Goal: Task Accomplishment & Management: Manage account settings

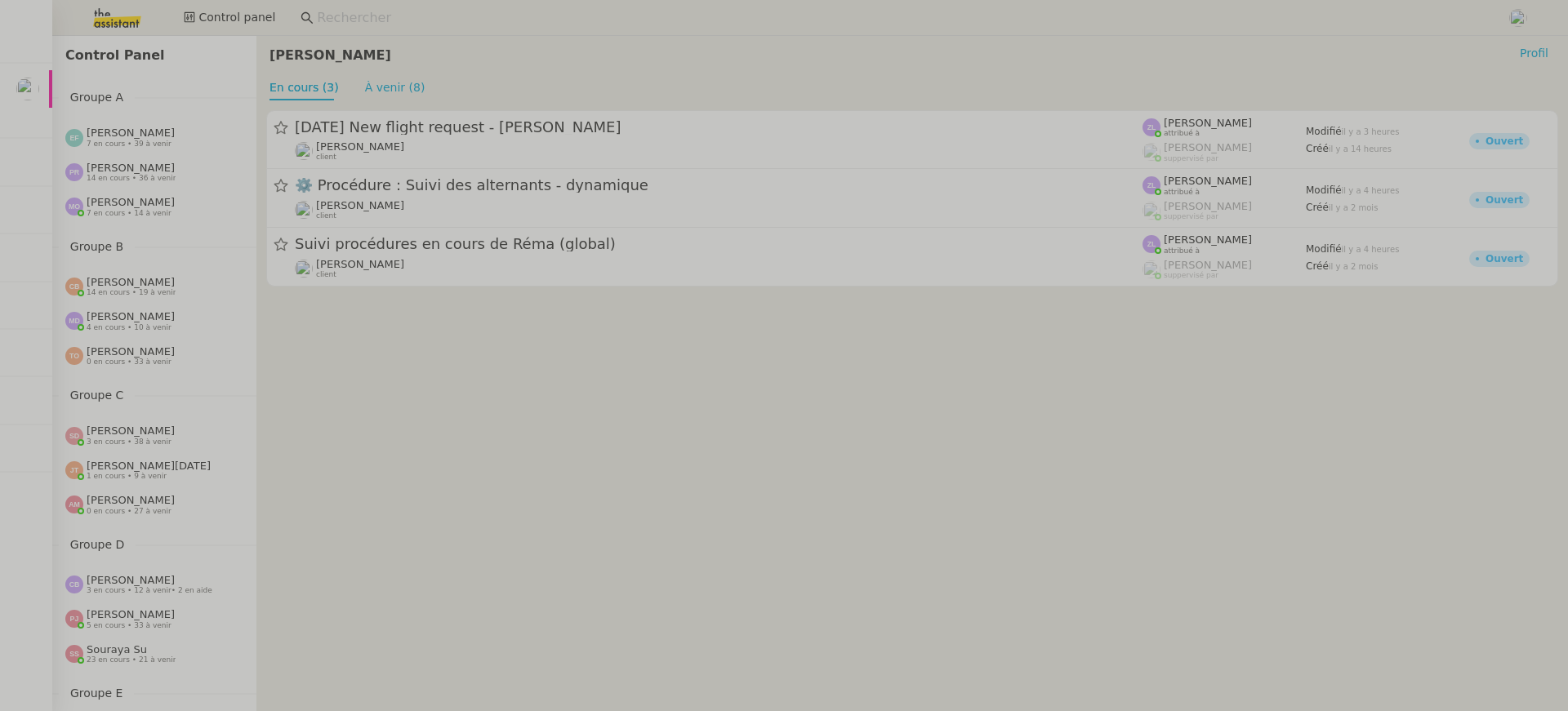
scroll to position [624, 0]
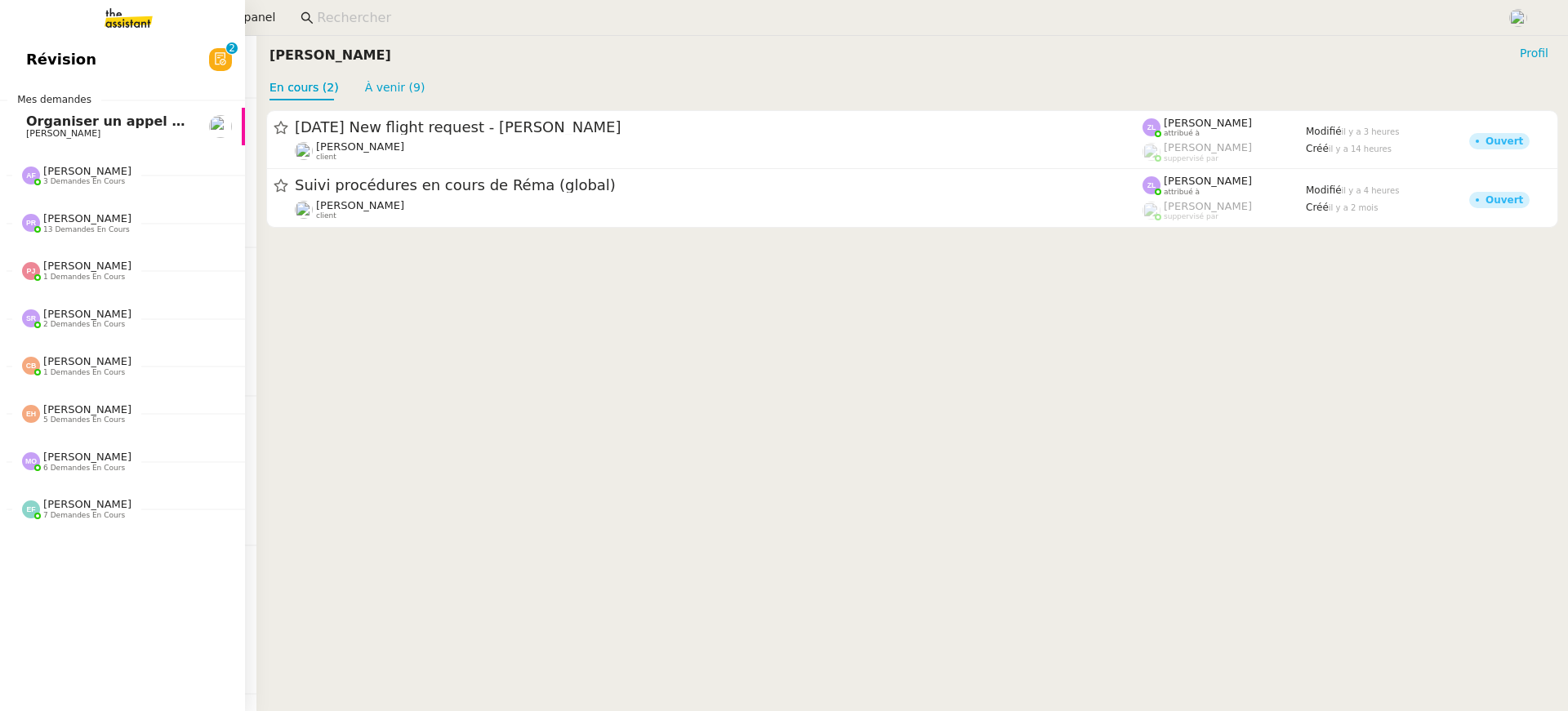
click at [61, 45] on link "Révision 0 1 2 3 4 5 6 7 8 9" at bounding box center [122, 59] width 245 height 38
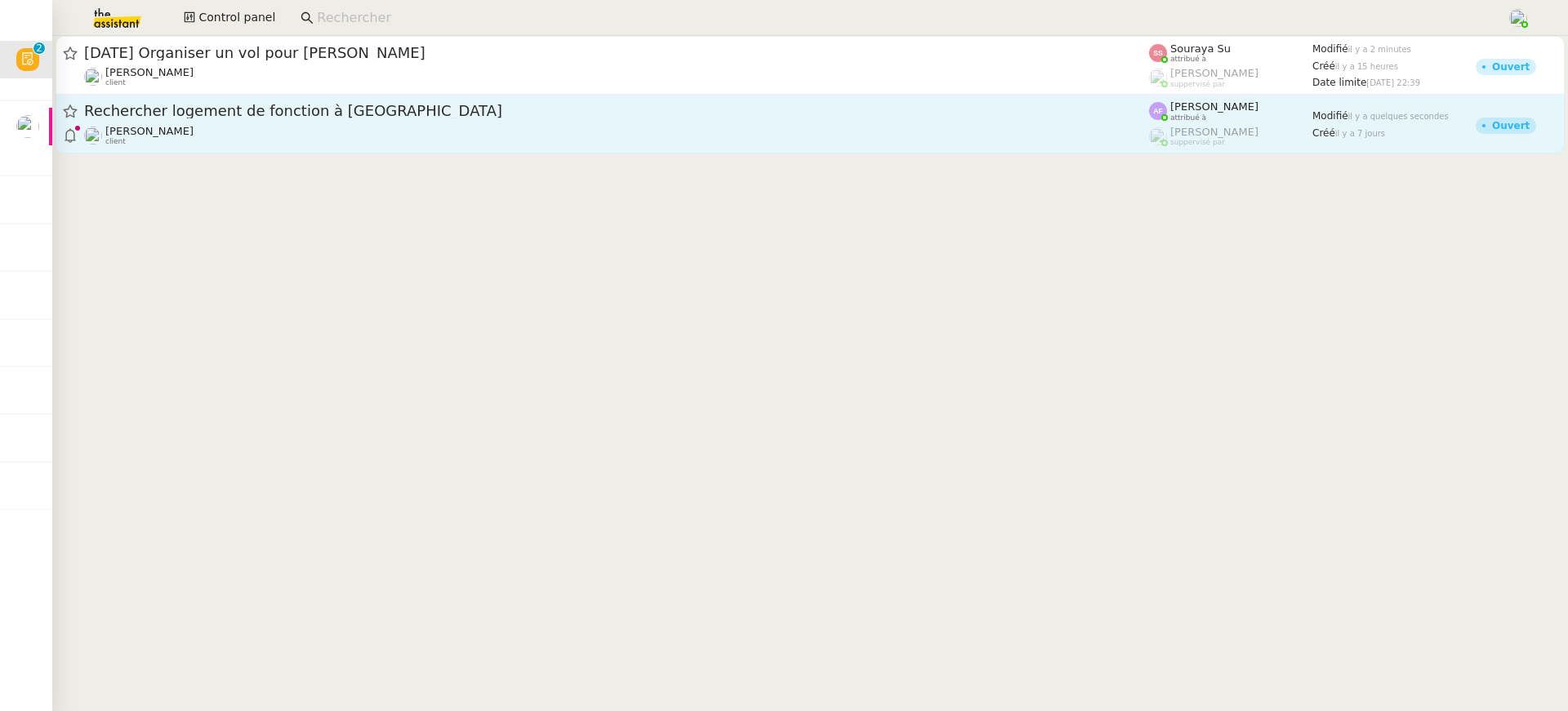
click at [1101, 132] on div "Jerome Proust client" at bounding box center [616, 136] width 1065 height 22
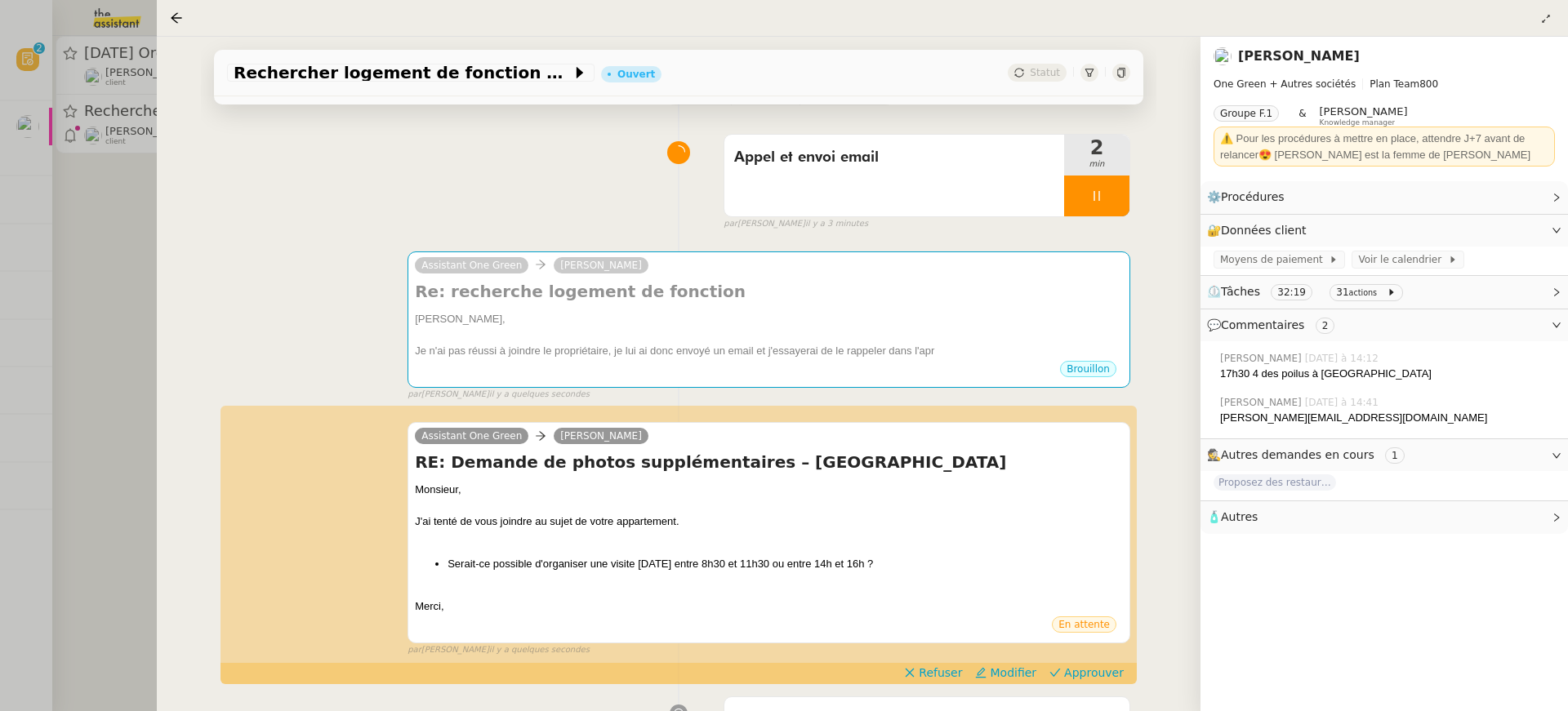
scroll to position [148, 0]
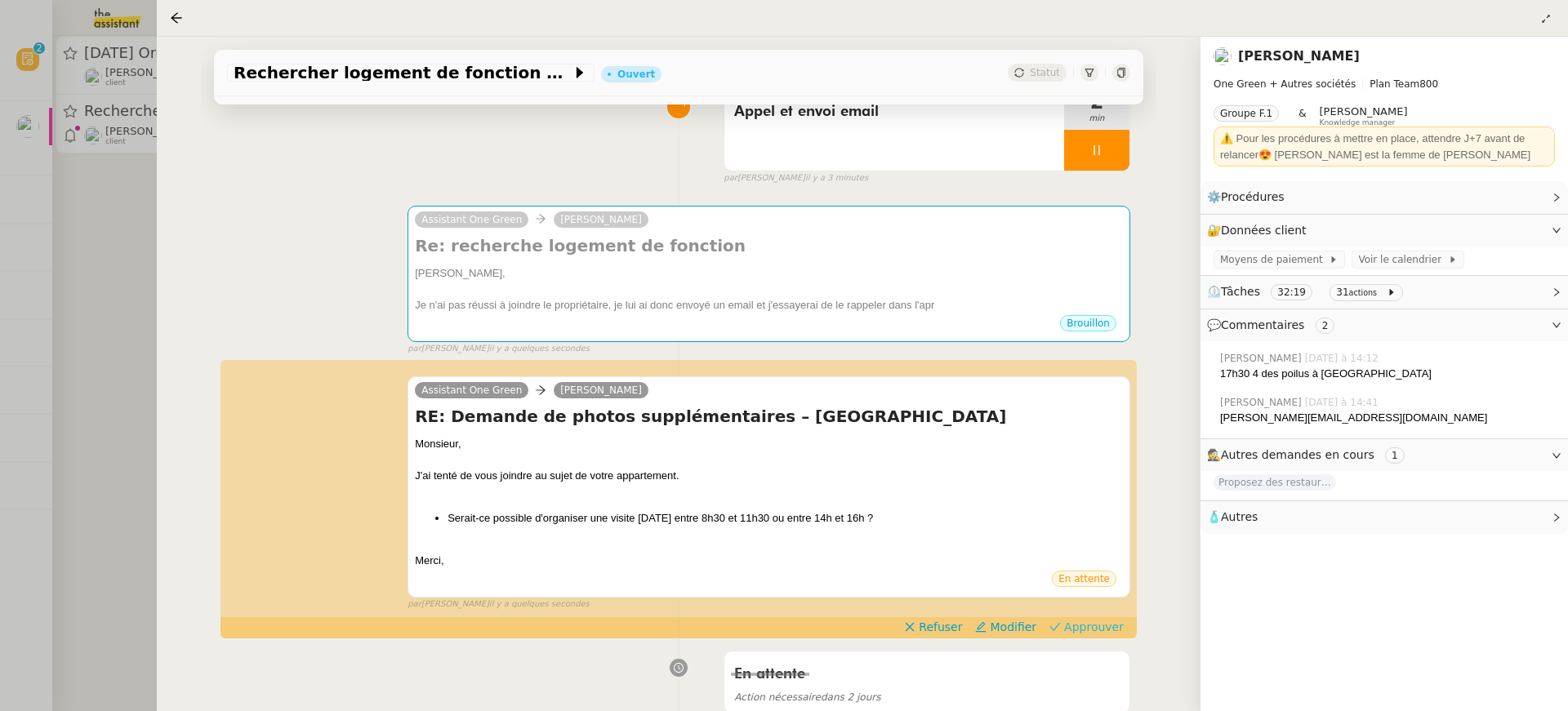
click at [1101, 626] on span "Approuver" at bounding box center [1094, 627] width 59 height 16
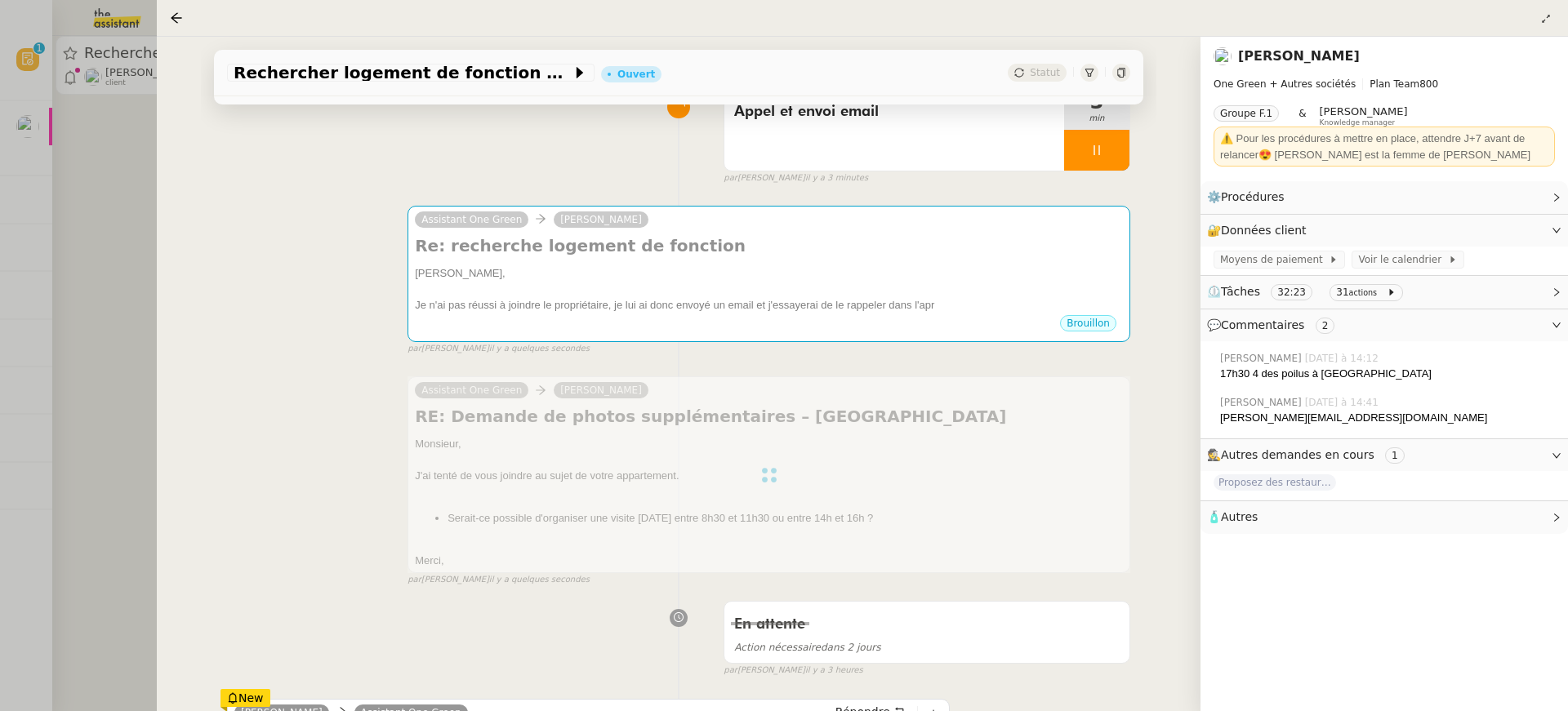
click at [123, 158] on div at bounding box center [784, 356] width 1568 height 711
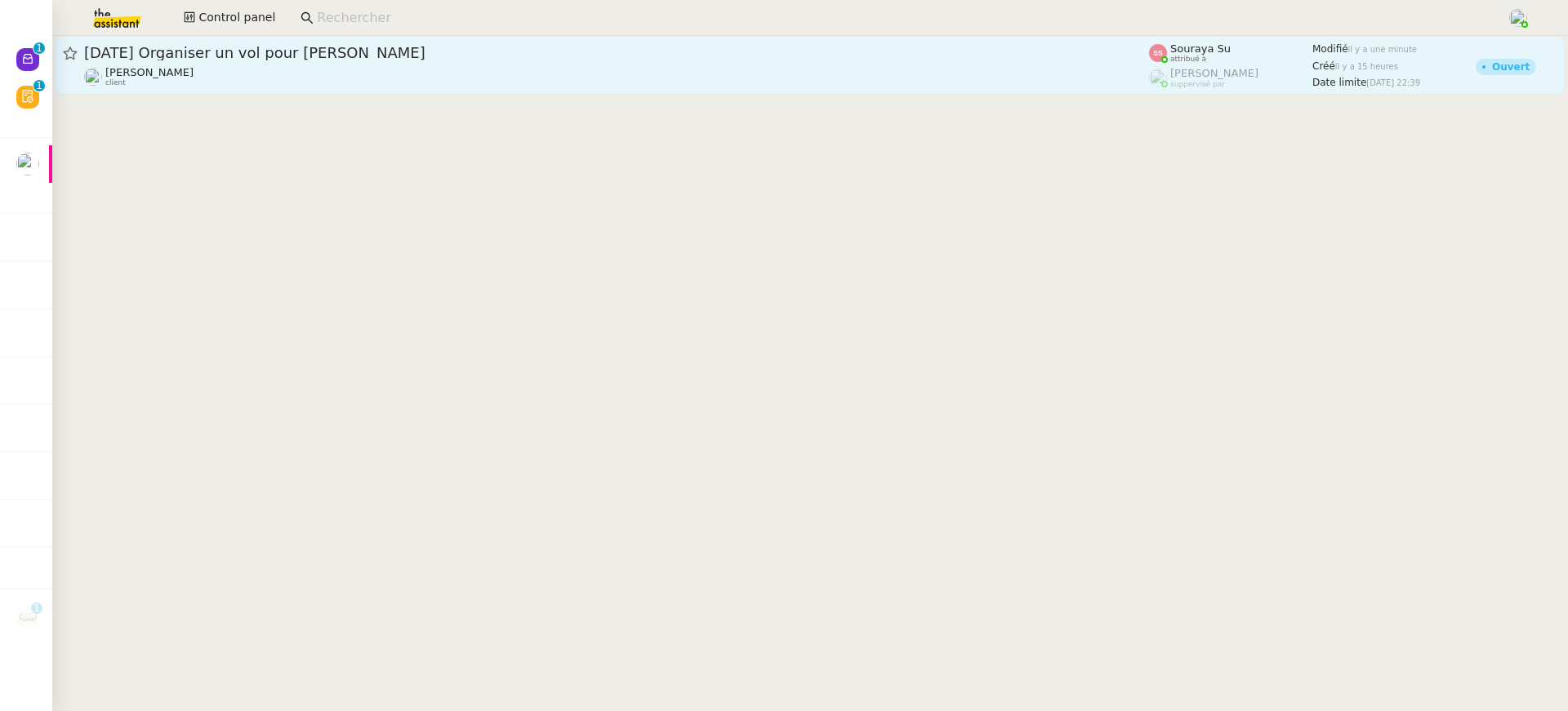
click at [221, 58] on span "29th September 2025 Organiser un vol pour Raphaël Duzer" at bounding box center [616, 53] width 1065 height 14
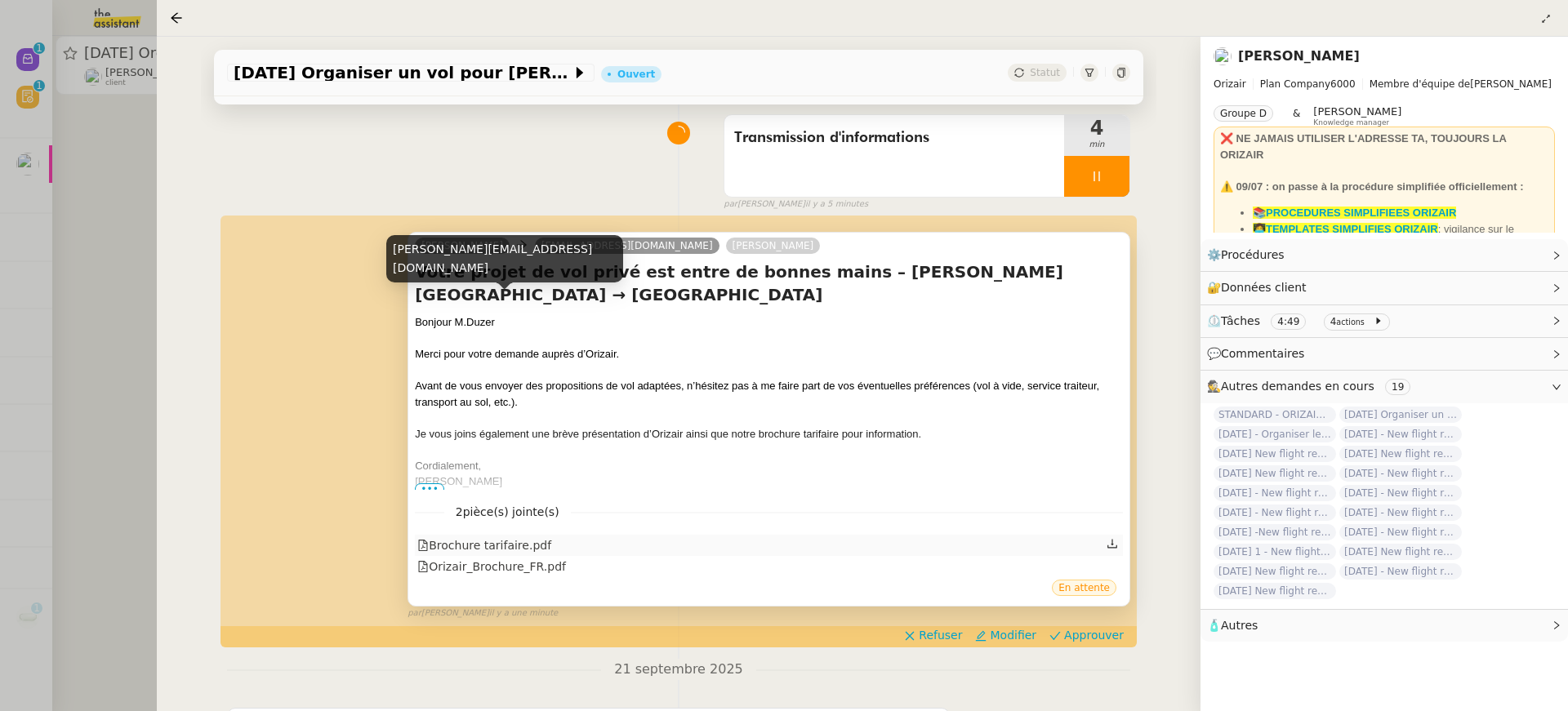
scroll to position [154, 0]
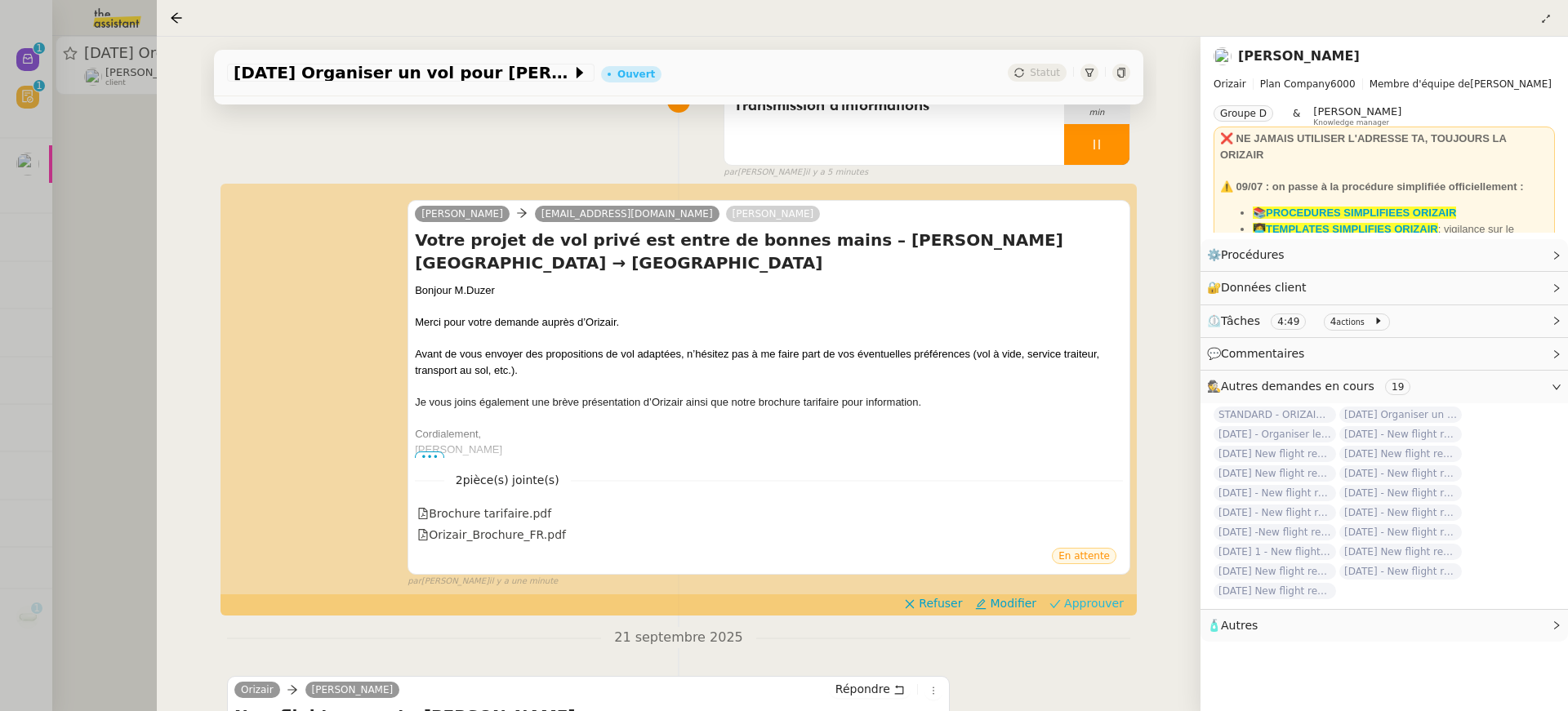
click at [1103, 608] on span "Approuver" at bounding box center [1094, 603] width 59 height 16
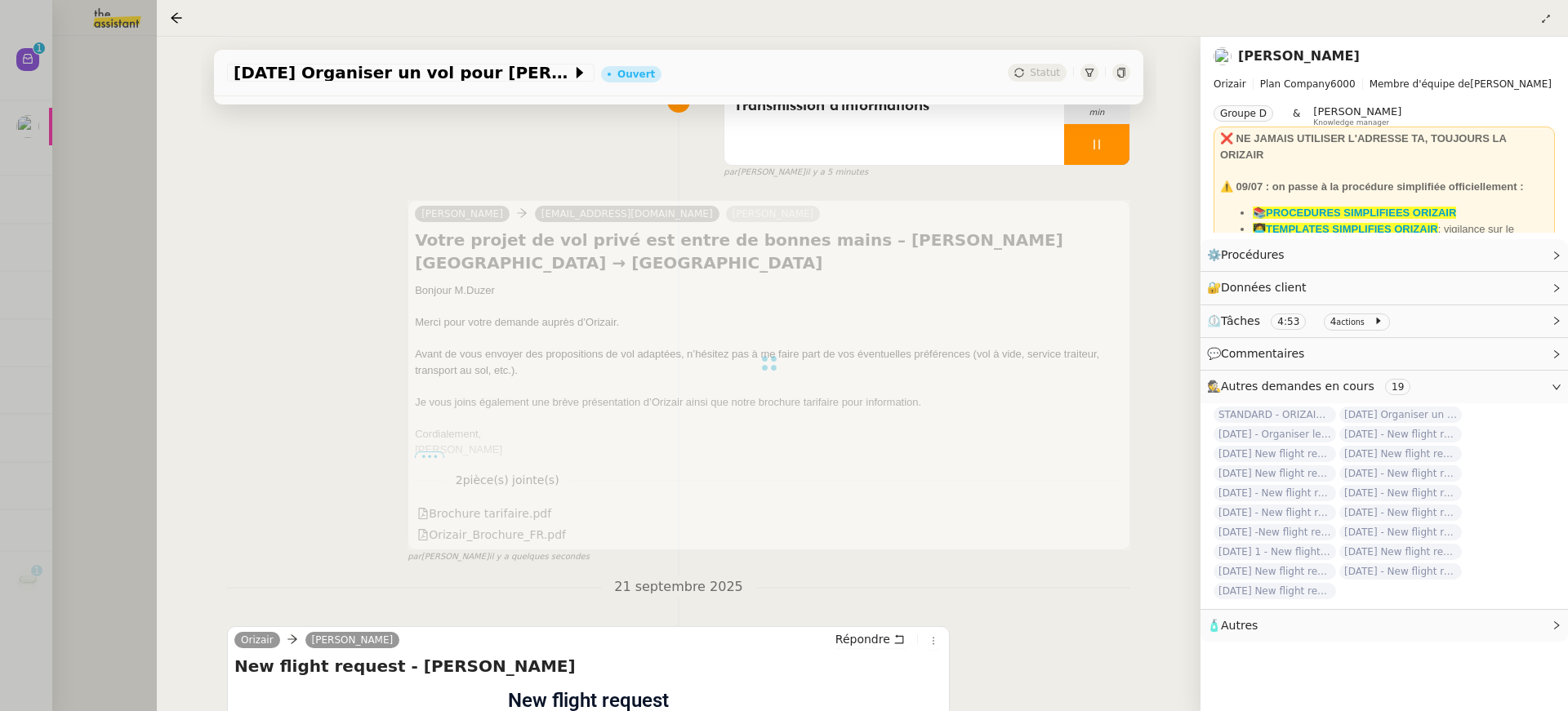
click at [59, 249] on div at bounding box center [784, 356] width 1568 height 711
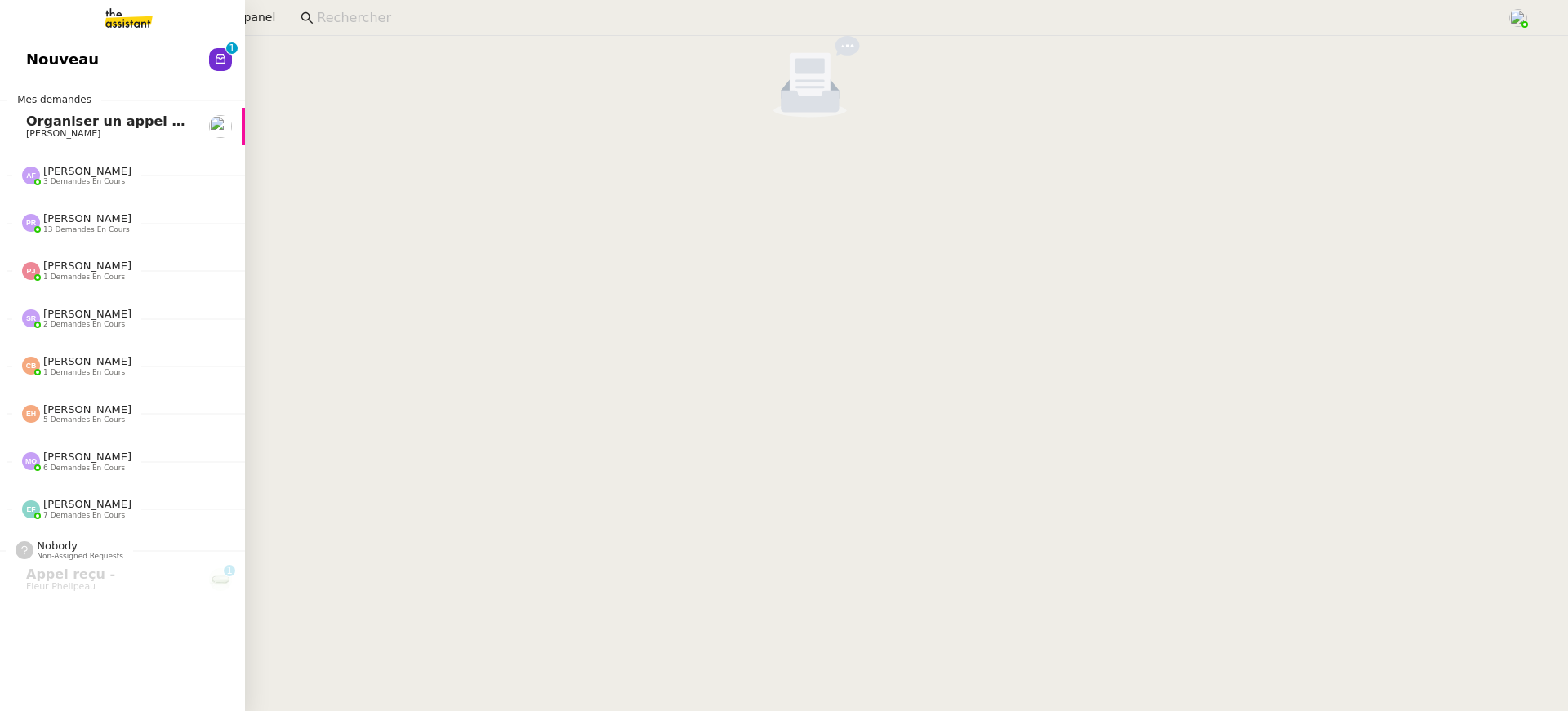
click at [42, 72] on link "Nouveau 0 1 2 3 4 5 6 7 8 9" at bounding box center [122, 59] width 245 height 38
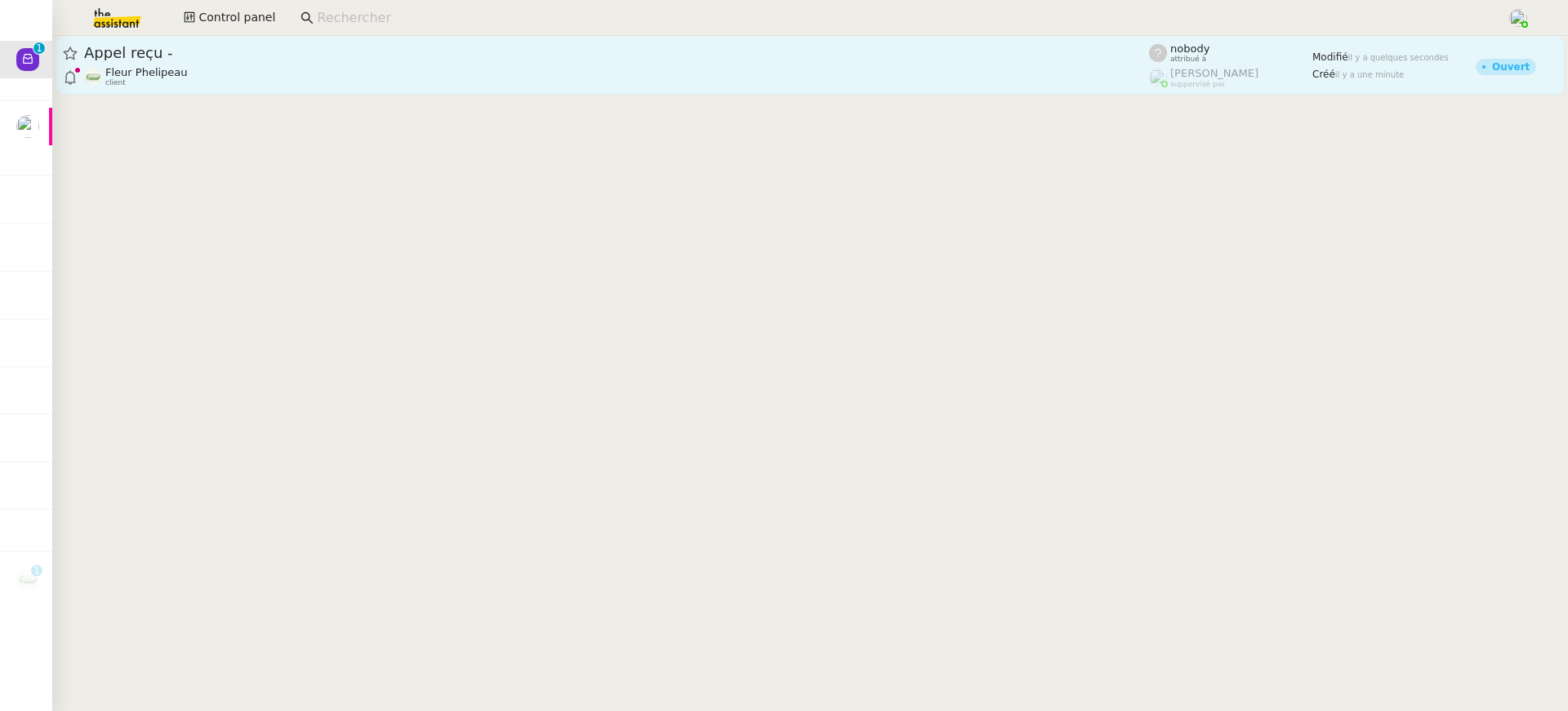
click at [770, 70] on div "Fleur Phelipeau client" at bounding box center [616, 76] width 1065 height 22
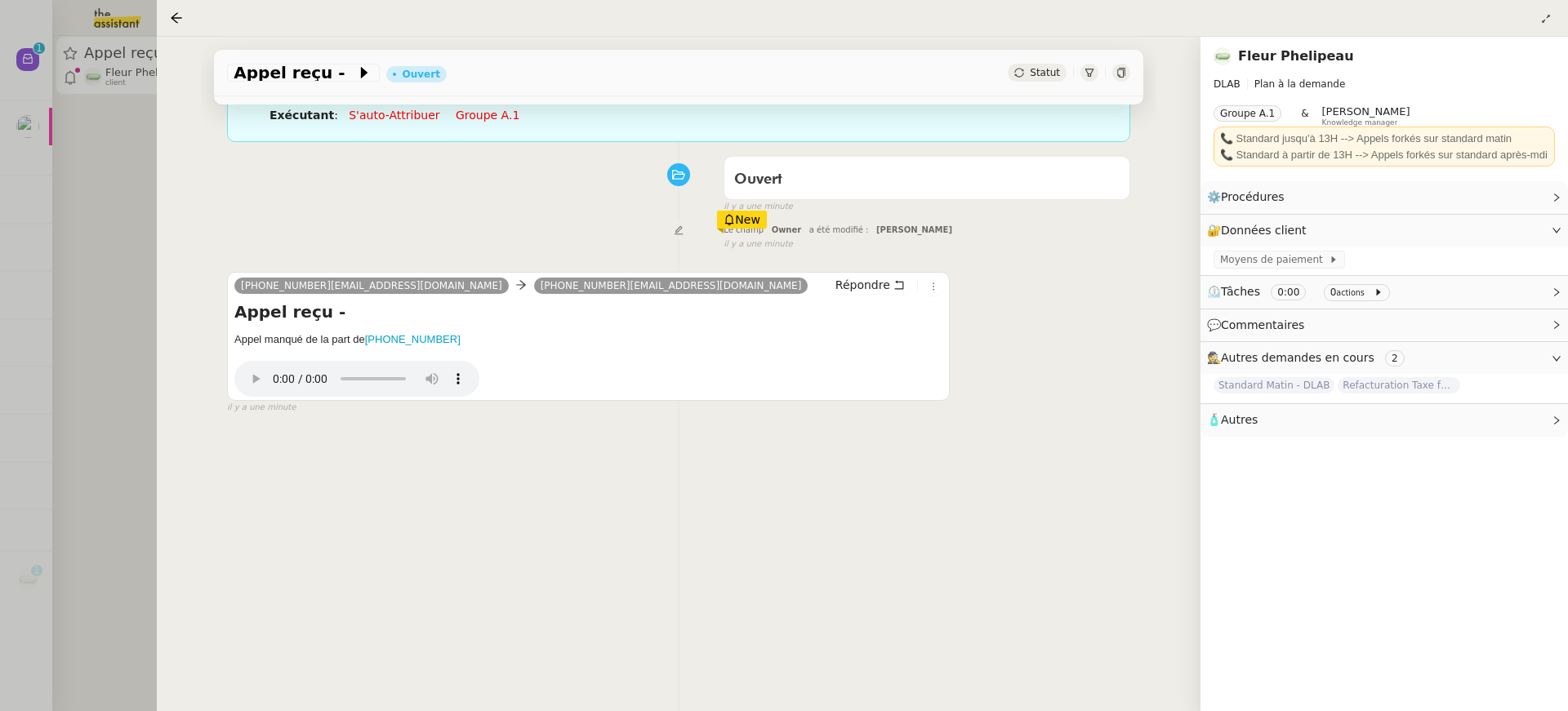
scroll to position [189, 0]
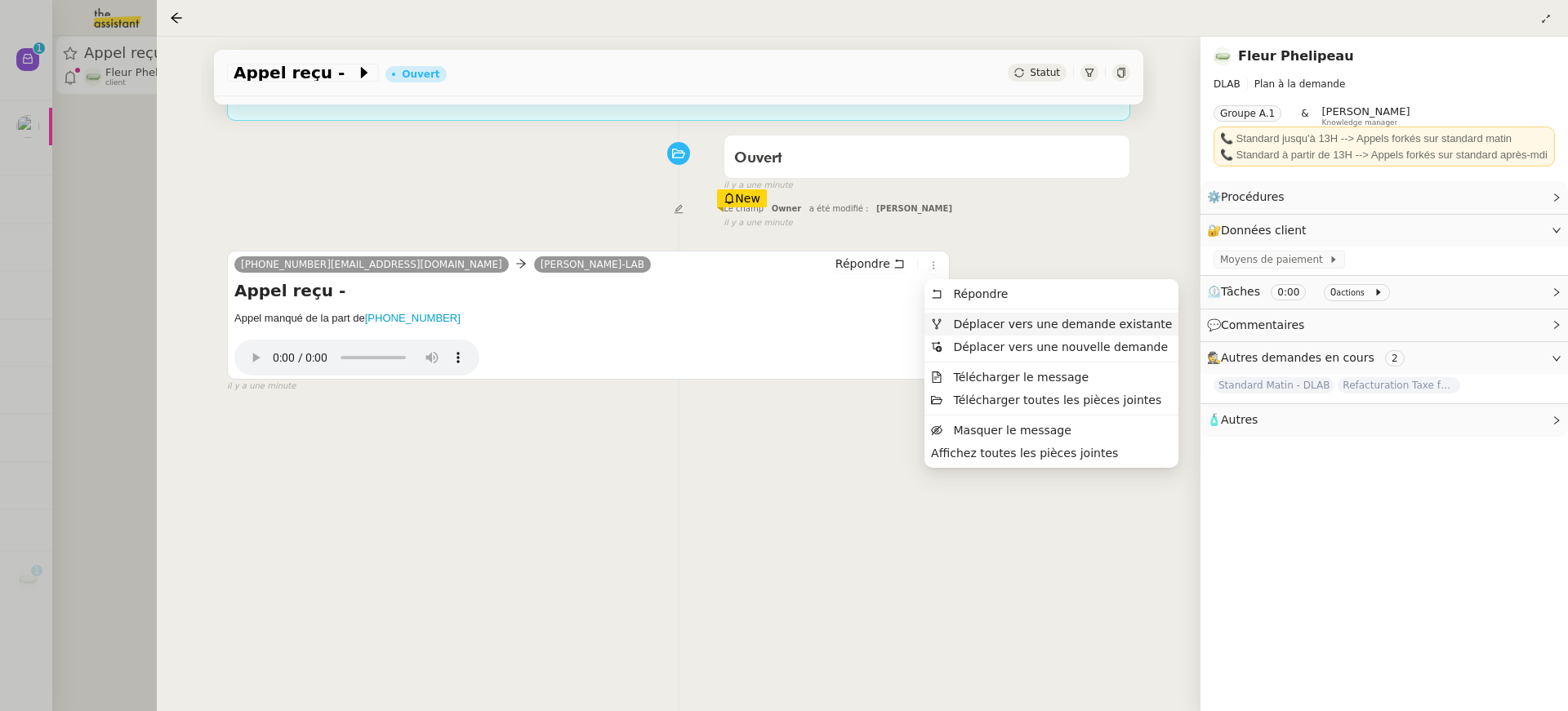
click at [986, 333] on li "Déplacer vers une demande existante" at bounding box center [1051, 323] width 254 height 22
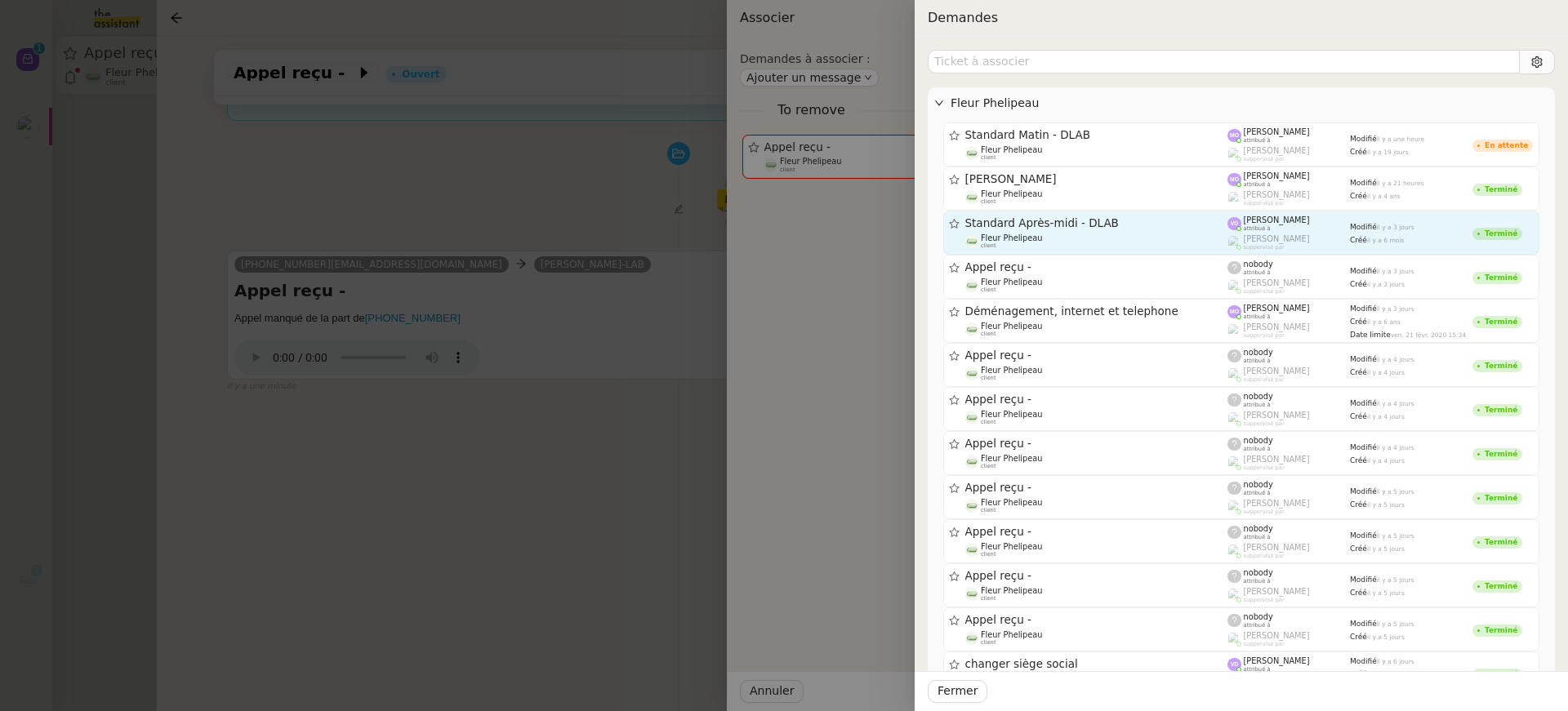
click at [1092, 230] on div "Standard Après-midi - DLAB Fleur Phelipeau client" at bounding box center [1096, 232] width 263 height 32
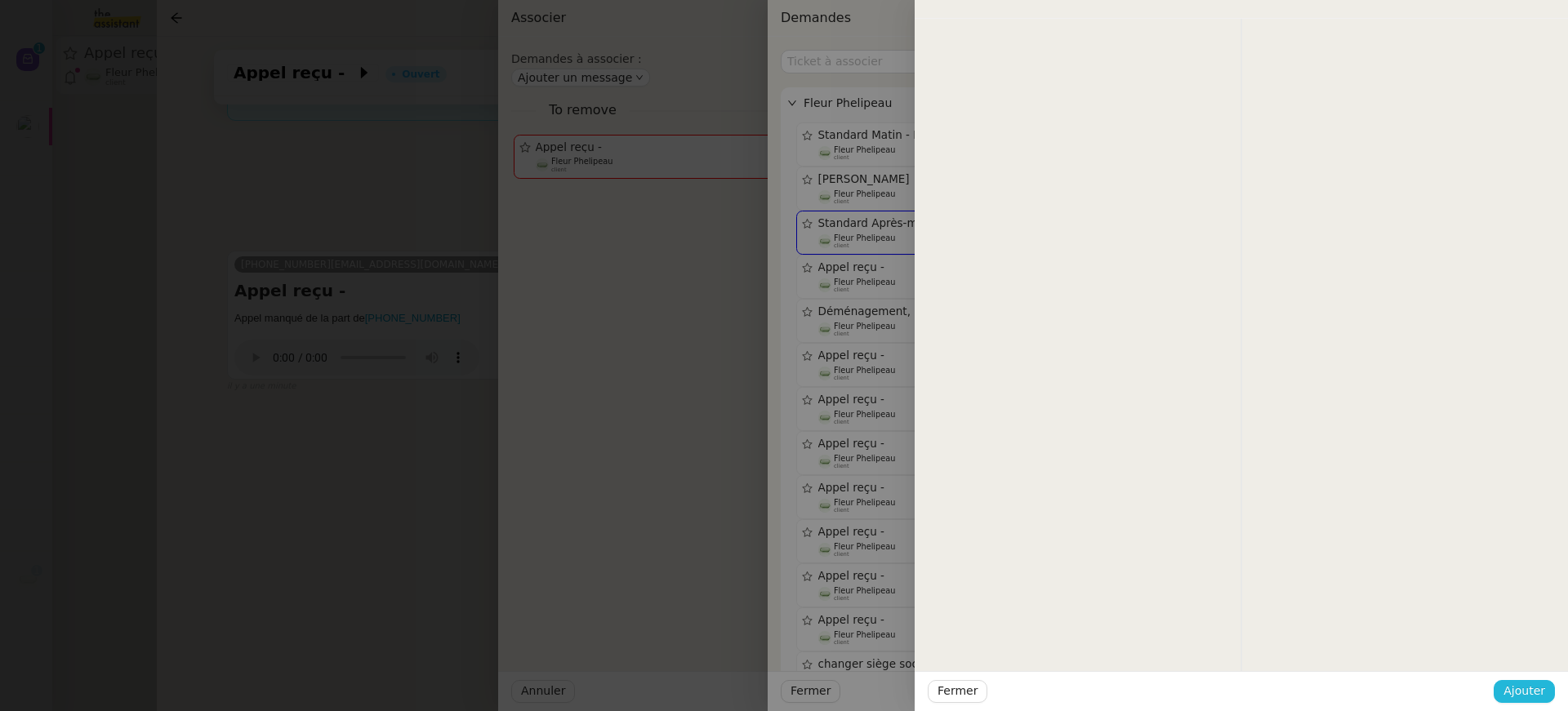
click at [1543, 698] on span "Ajouter" at bounding box center [1524, 691] width 41 height 19
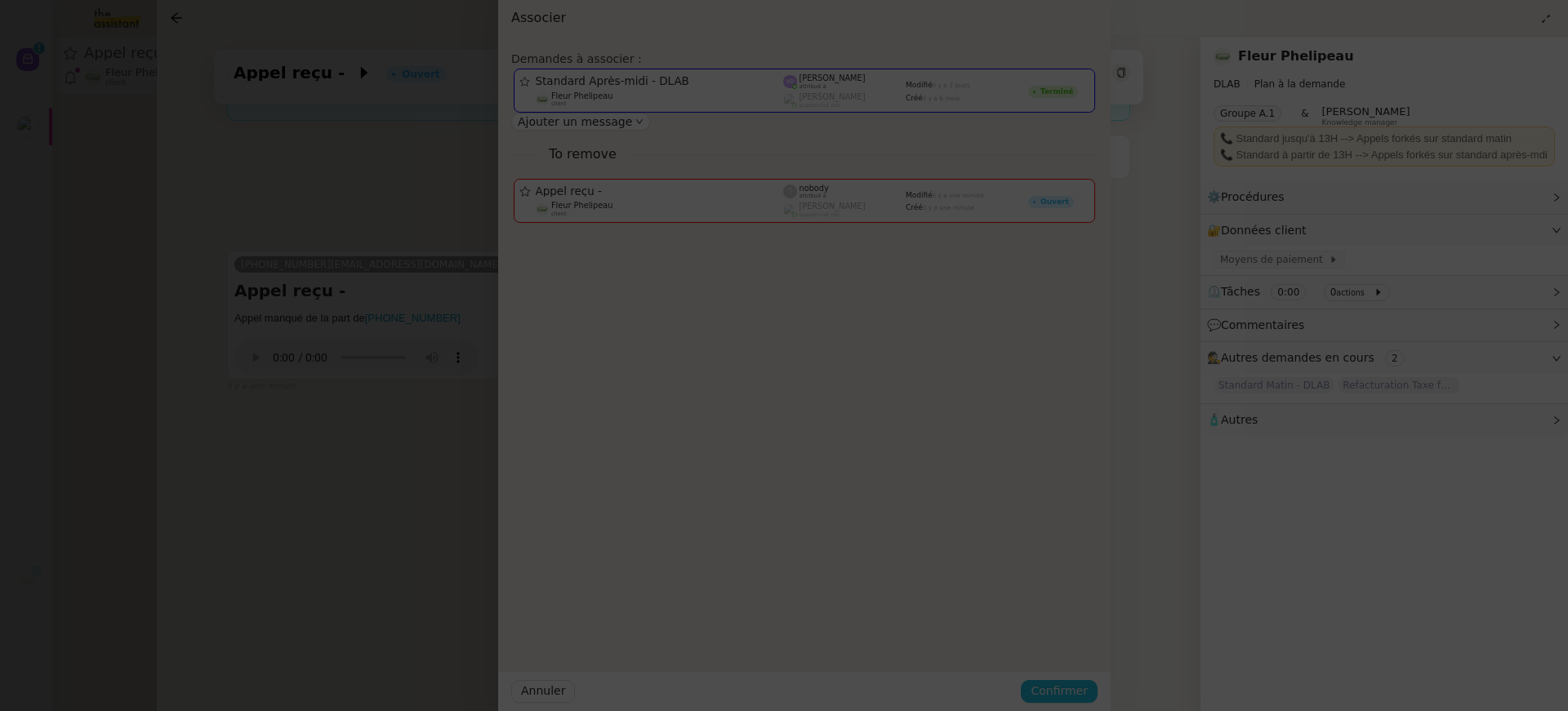
click at [1087, 698] on span "Confirmer" at bounding box center [1059, 691] width 58 height 19
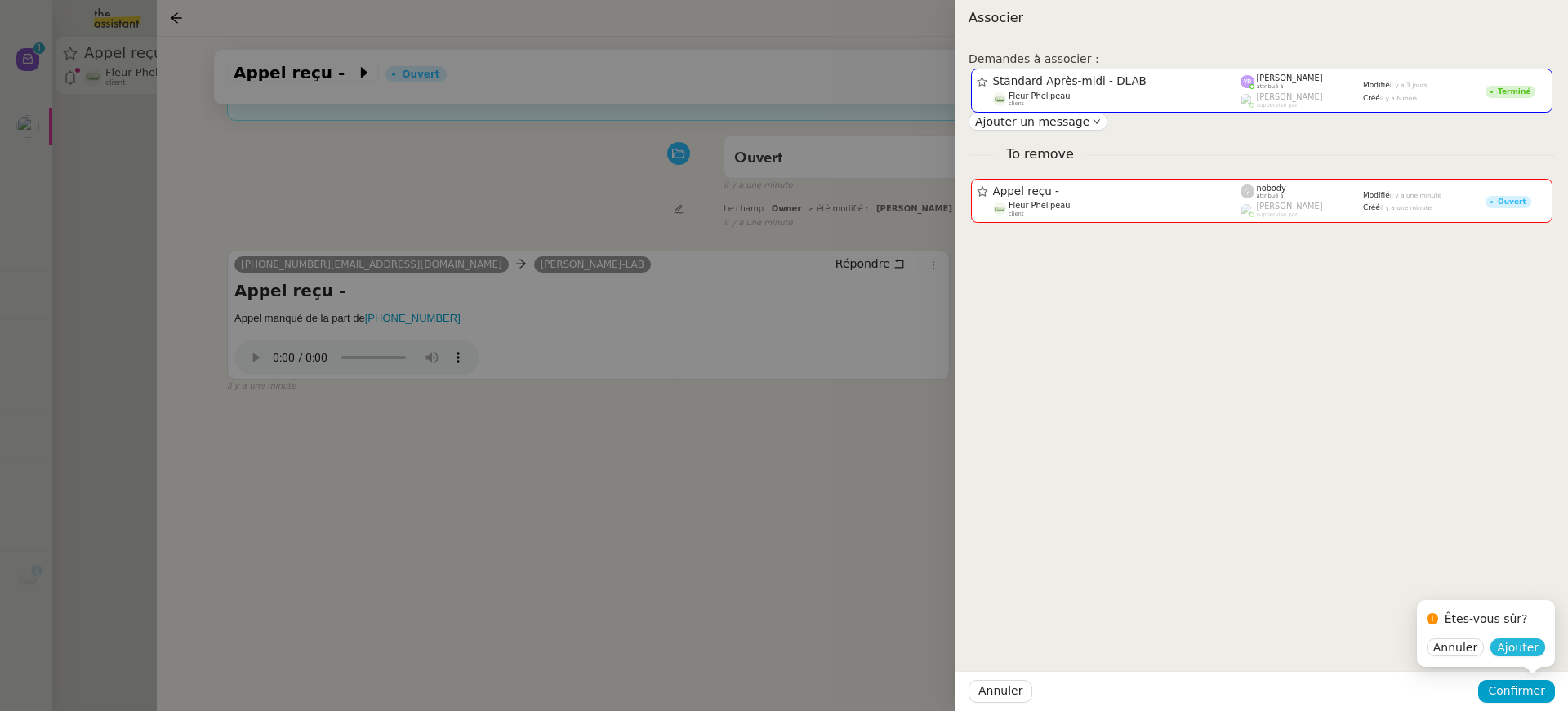
click at [1519, 652] on span "Ajouter" at bounding box center [1518, 647] width 41 height 16
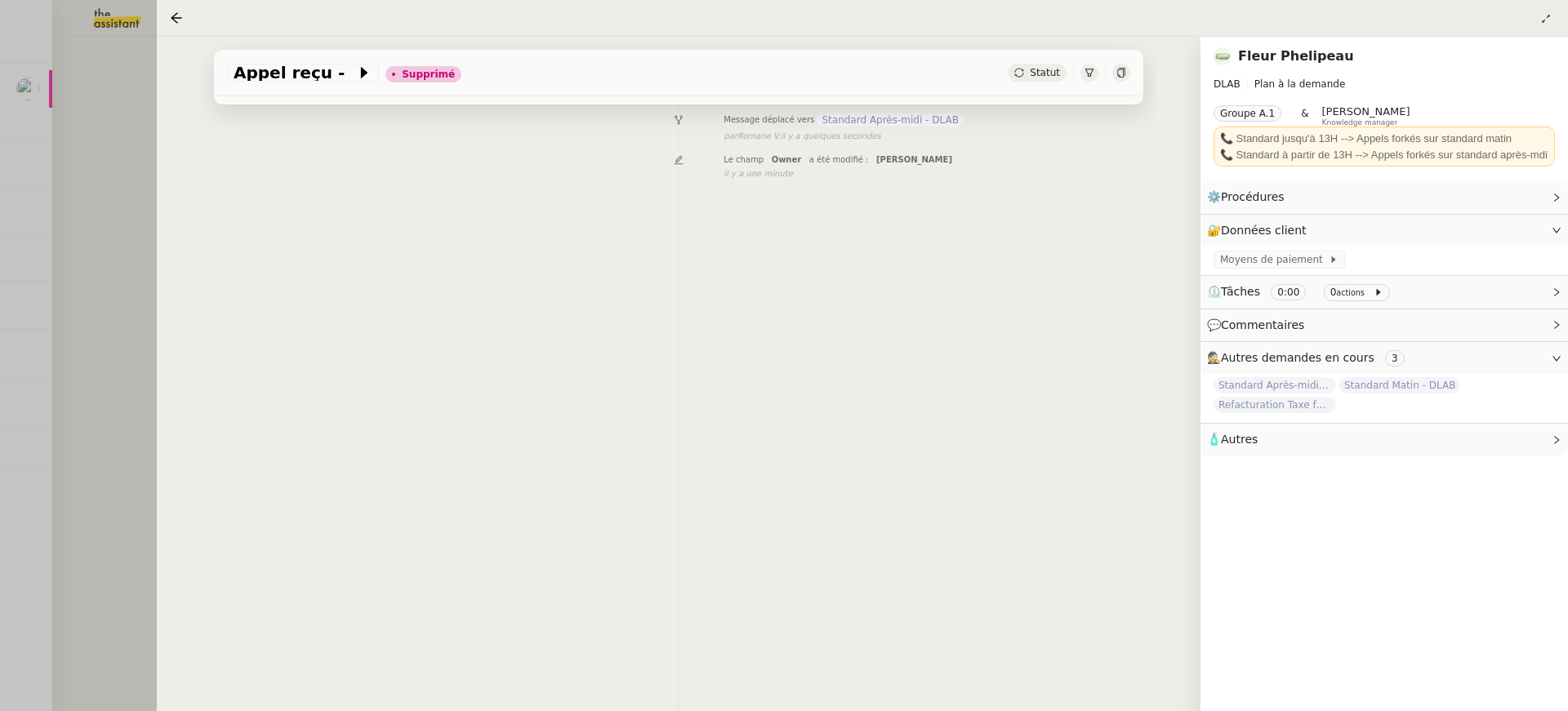
click at [94, 112] on div at bounding box center [784, 356] width 1568 height 711
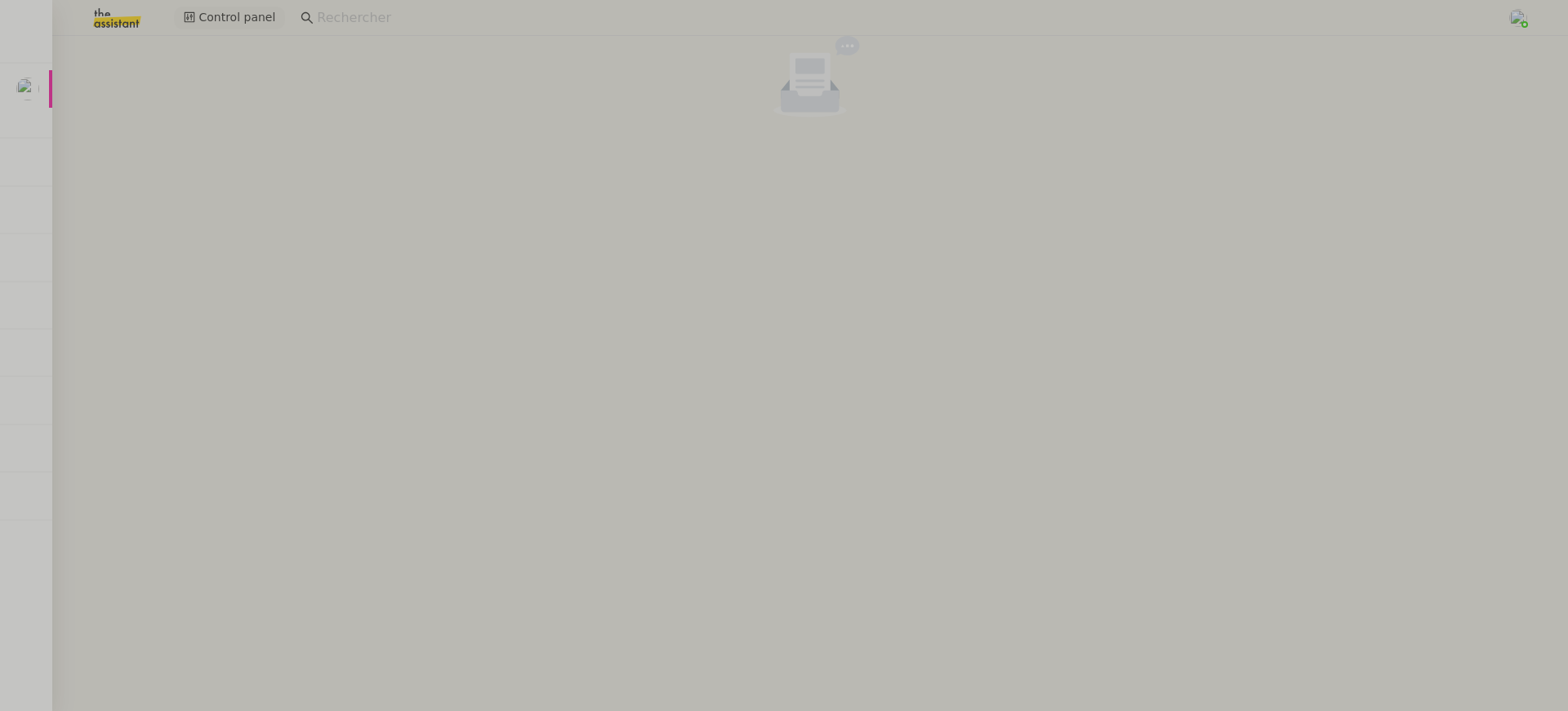
click at [188, 14] on icon at bounding box center [189, 17] width 12 height 12
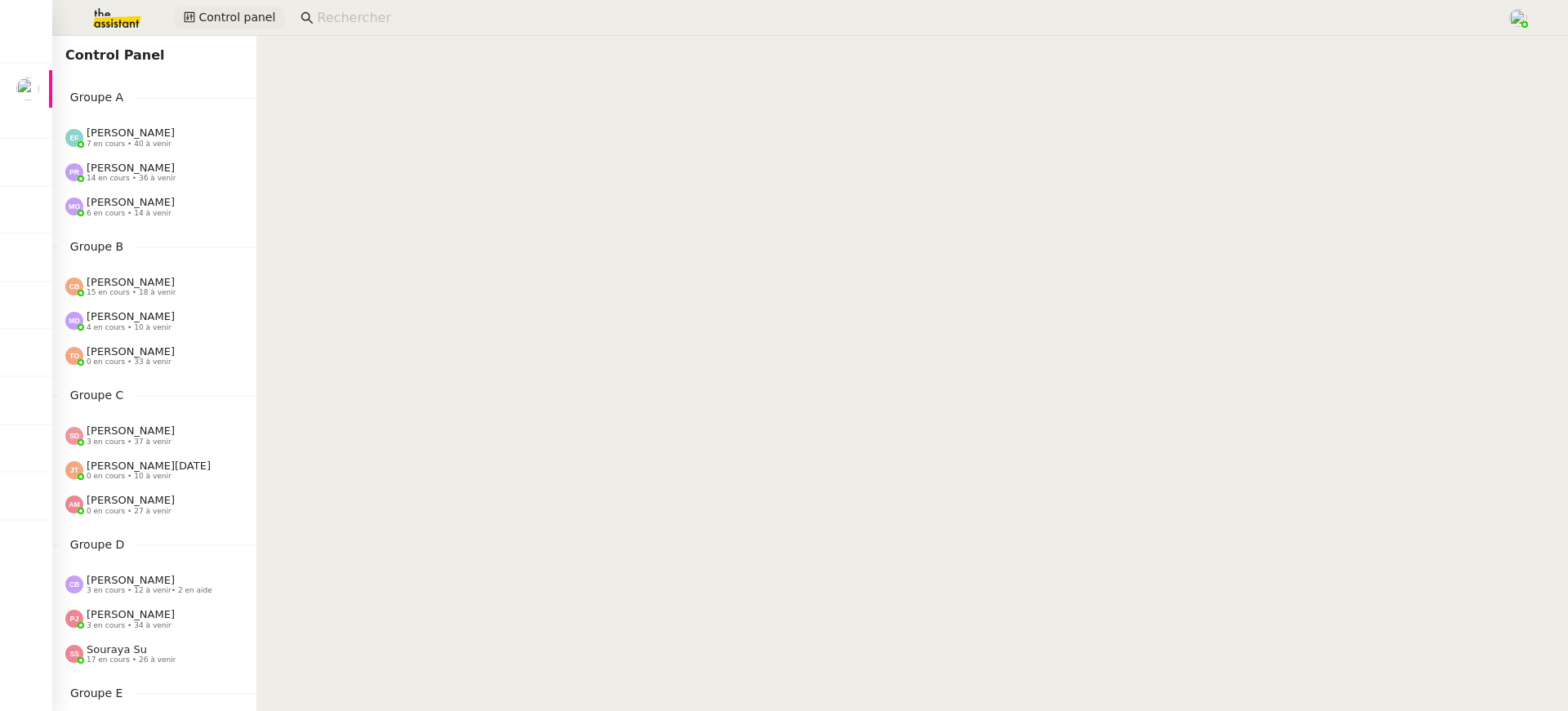
scroll to position [448, 0]
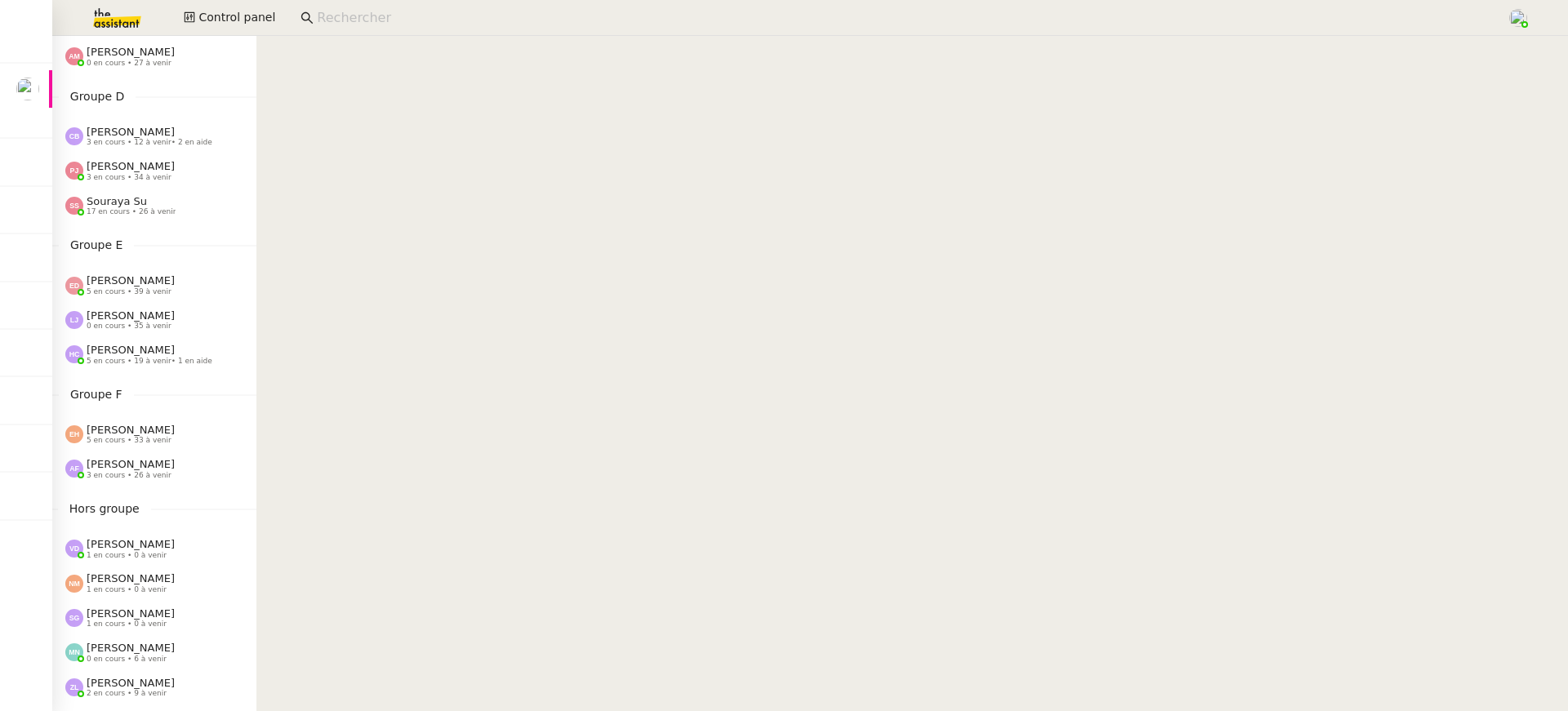
click at [136, 205] on span "Souraya Su" at bounding box center [116, 202] width 60 height 13
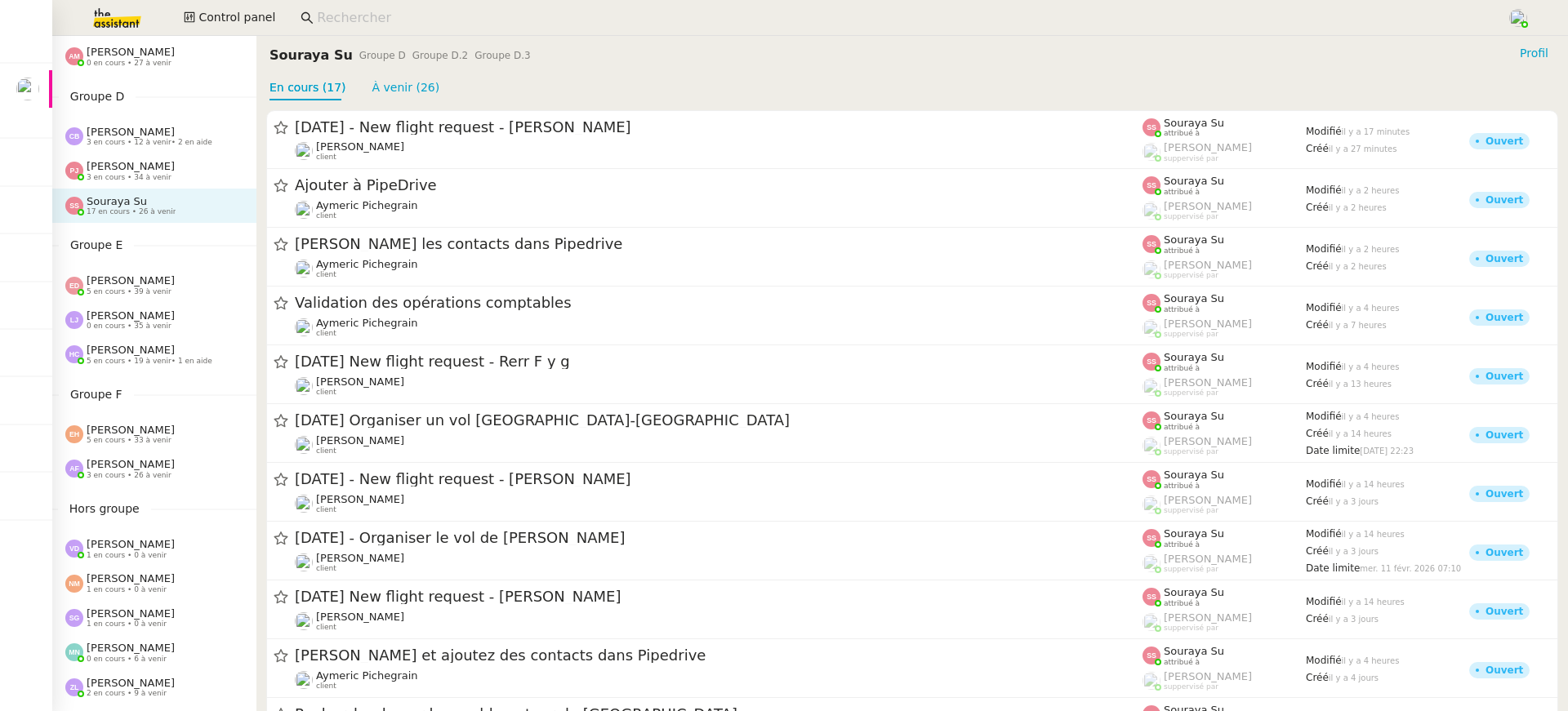
click at [155, 485] on div "Anna Florent 3 en cours • 26 à venir" at bounding box center [154, 469] width 204 height 34
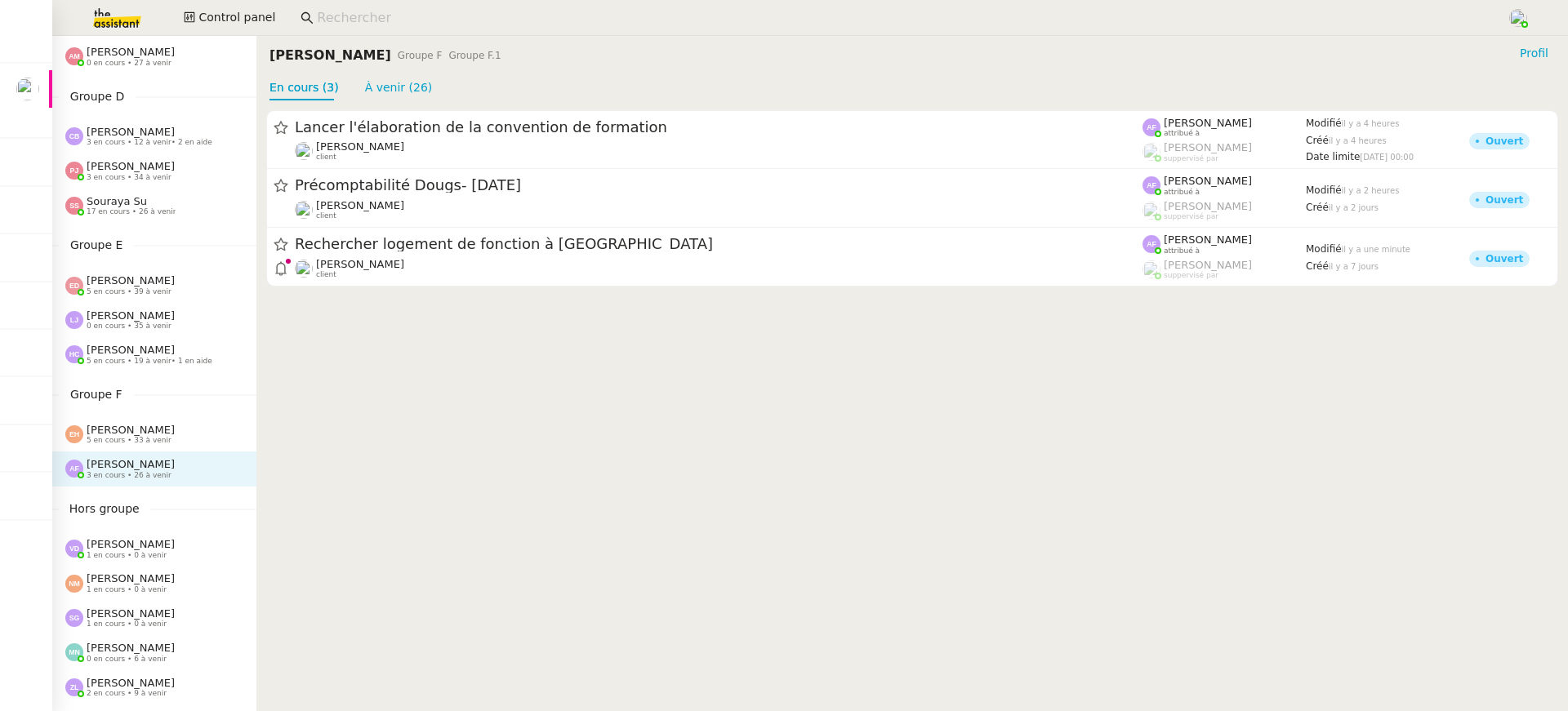
click at [119, 346] on span "[PERSON_NAME]" at bounding box center [131, 350] width 88 height 13
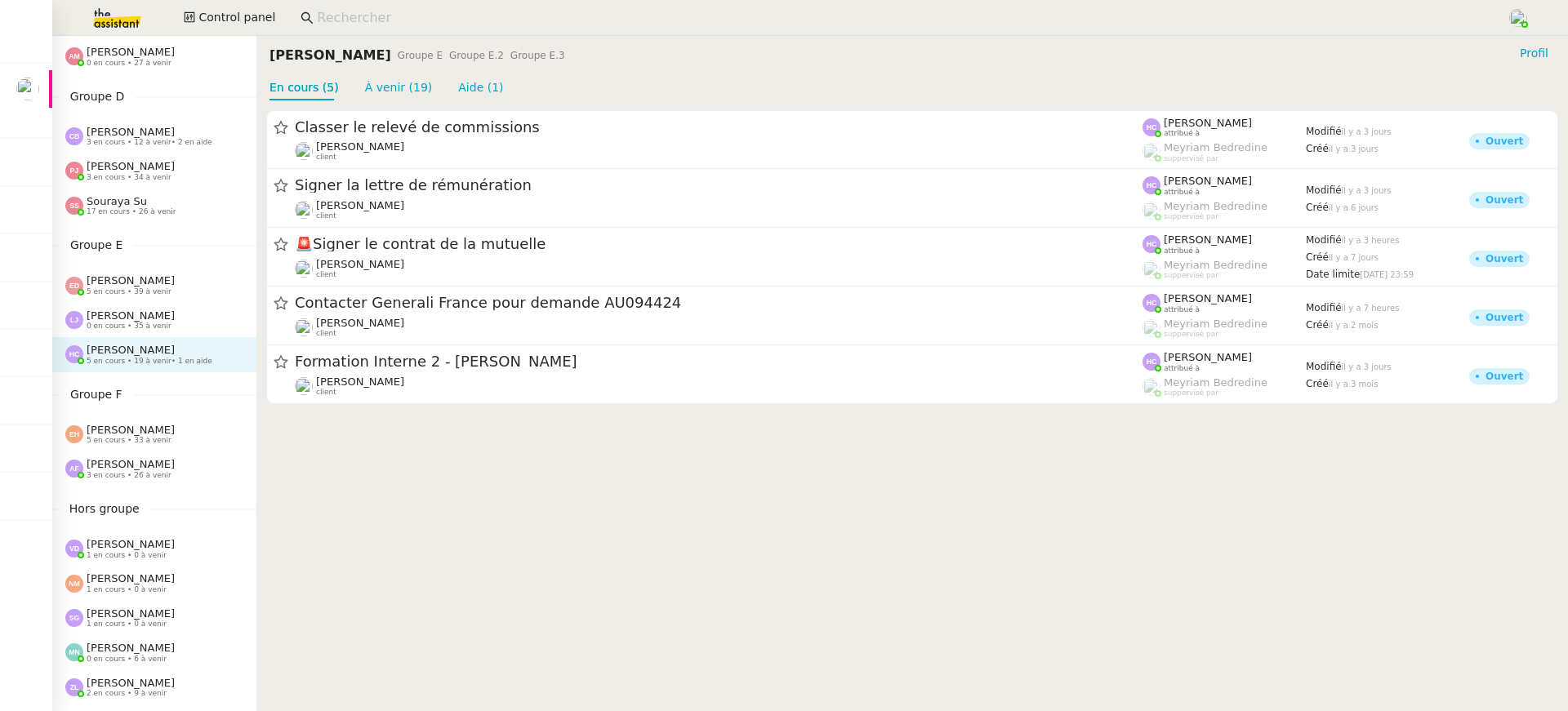
click at [169, 433] on span "[PERSON_NAME]" at bounding box center [131, 430] width 88 height 13
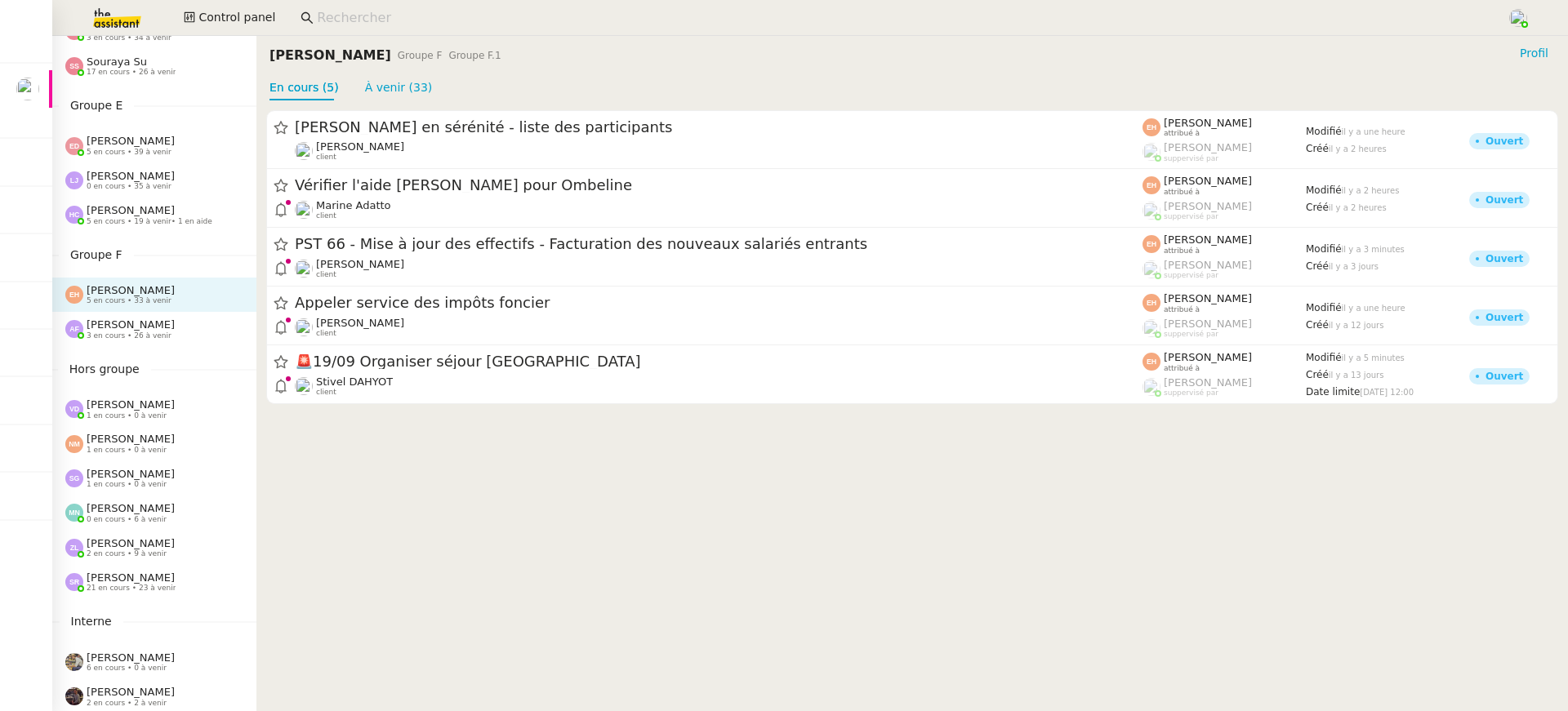
scroll to position [660, 0]
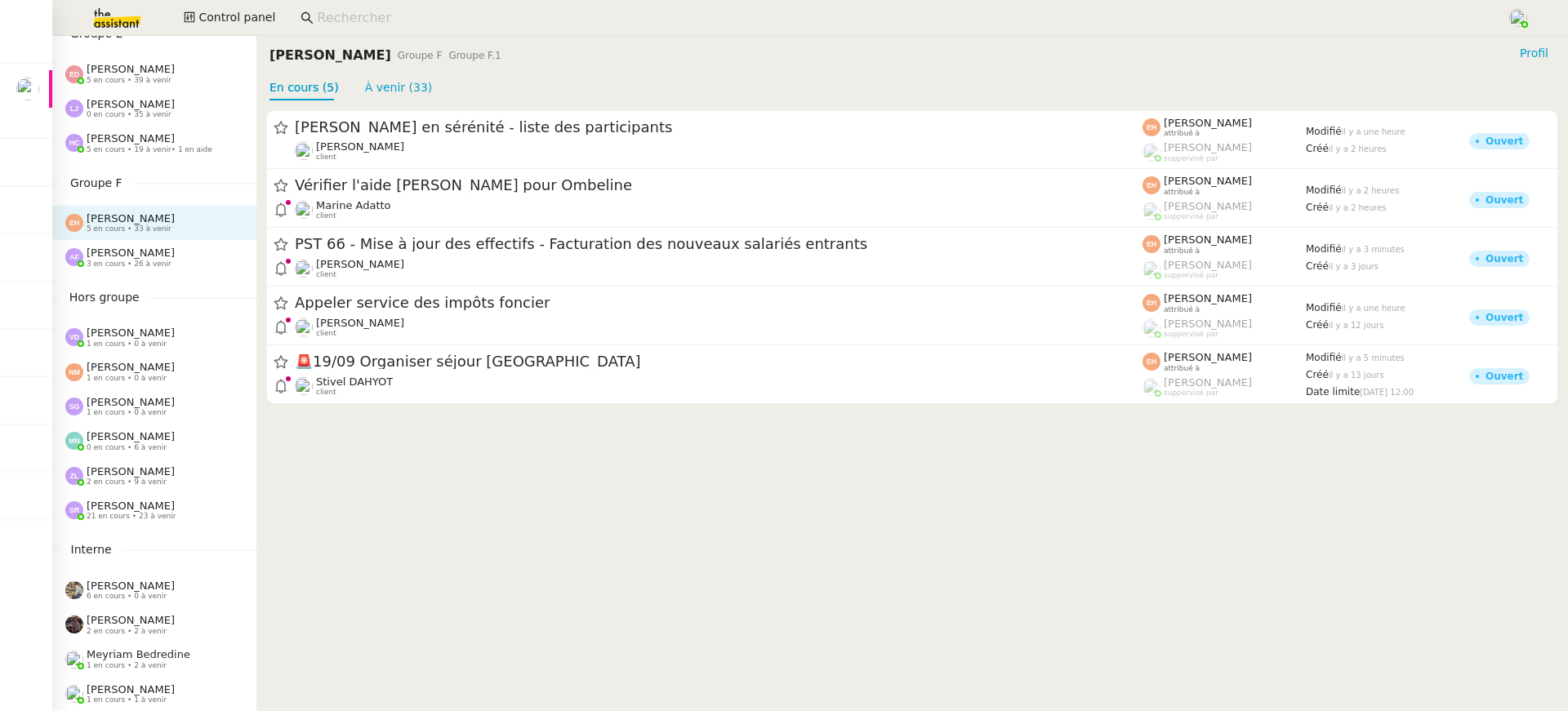
click at [135, 506] on span "[PERSON_NAME]" at bounding box center [131, 506] width 88 height 13
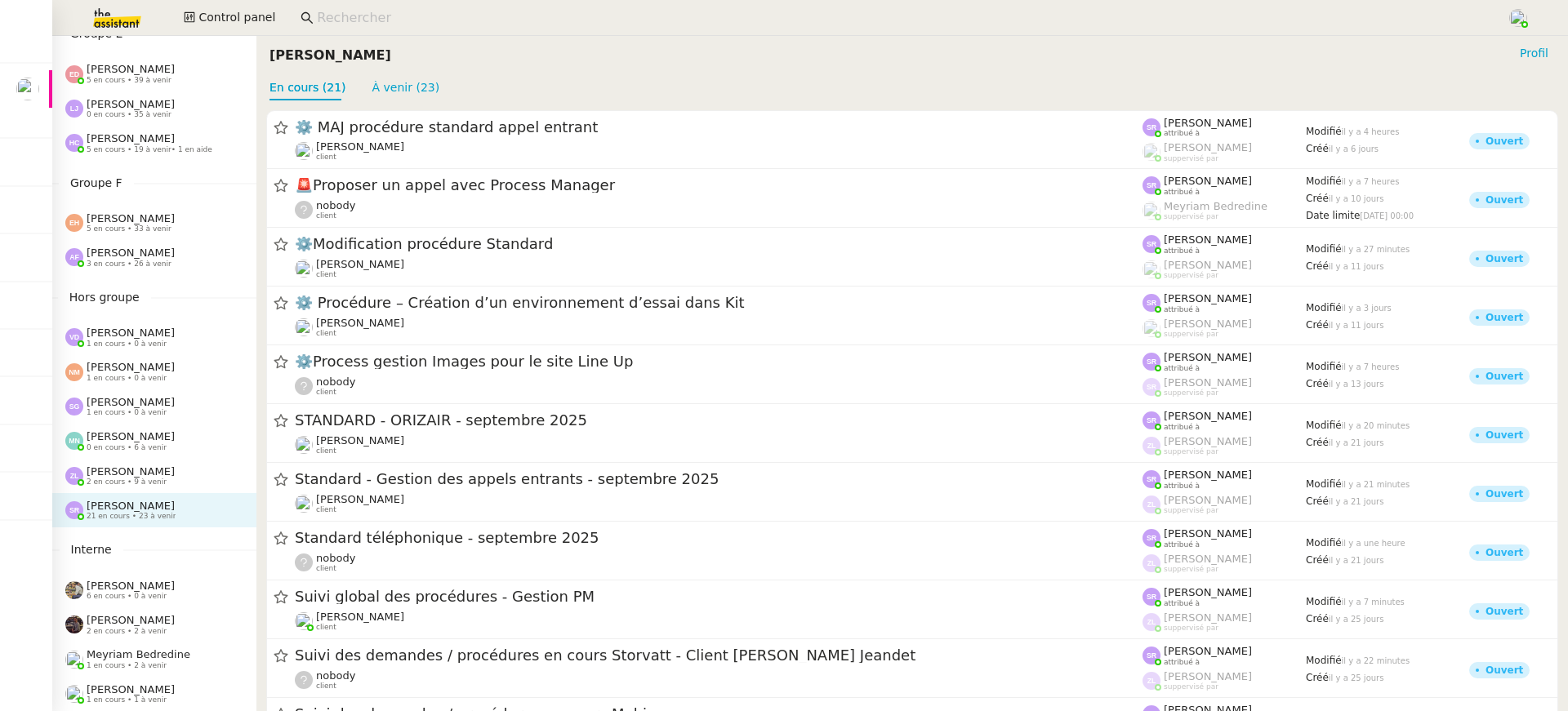
click at [122, 490] on div "[PERSON_NAME] 2 en cours • 9 à venir" at bounding box center [154, 476] width 204 height 34
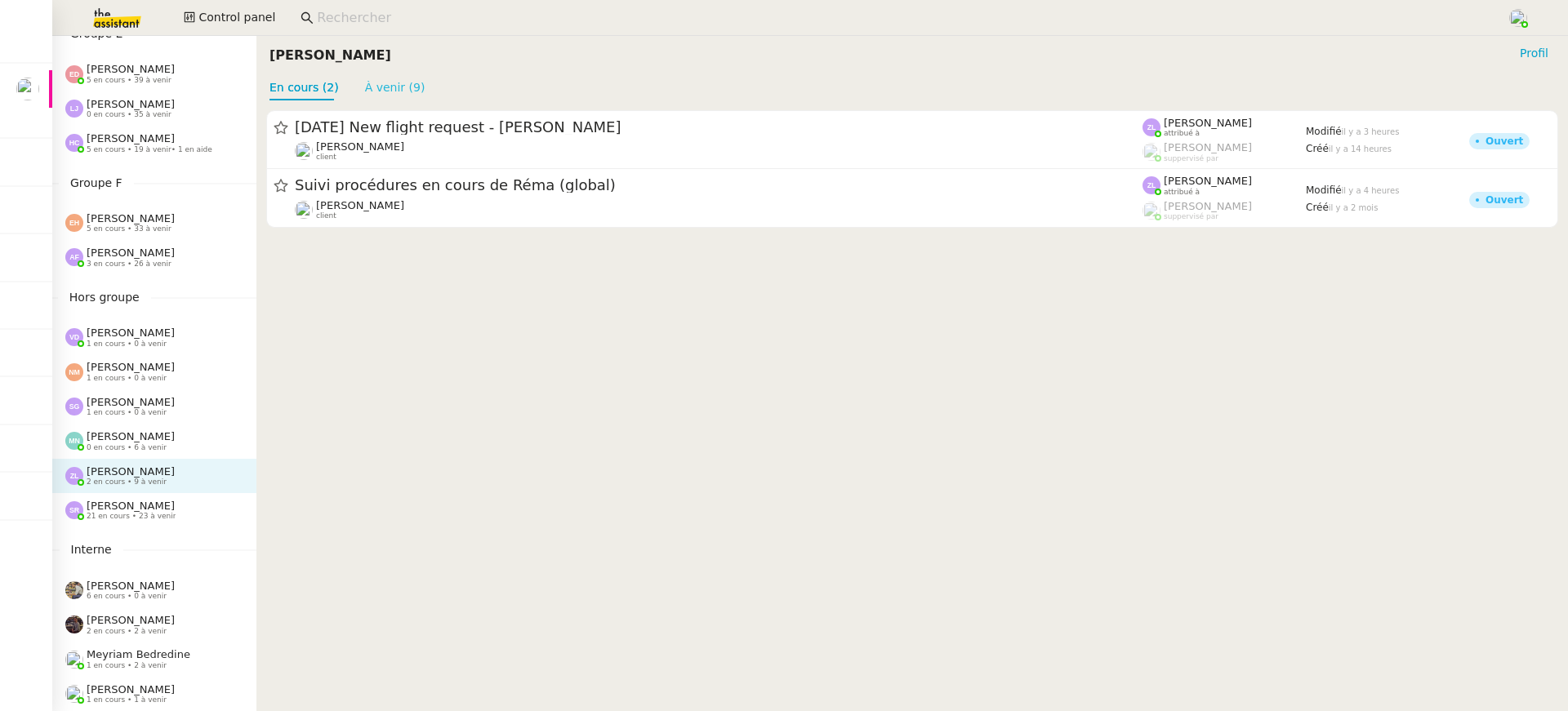
click at [365, 81] on link "À venir (9)" at bounding box center [395, 87] width 60 height 14
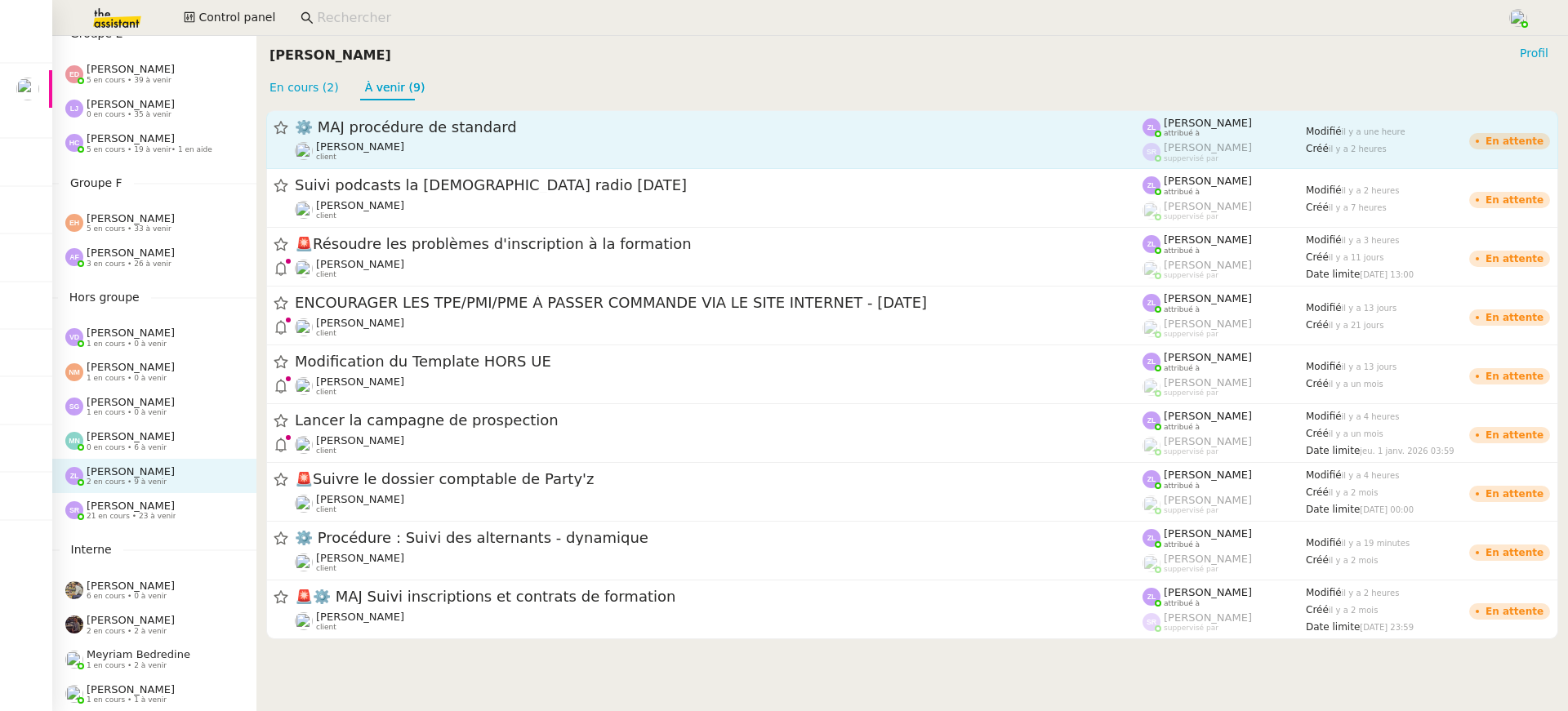
click at [374, 152] on span "[PERSON_NAME]" at bounding box center [360, 147] width 88 height 13
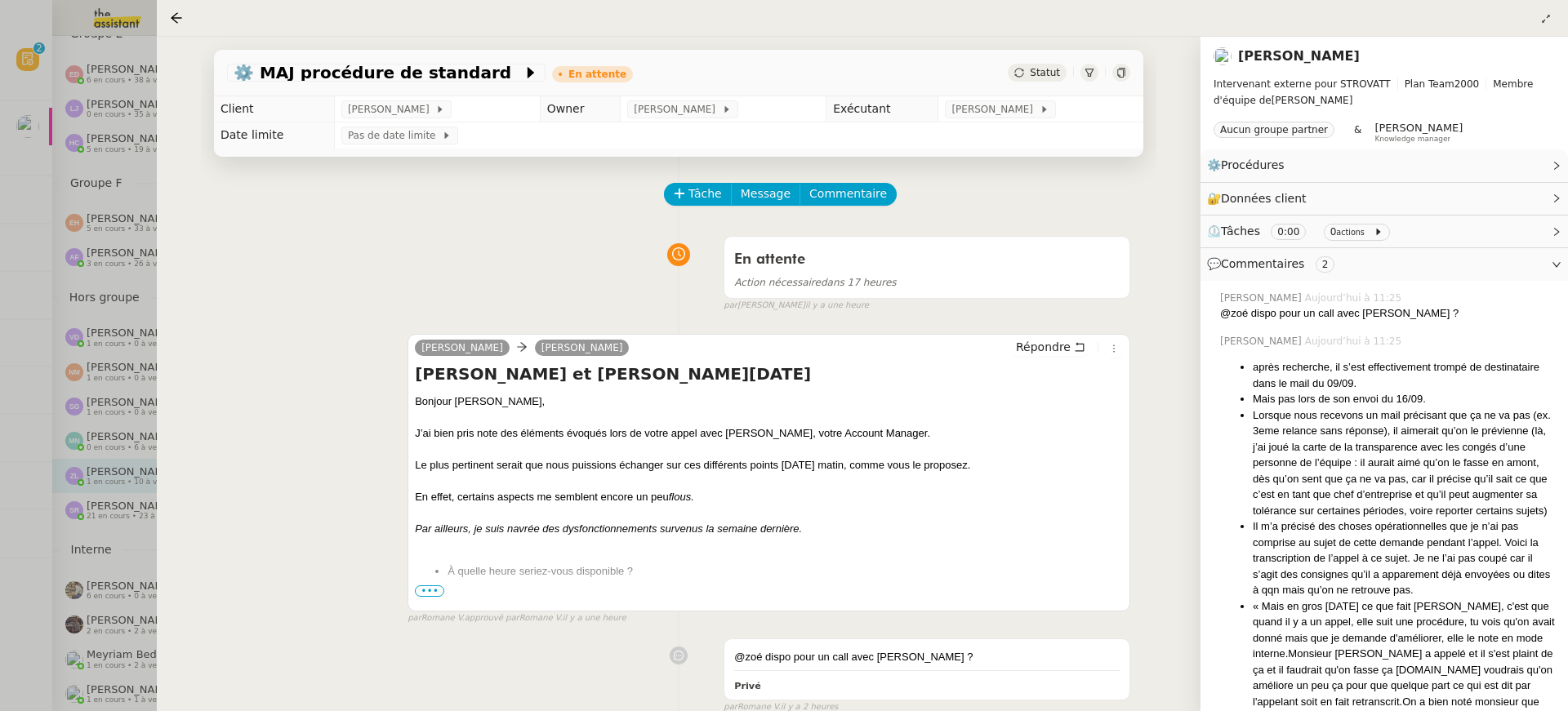
click at [66, 234] on div at bounding box center [784, 356] width 1568 height 711
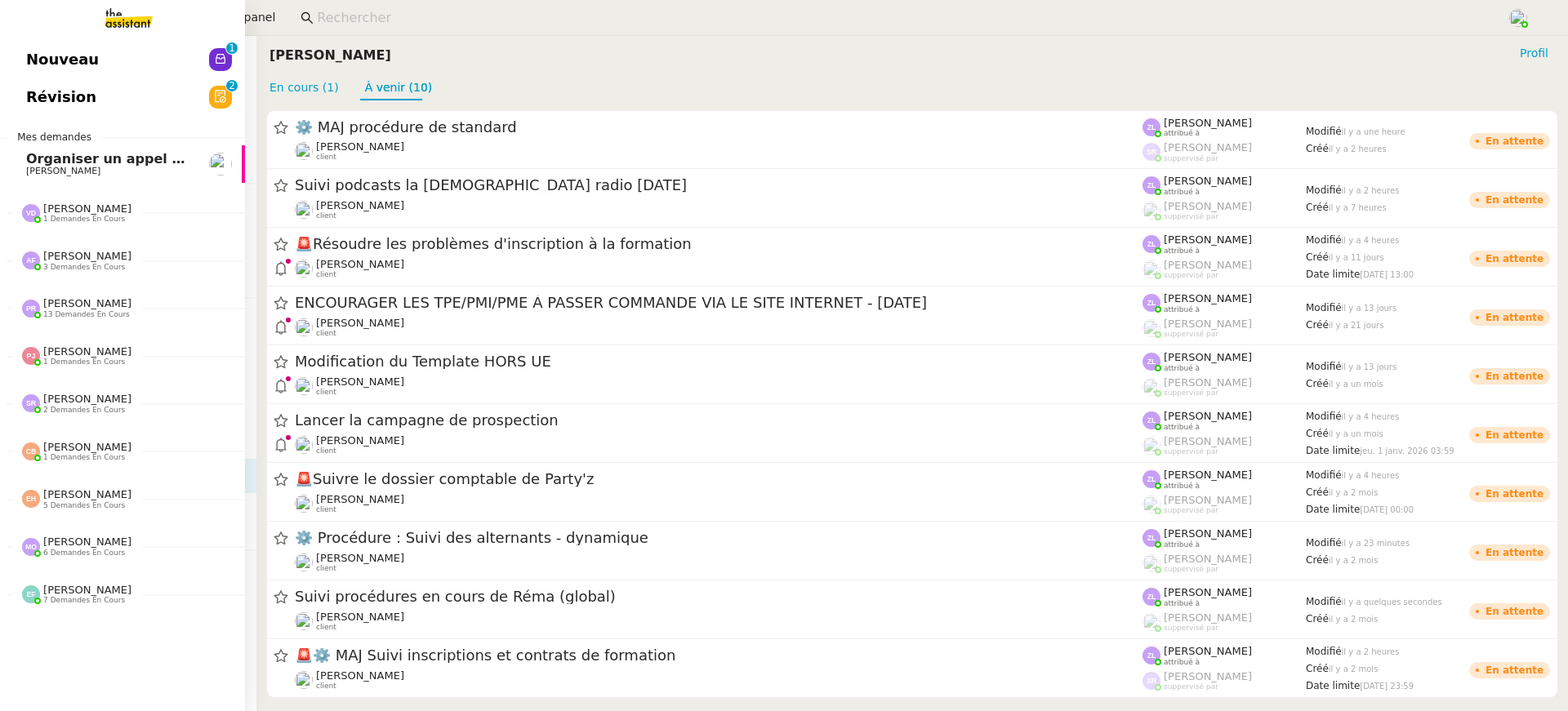
click at [49, 74] on link "Nouveau 0 1 2 3 4 5 6 7 8 9" at bounding box center [122, 59] width 245 height 38
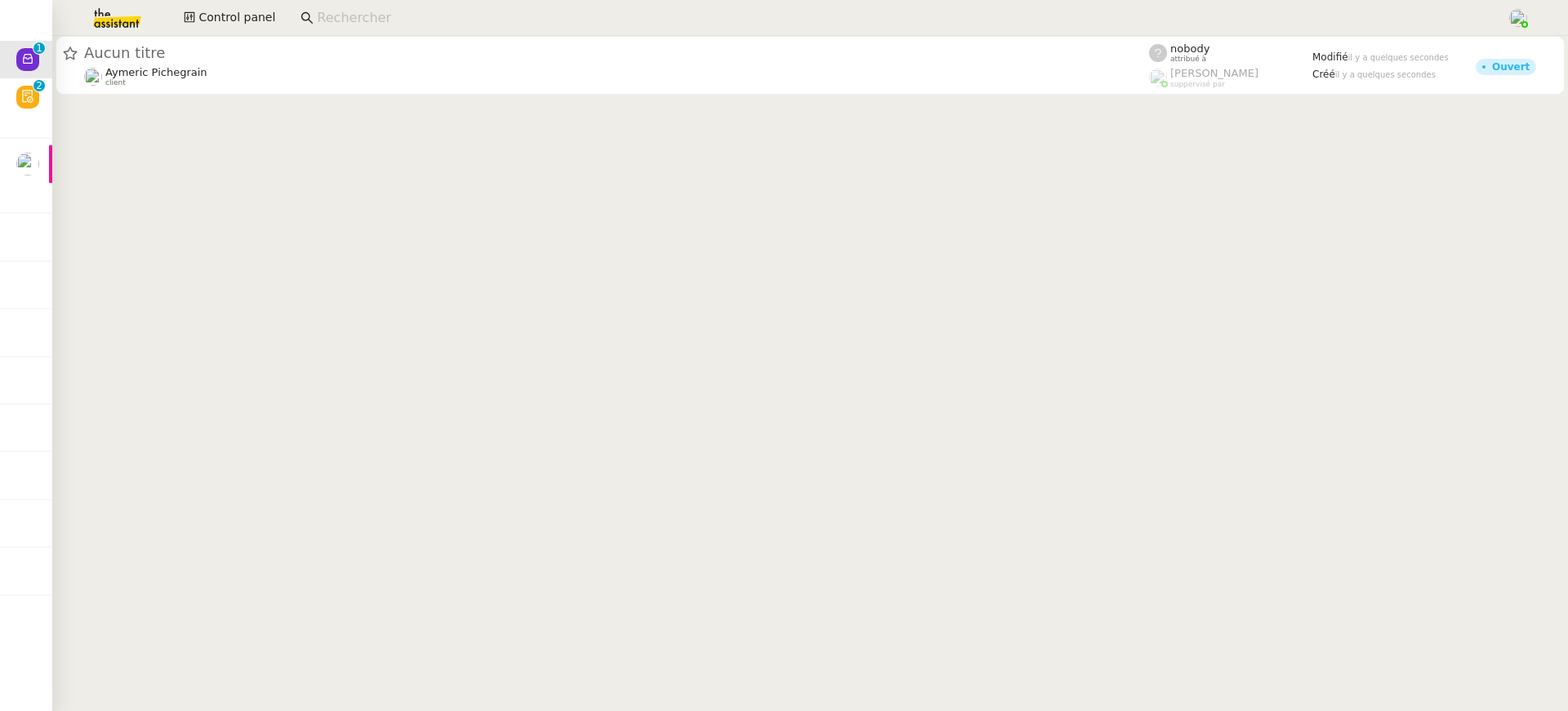
click at [999, 49] on div "Aucun titre" at bounding box center [616, 53] width 1065 height 14
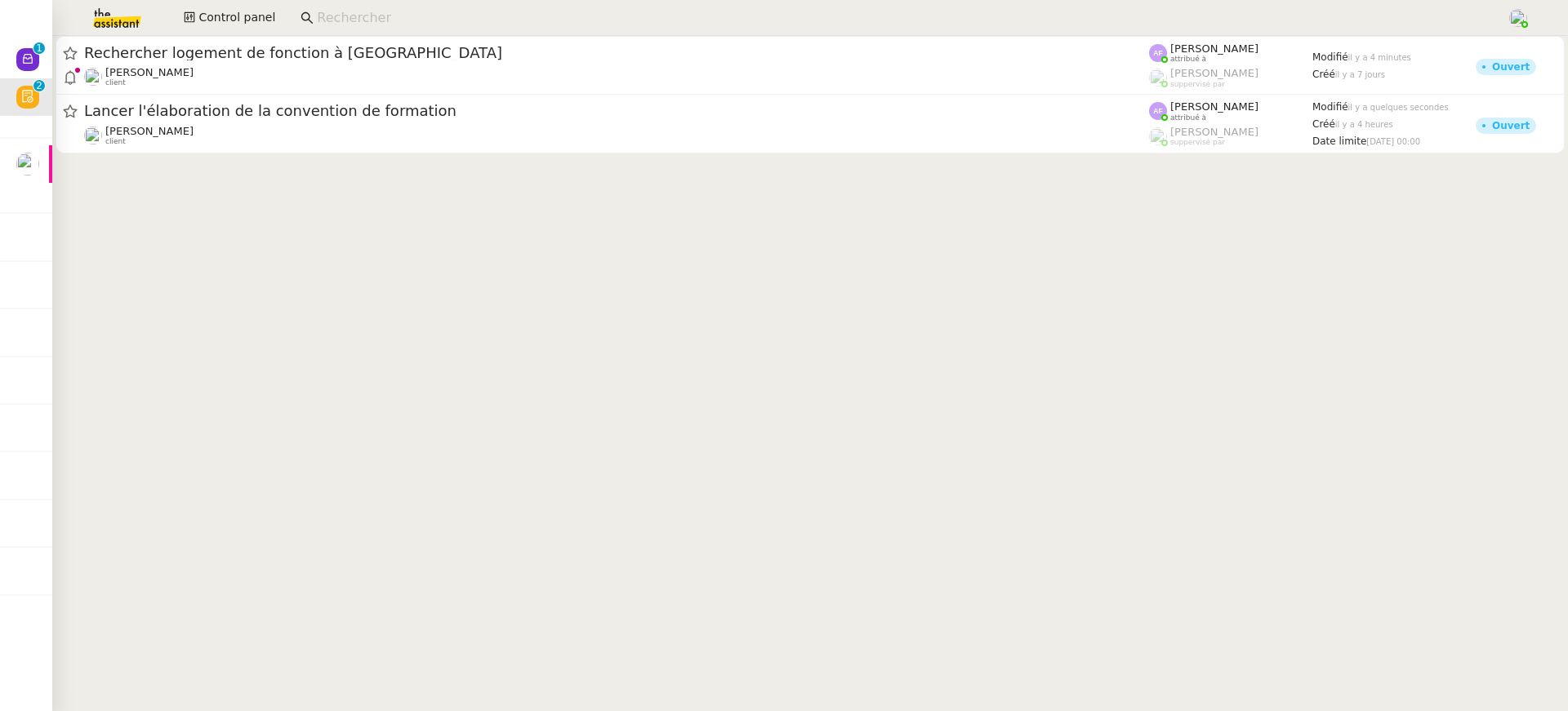
click at [714, 194] on cdk-virtual-scroll-viewport "Rechercher logement de fonction à Villerville Jerome Proust client Anna Florent…" at bounding box center [810, 374] width 1516 height 675
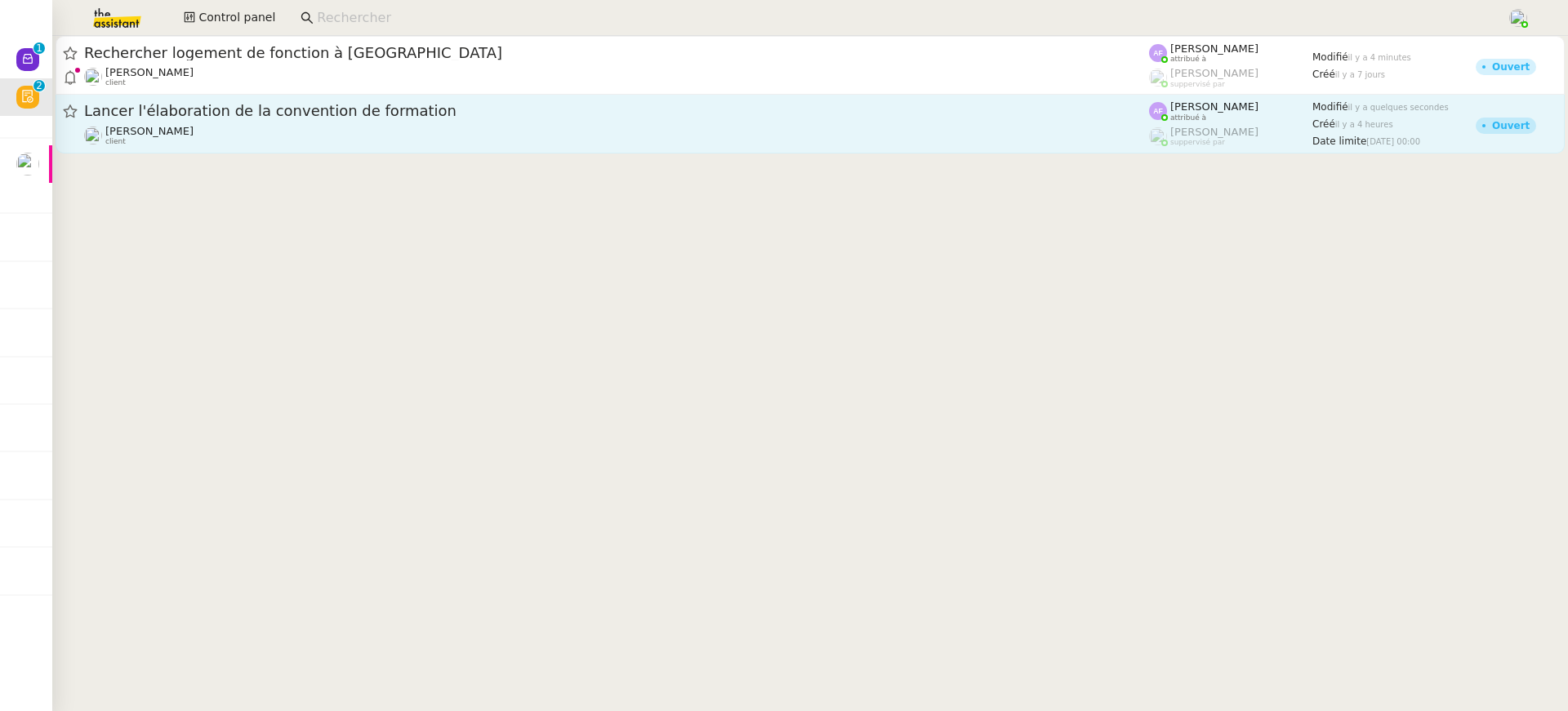
click at [704, 148] on link "Lancer l'élaboration de la convention de formation Céline MAS client Anna Flore…" at bounding box center [810, 123] width 1509 height 58
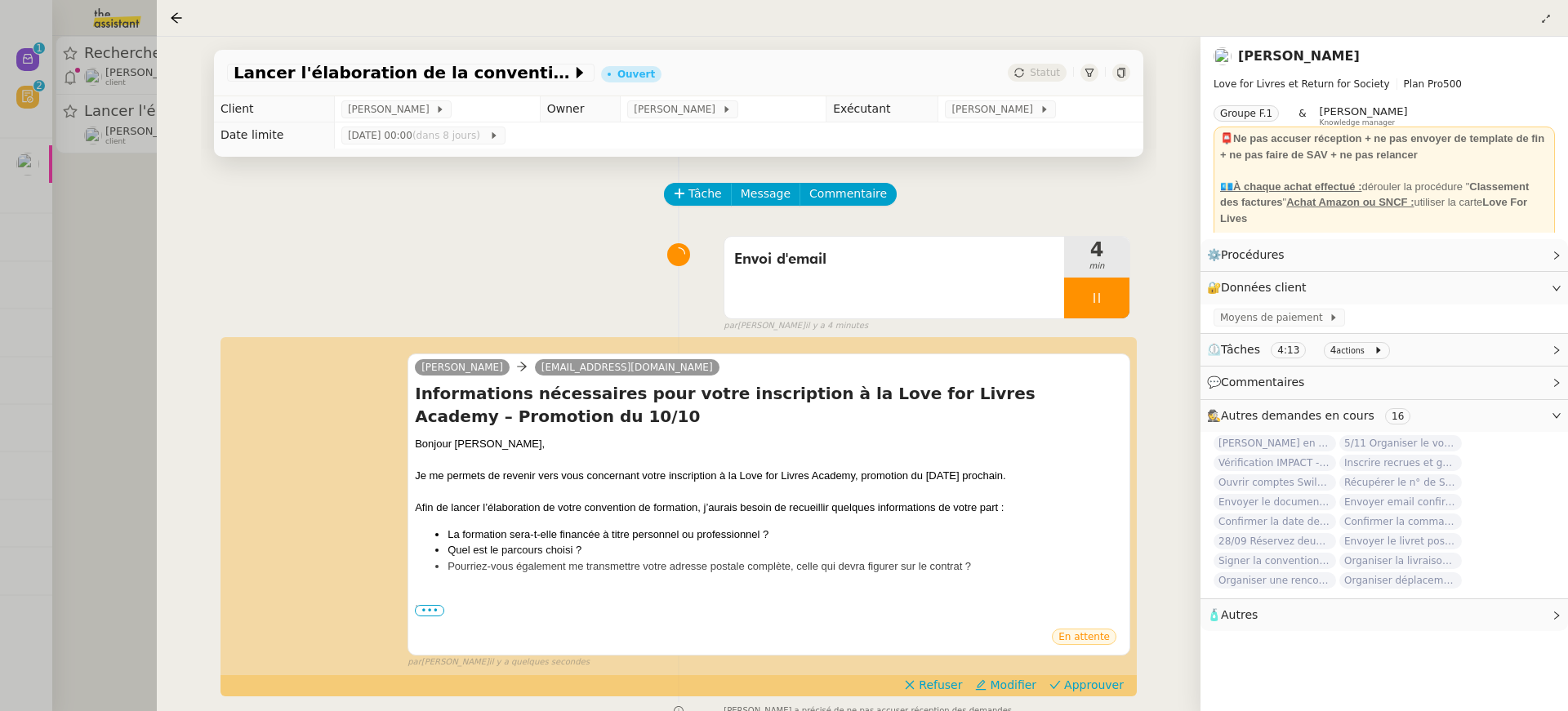
scroll to position [142, 0]
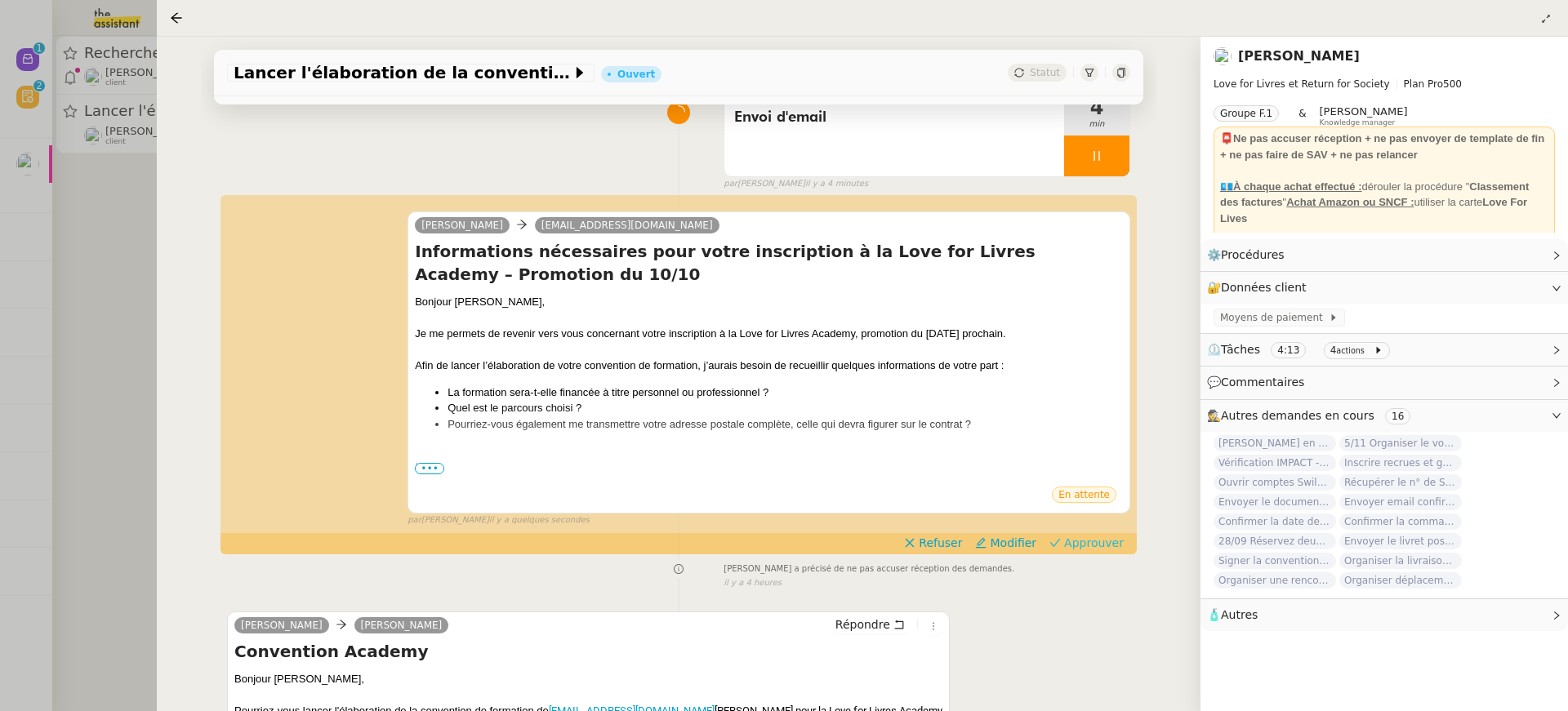
click at [1082, 544] on span "Approuver" at bounding box center [1094, 543] width 59 height 16
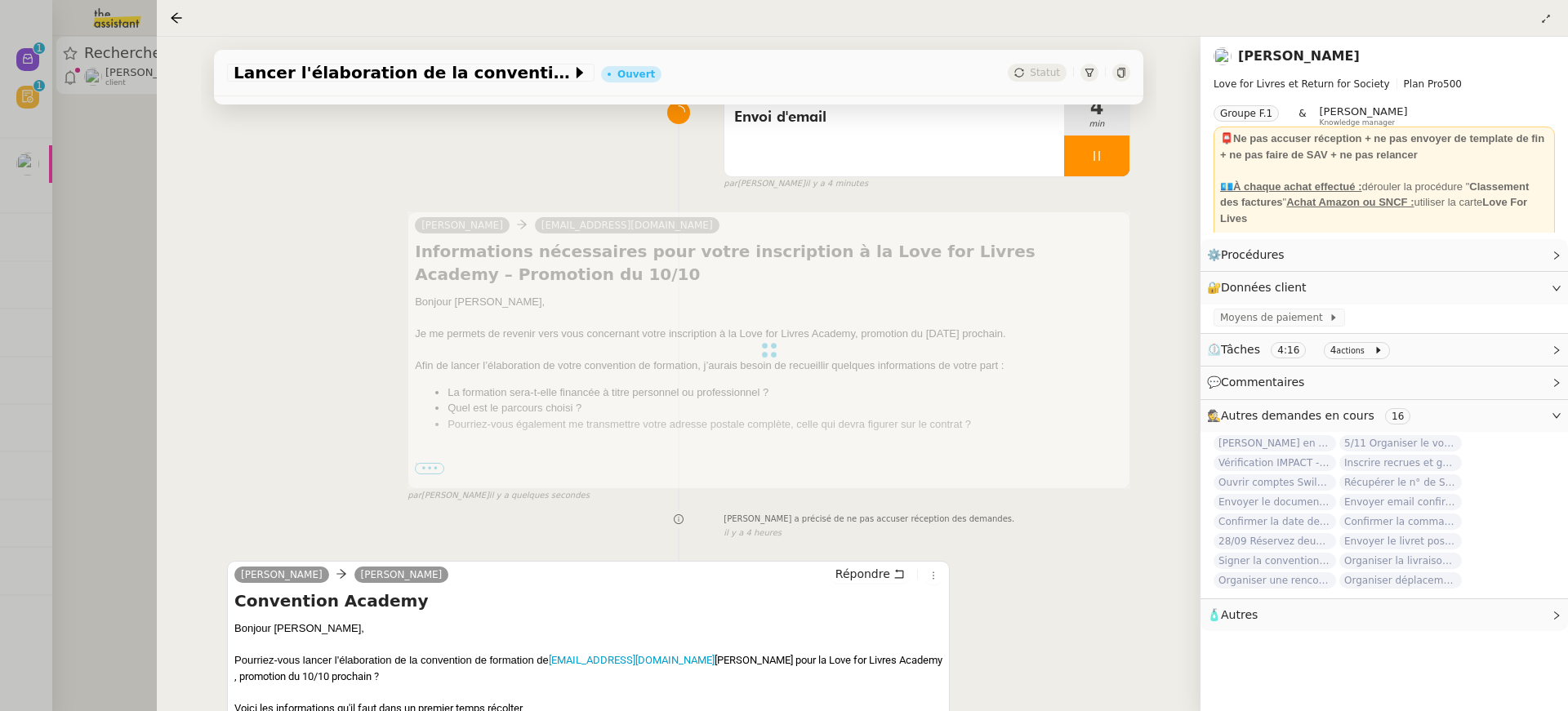
click at [100, 185] on div at bounding box center [784, 356] width 1568 height 711
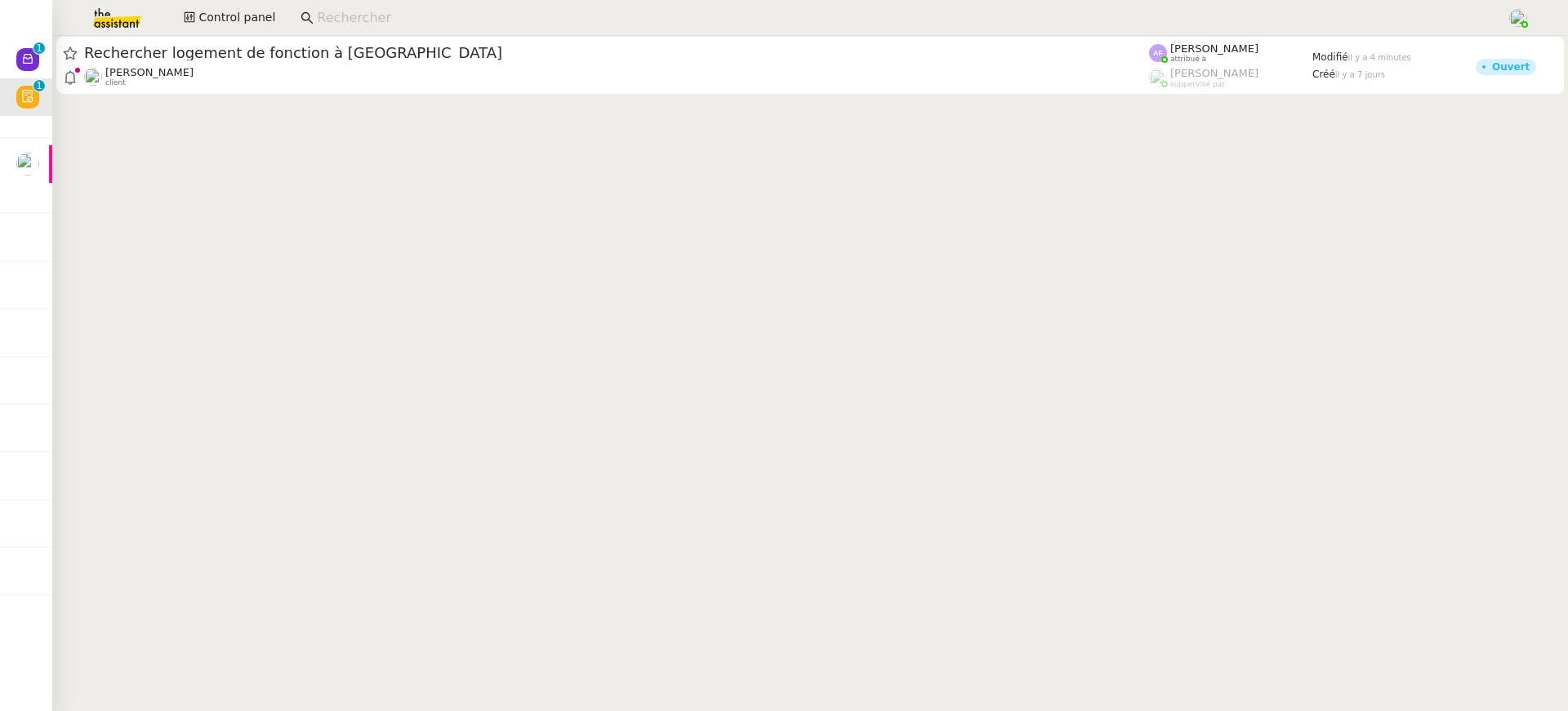
click at [210, 1] on div "Control panel" at bounding box center [783, 18] width 1486 height 36
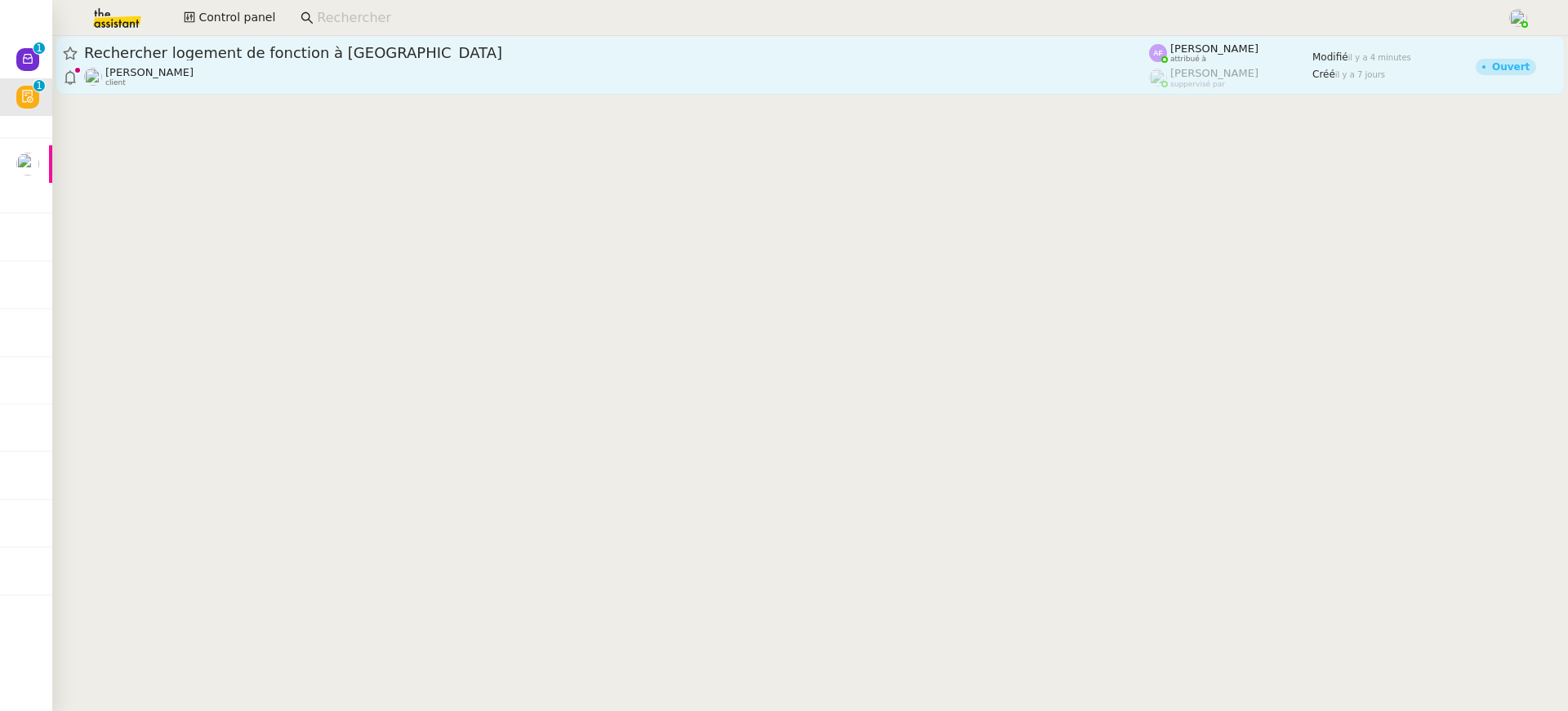
click at [201, 50] on span "Rechercher logement de fonction à [GEOGRAPHIC_DATA]" at bounding box center [616, 53] width 1065 height 14
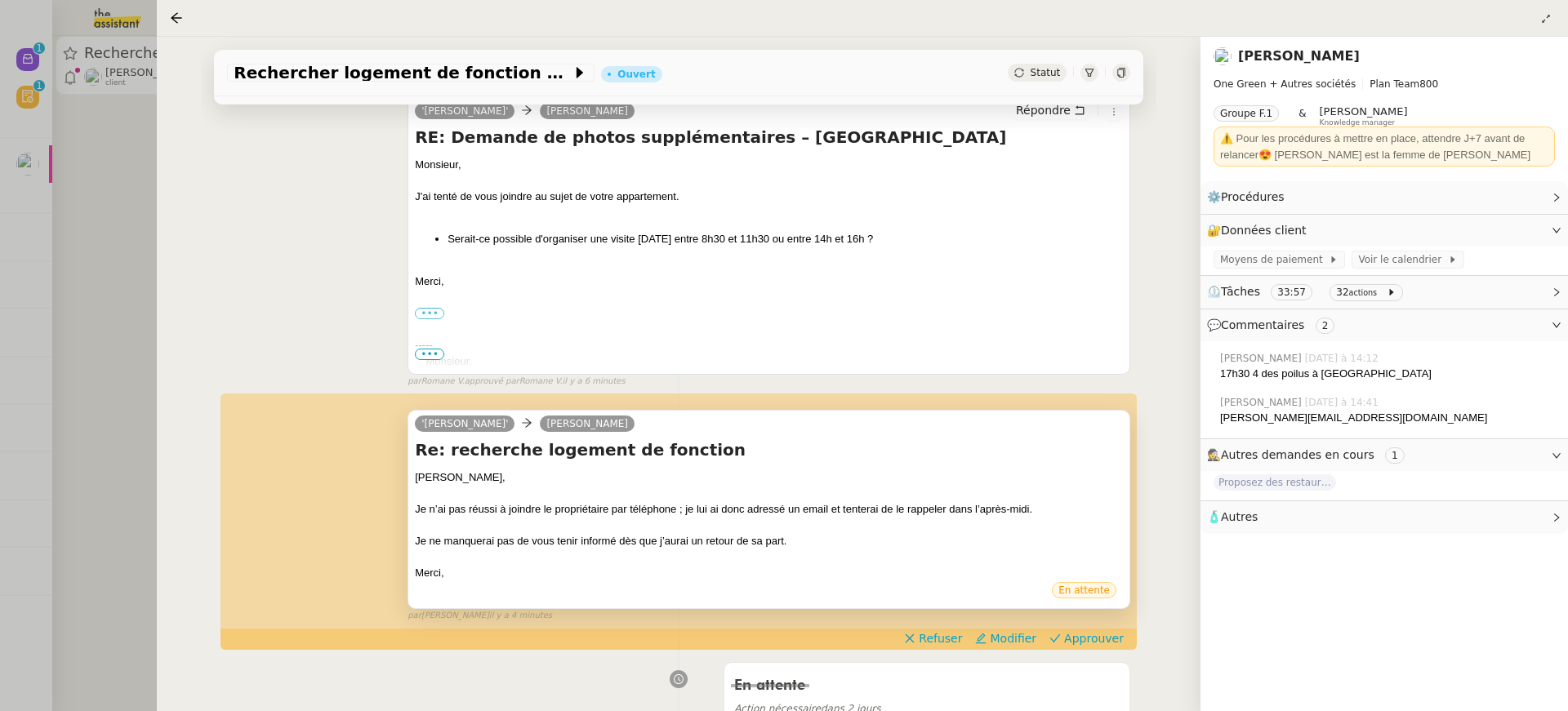
scroll to position [259, 0]
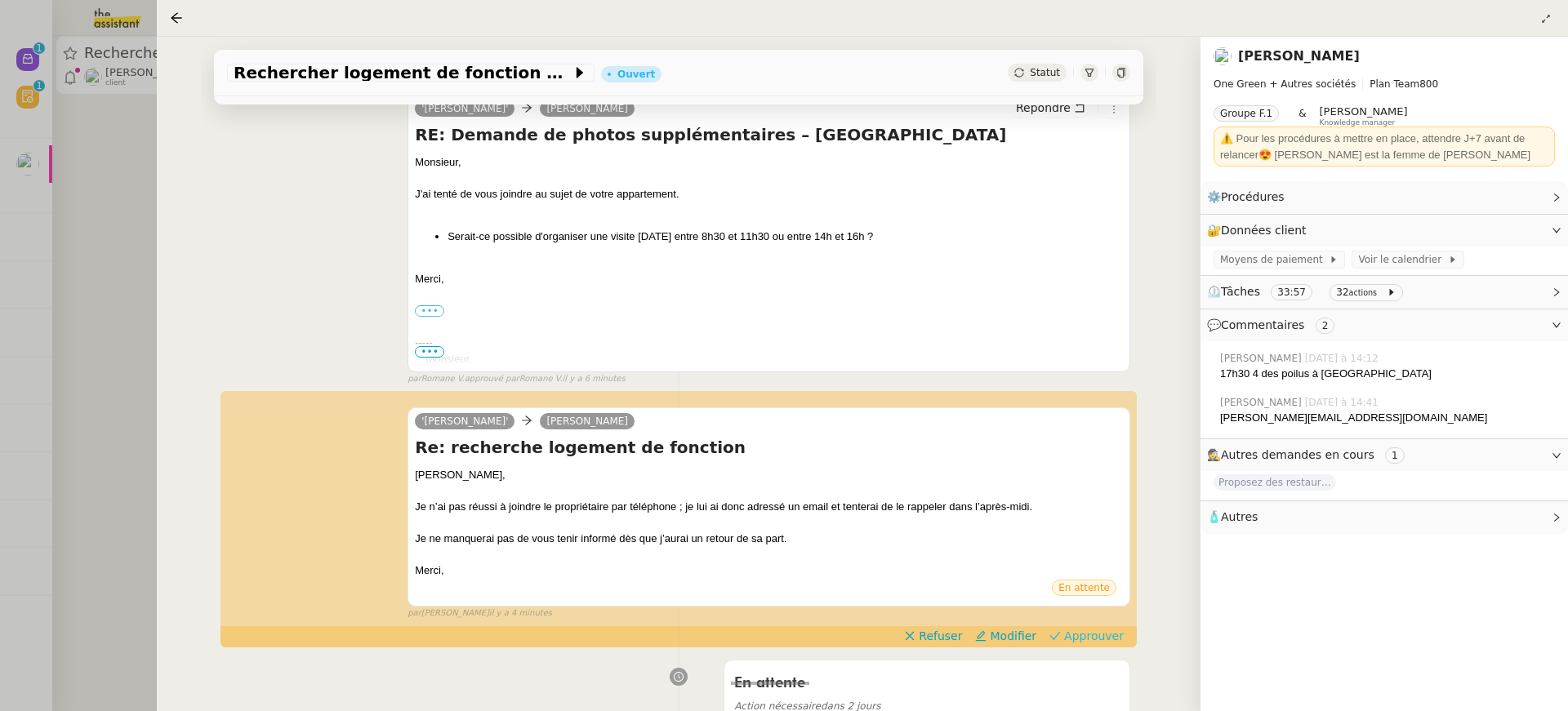
click at [1113, 636] on span "Approuver" at bounding box center [1094, 636] width 59 height 16
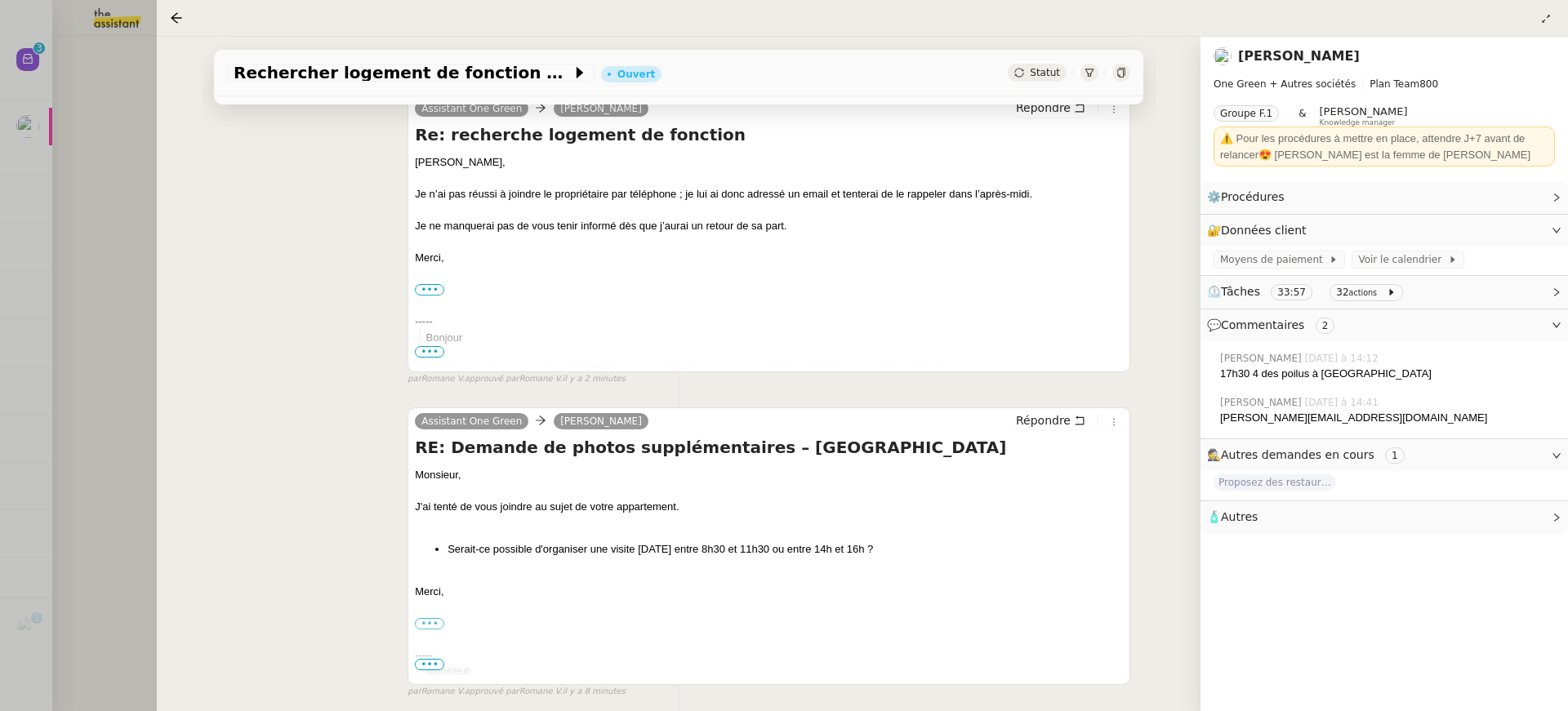
click at [69, 128] on div at bounding box center [784, 356] width 1568 height 711
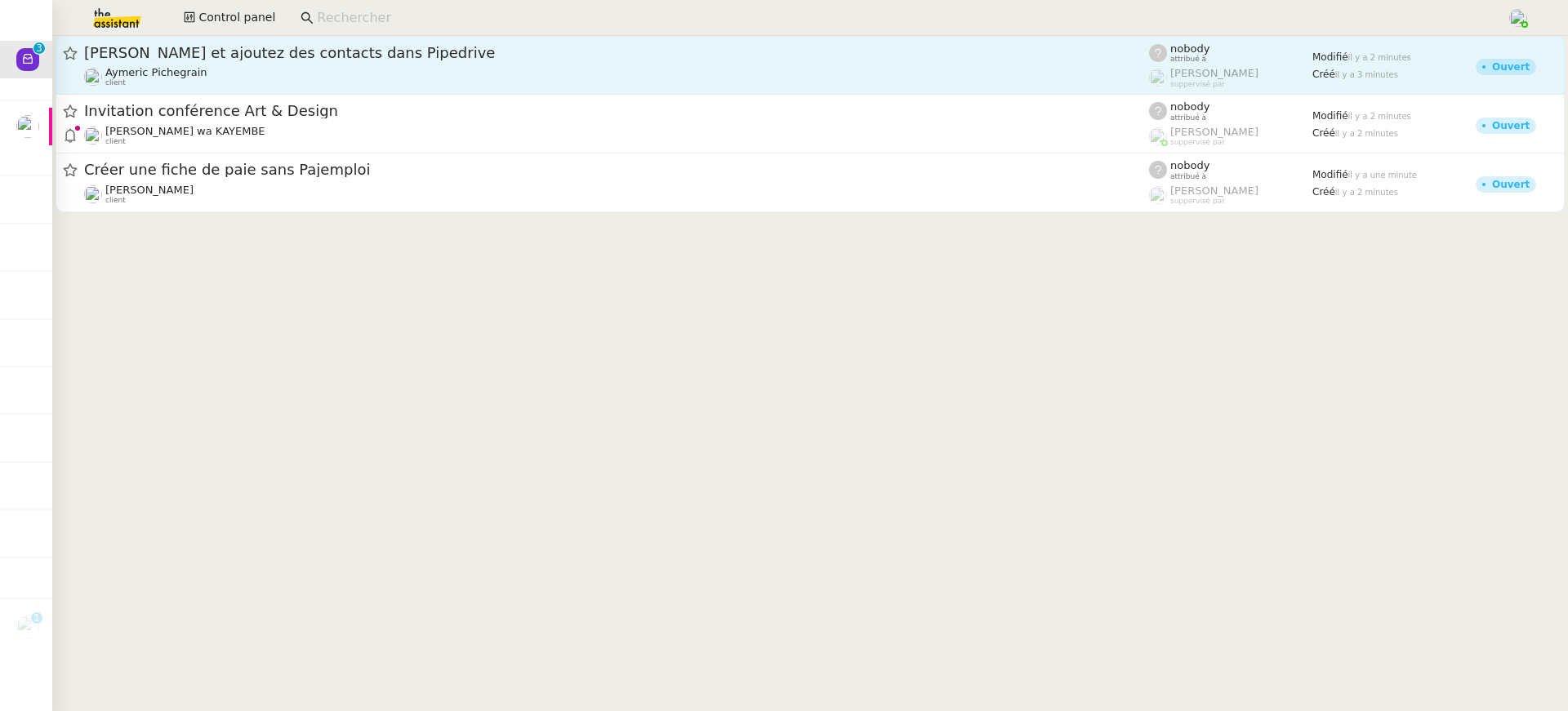
click at [797, 61] on div "Vérifiez et ajoutez des contacts dans Pipedrive" at bounding box center [616, 53] width 1065 height 20
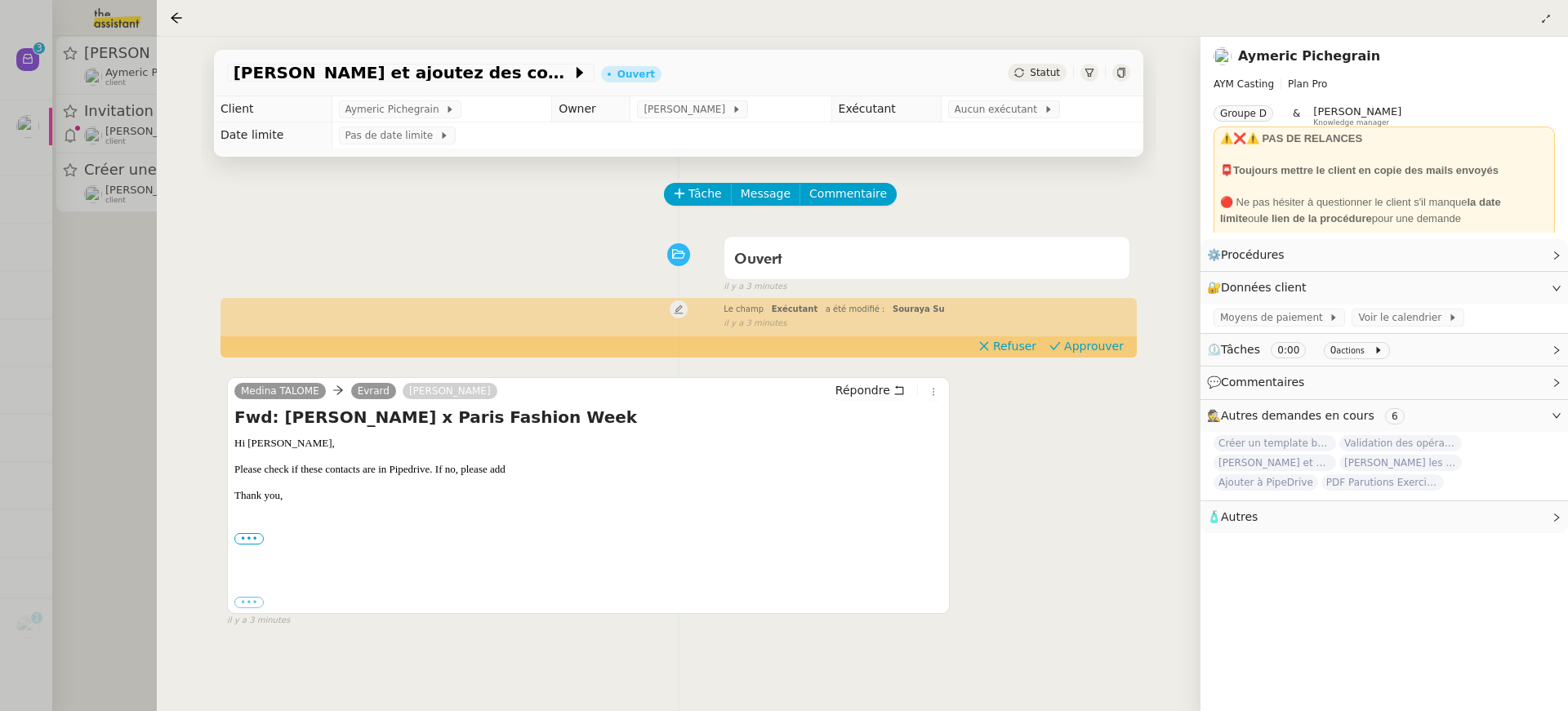
scroll to position [57, 0]
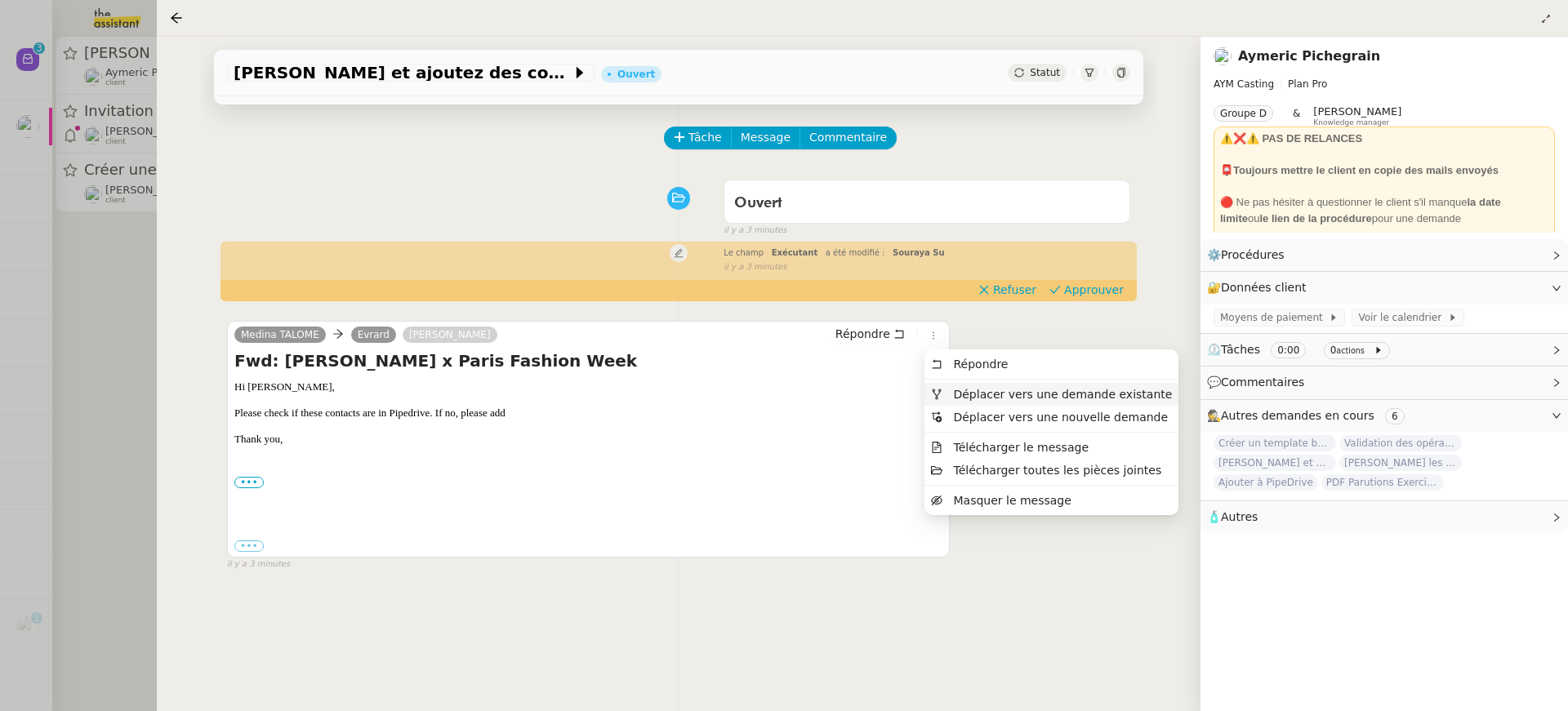
click at [990, 385] on li "Déplacer vers une demande existante" at bounding box center [1051, 393] width 254 height 22
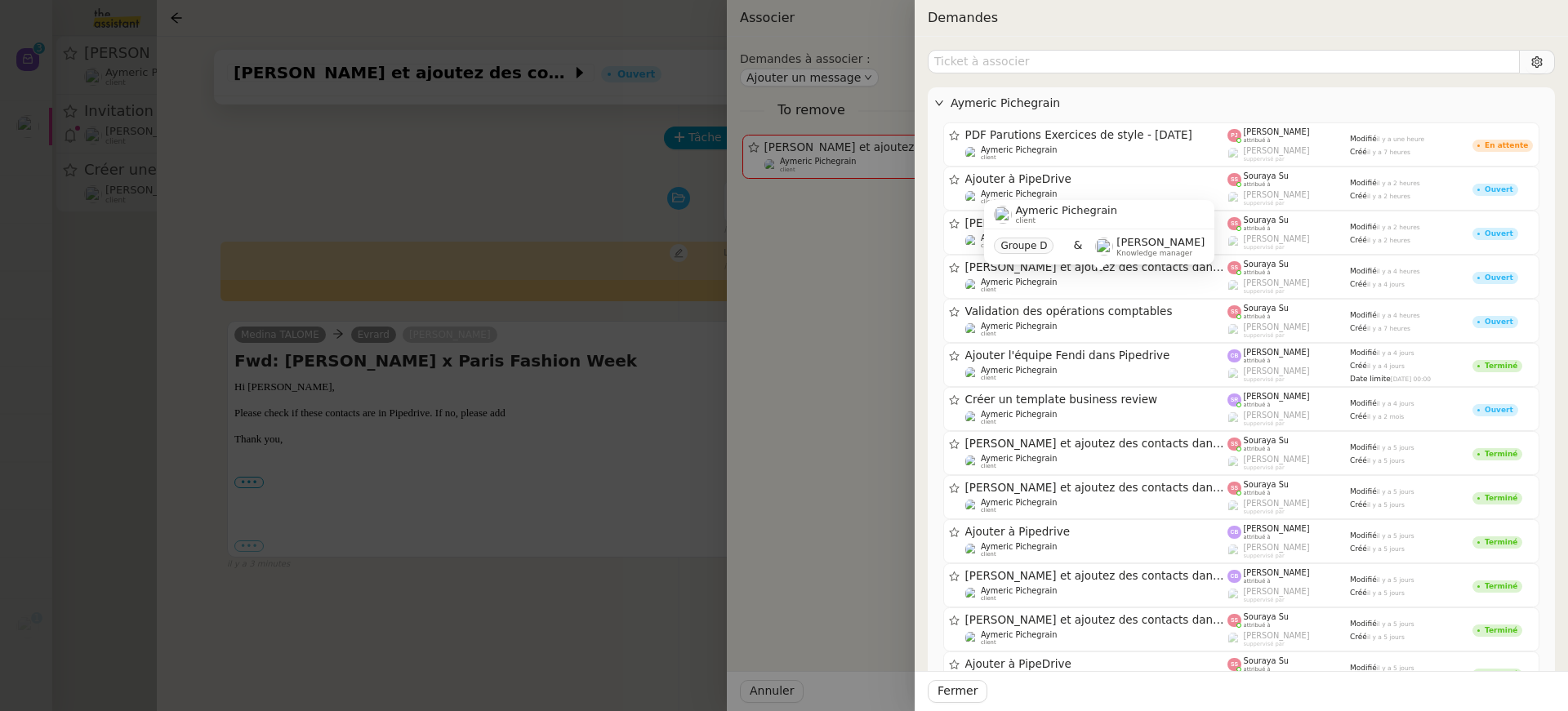
click at [1103, 202] on div "Aymeric Pichegrain client" at bounding box center [1099, 214] width 230 height 30
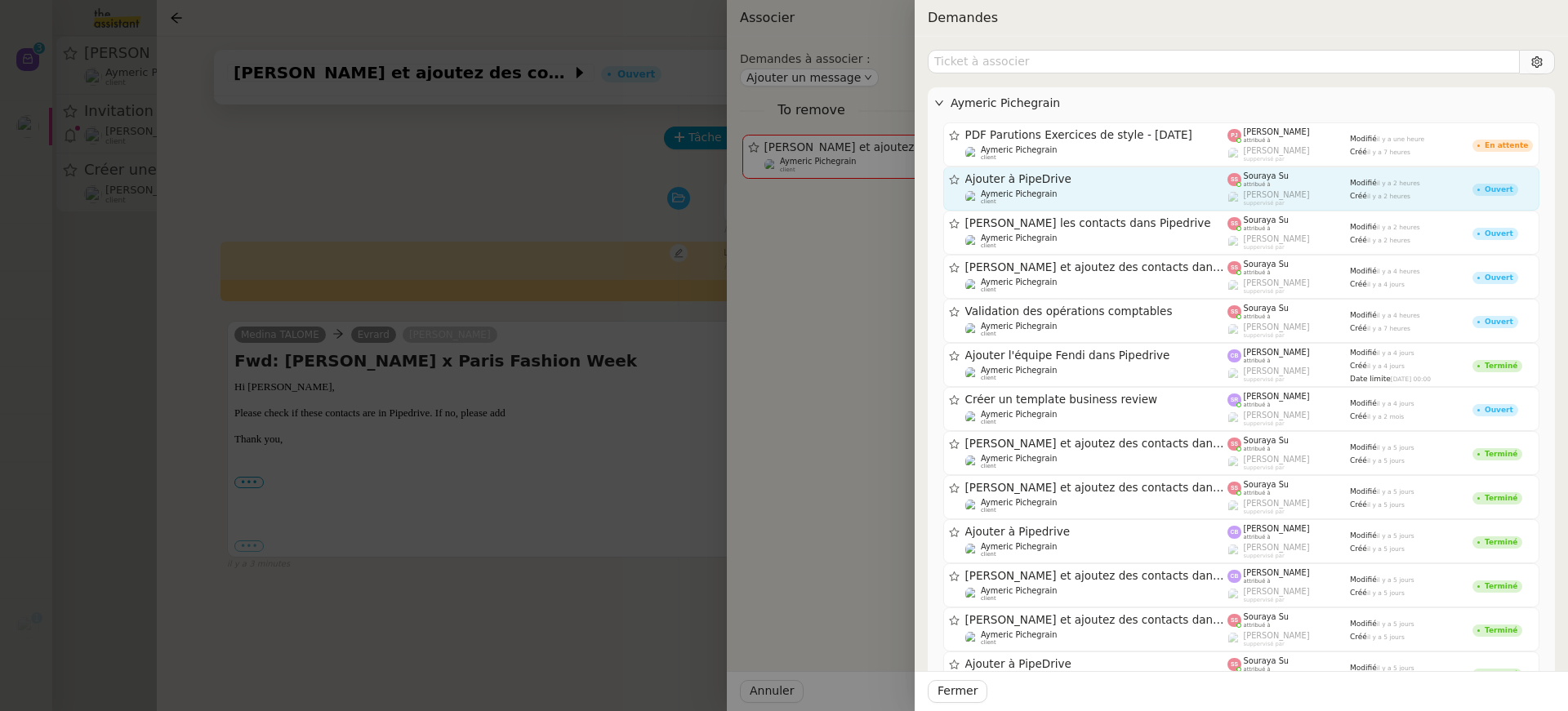
click at [1084, 190] on div "Aymeric Pichegrain client" at bounding box center [1096, 197] width 263 height 16
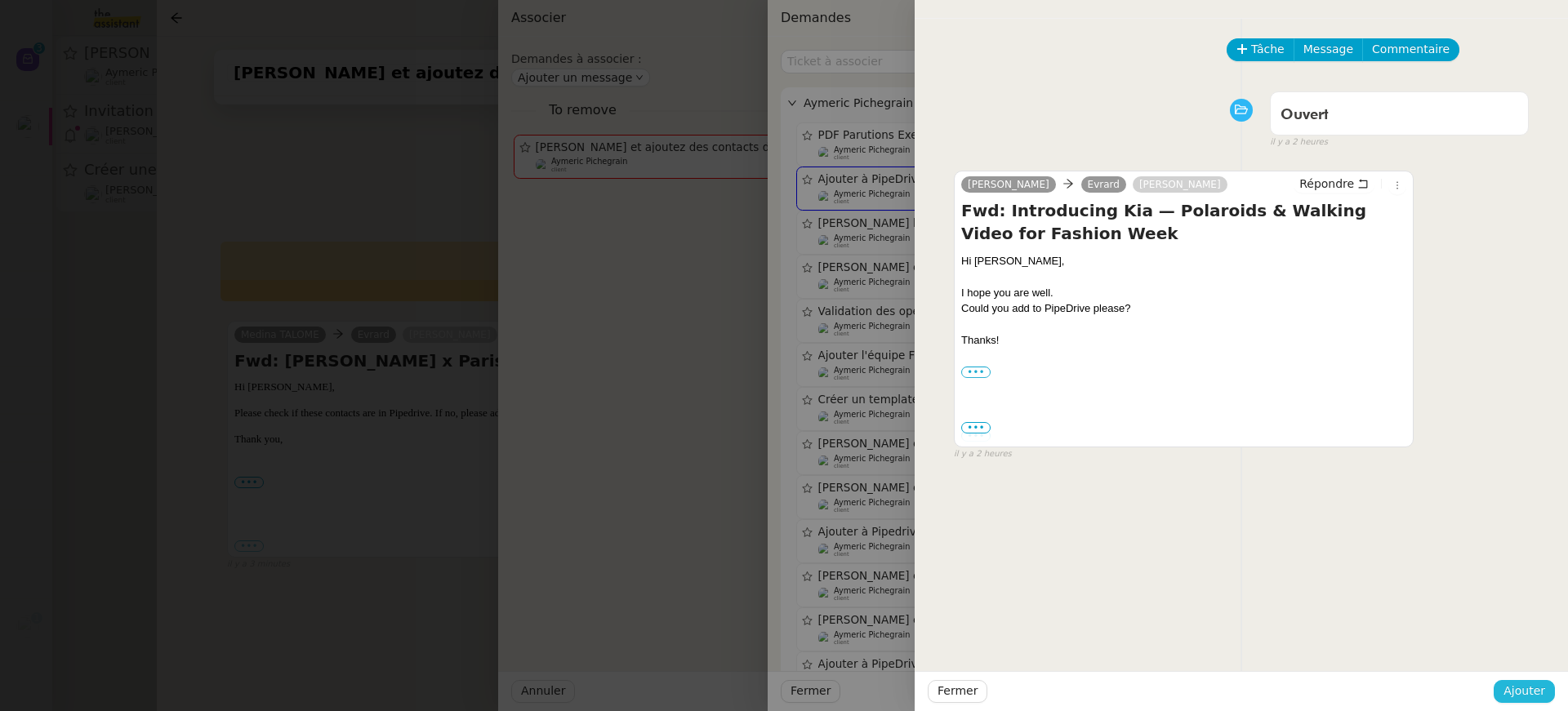
click at [1527, 690] on span "Ajouter" at bounding box center [1524, 691] width 41 height 19
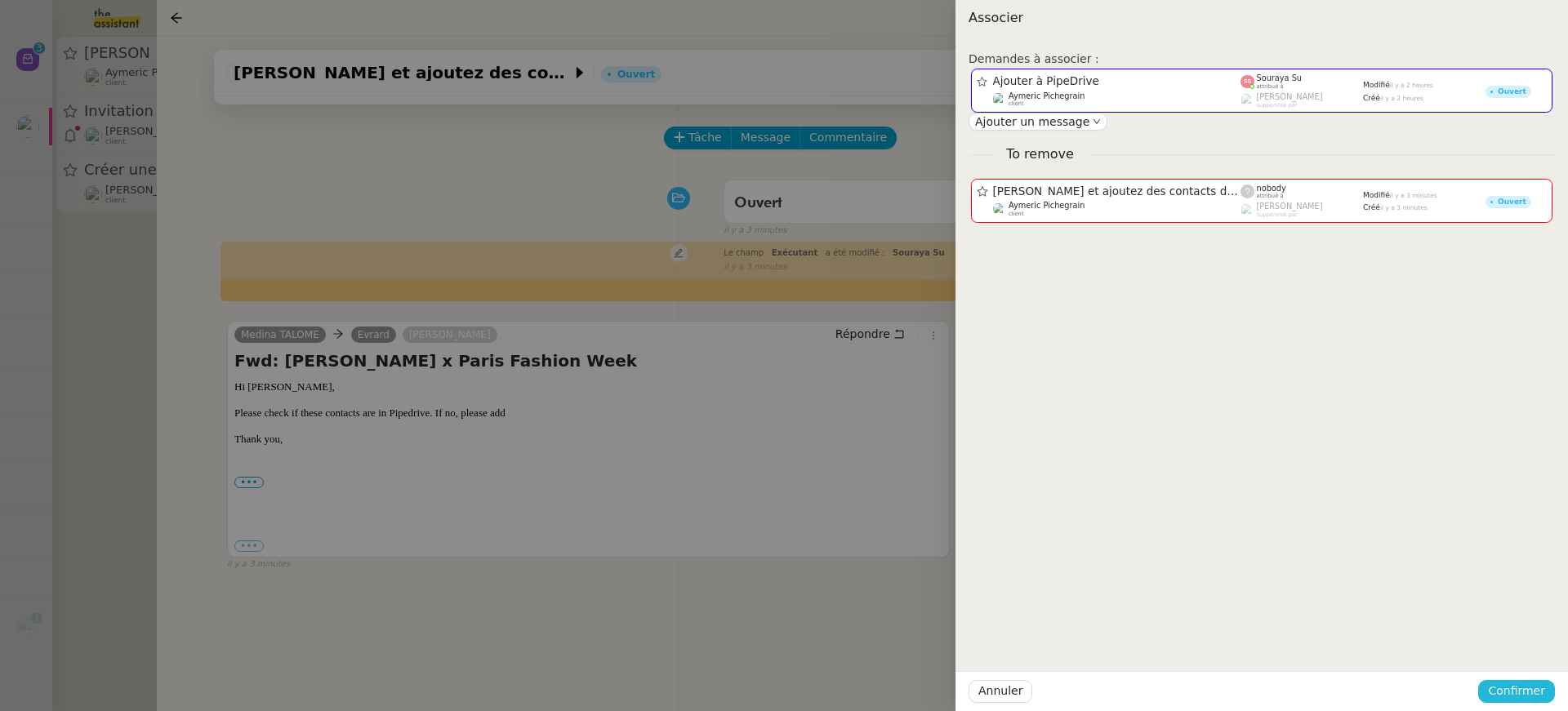
click at [1527, 690] on span "Confirmer" at bounding box center [1517, 691] width 58 height 19
click at [1501, 639] on span "Ajouter" at bounding box center [1518, 647] width 41 height 16
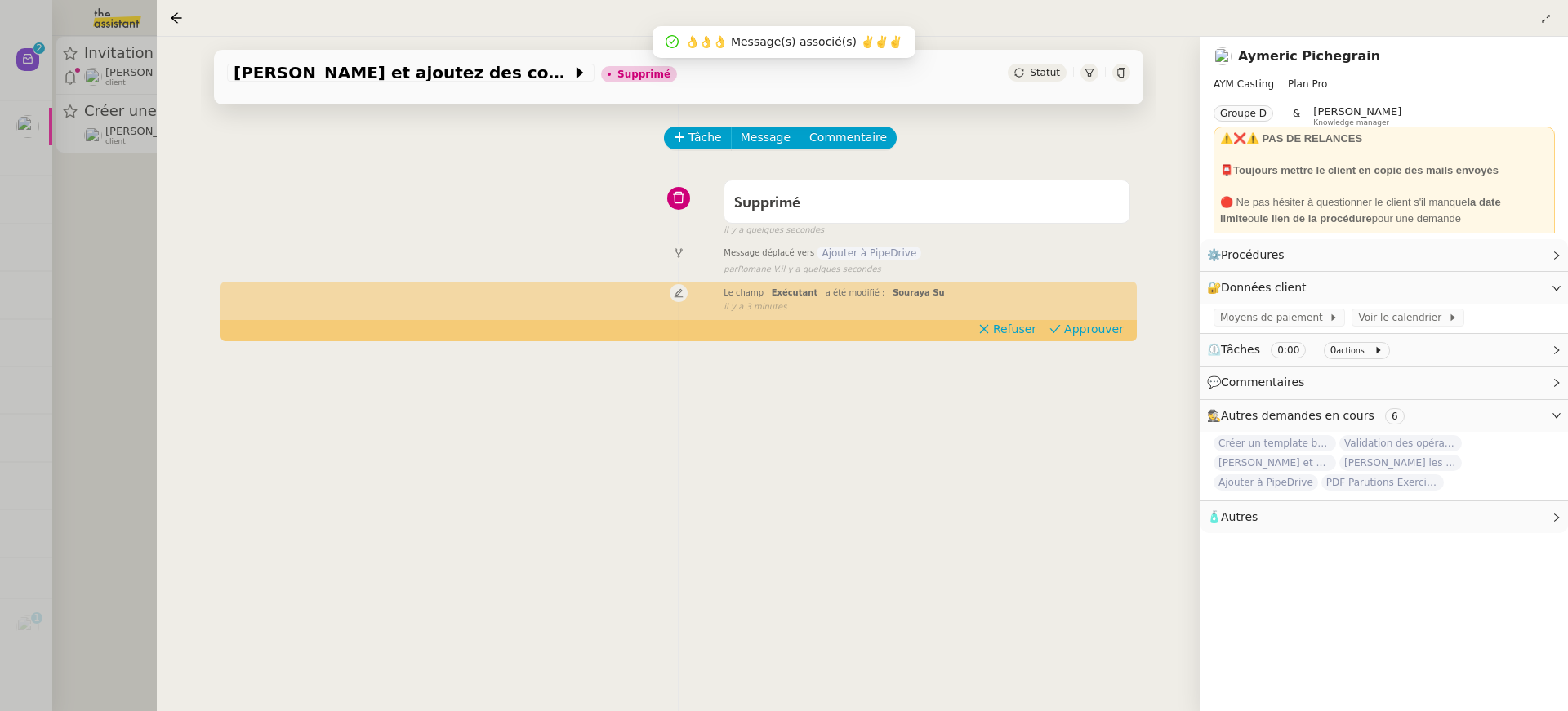
click at [60, 45] on div at bounding box center [784, 356] width 1568 height 711
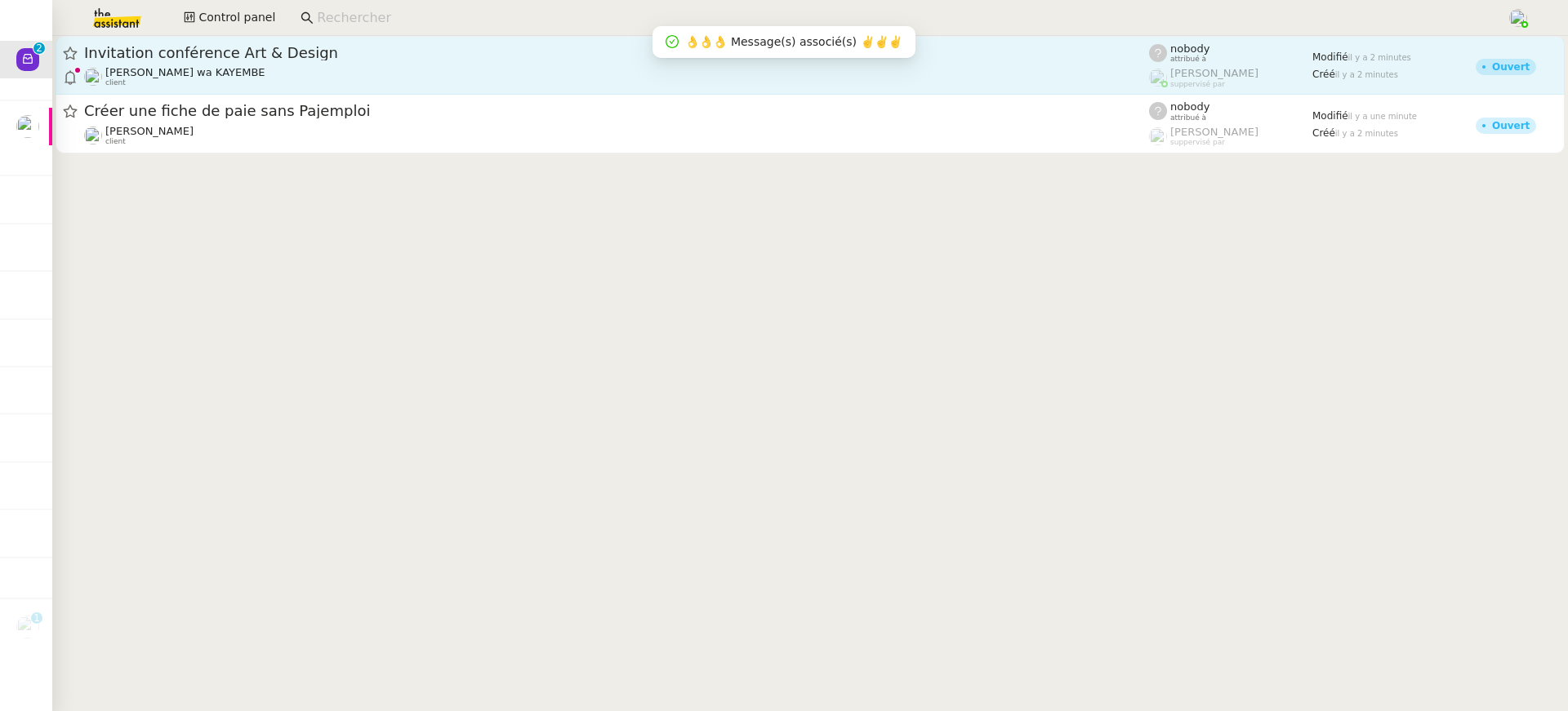
click at [198, 68] on span "[PERSON_NAME] wa KAYEMBE" at bounding box center [185, 72] width 160 height 13
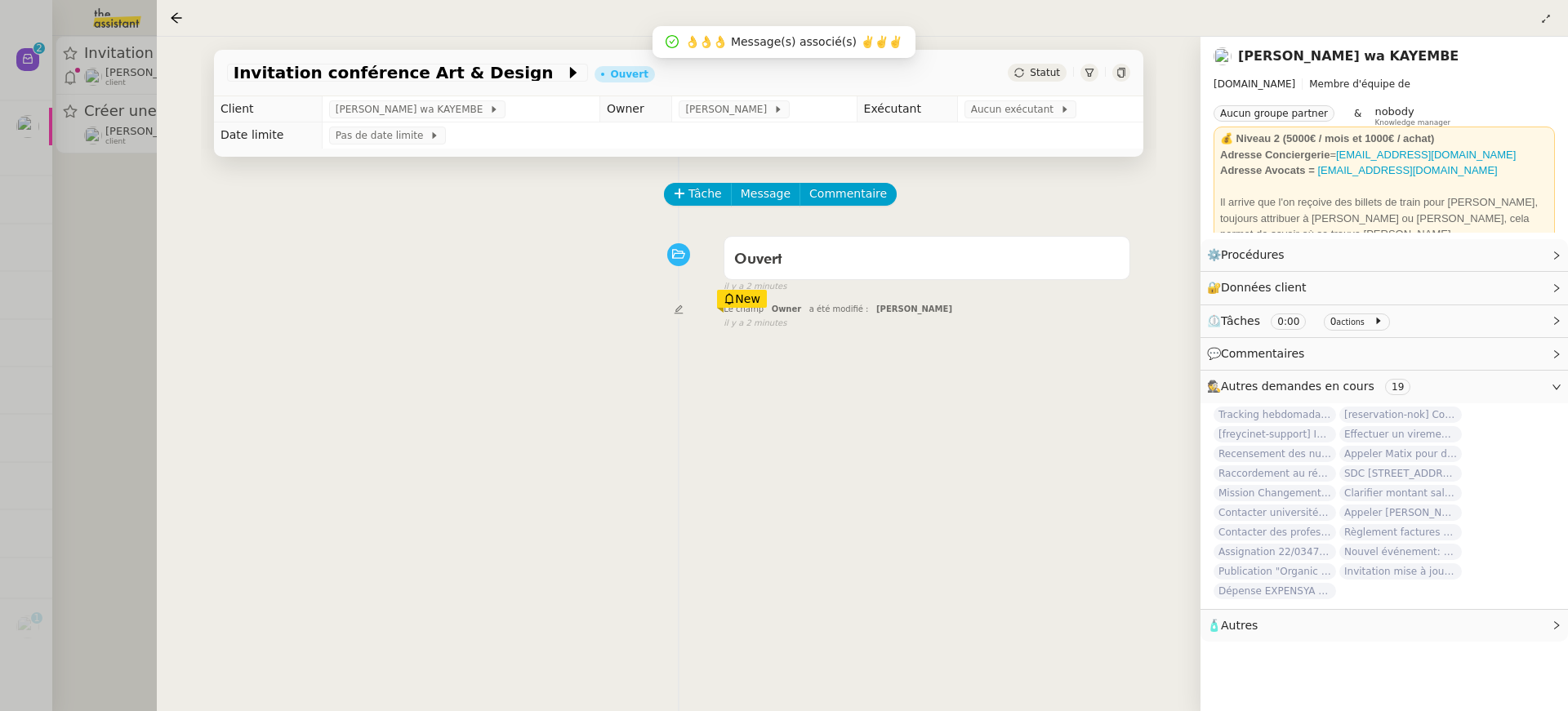
scroll to position [209, 0]
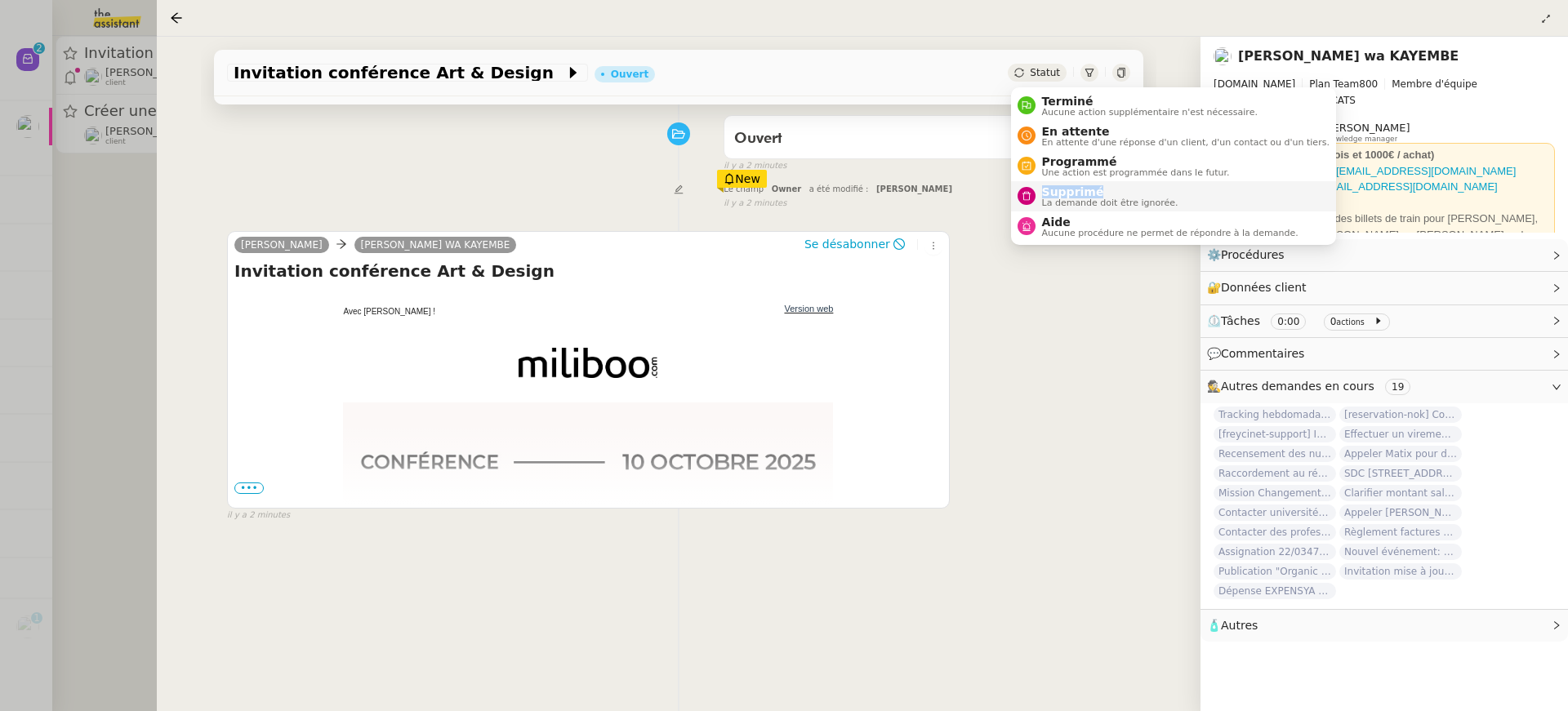
click at [1098, 185] on span "Supprimé" at bounding box center [1111, 192] width 137 height 14
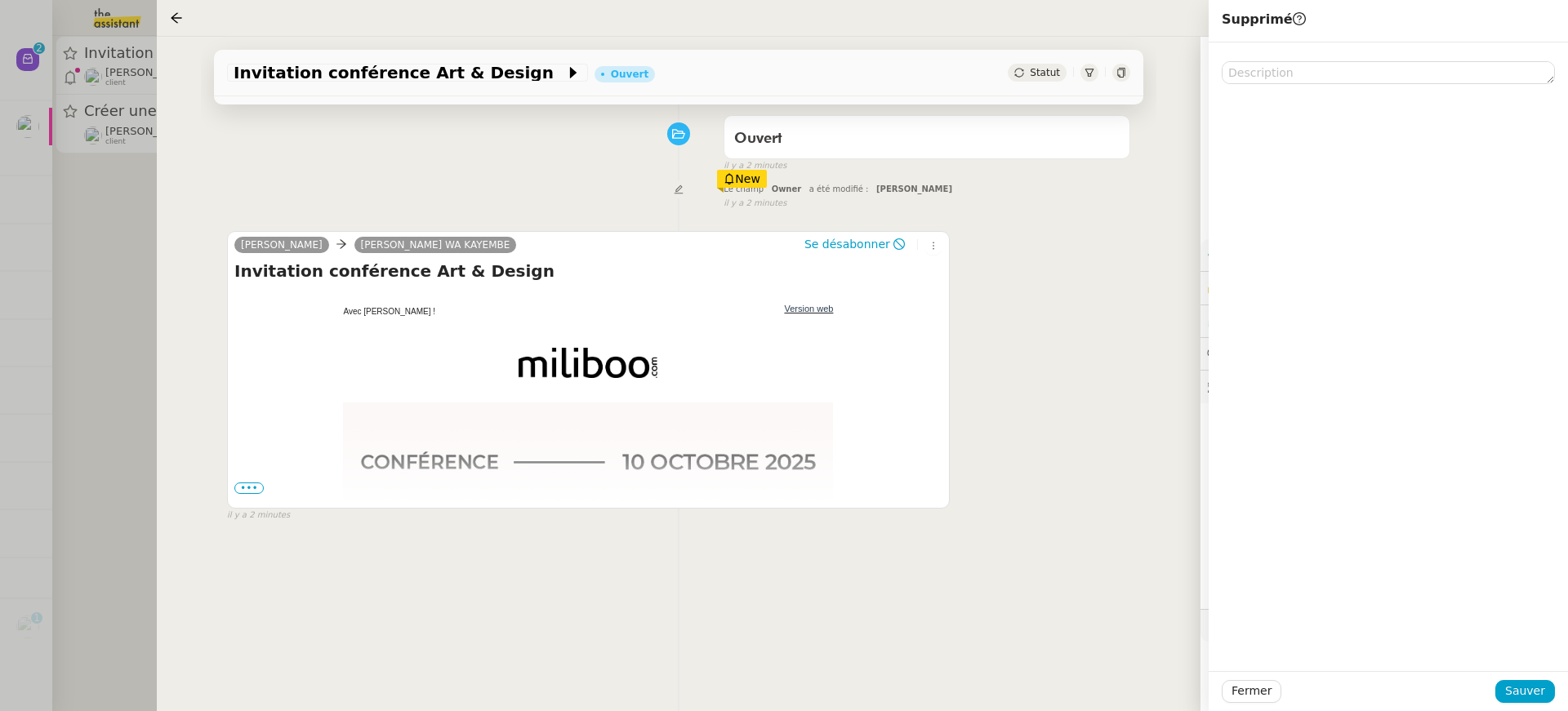
click at [1554, 683] on div "Fermer Sauver" at bounding box center [1388, 691] width 359 height 40
click at [1544, 702] on div "Fermer Sauver" at bounding box center [1388, 691] width 359 height 40
click at [1527, 695] on span "Sauver" at bounding box center [1525, 691] width 40 height 19
click at [105, 222] on div at bounding box center [784, 356] width 1568 height 711
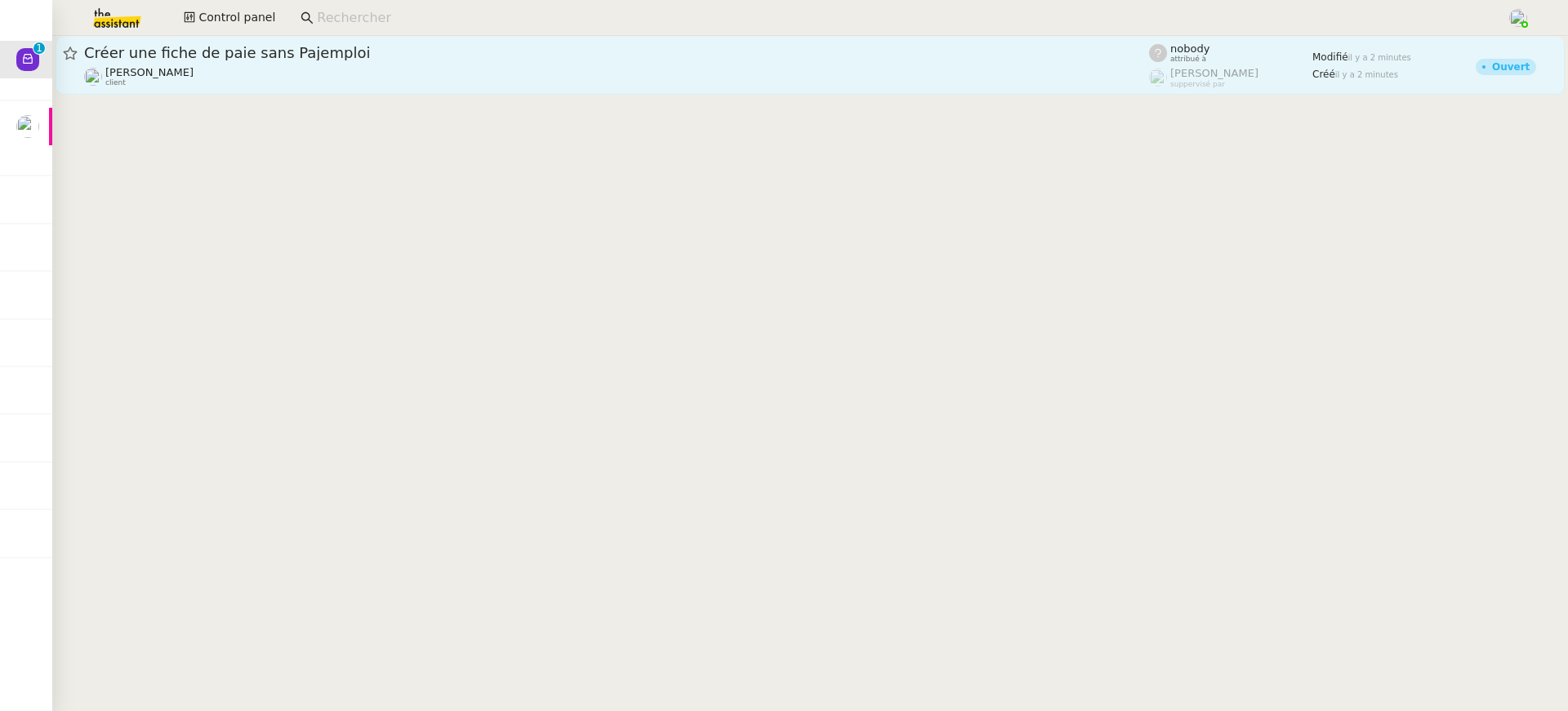
click at [168, 81] on div "Emile Kratiroff client" at bounding box center [149, 76] width 88 height 22
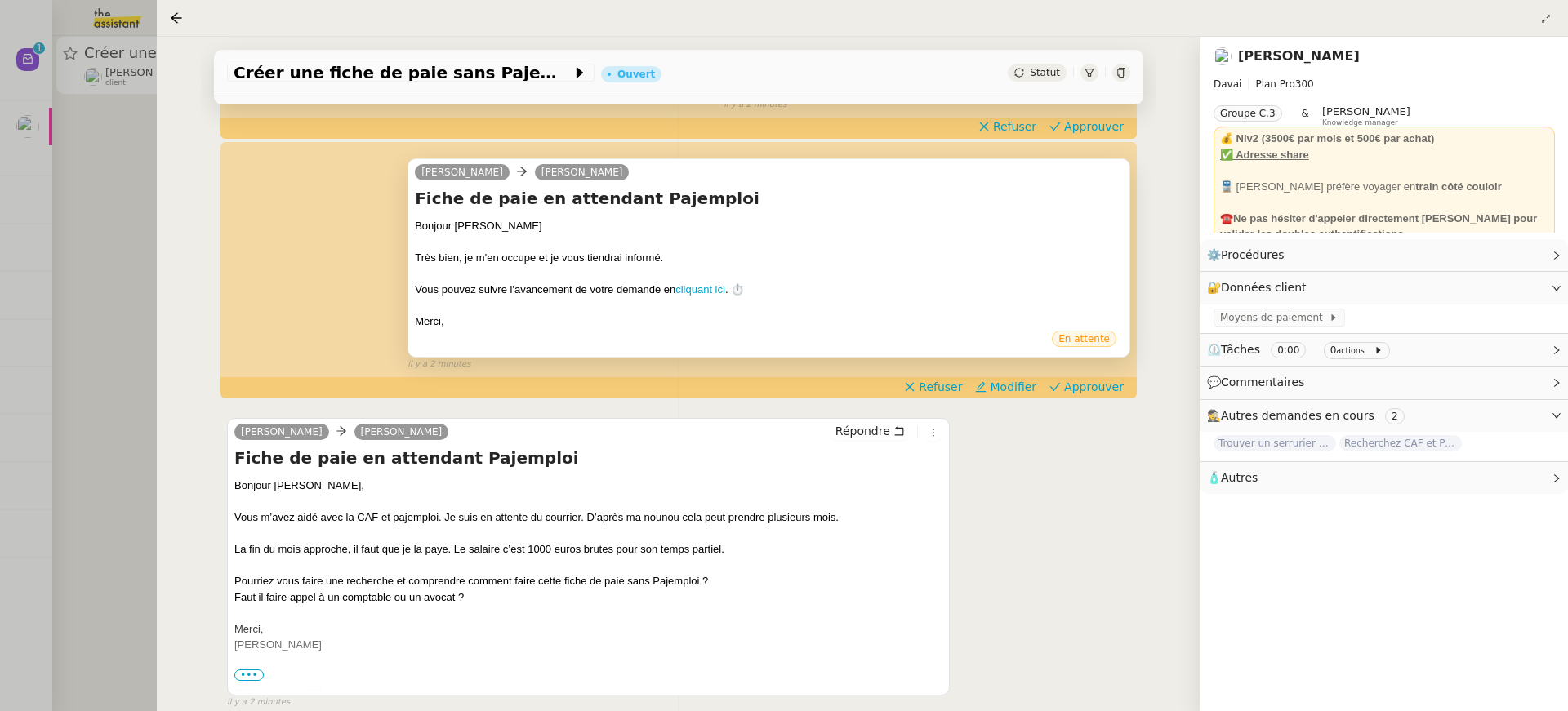
scroll to position [312, 0]
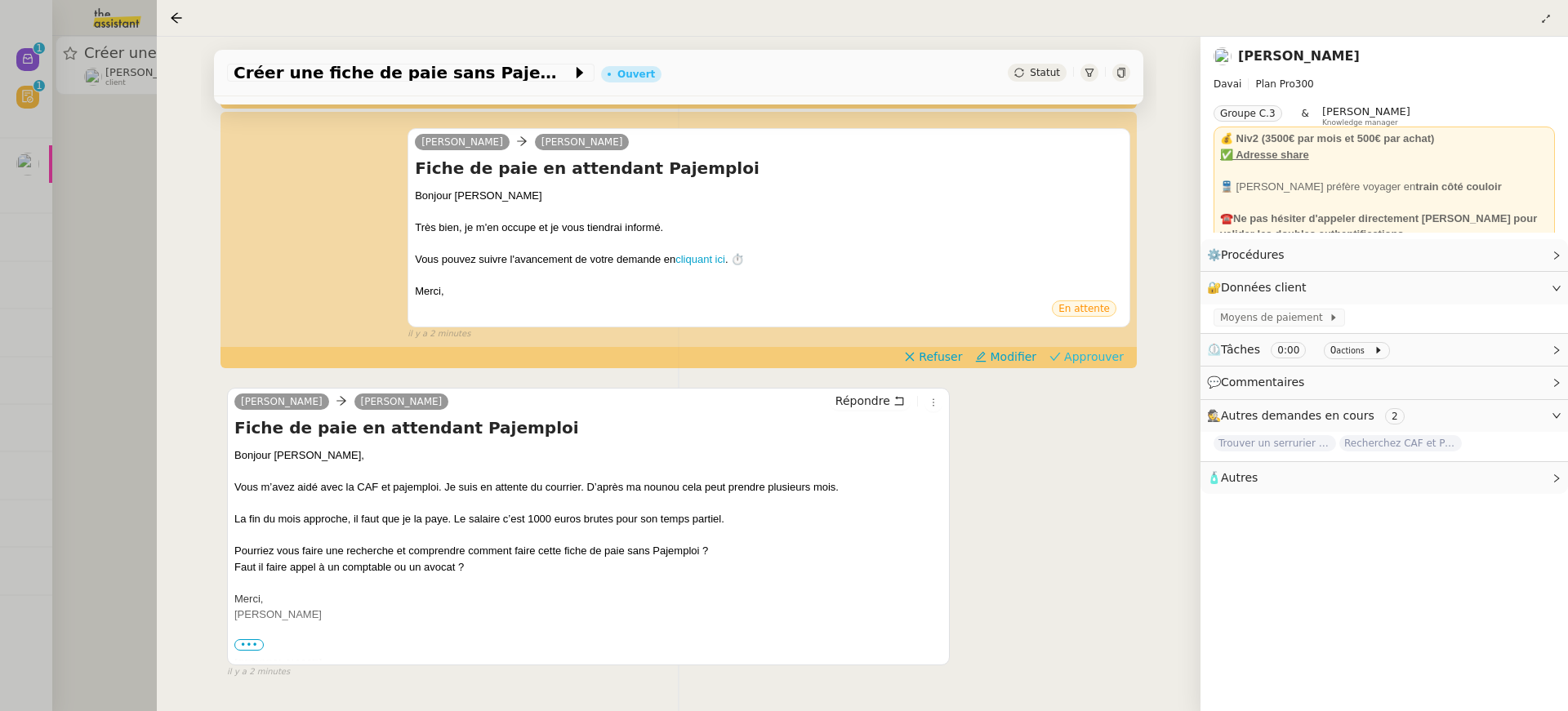
click at [1117, 360] on span "Approuver" at bounding box center [1094, 356] width 59 height 16
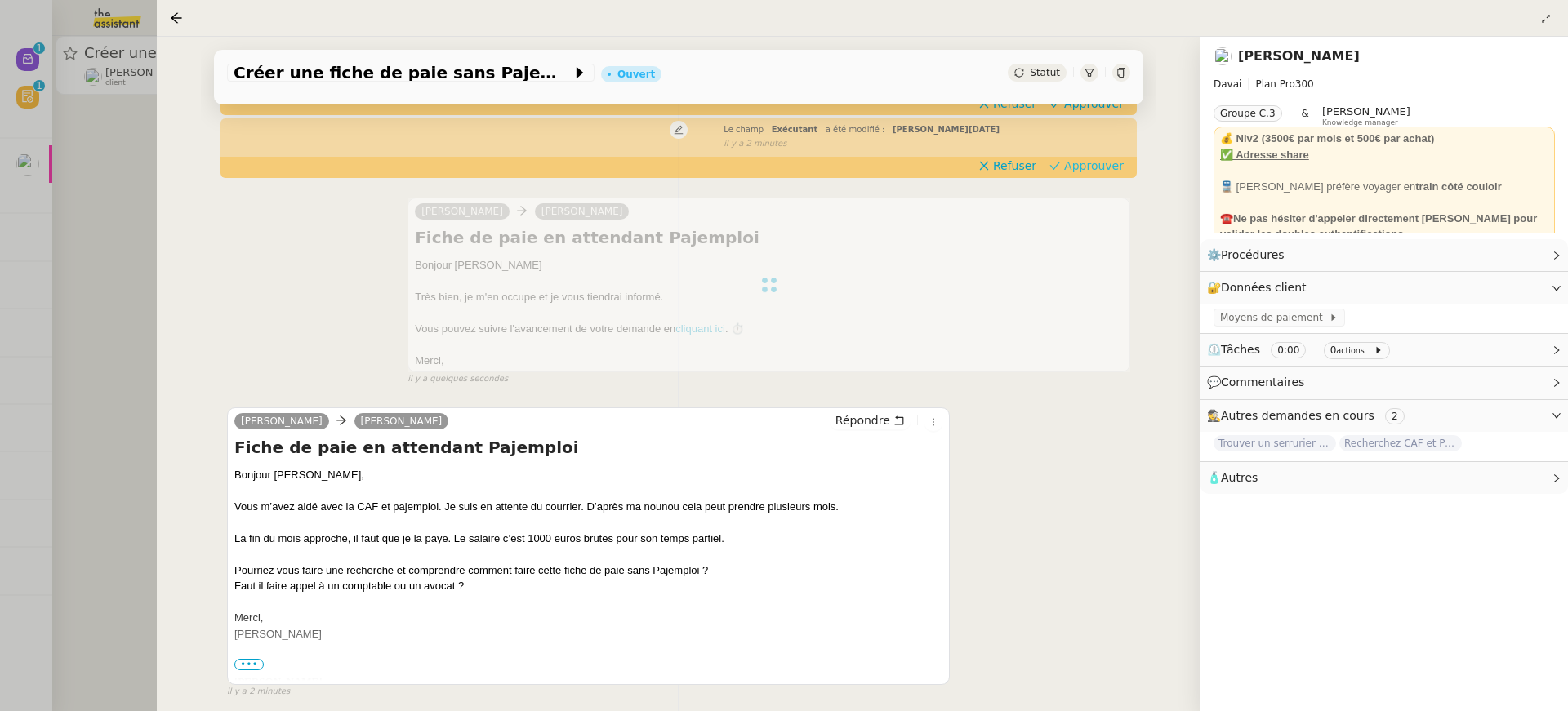
click at [1079, 168] on span "Approuver" at bounding box center [1094, 166] width 59 height 16
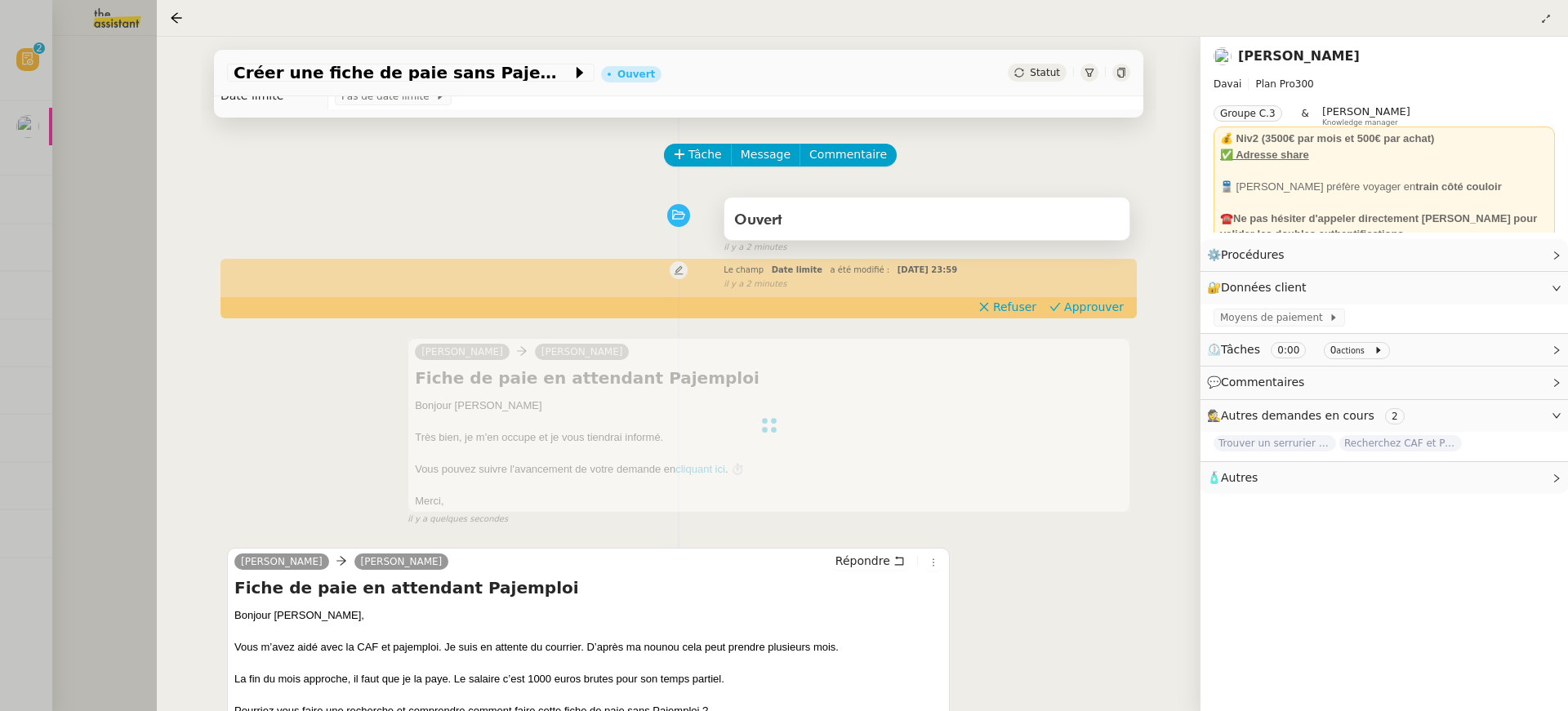
scroll to position [0, 0]
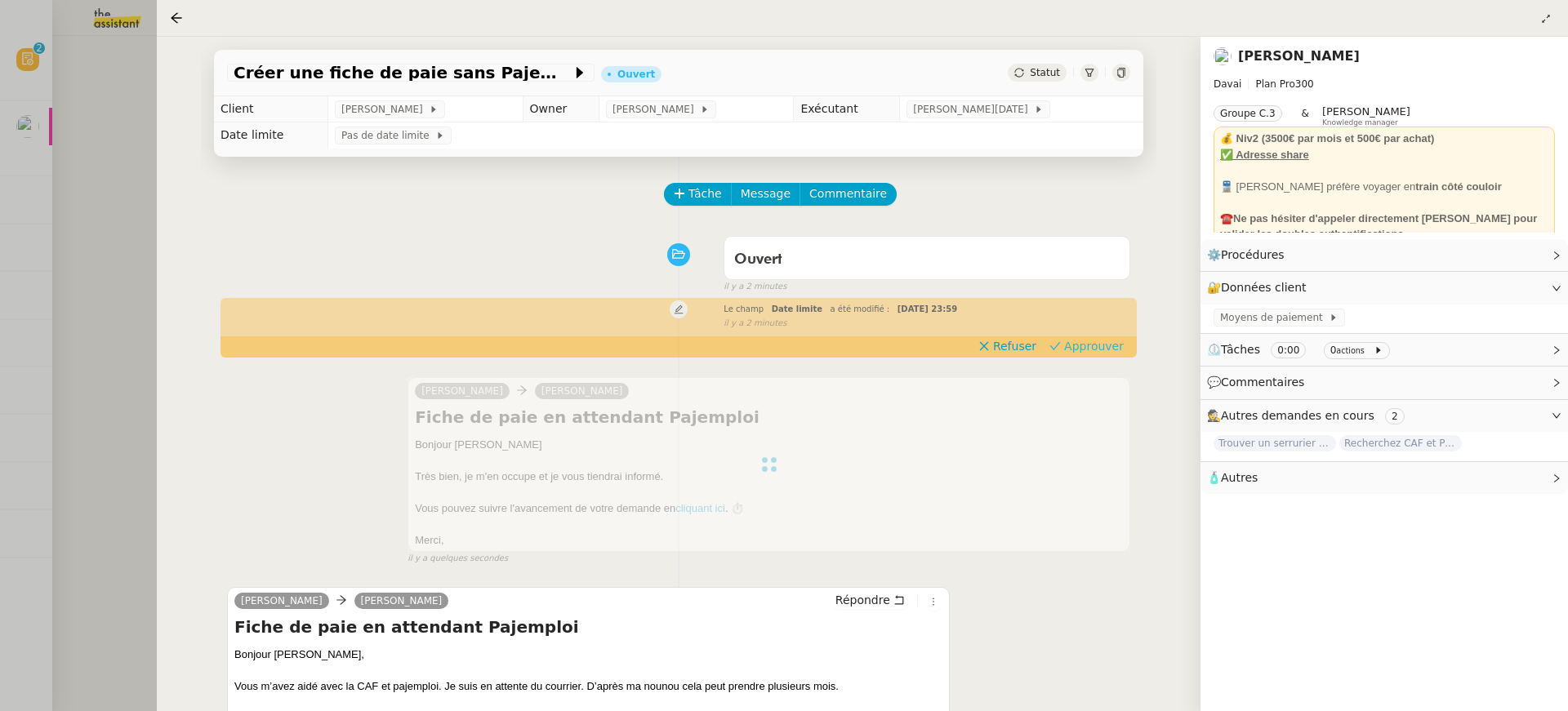
click at [1086, 346] on span "Approuver" at bounding box center [1094, 346] width 59 height 16
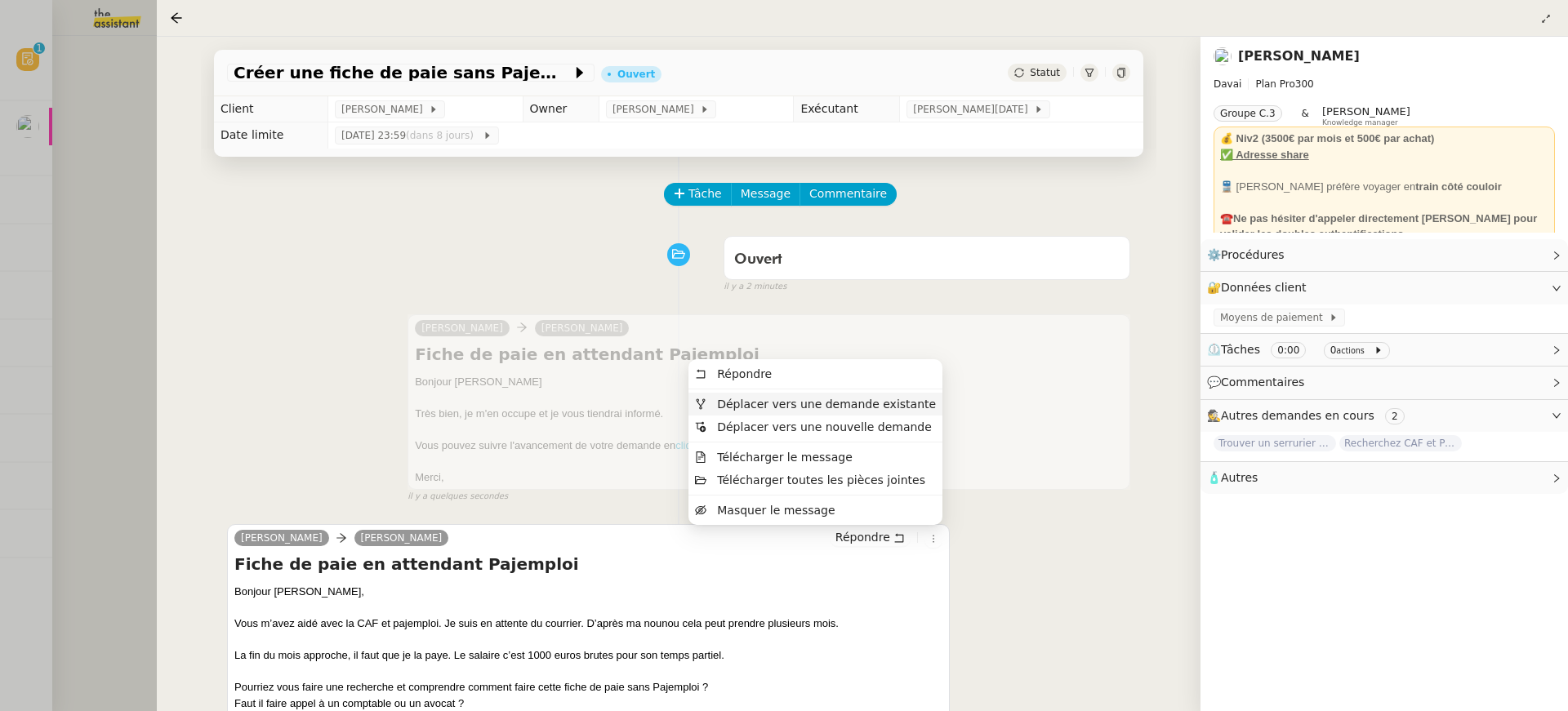
click at [856, 410] on span "Déplacer vers une demande existante" at bounding box center [816, 404] width 241 height 14
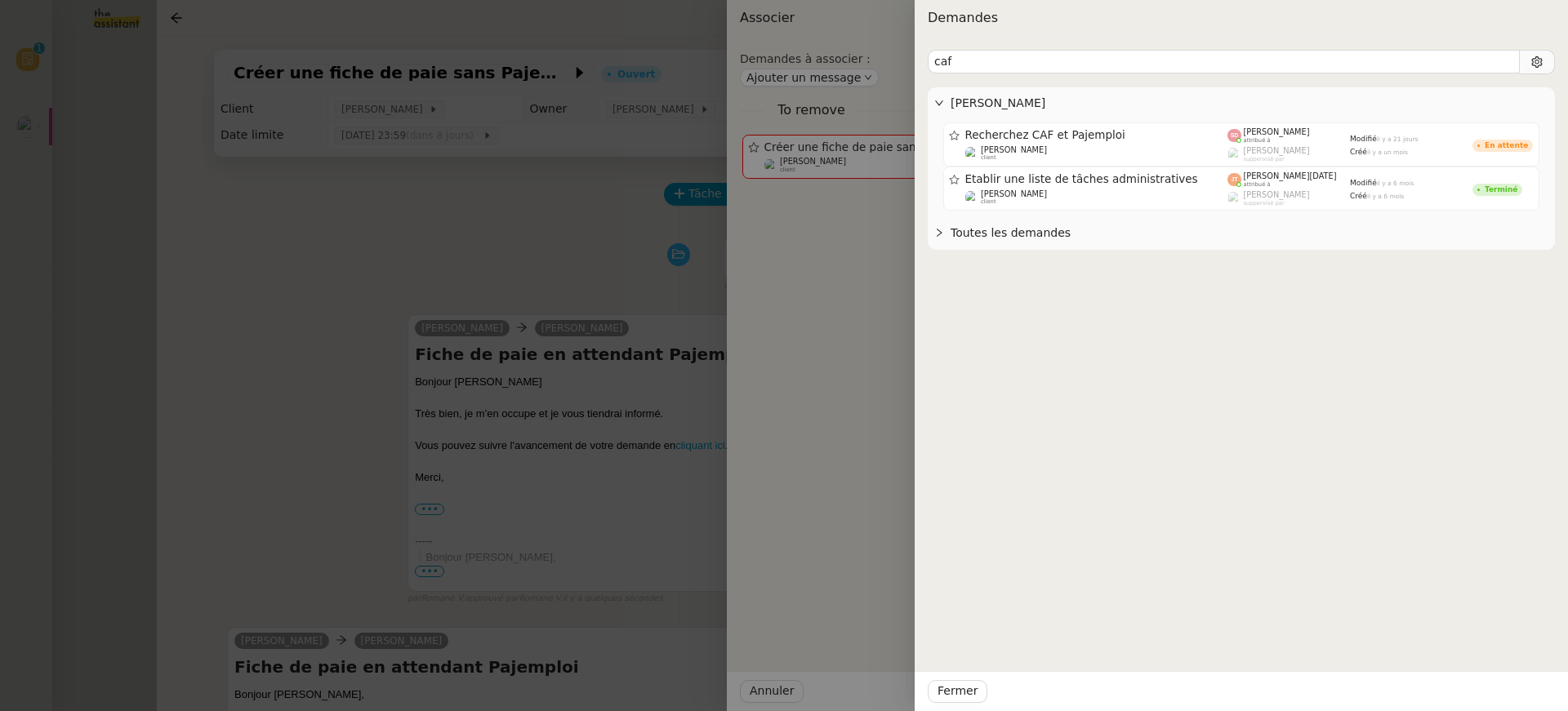
type input "caf"
click at [665, 176] on div at bounding box center [784, 356] width 1568 height 711
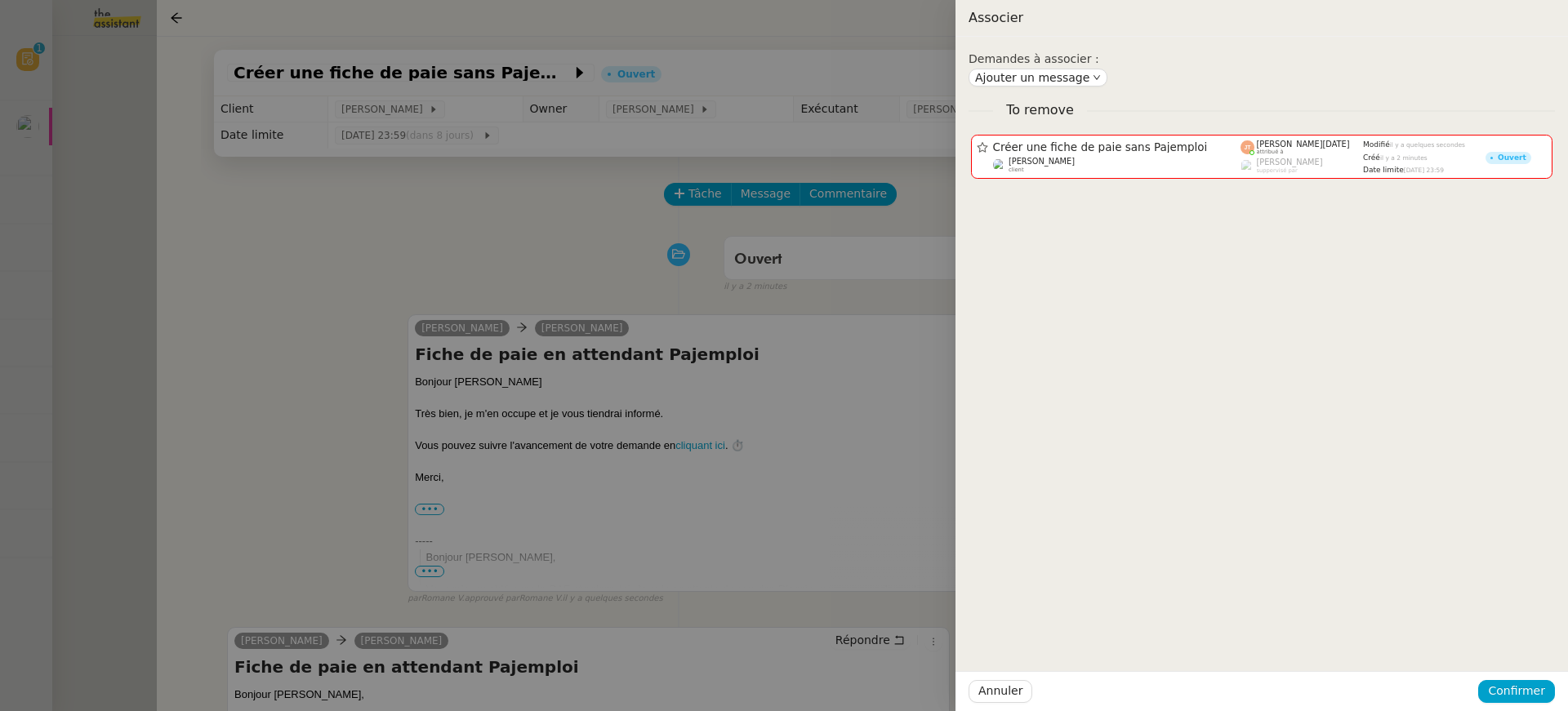
click at [665, 176] on div at bounding box center [784, 356] width 1568 height 711
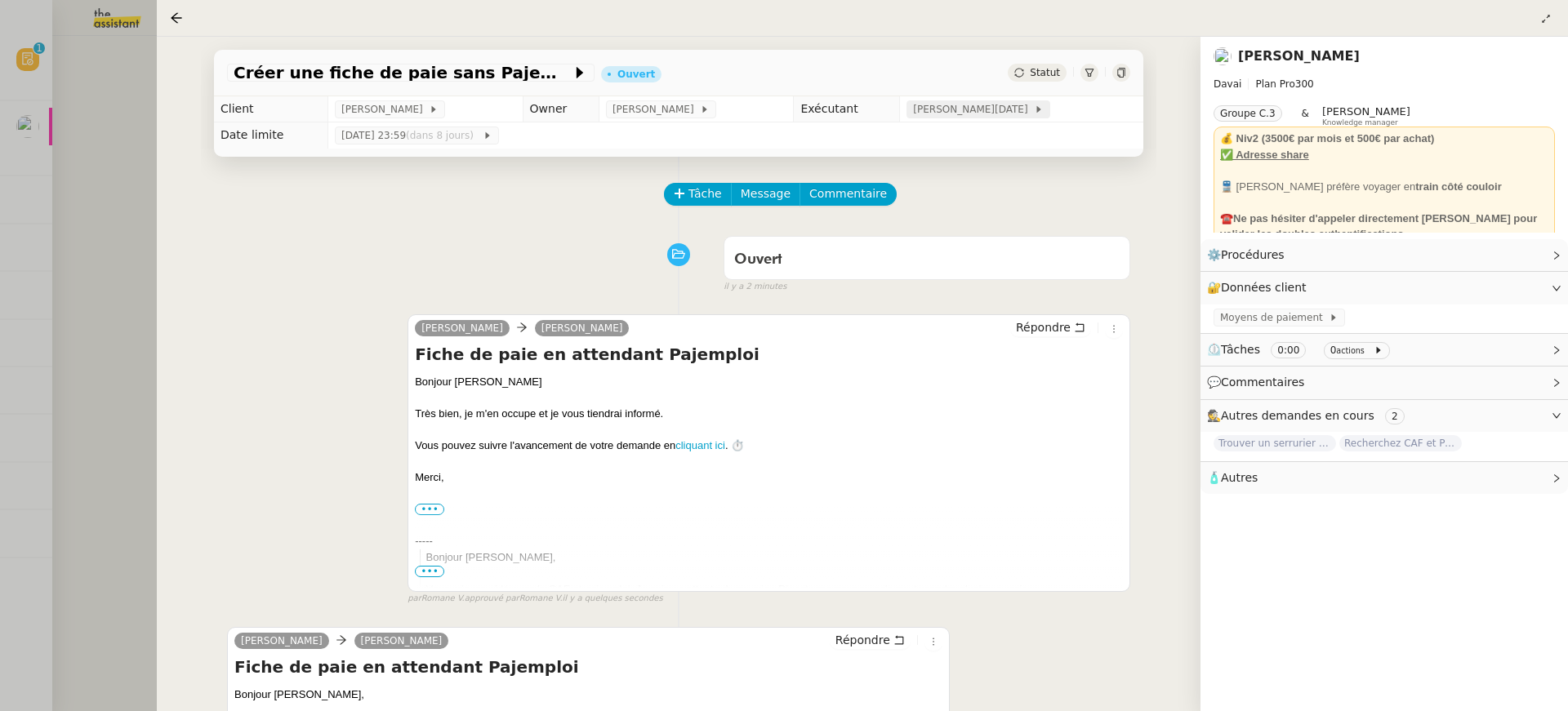
click at [1034, 104] on icon at bounding box center [1039, 109] width 10 height 10
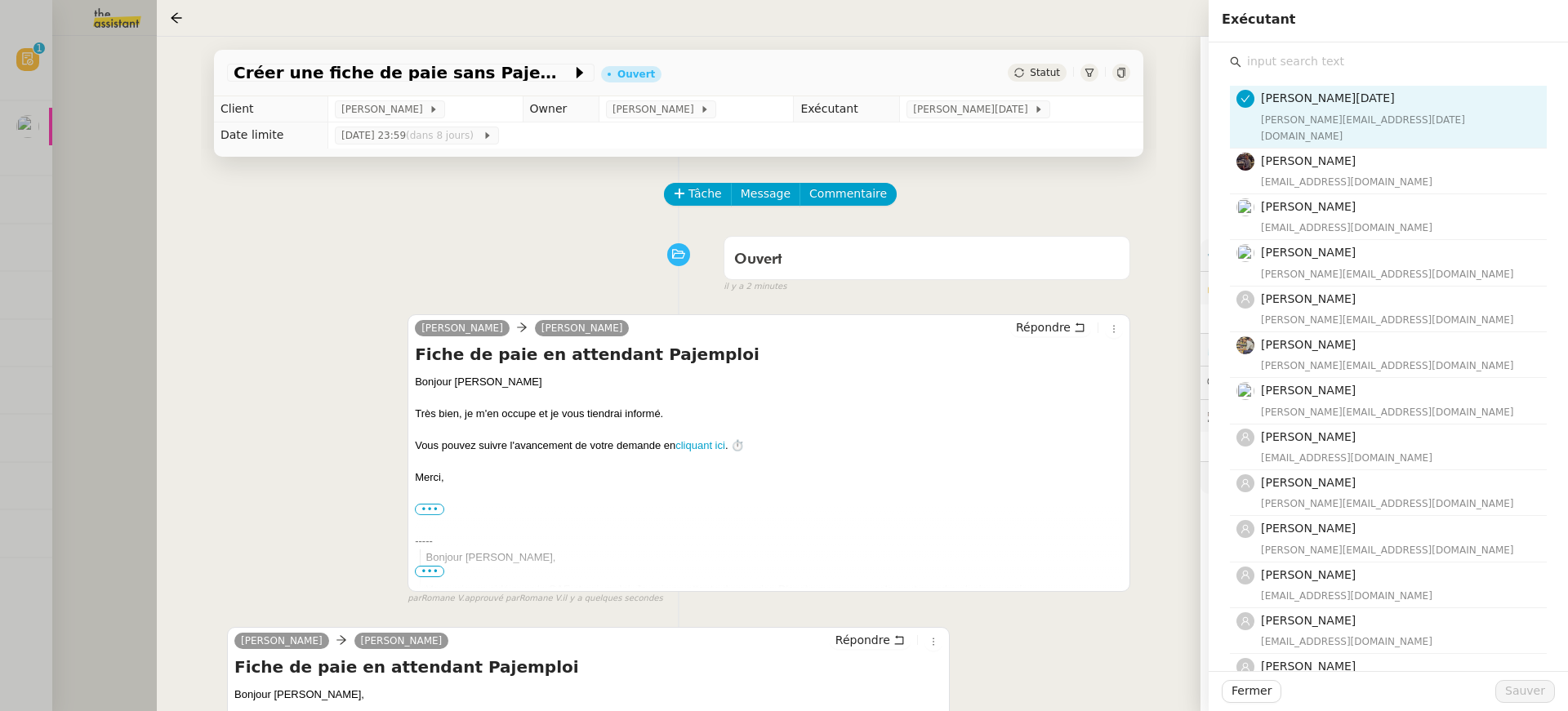
click at [1418, 66] on input "text" at bounding box center [1393, 61] width 305 height 22
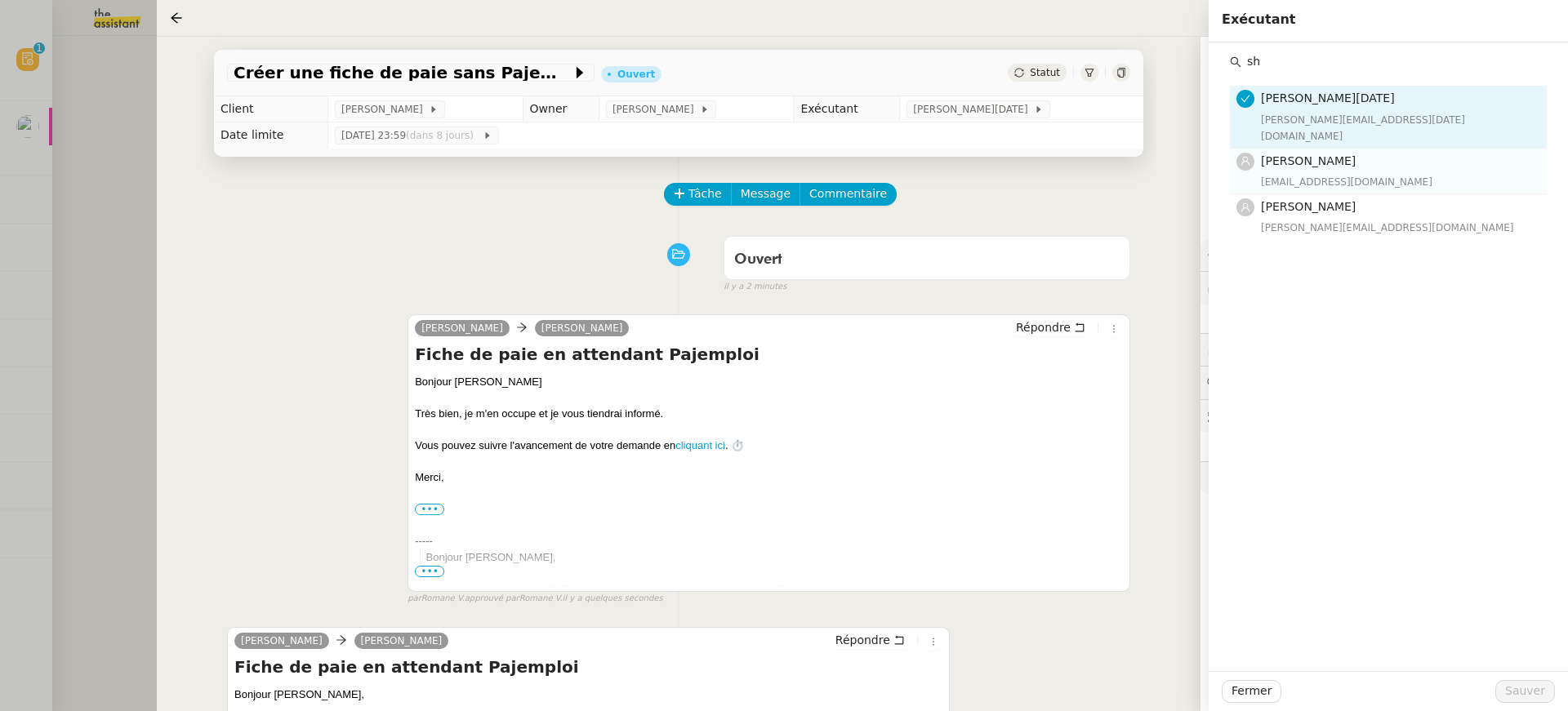
type input "sh"
click at [1383, 152] on h4 "[PERSON_NAME]" at bounding box center [1399, 161] width 276 height 19
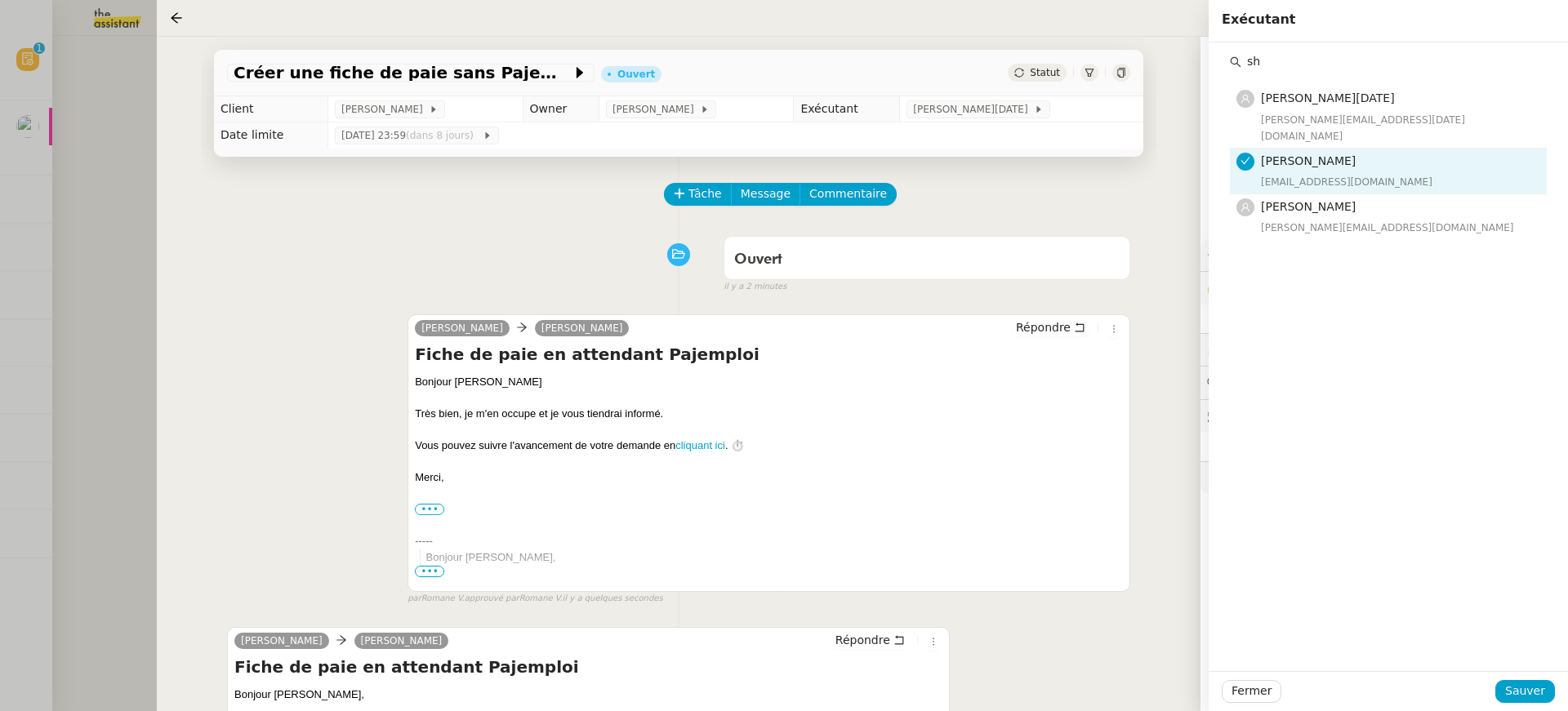
click at [1533, 672] on div "Fermer Sauver" at bounding box center [1388, 691] width 359 height 40
click at [1533, 688] on span "Sauver" at bounding box center [1525, 691] width 40 height 19
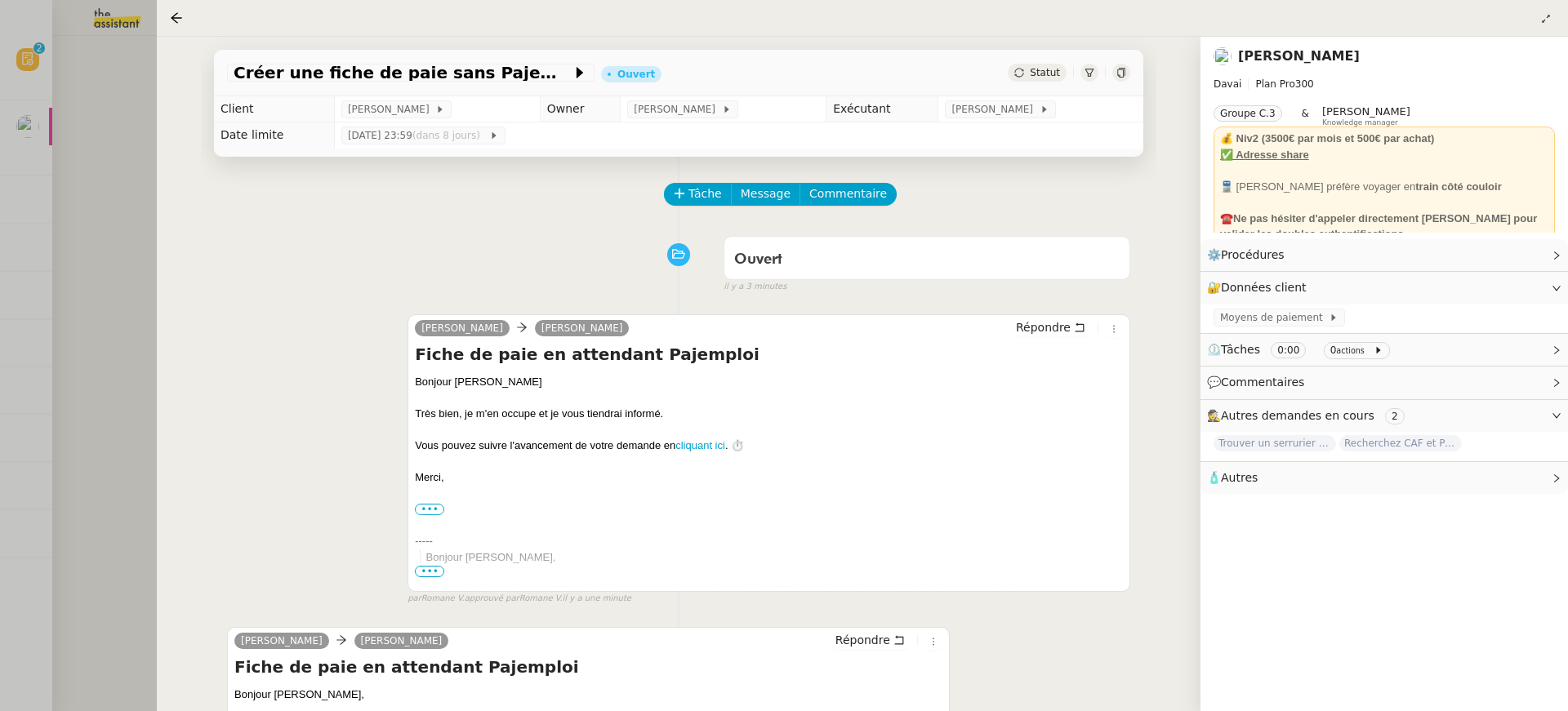
click at [55, 82] on div at bounding box center [784, 356] width 1568 height 711
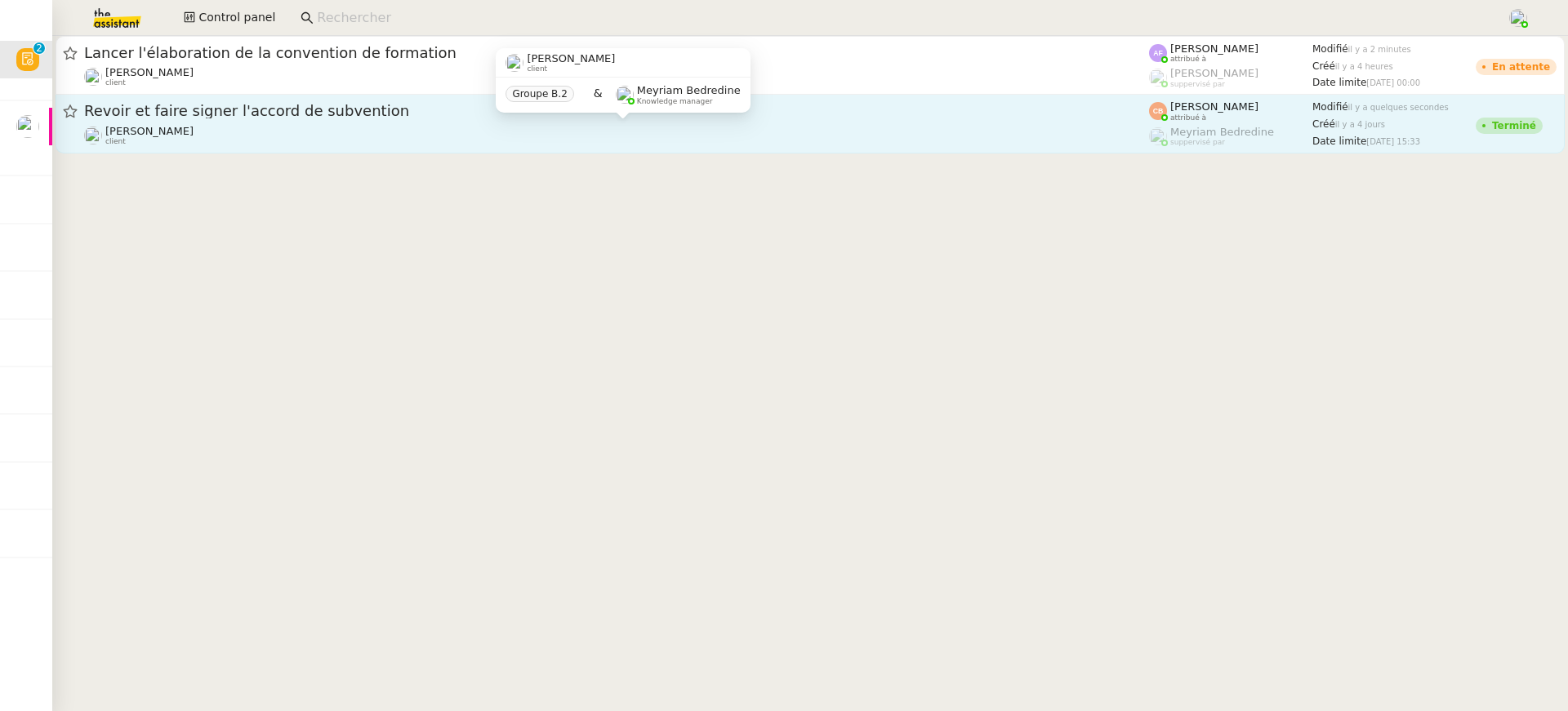
click at [1091, 128] on div "Laurence de Nervaux client" at bounding box center [616, 136] width 1065 height 22
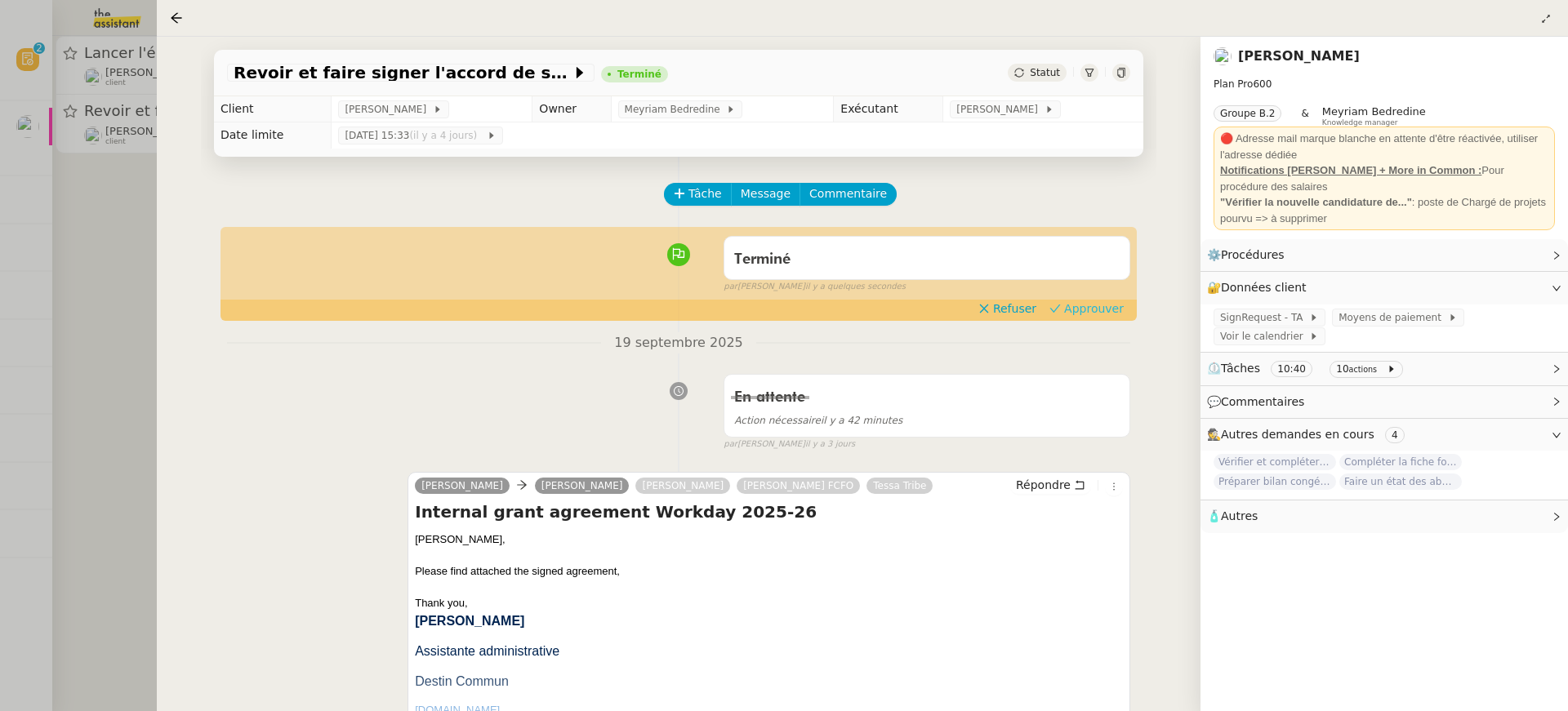
click at [1101, 303] on span "Approuver" at bounding box center [1094, 309] width 59 height 16
click at [35, 185] on div at bounding box center [784, 356] width 1568 height 711
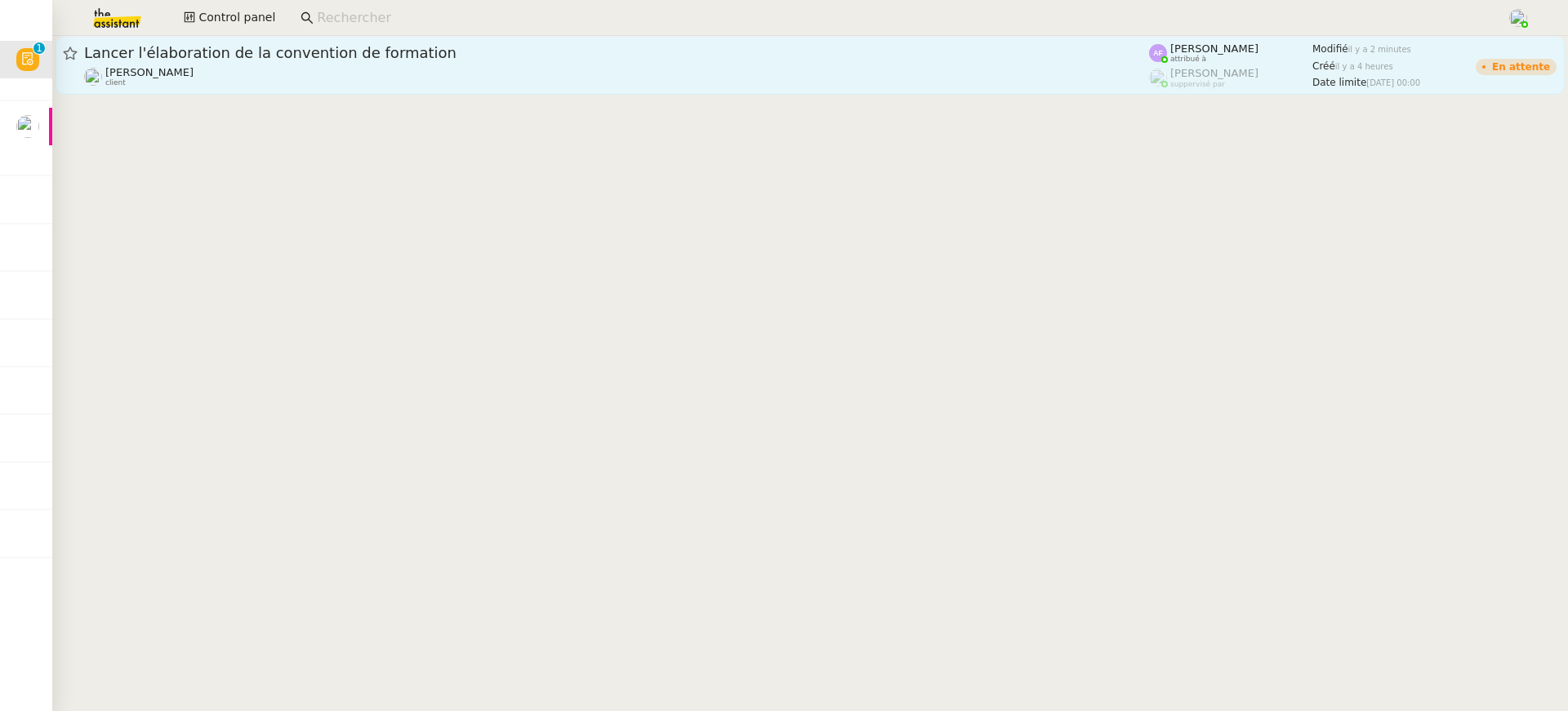
click at [156, 92] on link "Lancer l'élaboration de la convention de formation Céline MAS client Anna Flore…" at bounding box center [810, 65] width 1509 height 58
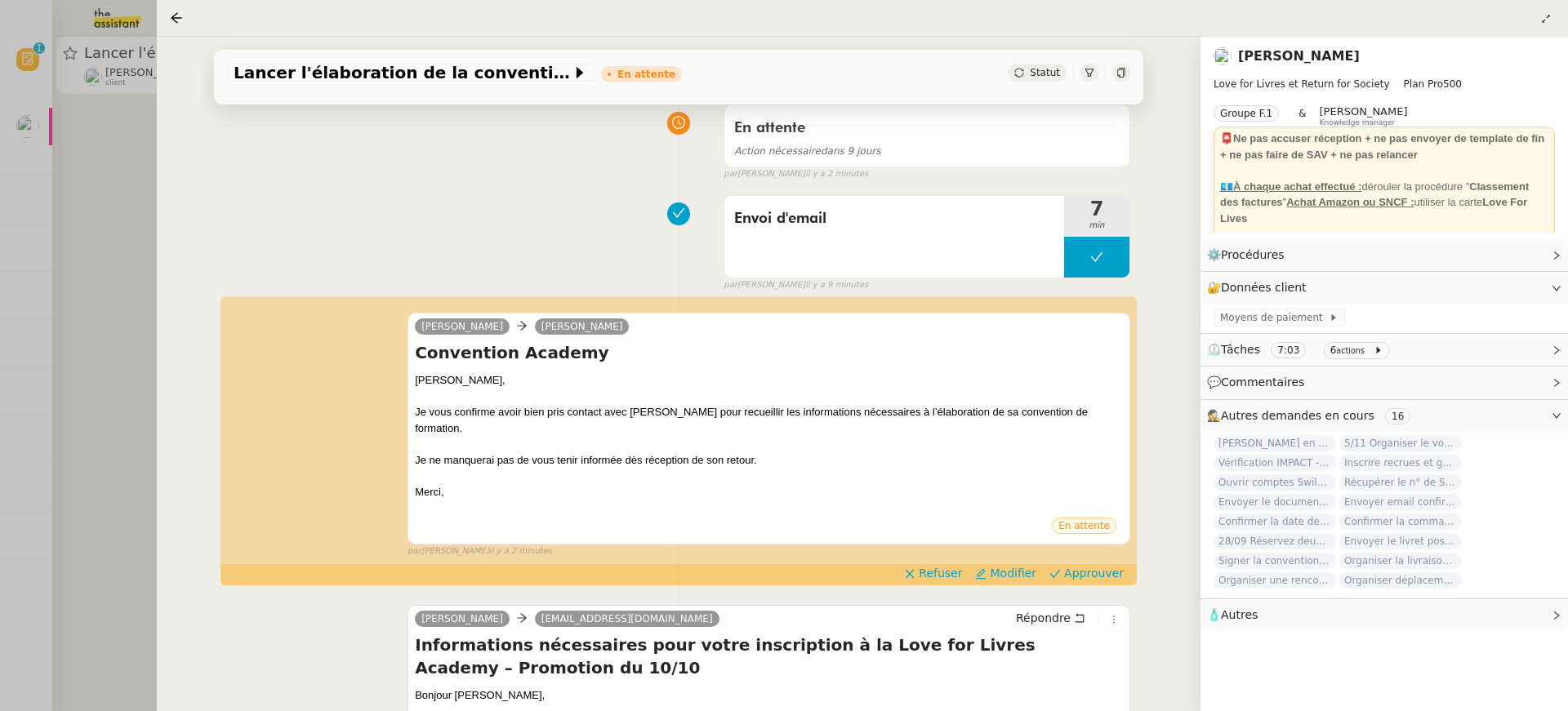
scroll to position [140, 0]
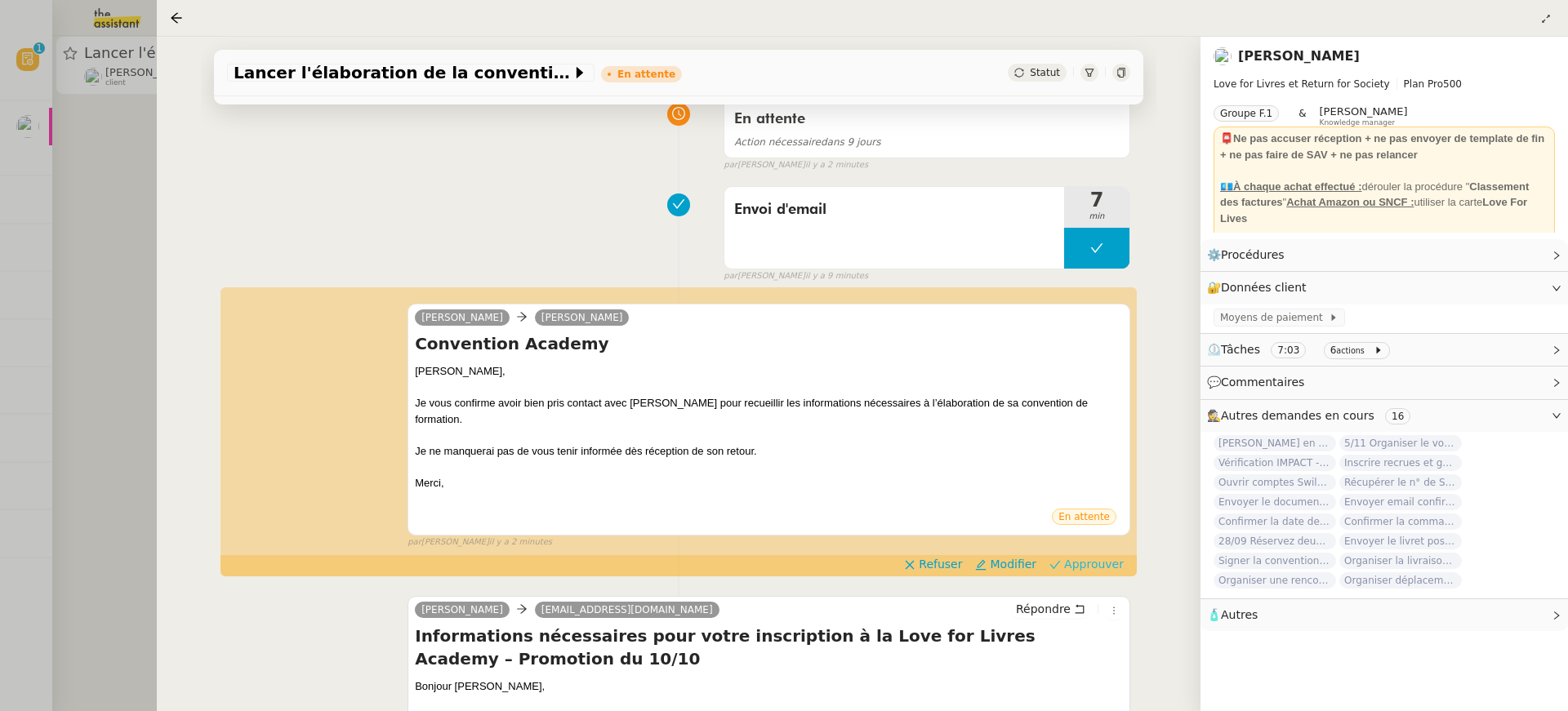
click at [1085, 556] on span "Approuver" at bounding box center [1094, 564] width 59 height 16
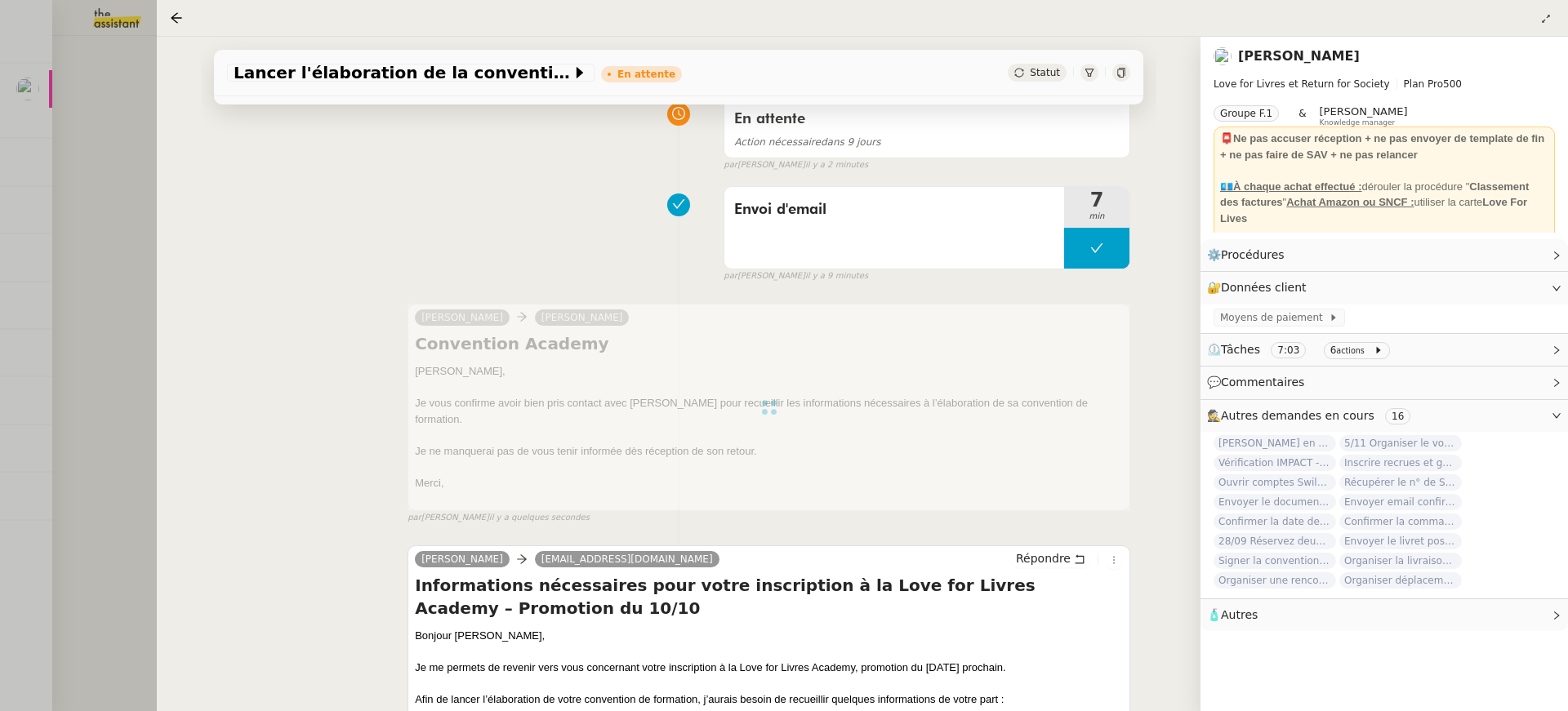
click at [41, 196] on div at bounding box center [784, 356] width 1568 height 711
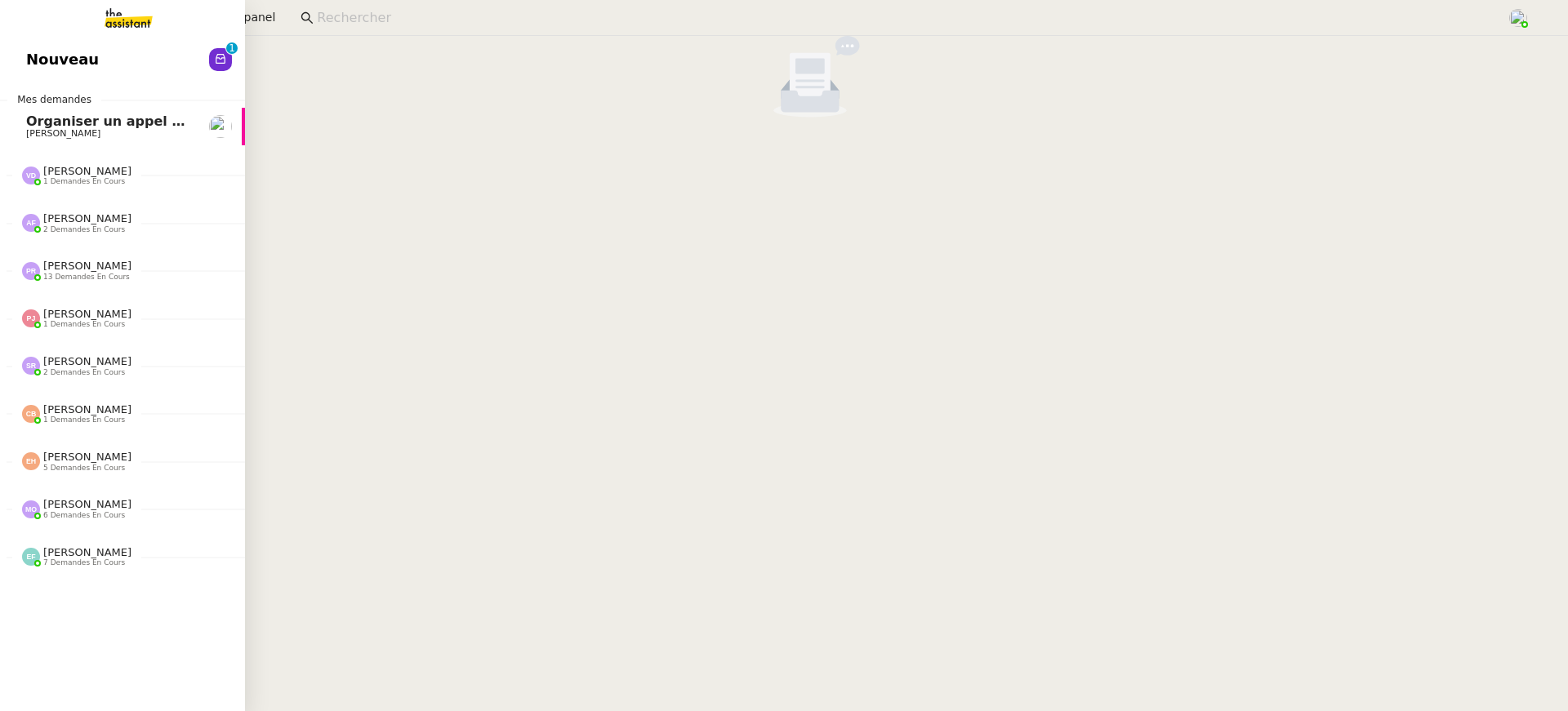
click at [52, 88] on div "Nouveau 0 1 2 3 4 5 6 7 8 9 Mes demandes Organiser un appel avec Marie Thomas S…" at bounding box center [122, 374] width 245 height 675
click at [49, 58] on span "Nouveau" at bounding box center [62, 59] width 73 height 24
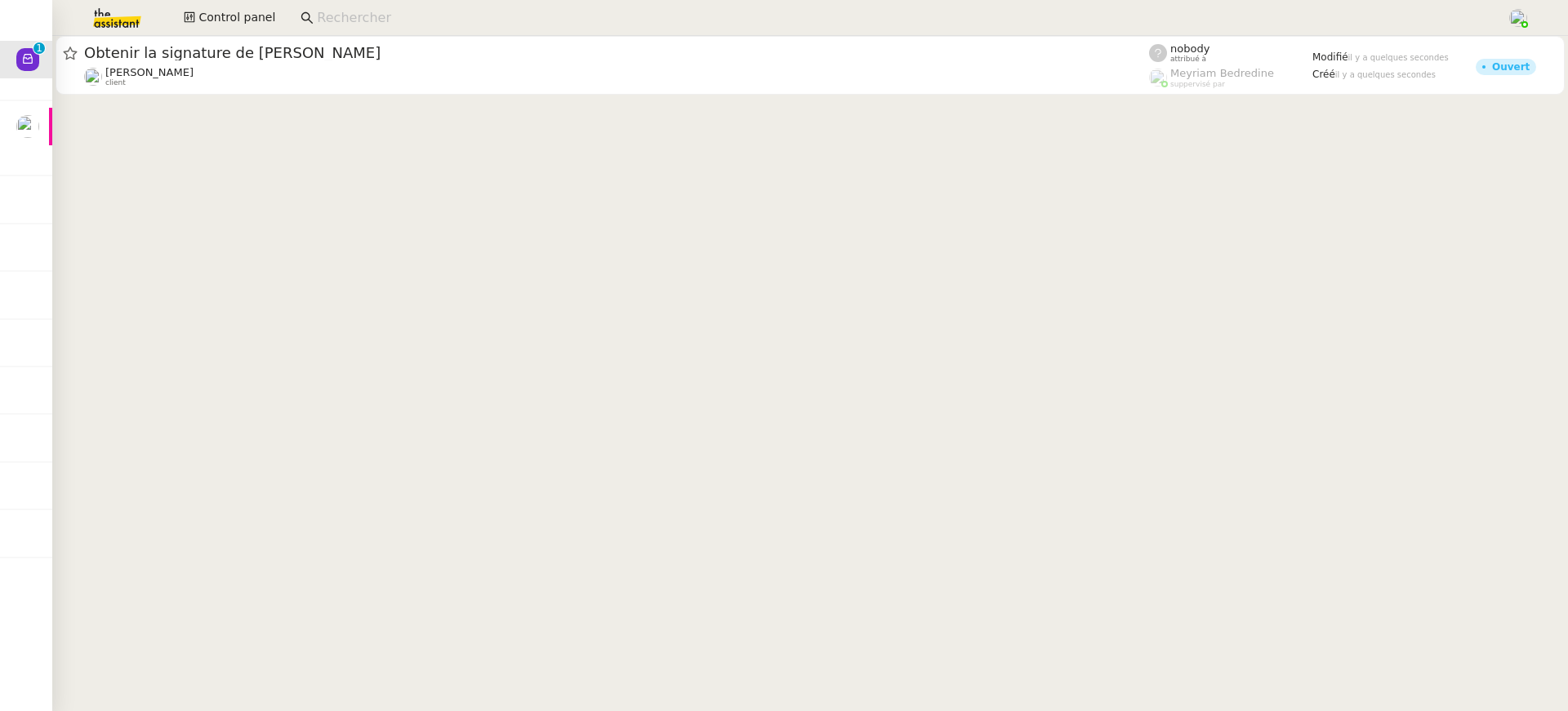
click at [544, 101] on cdk-virtual-scroll-viewport "Obtenir la signature de Patrick Patrick Chotard client nobody attribué à Meyria…" at bounding box center [810, 374] width 1516 height 675
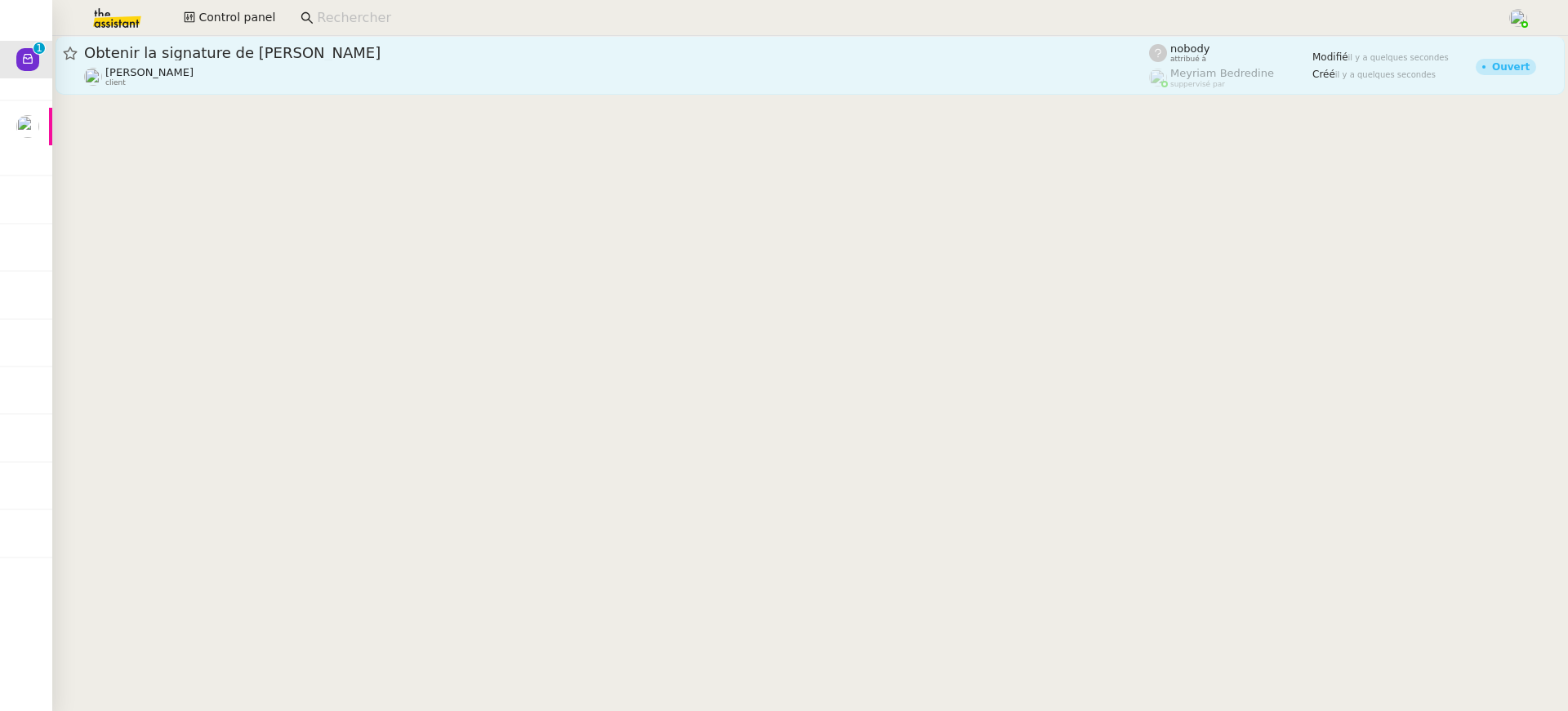
click at [495, 50] on span "Obtenir la signature de Patrick" at bounding box center [616, 53] width 1065 height 14
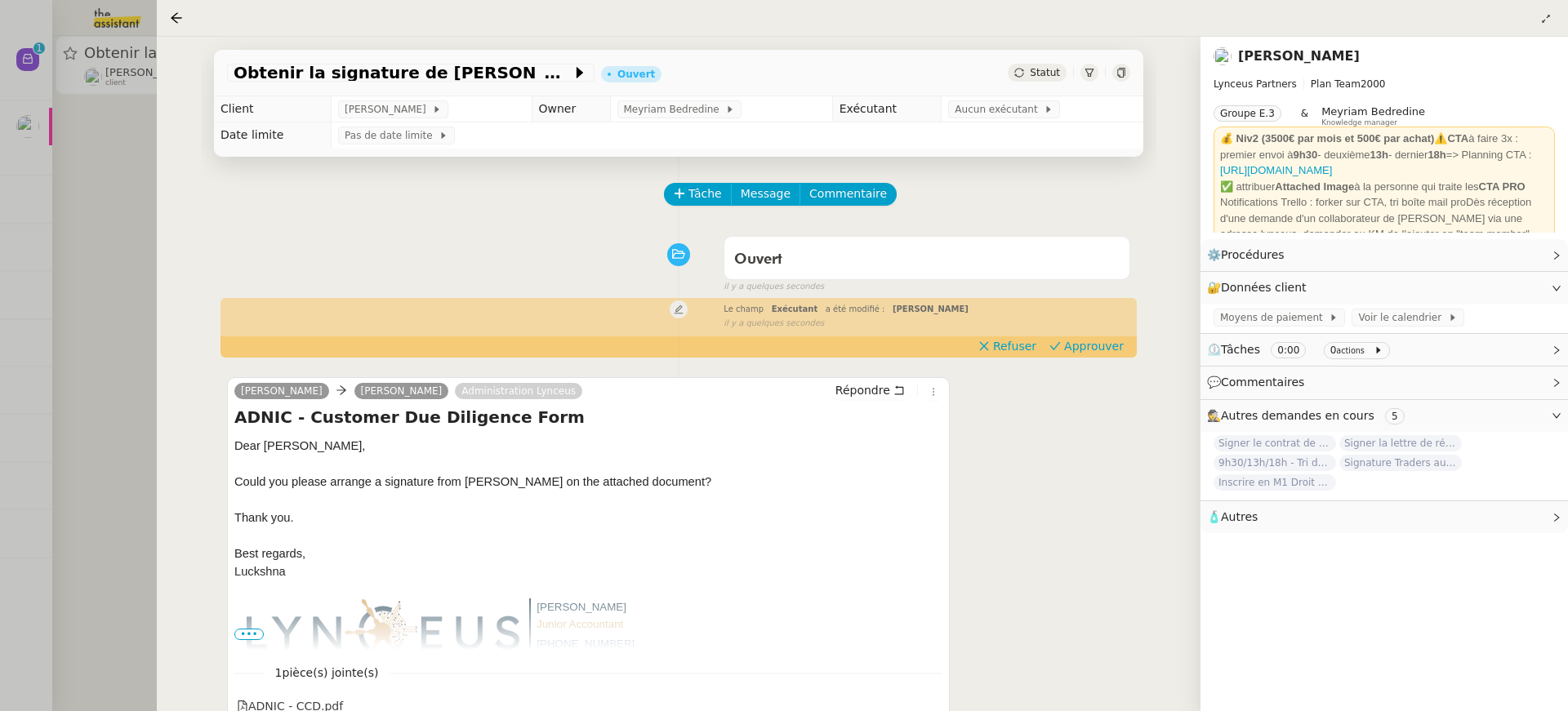
click at [1103, 330] on div "Le champ Exécutant a été modifié : Eva Dubois false il y a quelques secondes" at bounding box center [678, 315] width 903 height 31
click at [1094, 351] on span "Approuver" at bounding box center [1094, 346] width 59 height 16
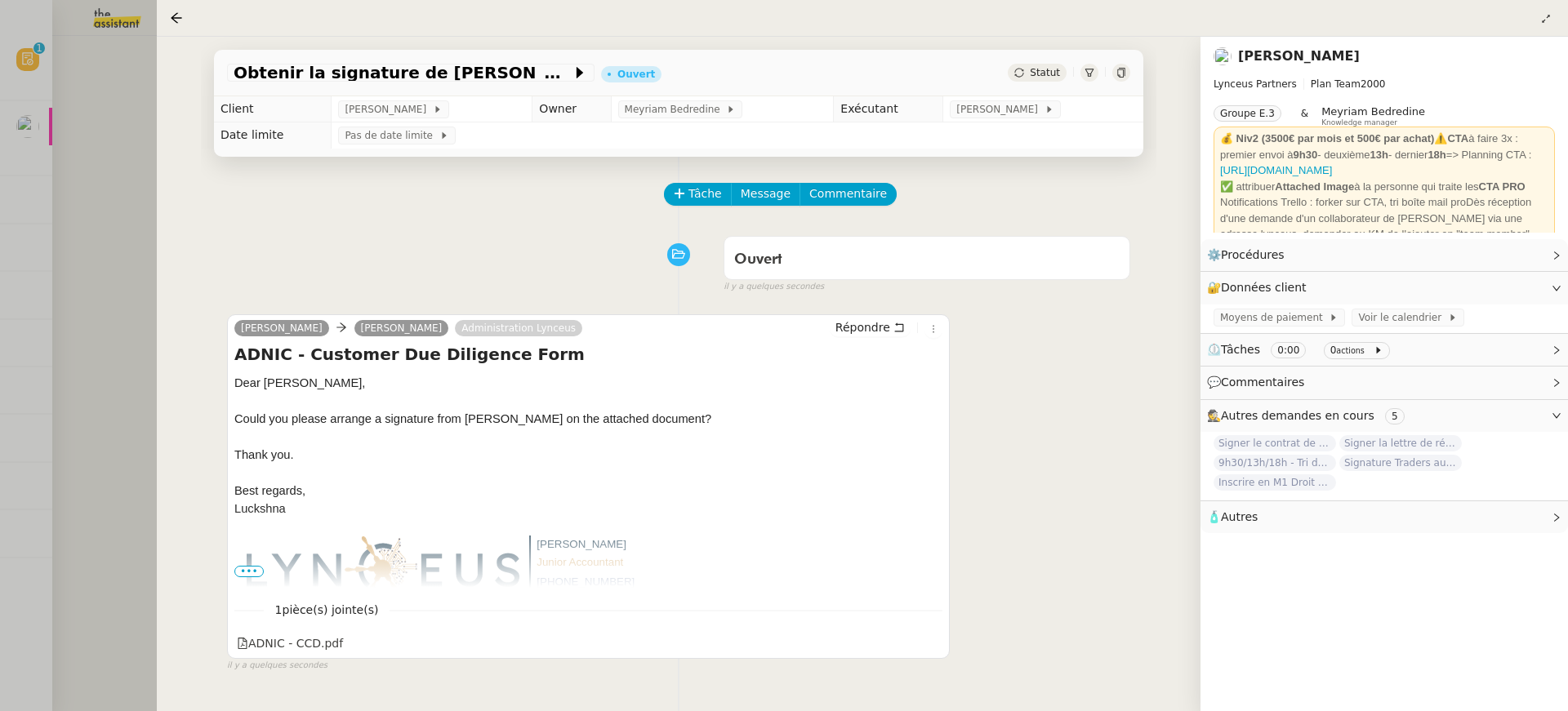
click at [46, 155] on div at bounding box center [784, 356] width 1568 height 711
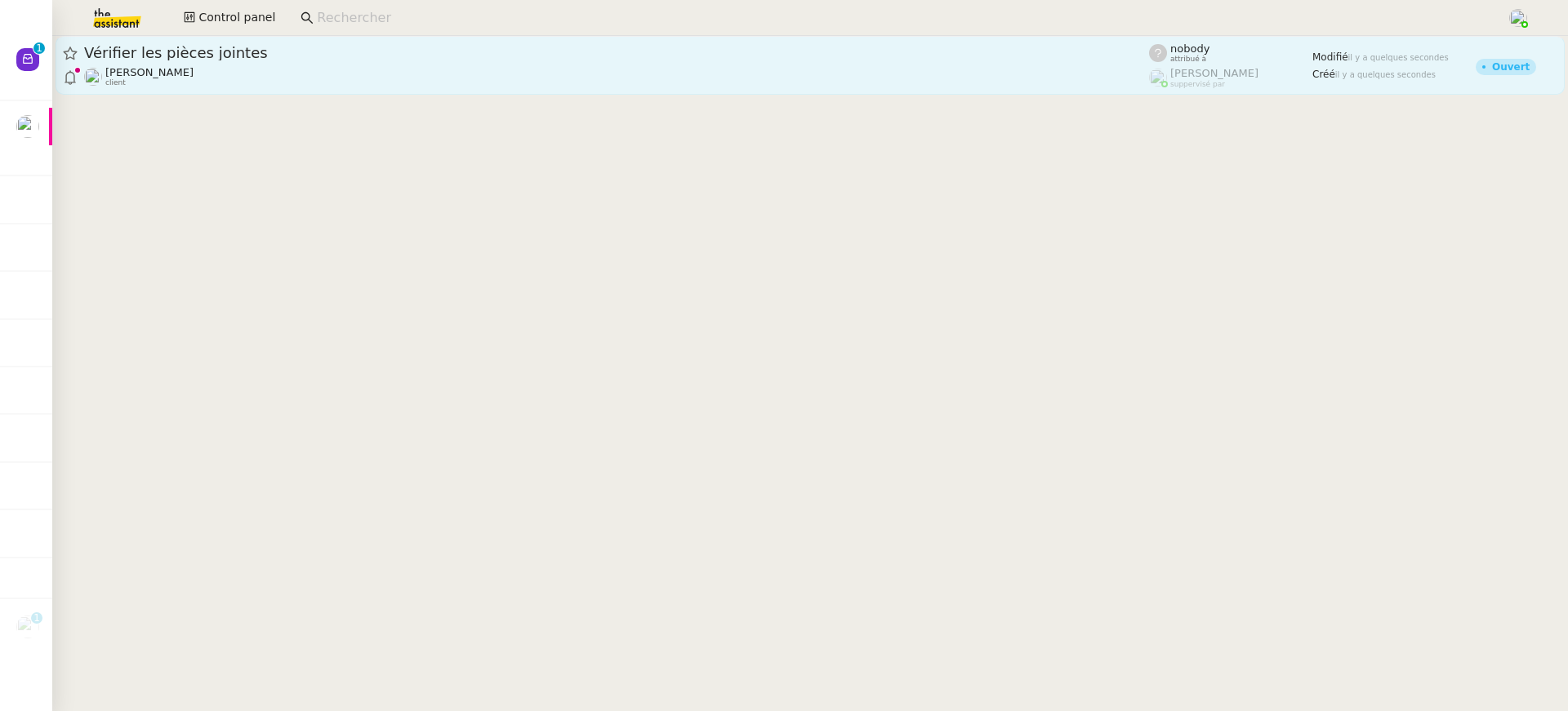
click at [540, 84] on div "Vitor Alvites client" at bounding box center [616, 76] width 1065 height 22
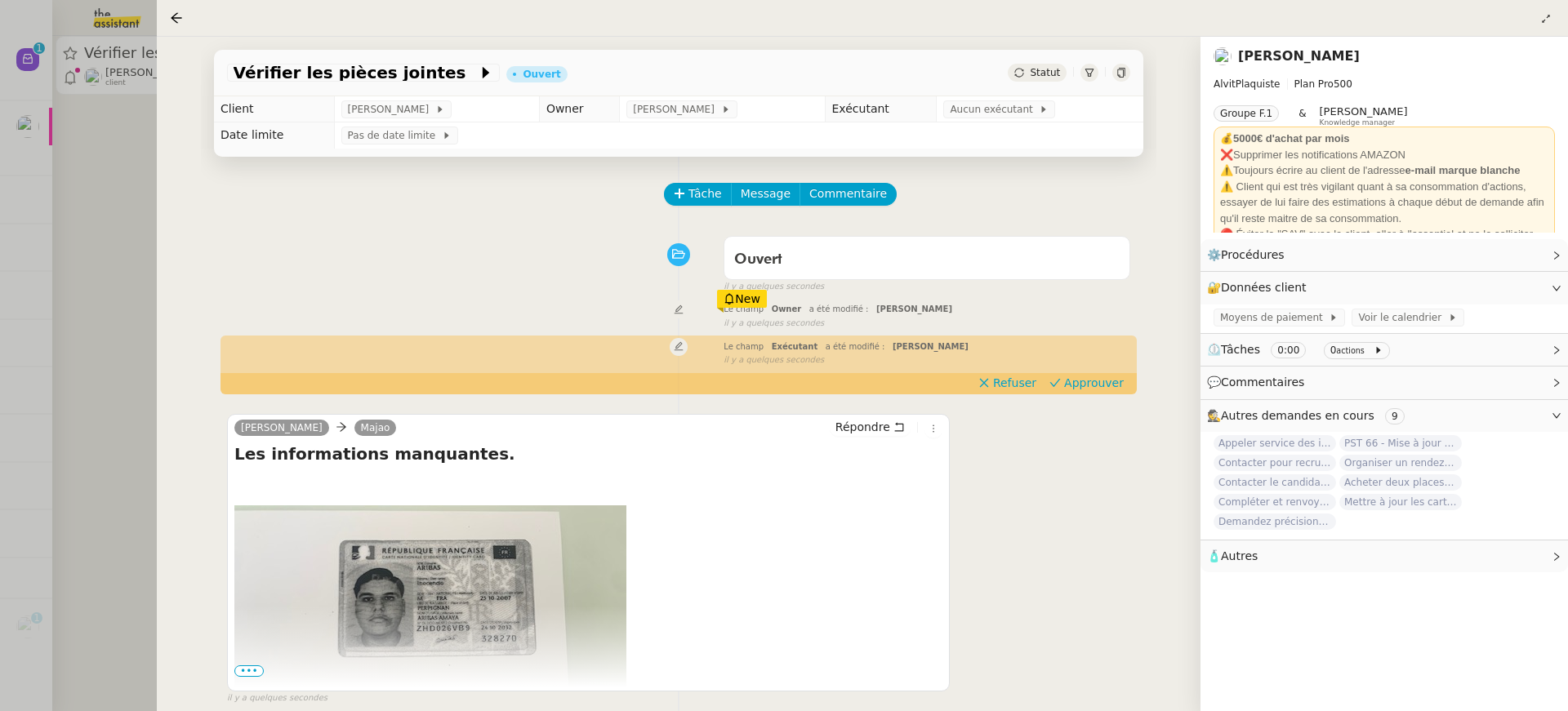
click at [1115, 395] on div "Tâche Message Commentaire Veuillez patienter une erreur s'est produite 👌👌👌 mess…" at bounding box center [678, 512] width 955 height 711
click at [1107, 382] on span "Approuver" at bounding box center [1094, 382] width 59 height 16
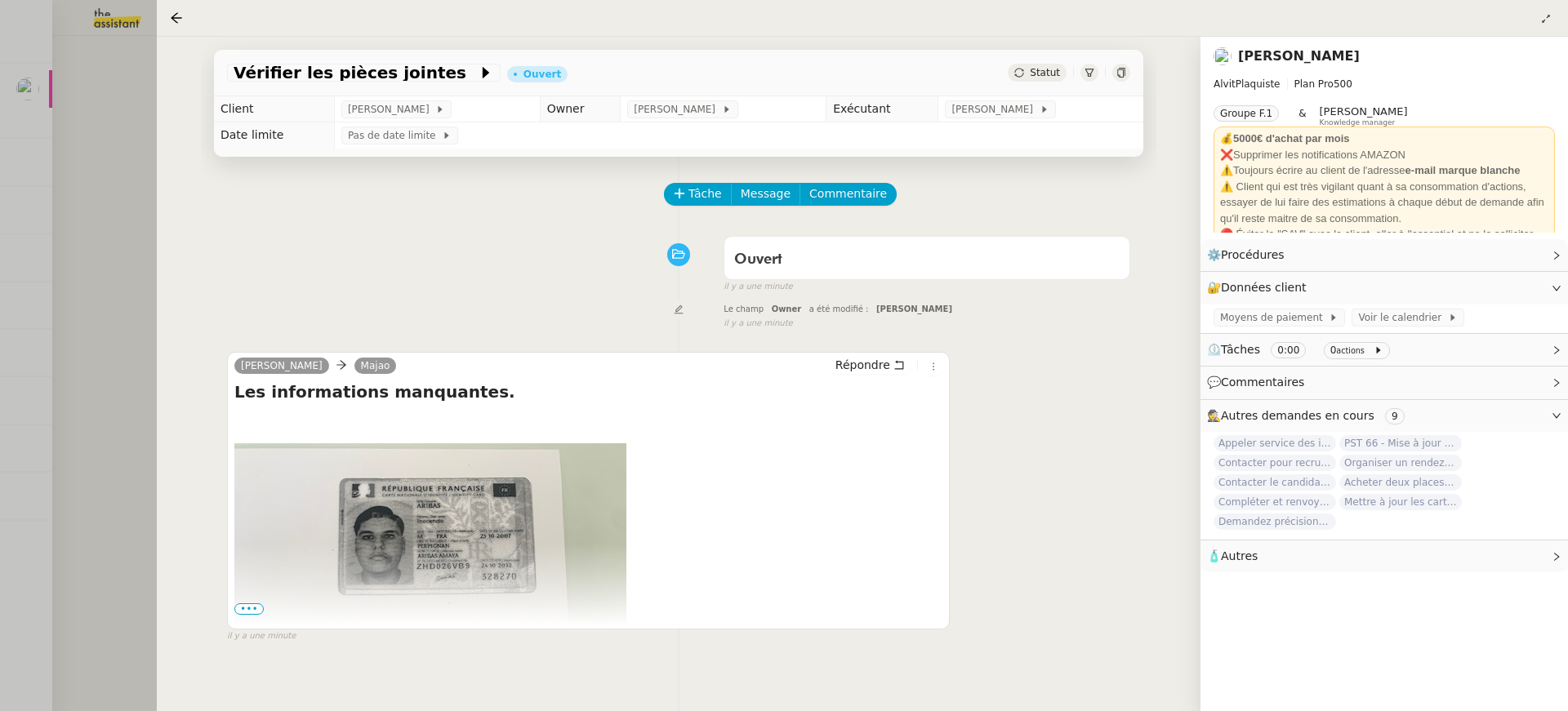
click at [109, 118] on div at bounding box center [784, 356] width 1568 height 711
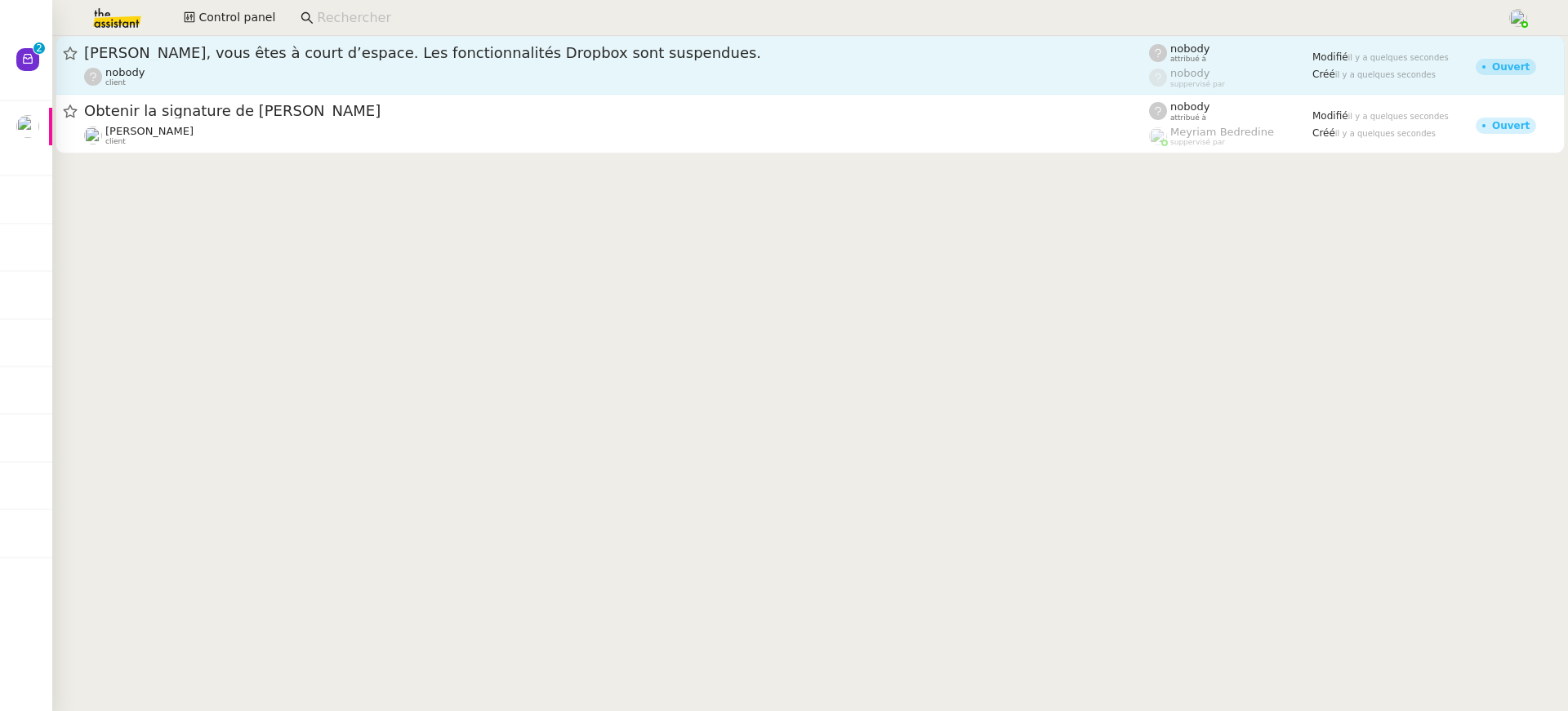
click at [471, 71] on div "nobody client" at bounding box center [616, 76] width 1065 height 22
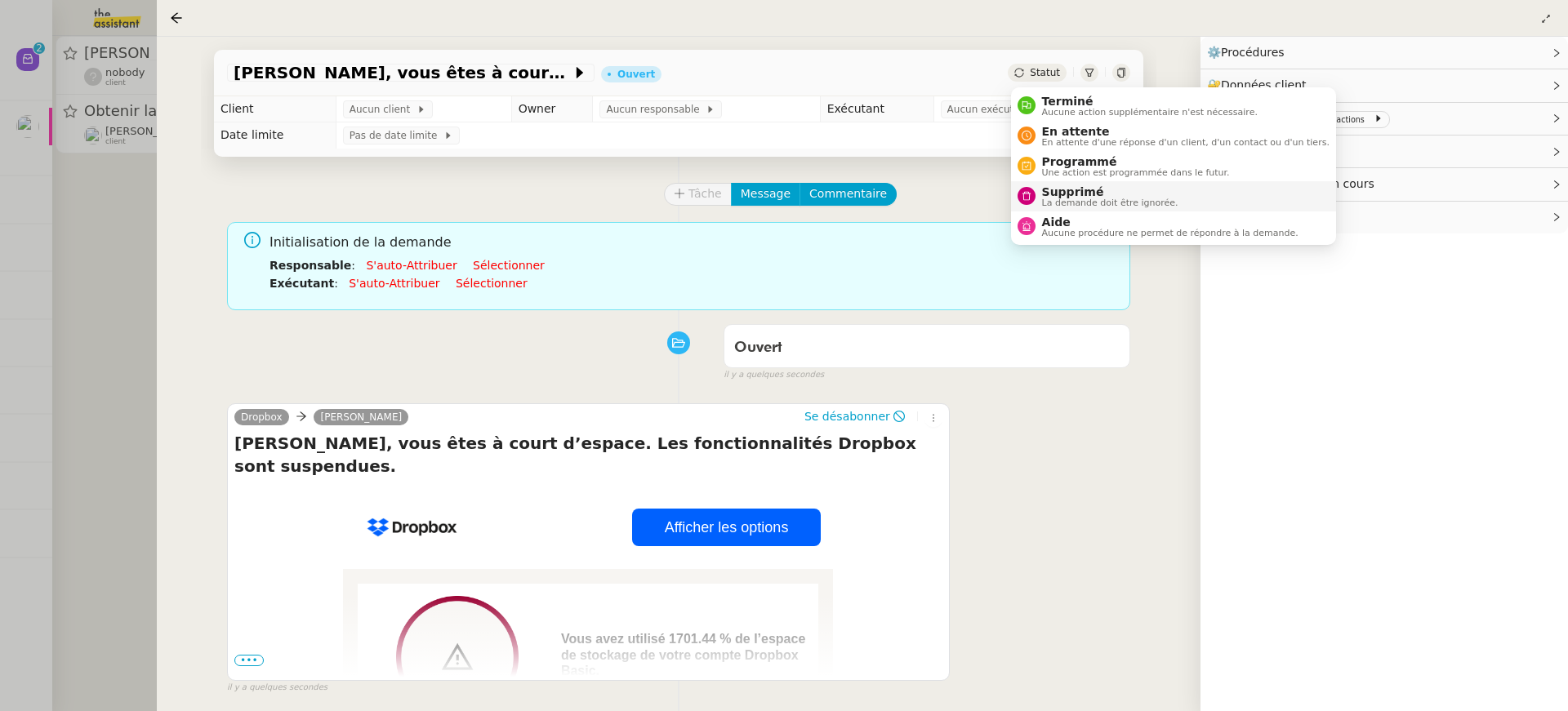
click at [1090, 198] on span "La demande doit être ignorée." at bounding box center [1111, 202] width 137 height 9
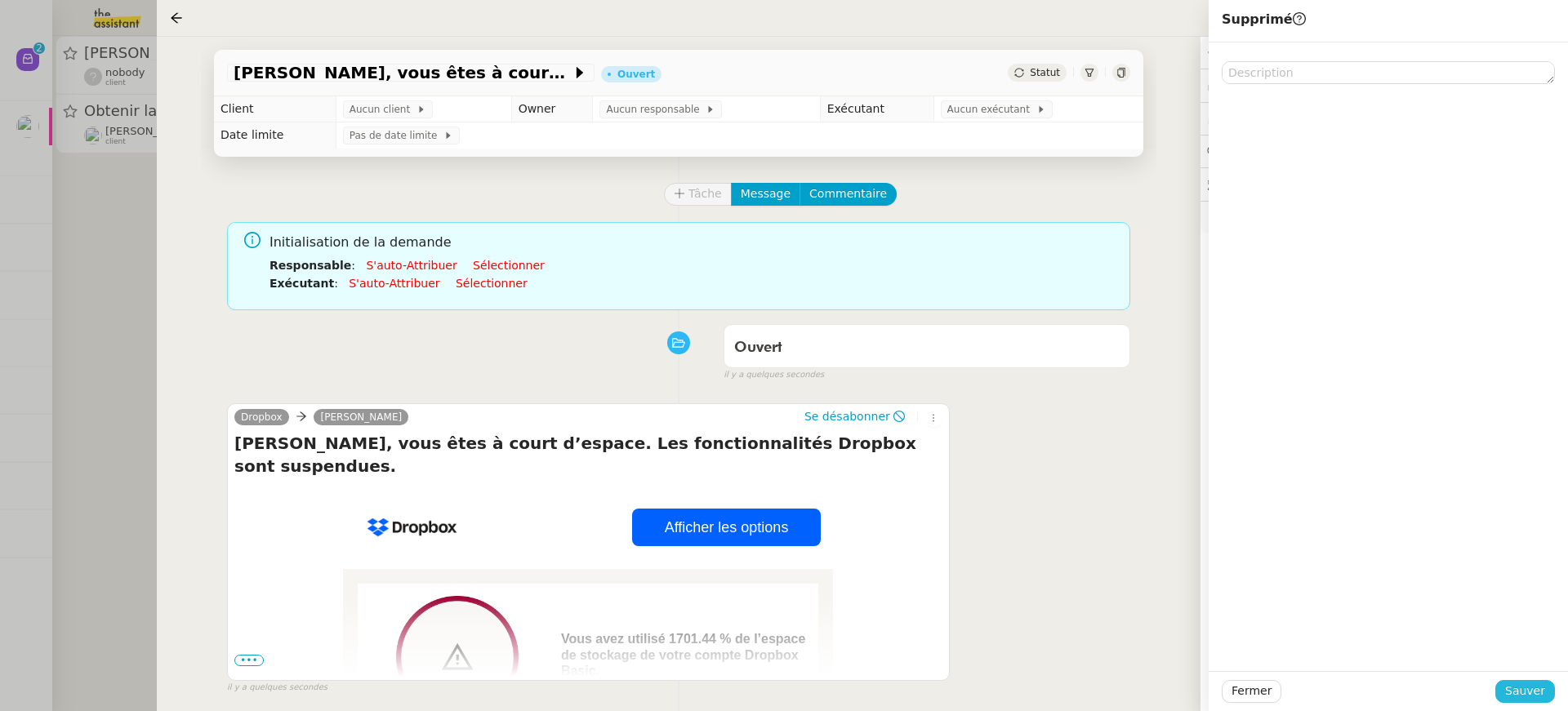
click at [1543, 695] on span "Sauver" at bounding box center [1525, 691] width 40 height 19
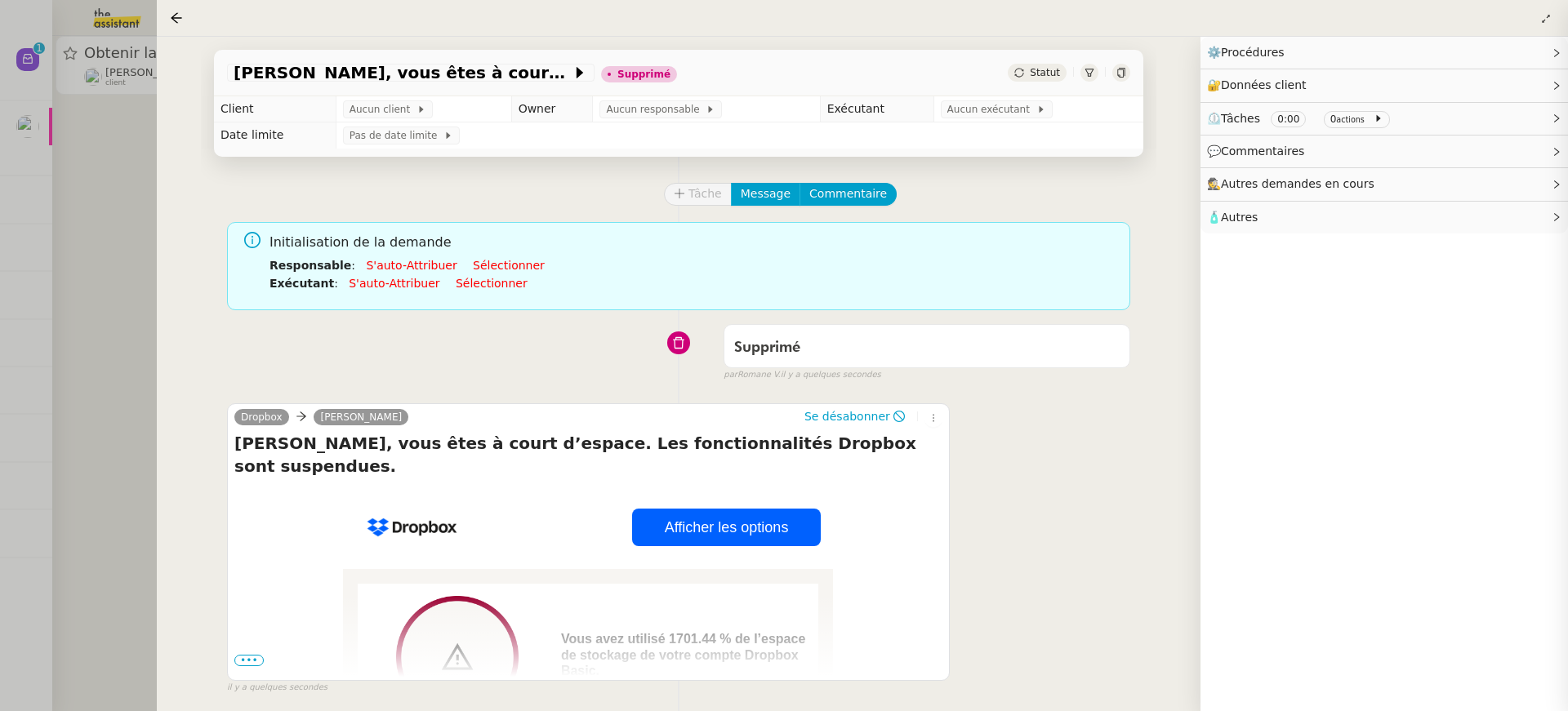
click at [66, 294] on div at bounding box center [784, 356] width 1568 height 711
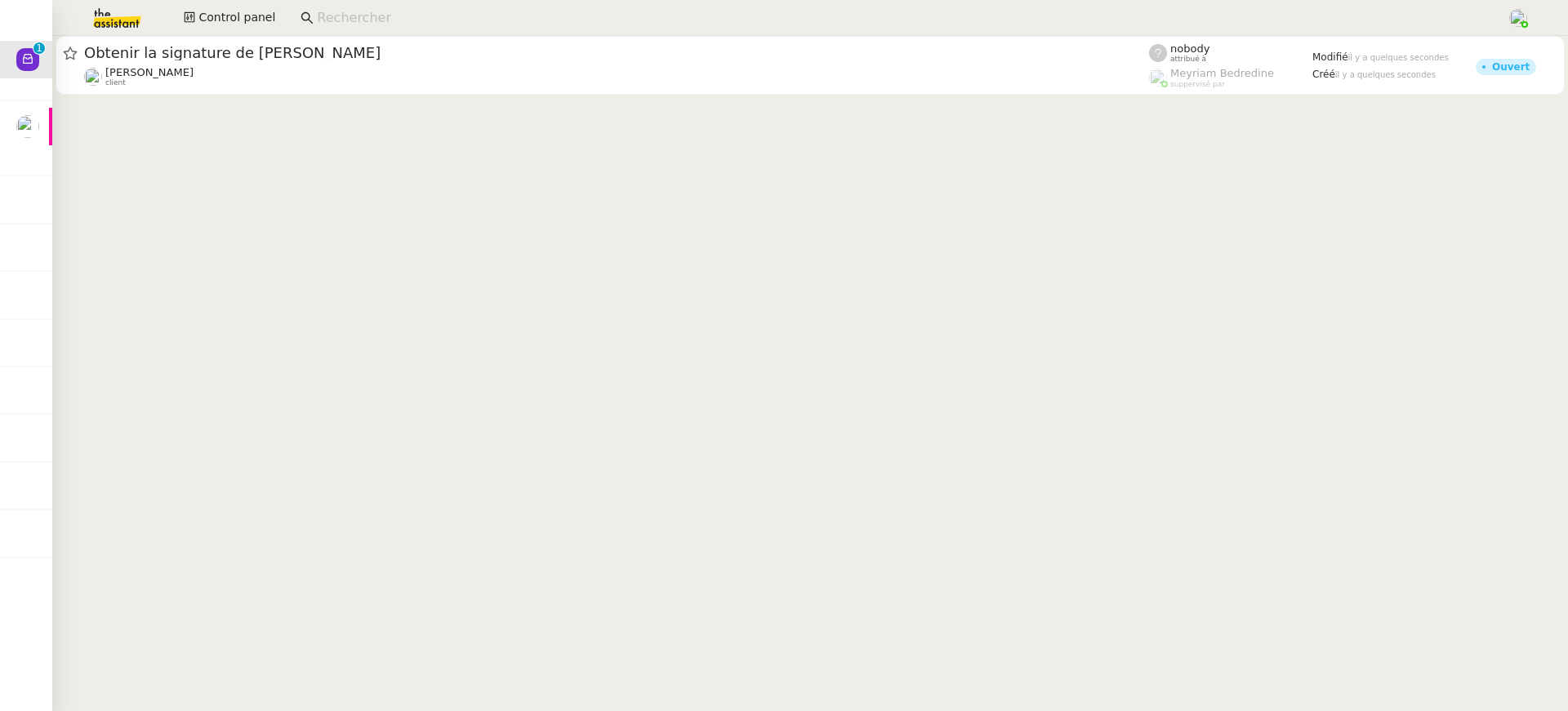
click at [270, 100] on cdk-virtual-scroll-viewport "Obtenir la signature de Florian Patrick Chotard client nobody attribué à Meyria…" at bounding box center [810, 374] width 1516 height 675
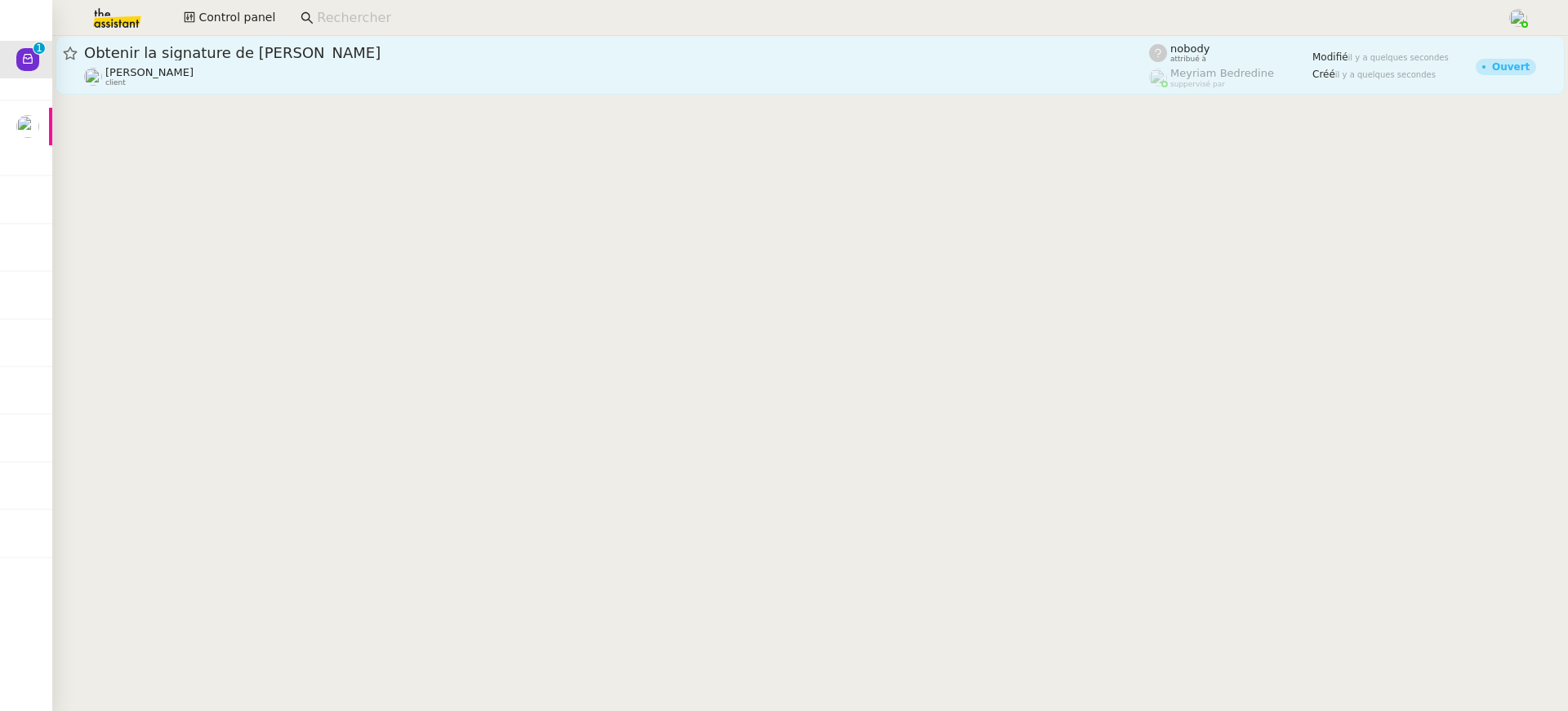
click at [234, 62] on div "Obtenir la signature de Florian" at bounding box center [616, 53] width 1065 height 20
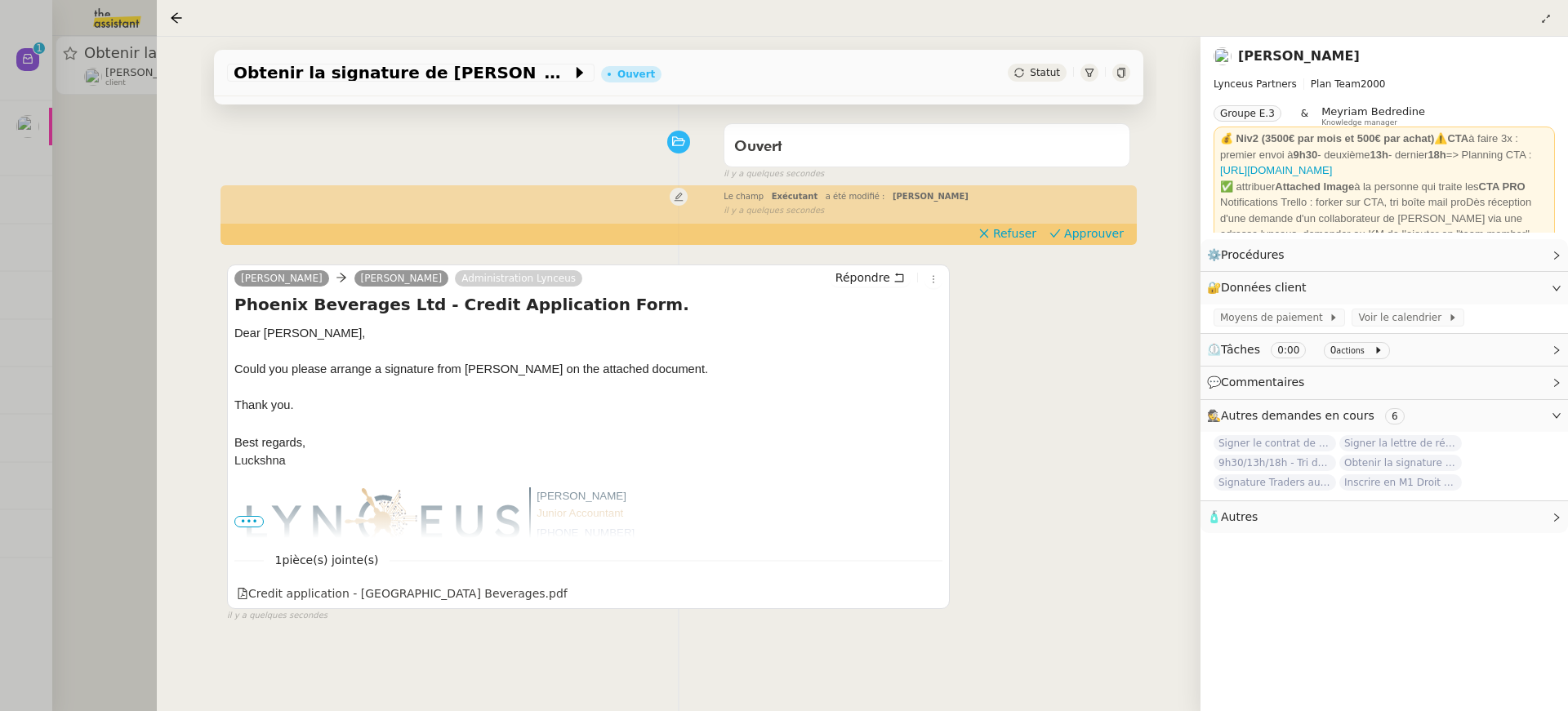
scroll to position [86, 0]
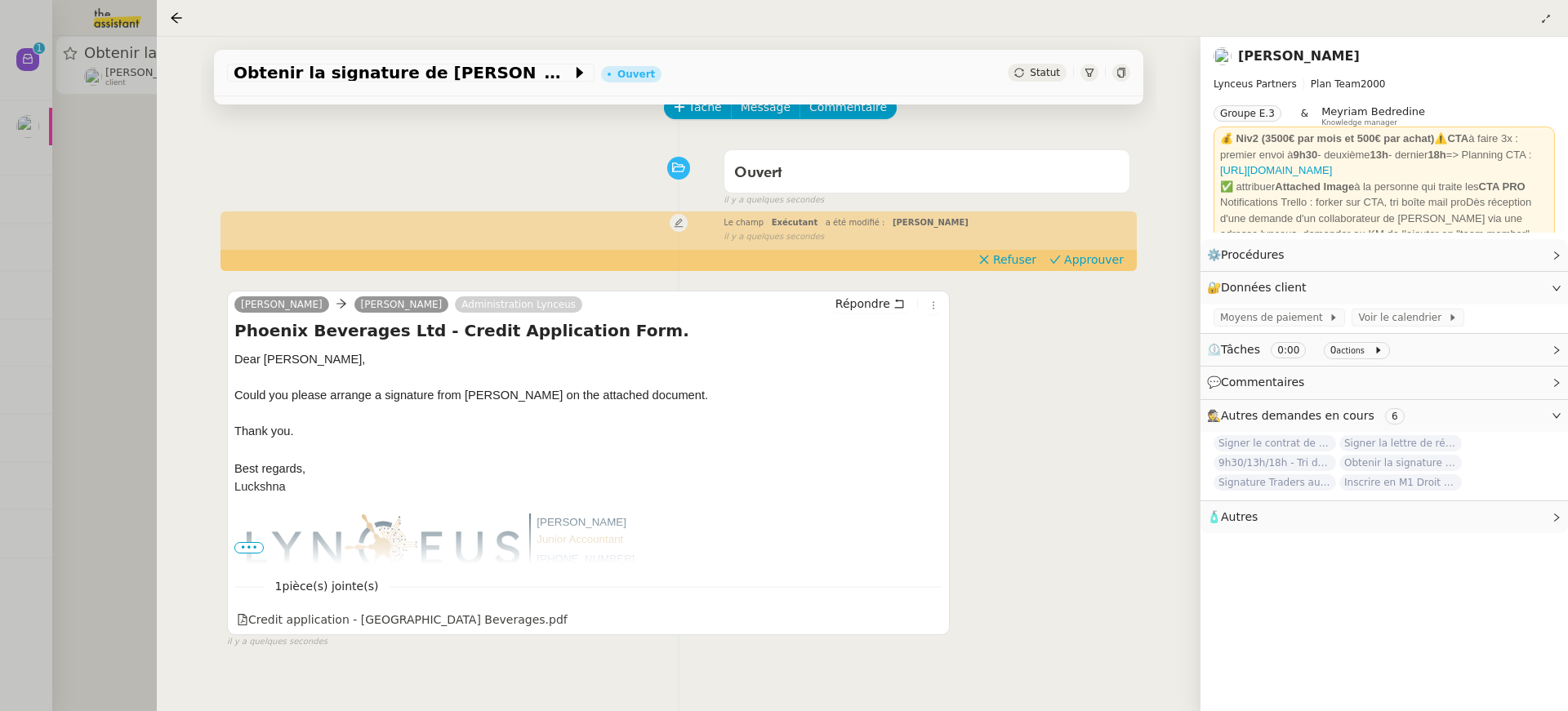
click at [1090, 310] on div "Luckshna Chukun Iris Lynceus Administration Lynceus Répondre Phoenix Beverages …" at bounding box center [678, 463] width 903 height 373
click at [1091, 240] on div "il y a quelques secondes" at bounding box center [927, 237] width 407 height 14
click at [1091, 263] on span "Approuver" at bounding box center [1094, 259] width 59 height 16
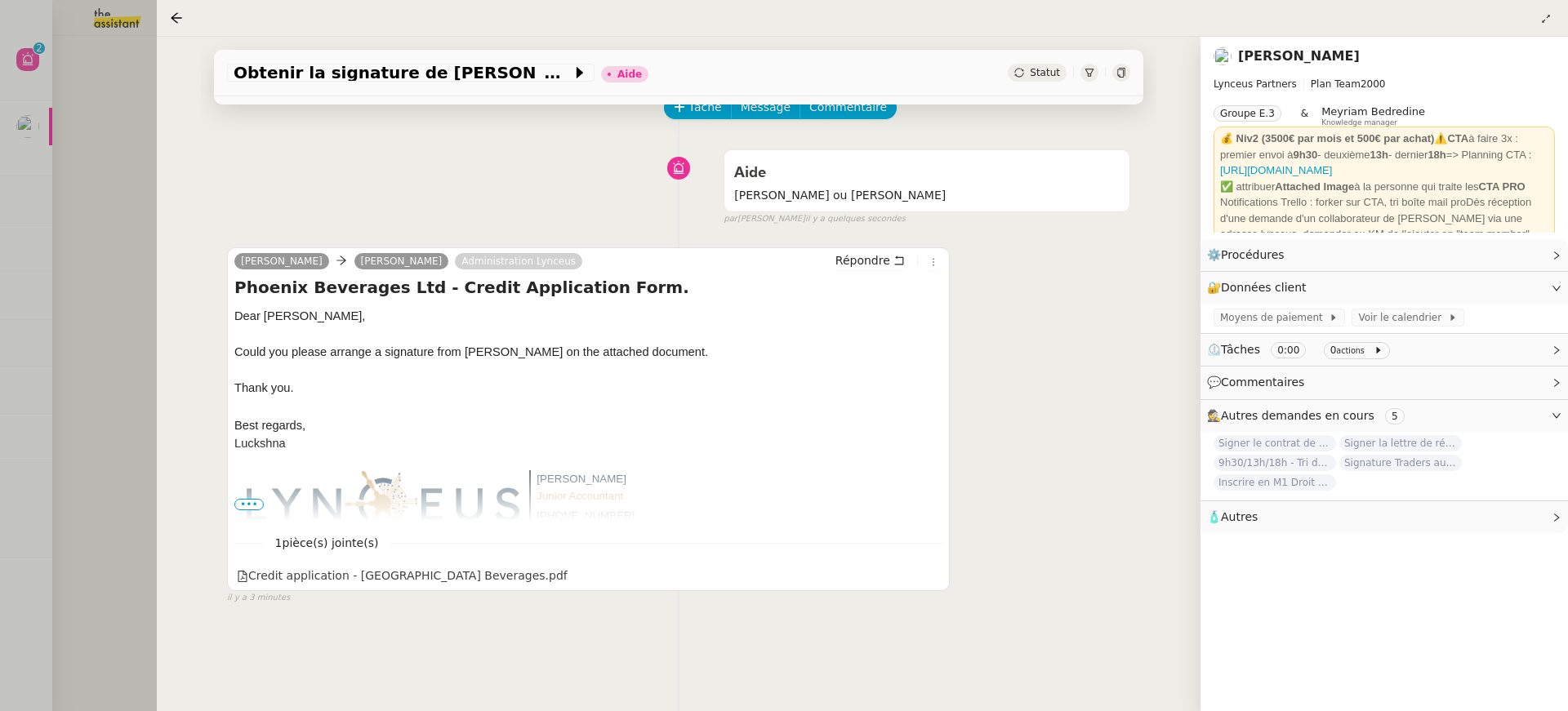
scroll to position [0, 0]
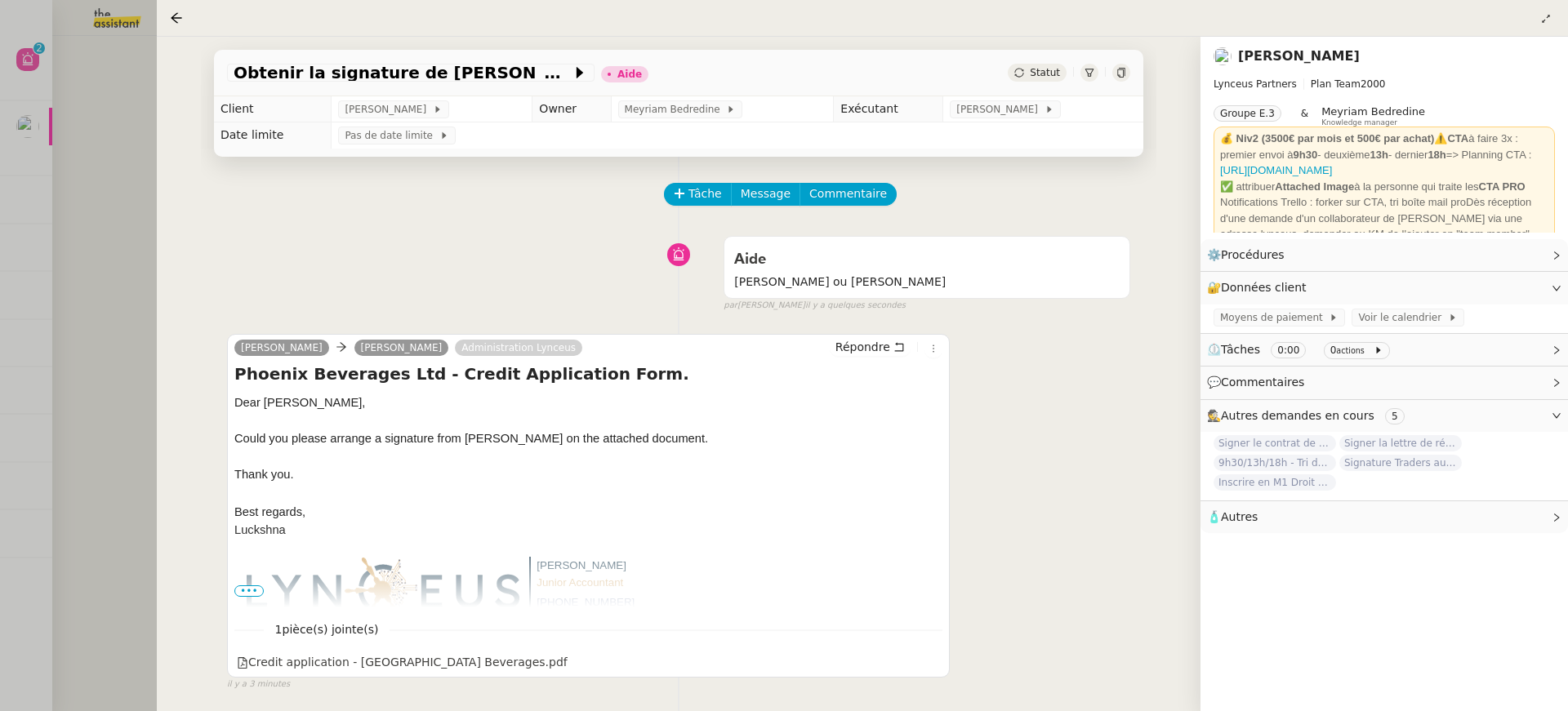
click at [1003, 119] on td "[PERSON_NAME]" at bounding box center [1043, 109] width 200 height 26
click at [1000, 118] on span "[PERSON_NAME]" at bounding box center [999, 109] width 87 height 16
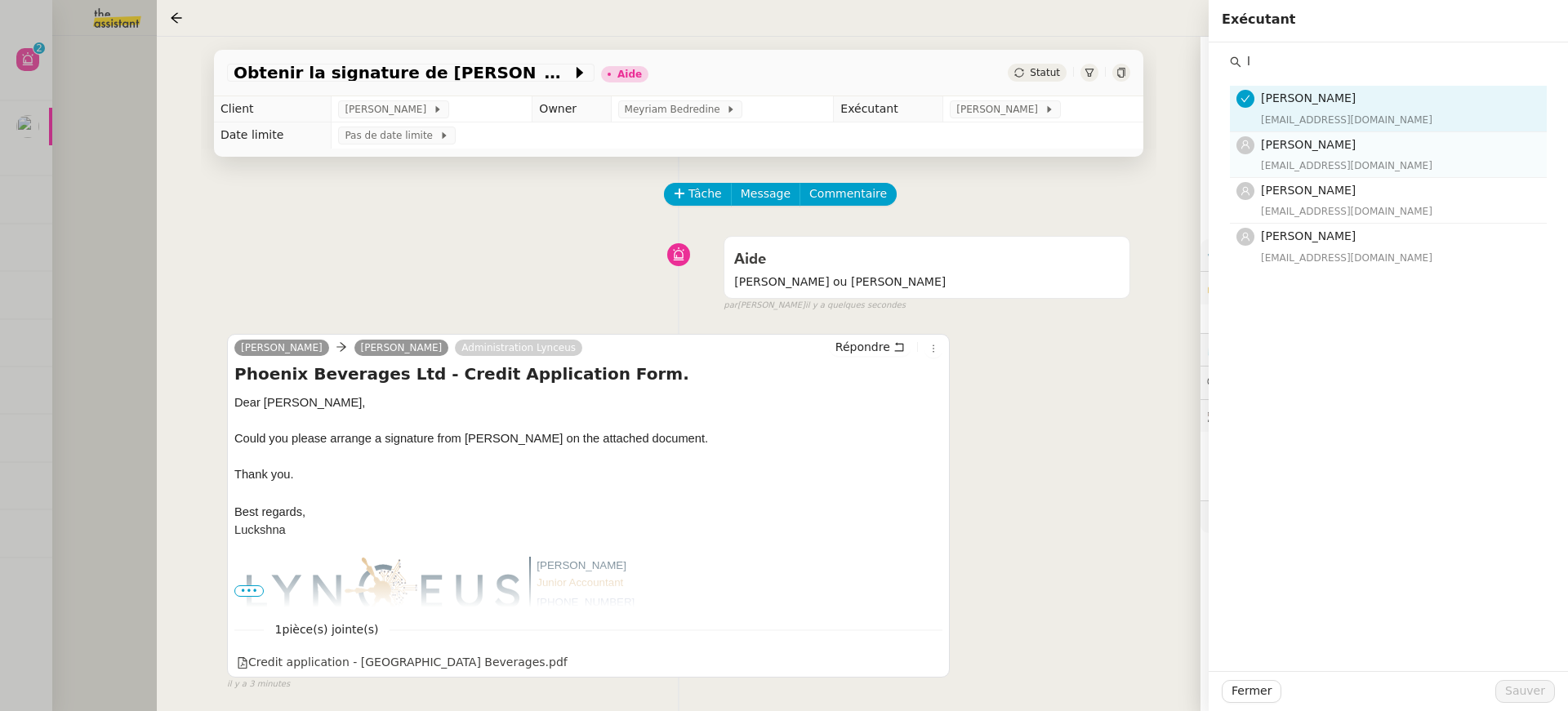
type input "l"
click at [1330, 154] on h4 "[PERSON_NAME]" at bounding box center [1399, 145] width 276 height 19
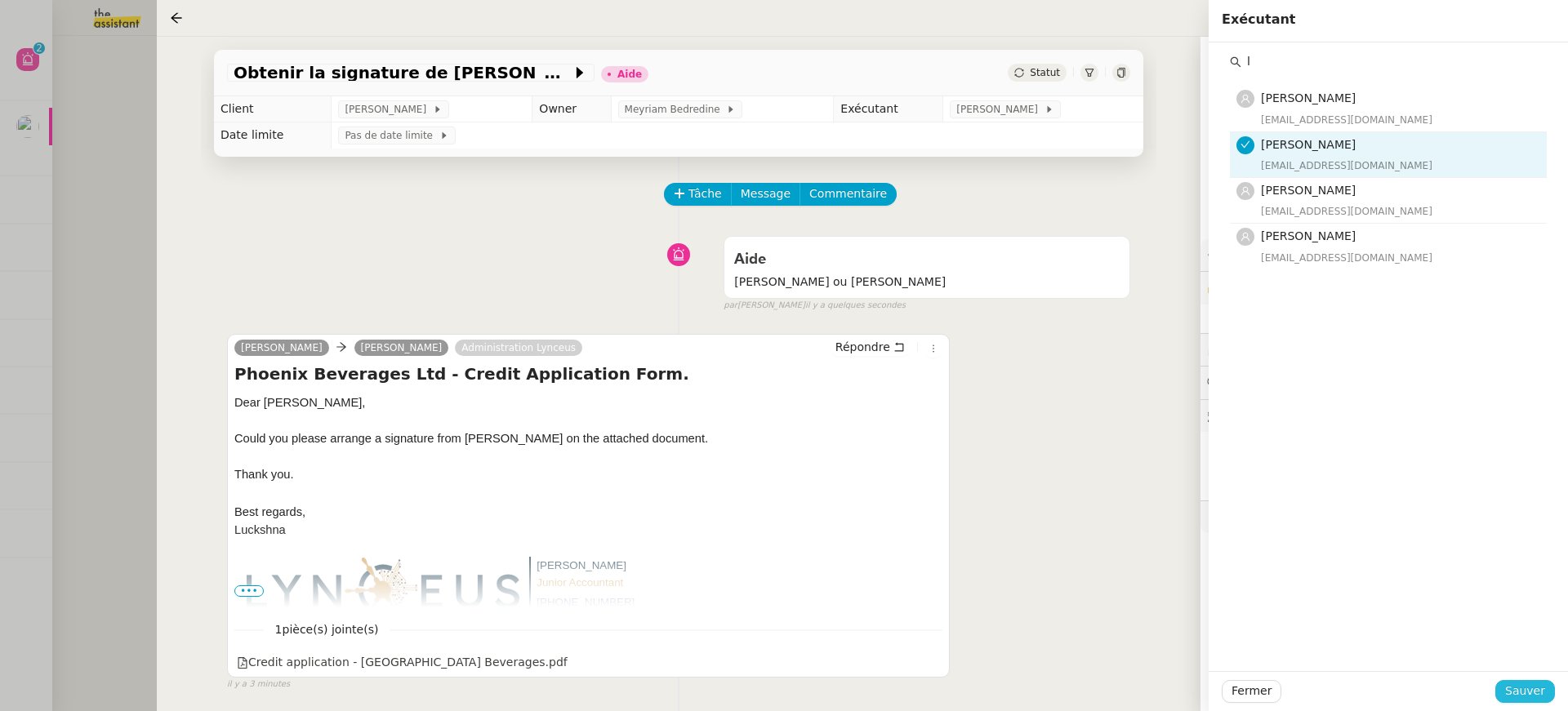
click at [1536, 690] on span "Sauver" at bounding box center [1525, 691] width 40 height 19
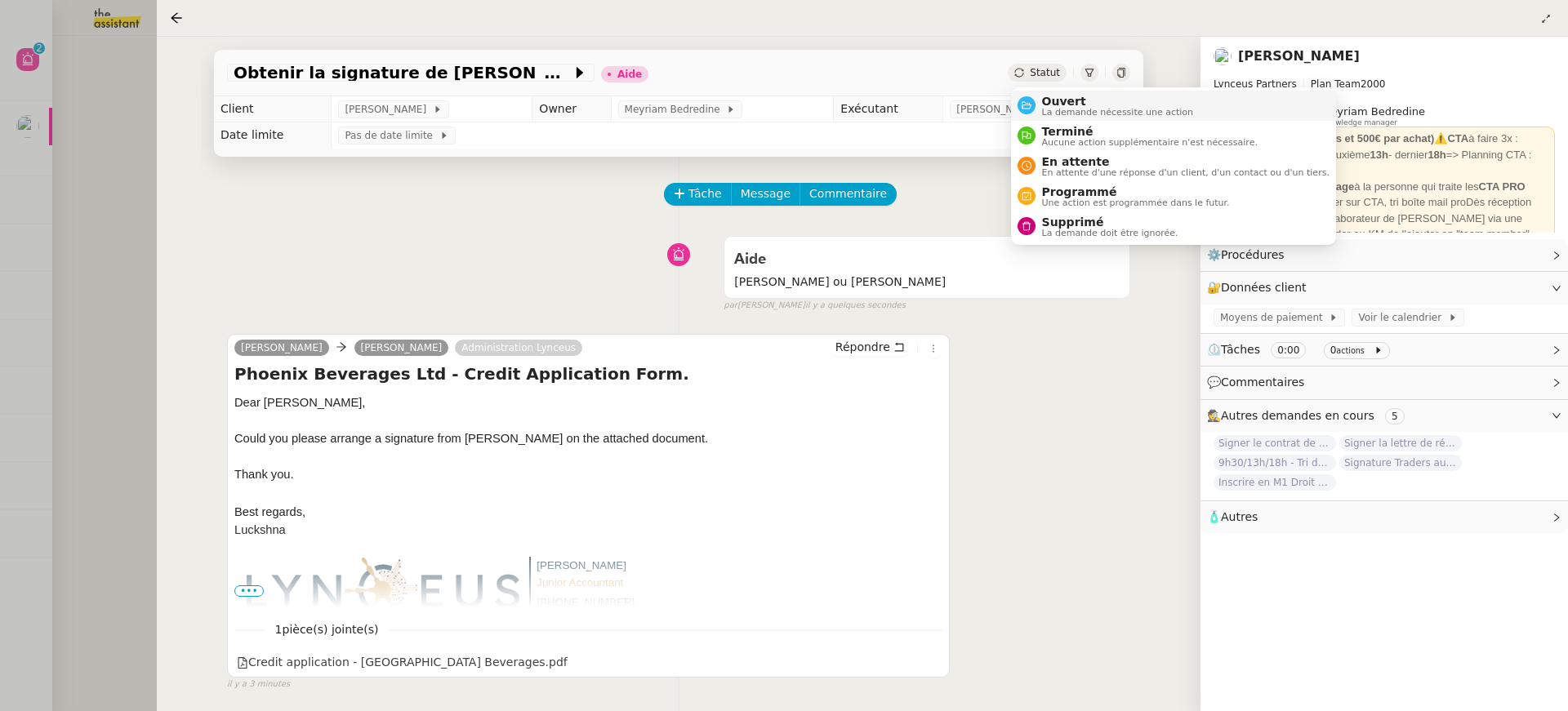
click at [1058, 112] on span "La demande nécessite une action" at bounding box center [1118, 112] width 152 height 9
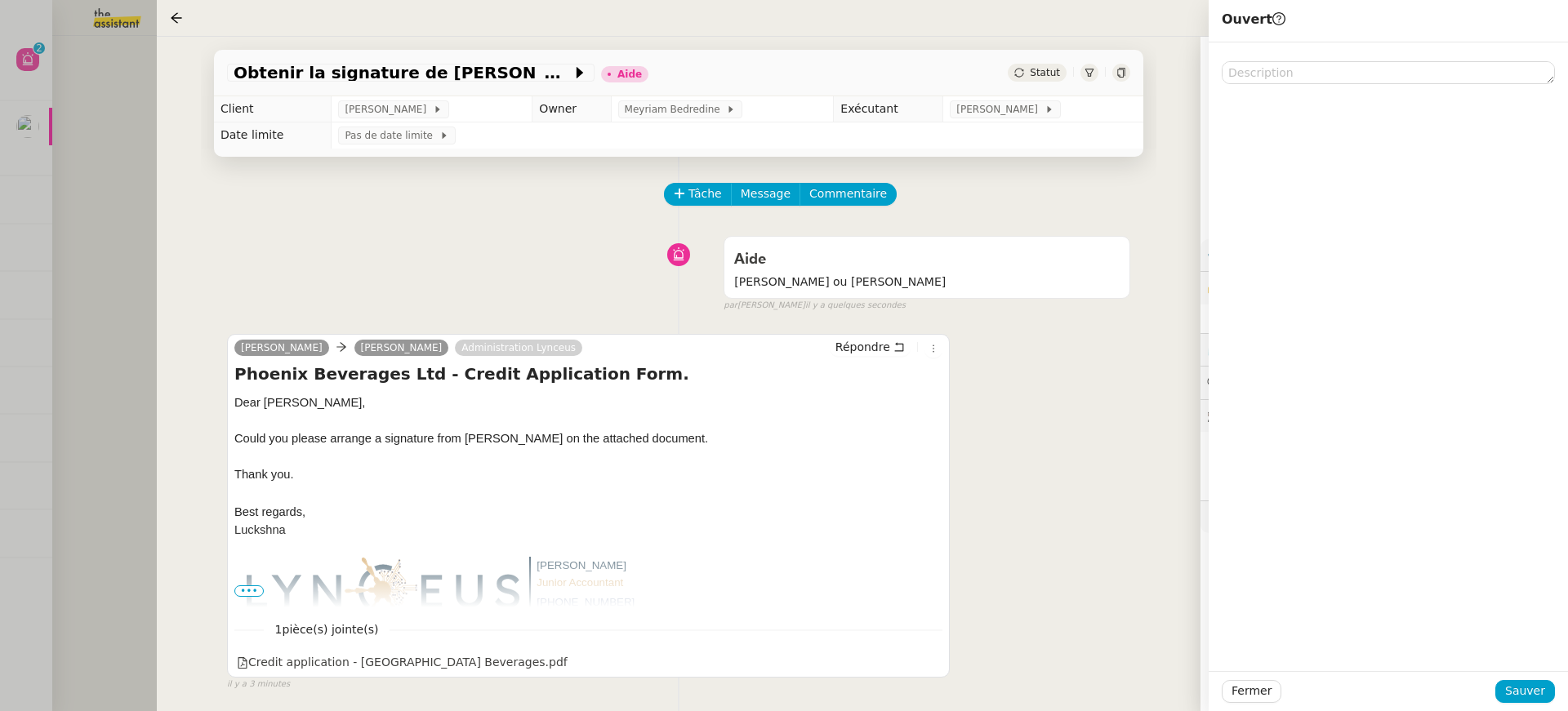
click at [1531, 675] on div "Fermer Sauver" at bounding box center [1388, 691] width 359 height 40
click at [1531, 684] on span "Sauver" at bounding box center [1525, 691] width 40 height 19
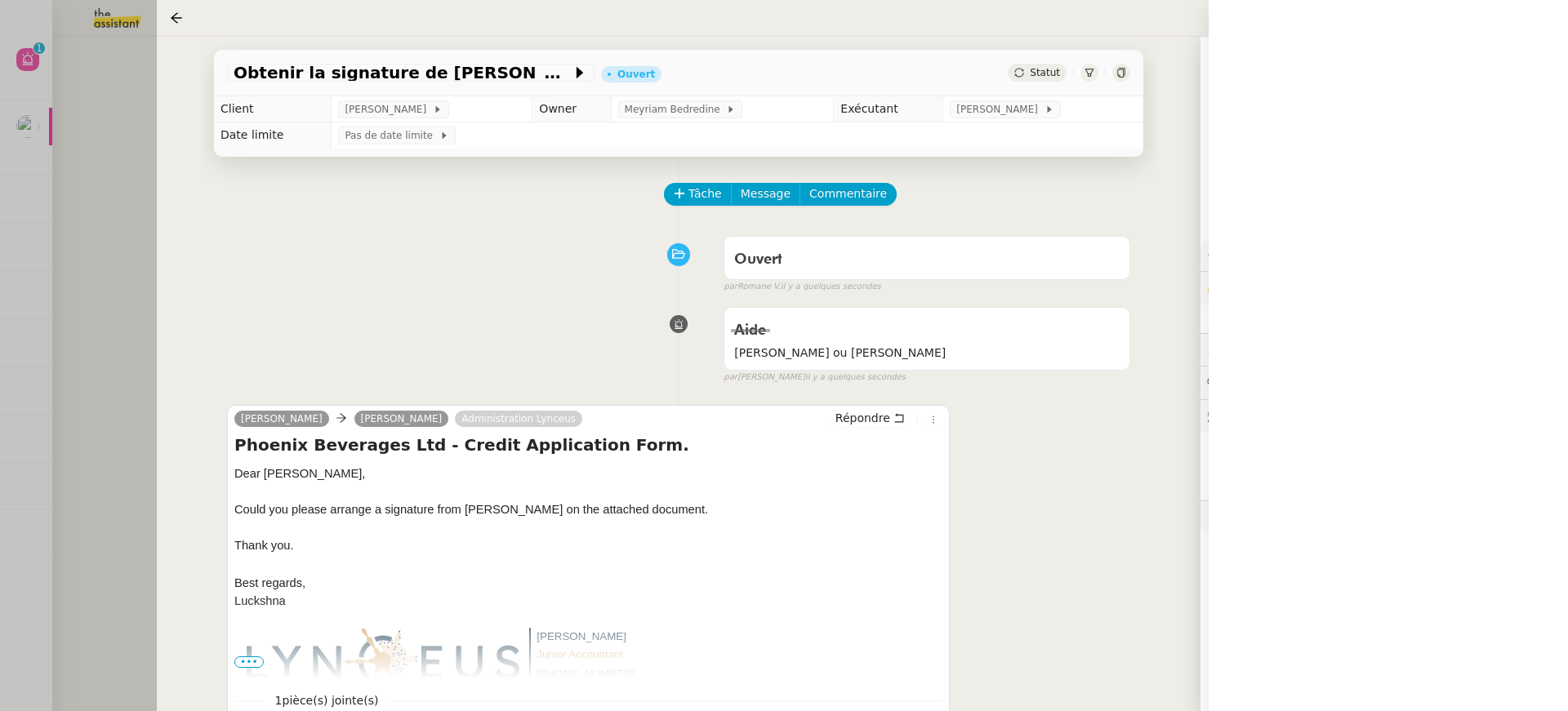
click at [62, 198] on div at bounding box center [784, 356] width 1568 height 711
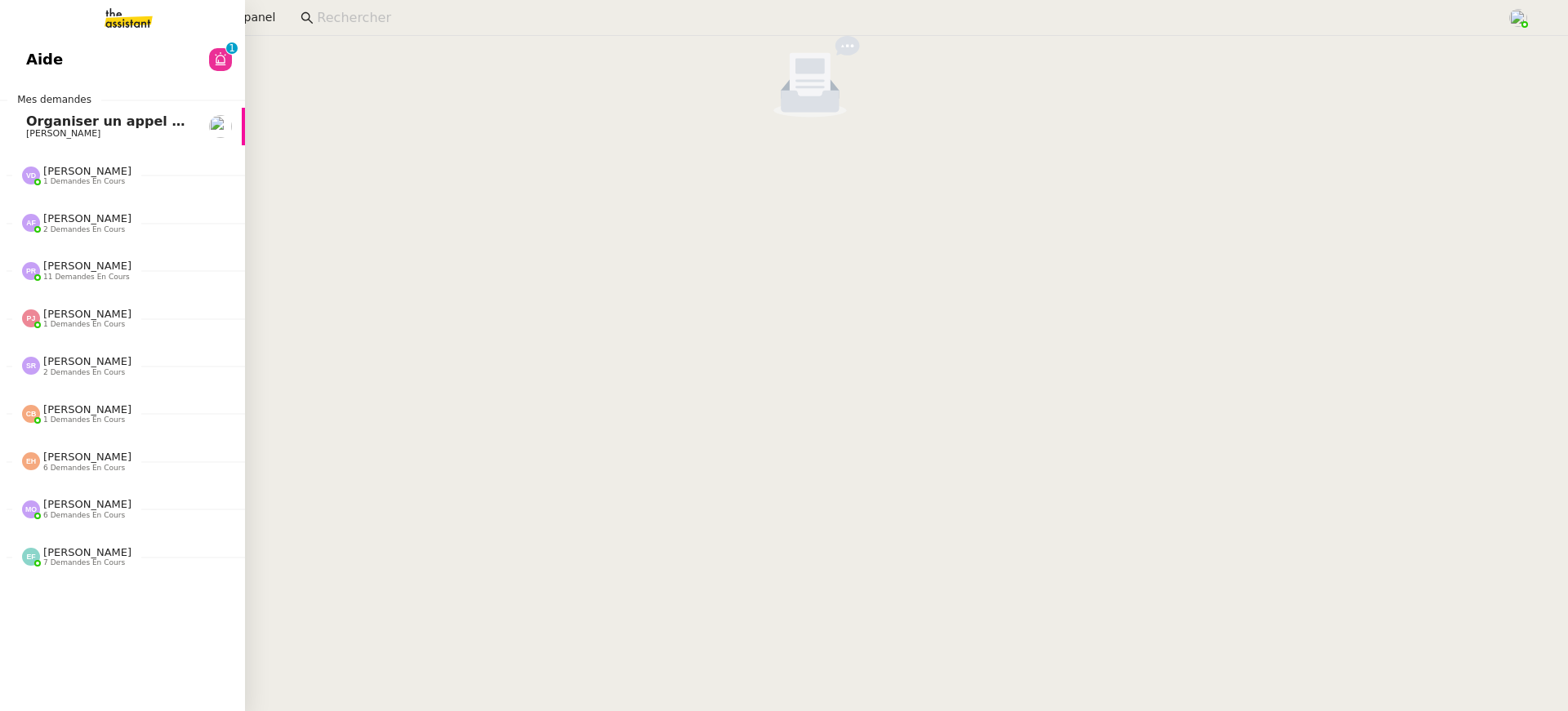
click at [28, 38] on div "Aide 0 1 2 3 4 5 6 7 8 9 Mes demandes Organiser un appel avec Marie Thomas SOUL…" at bounding box center [122, 374] width 245 height 675
click at [44, 57] on span "Aide" at bounding box center [44, 59] width 37 height 24
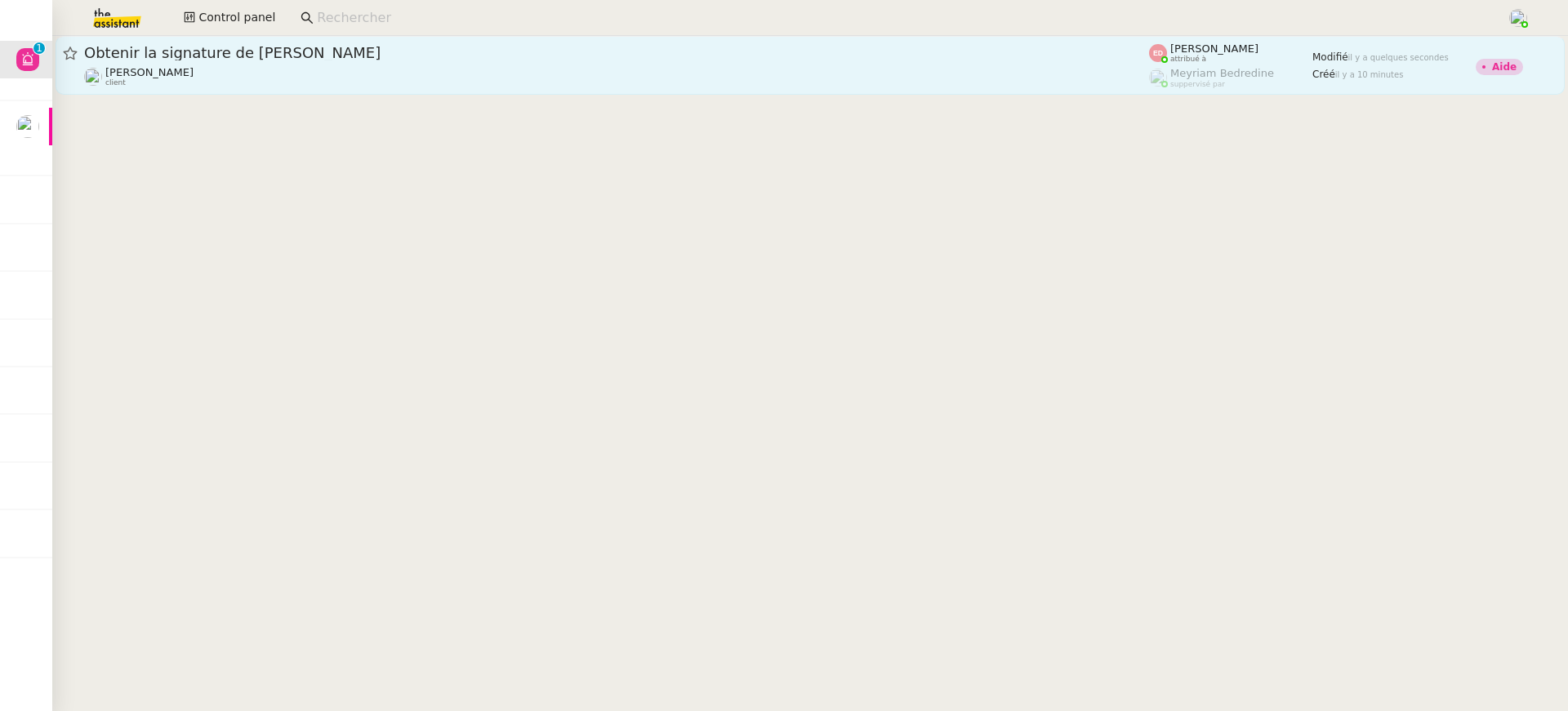
click at [991, 38] on link "Obtenir la signature de Patrick Patrick Chotard client Eva Dubois attribué à Me…" at bounding box center [810, 65] width 1509 height 58
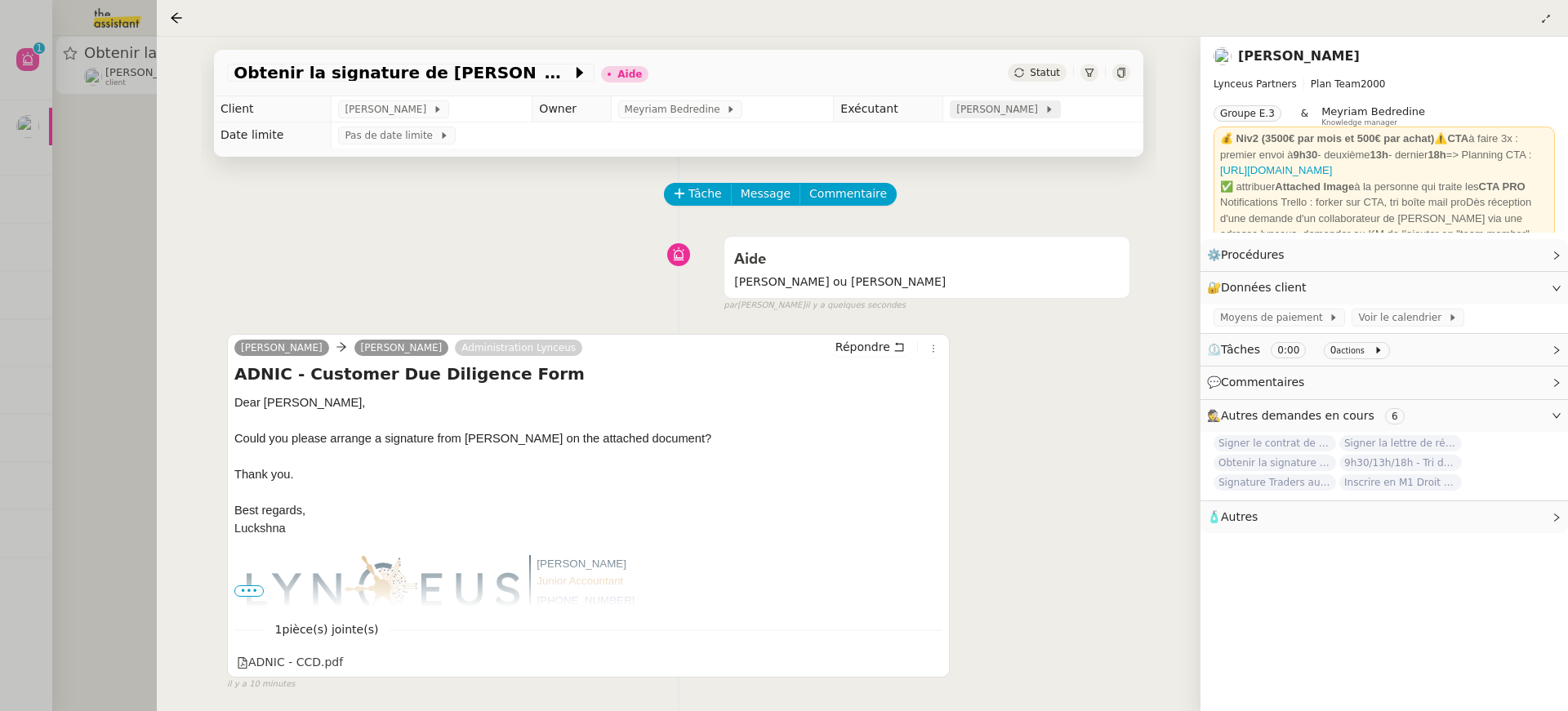
click at [1050, 104] on div "[PERSON_NAME]" at bounding box center [1005, 109] width 97 height 16
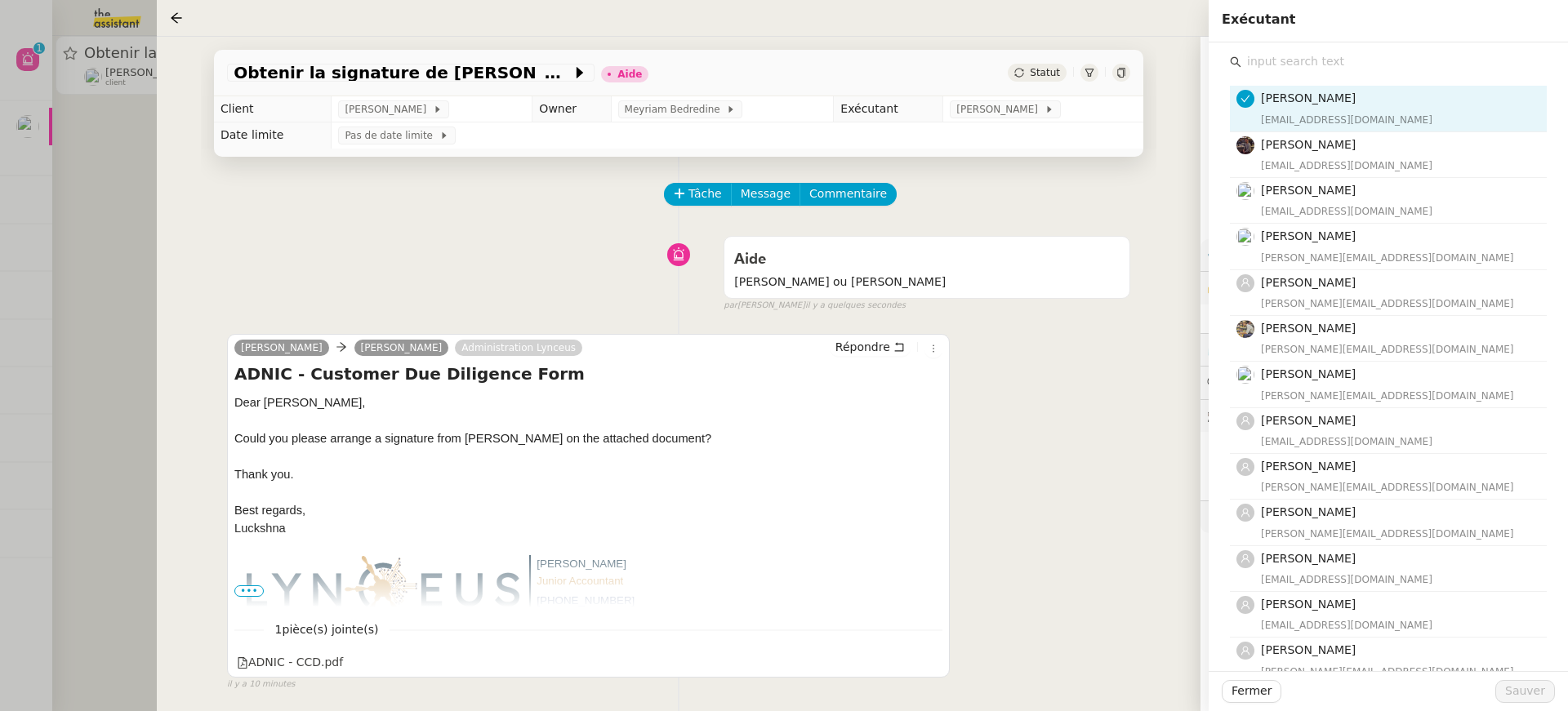
click at [1361, 63] on input "text" at bounding box center [1393, 61] width 305 height 22
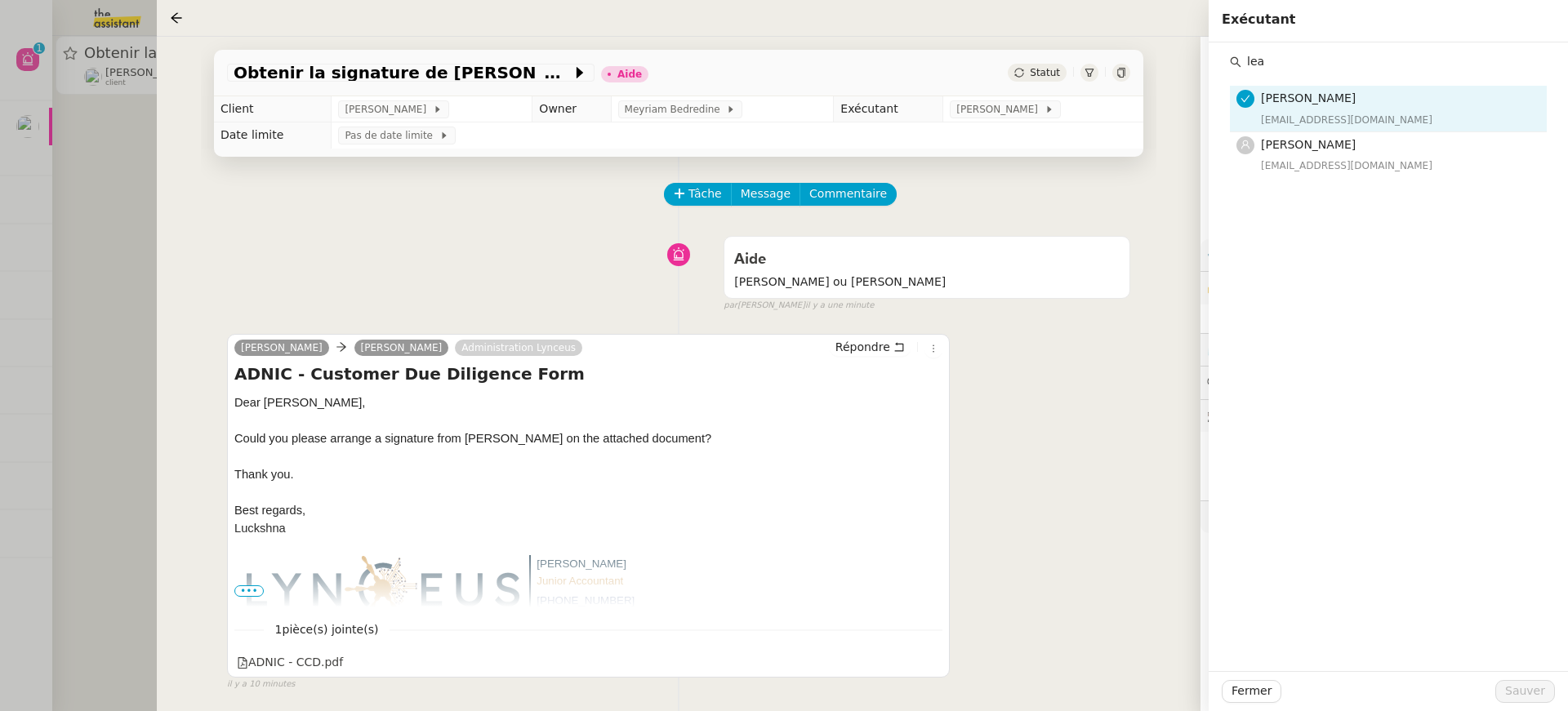
type input "lea"
click at [1346, 179] on div "lea Eva Dubois eva@theassistant.team Léa Jonville lea@theassistant.team" at bounding box center [1388, 356] width 359 height 629
click at [1320, 155] on div "Léa Jonville lea@theassistant.team" at bounding box center [1399, 155] width 276 height 39
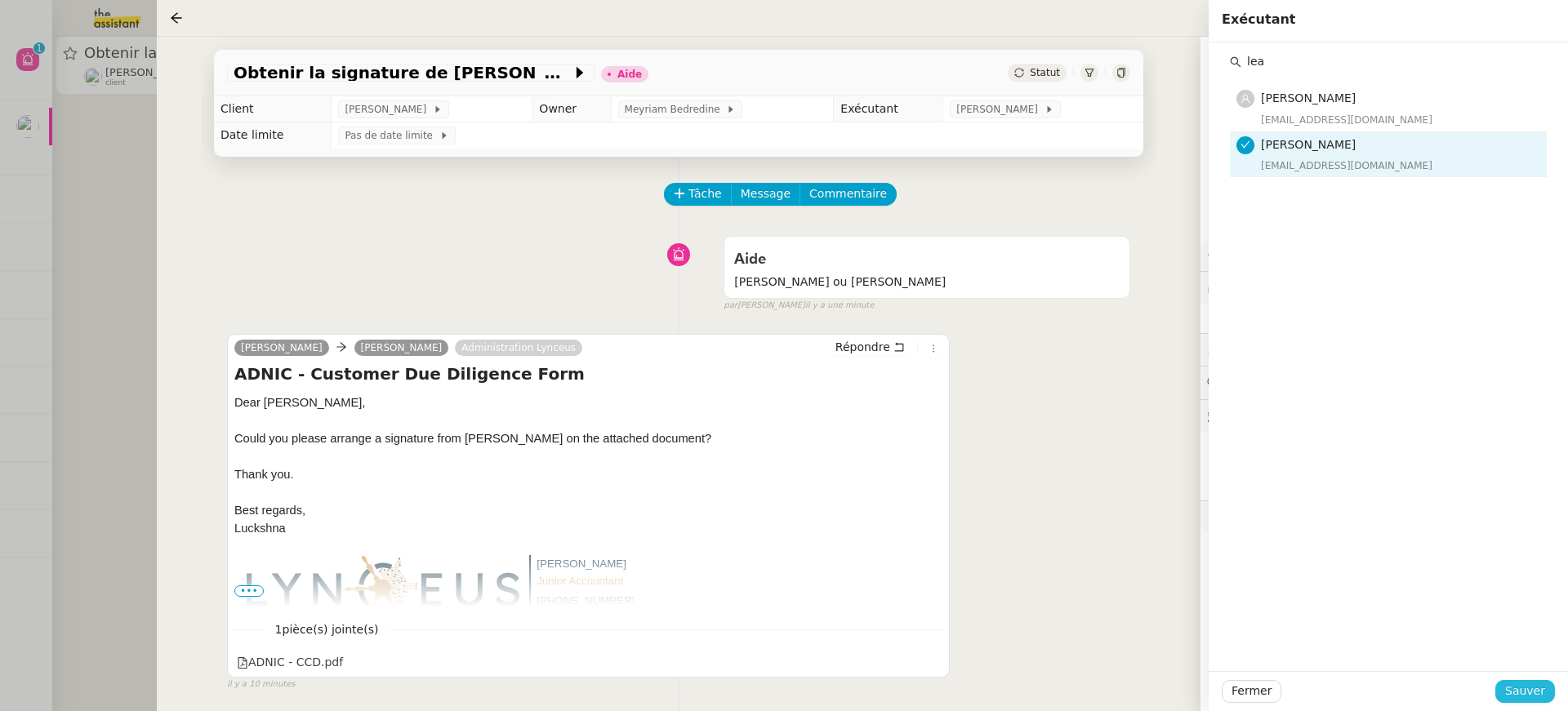
click at [1530, 692] on span "Sauver" at bounding box center [1525, 691] width 40 height 19
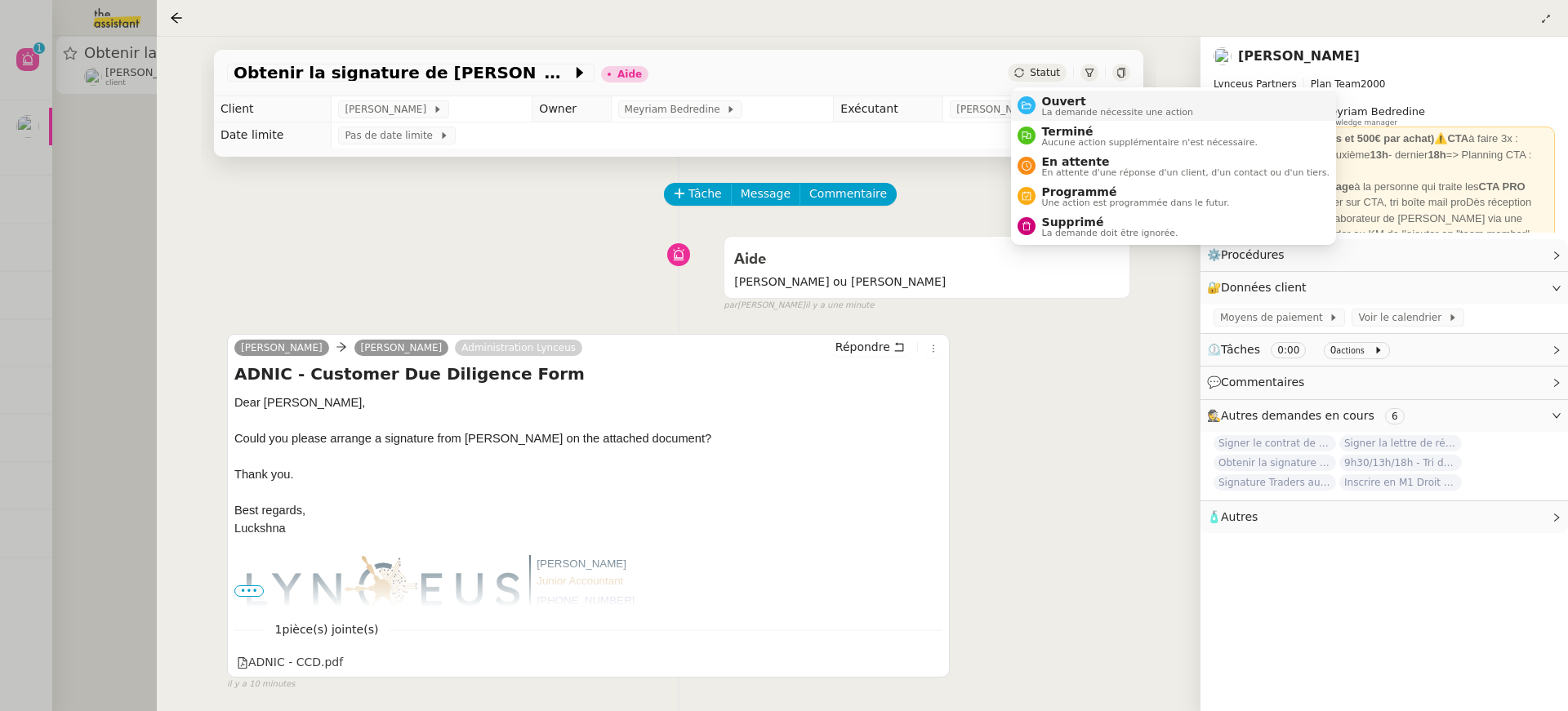
click at [1069, 108] on span "La demande nécessite une action" at bounding box center [1118, 112] width 152 height 9
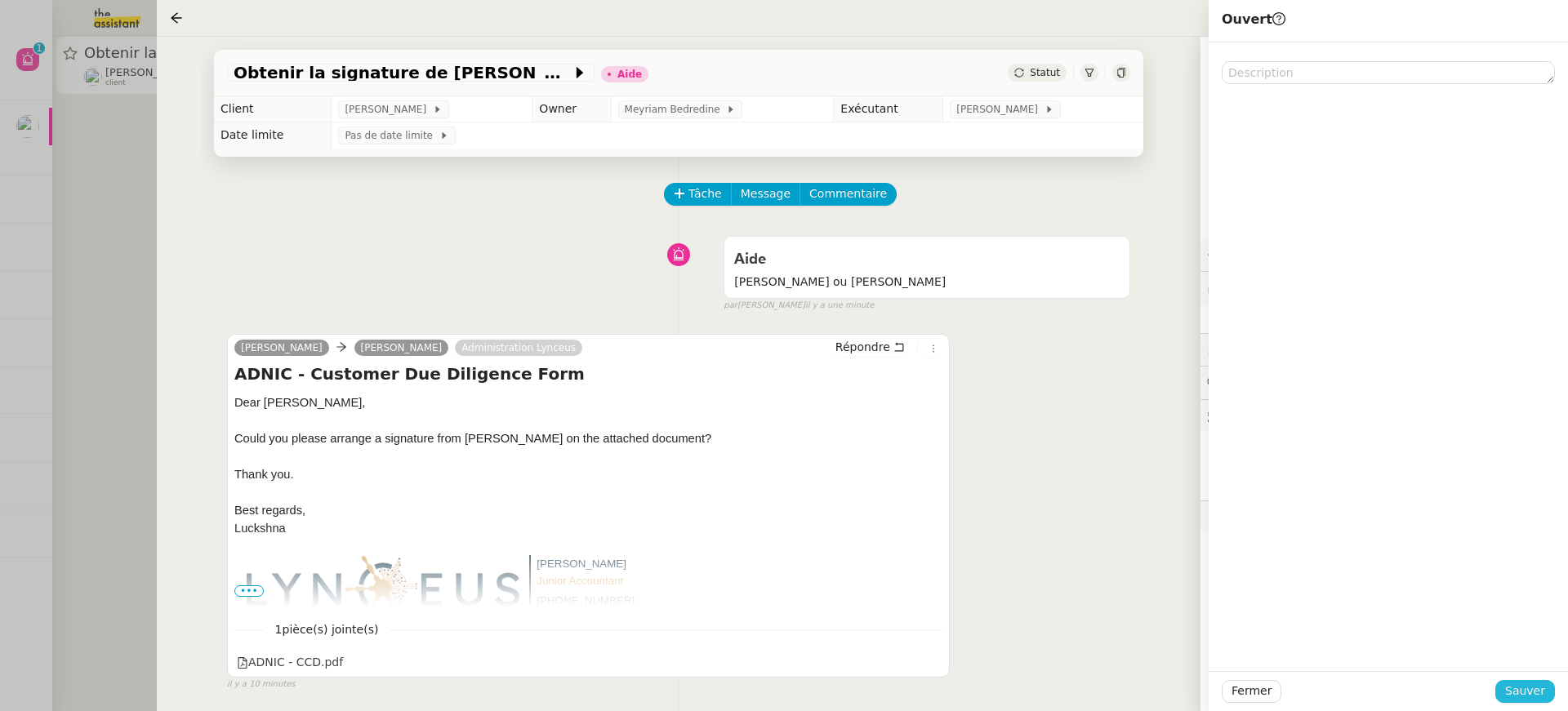
click at [1522, 702] on button "Sauver" at bounding box center [1525, 691] width 59 height 22
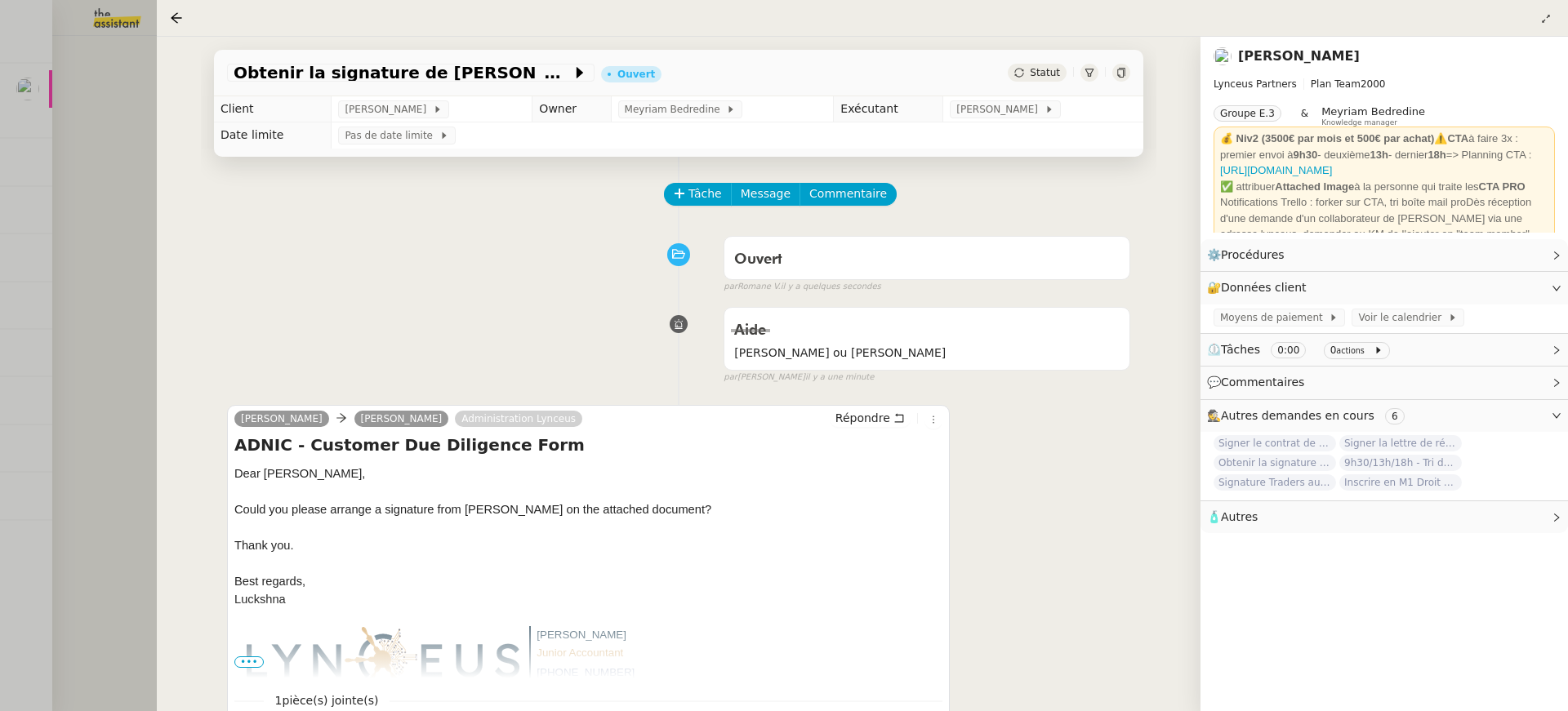
click at [93, 128] on div at bounding box center [784, 356] width 1568 height 711
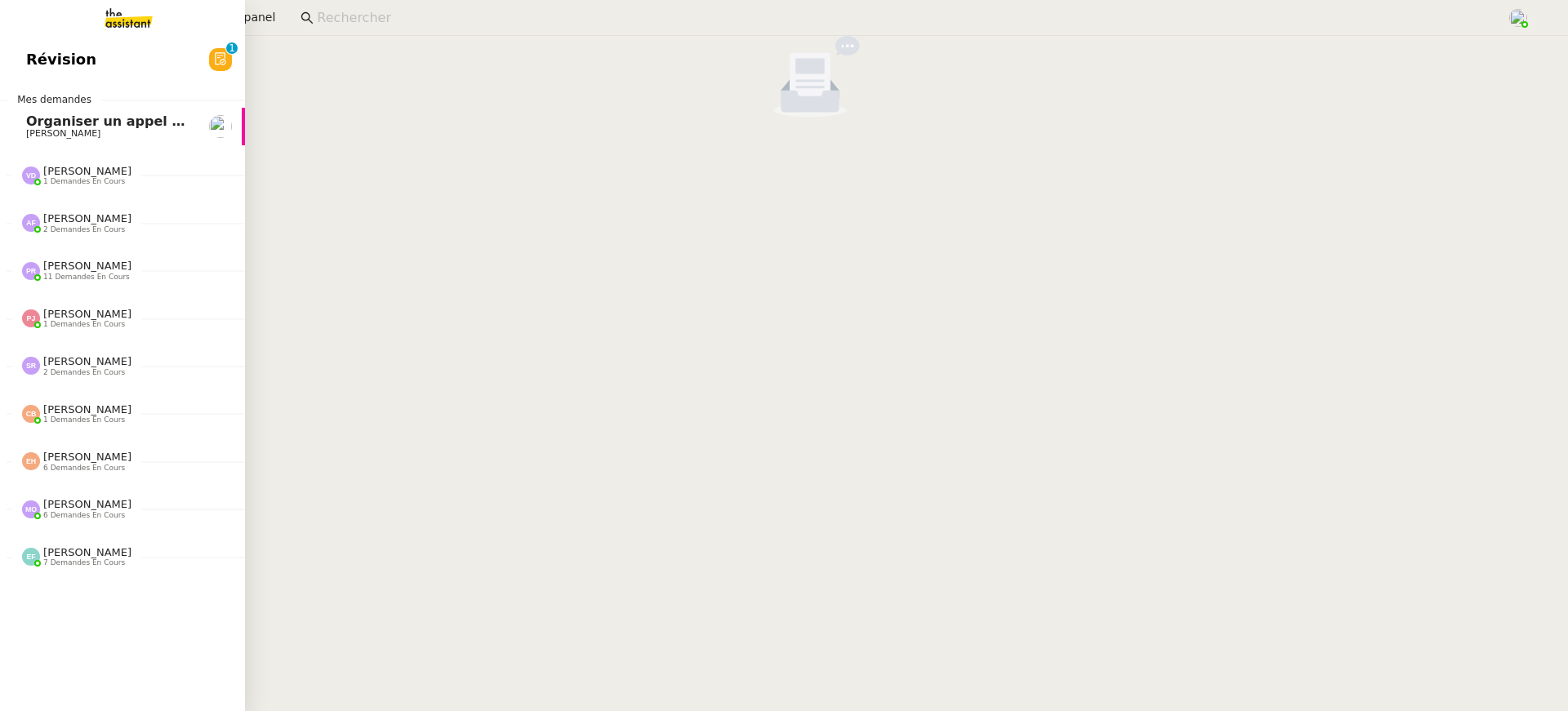
click at [37, 69] on span "Révision" at bounding box center [61, 59] width 70 height 24
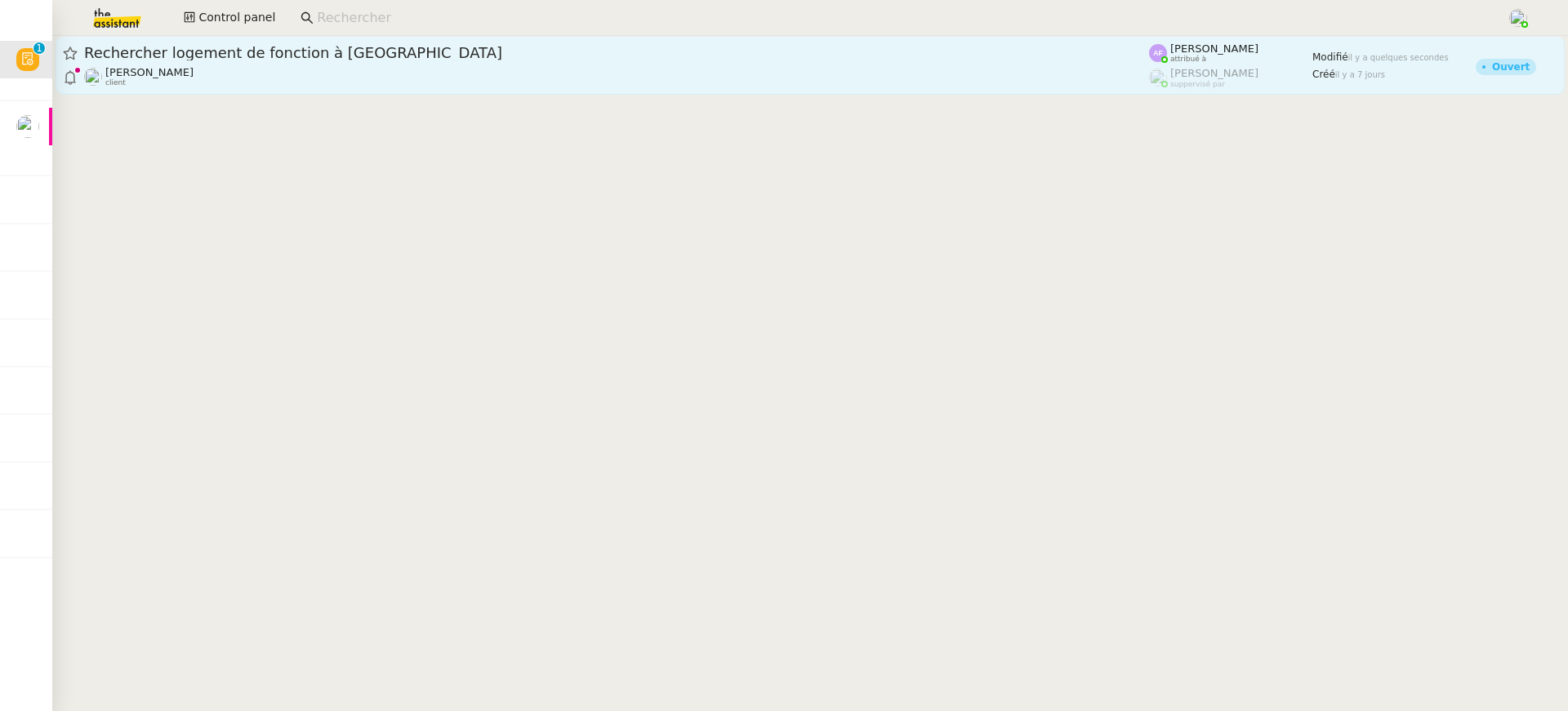
click at [833, 89] on link "Rechercher logement de fonction à Villerville Jerome Proust client Anna Florent…" at bounding box center [810, 65] width 1509 height 58
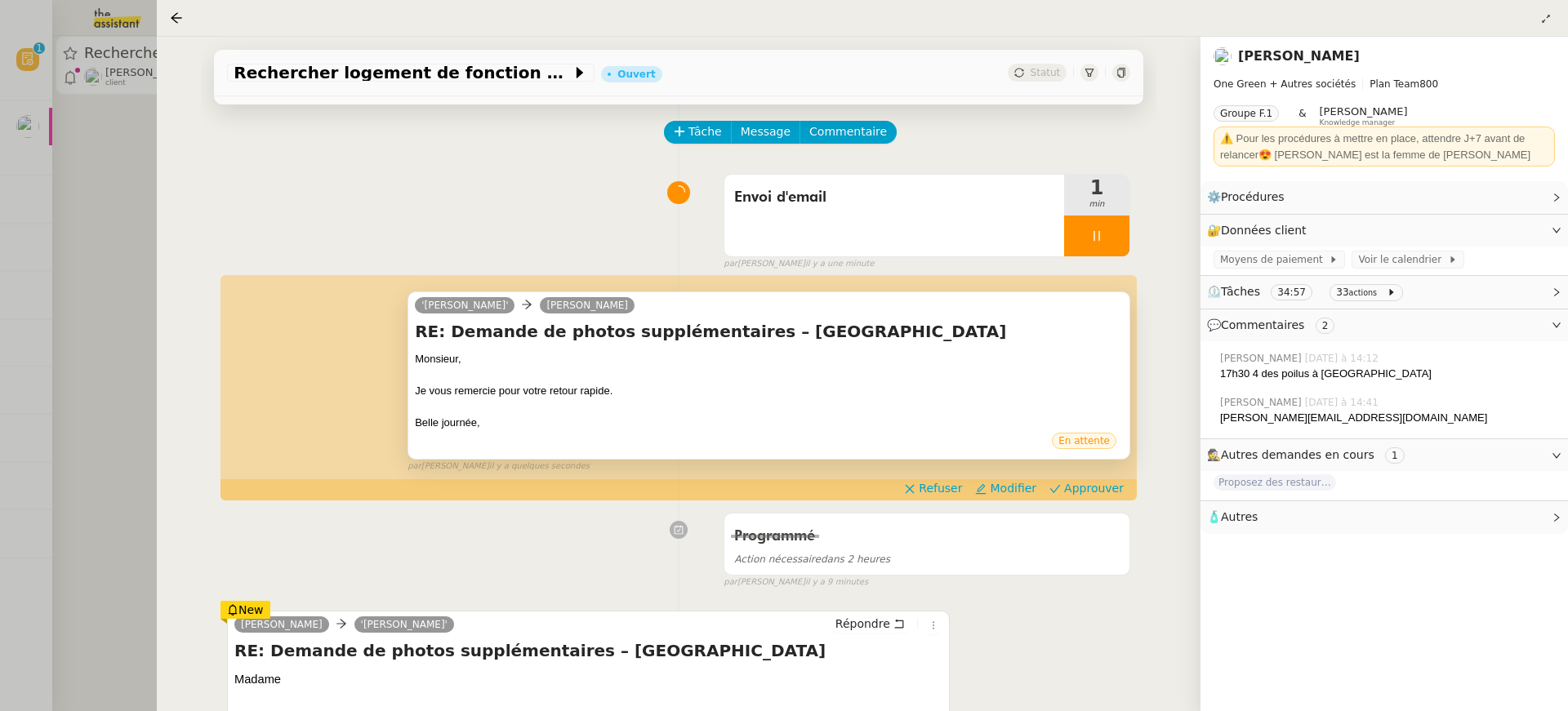
scroll to position [66, 0]
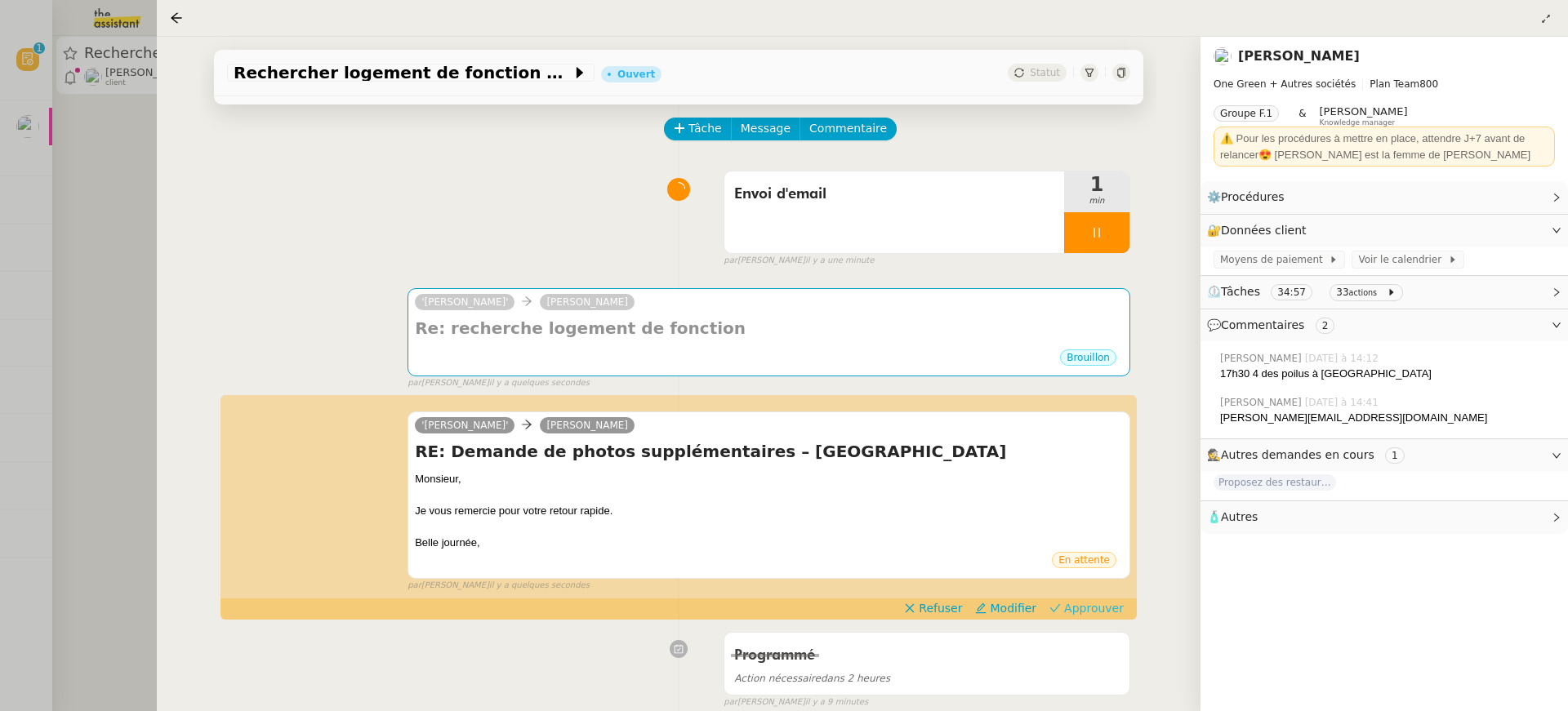
click at [1108, 612] on span "Approuver" at bounding box center [1094, 608] width 59 height 16
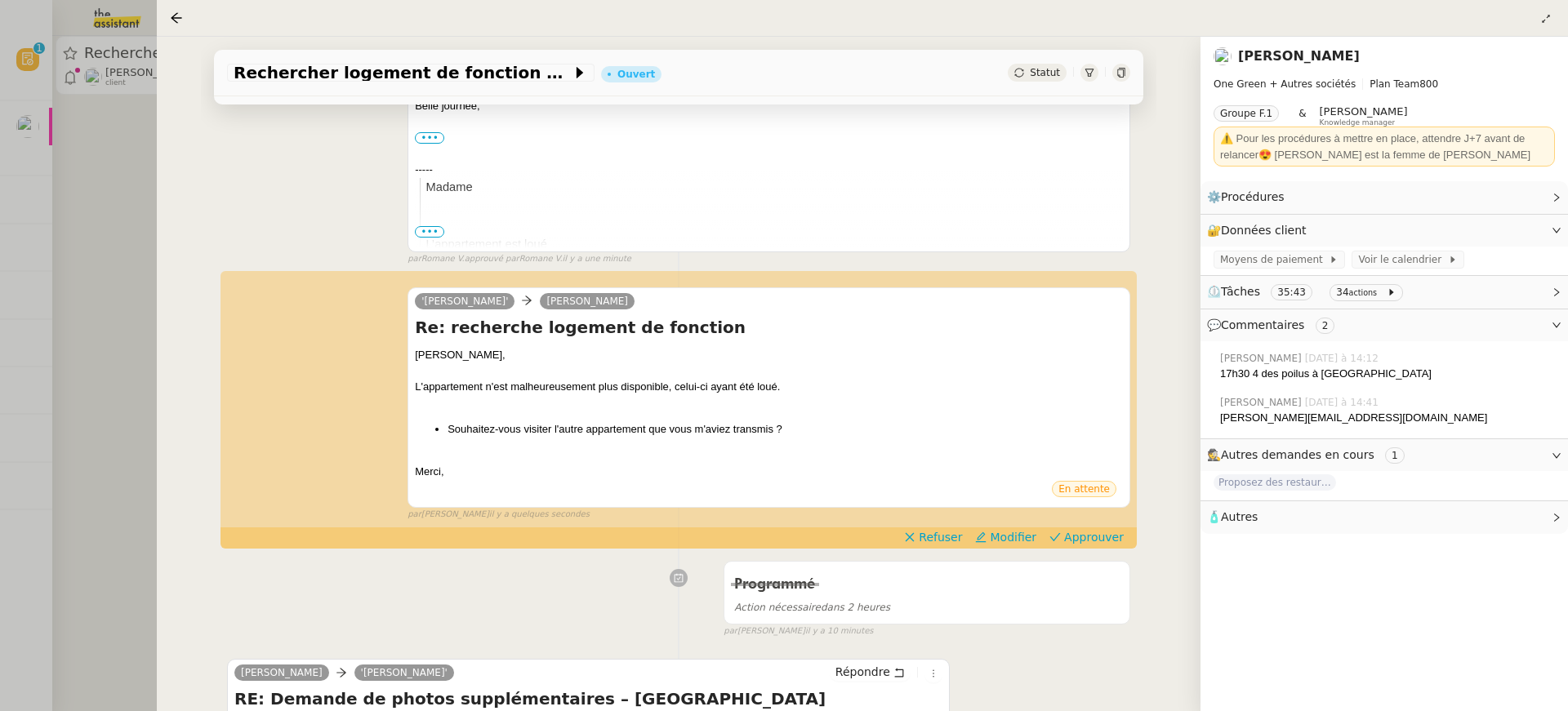
scroll to position [647, 0]
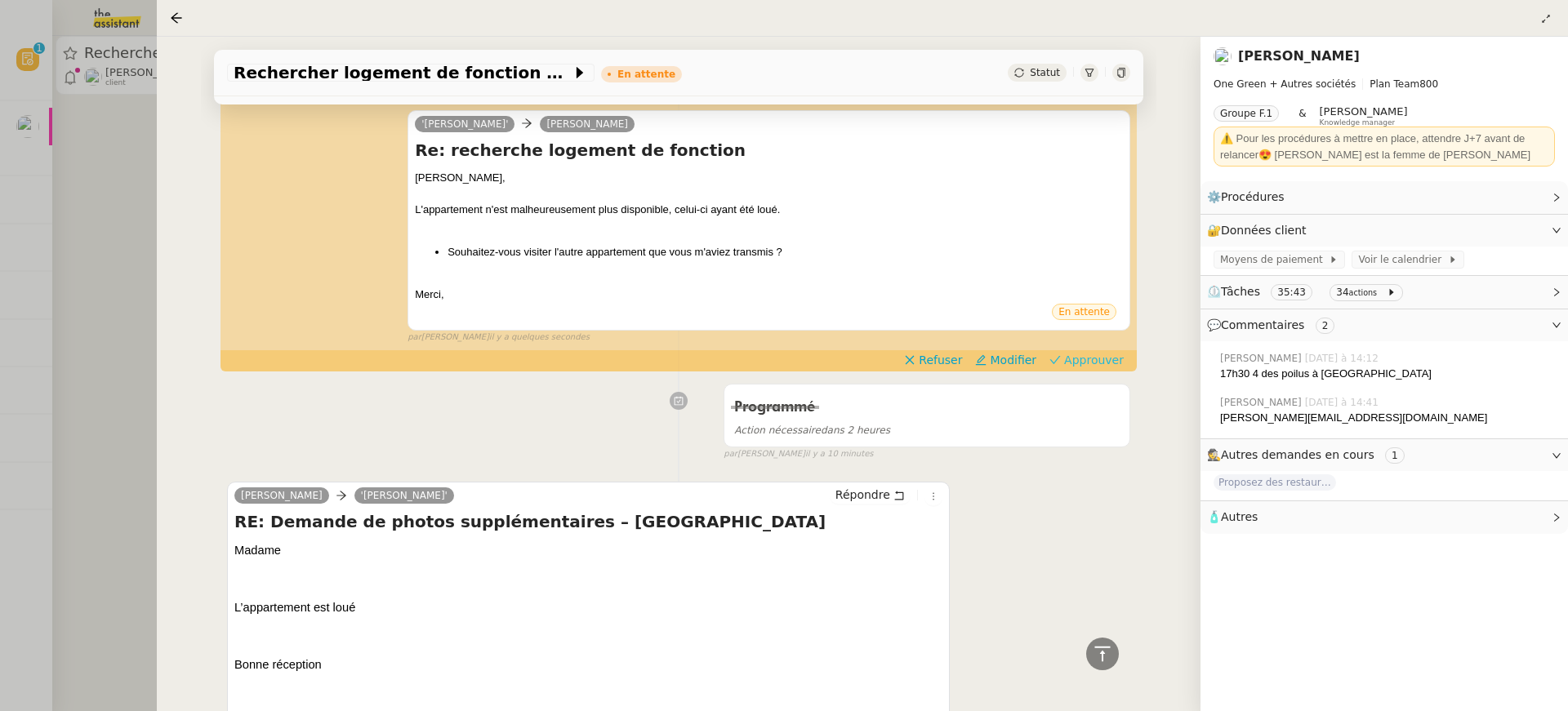
click at [1095, 364] on span "Approuver" at bounding box center [1094, 360] width 59 height 16
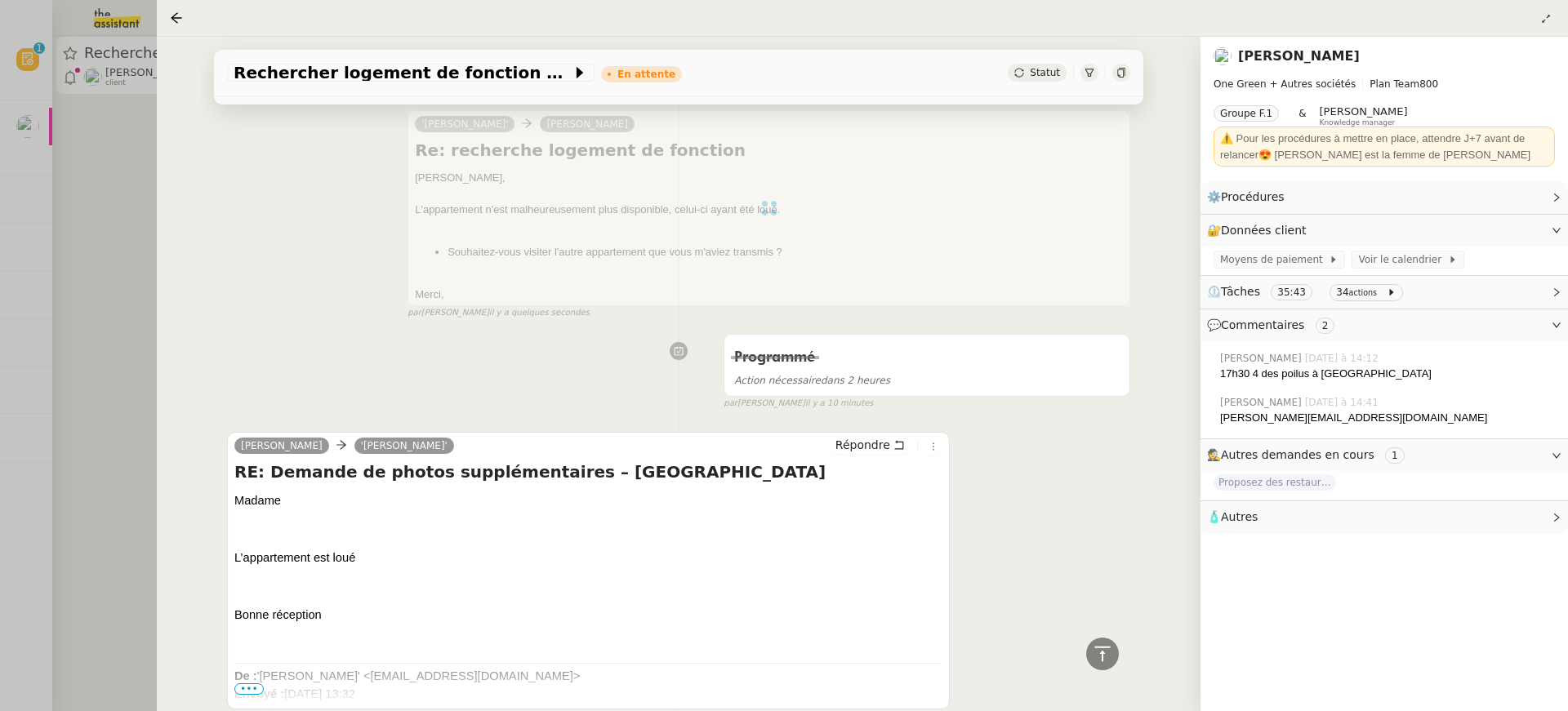
click at [175, 161] on div "Rechercher logement de fonction à Villerville En attente Statut Client Jerome P…" at bounding box center [678, 374] width 1043 height 674
click at [140, 172] on div at bounding box center [784, 356] width 1568 height 711
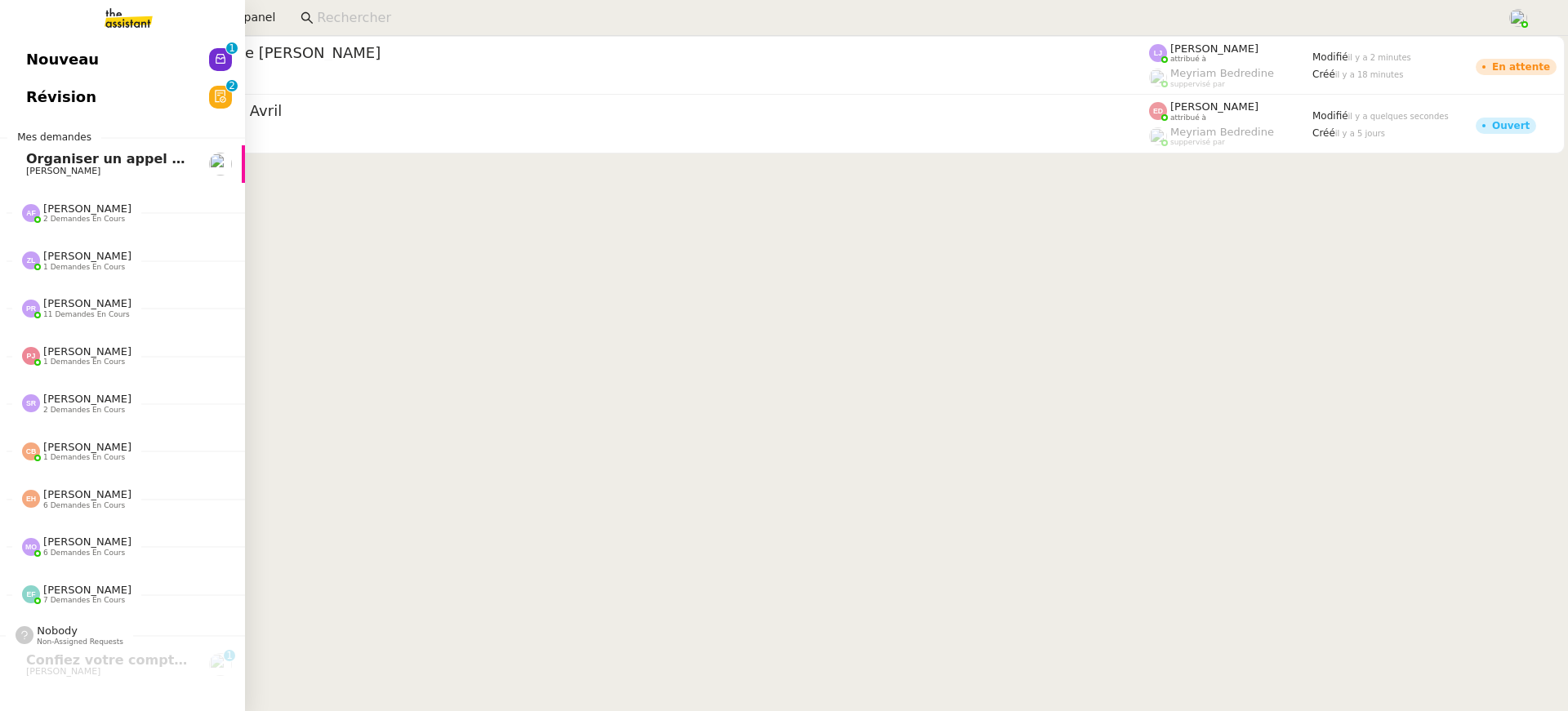
click at [109, 92] on link "Révision 0 1 2 3 4 5 6 7 8 9" at bounding box center [122, 97] width 245 height 38
click at [32, 66] on span "Nouveau" at bounding box center [62, 59] width 73 height 24
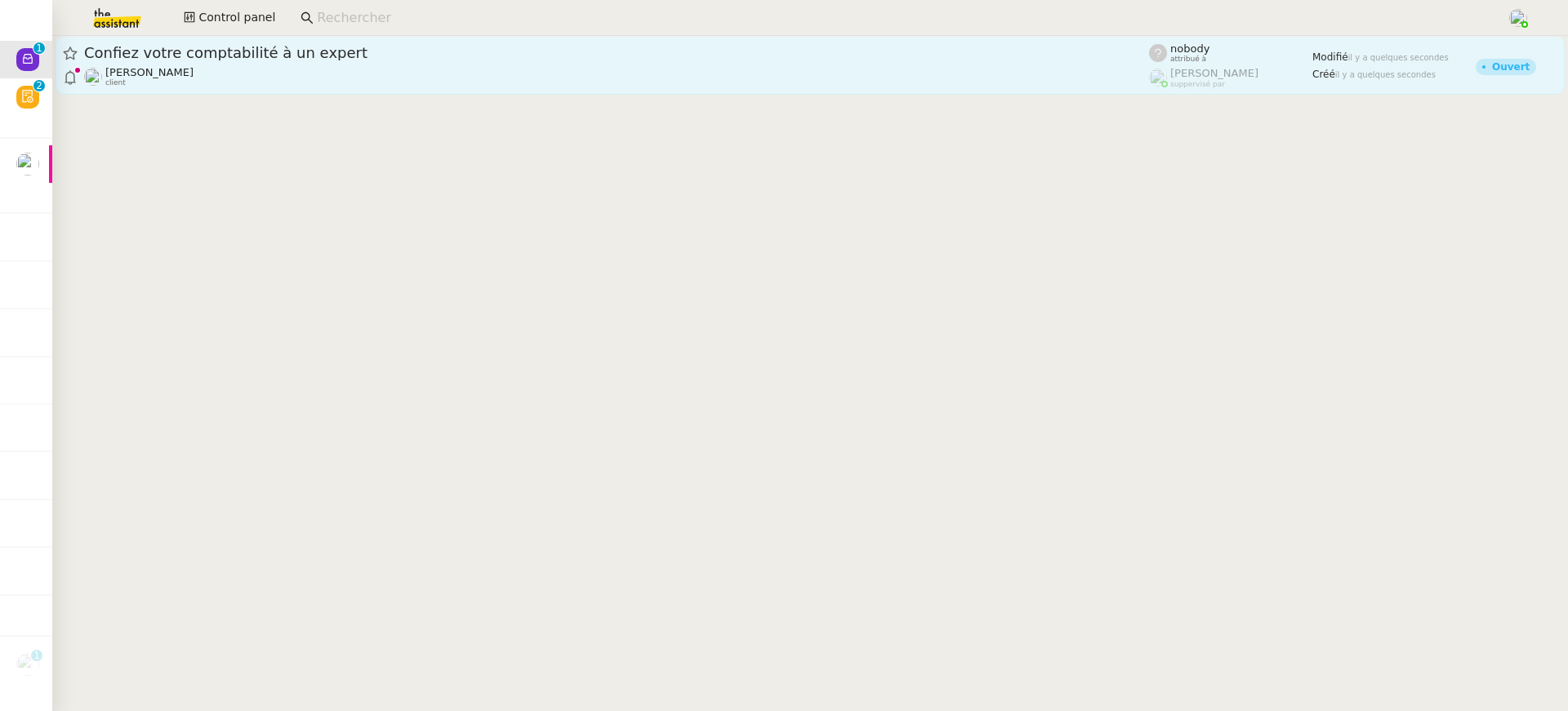
click at [467, 86] on div "Céline MAS client" at bounding box center [616, 76] width 1065 height 22
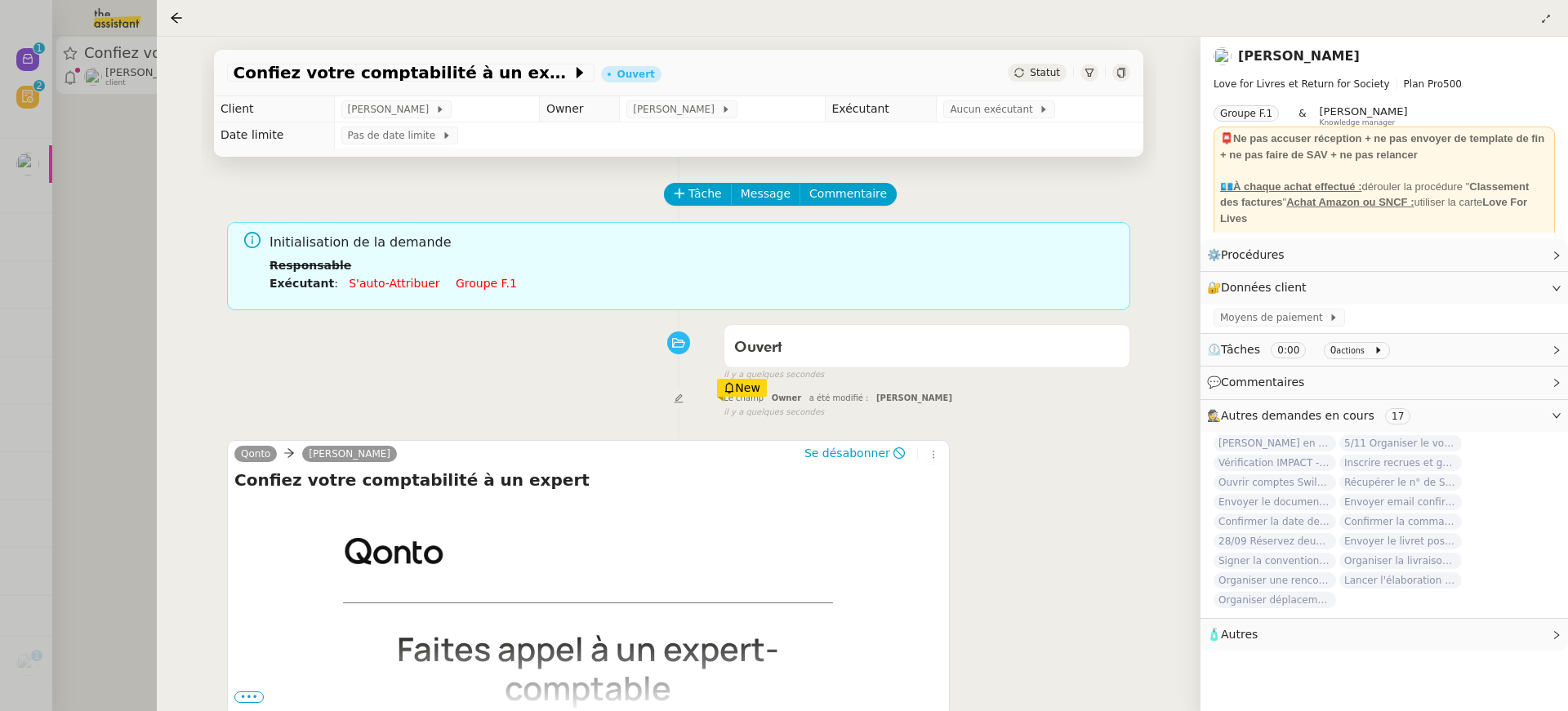
scroll to position [209, 0]
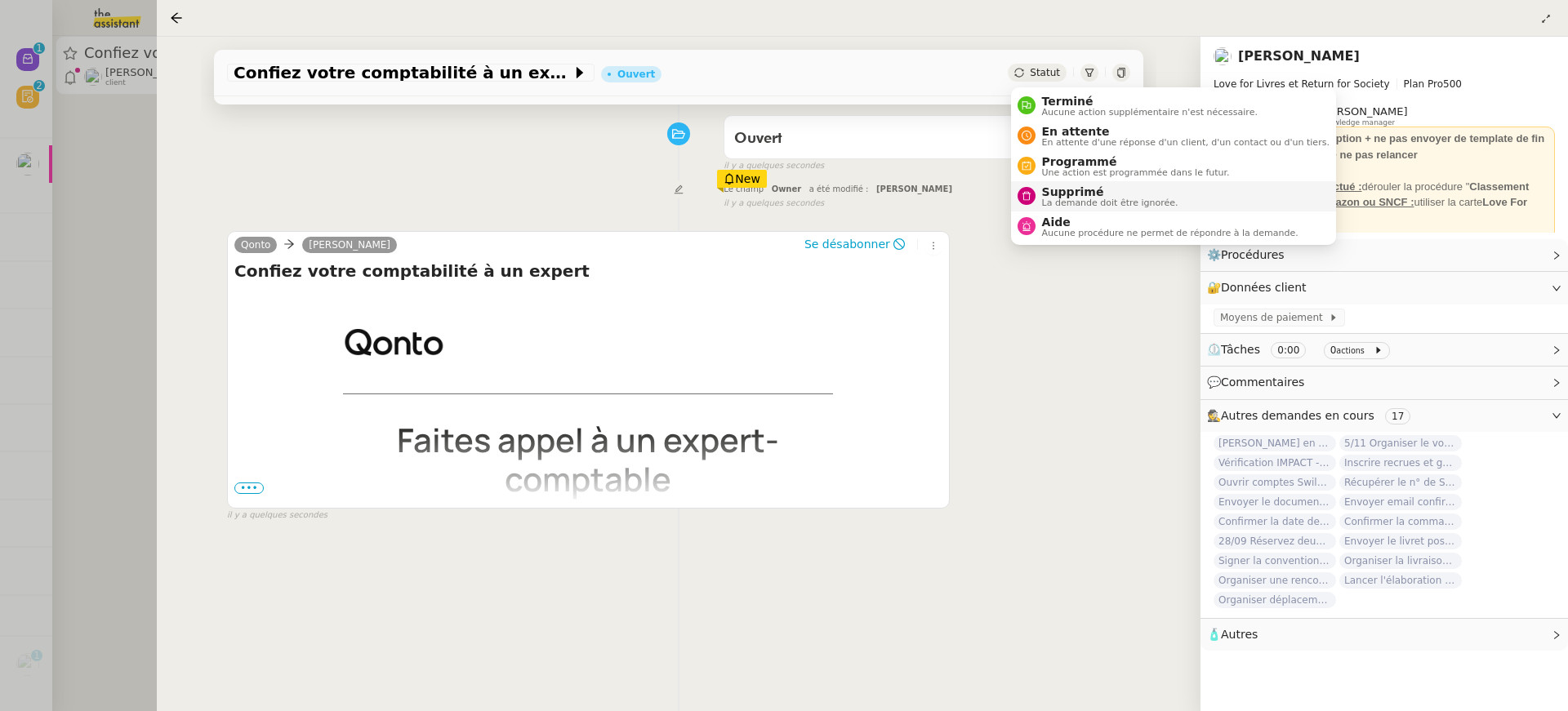
click at [1106, 198] on span "La demande doit être ignorée." at bounding box center [1111, 202] width 137 height 9
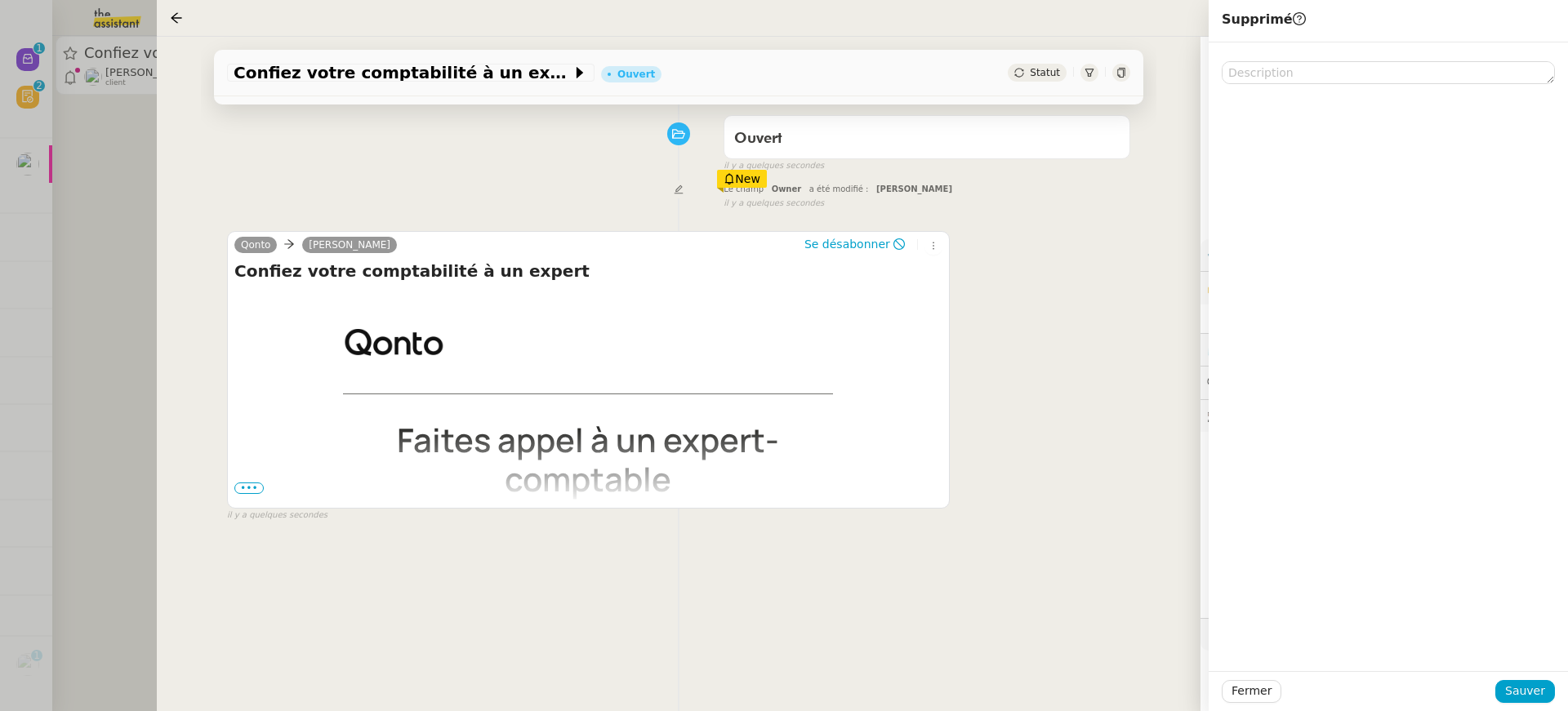
click at [1545, 677] on div "Fermer Sauver" at bounding box center [1388, 691] width 359 height 40
click at [1546, 685] on button "Sauver" at bounding box center [1525, 691] width 59 height 22
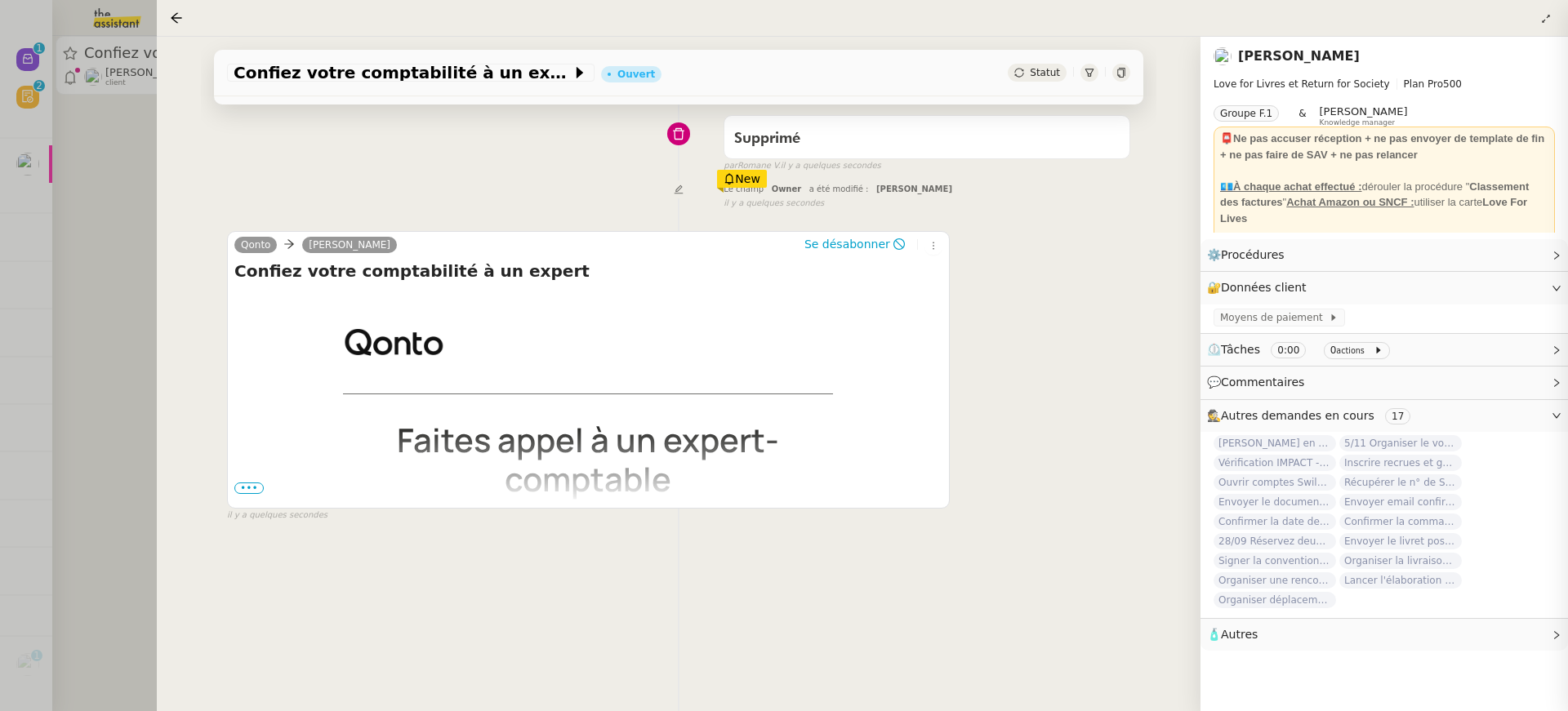
click at [128, 220] on div at bounding box center [784, 356] width 1568 height 711
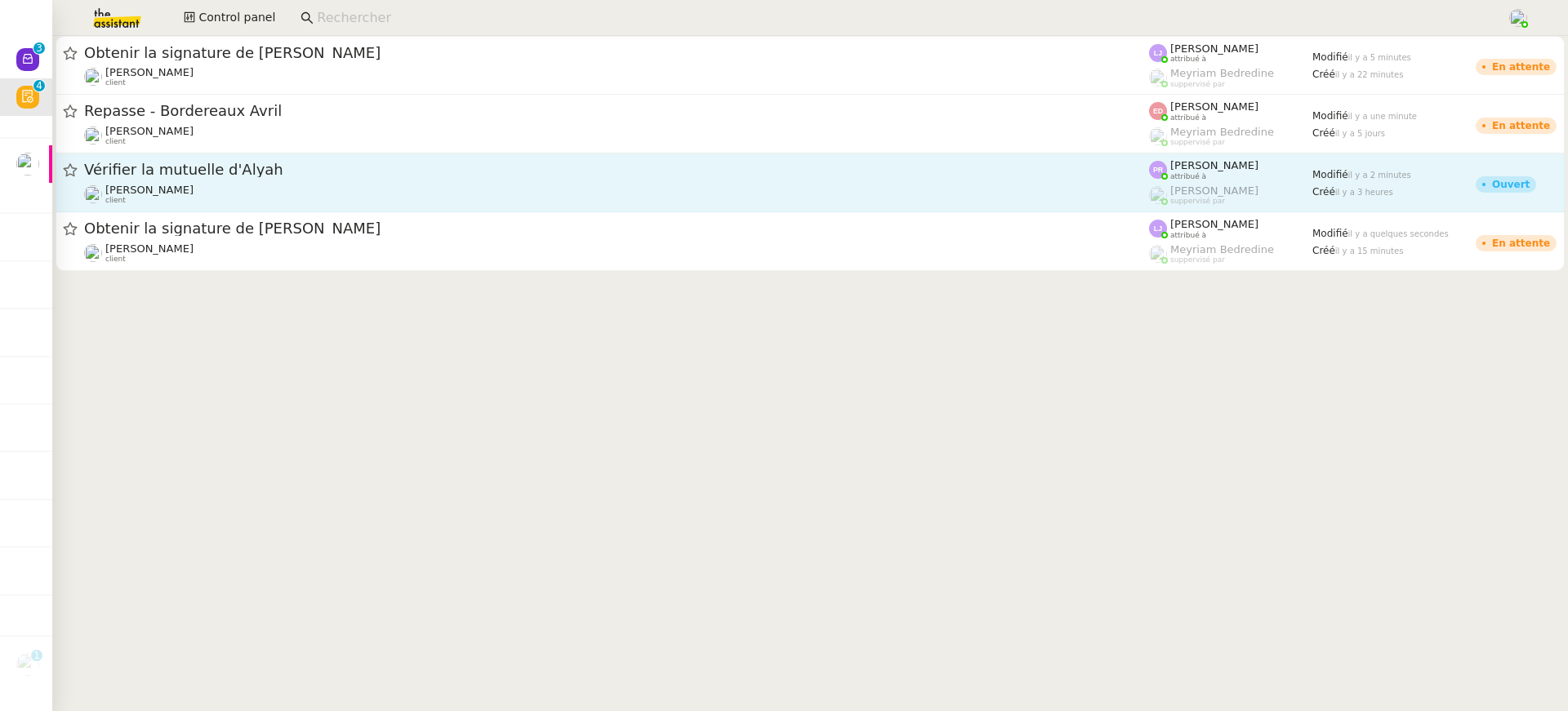
click at [326, 205] on link "Vérifier la mutuelle d'Alyah Segolène Labinsky client Pauline Ribas attribué à …" at bounding box center [810, 183] width 1509 height 58
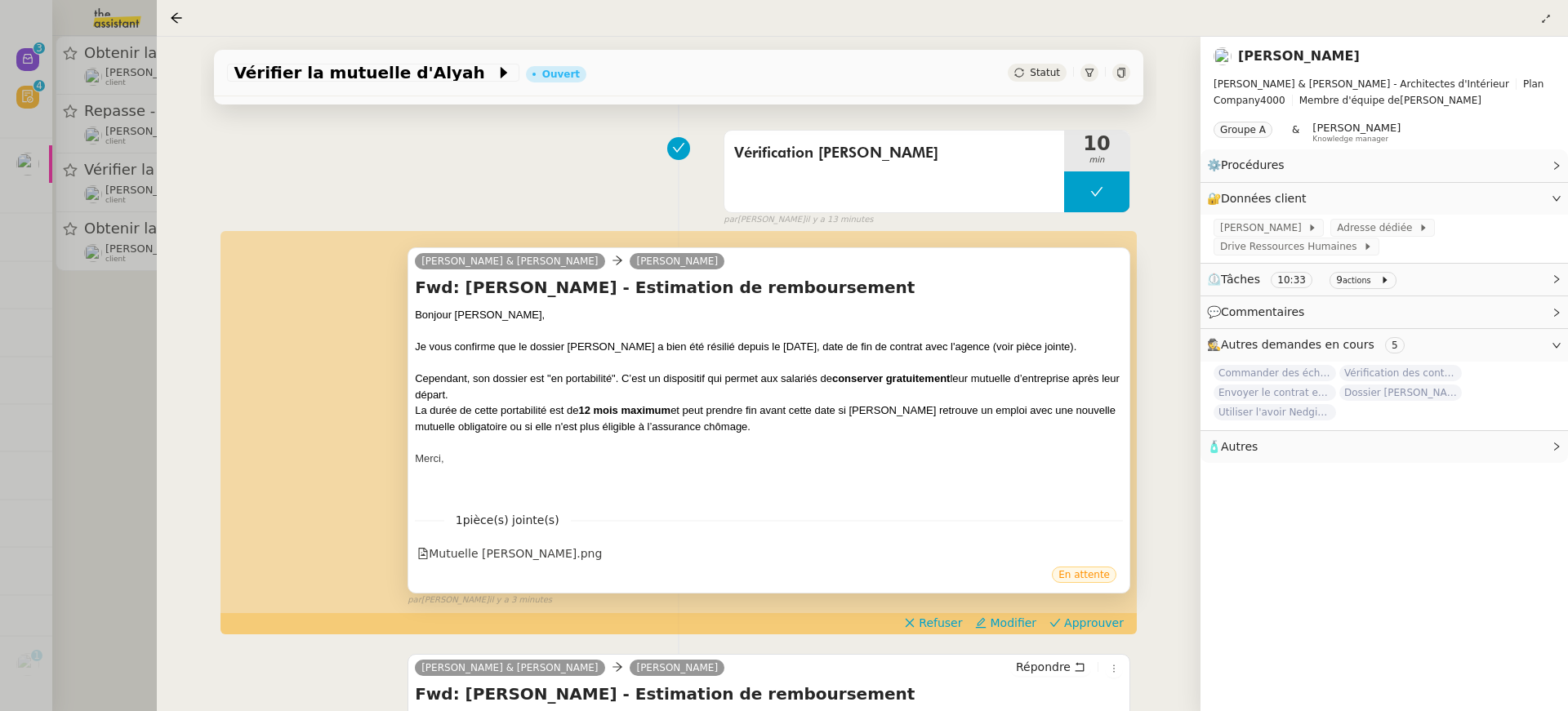
scroll to position [148, 0]
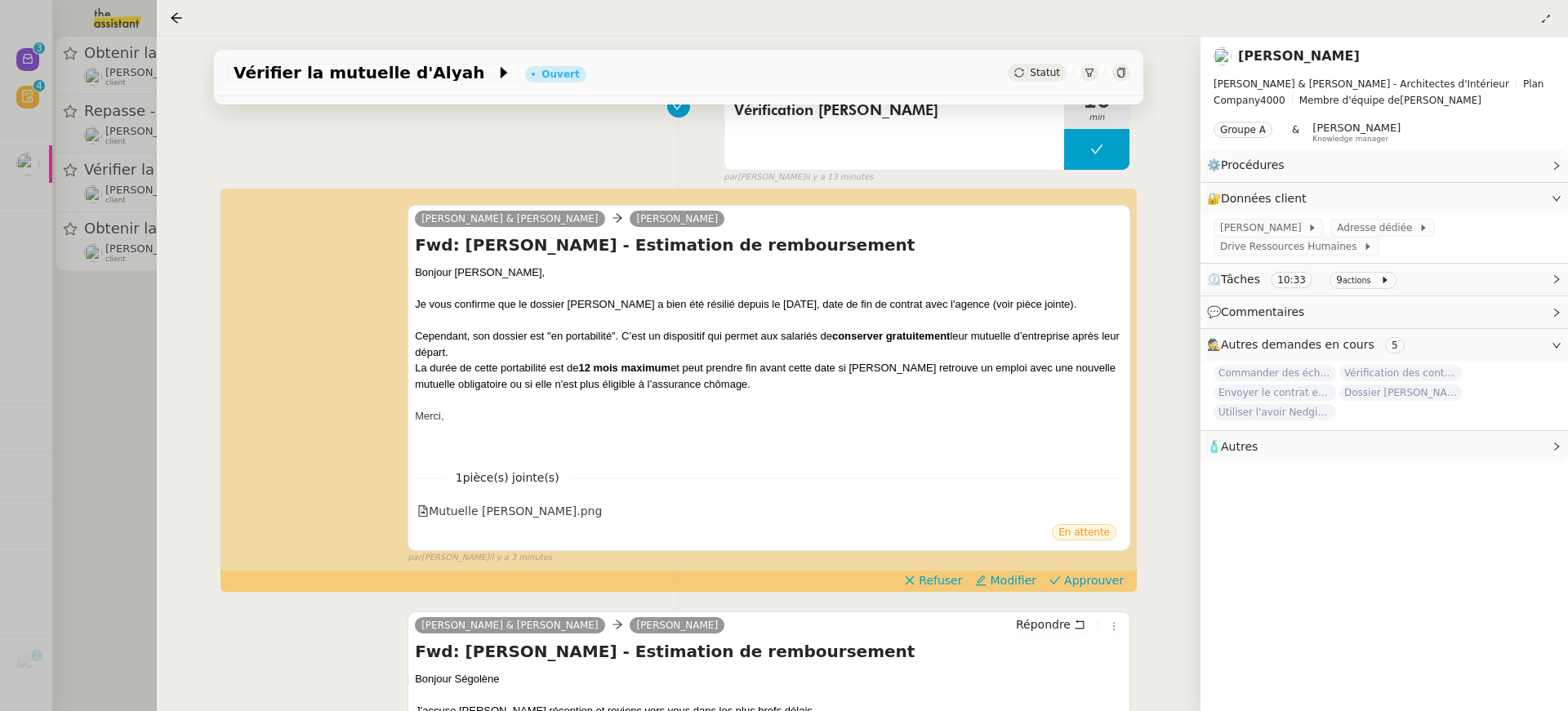
click at [22, 155] on div at bounding box center [784, 356] width 1568 height 711
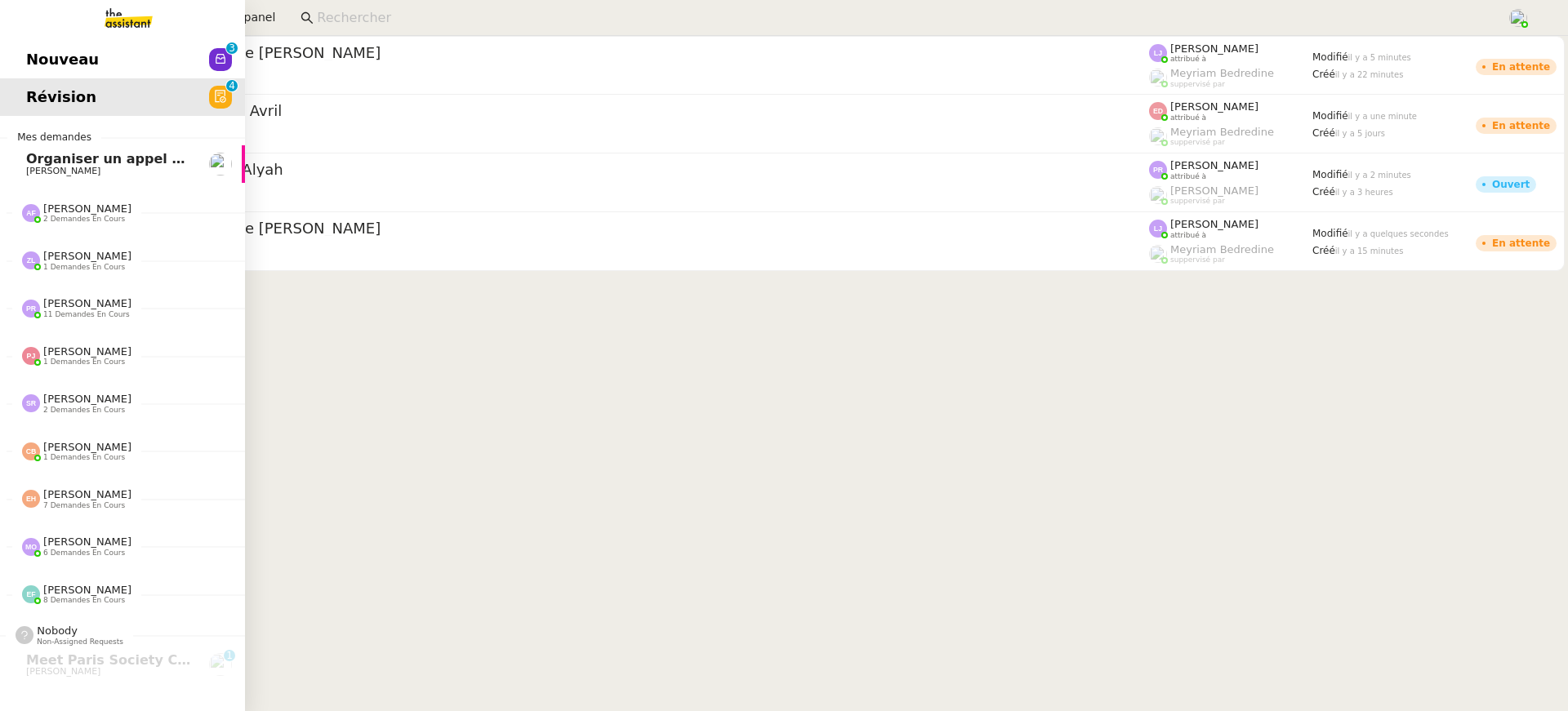
click at [20, 69] on link "Nouveau 0 1 2 3 4 5 6 7 8 9" at bounding box center [122, 59] width 245 height 38
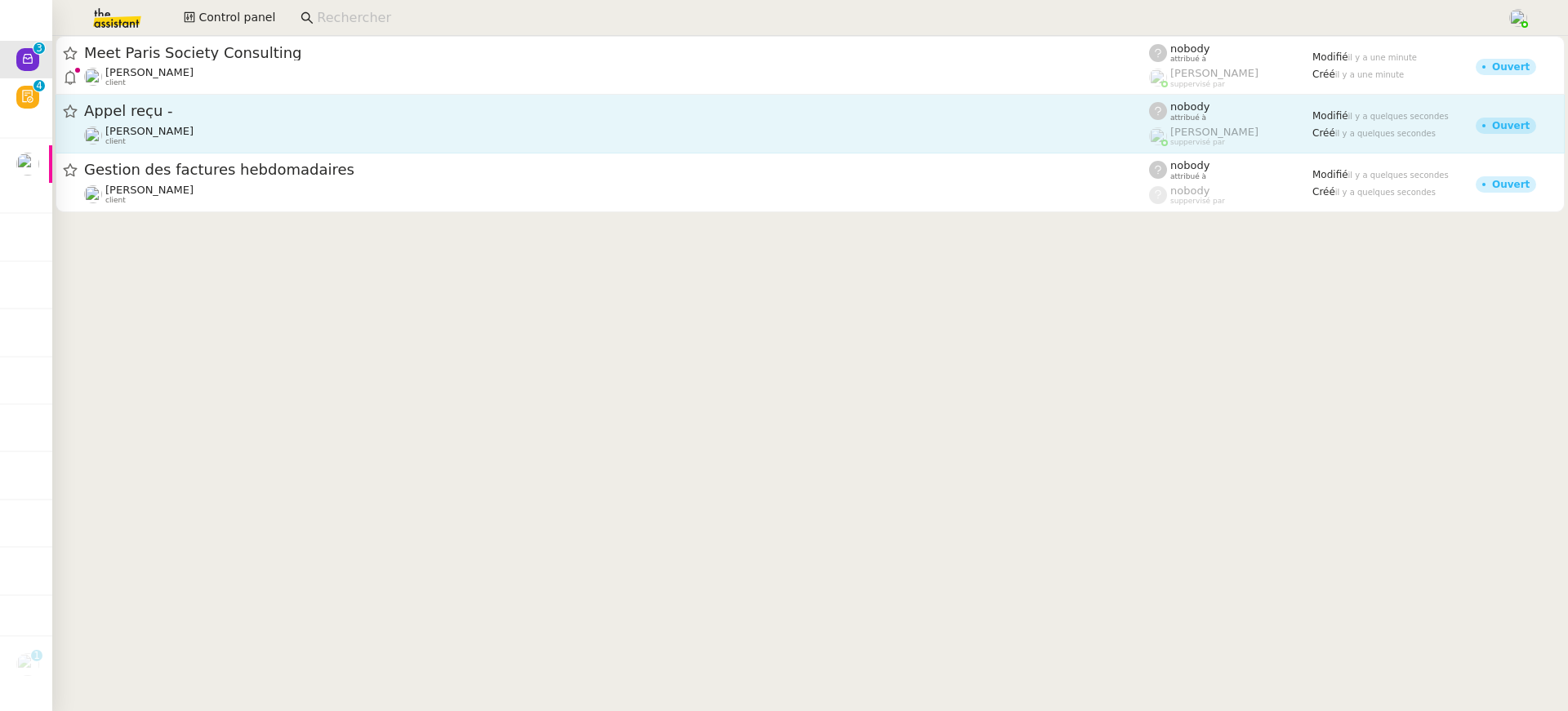
click at [536, 113] on span "Appel reçu -" at bounding box center [616, 111] width 1065 height 14
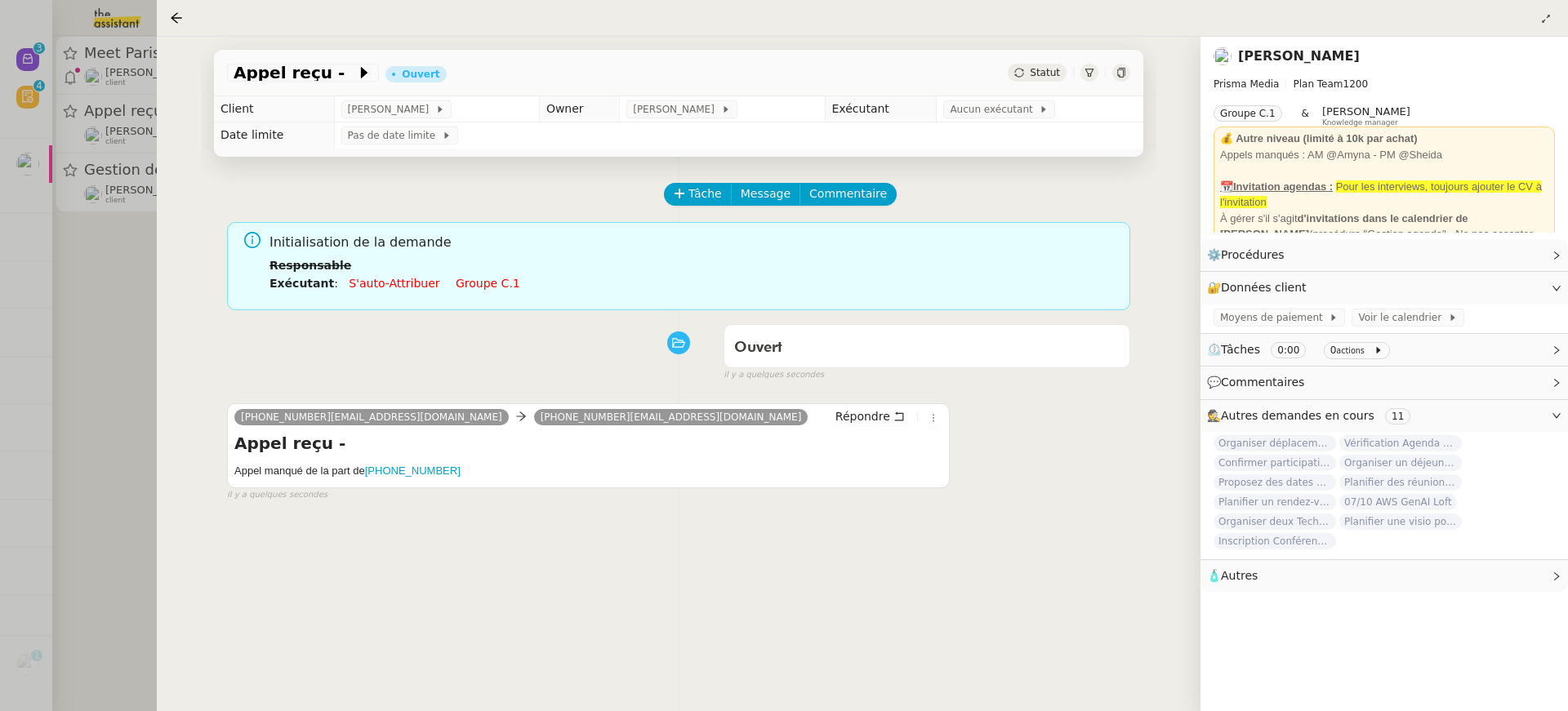
click at [460, 283] on link "Groupe c.1" at bounding box center [488, 284] width 65 height 14
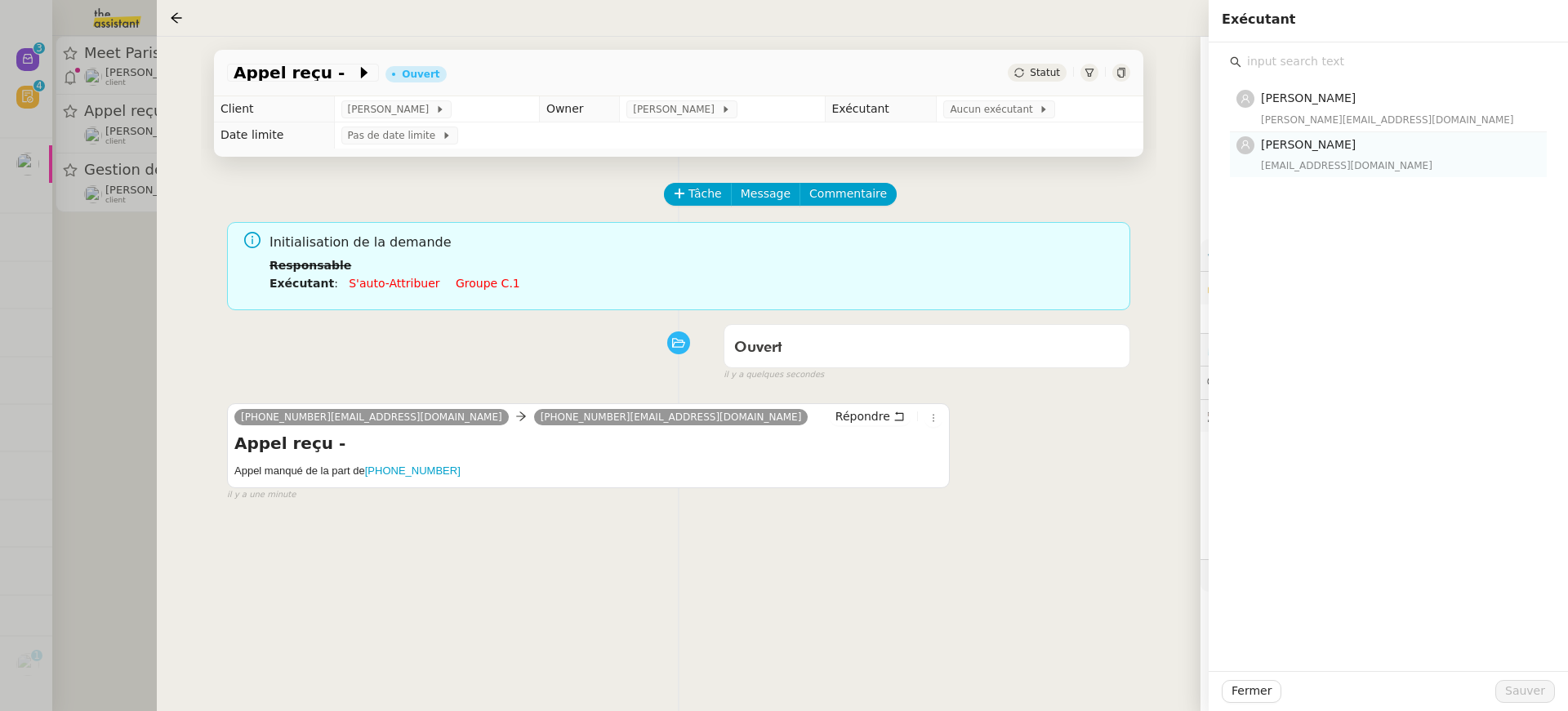
click at [1344, 147] on span "[PERSON_NAME]" at bounding box center [1308, 144] width 95 height 14
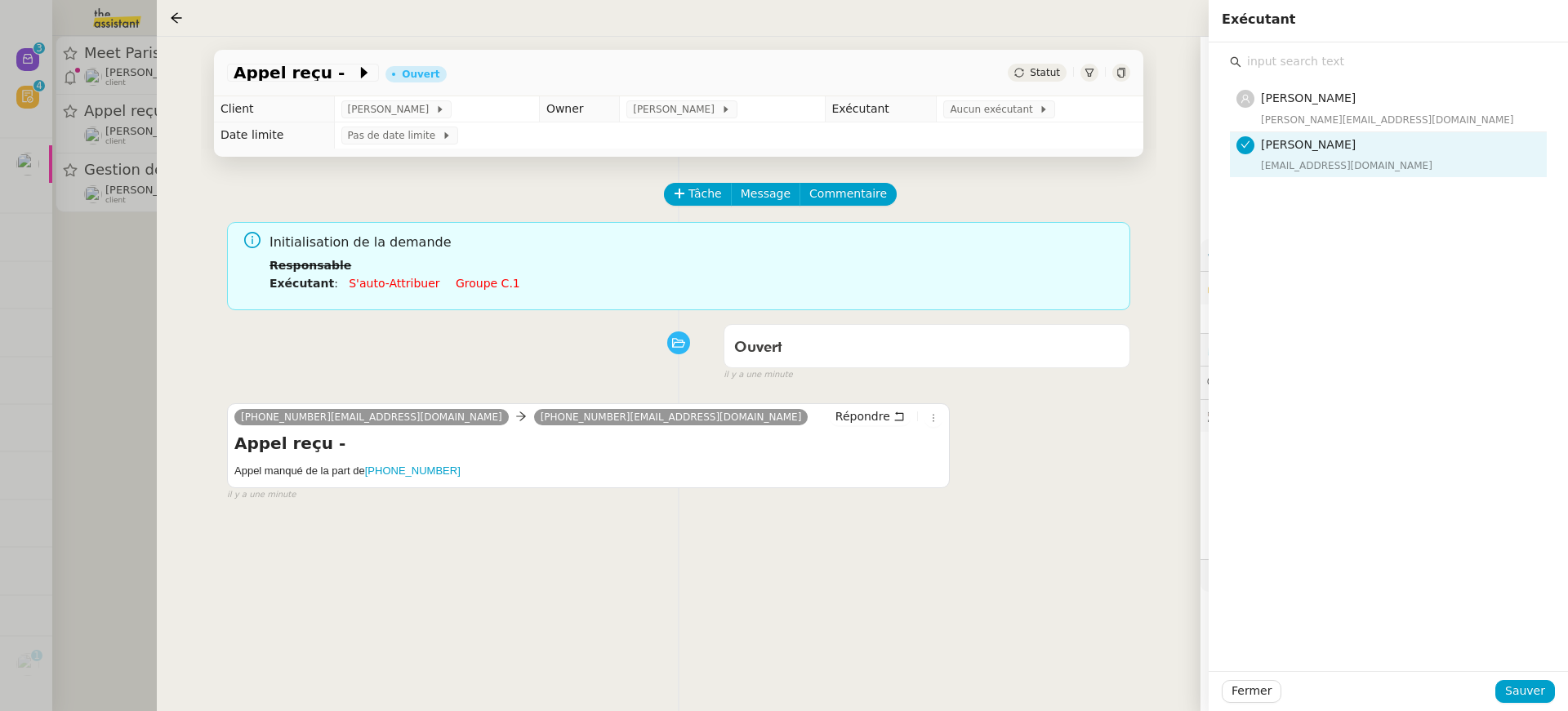
click at [1528, 679] on div "Fermer Sauver" at bounding box center [1388, 691] width 359 height 40
click at [1535, 693] on span "Sauver" at bounding box center [1525, 691] width 40 height 19
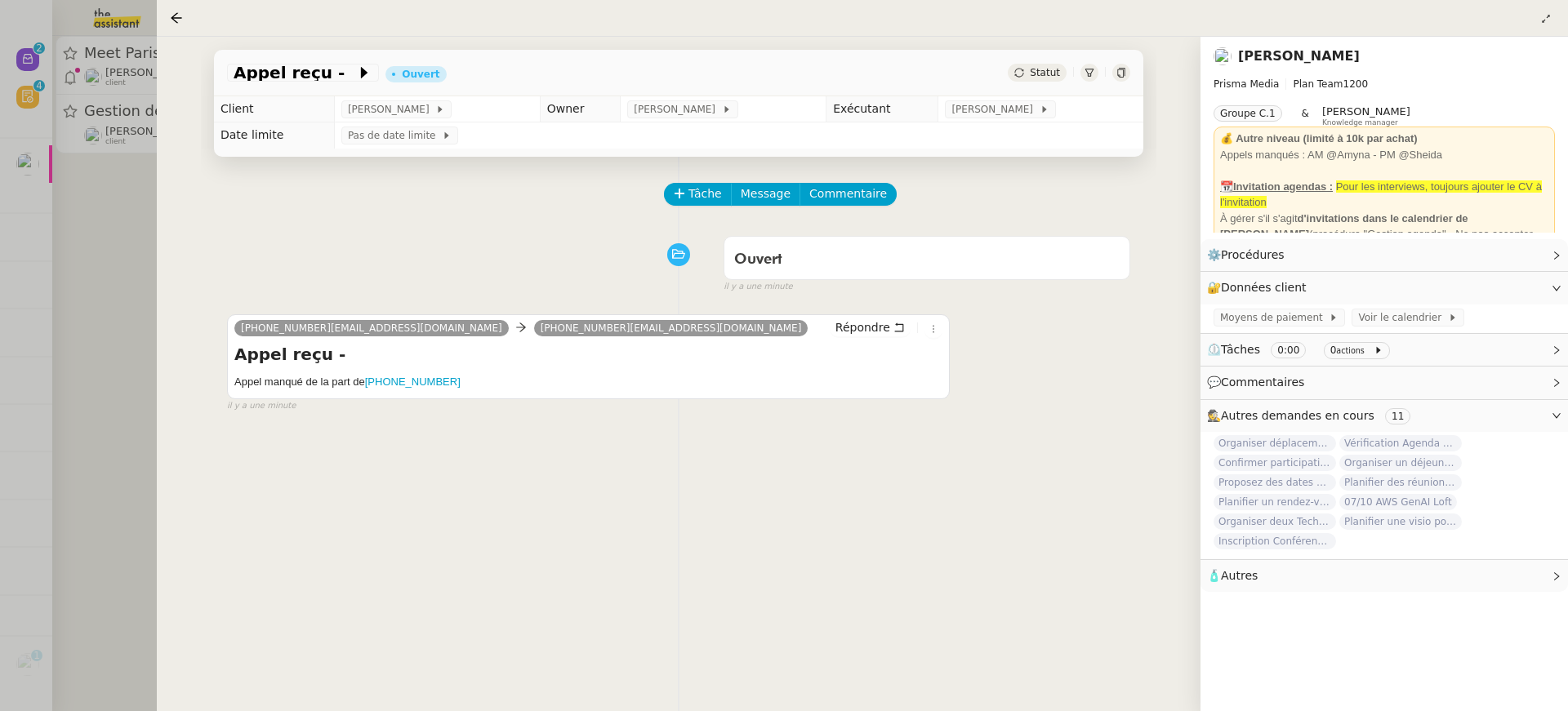
click at [128, 188] on div at bounding box center [784, 356] width 1568 height 711
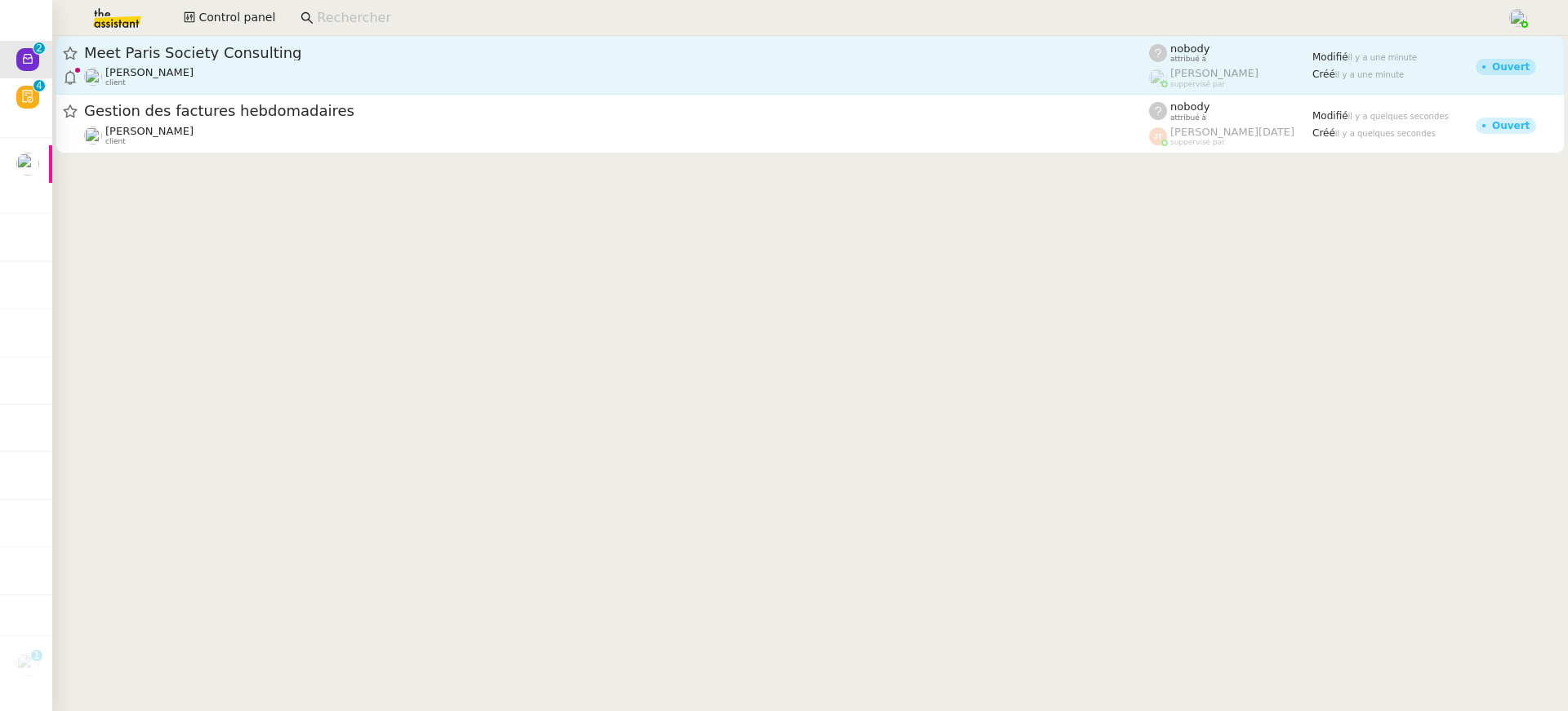
click at [194, 86] on div "Jeremy DUMONT-FILLON client" at bounding box center [149, 76] width 88 height 22
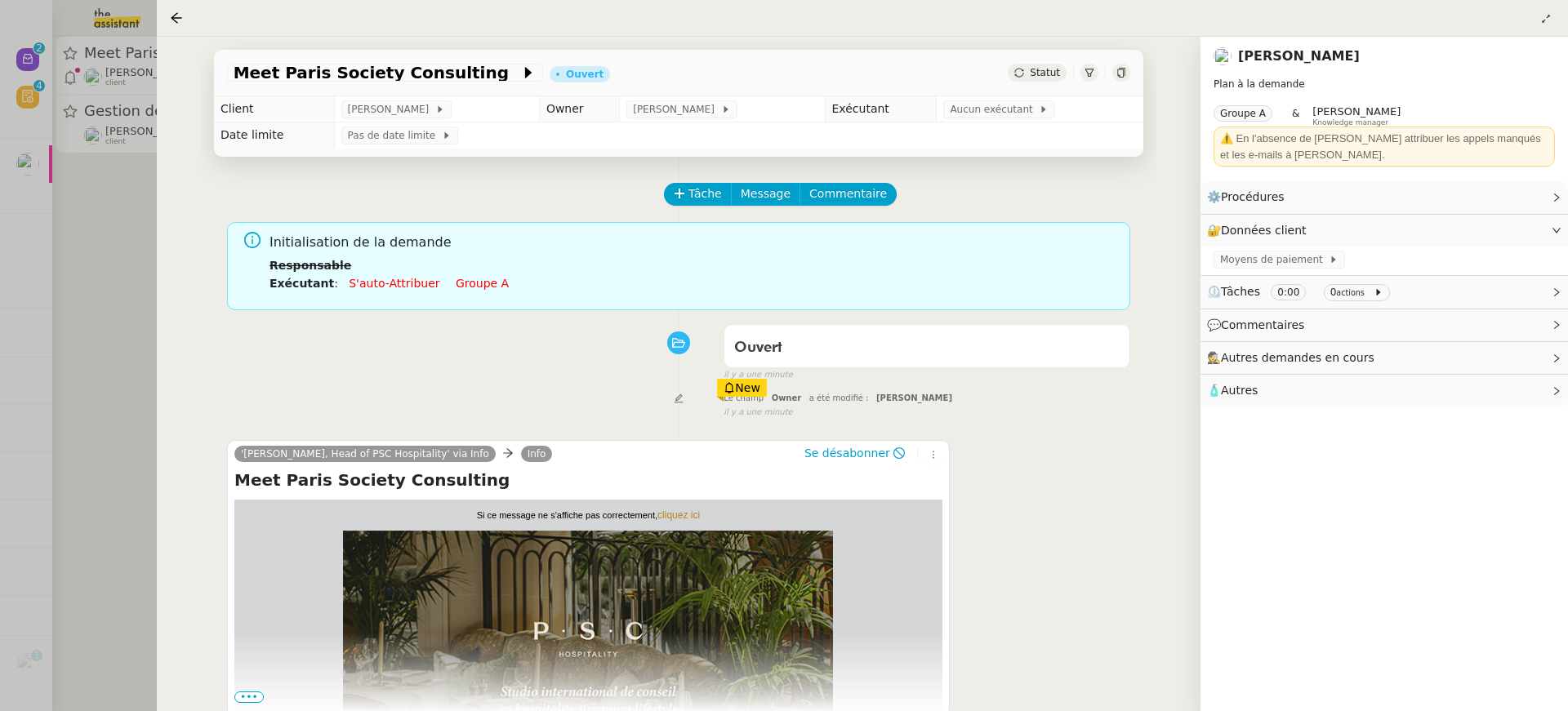
scroll to position [116, 0]
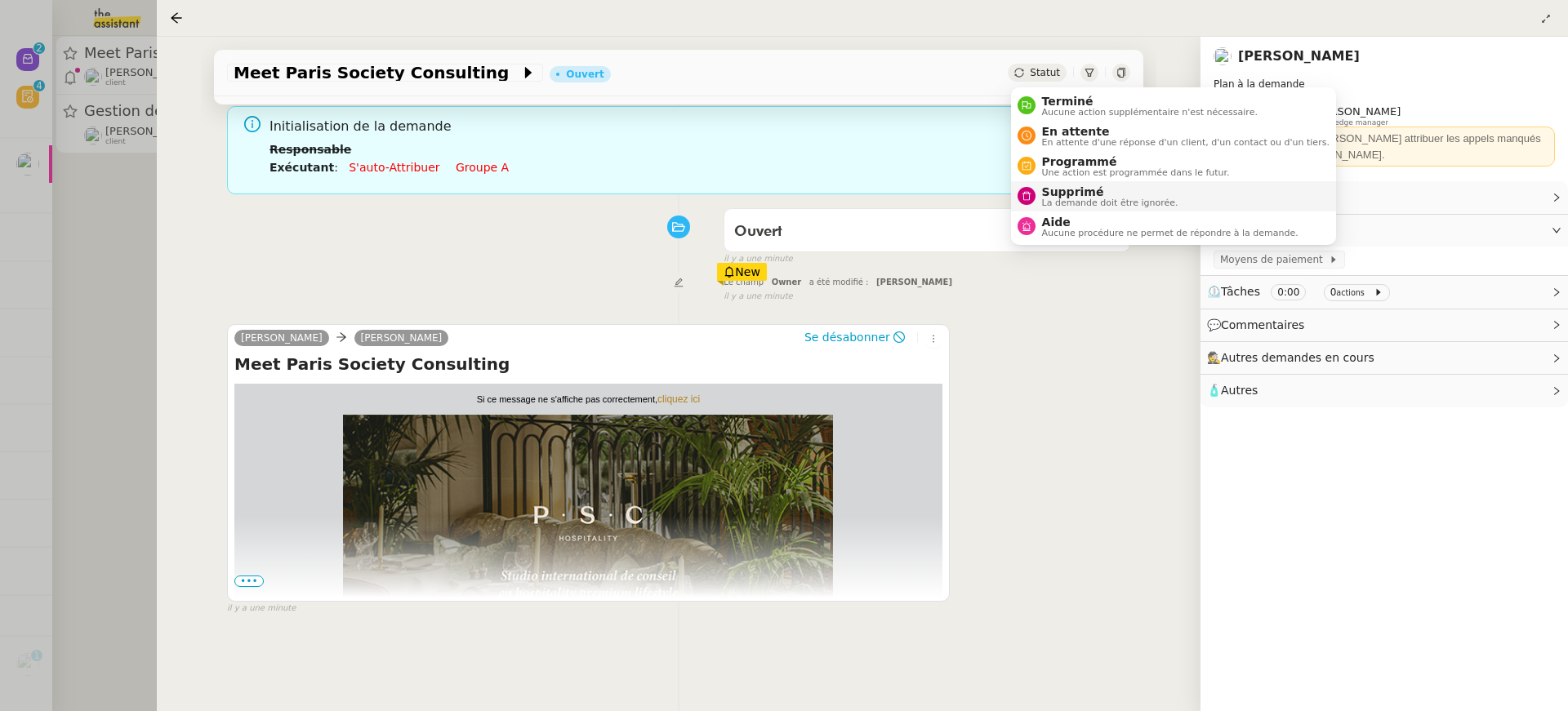
click at [1075, 207] on li "Supprimé La demande doit être ignorée." at bounding box center [1173, 196] width 325 height 31
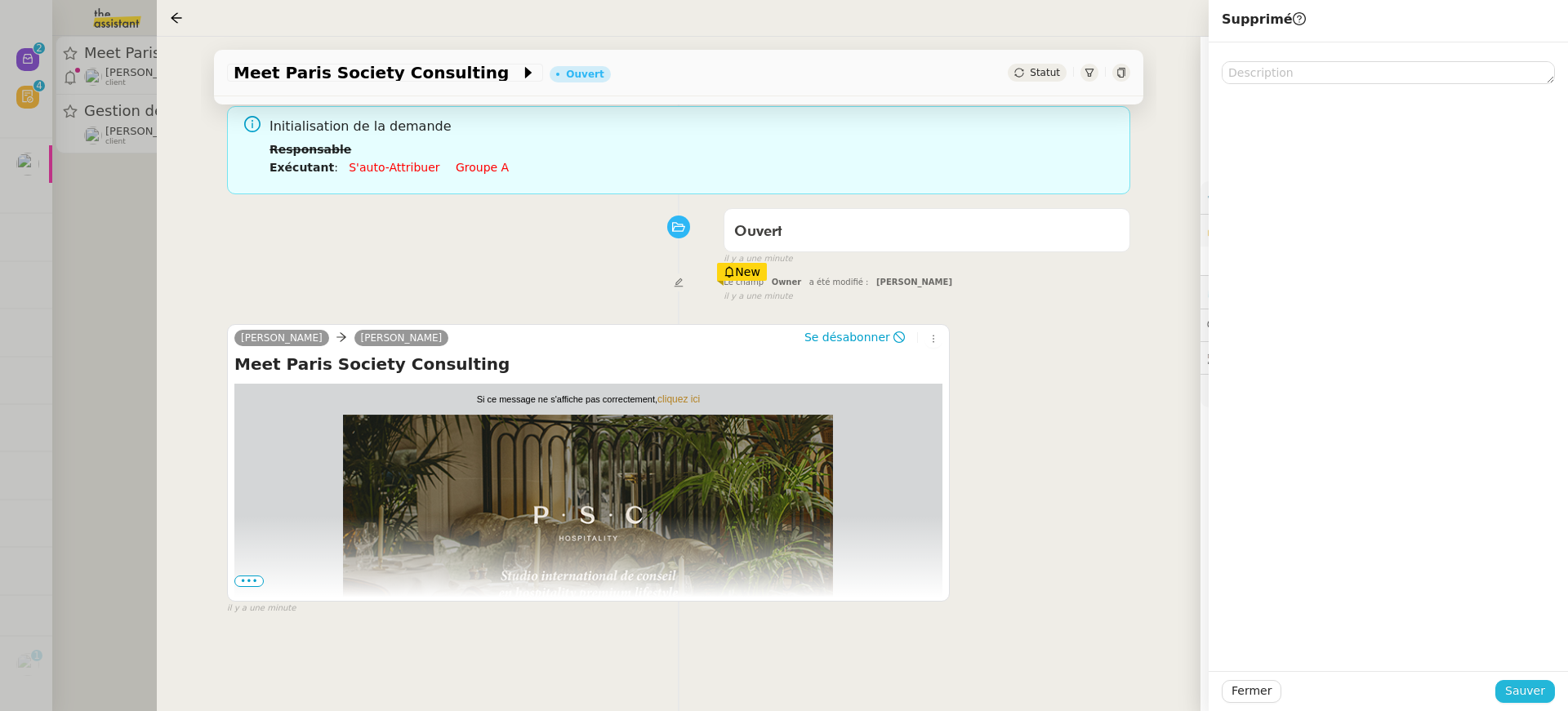
click at [1537, 692] on span "Sauver" at bounding box center [1525, 691] width 40 height 19
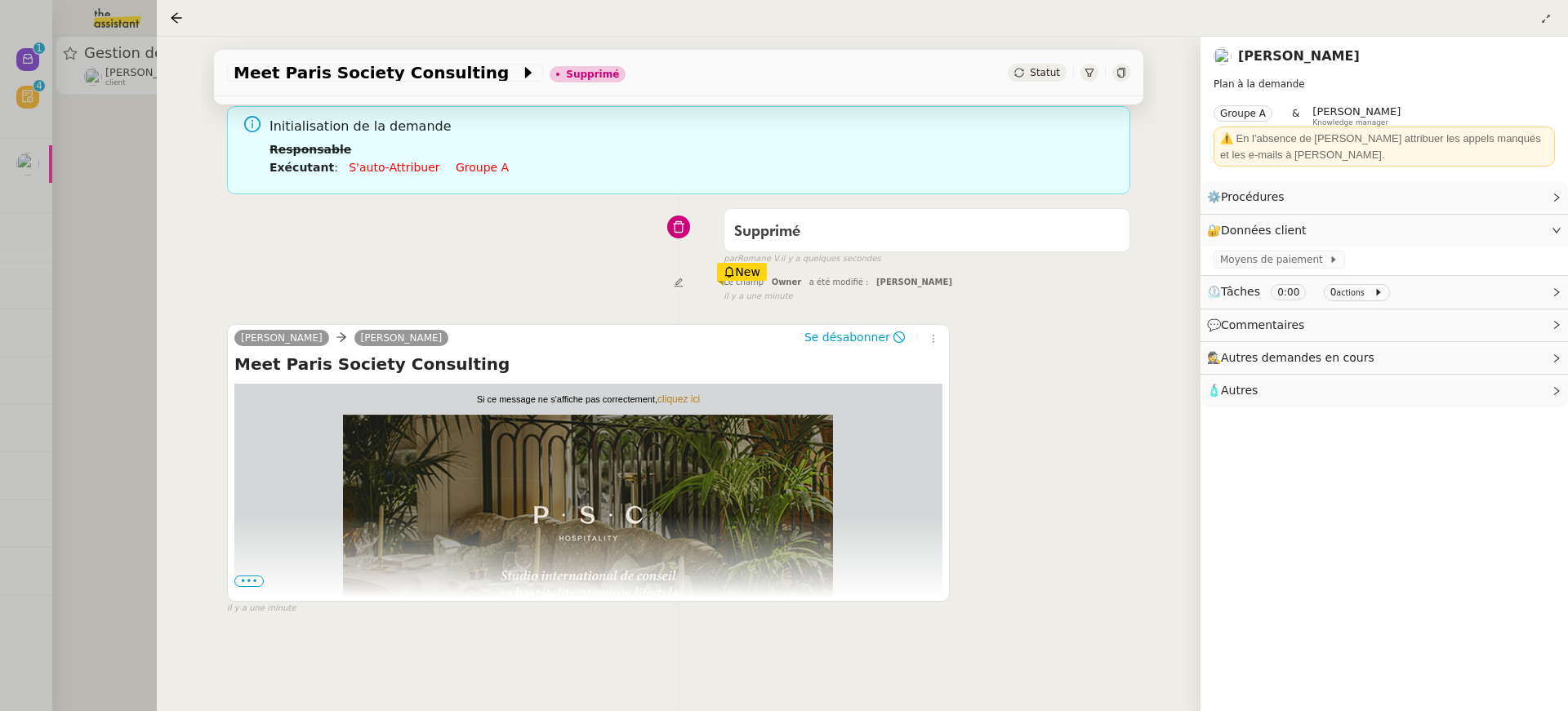
click at [24, 323] on div at bounding box center [784, 356] width 1568 height 711
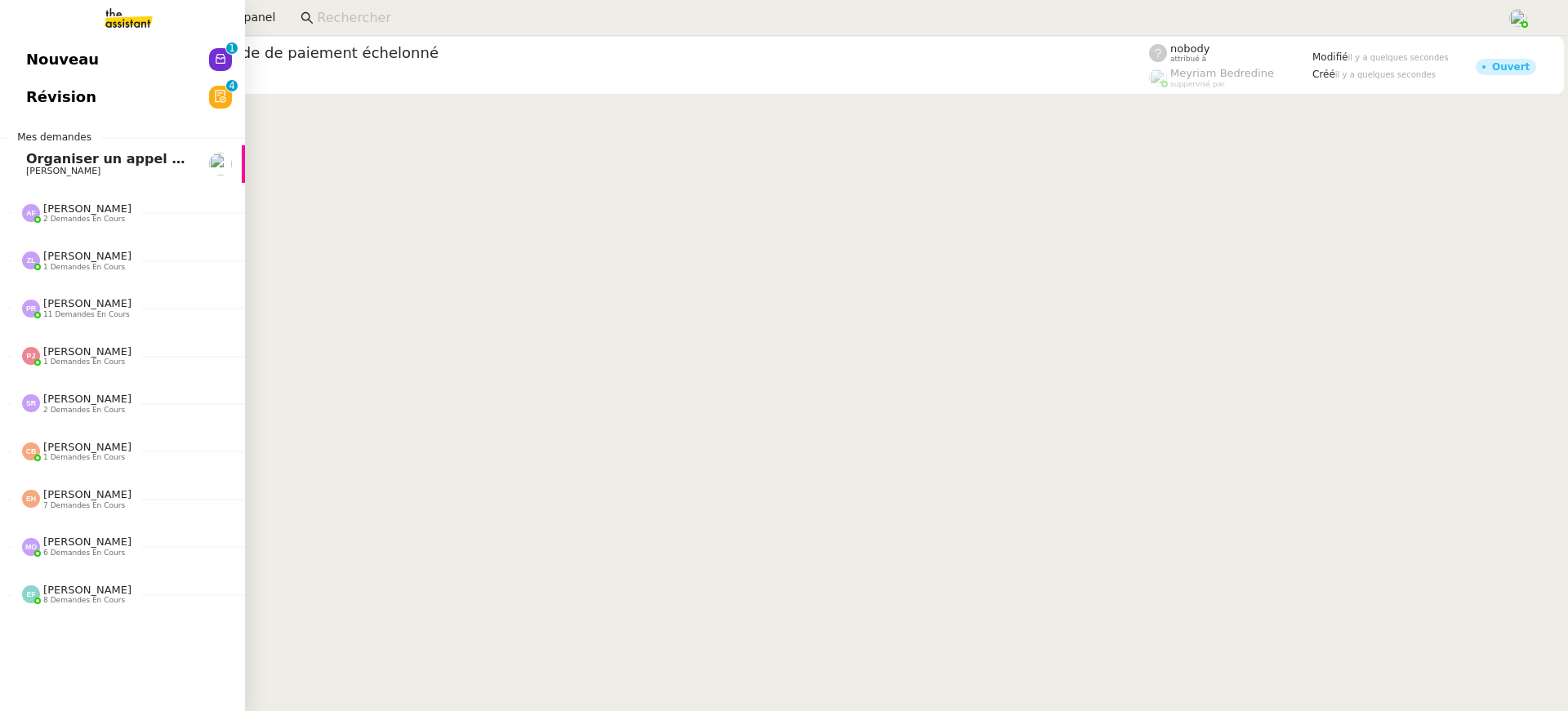
click at [83, 97] on span "Révision" at bounding box center [61, 96] width 70 height 24
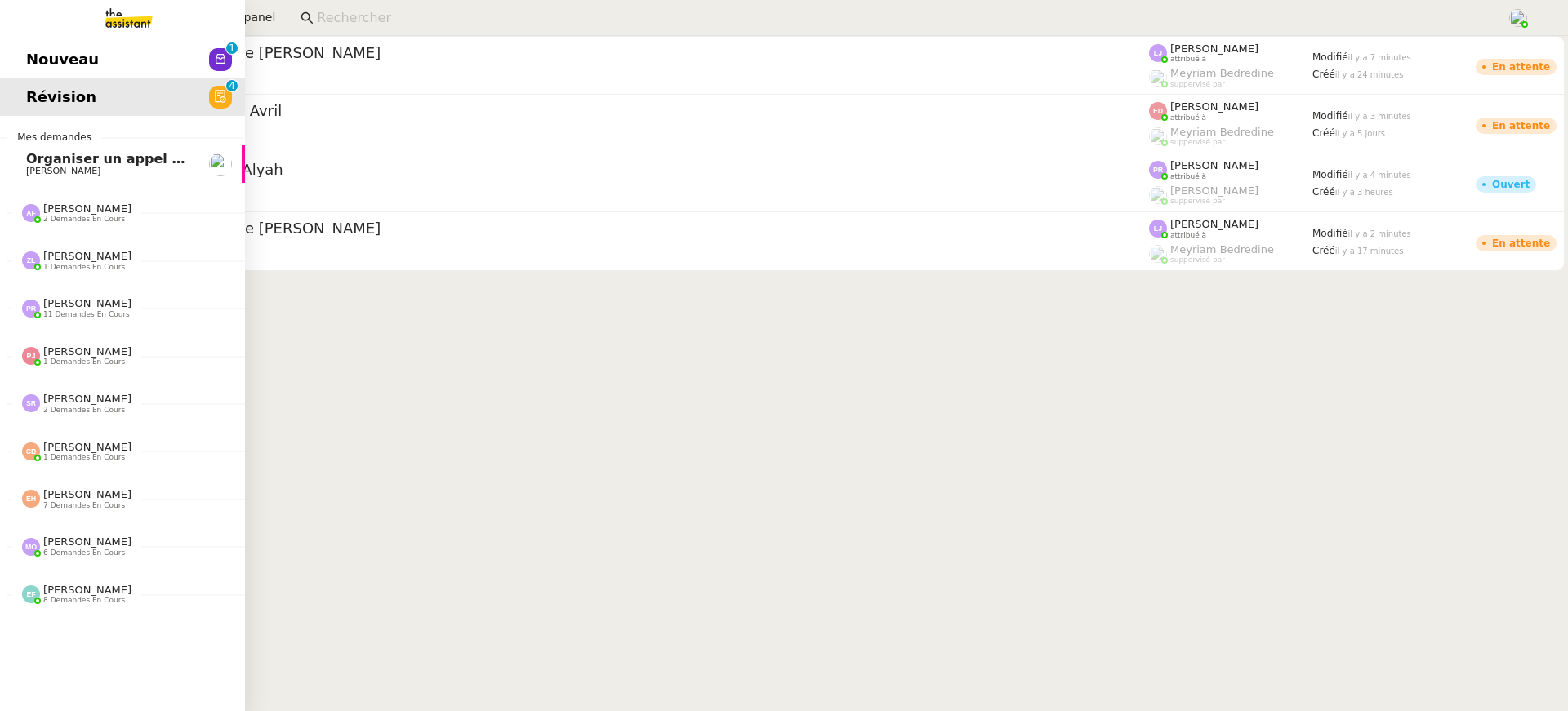
click at [104, 48] on link "Nouveau 0 1 2 3 4 5 6 7 8 9" at bounding box center [122, 59] width 245 height 38
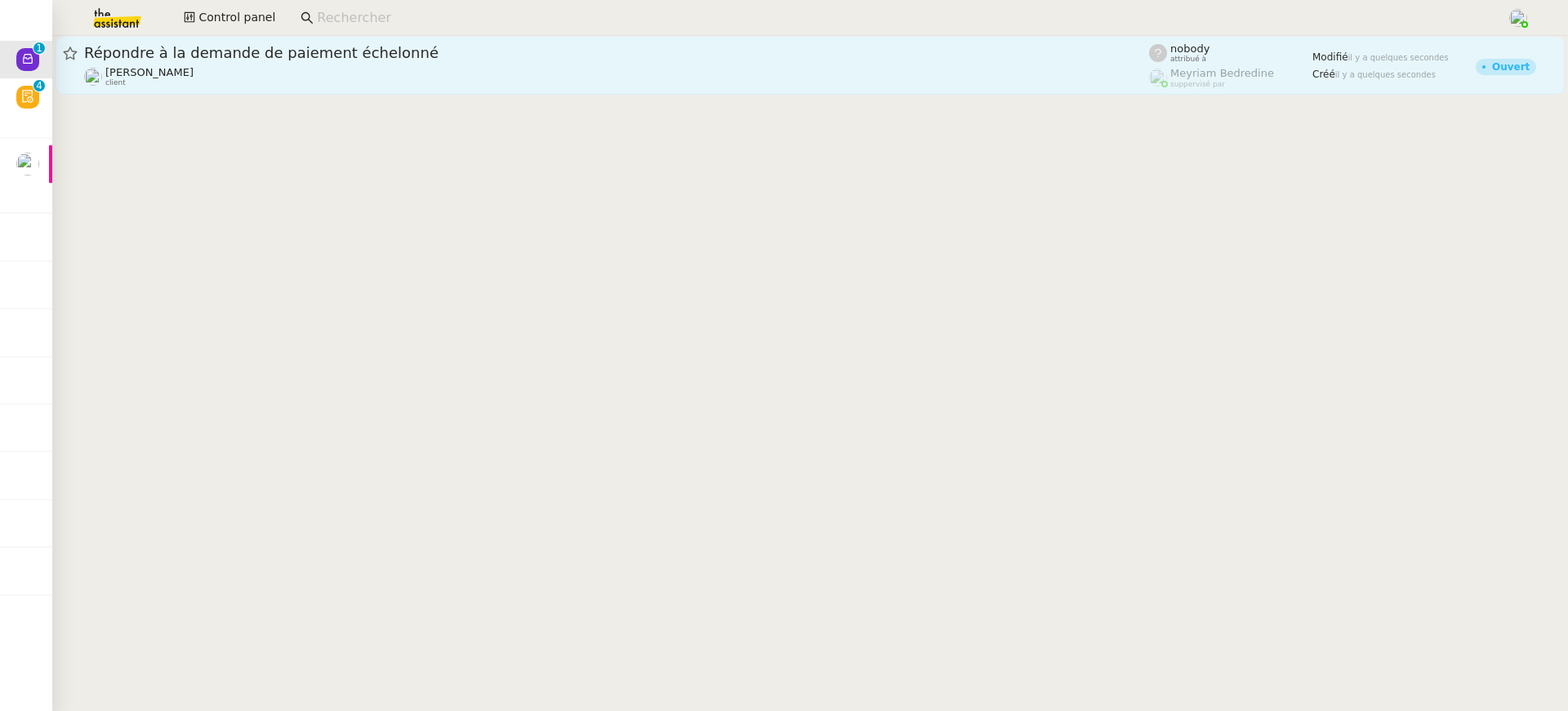
click at [730, 41] on link "Répondre à la demande de paiement échelonné Mathilde Borel client nobody attrib…" at bounding box center [810, 65] width 1509 height 58
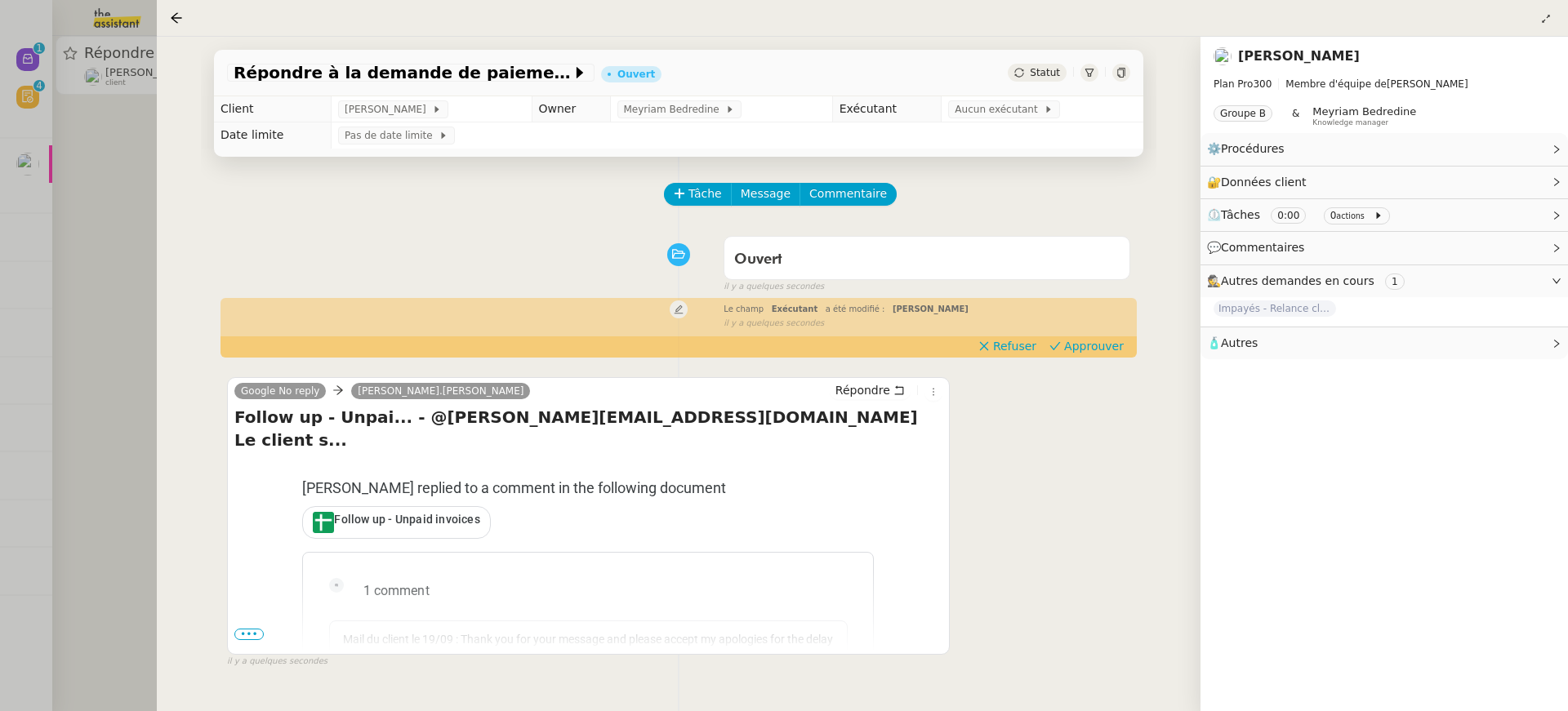
click at [27, 183] on div at bounding box center [784, 356] width 1568 height 711
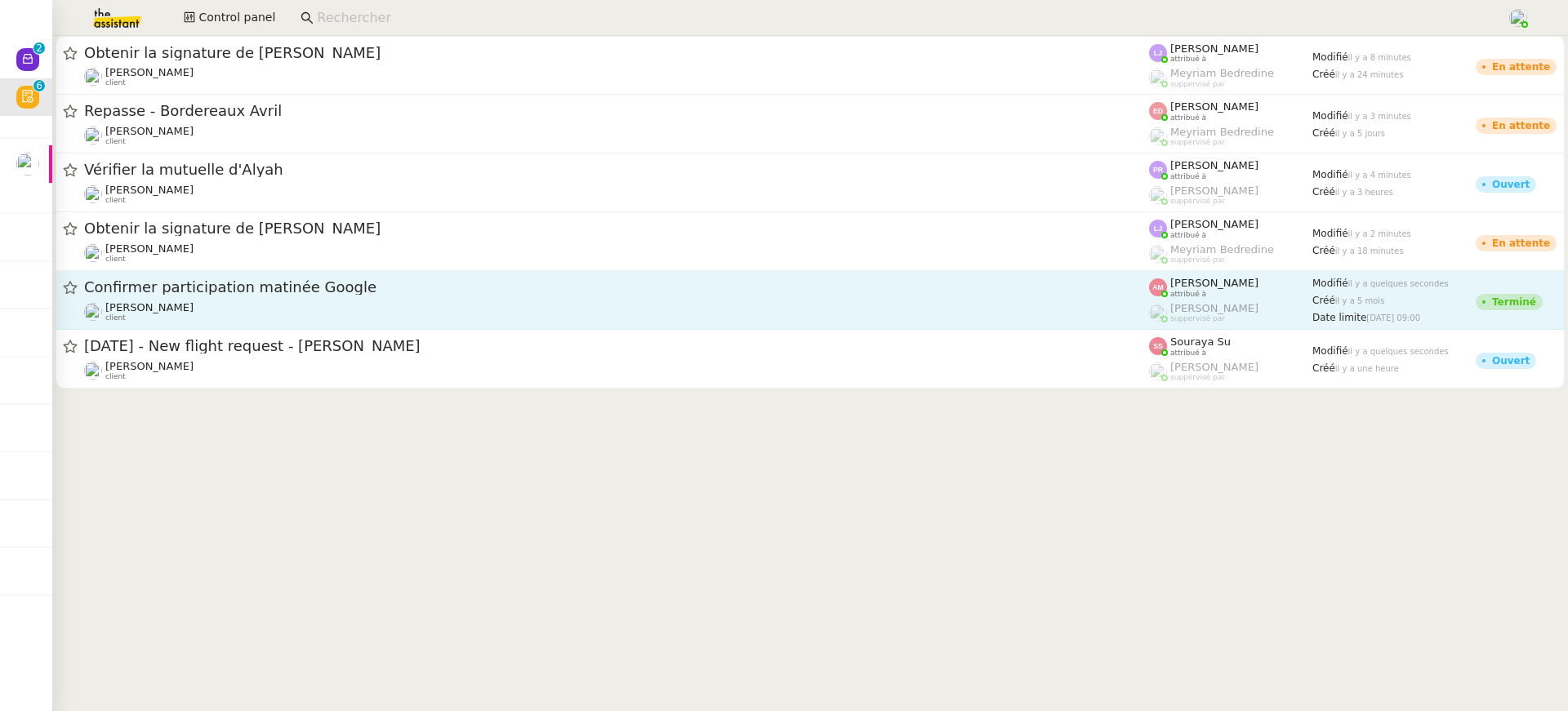
click at [389, 284] on span "Confirmer participation matinée Google" at bounding box center [616, 287] width 1065 height 14
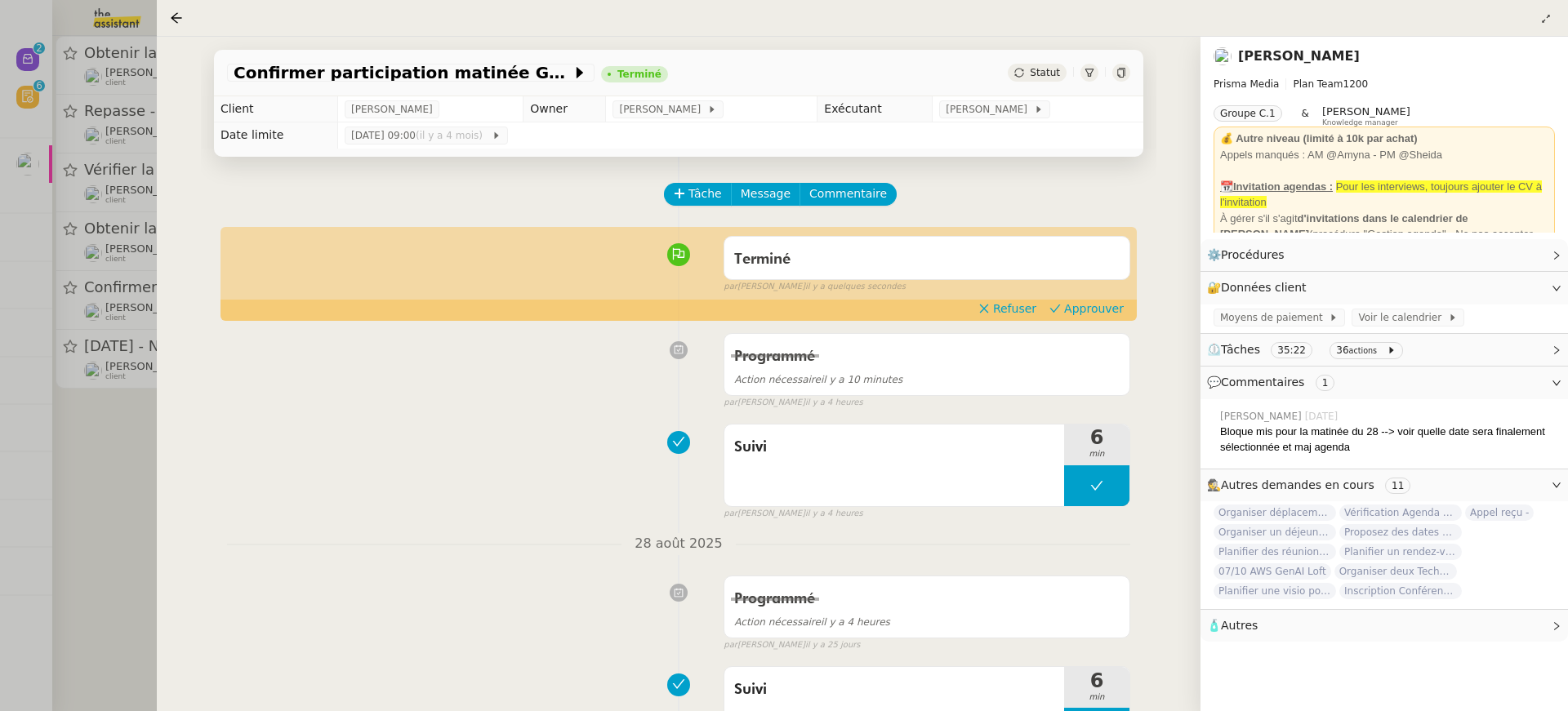
click at [1131, 294] on div "Terminé false par Amyna M. il y a quelques secondes" at bounding box center [678, 261] width 903 height 66
click at [1106, 309] on span "Approuver" at bounding box center [1094, 309] width 59 height 16
click at [59, 170] on div at bounding box center [784, 356] width 1568 height 711
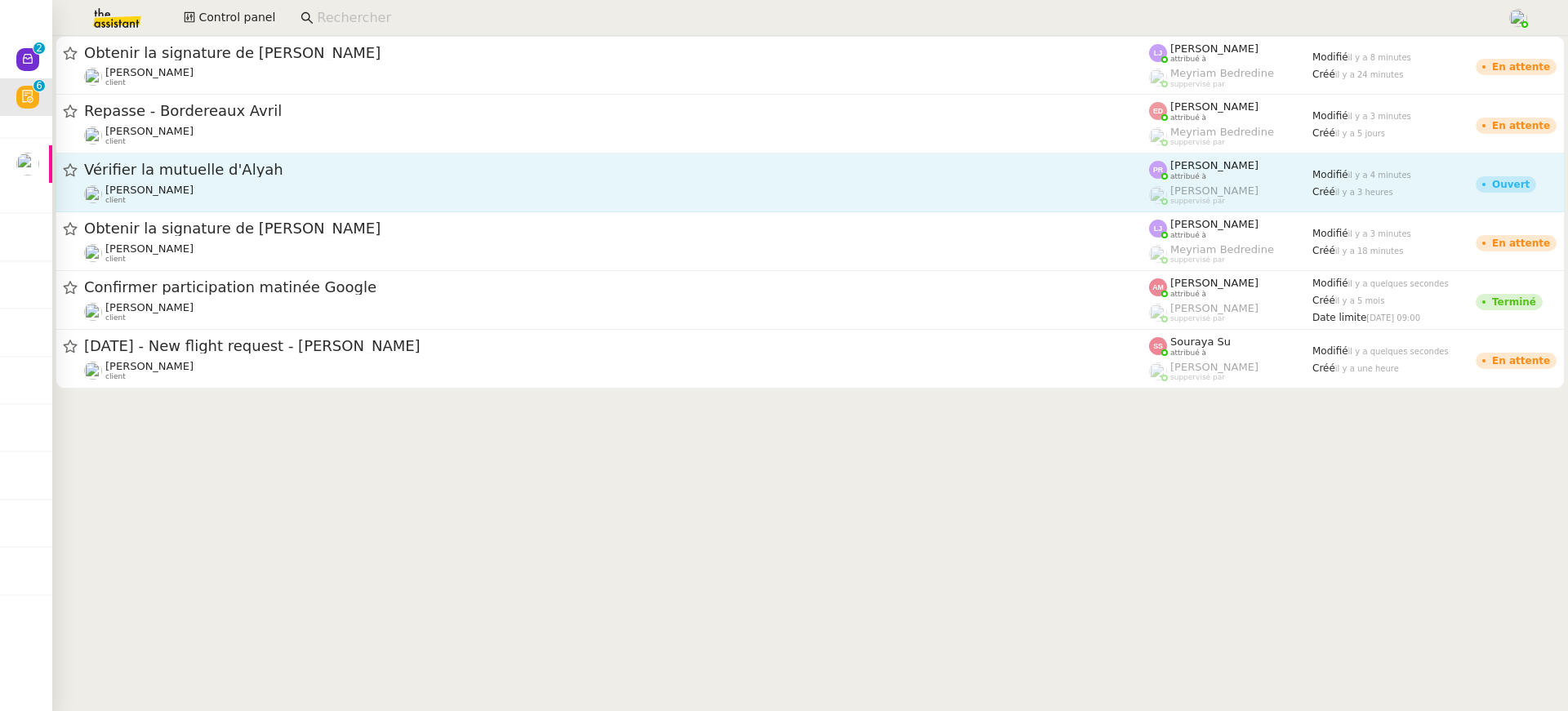
click at [212, 163] on div "Vérifier la mutuelle d'Alyah" at bounding box center [616, 170] width 1065 height 21
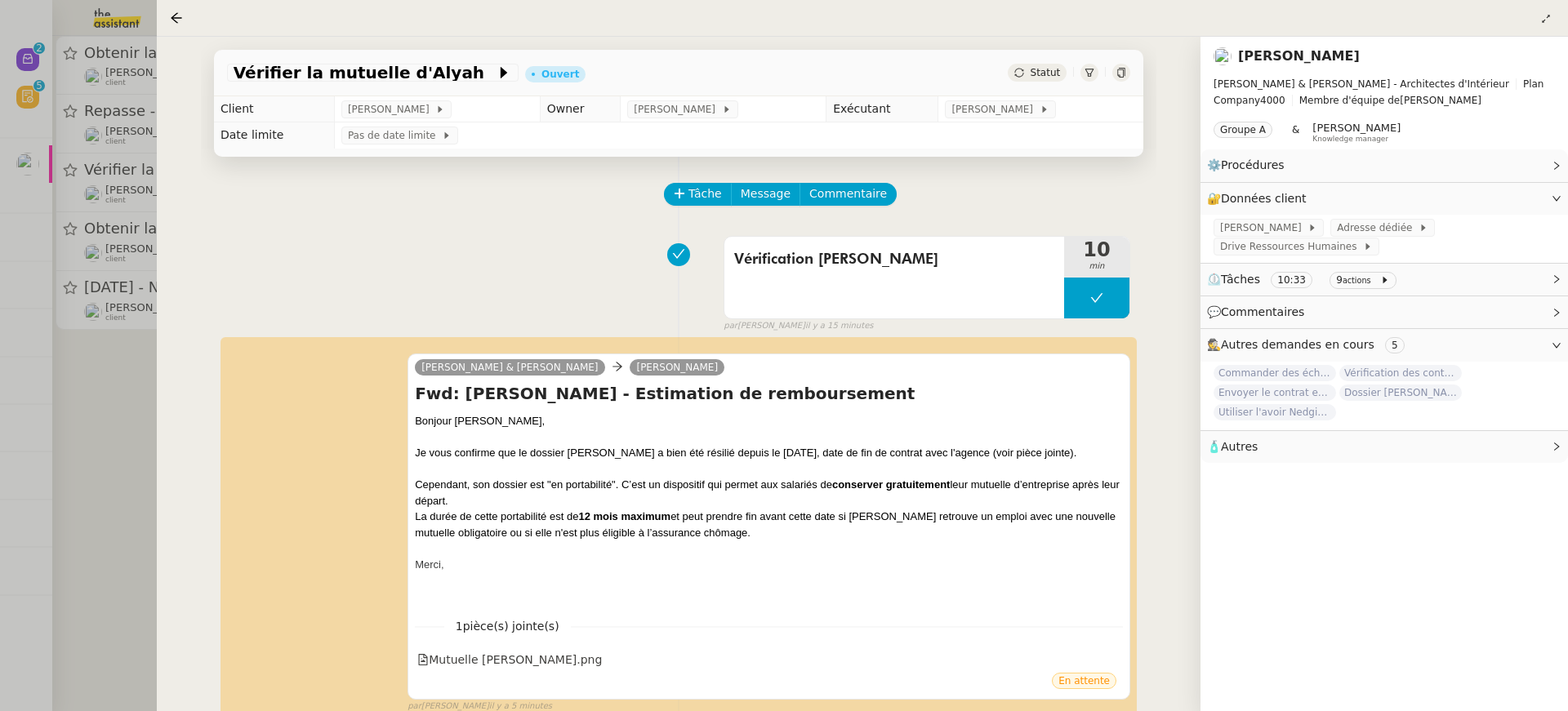
click at [21, 120] on div at bounding box center [784, 356] width 1568 height 711
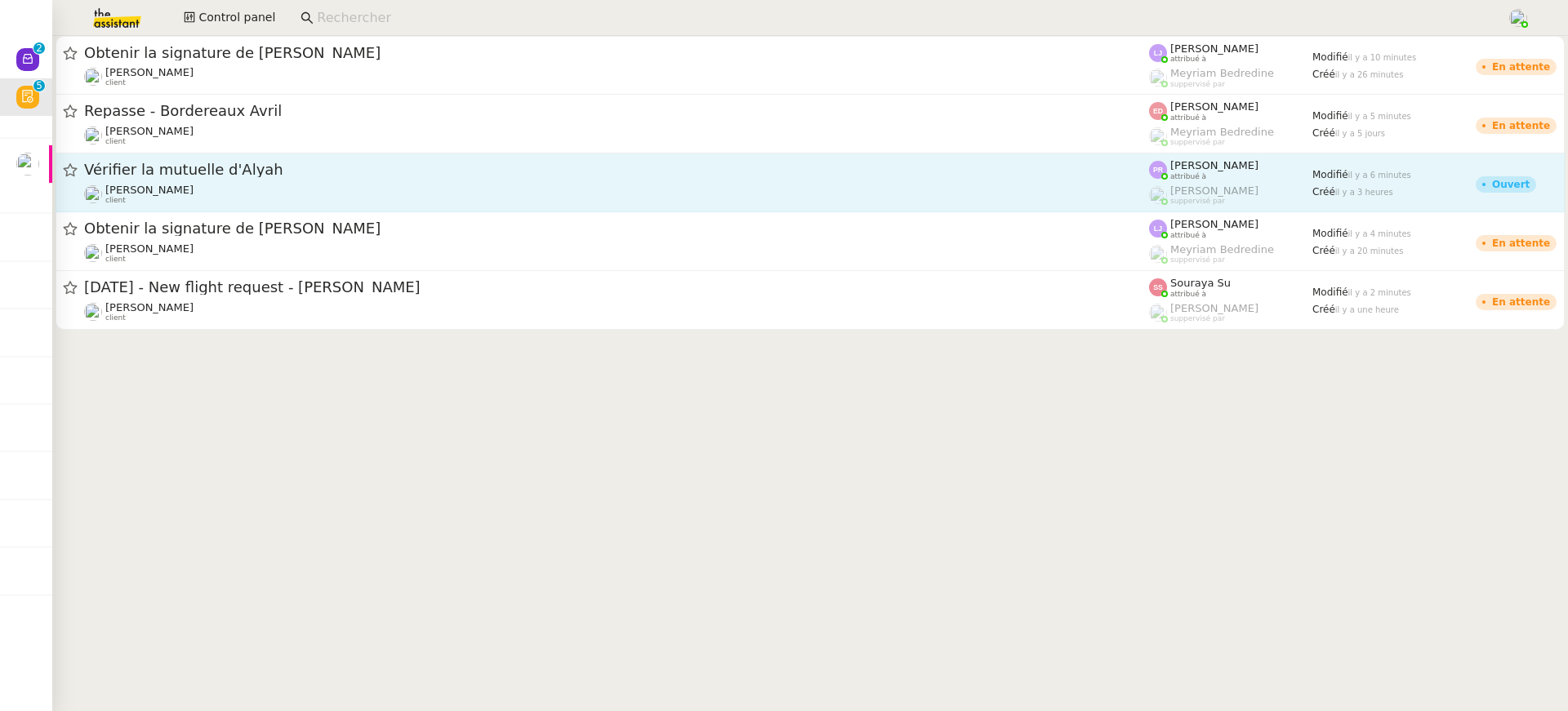
click at [537, 167] on span "Vérifier la mutuelle d'Alyah" at bounding box center [616, 170] width 1065 height 14
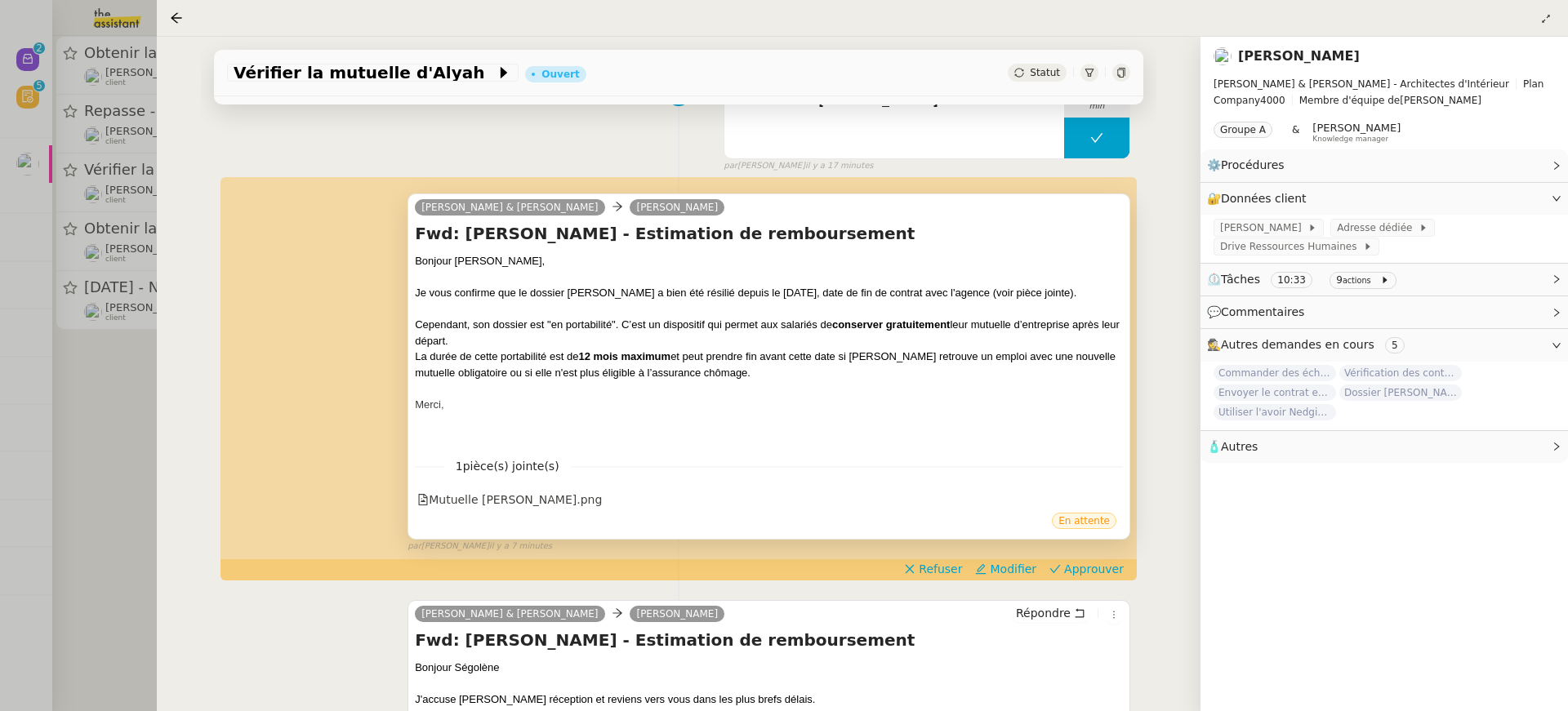
scroll to position [210, 0]
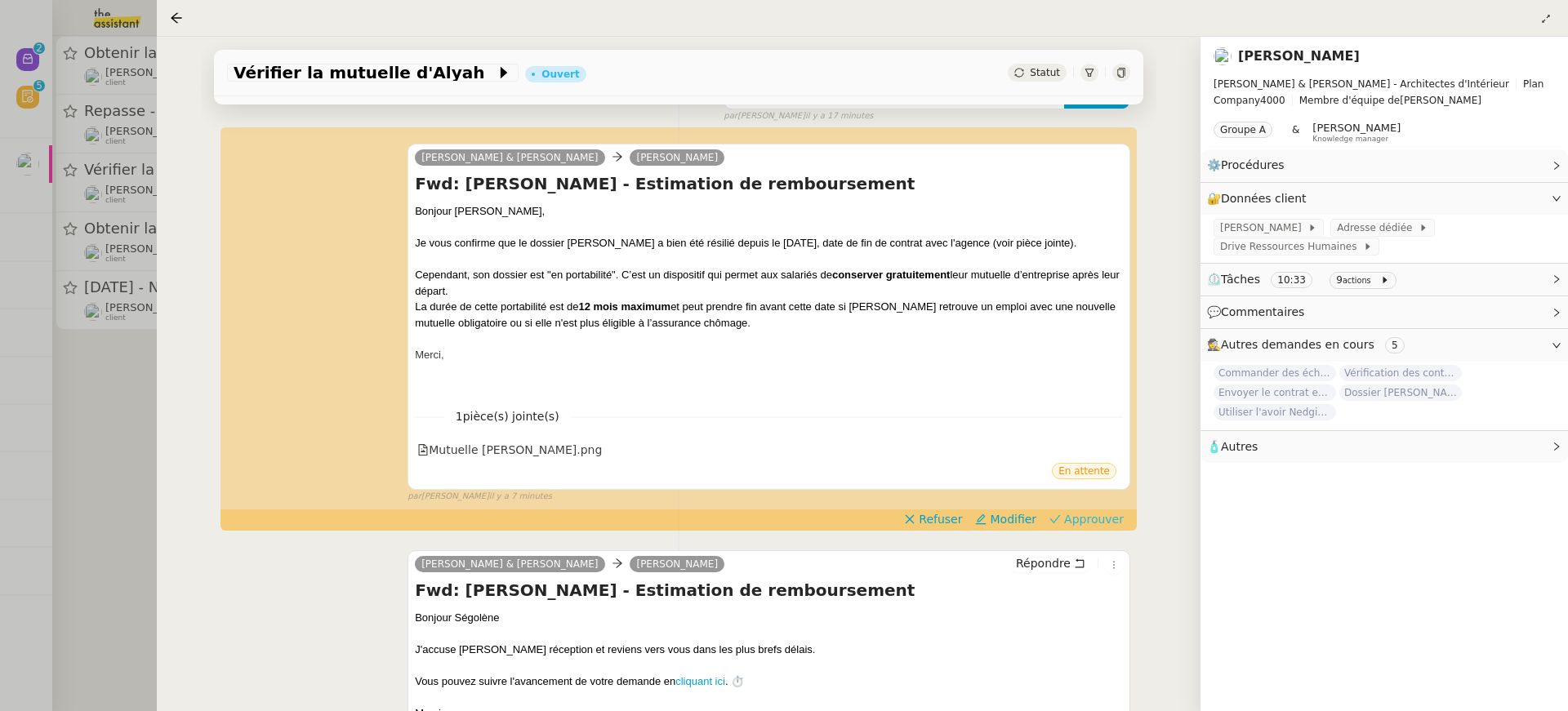
click at [1115, 511] on span "Approuver" at bounding box center [1094, 519] width 59 height 16
click at [41, 102] on div at bounding box center [784, 356] width 1568 height 711
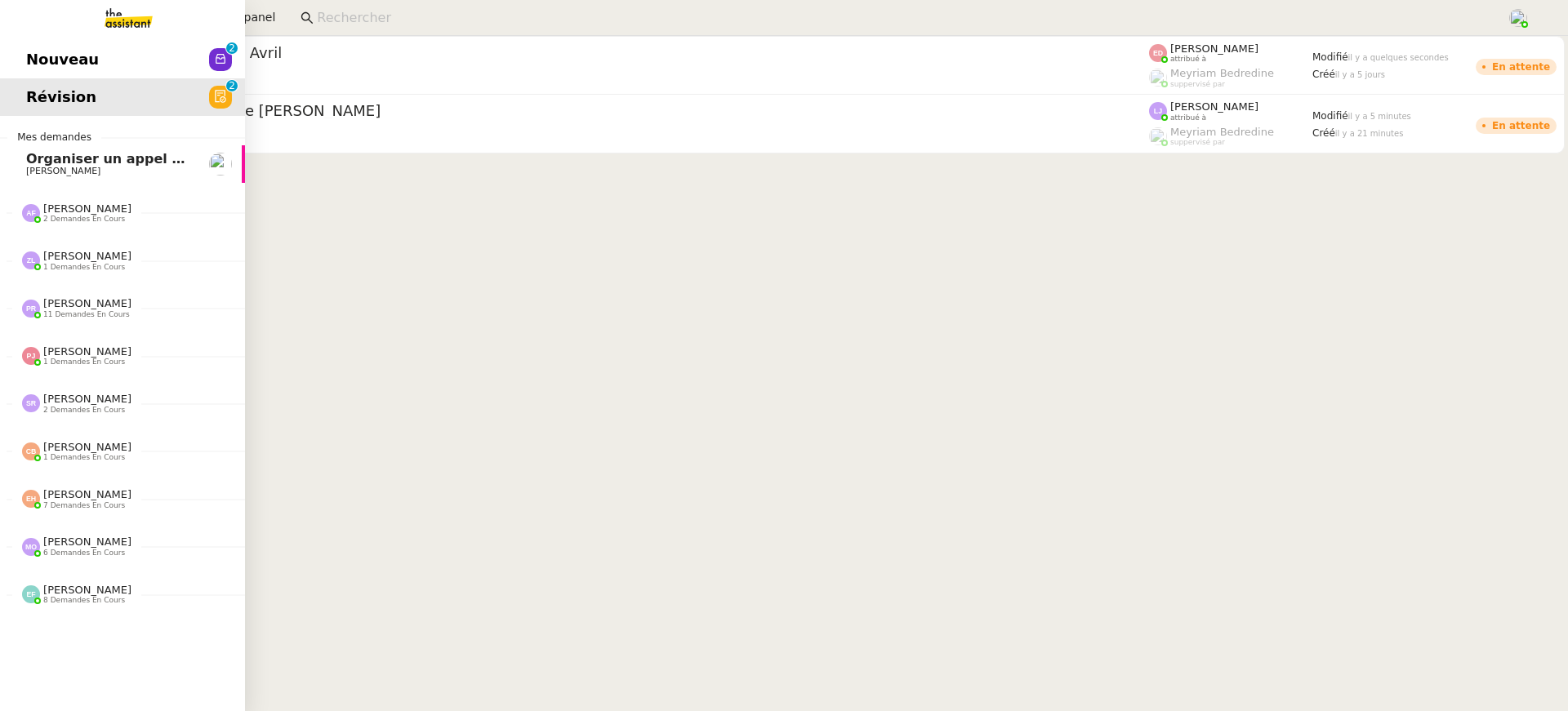
click at [98, 37] on div "Nouveau 0 1 2 3 4 5 6 7 8 9 Révision 0 1 2 3 4 5 6 7 8 9 Mes demandes Organiser…" at bounding box center [122, 374] width 245 height 675
click at [100, 53] on link "Nouveau 0 1 2 3 4 5 6 7 8 9" at bounding box center [122, 59] width 245 height 38
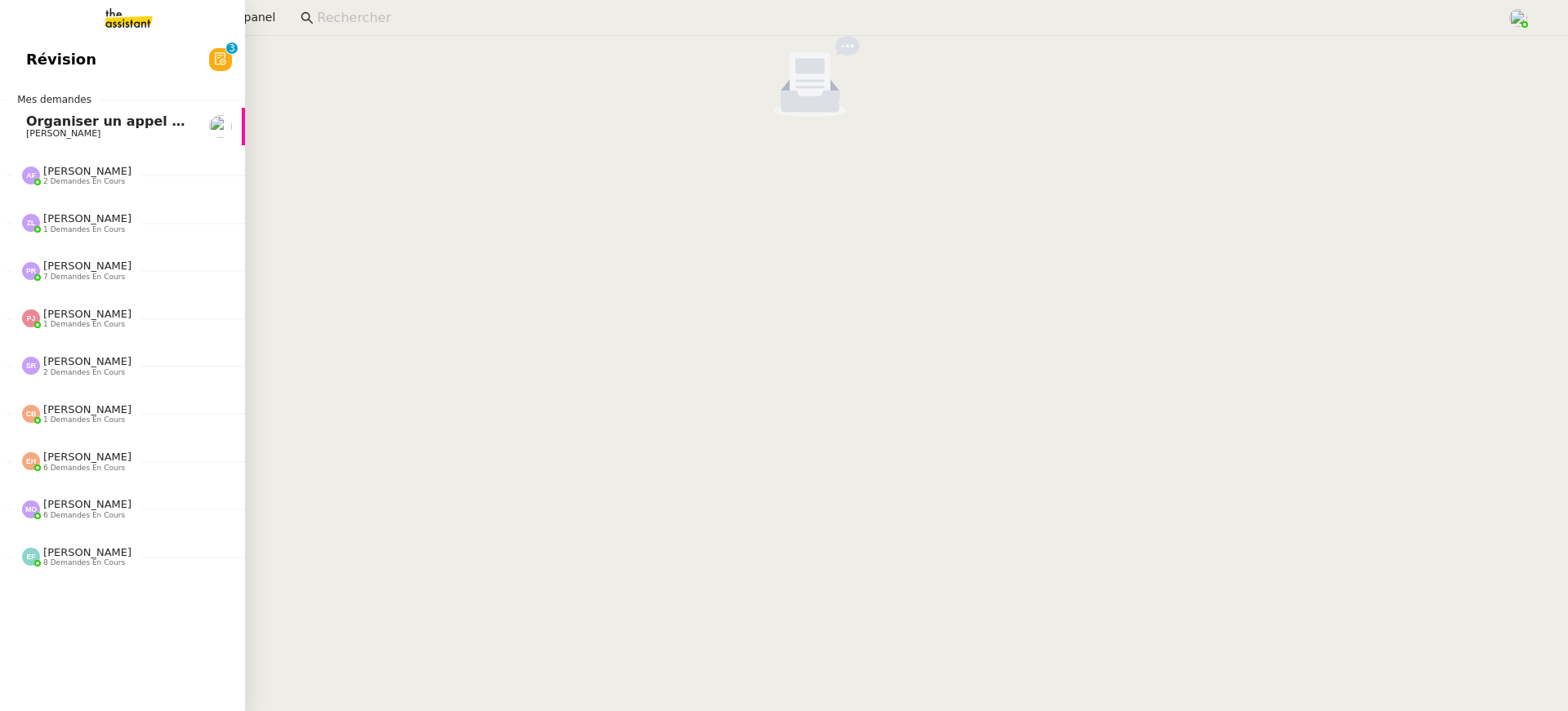
click at [44, 80] on div "Révision 0 1 2 3 4 5 6 7 8 9 Mes demandes Organiser un appel avec Marie Thomas …" at bounding box center [122, 374] width 245 height 675
click at [43, 67] on span "Révision" at bounding box center [61, 59] width 70 height 24
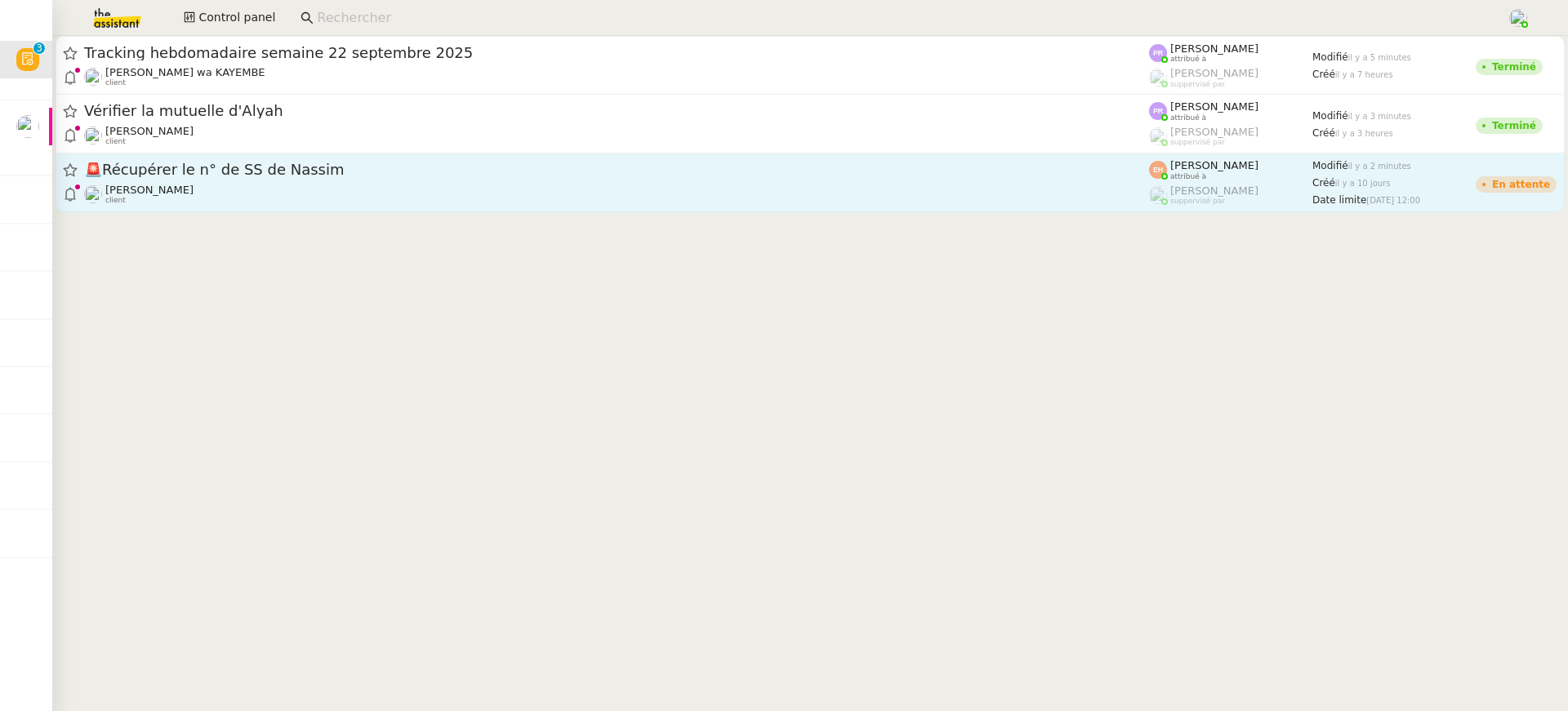
click at [432, 161] on div "🚨 Récupérer le n° de SS de Nassim" at bounding box center [616, 170] width 1065 height 21
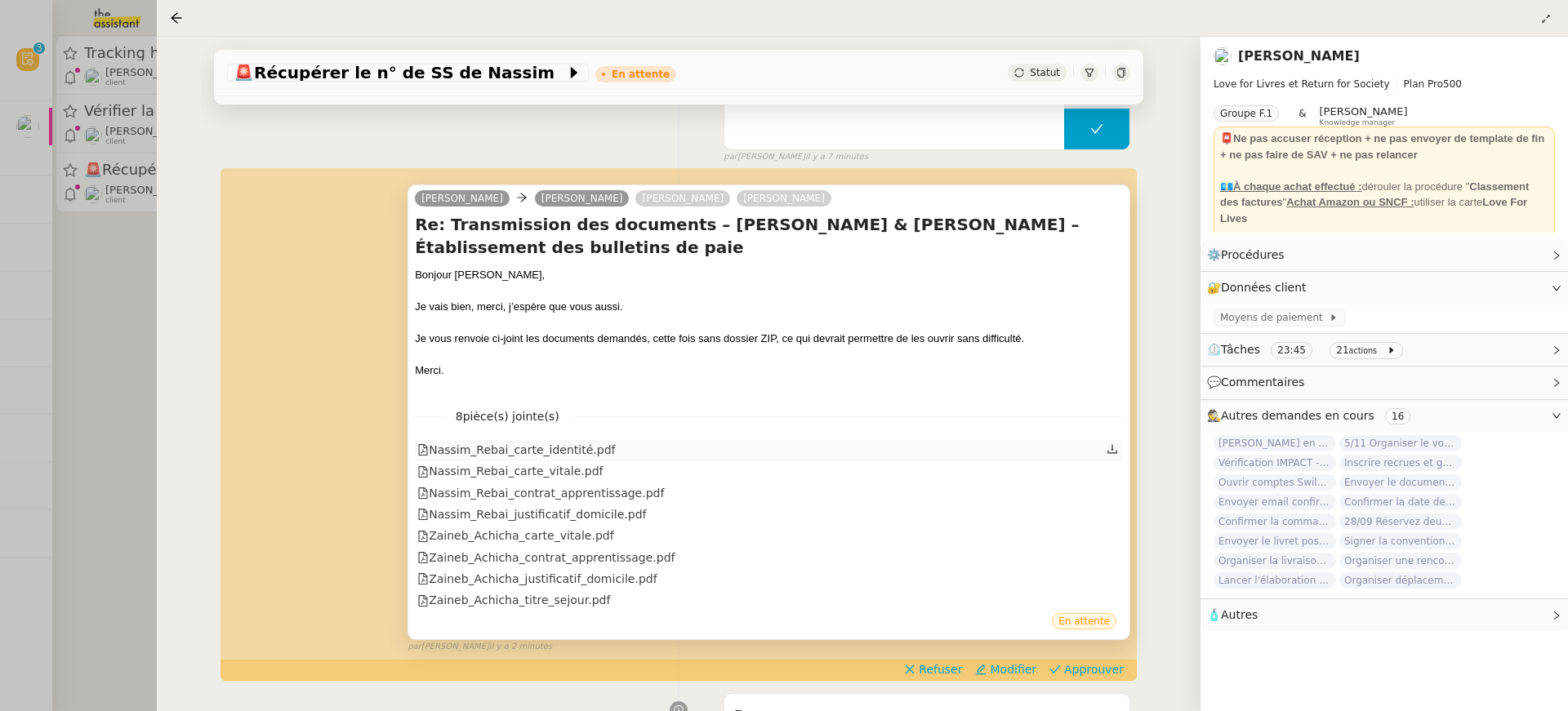
scroll to position [262, 0]
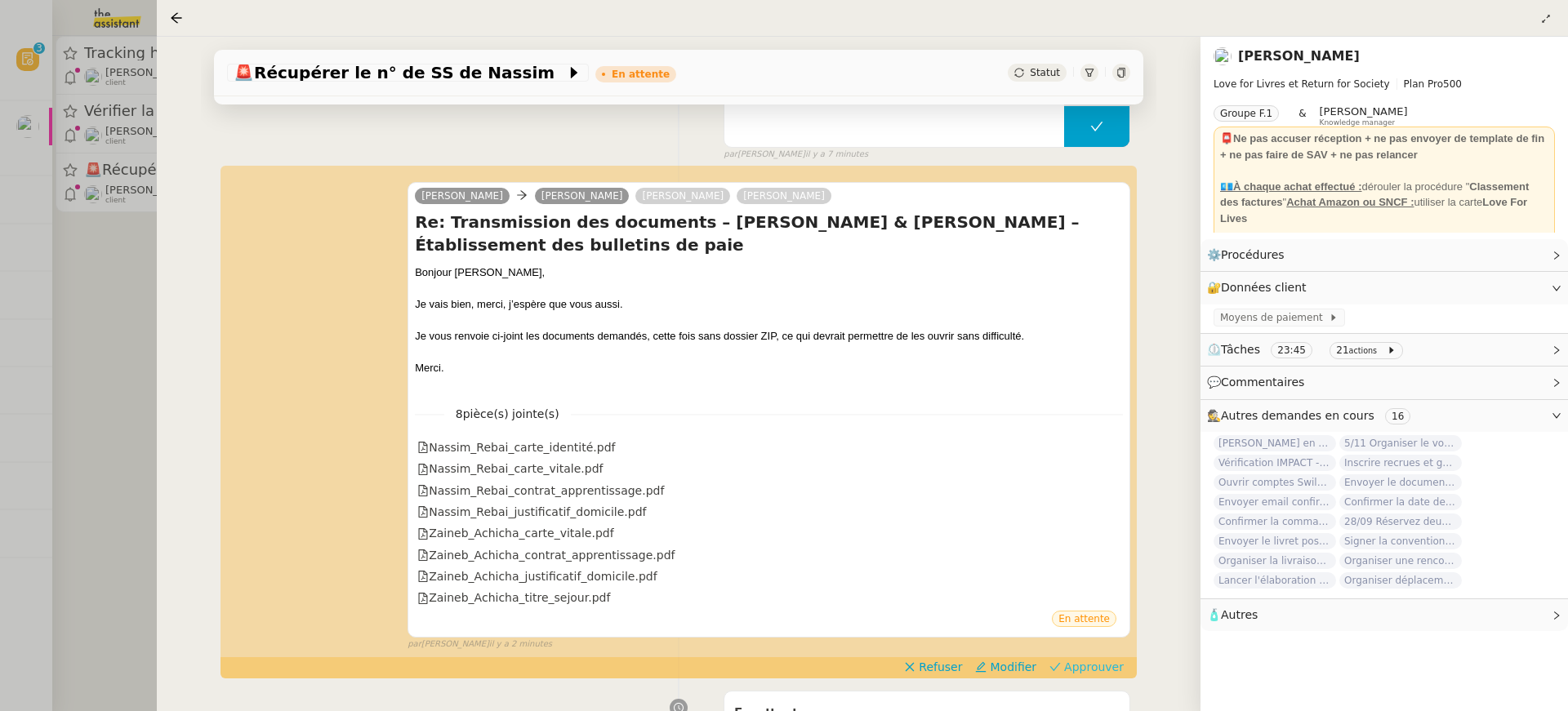
click at [1095, 671] on span "Approuver" at bounding box center [1094, 667] width 59 height 16
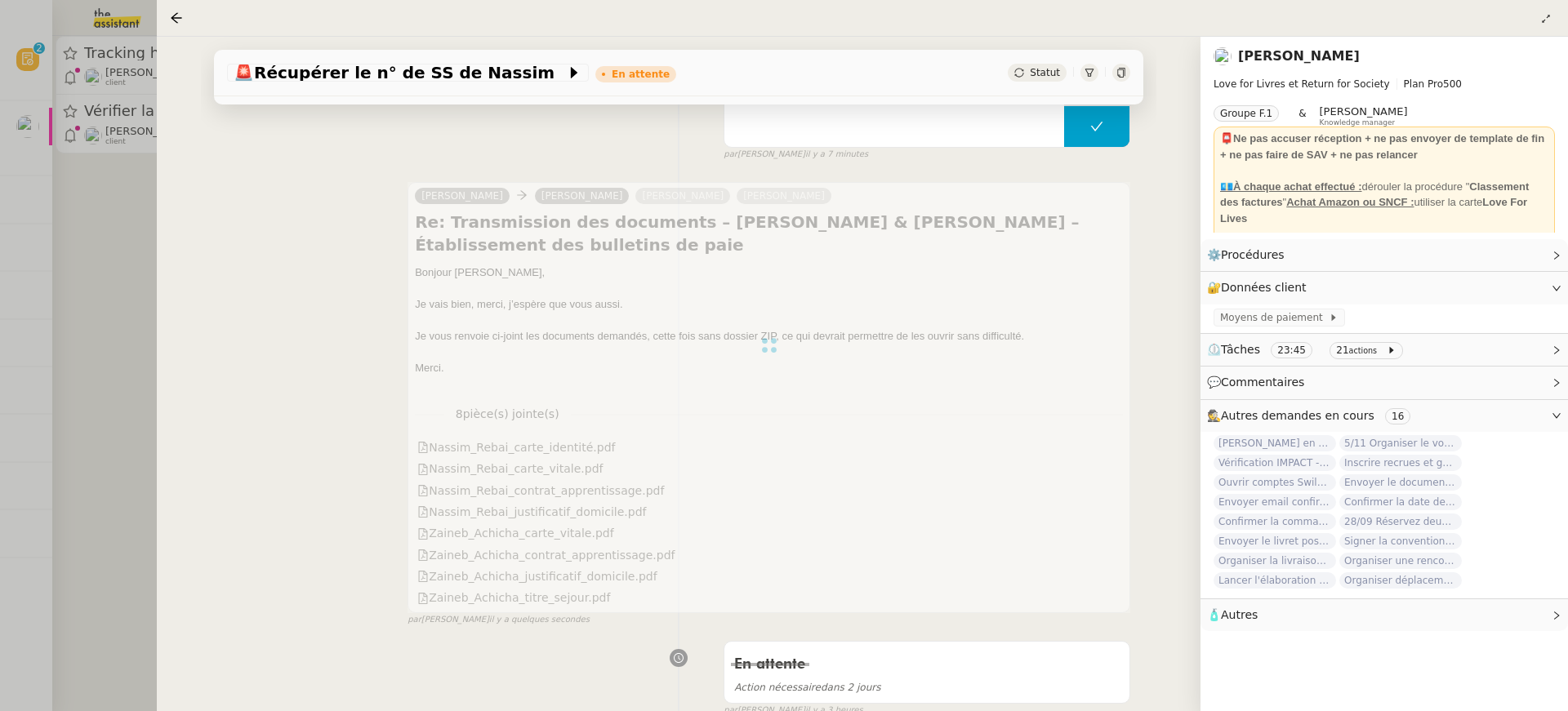
click at [84, 171] on div at bounding box center [784, 356] width 1568 height 711
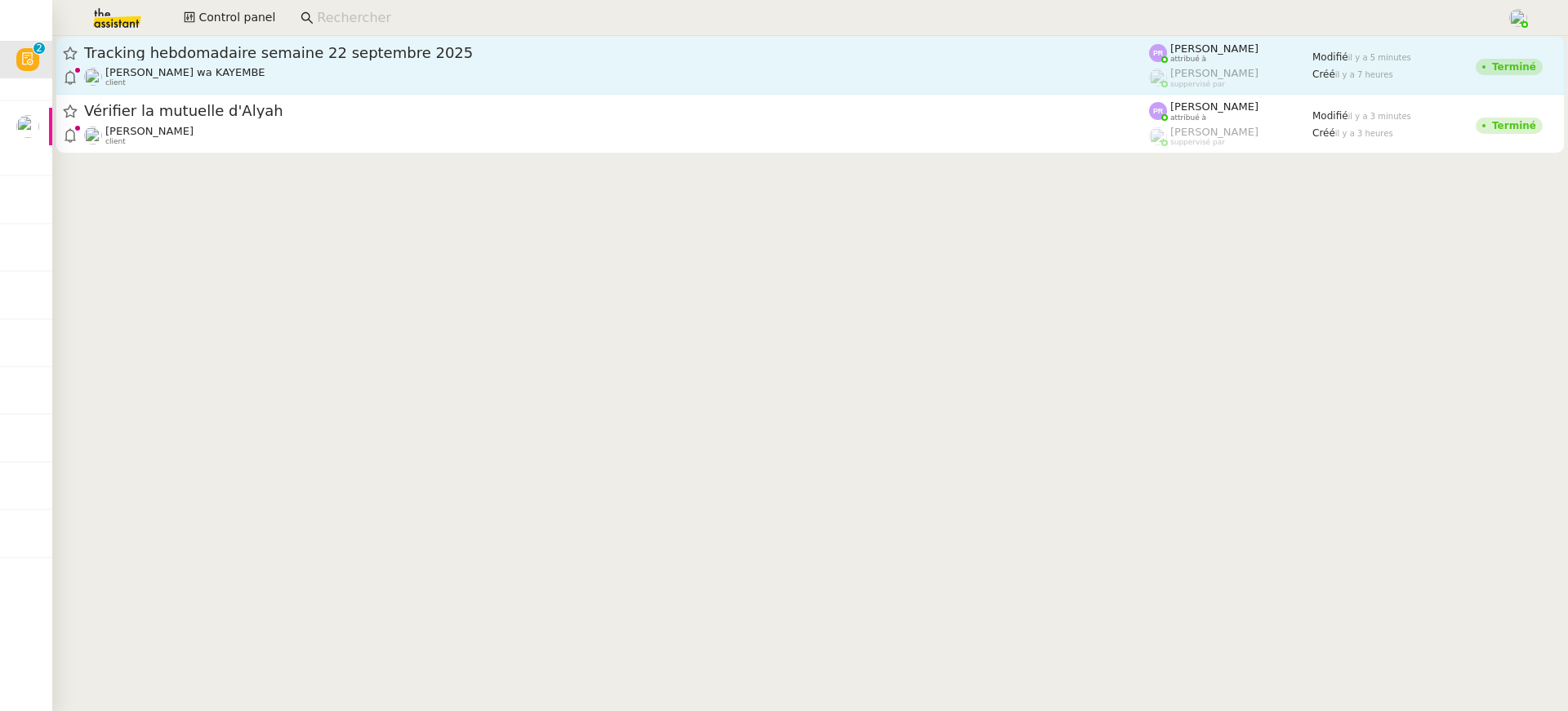
click at [127, 76] on span "[PERSON_NAME] wa KAYEMBE" at bounding box center [185, 72] width 160 height 13
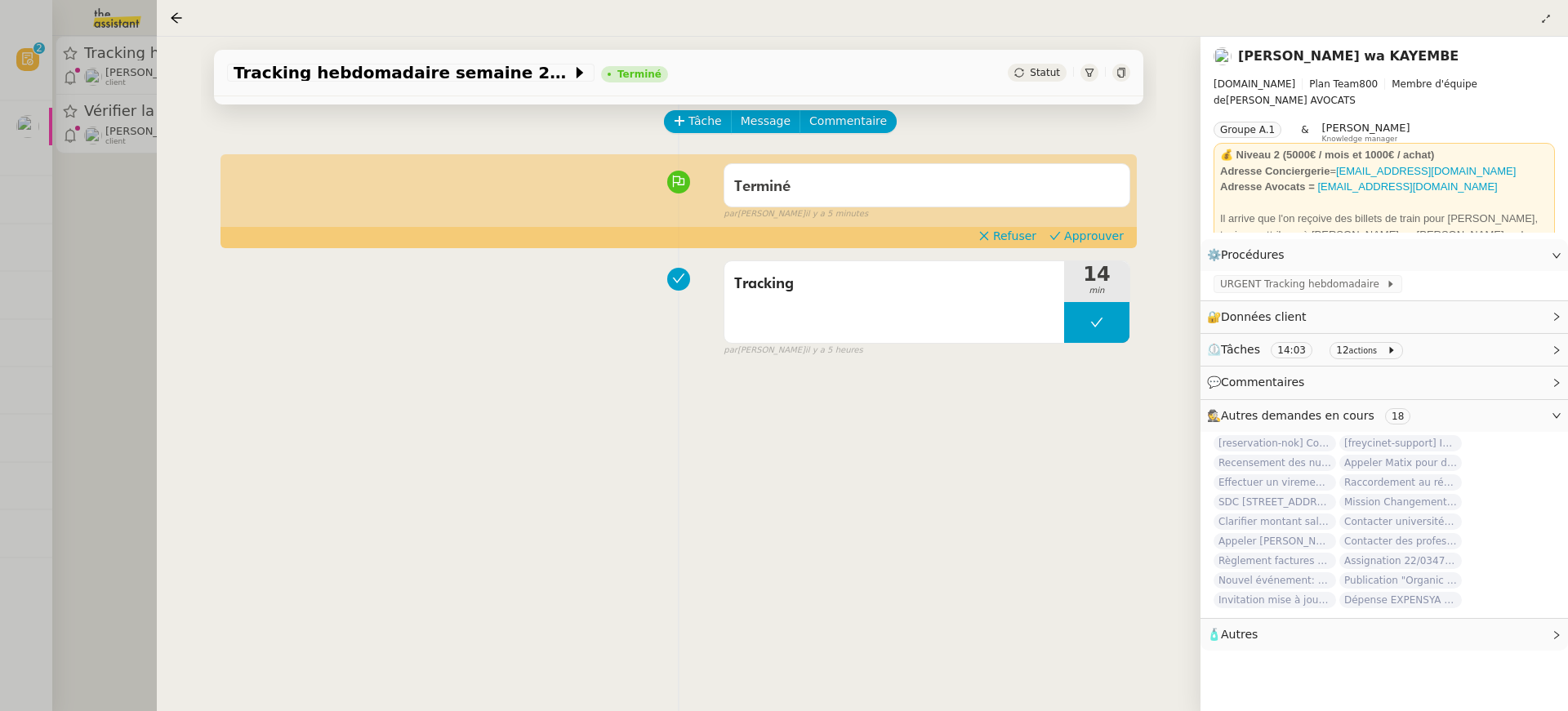
scroll to position [76, 0]
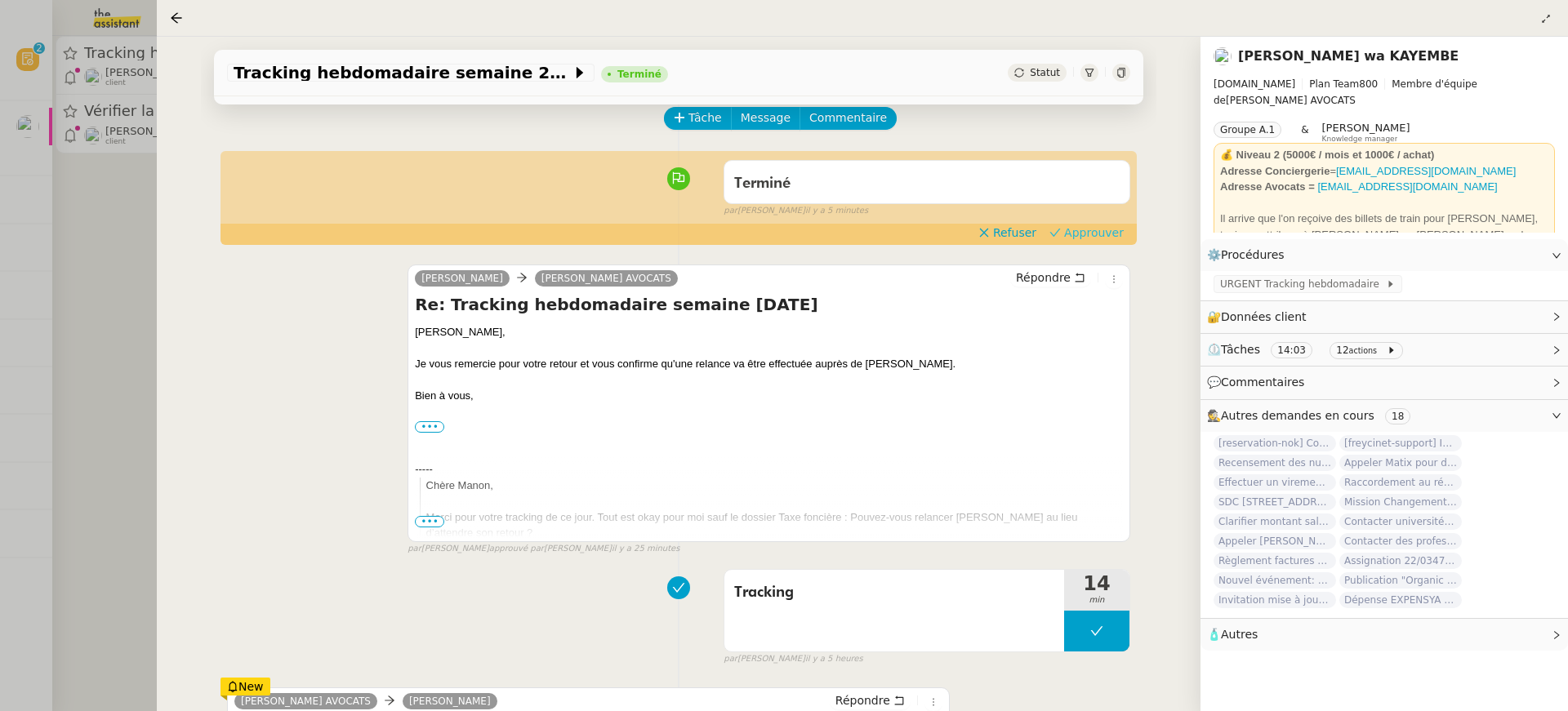
click at [1100, 236] on span "Approuver" at bounding box center [1094, 232] width 59 height 16
click at [113, 156] on div at bounding box center [784, 356] width 1568 height 711
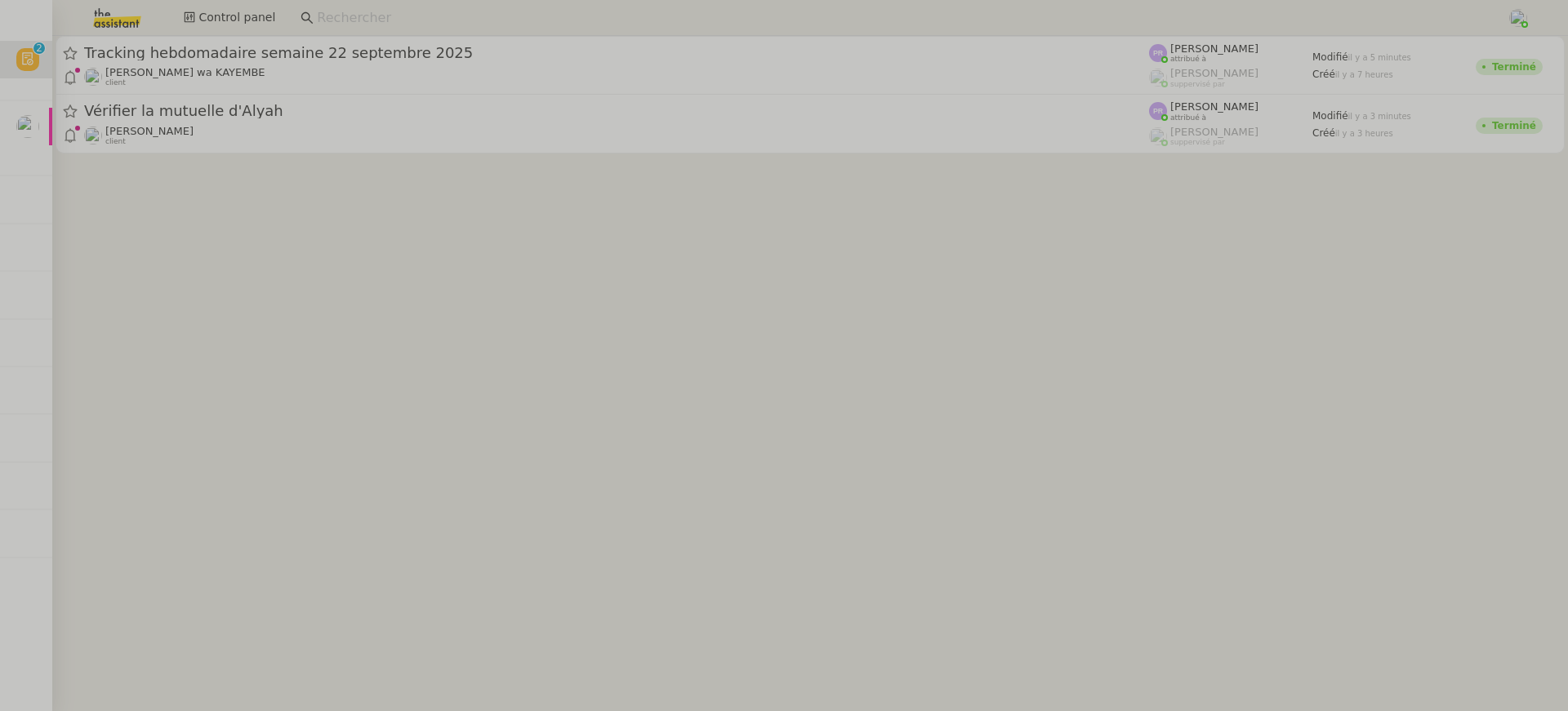
click at [203, 107] on span "Vérifier la mutuelle d'Alyah" at bounding box center [616, 111] width 1065 height 14
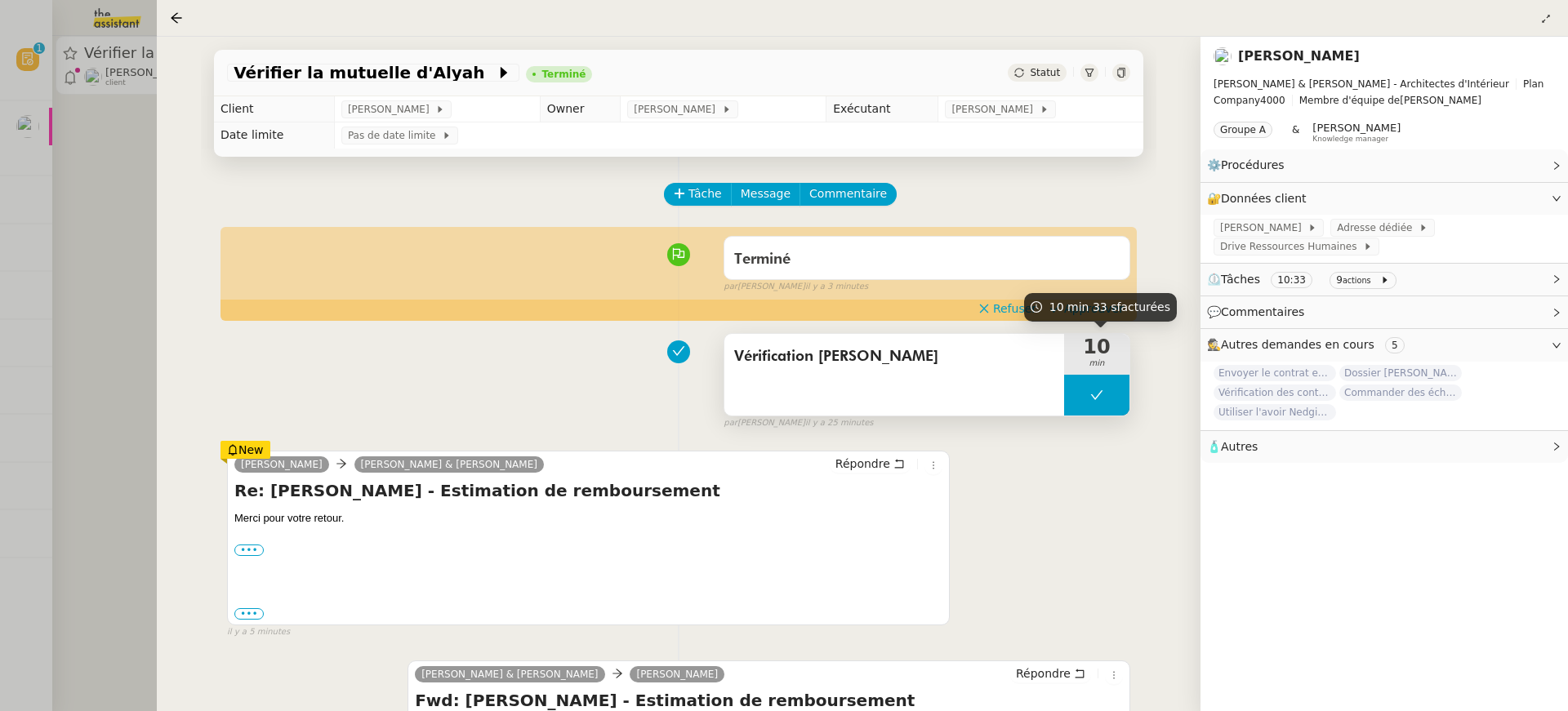
click at [1097, 312] on span "10 min 33 s facturées" at bounding box center [1110, 307] width 121 height 14
click at [1104, 314] on div "10 min 33 s facturées" at bounding box center [1101, 308] width 153 height 29
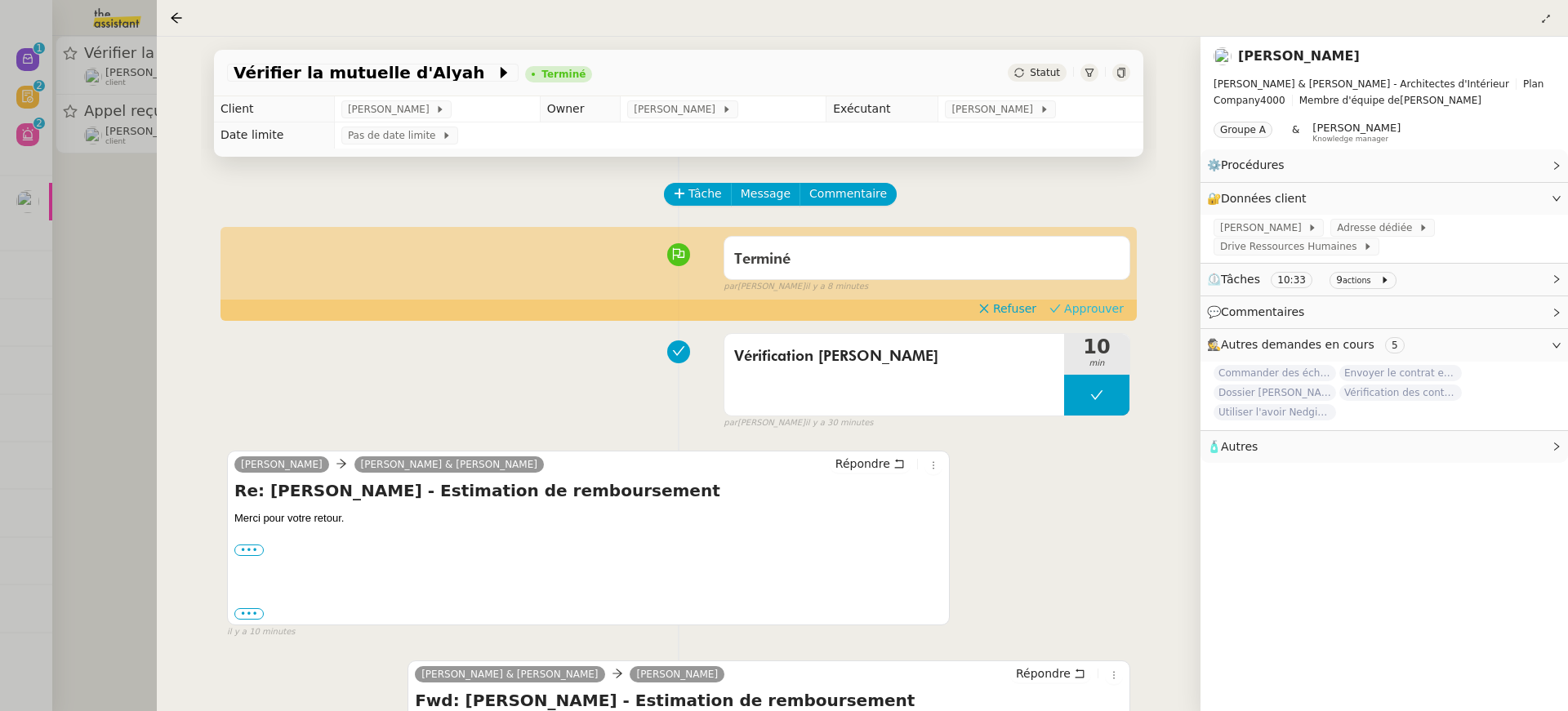
click at [1110, 302] on span "Approuver" at bounding box center [1094, 309] width 59 height 16
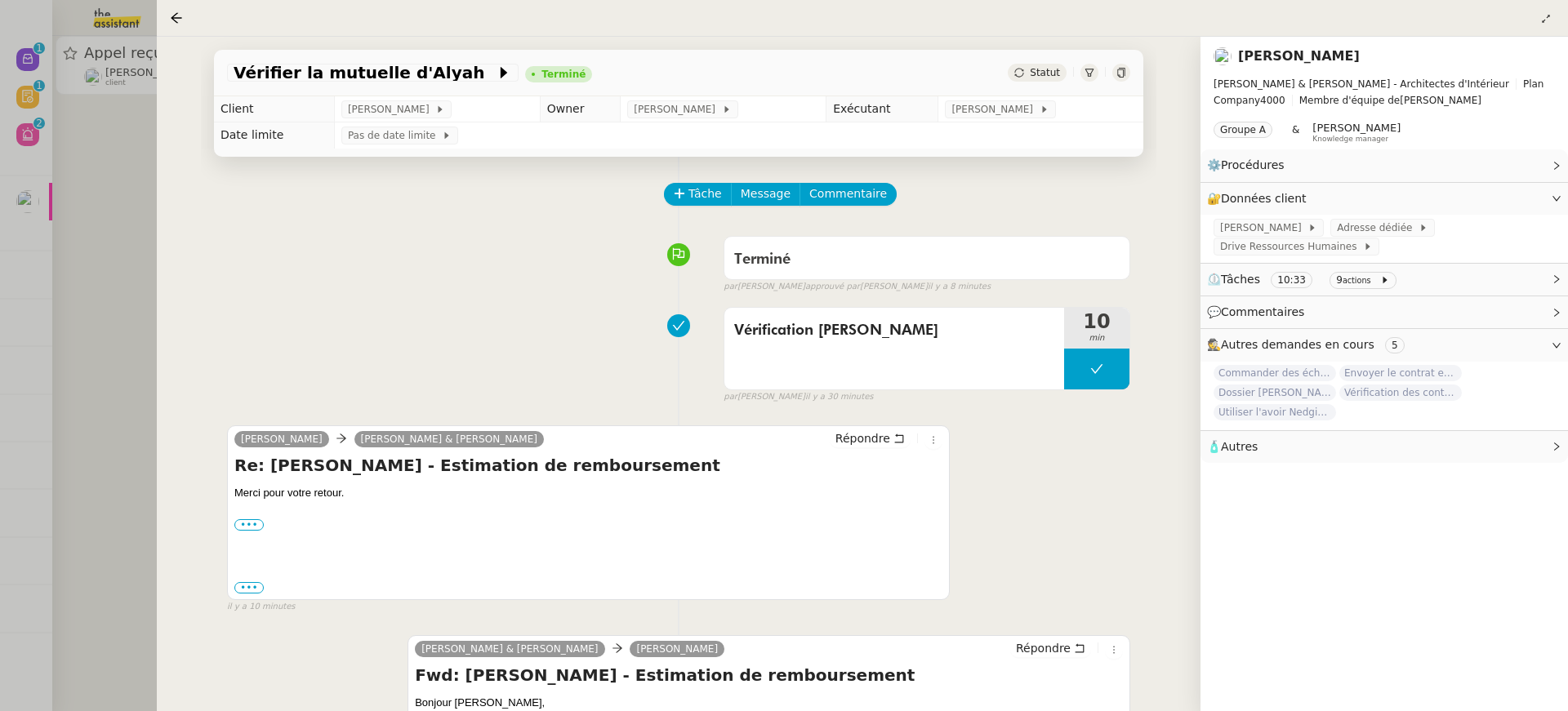
click at [140, 128] on div at bounding box center [784, 356] width 1568 height 711
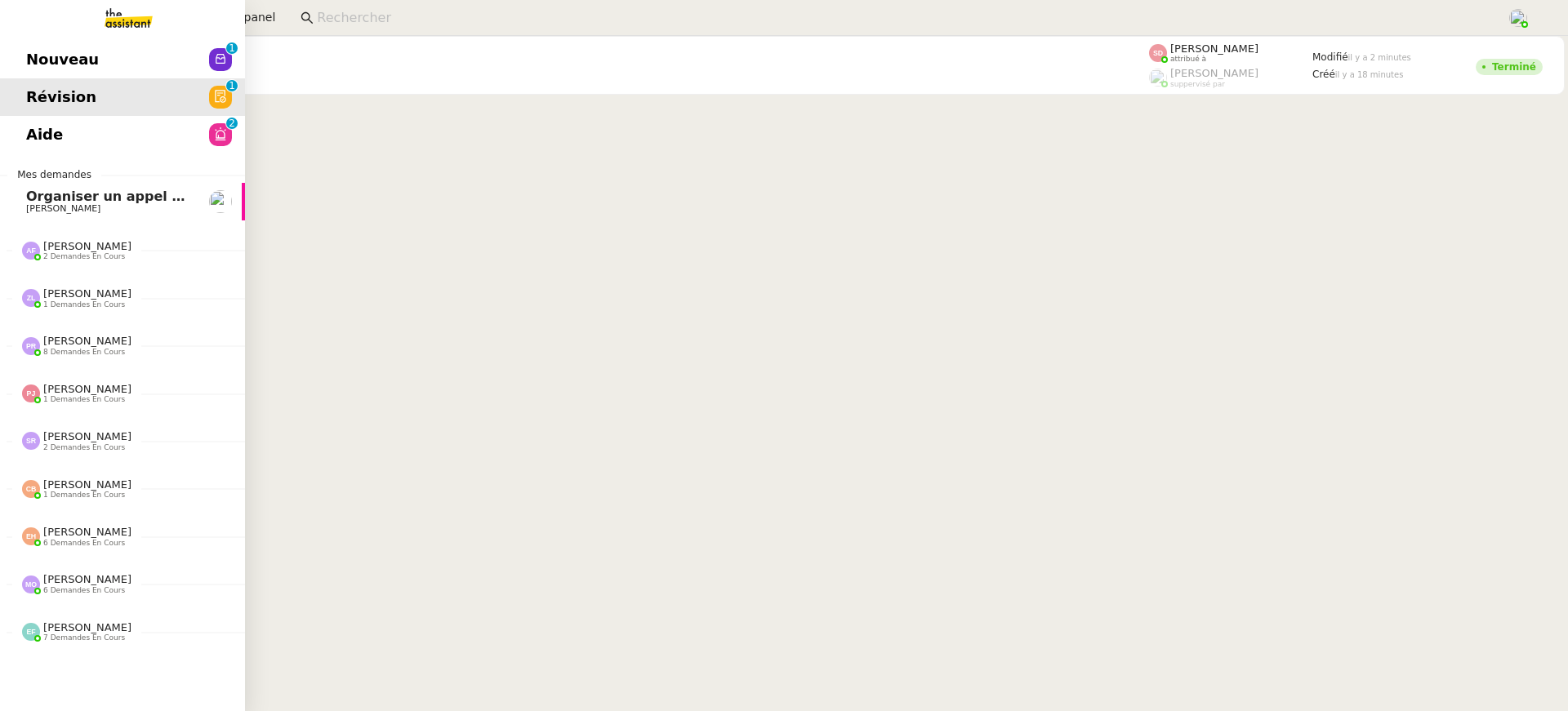
click at [39, 128] on span "Aide" at bounding box center [44, 134] width 37 height 24
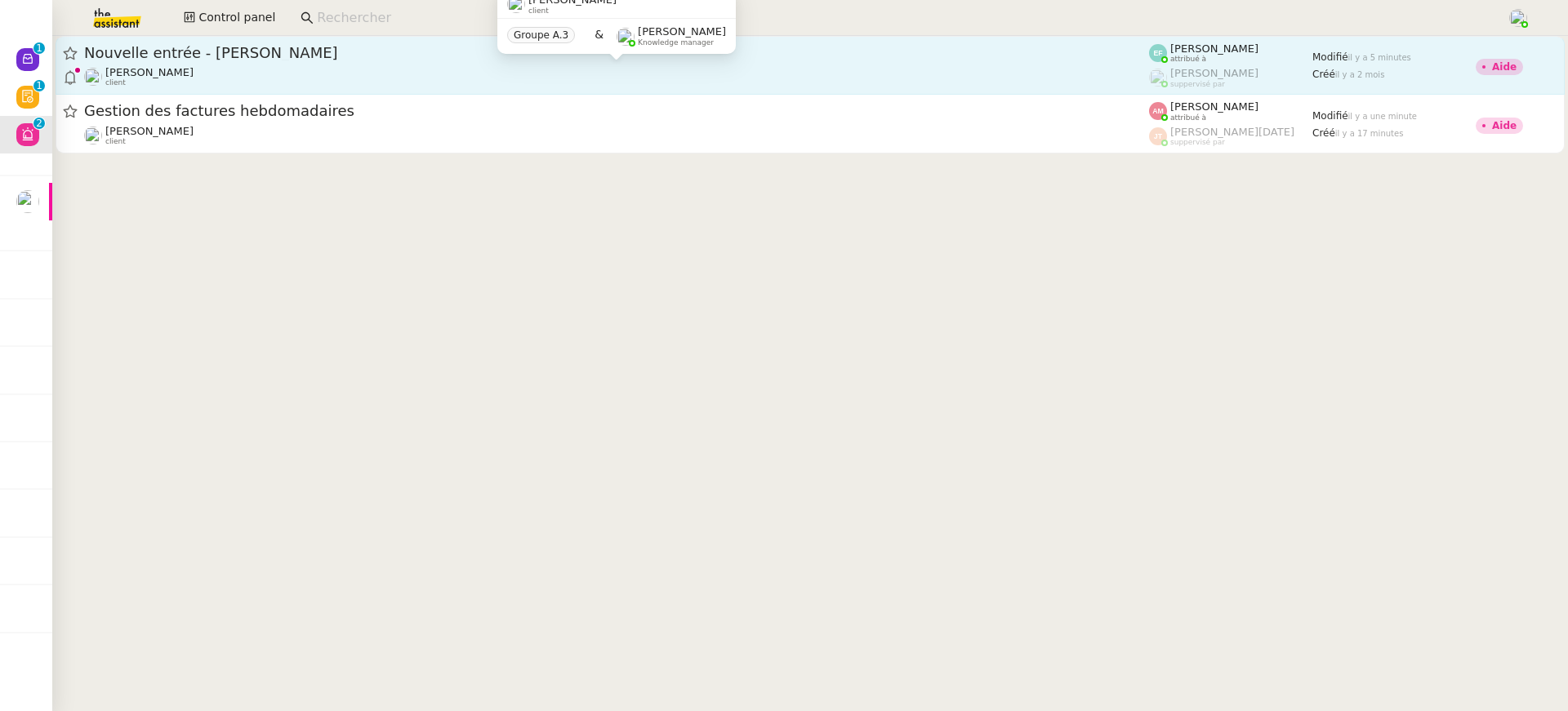
click at [1019, 69] on div "Manon Loustau client" at bounding box center [616, 76] width 1065 height 22
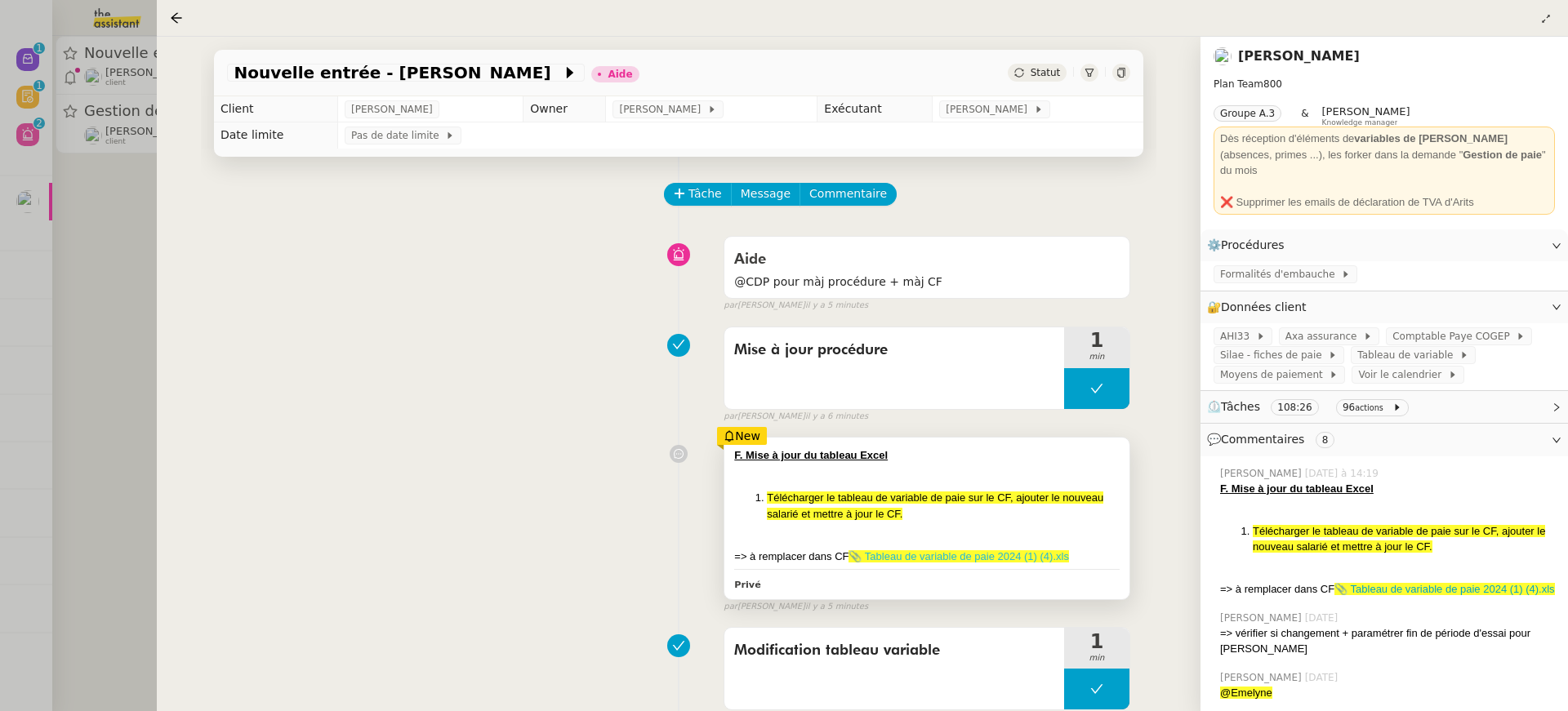
click at [1014, 558] on link "📎 Tableau de variable de paie 2024 (1) (4).xls" at bounding box center [959, 556] width 220 height 13
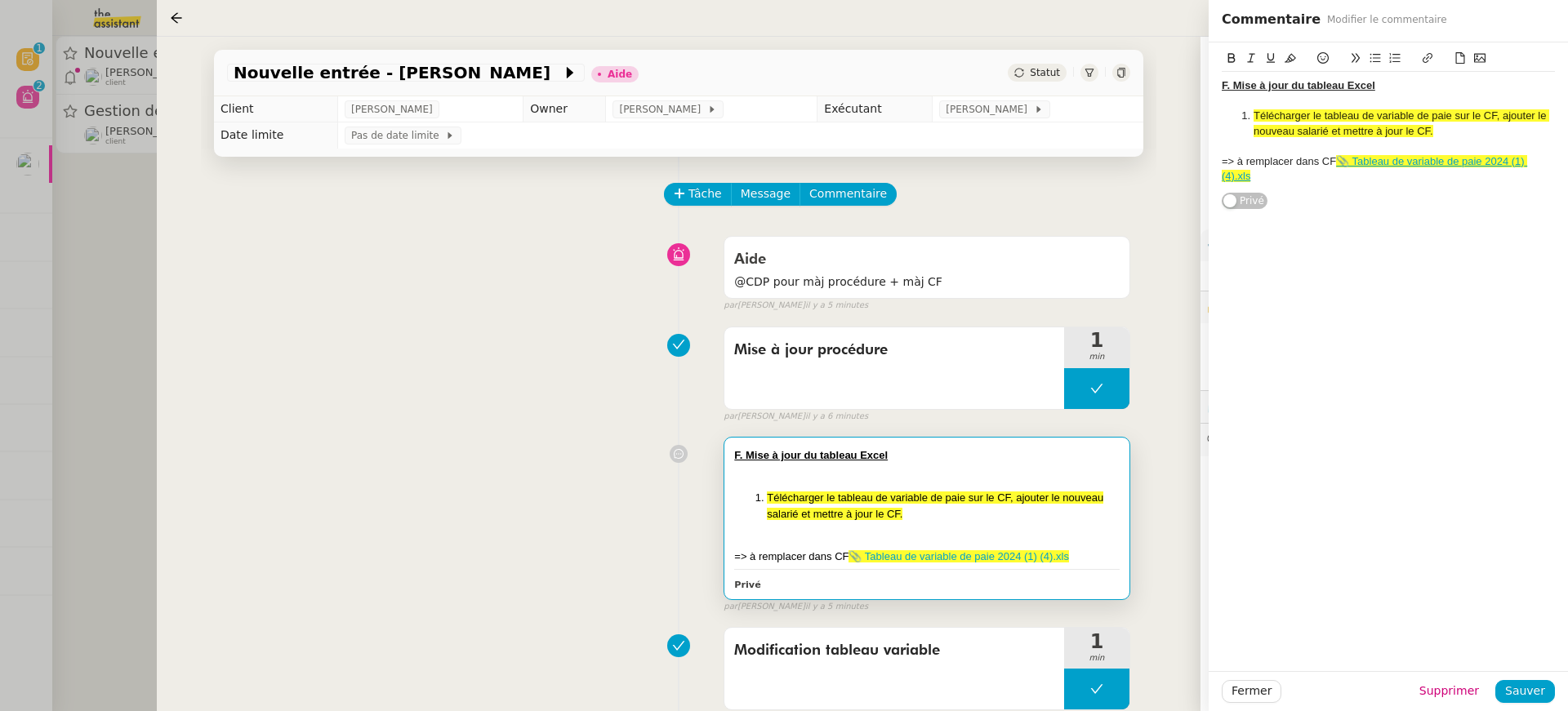
click at [570, 394] on div "Mise à jour procédure 1 min false par Emelyne F. il y a 6 minutes" at bounding box center [678, 372] width 903 height 104
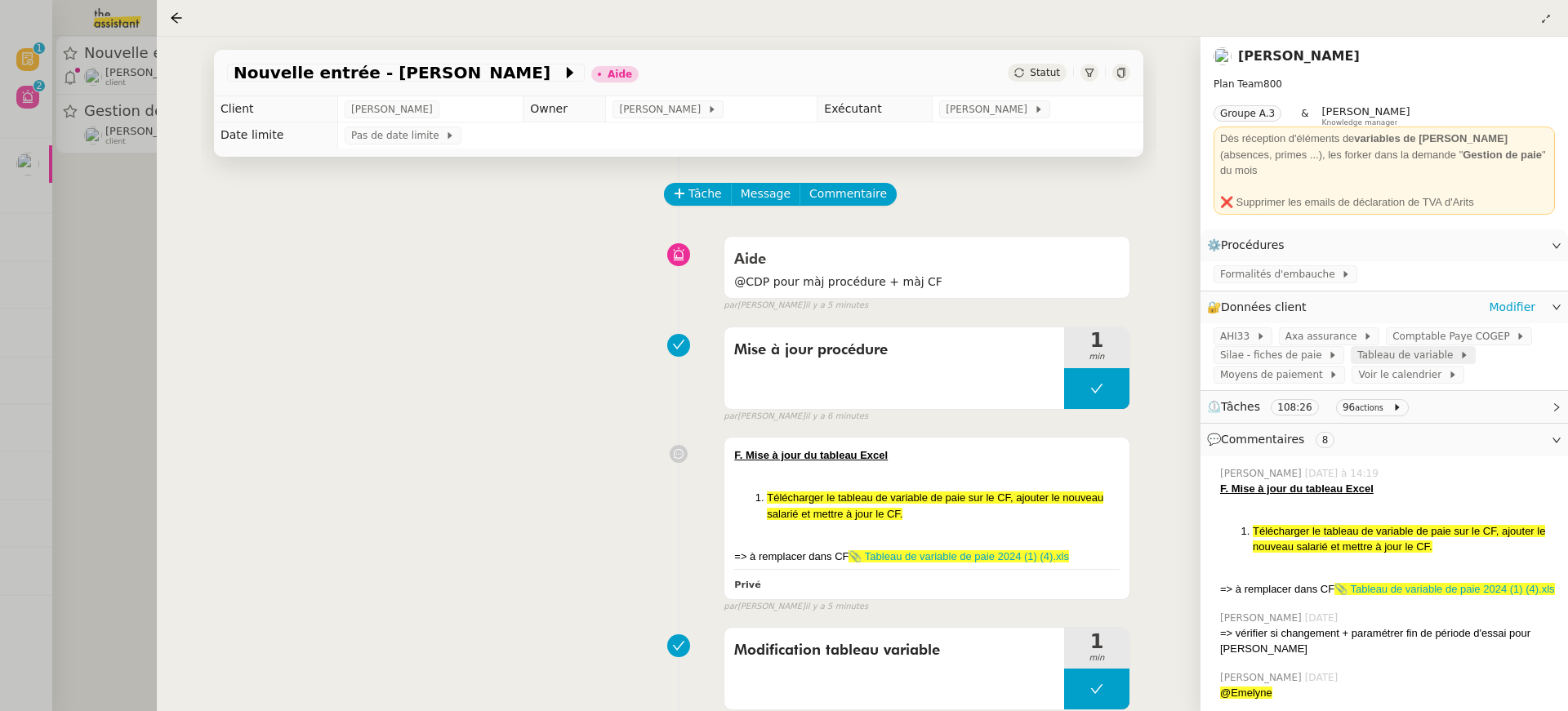
click at [1418, 347] on span "Tableau de variable" at bounding box center [1408, 356] width 102 height 16
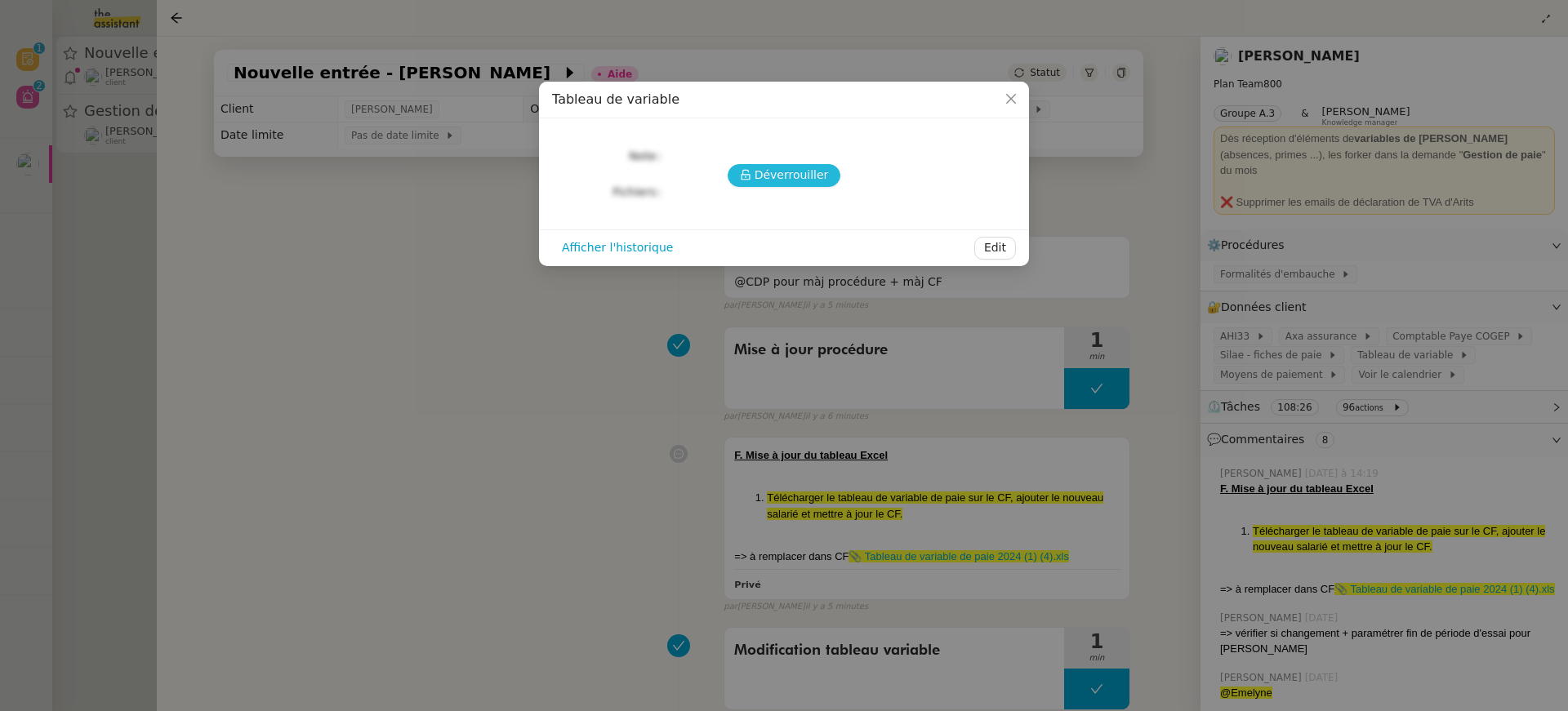
click at [762, 175] on span "Déverrouiller" at bounding box center [791, 175] width 75 height 19
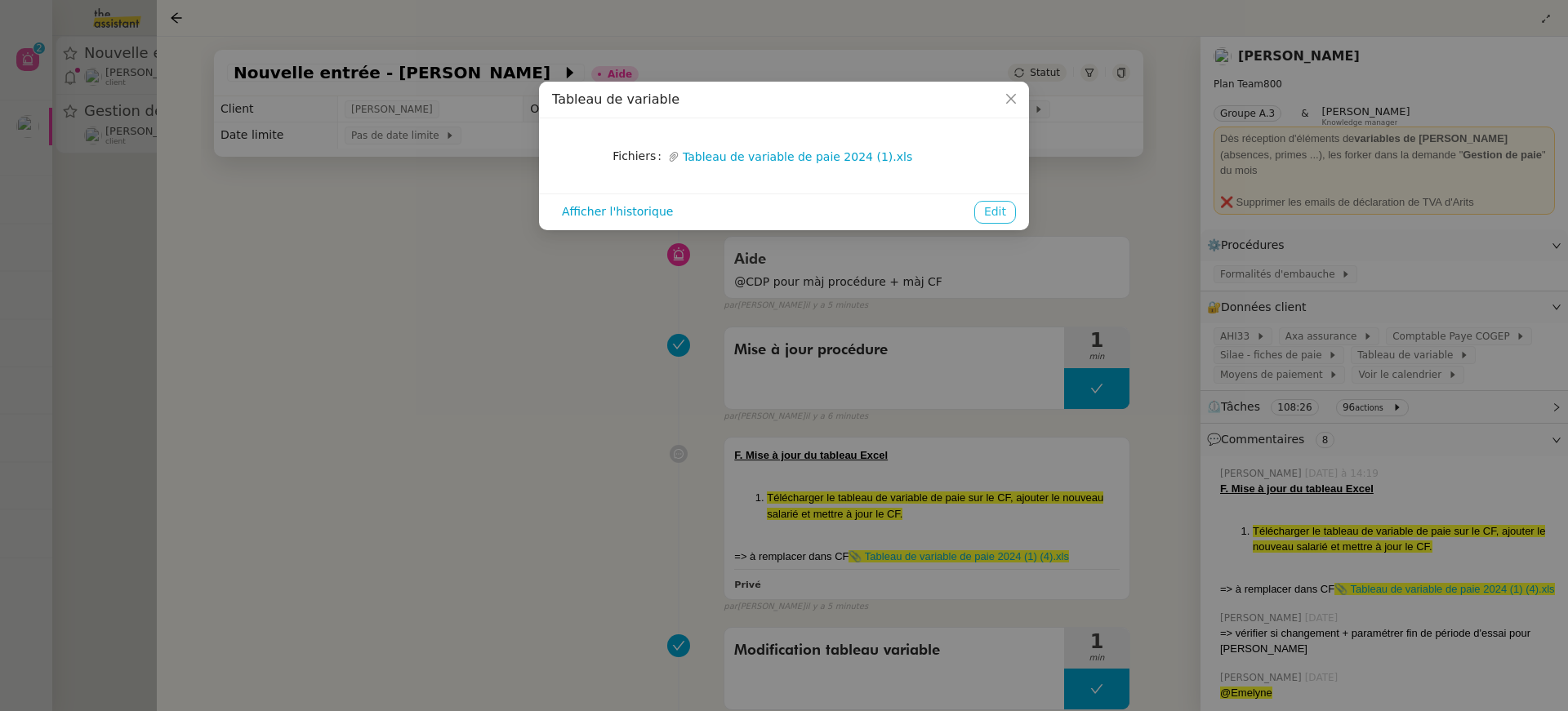
click at [985, 214] on span "Edit" at bounding box center [995, 212] width 22 height 19
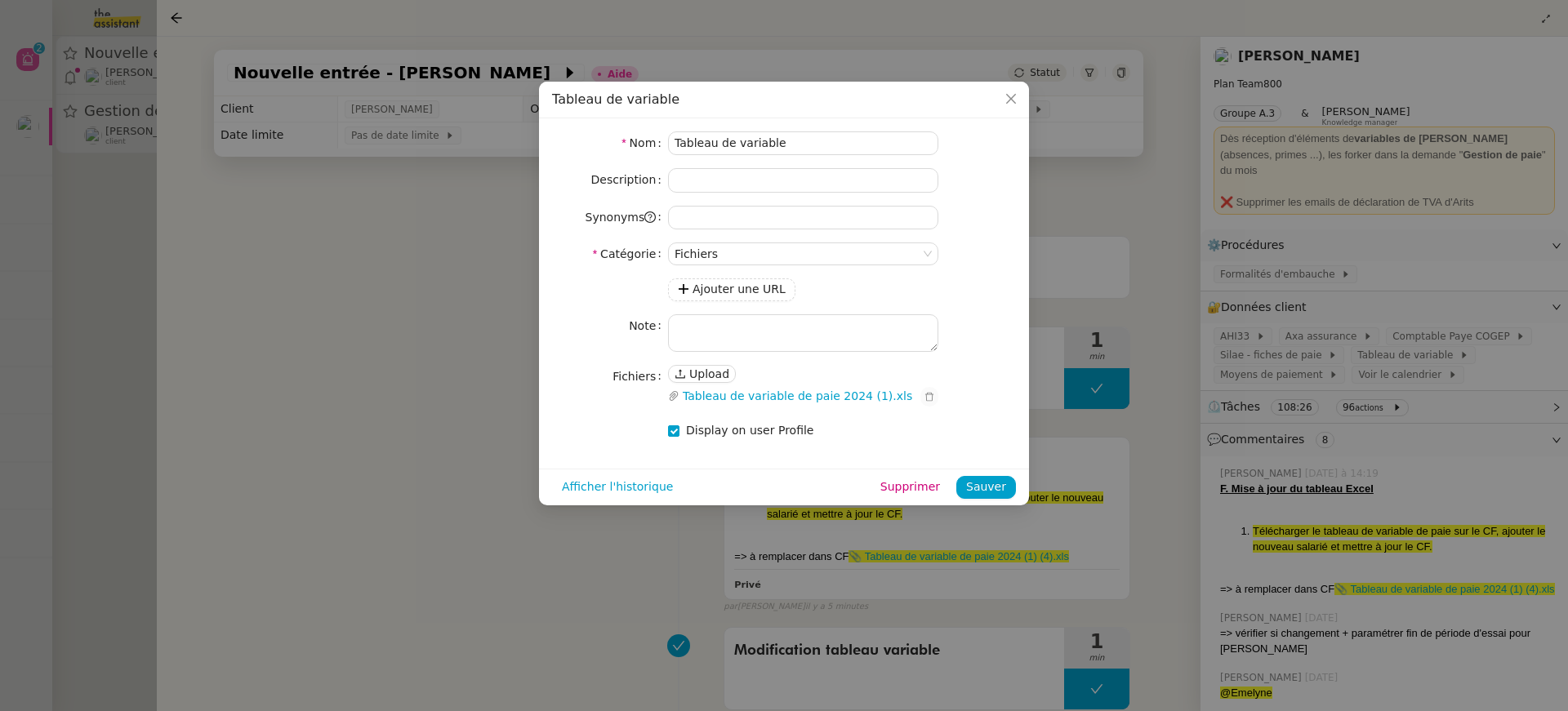
click at [934, 394] on icon "button" at bounding box center [929, 396] width 10 height 10
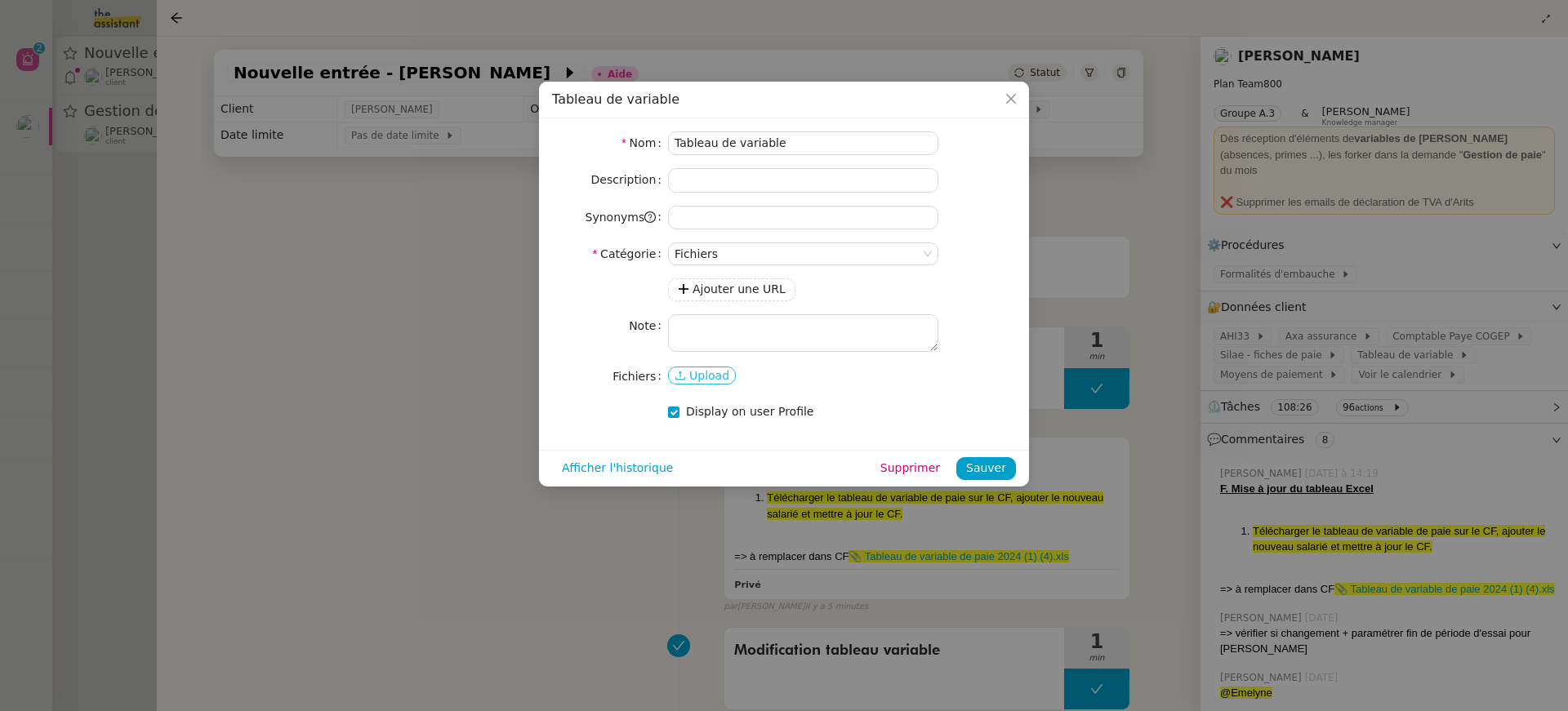
click at [694, 373] on span "Upload" at bounding box center [709, 375] width 40 height 16
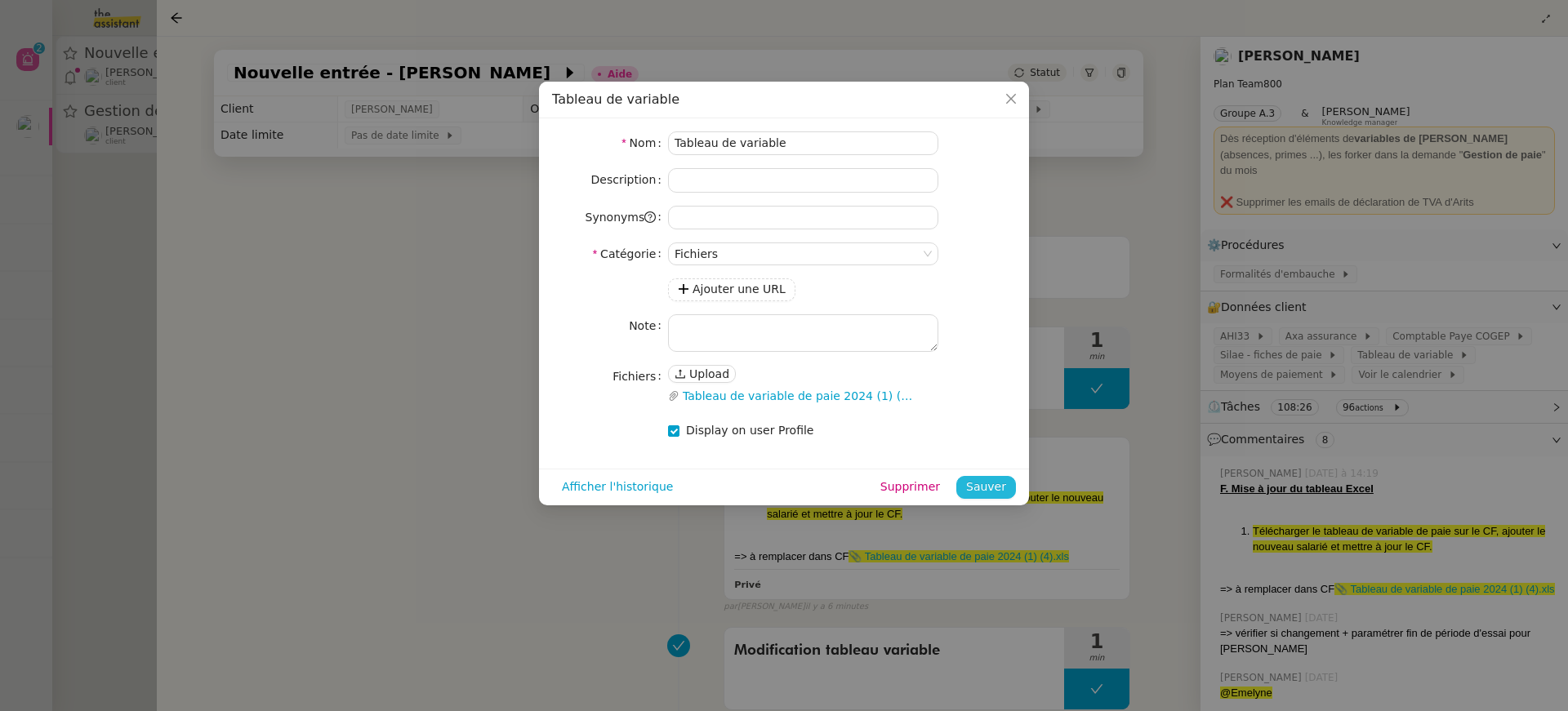
click at [990, 482] on span "Sauver" at bounding box center [986, 487] width 40 height 19
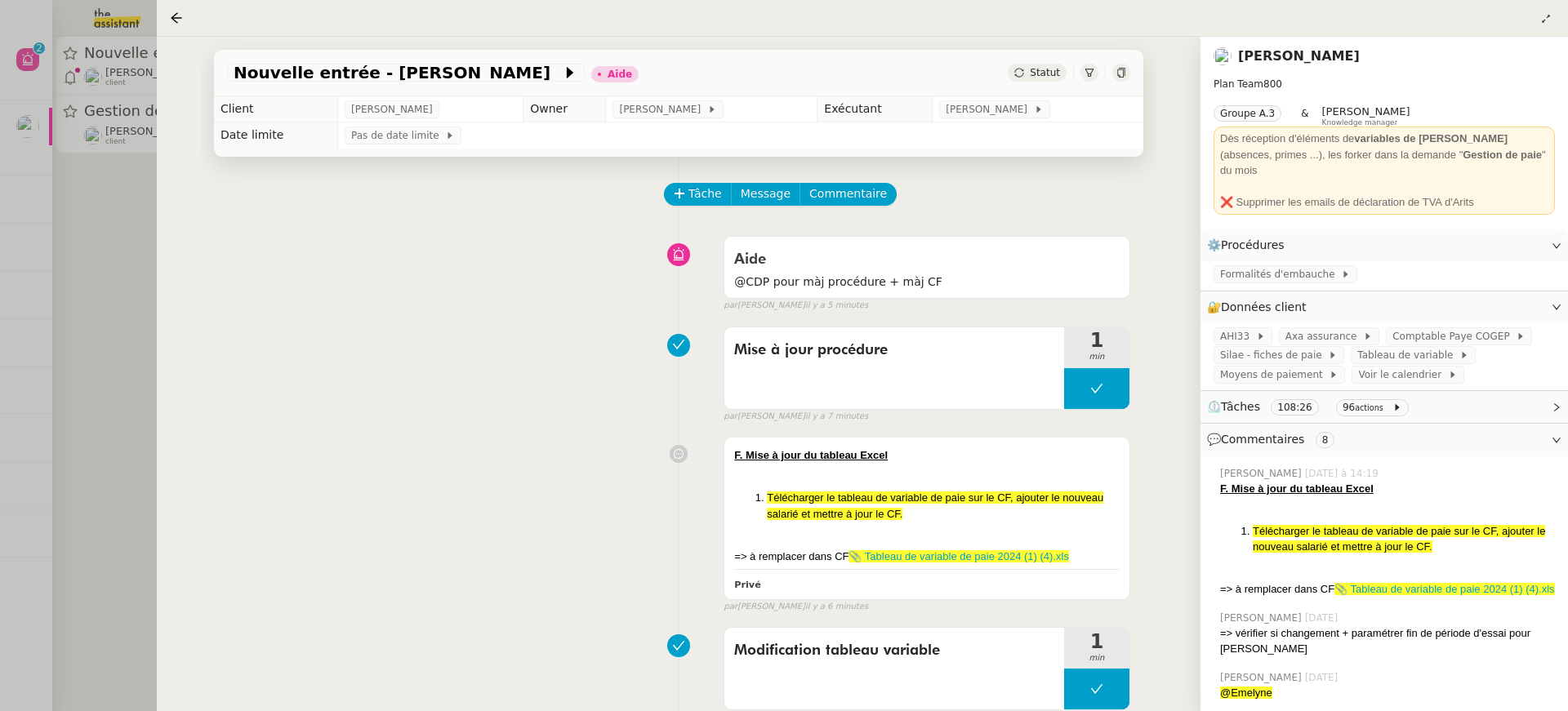
click at [854, 207] on div "Tâche Message Commentaire" at bounding box center [897, 202] width 464 height 40
click at [847, 198] on span "Commentaire" at bounding box center [848, 194] width 77 height 19
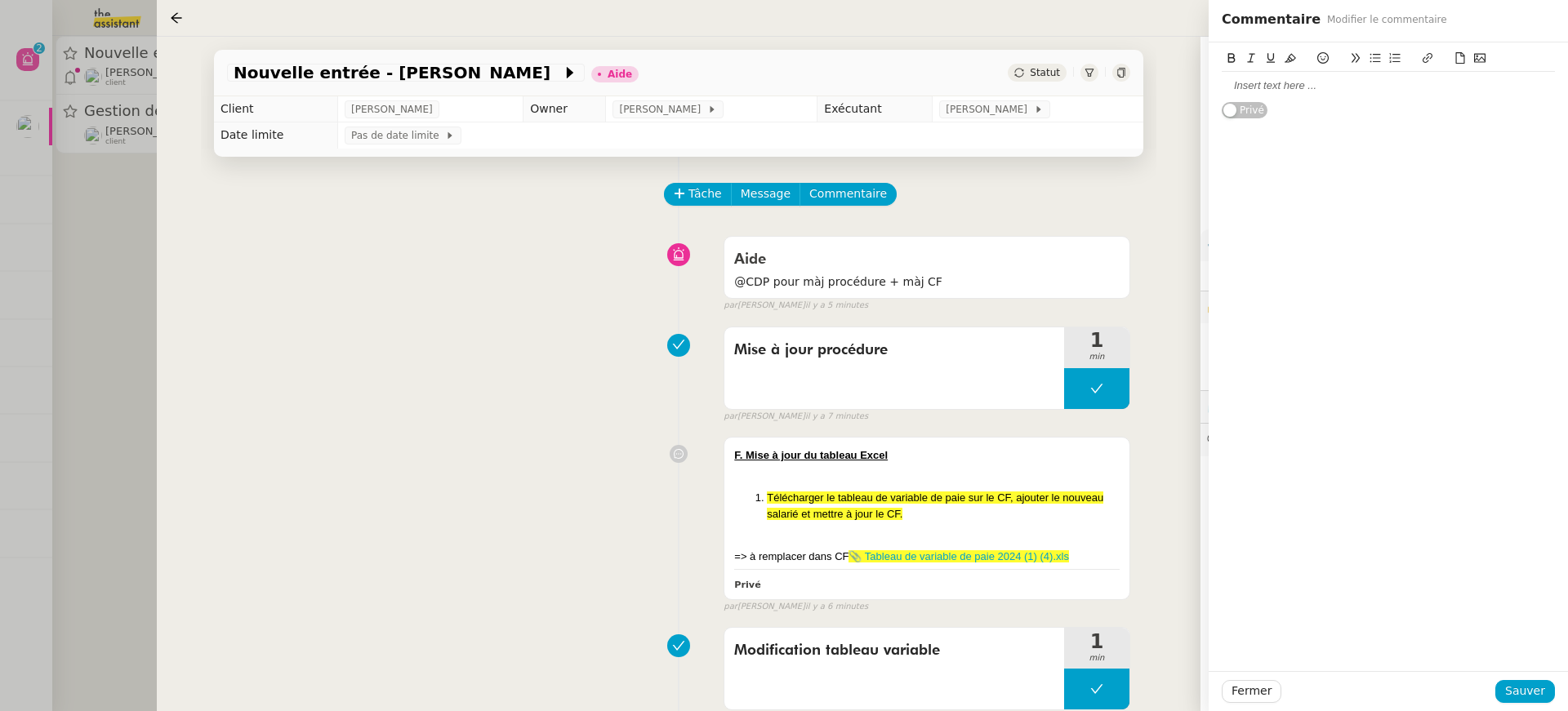
click at [1282, 90] on div at bounding box center [1388, 86] width 333 height 14
click at [1510, 687] on span "Sauver" at bounding box center [1525, 691] width 40 height 19
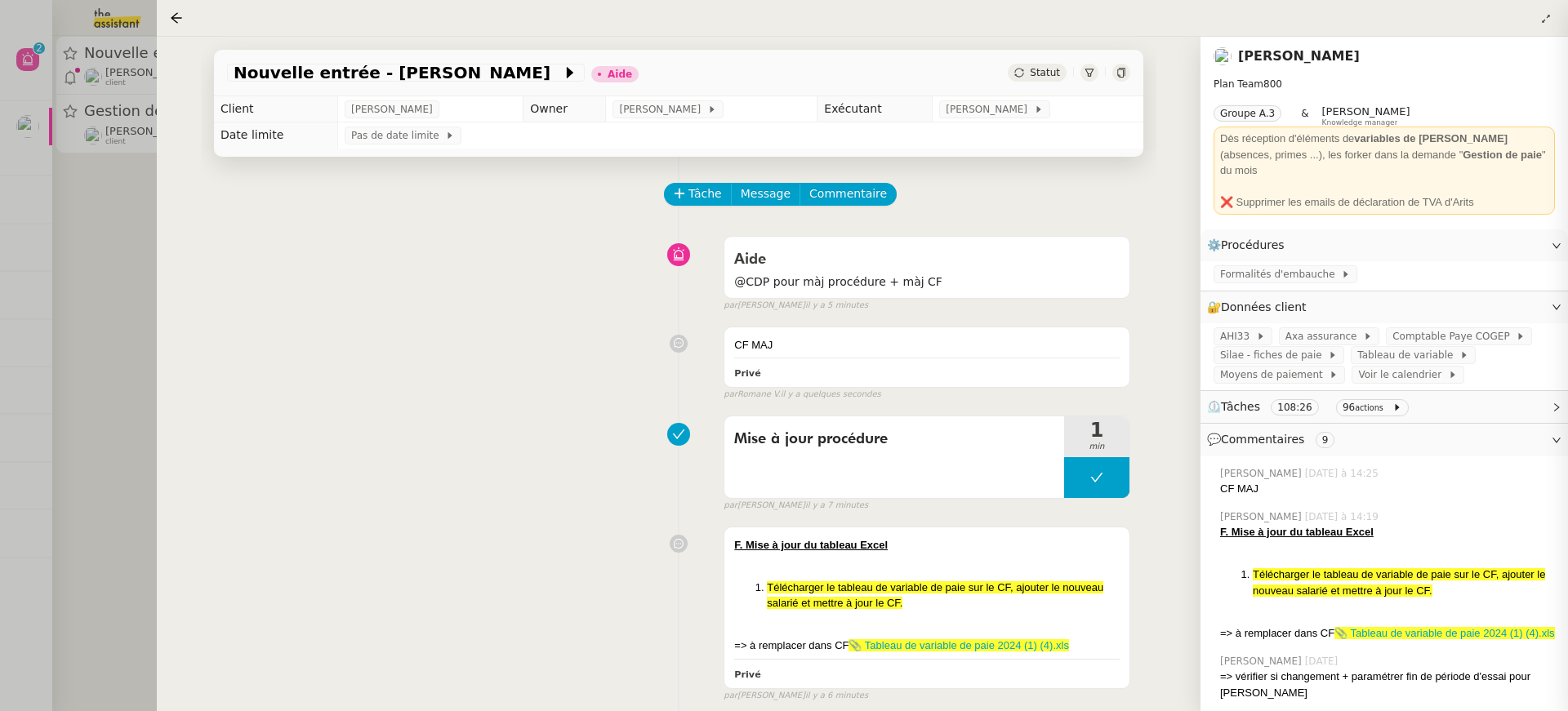
click at [961, 506] on div "par Emelyne F. il y a 7 minutes" at bounding box center [927, 505] width 407 height 14
click at [974, 553] on div at bounding box center [927, 561] width 385 height 16
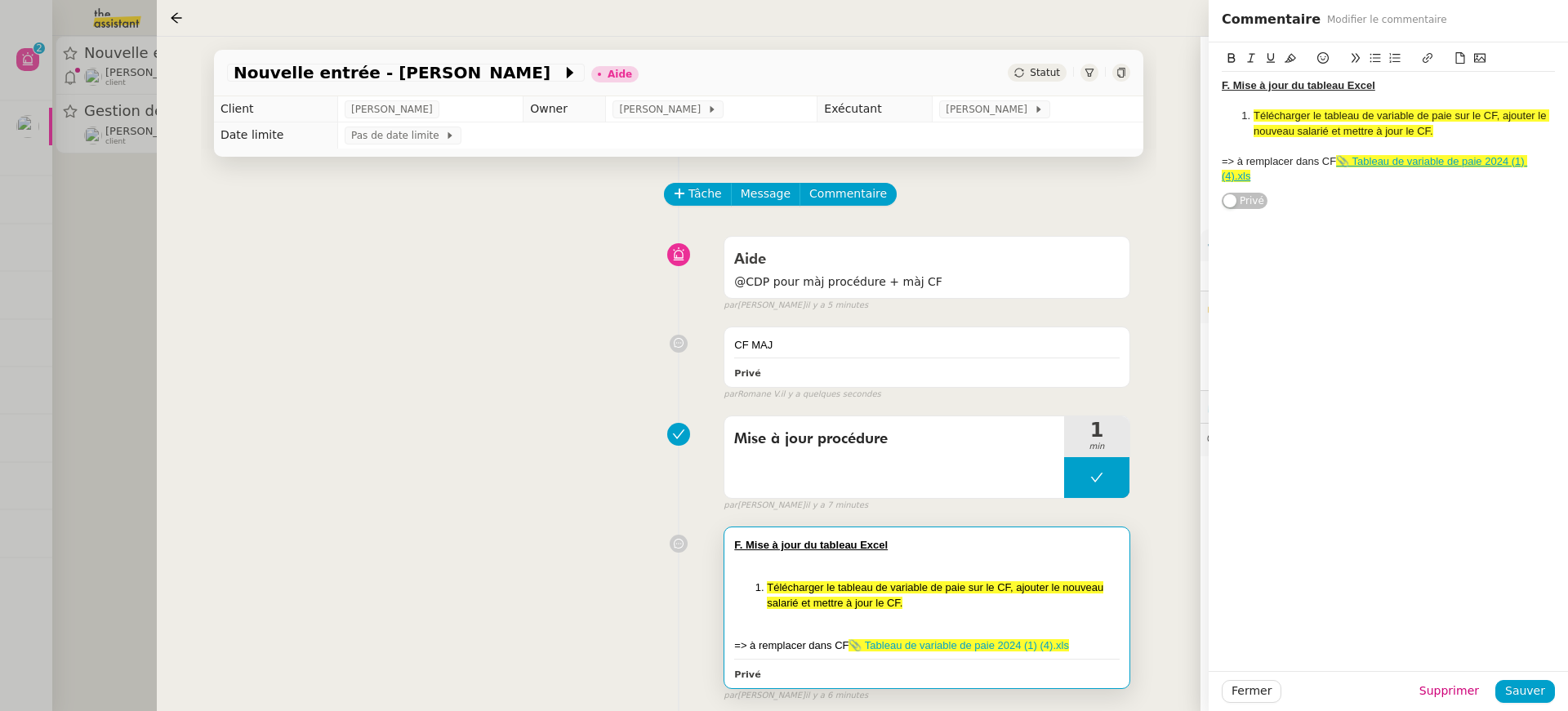
click at [990, 588] on span "Télécharger le tableau de variable de paie sur le CF, ajouter le nouveau salari…" at bounding box center [935, 596] width 337 height 29
drag, startPoint x: 1443, startPoint y: 131, endPoint x: 1241, endPoint y: 112, distance: 202.9
click at [1241, 112] on li "Télécharger le tableau de variable de paie sur le CF, ajouter le nouveau salari…" at bounding box center [1396, 124] width 318 height 31
copy span "Télécharger le tableau de variable de paie sur le CF, ajouter le nouveau salari…"
click at [570, 476] on div "Mise à jour procédure 1 min false par Emelyne F. il y a 7 minutes" at bounding box center [678, 461] width 903 height 104
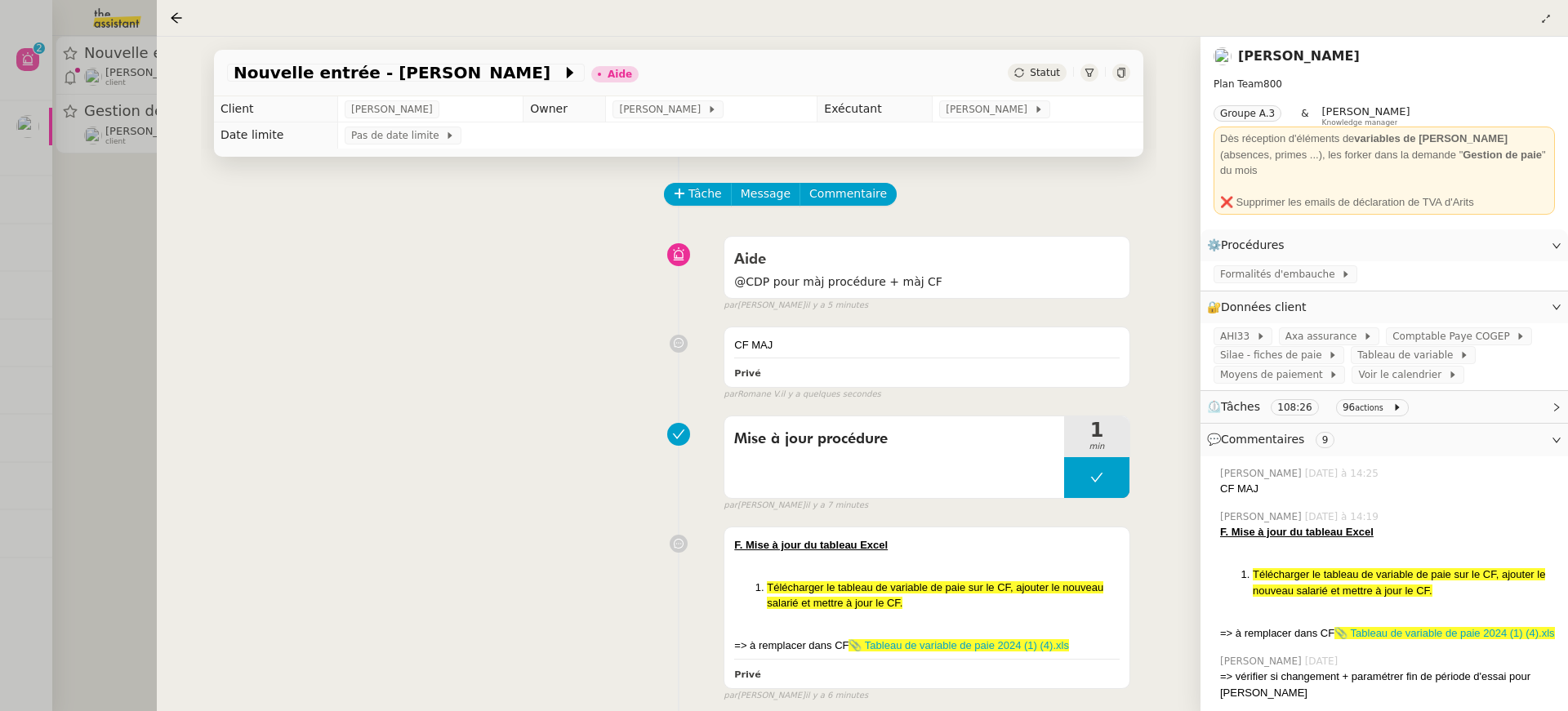
click at [1252, 66] on nz-page-header-title "[PERSON_NAME]" at bounding box center [1298, 56] width 122 height 22
click at [1263, 66] on nz-page-header-title "[PERSON_NAME]" at bounding box center [1298, 56] width 122 height 22
click at [1260, 58] on link "[PERSON_NAME]" at bounding box center [1298, 56] width 122 height 15
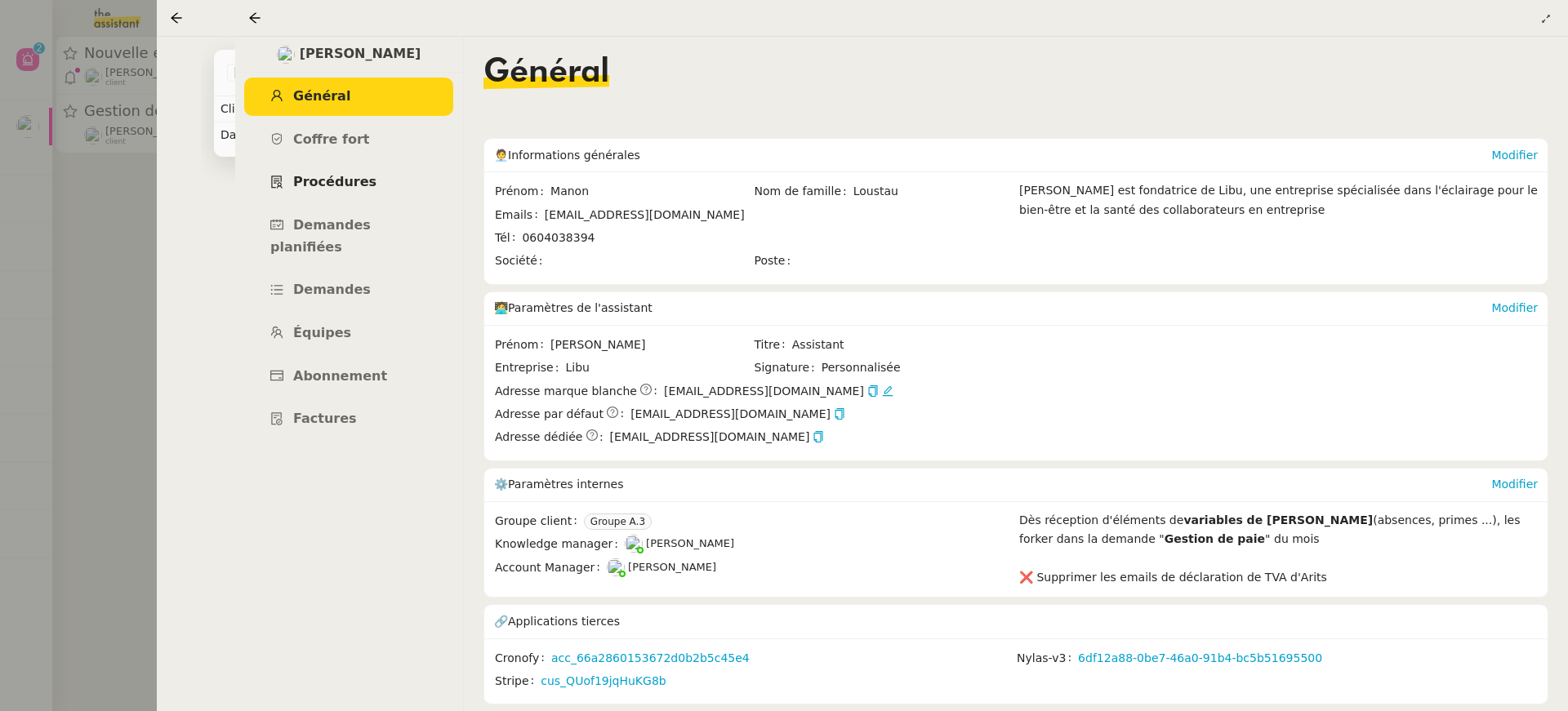
click at [347, 184] on span "Procédures" at bounding box center [335, 181] width 84 height 15
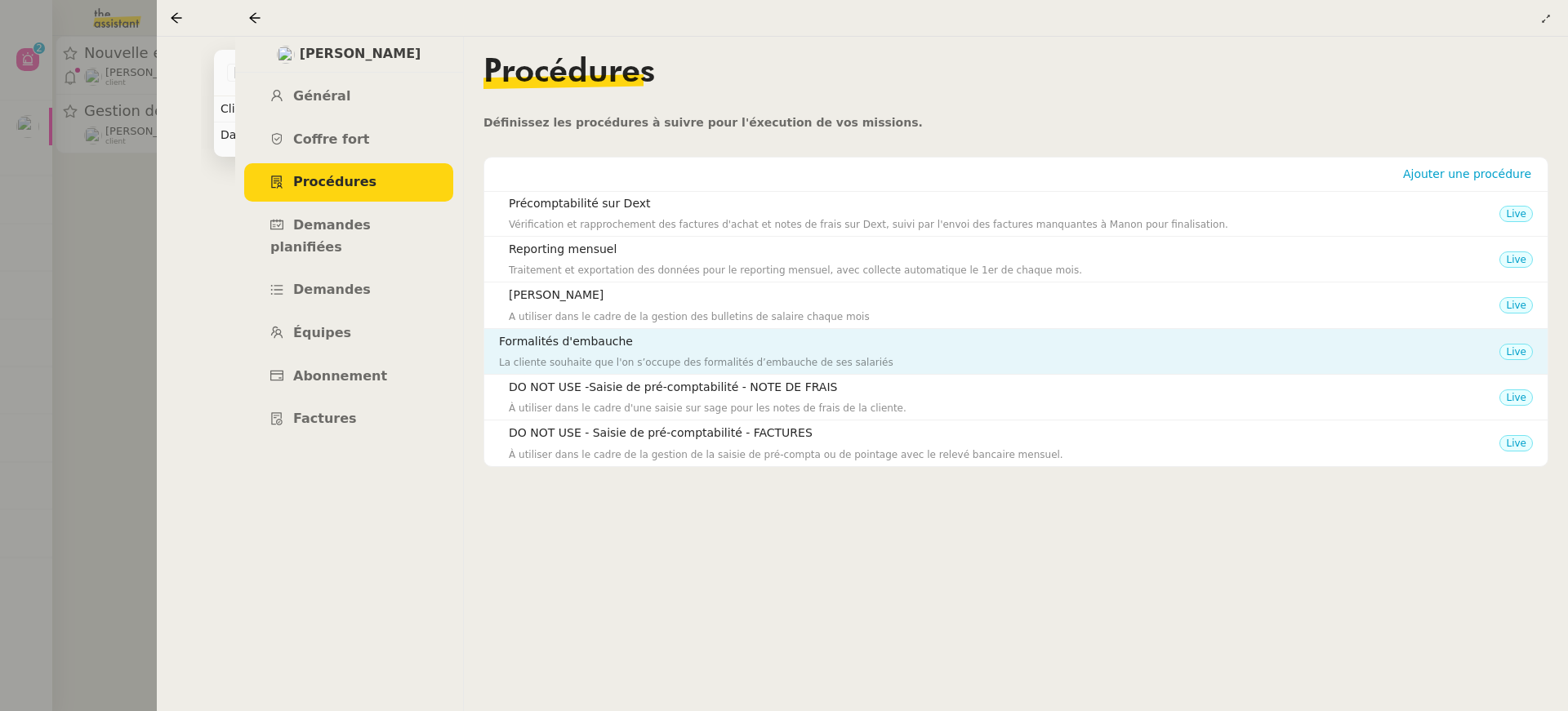
click at [652, 346] on h4 "Formalités d'embauche" at bounding box center [998, 341] width 1000 height 19
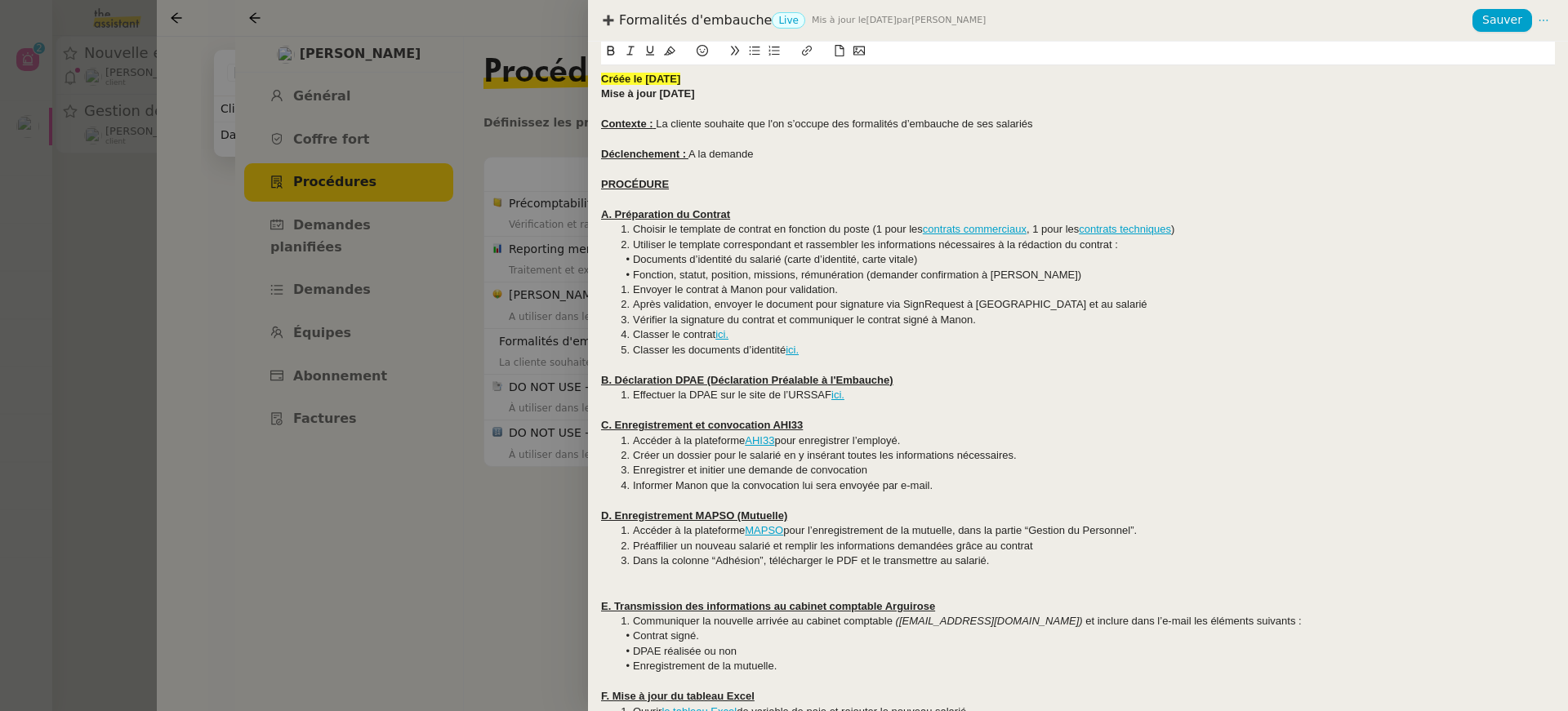
scroll to position [111, 0]
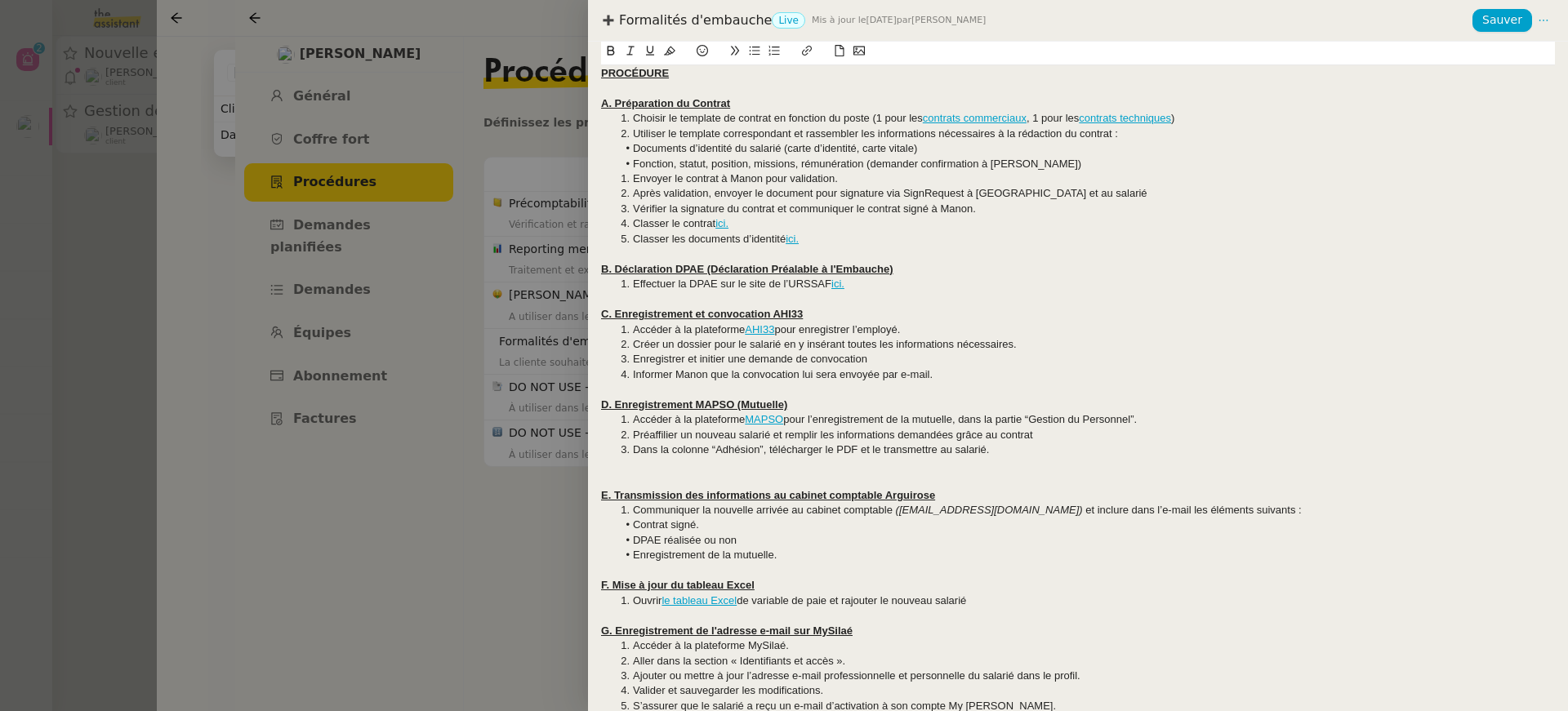
drag, startPoint x: 1002, startPoint y: 597, endPoint x: 391, endPoint y: 608, distance: 611.1
click at [391, 608] on div "Formalités d'embauche Live Mis à jour le 31 mars 2025 par Meyriam B. Sauver Cré…" at bounding box center [784, 356] width 1568 height 711
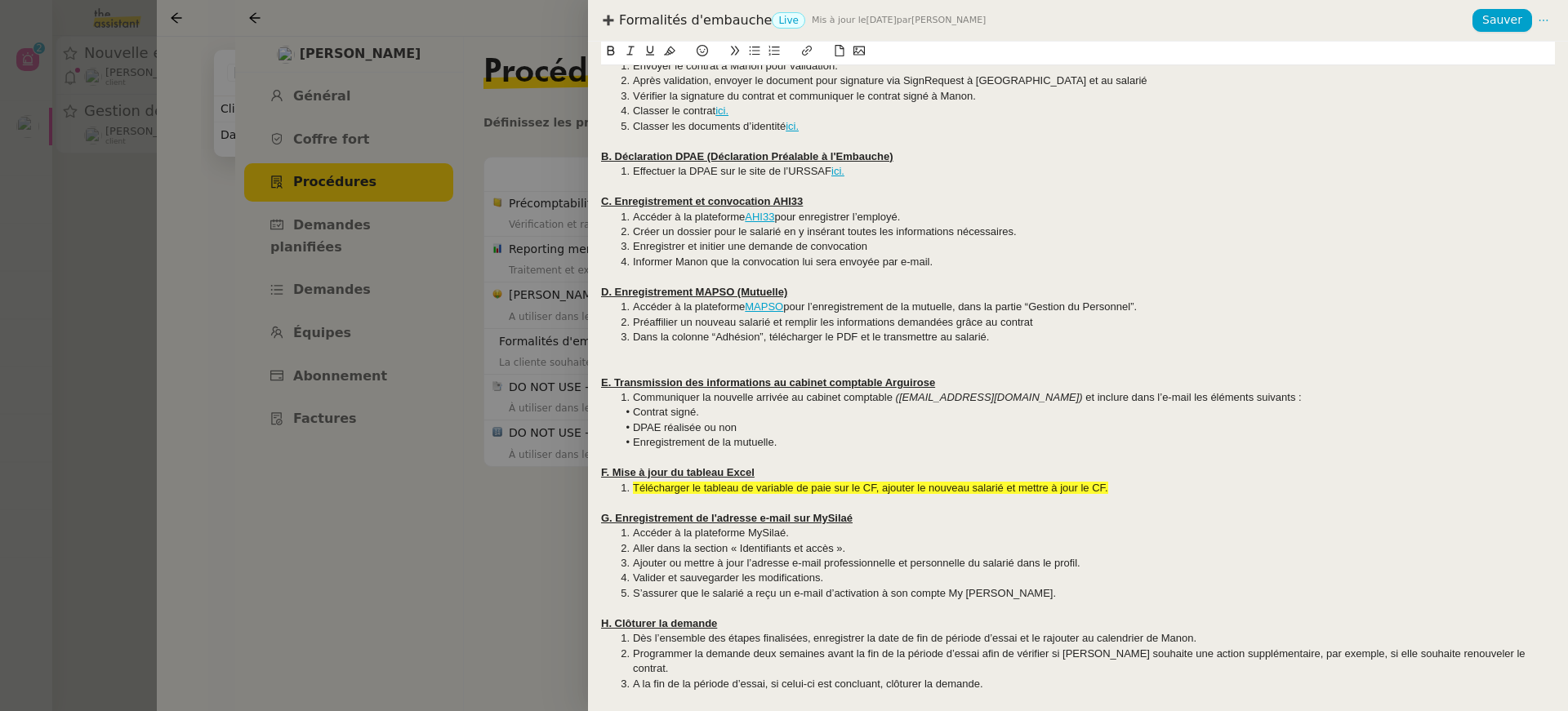
scroll to position [209, 0]
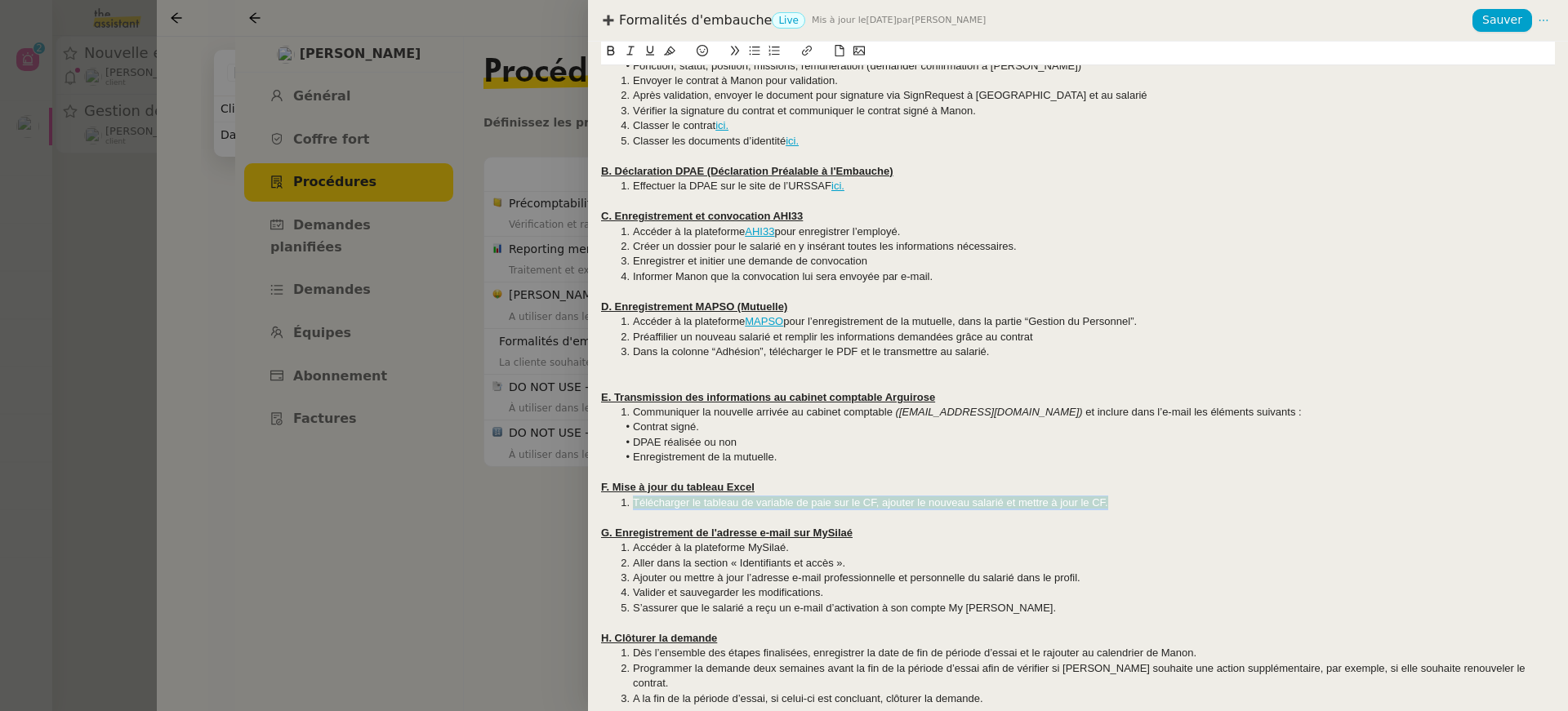
drag, startPoint x: 1136, startPoint y: 500, endPoint x: 572, endPoint y: 500, distance: 564.0
click at [572, 501] on div "Formalités d'embauche Live Mis à jour le 31 mars 2025 par Meyriam B. Sauver Cré…" at bounding box center [784, 356] width 1568 height 711
click at [664, 55] on icon at bounding box center [670, 51] width 12 height 9
click at [748, 284] on li "Informer Manon que la convocation lui sera envoyée par e-mail." at bounding box center [1086, 276] width 938 height 14
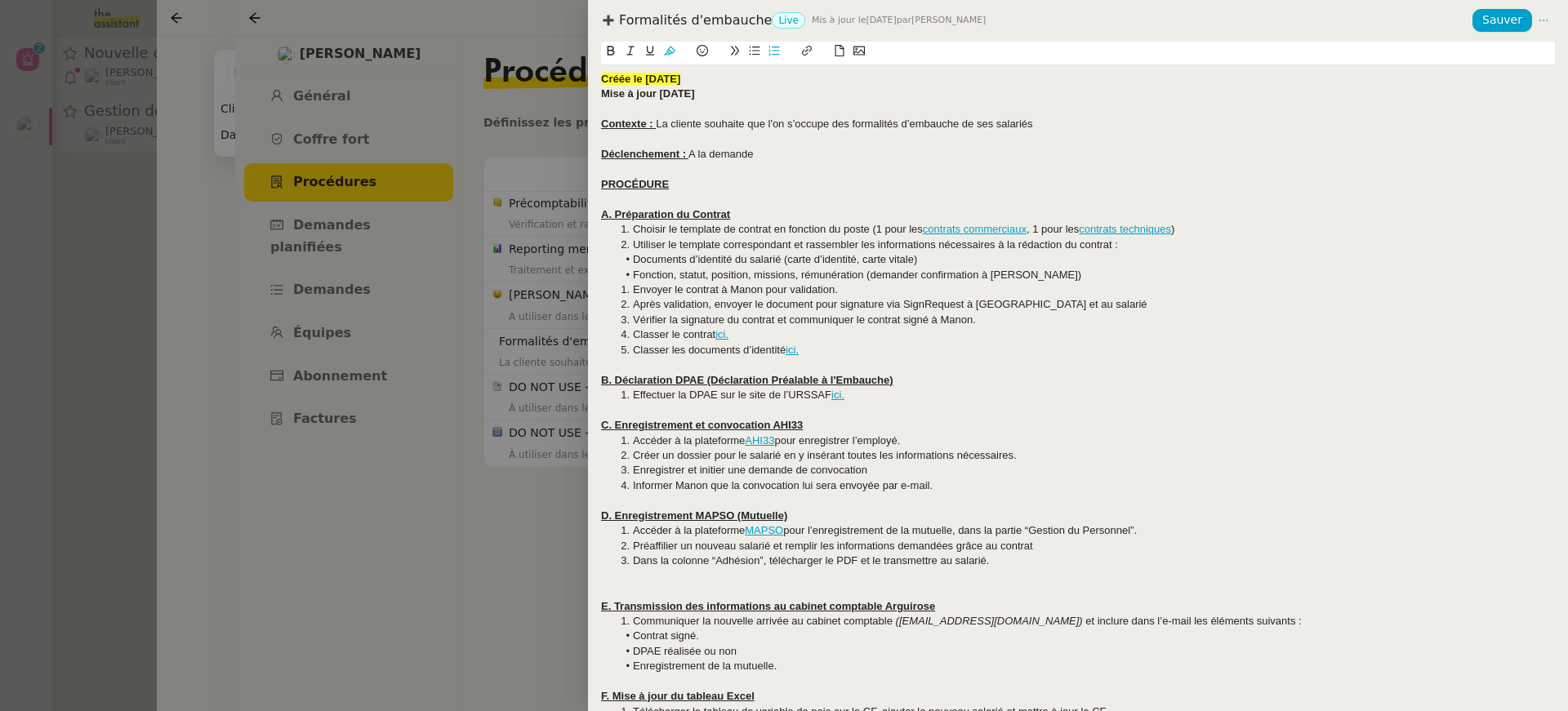
click at [669, 95] on strong "Mise à jour 26/3/25" at bounding box center [648, 94] width 94 height 13
click at [1502, 21] on span "Sauver" at bounding box center [1502, 20] width 40 height 19
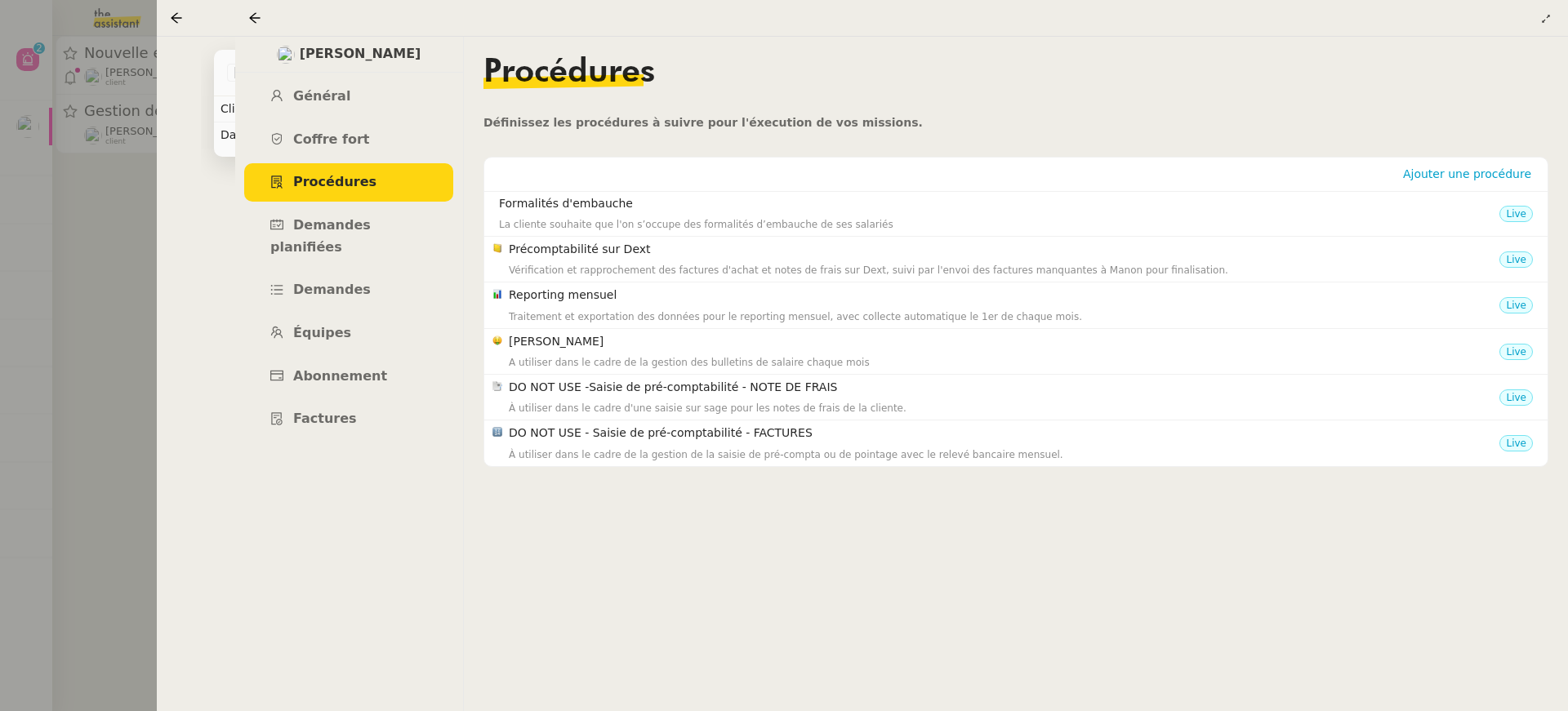
click at [258, 31] on nz-page-header at bounding box center [901, 18] width 1333 height 37
click at [255, 19] on icon at bounding box center [255, 18] width 14 height 14
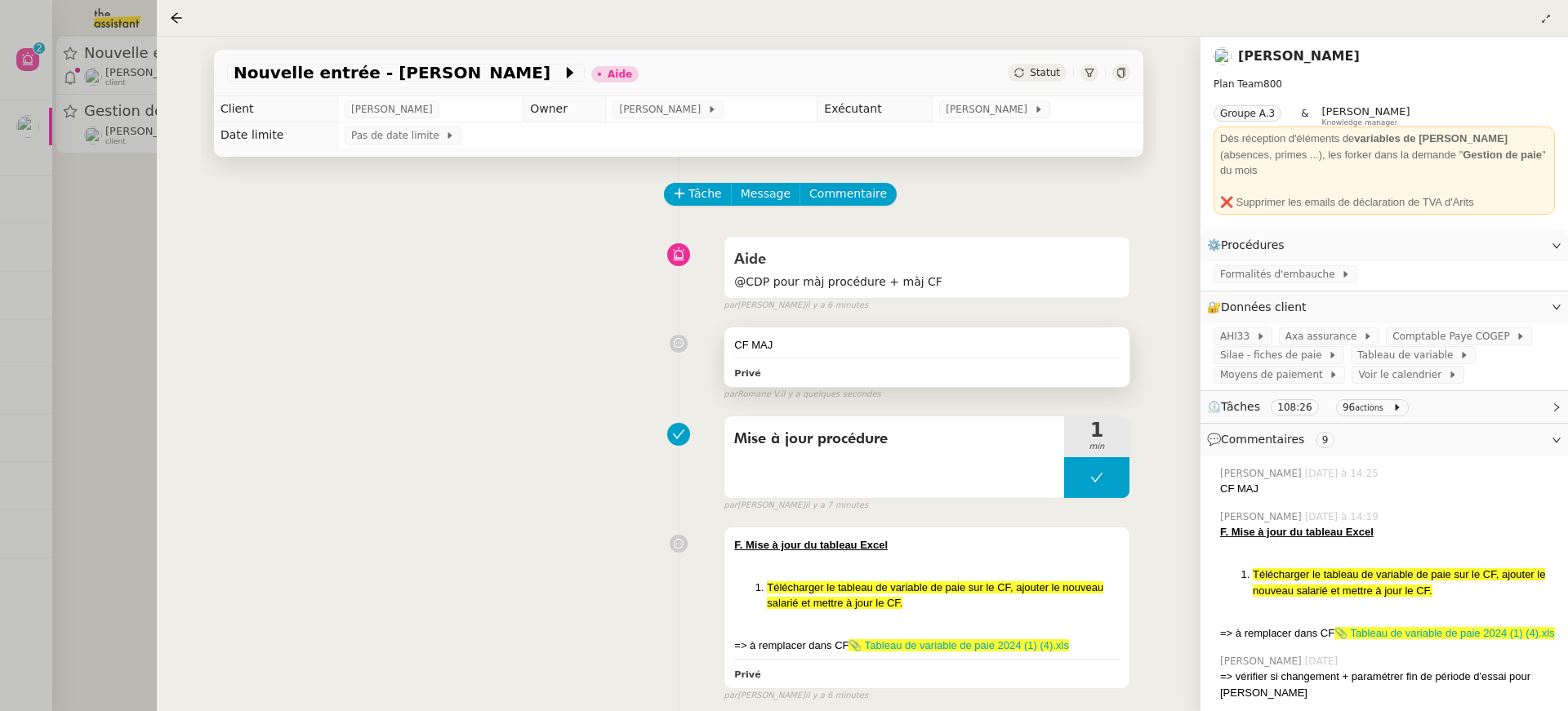
click at [842, 384] on div "CF MAJ Privé" at bounding box center [927, 357] width 405 height 60
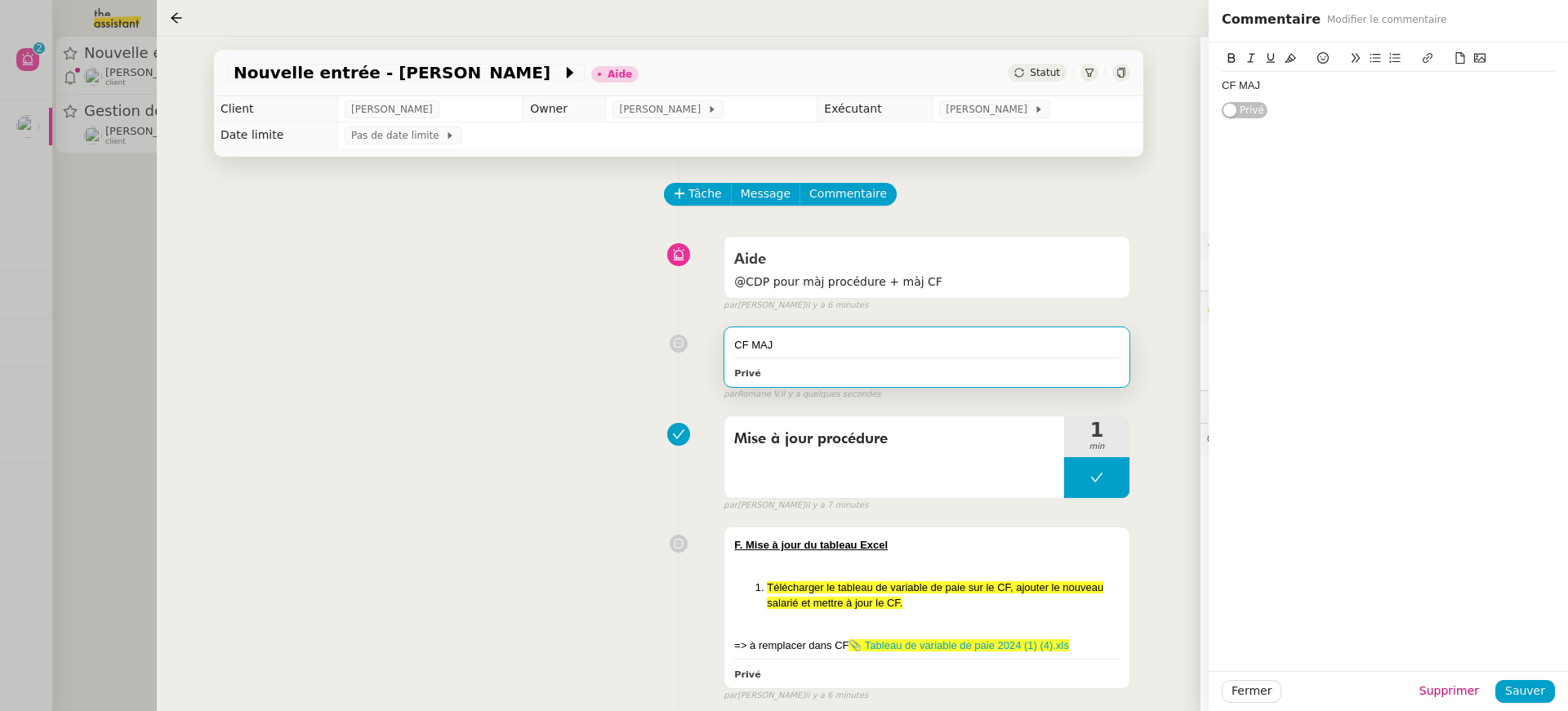
click at [1352, 93] on div "CF MAJ" at bounding box center [1388, 86] width 333 height 14
click at [1545, 688] on button "Sauver" at bounding box center [1525, 691] width 59 height 22
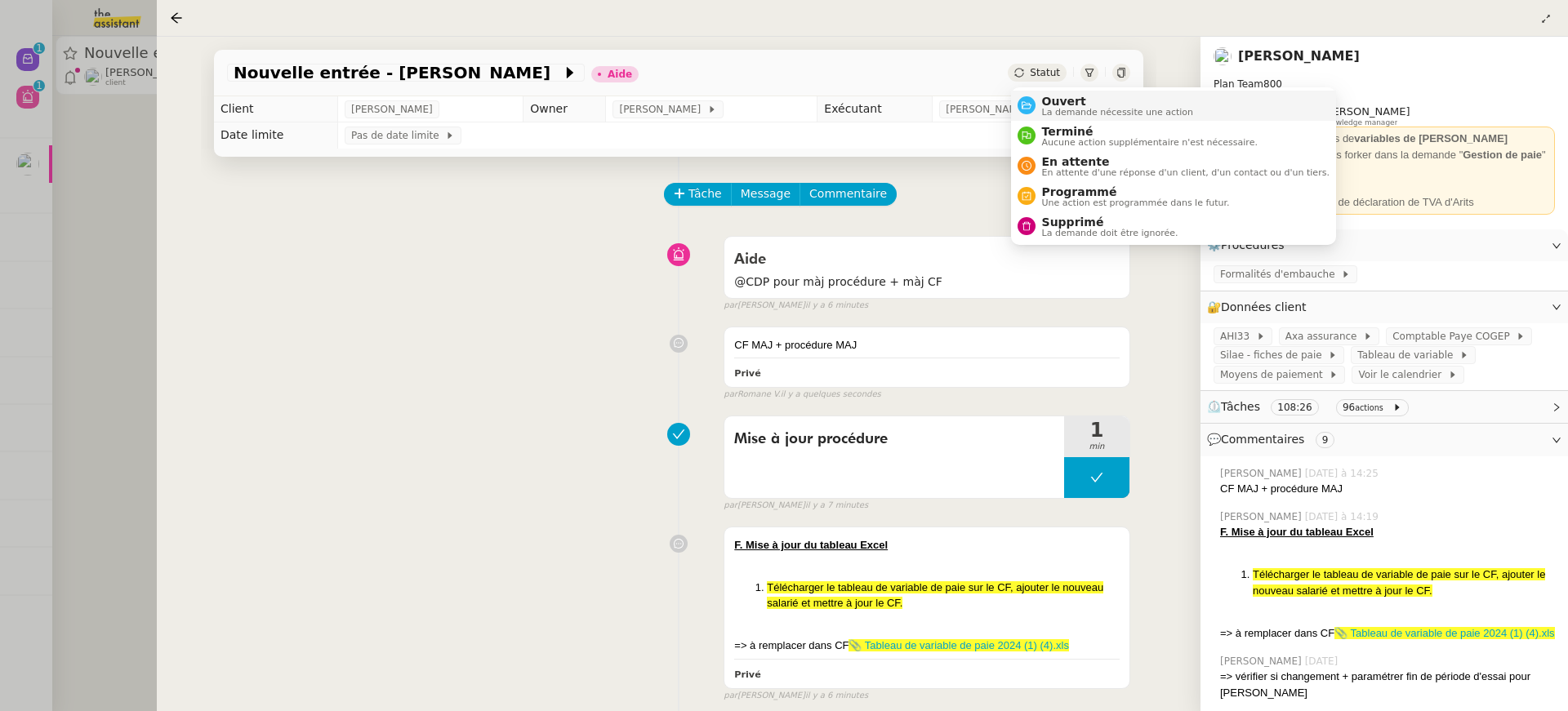
click at [1073, 102] on span "Ouvert" at bounding box center [1118, 101] width 152 height 14
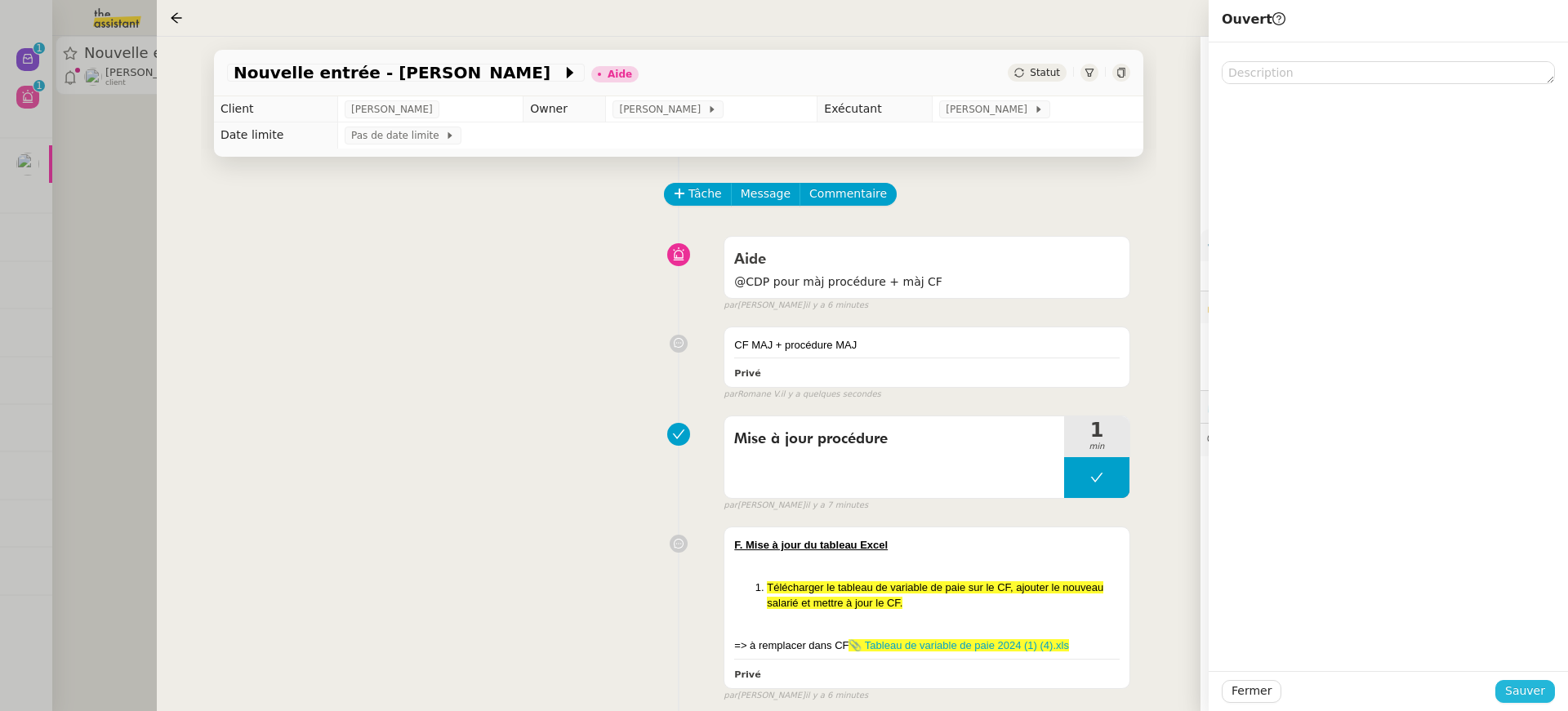
click at [1528, 695] on span "Sauver" at bounding box center [1525, 691] width 40 height 19
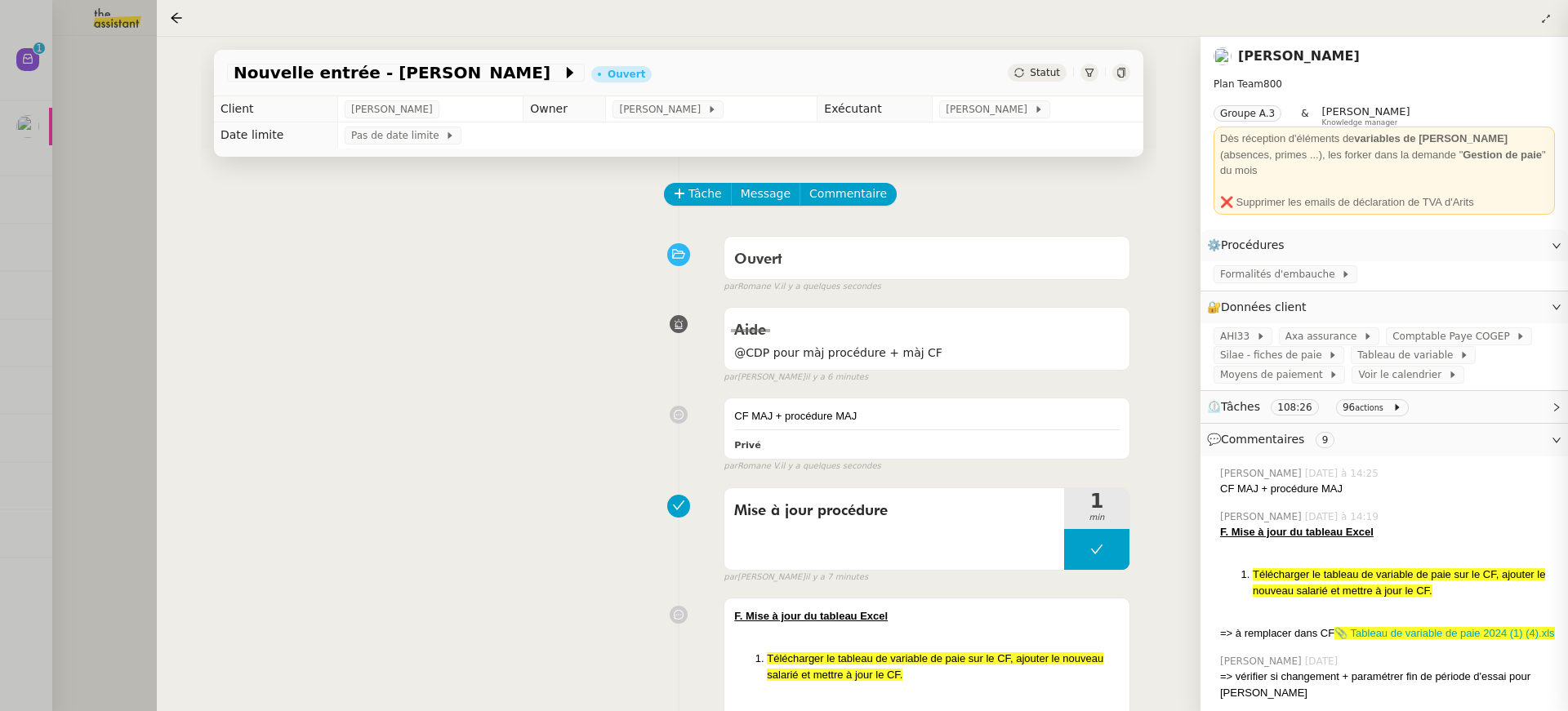
click at [73, 4] on div at bounding box center [784, 356] width 1568 height 711
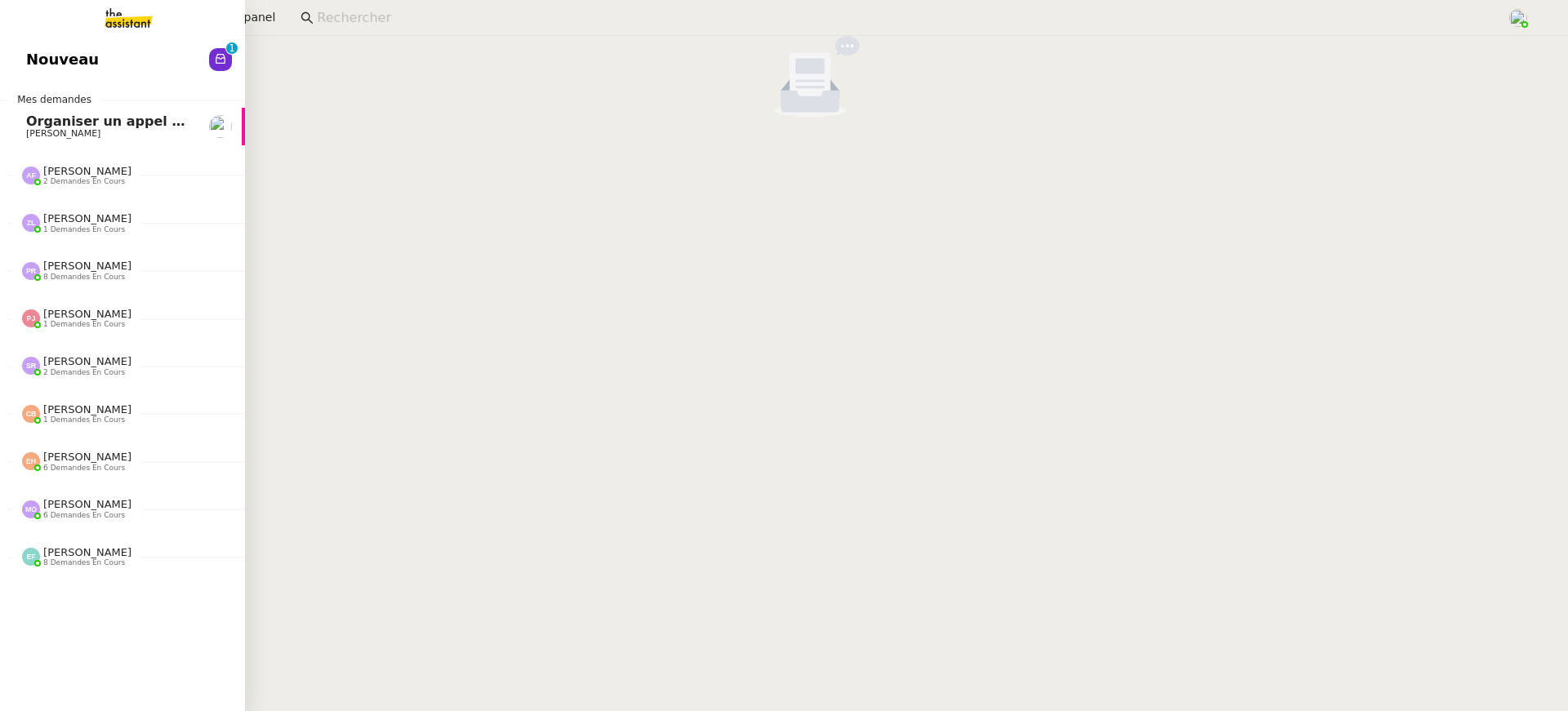
click at [16, 76] on link "Nouveau 0 1 2 3 4 5 6 7 8 9" at bounding box center [122, 59] width 245 height 38
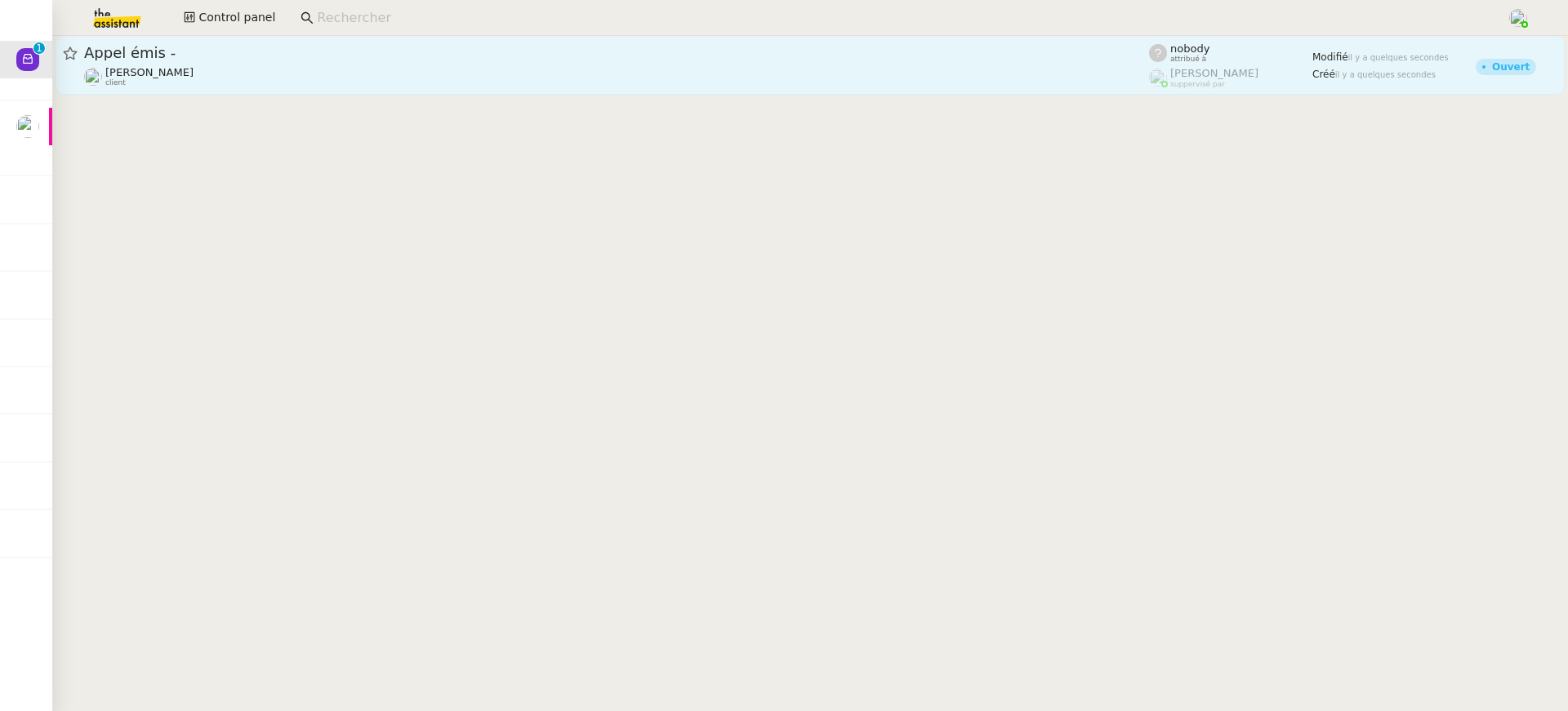
click at [664, 84] on div "David Berrebi client" at bounding box center [616, 76] width 1065 height 22
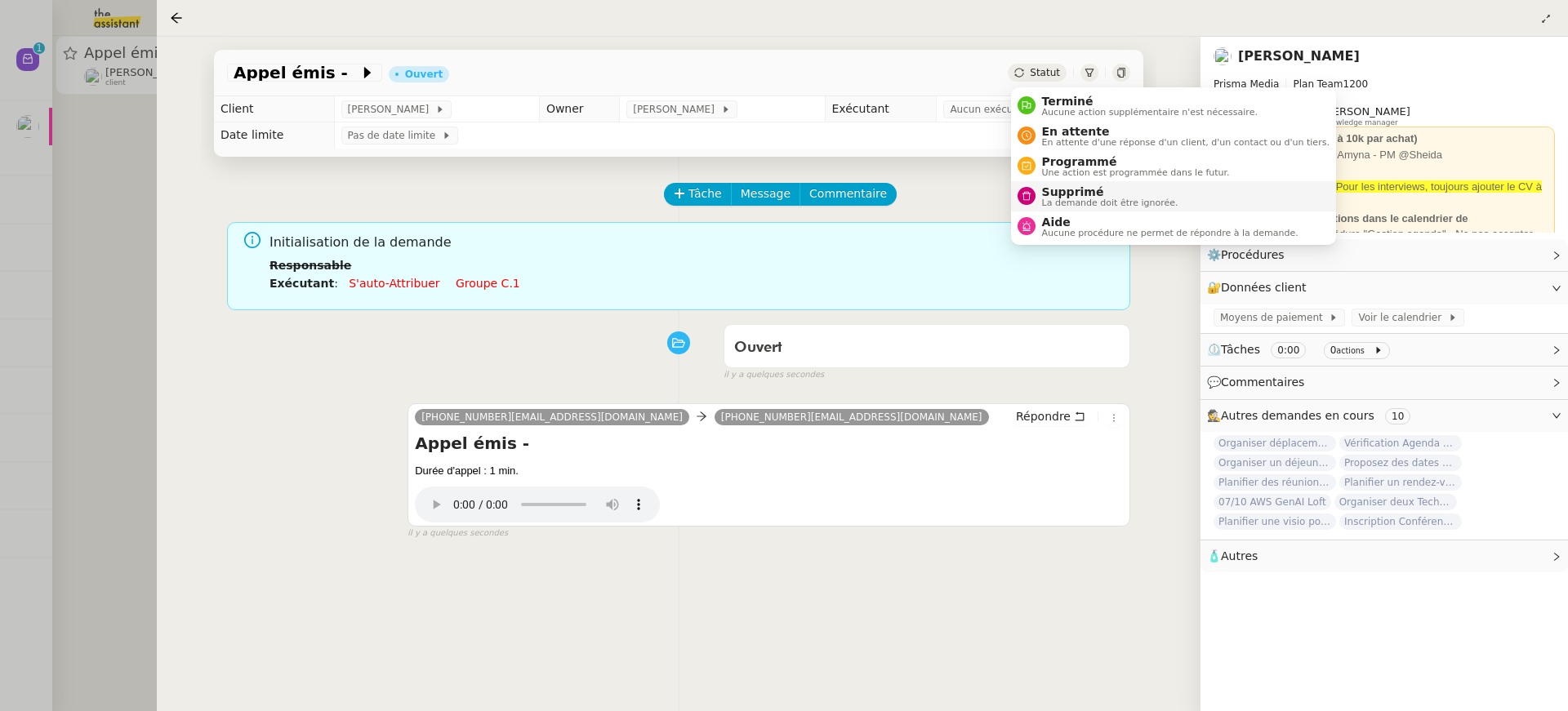
click at [1100, 187] on span "Supprimé" at bounding box center [1111, 192] width 137 height 14
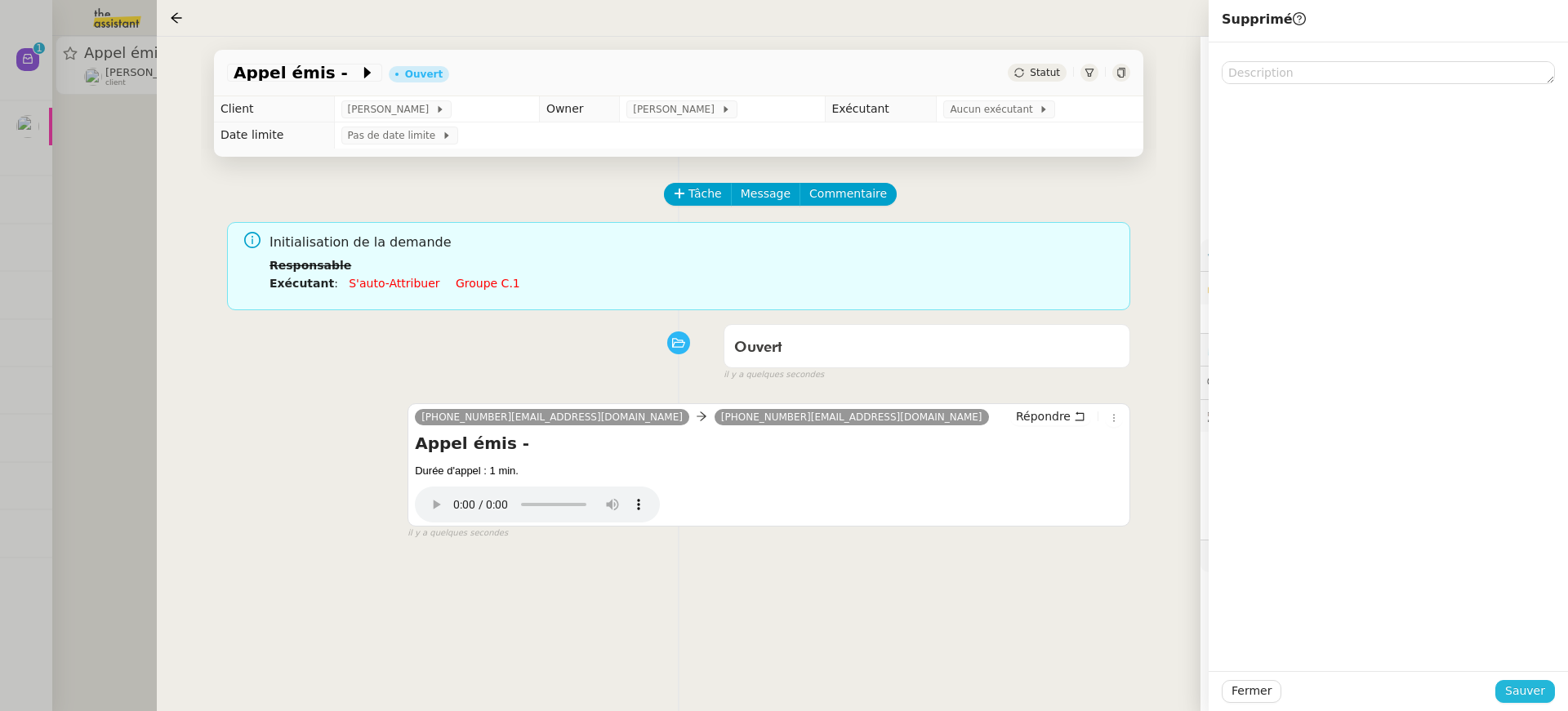
click at [1500, 688] on button "Sauver" at bounding box center [1525, 691] width 59 height 22
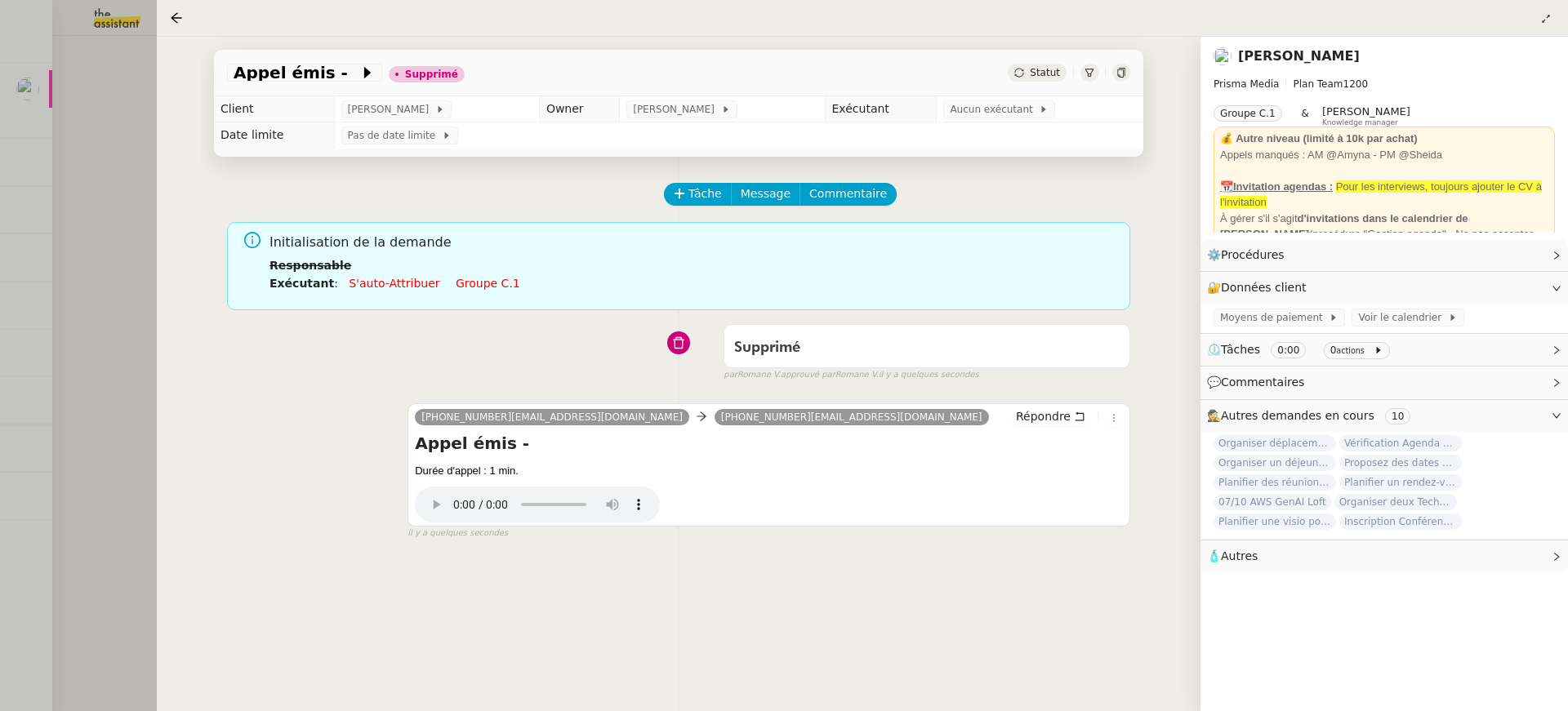
click at [44, 362] on div at bounding box center [784, 356] width 1568 height 711
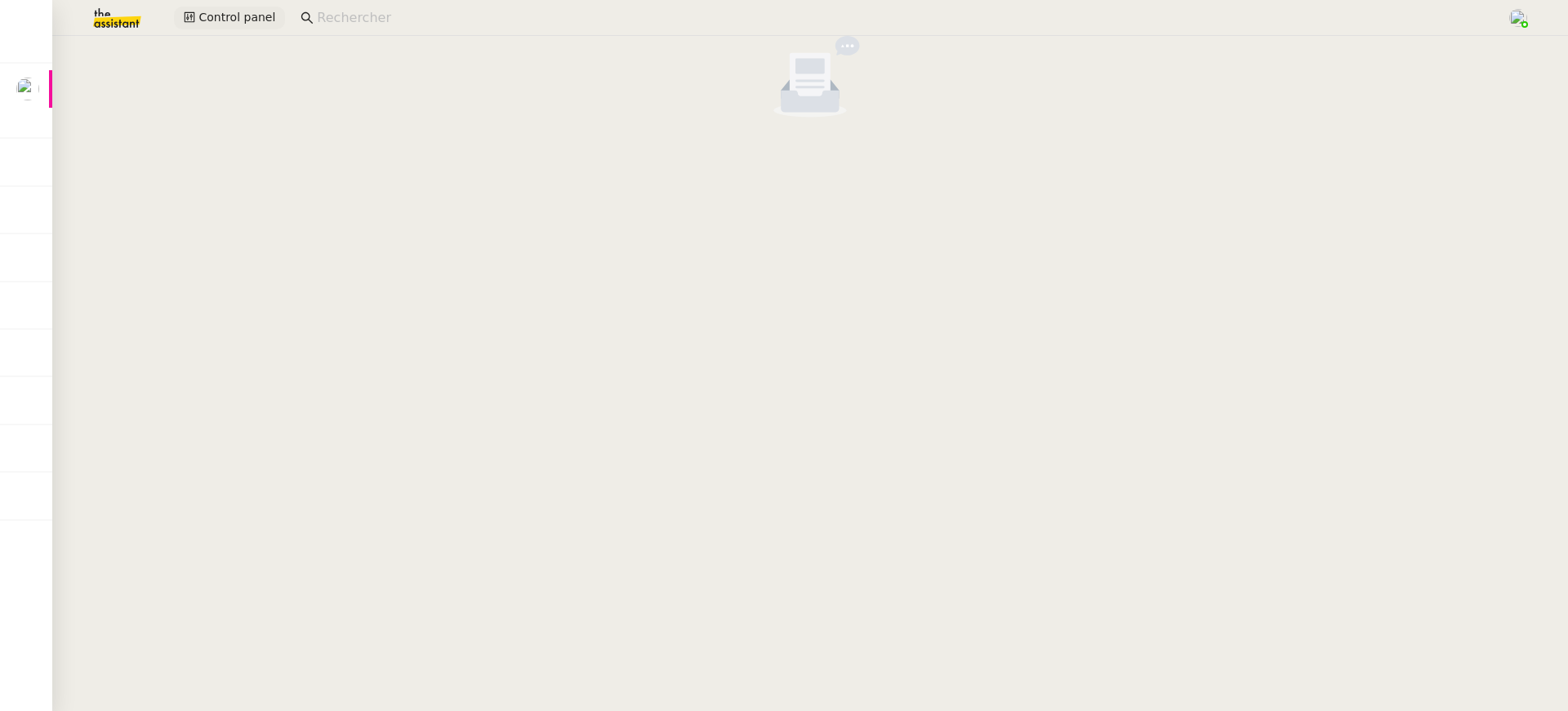
click at [256, 8] on span "Control panel" at bounding box center [236, 17] width 77 height 19
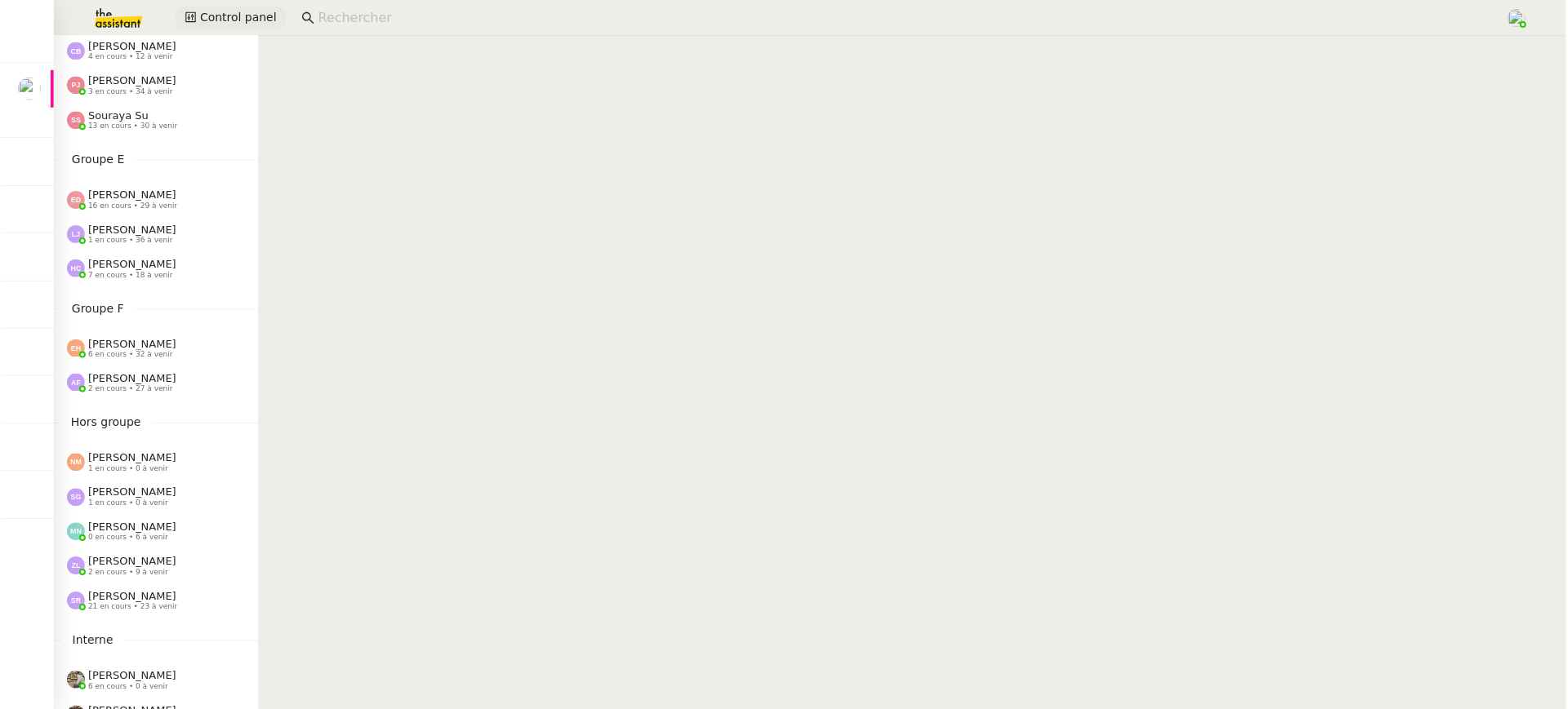
scroll to position [625, 0]
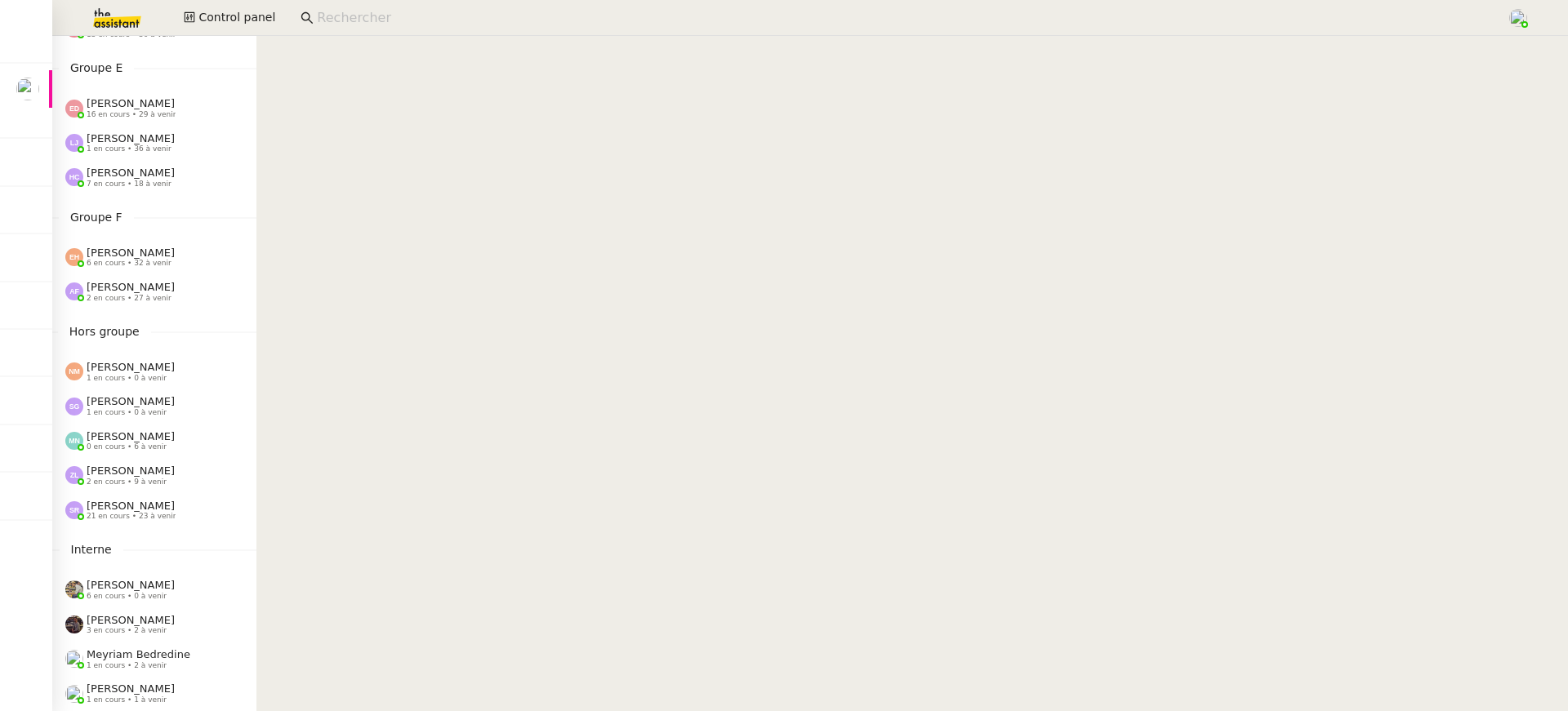
click at [159, 459] on div "[PERSON_NAME] 2 en cours • 9 à venir" at bounding box center [154, 475] width 204 height 34
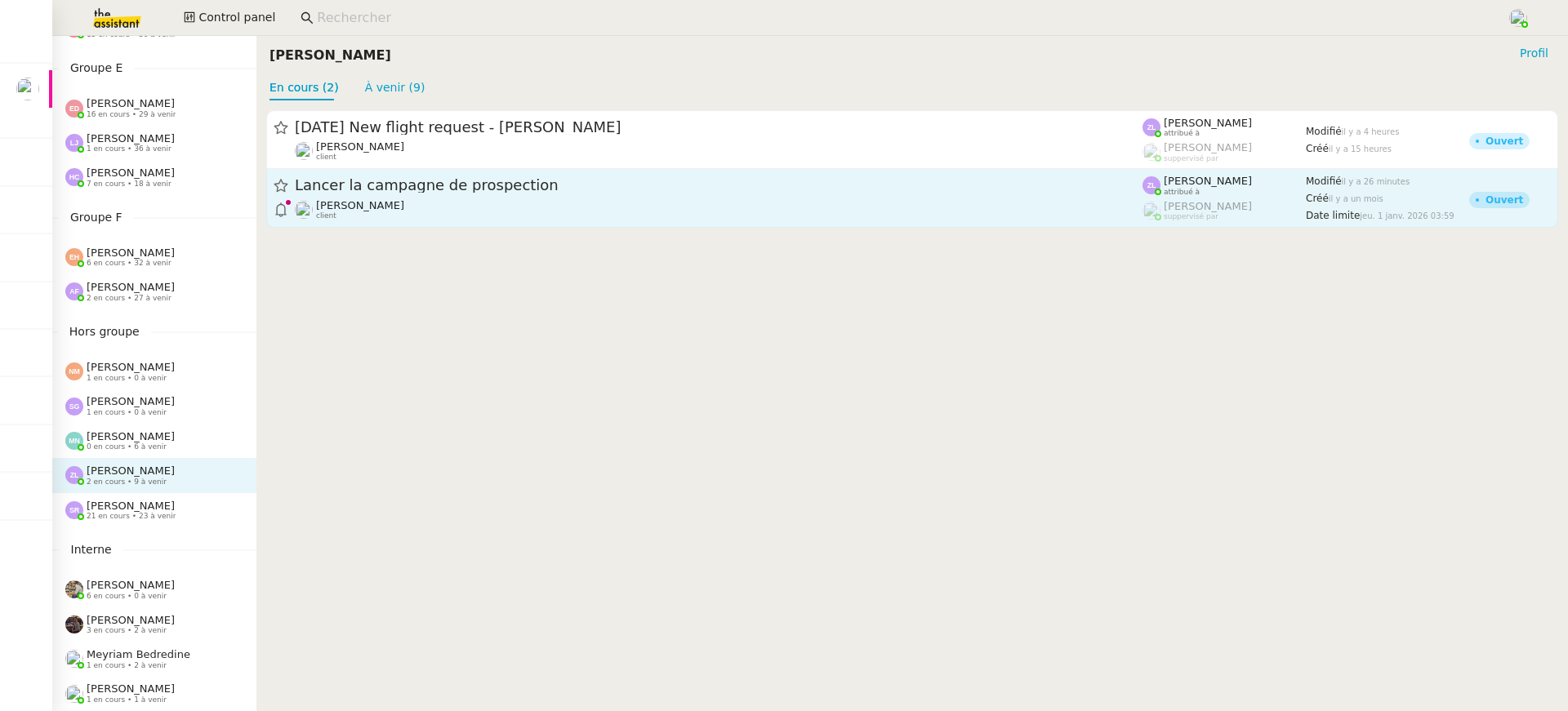
click at [445, 192] on span "Lancer la campagne de prospection" at bounding box center [719, 186] width 848 height 14
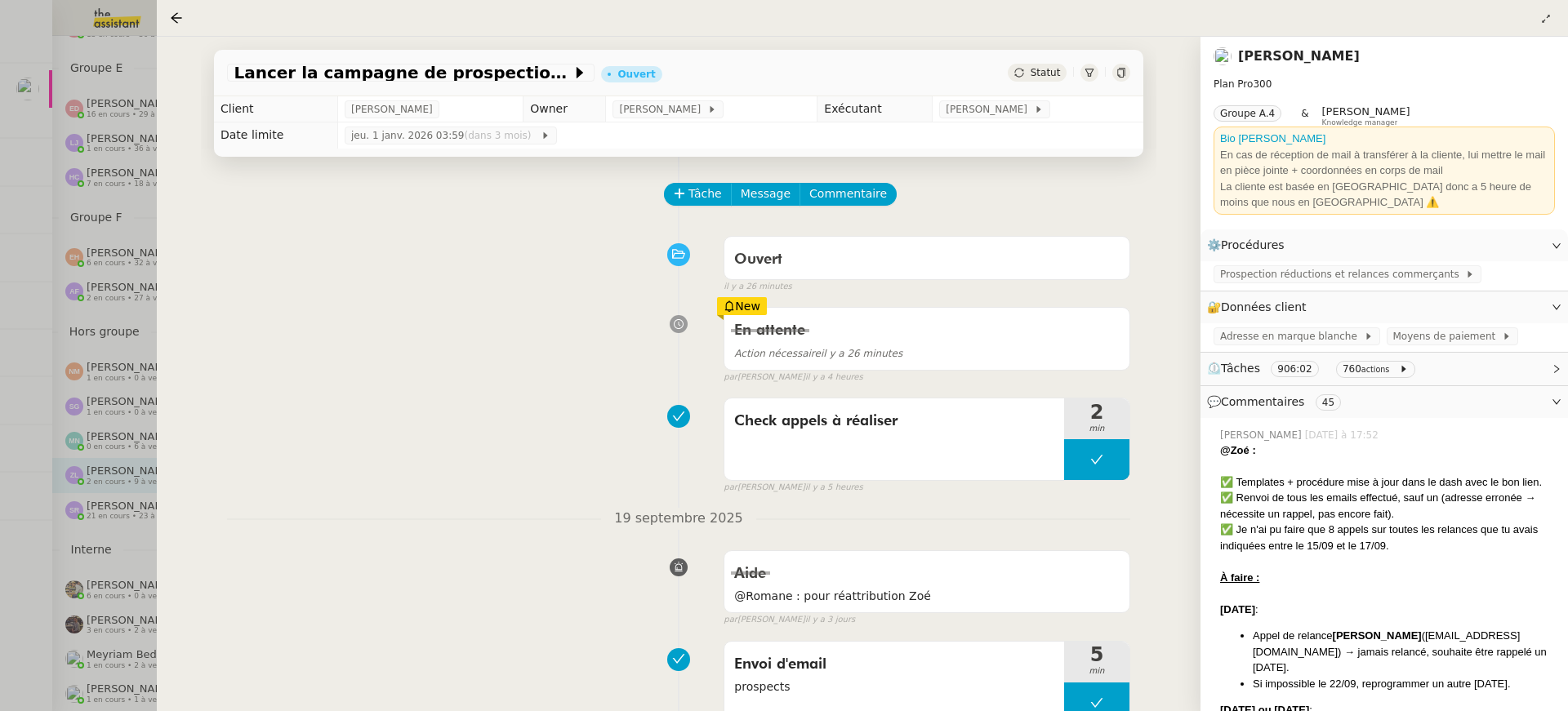
click at [77, 246] on div at bounding box center [784, 356] width 1568 height 711
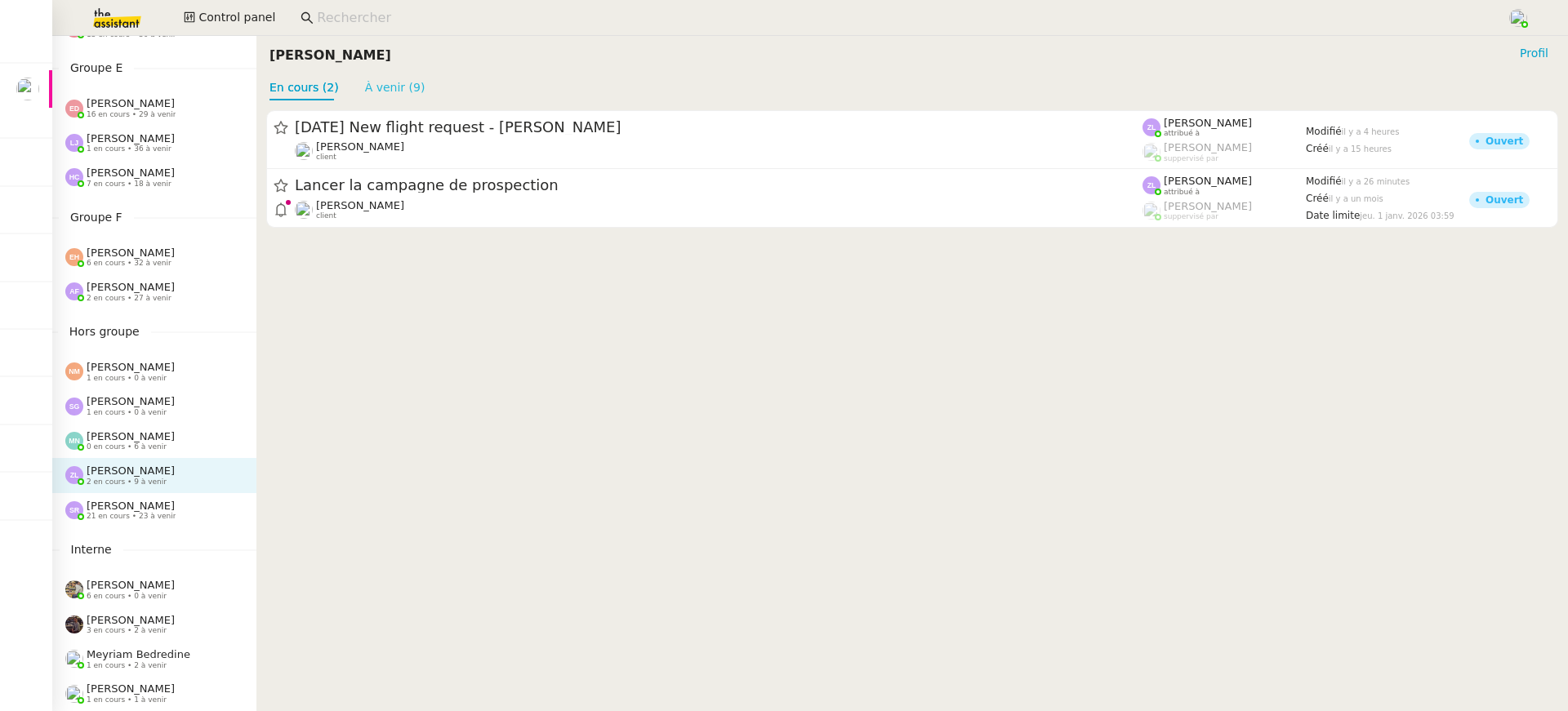
click at [408, 84] on link "À venir (9)" at bounding box center [395, 87] width 60 height 14
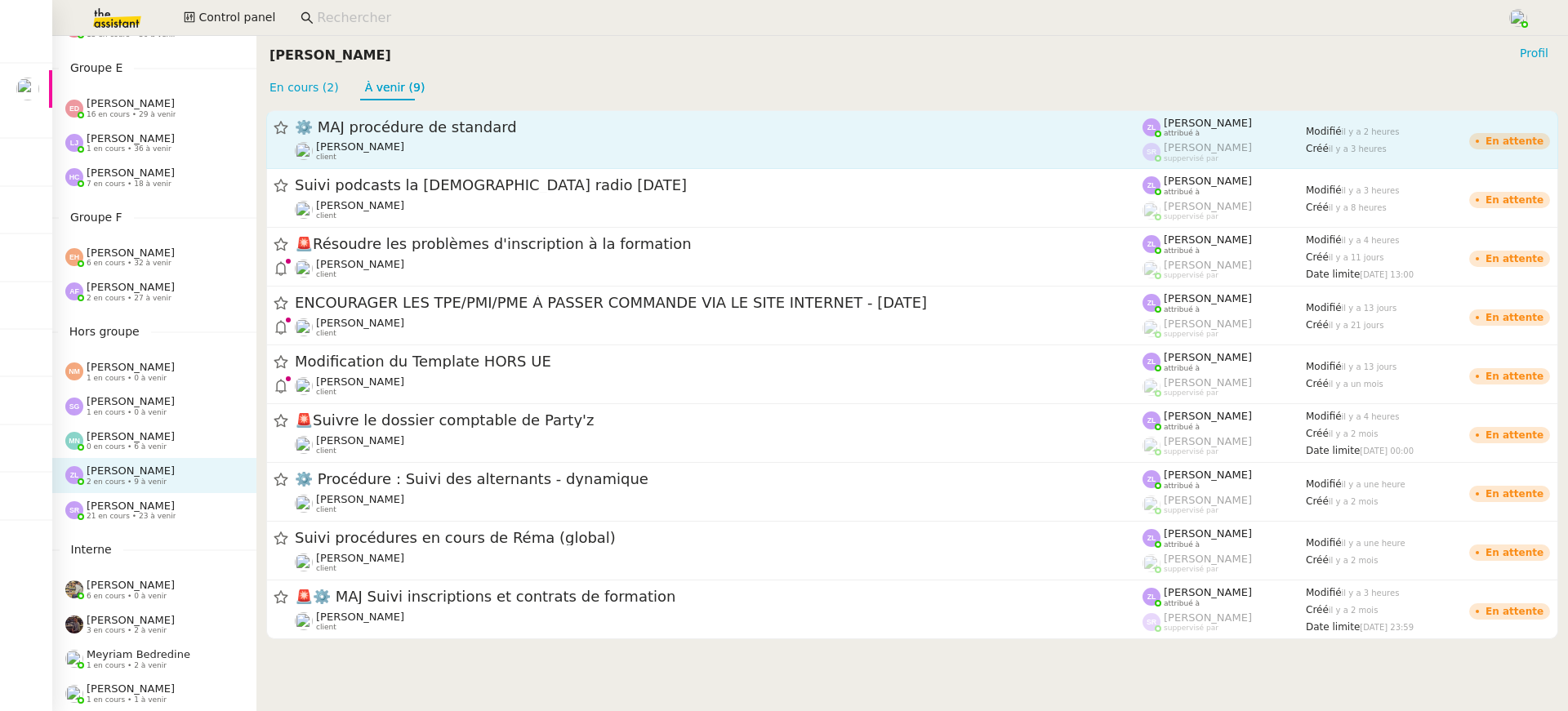
click at [347, 148] on span "[PERSON_NAME]" at bounding box center [360, 147] width 88 height 13
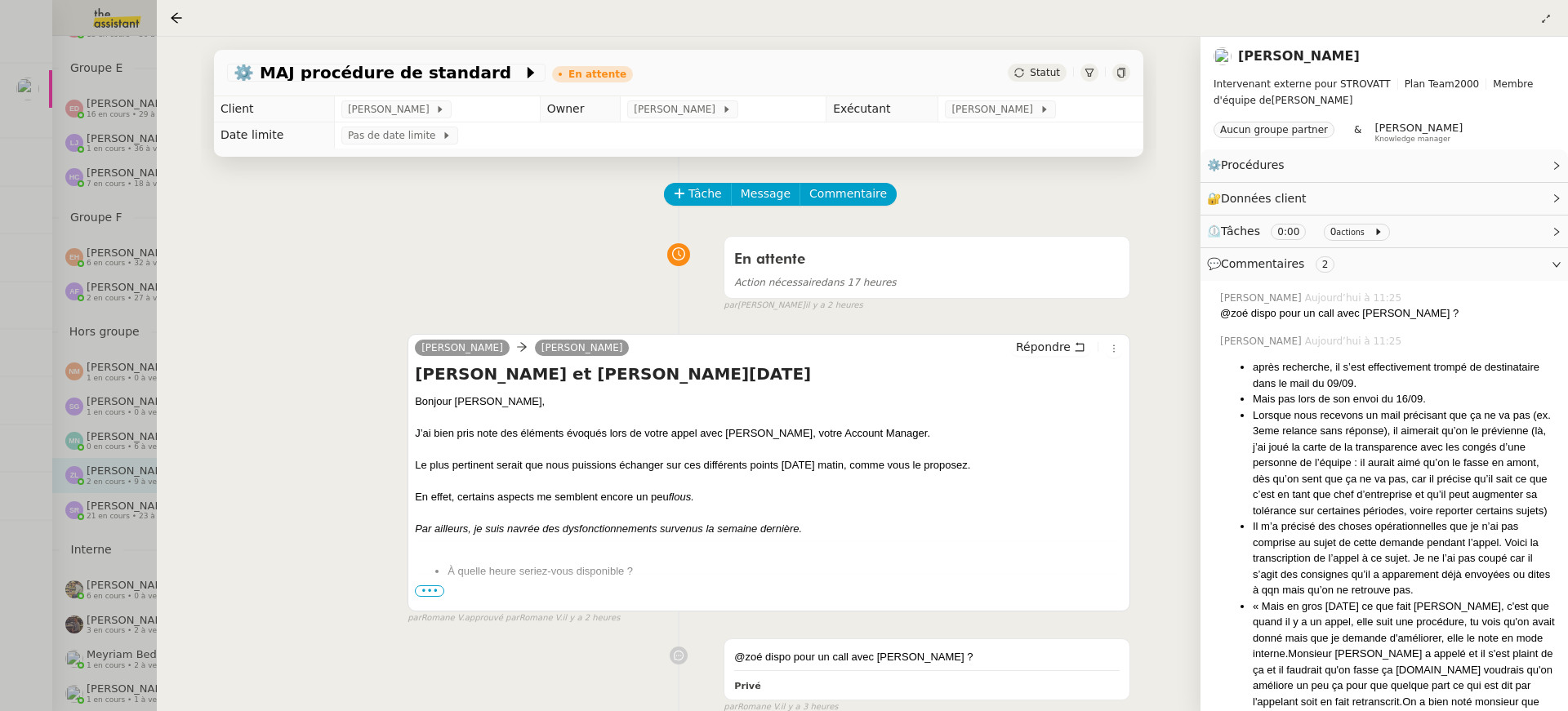
click at [94, 185] on div at bounding box center [784, 356] width 1568 height 711
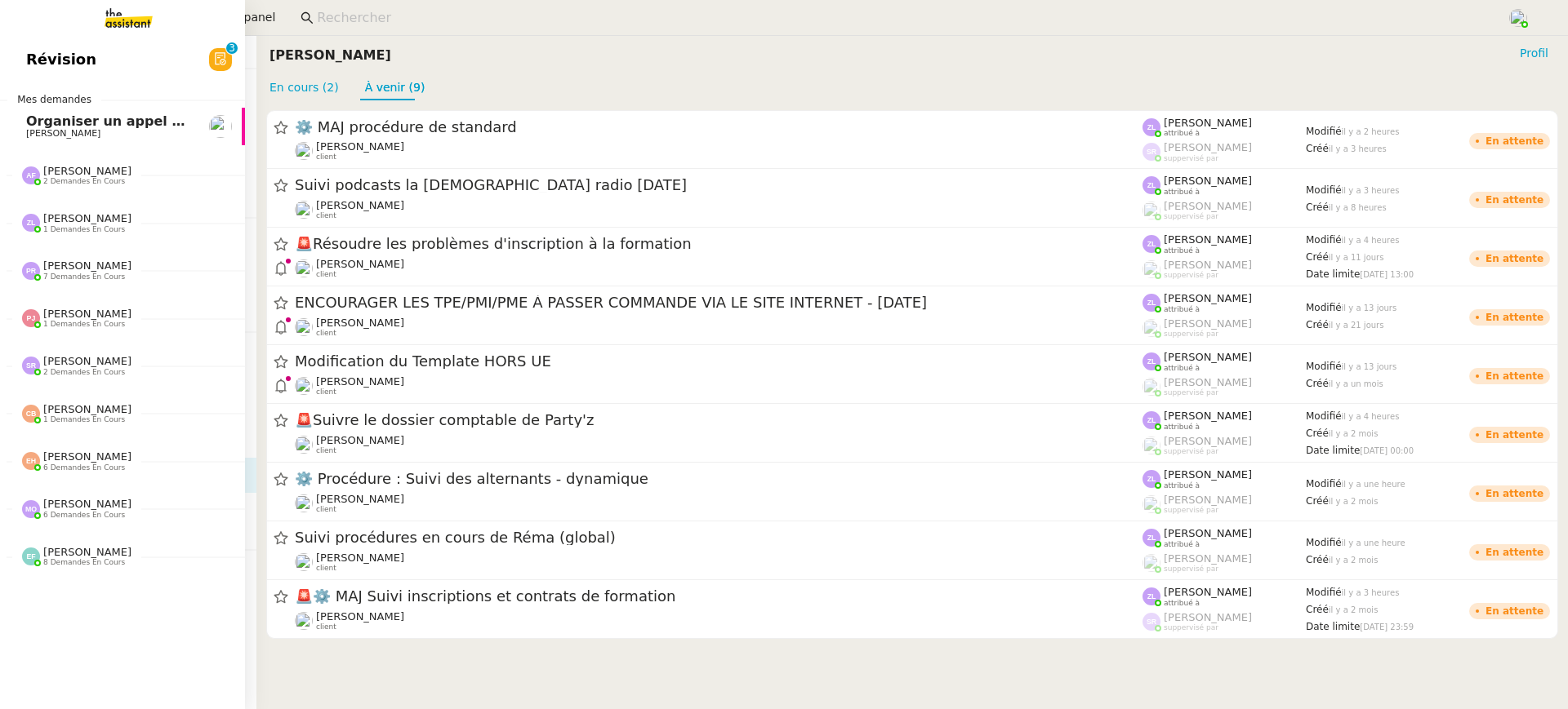
click at [47, 83] on div "Révision 0 1 2 3 4 5 6 7 8 9 Mes demandes Organiser un appel avec Marie Thomas …" at bounding box center [122, 372] width 245 height 673
click at [63, 71] on span "Révision" at bounding box center [61, 59] width 70 height 24
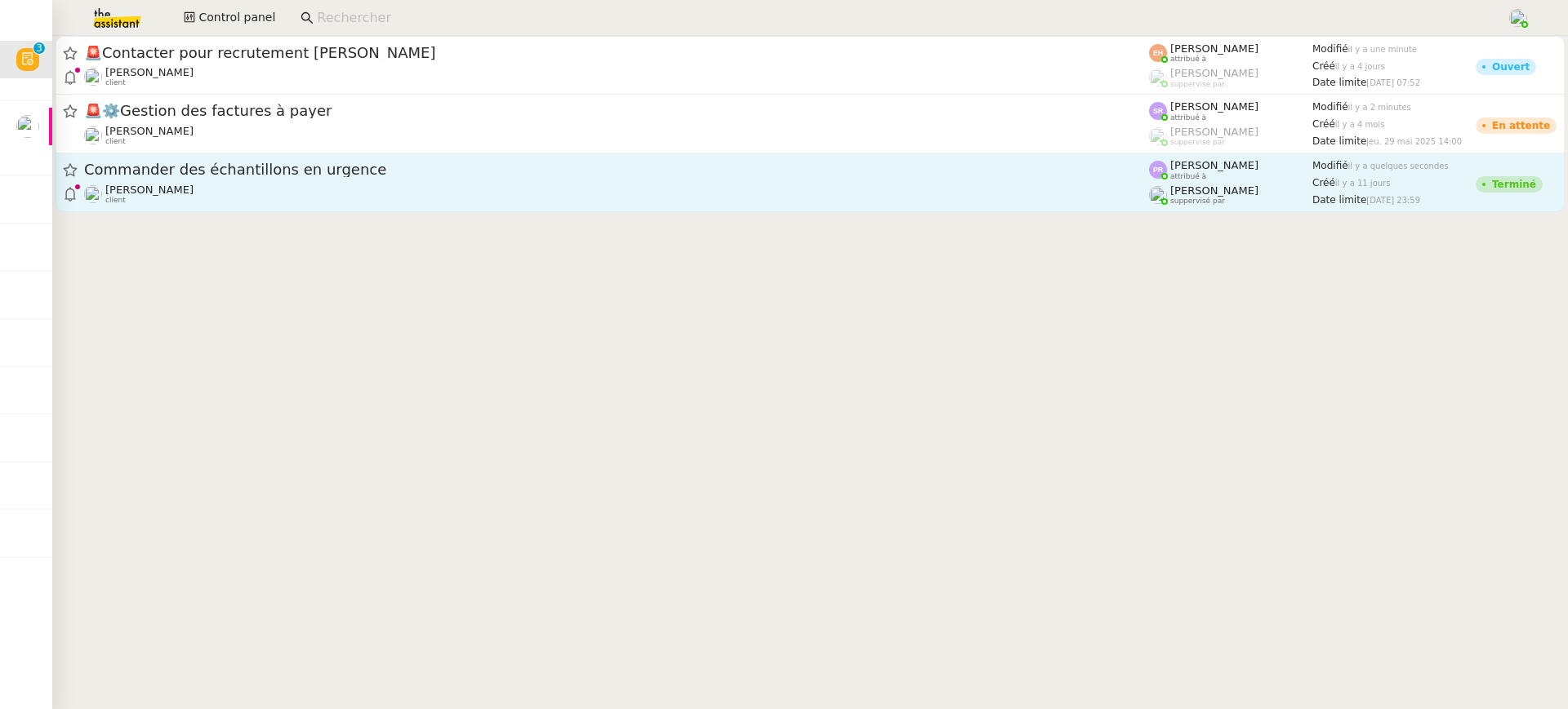
click at [1172, 193] on span "[PERSON_NAME]" at bounding box center [1214, 191] width 88 height 13
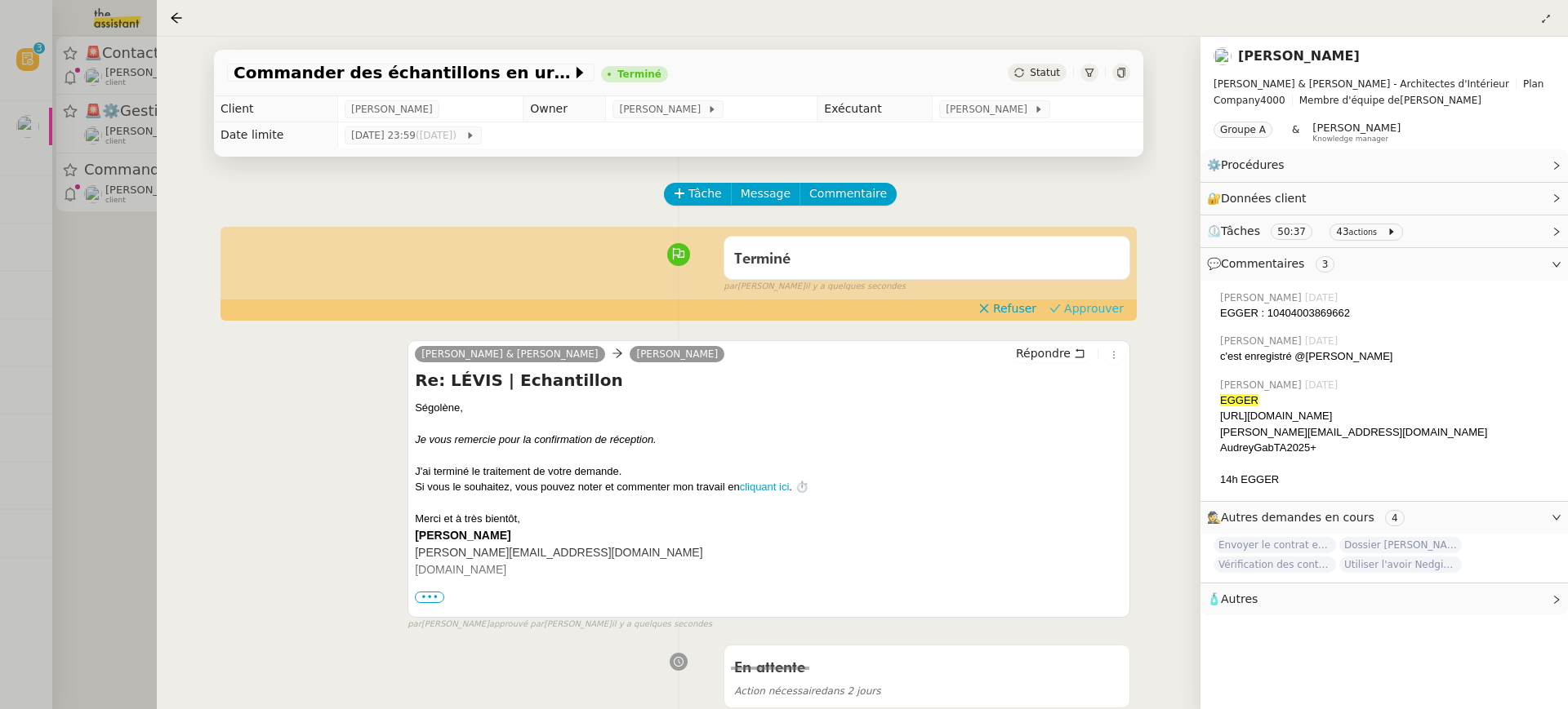
click at [1081, 318] on app-ticket-timeline-item "Terminé false par Pauline R. il y a quelques secondes Refuser Approuver 👌👌👌 mes…" at bounding box center [678, 274] width 903 height 91
click at [1083, 312] on span "Approuver" at bounding box center [1094, 309] width 59 height 16
click at [108, 139] on div at bounding box center [784, 354] width 1568 height 709
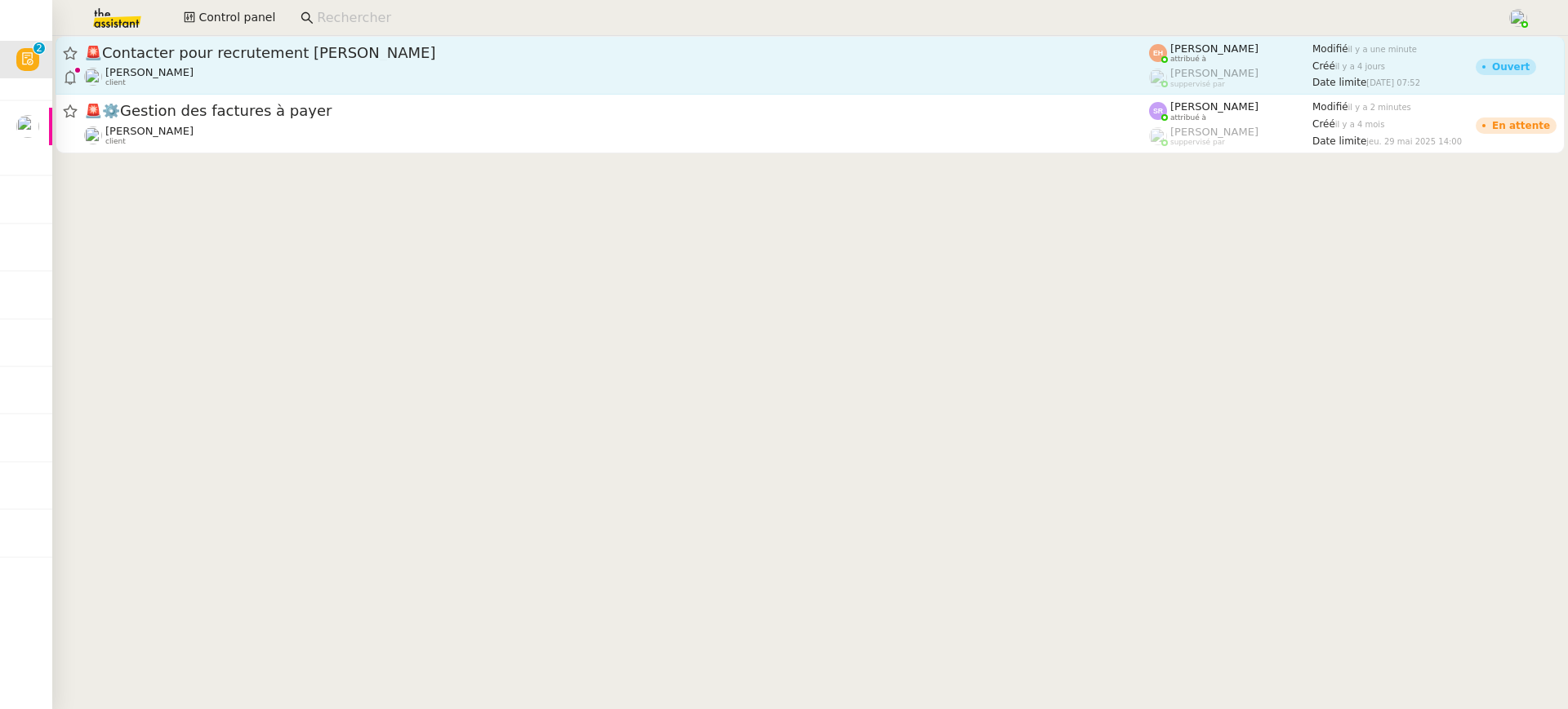
click at [218, 81] on div "Vitor Alvites client" at bounding box center [616, 76] width 1065 height 22
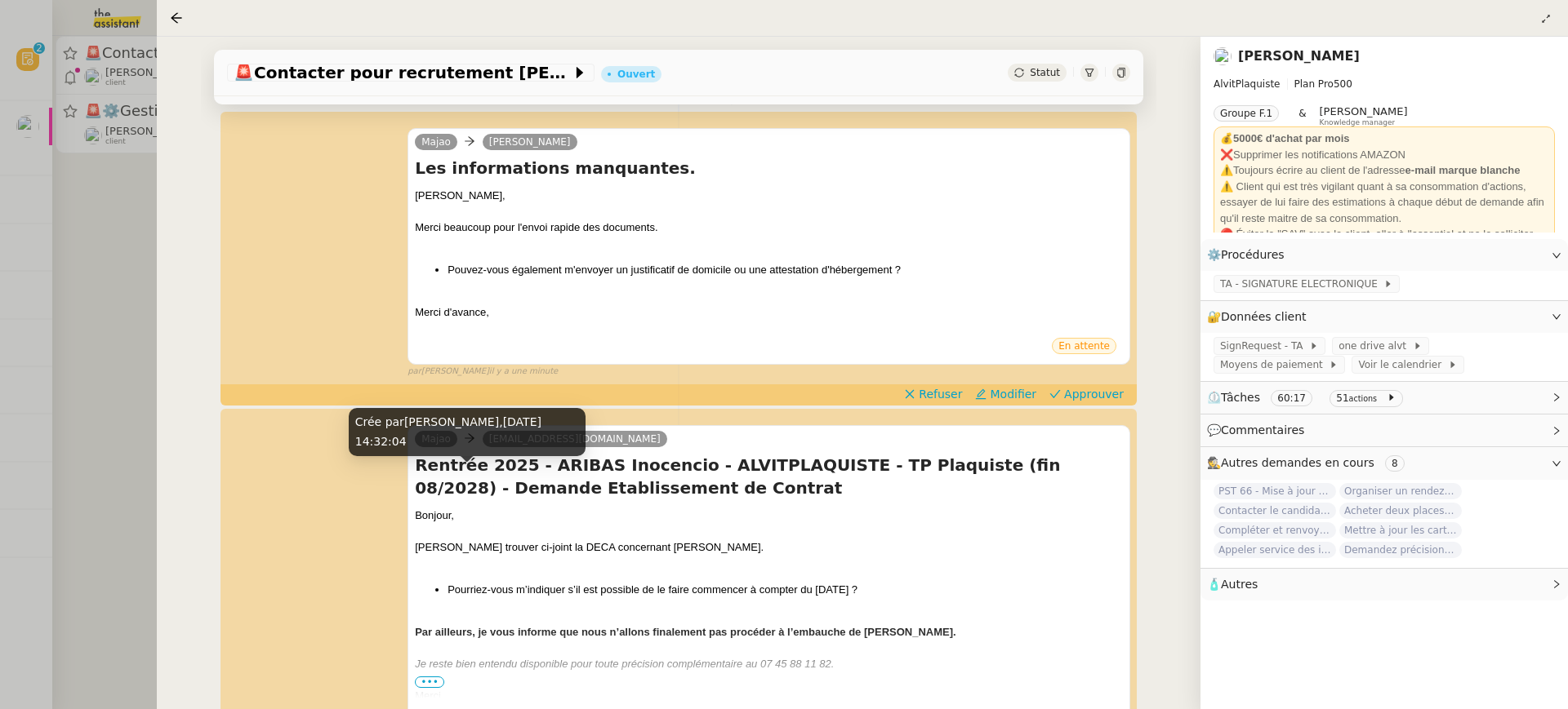
scroll to position [199, 0]
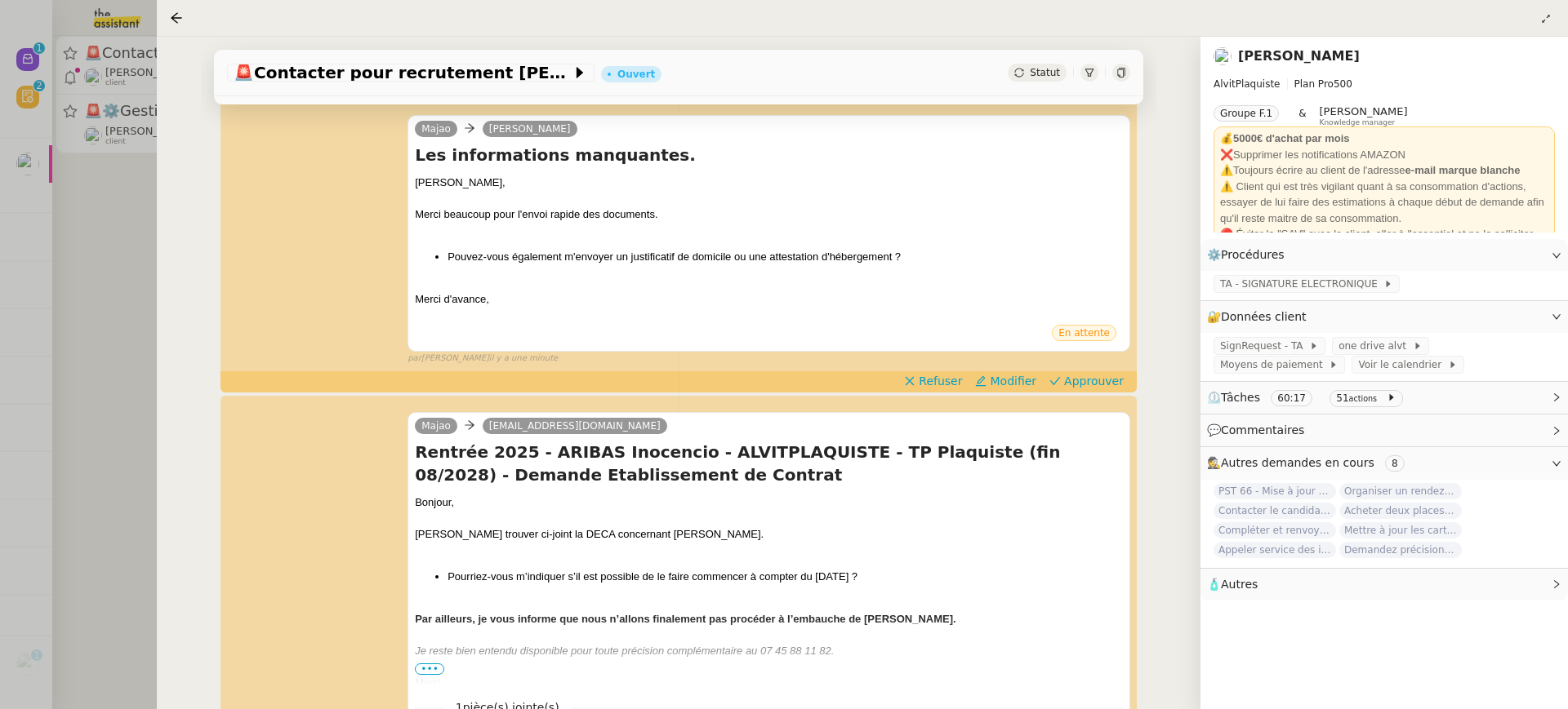
click at [85, 119] on div at bounding box center [784, 354] width 1568 height 709
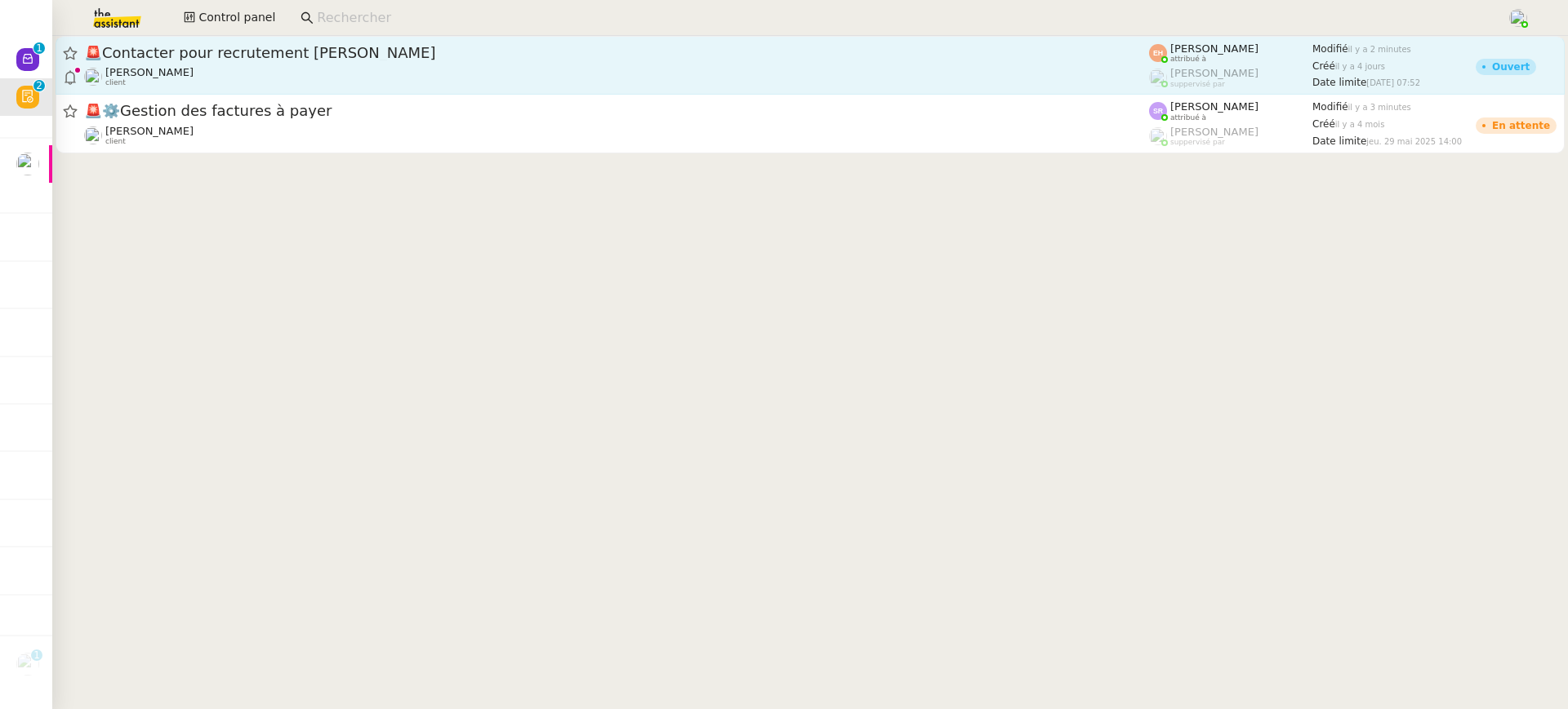
click at [275, 82] on div "Vitor Alvites client" at bounding box center [616, 76] width 1065 height 22
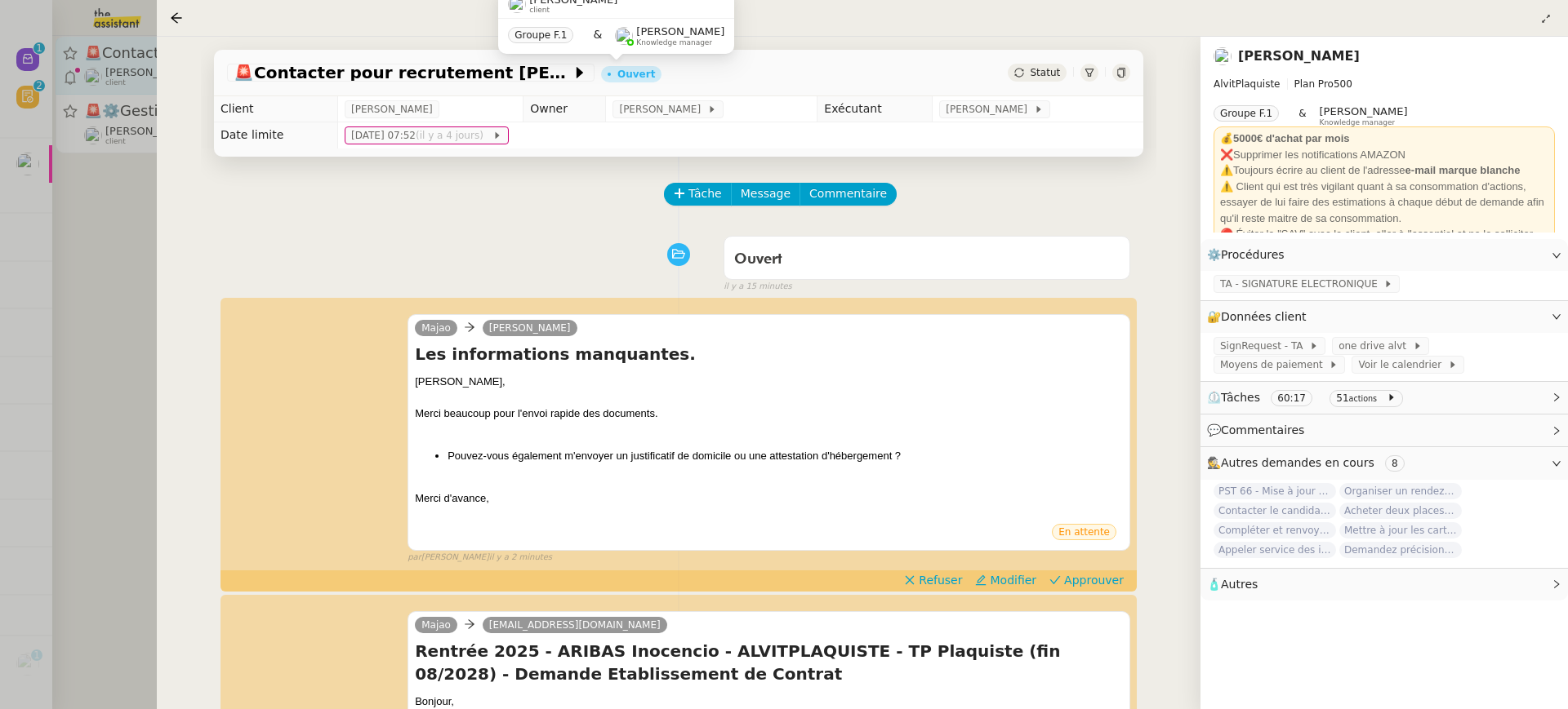
scroll to position [162, 0]
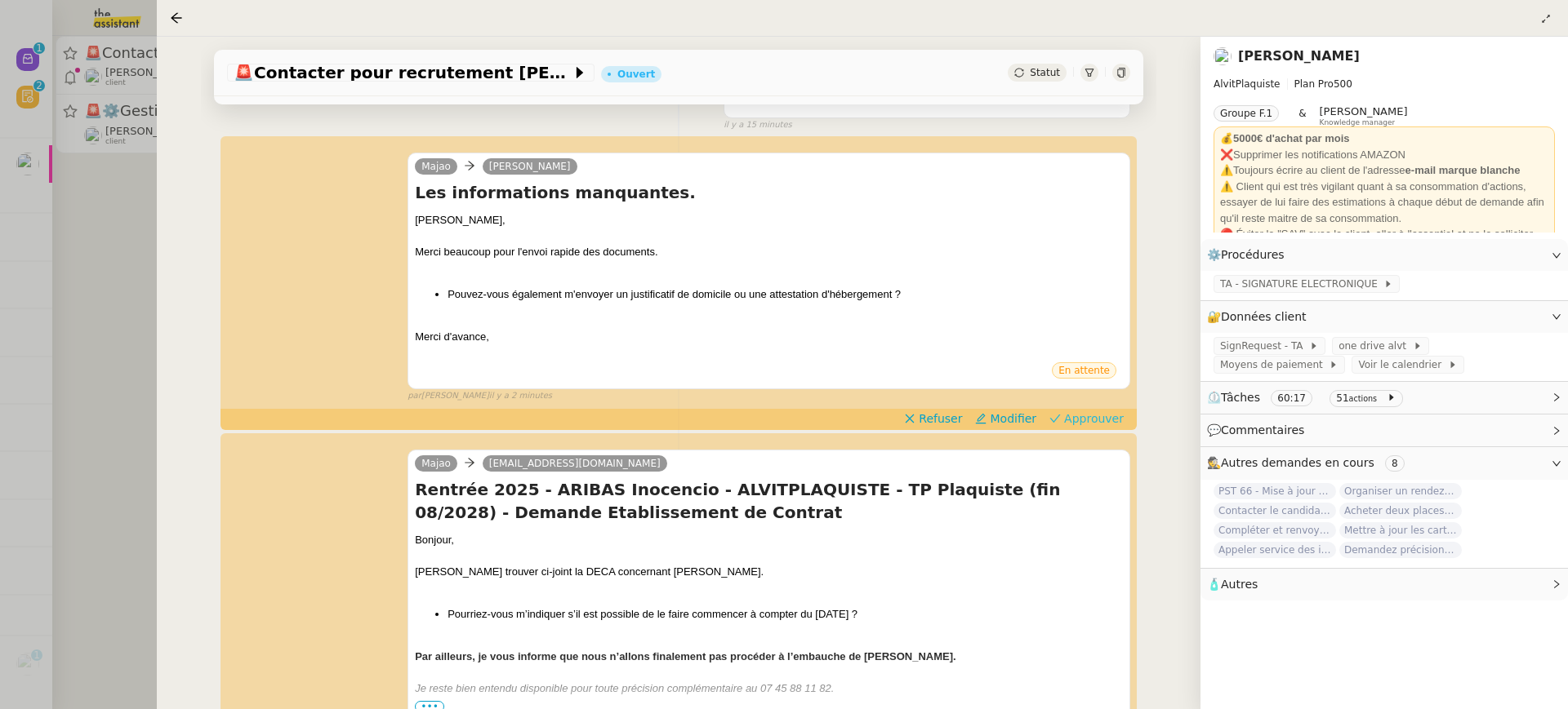
click at [1086, 420] on span "Approuver" at bounding box center [1094, 418] width 59 height 16
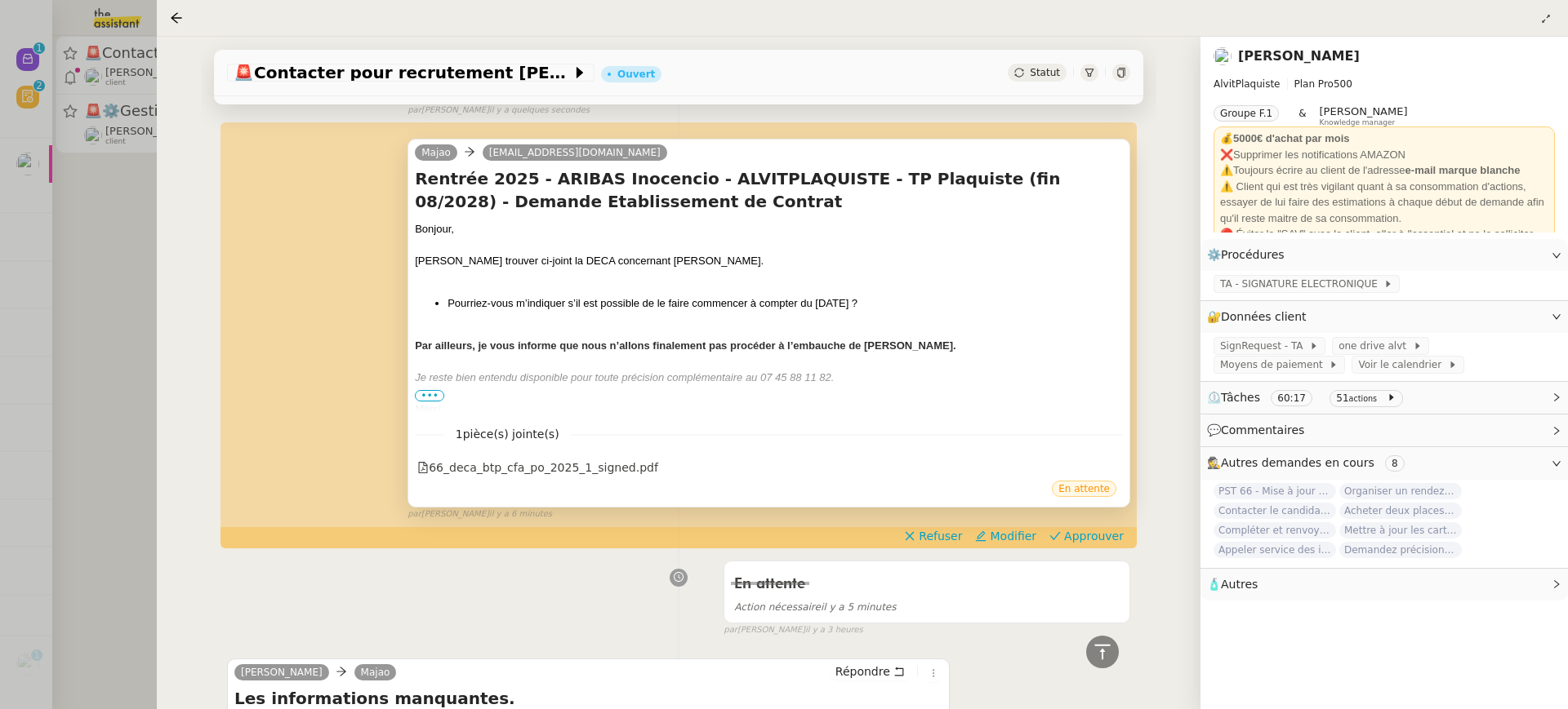
click at [417, 397] on span "•••" at bounding box center [429, 396] width 30 height 12
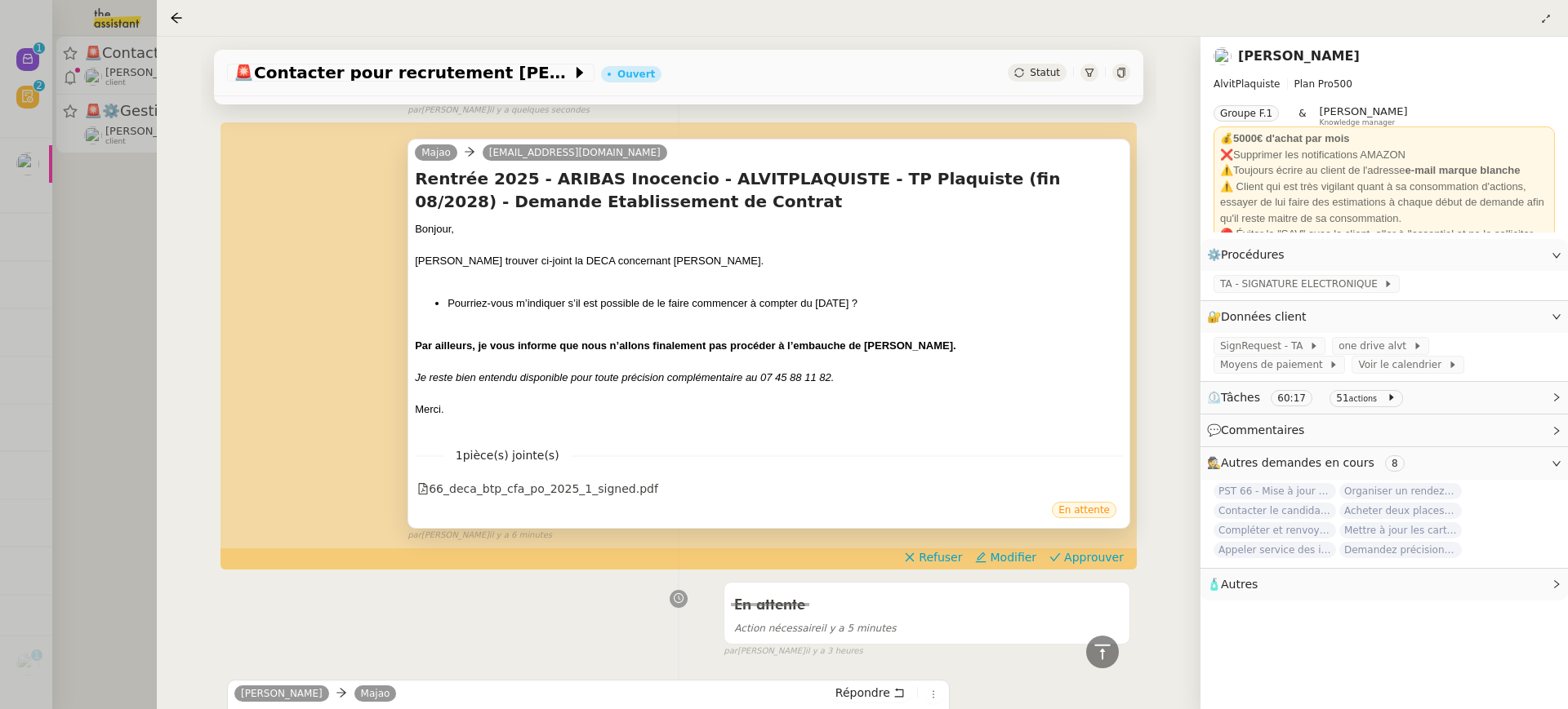
click at [1103, 542] on div "Majao contratapprentissage66@btpcfa-occitanie.fr Rentrée 2025 - ARIBAS Inocenci…" at bounding box center [678, 333] width 903 height 417
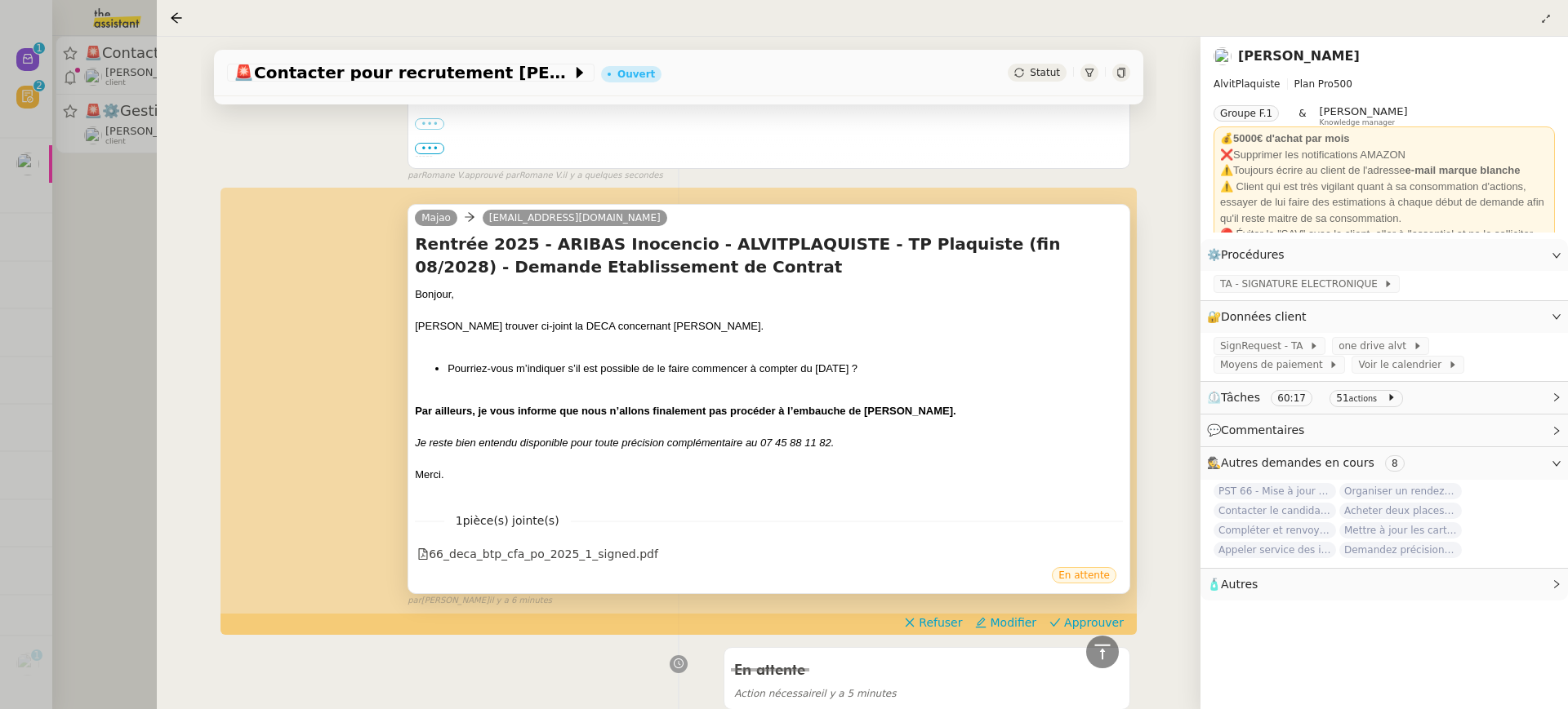
click at [1081, 606] on div "par Esther H. il y a 6 minutes" at bounding box center [769, 600] width 723 height 13
click at [1090, 618] on span "Approuver" at bounding box center [1094, 623] width 59 height 16
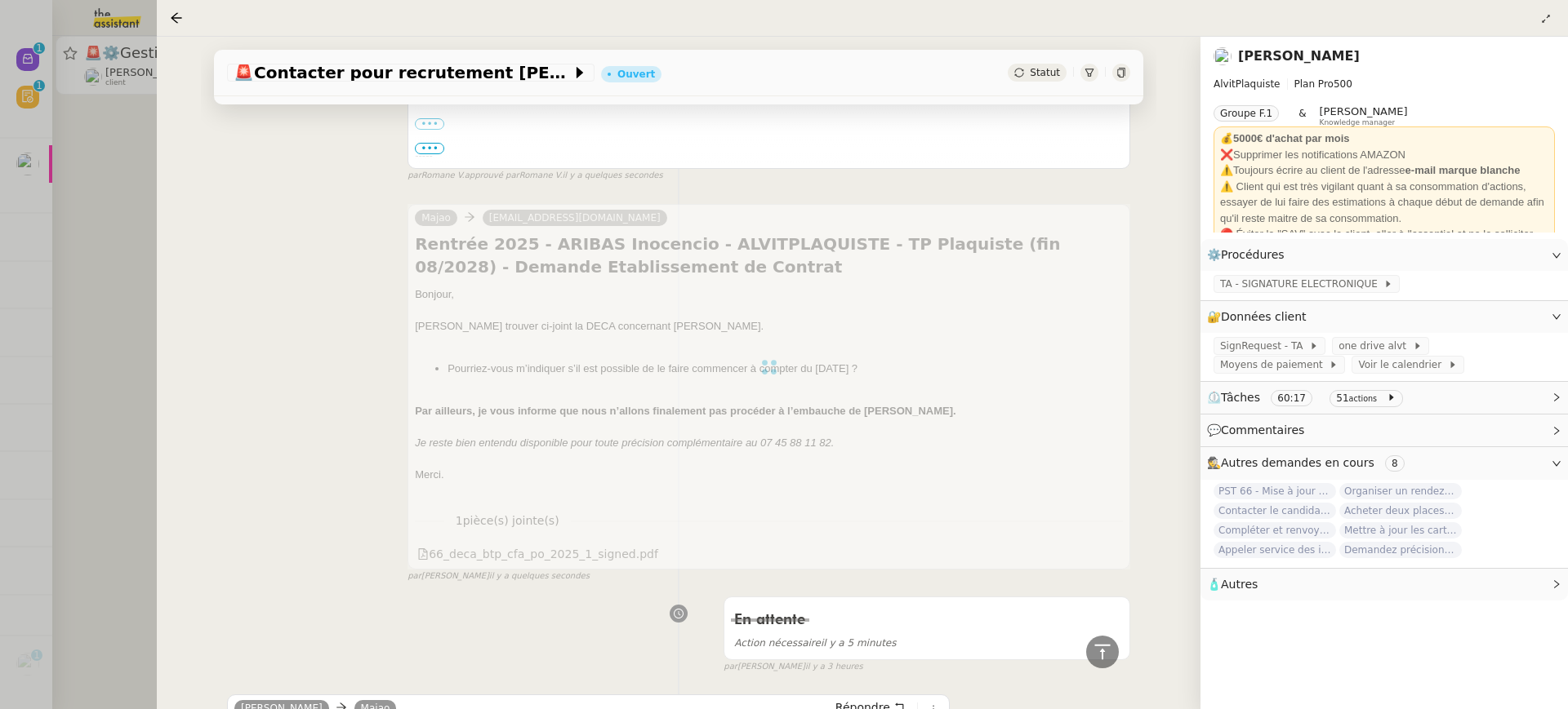
click at [36, 49] on div at bounding box center [784, 354] width 1568 height 709
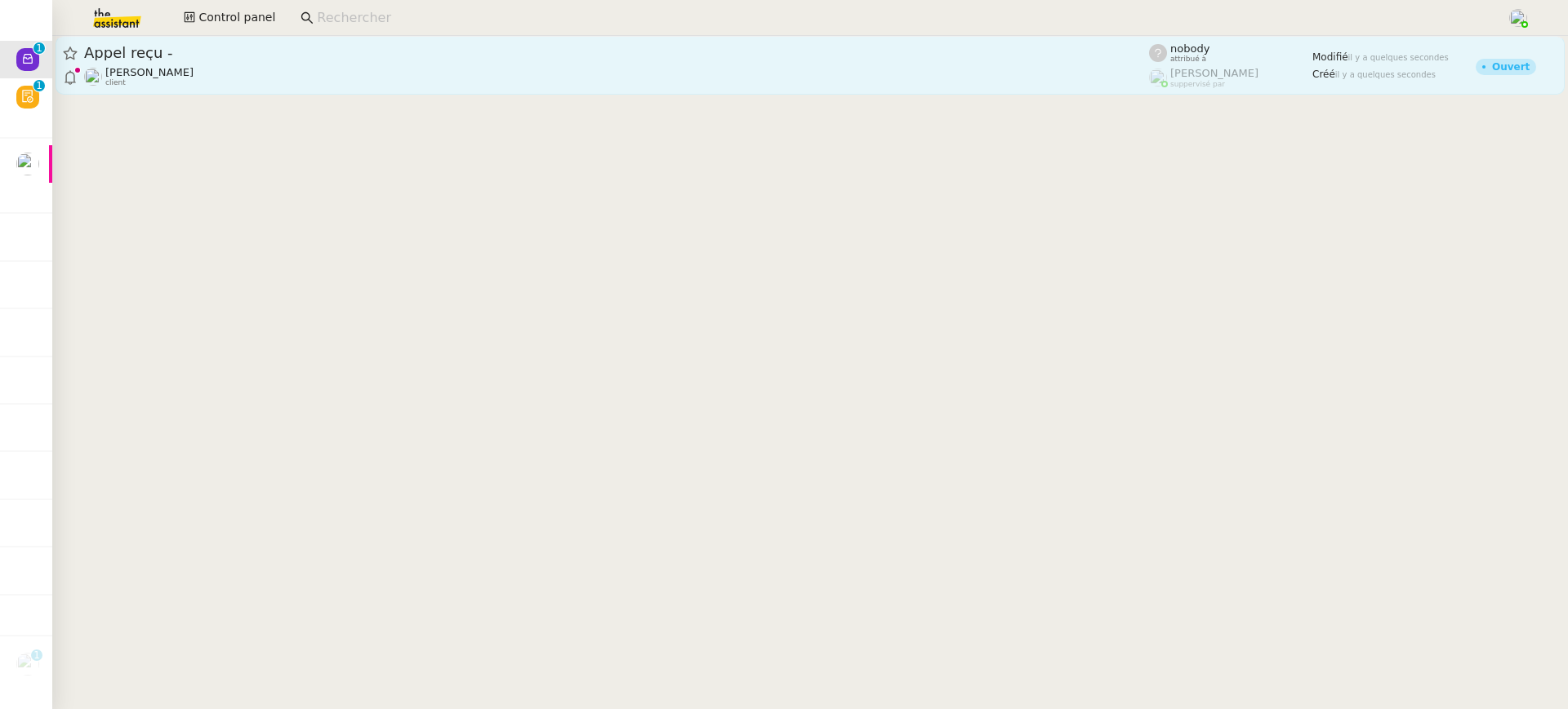
click at [781, 59] on span "Appel reçu -" at bounding box center [616, 53] width 1065 height 14
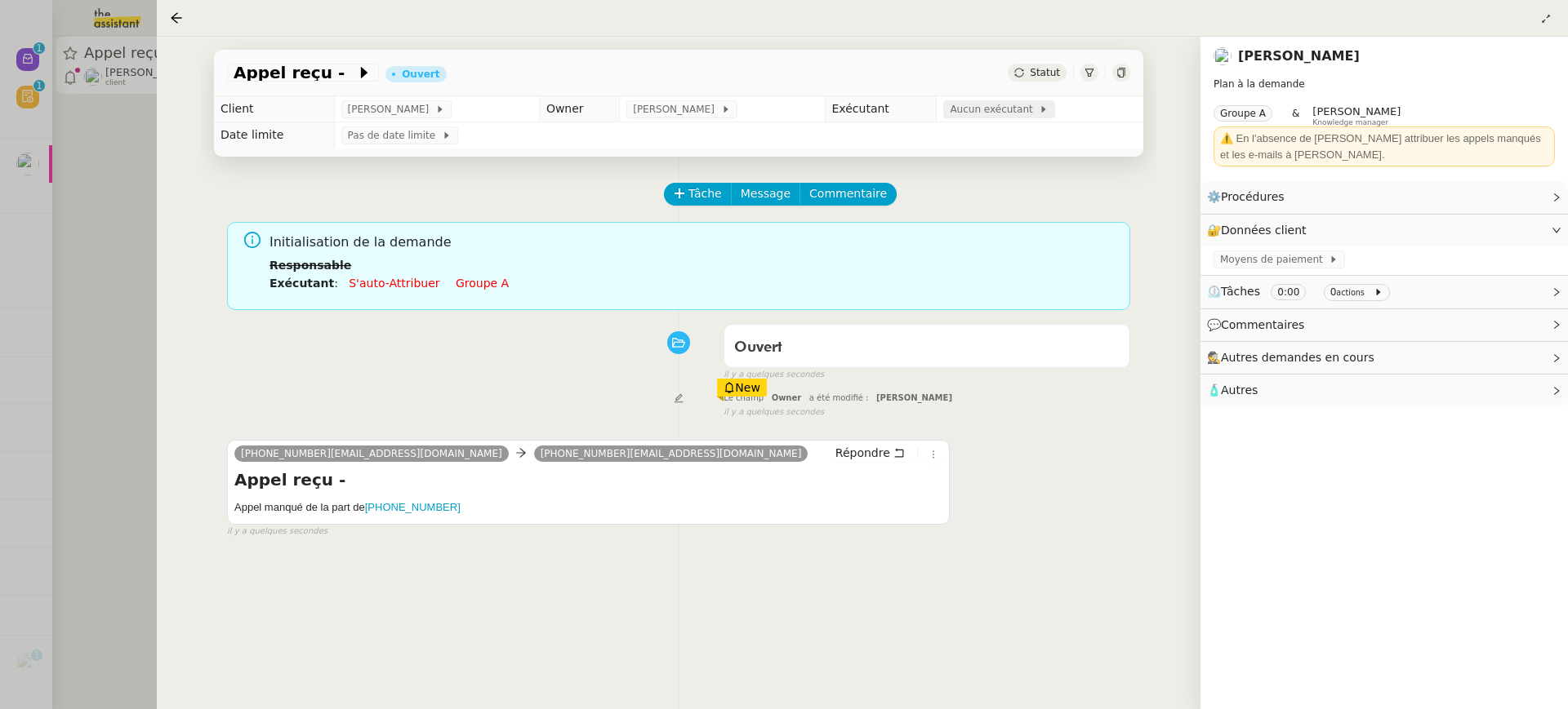
click at [1017, 105] on span "Aucun exécutant" at bounding box center [994, 109] width 89 height 16
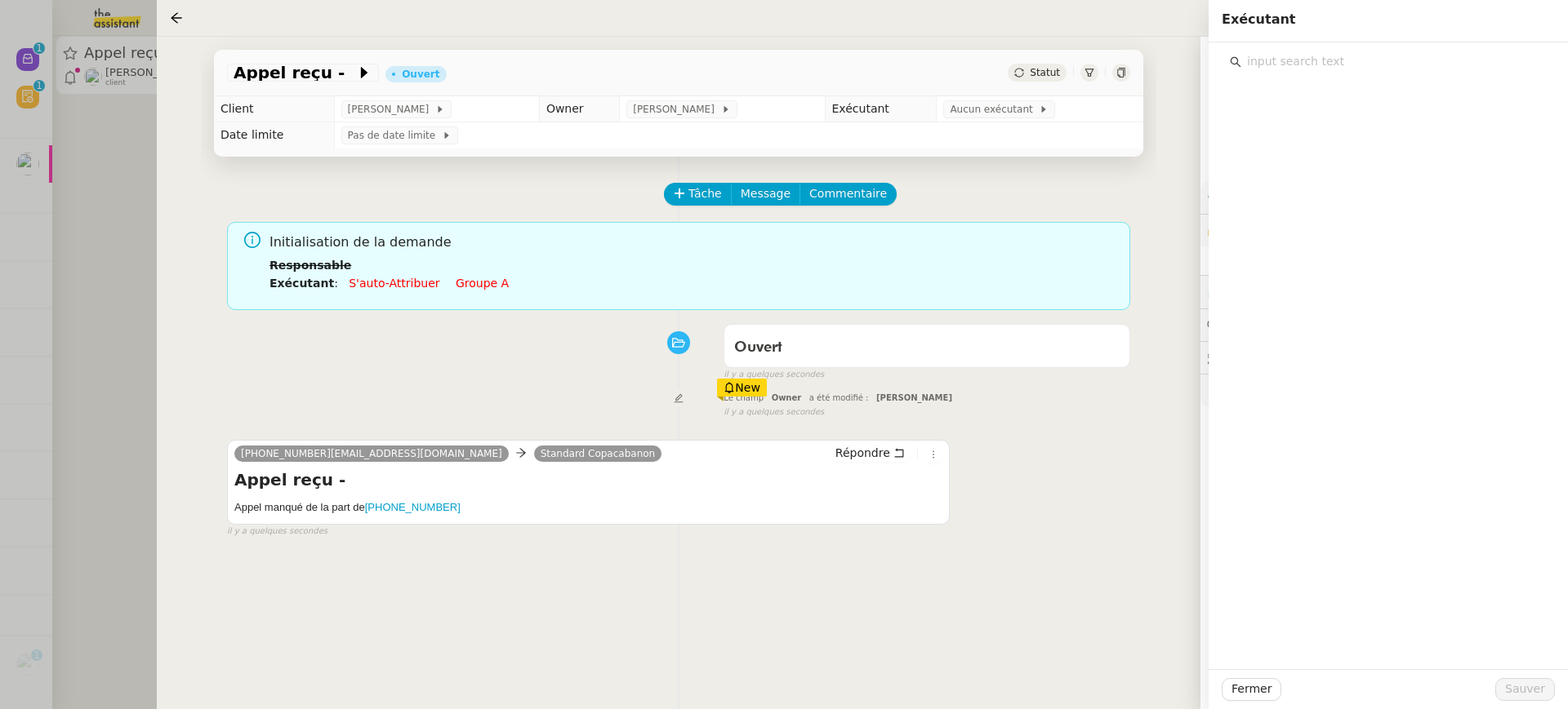
click at [1426, 55] on input "text" at bounding box center [1393, 61] width 305 height 22
type input "vane"
click at [1430, 132] on div "vane Vanessa Decouflet vanessa@team.theassistant.com" at bounding box center [1388, 355] width 359 height 627
click at [1430, 128] on nz-list-item "Vanessa Decouflet vanessa@team.theassistant.com" at bounding box center [1388, 108] width 317 height 45
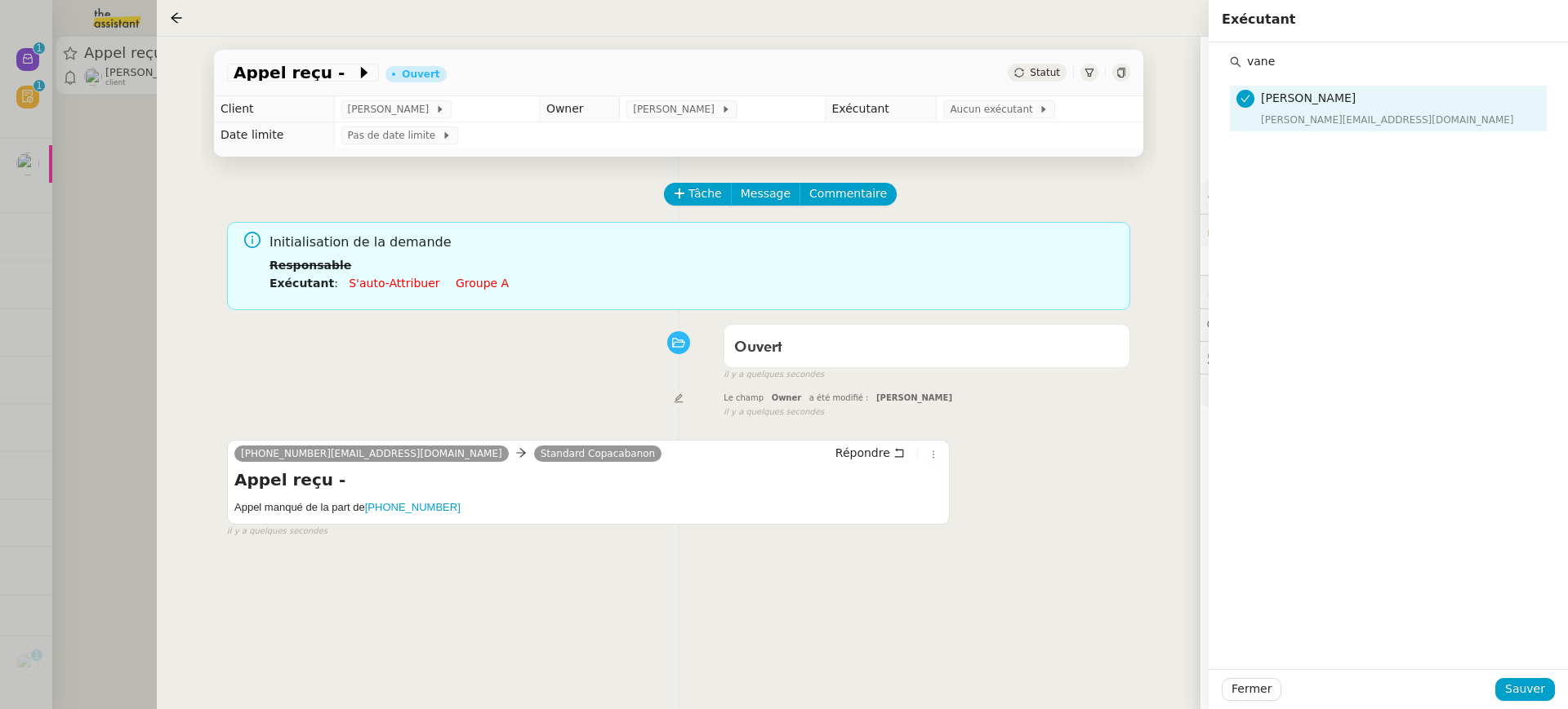
click at [1525, 702] on div "Fermer Sauver" at bounding box center [1388, 689] width 359 height 40
click at [1516, 692] on span "Sauver" at bounding box center [1525, 689] width 40 height 19
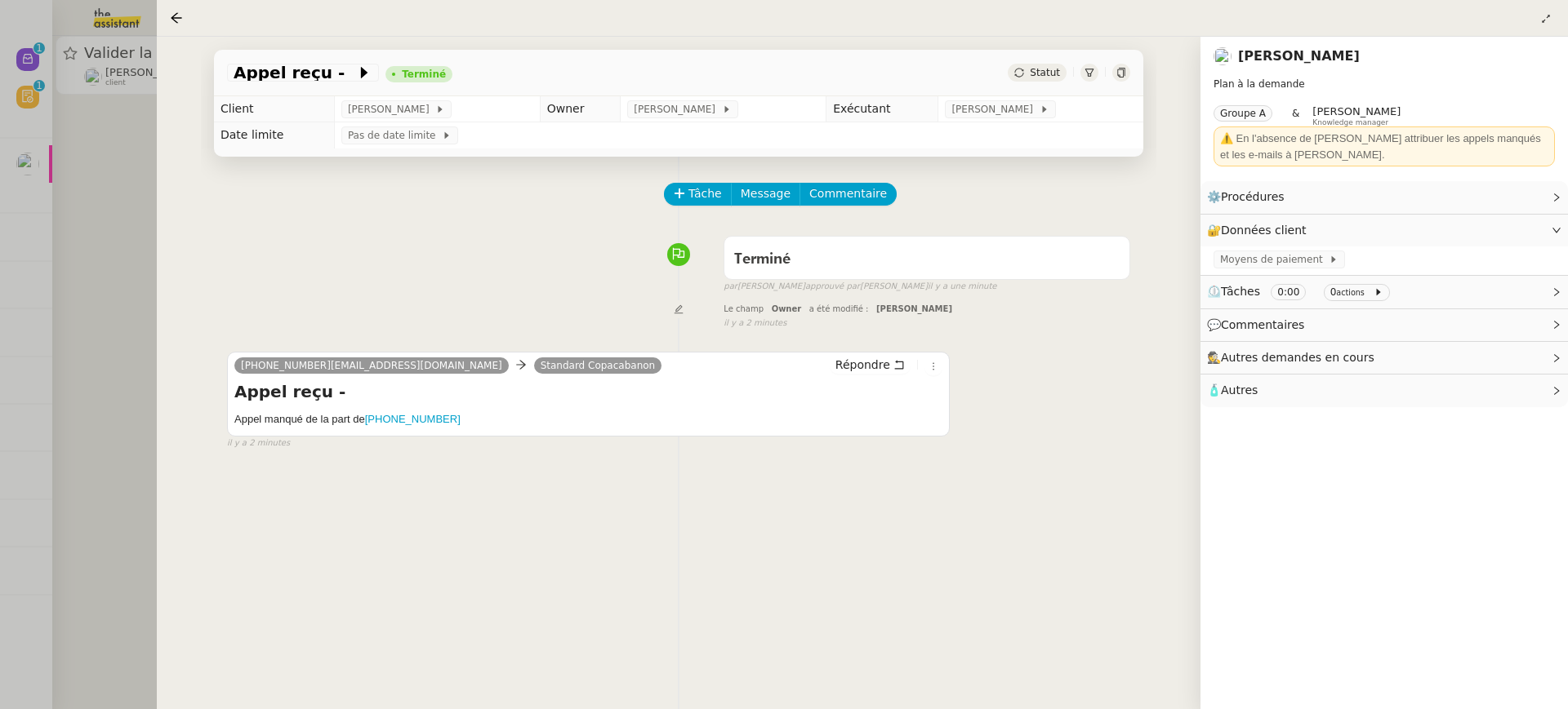
click at [72, 56] on div at bounding box center [784, 354] width 1568 height 709
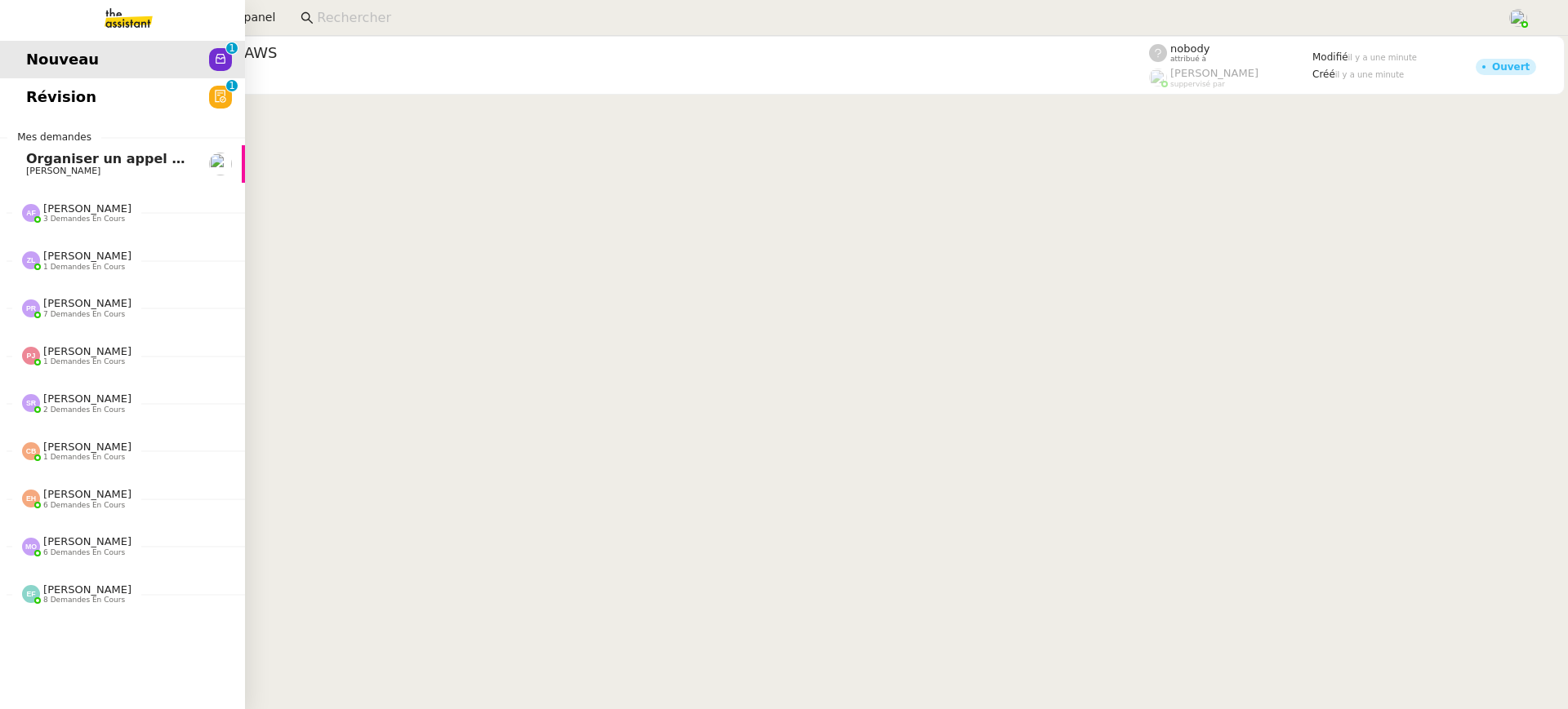
click at [32, 108] on span "Révision" at bounding box center [61, 96] width 70 height 24
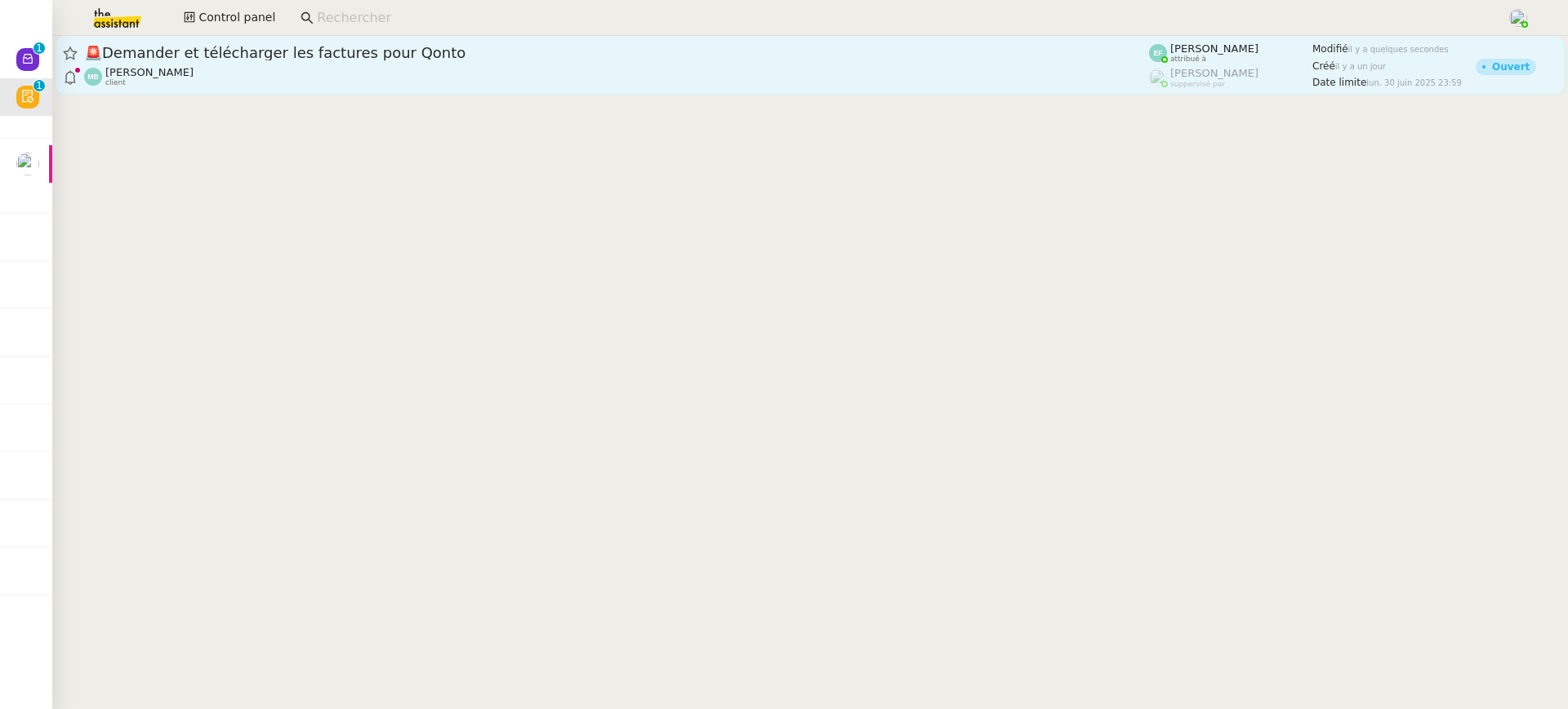
click at [762, 44] on div "🚨 Demander et télécharger les factures pour Qonto" at bounding box center [616, 53] width 1065 height 20
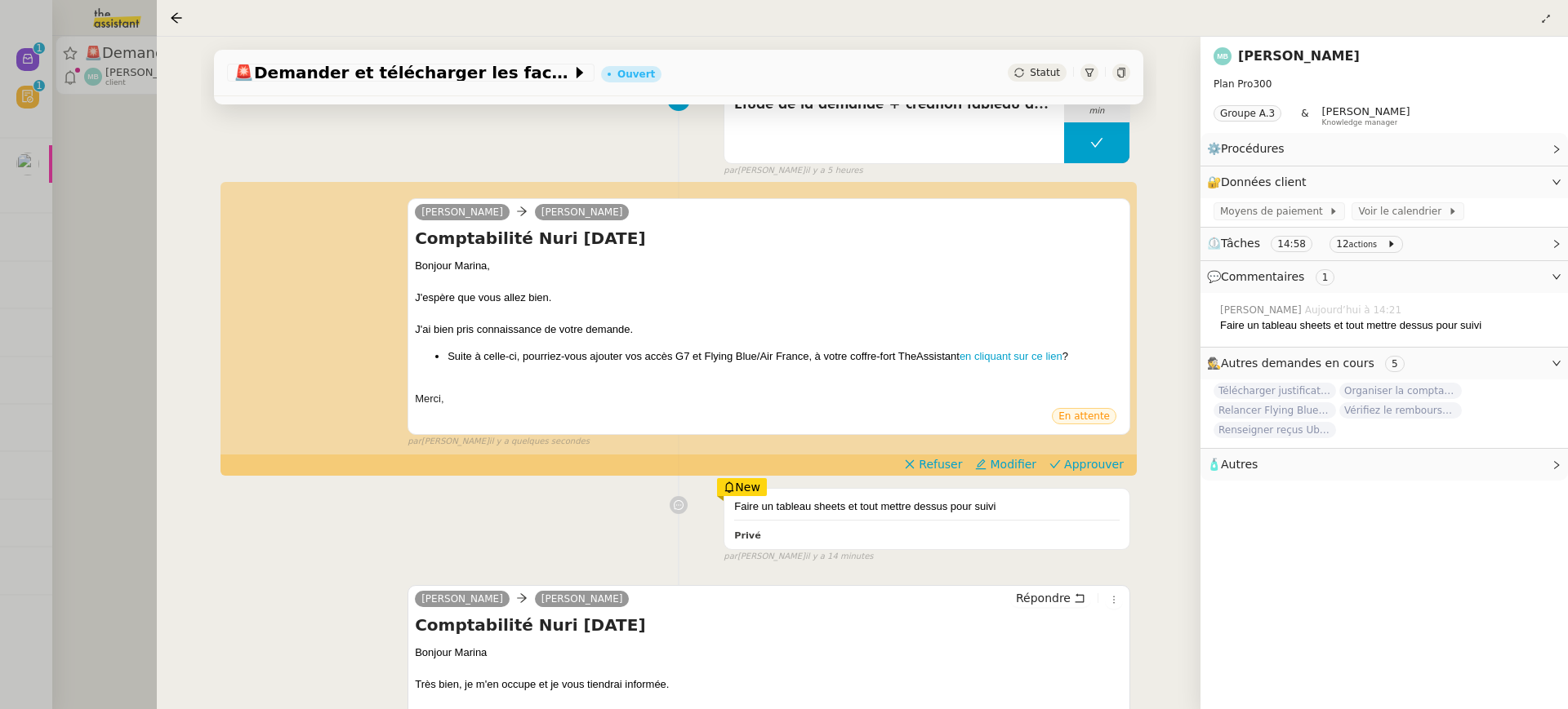
scroll to position [209, 0]
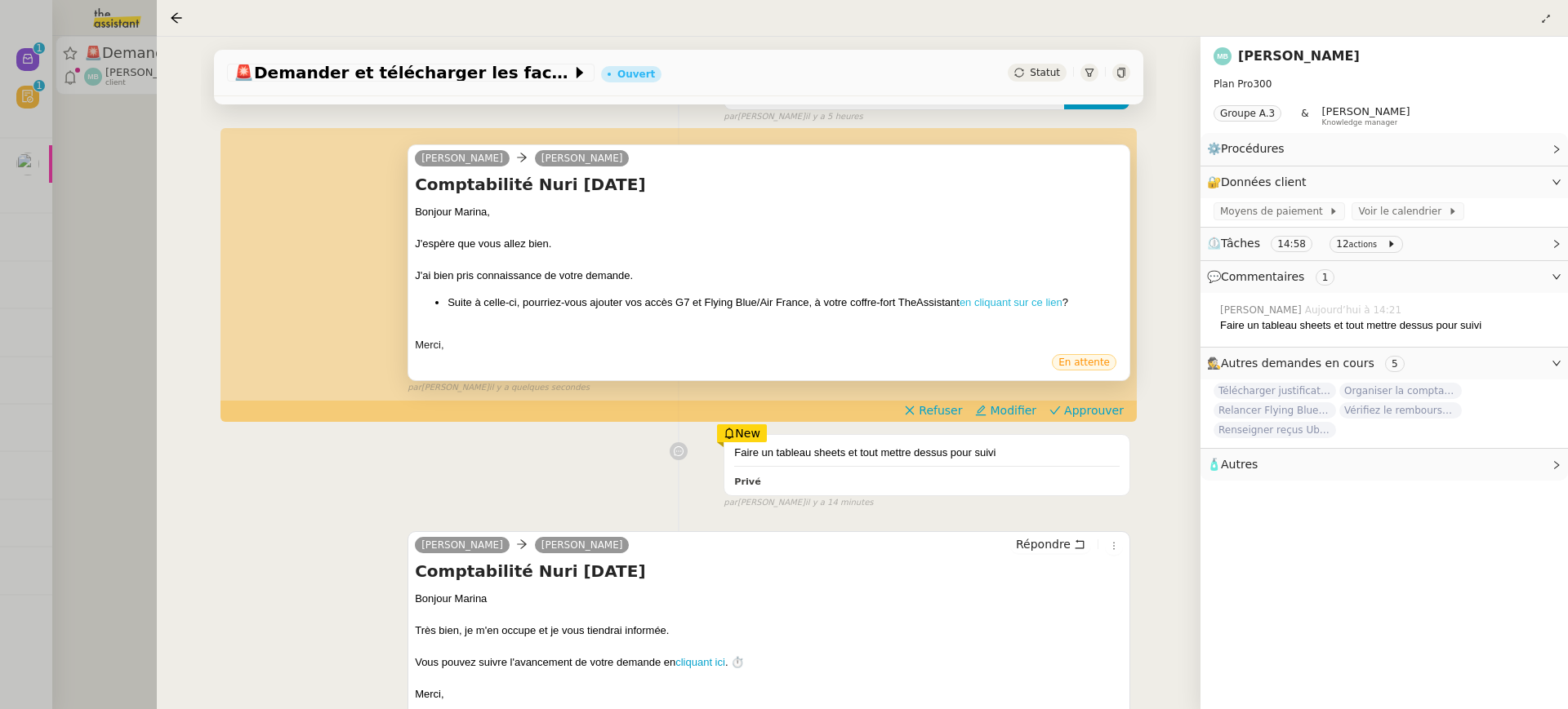
click at [1020, 303] on link "en cliquant sur ce lien" at bounding box center [1011, 302] width 103 height 13
click at [1113, 408] on span "Approuver" at bounding box center [1094, 410] width 59 height 16
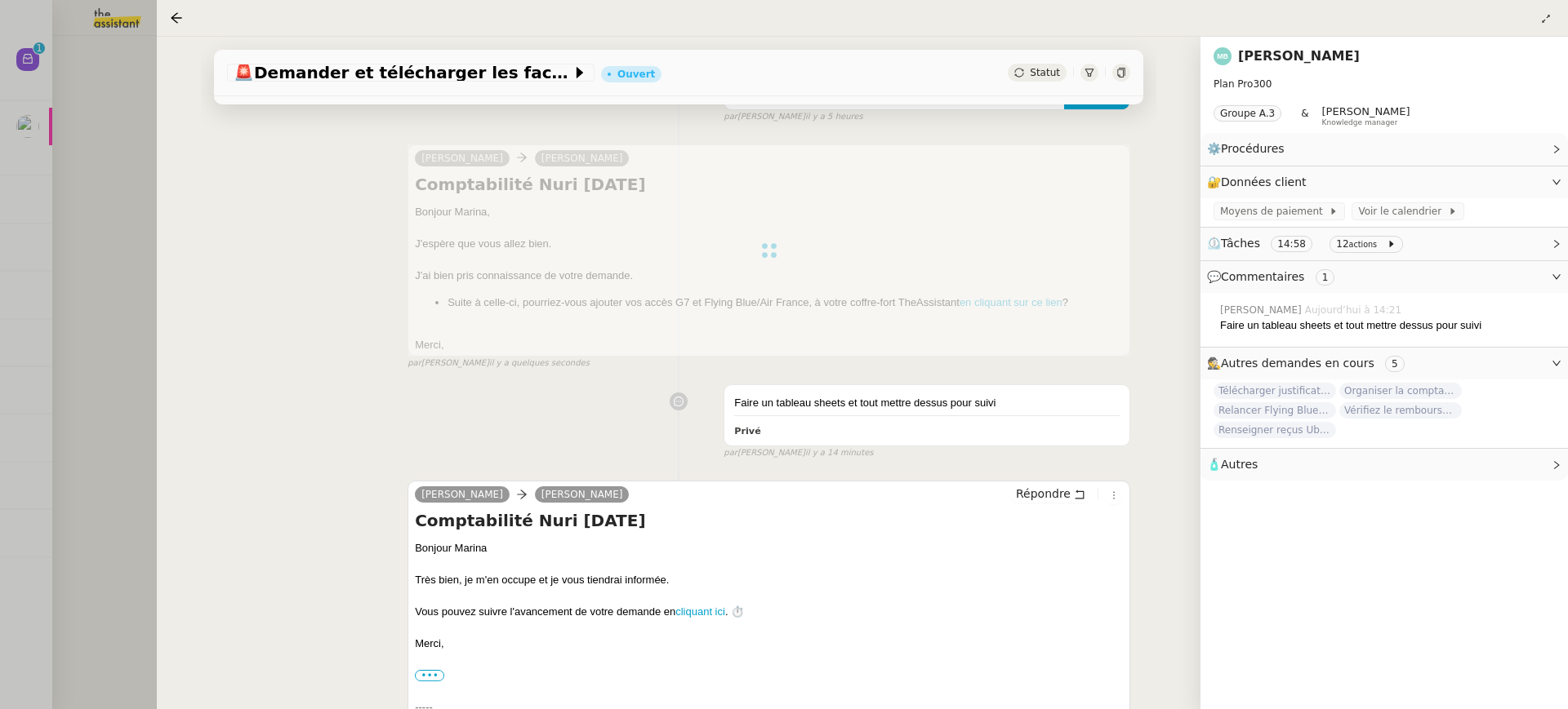
click at [157, 93] on div "🚨 Demander et télécharger les factures pour Qonto Ouvert Statut Client Marina B…" at bounding box center [678, 373] width 1043 height 673
click at [87, 76] on div at bounding box center [784, 354] width 1568 height 709
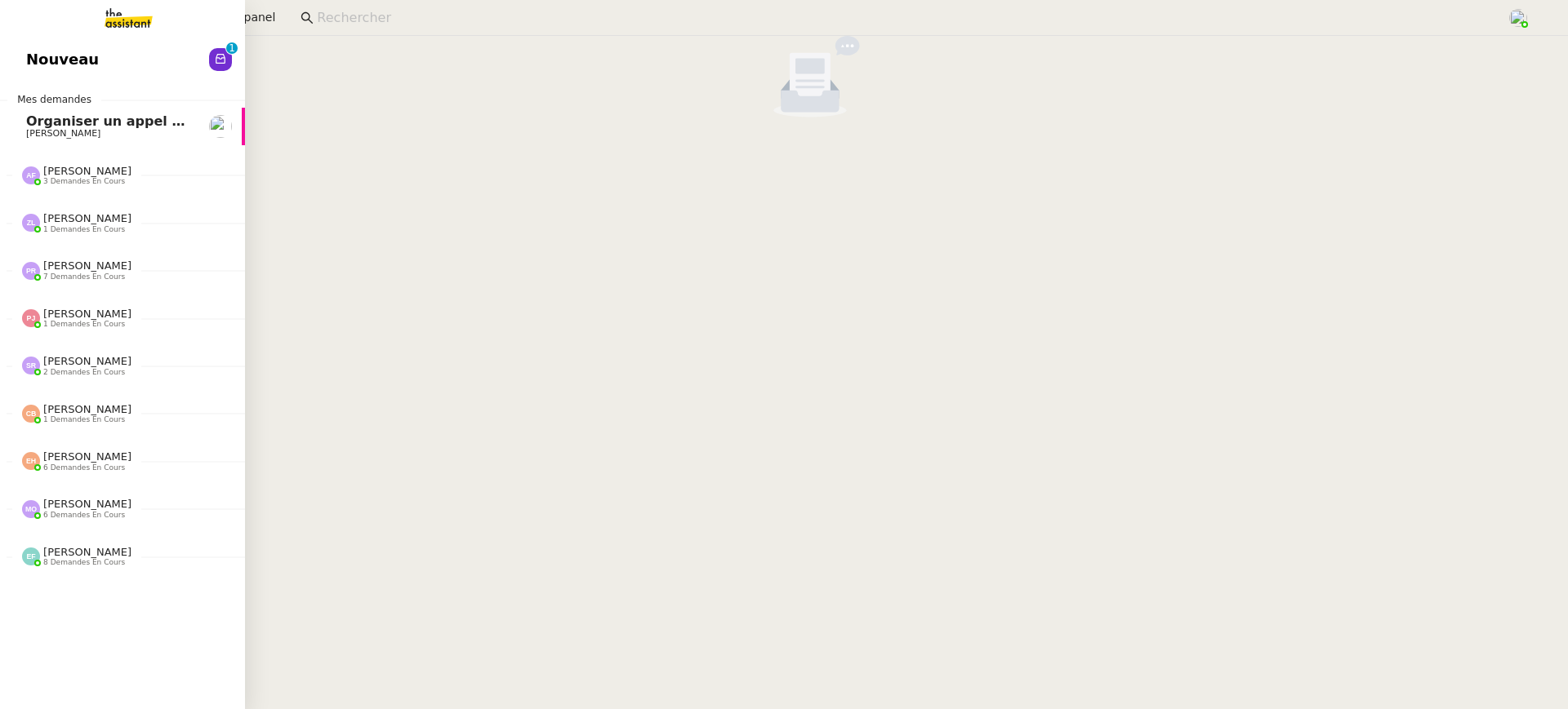
click at [32, 58] on span "Nouveau" at bounding box center [62, 59] width 73 height 24
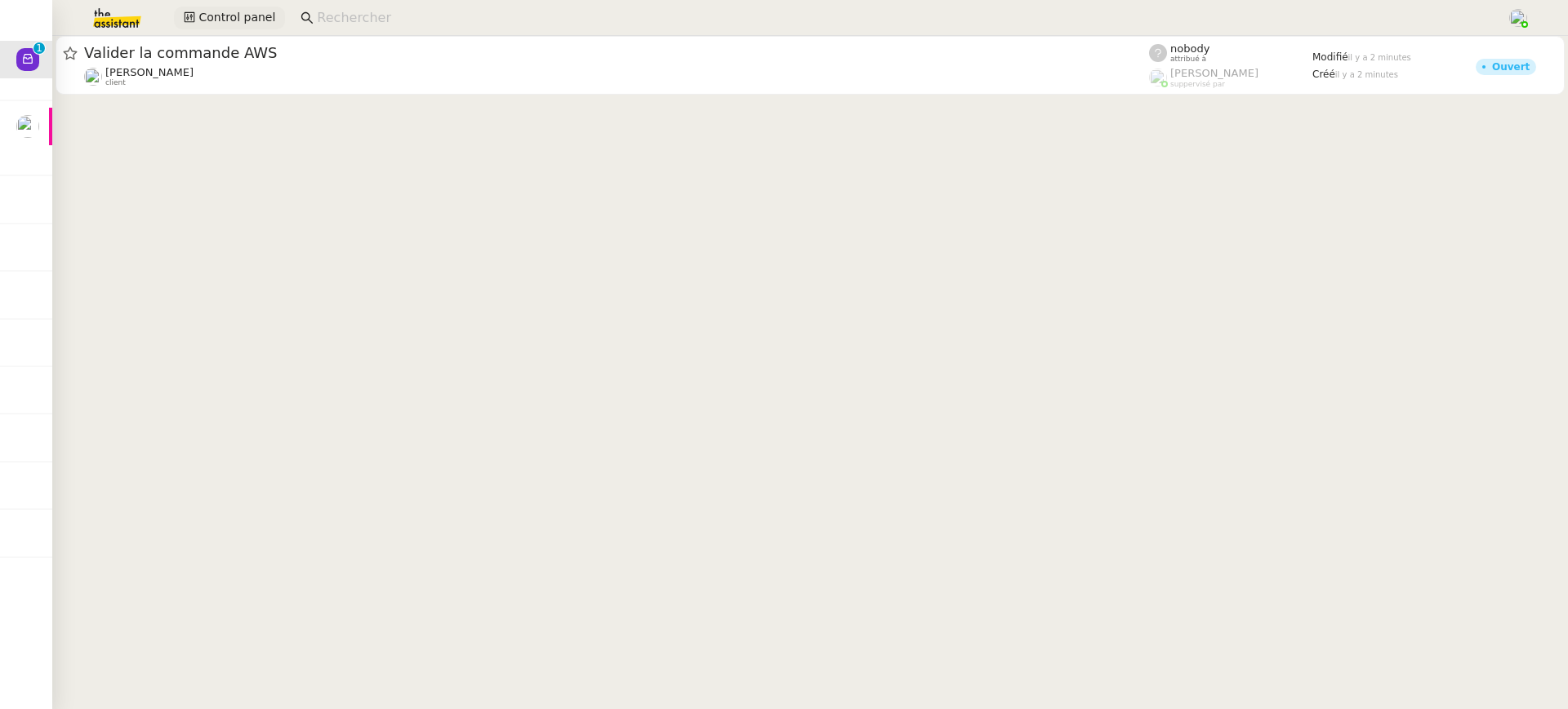
click at [235, 11] on span "Control panel" at bounding box center [236, 17] width 77 height 19
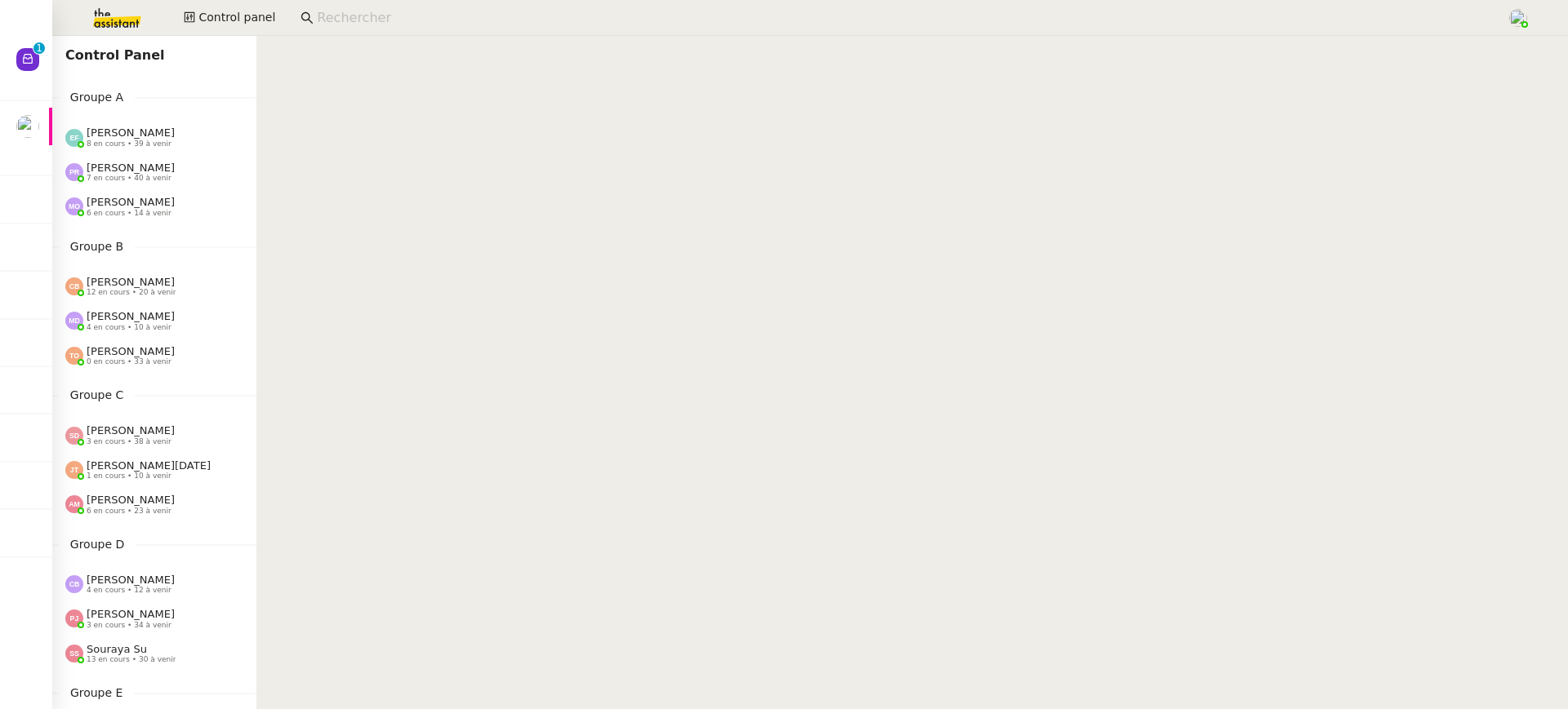
click at [187, 149] on div "Emelyne Foussier 8 en cours • 39 à venir" at bounding box center [154, 137] width 204 height 34
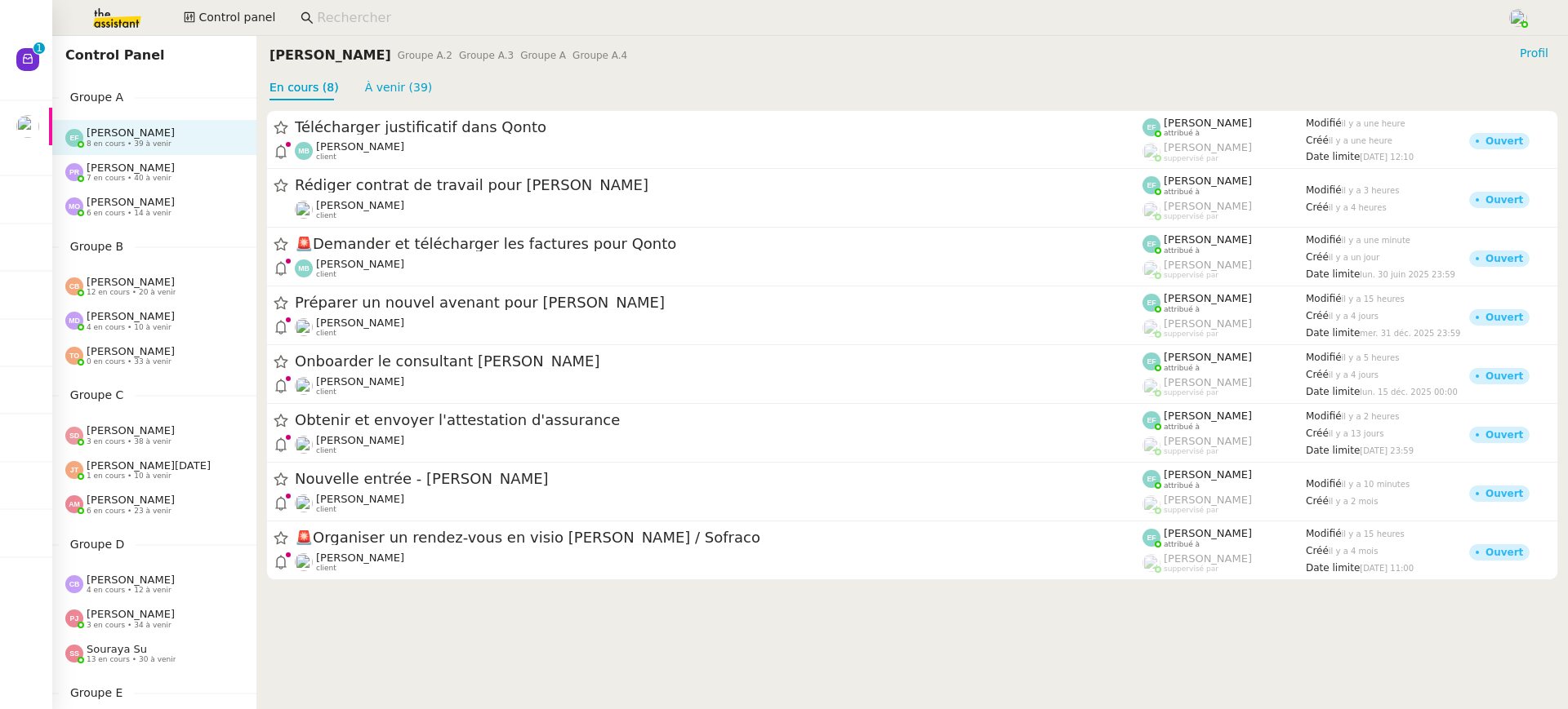
click at [184, 154] on div "[PERSON_NAME] 8 en cours • 39 à venir" at bounding box center [154, 137] width 204 height 34
click at [189, 172] on div "[PERSON_NAME] 7 en cours • 40 à venir" at bounding box center [161, 173] width 191 height 22
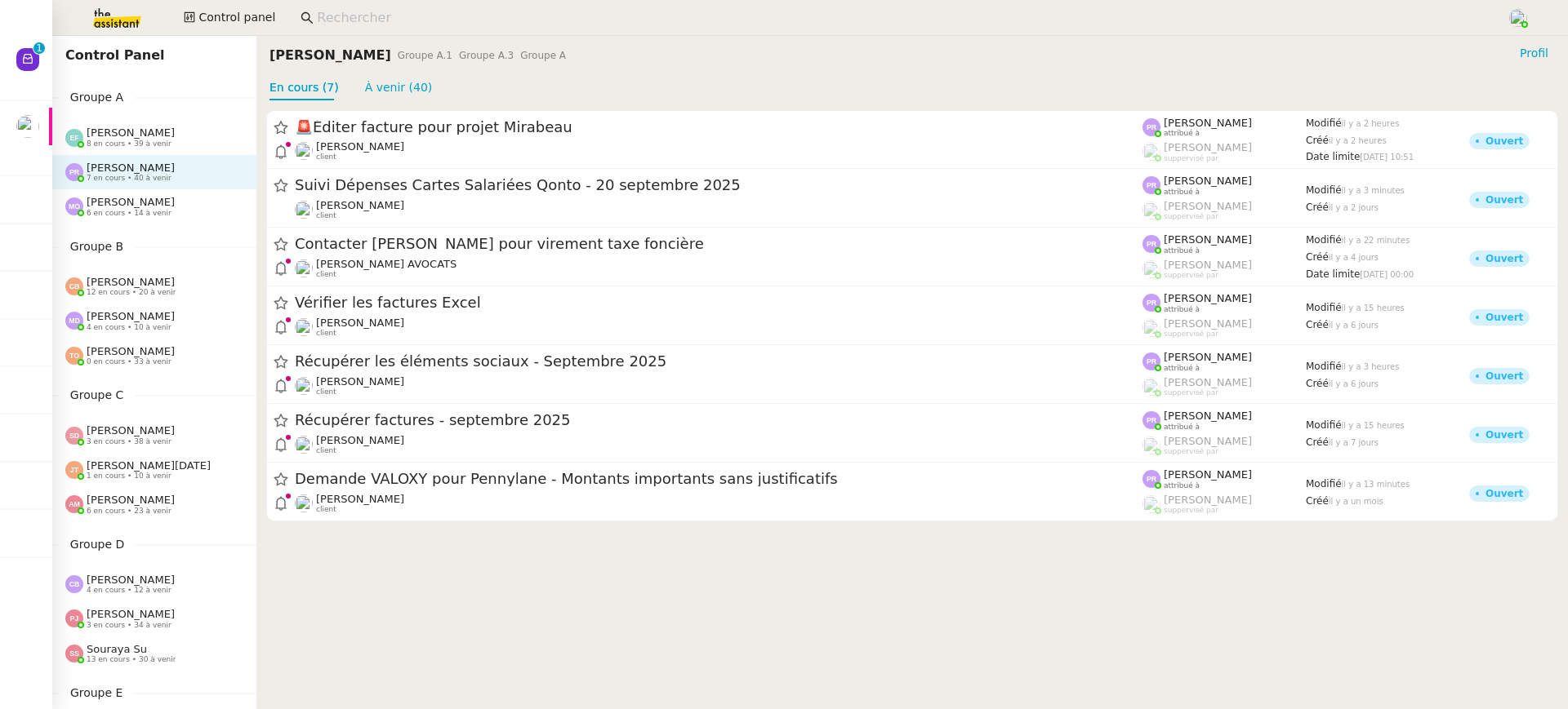
scroll to position [526, 0]
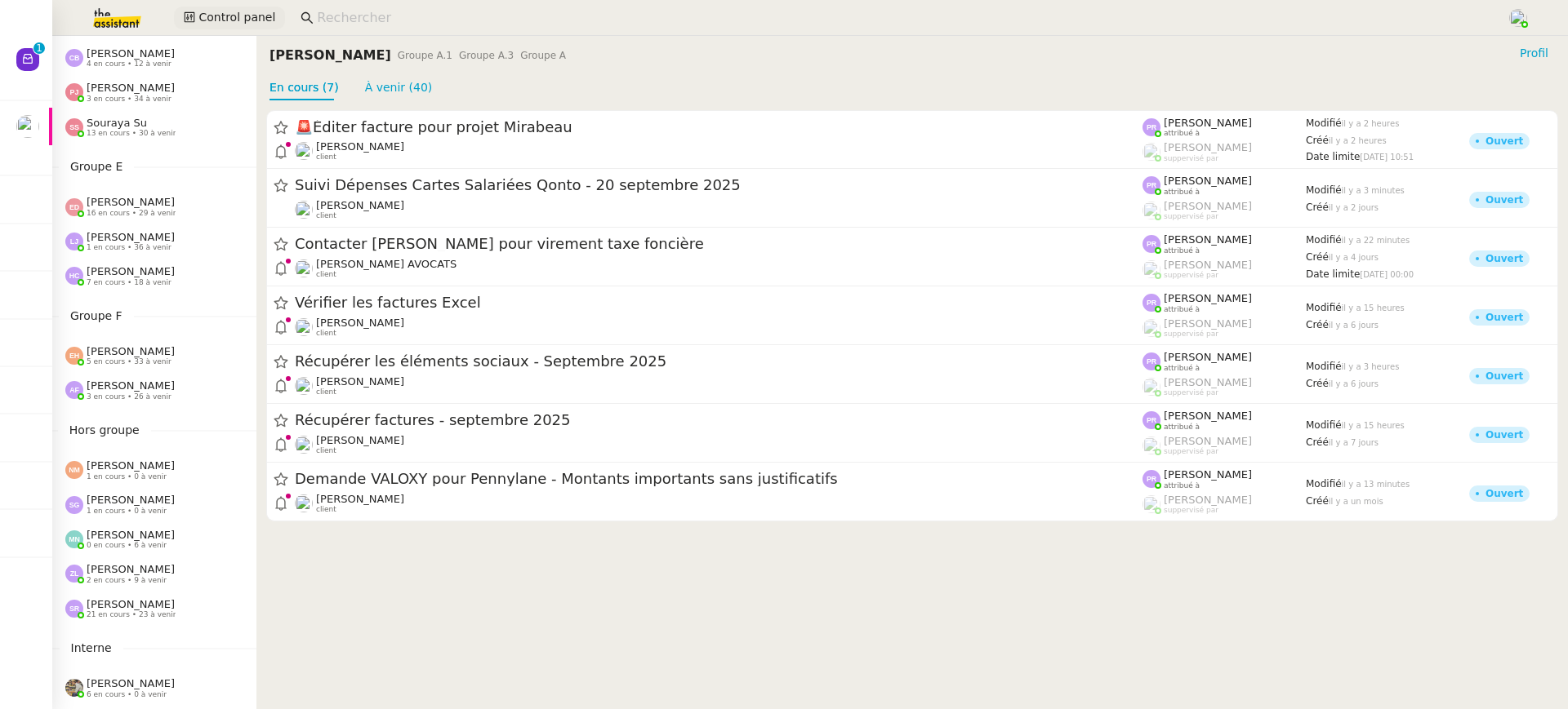
click at [227, 15] on span "Control panel" at bounding box center [236, 17] width 77 height 19
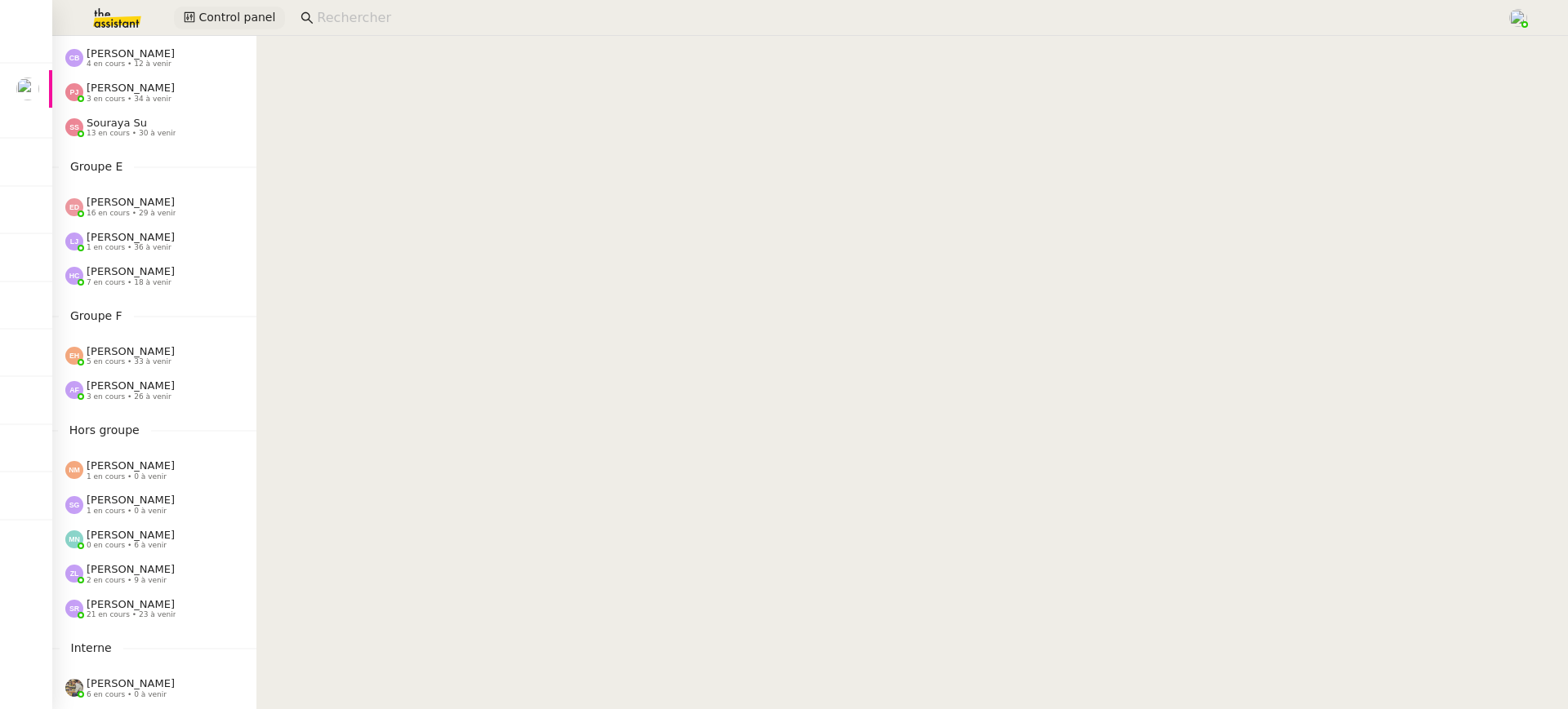
scroll to position [627, 0]
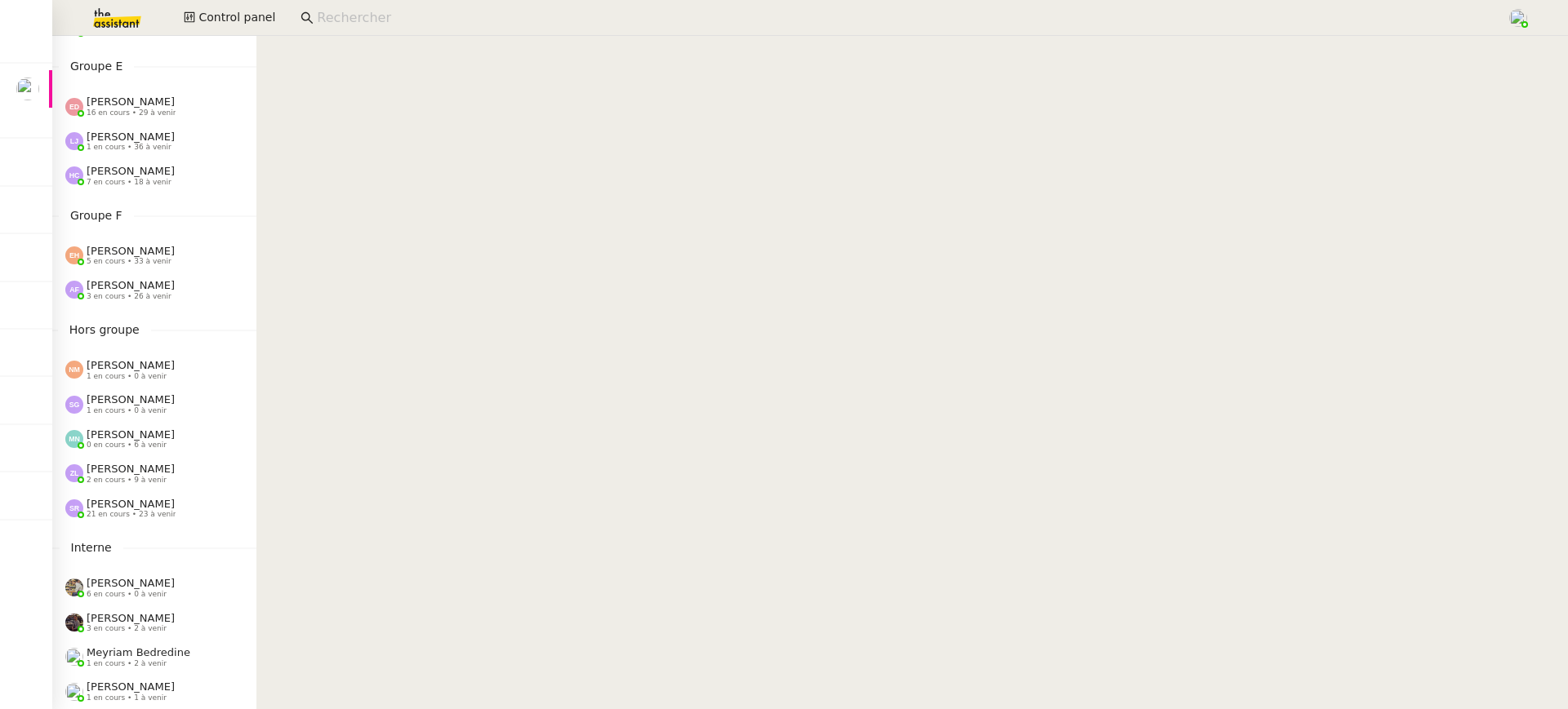
click at [151, 473] on span "[PERSON_NAME]" at bounding box center [131, 469] width 88 height 13
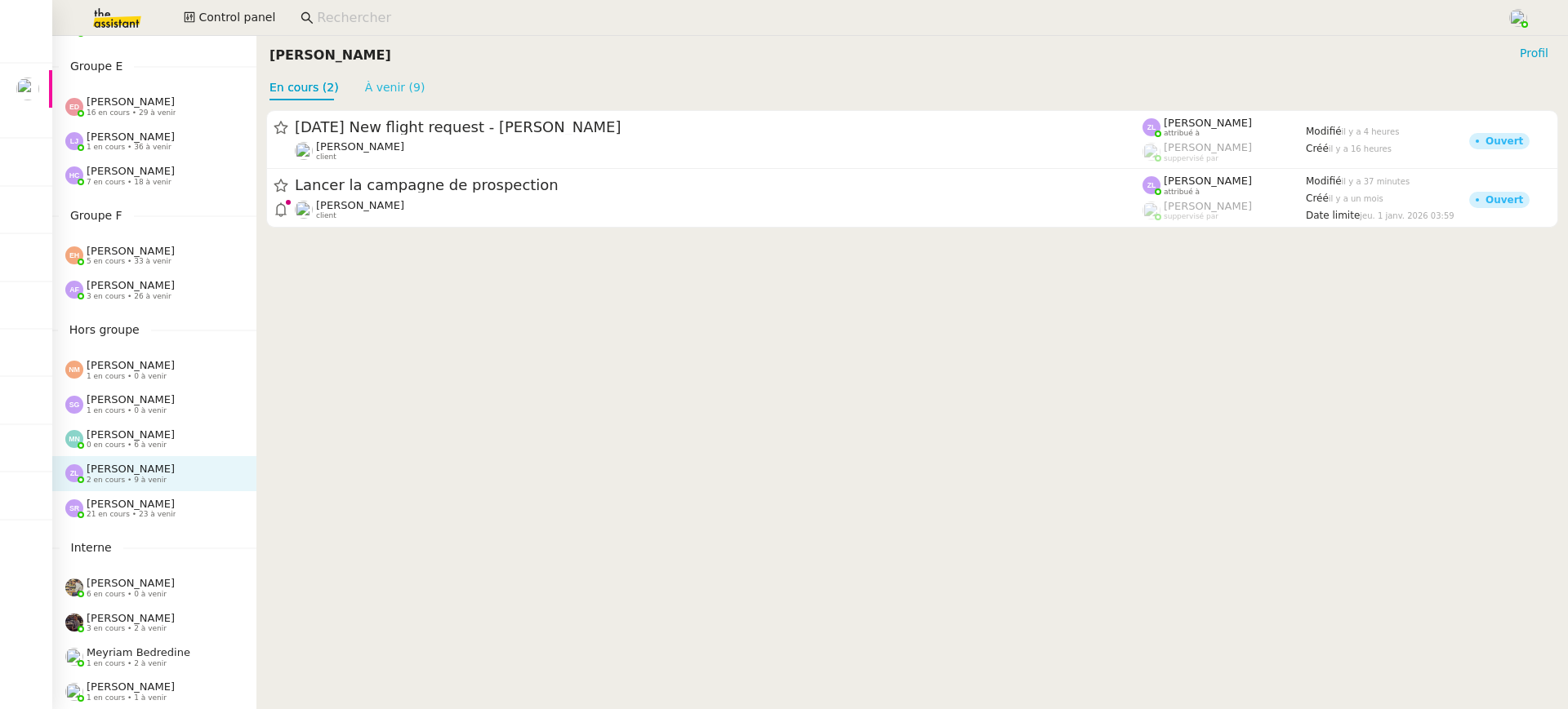
click at [384, 94] on link "À venir (9)" at bounding box center [395, 87] width 60 height 13
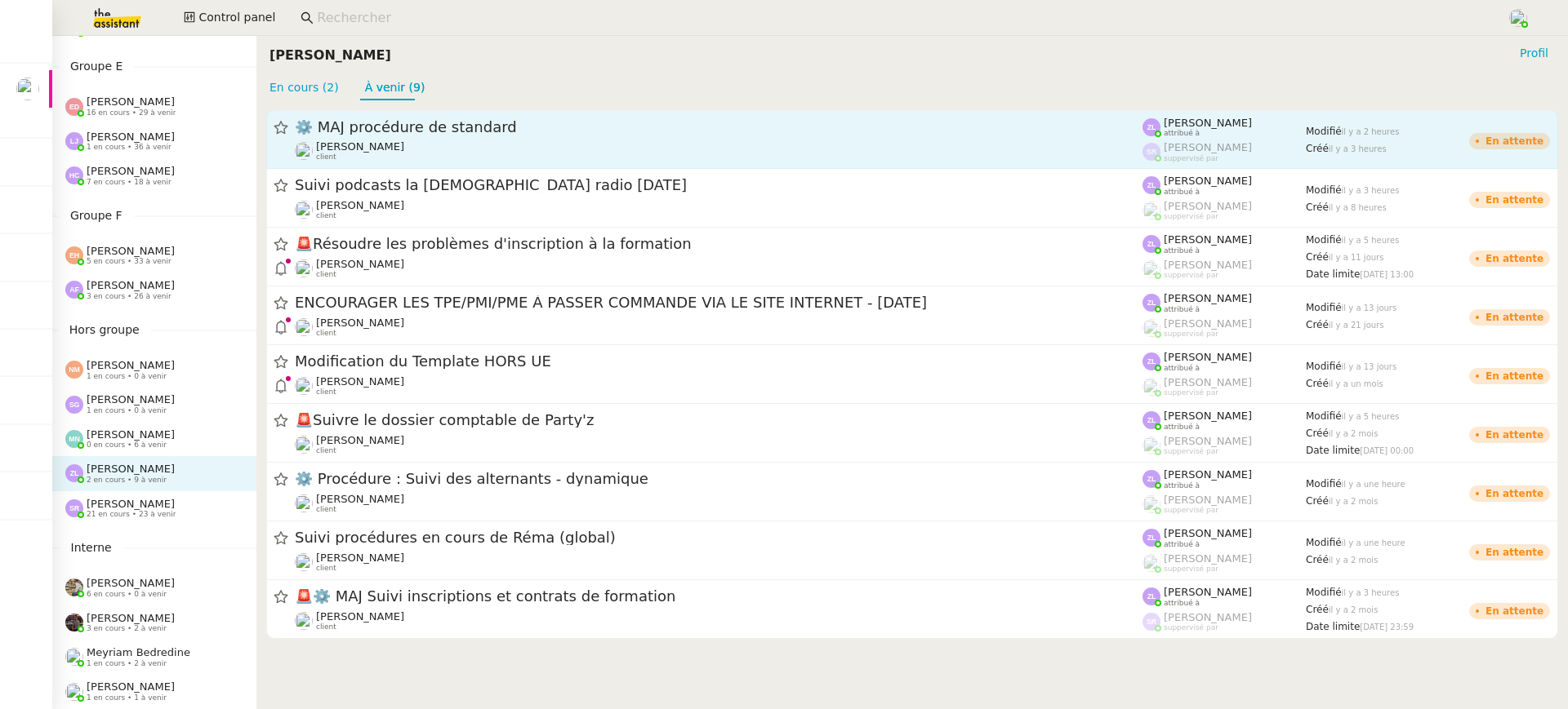
click at [789, 130] on span "⚙️ MAJ procédure de standard" at bounding box center [719, 127] width 848 height 14
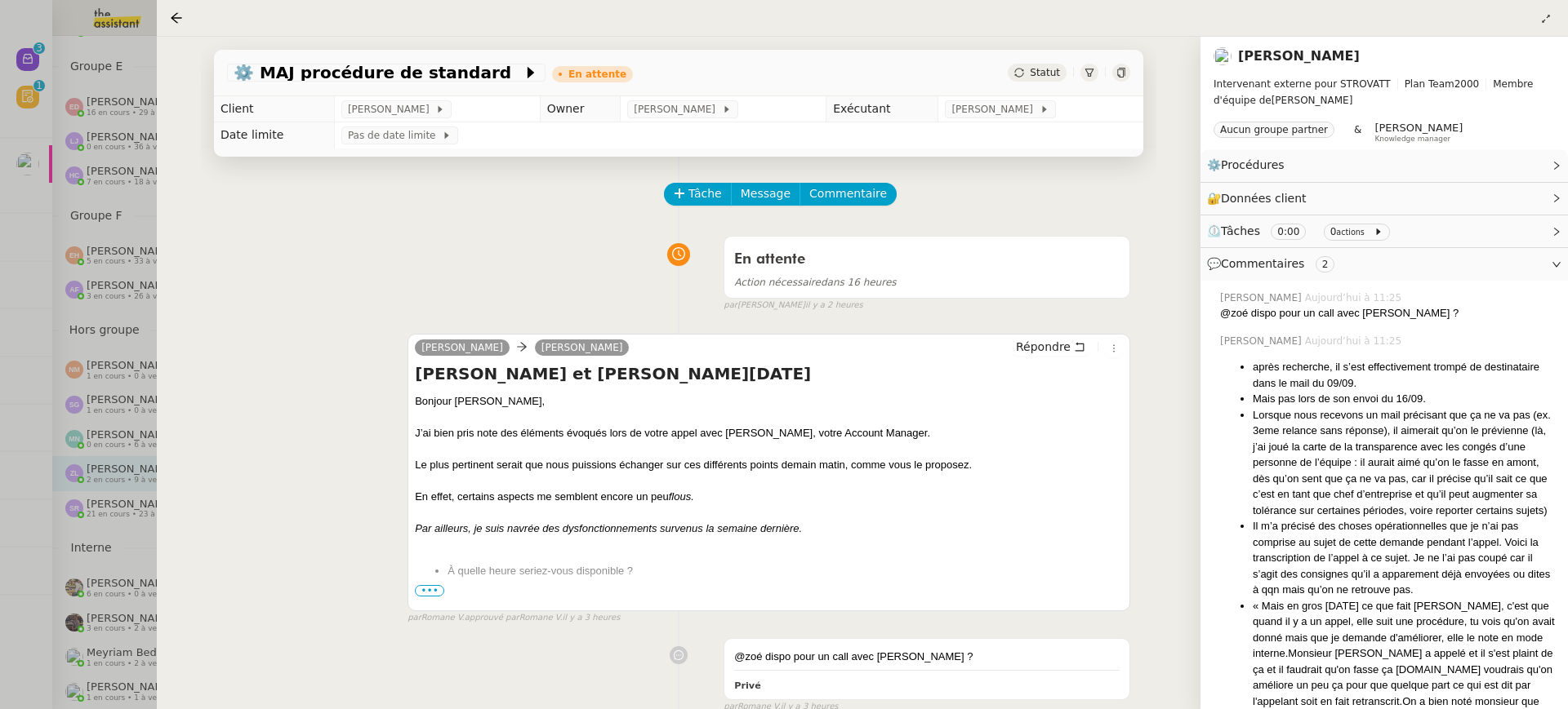
click at [62, 145] on div at bounding box center [784, 354] width 1568 height 709
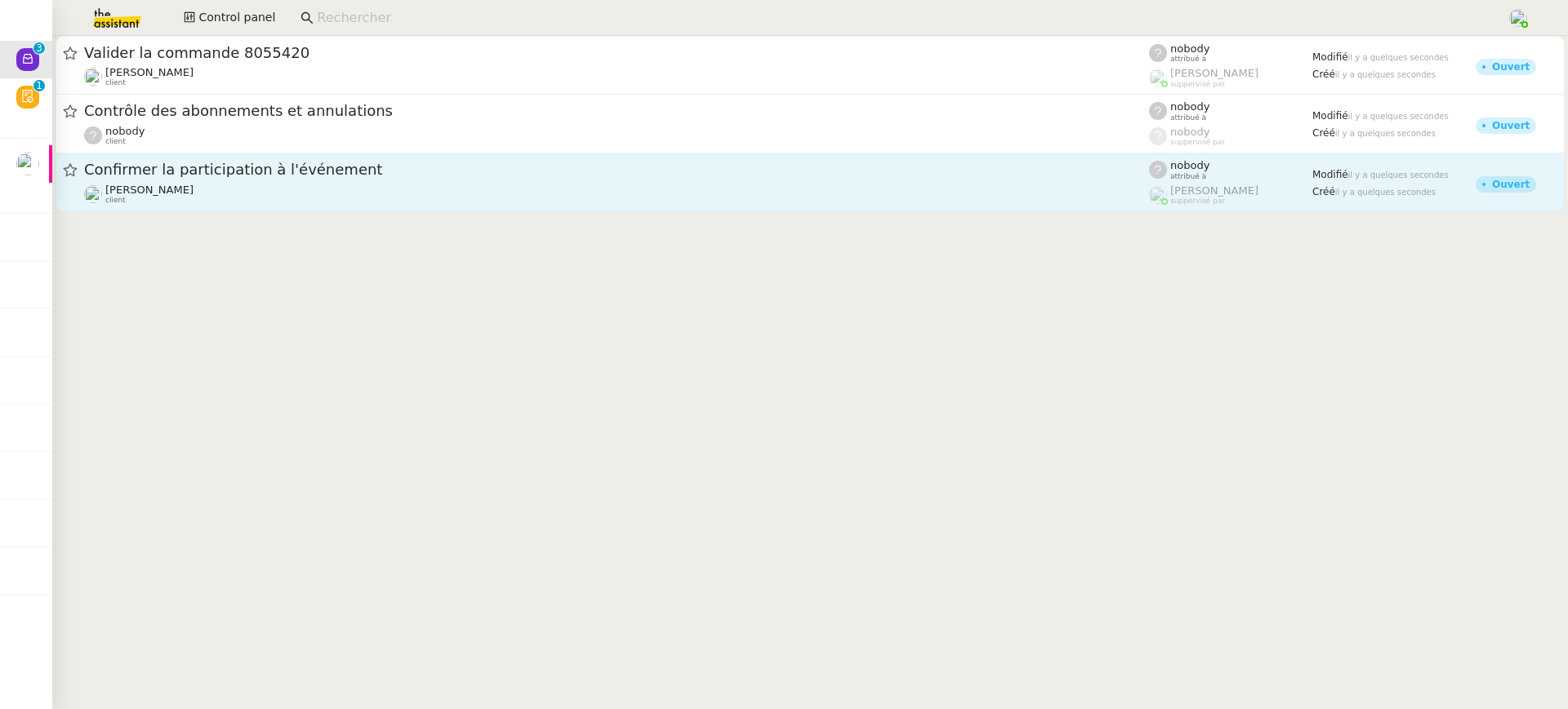
click at [672, 163] on span "Confirmer la participation à l'événement" at bounding box center [616, 170] width 1065 height 14
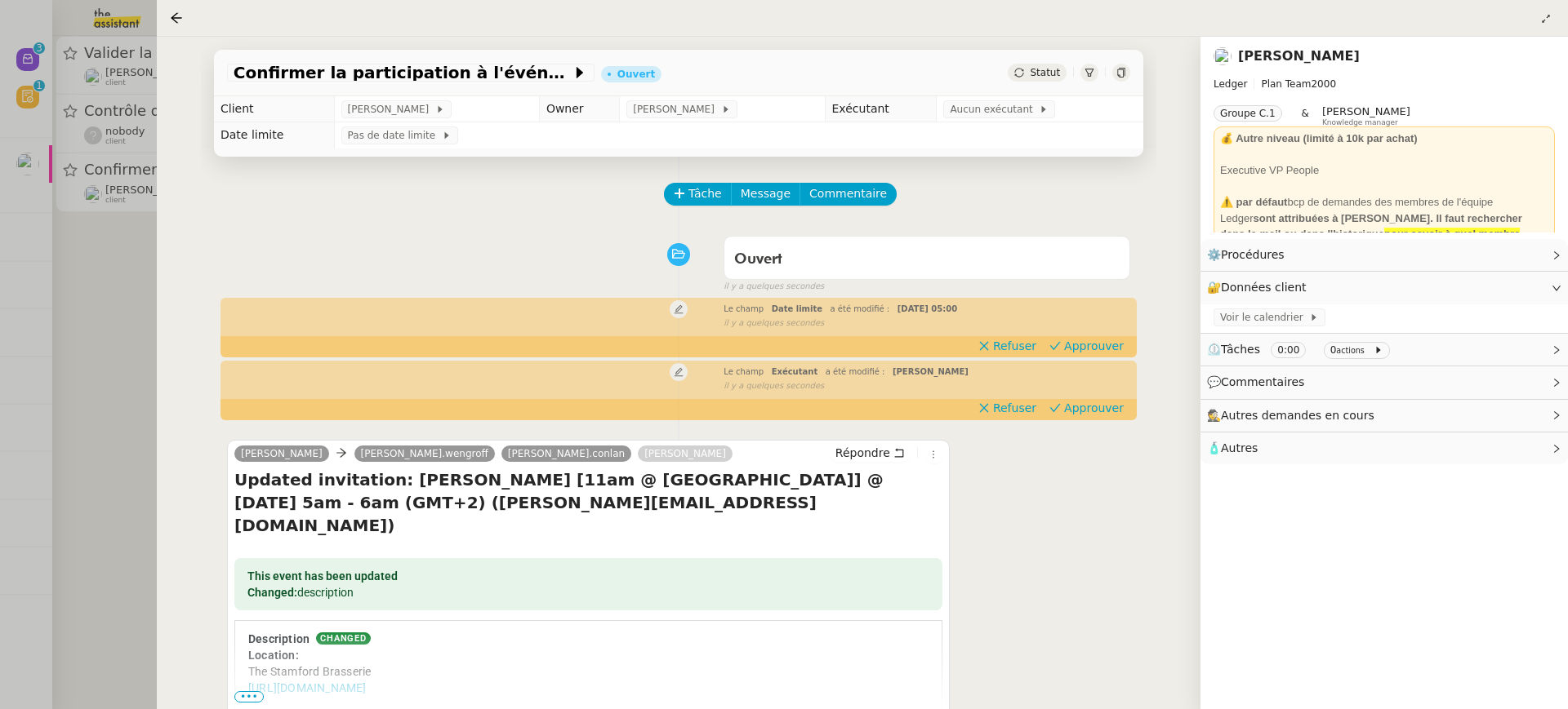
scroll to position [209, 0]
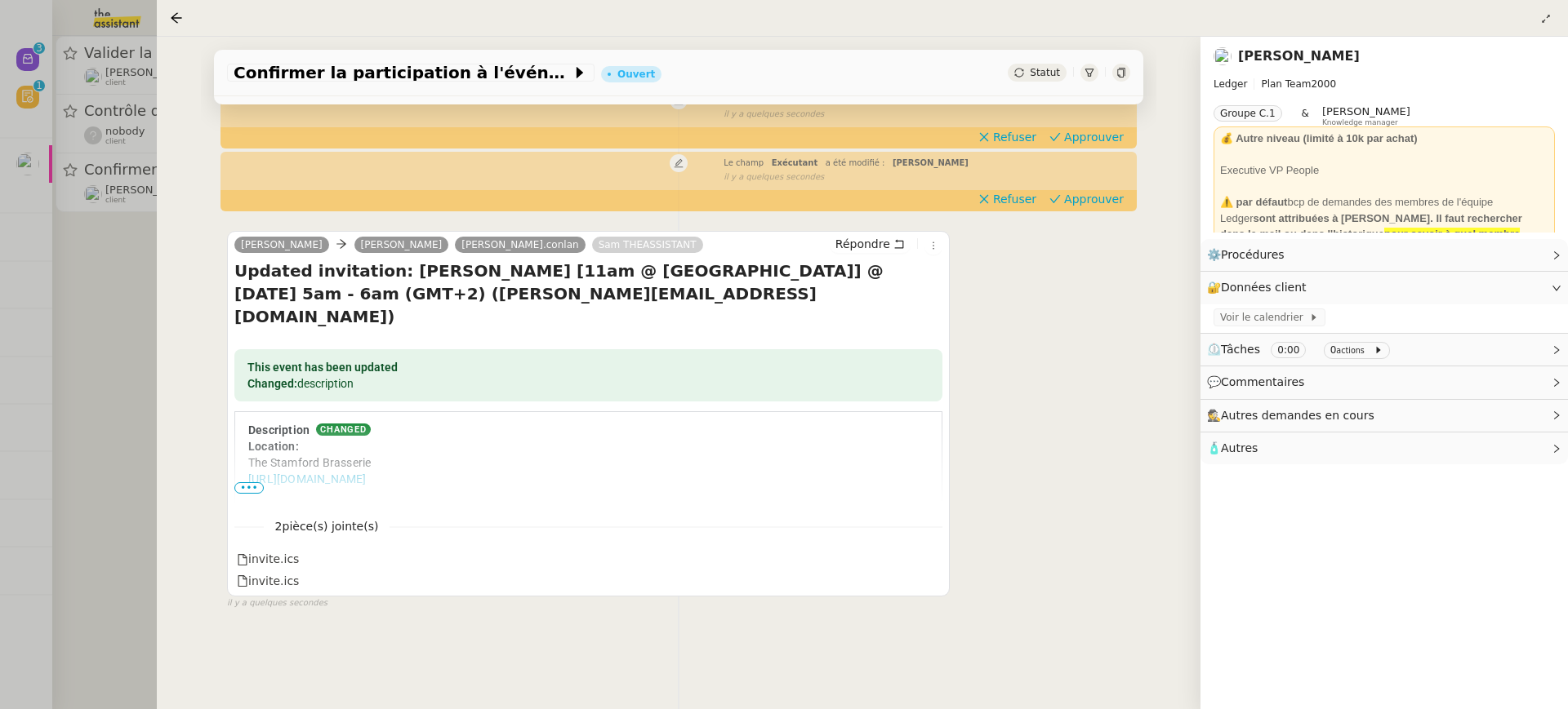
click at [26, 163] on div at bounding box center [784, 354] width 1568 height 709
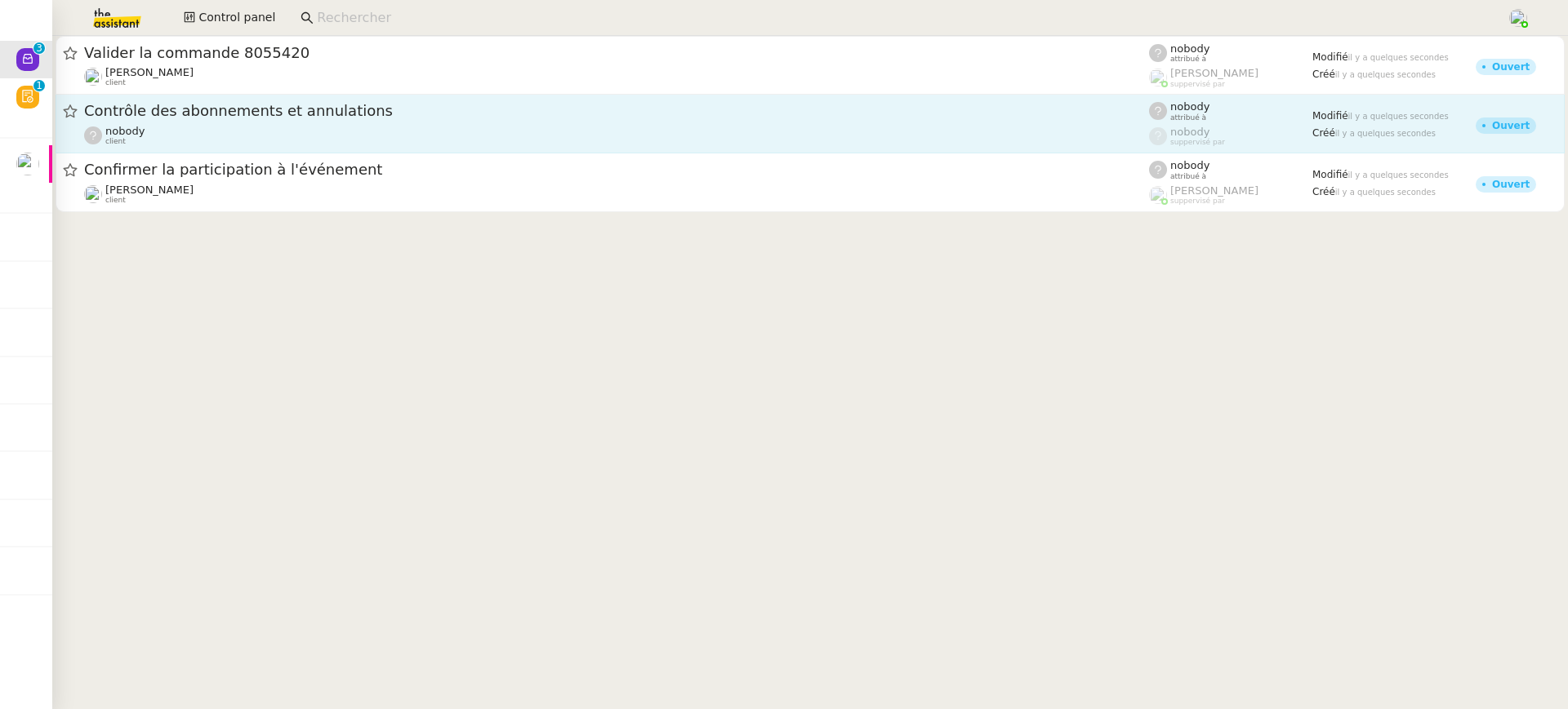
click at [198, 138] on div "nobody client" at bounding box center [616, 136] width 1065 height 22
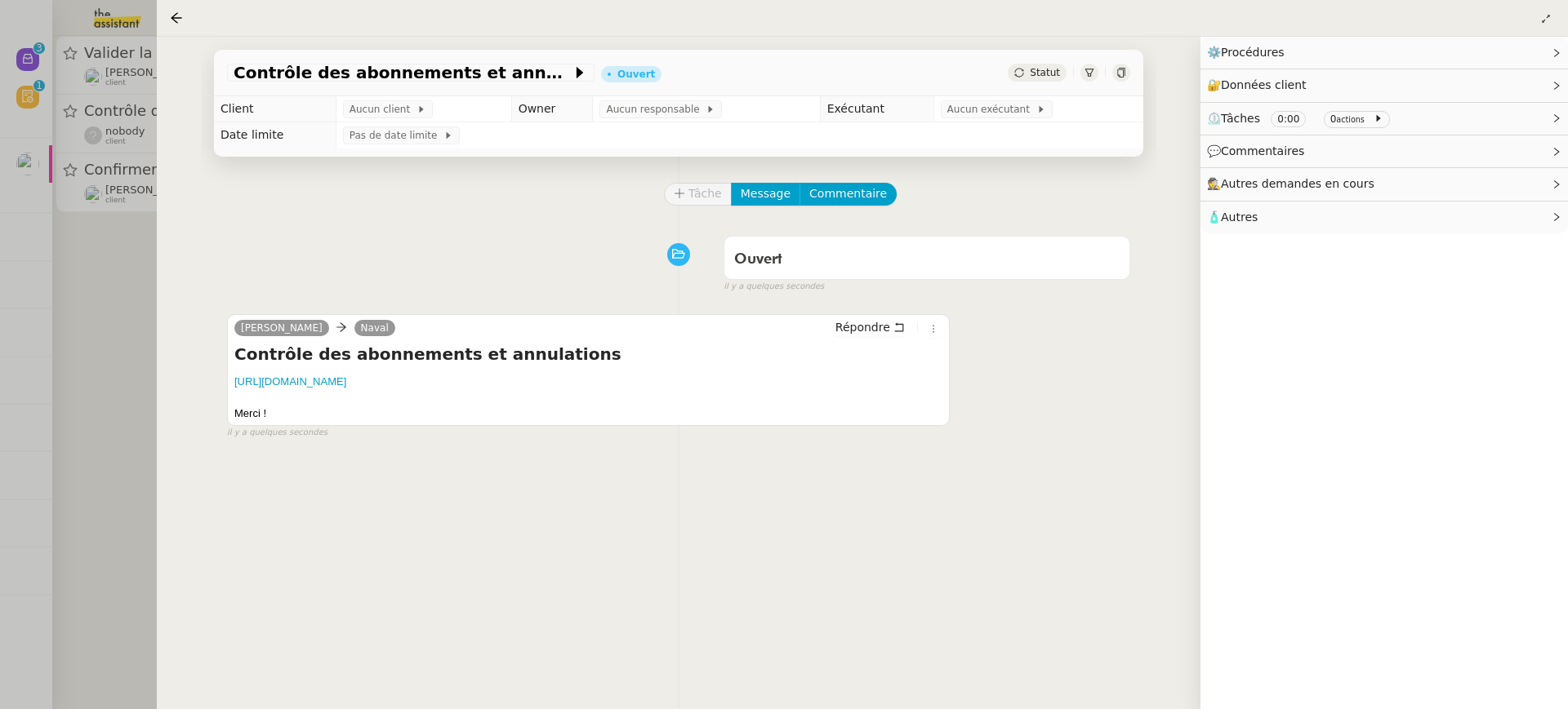
scroll to position [209, 0]
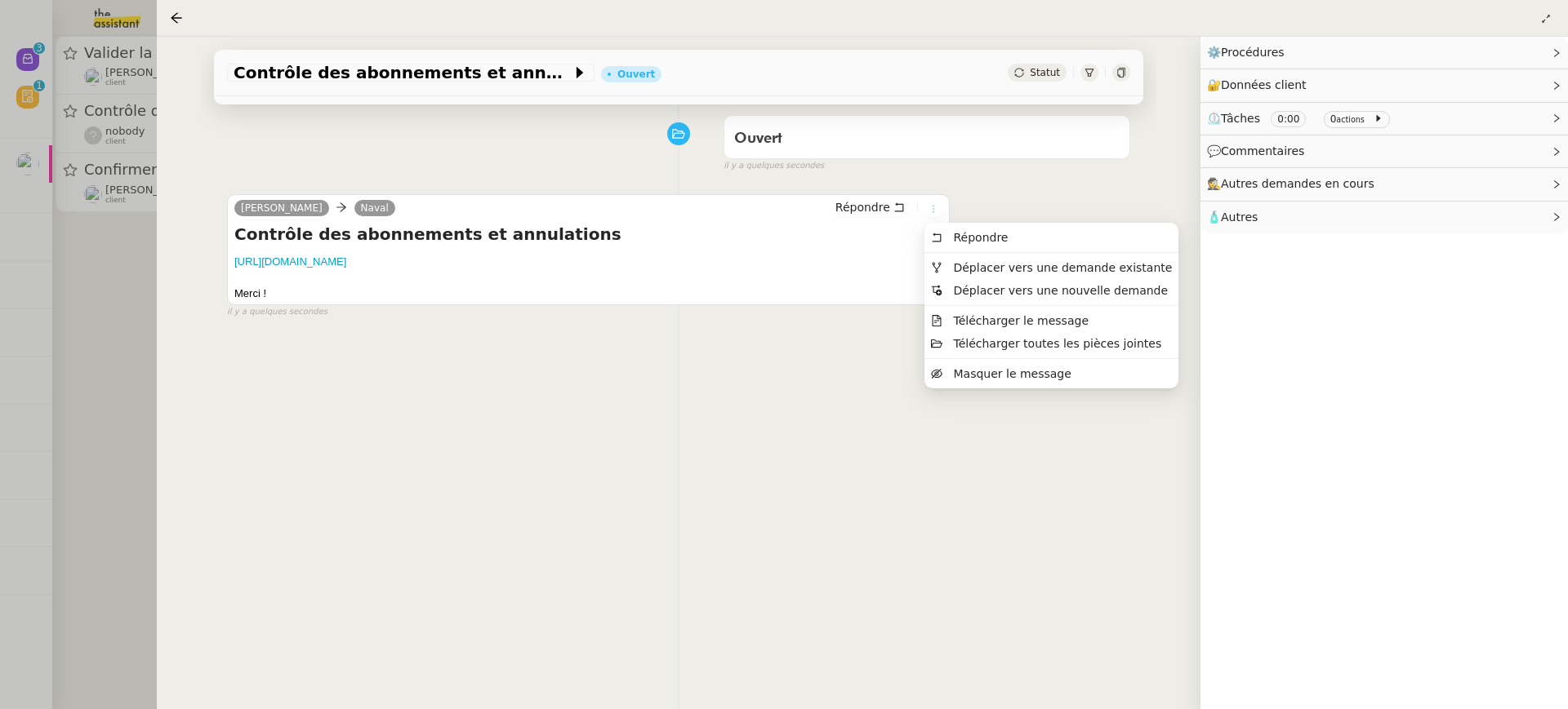
click at [928, 206] on icon at bounding box center [933, 209] width 10 height 10
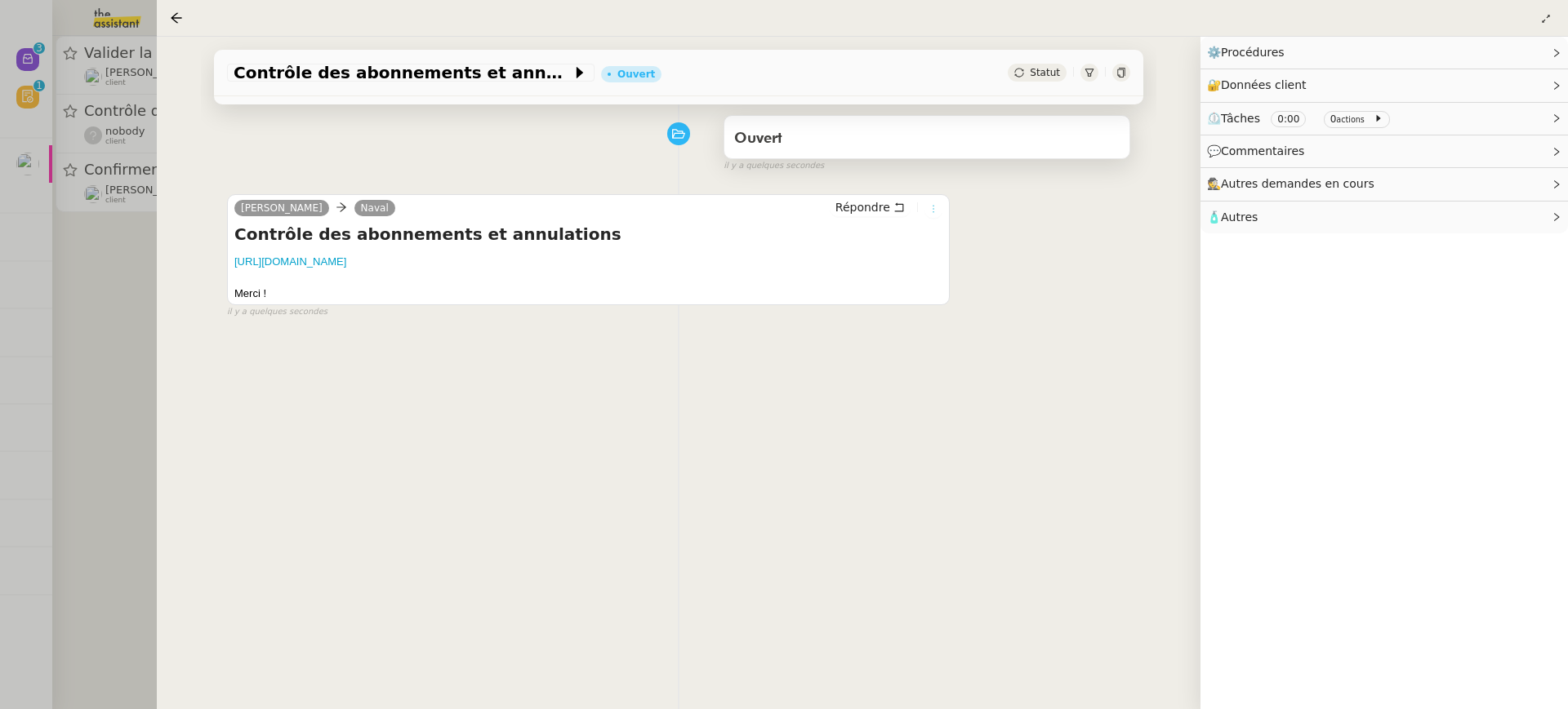
scroll to position [0, 0]
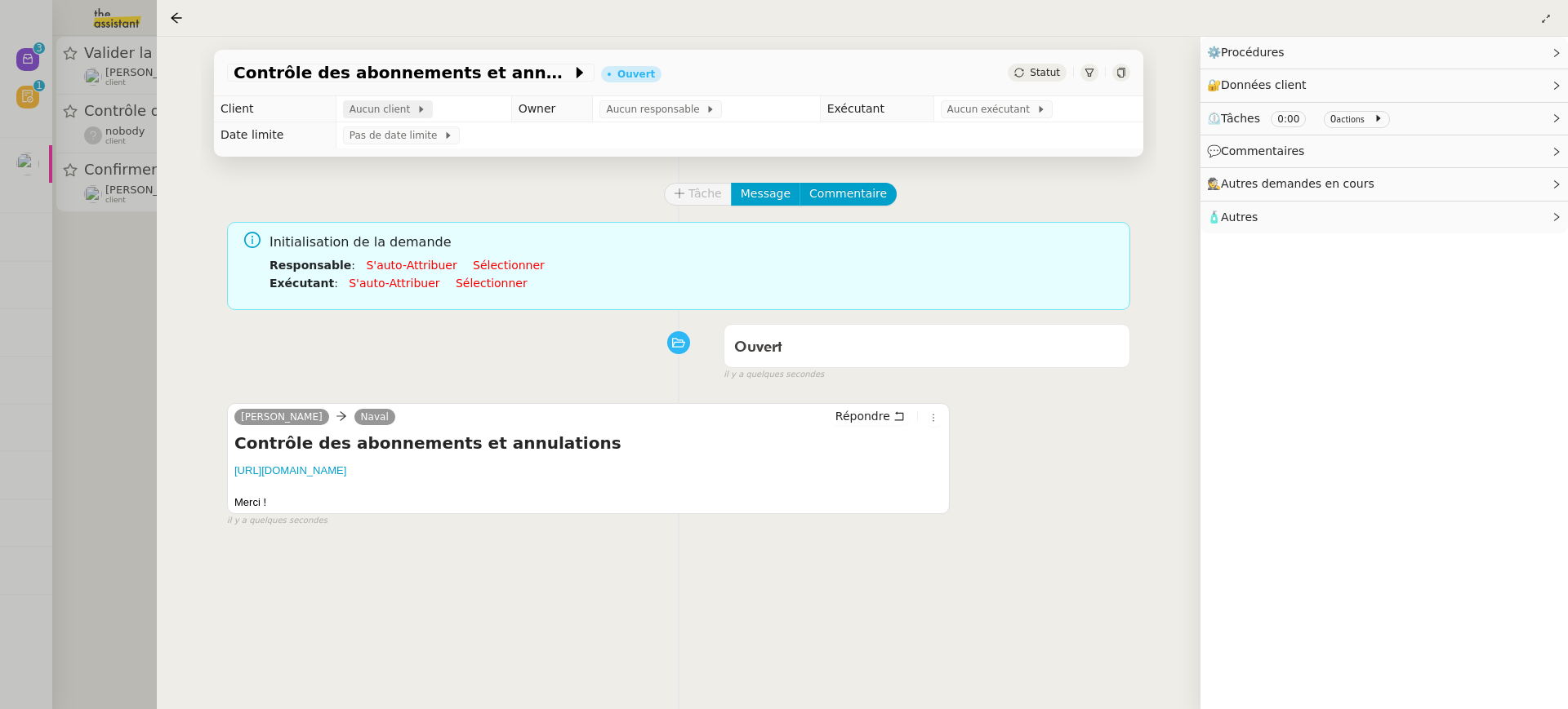
click at [417, 109] on icon at bounding box center [421, 109] width 10 height 10
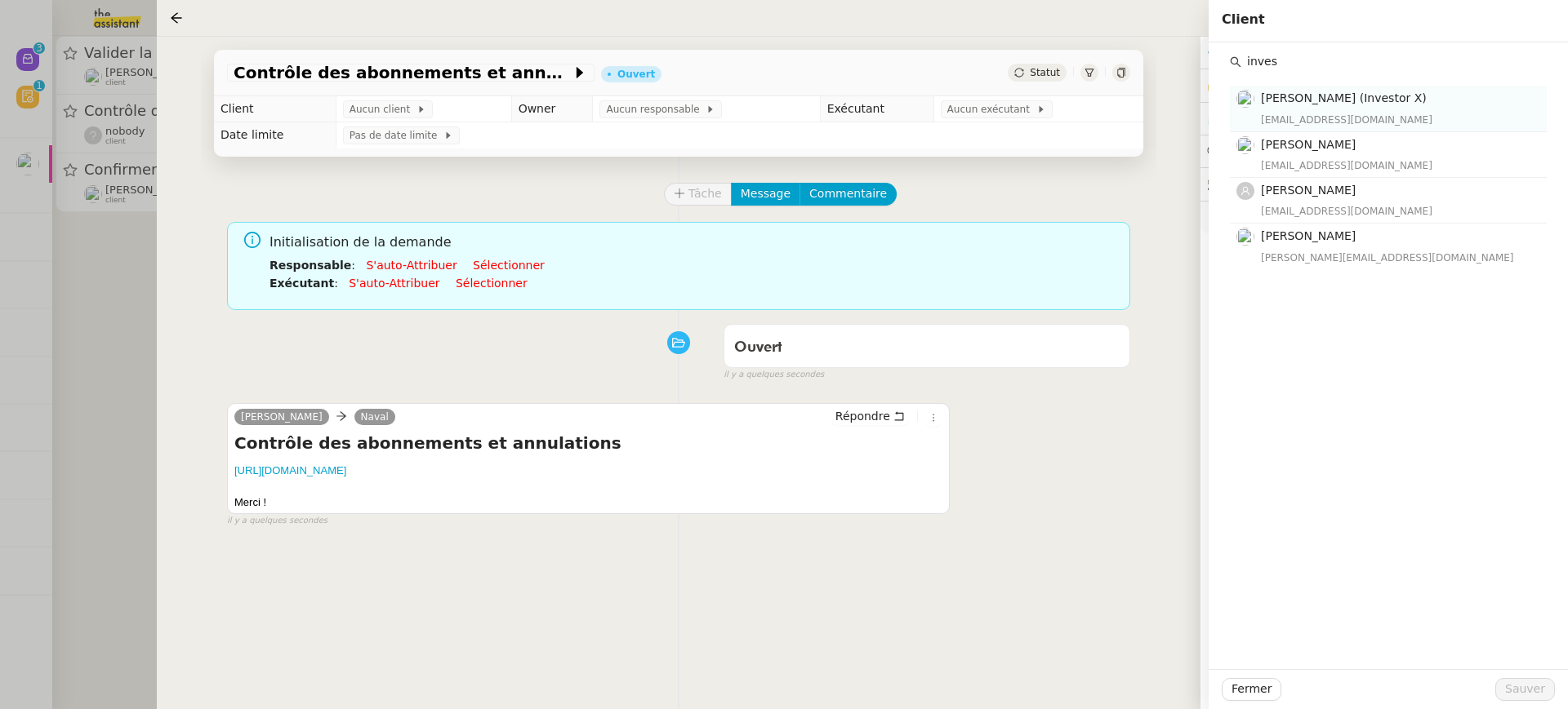
type input "inves"
click at [1404, 111] on div "[PERSON_NAME] (Investor X) [EMAIL_ADDRESS][DOMAIN_NAME]" at bounding box center [1399, 108] width 276 height 39
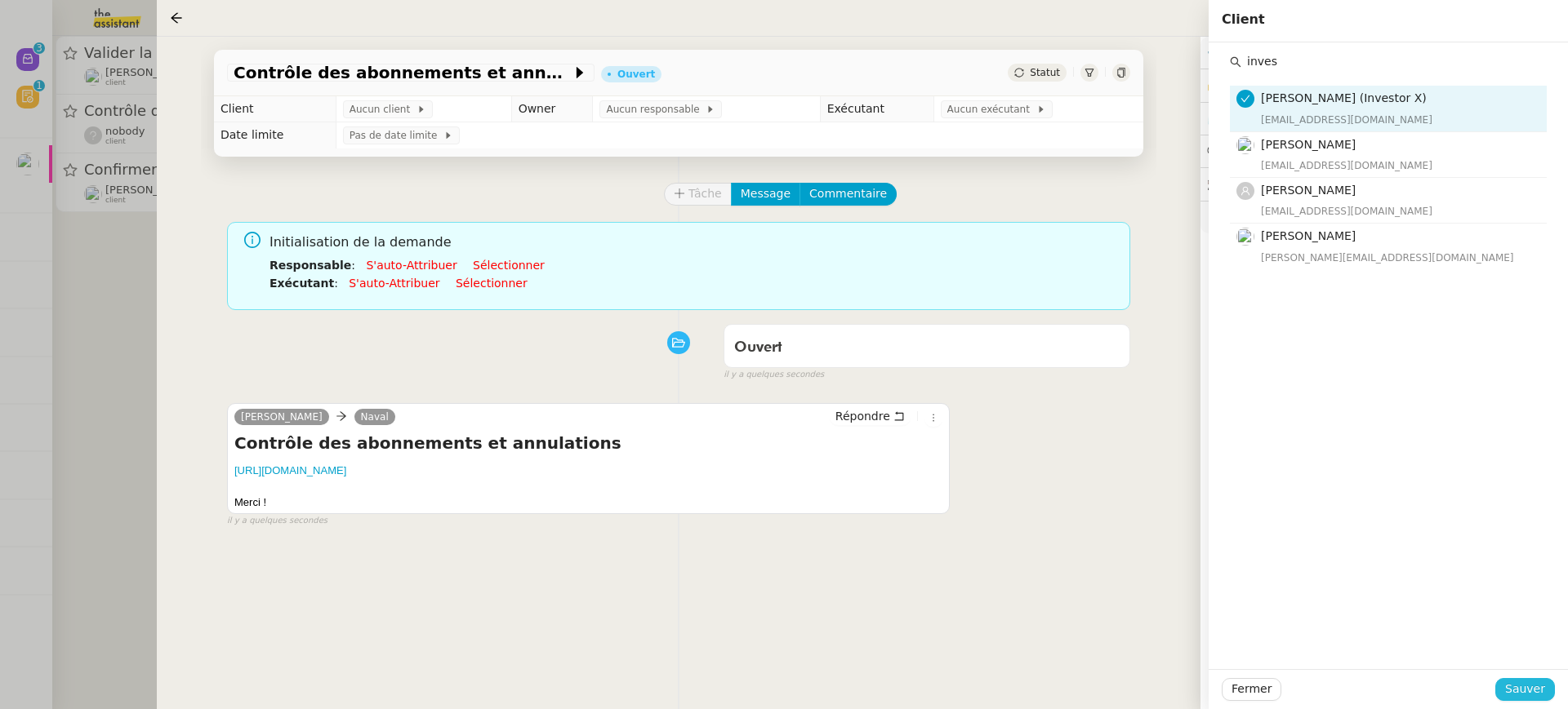
click at [1511, 699] on span "Sauver" at bounding box center [1525, 689] width 40 height 19
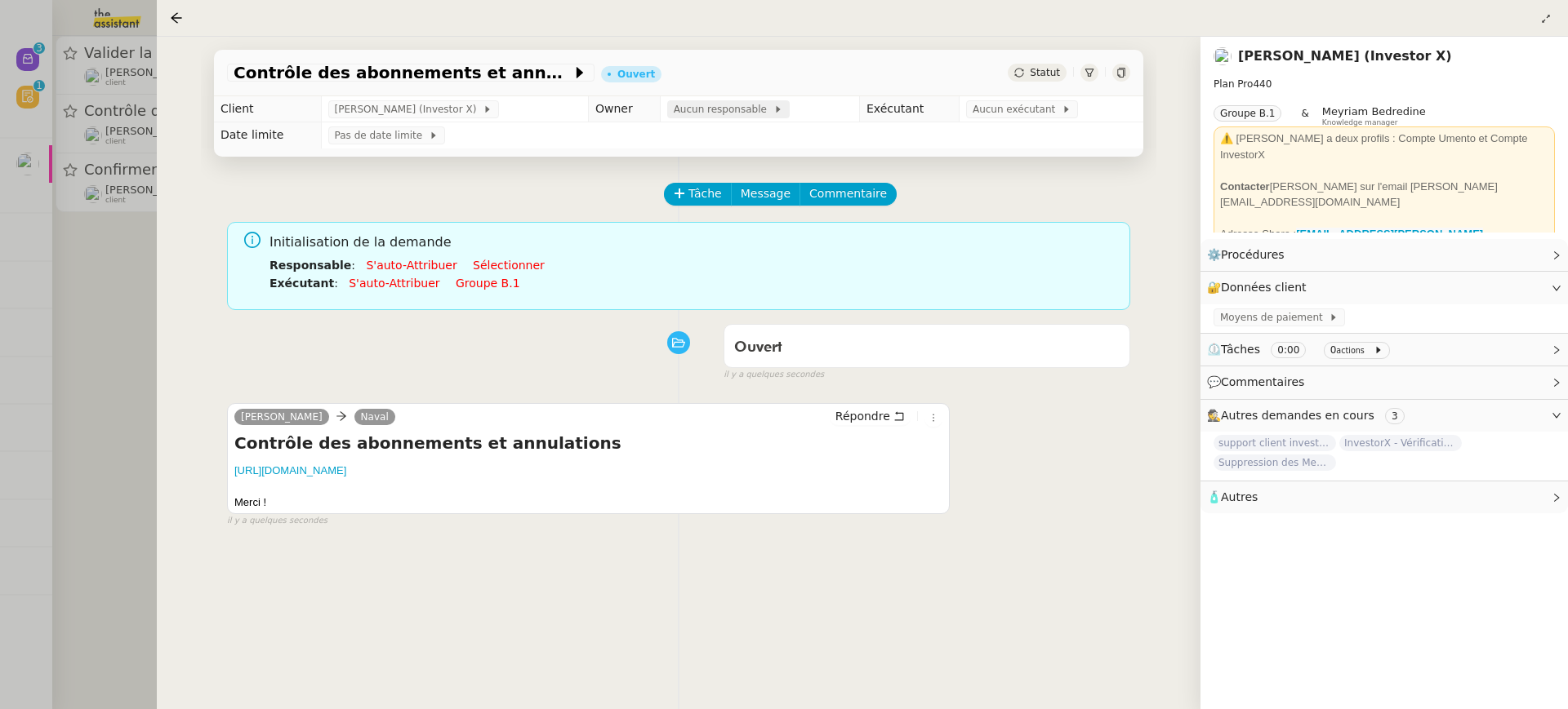
click at [756, 111] on span "Aucun responsable" at bounding box center [723, 109] width 100 height 16
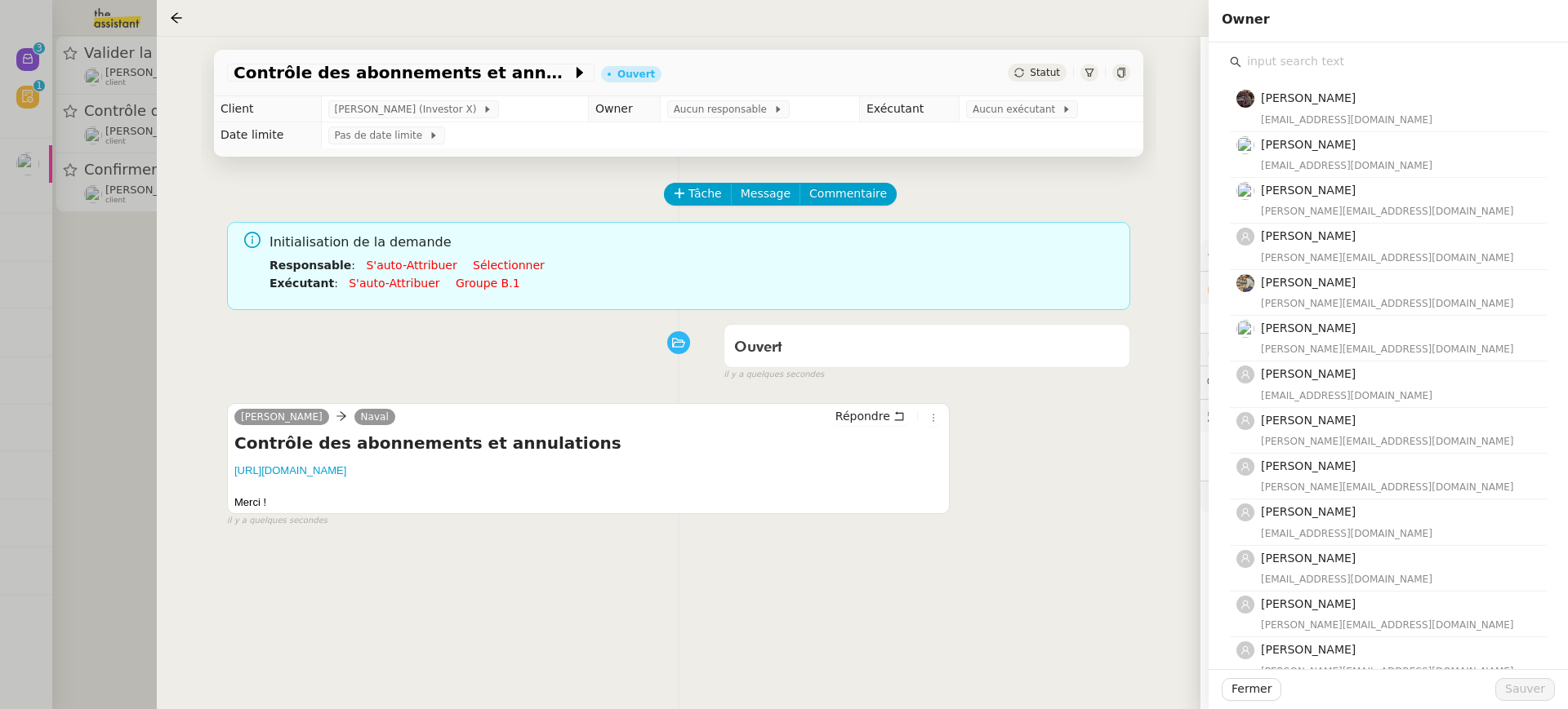
click at [1357, 63] on input "text" at bounding box center [1393, 61] width 305 height 22
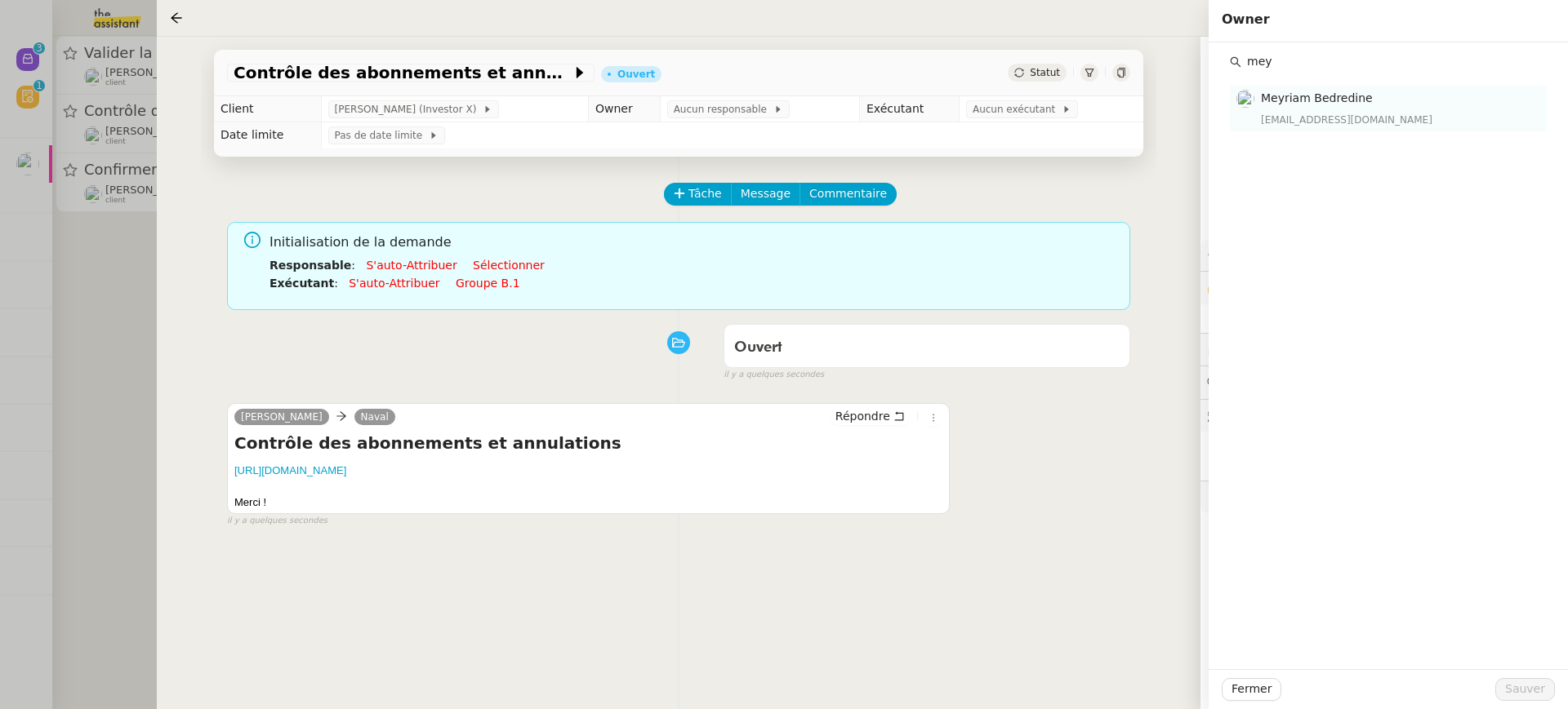
type input "mey"
click at [1403, 110] on div "Meyriam Bedredine [EMAIL_ADDRESS][DOMAIN_NAME]" at bounding box center [1399, 108] width 276 height 39
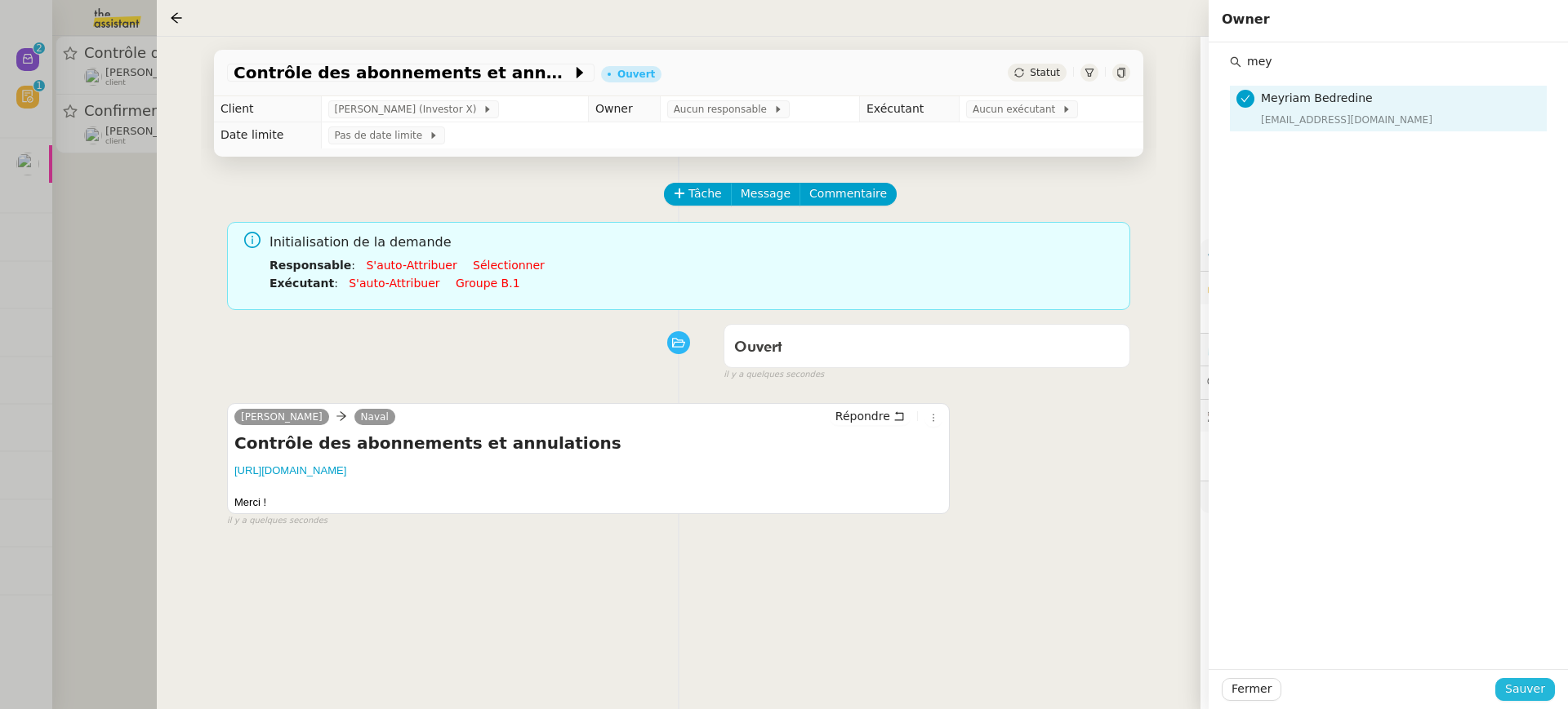
click at [1500, 696] on button "Sauver" at bounding box center [1525, 689] width 59 height 22
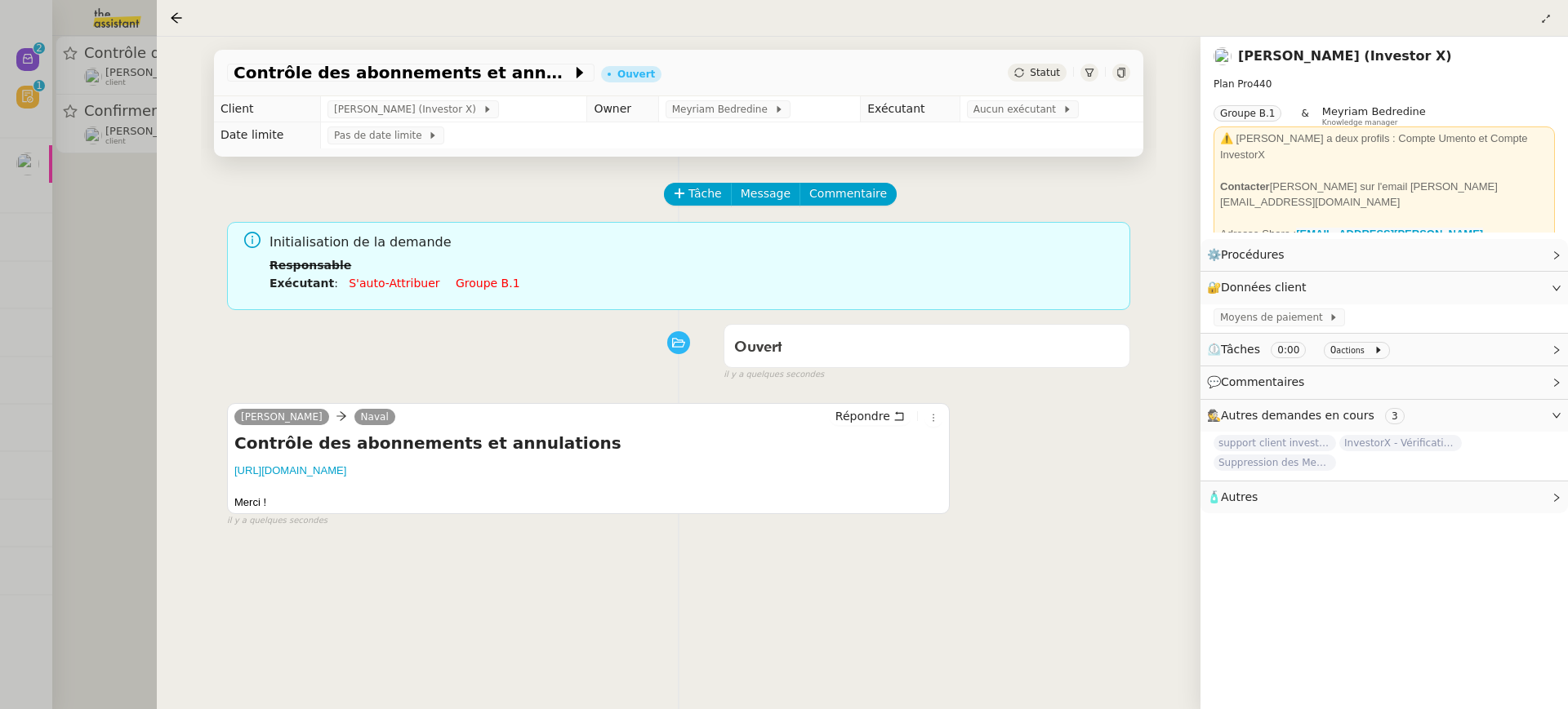
click at [488, 280] on link "Groupe b.1" at bounding box center [488, 283] width 65 height 13
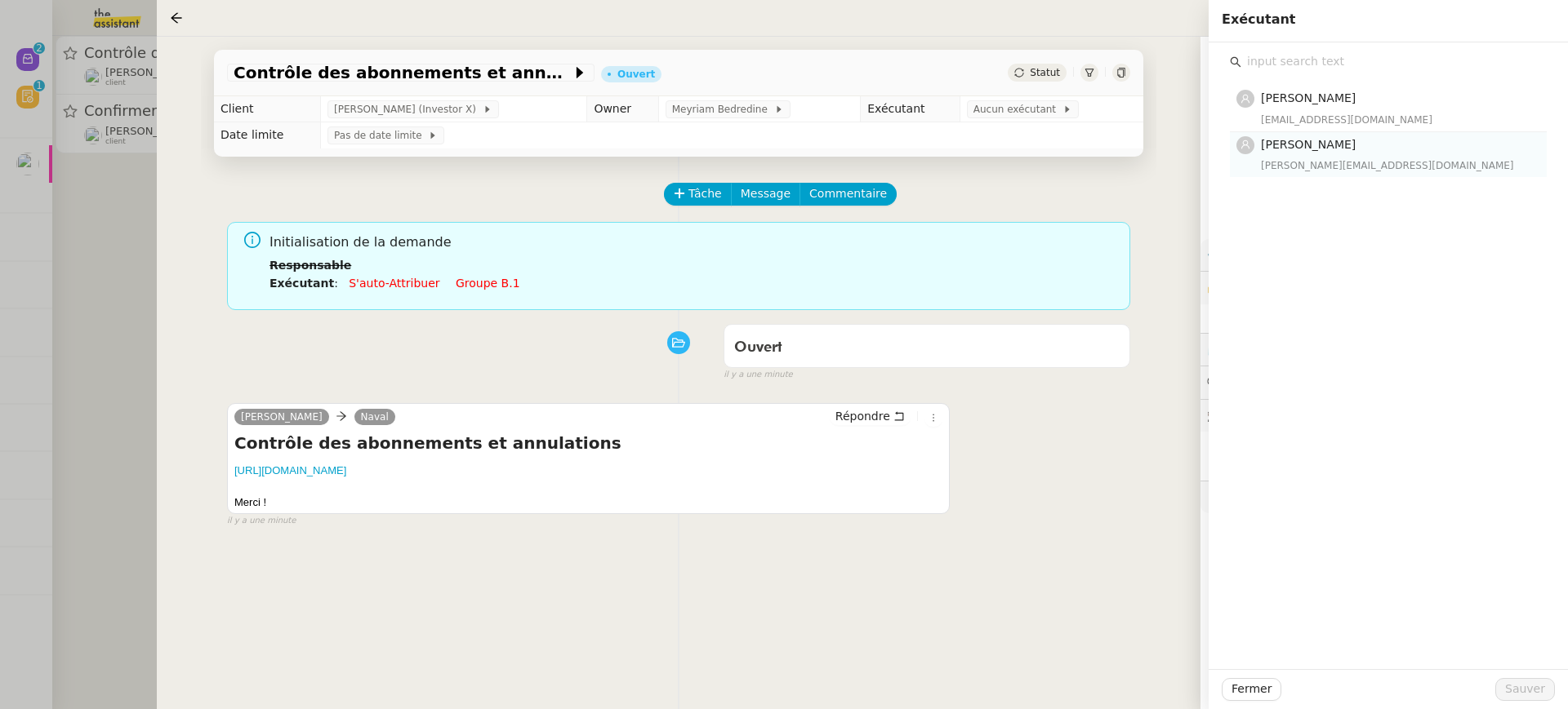
click at [1410, 155] on div "[PERSON_NAME] [EMAIL_ADDRESS][DOMAIN_NAME]" at bounding box center [1399, 155] width 276 height 39
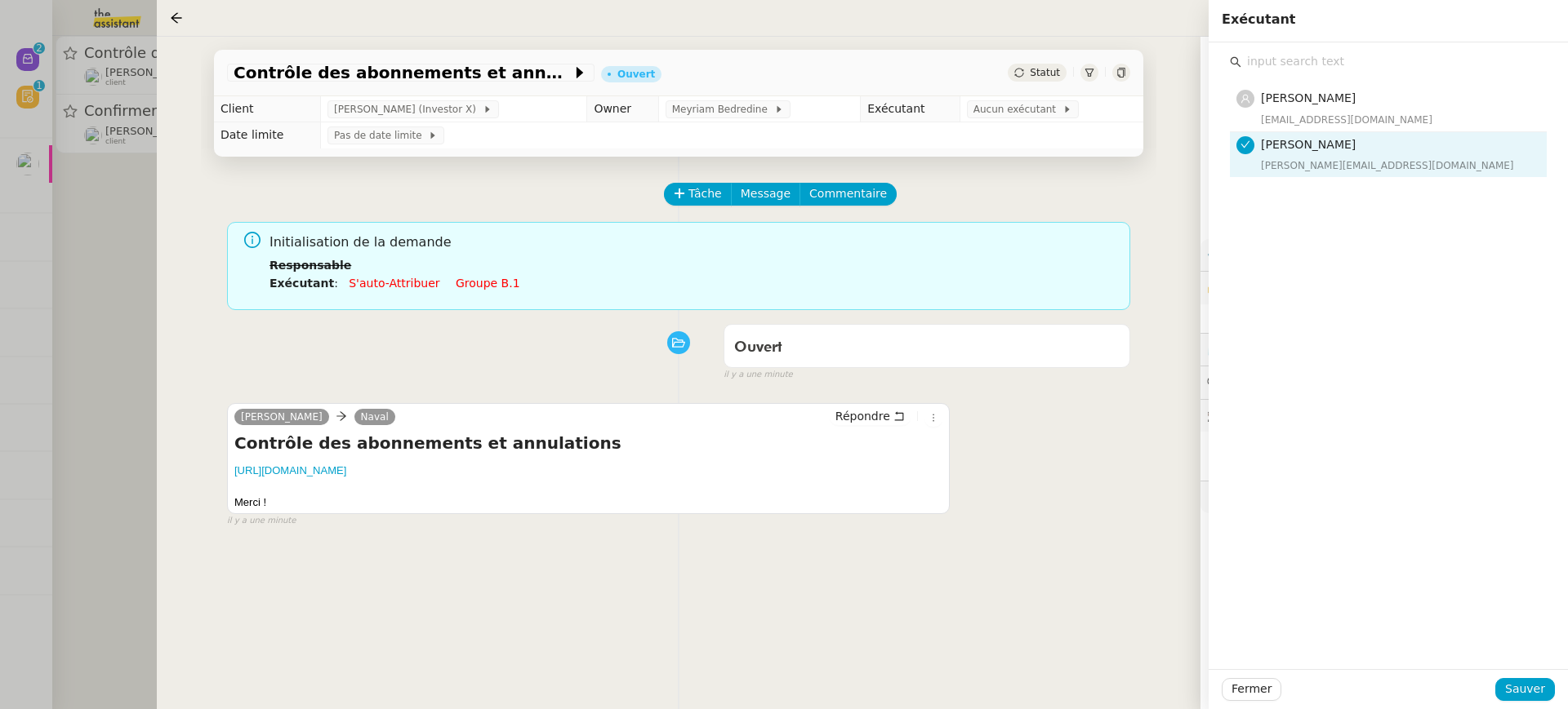
click at [1507, 705] on div "Fermer Sauver" at bounding box center [1388, 689] width 359 height 40
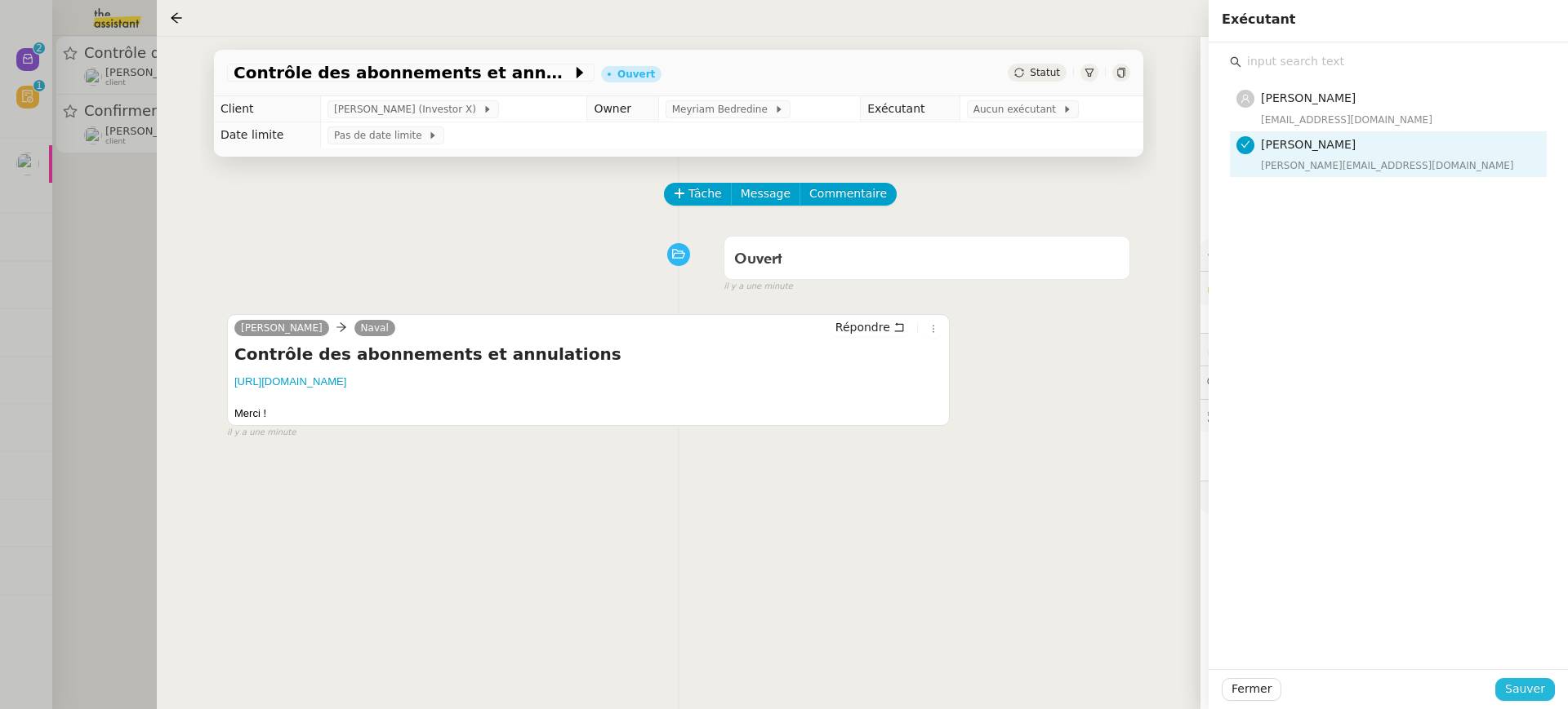
click at [1518, 691] on span "Sauver" at bounding box center [1525, 689] width 40 height 19
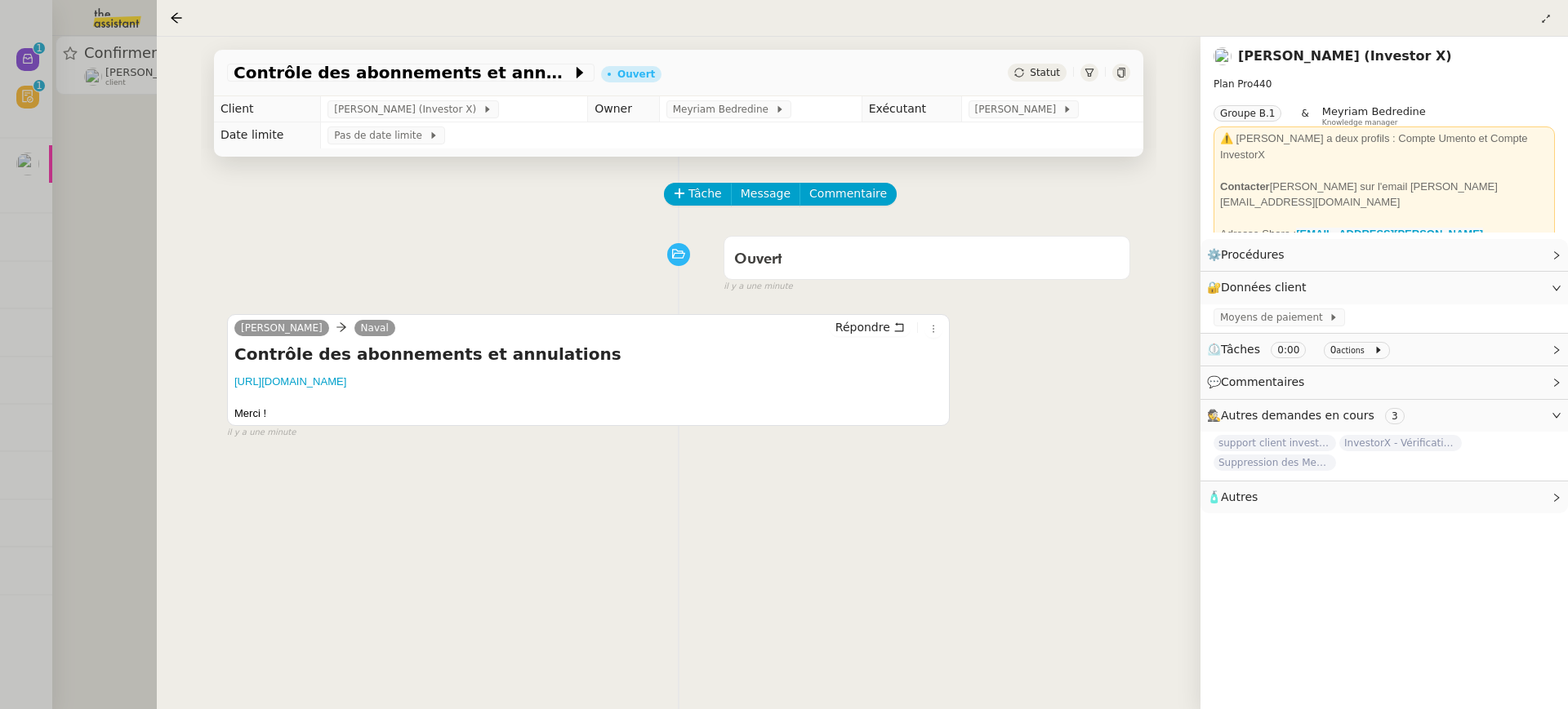
click at [178, 101] on div "Contrôle des abonnements et annulations Ouvert Statut Client [PERSON_NAME] (Inv…" at bounding box center [678, 373] width 1043 height 673
click at [107, 78] on div at bounding box center [784, 354] width 1568 height 709
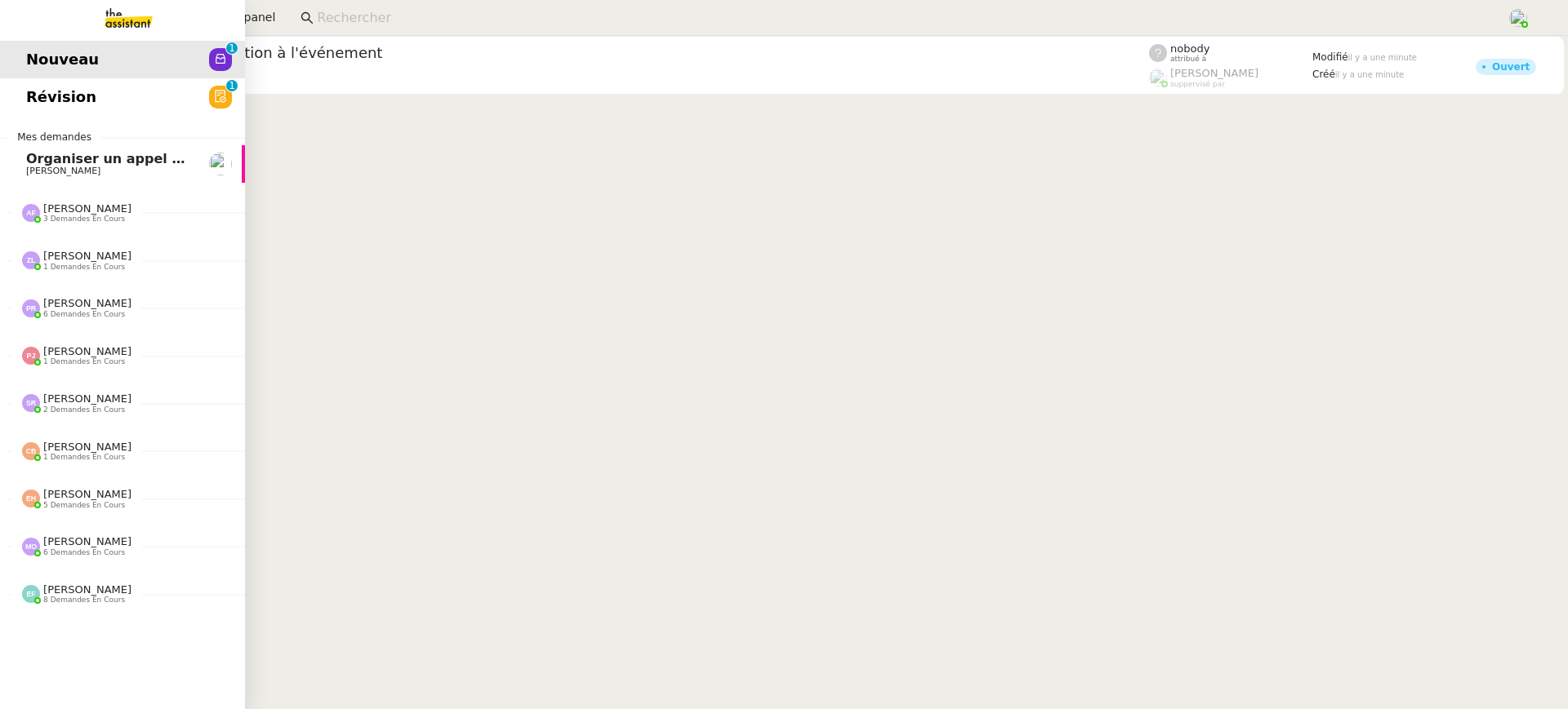
click at [44, 70] on link "Nouveau 0 1 2 3 4 5 6 7 8 9" at bounding box center [122, 59] width 245 height 38
click at [54, 90] on span "Révision" at bounding box center [61, 96] width 70 height 24
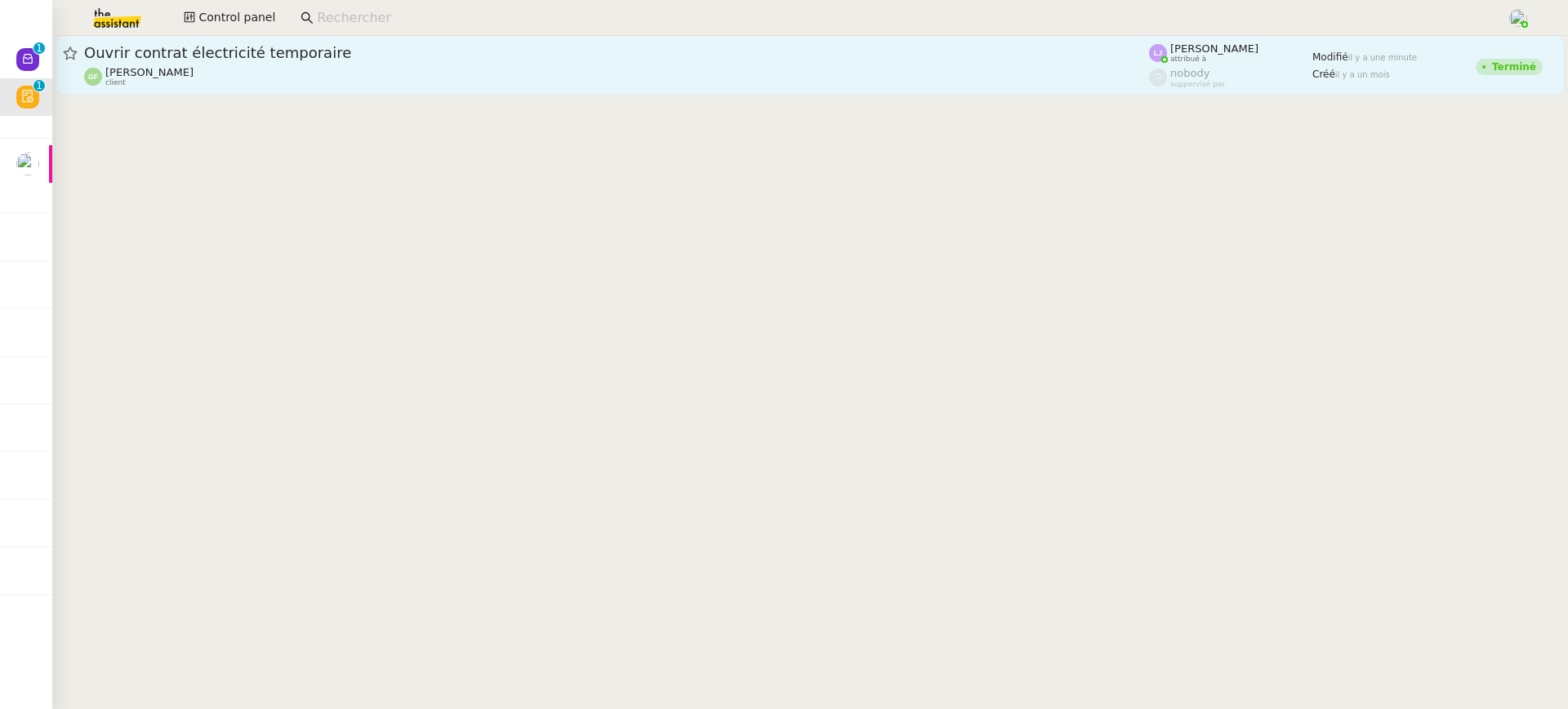
click at [480, 63] on div "Ouvrir contrat électricité temporaire [PERSON_NAME] client" at bounding box center [616, 65] width 1065 height 44
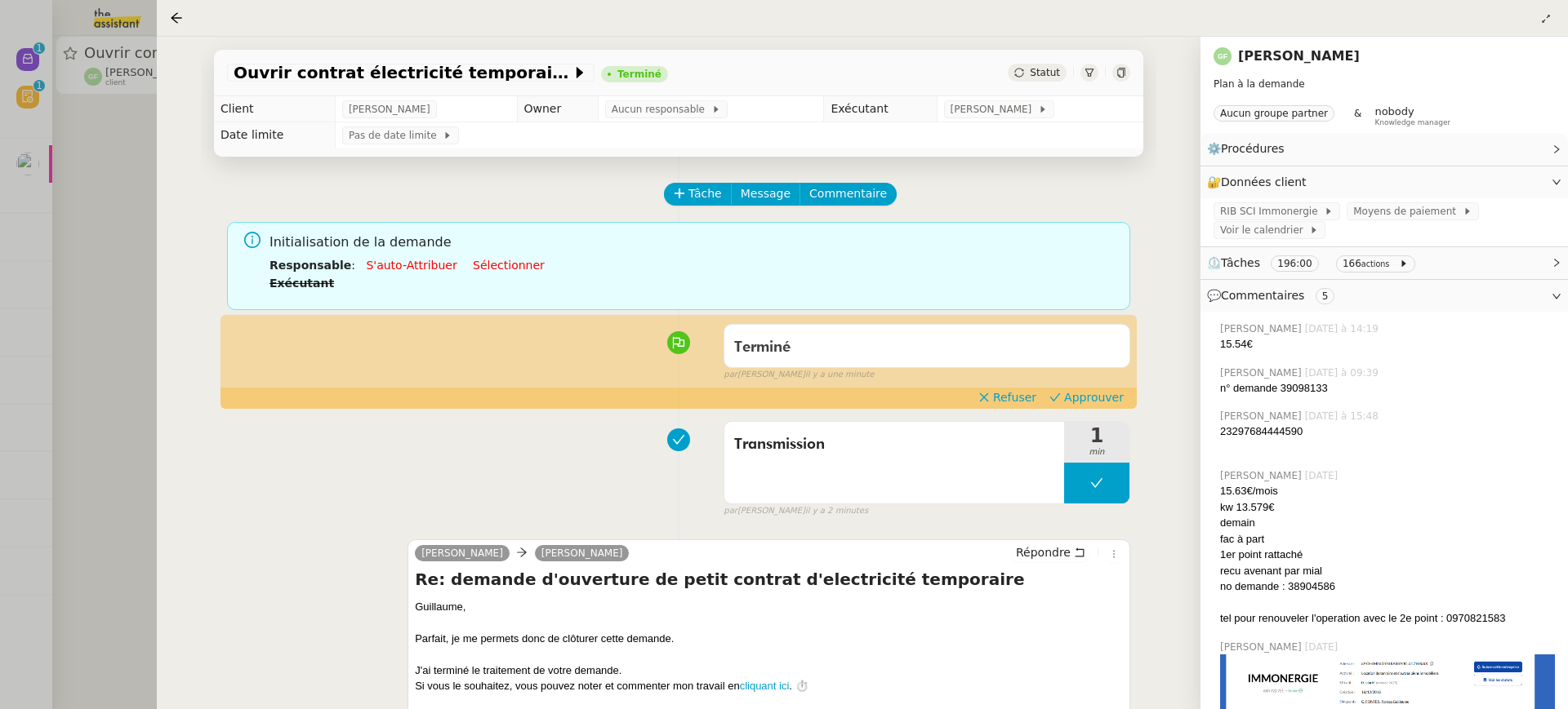
click at [1104, 319] on div "Terminé false par [PERSON_NAME] il y a une minute" at bounding box center [678, 349] width 903 height 66
click at [1111, 374] on div "par [PERSON_NAME] il y a une minute" at bounding box center [927, 374] width 407 height 13
click at [1113, 382] on div "Terminé false par [PERSON_NAME] il y a une minute" at bounding box center [678, 349] width 903 height 66
click at [1113, 382] on div "Terminé false par [PERSON_NAME] il y a une minute" at bounding box center [678, 349] width 903 height 66
click at [1120, 396] on span "Approuver" at bounding box center [1094, 398] width 59 height 16
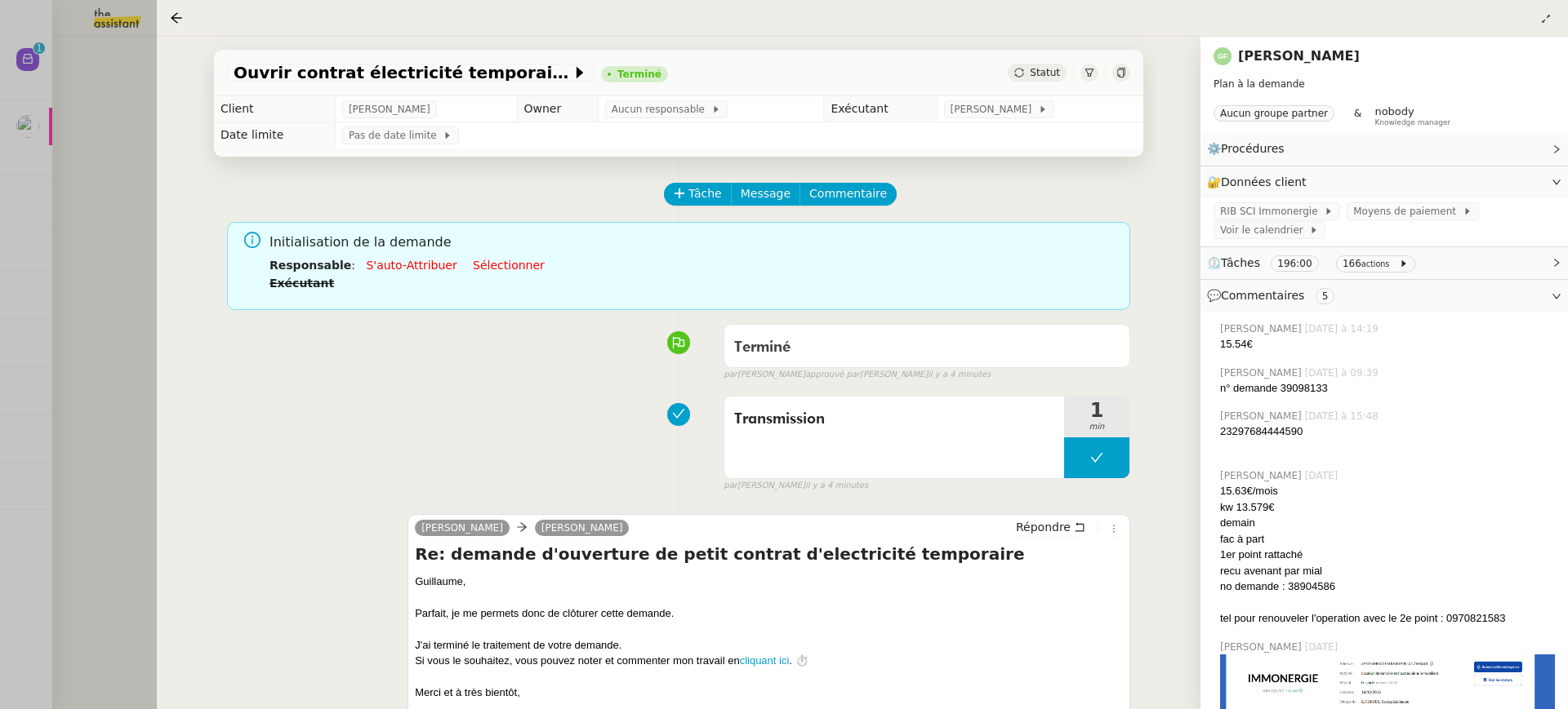
click at [83, 66] on div at bounding box center [784, 354] width 1568 height 709
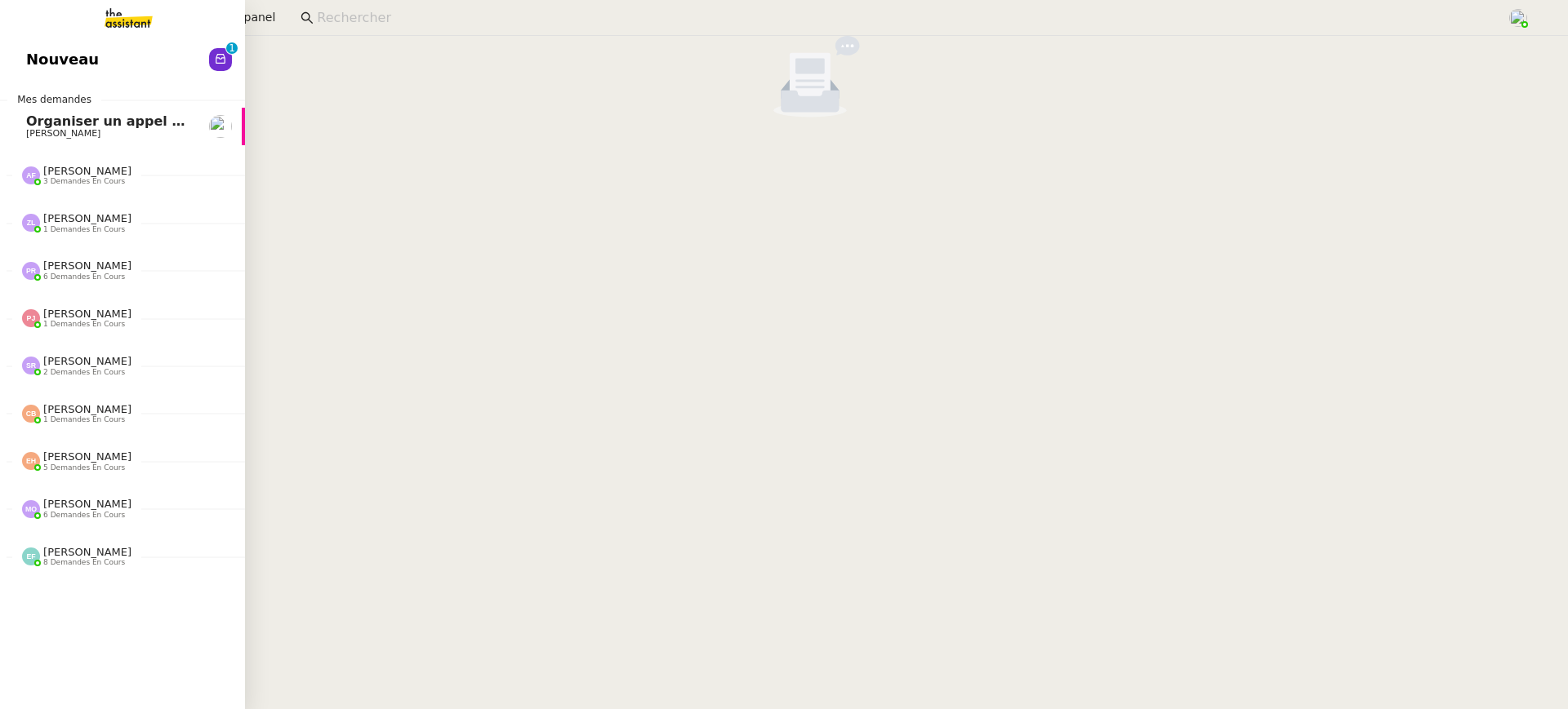
click at [93, 73] on link "Nouveau 0 1 2 3 4 5 6 7 8 9" at bounding box center [122, 59] width 245 height 38
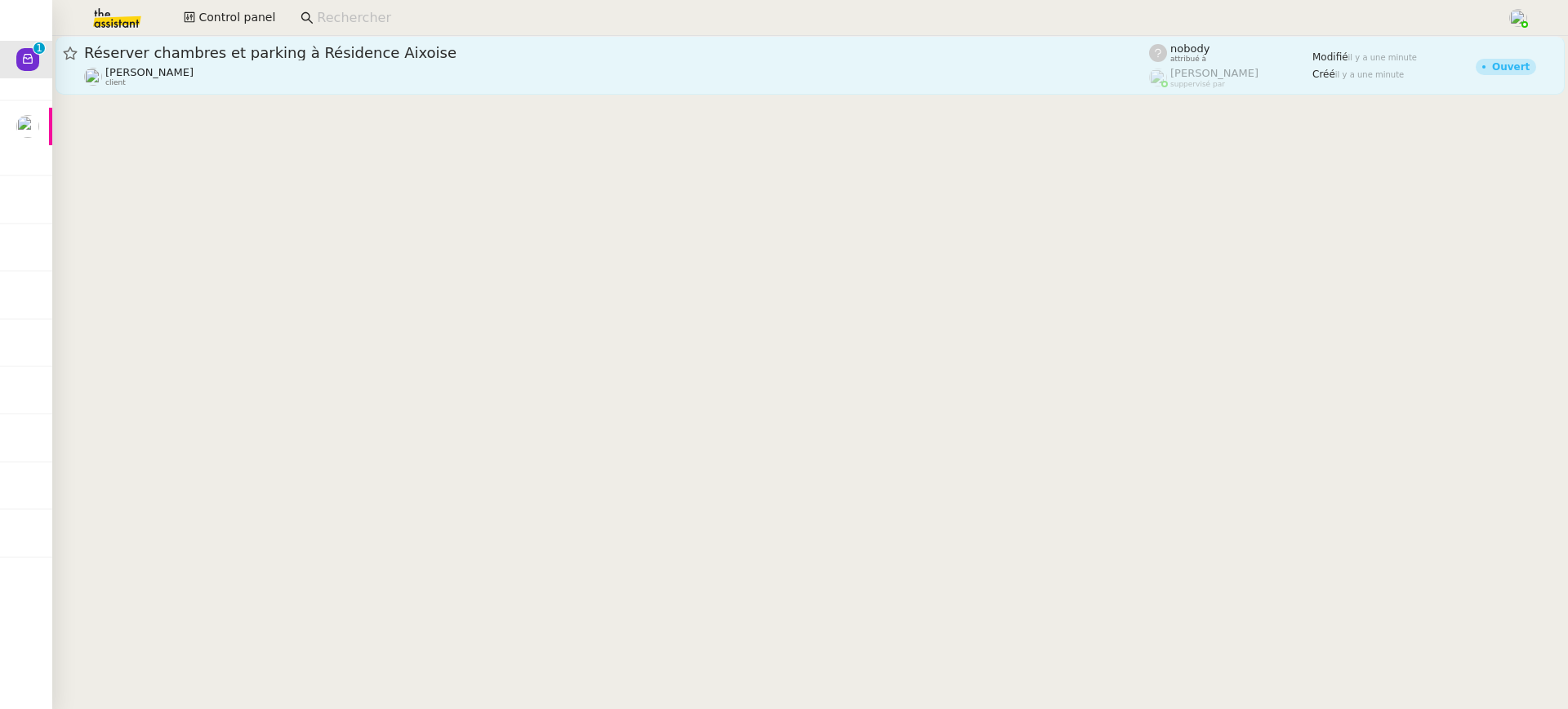
click at [703, 52] on span "Réserver chambres et parking à Résidence Aixoise" at bounding box center [616, 53] width 1065 height 14
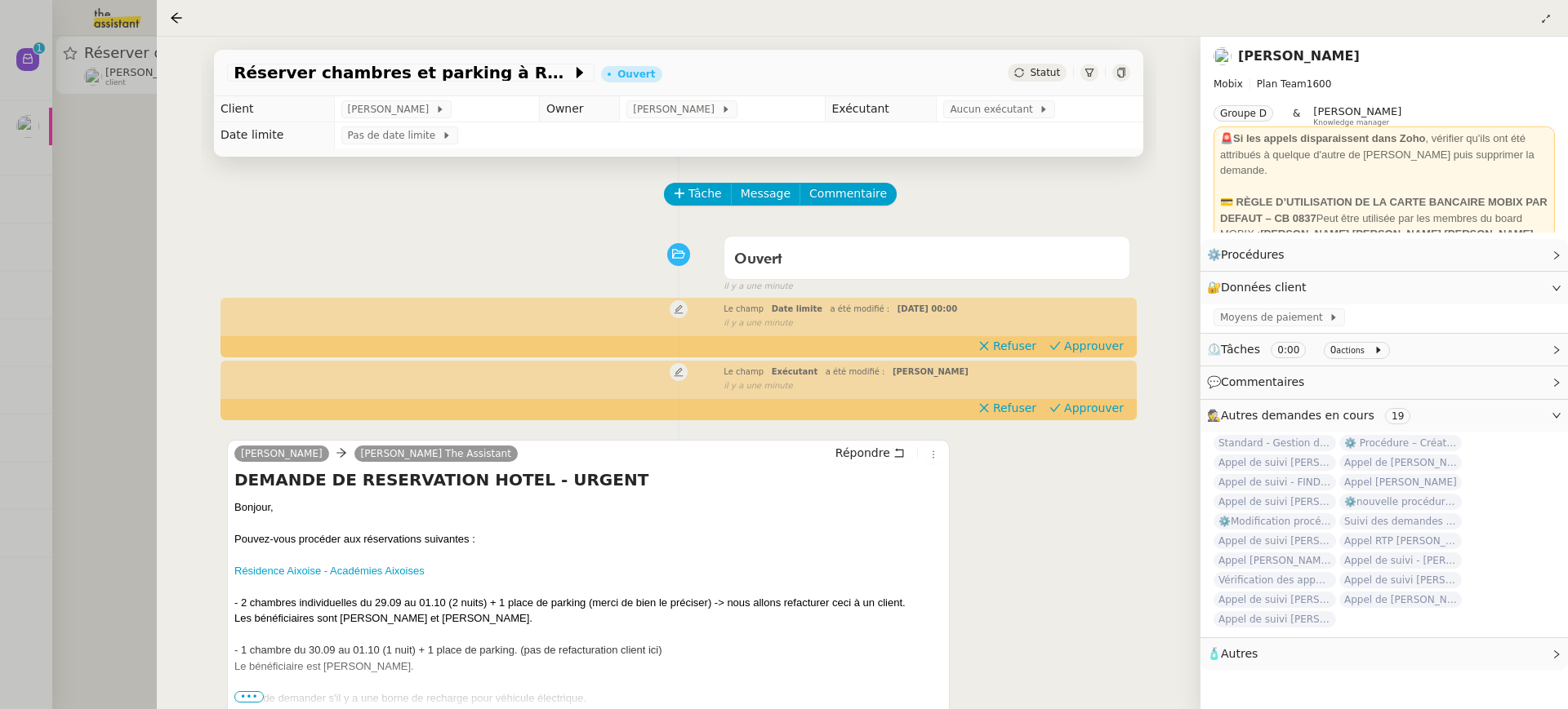
scroll to position [193, 0]
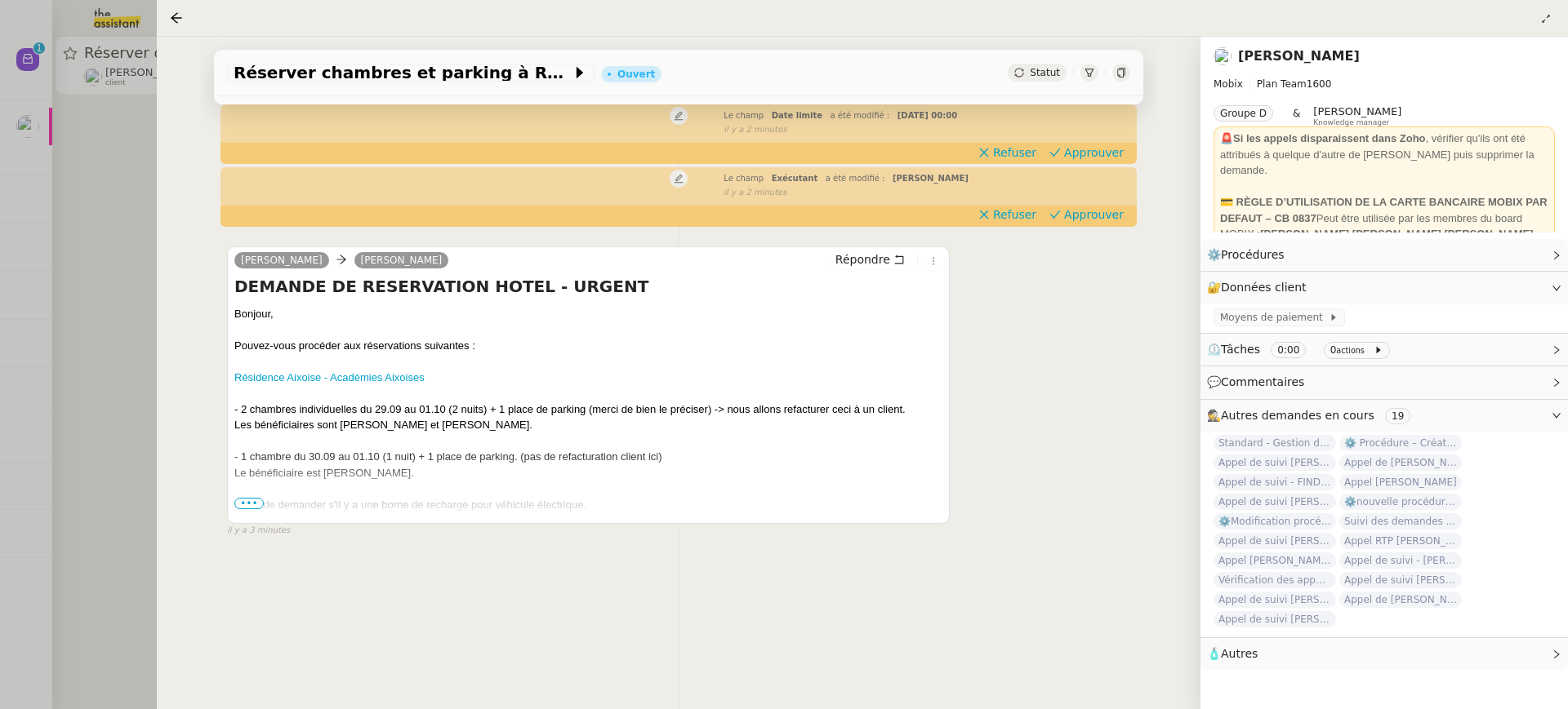
click at [77, 33] on div at bounding box center [784, 354] width 1568 height 709
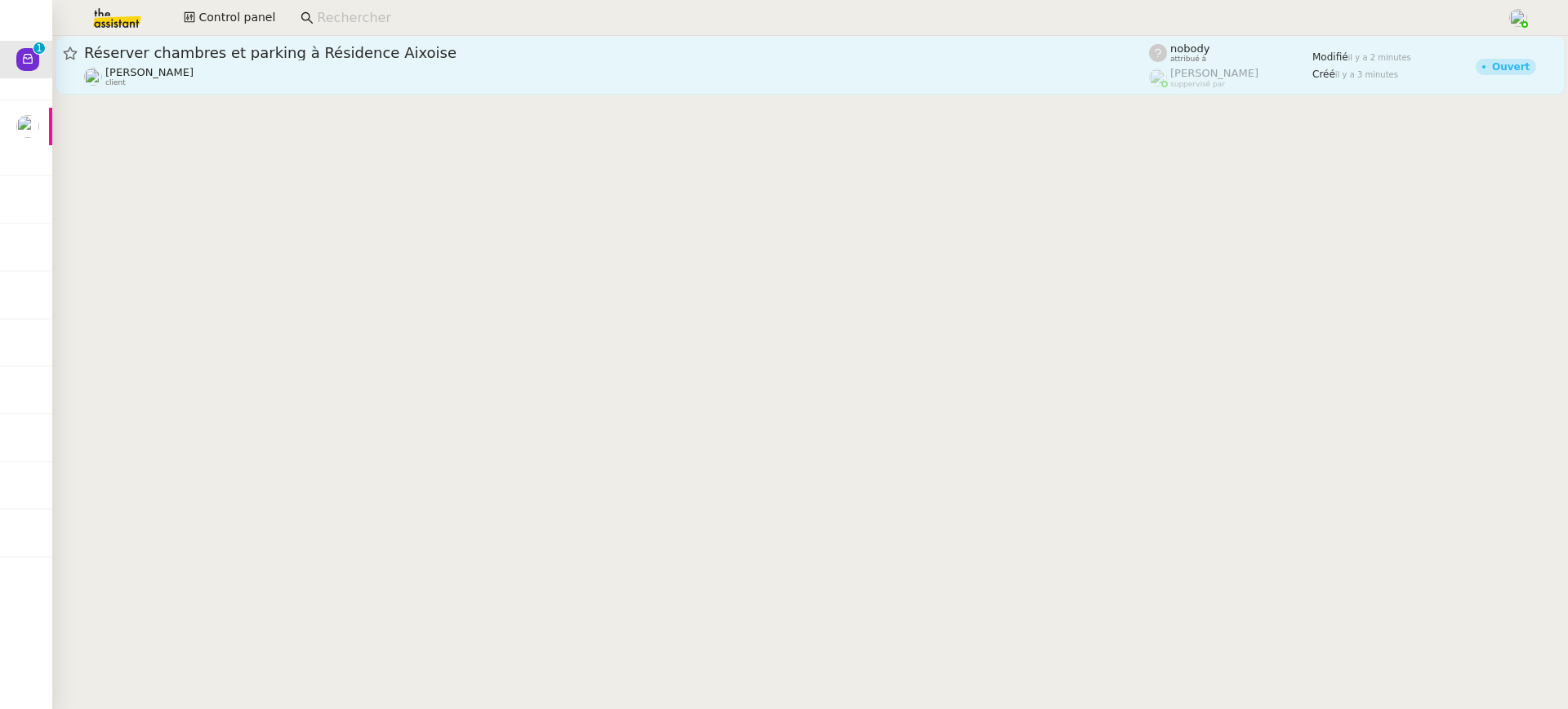
click at [309, 76] on div "[PERSON_NAME] client" at bounding box center [616, 76] width 1065 height 22
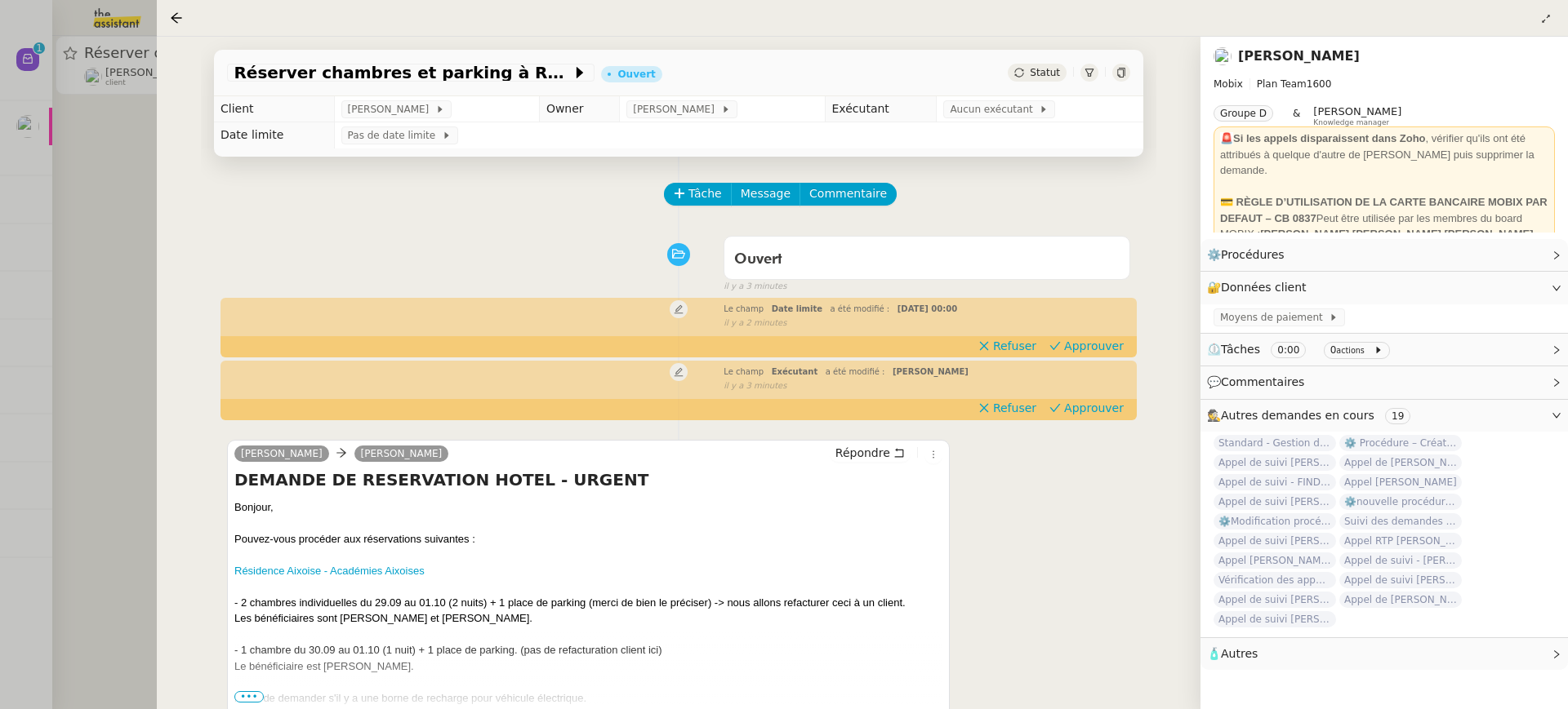
click at [195, 195] on div "Réserver chambres et parking à Résidence Aixoise Ouvert Statut Client [PERSON_N…" at bounding box center [678, 373] width 1043 height 673
click at [172, 165] on div "Réserver chambres et parking à Résidence Aixoise Ouvert Statut Client [PERSON_N…" at bounding box center [678, 373] width 1043 height 673
click at [105, 188] on div at bounding box center [784, 354] width 1568 height 709
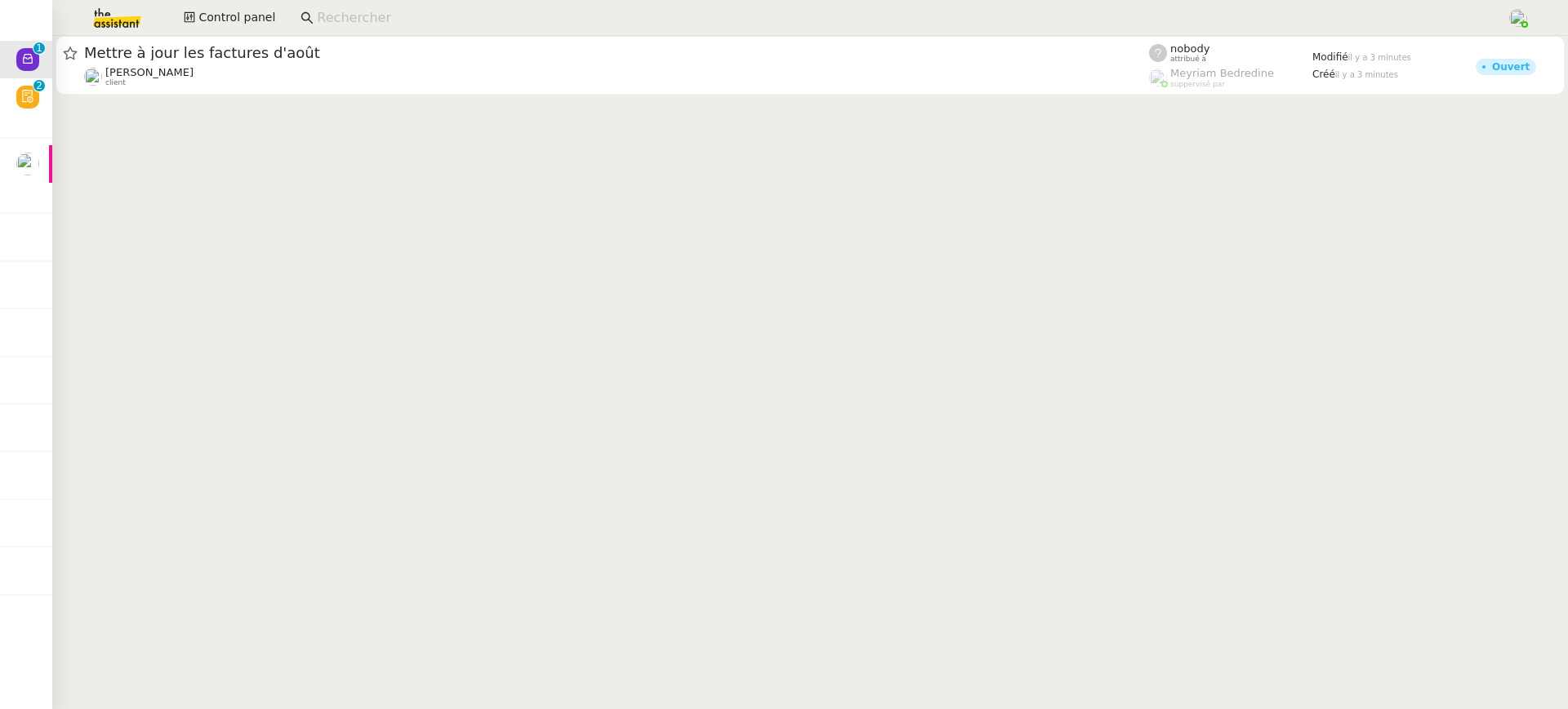
click at [58, 97] on div at bounding box center [810, 67] width 1516 height 62
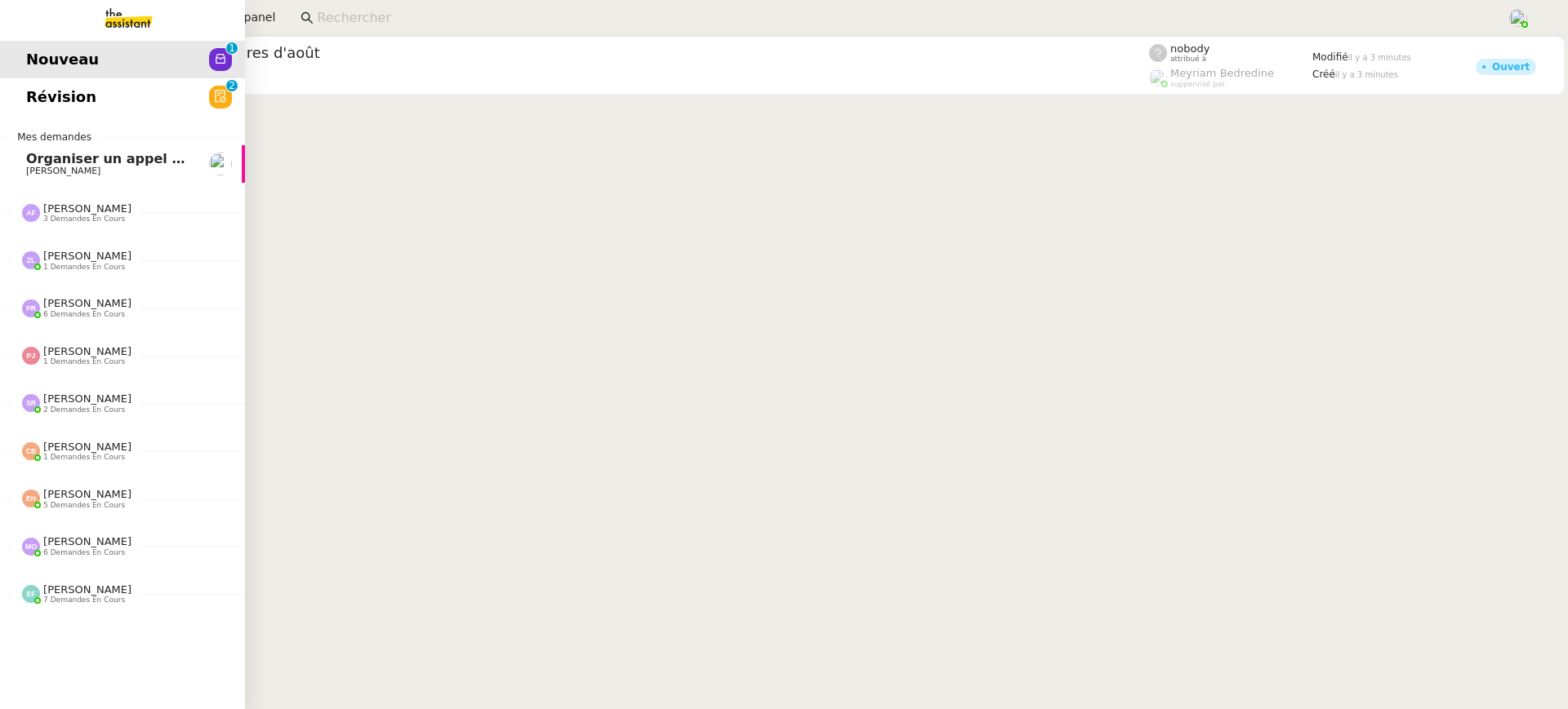
click at [34, 97] on span "Révision" at bounding box center [61, 96] width 70 height 24
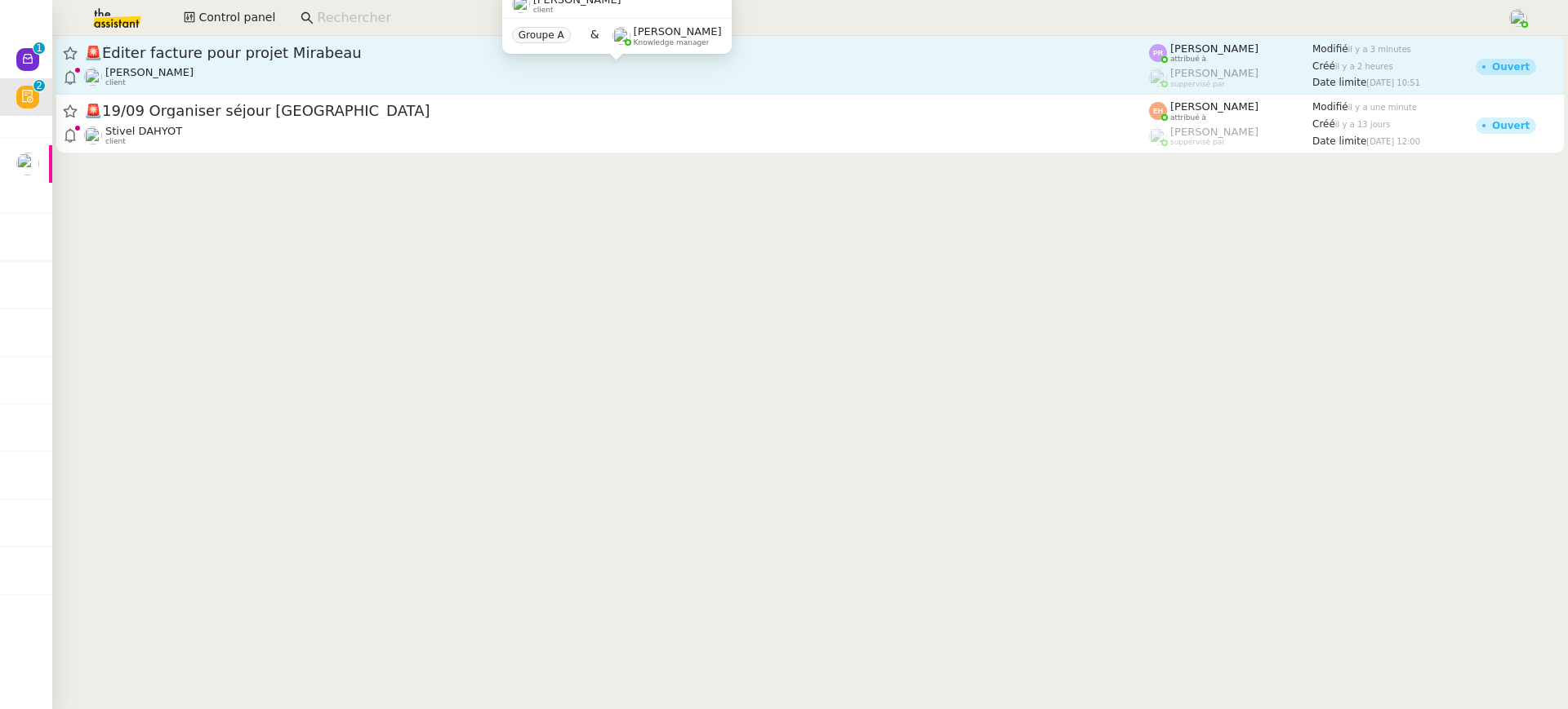
click at [752, 81] on div "[PERSON_NAME] client" at bounding box center [616, 76] width 1065 height 22
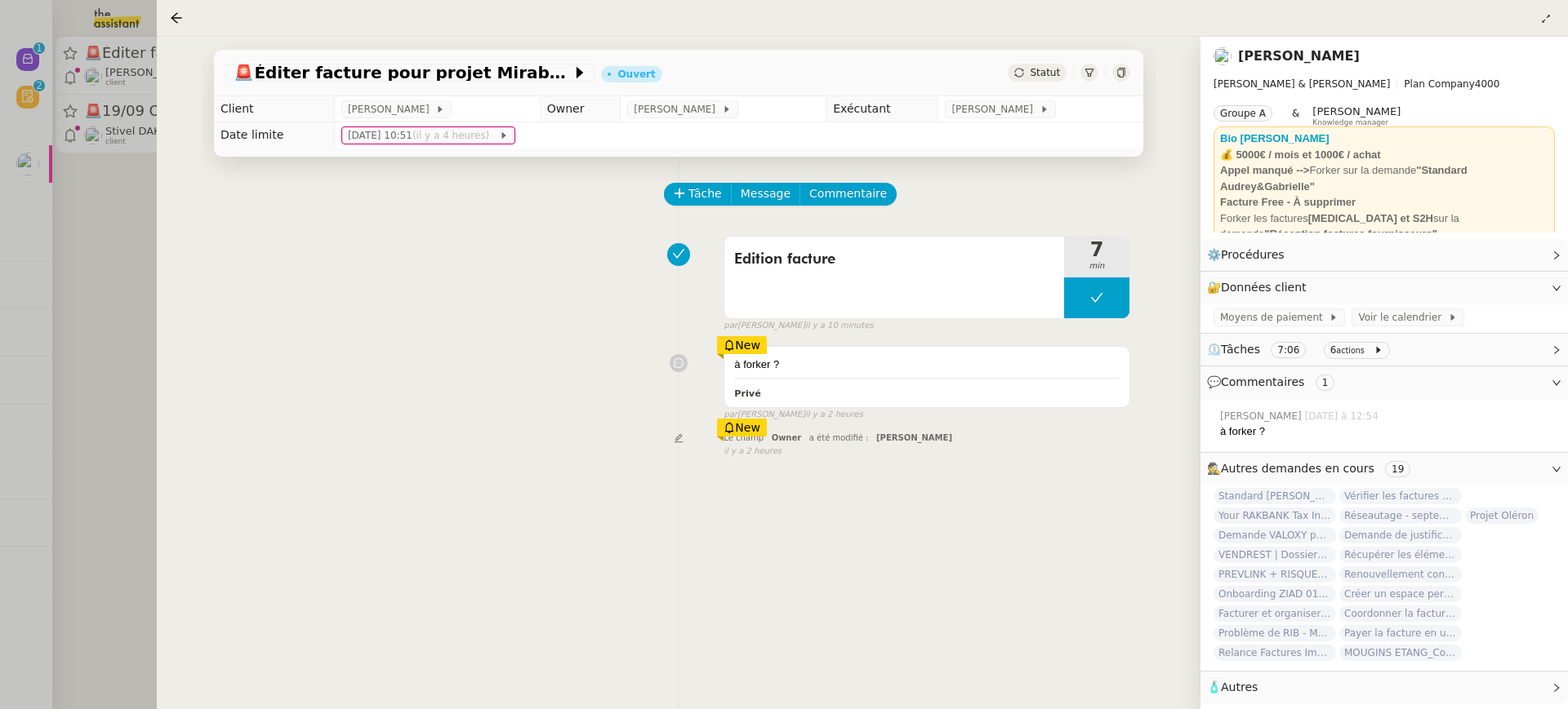
scroll to position [92, 0]
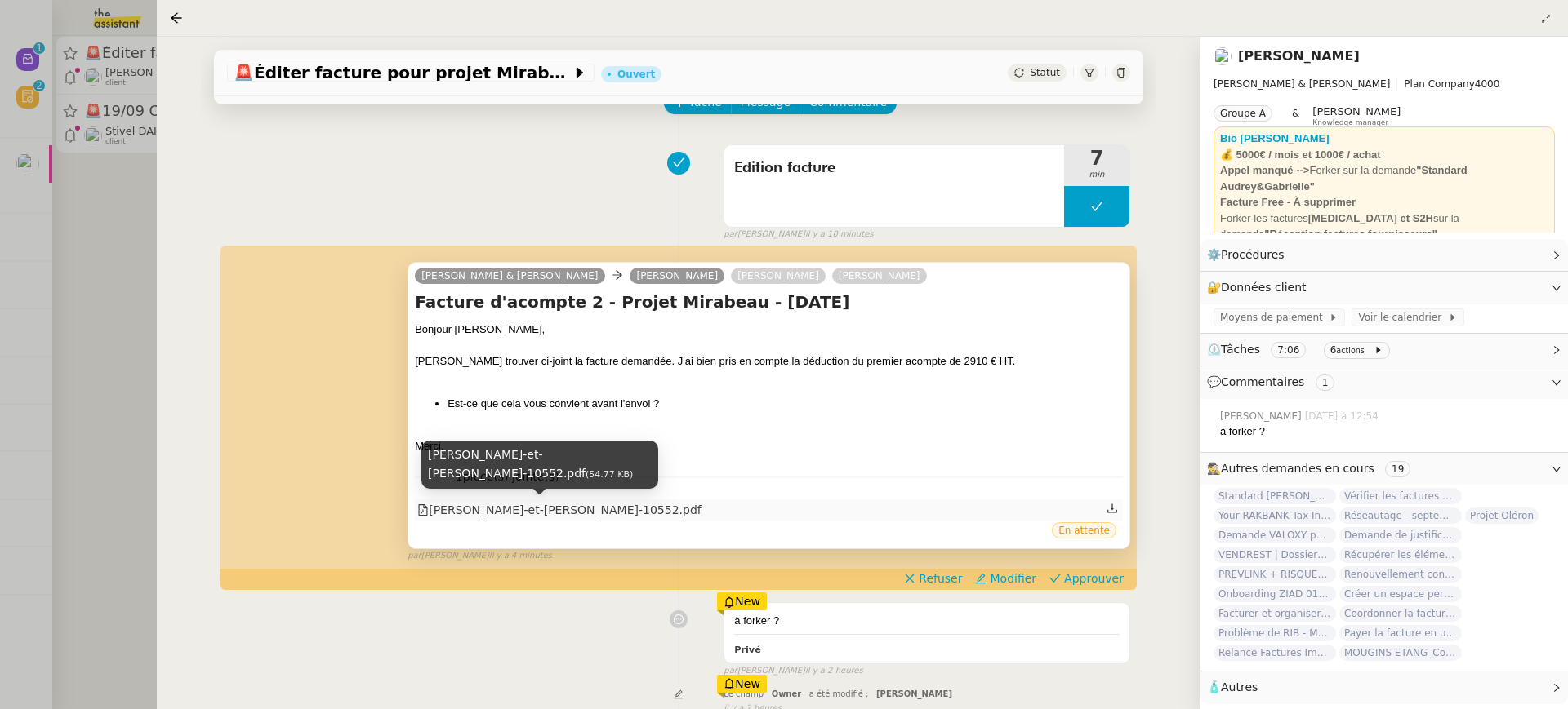
click at [631, 505] on div "[PERSON_NAME]-et-[PERSON_NAME]-10552.pdf" at bounding box center [560, 510] width 284 height 19
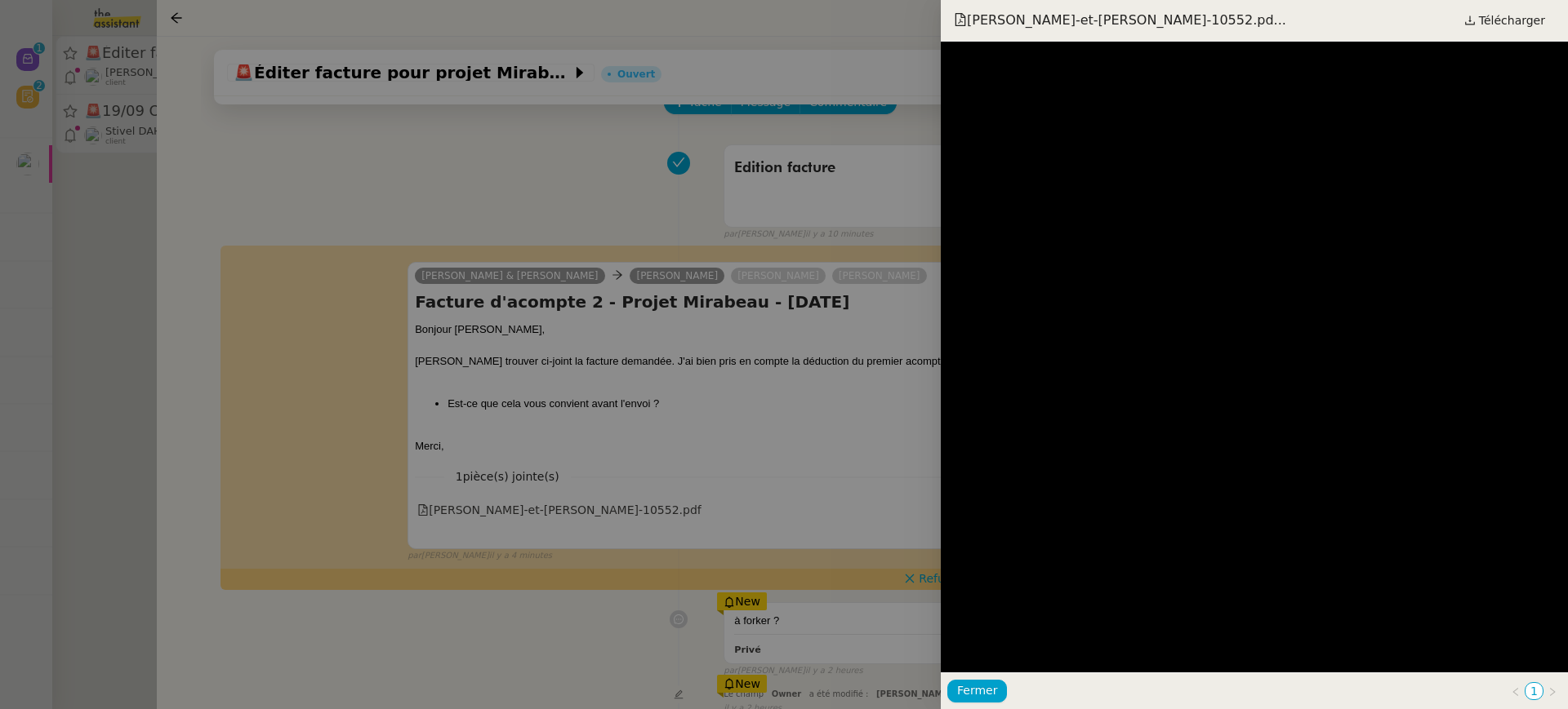
click at [817, 368] on div at bounding box center [784, 354] width 1568 height 709
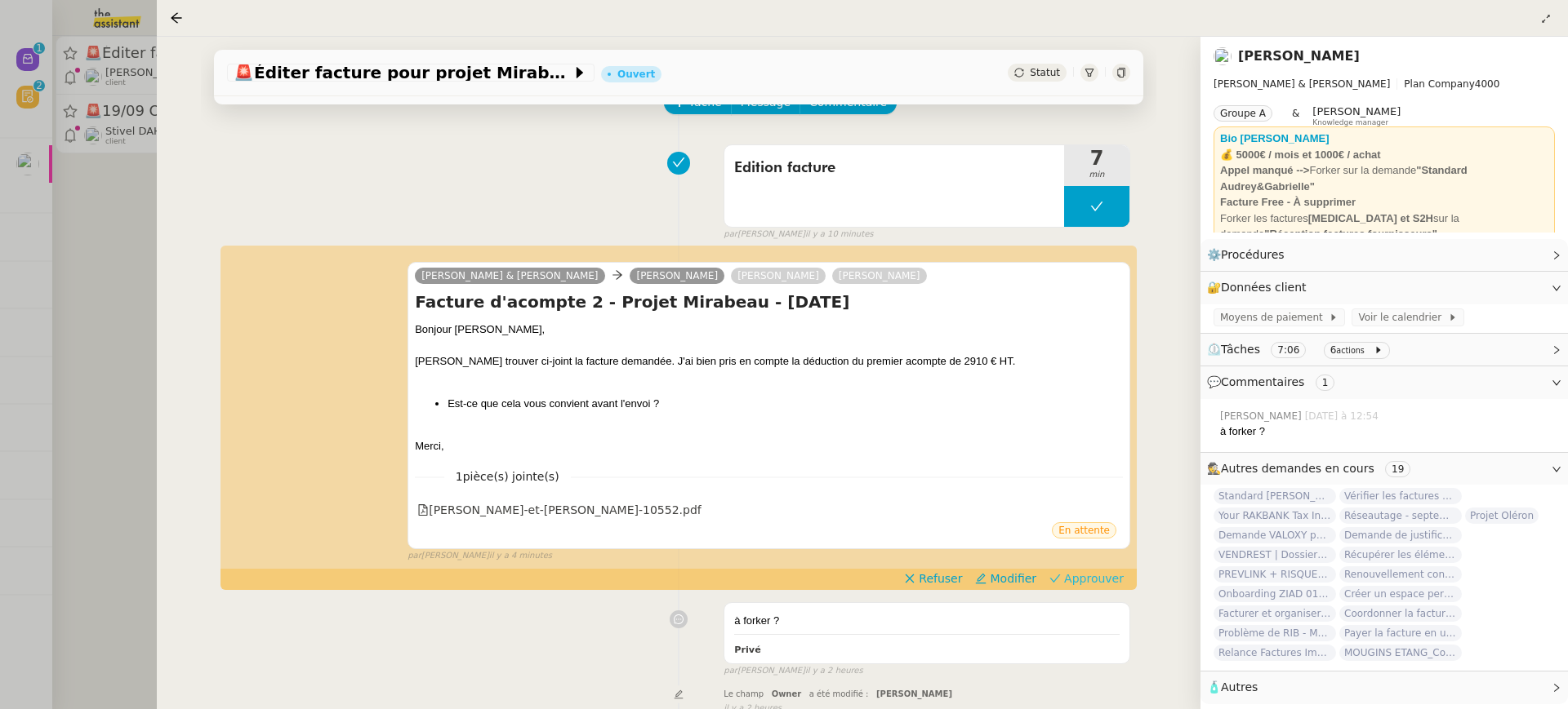
click at [1080, 570] on span "Approuver" at bounding box center [1094, 579] width 59 height 16
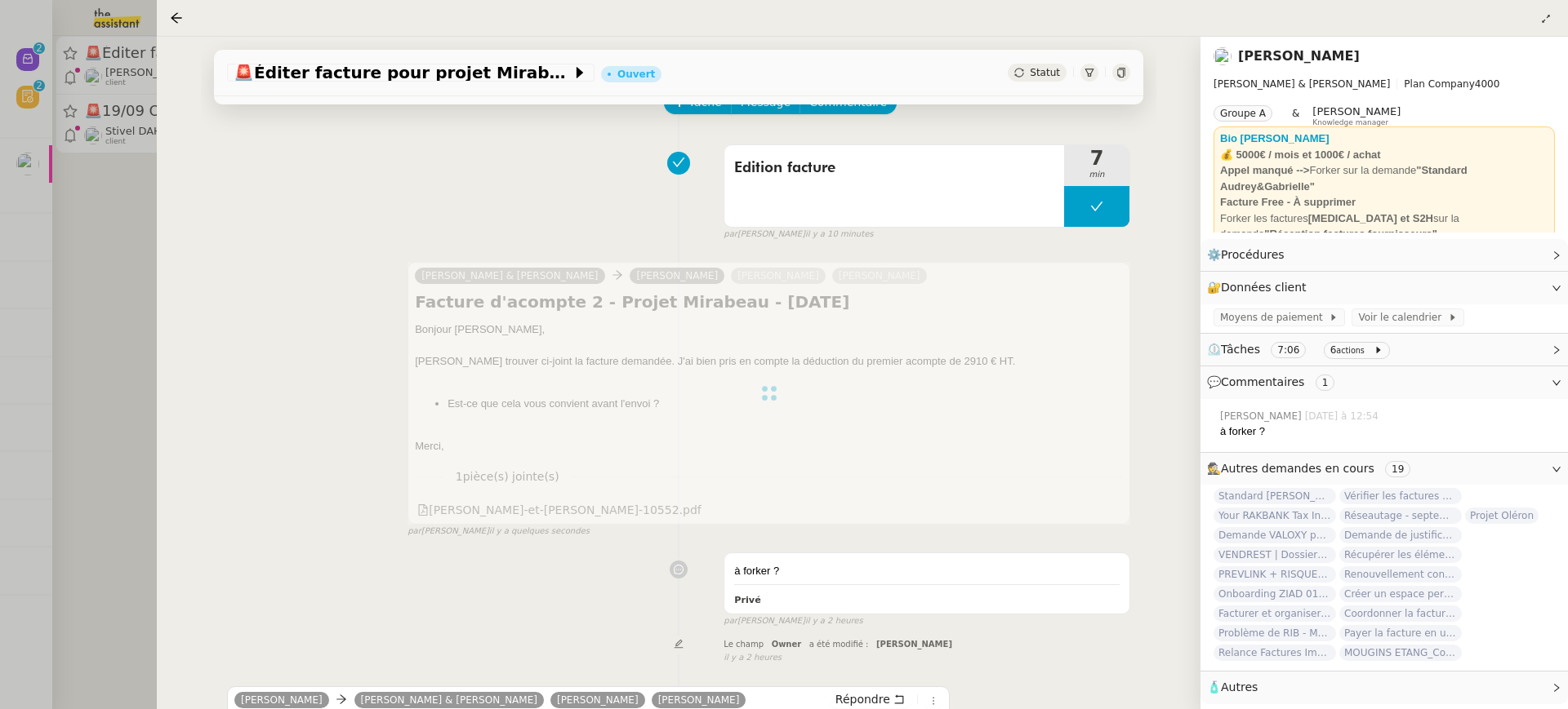
click at [87, 141] on div at bounding box center [784, 354] width 1568 height 709
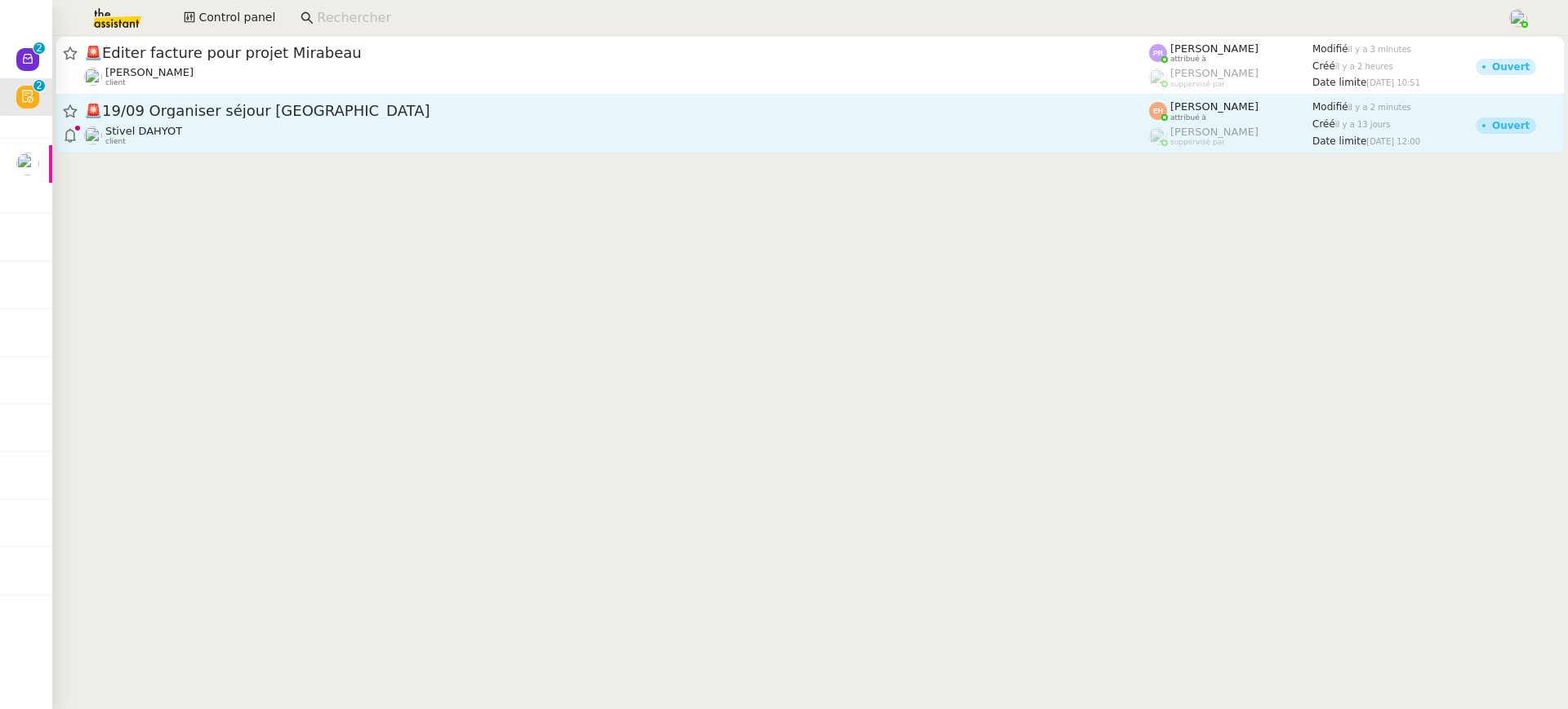
click at [201, 114] on span "🚨 19/09 Organiser séjour [GEOGRAPHIC_DATA]" at bounding box center [616, 111] width 1065 height 14
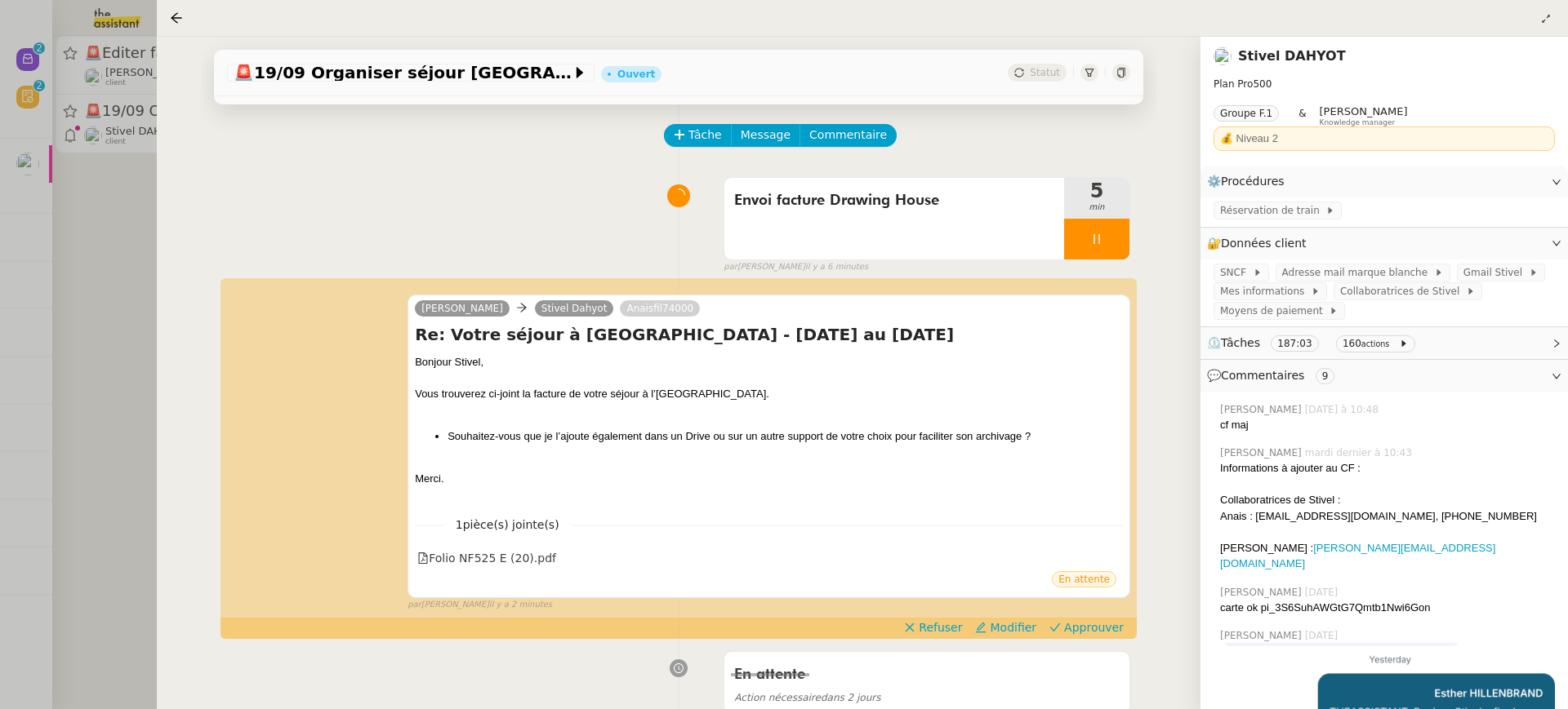
scroll to position [119, 0]
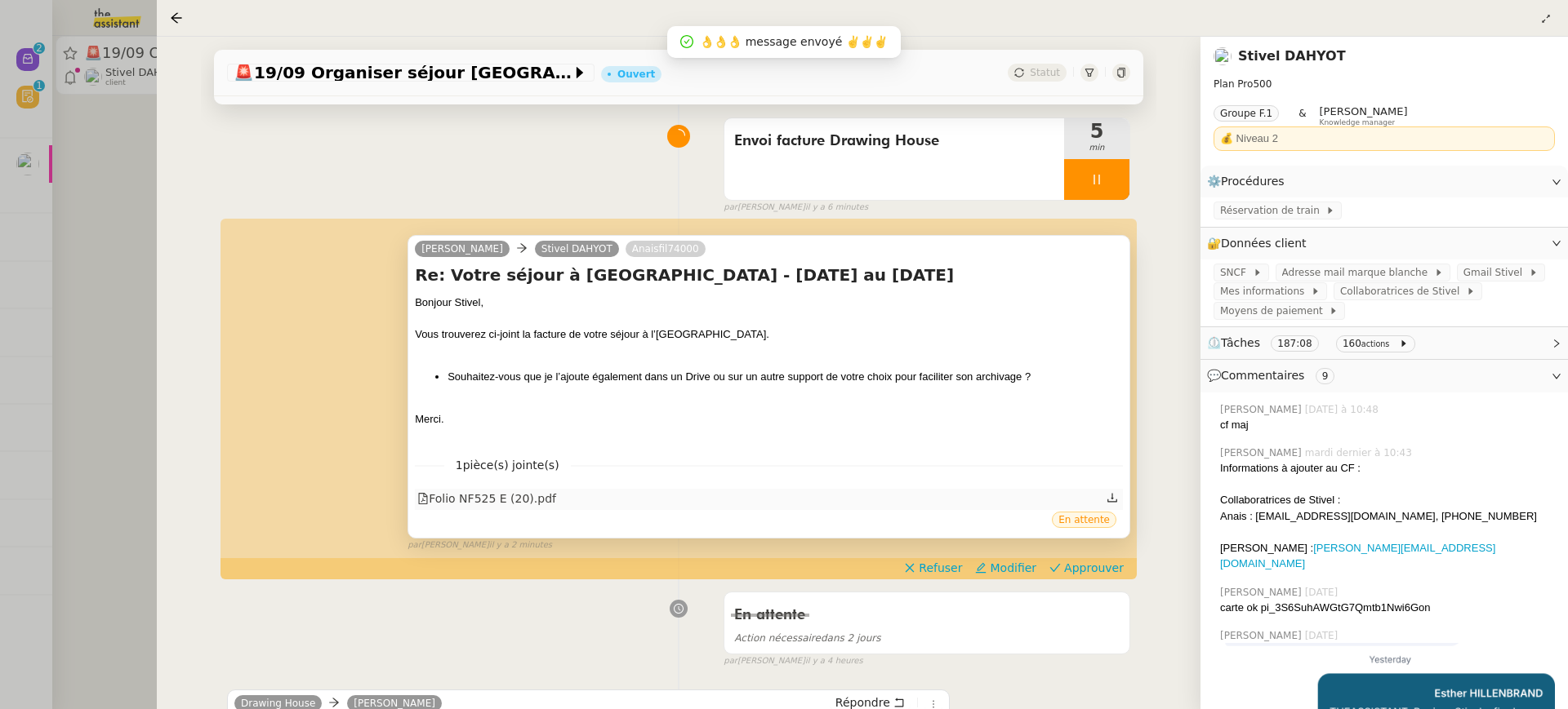
click at [516, 488] on div "1 pièce(s) jointe(s) Folio NF525 E (20).pdf" at bounding box center [769, 477] width 708 height 67
click at [520, 498] on div "Folio NF525 E (20).pdf" at bounding box center [487, 498] width 139 height 19
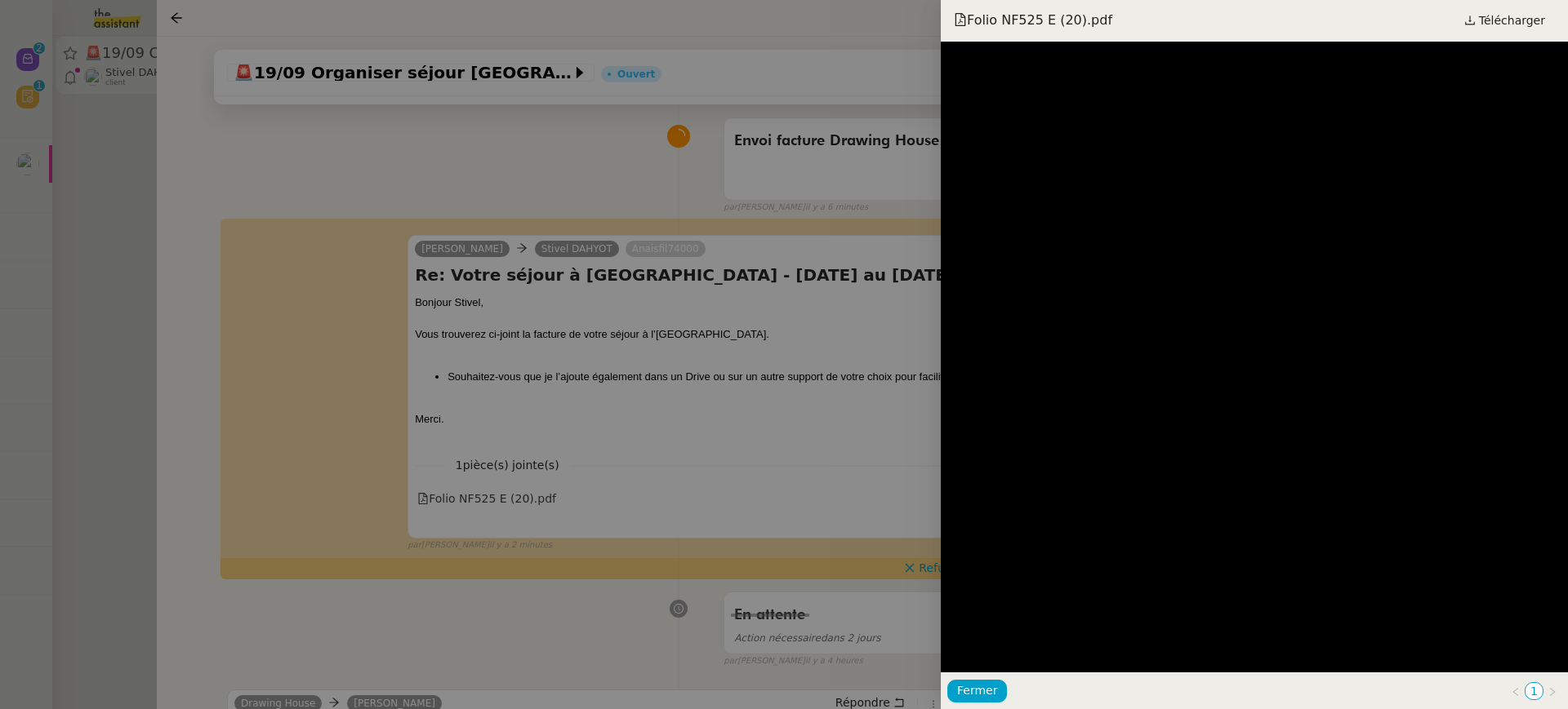
click at [574, 351] on div at bounding box center [784, 354] width 1568 height 709
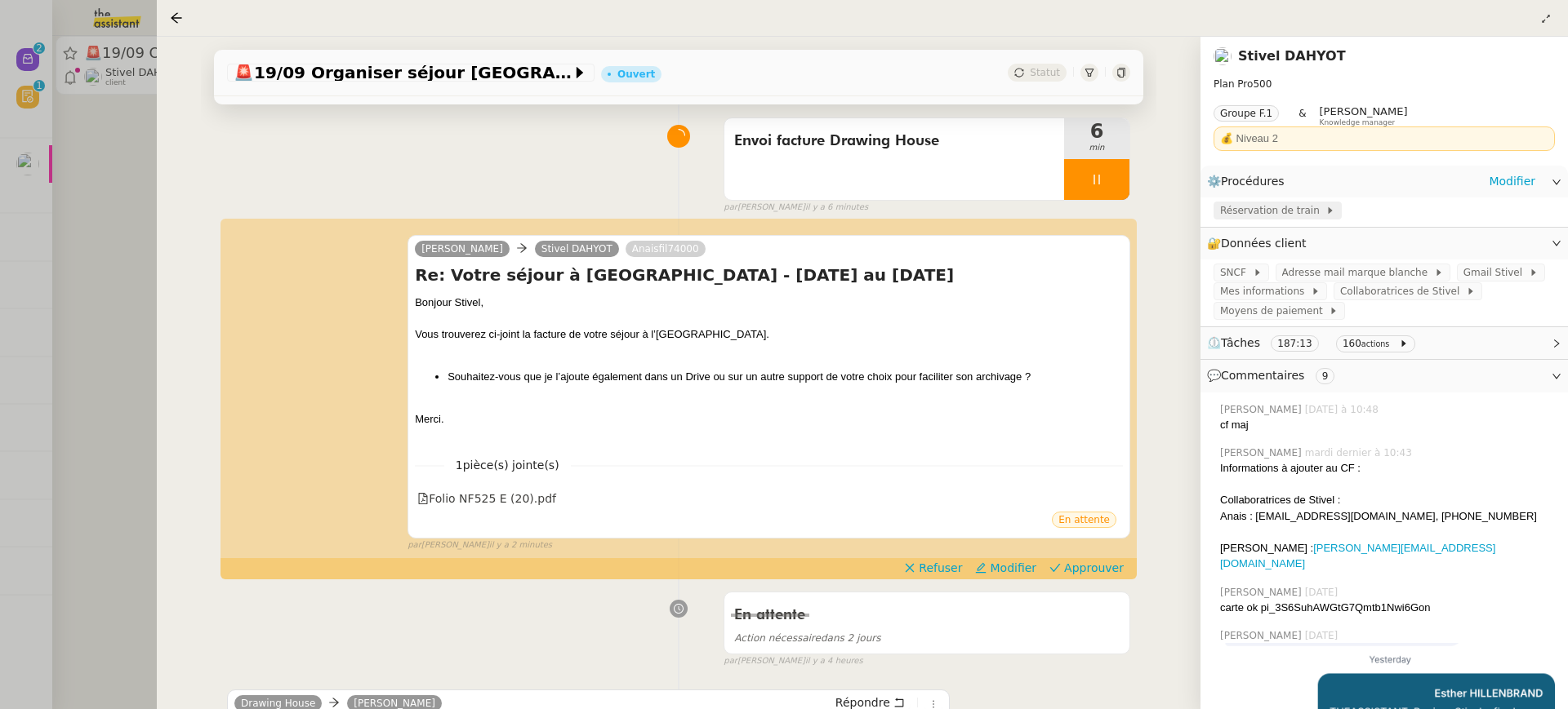
click at [1296, 215] on span "Réservation de train" at bounding box center [1272, 211] width 105 height 16
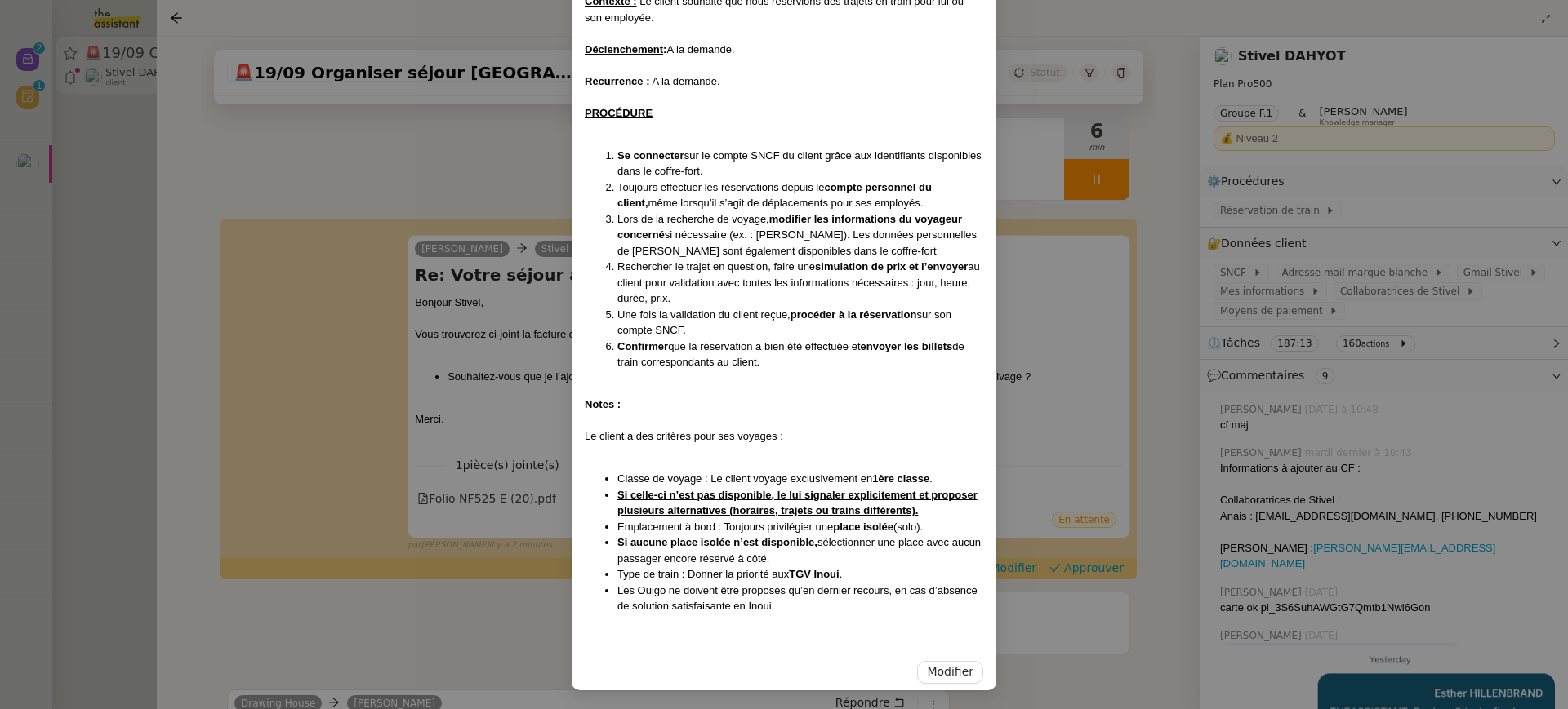
click at [1076, 256] on nz-modal-container "Créé le 12/05/2025 Contexte : Le client souhaite que nous réservions des trajet…" at bounding box center [784, 354] width 1568 height 709
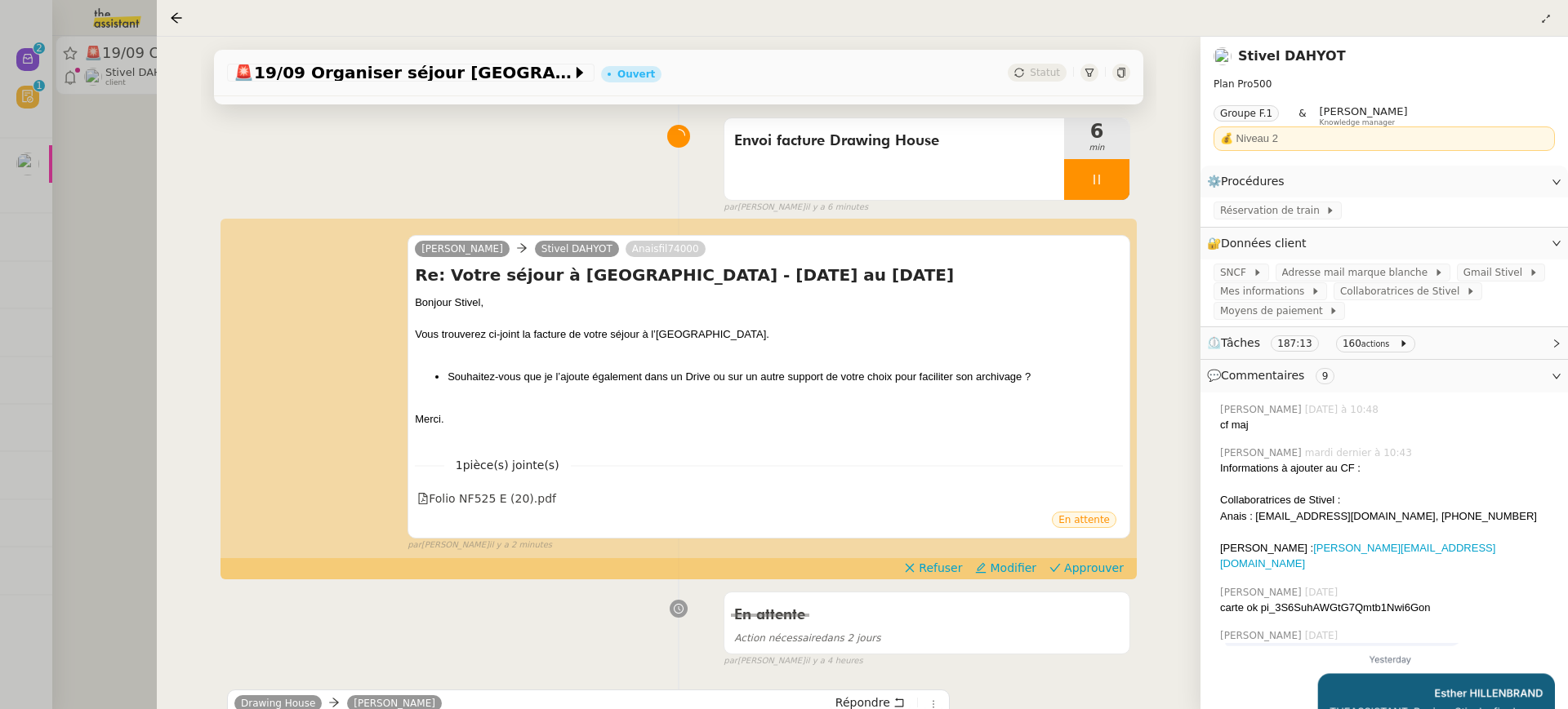
scroll to position [51, 0]
click at [1114, 552] on div "Kai Stivel DAHYOT Anaisfil74000 Re: Votre séjour à Paris - 19 au 21 septembre 2…" at bounding box center [678, 386] width 903 height 331
click at [1104, 562] on span "Approuver" at bounding box center [1094, 568] width 59 height 16
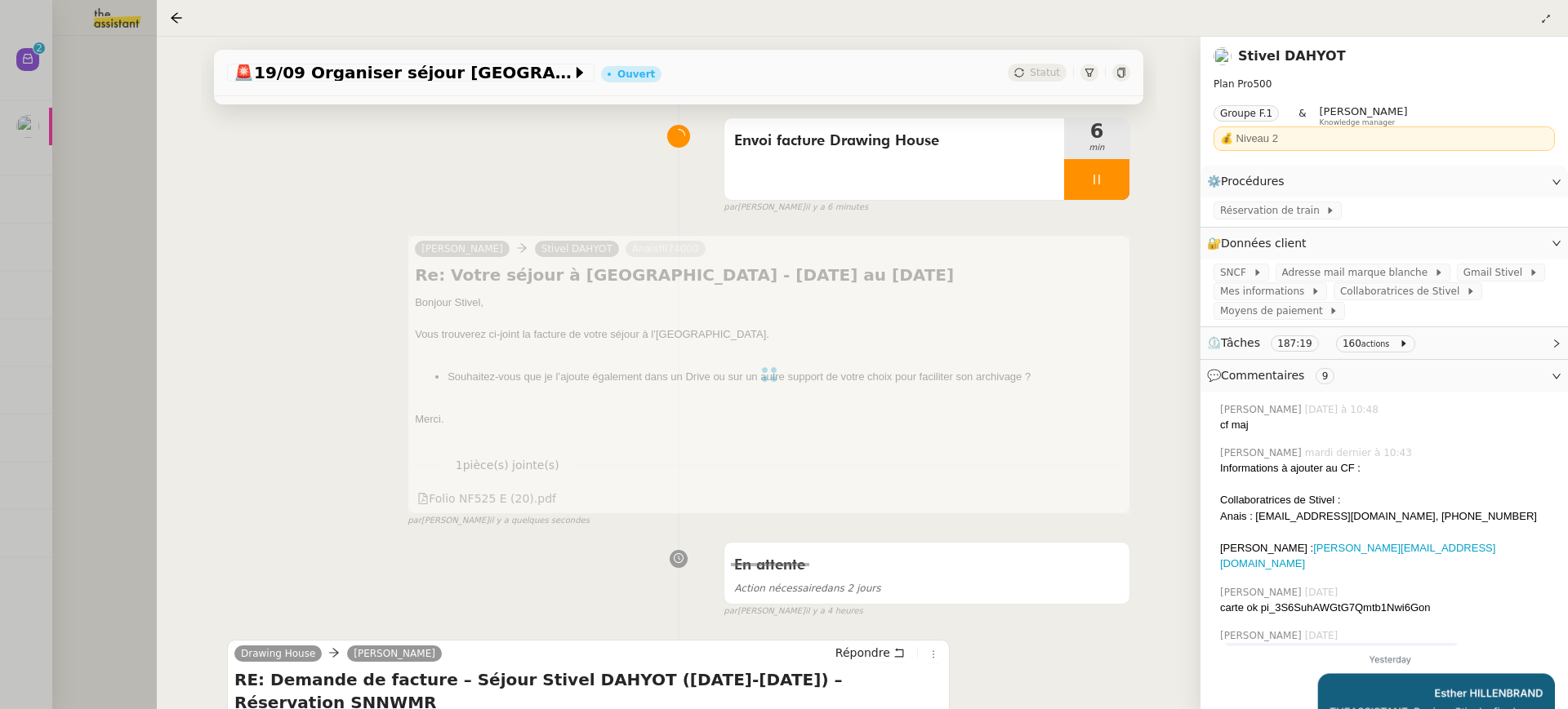
click at [163, 365] on div "🚨 19/09 Organiser séjour Paris Ouvert Statut Client Stivel DAHYOT Owner Romane …" at bounding box center [678, 373] width 1043 height 673
click at [11, 134] on div at bounding box center [784, 354] width 1568 height 709
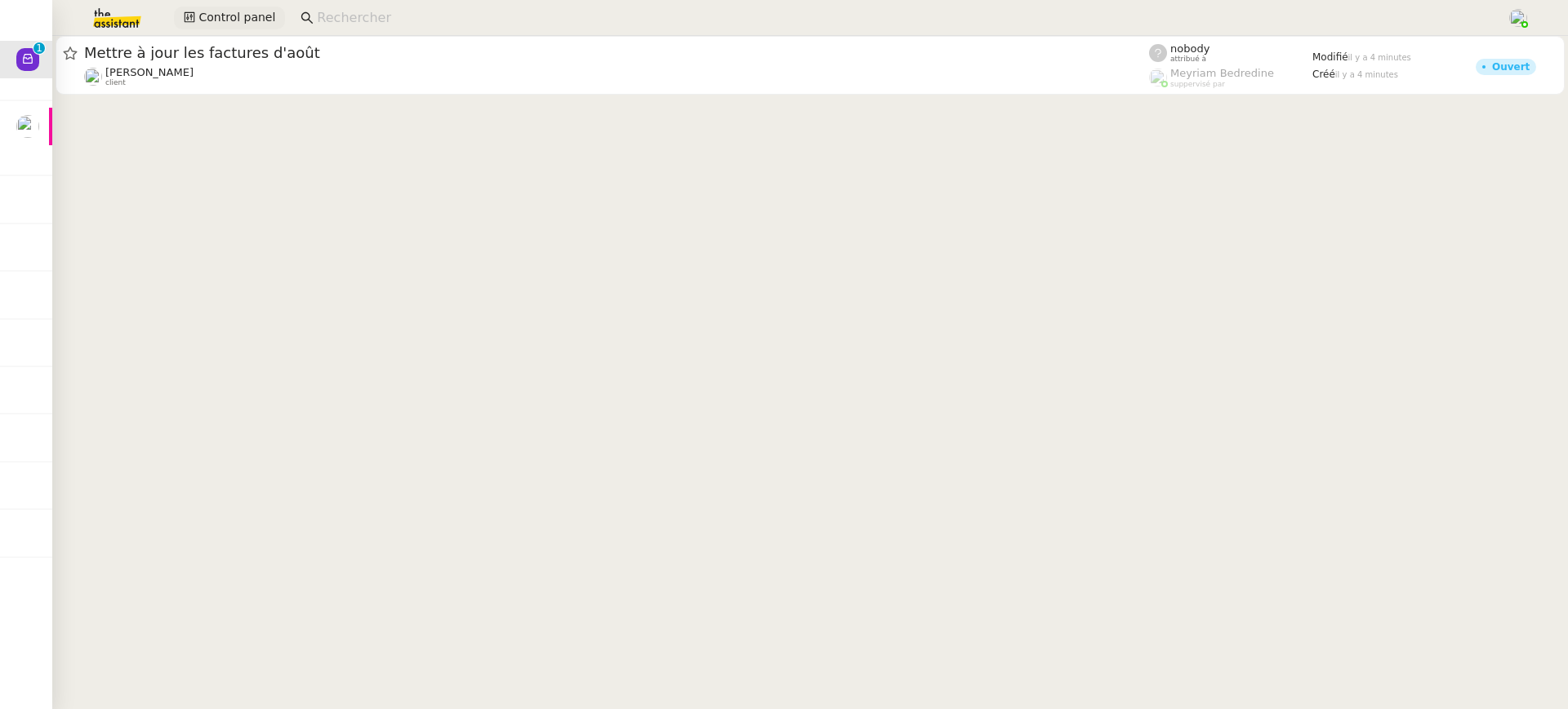
click at [225, 19] on span "Control panel" at bounding box center [236, 17] width 77 height 19
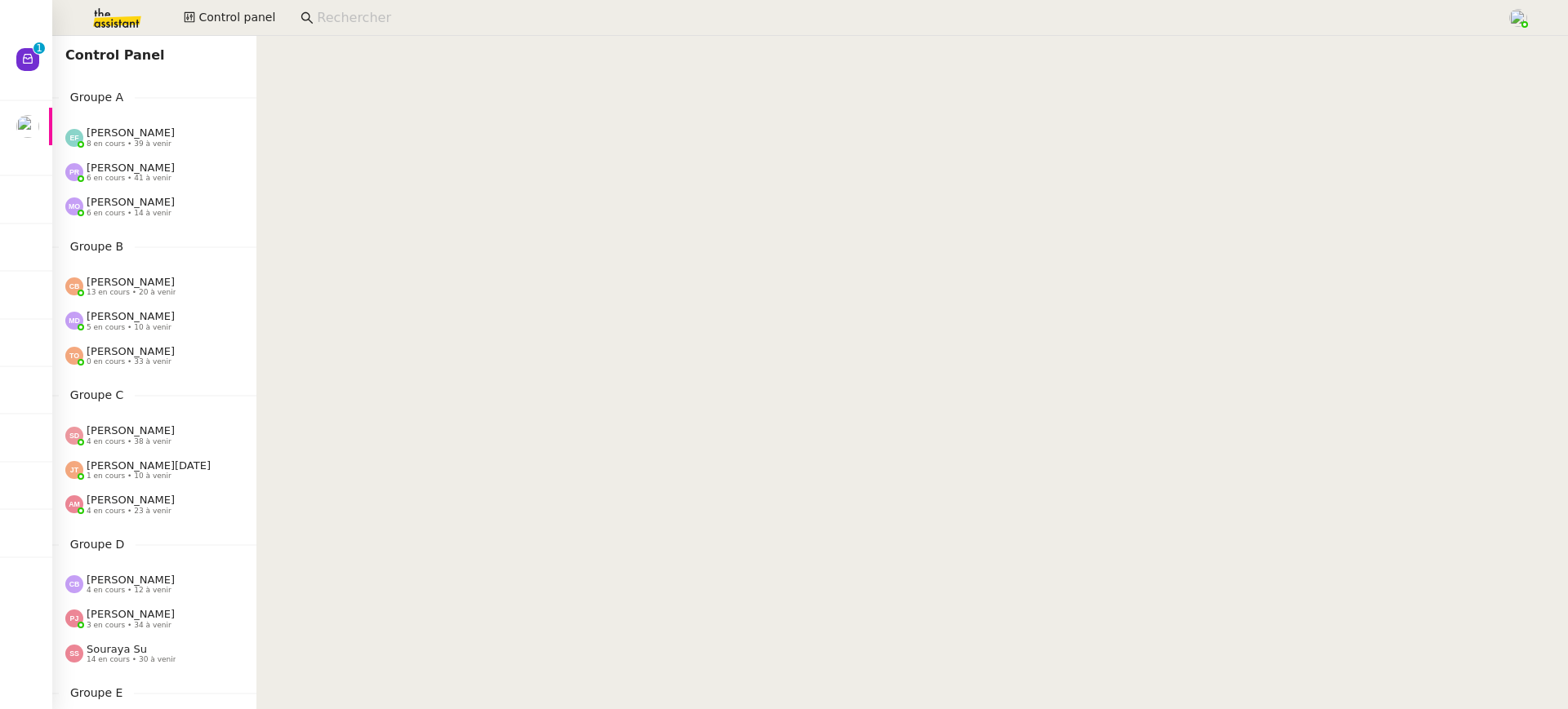
click at [212, 175] on div "Pauline Ribas 6 en cours • 41 à venir" at bounding box center [161, 173] width 191 height 22
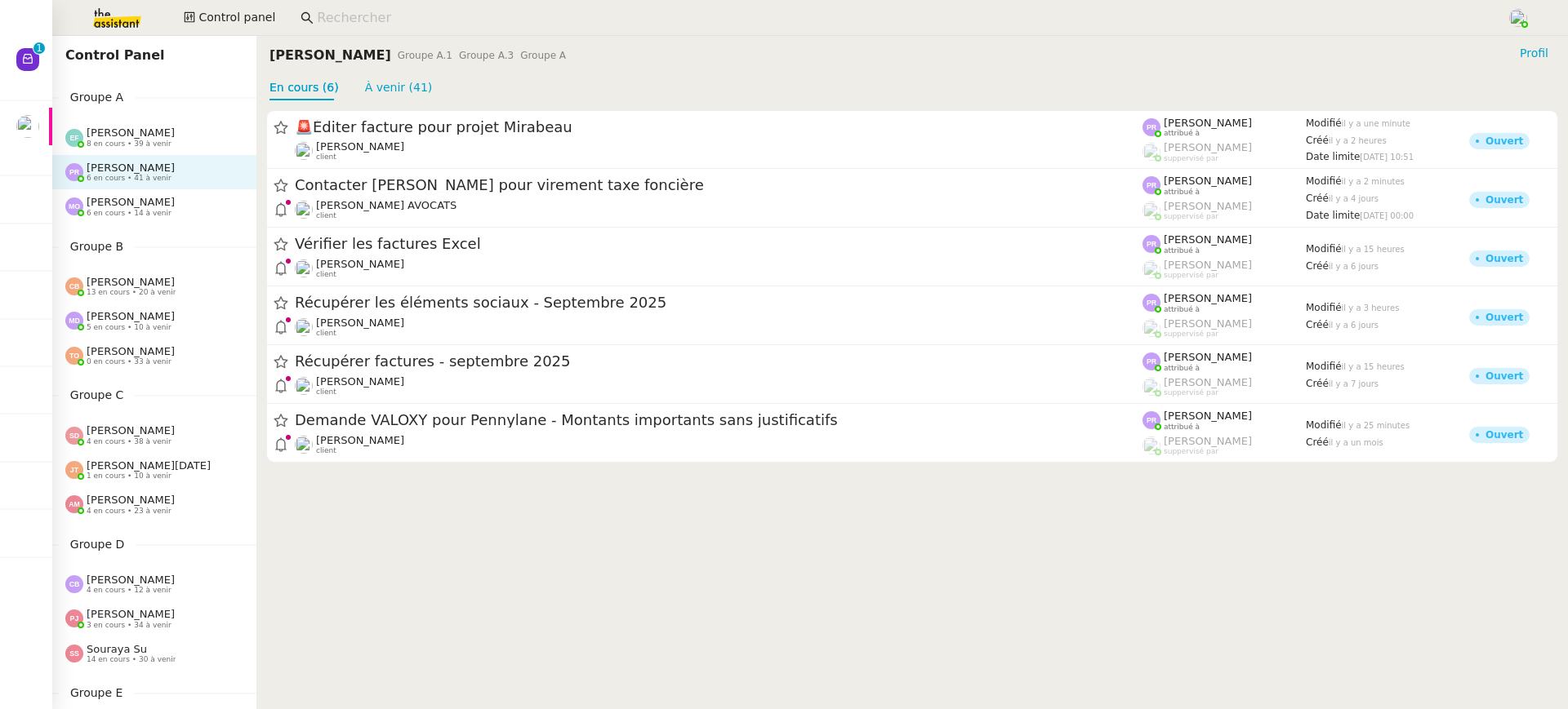
click at [183, 137] on div "Emelyne Foussier 8 en cours • 39 à venir" at bounding box center [161, 138] width 191 height 22
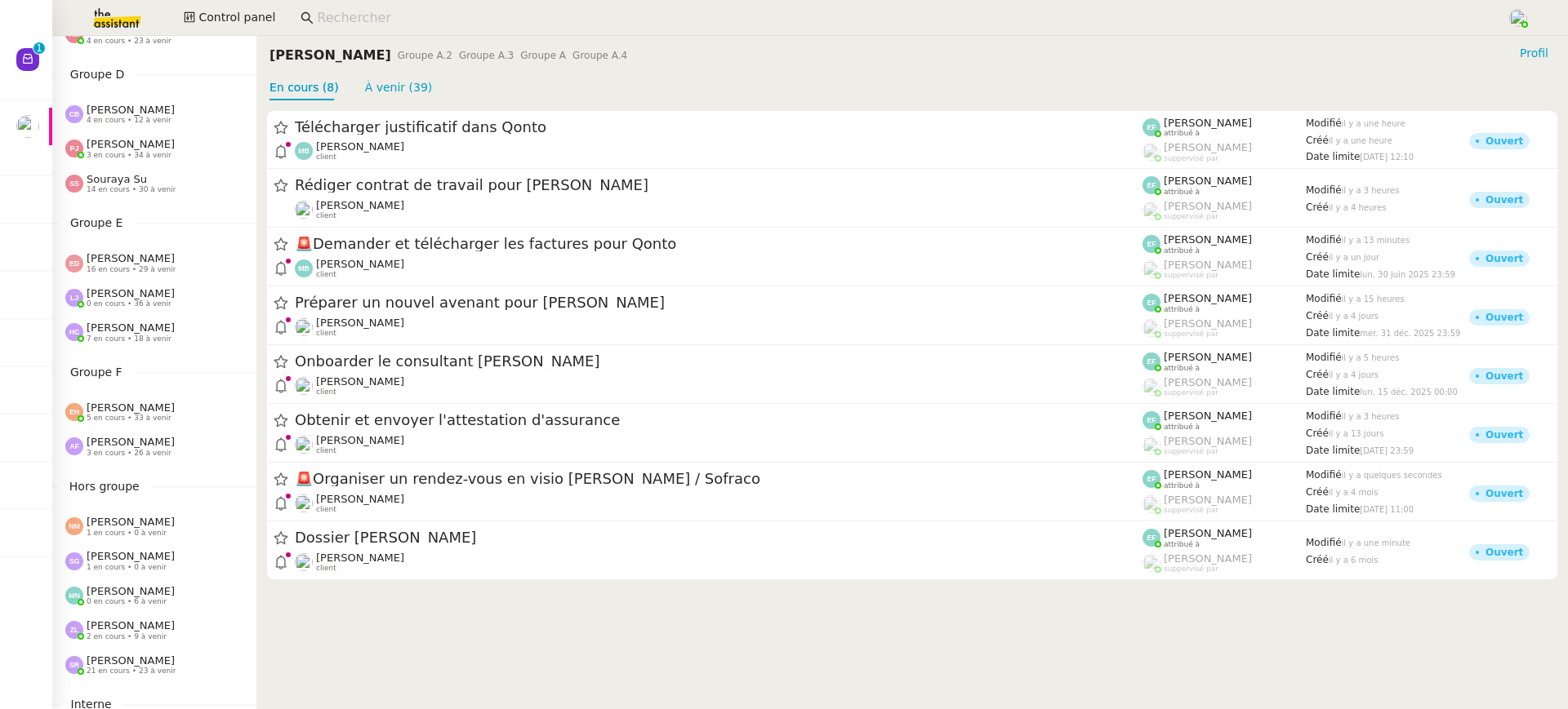
scroll to position [627, 0]
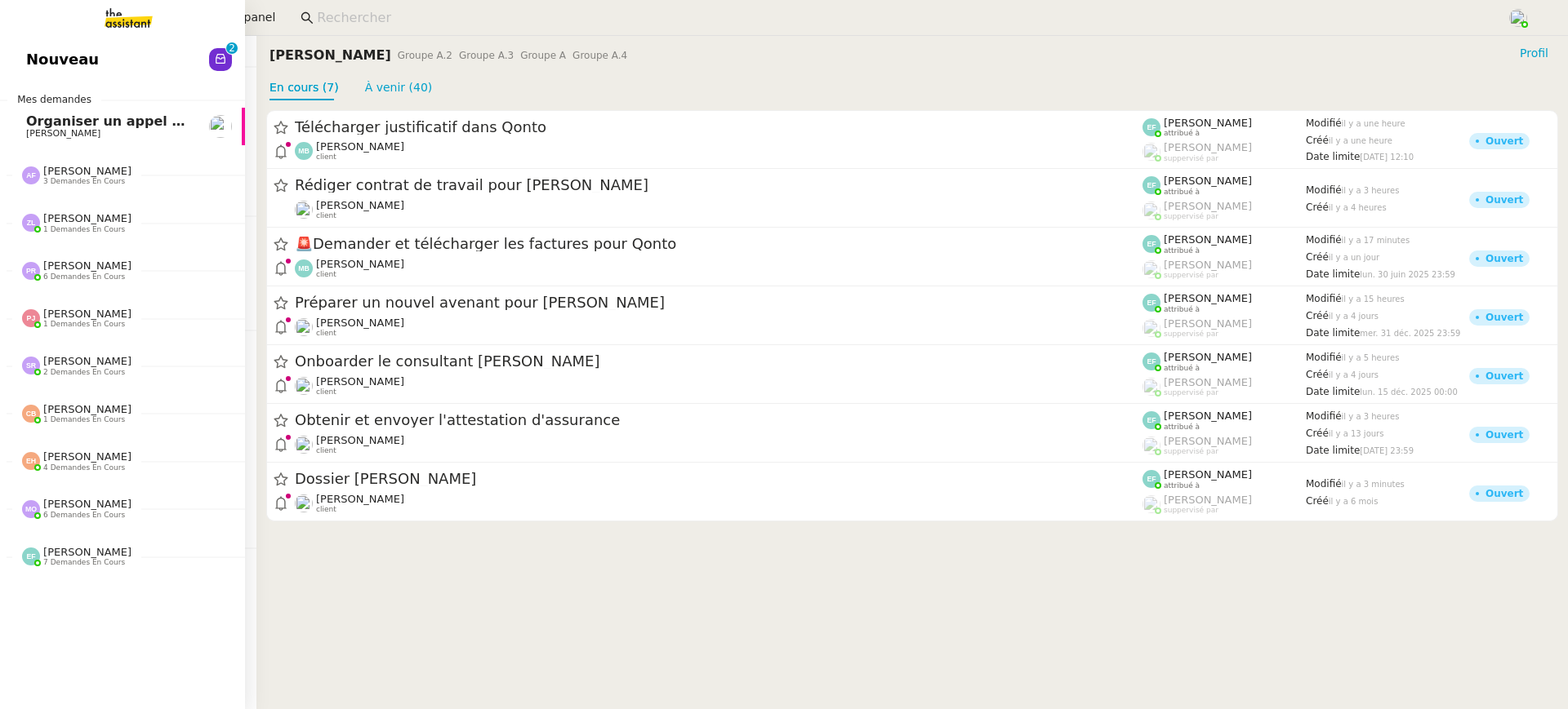
click at [41, 72] on link "Nouveau 0 1 2 3 4 5 6 7 8 9" at bounding box center [122, 59] width 245 height 38
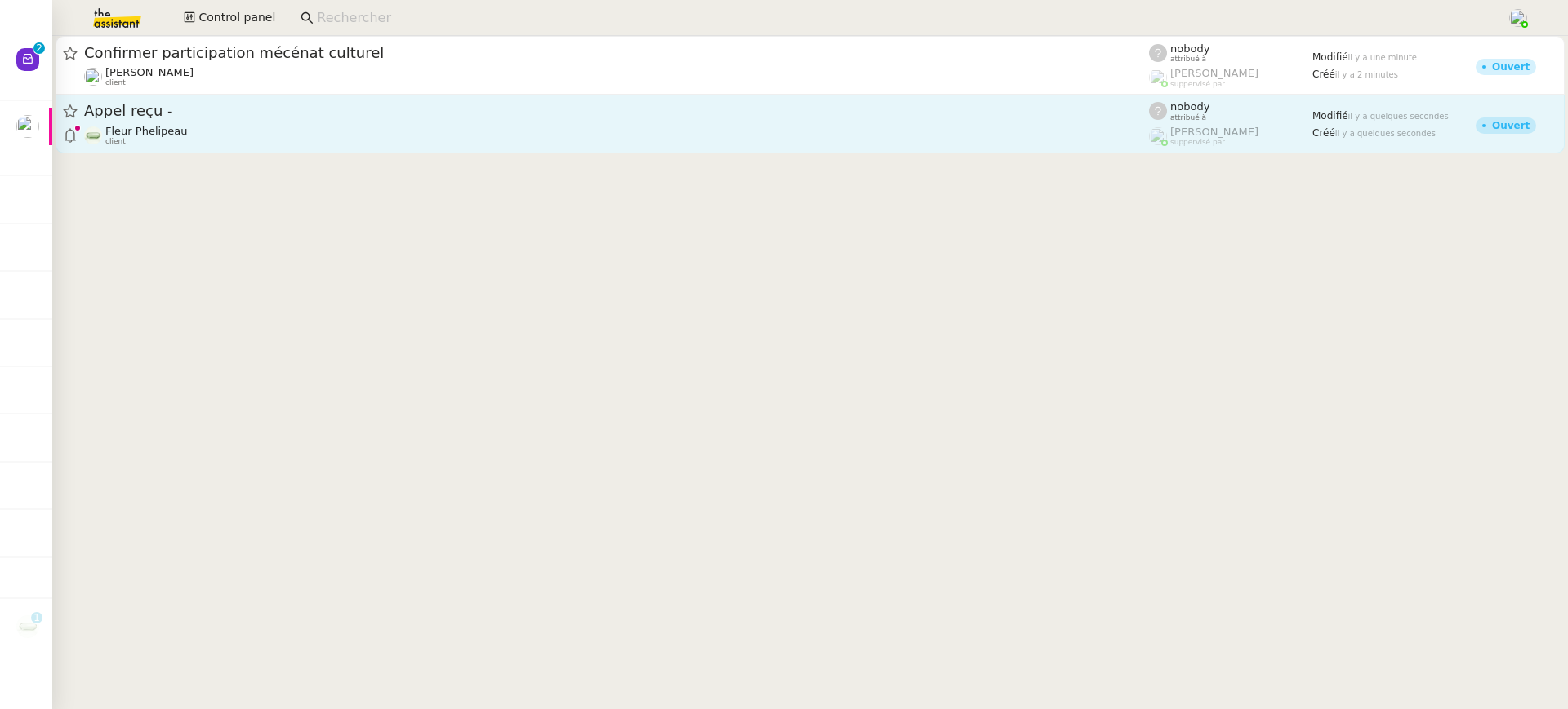
click at [195, 145] on div "Fleur Phelipeau client" at bounding box center [616, 136] width 1065 height 22
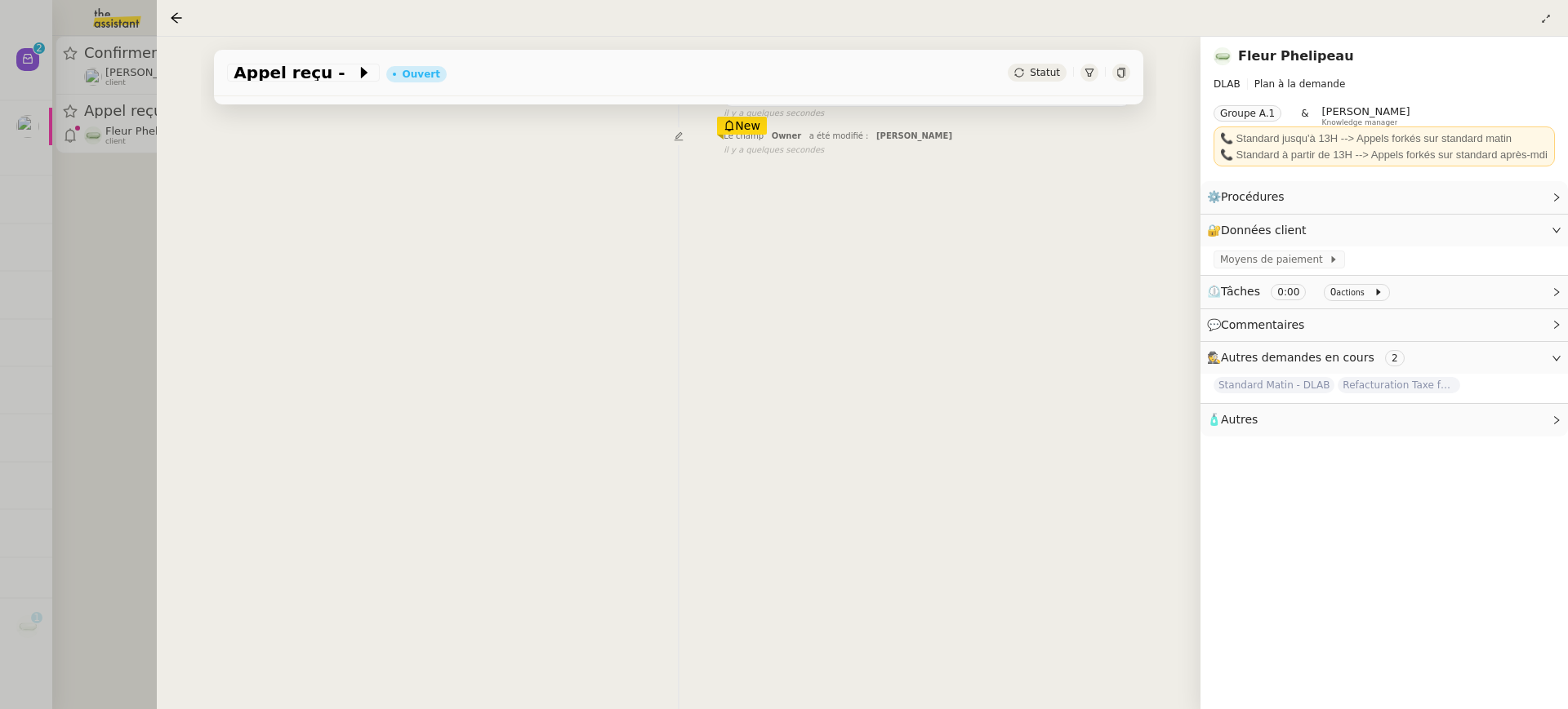
scroll to position [209, 0]
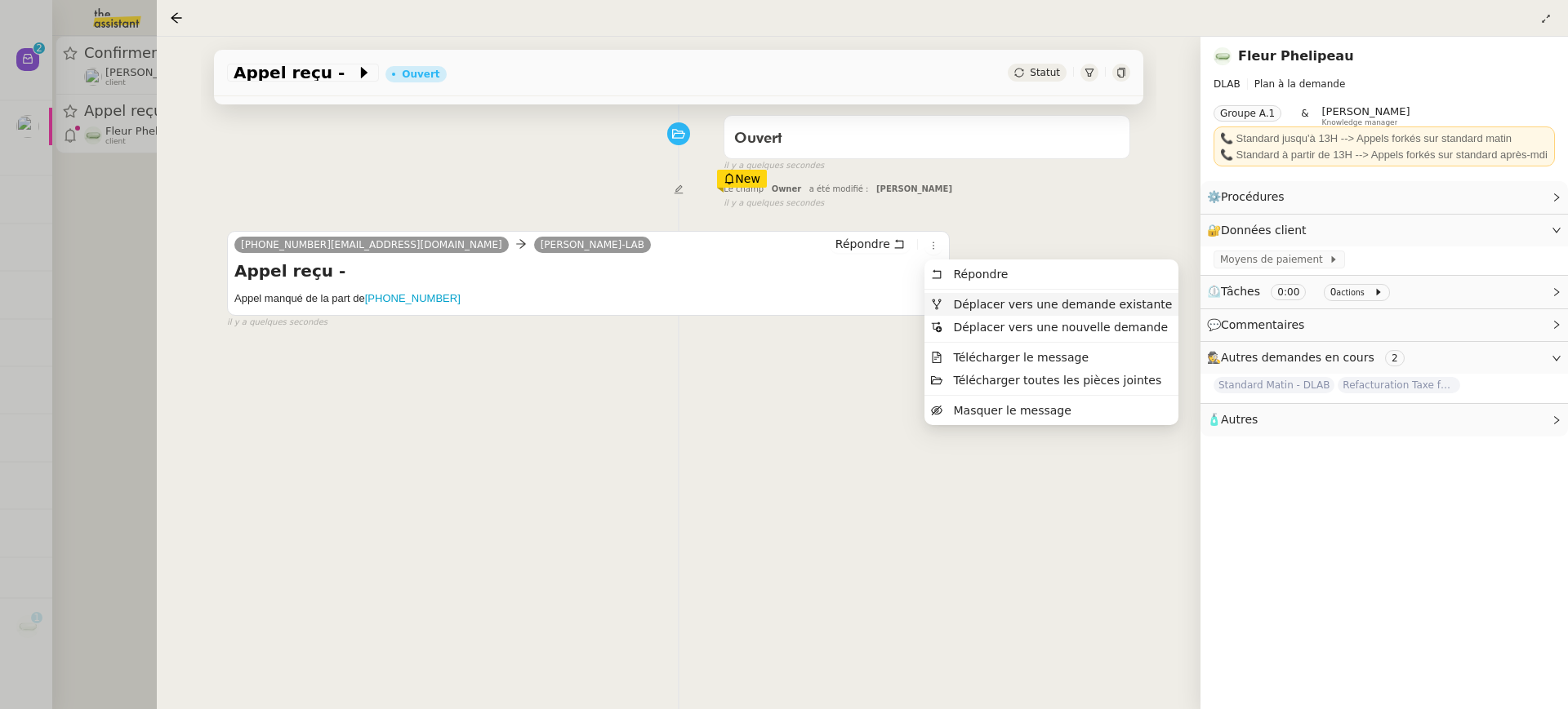
click at [968, 306] on span "Déplacer vers une demande existante" at bounding box center [1062, 304] width 219 height 13
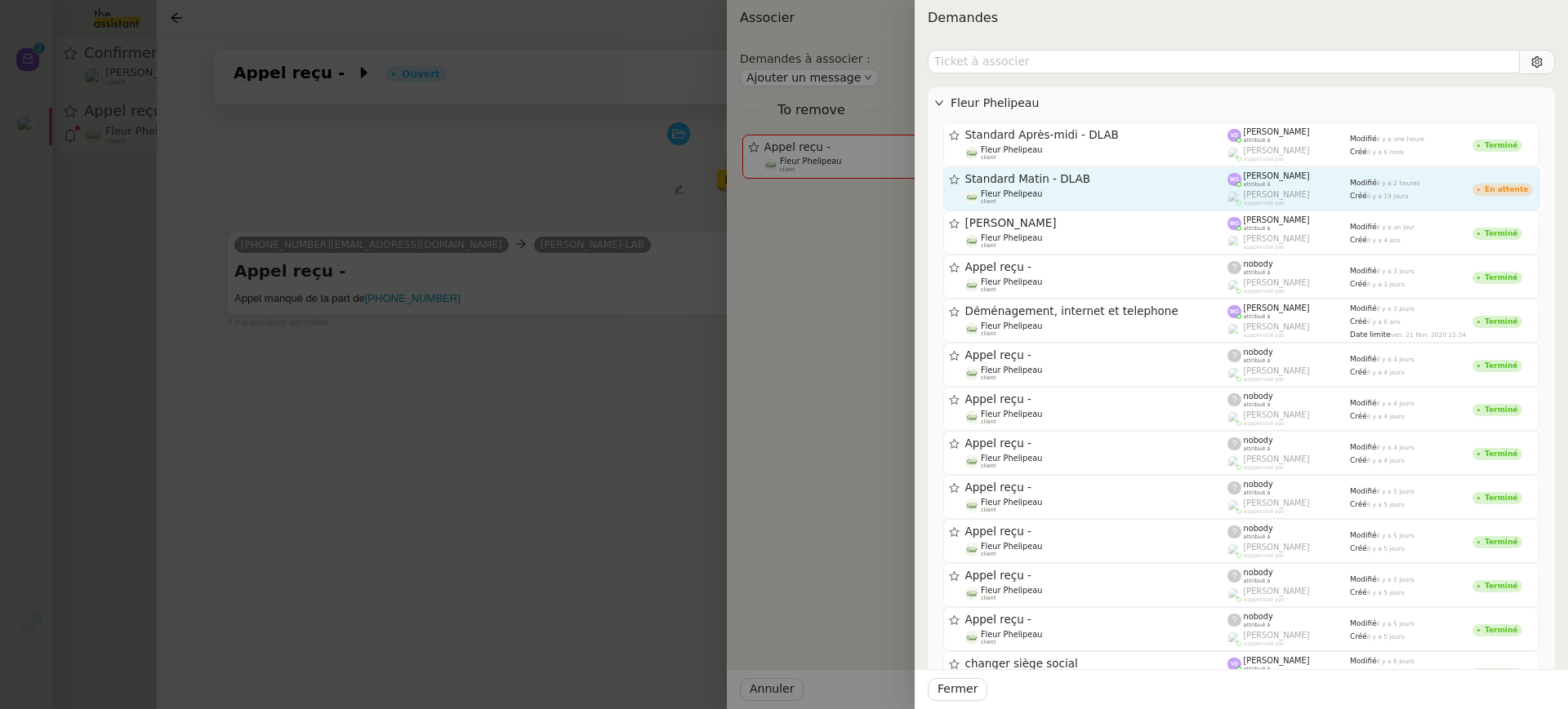
click at [1095, 180] on span "Standard Matin - DLAB" at bounding box center [1096, 179] width 263 height 12
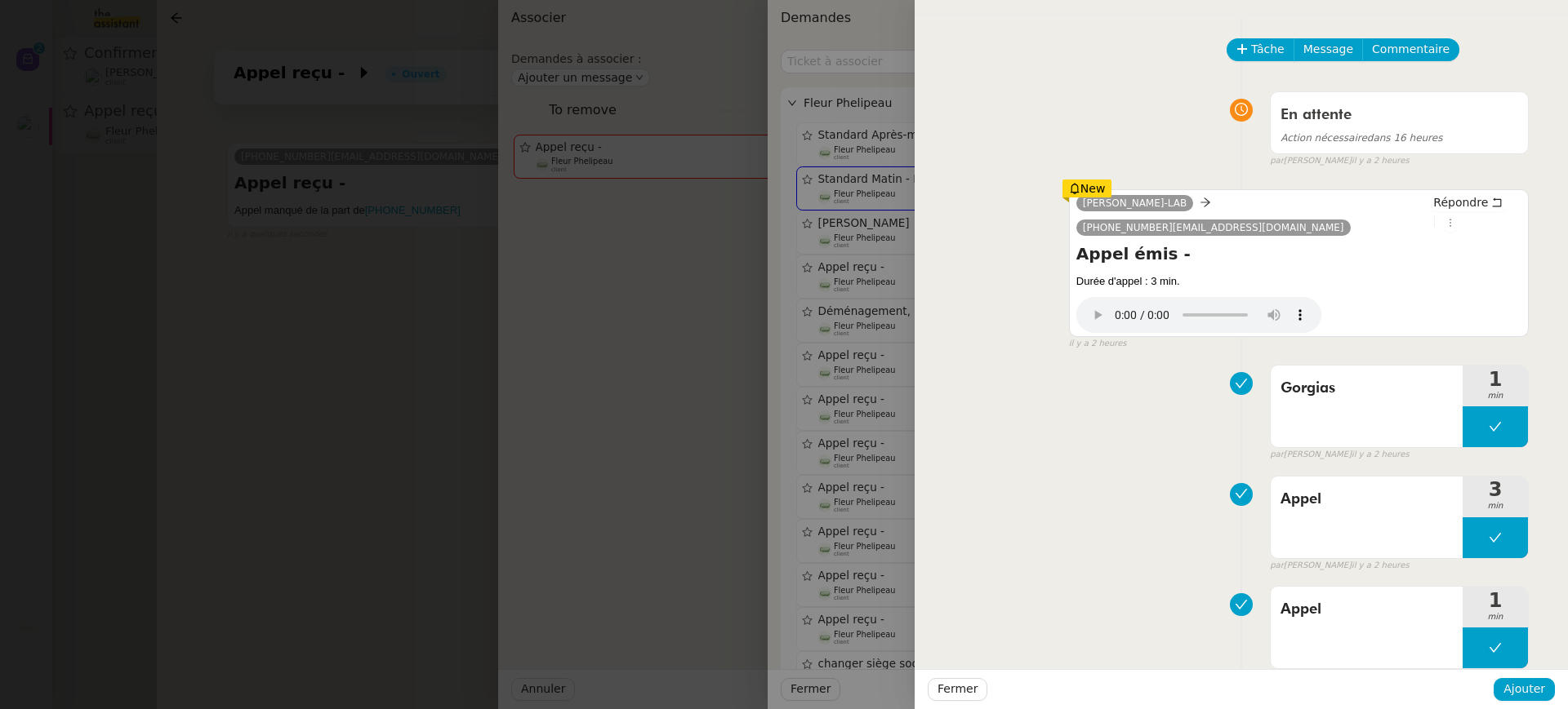
click at [879, 232] on div at bounding box center [784, 354] width 1568 height 709
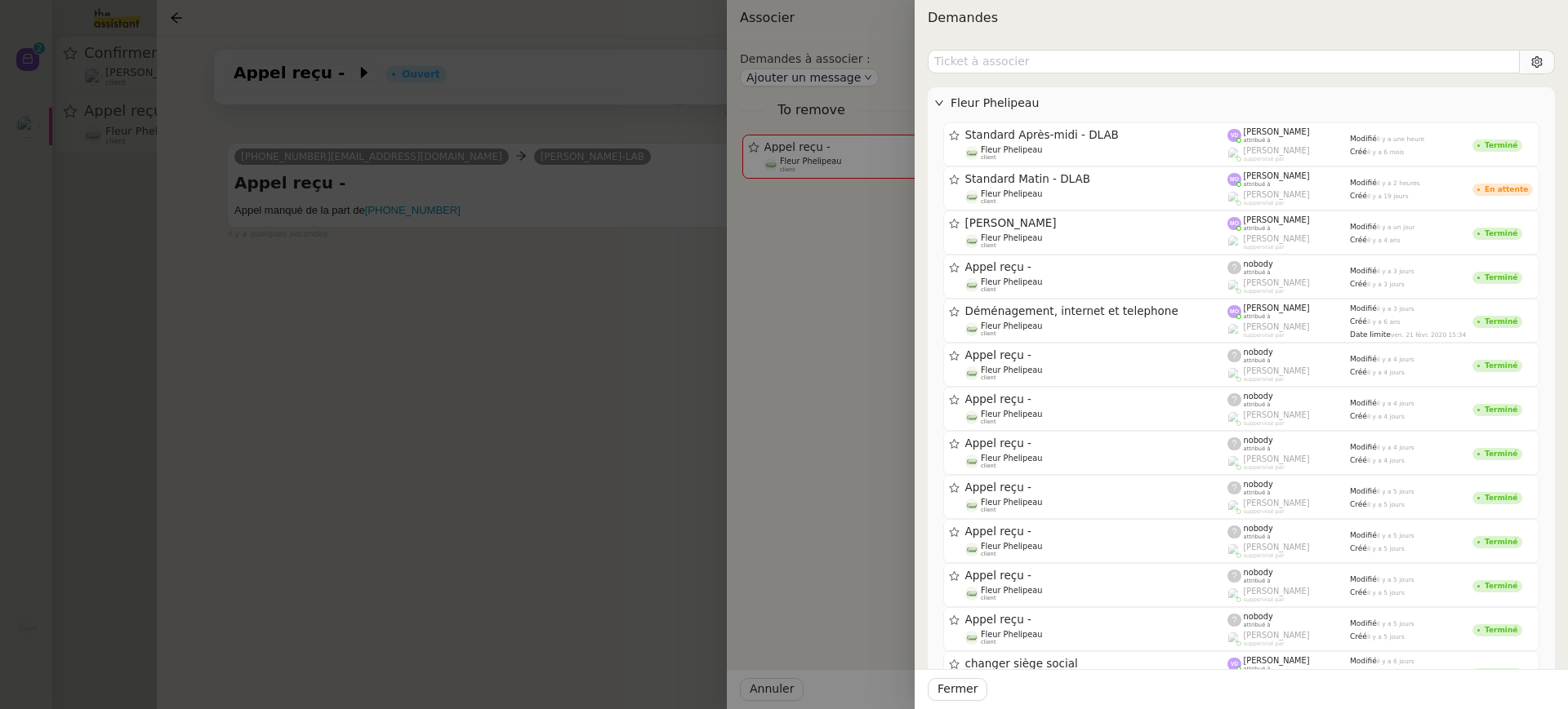
click at [922, 166] on div "Fleur Phelipeau Standard Après-midi - DLAB Fleur Phelipeau client Vanessa Decou…" at bounding box center [1241, 373] width 653 height 673
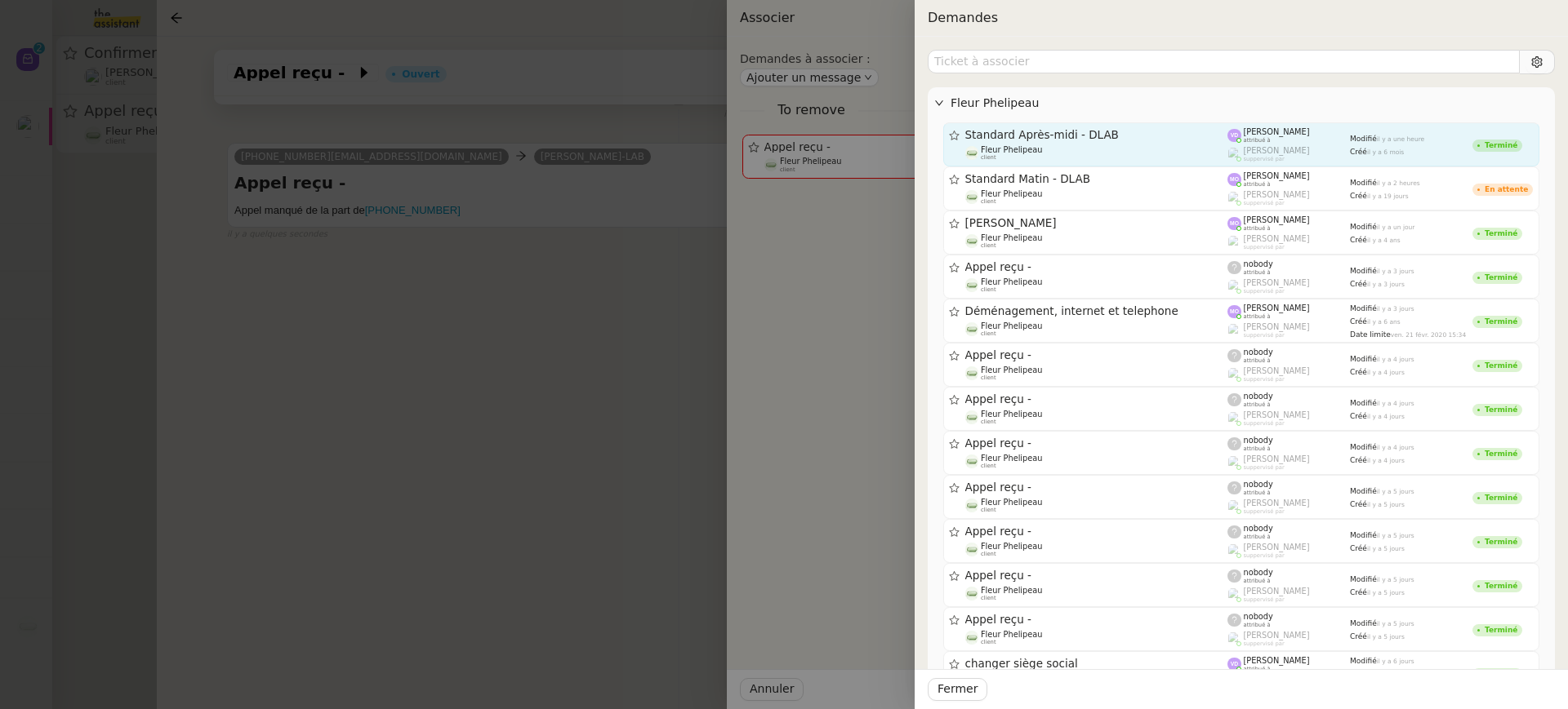
click at [1019, 137] on span "Standard Après-midi - DLAB" at bounding box center [1096, 135] width 263 height 12
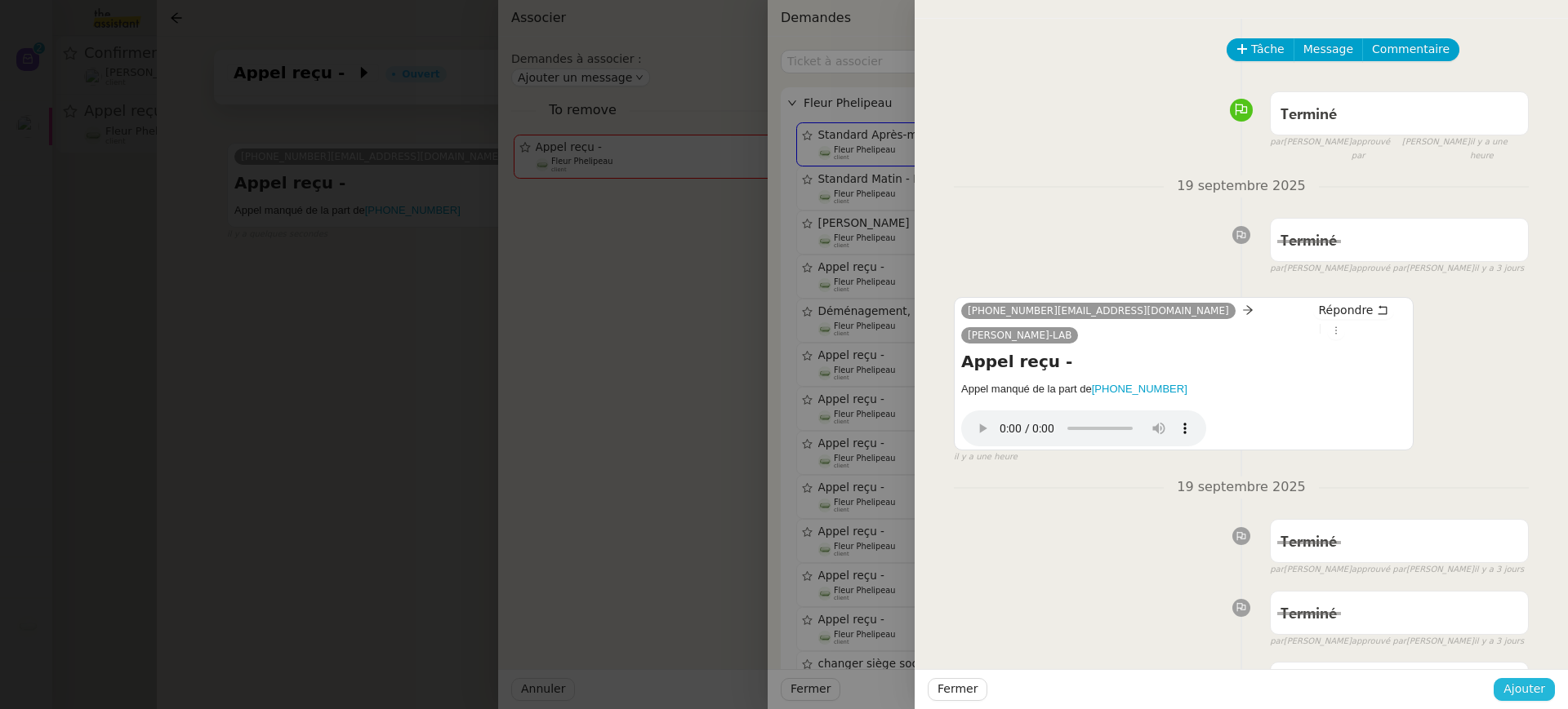
click at [1535, 699] on button "Ajouter" at bounding box center [1524, 689] width 61 height 22
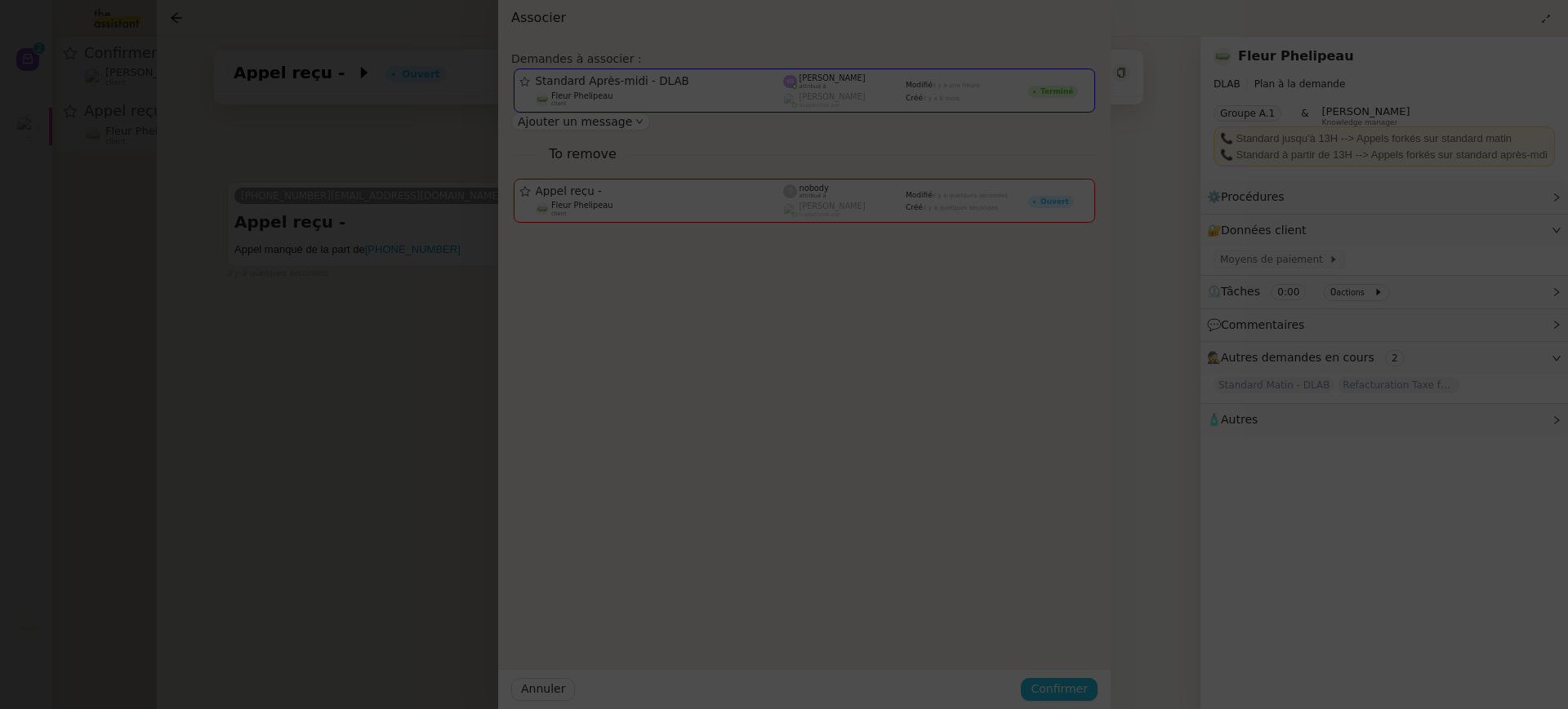
click at [1097, 699] on button "Confirmer" at bounding box center [1059, 689] width 77 height 22
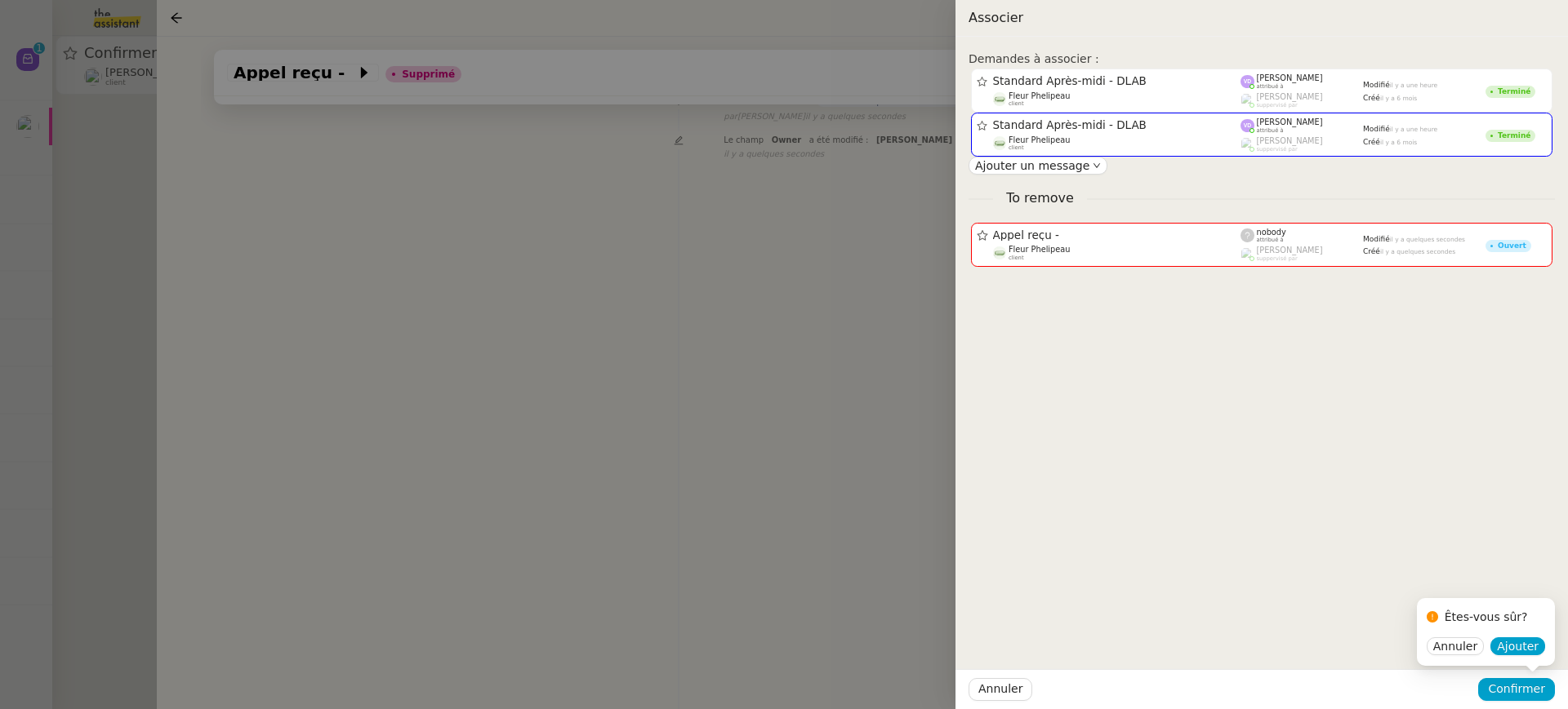
click at [1520, 627] on div "Êtes-vous sûr?" at bounding box center [1486, 617] width 84 height 19
click at [1522, 646] on span "Ajouter" at bounding box center [1518, 646] width 41 height 16
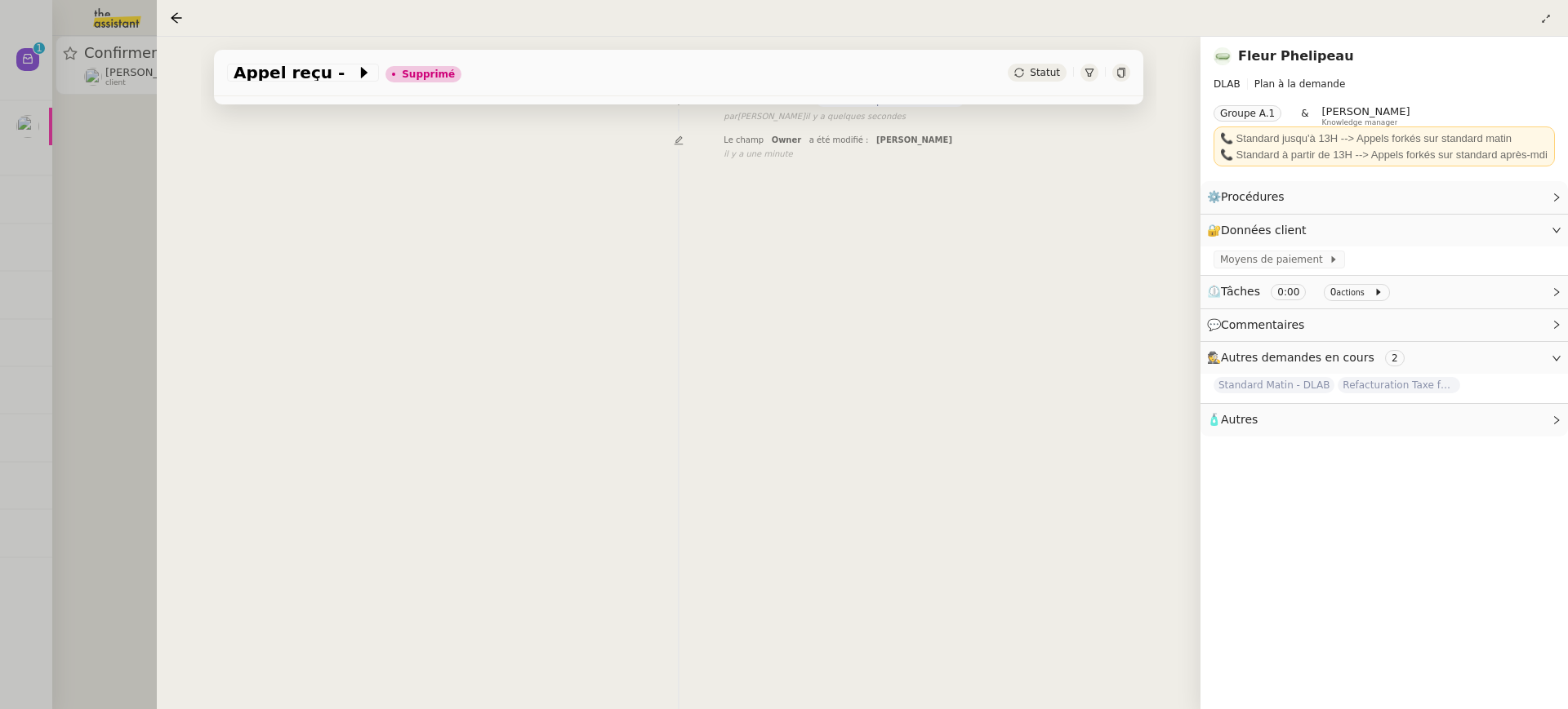
click at [119, 157] on div at bounding box center [784, 354] width 1568 height 709
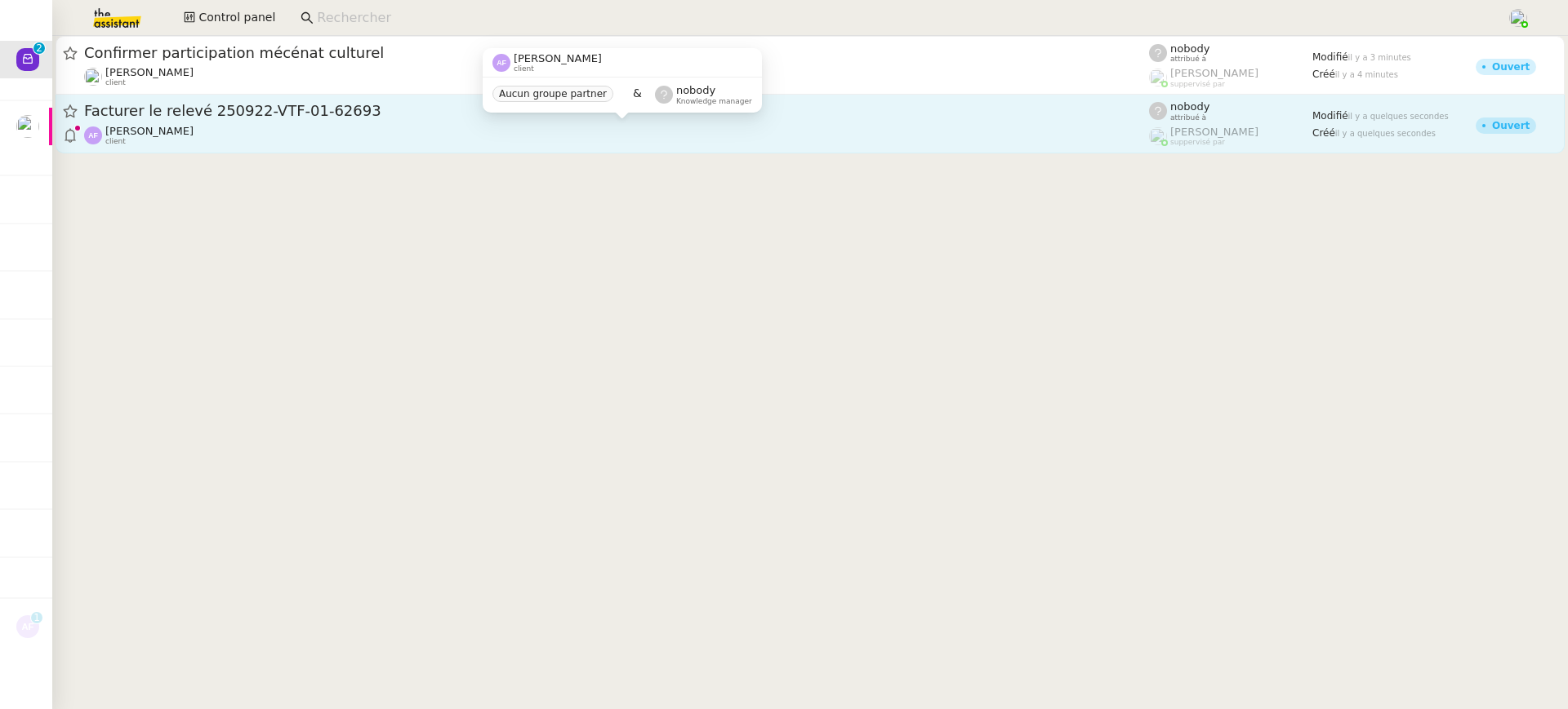
click at [327, 139] on div "Apolline FILLEY client" at bounding box center [616, 136] width 1065 height 22
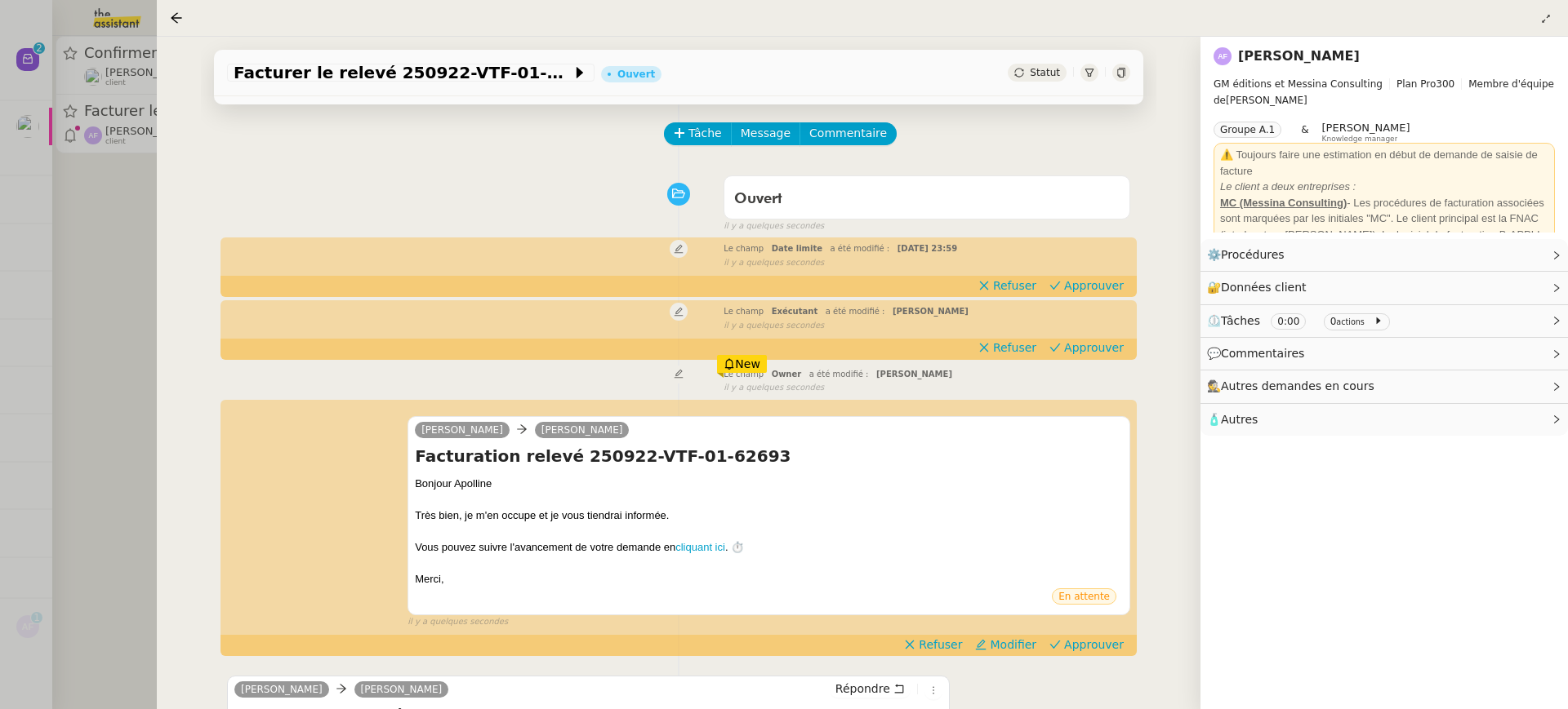
scroll to position [408, 0]
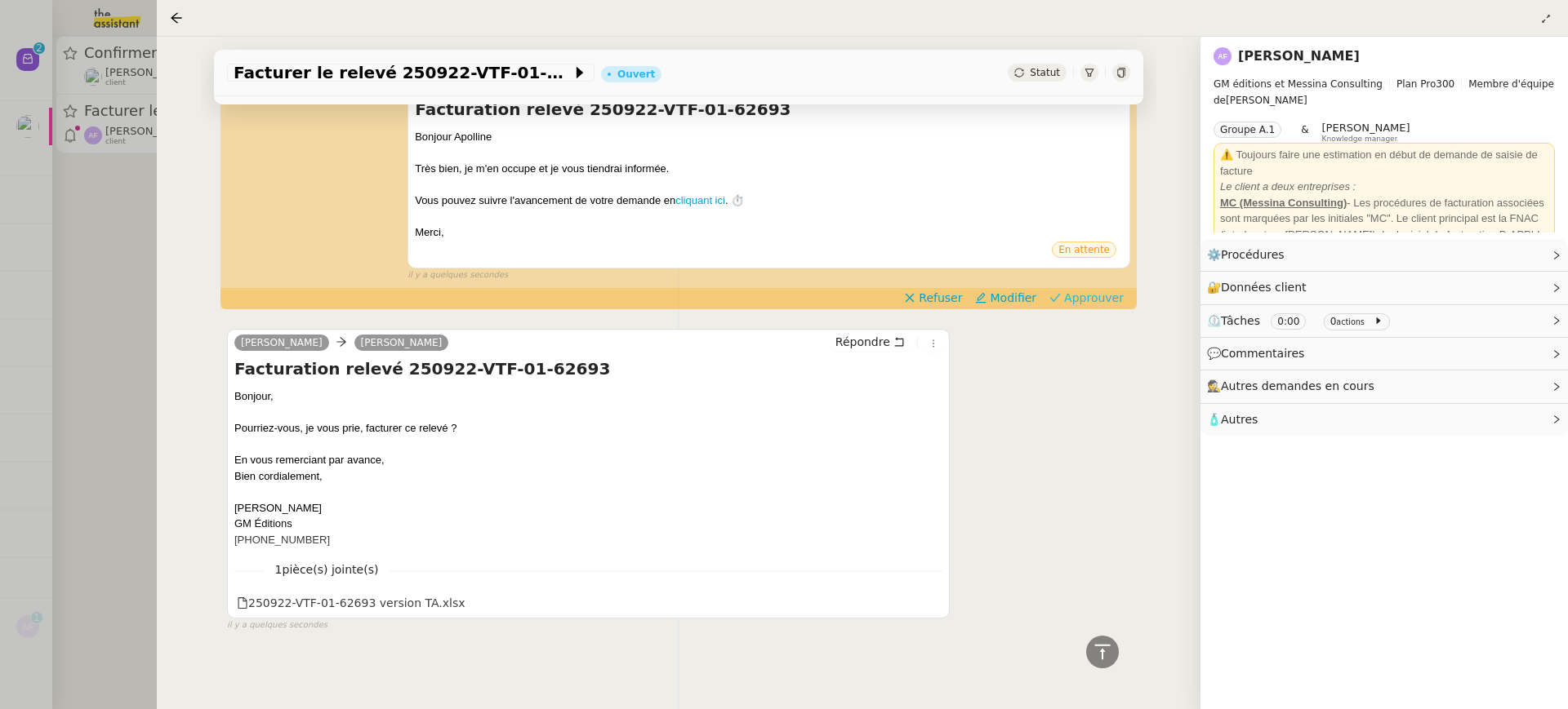
click at [1085, 301] on span "Approuver" at bounding box center [1094, 298] width 59 height 16
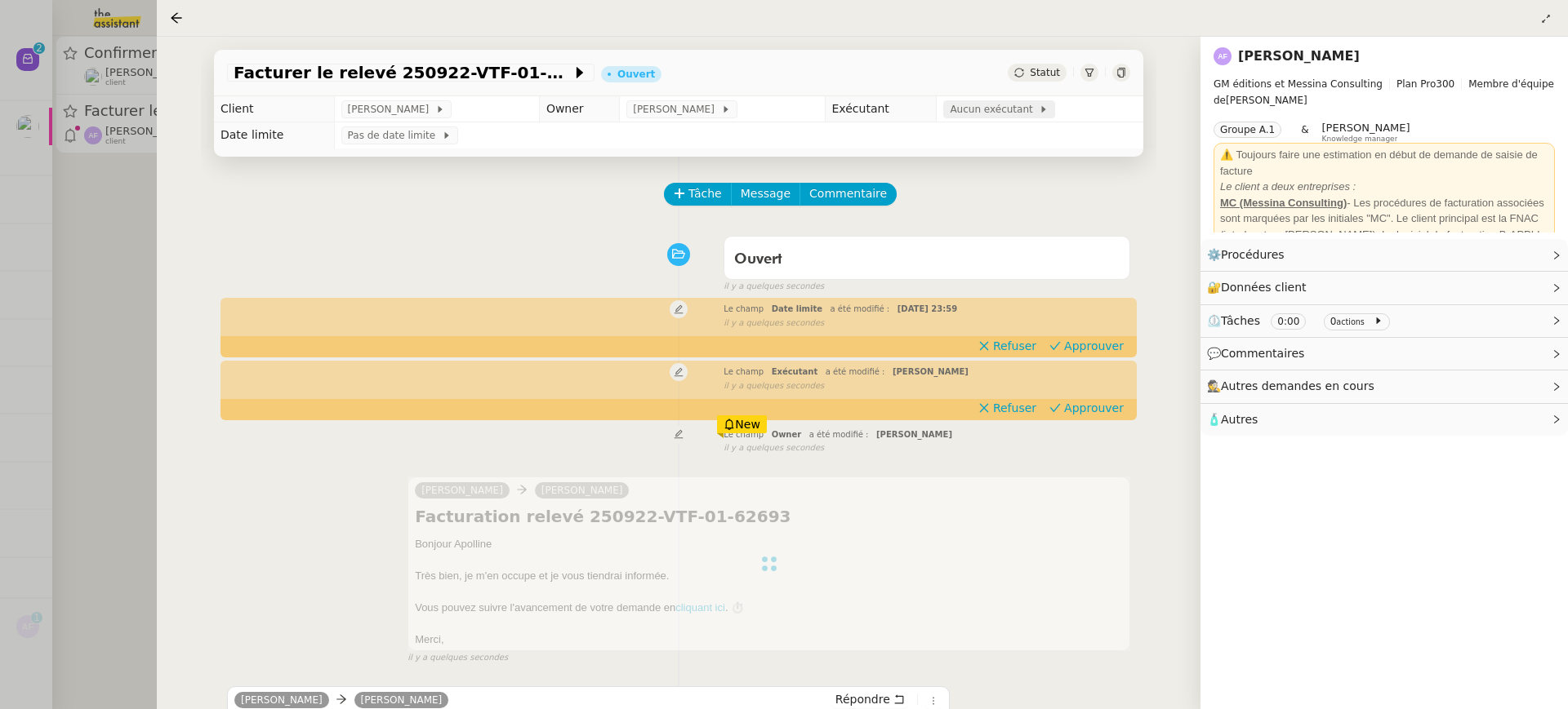
click at [1020, 113] on span "Aucun exécutant" at bounding box center [994, 109] width 89 height 16
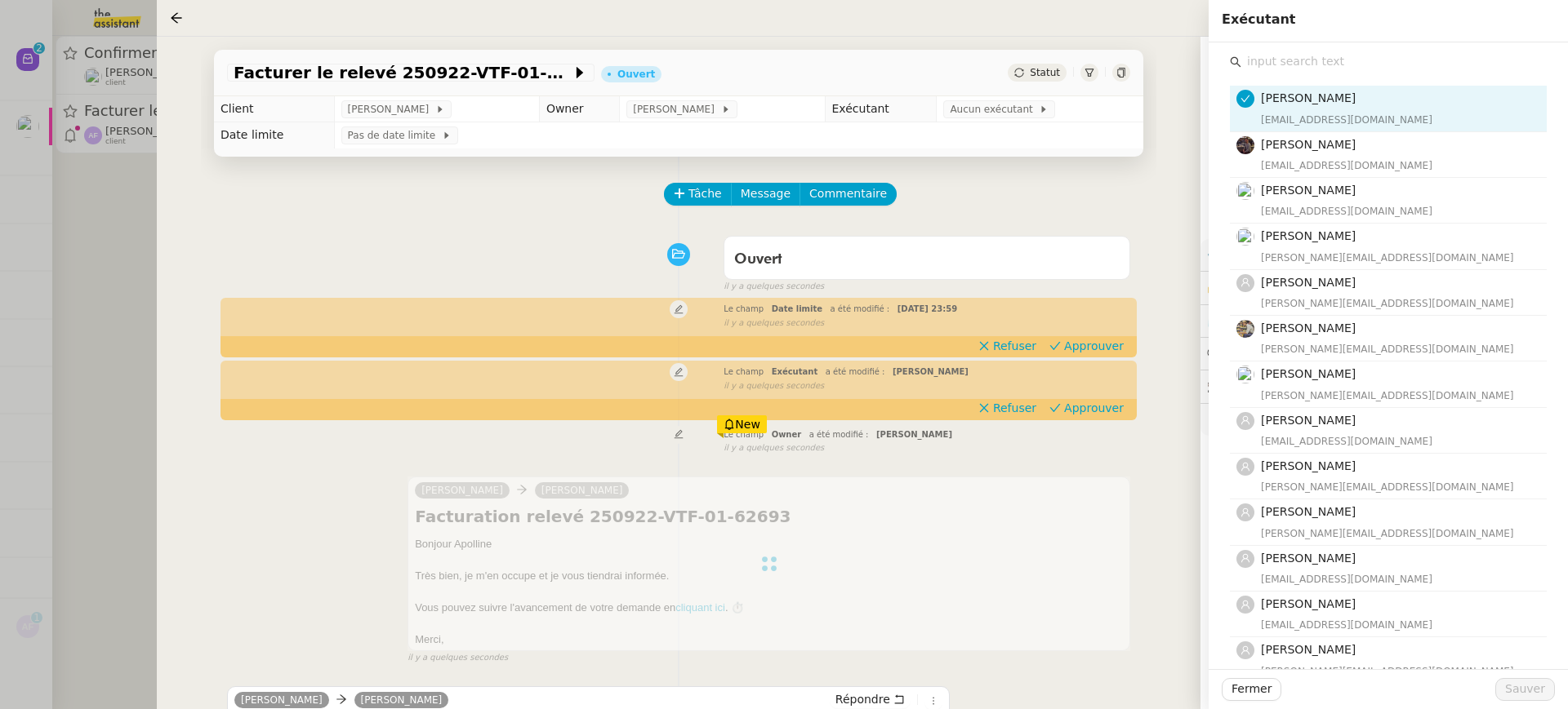
click at [1335, 64] on input "text" at bounding box center [1393, 61] width 305 height 22
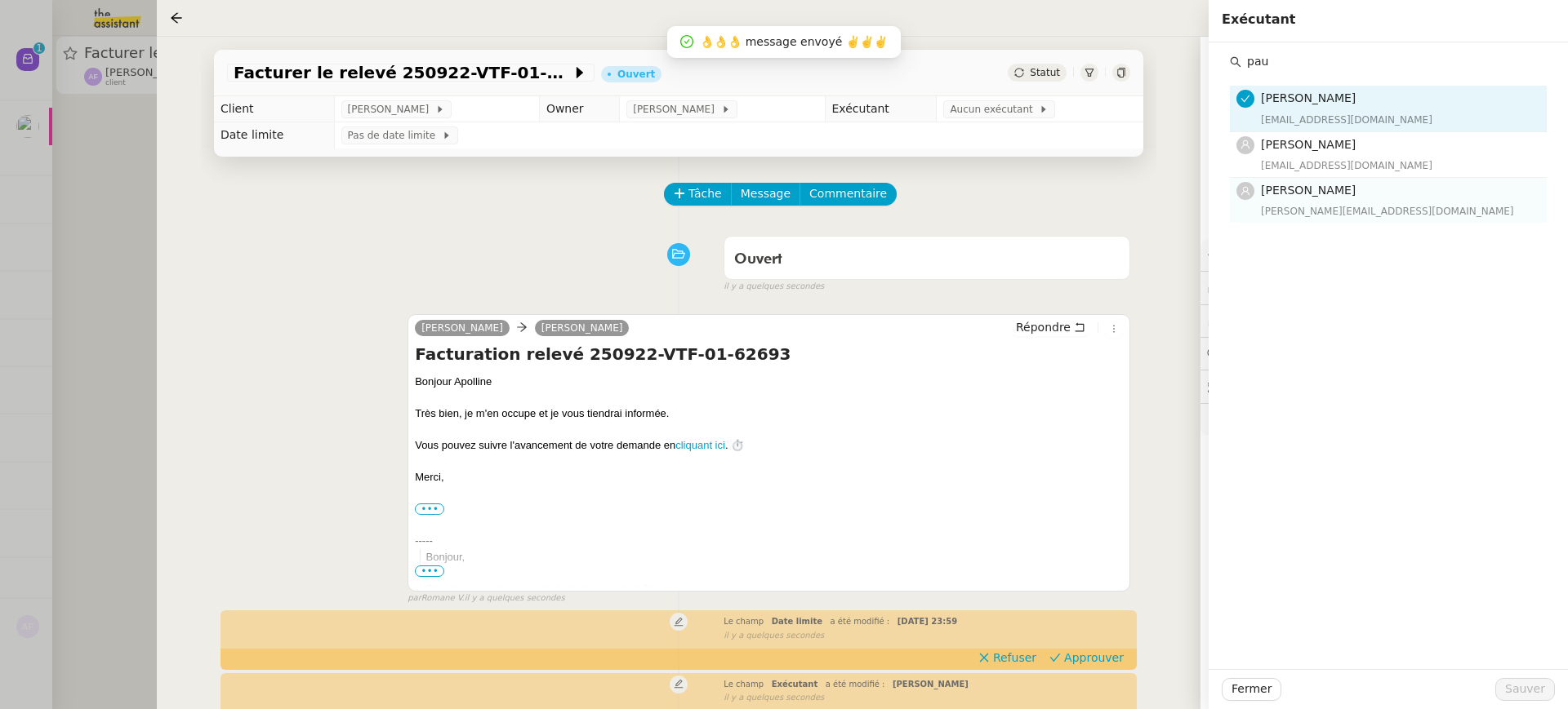
type input "pau"
click at [1352, 195] on h4 "[PERSON_NAME]" at bounding box center [1399, 190] width 276 height 19
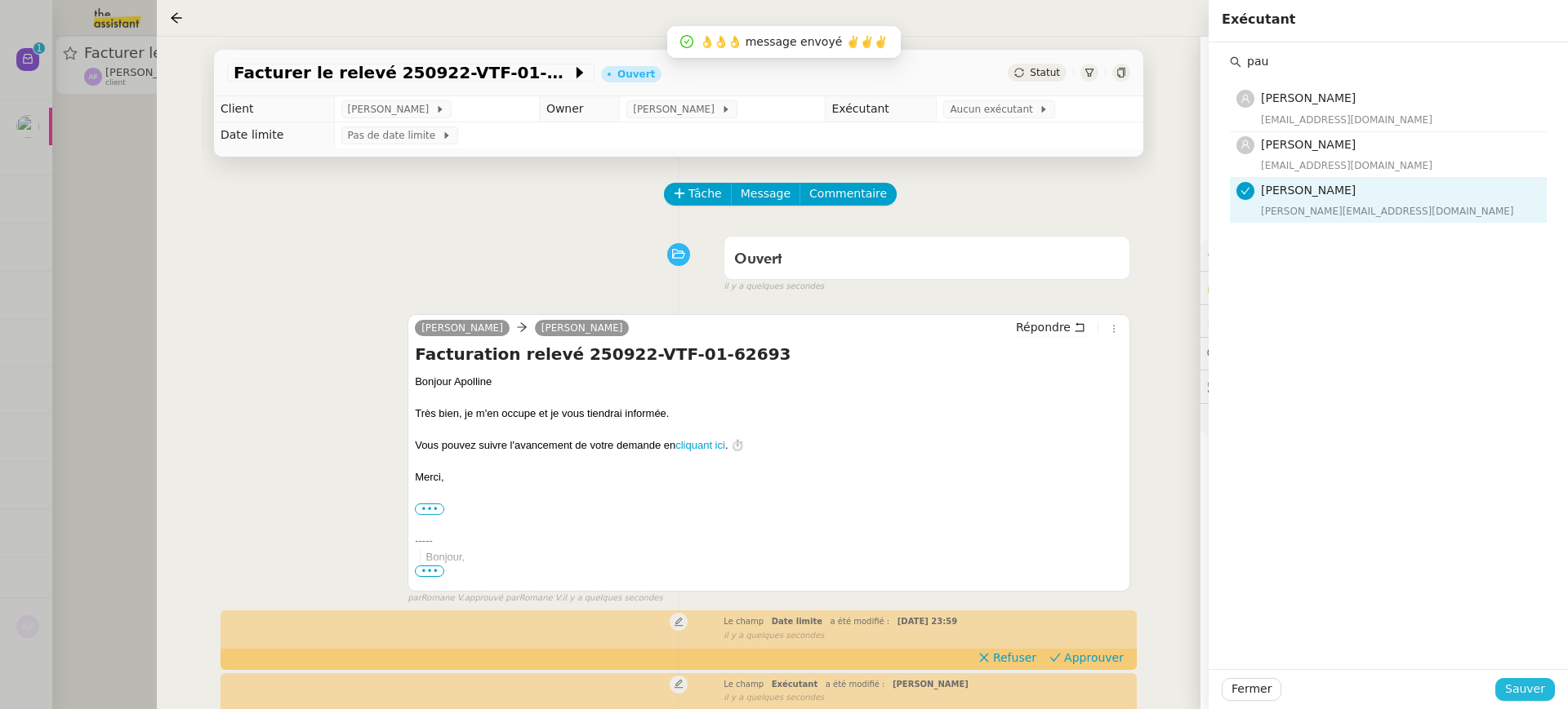
click at [1550, 693] on button "Sauver" at bounding box center [1525, 689] width 59 height 22
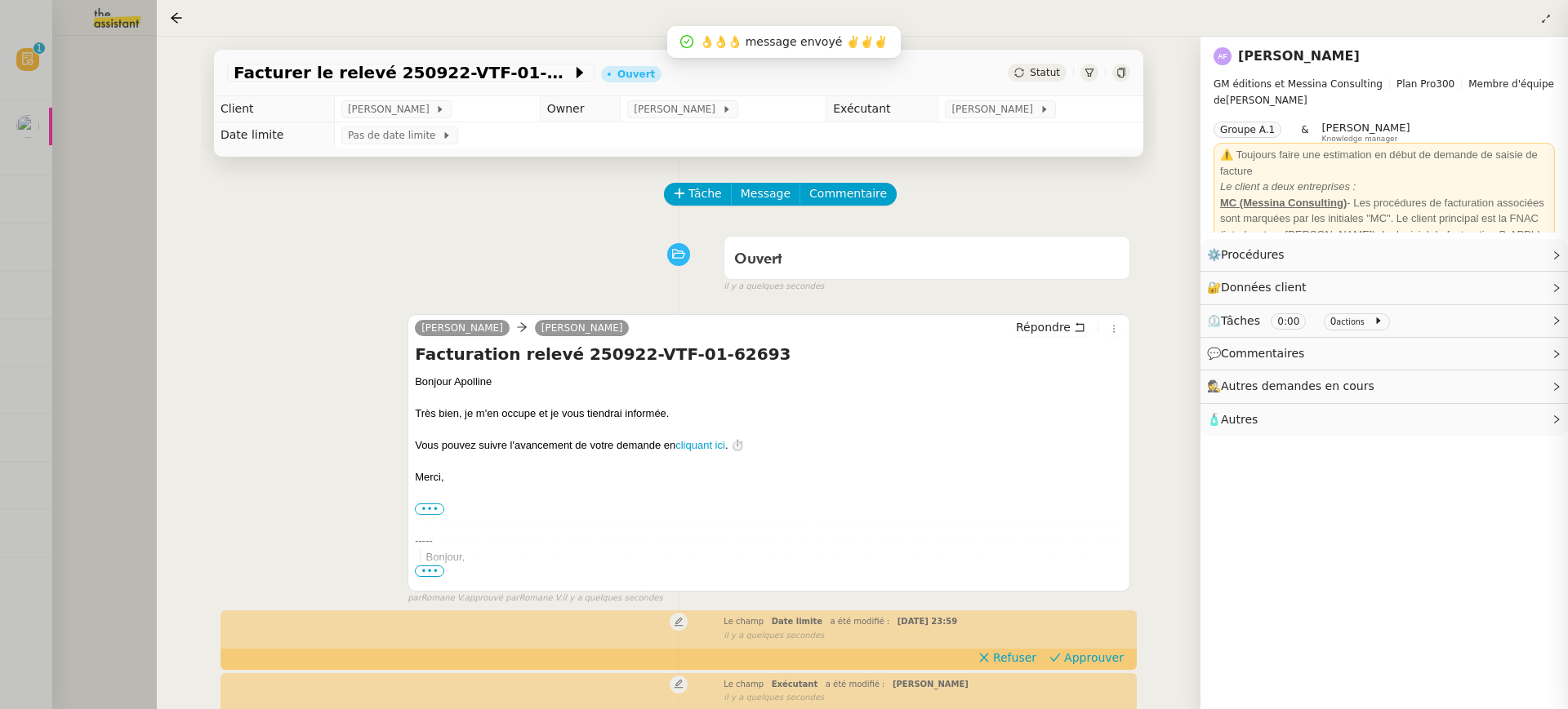
click at [14, 79] on div at bounding box center [784, 354] width 1568 height 709
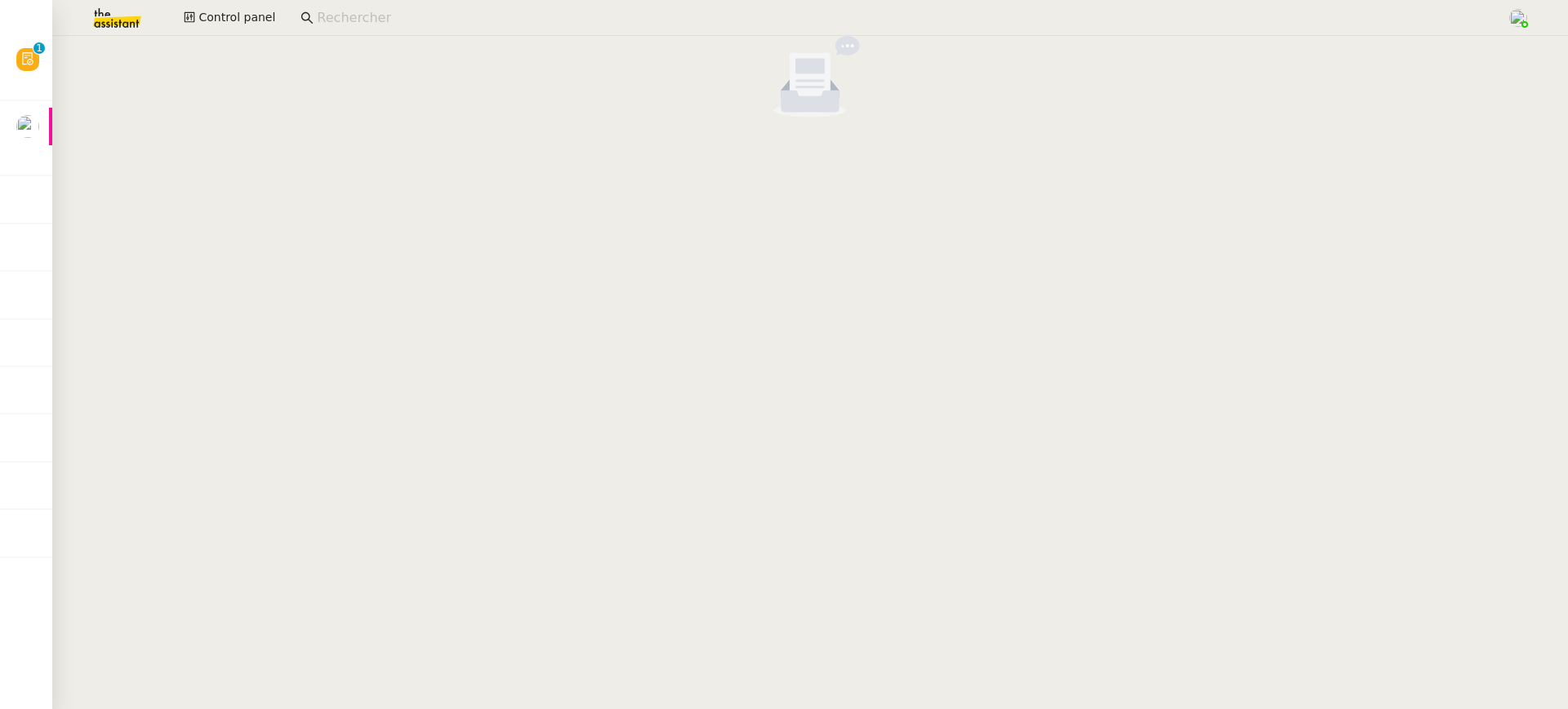
click at [202, 49] on nz-empty-default at bounding box center [809, 76] width 1502 height 82
click at [204, 27] on span "Control panel" at bounding box center [236, 17] width 77 height 19
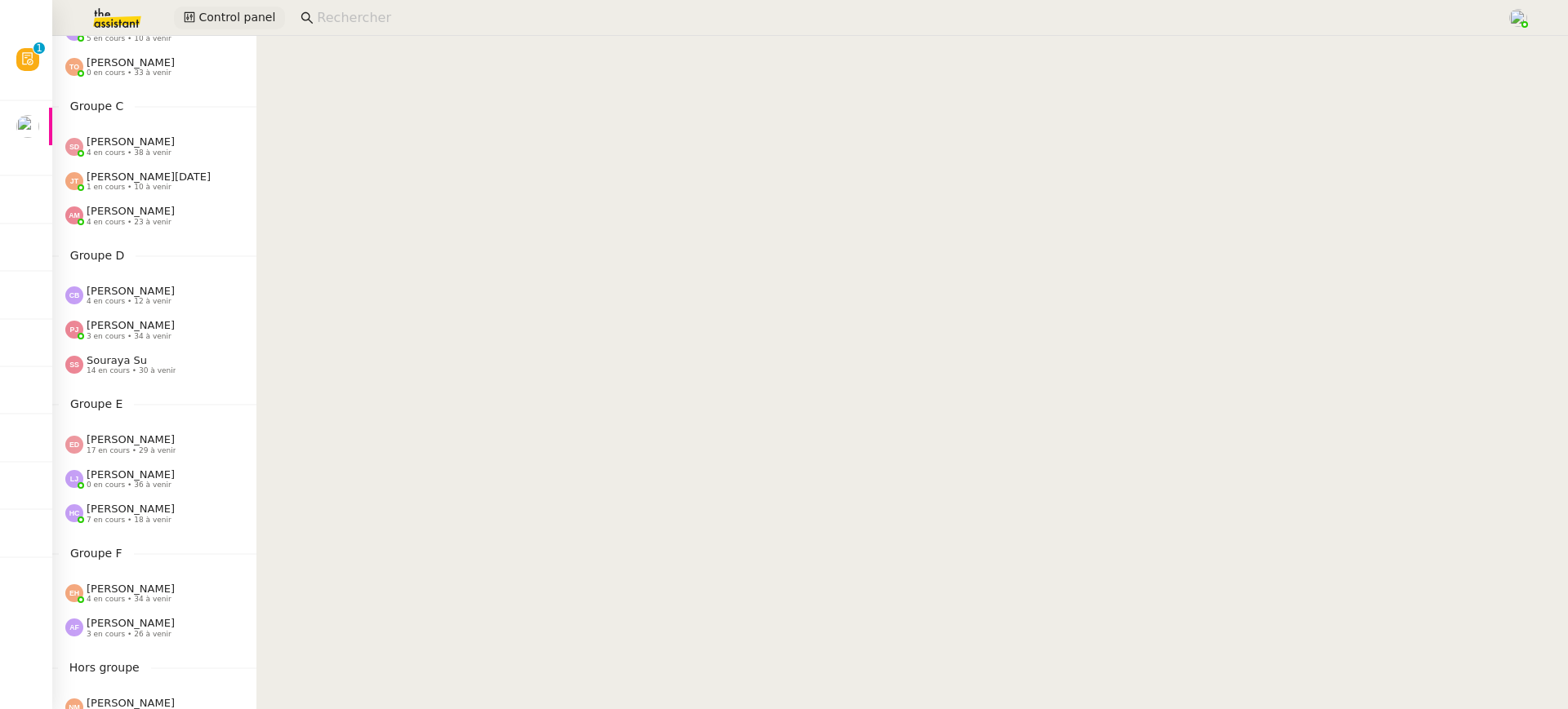
scroll to position [627, 0]
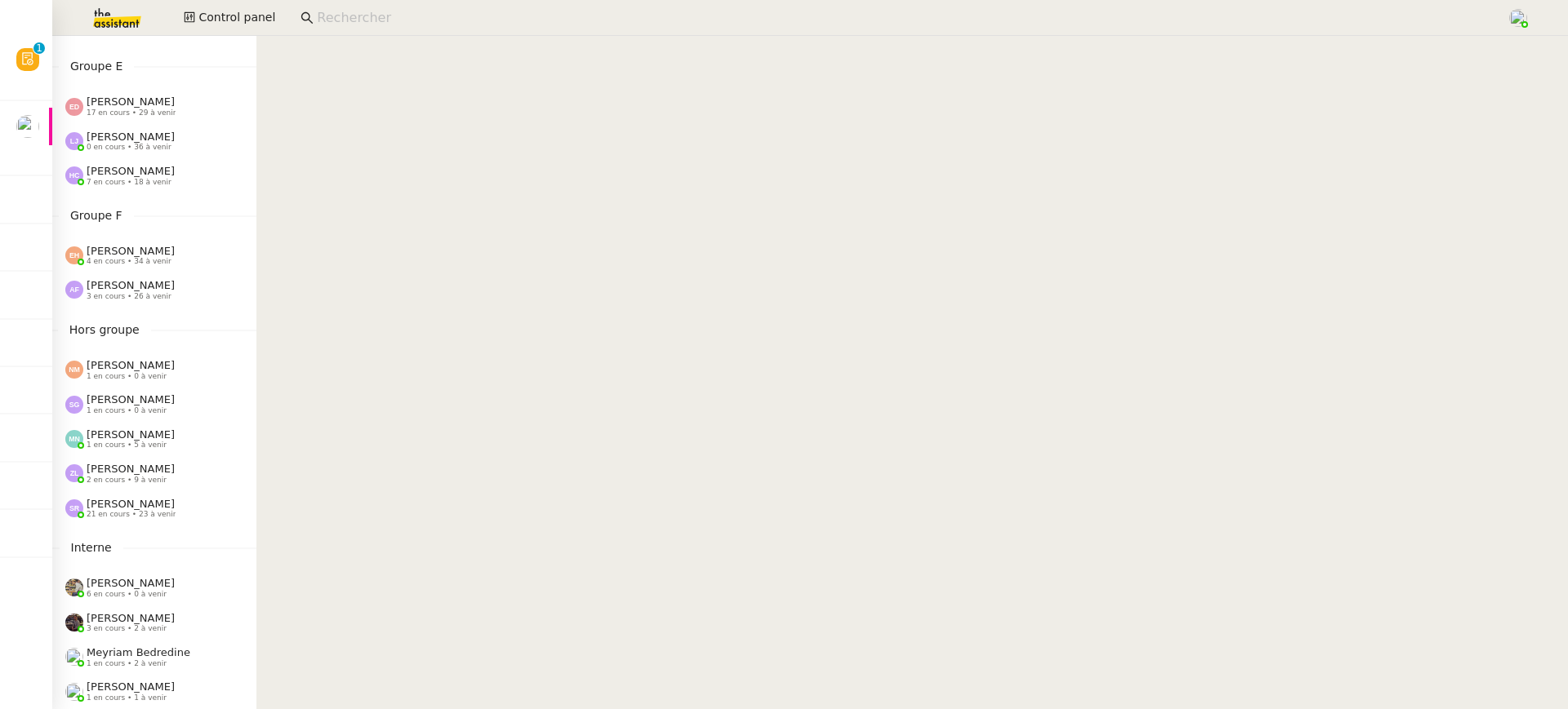
click at [142, 268] on div "Esther Hillenbrand 4 en cours • 34 à venir" at bounding box center [154, 256] width 204 height 34
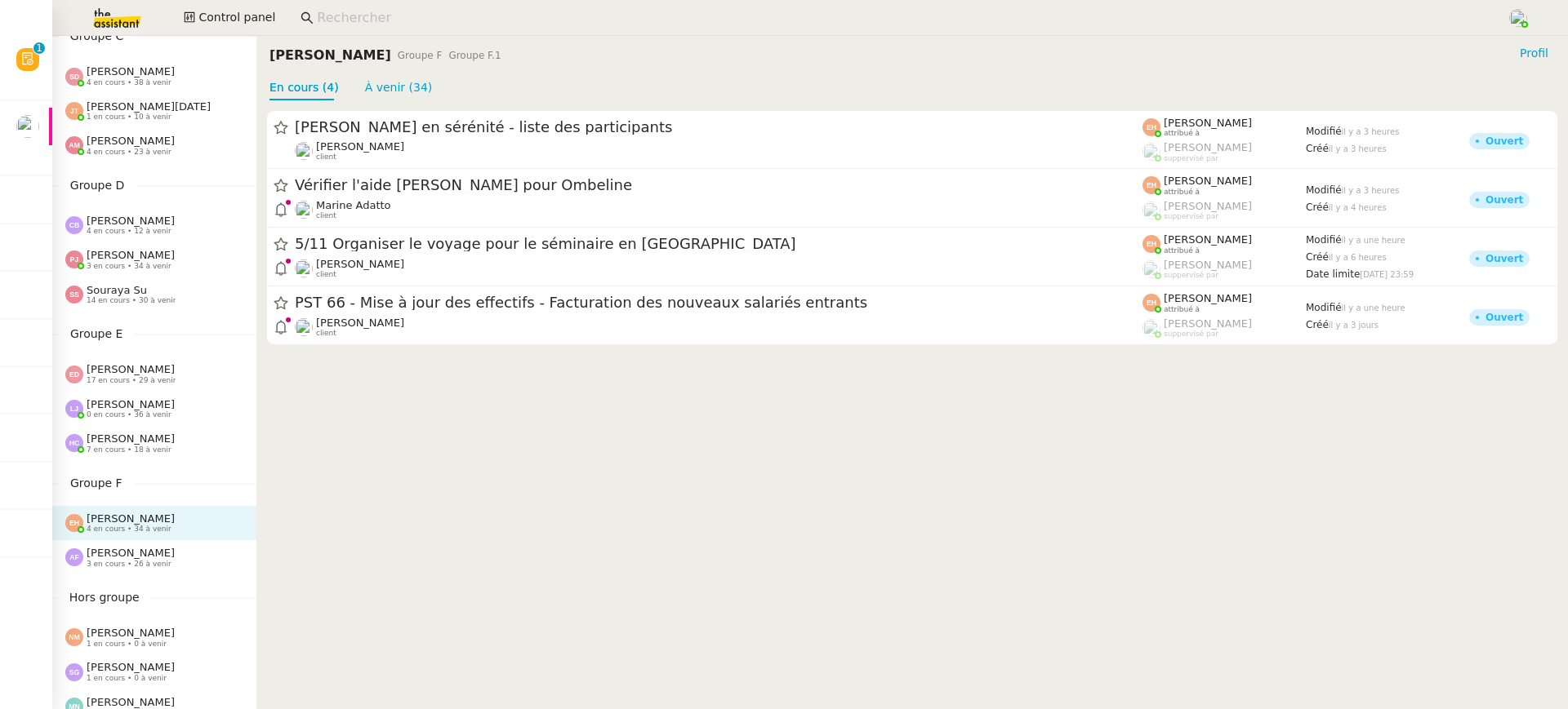
scroll to position [356, 0]
click at [135, 381] on span "17 en cours • 29 à venir" at bounding box center [131, 383] width 89 height 9
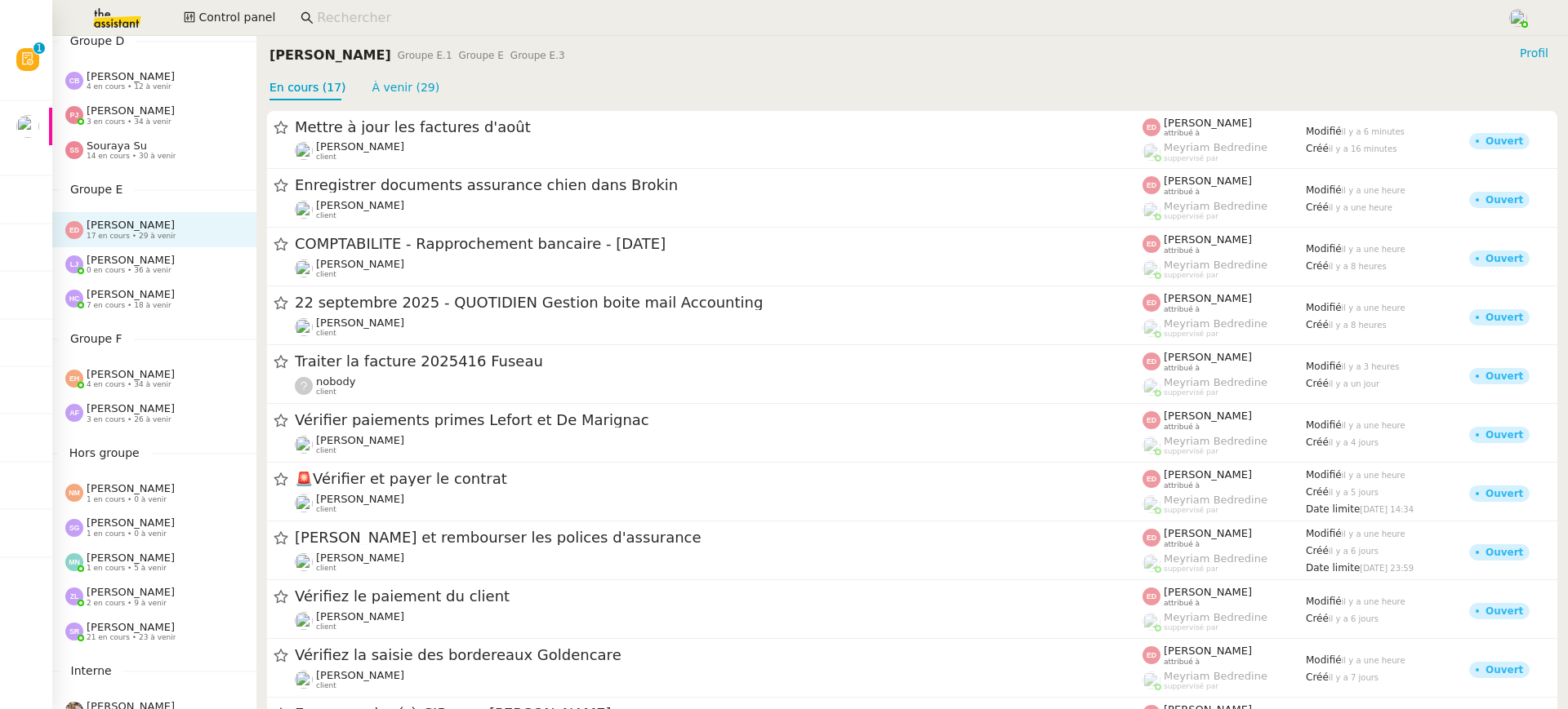
scroll to position [579, 0]
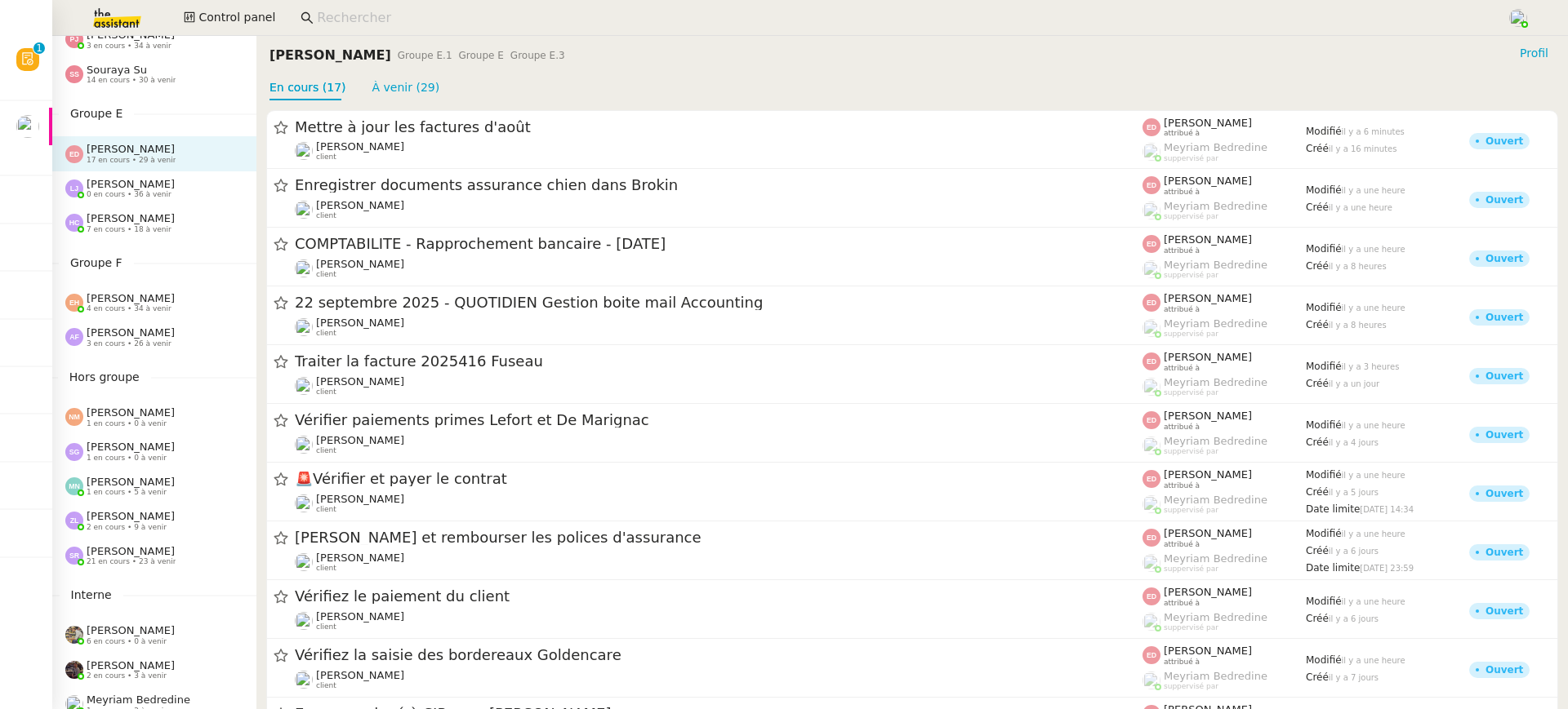
click at [147, 470] on div "Mélody Noé 1 en cours • 5 à venir" at bounding box center [154, 487] width 204 height 34
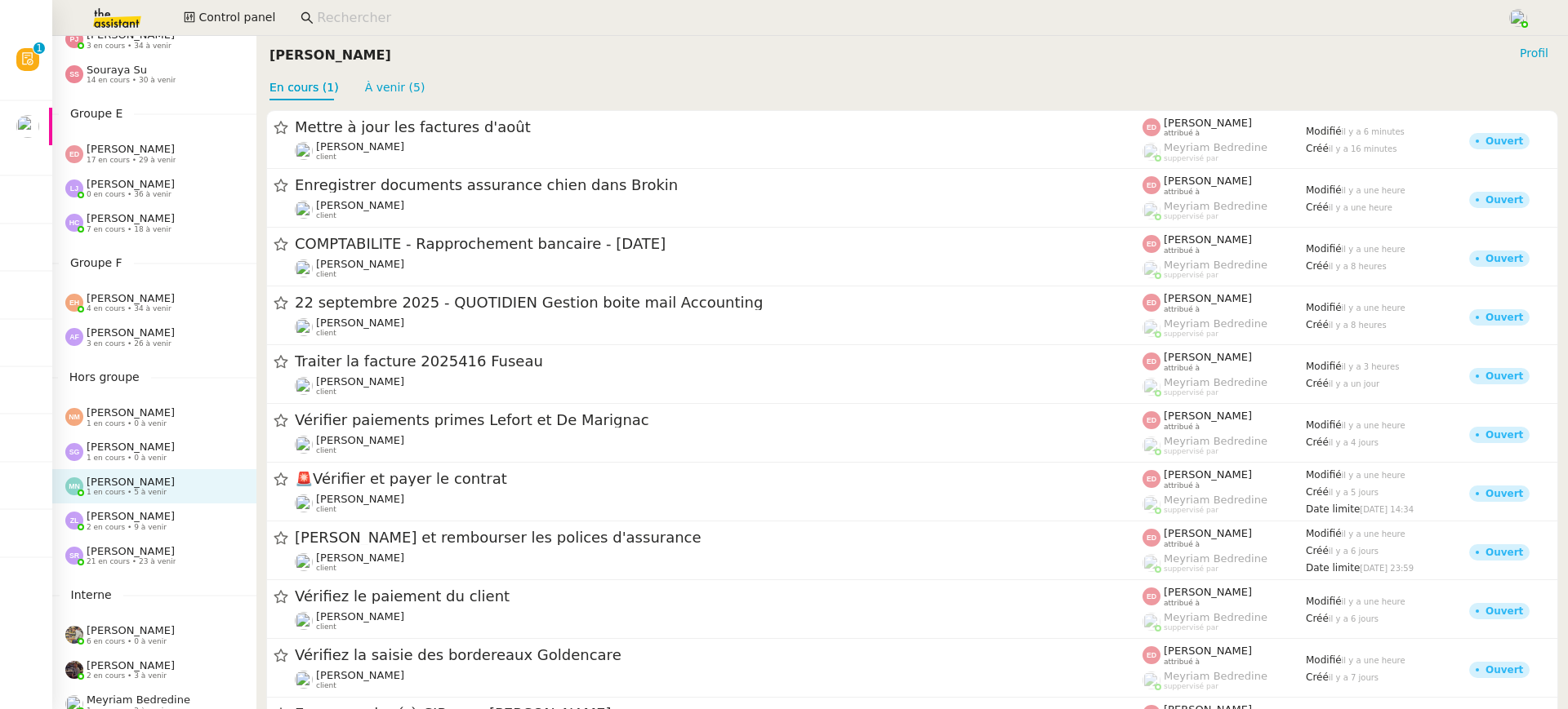
click at [149, 515] on span "[PERSON_NAME]" at bounding box center [131, 516] width 88 height 13
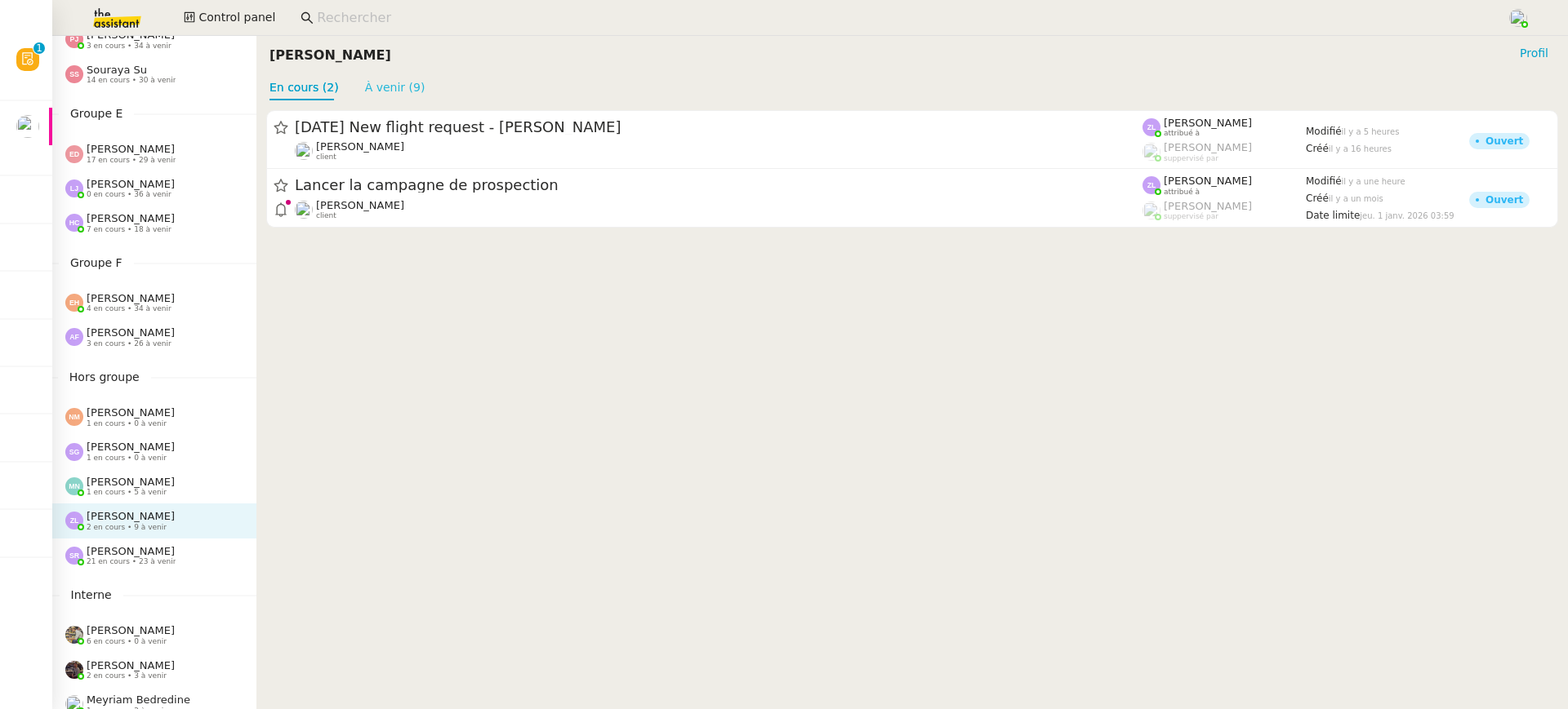
click at [382, 88] on link "À venir (9)" at bounding box center [395, 87] width 60 height 13
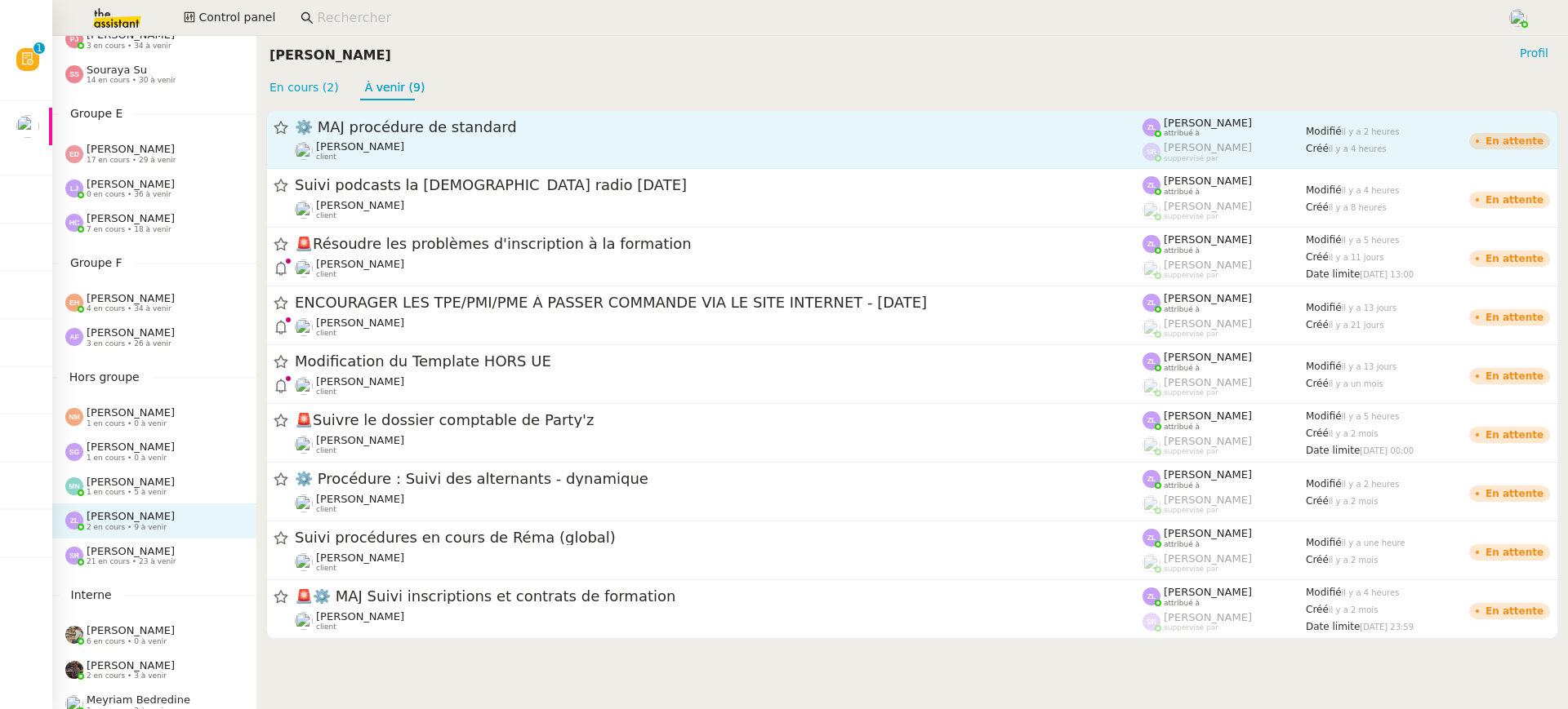
click at [400, 152] on span "[PERSON_NAME]" at bounding box center [360, 147] width 88 height 13
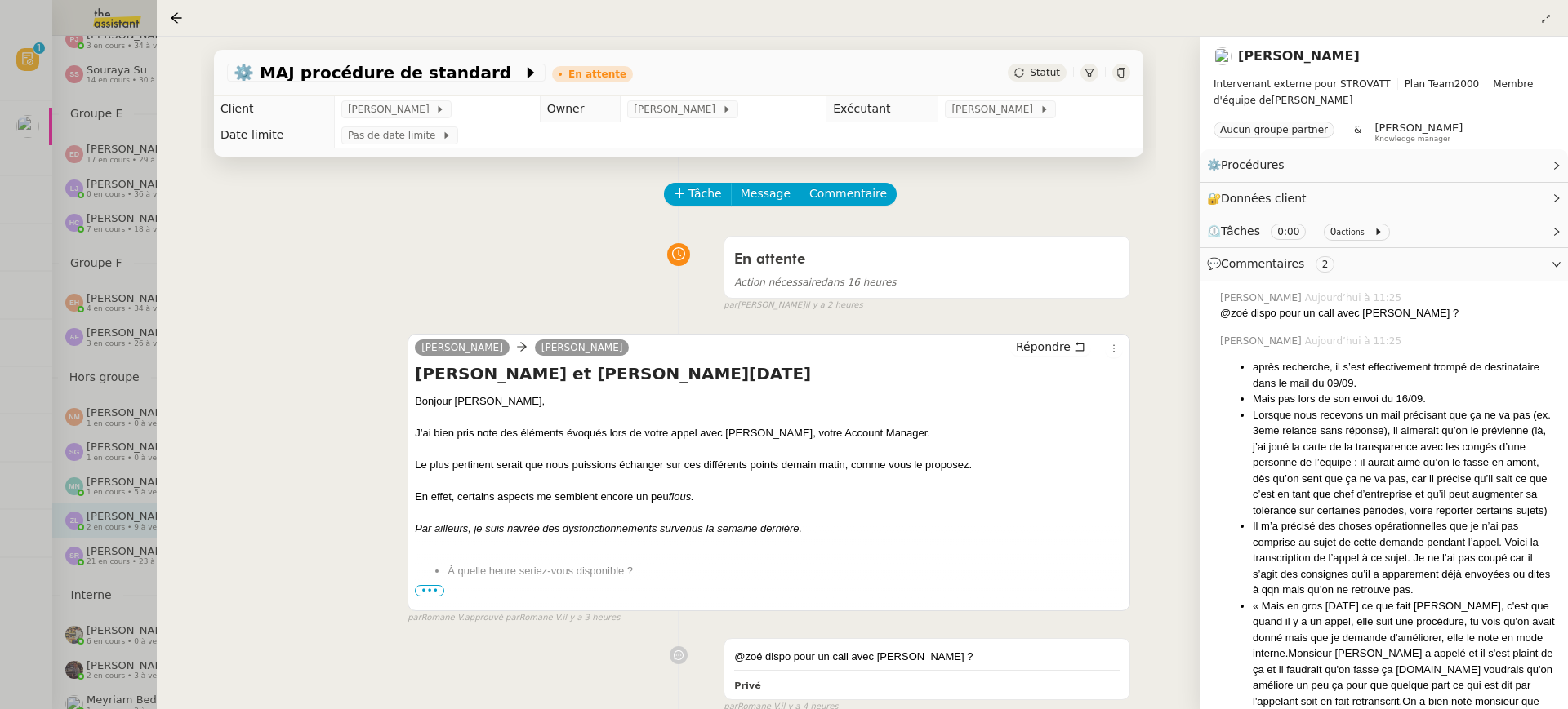
click at [66, 228] on div at bounding box center [784, 354] width 1568 height 709
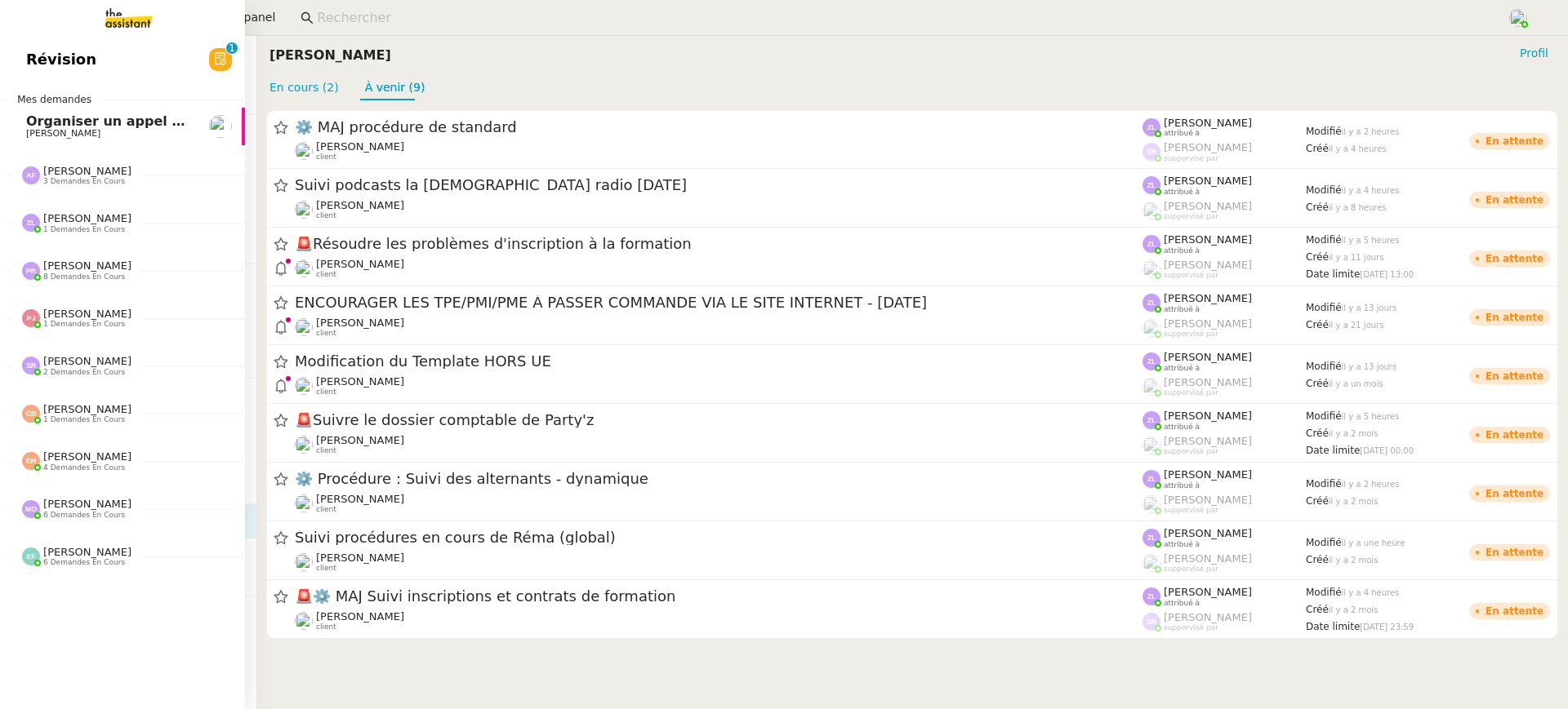
click at [40, 66] on span "Révision" at bounding box center [61, 59] width 70 height 24
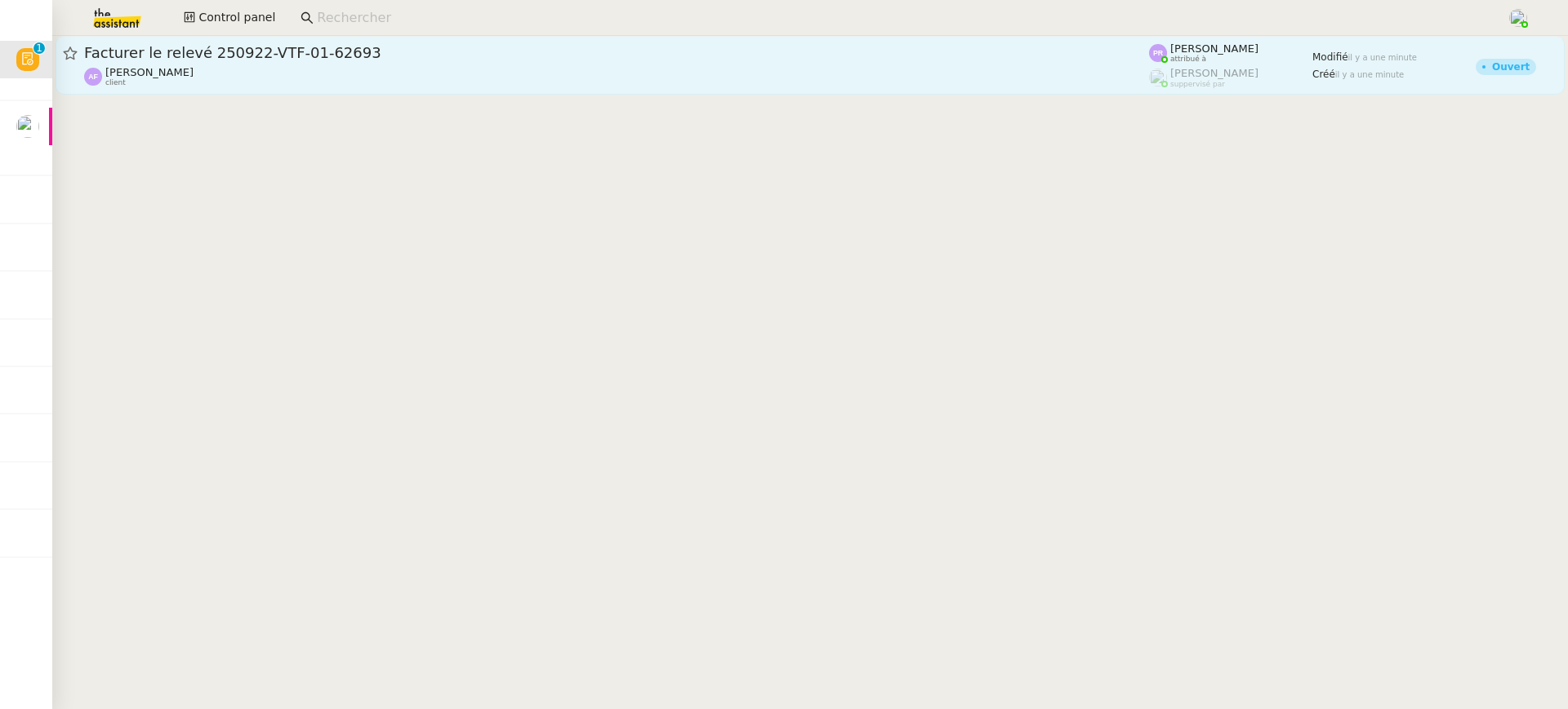
click at [285, 79] on div "Apolline FILLEY client" at bounding box center [616, 76] width 1065 height 22
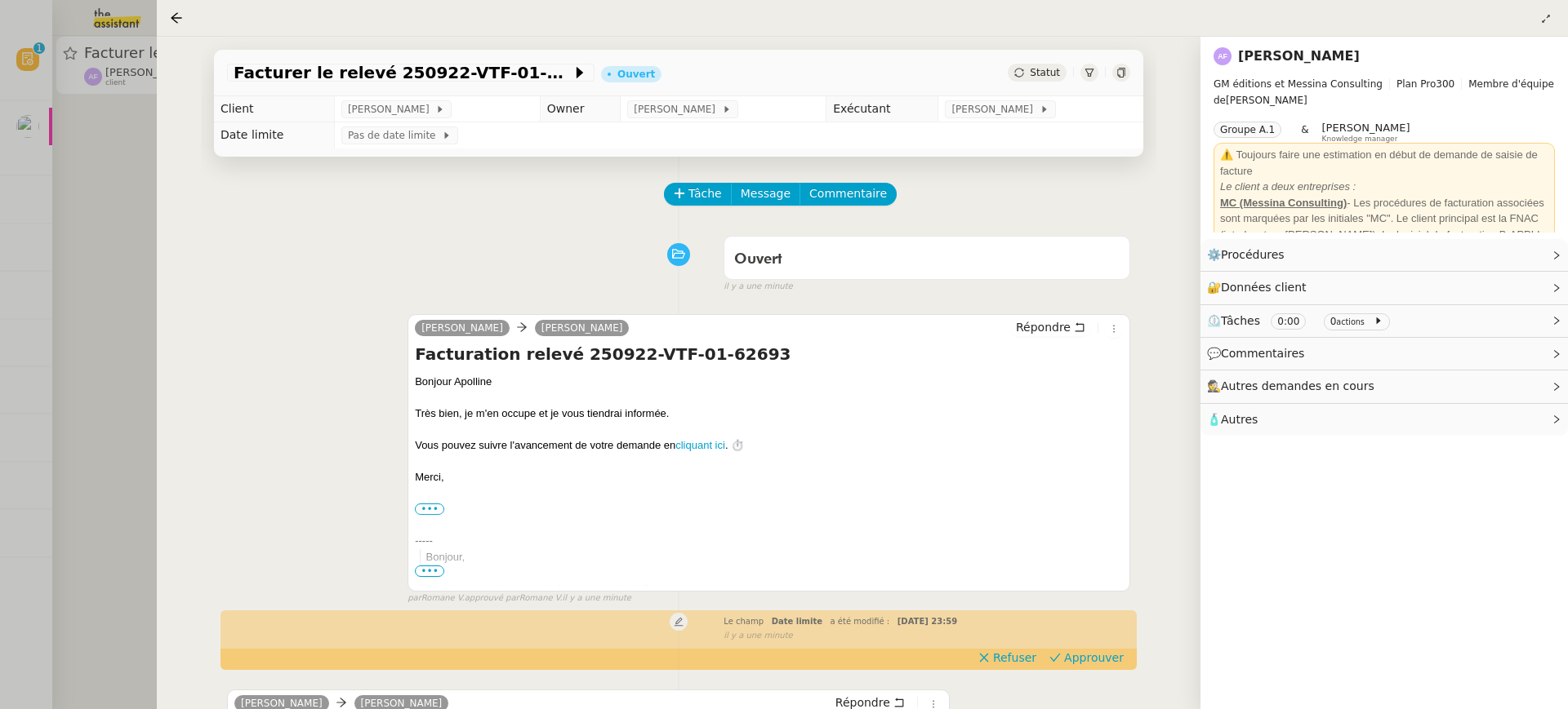
scroll to position [360, 0]
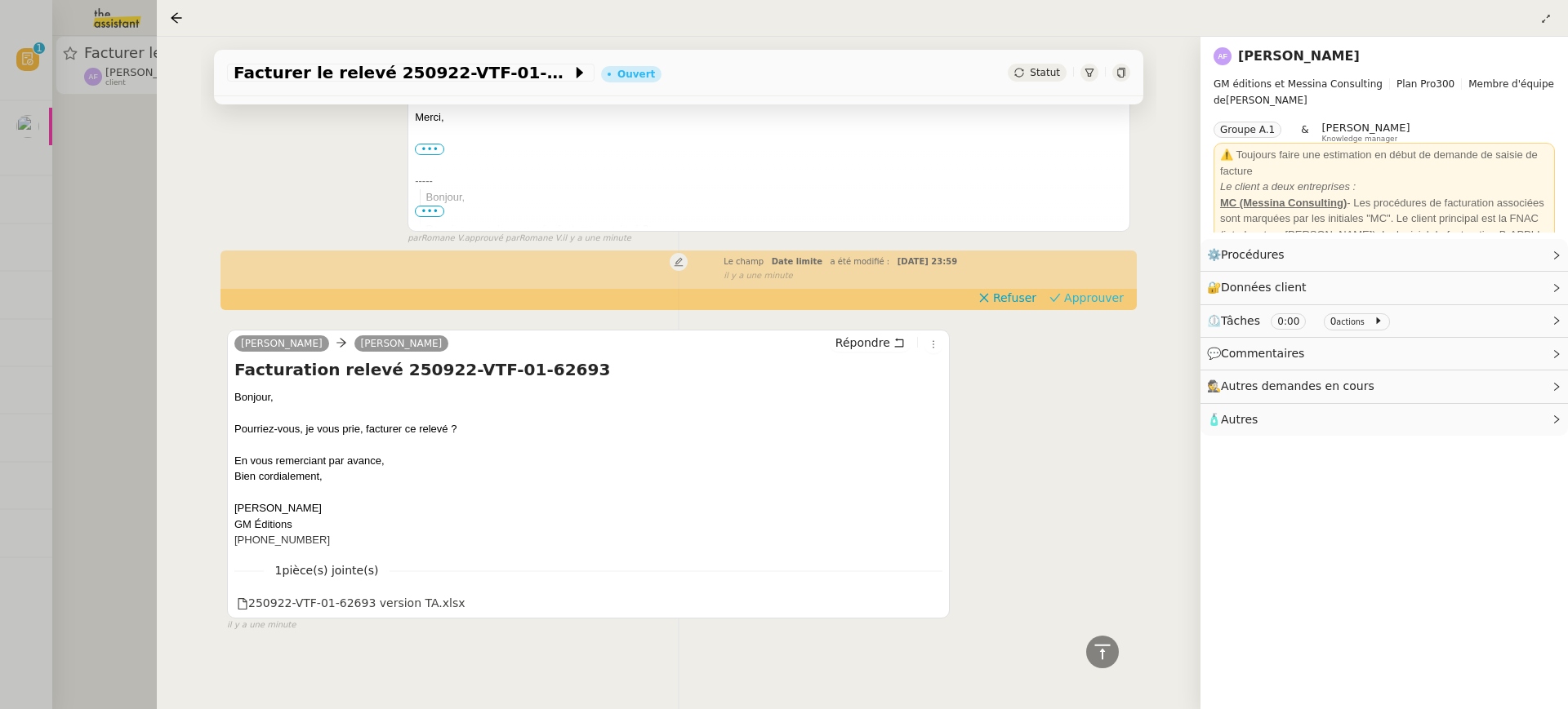
click at [1105, 300] on span "Approuver" at bounding box center [1094, 298] width 59 height 16
click at [104, 253] on div at bounding box center [784, 354] width 1568 height 709
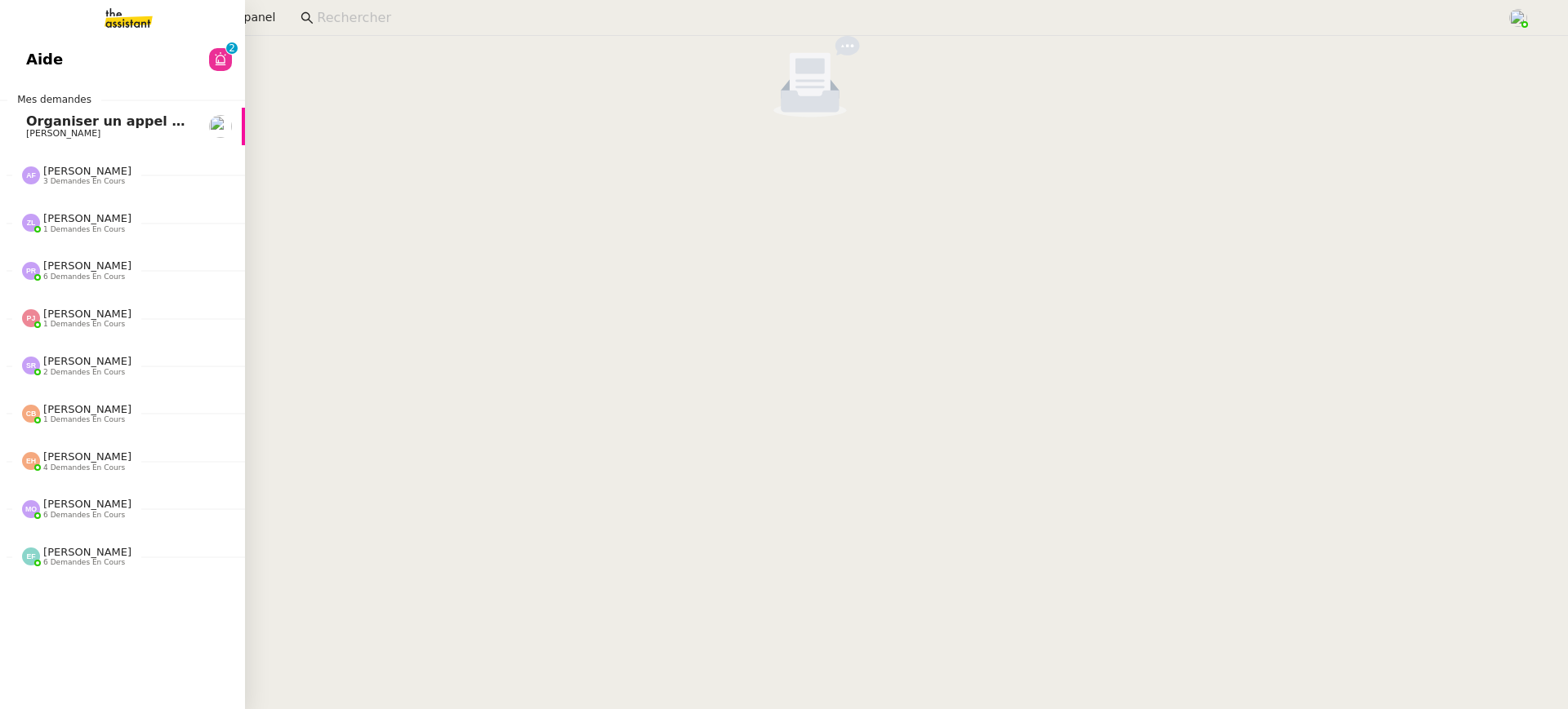
click at [113, 127] on span "Organiser un appel avec [PERSON_NAME]" at bounding box center [178, 121] width 305 height 15
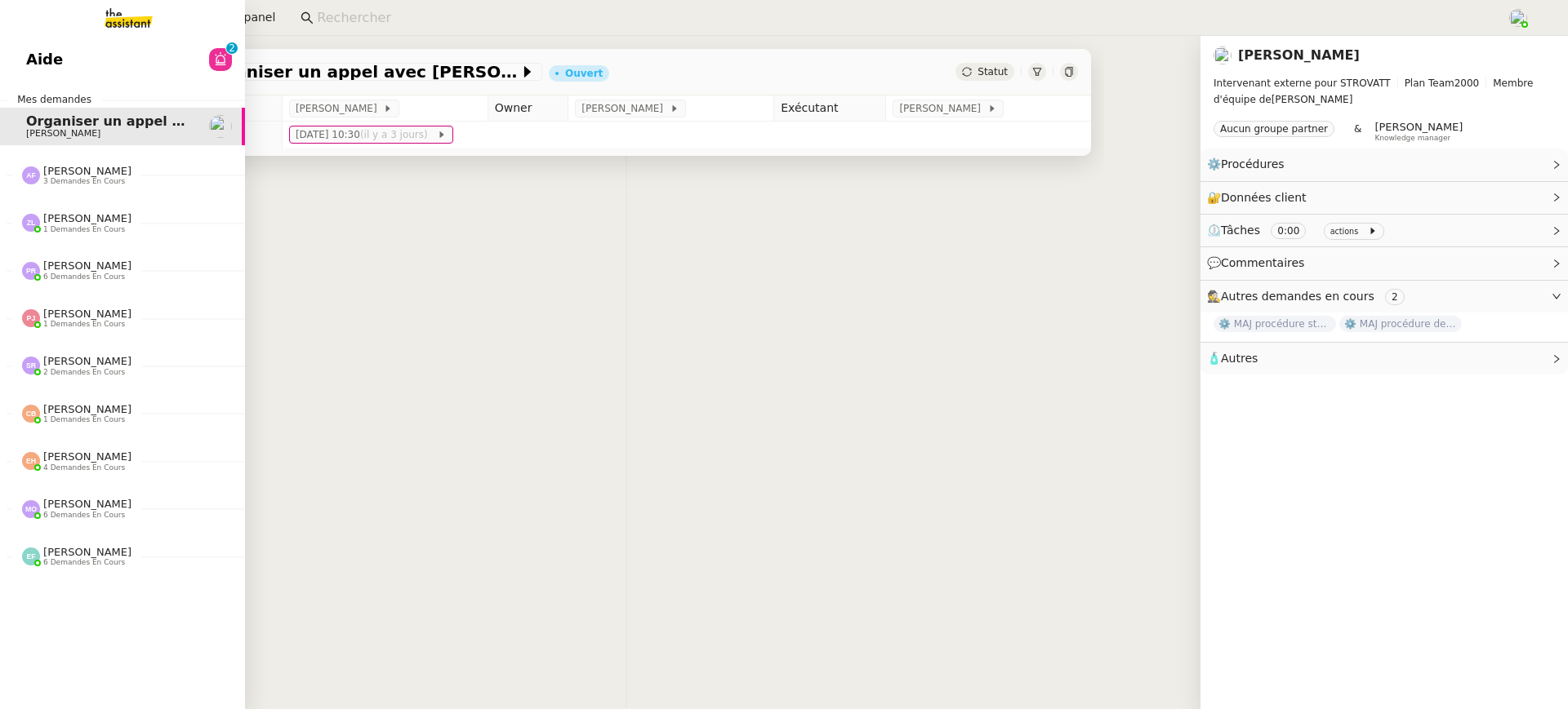
click at [95, 52] on link "Aide 0 1 2 3 4 5 6 7 8 9" at bounding box center [122, 59] width 245 height 38
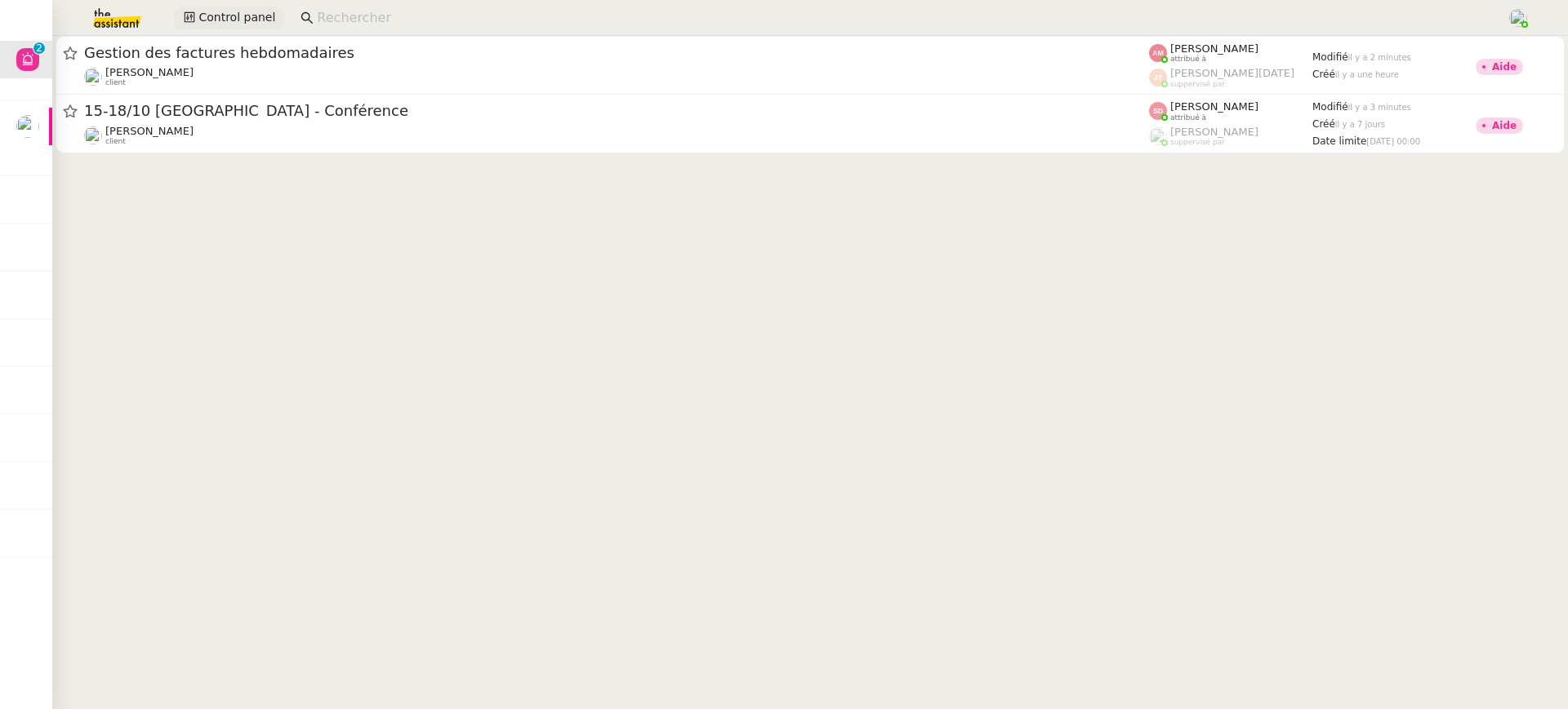
click at [222, 7] on button "Control panel" at bounding box center [229, 17] width 111 height 22
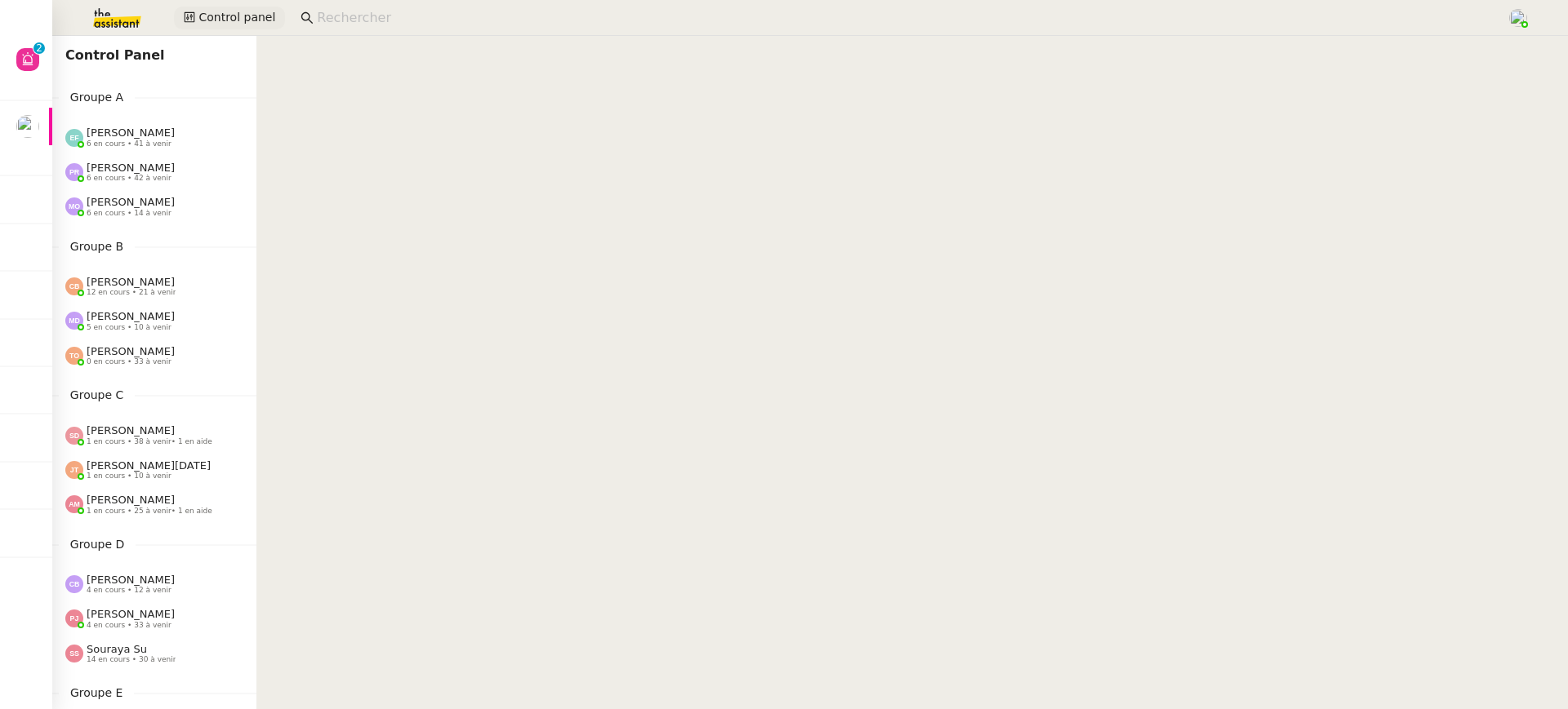
scroll to position [627, 0]
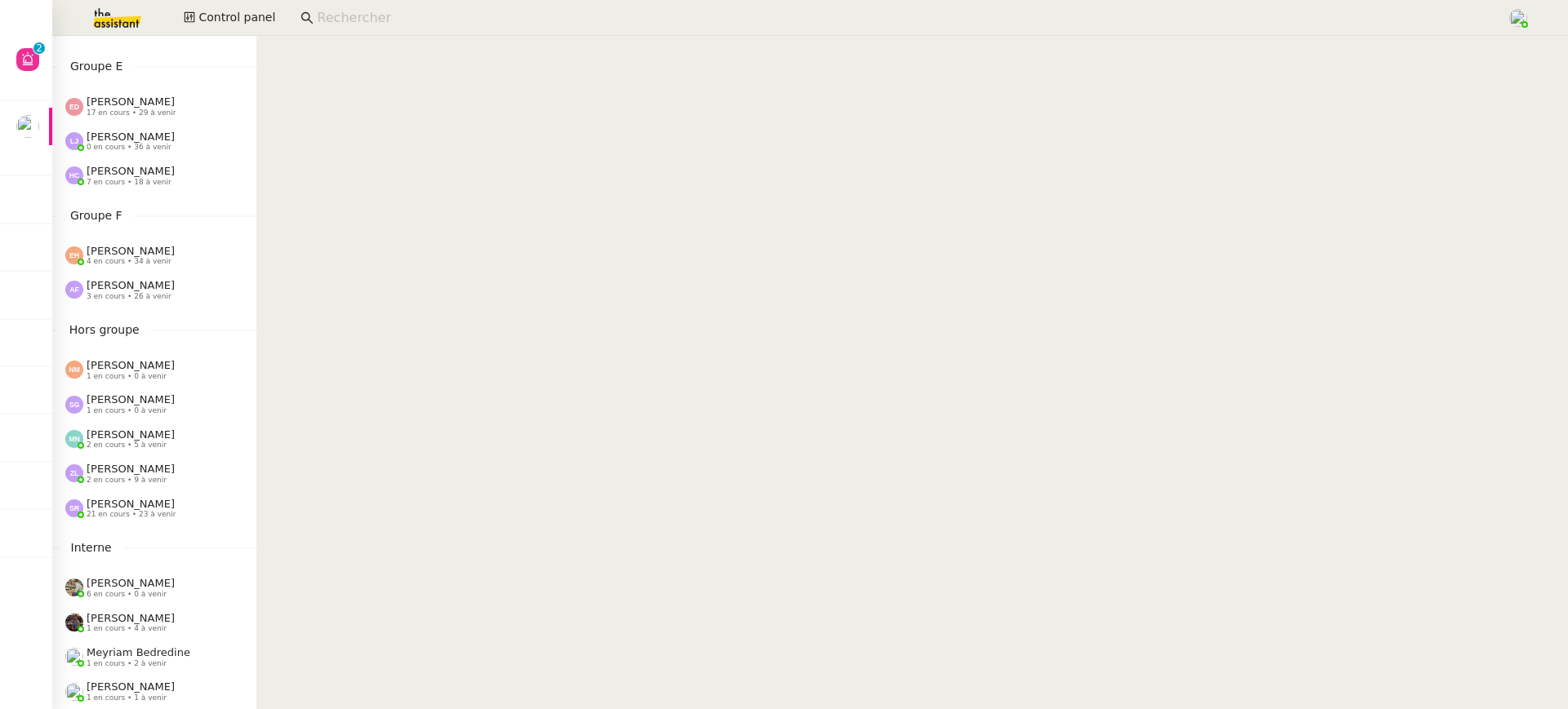
click at [147, 455] on div "Mélody Noé 2 en cours • 5 à venir" at bounding box center [154, 439] width 204 height 34
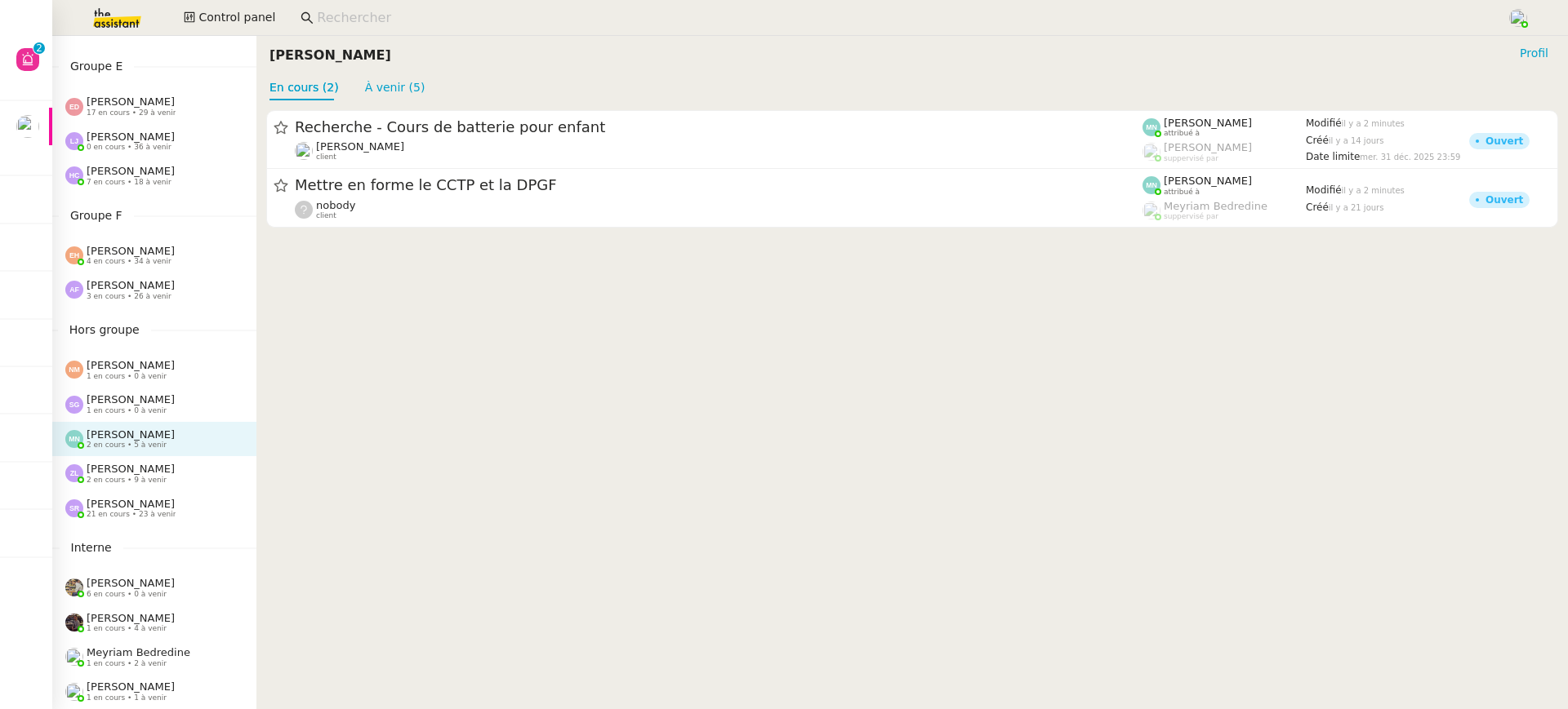
click at [163, 498] on span "[PERSON_NAME]" at bounding box center [131, 504] width 88 height 13
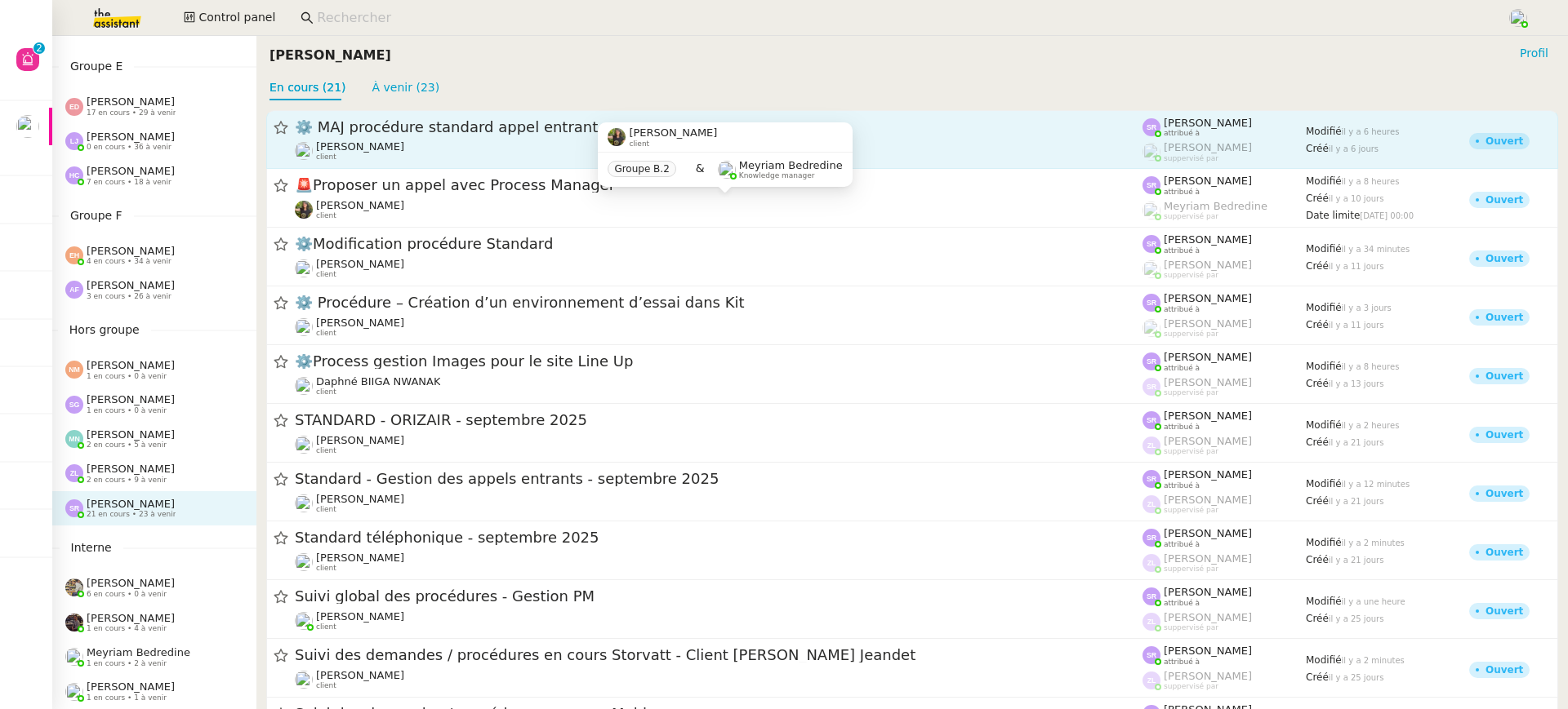
click at [464, 125] on span "⚙️ MAJ procédure standard appel entrant" at bounding box center [719, 127] width 848 height 14
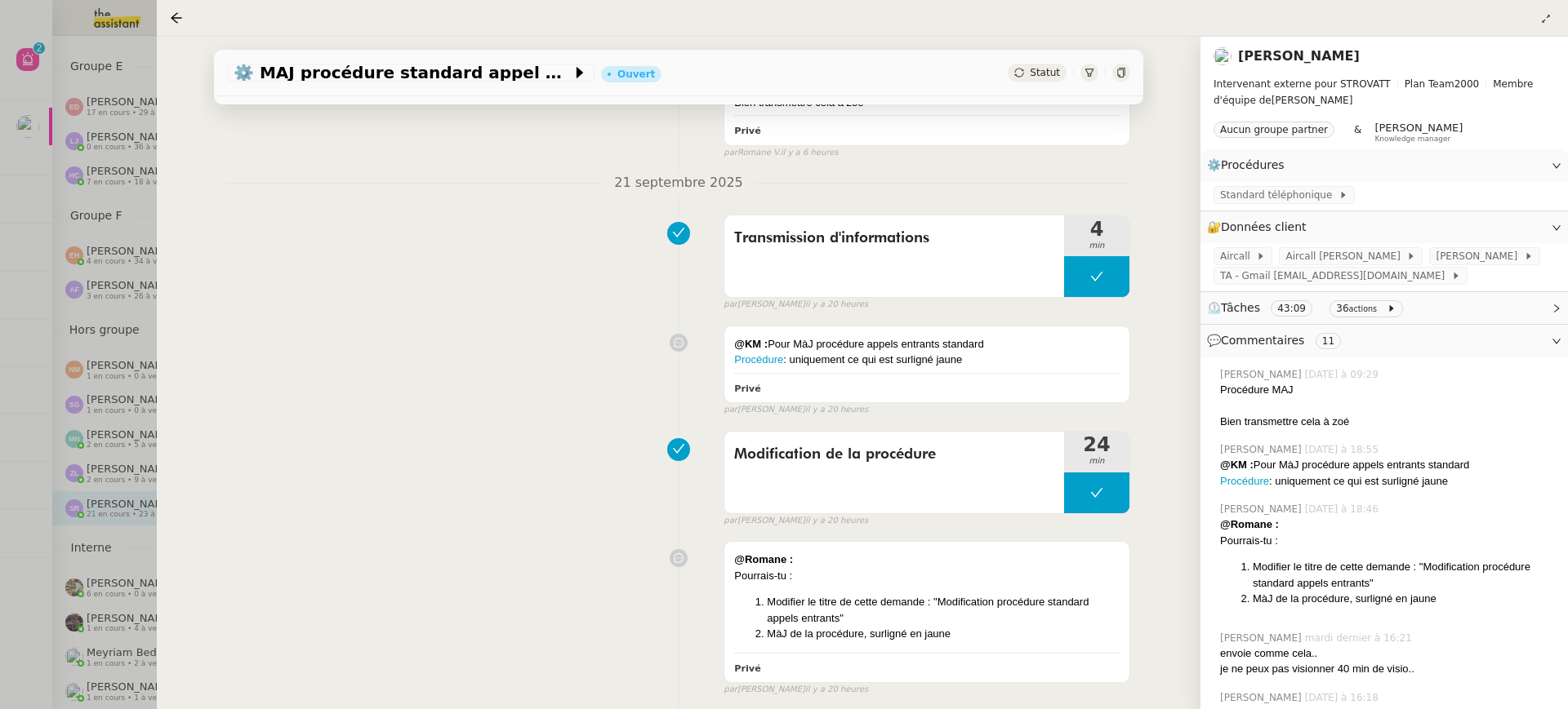
scroll to position [313, 0]
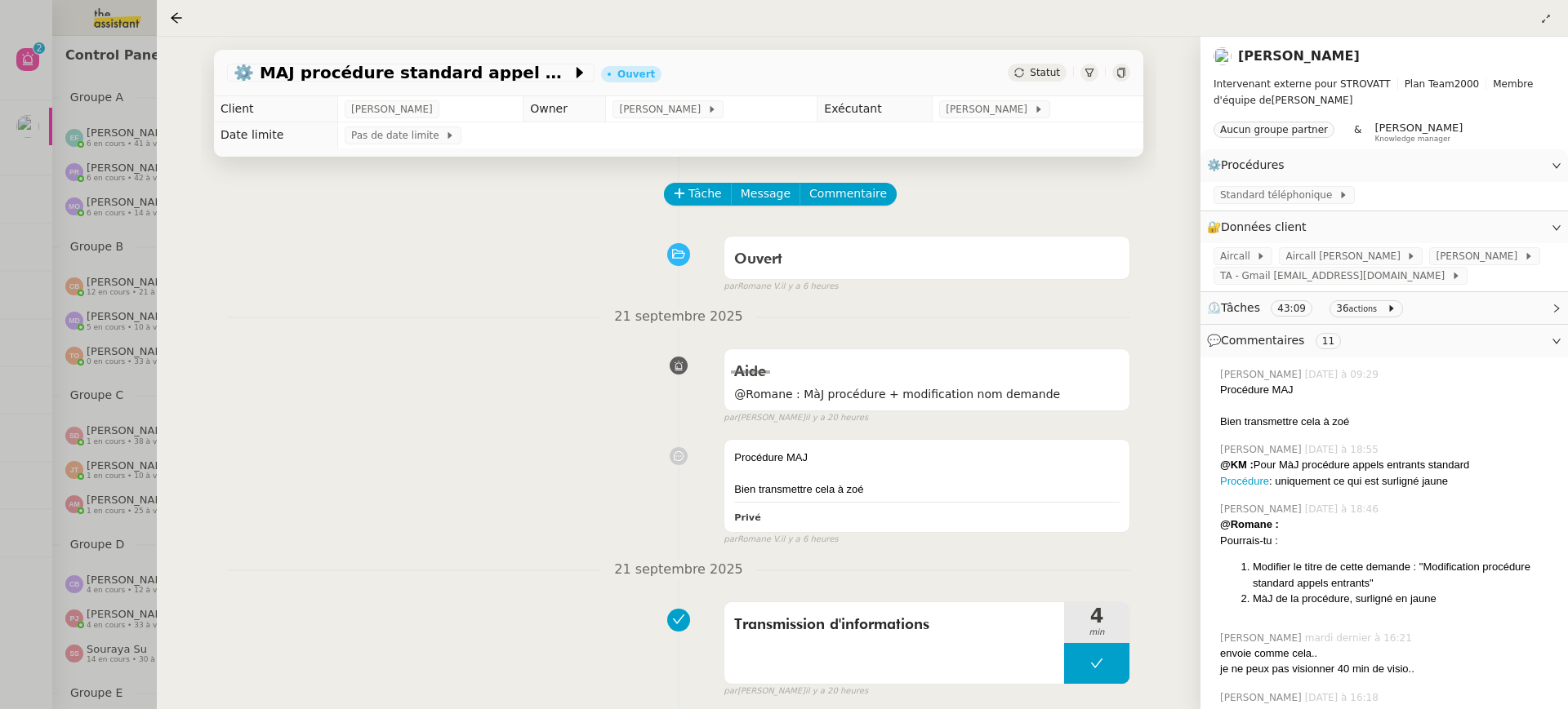
scroll to position [313, 0]
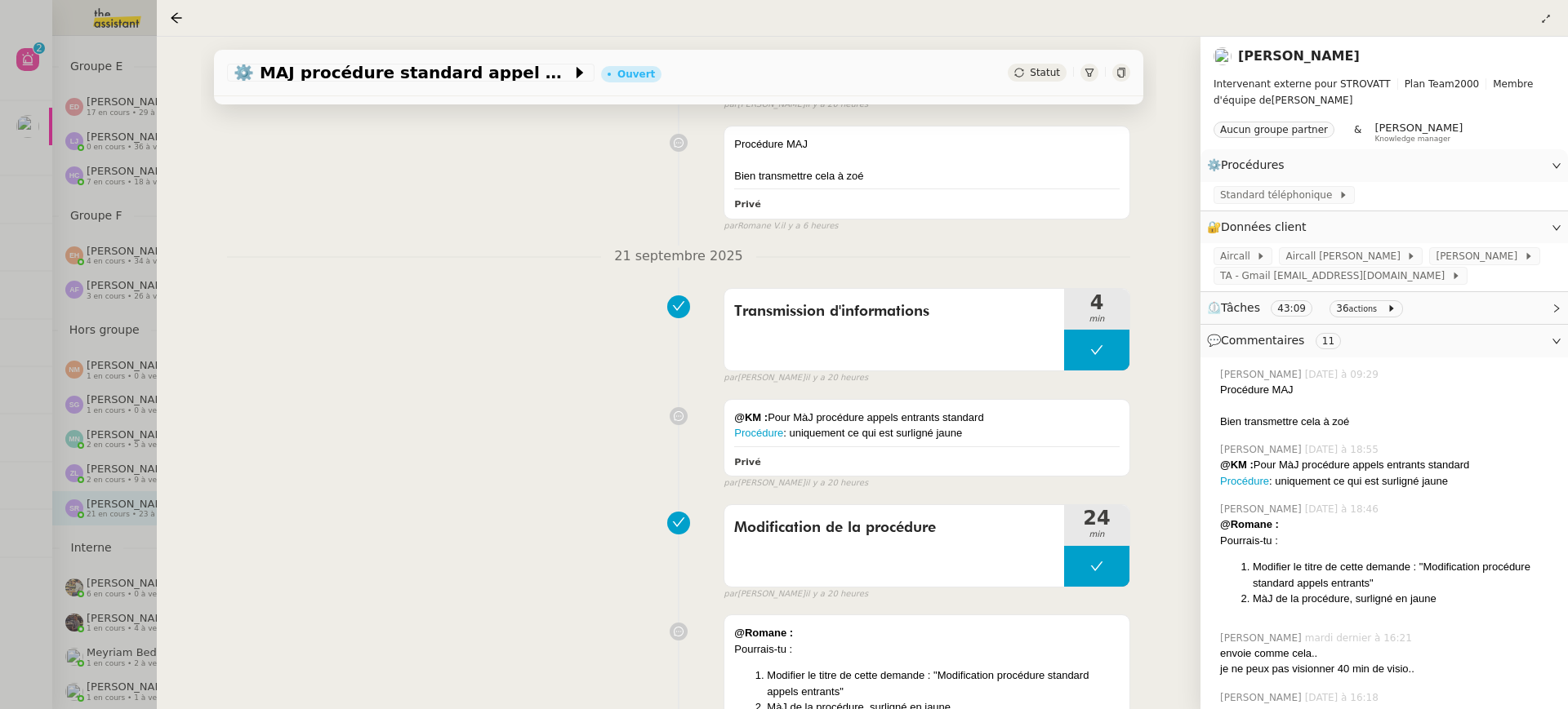
click at [84, 112] on div at bounding box center [784, 354] width 1568 height 709
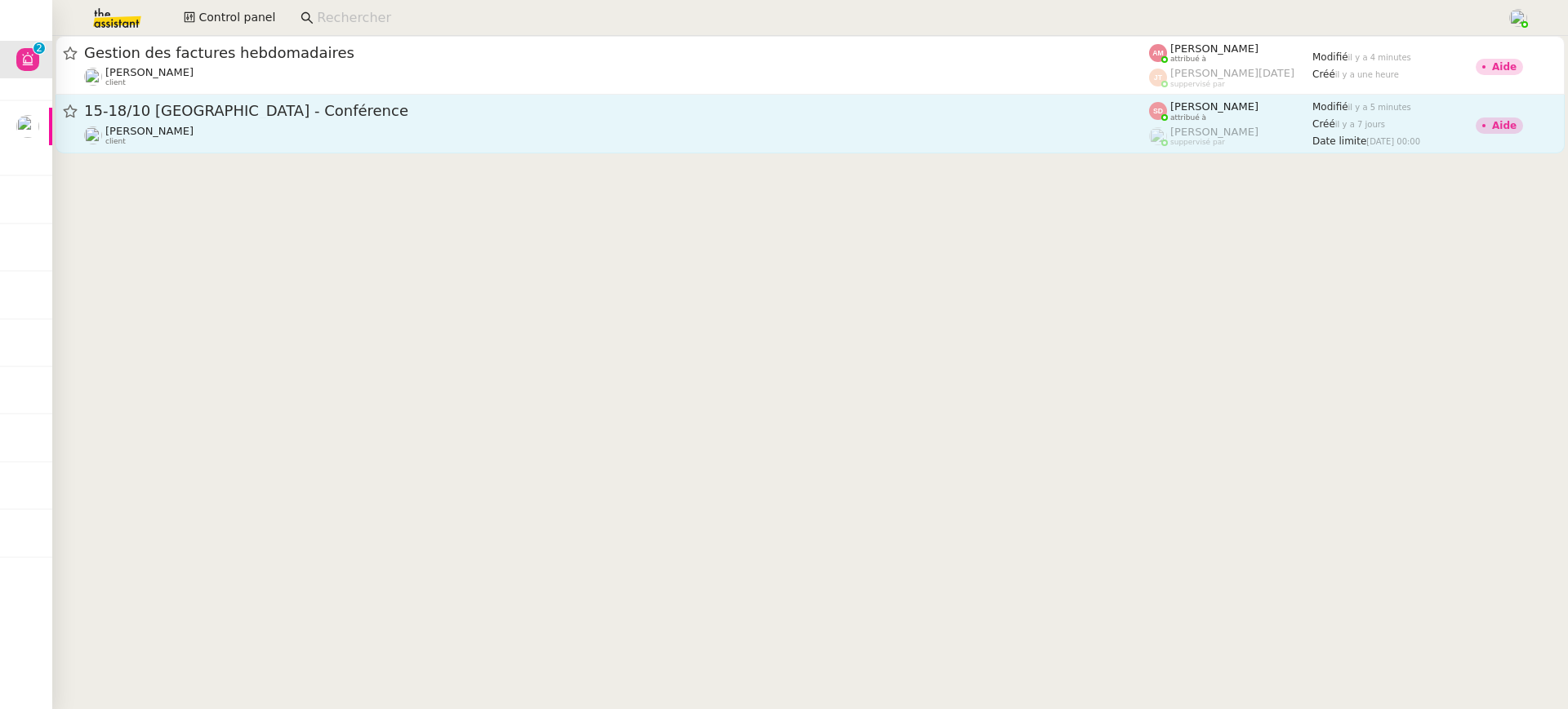
click at [284, 123] on div "15-18/10 [GEOGRAPHIC_DATA] - Conférence [PERSON_NAME] client" at bounding box center [616, 123] width 1065 height 45
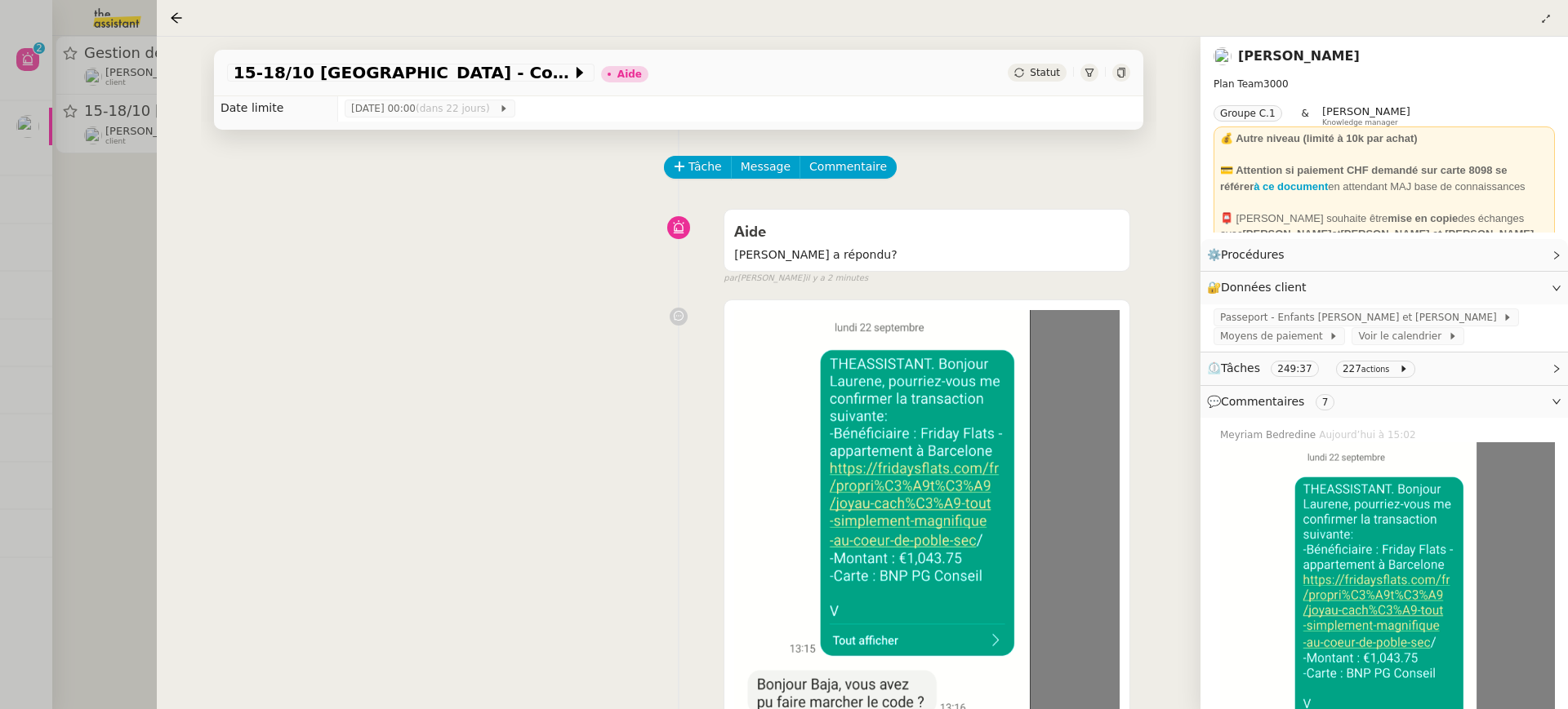
scroll to position [22, 0]
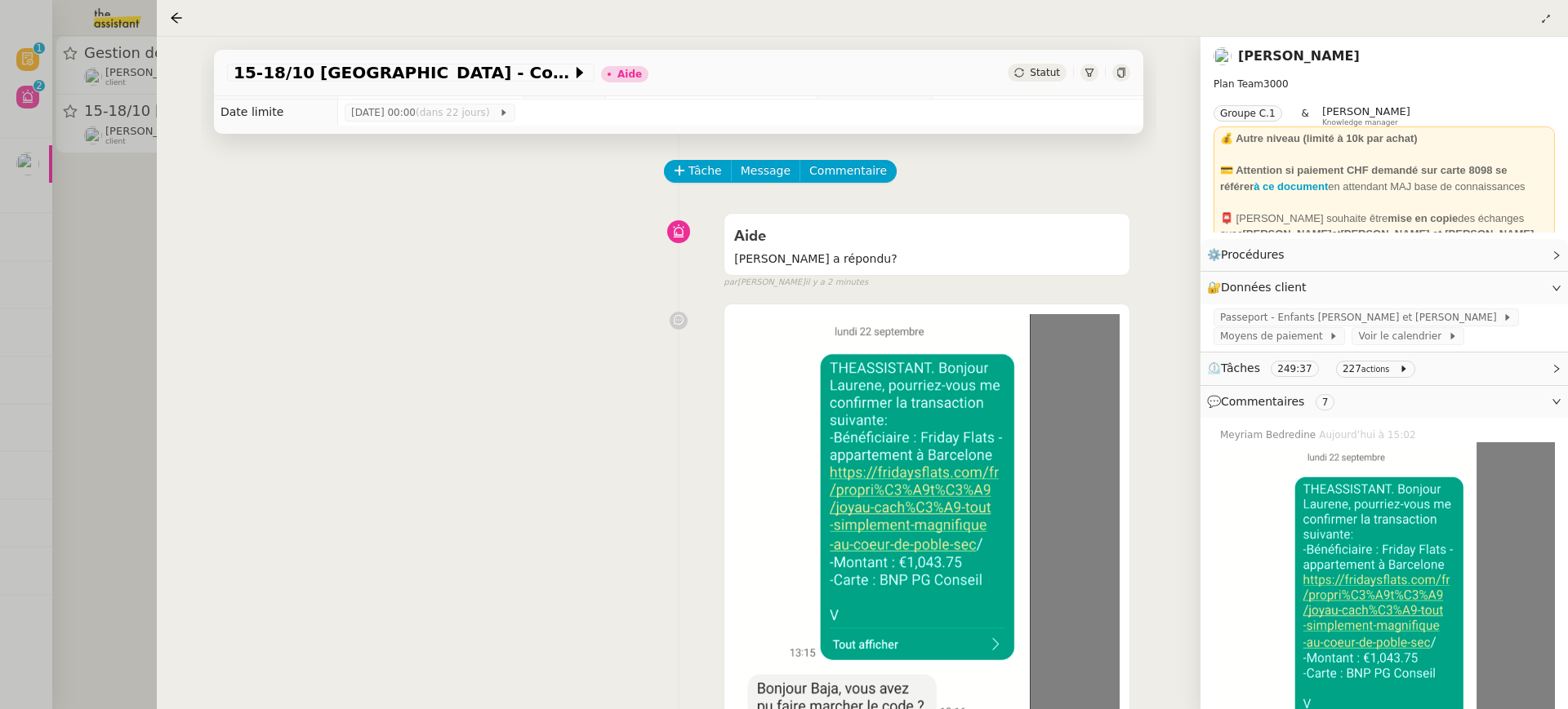
click at [93, 234] on div at bounding box center [784, 354] width 1568 height 709
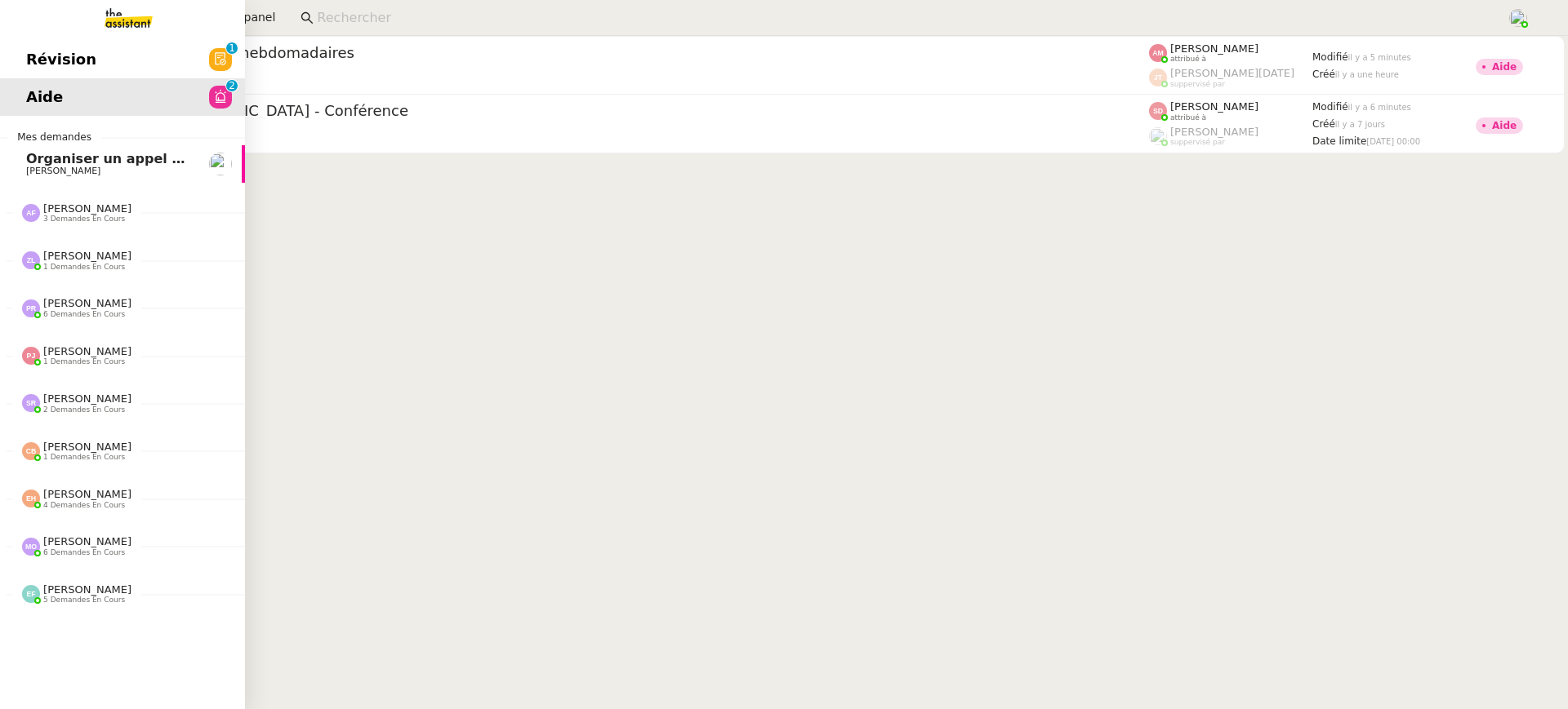
click at [81, 49] on span "Révision" at bounding box center [61, 59] width 70 height 24
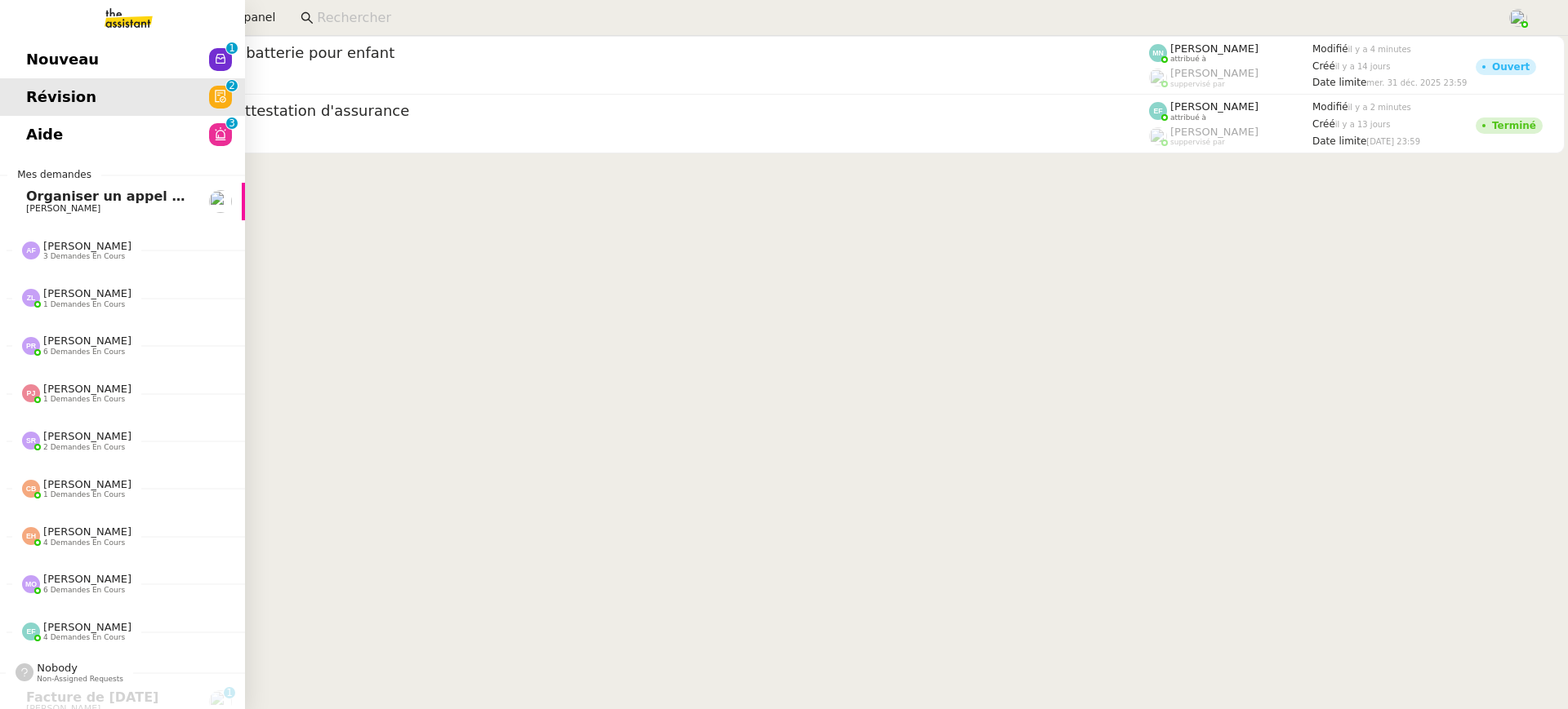
click at [52, 136] on span "Aide" at bounding box center [44, 134] width 37 height 24
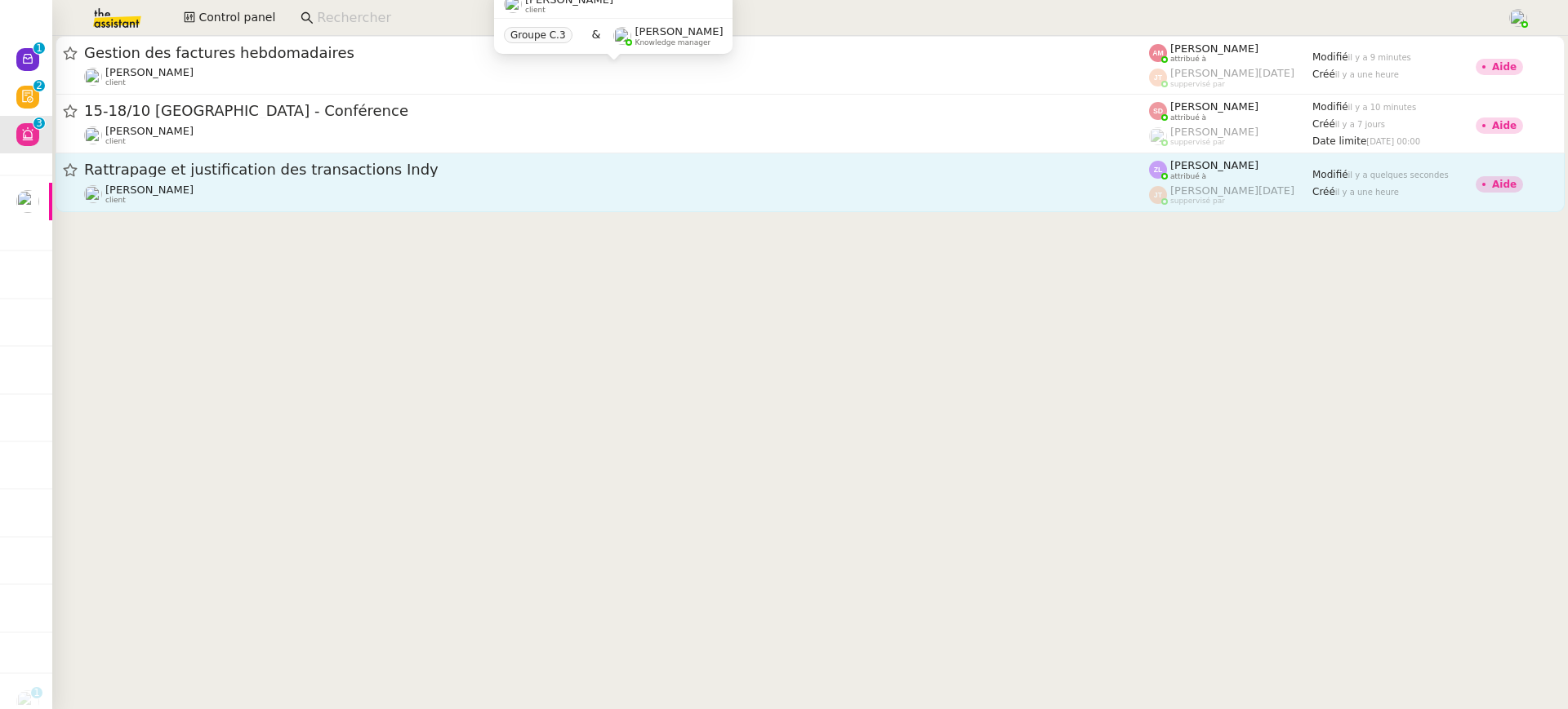
click at [792, 206] on link "Rattrapage et justification des transactions Indy [PERSON_NAME] client [PERSON_…" at bounding box center [810, 183] width 1509 height 58
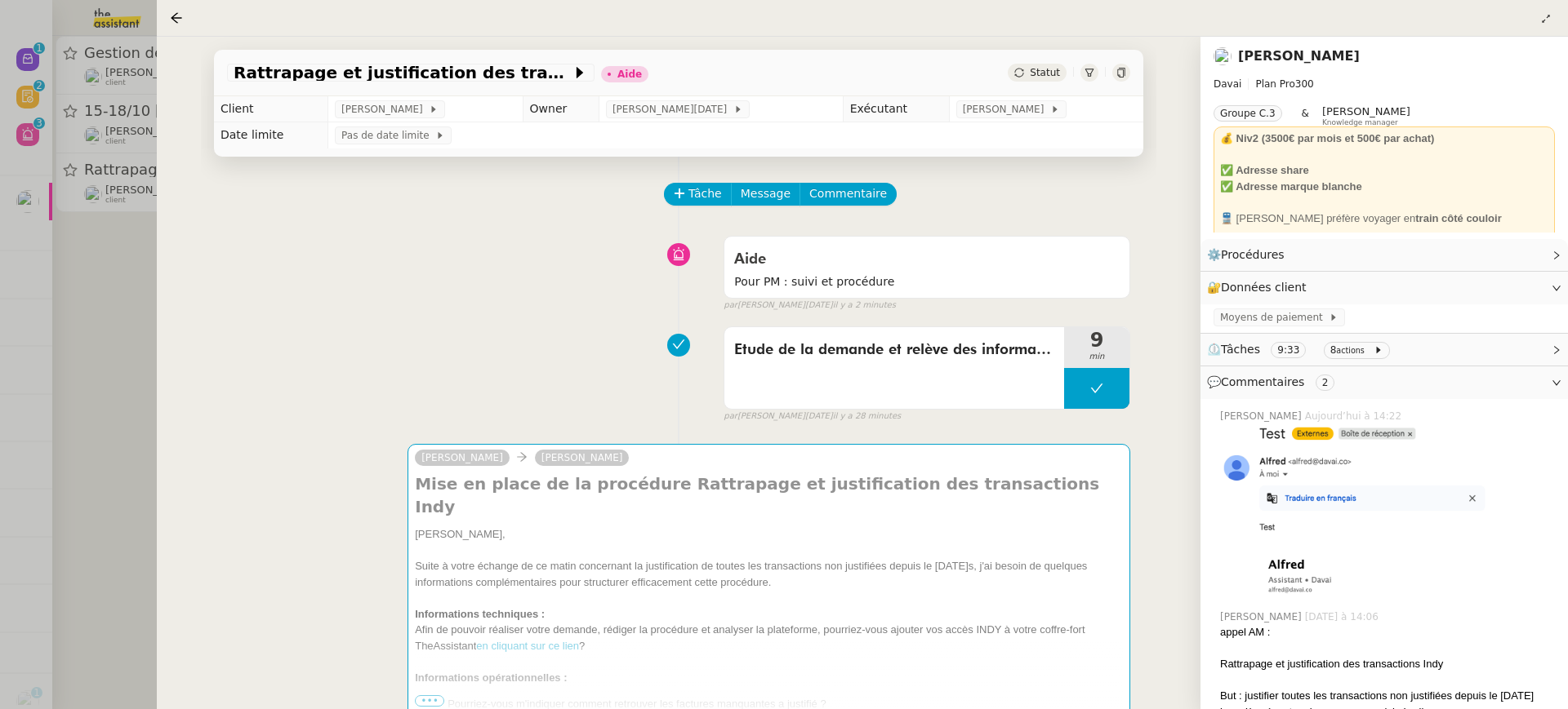
click at [52, 195] on div at bounding box center [784, 354] width 1568 height 709
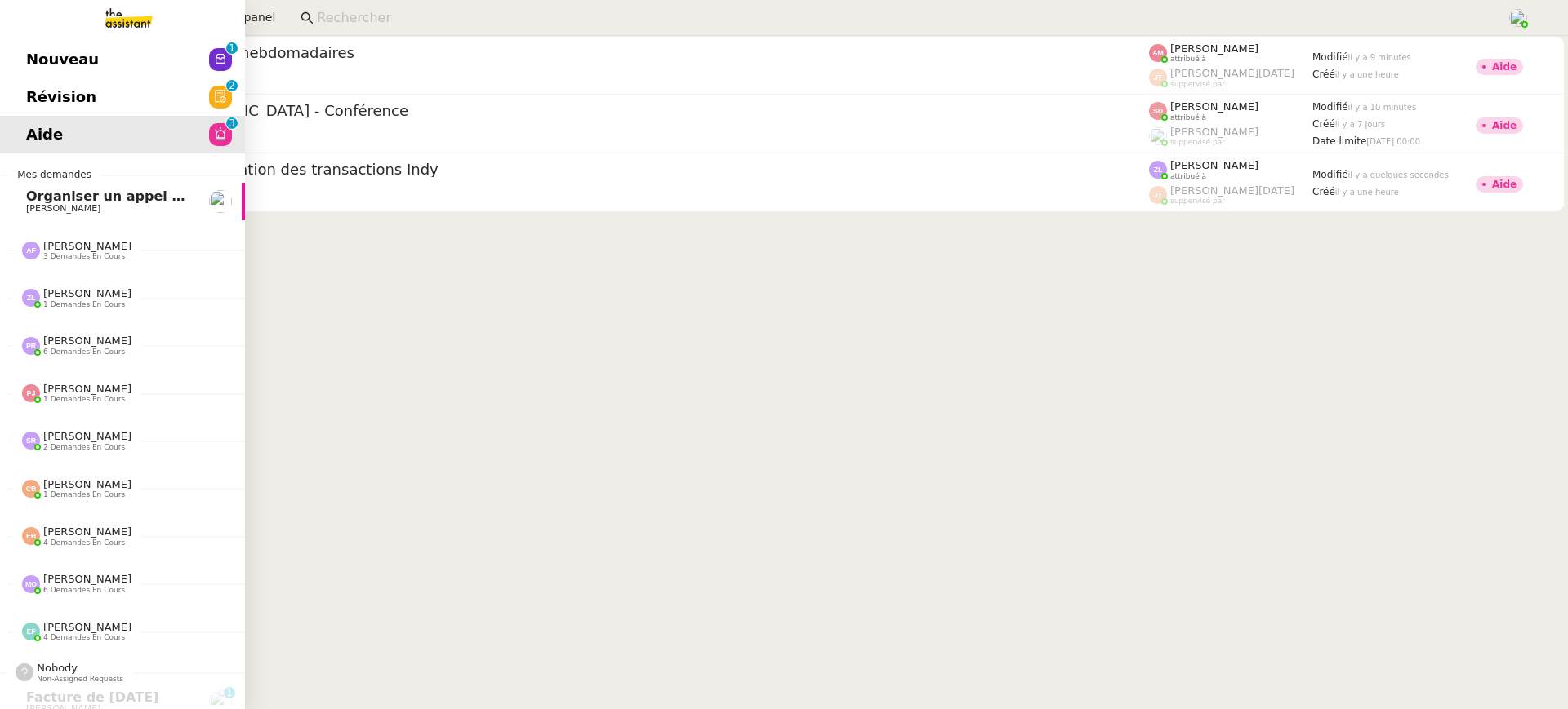
click at [53, 94] on link "Révision 0 1 2 3 4 5 6 7 8 9" at bounding box center [122, 97] width 245 height 38
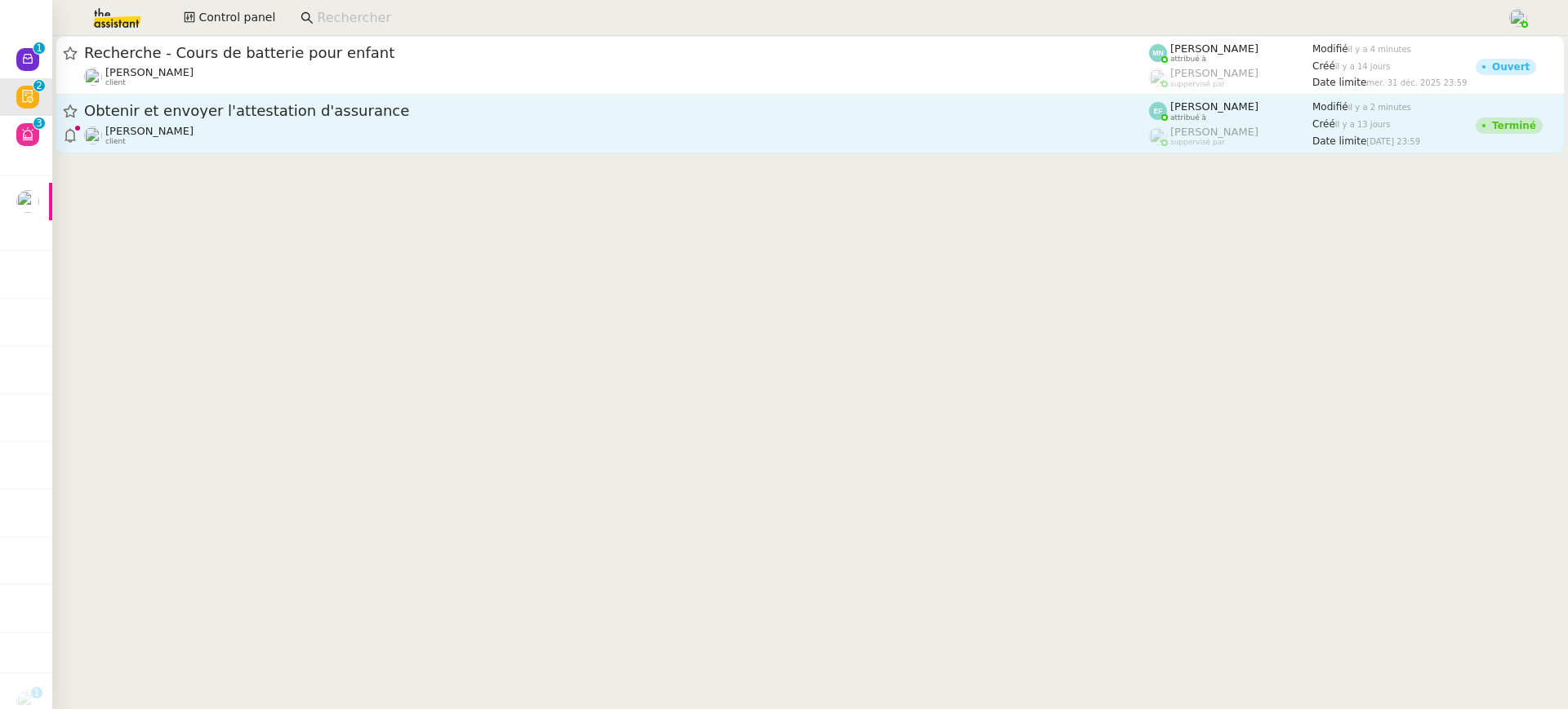
click at [790, 136] on div "[PERSON_NAME] client" at bounding box center [616, 136] width 1065 height 22
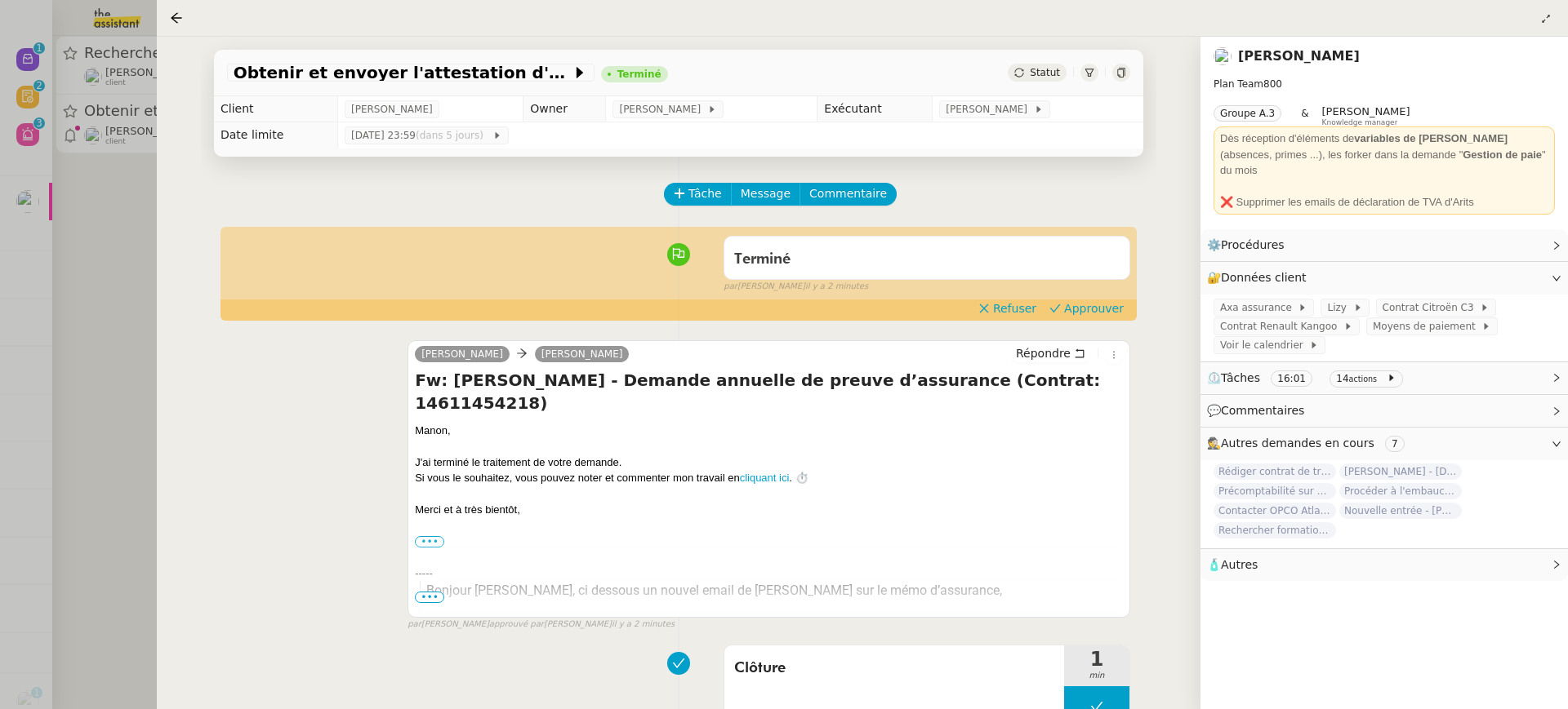
click at [1090, 294] on div "Terminé false par [PERSON_NAME] il y a 2 minutes" at bounding box center [678, 261] width 903 height 66
click at [1091, 318] on button "Approuver" at bounding box center [1086, 309] width 87 height 18
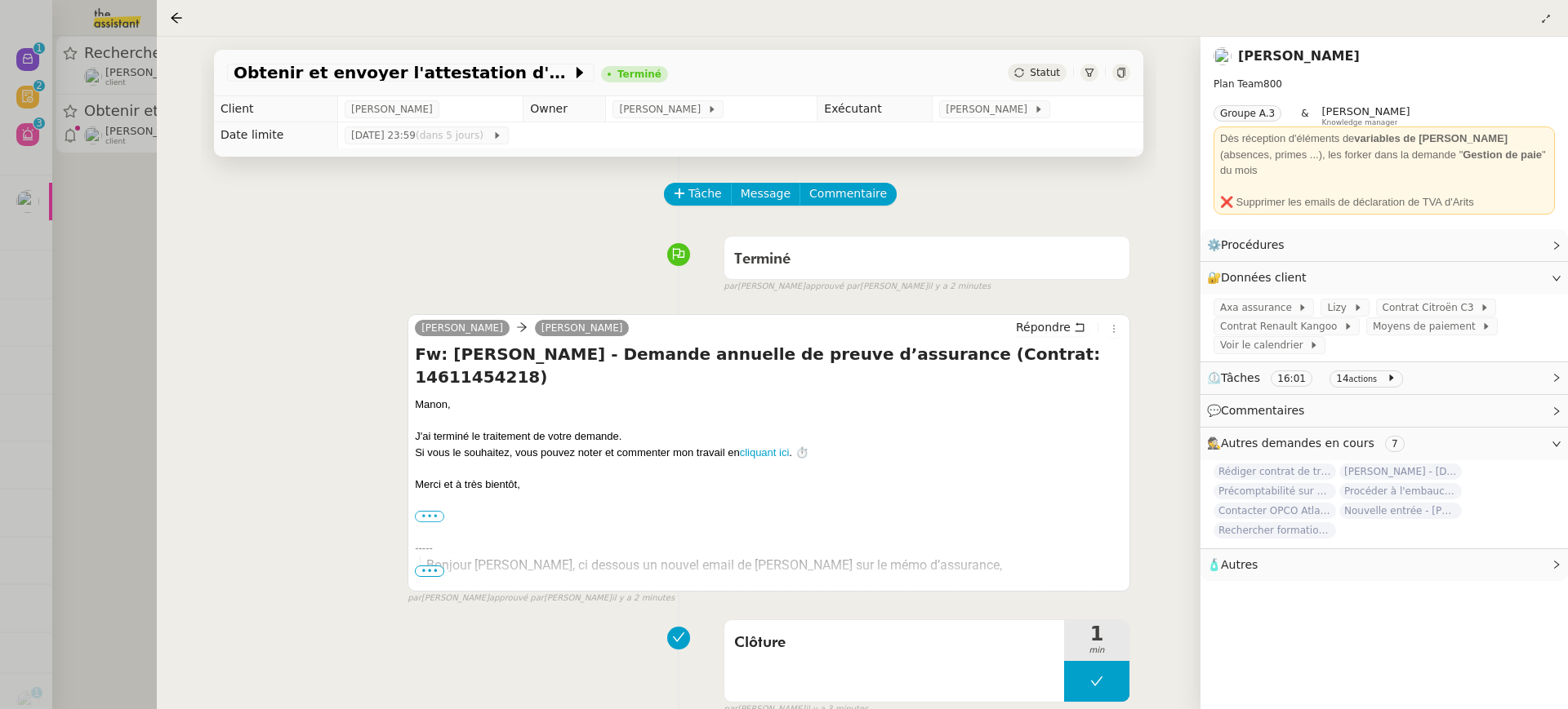
click at [59, 123] on div at bounding box center [784, 354] width 1568 height 709
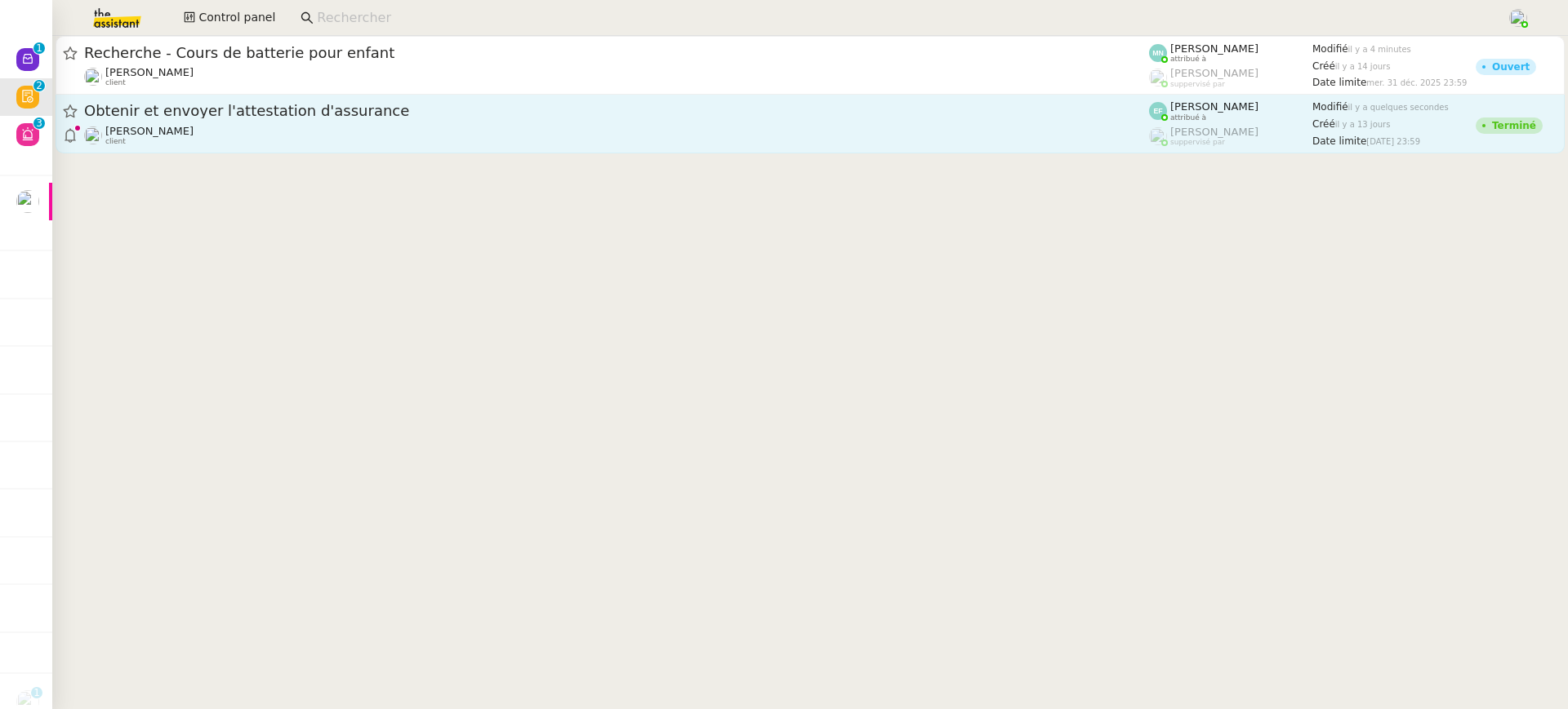
click at [246, 127] on div "Manon Loustau client" at bounding box center [616, 136] width 1065 height 22
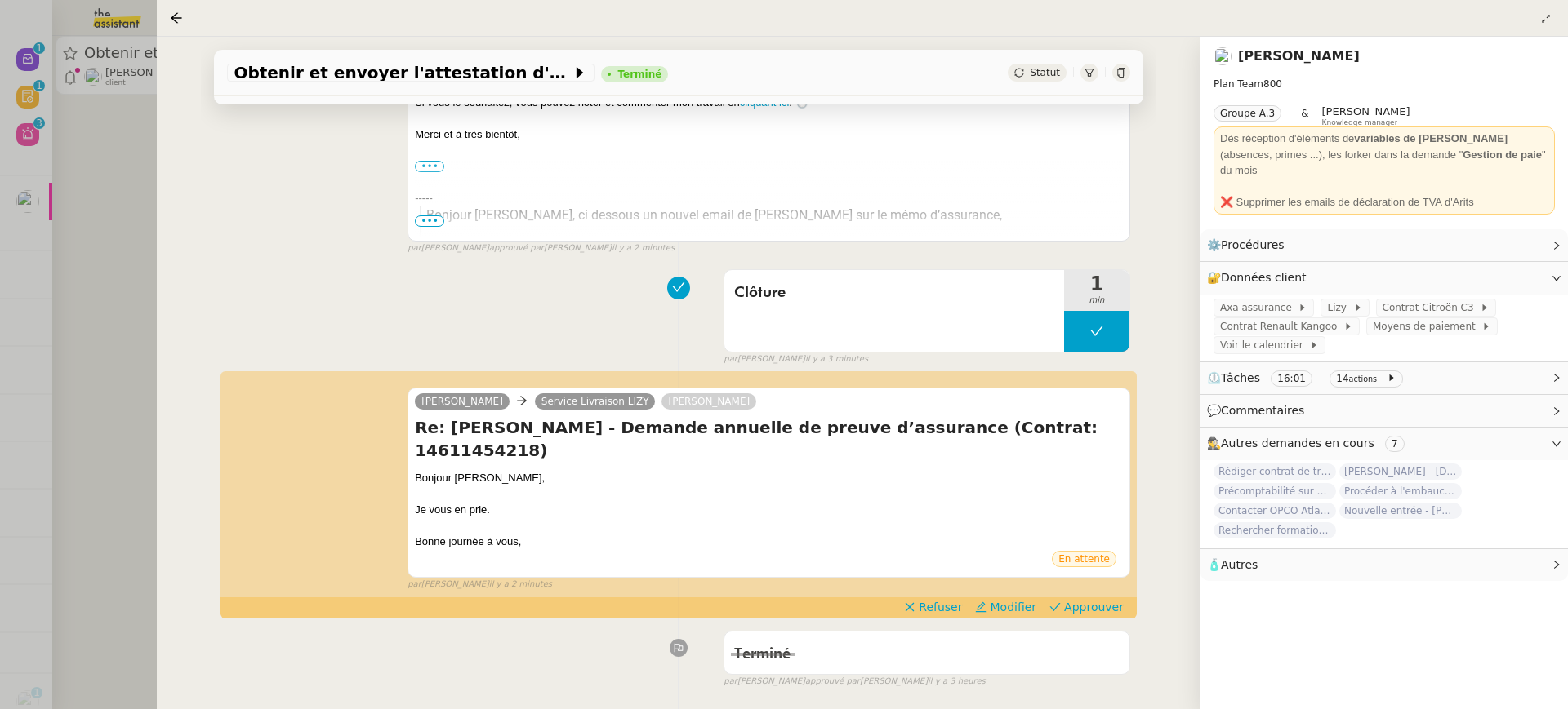
scroll to position [536, 0]
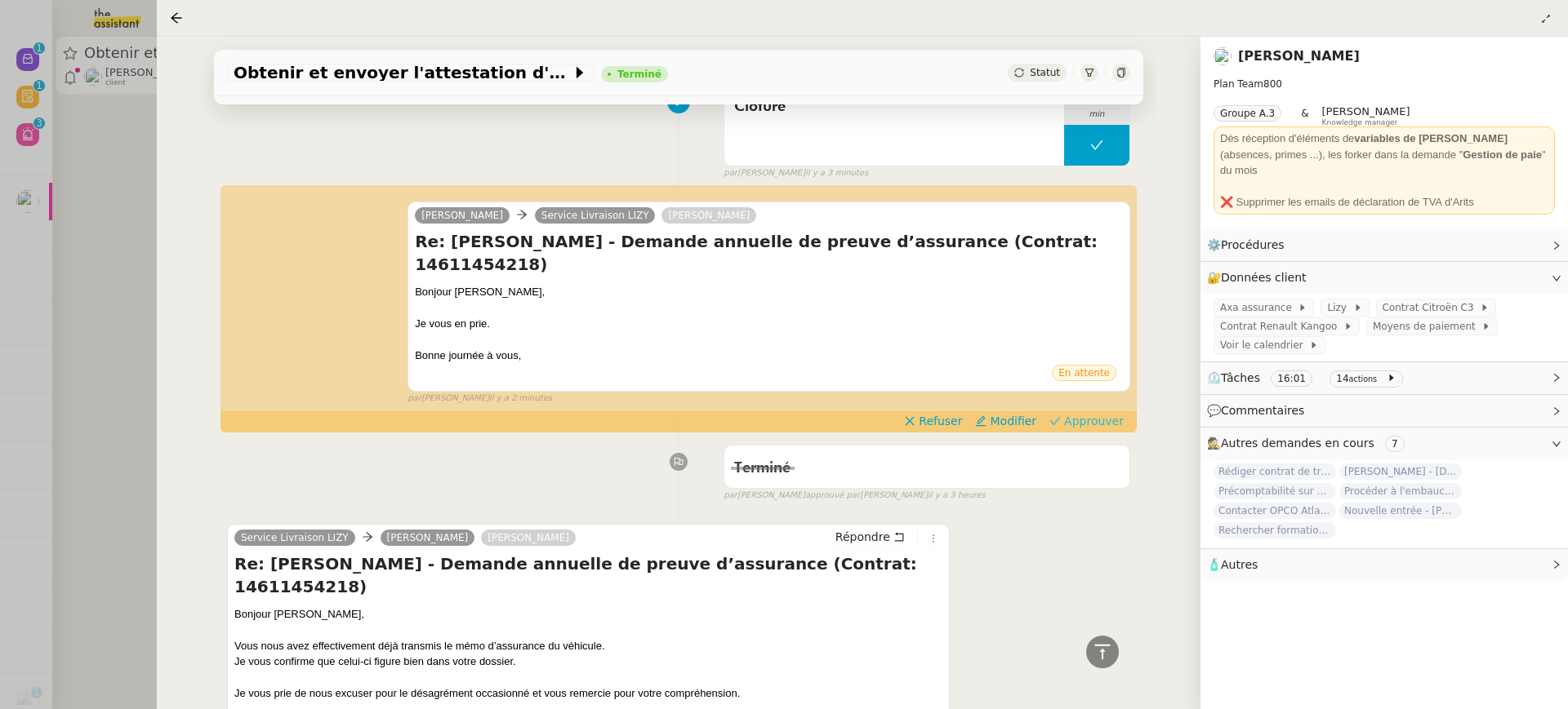
click at [1106, 413] on span "Approuver" at bounding box center [1094, 421] width 59 height 16
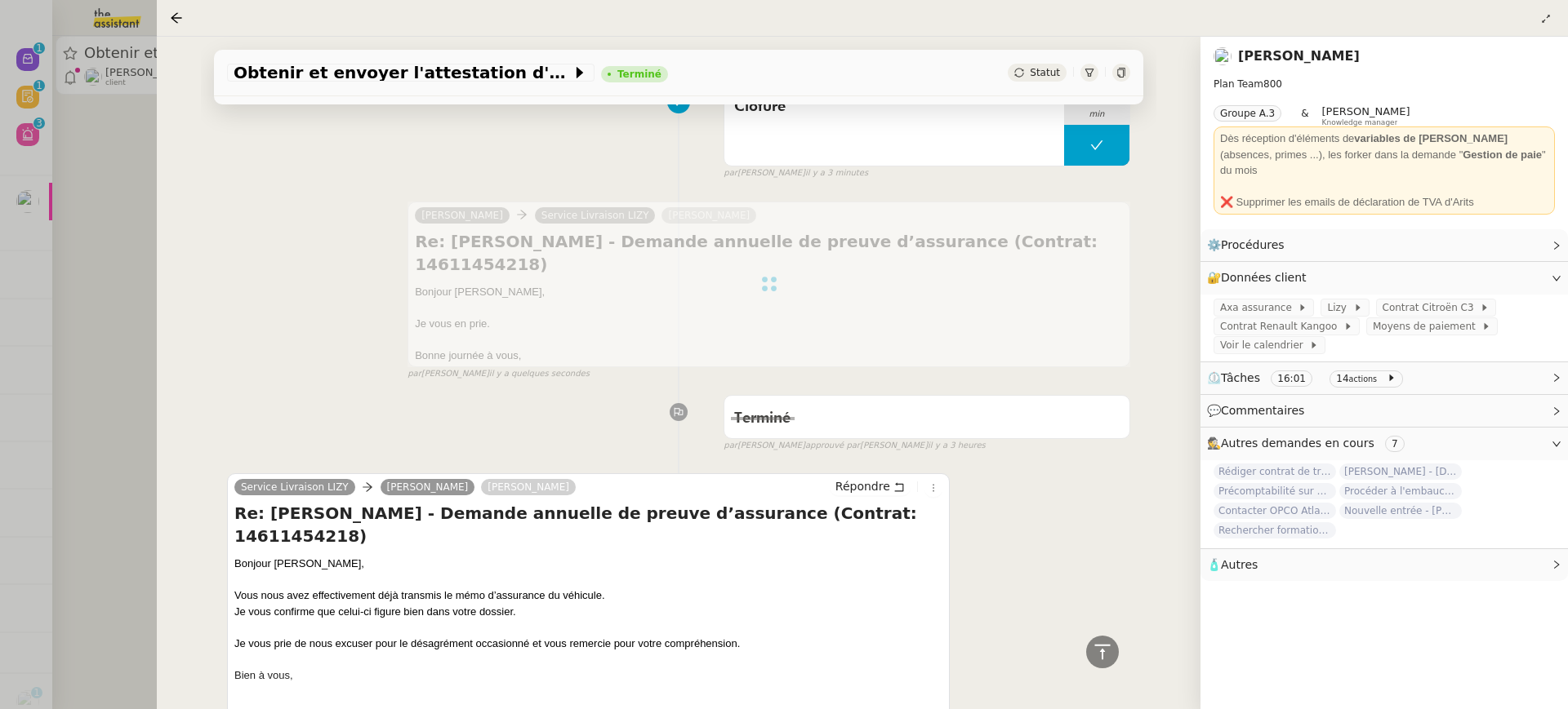
click at [116, 104] on div at bounding box center [784, 354] width 1568 height 709
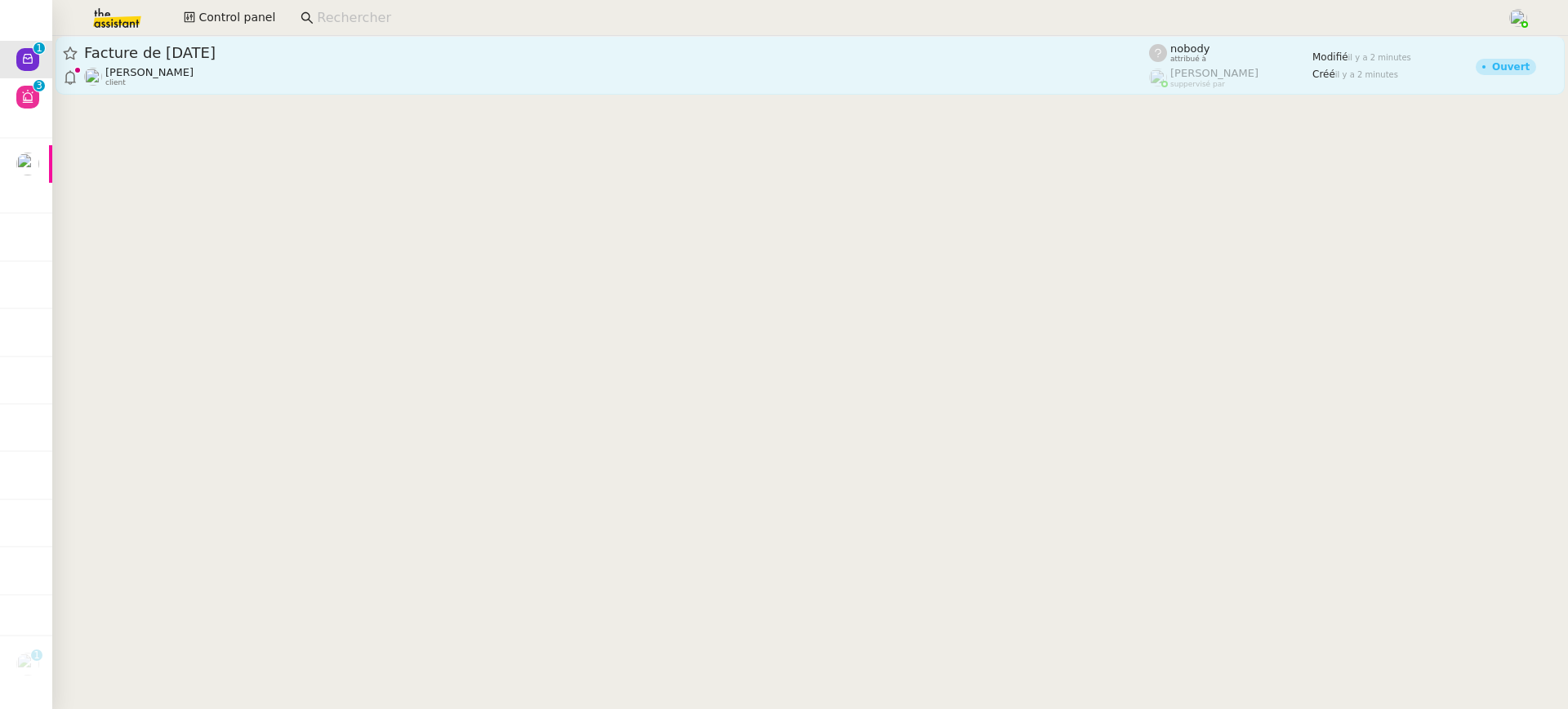
click at [483, 90] on link "Facture de juin 2025 Florent Seiler client nobody attribué à Romane Vachon supp…" at bounding box center [810, 65] width 1509 height 58
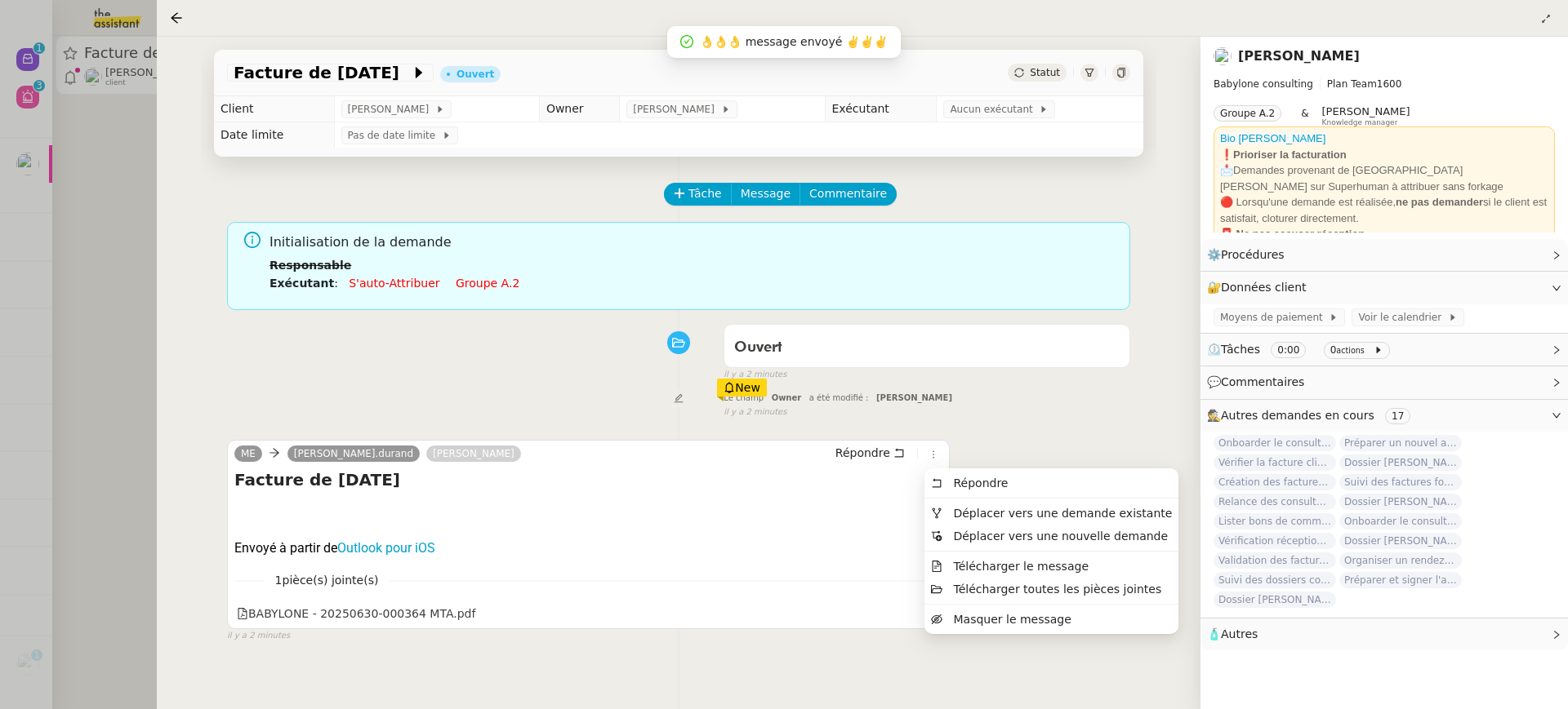
click at [959, 498] on li at bounding box center [1051, 498] width 254 height 1
click at [972, 515] on span "Déplacer vers une demande existante" at bounding box center [1062, 513] width 219 height 13
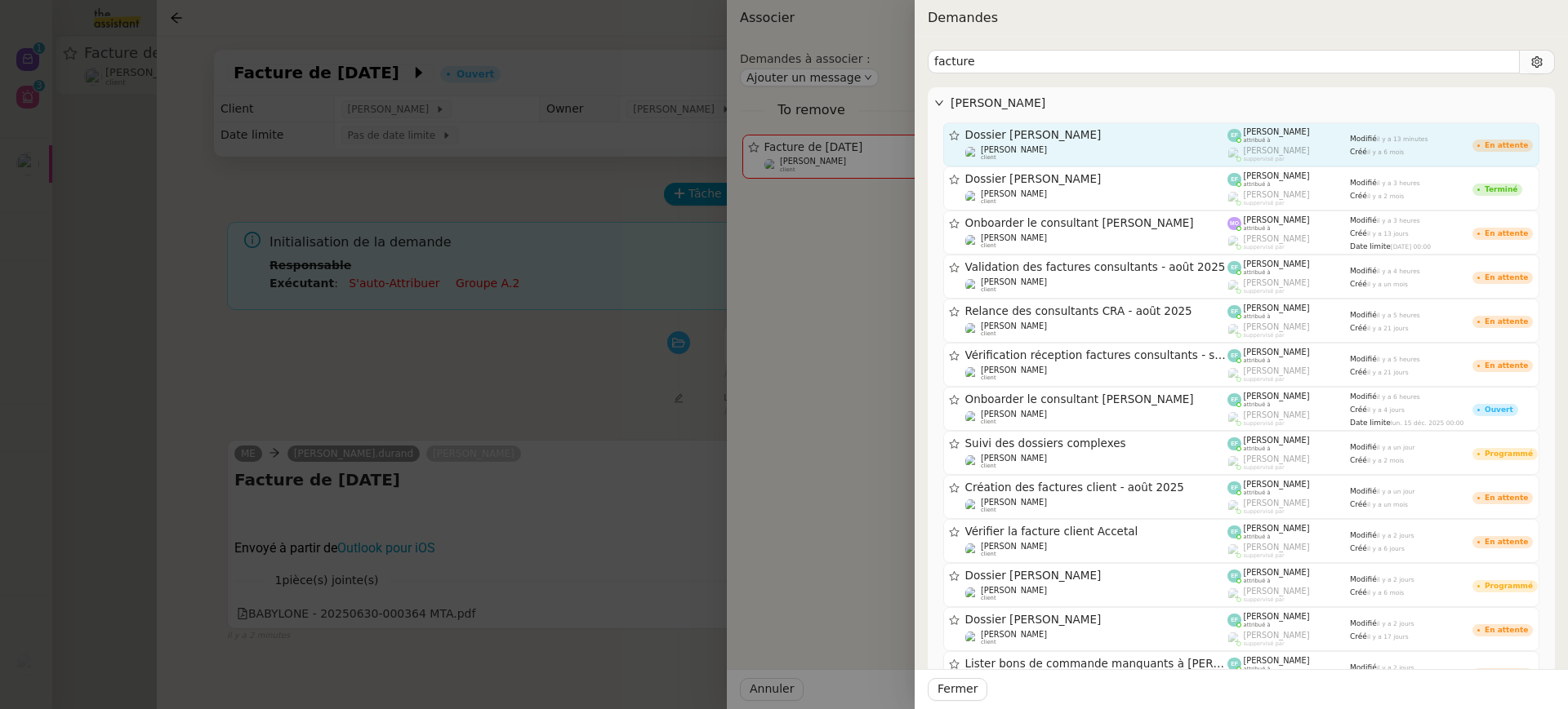
type input "facture"
click at [1227, 133] on link "Dossier Mohamed Taohid Florent Seiler client Emelyne Foussier attribué à Romane…" at bounding box center [1241, 144] width 596 height 44
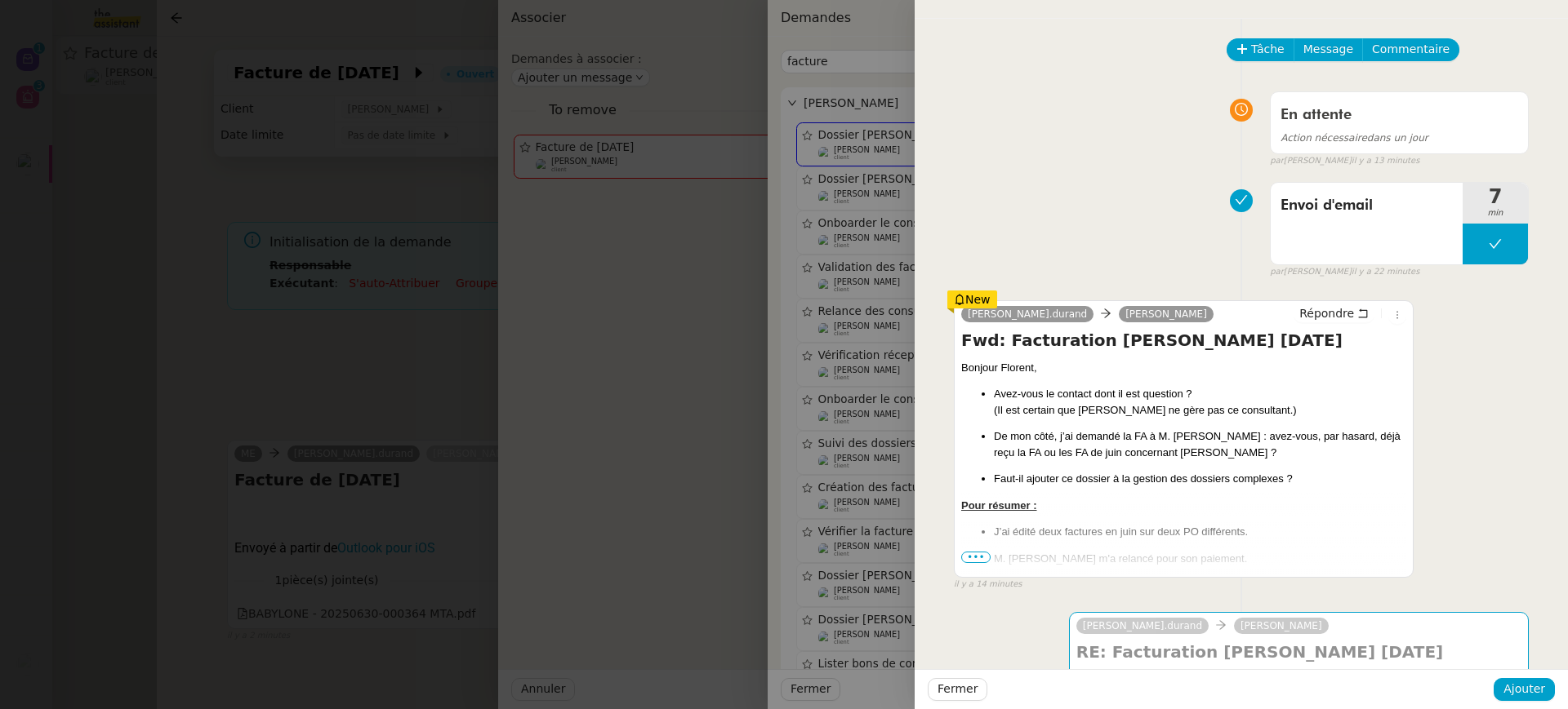
scroll to position [58, 0]
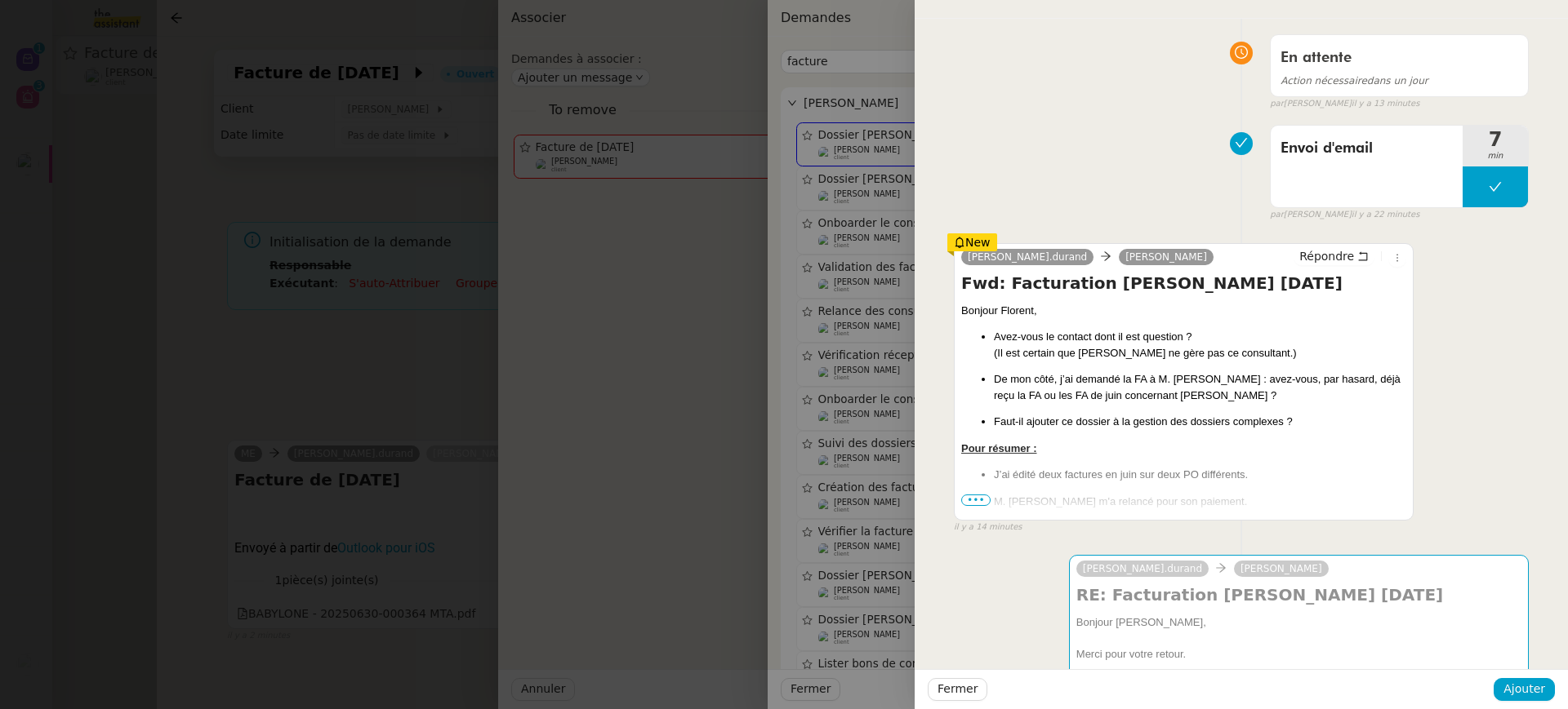
click at [374, 352] on div at bounding box center [784, 354] width 1568 height 709
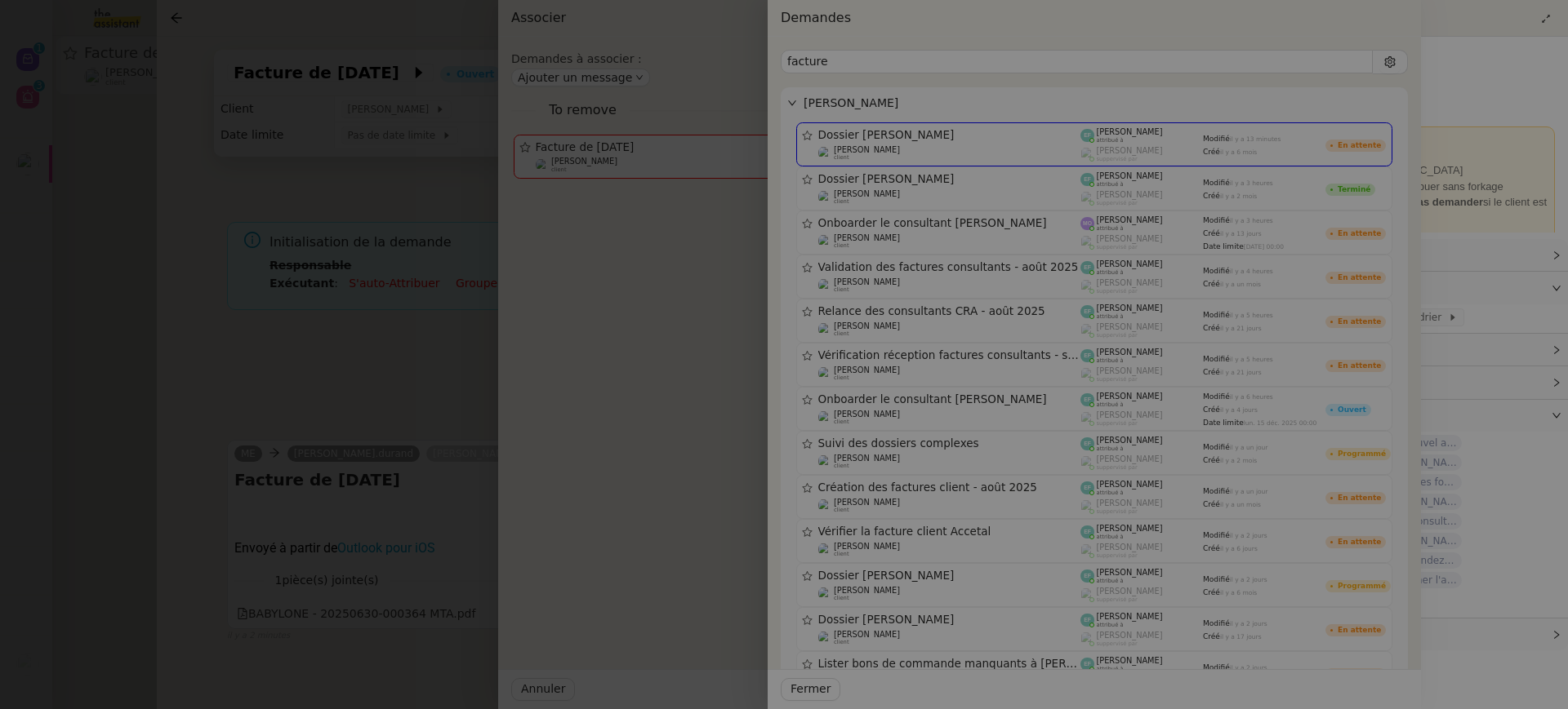
click at [374, 352] on div at bounding box center [637, 354] width 1568 height 709
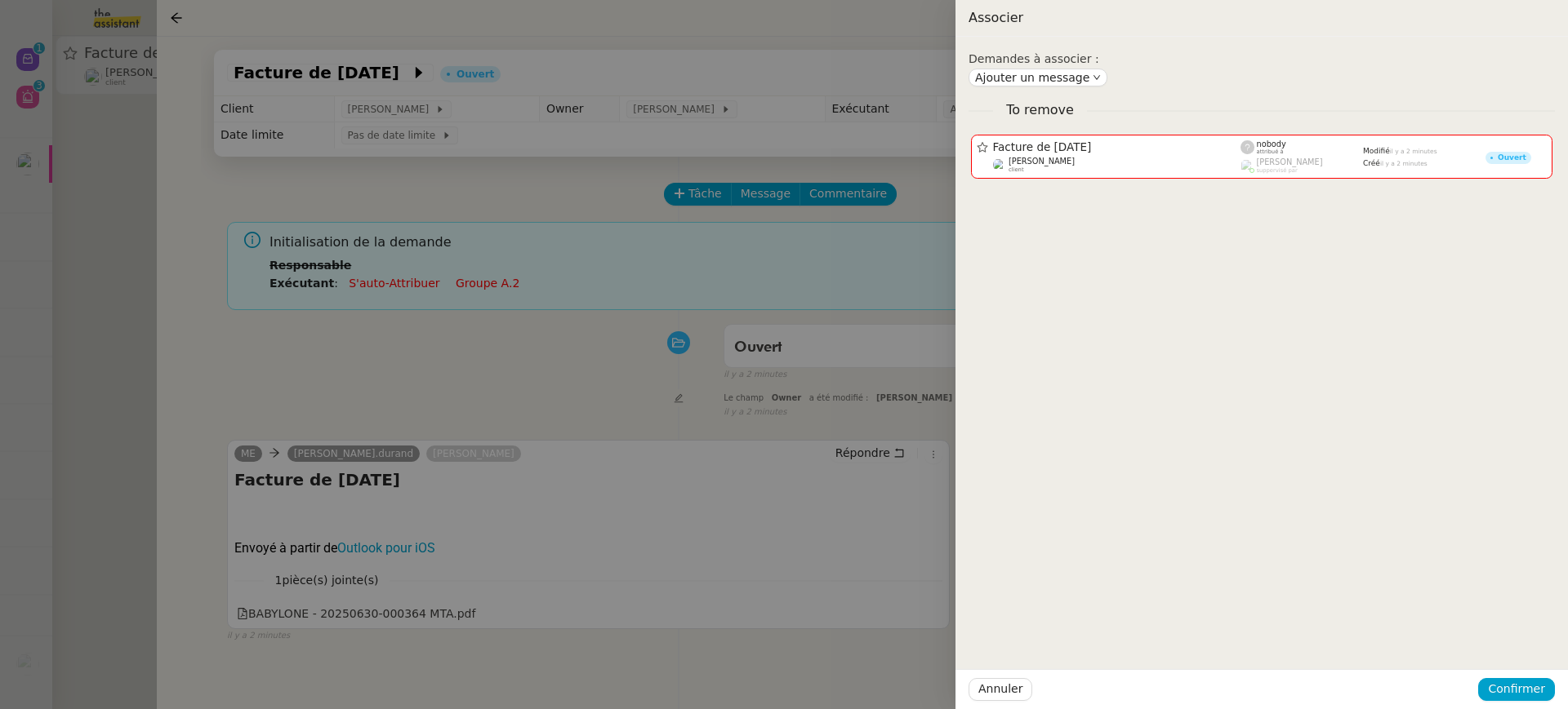
click at [761, 202] on div at bounding box center [784, 354] width 1568 height 709
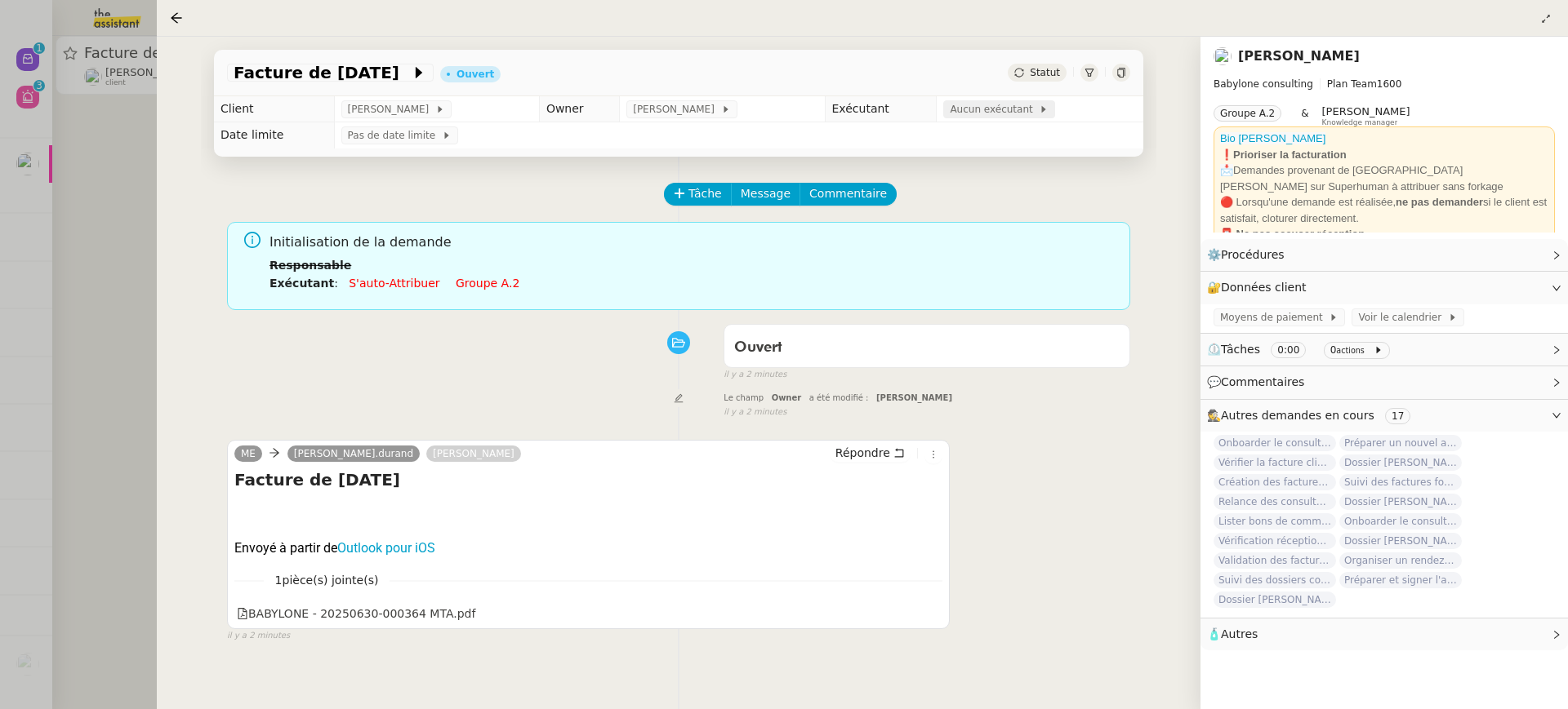
click at [980, 105] on span "Aucun exécutant" at bounding box center [994, 109] width 89 height 16
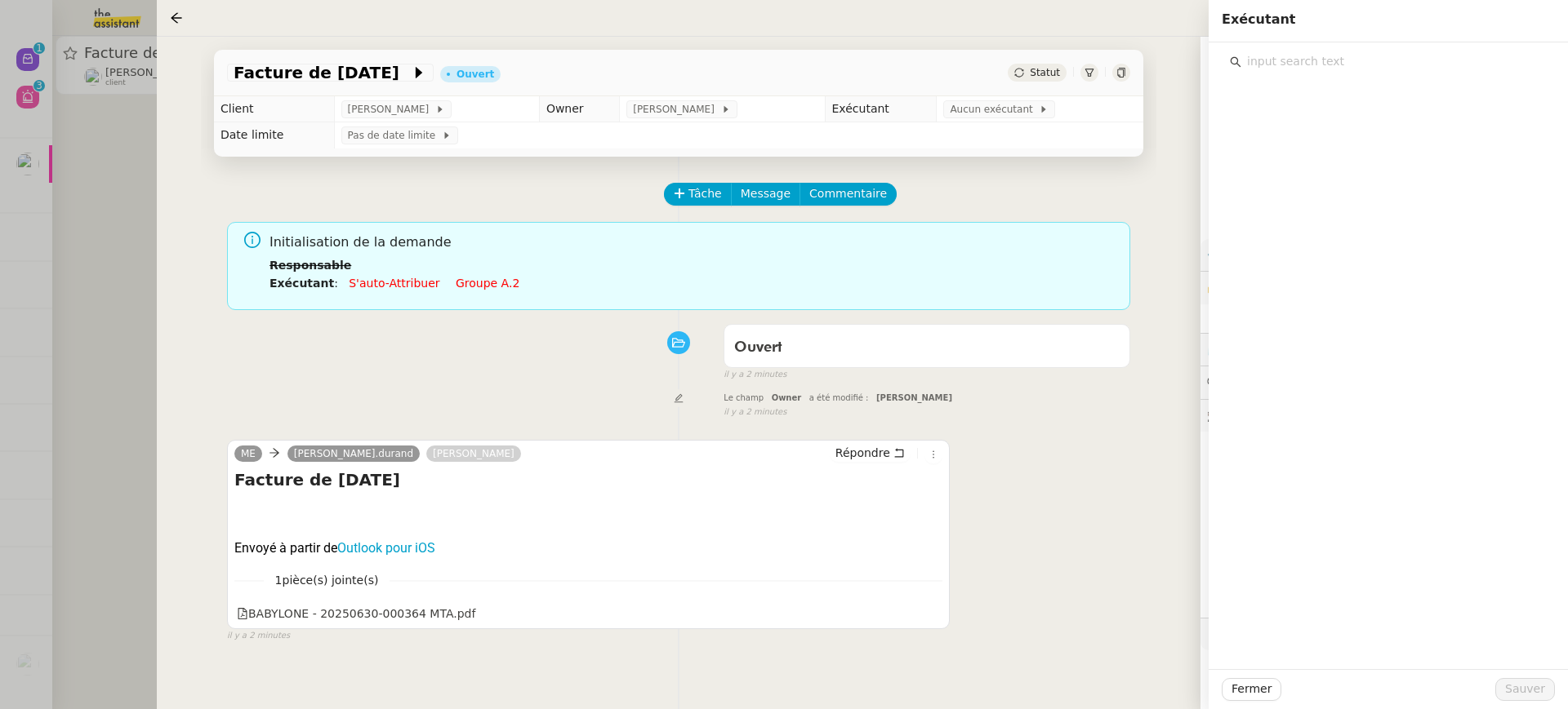
click at [1367, 58] on input "text" at bounding box center [1393, 61] width 305 height 22
type input "em"
click at [1328, 109] on div "Emelyne Foussier emelyne@team.theassistant.com" at bounding box center [1399, 108] width 276 height 39
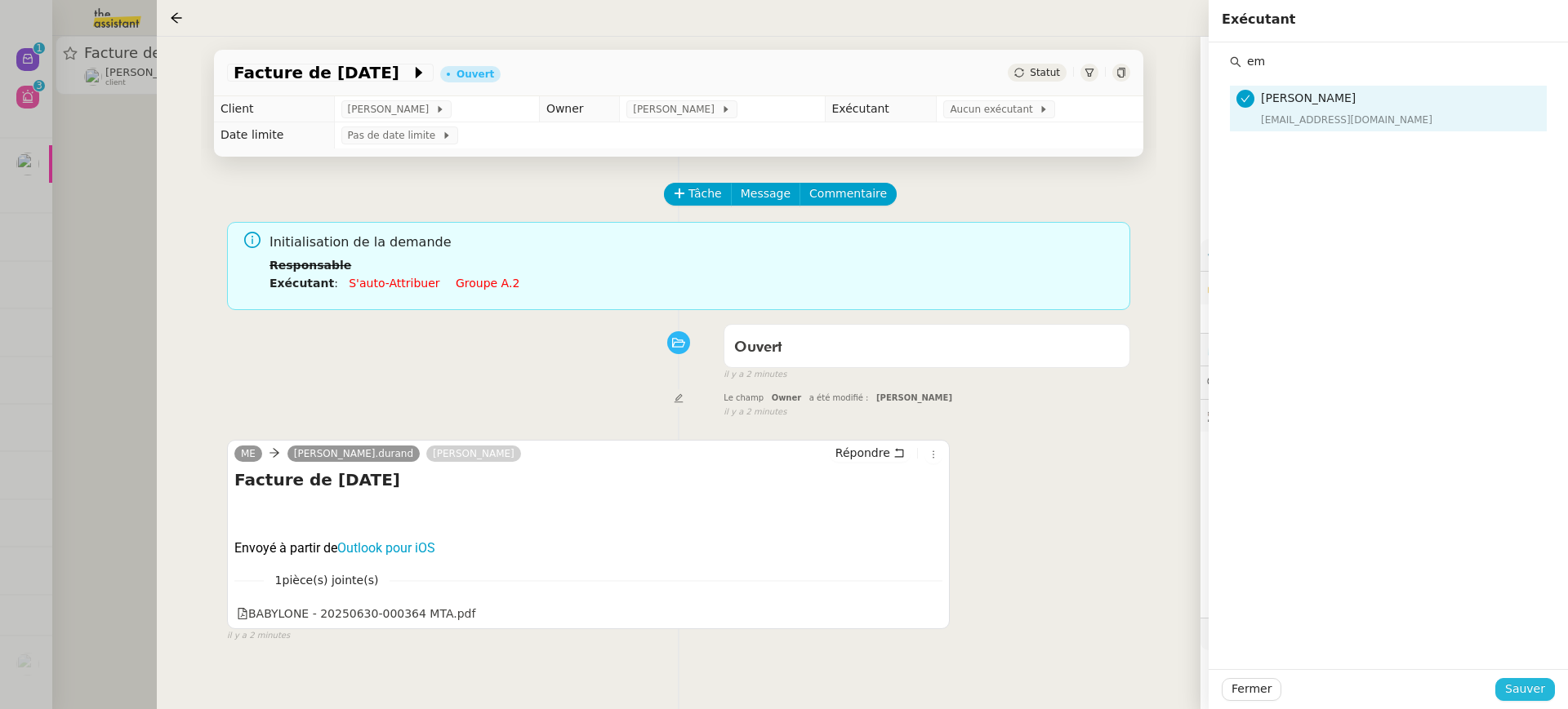
click at [1507, 699] on button "Sauver" at bounding box center [1525, 689] width 59 height 22
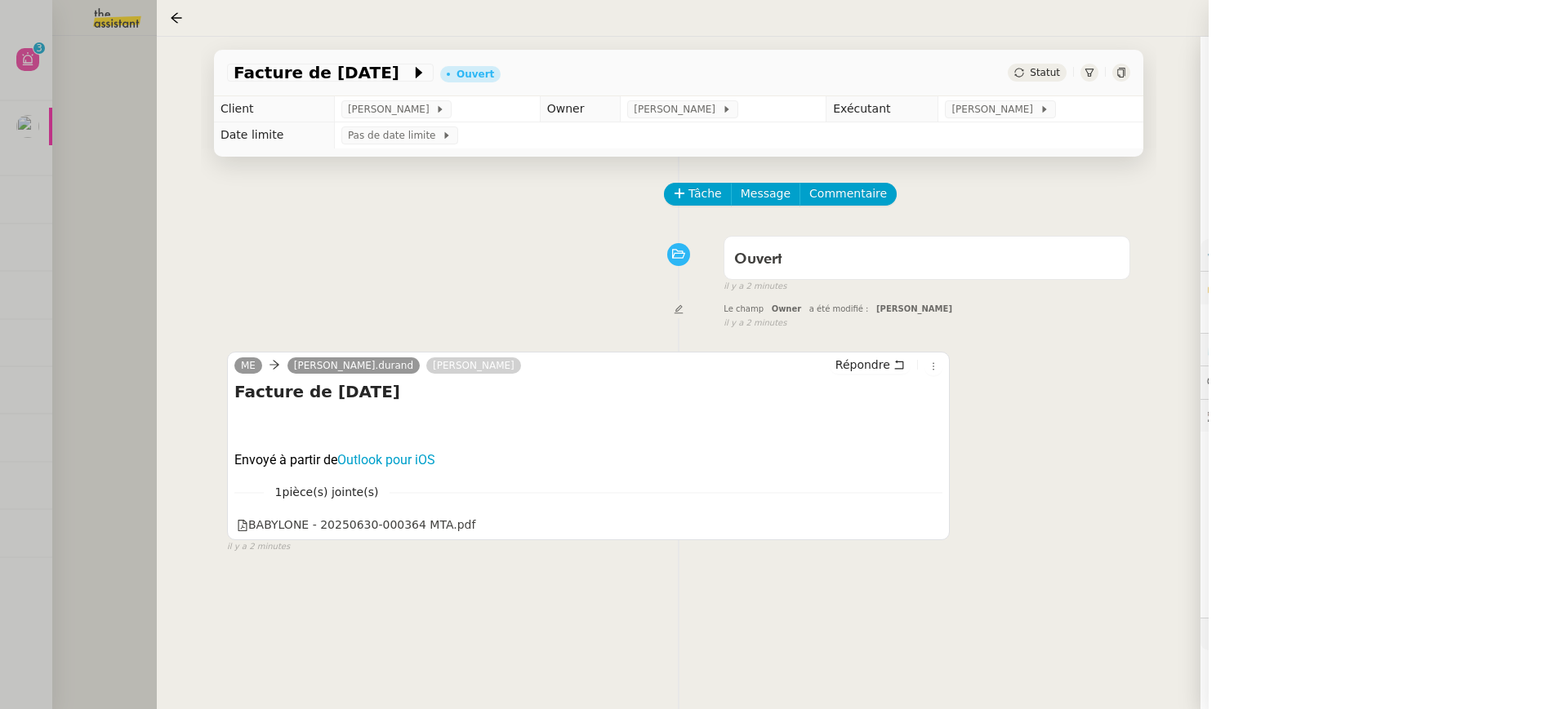
click at [80, 241] on div at bounding box center [784, 354] width 1568 height 709
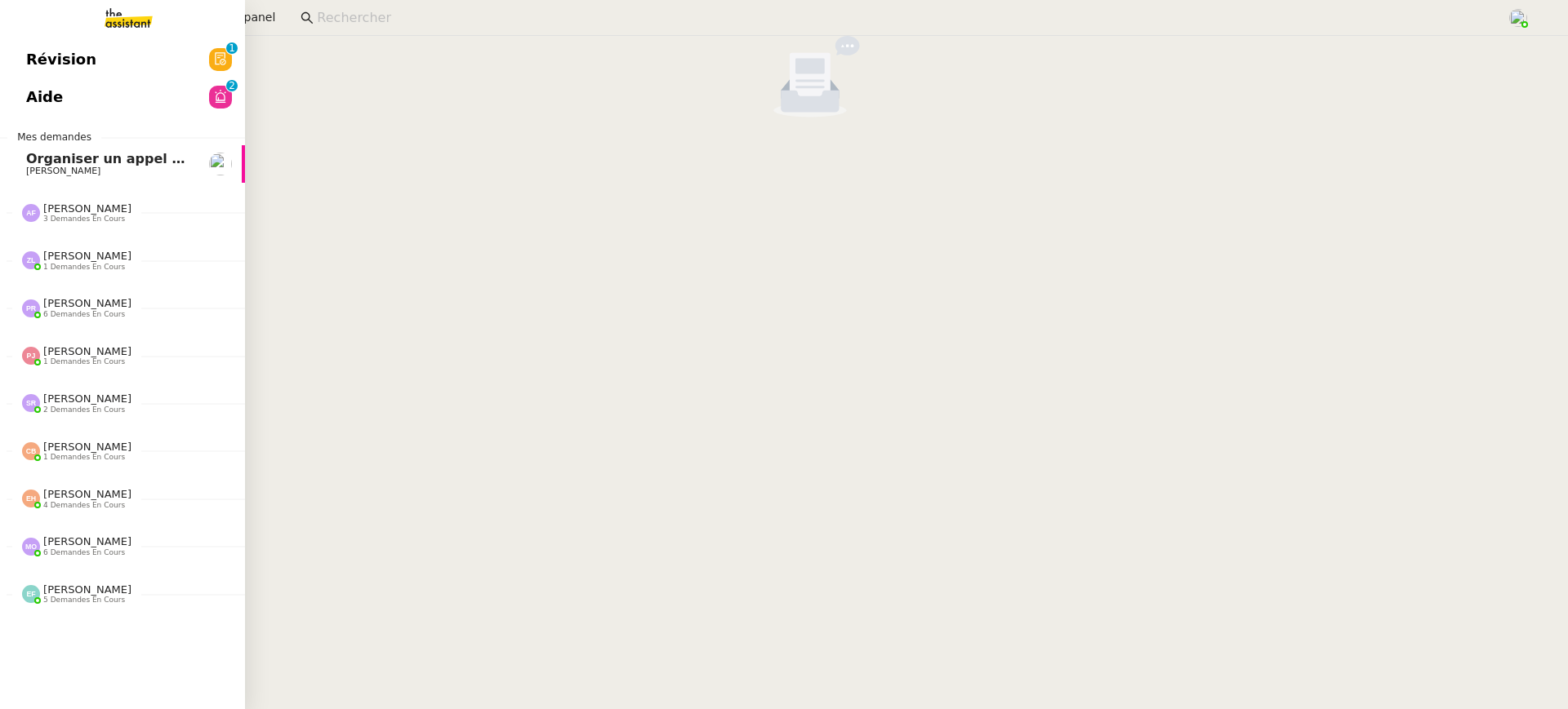
click at [39, 95] on span "Aide" at bounding box center [44, 96] width 37 height 24
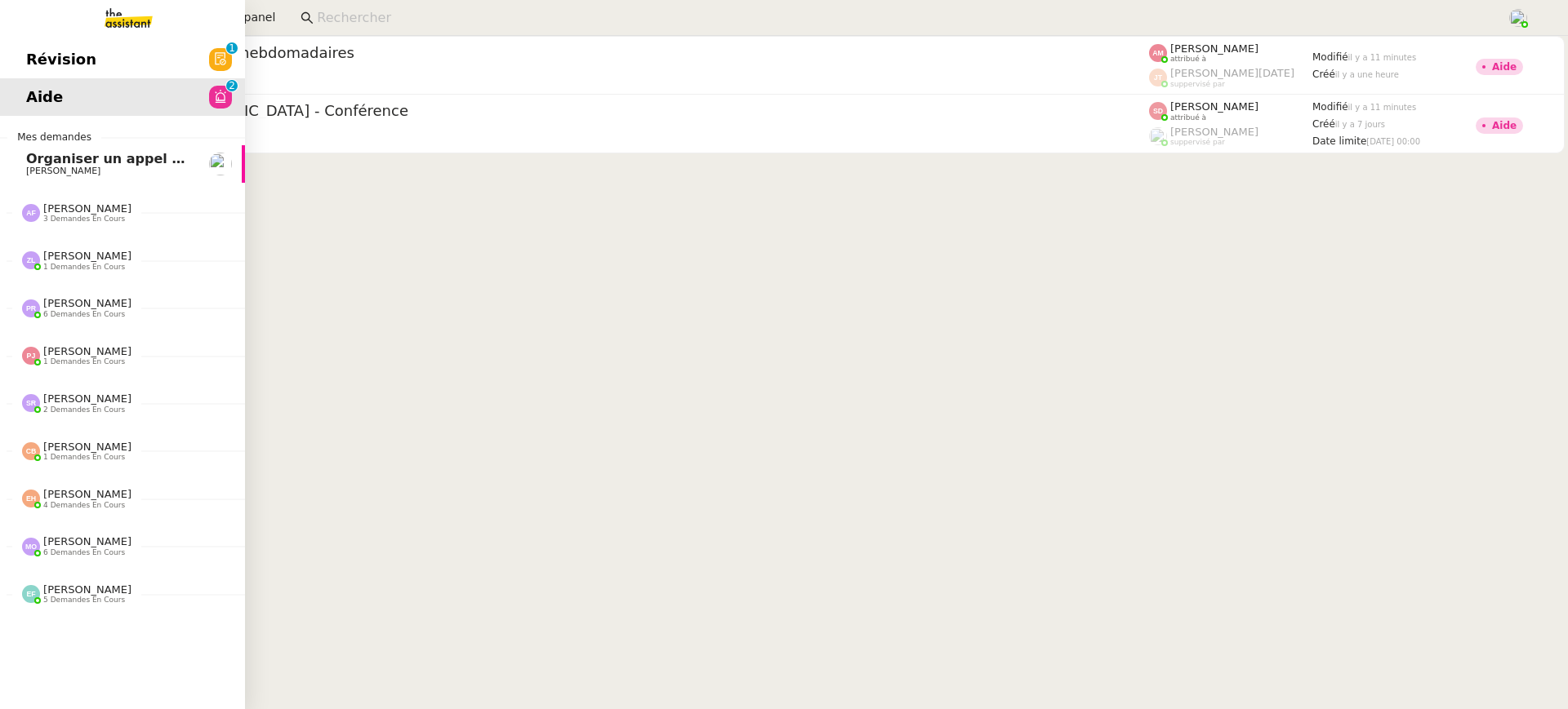
click at [58, 68] on span "Révision" at bounding box center [61, 59] width 70 height 24
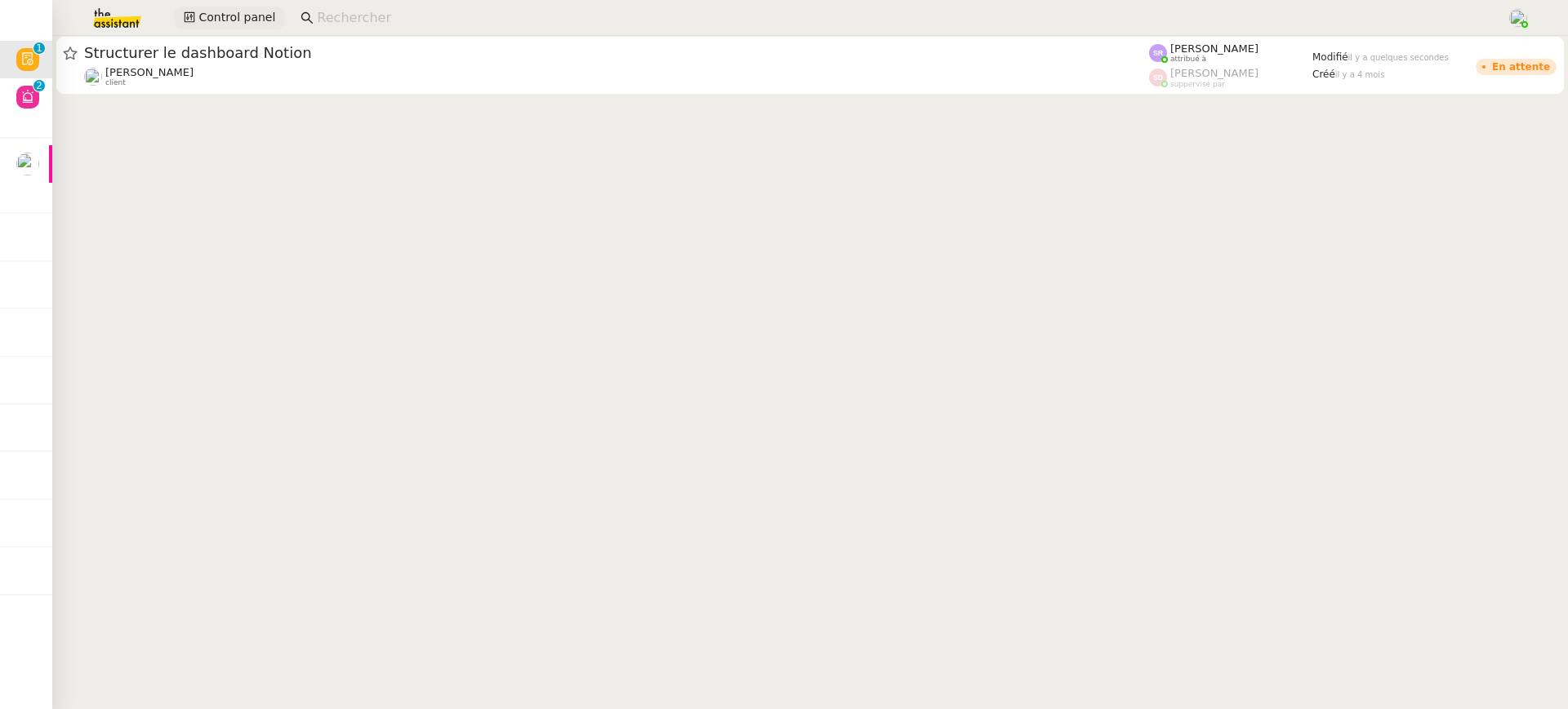
click at [256, 18] on span "Control panel" at bounding box center [236, 17] width 77 height 19
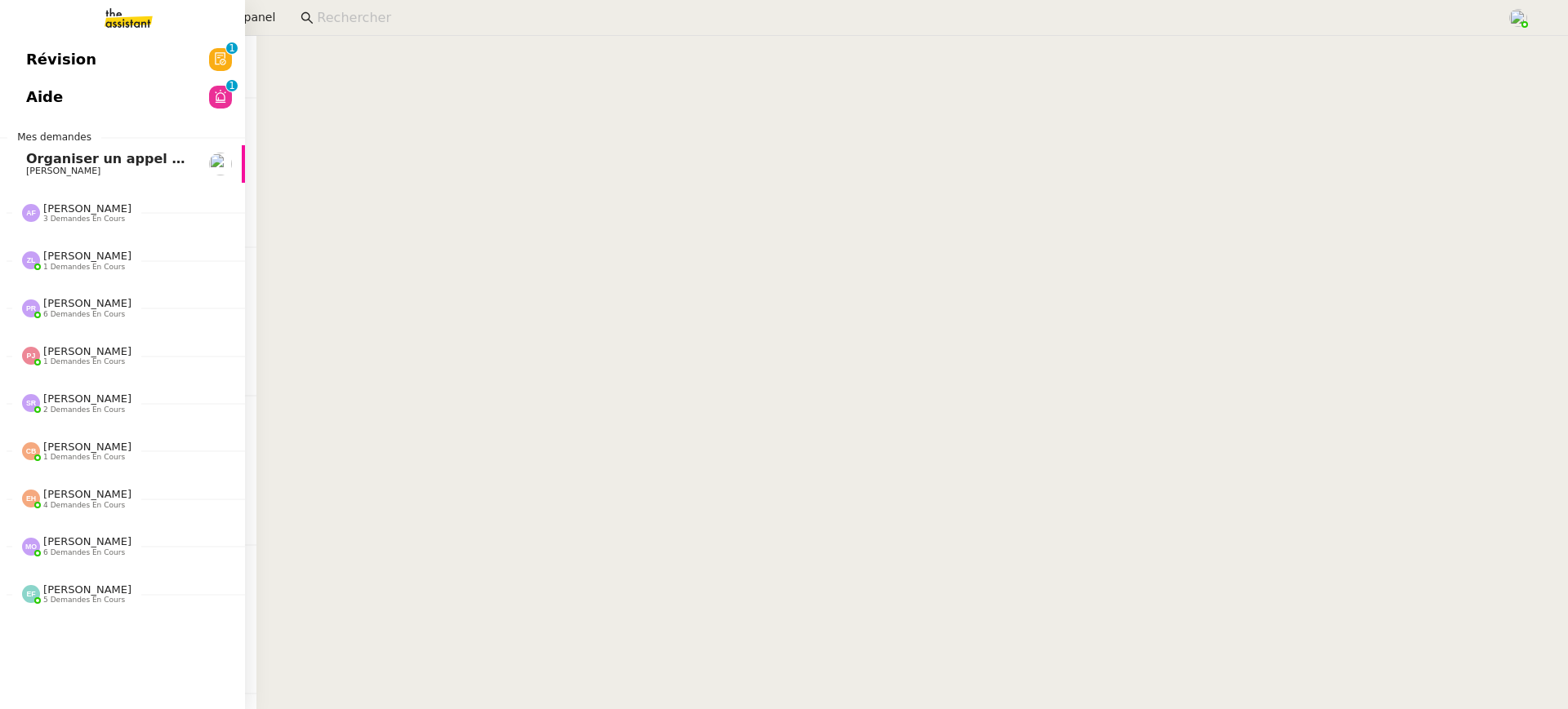
click at [32, 88] on link "Aide 0 1 2 3 4 5 6 7 8 9" at bounding box center [122, 97] width 245 height 38
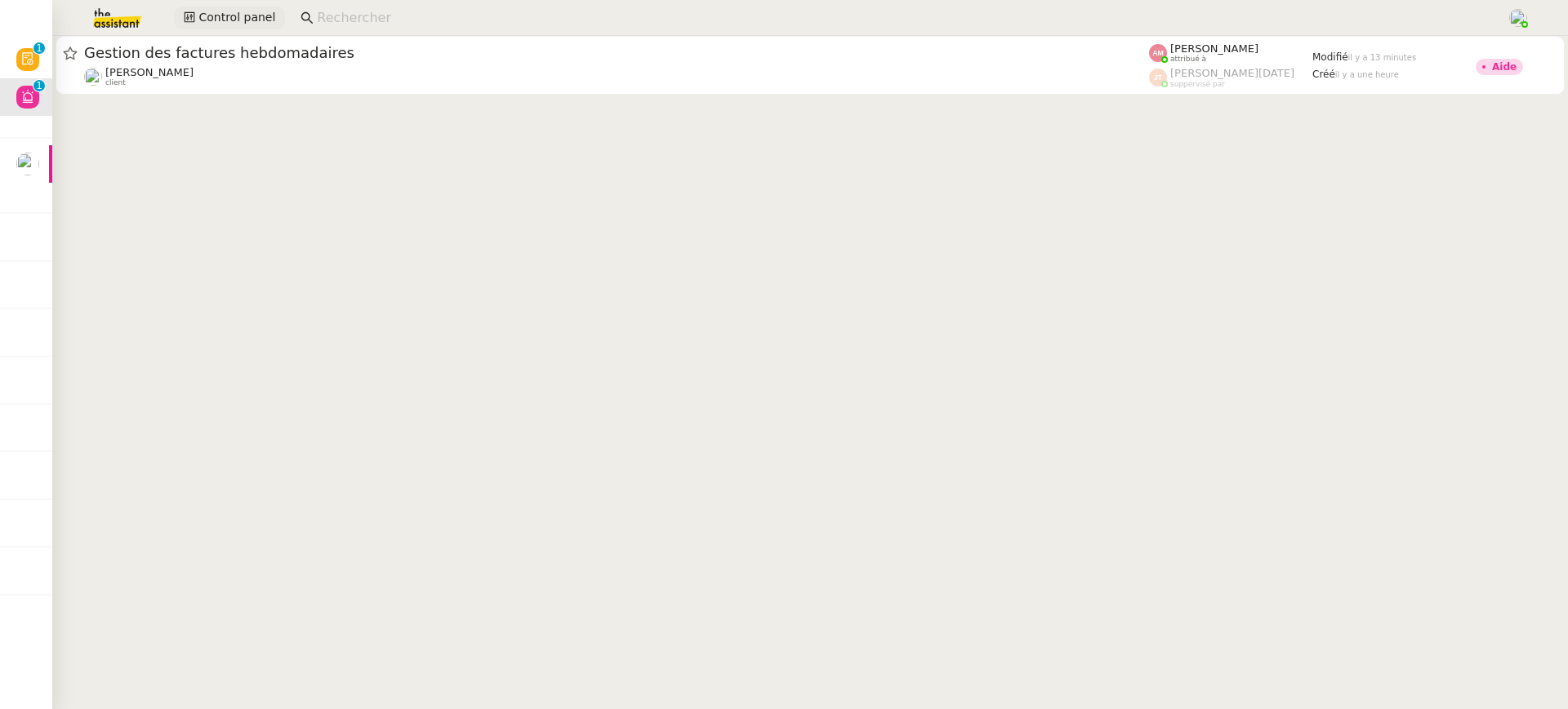
click at [253, 22] on span "Control panel" at bounding box center [236, 17] width 77 height 19
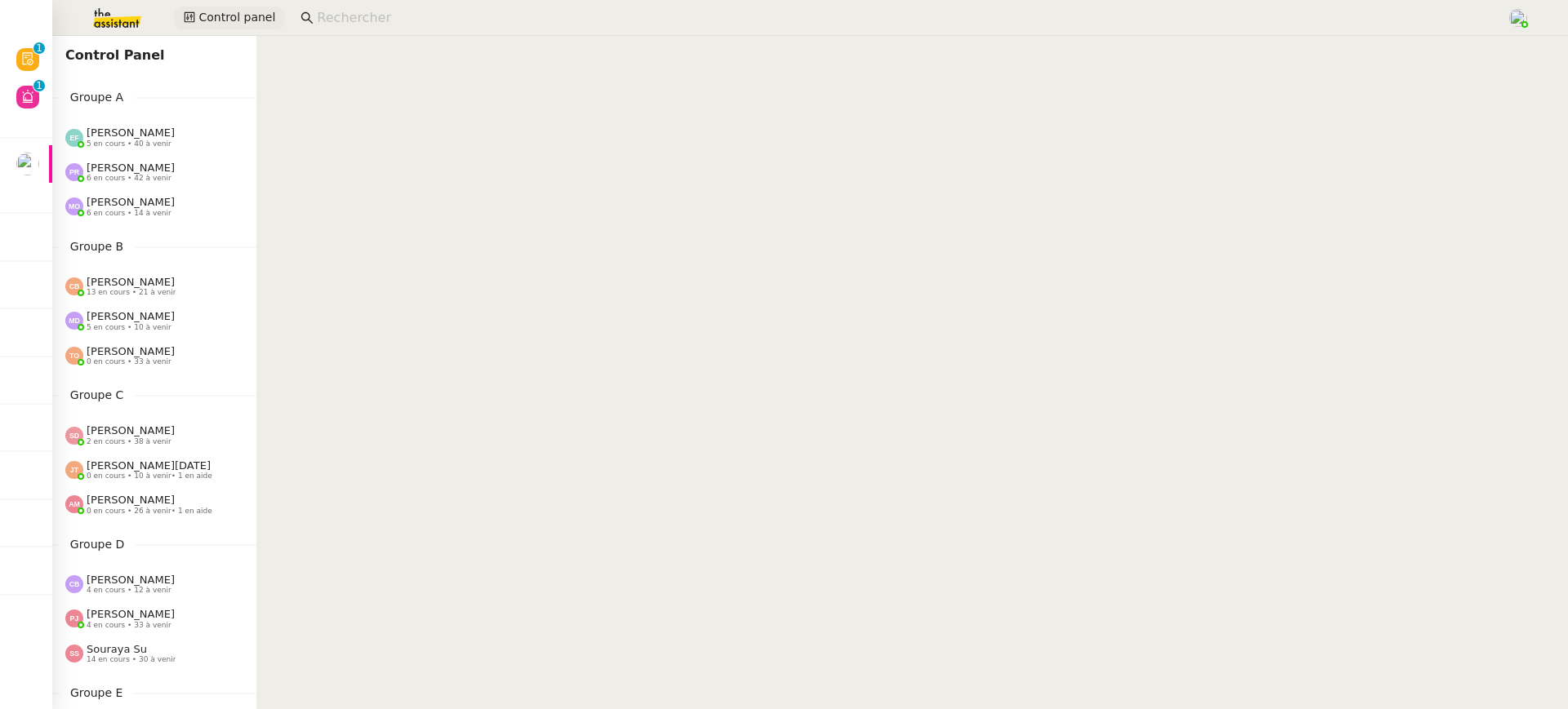
scroll to position [627, 0]
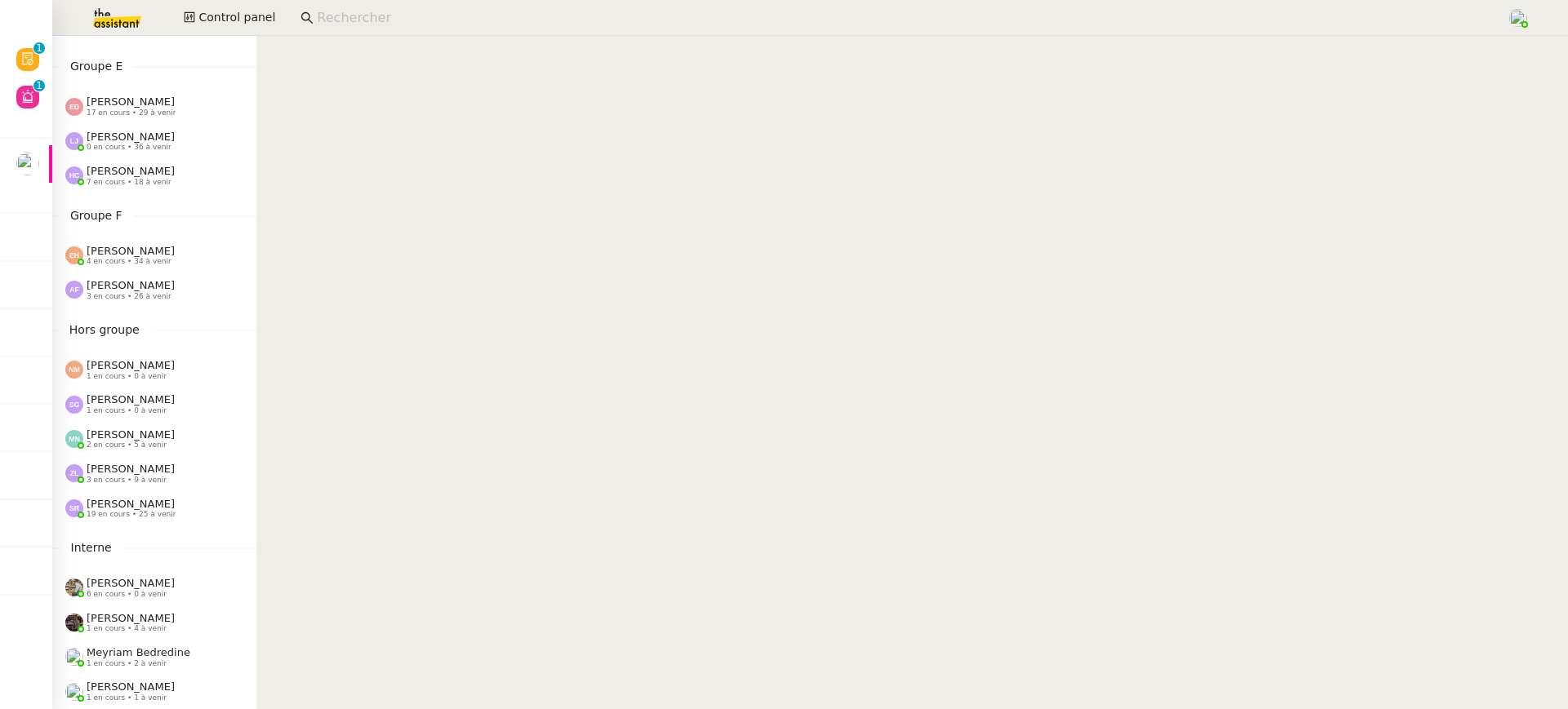
click at [154, 477] on span "3 en cours • 9 à venir" at bounding box center [126, 480] width 80 height 9
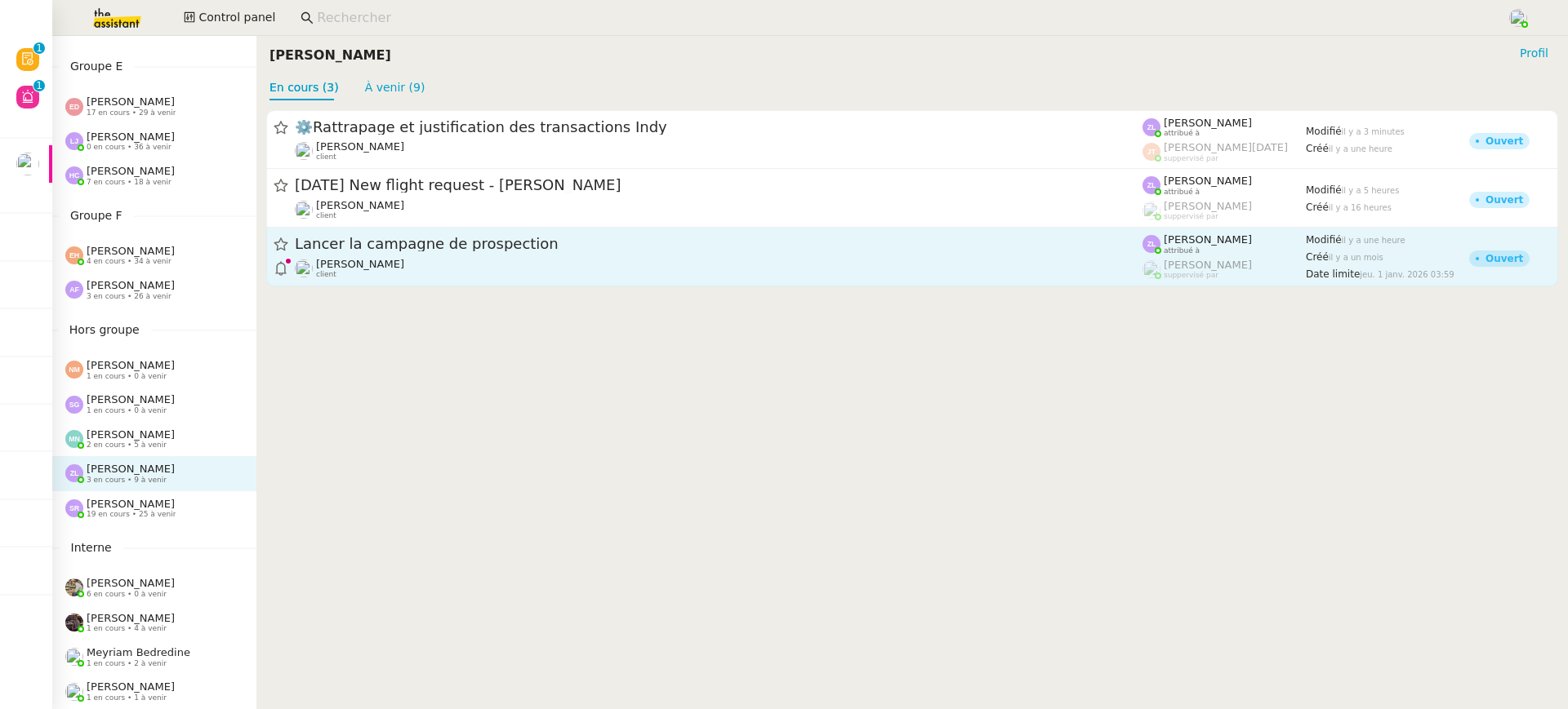
click at [451, 267] on div "Astrid Brucker client" at bounding box center [719, 269] width 848 height 22
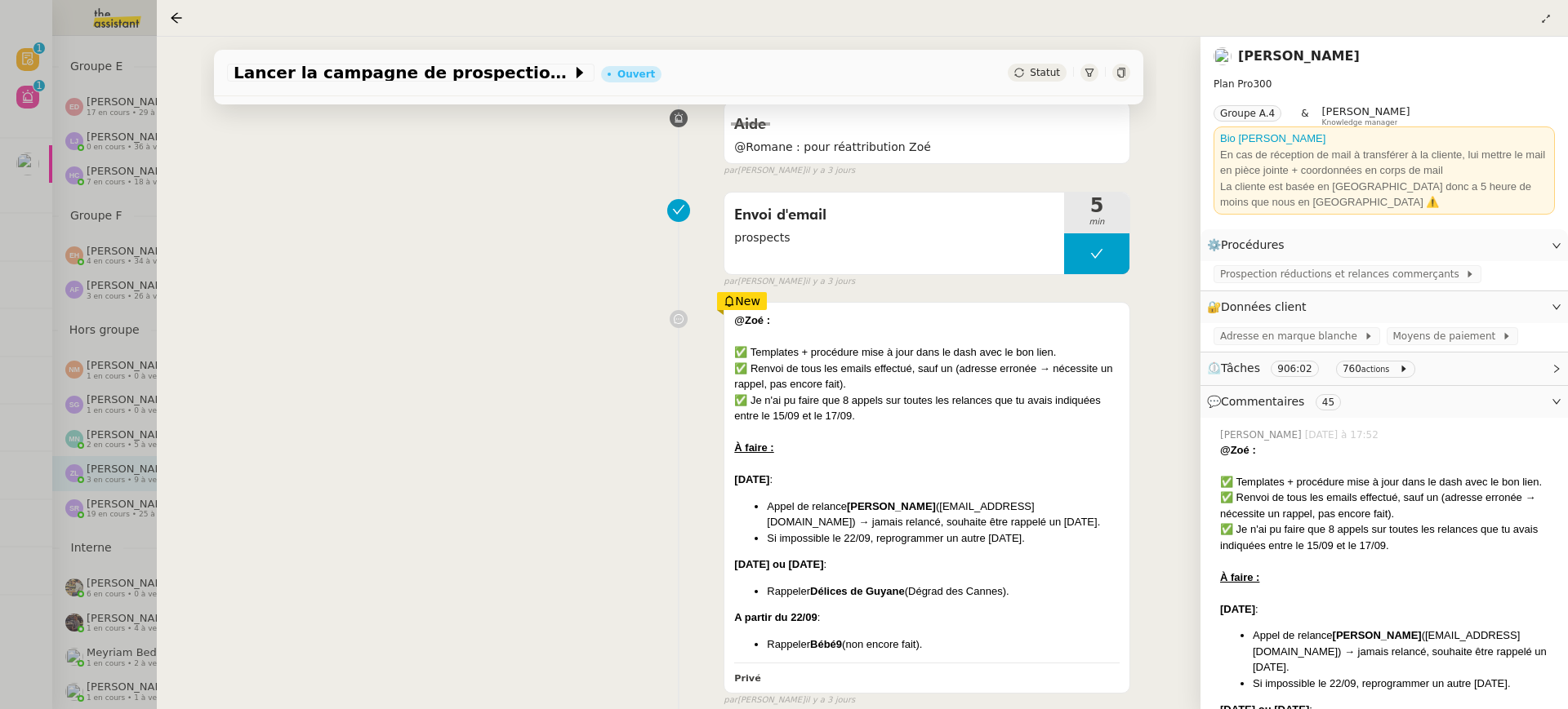
scroll to position [463, 0]
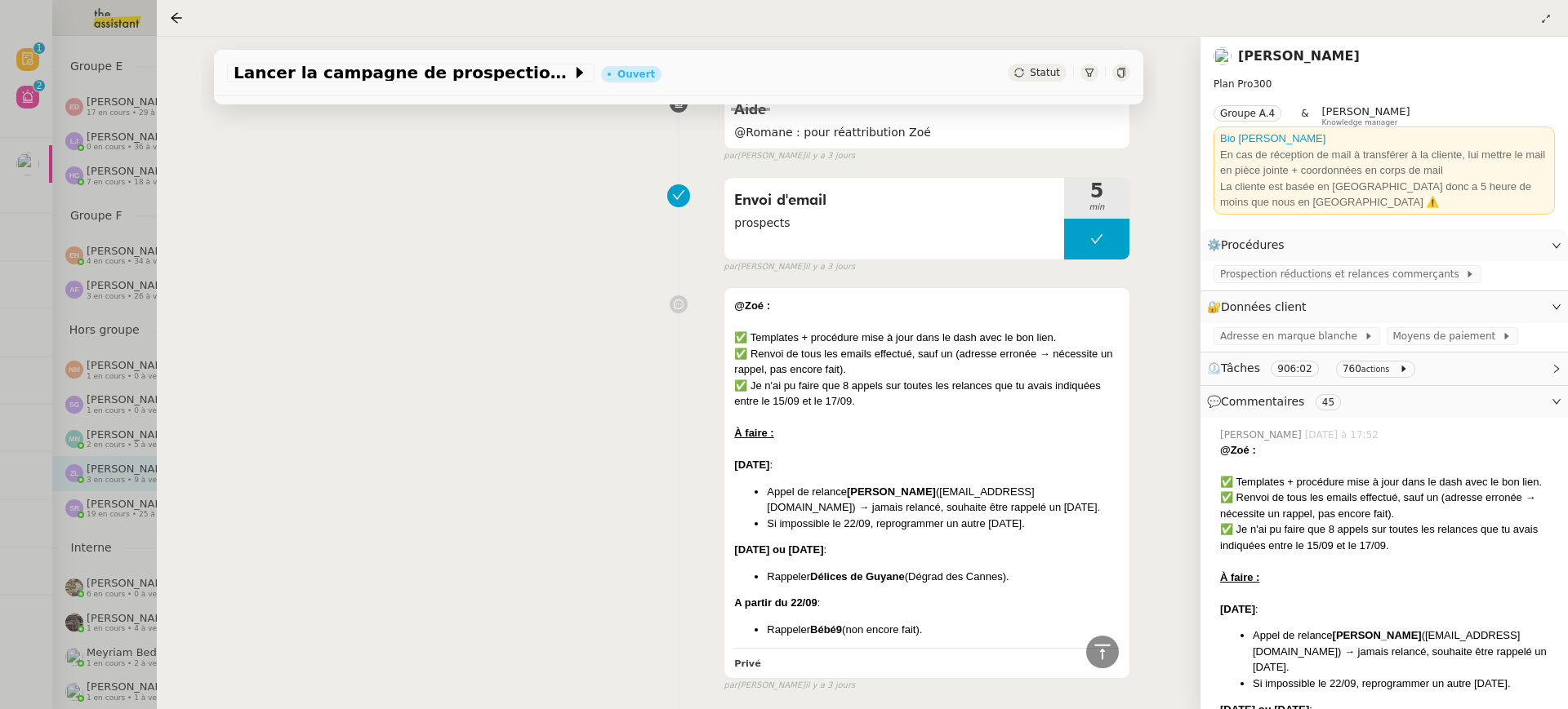
click at [40, 103] on div at bounding box center [784, 354] width 1568 height 709
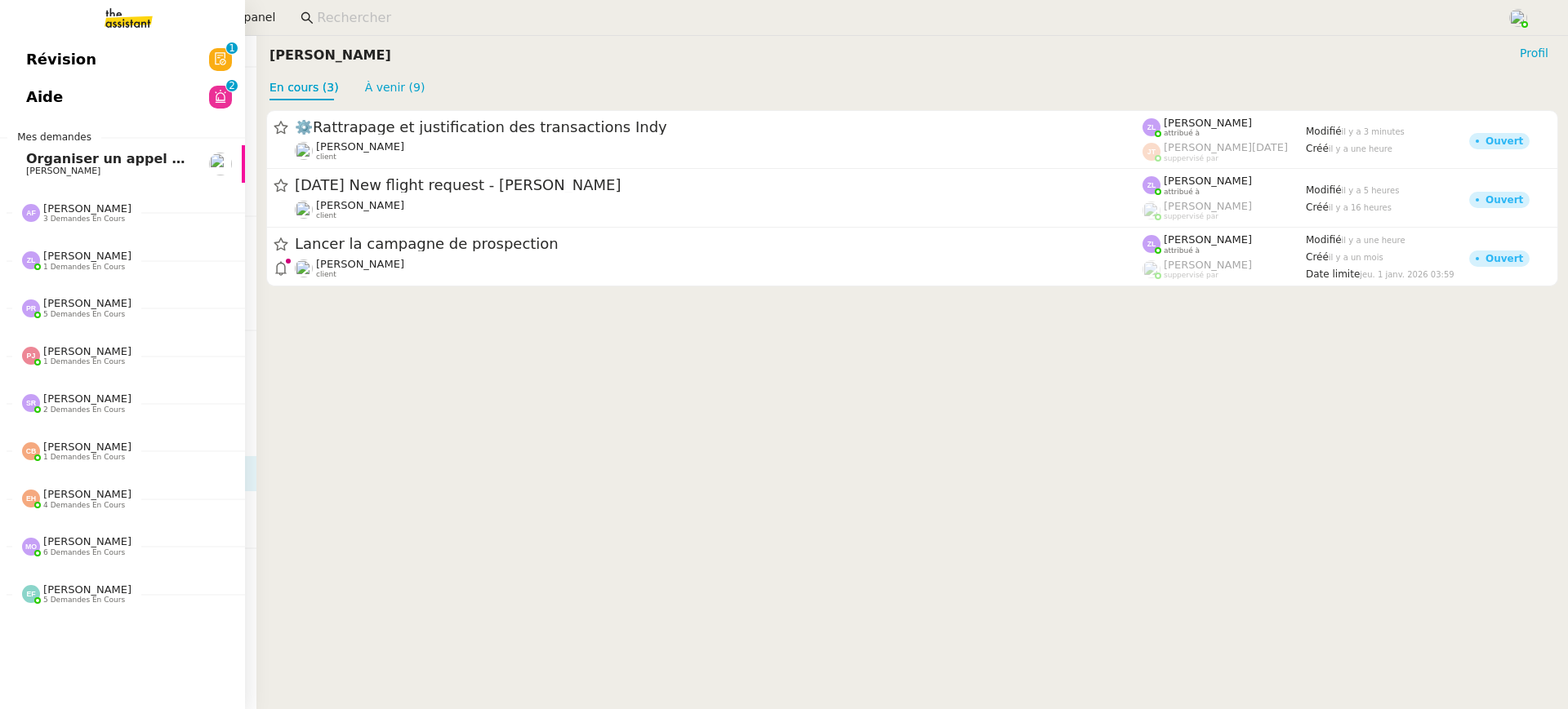
click at [35, 82] on link "Aide 0 1 2 3 4 5 6 7 8 9" at bounding box center [122, 97] width 245 height 38
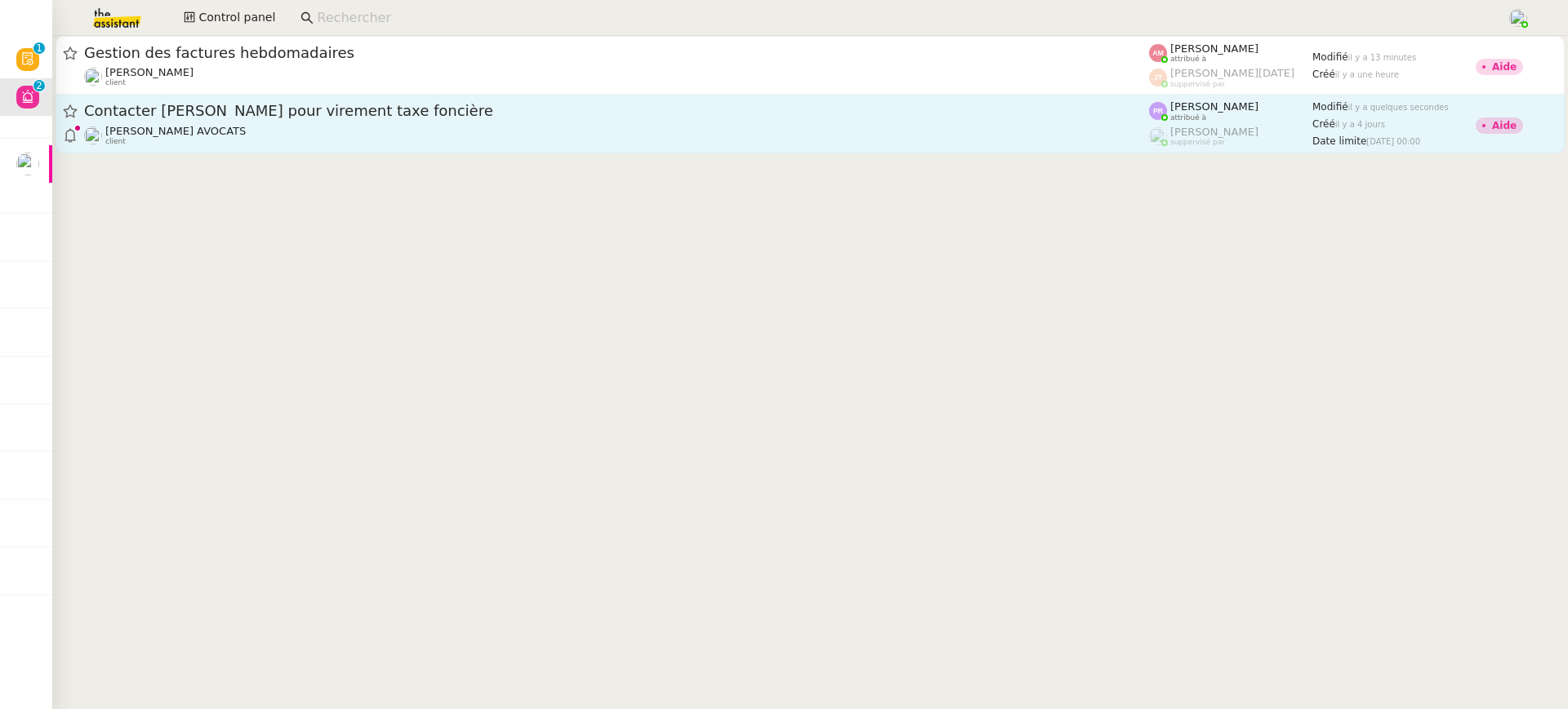
click at [760, 129] on div "Naomi NOK AVOCATS client" at bounding box center [616, 136] width 1065 height 22
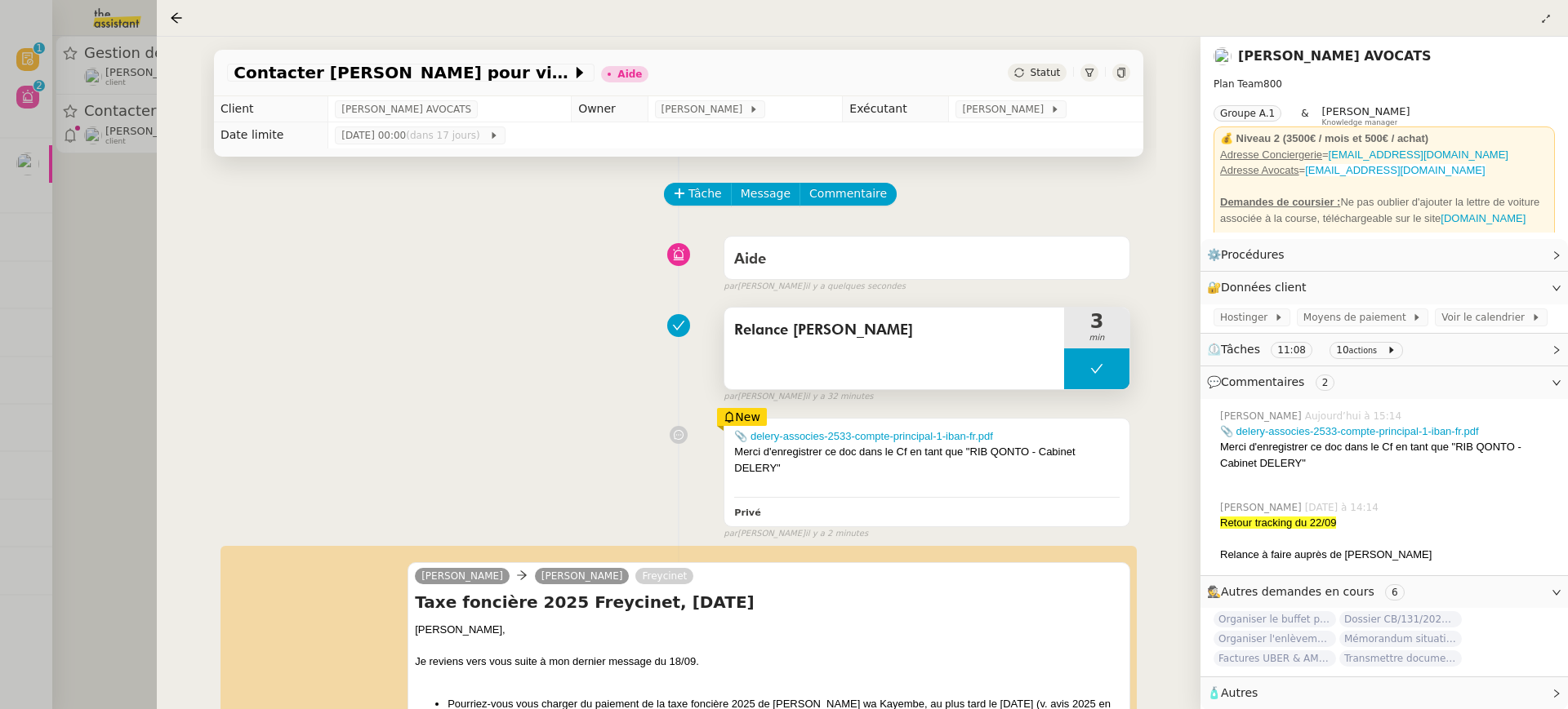
scroll to position [102, 0]
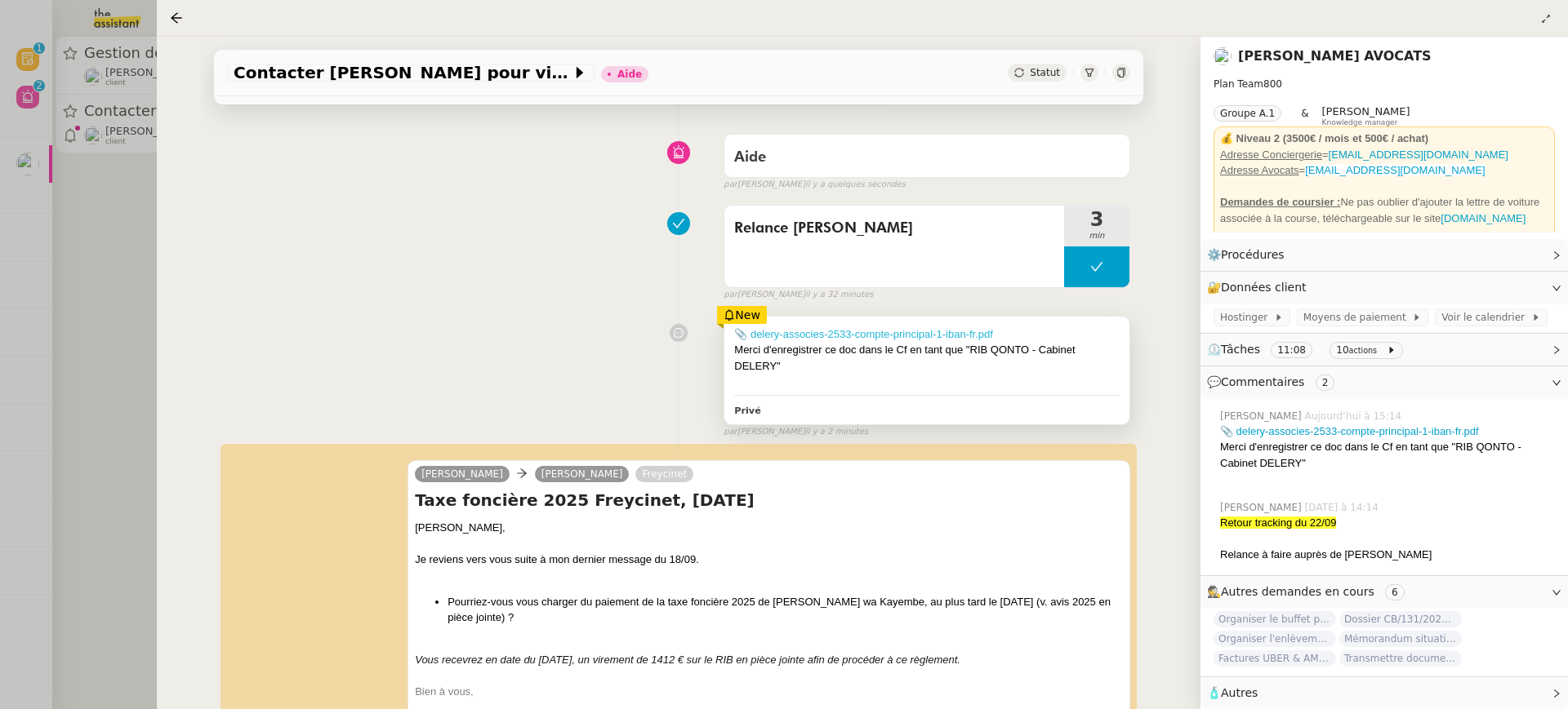
click at [905, 328] on link "📎 delery-associes-2533-compte-principal-1-iban-fr.pdf" at bounding box center [864, 335] width 259 height 13
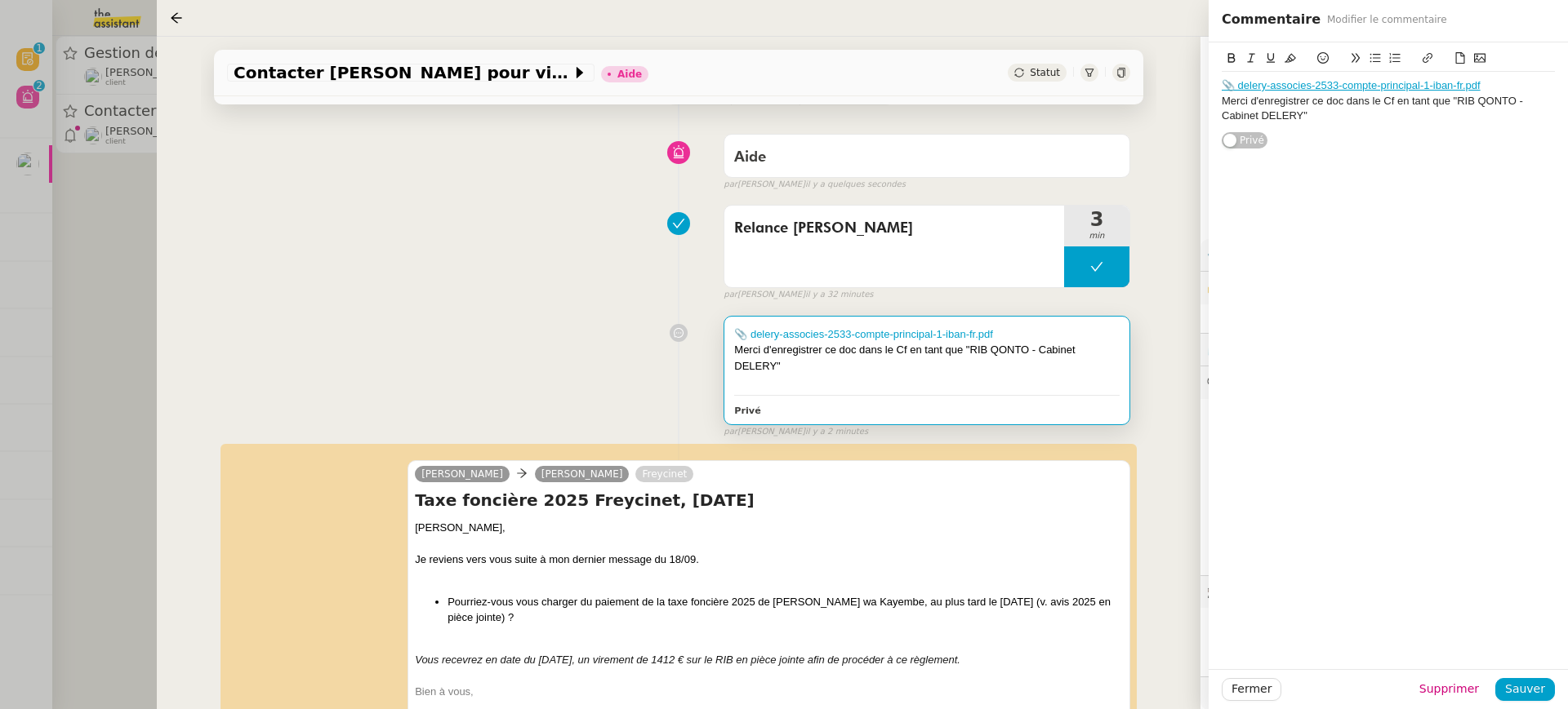
click at [506, 283] on div "Relance Muriel 3 min false par Pauline R. il y a 32 minutes" at bounding box center [678, 250] width 903 height 104
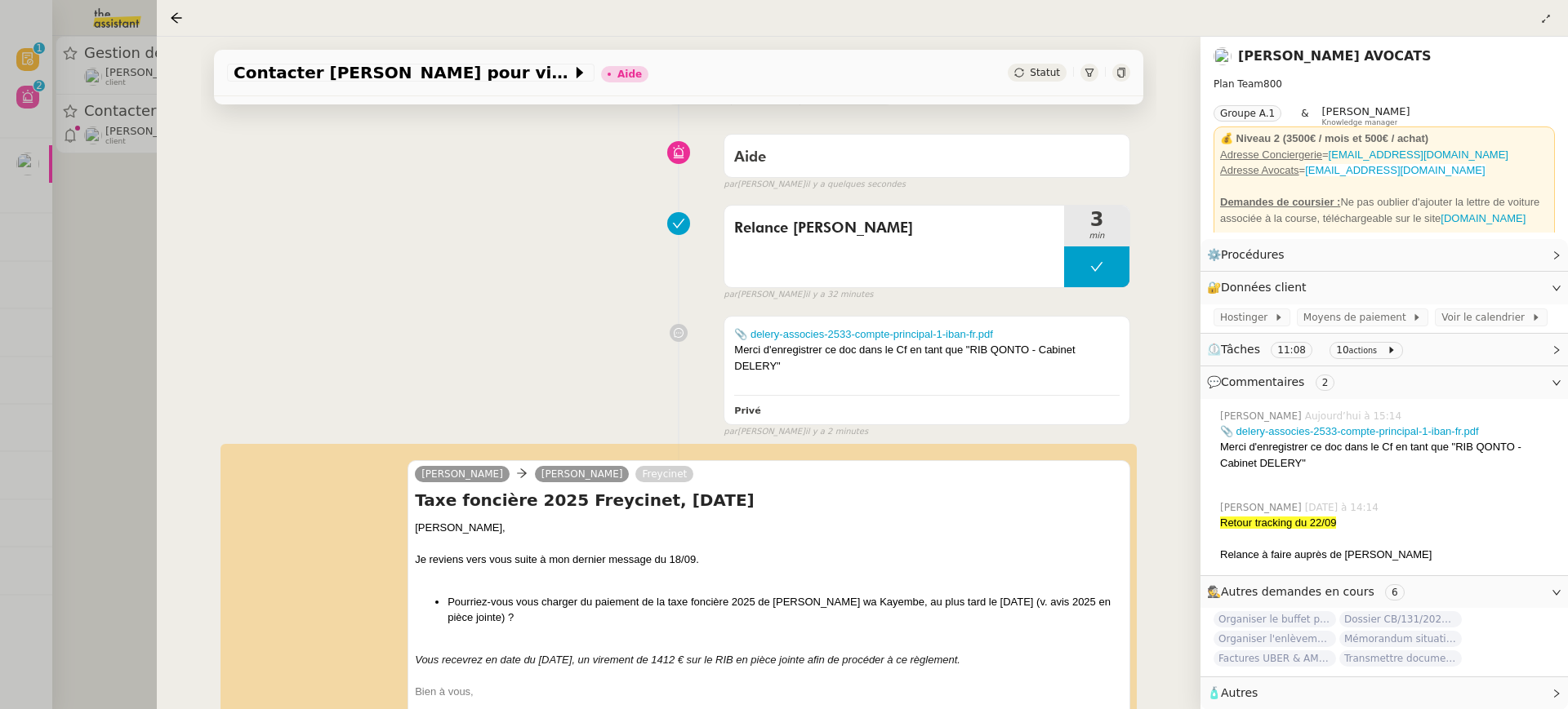
click at [1321, 56] on link "[PERSON_NAME] AVOCATS" at bounding box center [1334, 56] width 194 height 15
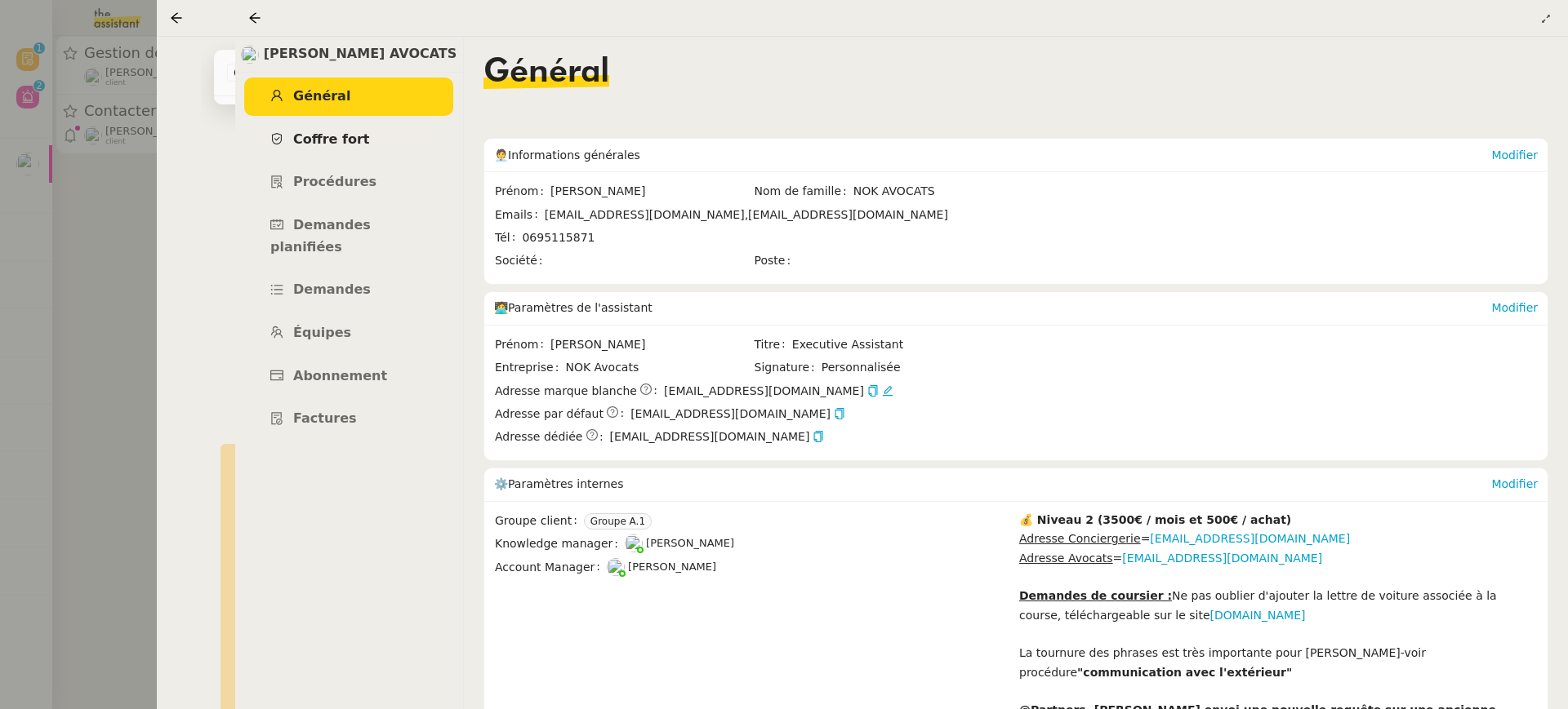
click at [339, 139] on span "Coffre fort" at bounding box center [331, 139] width 77 height 15
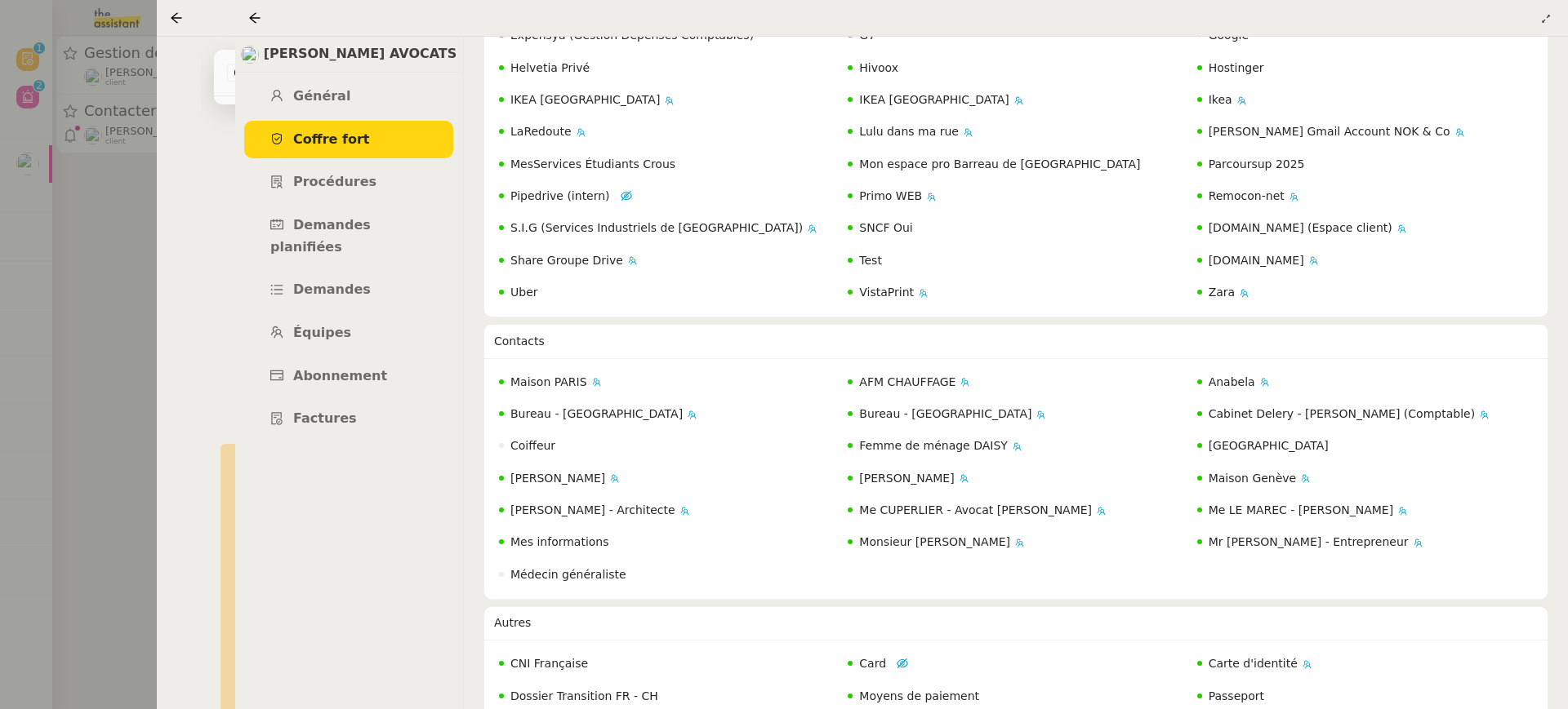
scroll to position [508, 0]
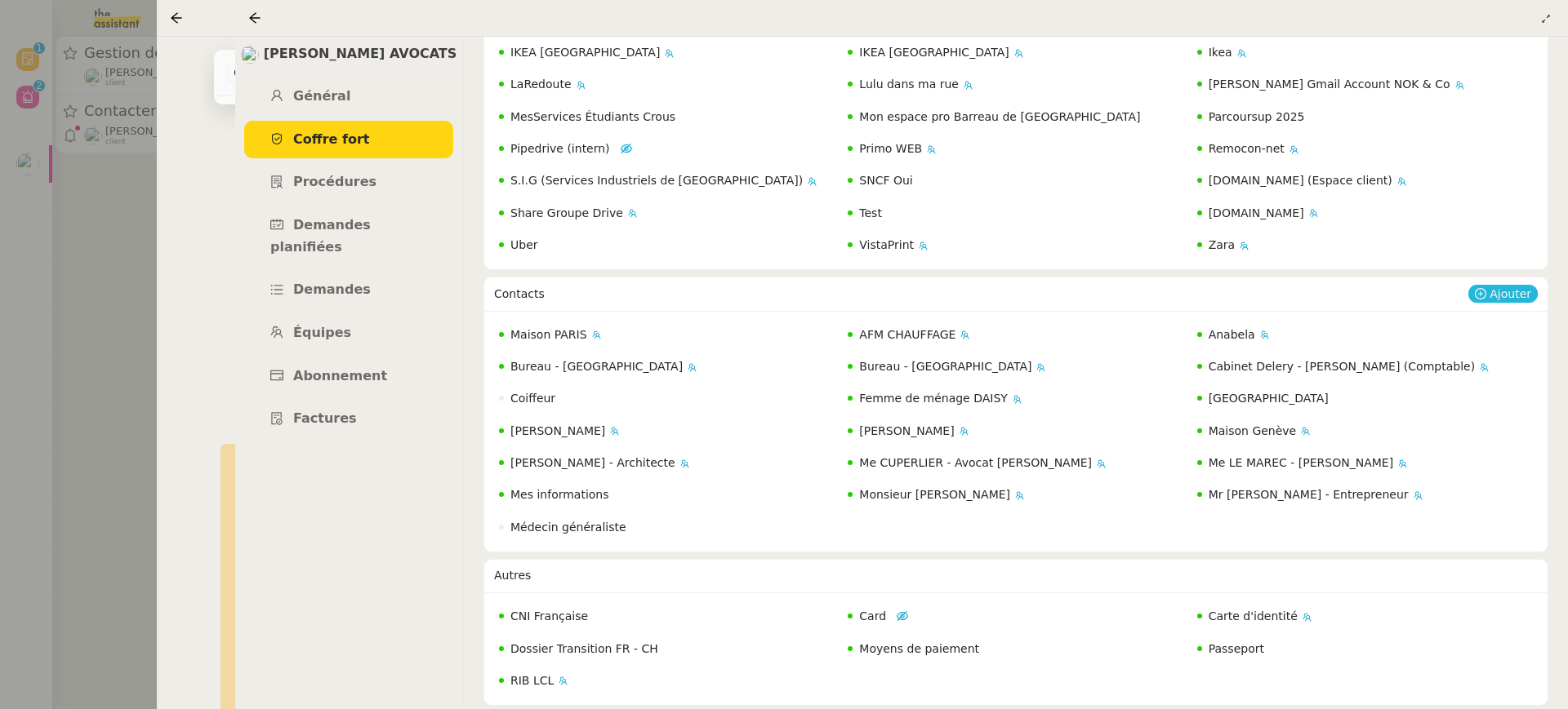
click at [1505, 292] on span "Ajouter" at bounding box center [1510, 294] width 41 height 16
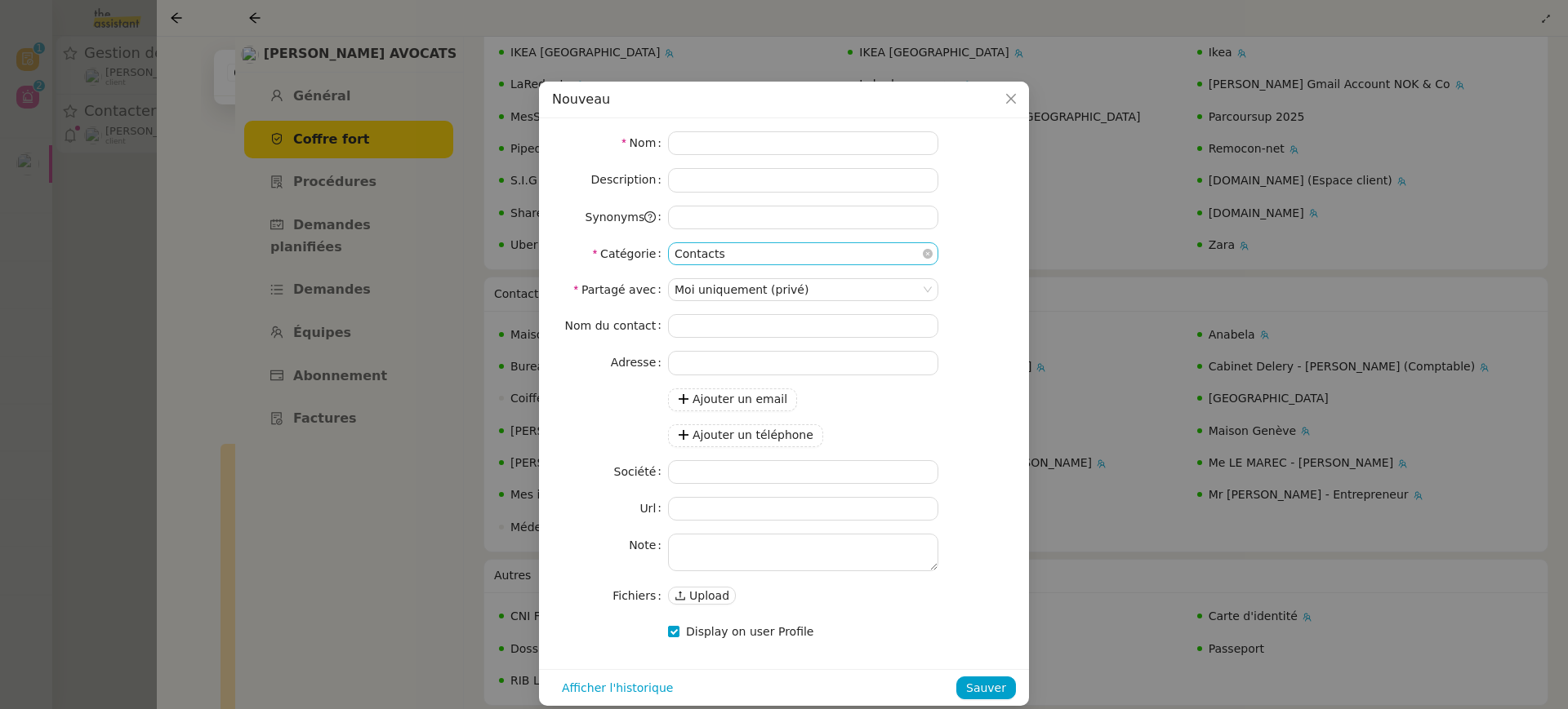
click at [738, 245] on nz-select-item "Contacts" at bounding box center [803, 254] width 257 height 22
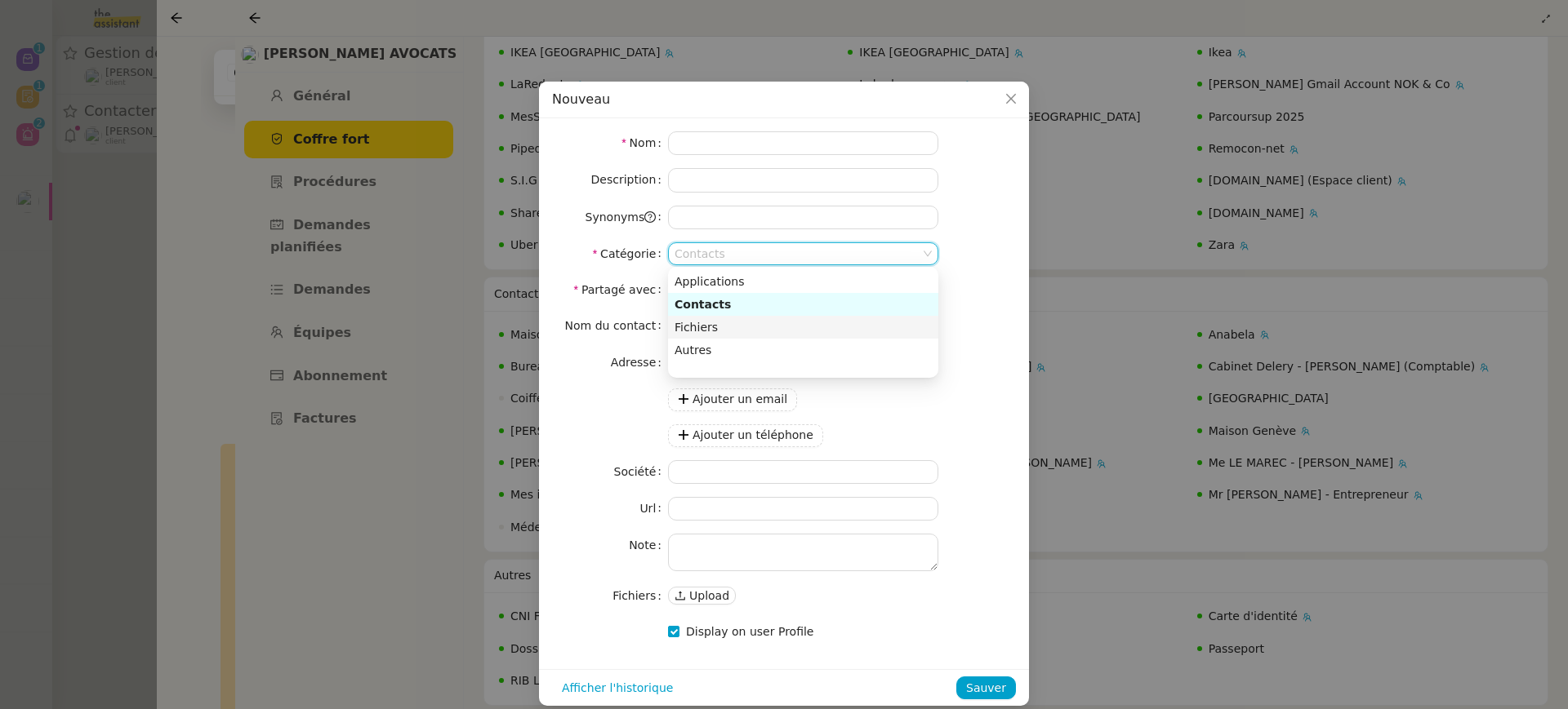
click at [736, 328] on div "Fichiers" at bounding box center [803, 328] width 257 height 14
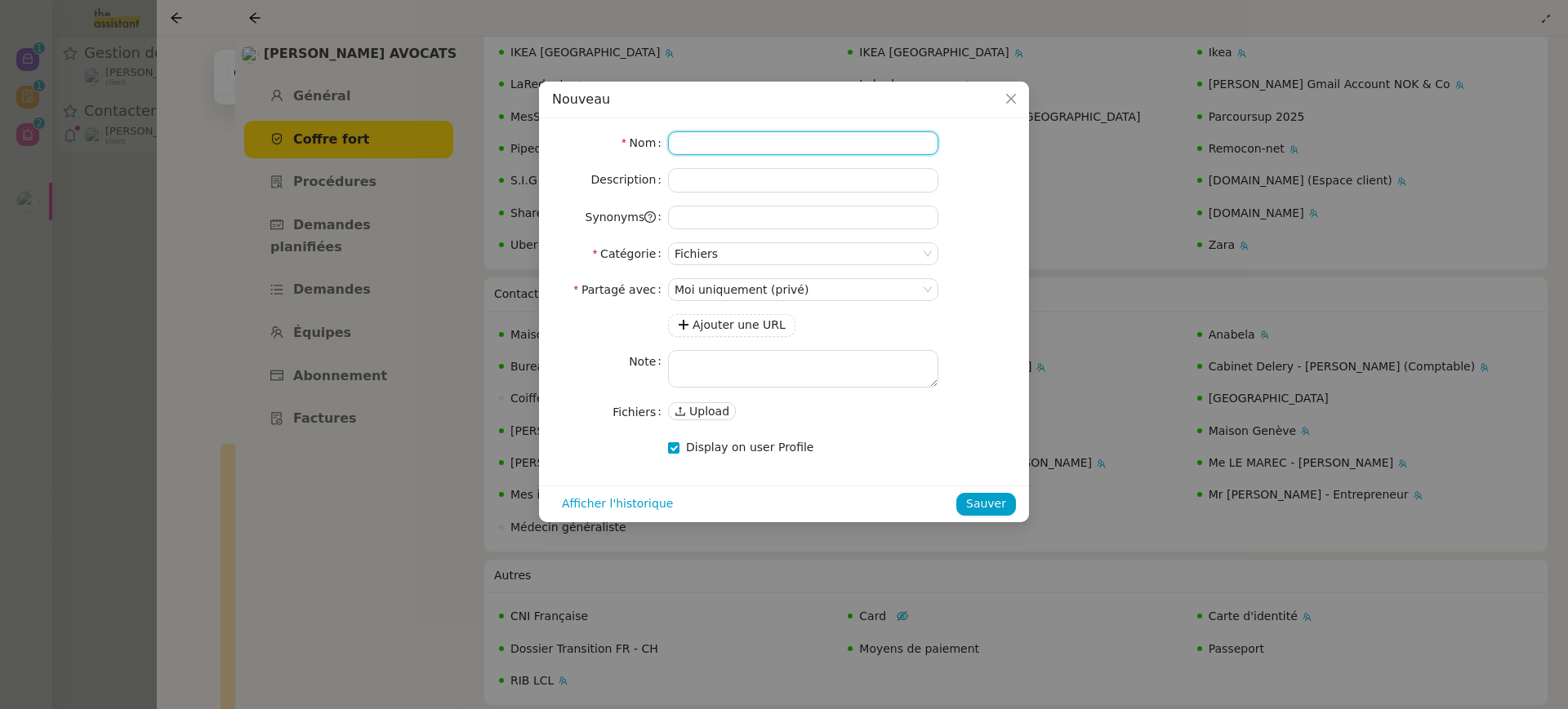
click at [707, 142] on input at bounding box center [803, 143] width 270 height 23
type input "T"
type input "RIB QONTO - Cabinet Delery"
click at [717, 406] on span "Upload" at bounding box center [709, 411] width 40 height 16
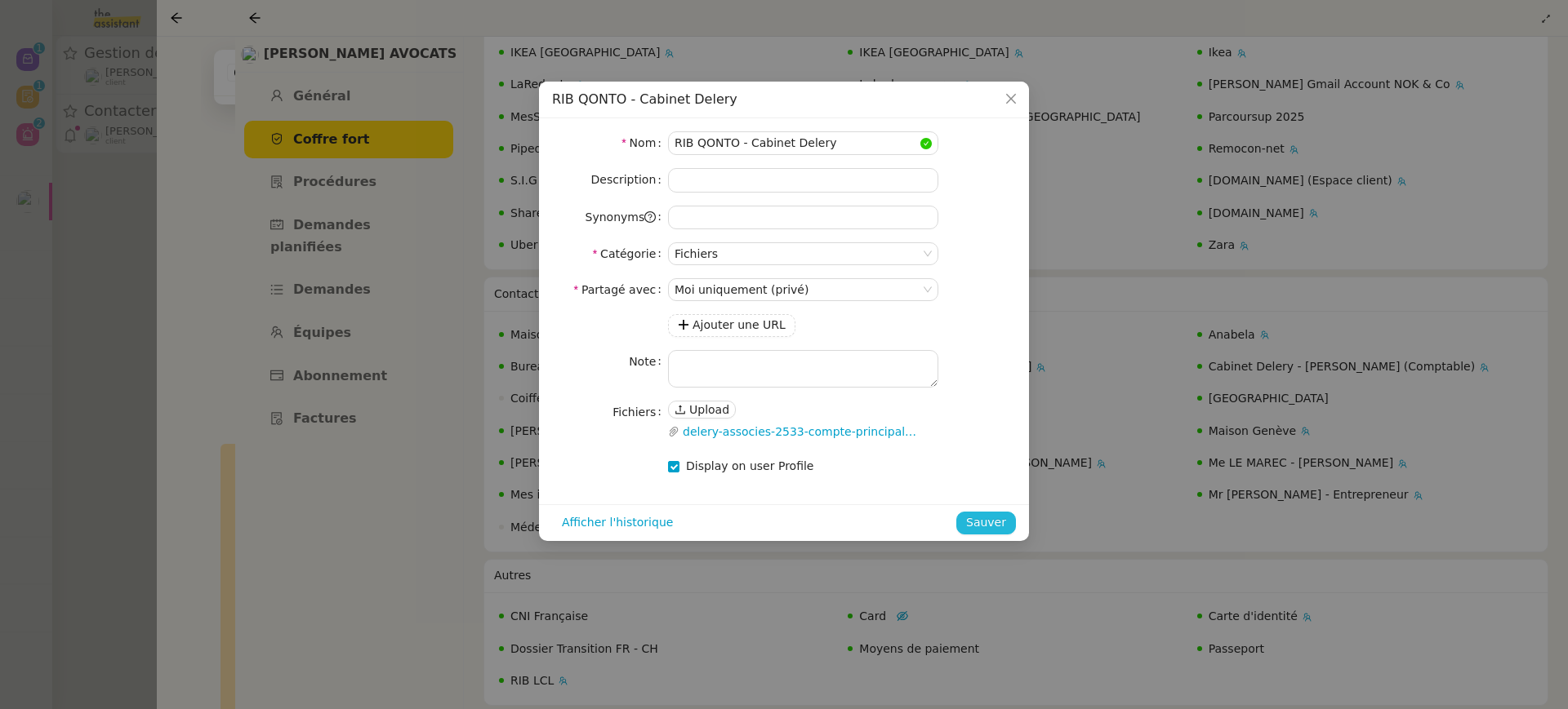
click at [981, 516] on span "Sauver" at bounding box center [986, 523] width 40 height 19
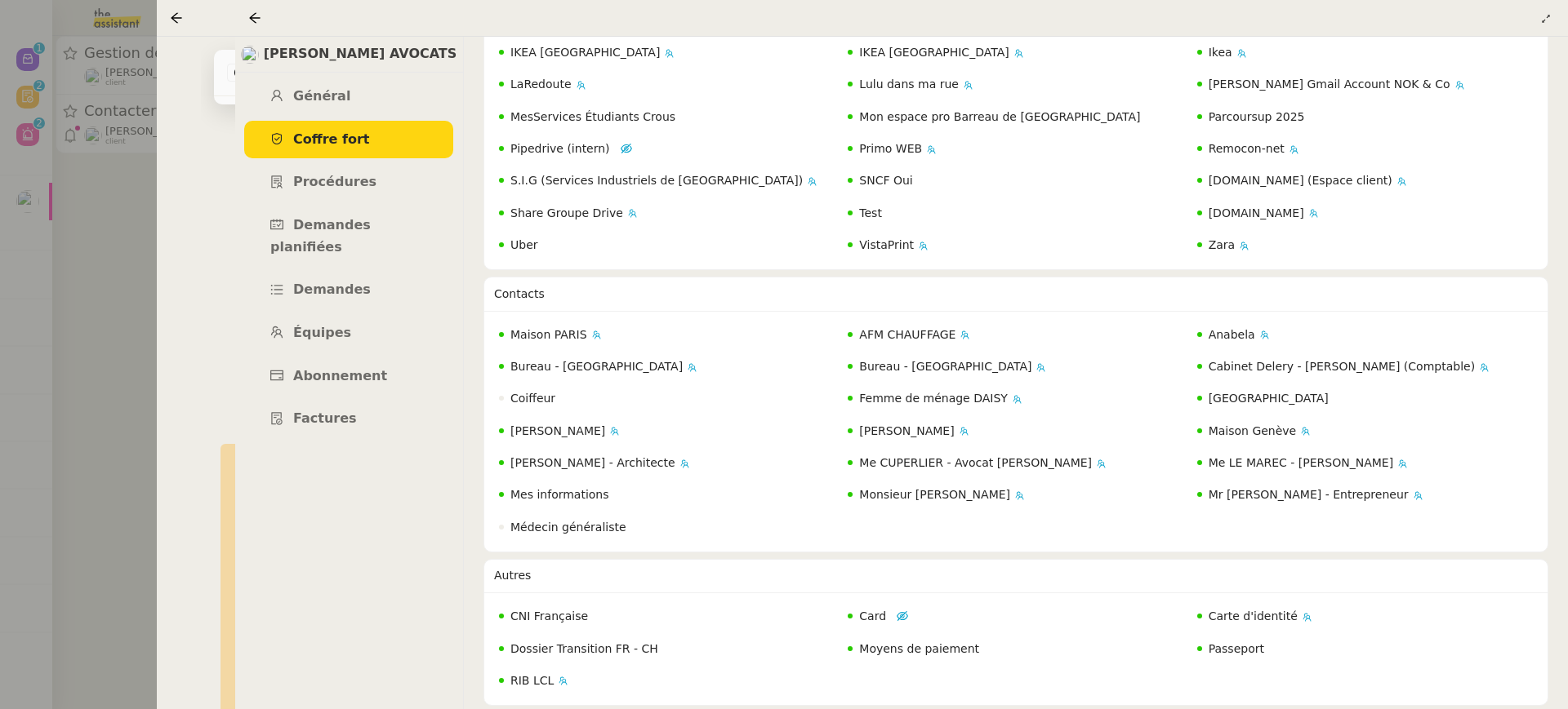
click at [95, 128] on div at bounding box center [784, 354] width 1568 height 709
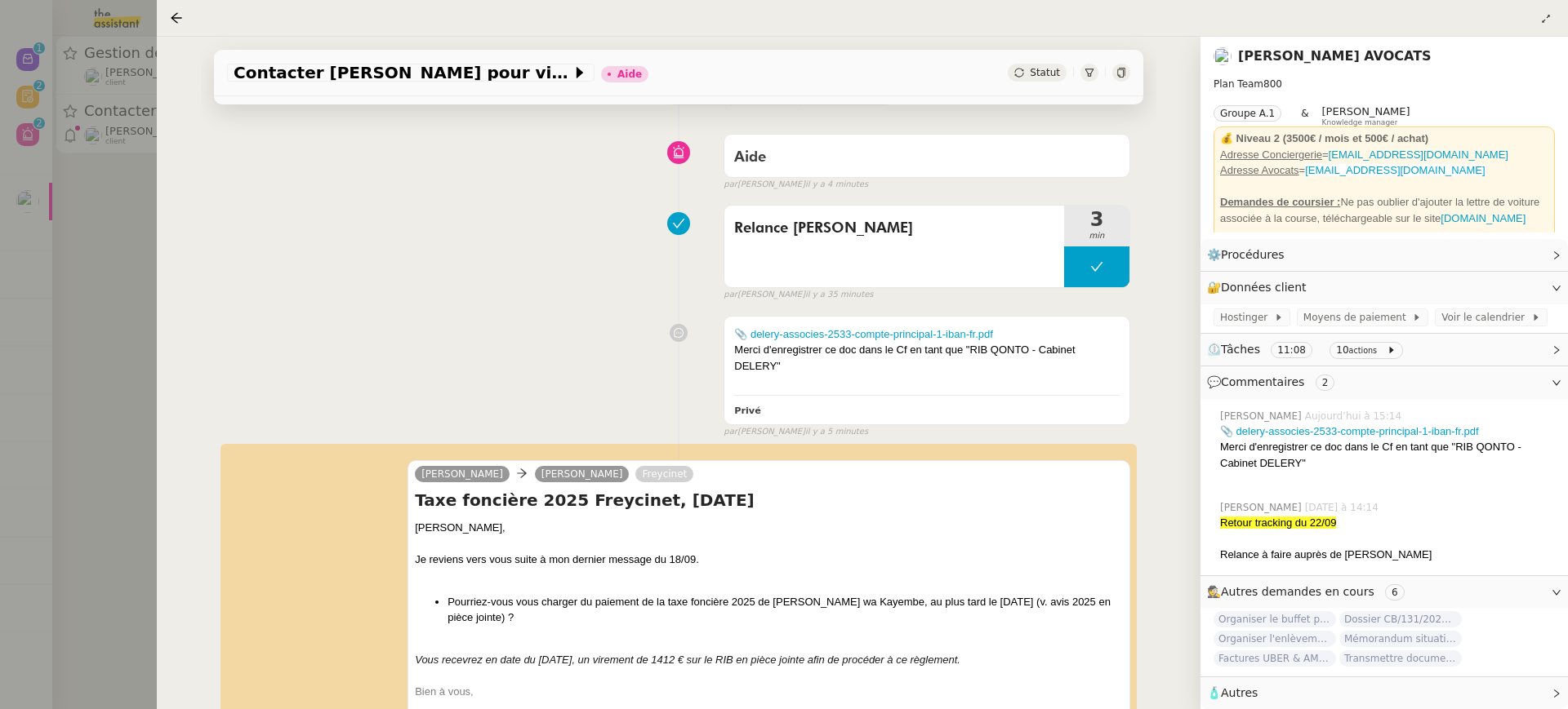
click at [95, 128] on div at bounding box center [784, 354] width 1568 height 709
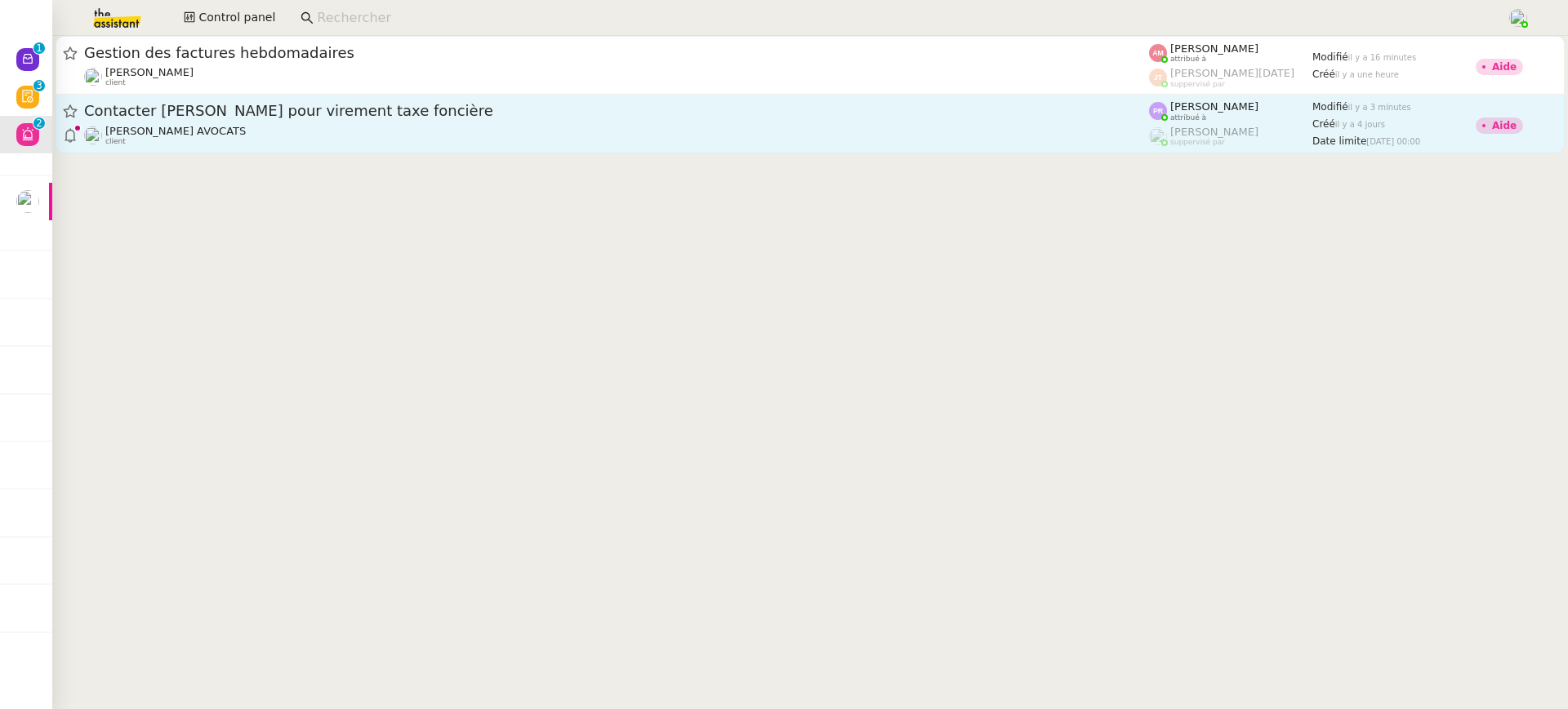
click at [58, 102] on link "Contacter Muriel pour virement taxe foncière Naomi NOK AVOCATS client Pauline R…" at bounding box center [810, 123] width 1509 height 58
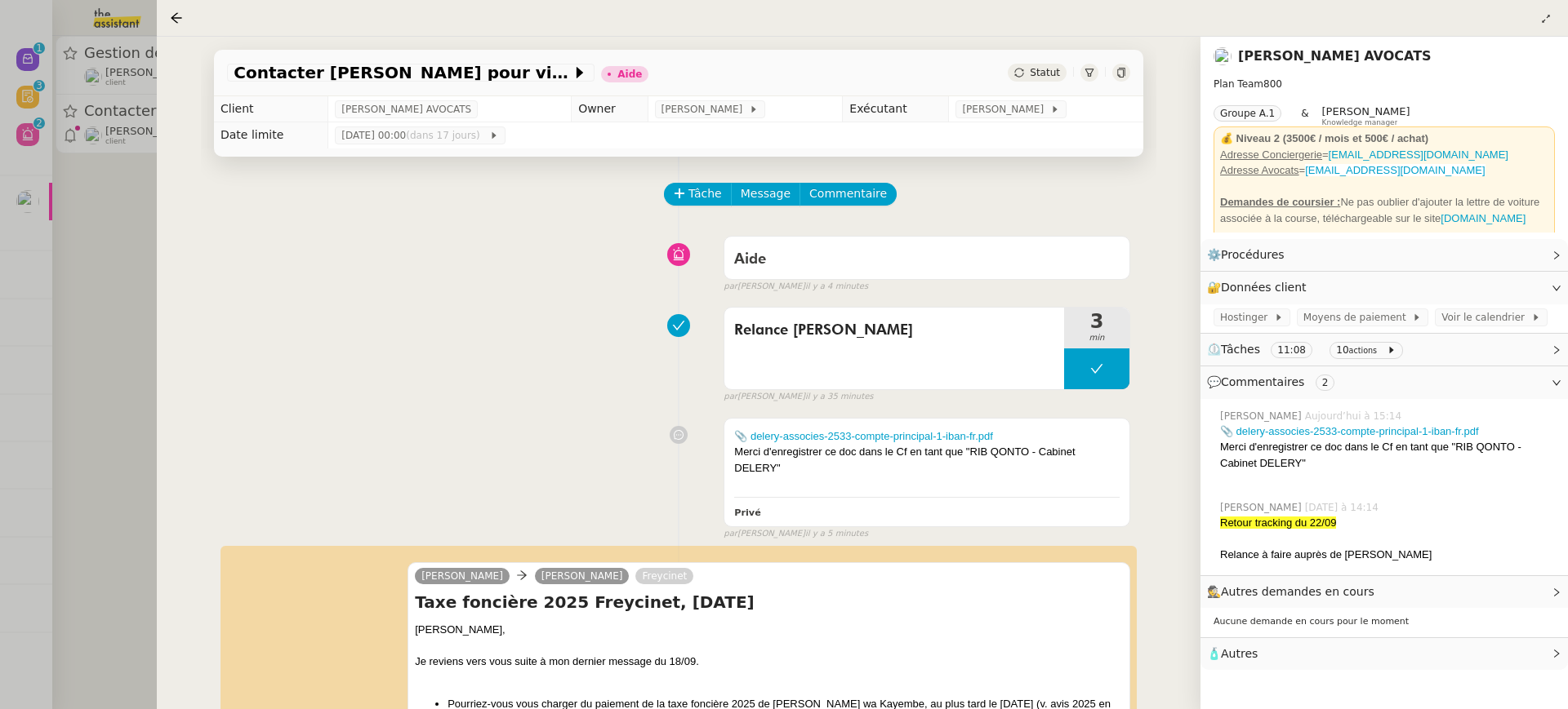
click at [22, 76] on div at bounding box center [784, 354] width 1568 height 709
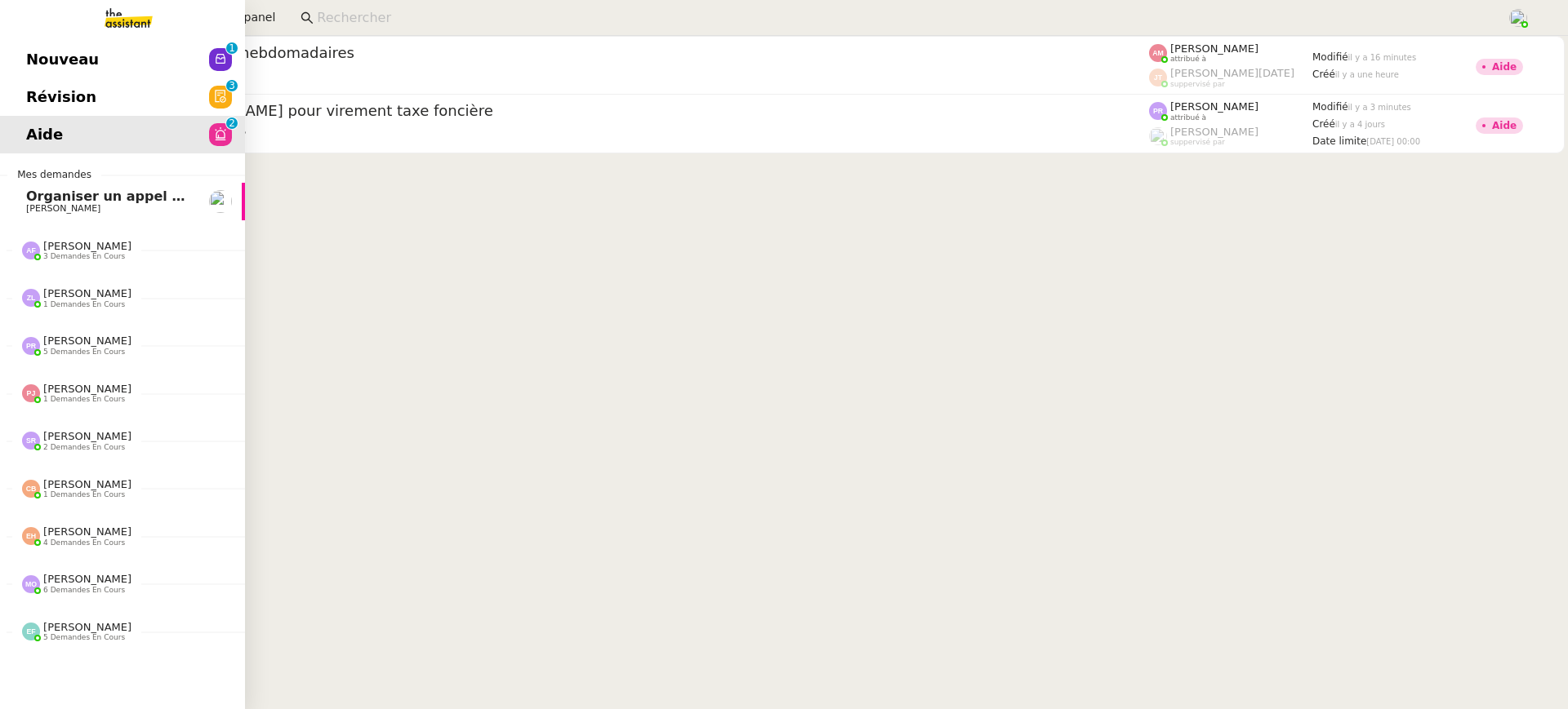
click at [18, 112] on link "Révision 0 1 2 3 4 5 6 7 8 9" at bounding box center [122, 97] width 245 height 38
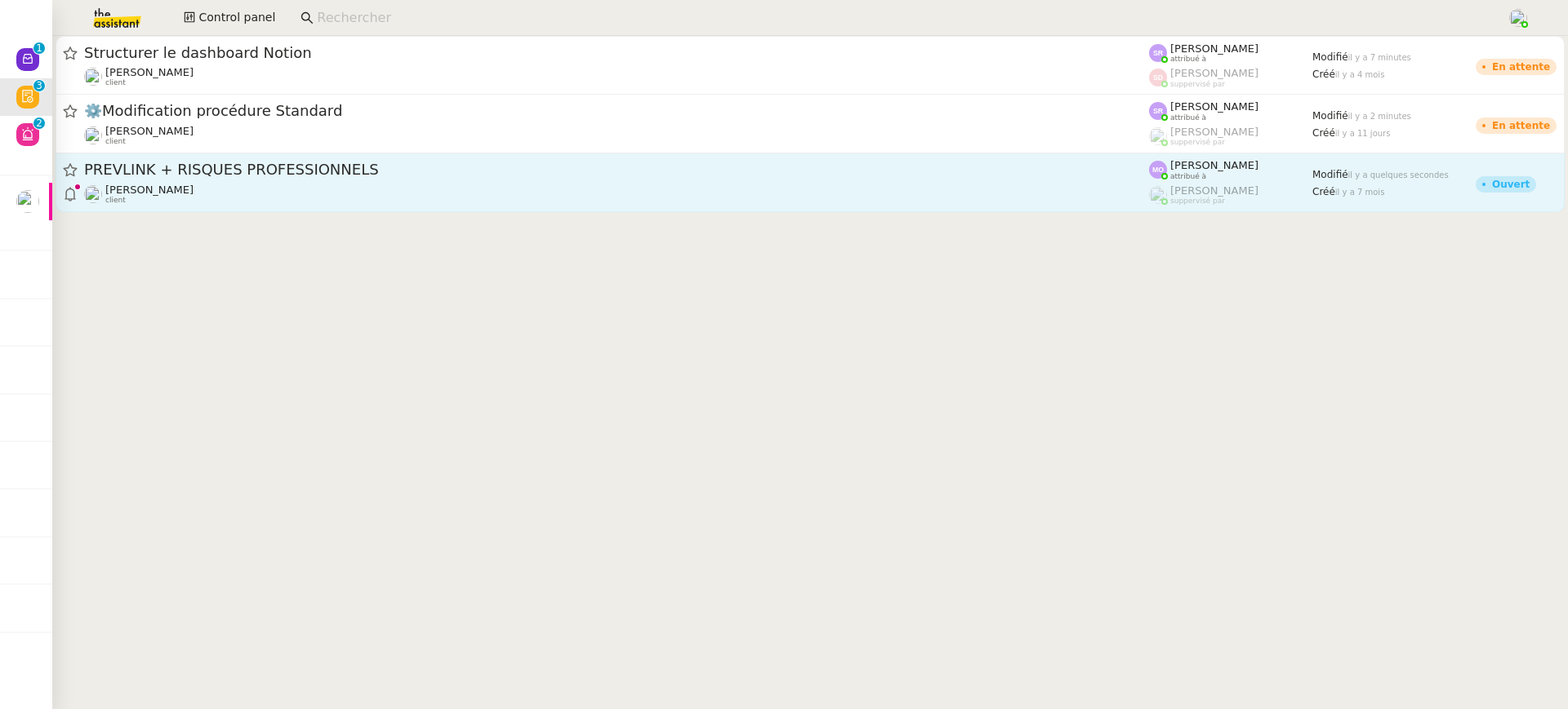
click at [1140, 183] on div "PREVLINK + RISQUES PROFESSIONNELS Gabrielle Tavernier client" at bounding box center [616, 183] width 1065 height 45
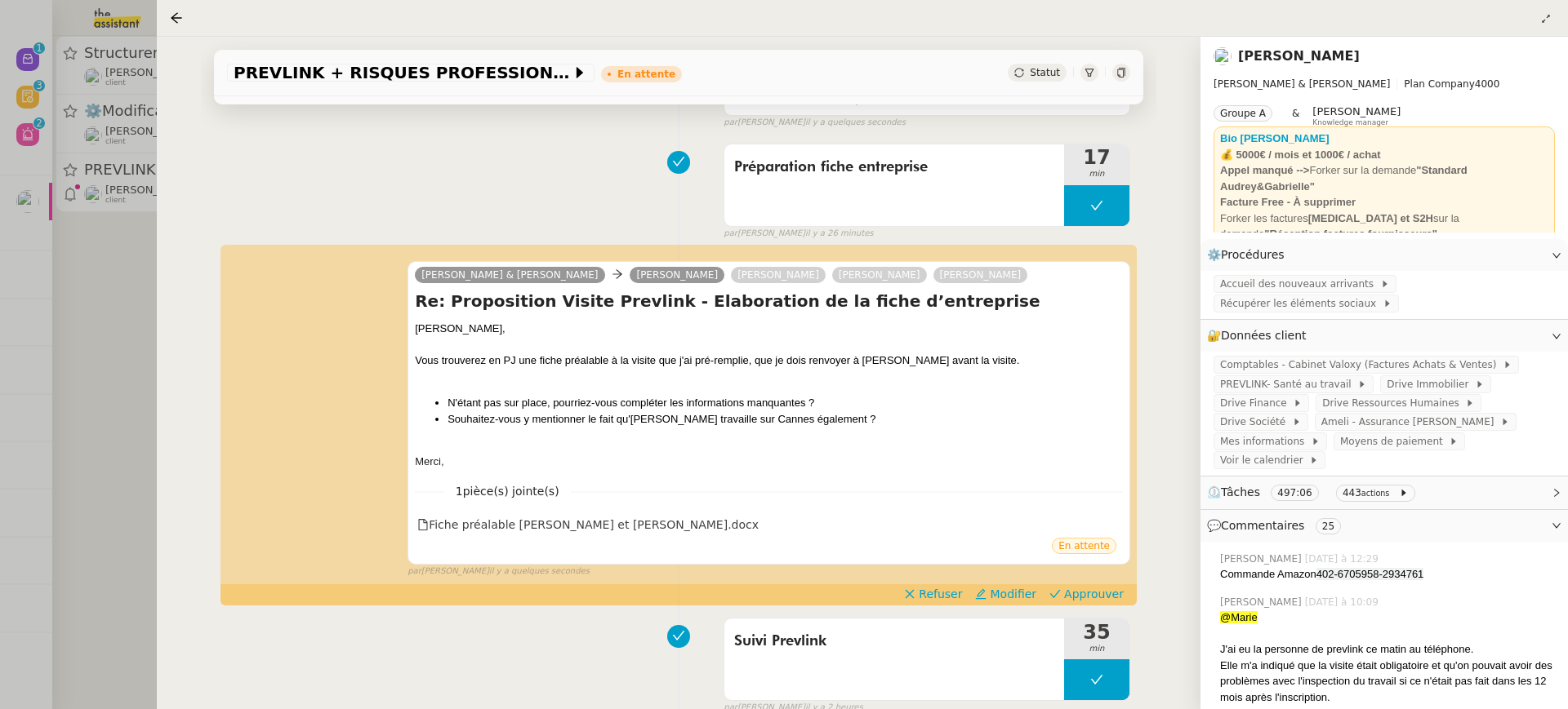
scroll to position [184, 0]
click at [1104, 594] on span "Approuver" at bounding box center [1094, 593] width 59 height 16
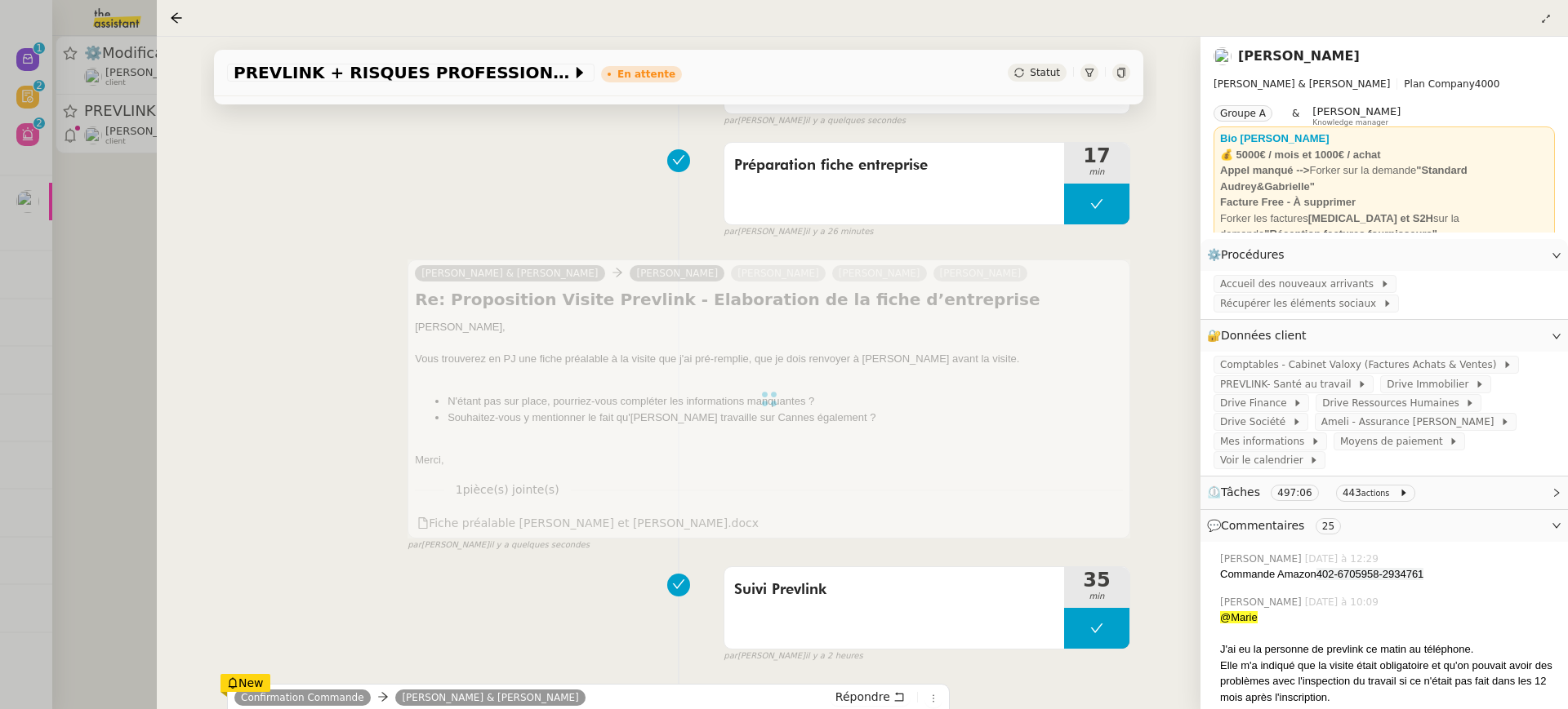
click at [84, 157] on div at bounding box center [784, 354] width 1568 height 709
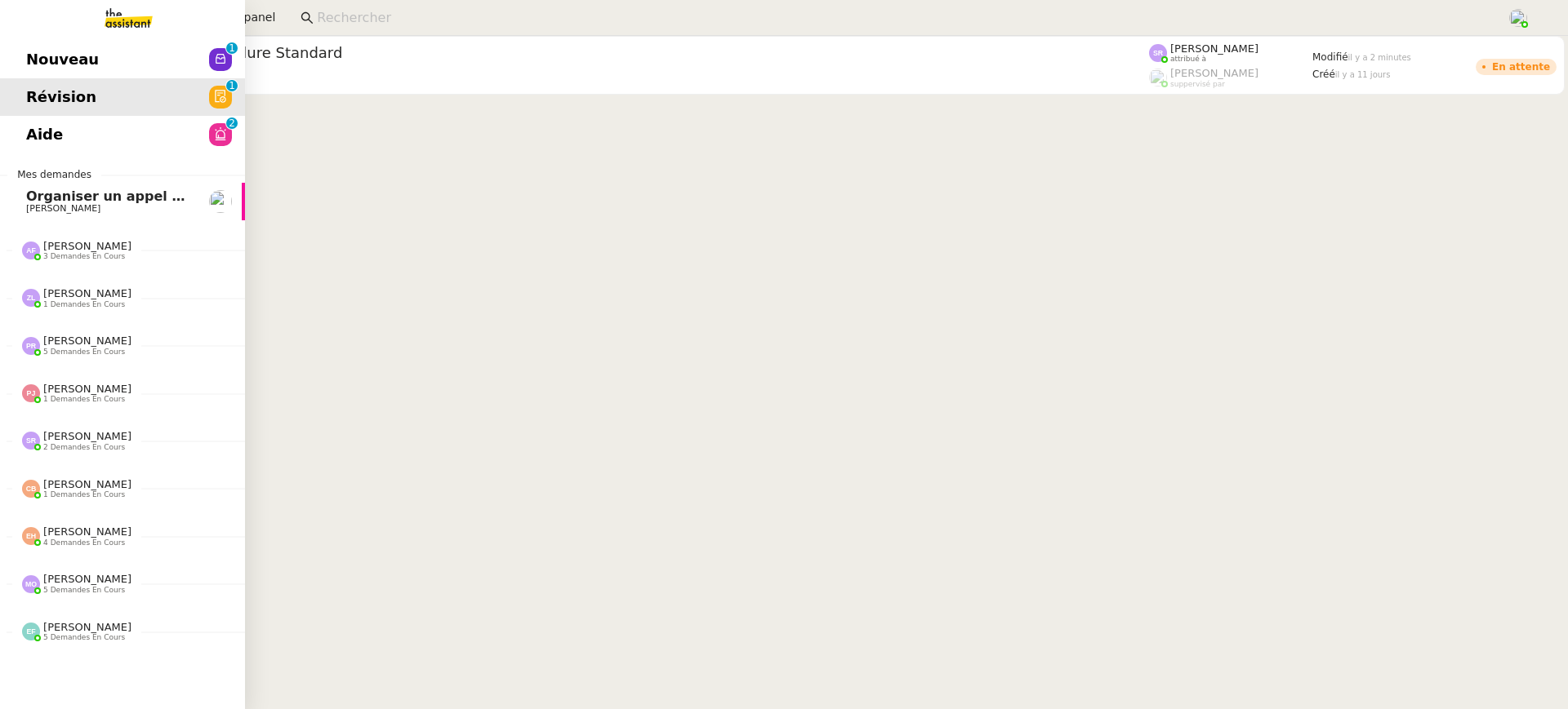
click at [11, 47] on link "Nouveau 0 1 2 3 4 5 6 7 8 9" at bounding box center [122, 59] width 245 height 38
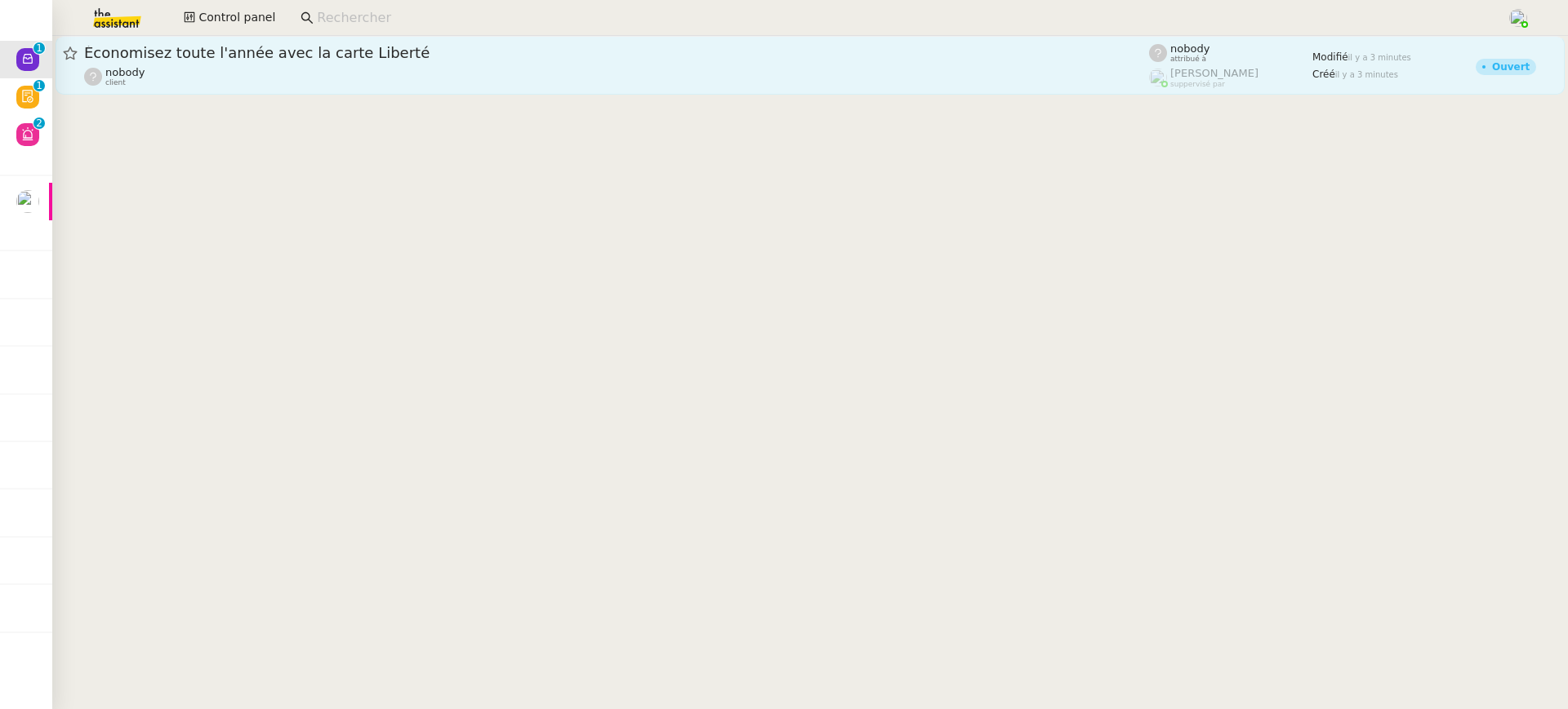
click at [584, 43] on div "Économisez toute l'année avec la carte Liberté" at bounding box center [616, 53] width 1065 height 20
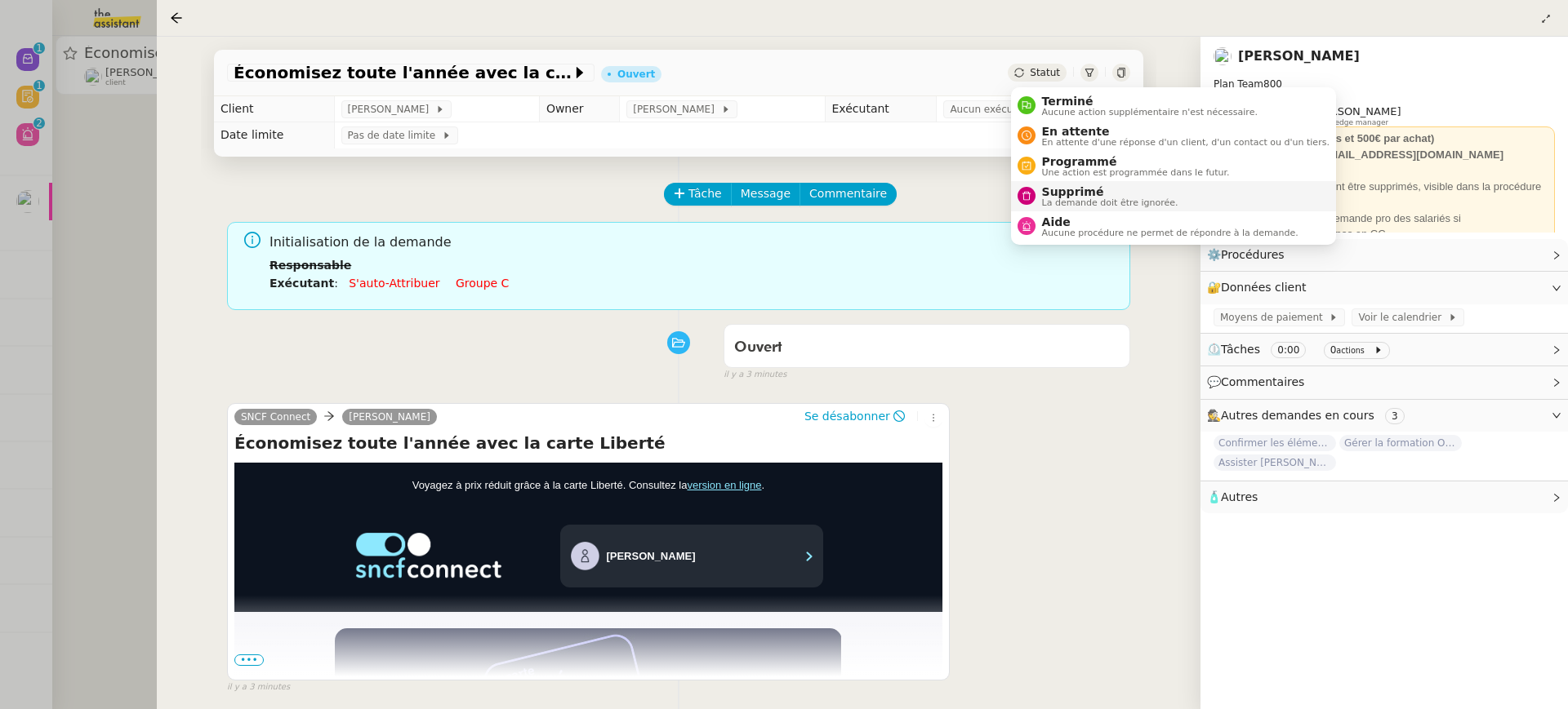
click at [1078, 202] on span "La demande doit être ignorée." at bounding box center [1111, 202] width 137 height 9
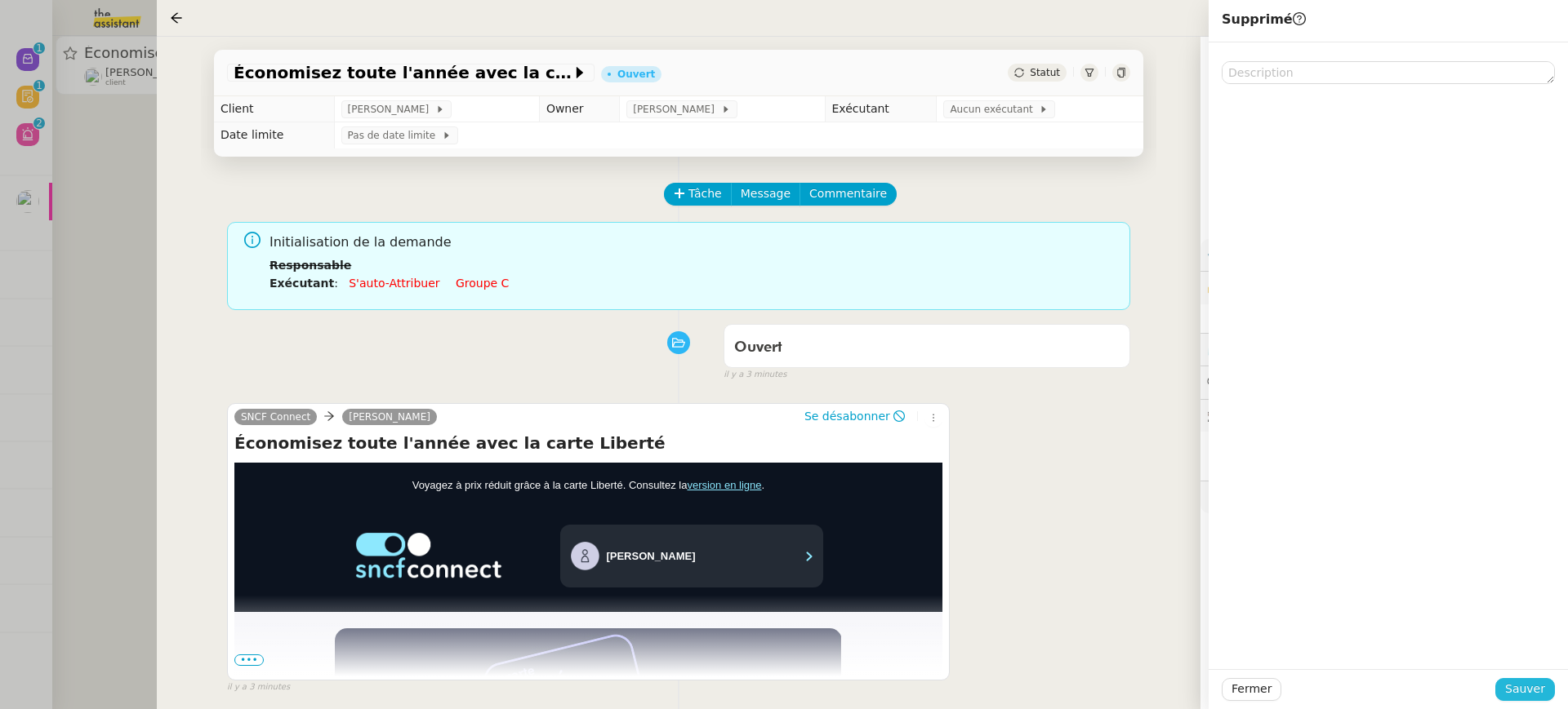
click at [1522, 696] on span "Sauver" at bounding box center [1525, 689] width 40 height 19
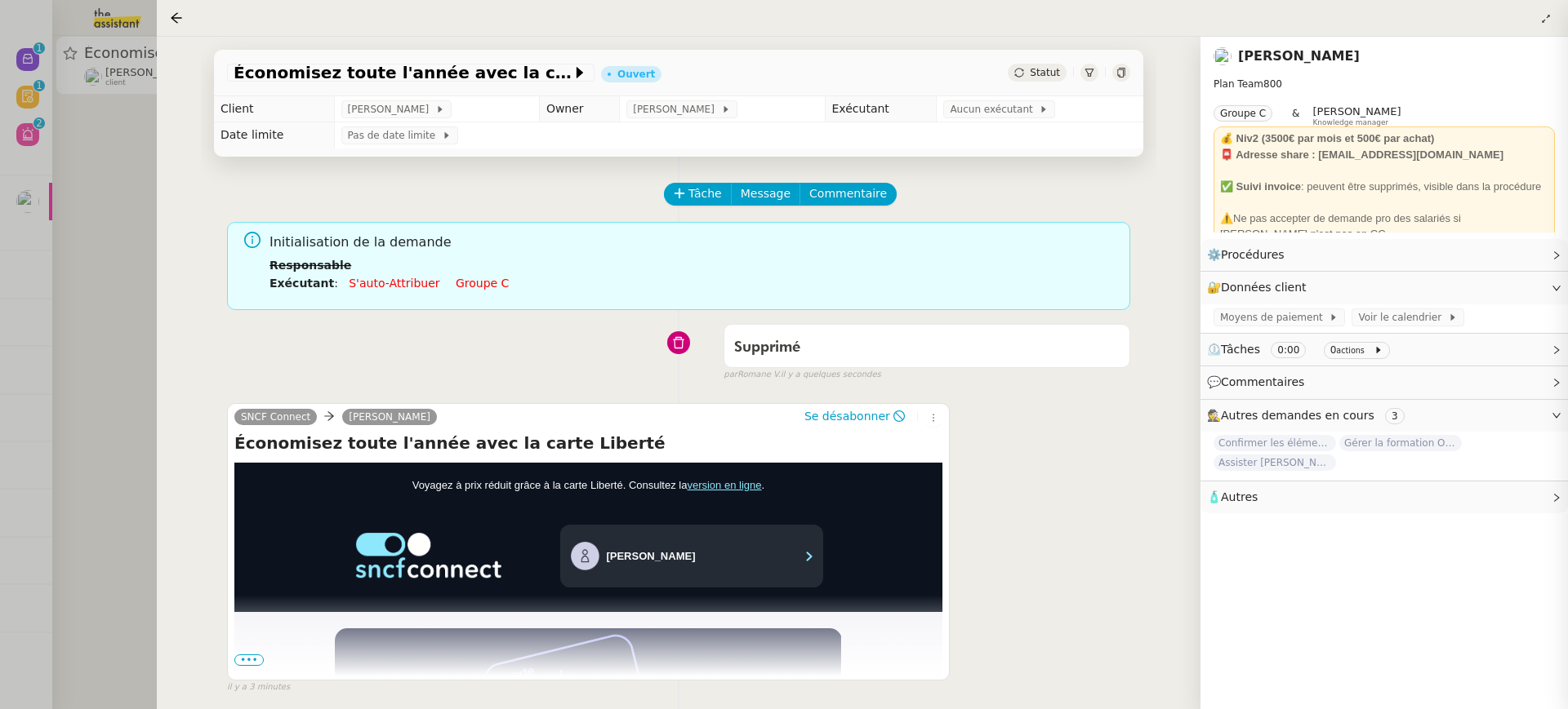
click at [85, 132] on div at bounding box center [784, 354] width 1568 height 709
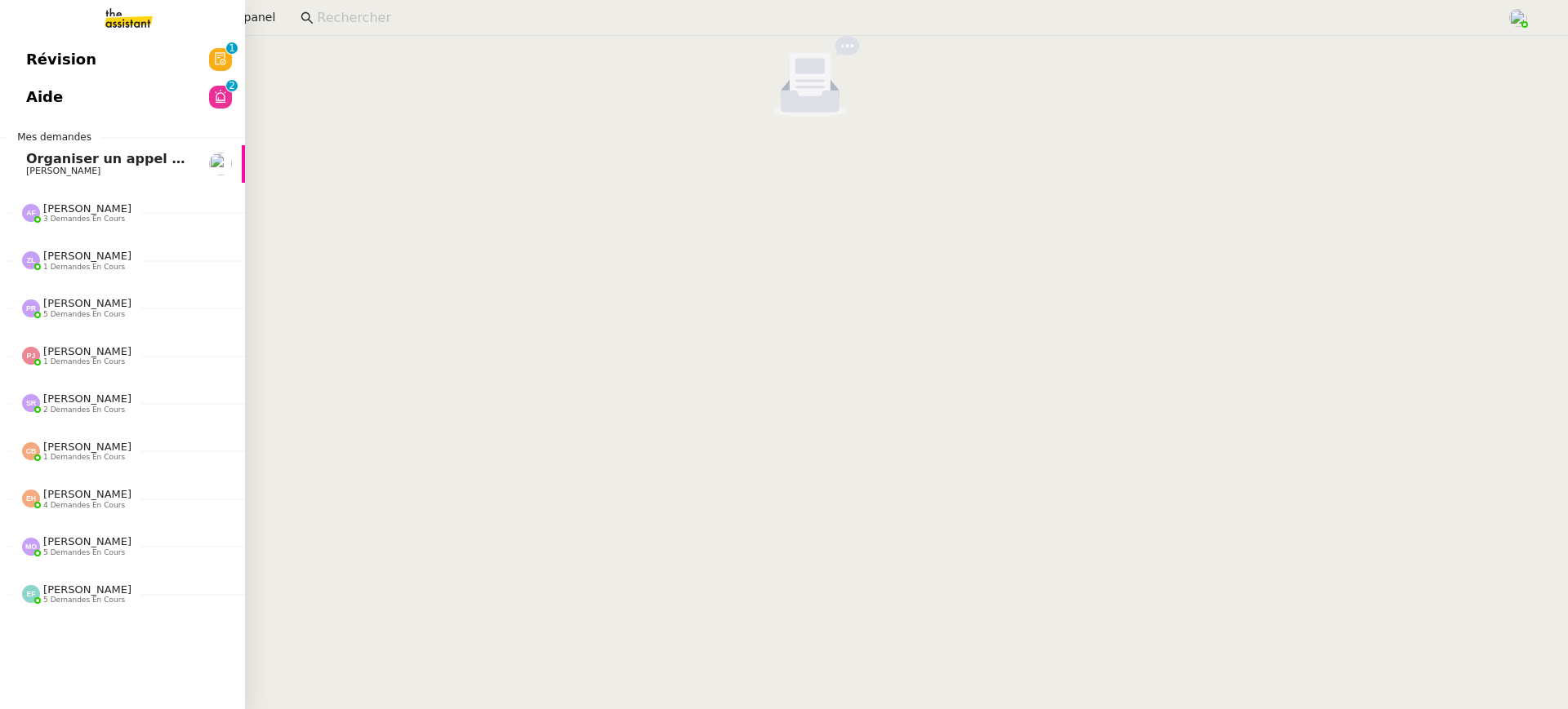
click at [28, 85] on span "Aide" at bounding box center [44, 96] width 37 height 24
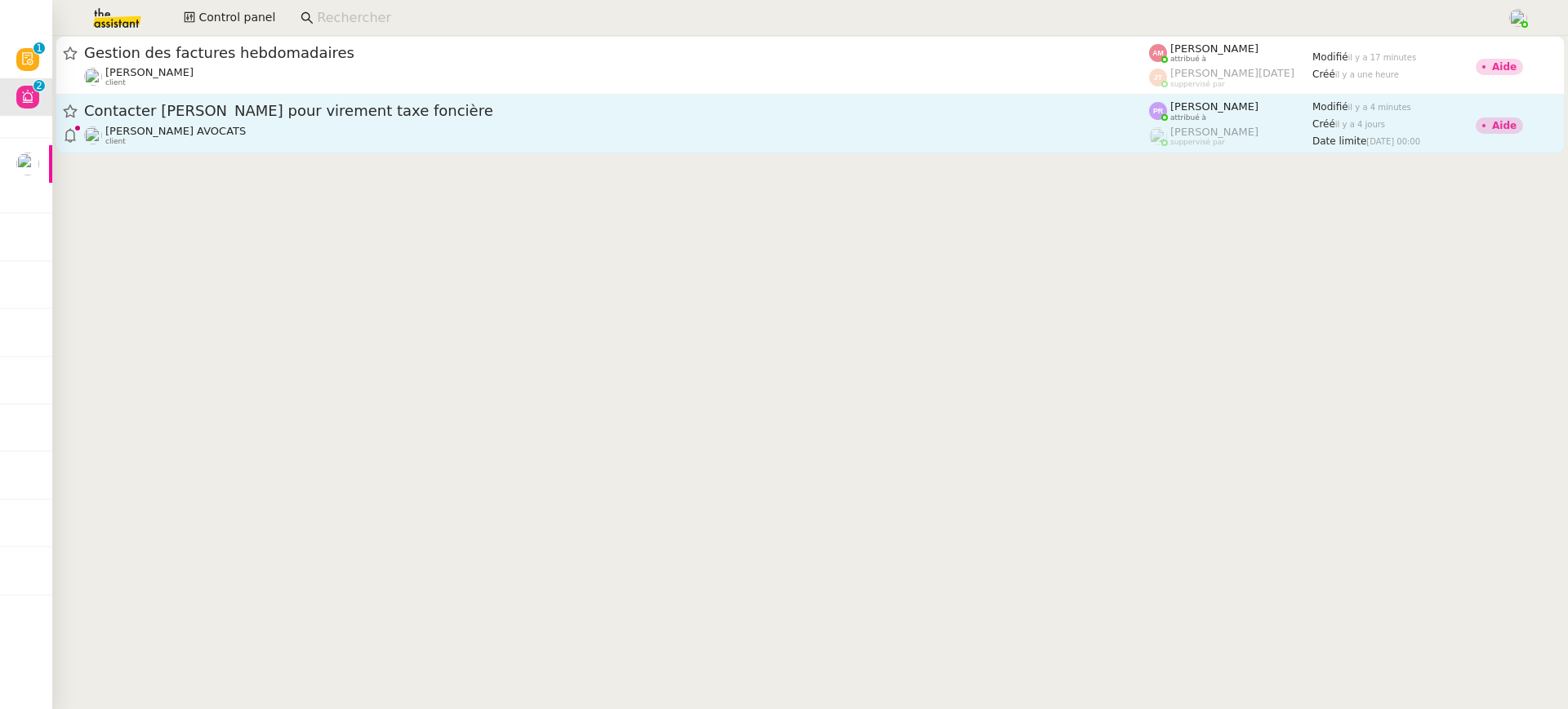
click at [912, 121] on div "Contacter Muriel pour virement taxe foncière Naomi NOK AVOCATS client" at bounding box center [616, 123] width 1065 height 45
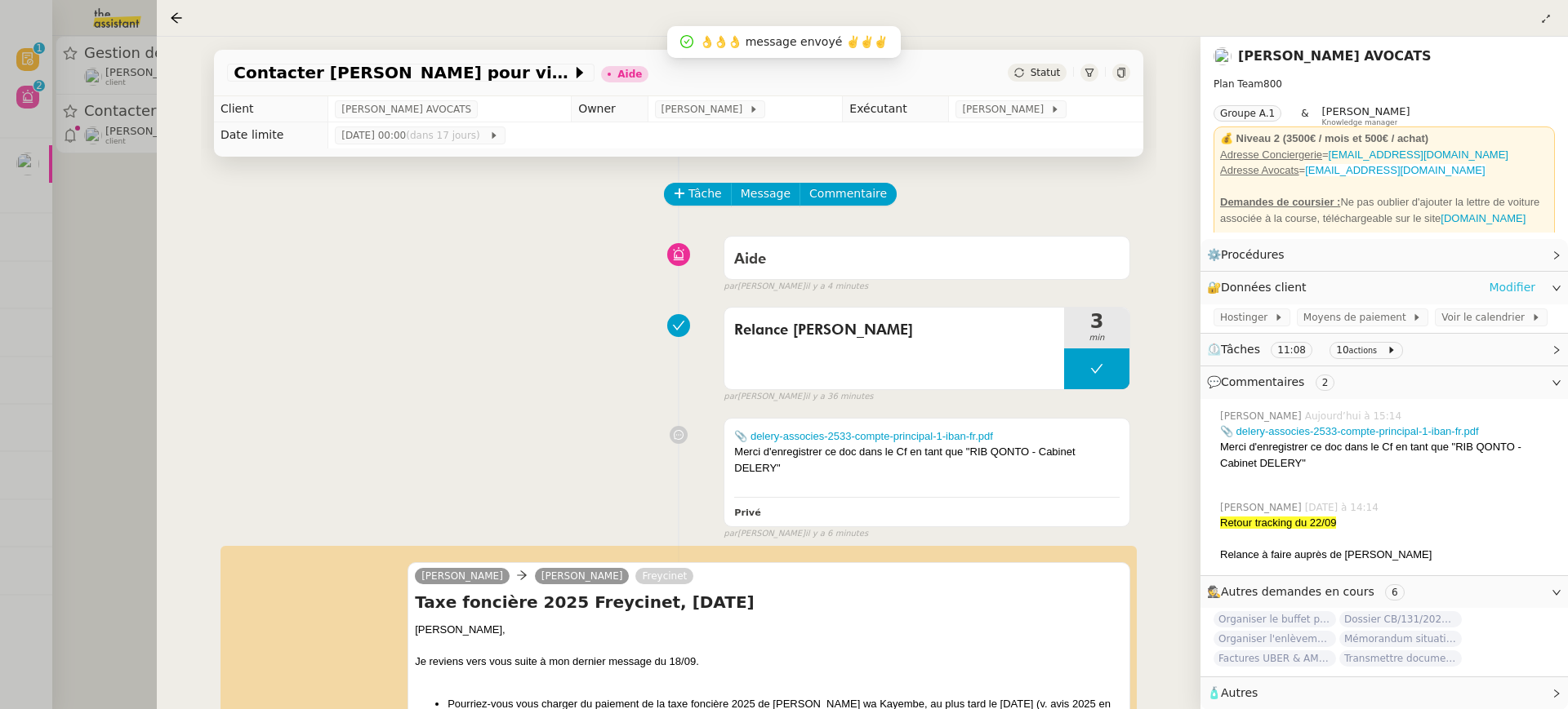
click at [1503, 286] on link "Modifier" at bounding box center [1512, 287] width 47 height 19
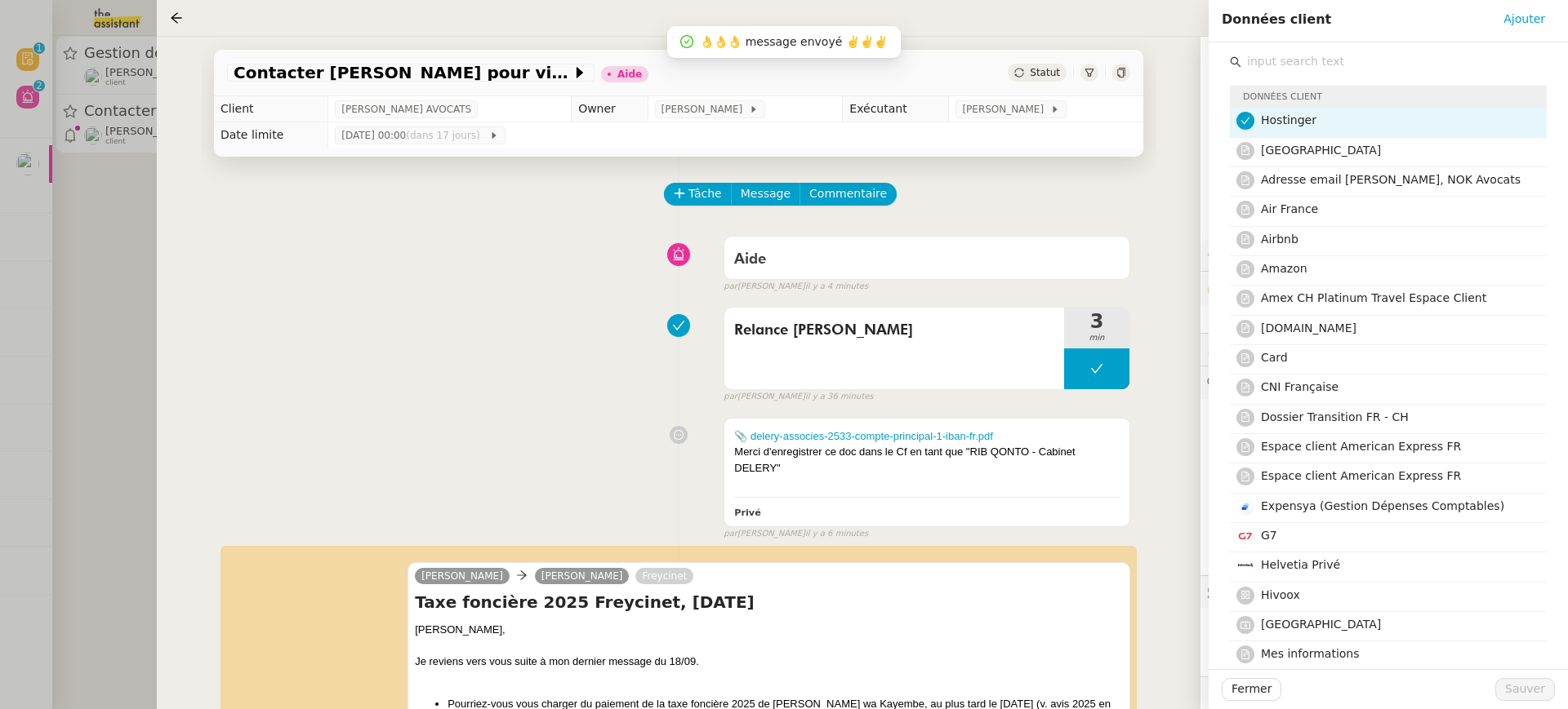
click at [1297, 60] on input "text" at bounding box center [1393, 61] width 305 height 22
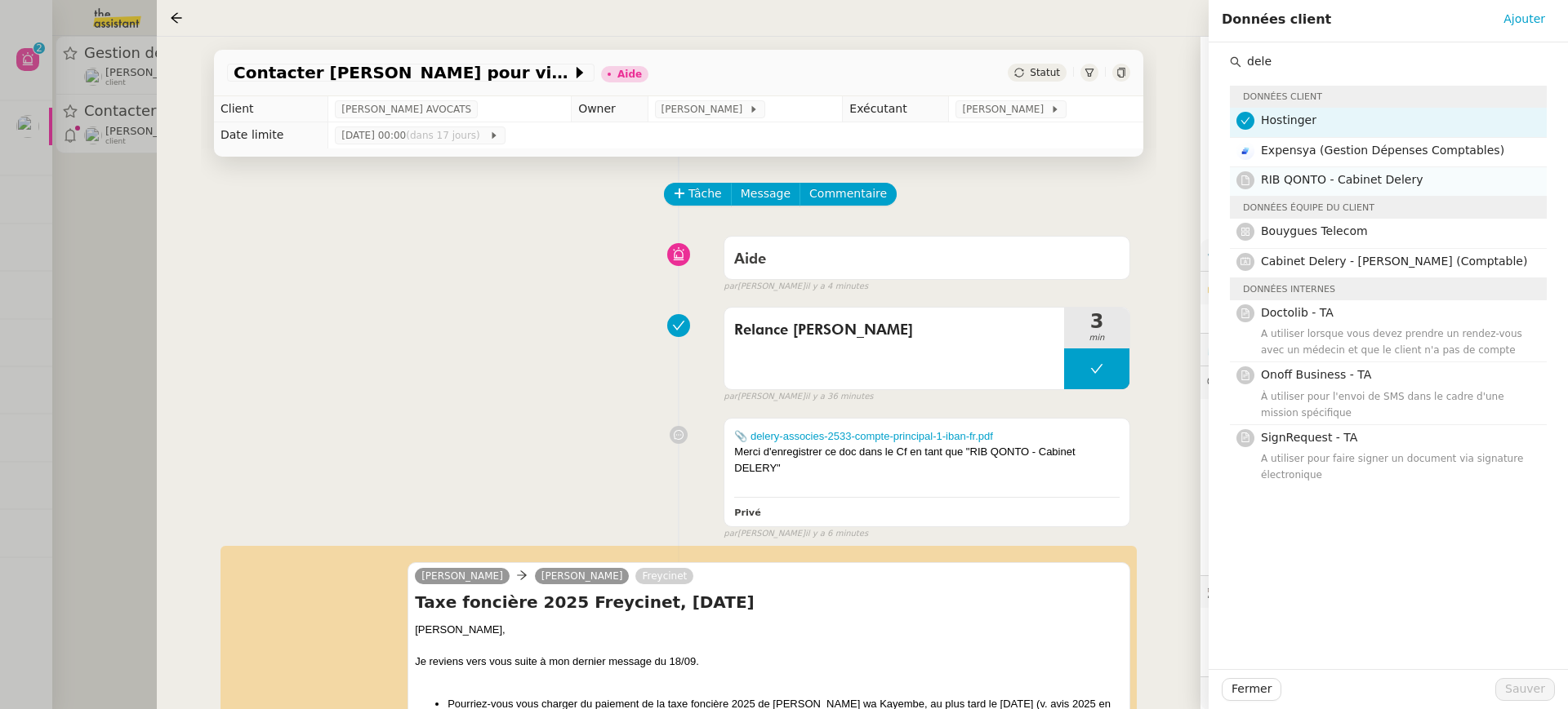
type input "dele"
click at [1335, 172] on h4 "RIB QONTO - Cabinet Delery" at bounding box center [1399, 180] width 276 height 19
click at [1527, 688] on span "Sauver" at bounding box center [1525, 689] width 40 height 19
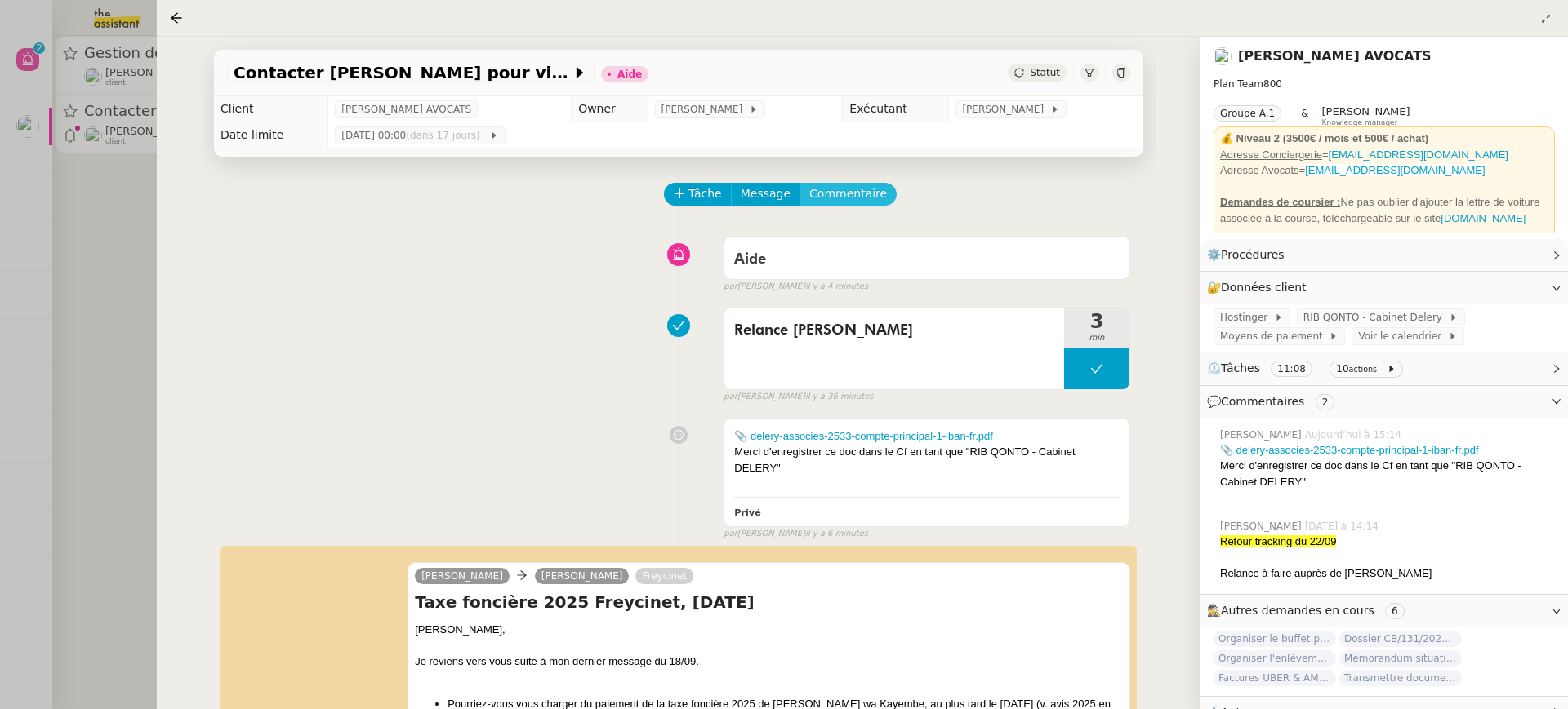
click at [838, 199] on span "Commentaire" at bounding box center [848, 193] width 77 height 19
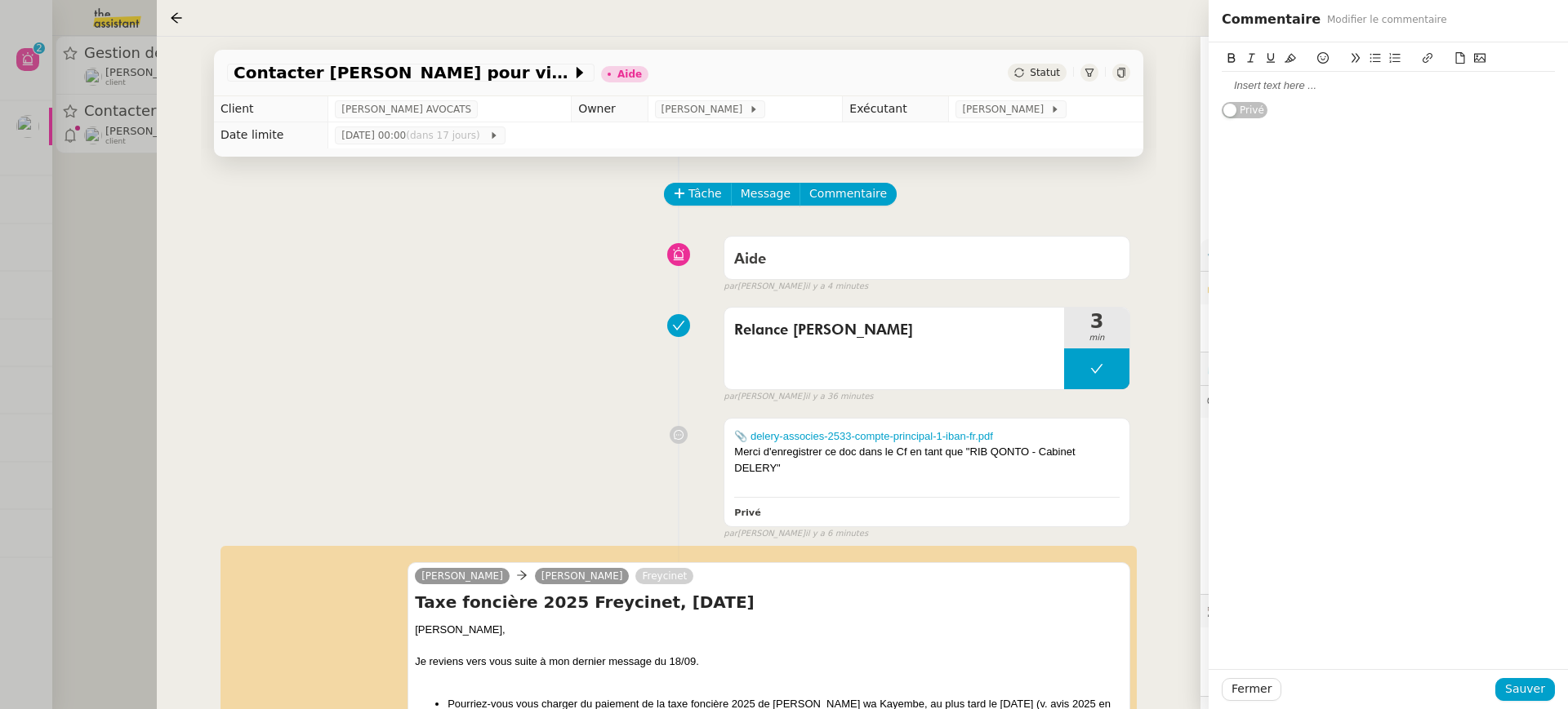
click at [1317, 85] on div at bounding box center [1388, 85] width 333 height 14
click at [1529, 688] on span "Sauver" at bounding box center [1525, 689] width 40 height 19
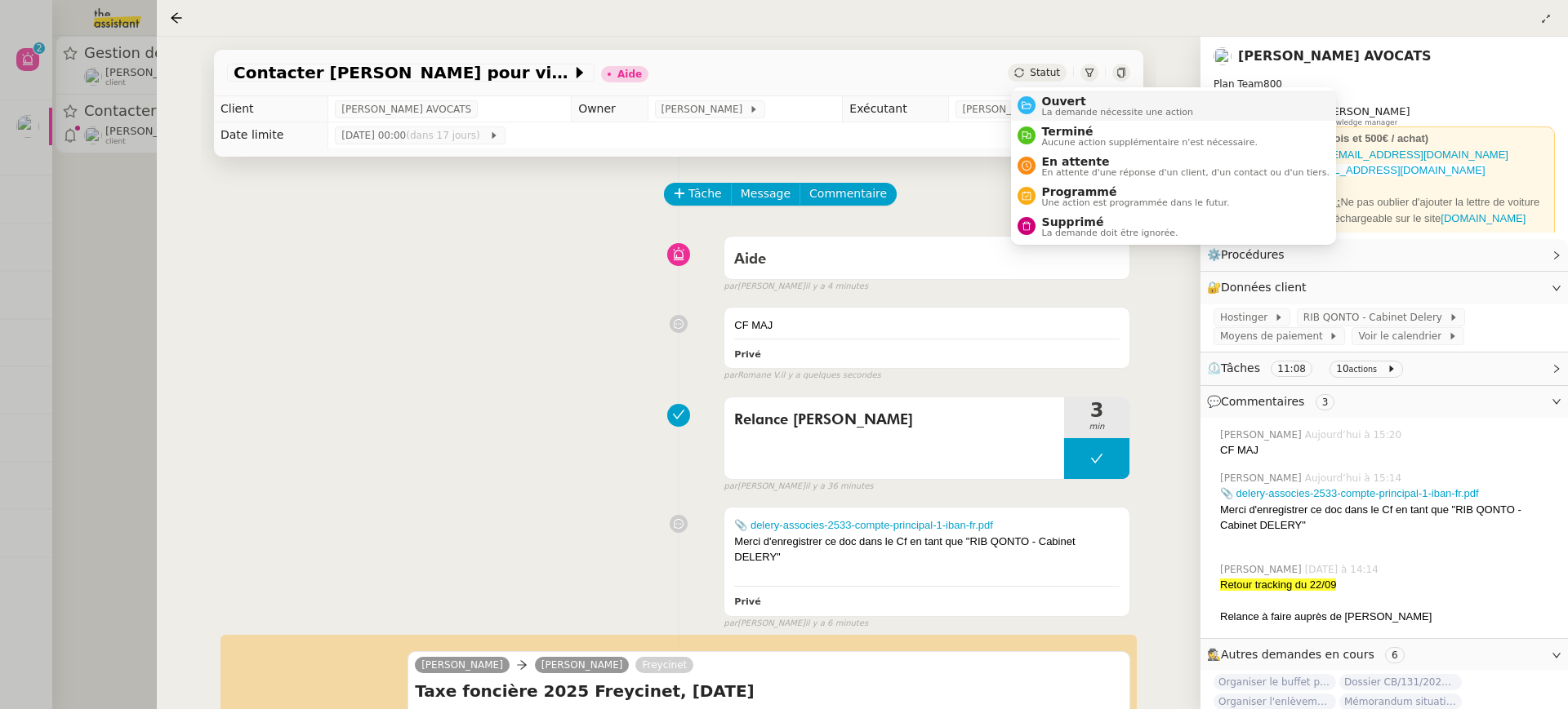
click at [1070, 112] on span "La demande nécessite une action" at bounding box center [1118, 112] width 152 height 9
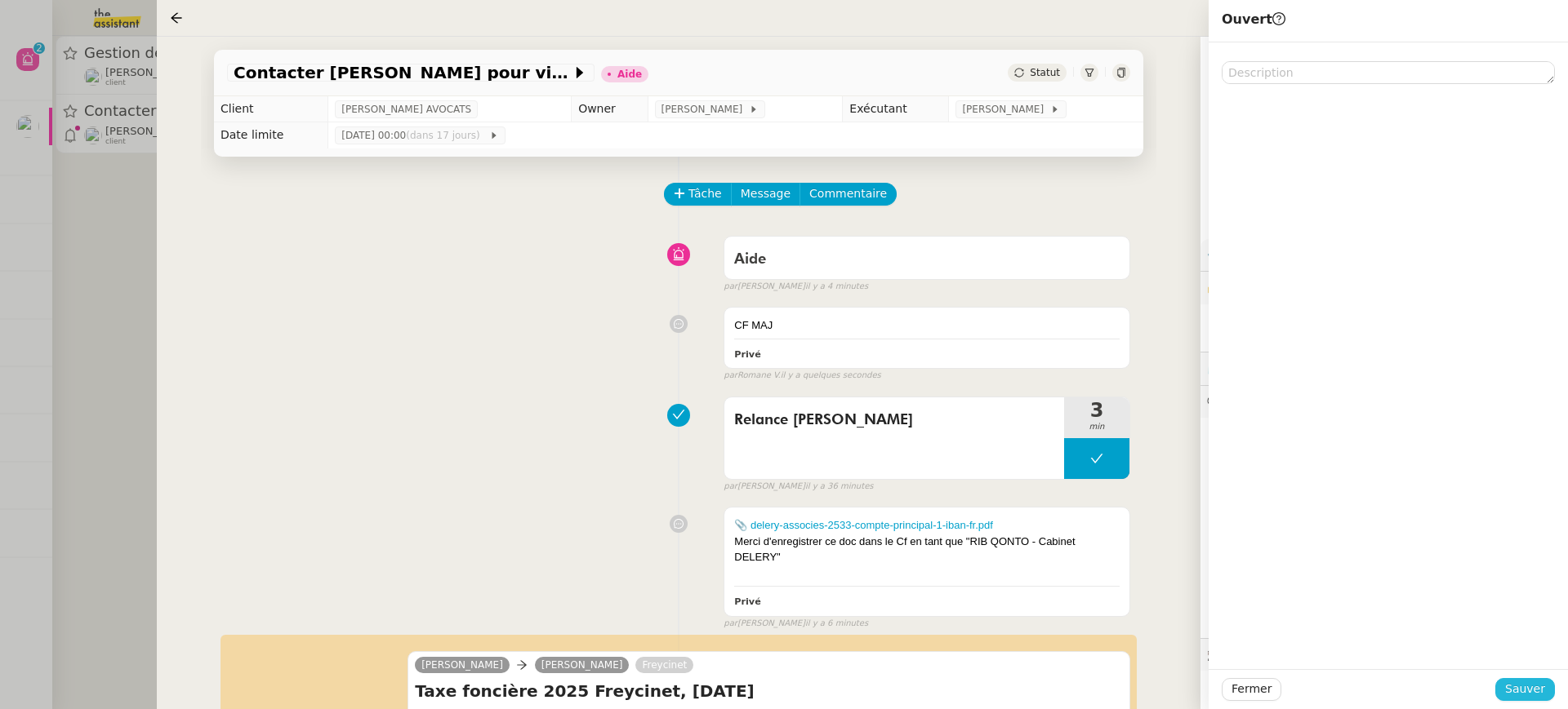
click at [1528, 699] on span "Sauver" at bounding box center [1525, 689] width 40 height 19
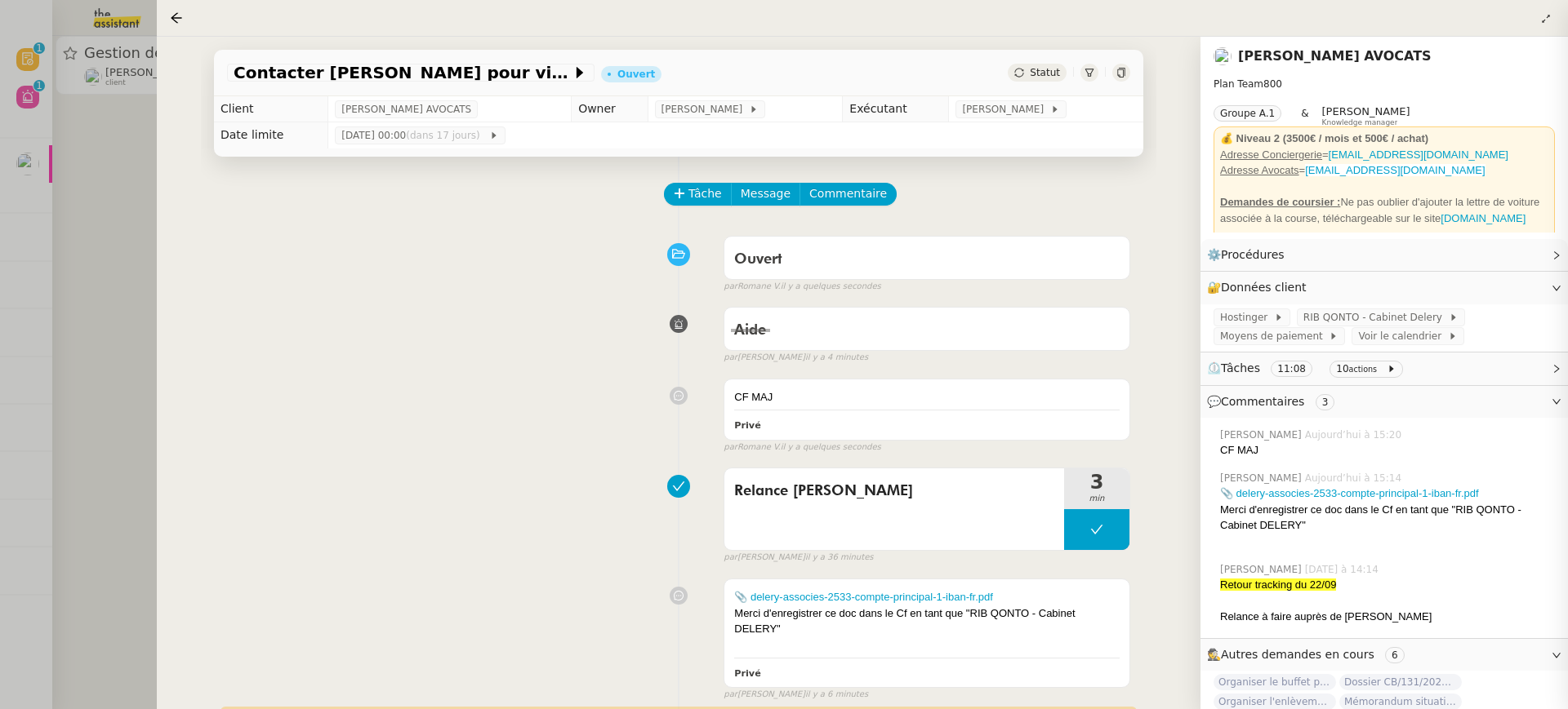
click at [49, 247] on div at bounding box center [784, 354] width 1568 height 709
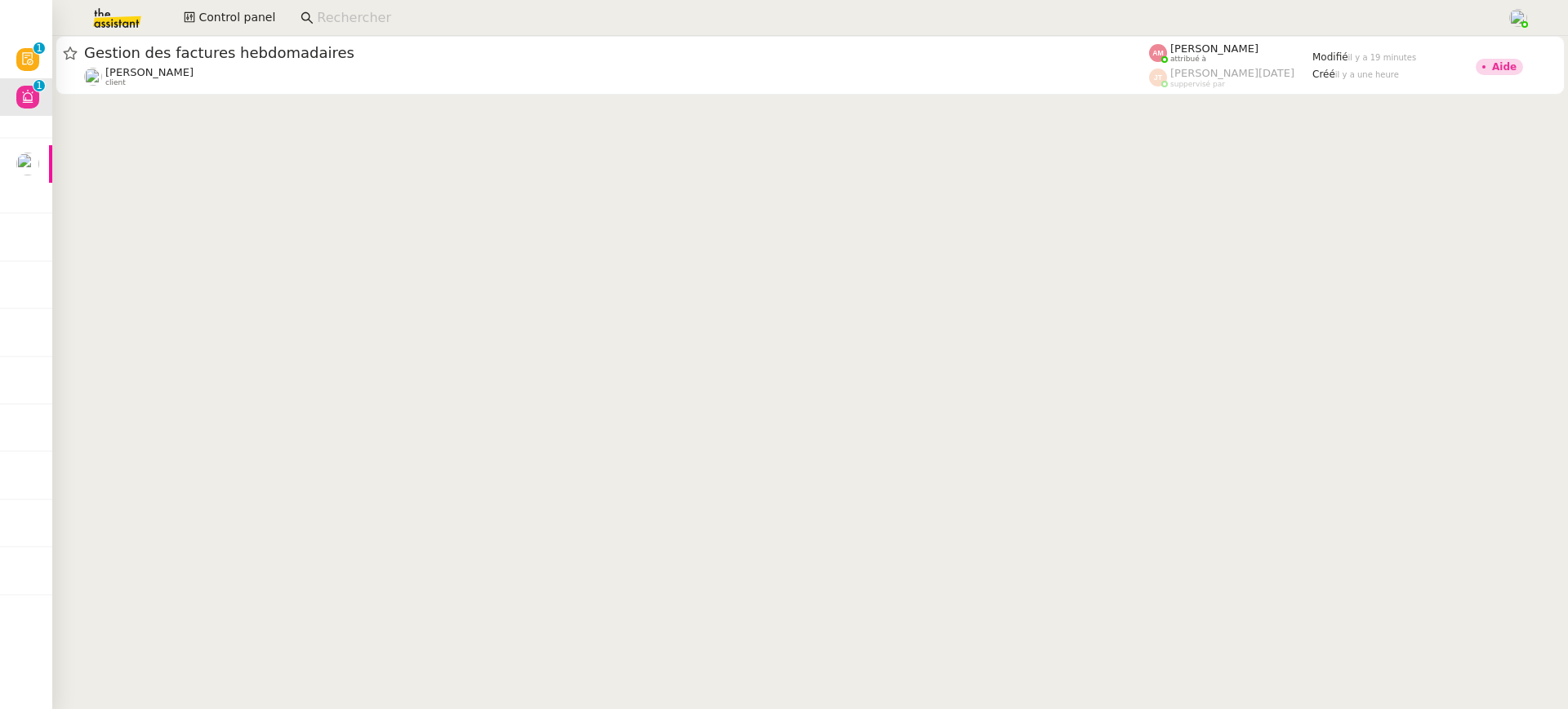
click at [251, 0] on div "Control panel" at bounding box center [783, 18] width 1486 height 36
click at [253, 11] on span "Control panel" at bounding box center [236, 17] width 77 height 19
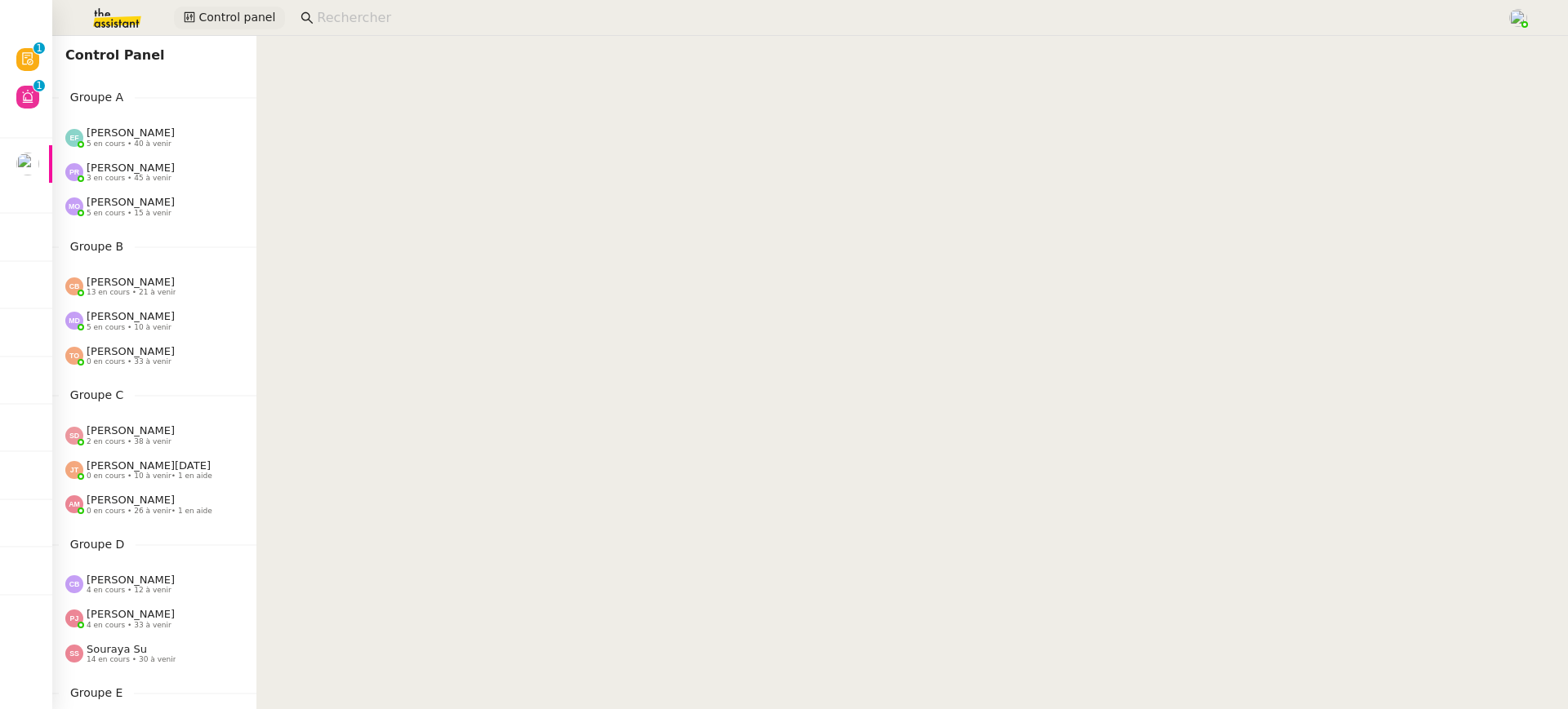
scroll to position [627, 0]
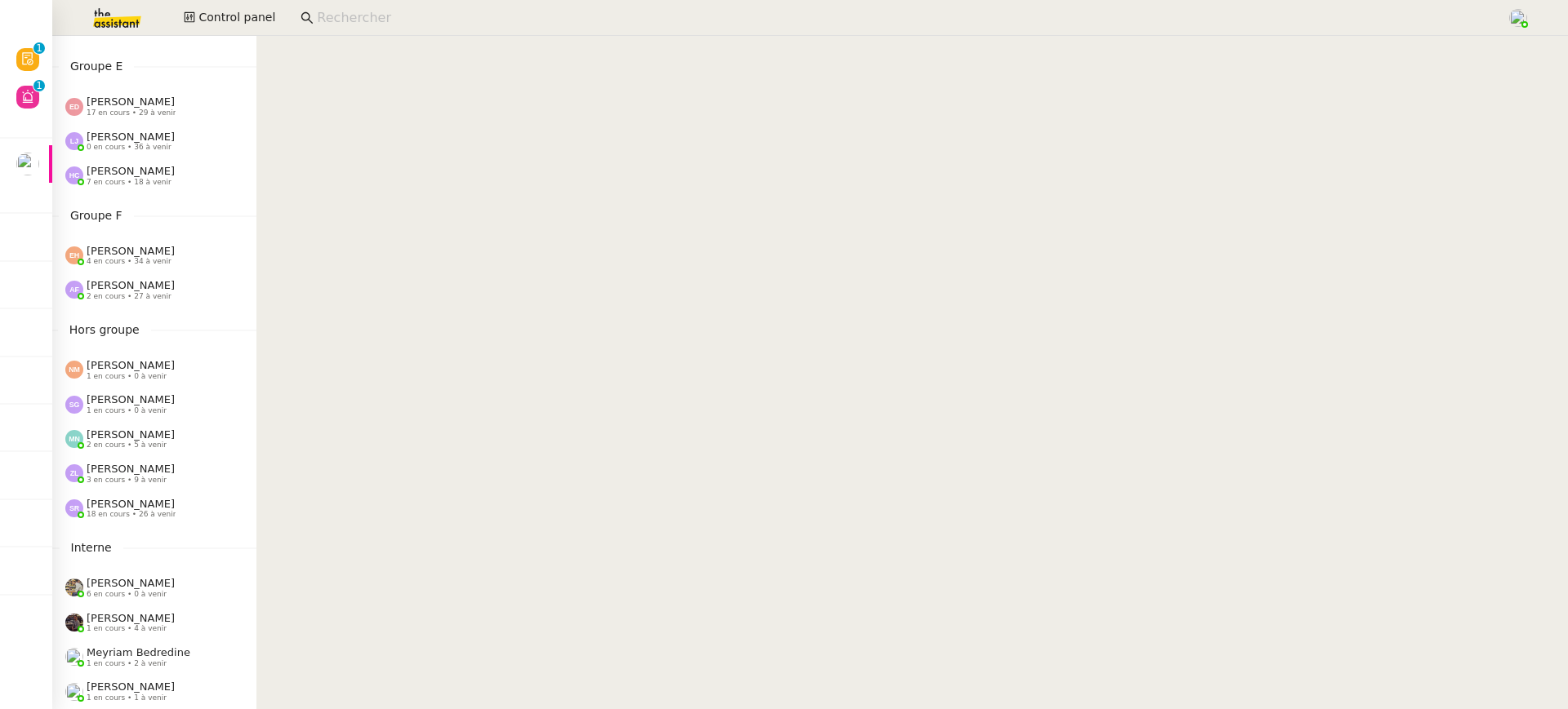
click at [198, 305] on div "[PERSON_NAME] 2 en cours • 27 à venir" at bounding box center [154, 290] width 204 height 34
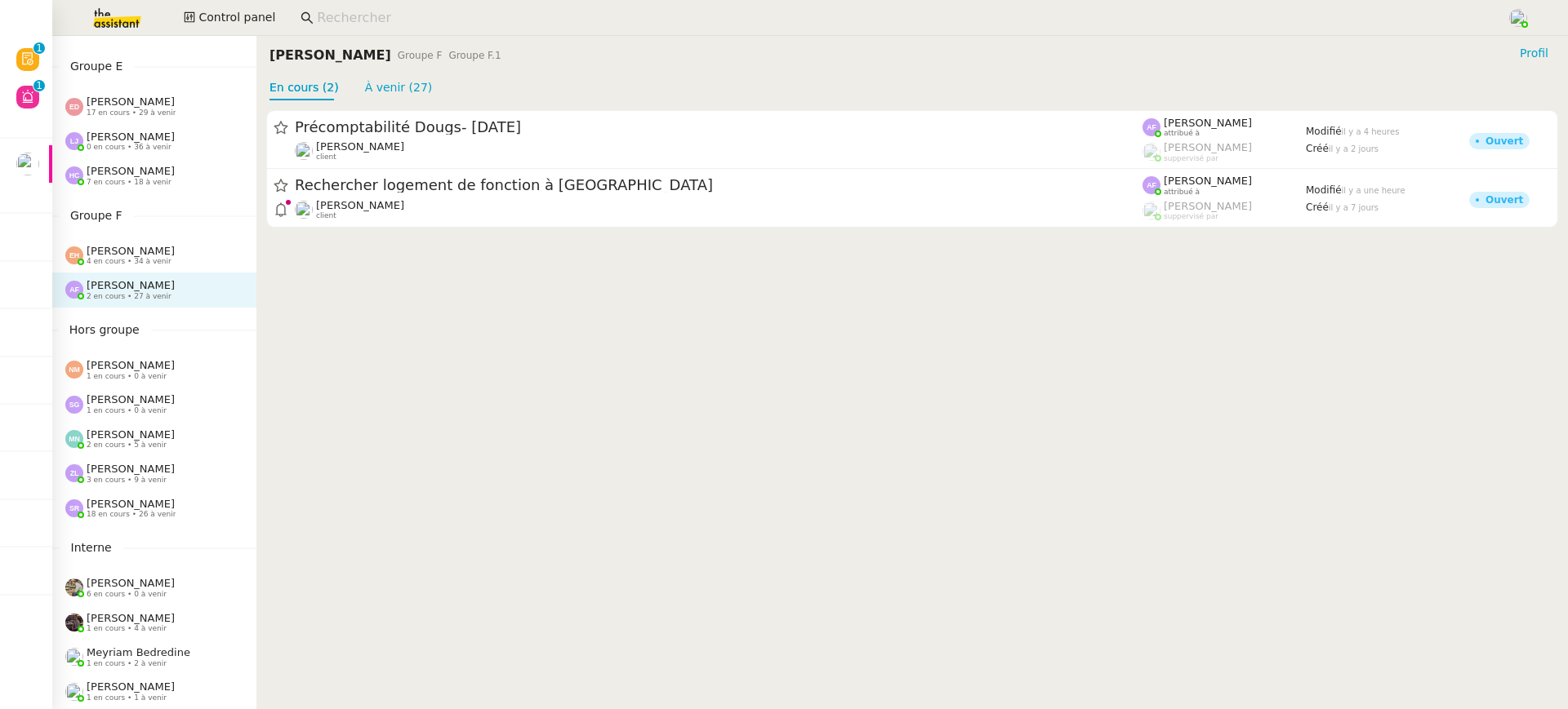
click at [164, 475] on div "Zoé Lachambre 3 en cours • 9 à venir" at bounding box center [161, 473] width 191 height 22
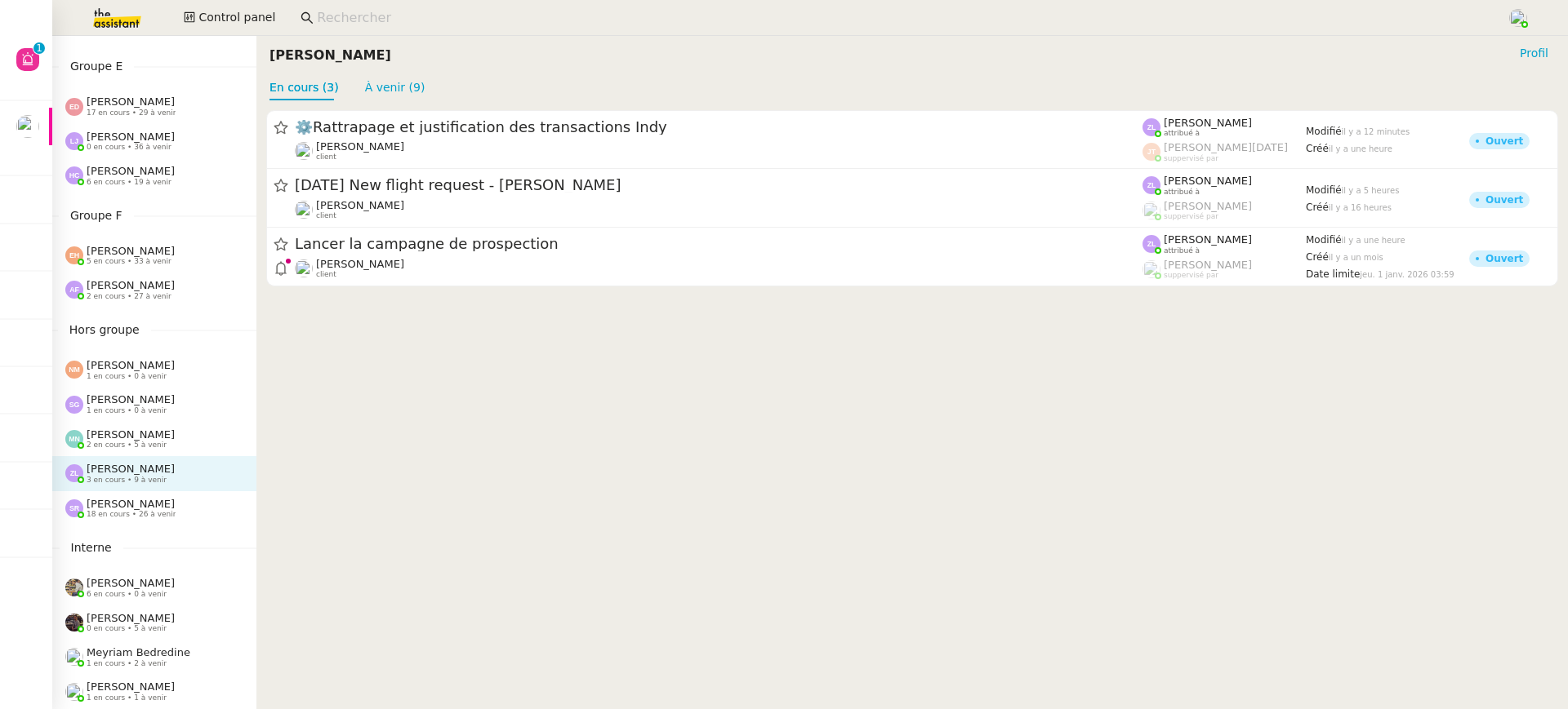
click at [53, 42] on div "Souraya Su 14 en cours • 30 à venir" at bounding box center [154, 27] width 204 height 34
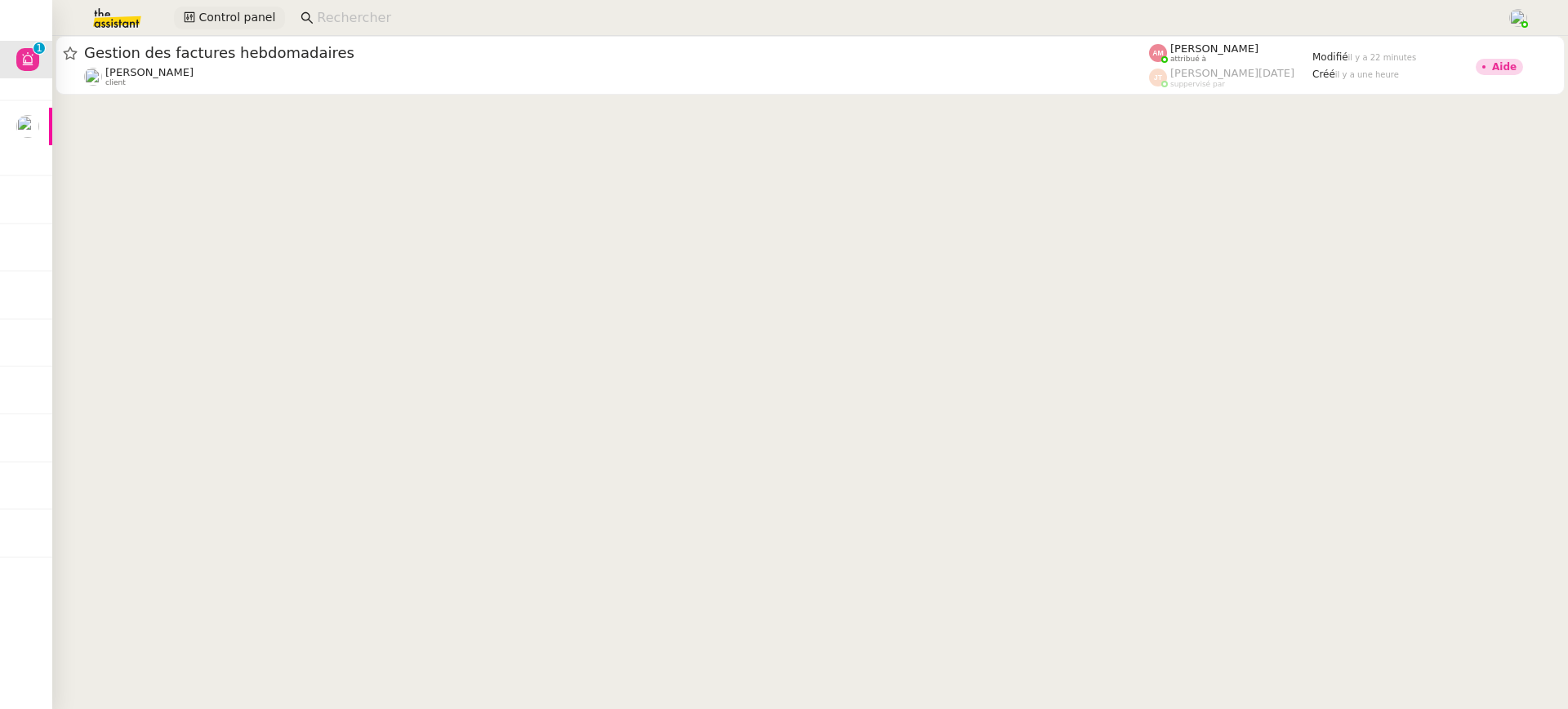
click at [207, 11] on span "Control panel" at bounding box center [236, 17] width 77 height 19
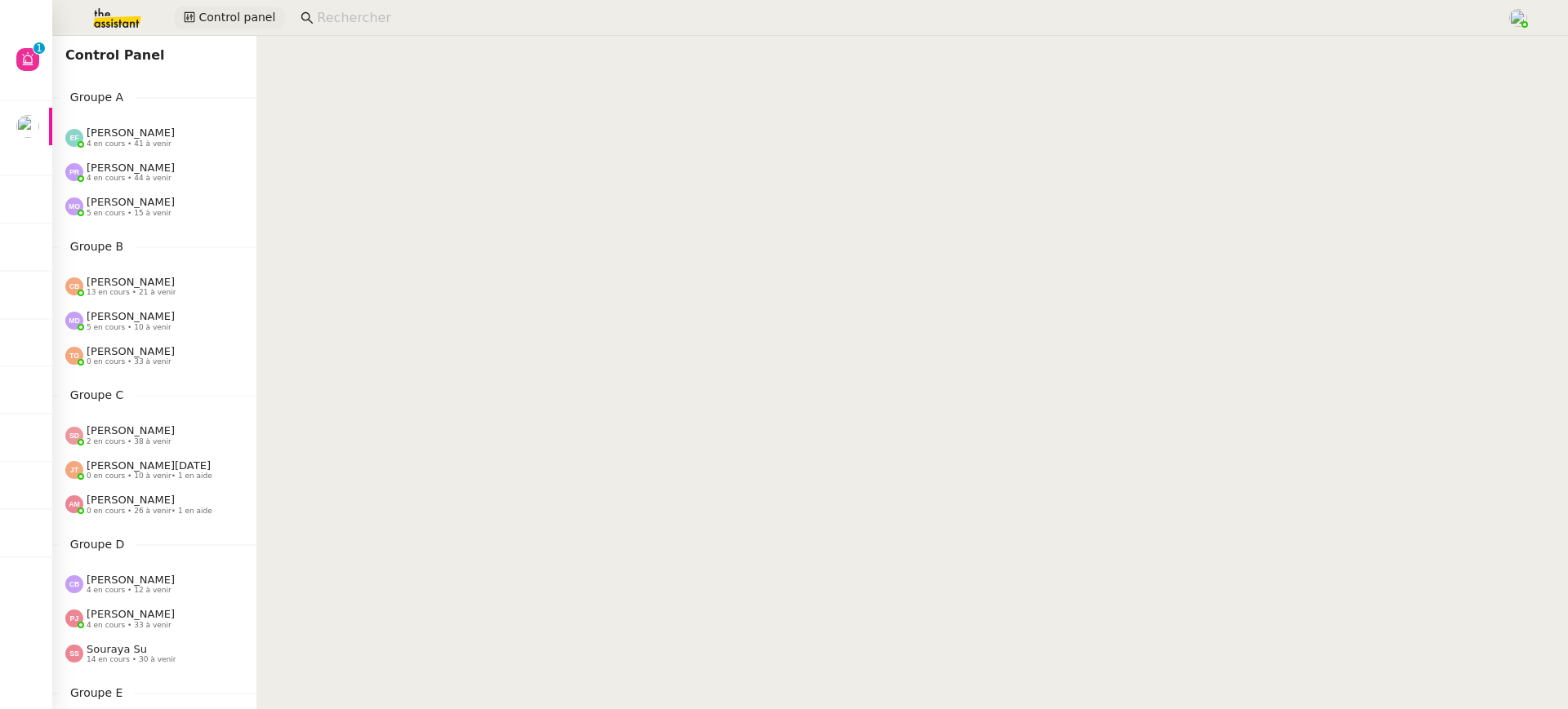
scroll to position [627, 0]
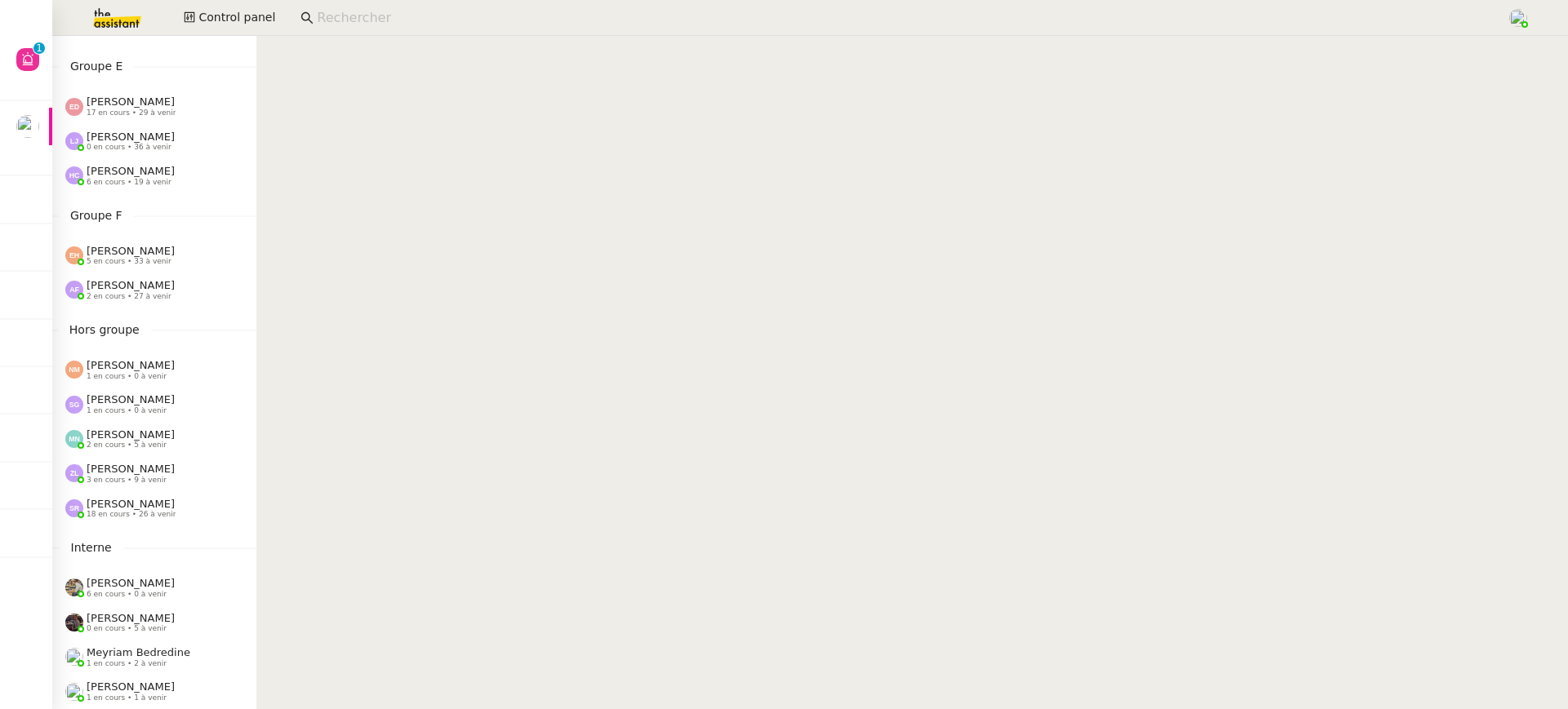
click at [106, 259] on span "5 en cours • 33 à venir" at bounding box center [129, 262] width 85 height 9
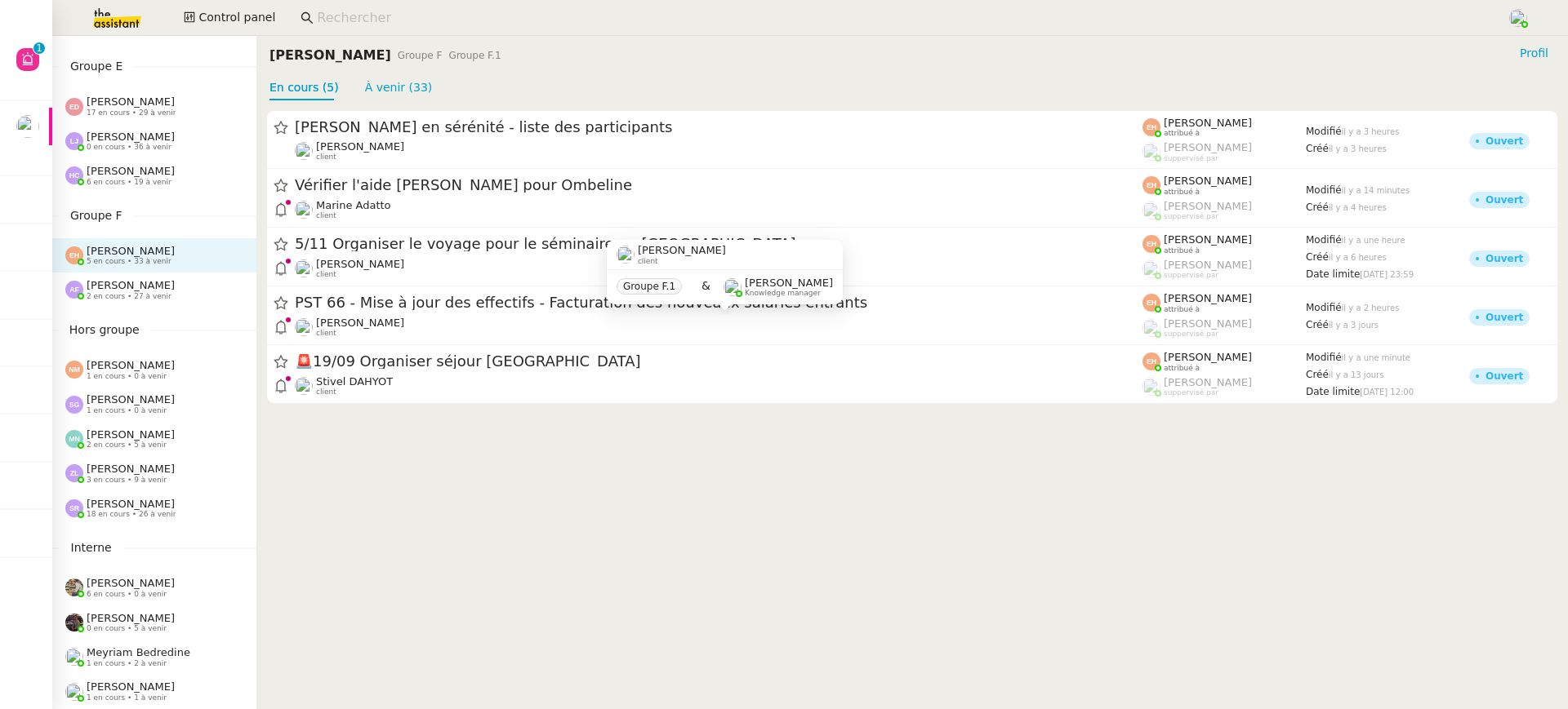
click at [194, 399] on div "Sébastien Glineur 1 en cours • 0 à venir" at bounding box center [161, 404] width 191 height 22
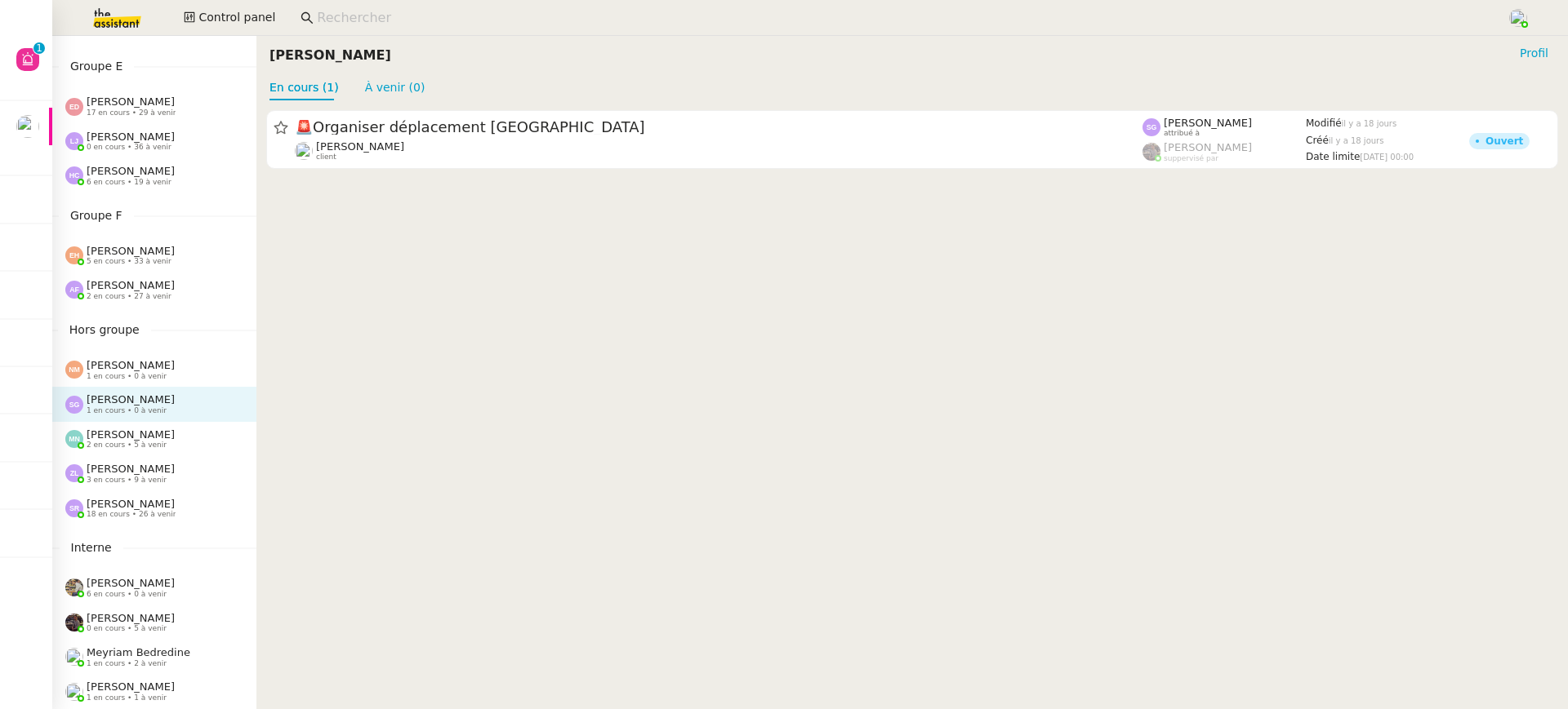
click at [194, 531] on nz-sider "Control Panel Groupe A Emelyne Foussier 4 en cours • 41 à venir Pauline Ribas 4…" at bounding box center [154, 372] width 204 height 673
click at [176, 515] on div "Stéphanie Rakotosalama 18 en cours • 26 à venir" at bounding box center [131, 508] width 89 height 22
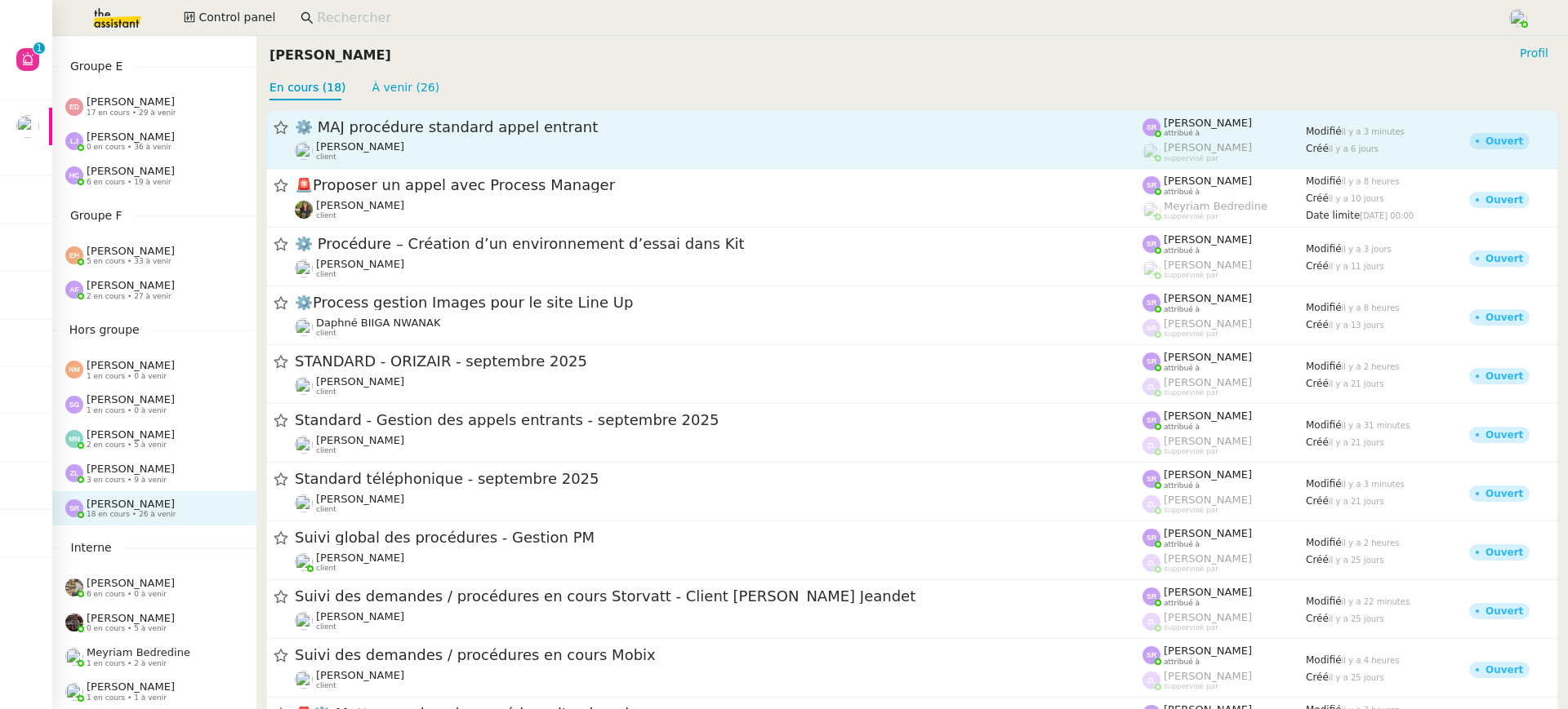
click at [571, 139] on div "⚙️ MAJ procédure standard appel entrant Thomas SOULIER client" at bounding box center [719, 139] width 848 height 44
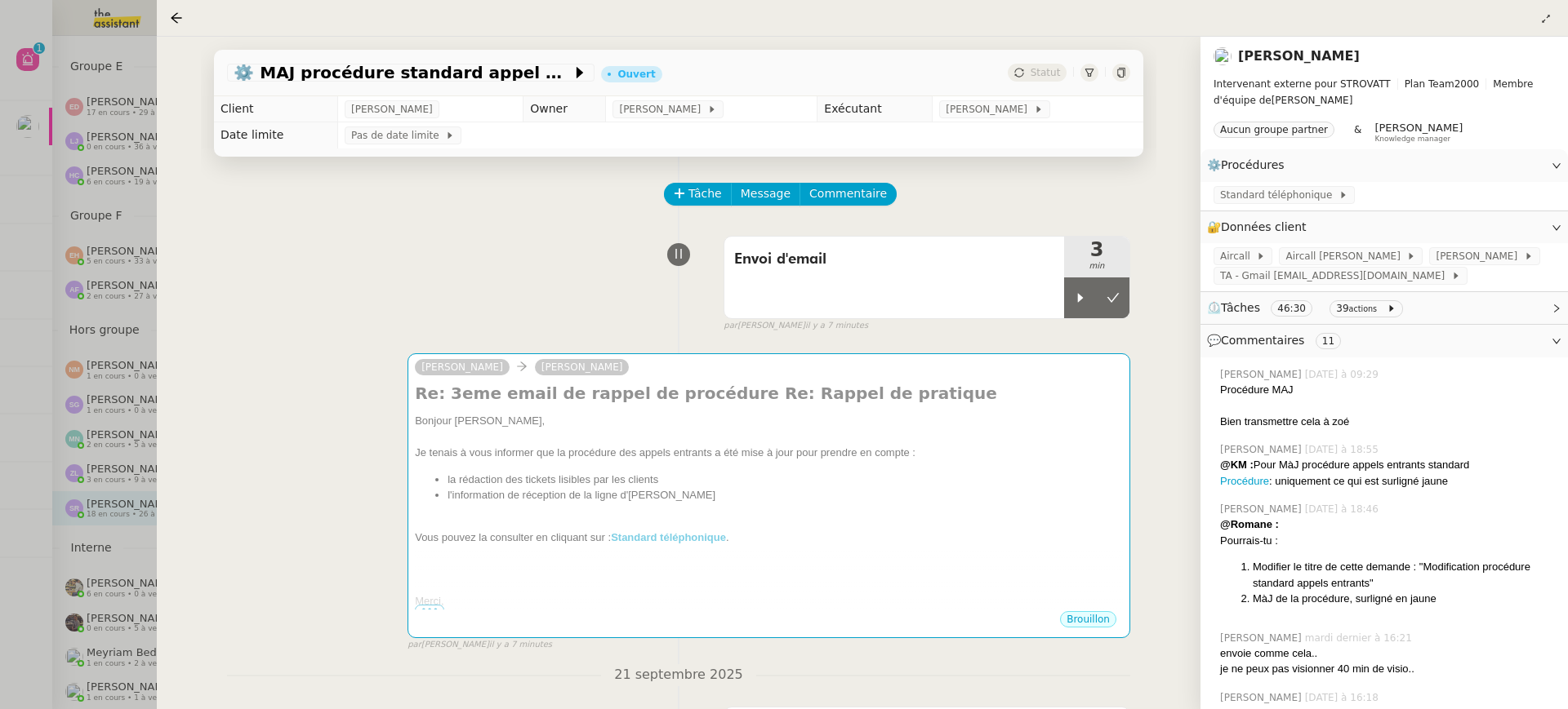
click at [63, 225] on div at bounding box center [784, 354] width 1568 height 709
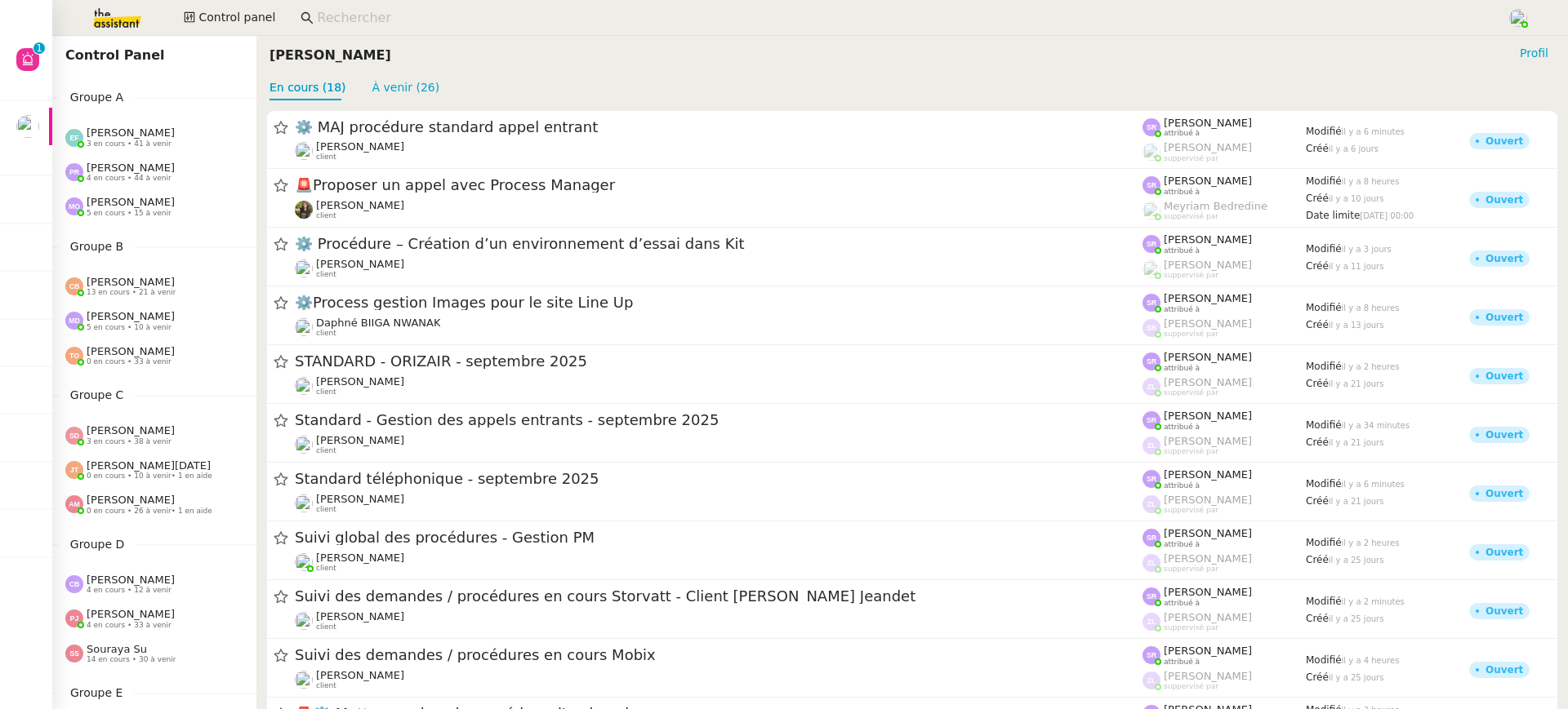
scroll to position [627, 0]
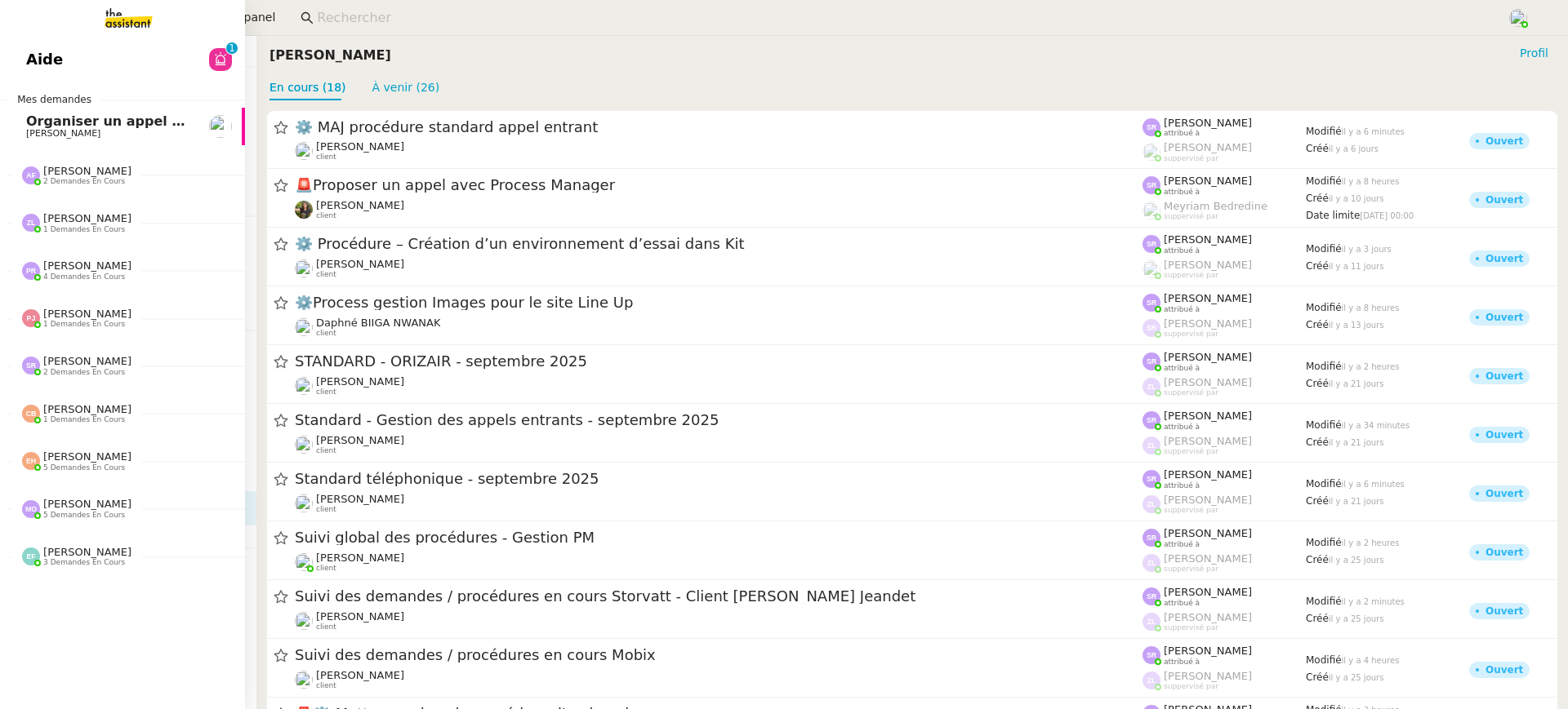
click at [41, 60] on link "Aide 0 1 2 3 4 5 6 7 8 9" at bounding box center [122, 59] width 245 height 38
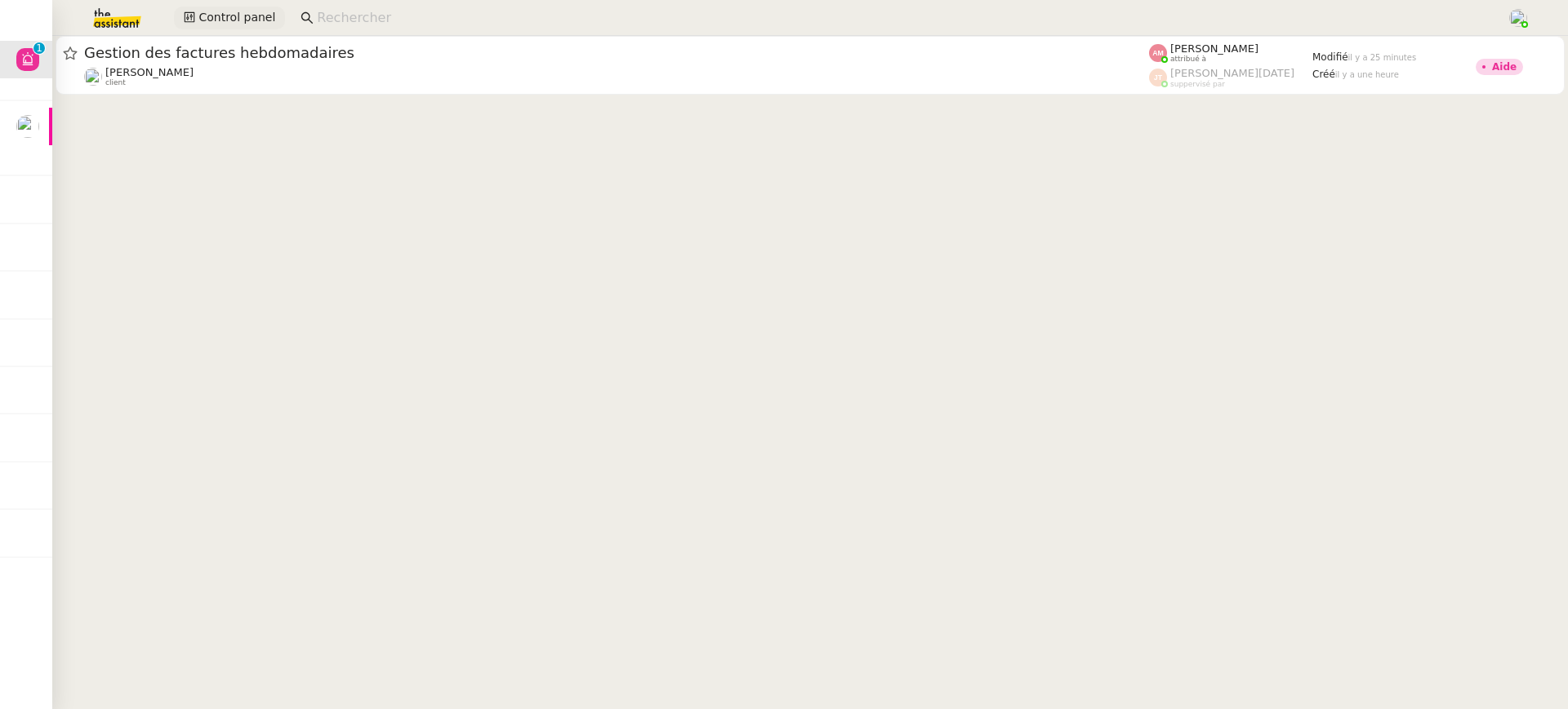
click at [216, 9] on span "Control panel" at bounding box center [236, 17] width 77 height 19
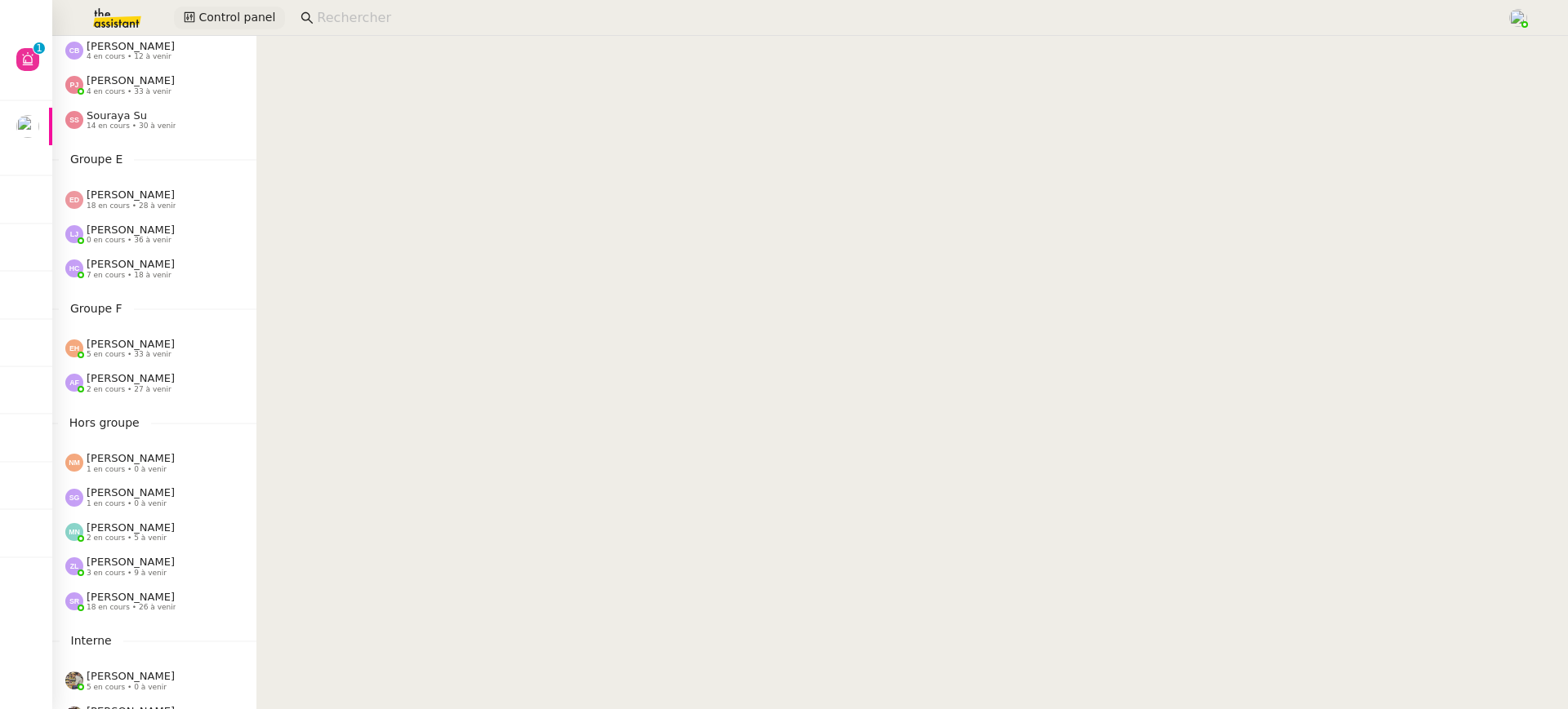
scroll to position [627, 0]
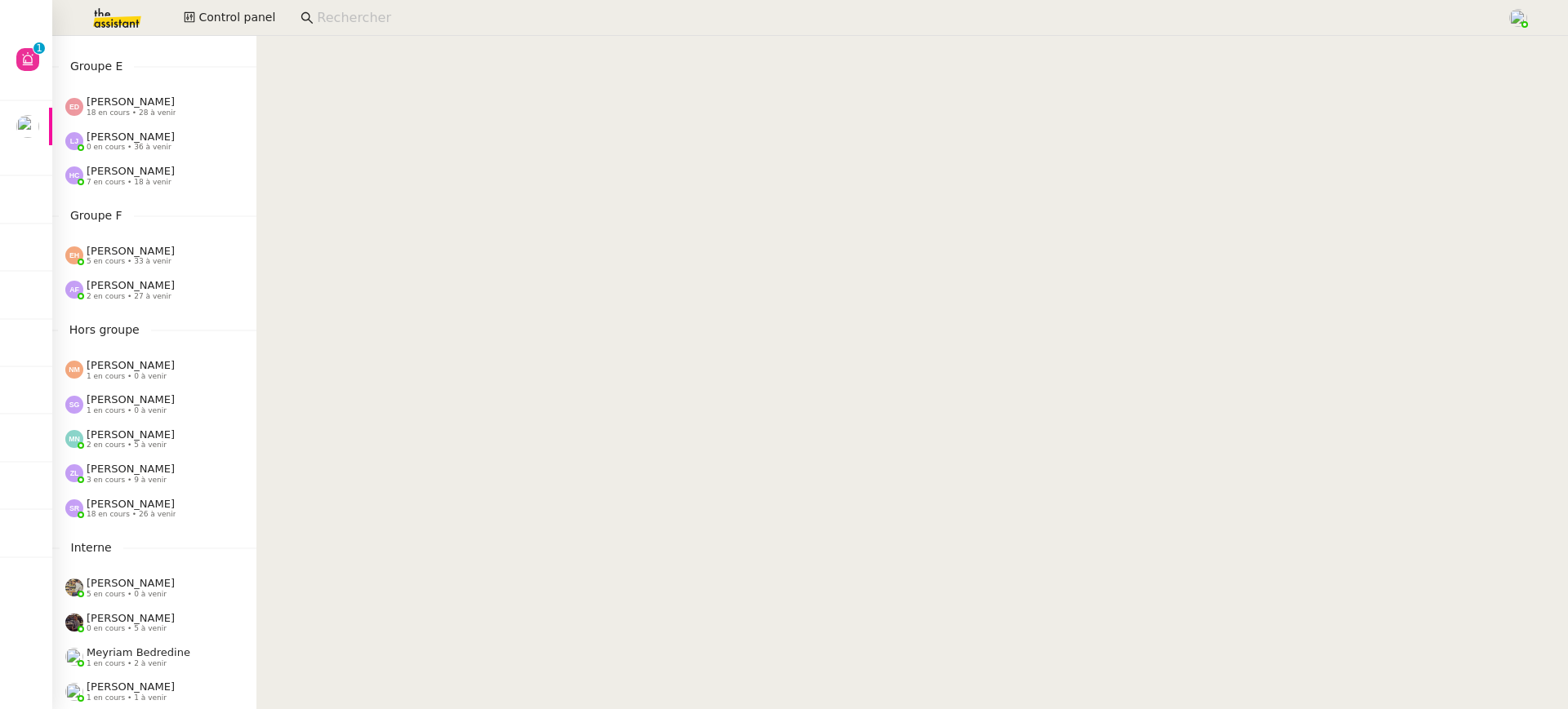
click at [172, 176] on div "[PERSON_NAME] 7 en cours • 18 à venir" at bounding box center [161, 175] width 191 height 22
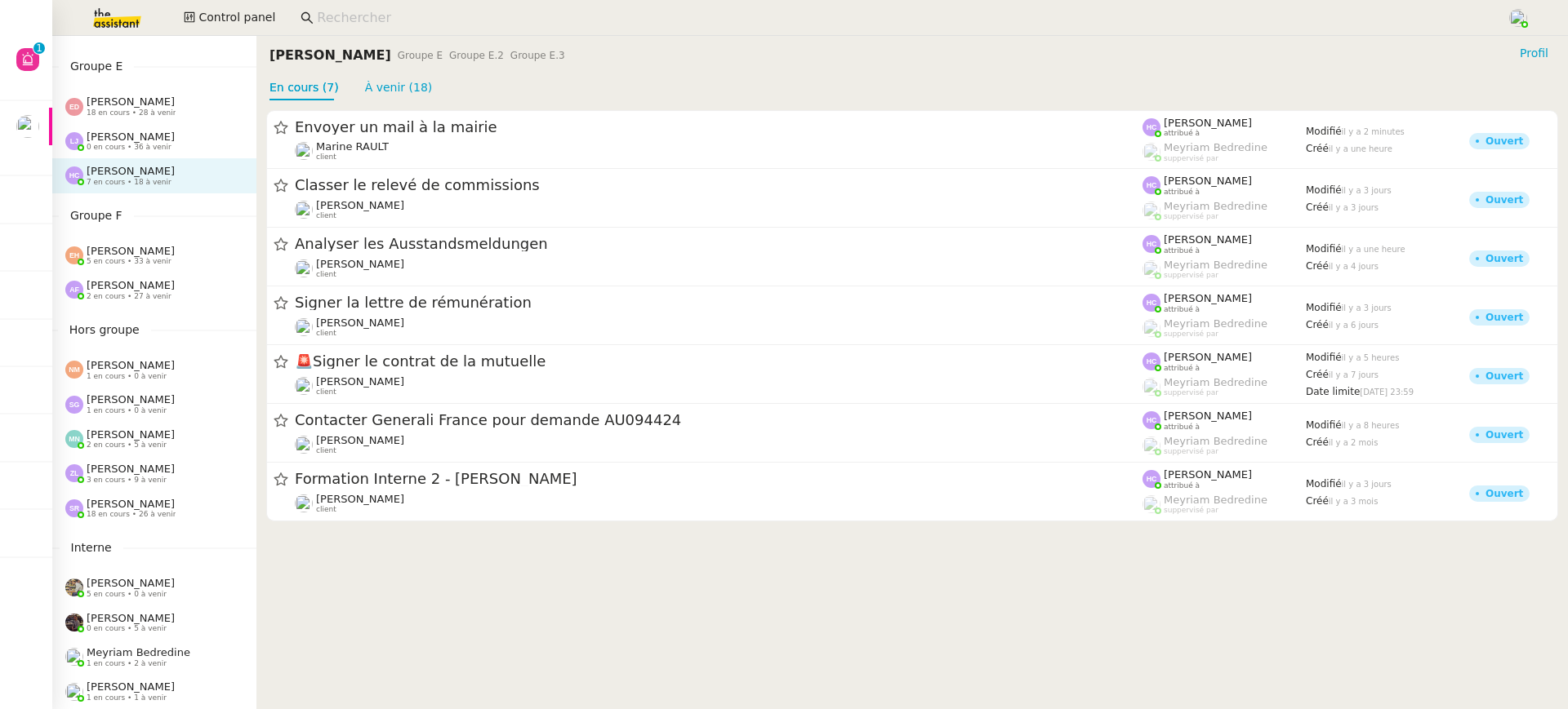
click at [174, 258] on div "[PERSON_NAME] 5 en cours • 33 à venir" at bounding box center [131, 256] width 88 height 22
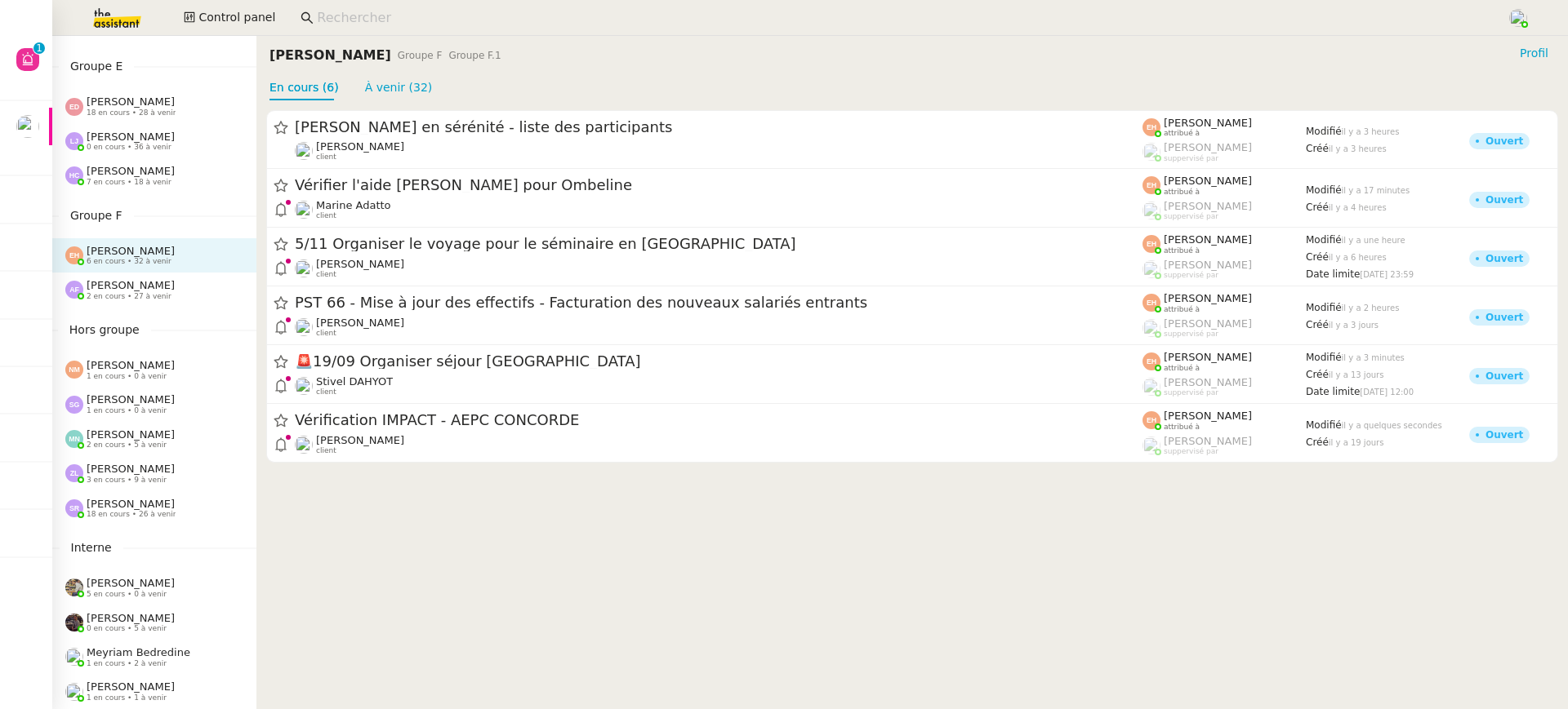
click at [138, 467] on span "[PERSON_NAME]" at bounding box center [131, 469] width 88 height 13
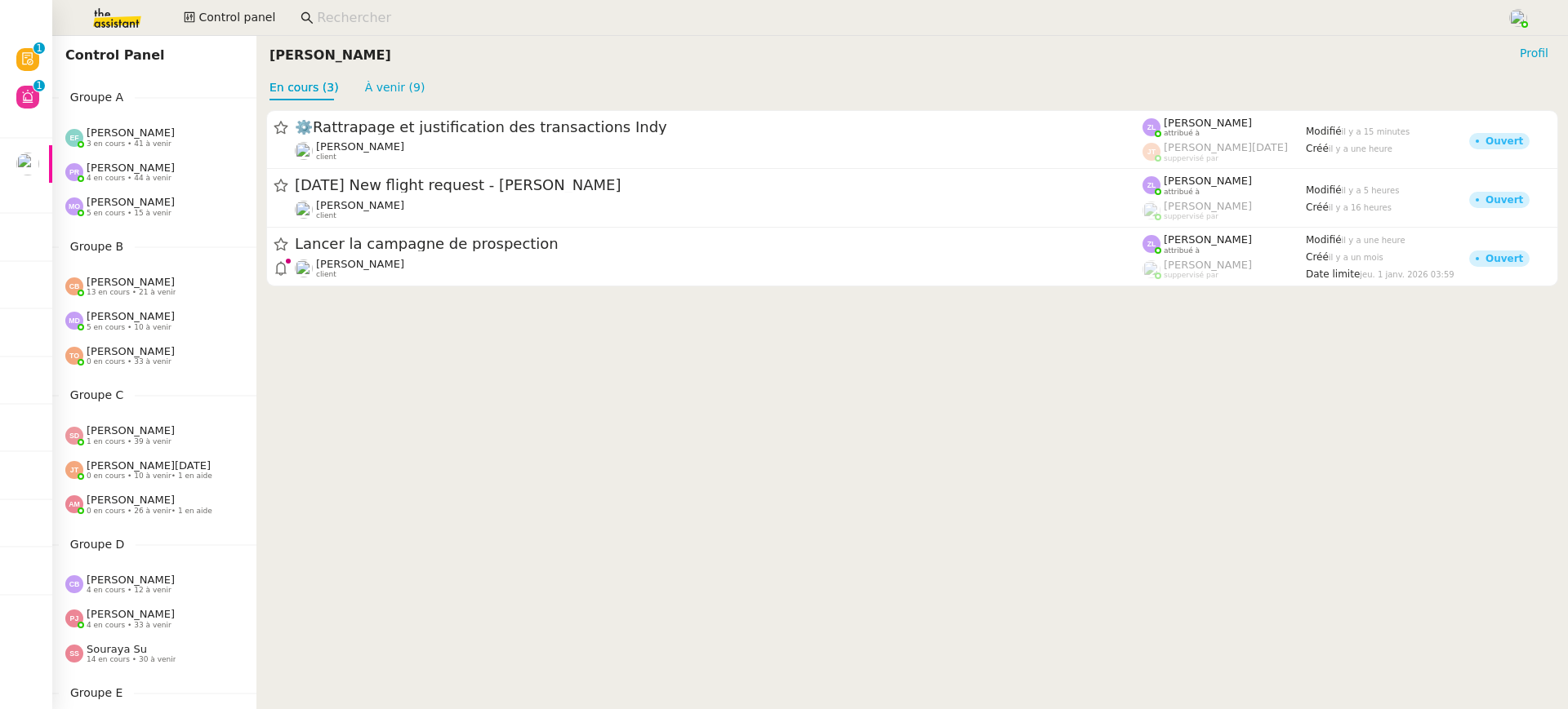
click at [140, 163] on span "[PERSON_NAME]" at bounding box center [131, 168] width 88 height 13
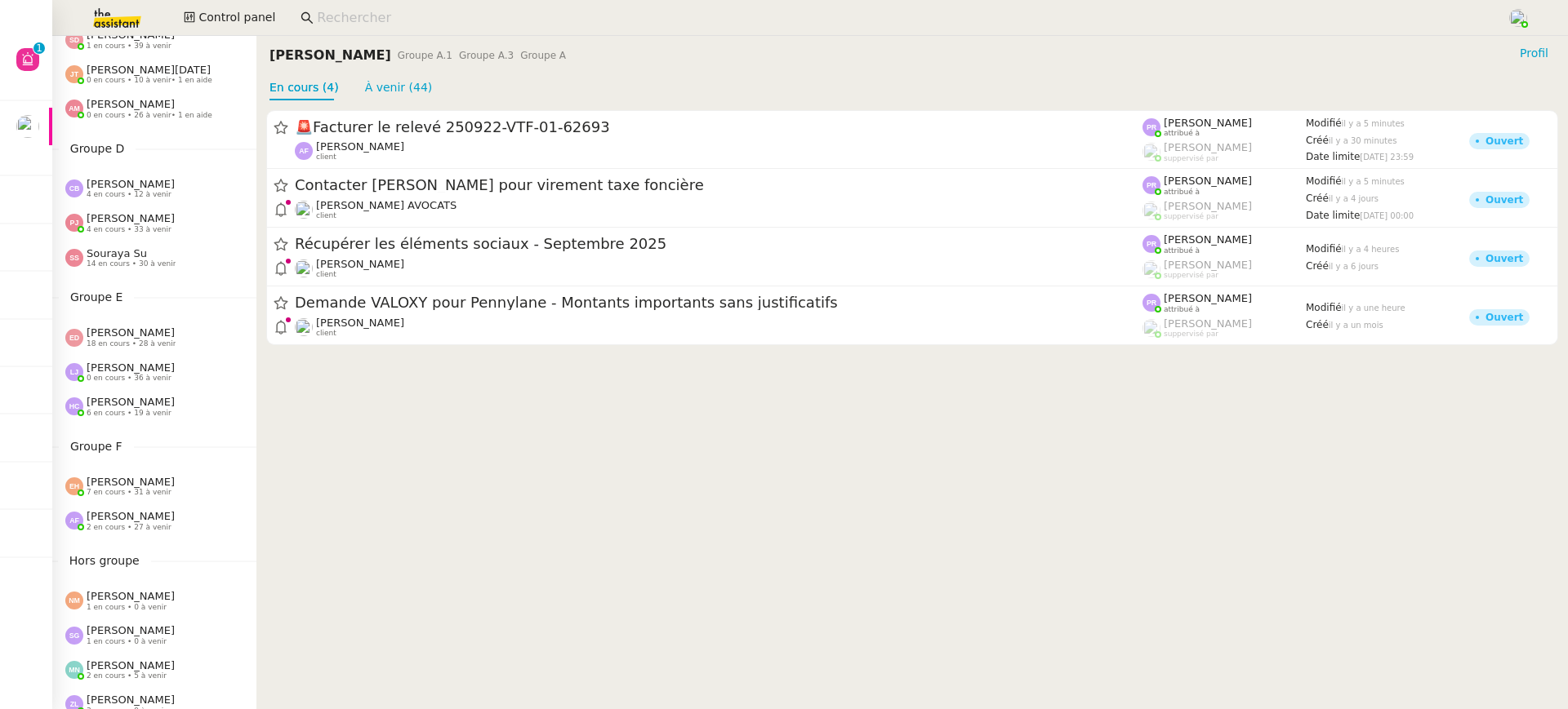
scroll to position [627, 0]
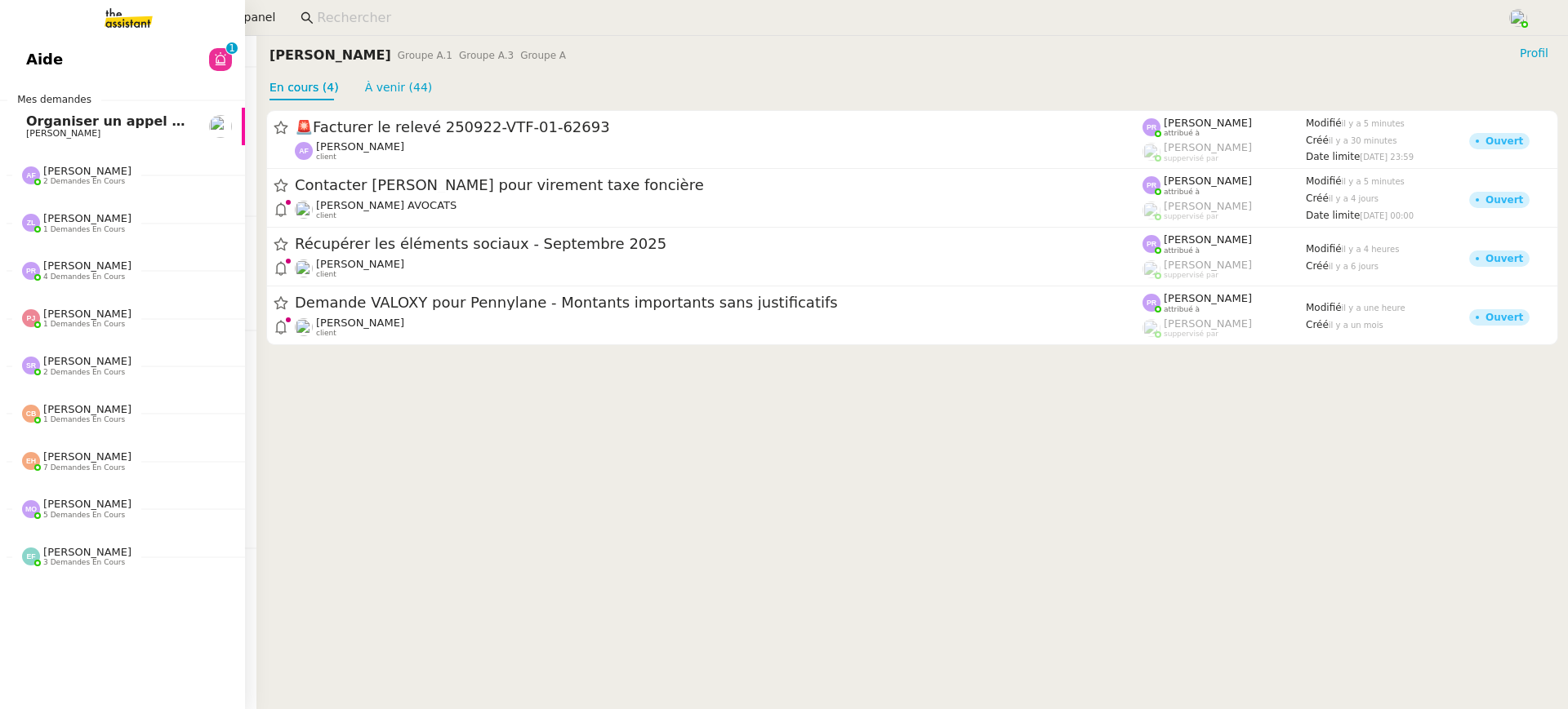
click at [58, 74] on link "Aide 0 1 2 3 4 5 6 7 8 9" at bounding box center [122, 59] width 245 height 38
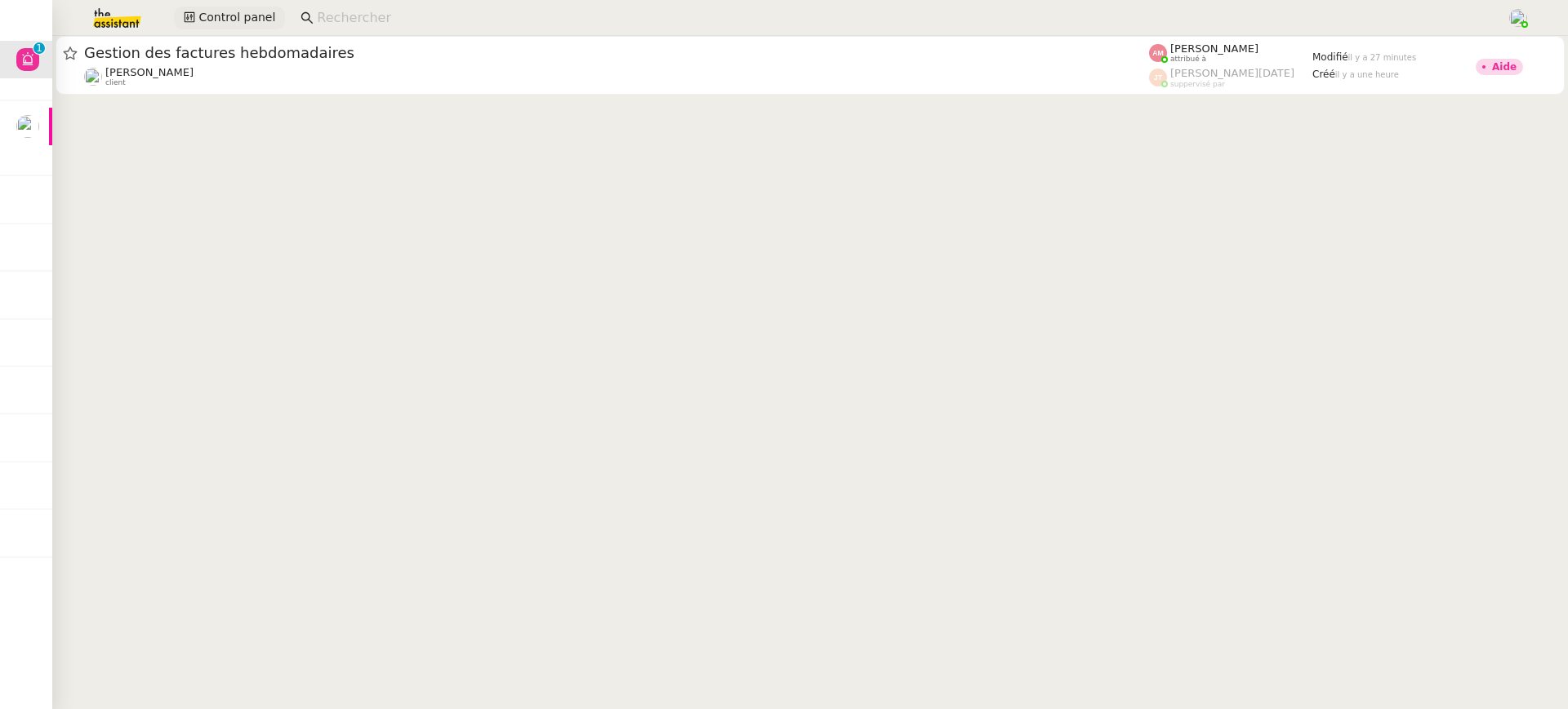
click at [189, 29] on button "Control panel" at bounding box center [229, 17] width 111 height 22
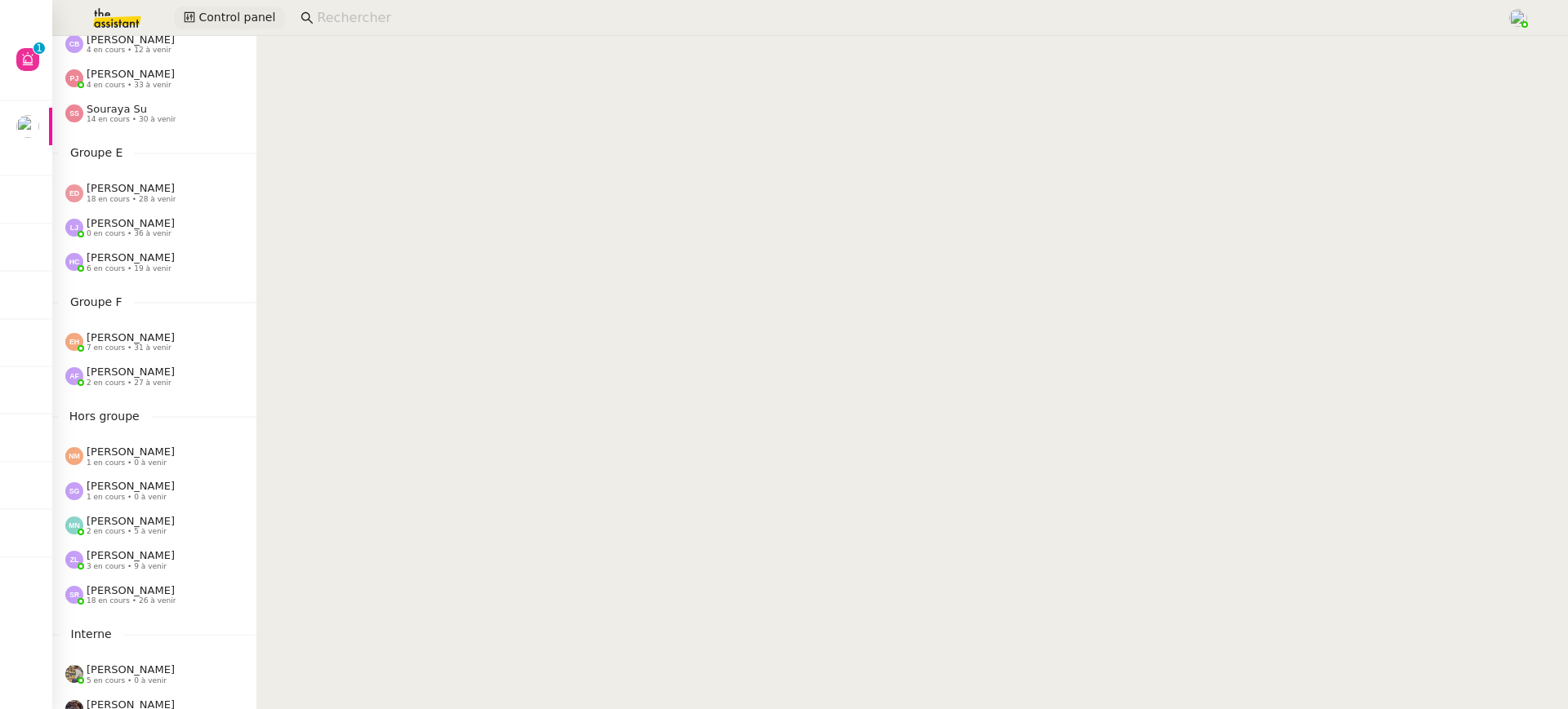
scroll to position [627, 0]
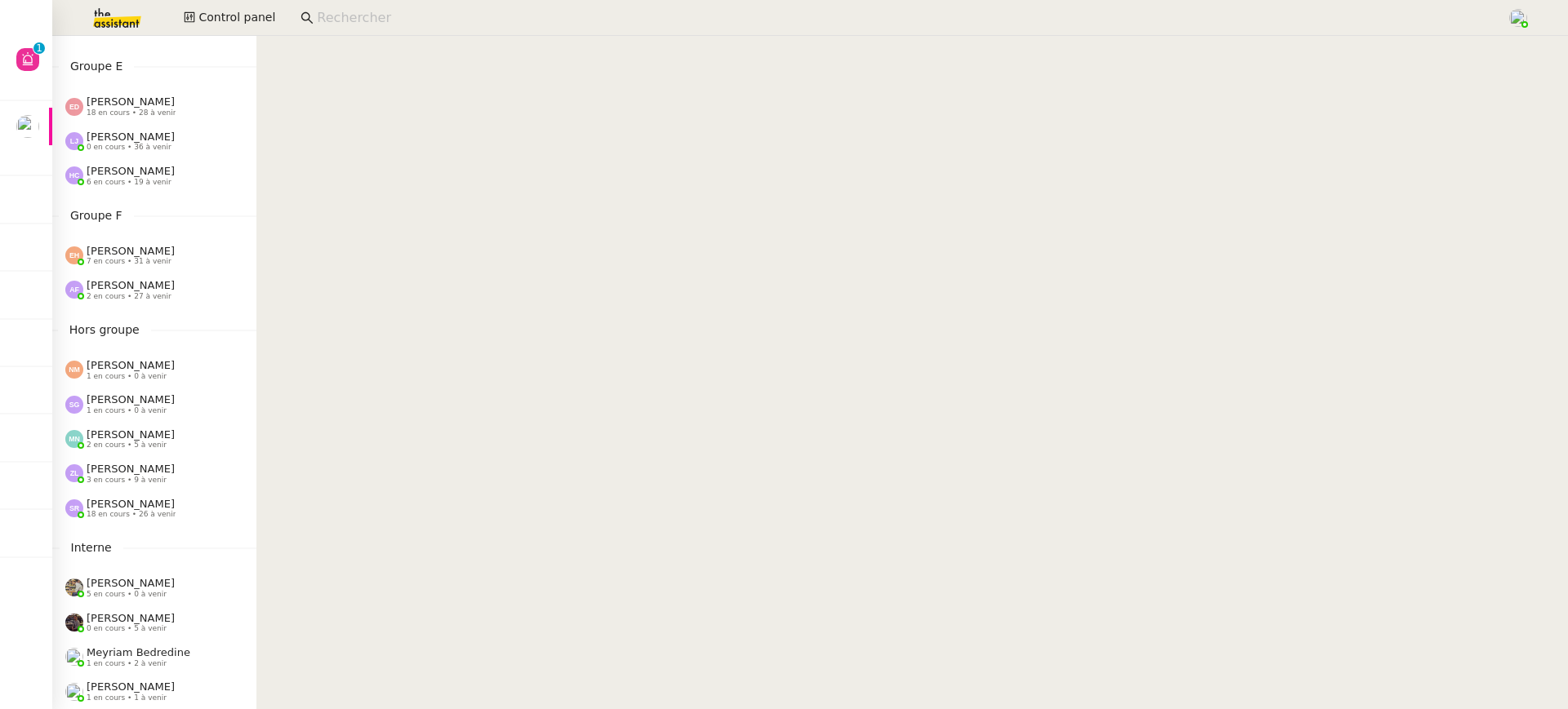
click at [122, 294] on span "2 en cours • 27 à venir" at bounding box center [129, 297] width 85 height 9
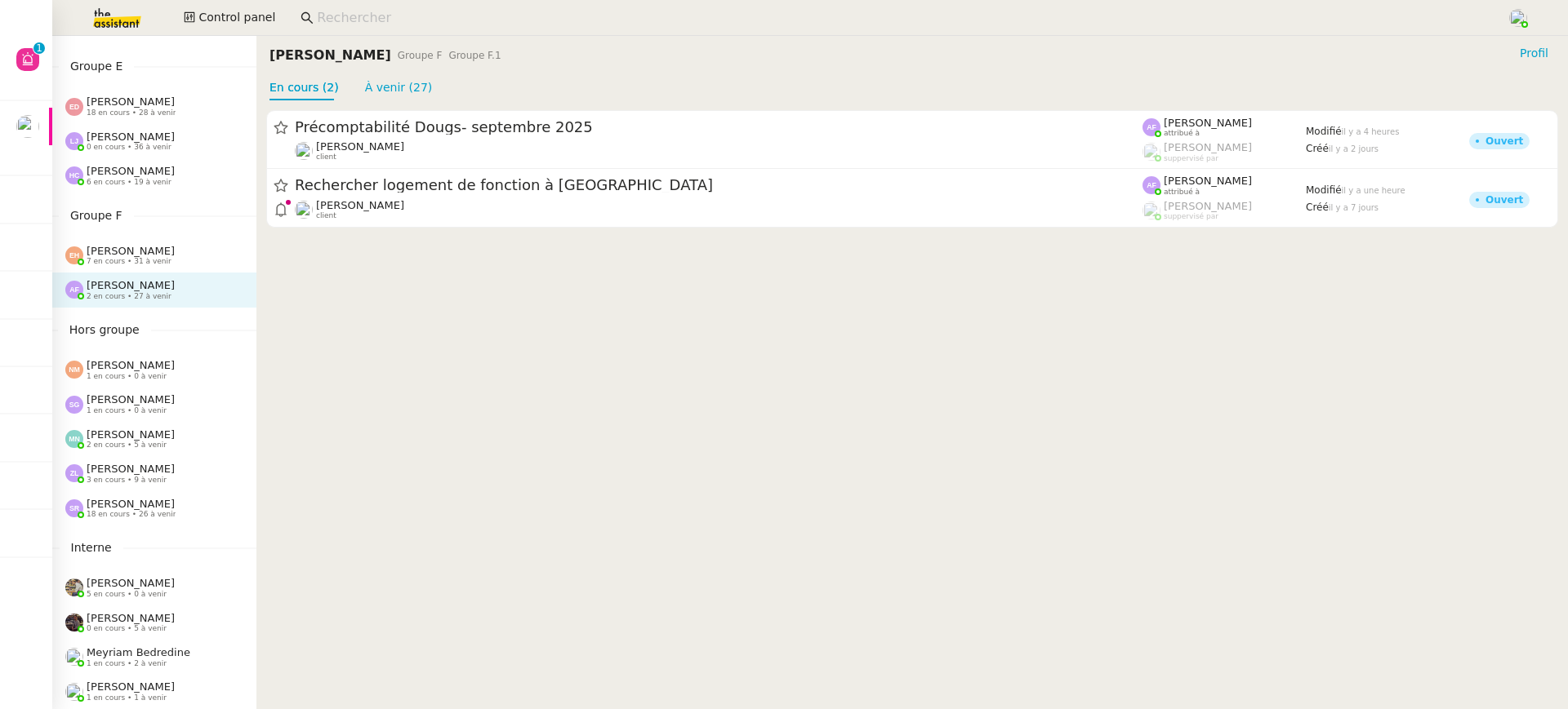
click at [140, 472] on span "[PERSON_NAME]" at bounding box center [131, 469] width 88 height 13
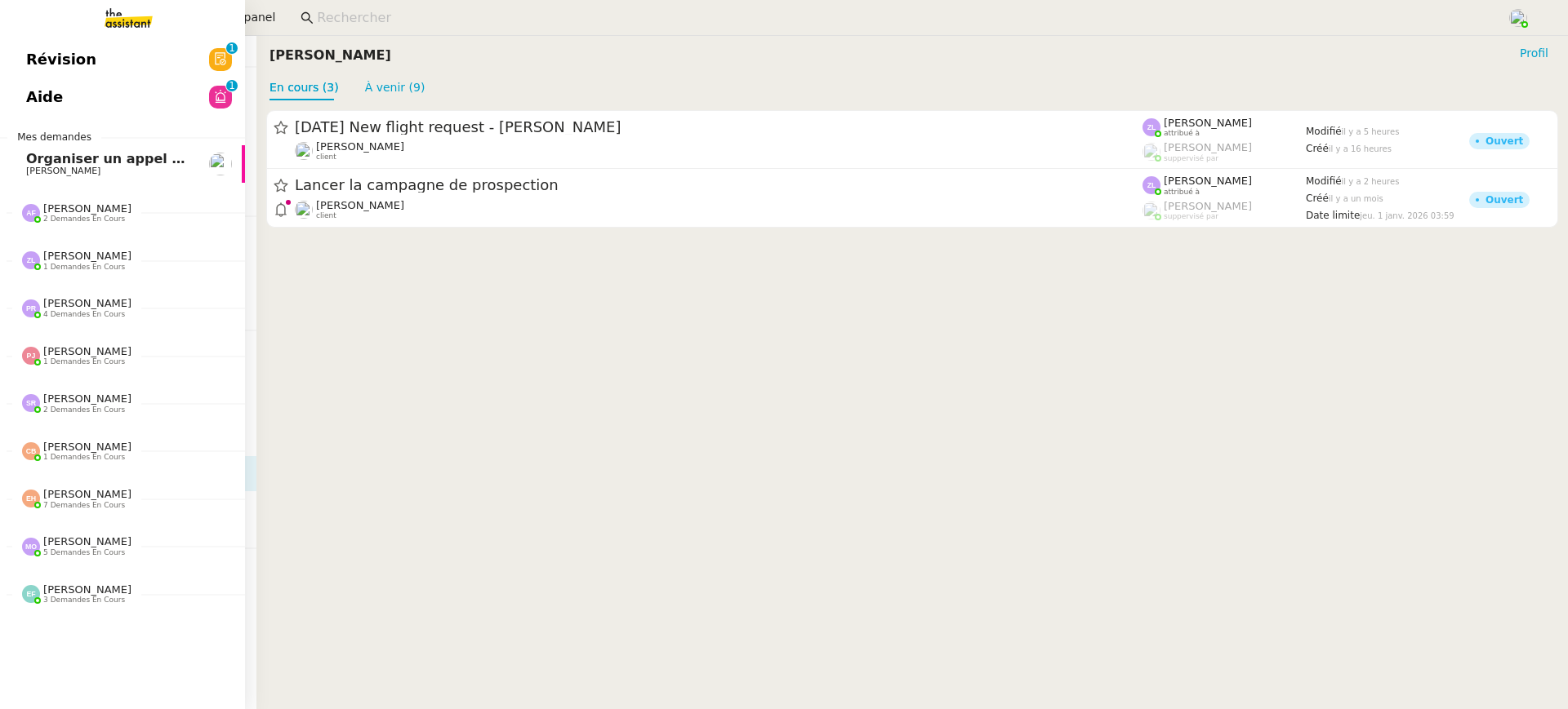
click at [40, 99] on link "Aide 0 1 2 3 4 5 6 7 8 9" at bounding box center [122, 97] width 245 height 38
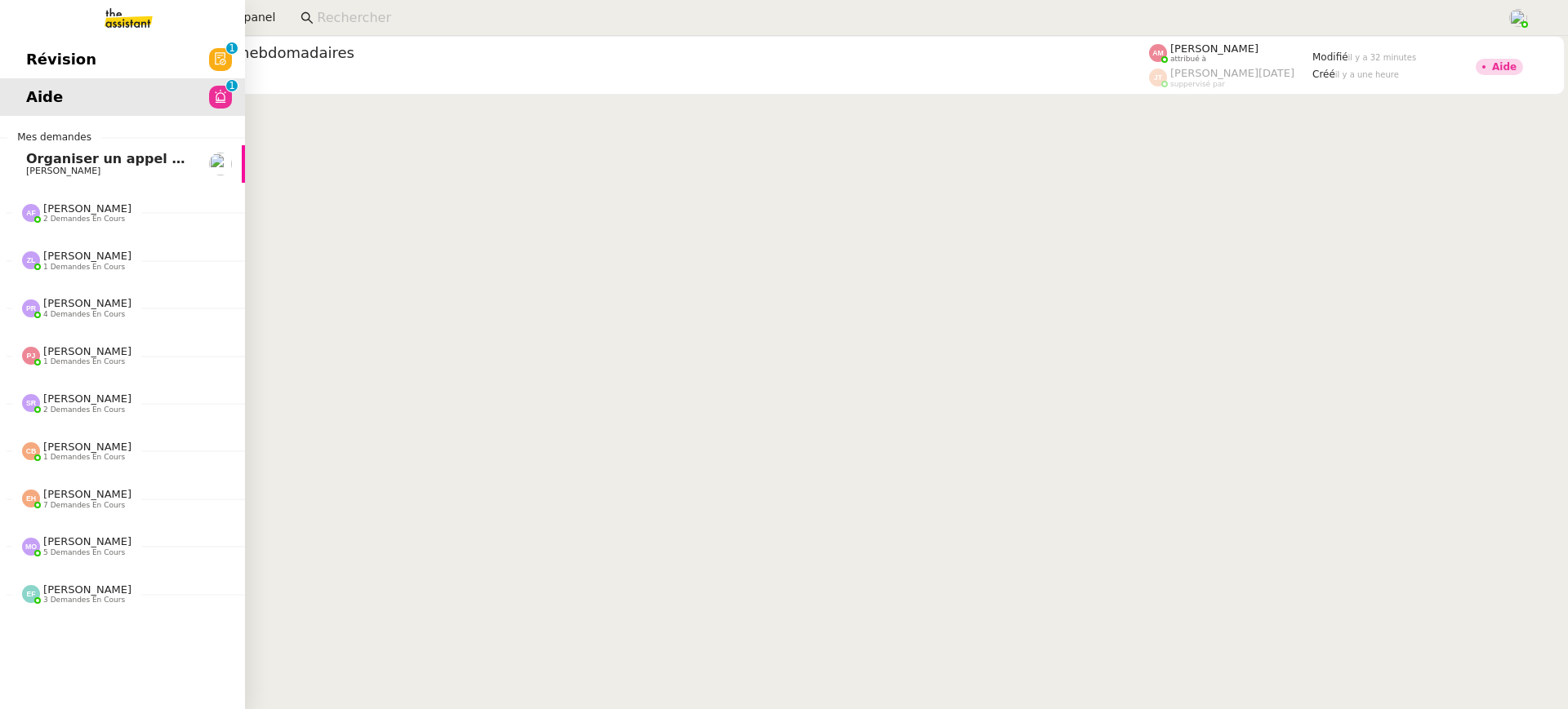
click at [47, 55] on span "Révision" at bounding box center [61, 59] width 70 height 24
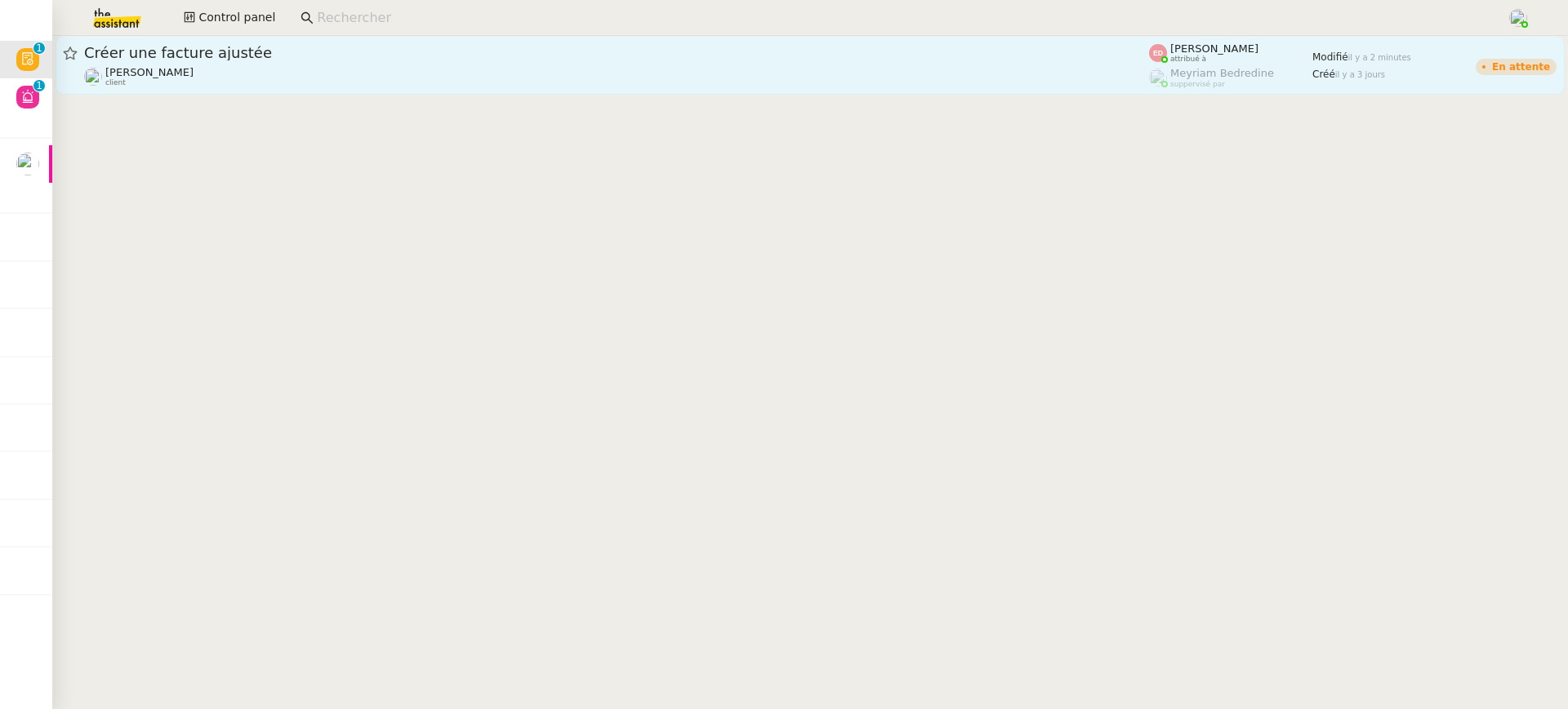
click at [460, 58] on span "Créer une facture ajustée" at bounding box center [616, 53] width 1065 height 14
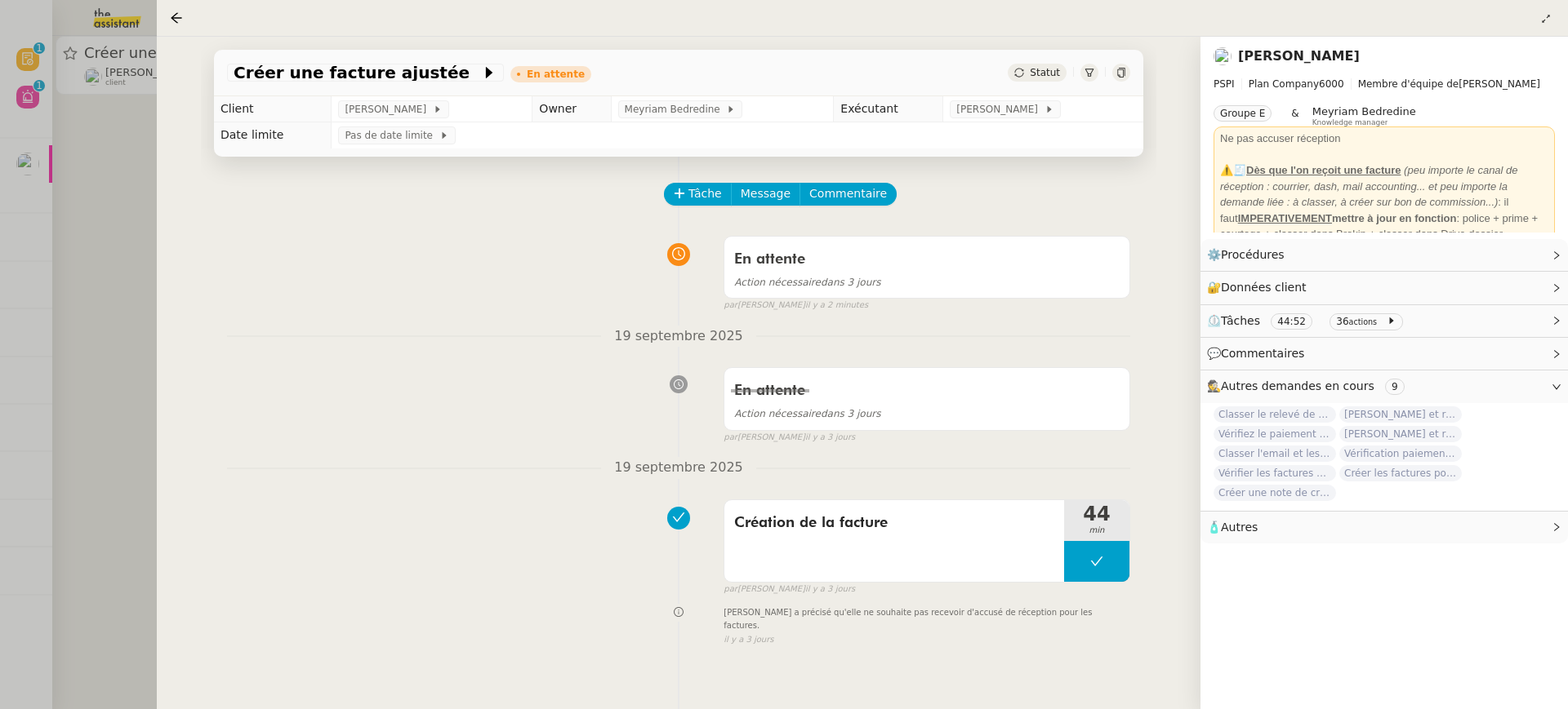
click at [68, 347] on div at bounding box center [784, 354] width 1568 height 709
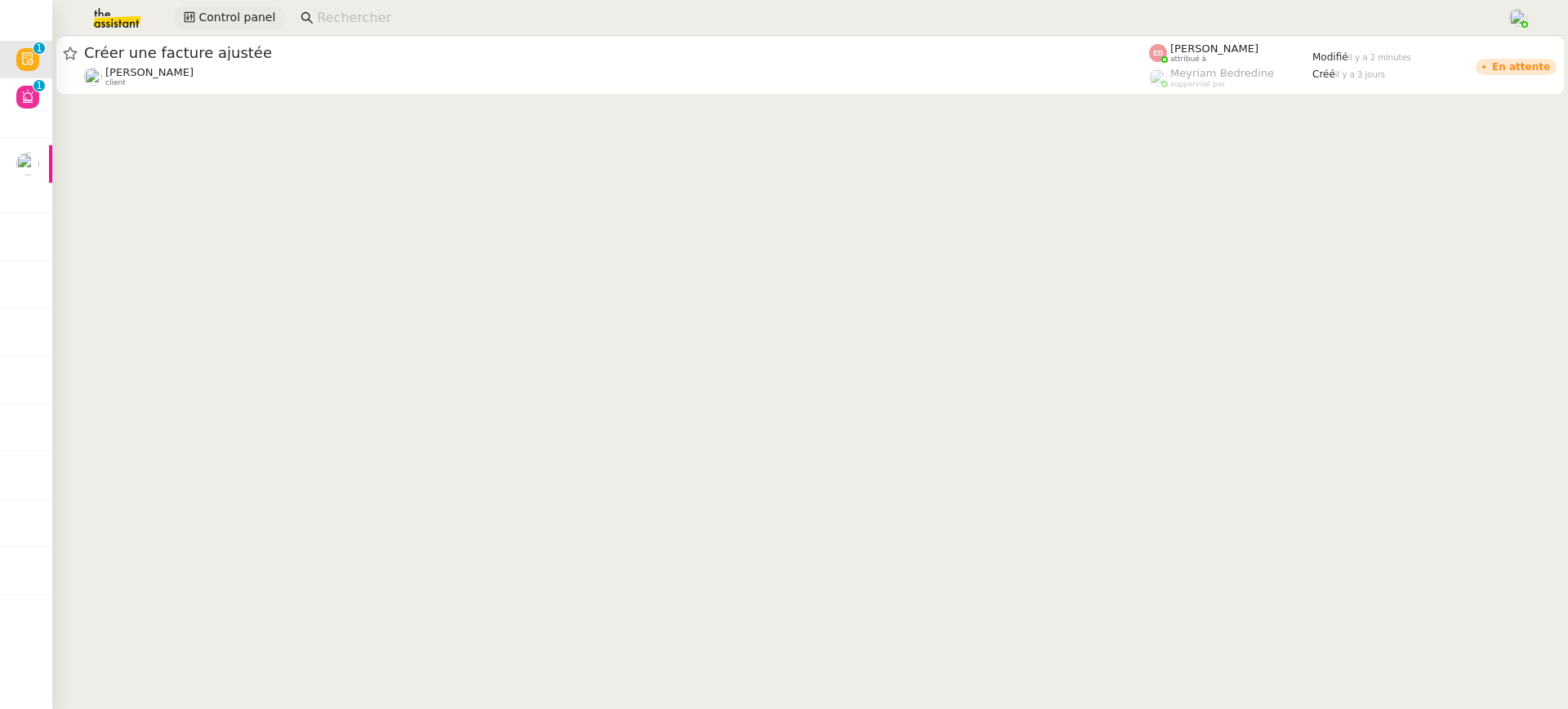
click at [244, 8] on button "Control panel" at bounding box center [229, 17] width 111 height 22
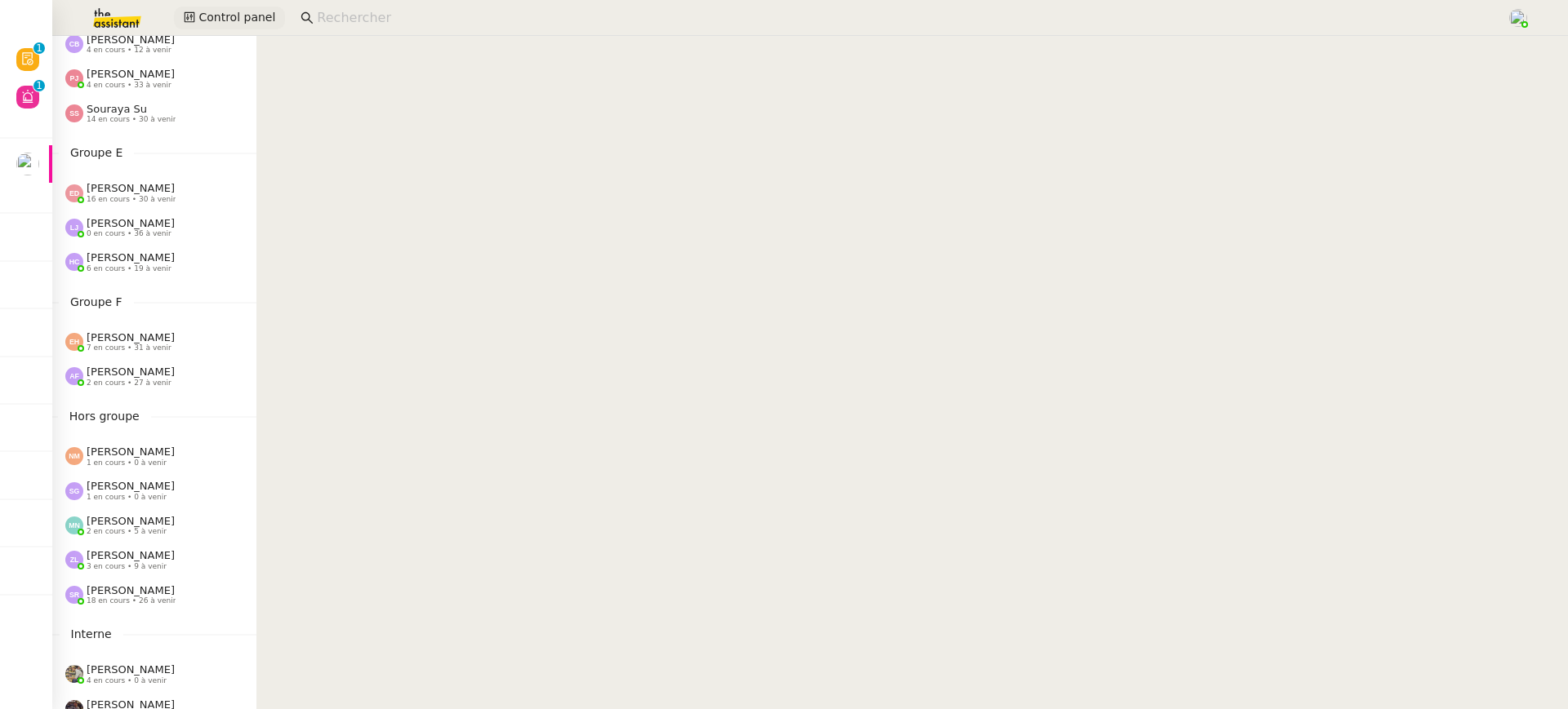
scroll to position [627, 0]
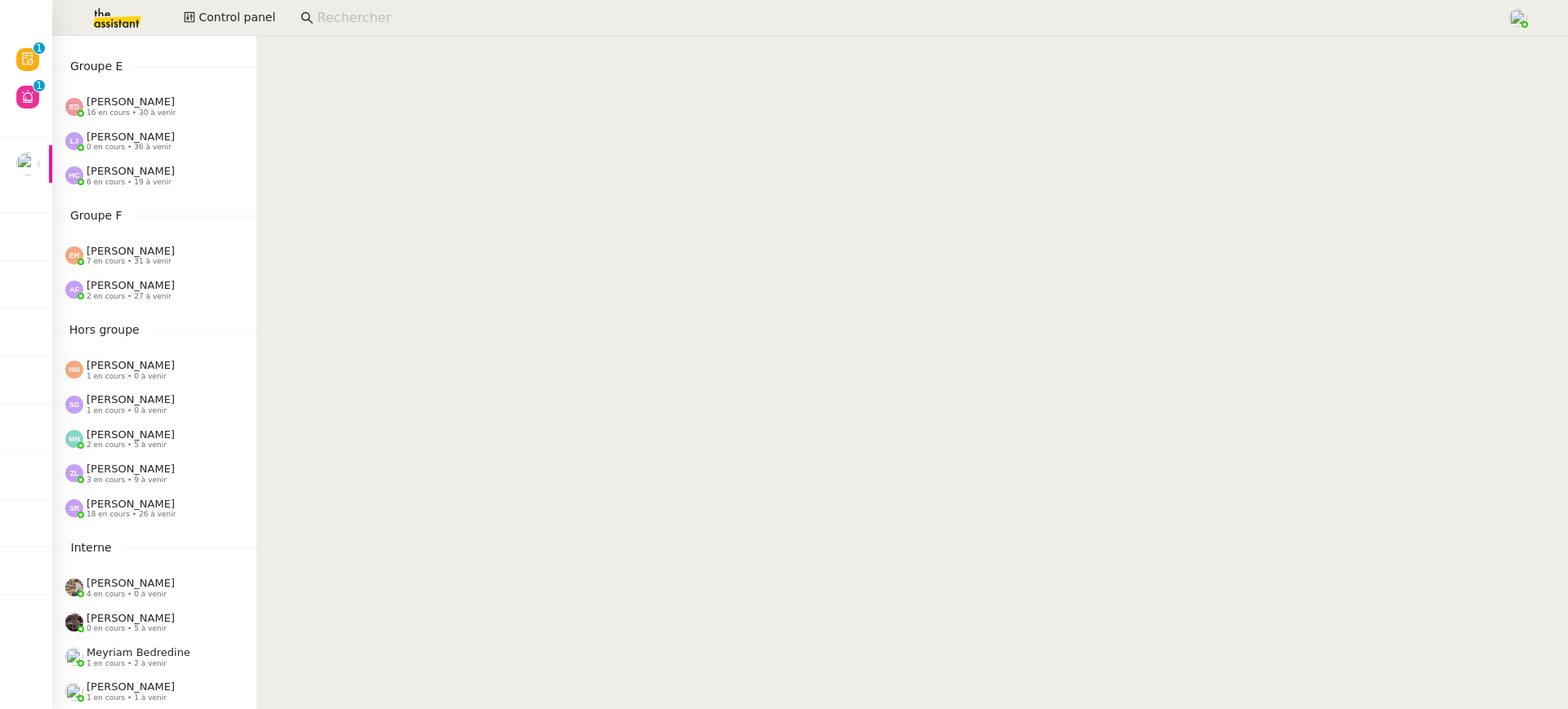
click at [161, 487] on div "Zoé Lachambre 3 en cours • 9 à venir" at bounding box center [154, 473] width 204 height 34
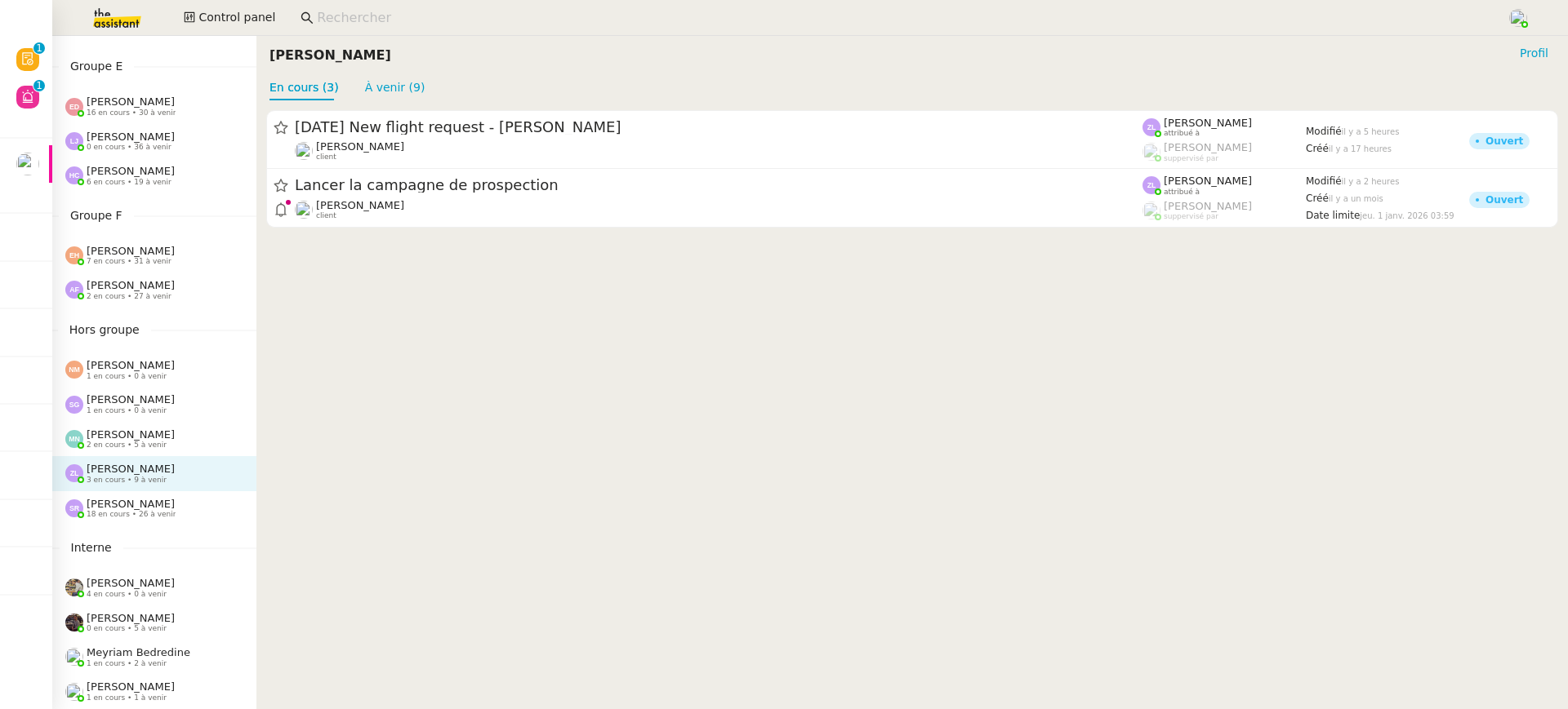
click at [213, 487] on div "Zoé Lachambre 3 en cours • 9 à venir" at bounding box center [154, 473] width 204 height 34
click at [214, 503] on div "Stéphanie Rakotosalama 18 en cours • 26 à venir" at bounding box center [161, 508] width 191 height 22
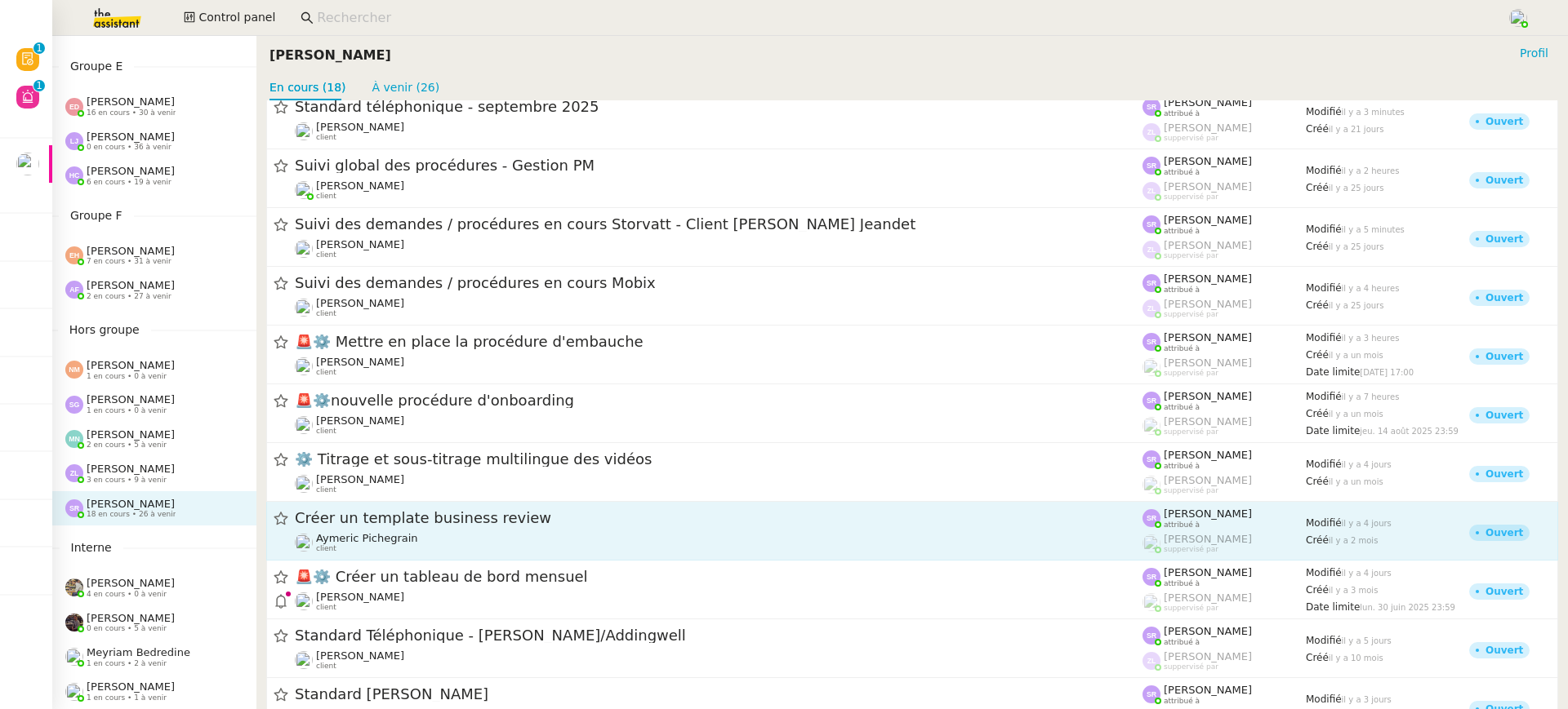
scroll to position [379, 0]
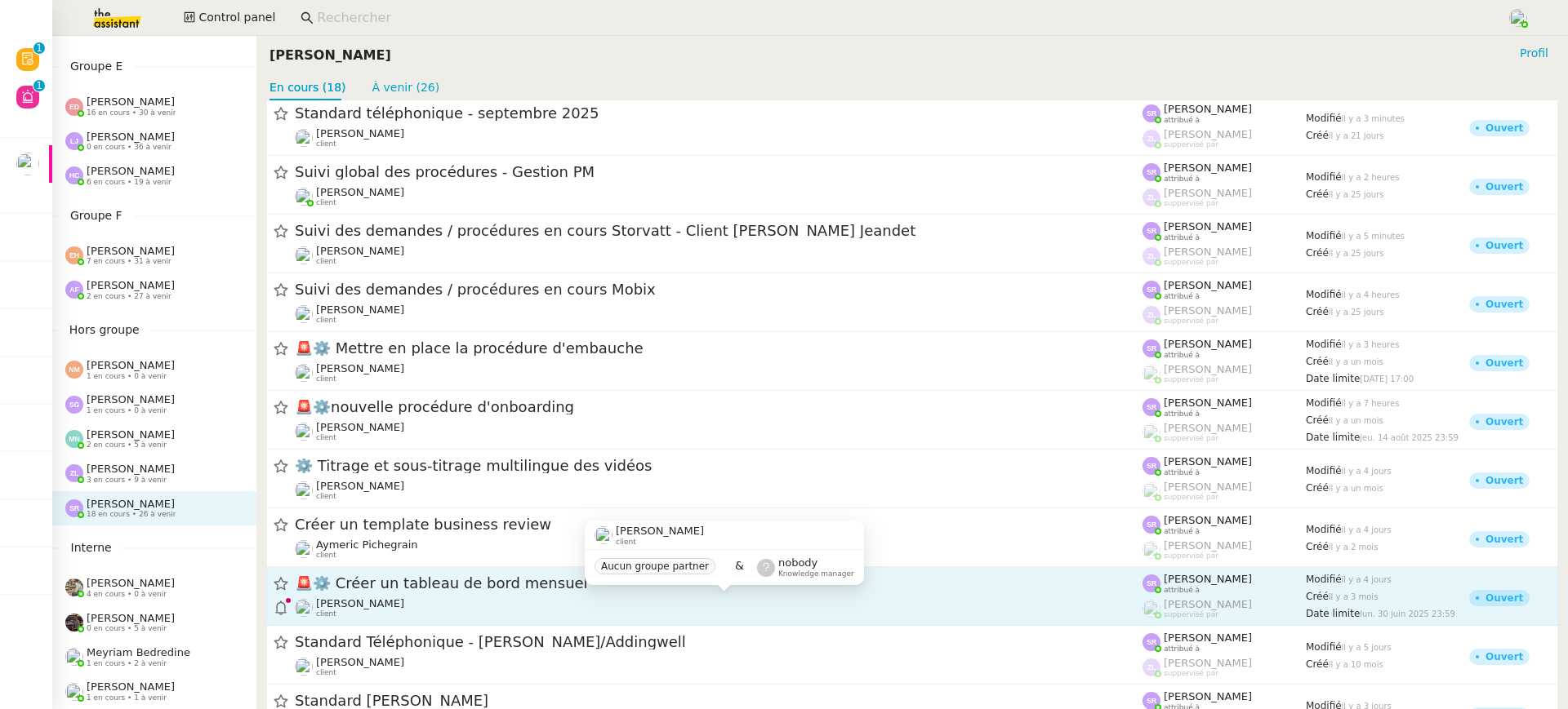
click at [426, 615] on div "Didier DUFFAUT client" at bounding box center [719, 608] width 848 height 22
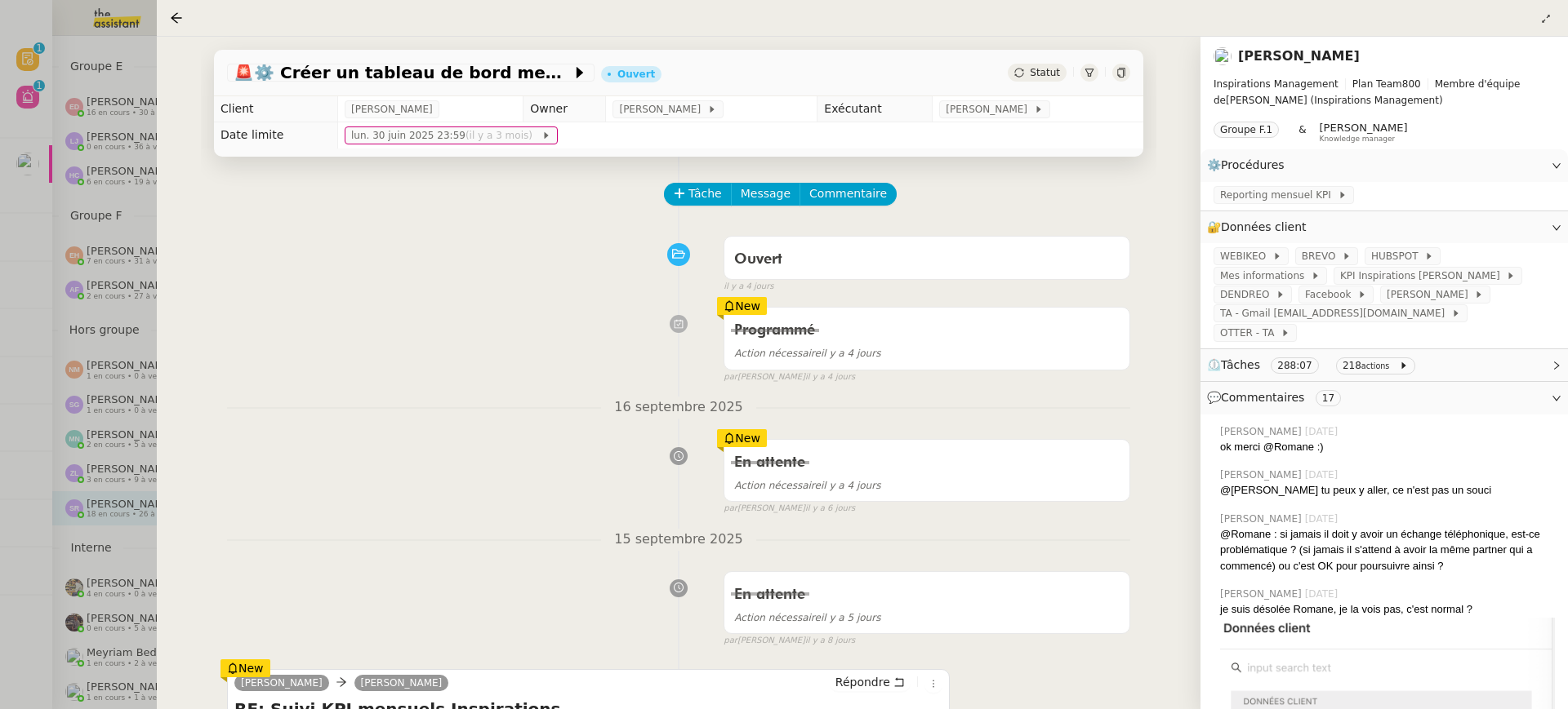
click at [126, 268] on div at bounding box center [784, 354] width 1568 height 709
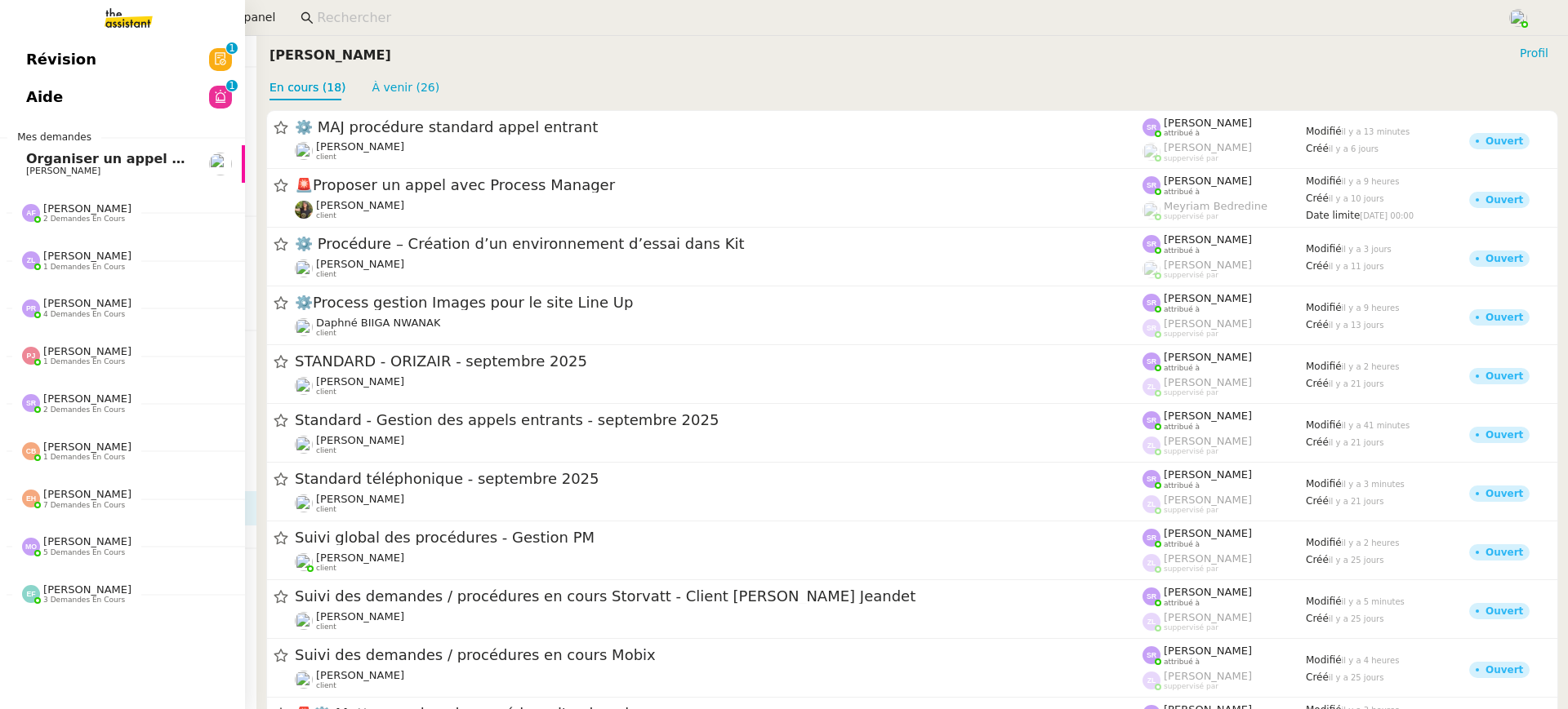
click at [6, 36] on div "Révision 0 1 2 3 4 5 6 7 8 9 Aide 0 1 2 3 4 5 6 7 8 9 Mes demandes Organiser un…" at bounding box center [122, 372] width 245 height 673
click at [33, 49] on span "Révision" at bounding box center [61, 59] width 70 height 24
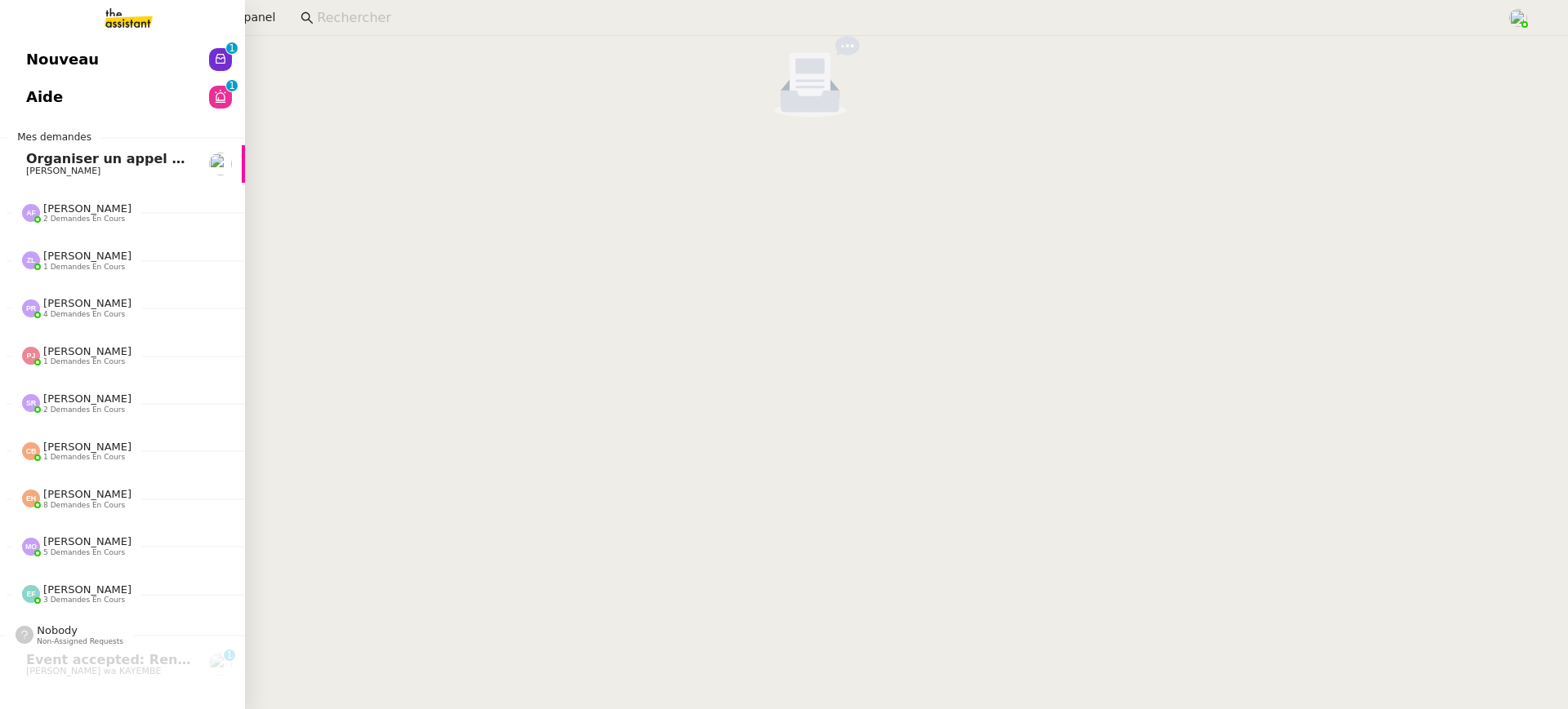
click at [14, 84] on link "Aide 0 1 2 3 4 5 6 7 8 9" at bounding box center [122, 97] width 245 height 38
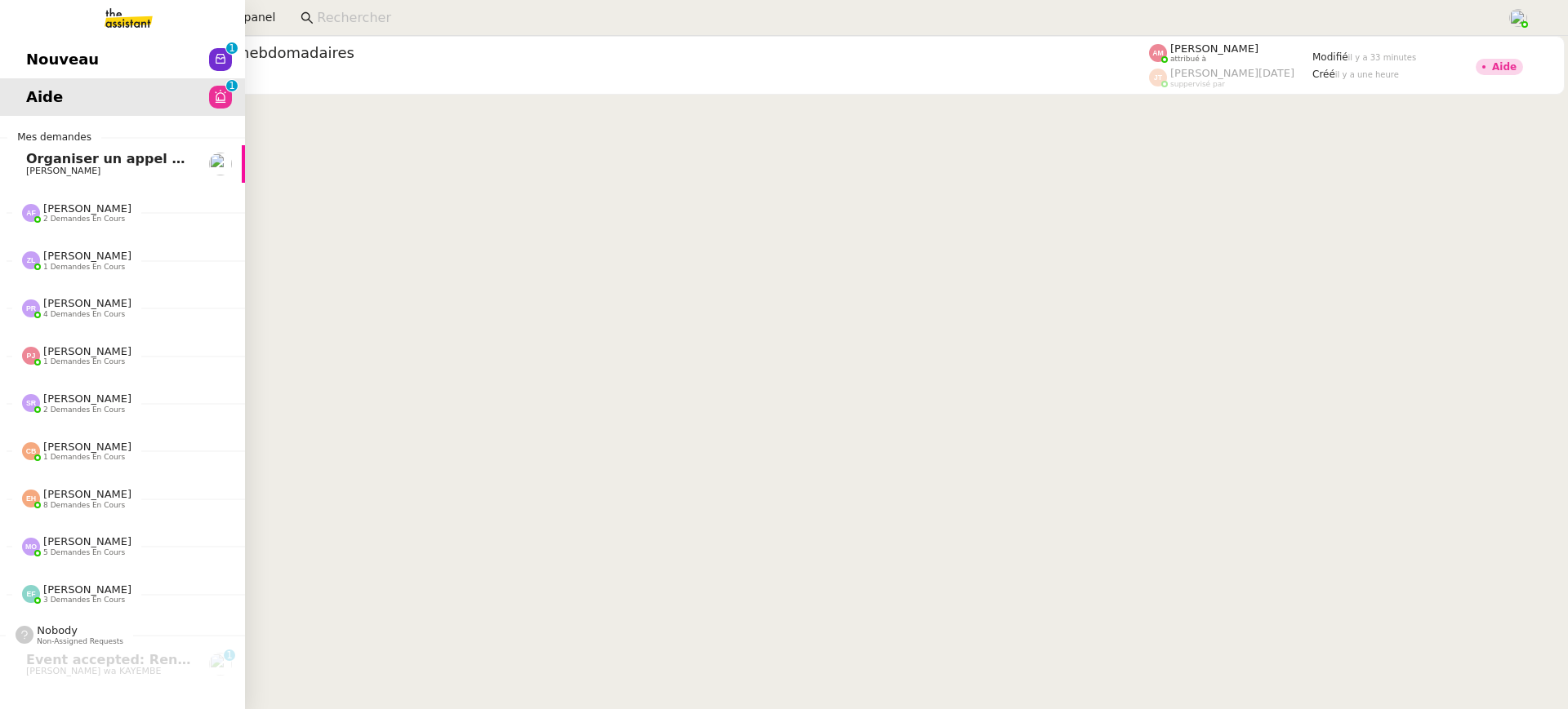
click at [59, 61] on span "Nouveau" at bounding box center [62, 59] width 73 height 24
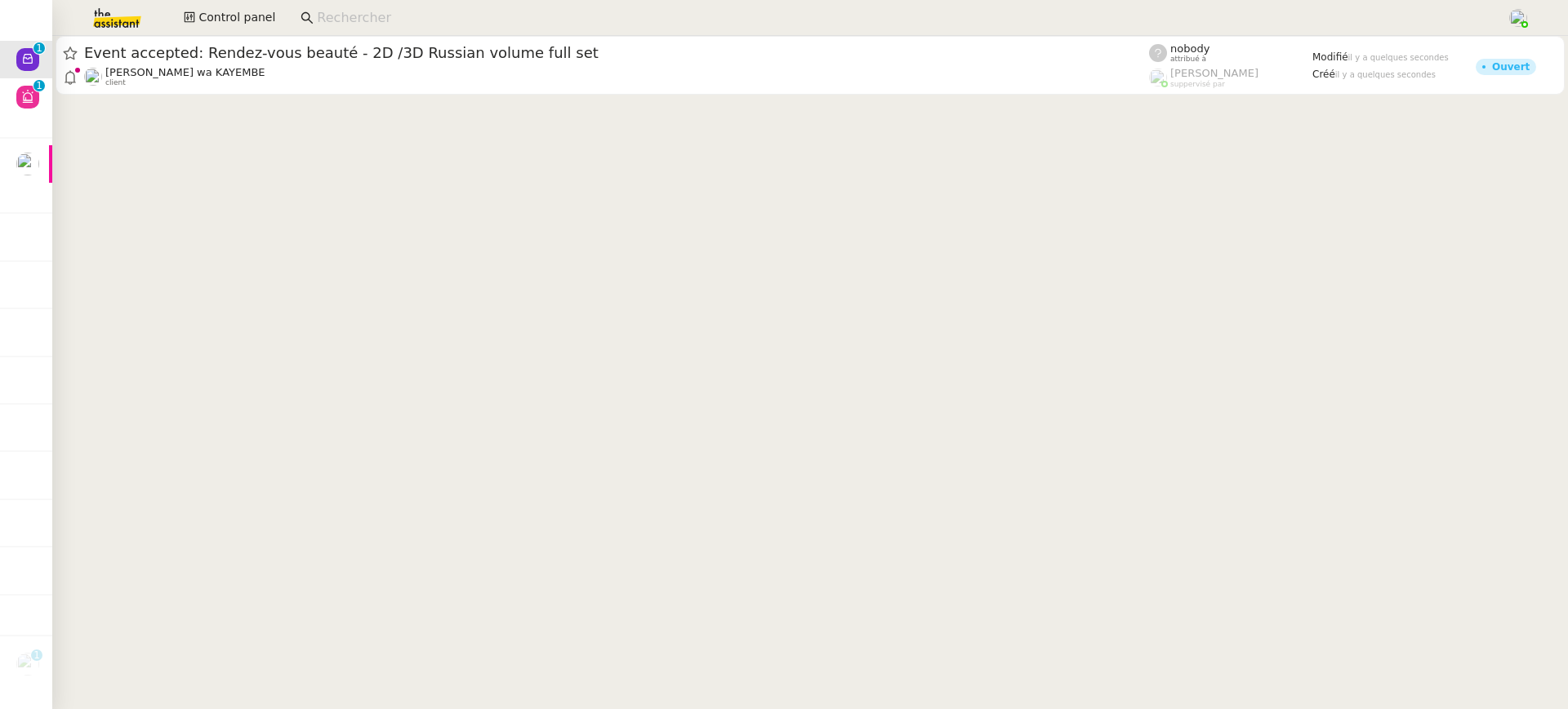
click at [511, 110] on cdk-virtual-scroll-viewport "Event accepted: Rendez-vous beauté - 2D /3D Russian volume full set Naomi OMEON…" at bounding box center [810, 372] width 1516 height 673
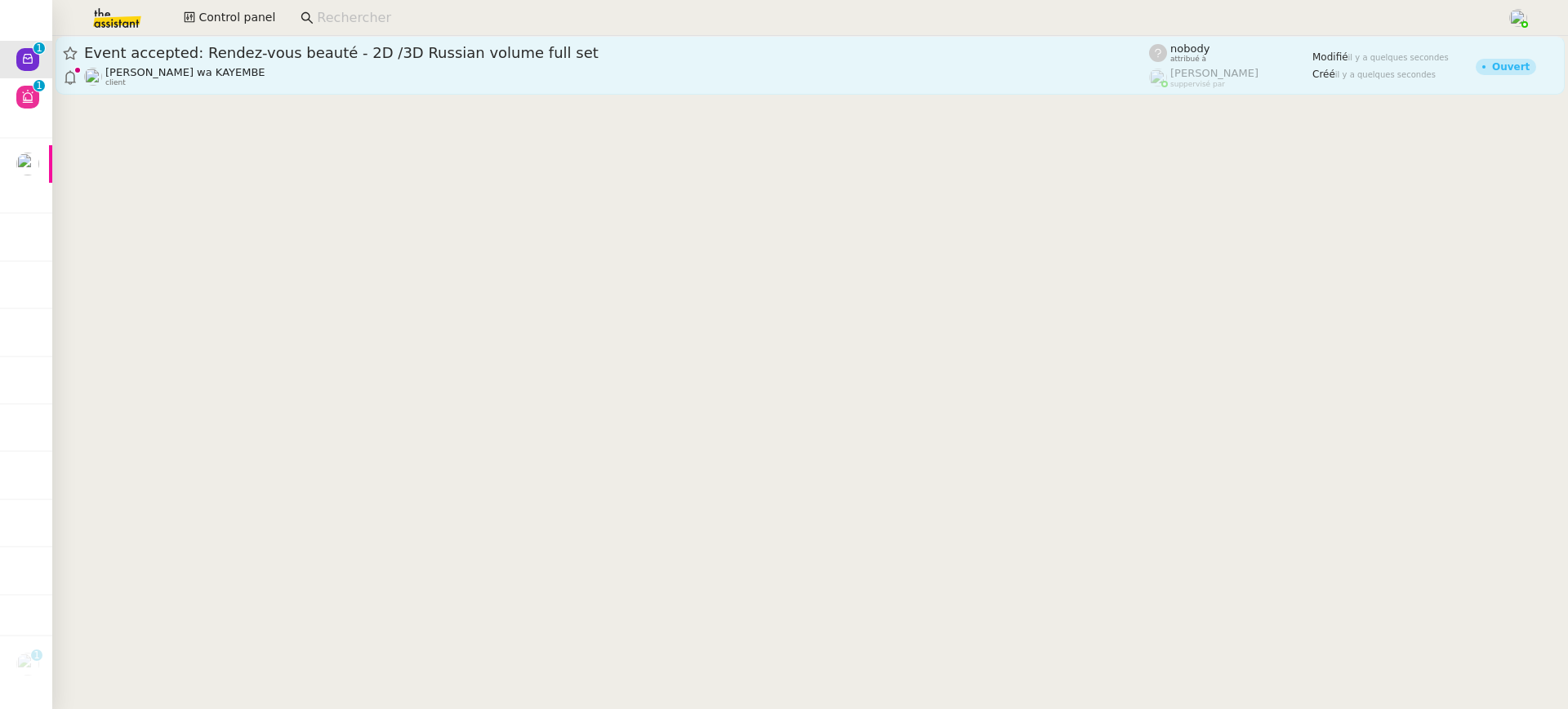
click at [434, 85] on div "Naomi OMEONGA wa KAYEMBE client" at bounding box center [616, 76] width 1065 height 22
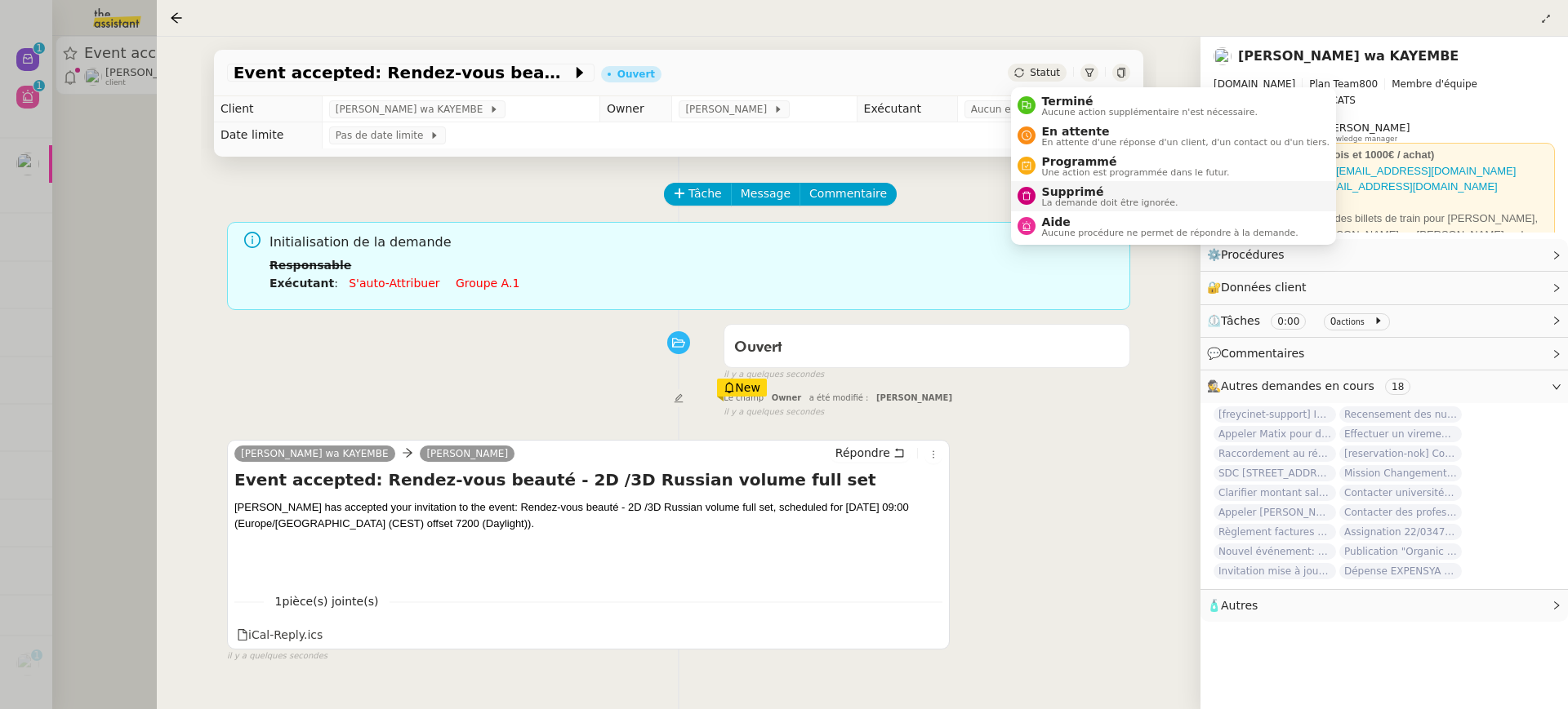
click at [1112, 190] on span "Supprimé" at bounding box center [1111, 192] width 137 height 13
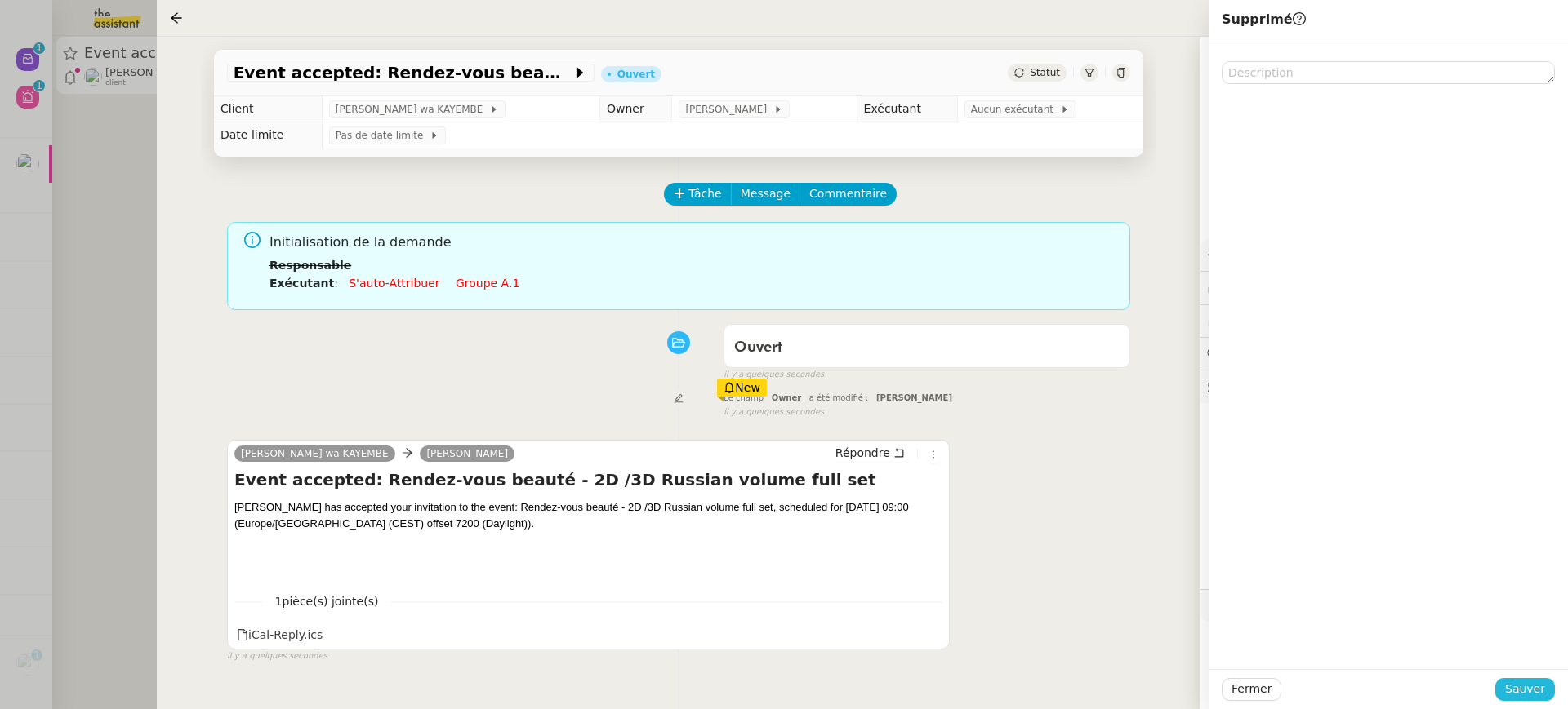
click at [1538, 700] on button "Sauver" at bounding box center [1525, 689] width 59 height 22
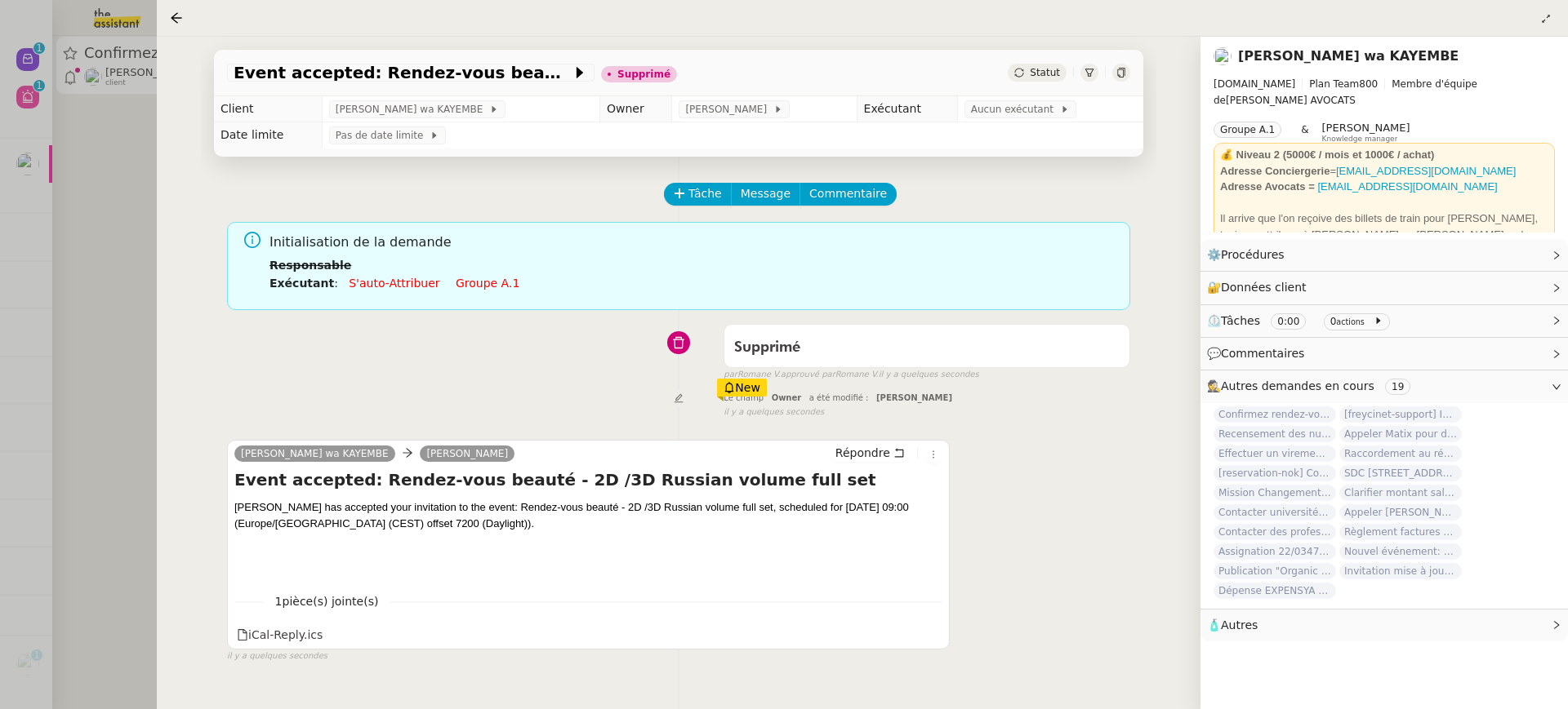
click at [471, 286] on link "Groupe a.1" at bounding box center [487, 283] width 64 height 13
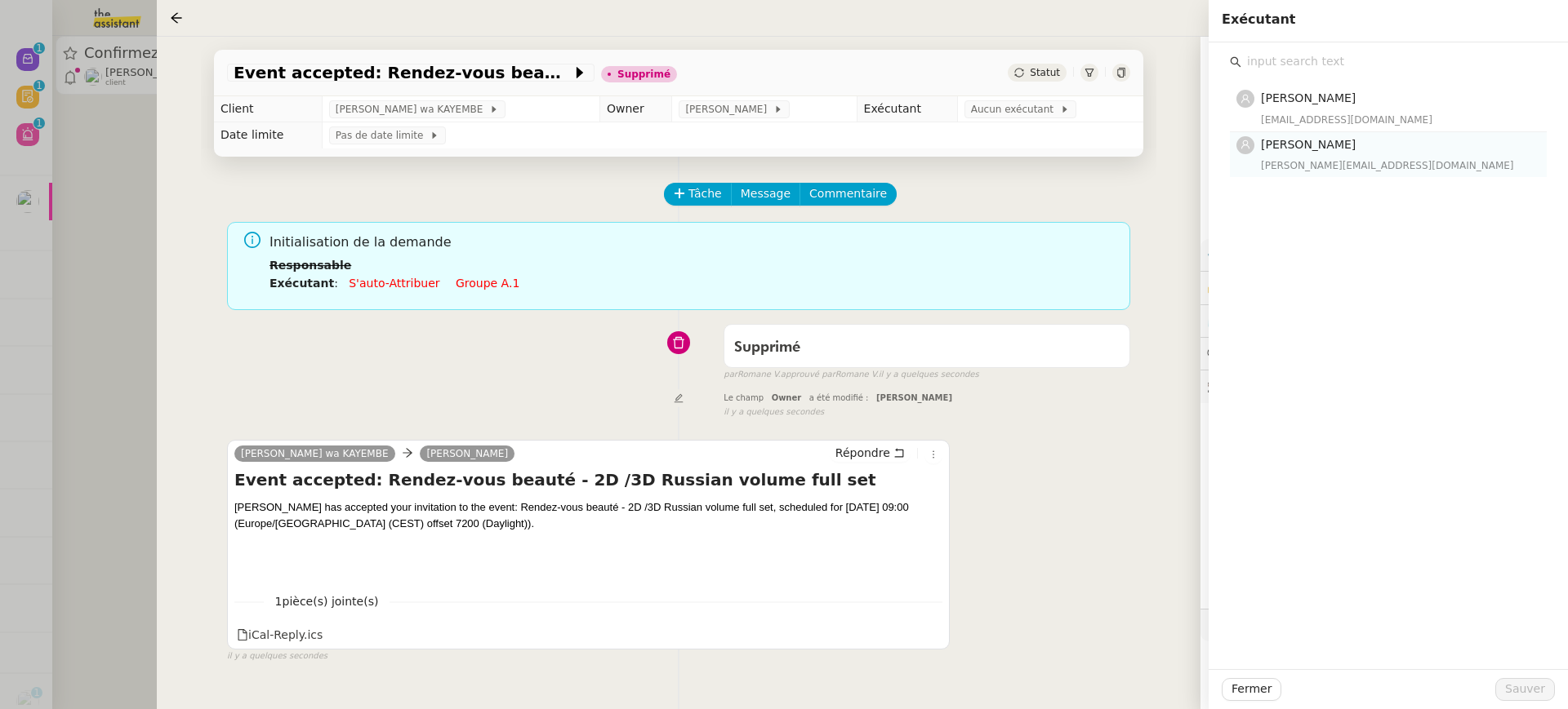
click at [1360, 134] on nz-list-item "Pauline Ribas pauline@team.theassistant.com" at bounding box center [1388, 155] width 317 height 45
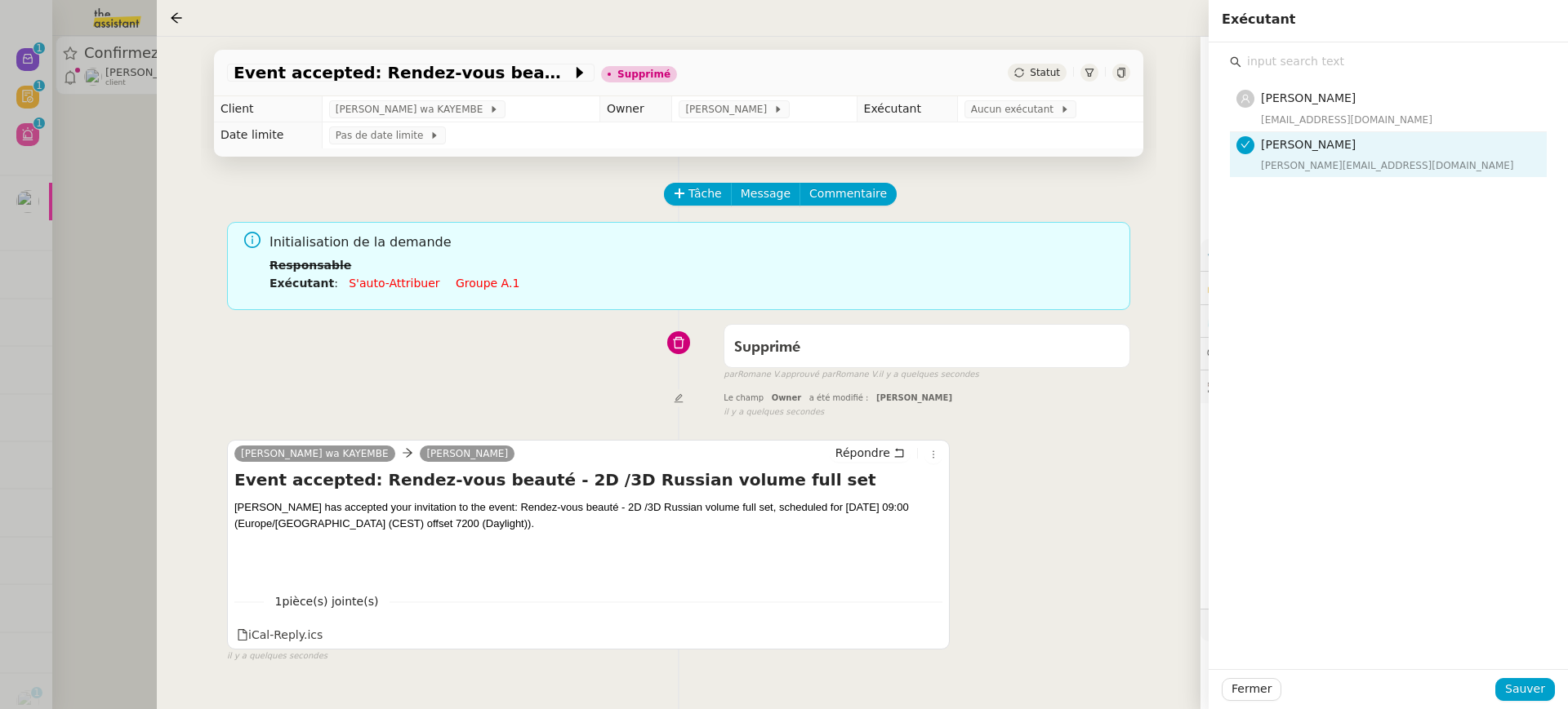
click at [1361, 169] on div "[PERSON_NAME][EMAIL_ADDRESS][DOMAIN_NAME]" at bounding box center [1399, 166] width 276 height 16
click at [1360, 166] on div "[PERSON_NAME][EMAIL_ADDRESS][DOMAIN_NAME]" at bounding box center [1399, 166] width 276 height 16
click at [1545, 689] on span "Sauver" at bounding box center [1525, 689] width 40 height 19
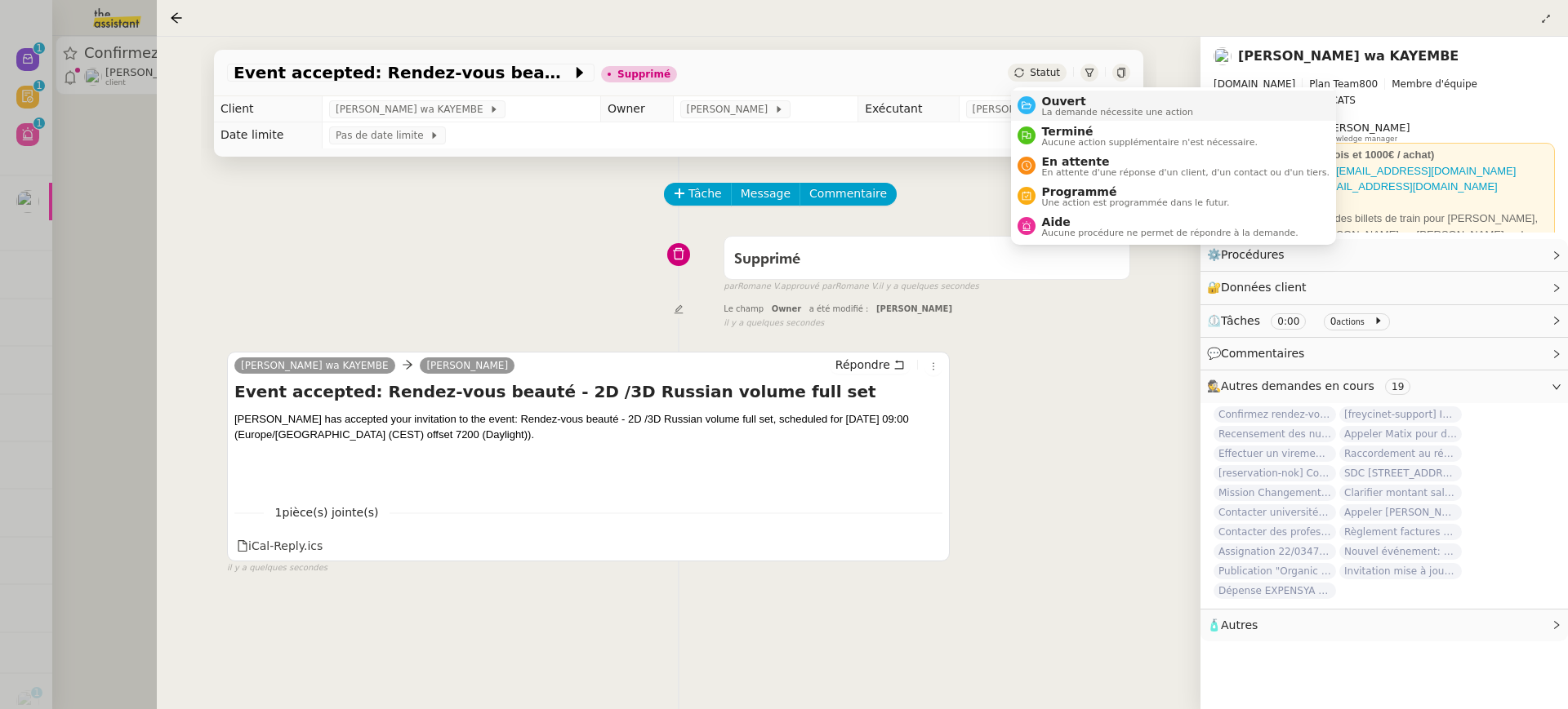
click at [1044, 101] on span "Ouvert" at bounding box center [1118, 101] width 152 height 13
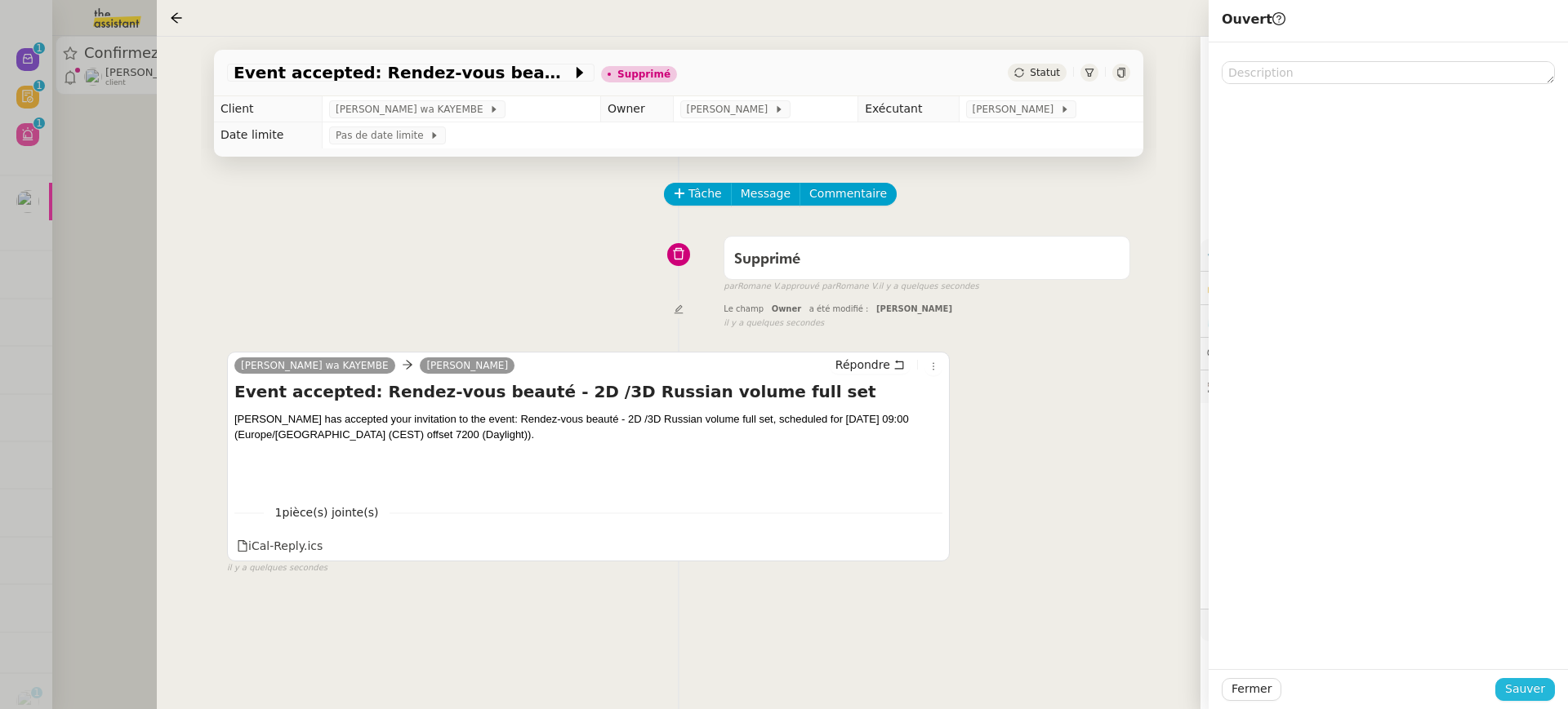
click at [1515, 690] on span "Sauver" at bounding box center [1525, 689] width 40 height 19
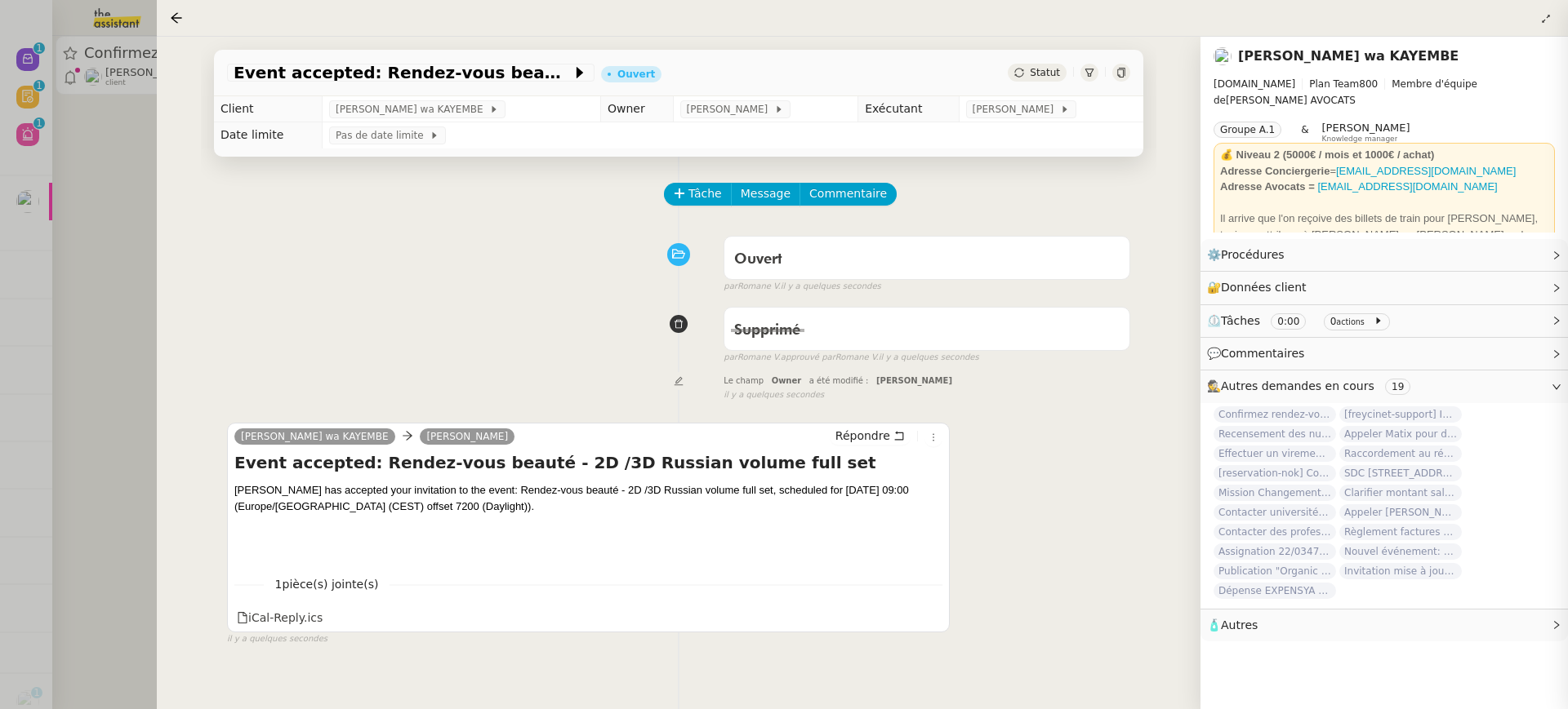
click at [71, 121] on div at bounding box center [784, 354] width 1568 height 709
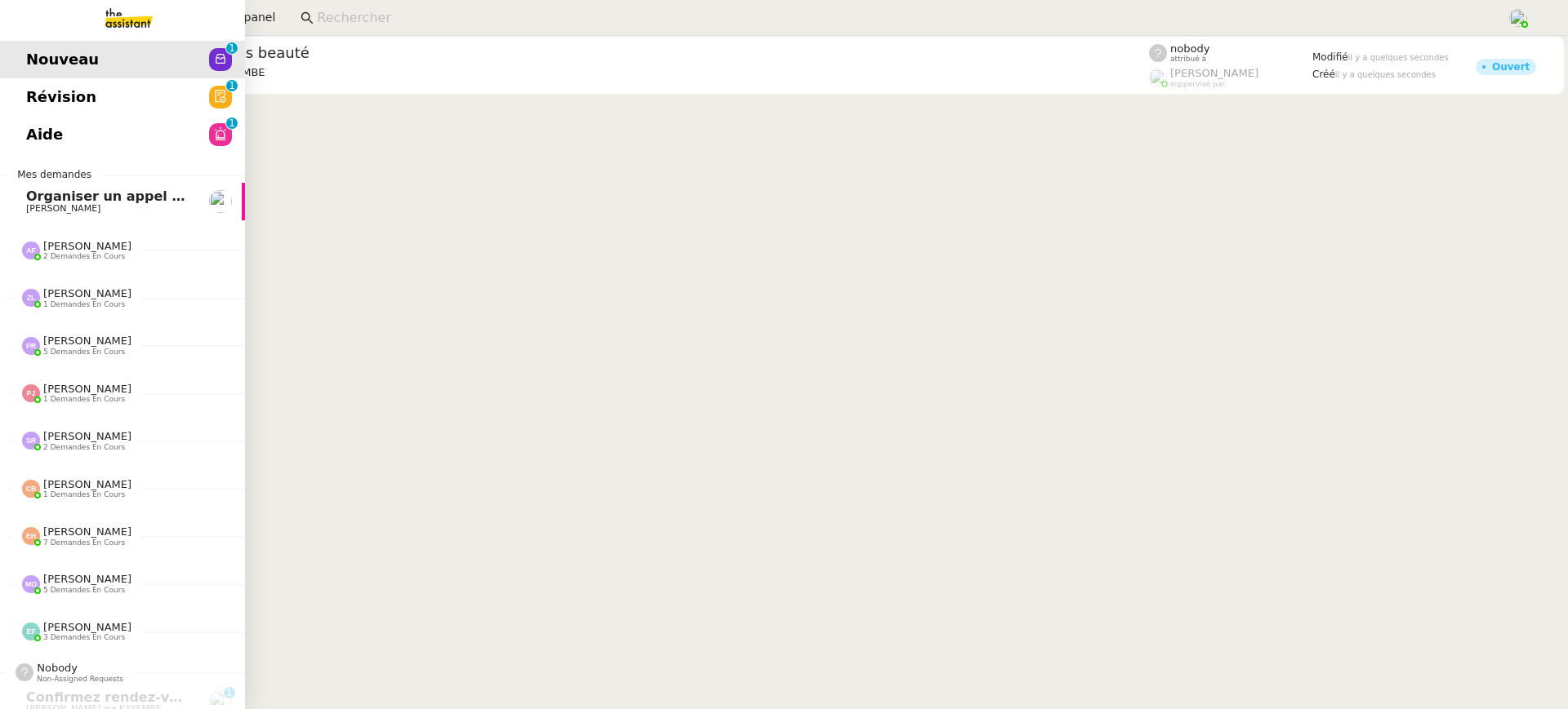
click at [36, 67] on link "Nouveau 0 1 2 3 4 5 6 7 8 9" at bounding box center [122, 59] width 245 height 38
click at [61, 90] on span "Révision" at bounding box center [61, 96] width 70 height 24
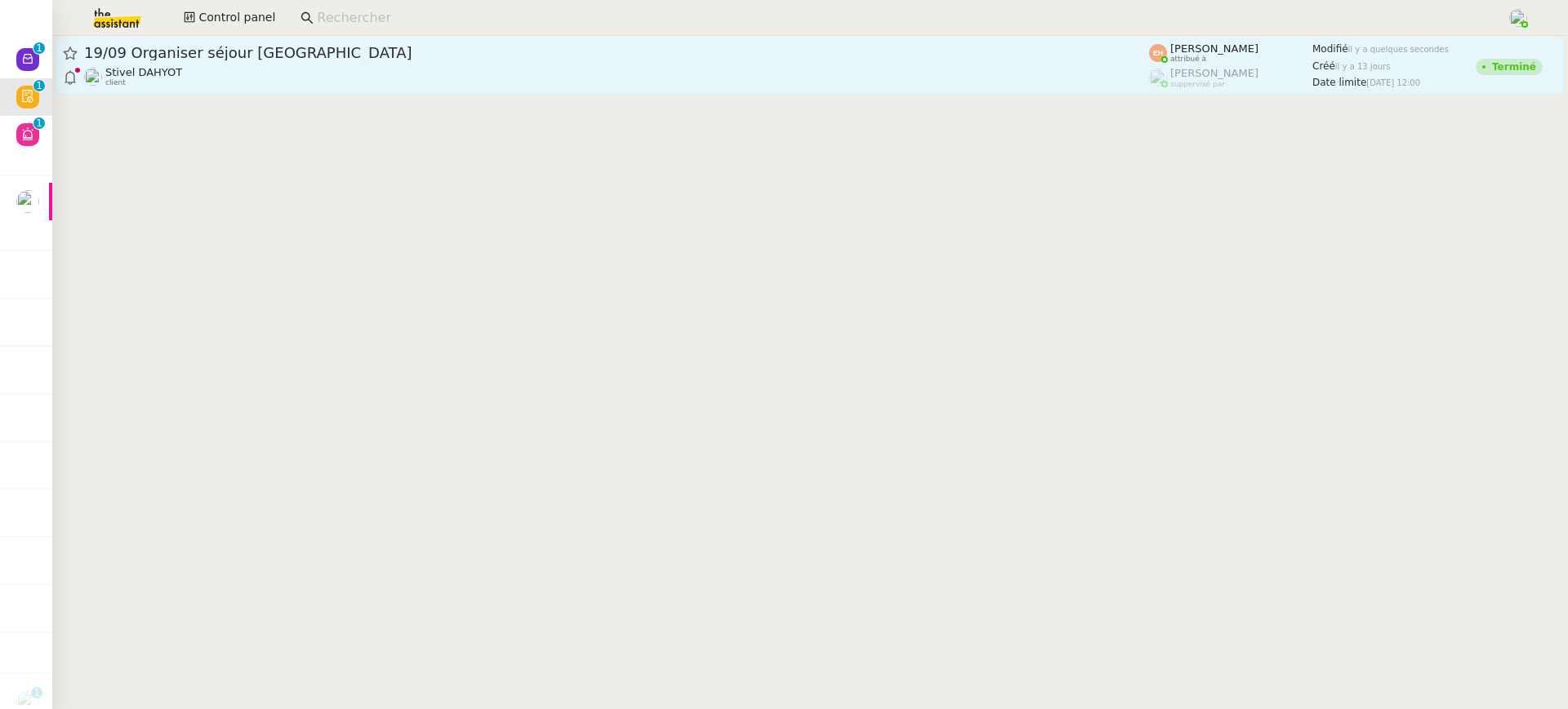
click at [329, 46] on span "19/09 Organiser séjour Paris" at bounding box center [616, 53] width 1065 height 14
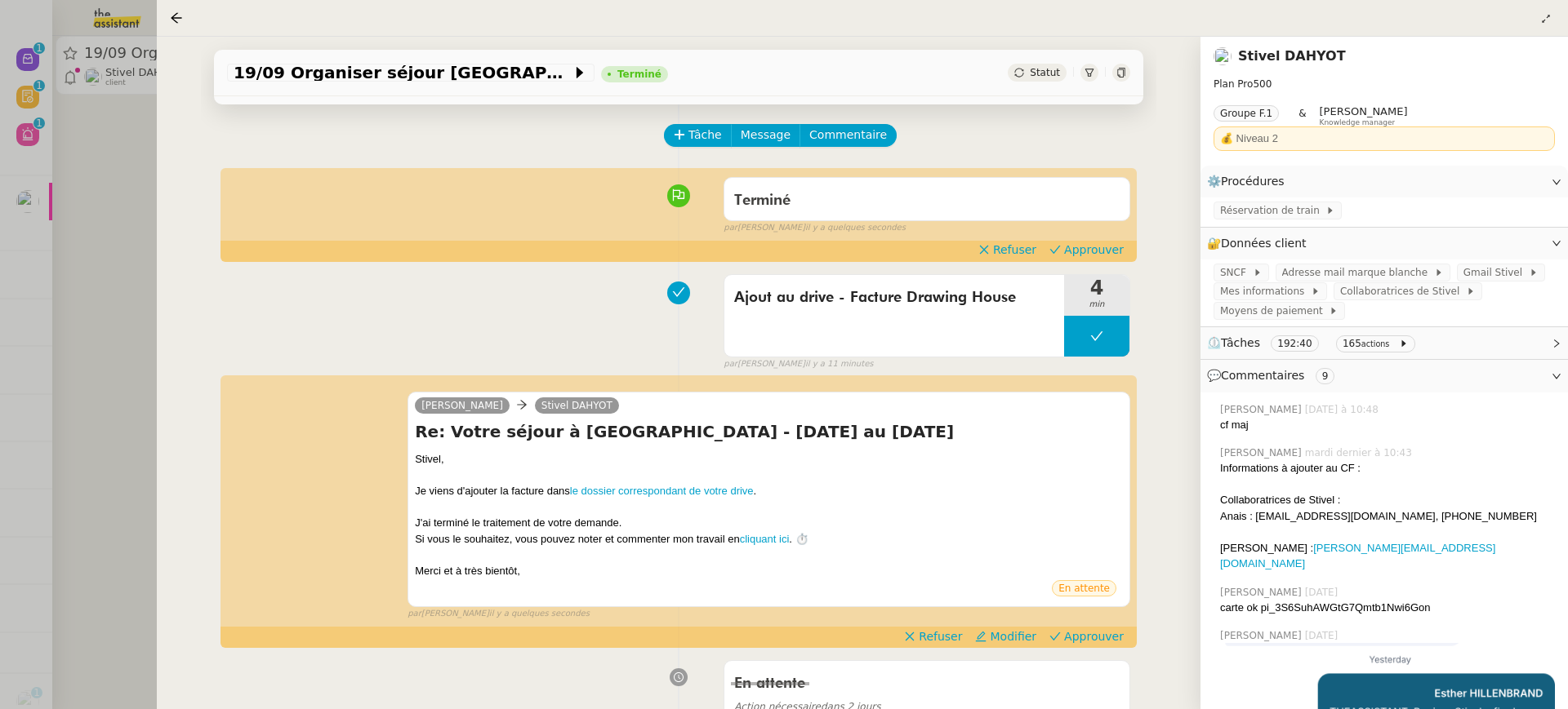
scroll to position [93, 0]
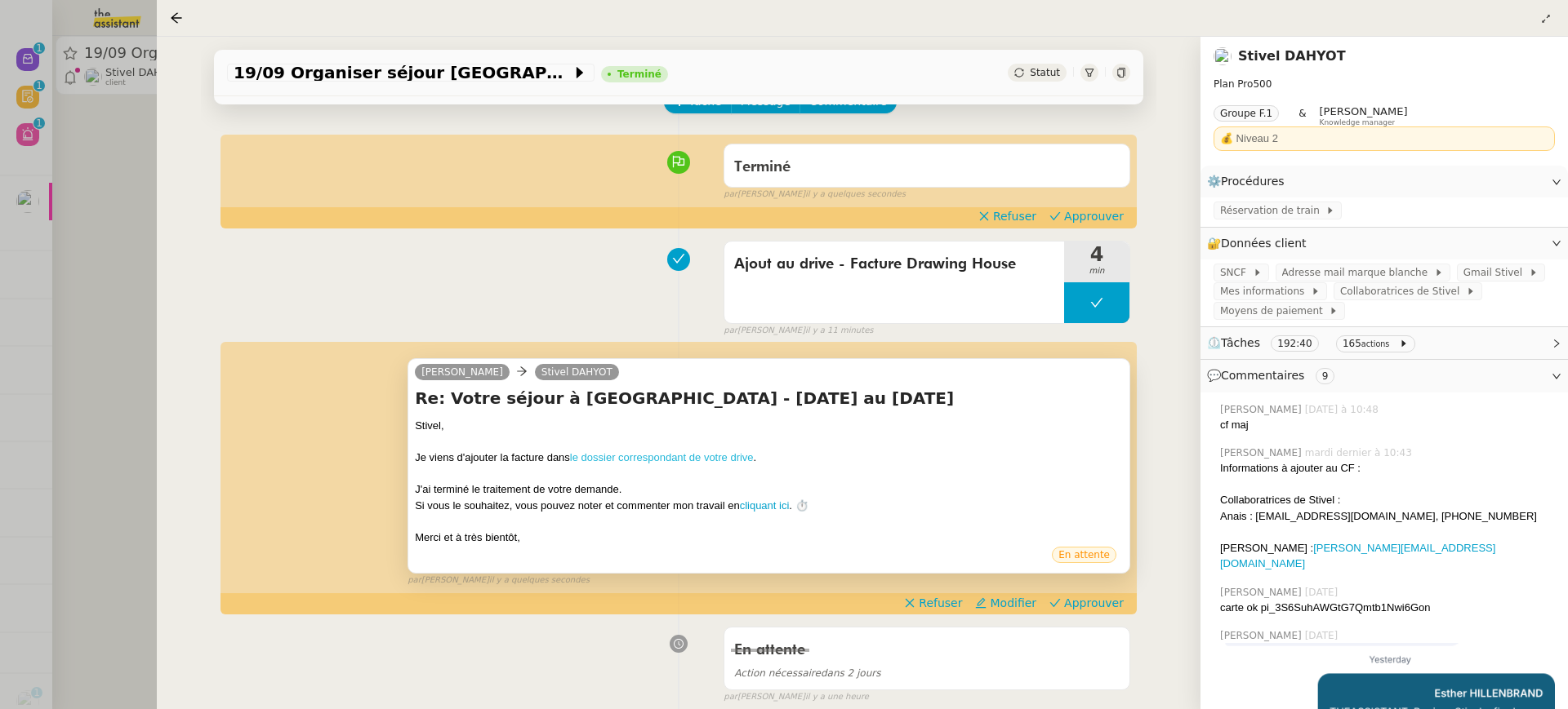
click at [643, 453] on link "le dossier correspondant de votre drive" at bounding box center [662, 458] width 184 height 13
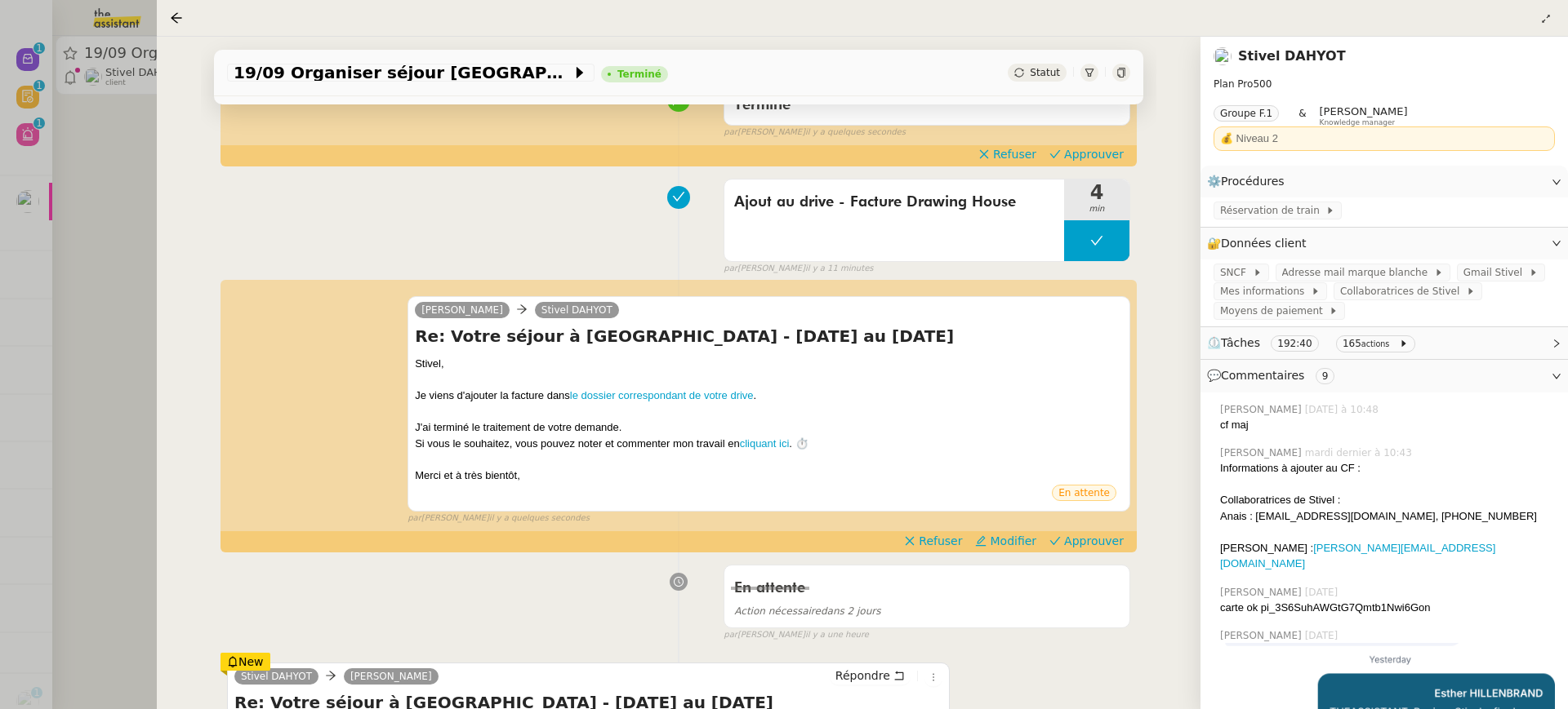
scroll to position [85, 0]
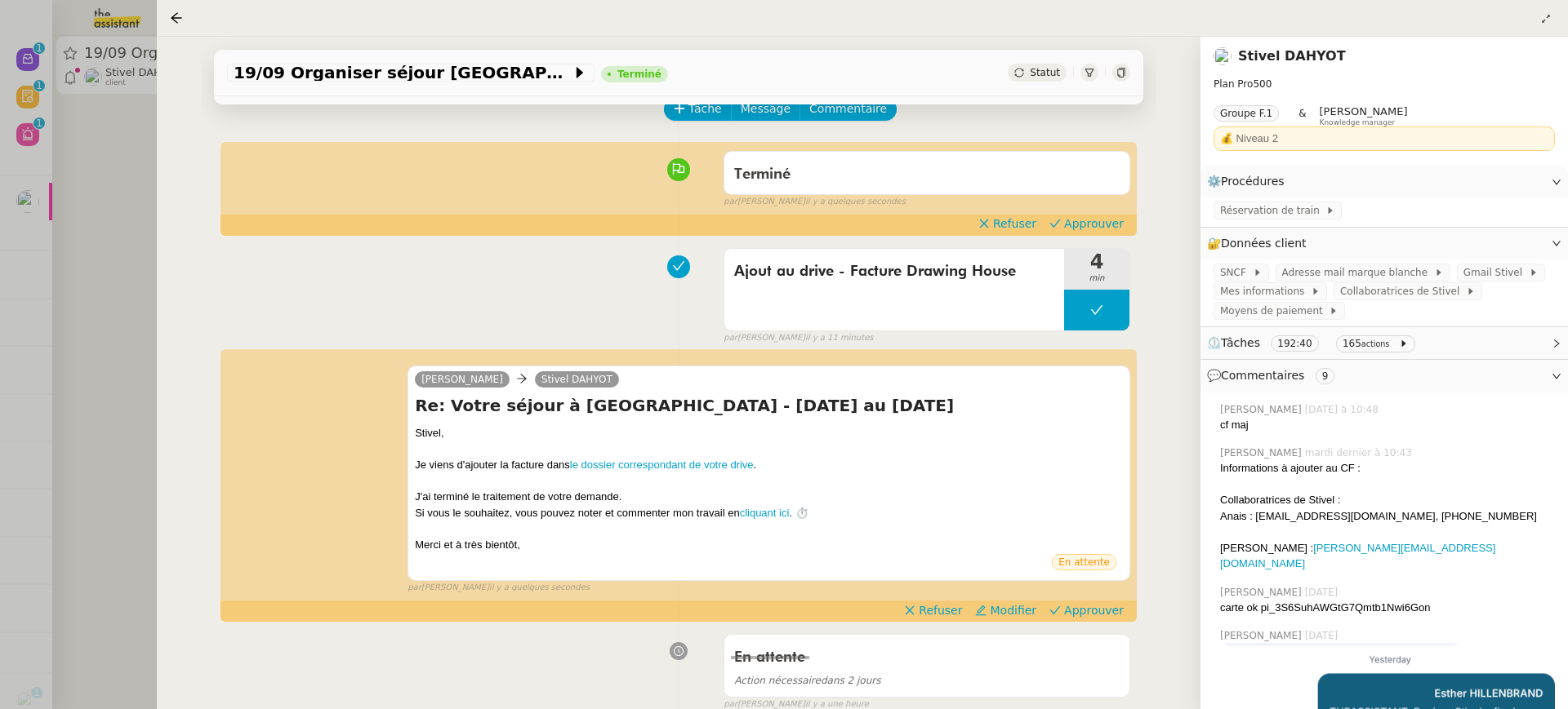
click at [1112, 595] on div "Kai Stivel DAHYOT Re: Votre séjour à Paris - 19 au 21 septembre 2025 Stivel﻿, J…" at bounding box center [678, 472] width 903 height 244
click at [1104, 603] on span "Approuver" at bounding box center [1094, 611] width 59 height 16
click at [1088, 229] on span "Approuver" at bounding box center [1094, 224] width 59 height 16
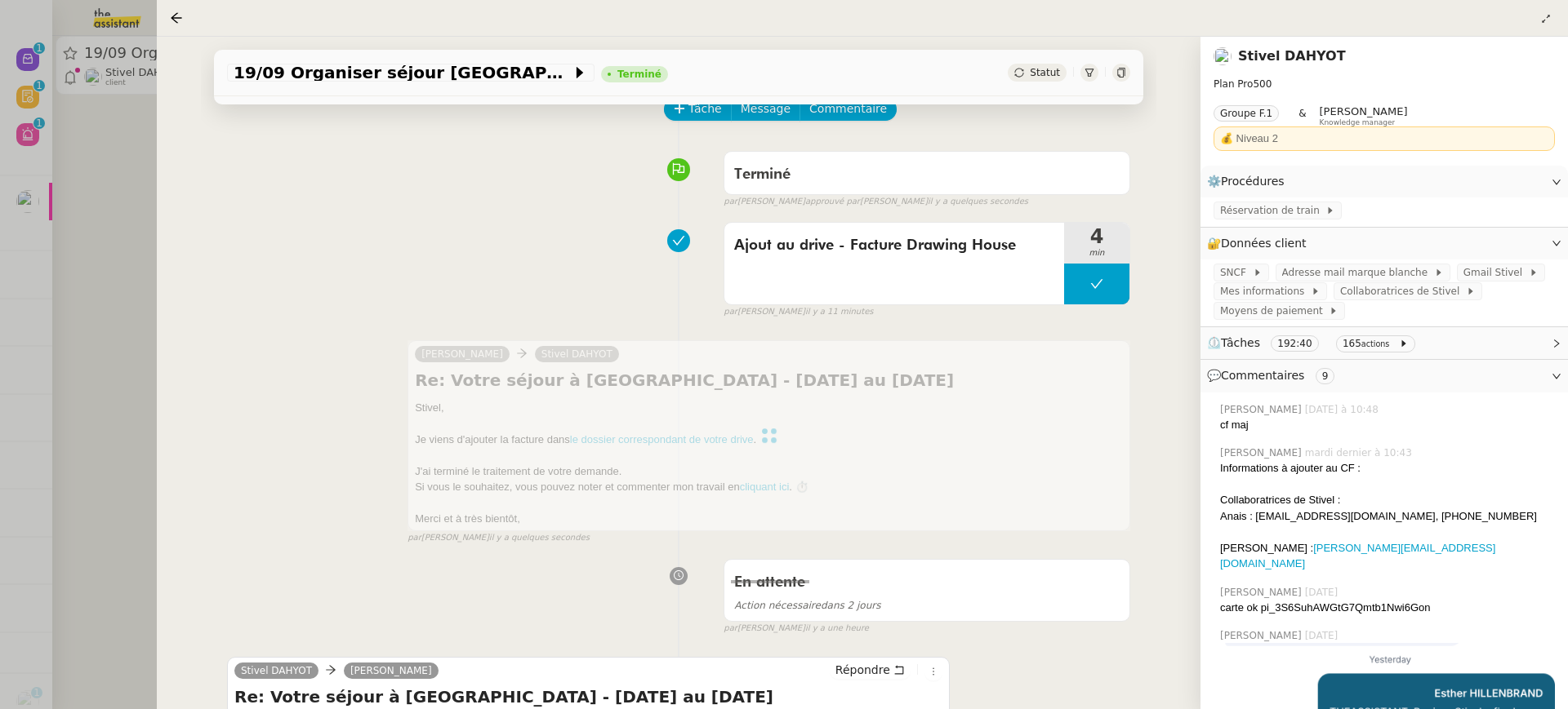
click at [46, 145] on div at bounding box center [784, 354] width 1568 height 709
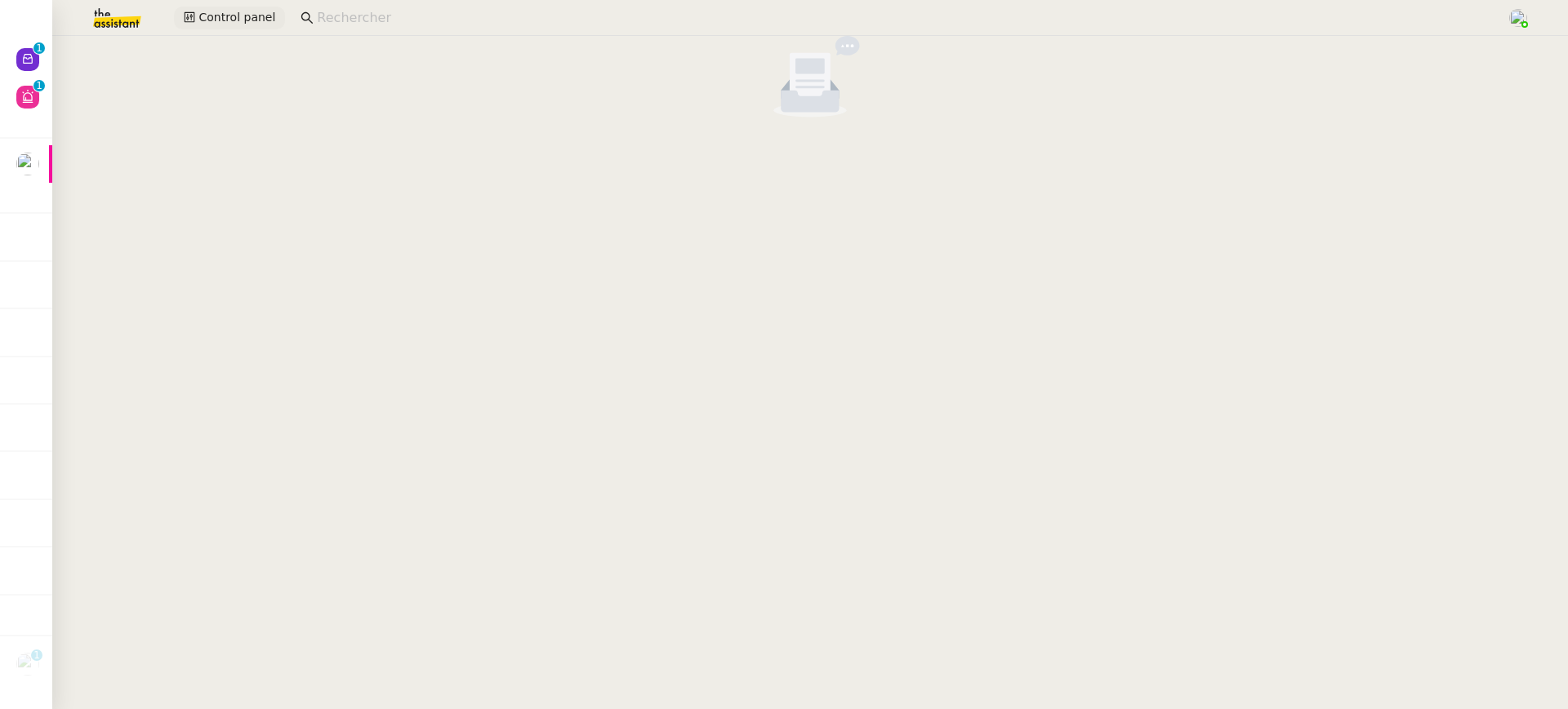
click at [213, 27] on button "Control panel" at bounding box center [229, 17] width 111 height 22
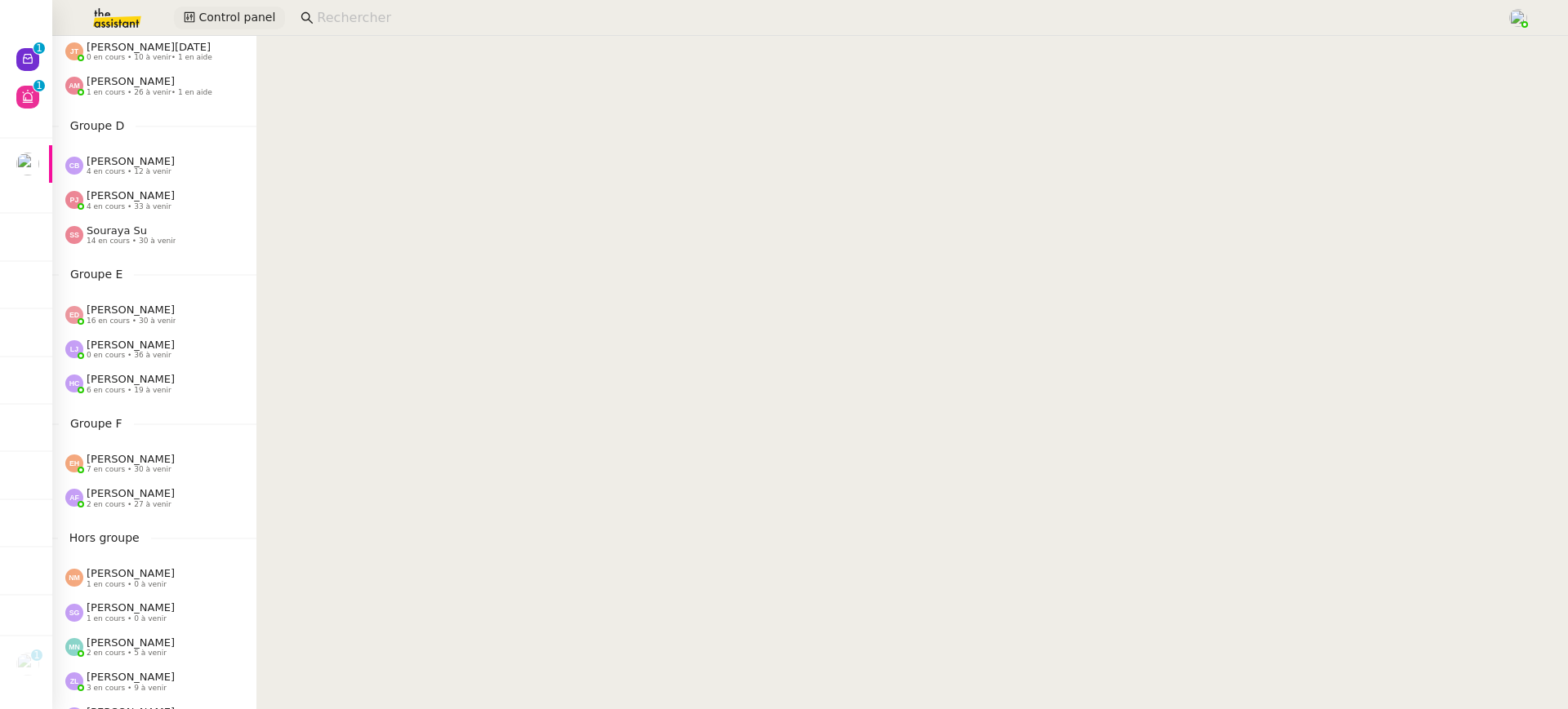
scroll to position [627, 0]
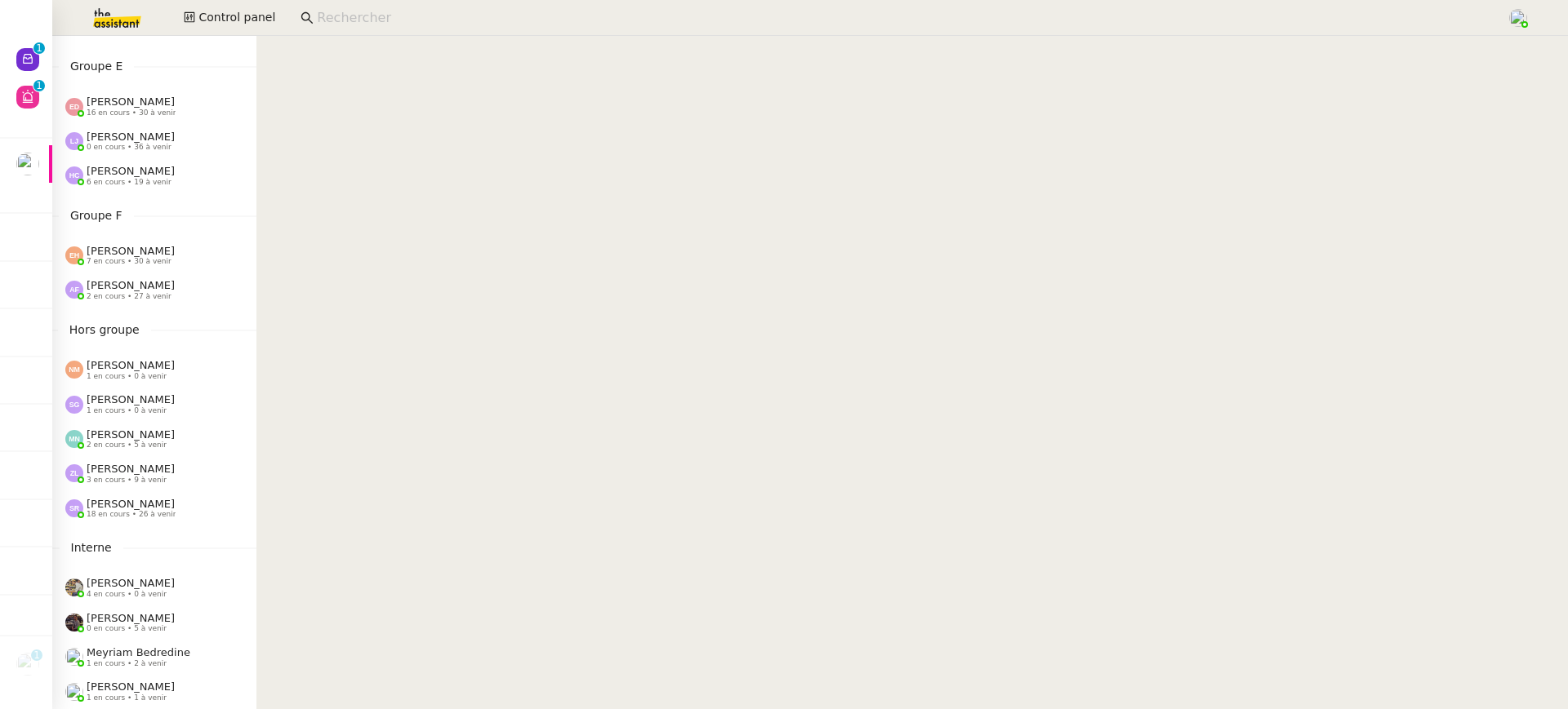
click at [146, 269] on div "Esther Hillenbrand 7 en cours • 30 à venir" at bounding box center [154, 256] width 204 height 34
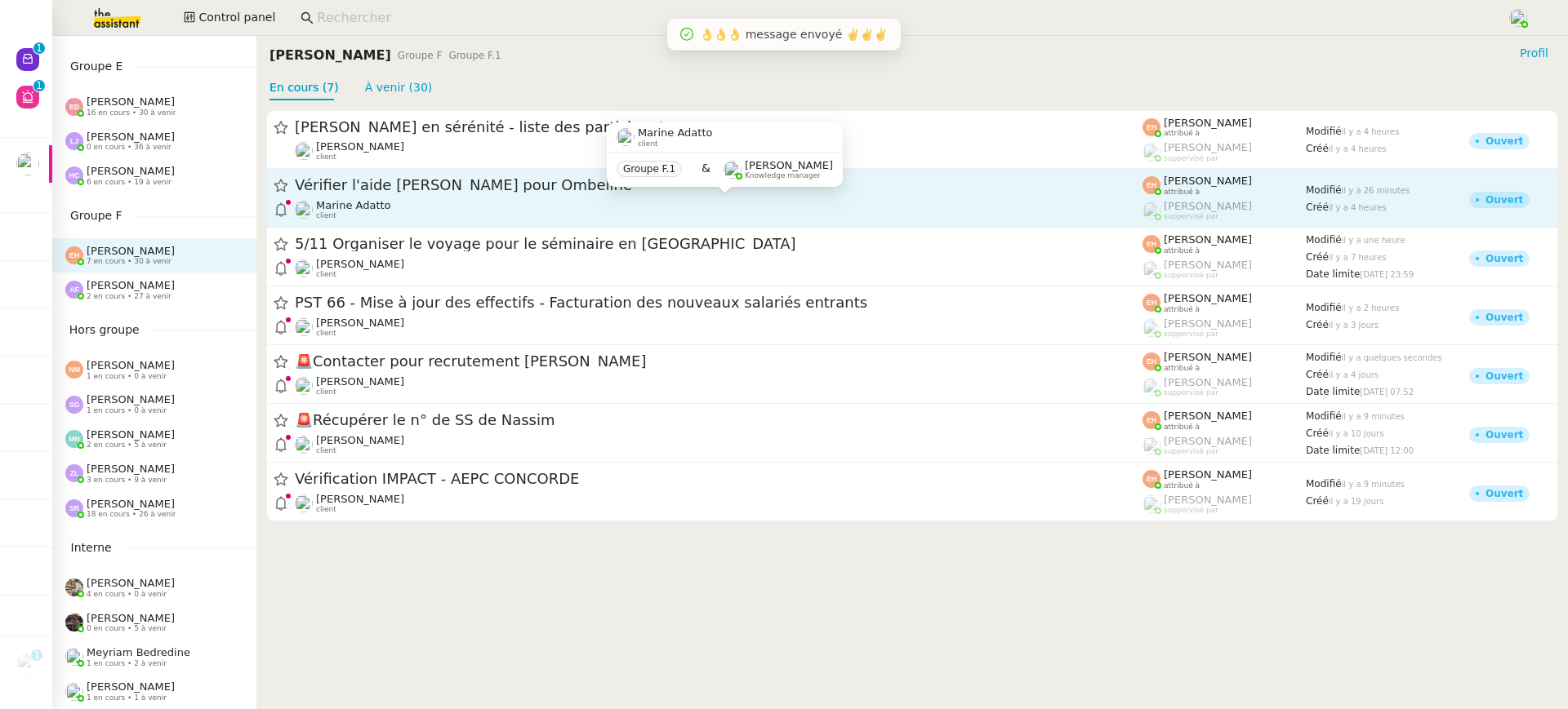
click at [381, 200] on span "Marine Adatto" at bounding box center [353, 205] width 75 height 13
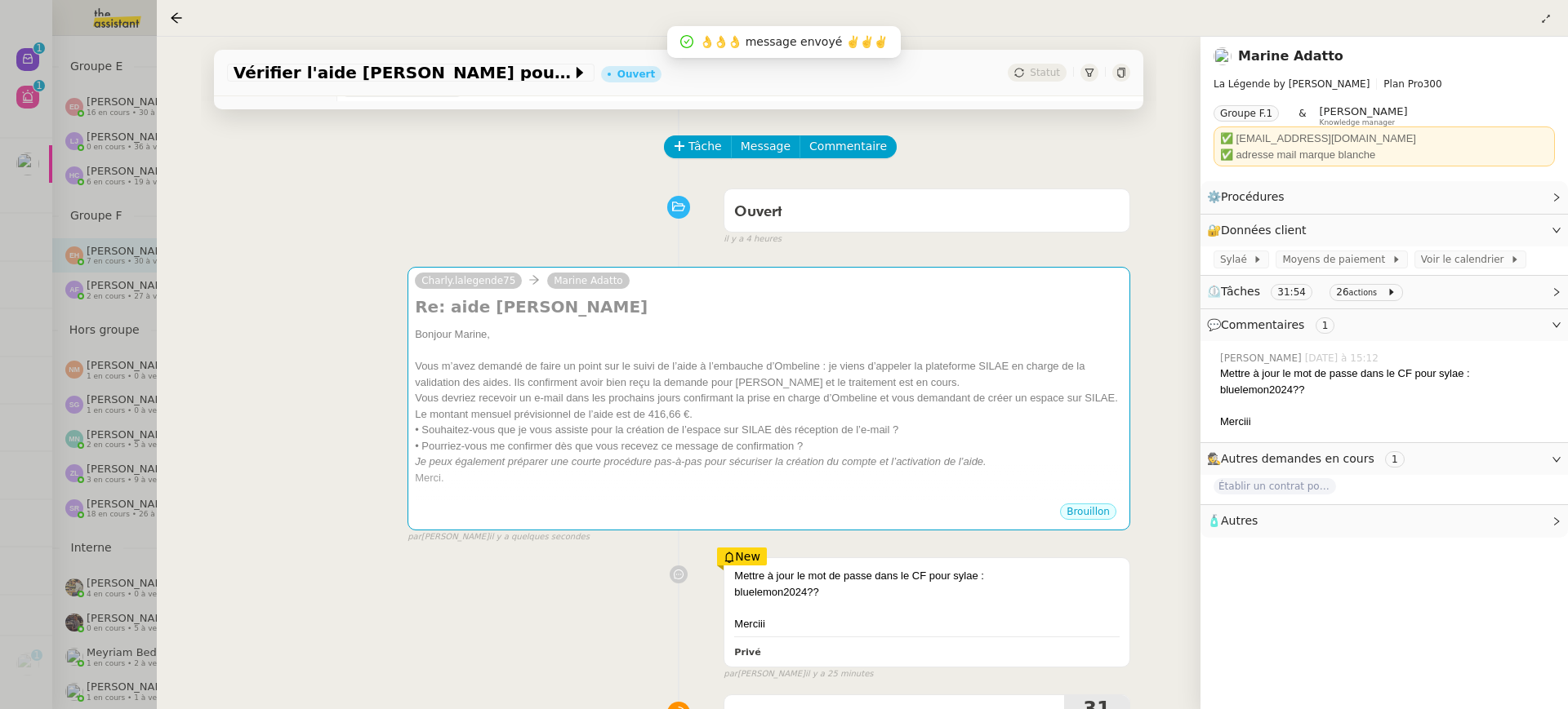
scroll to position [64, 0]
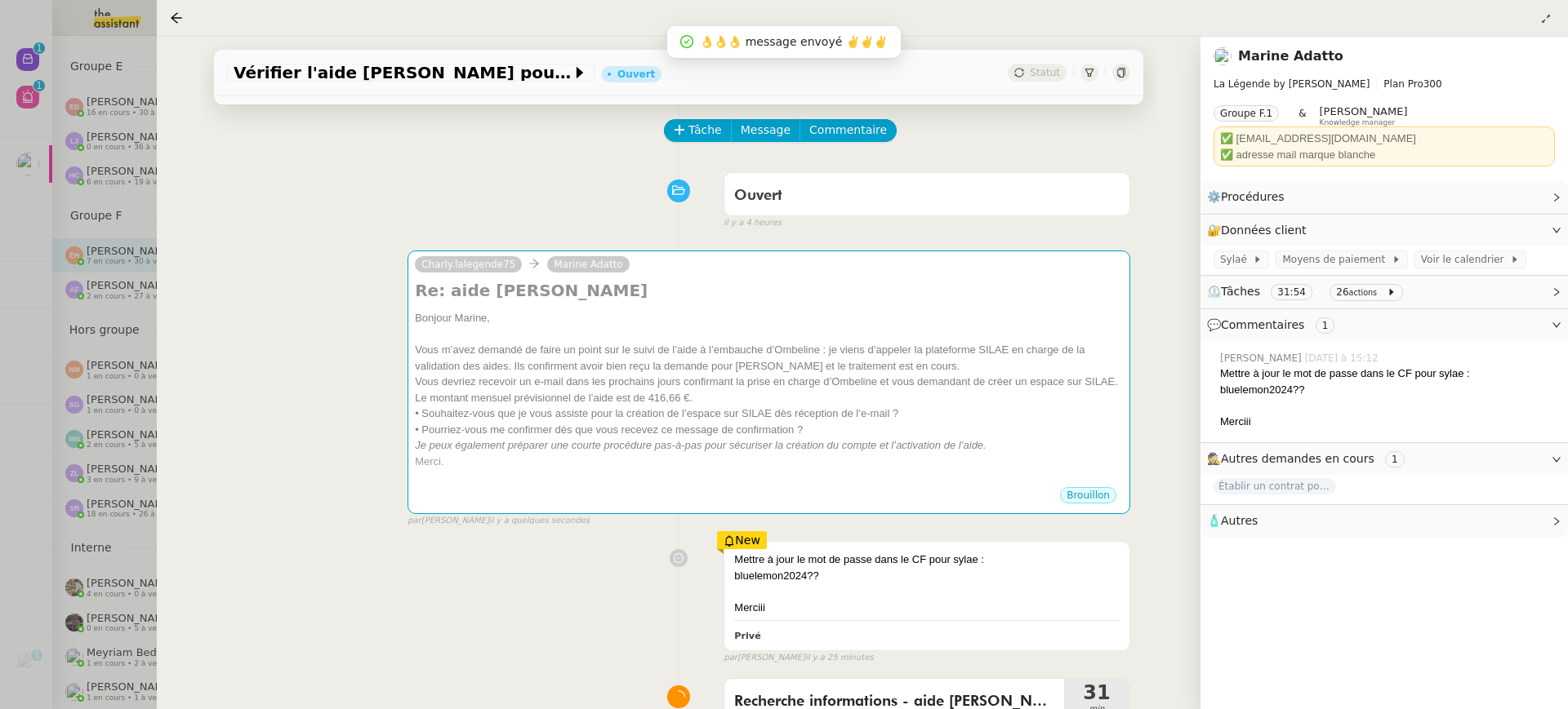
click at [28, 375] on div at bounding box center [784, 354] width 1568 height 709
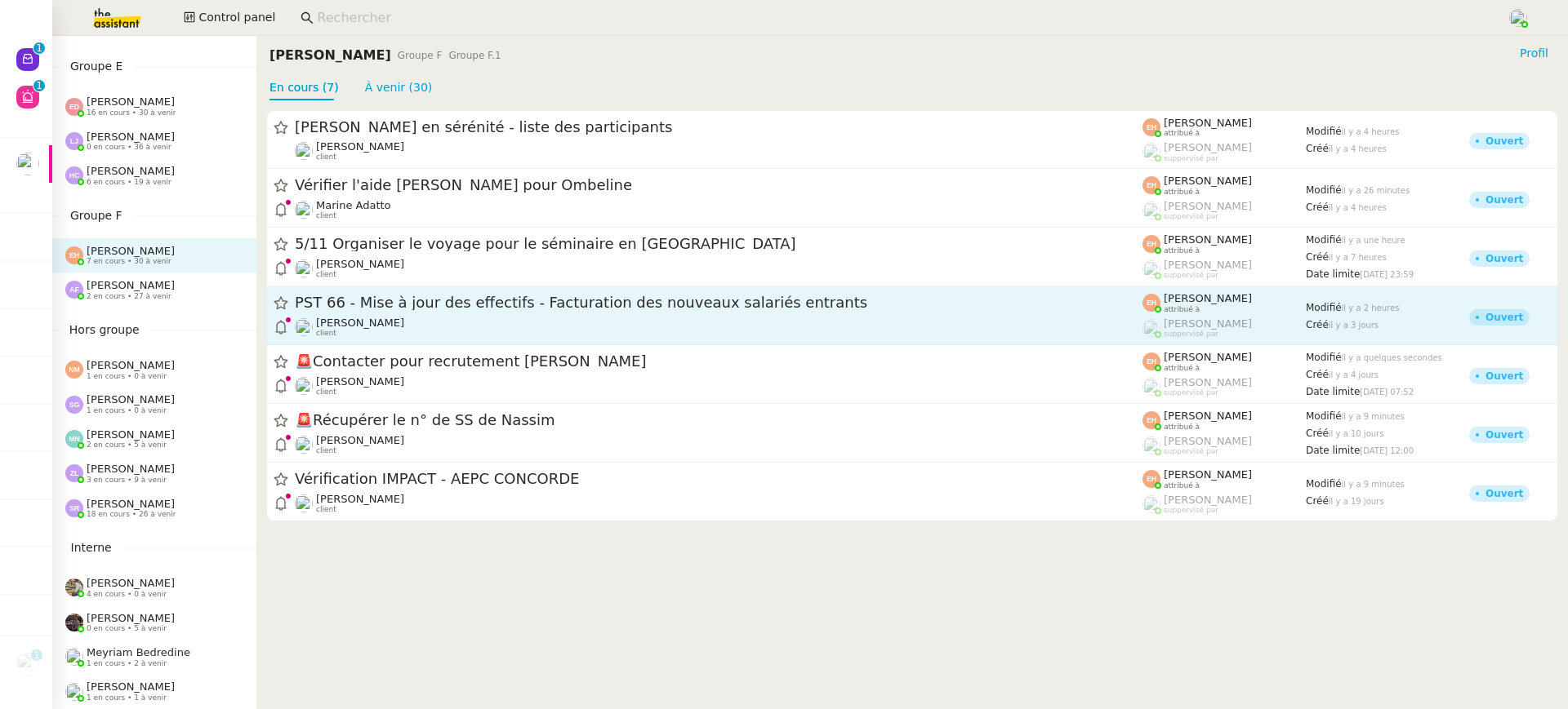
click at [436, 311] on div "PST 66 - Mise à jour des effectifs - Facturation des nouveaux salariés entrants" at bounding box center [719, 303] width 848 height 21
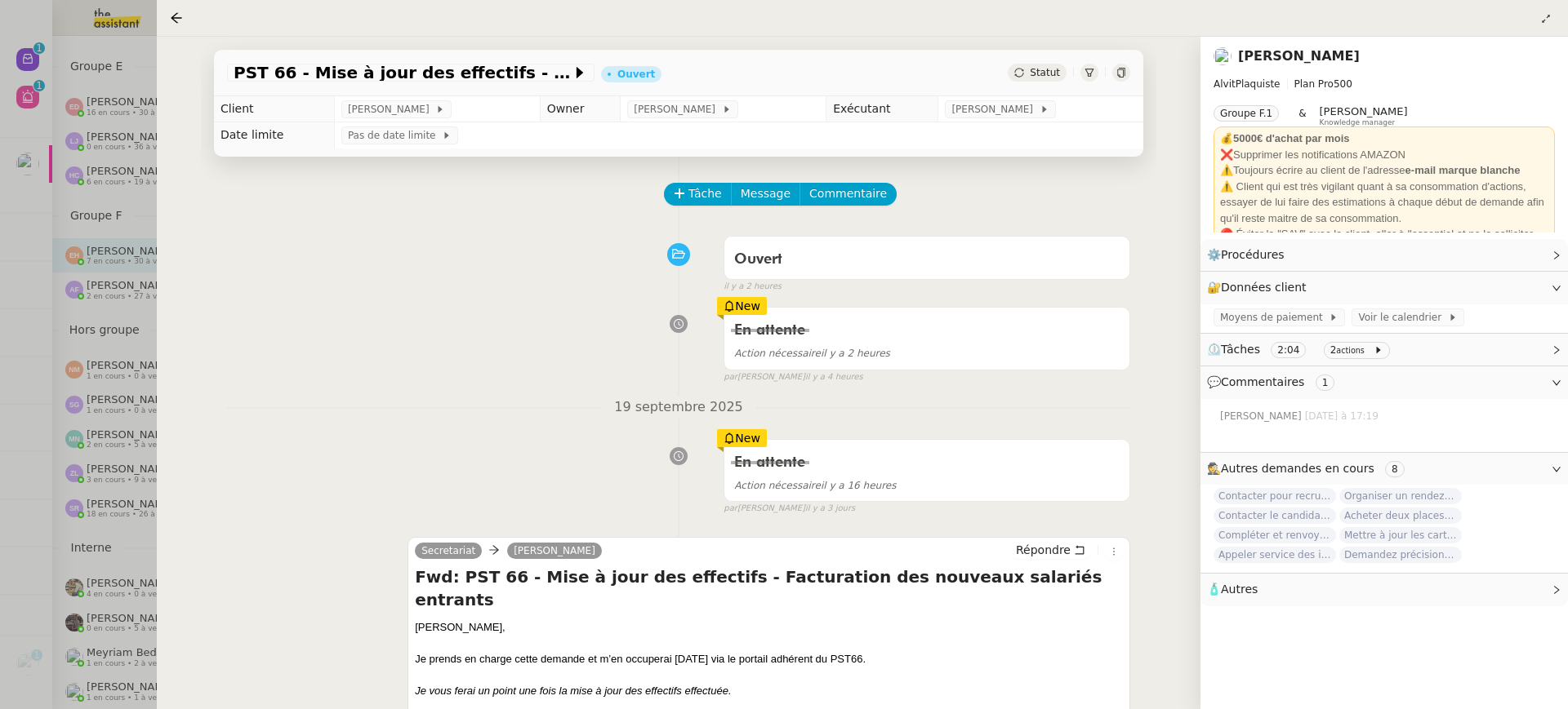
scroll to position [78, 0]
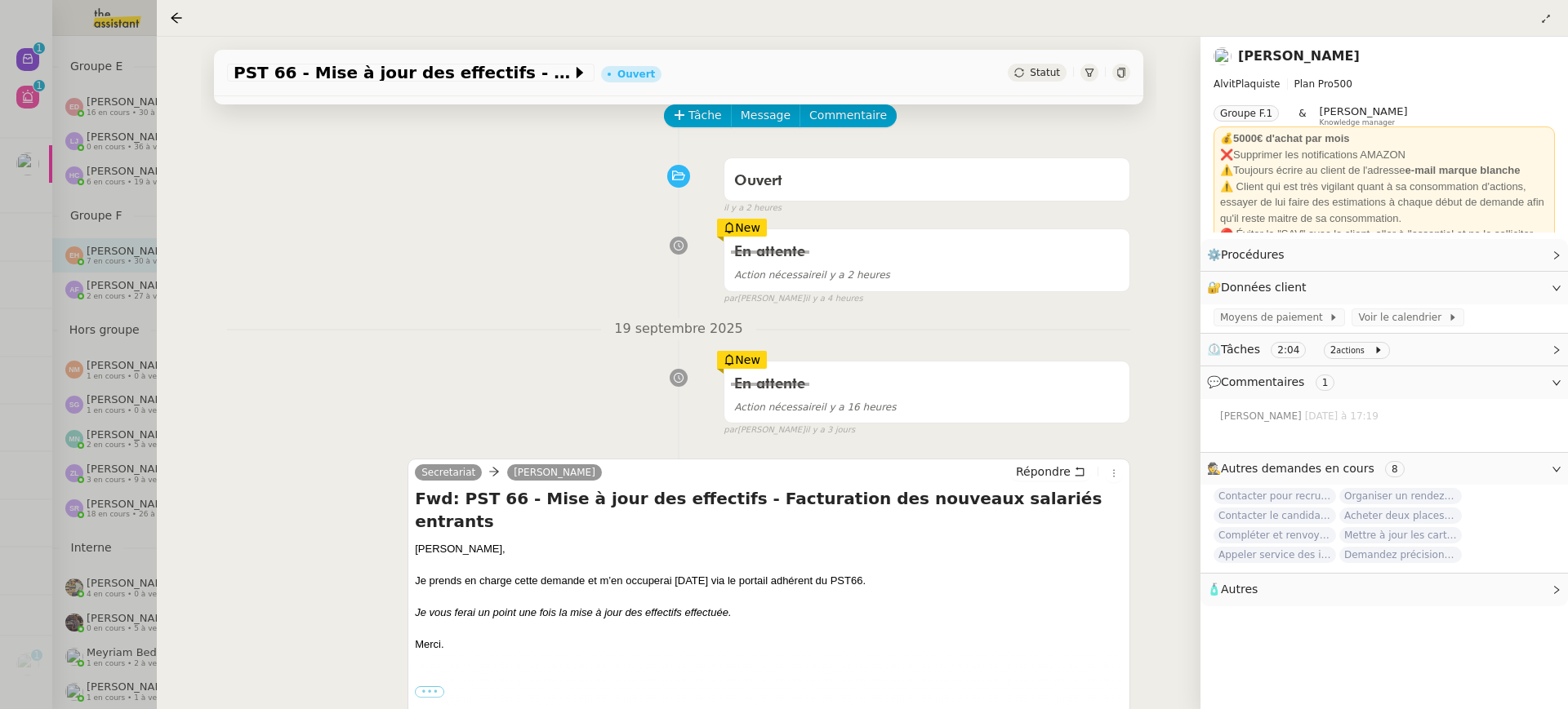
click at [101, 301] on div at bounding box center [784, 354] width 1568 height 709
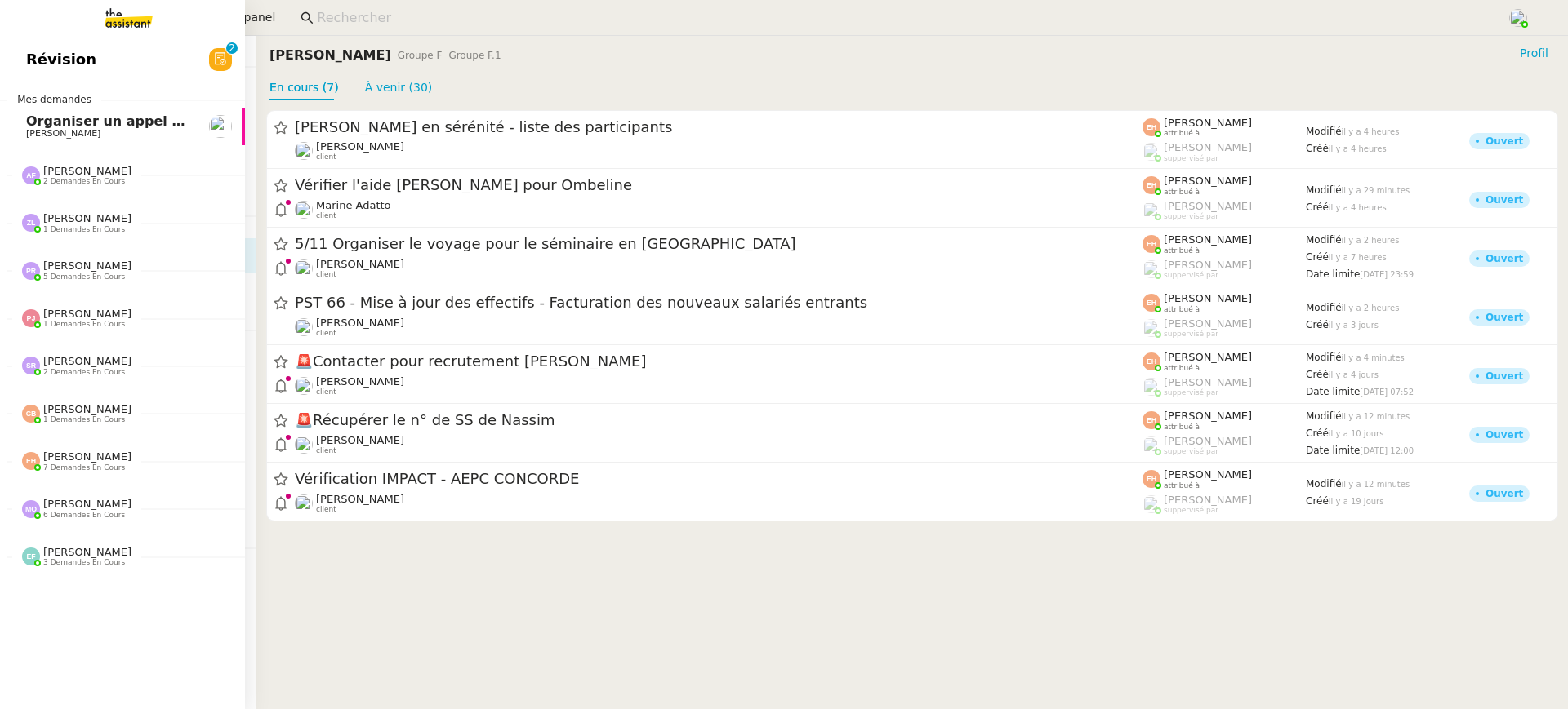
click at [27, 40] on div "Révision 0 1 2 3 4 5 6 7 8 9 Mes demandes Organiser un appel avec Marie Thomas …" at bounding box center [122, 372] width 245 height 673
click at [29, 49] on span "Révision" at bounding box center [61, 59] width 70 height 24
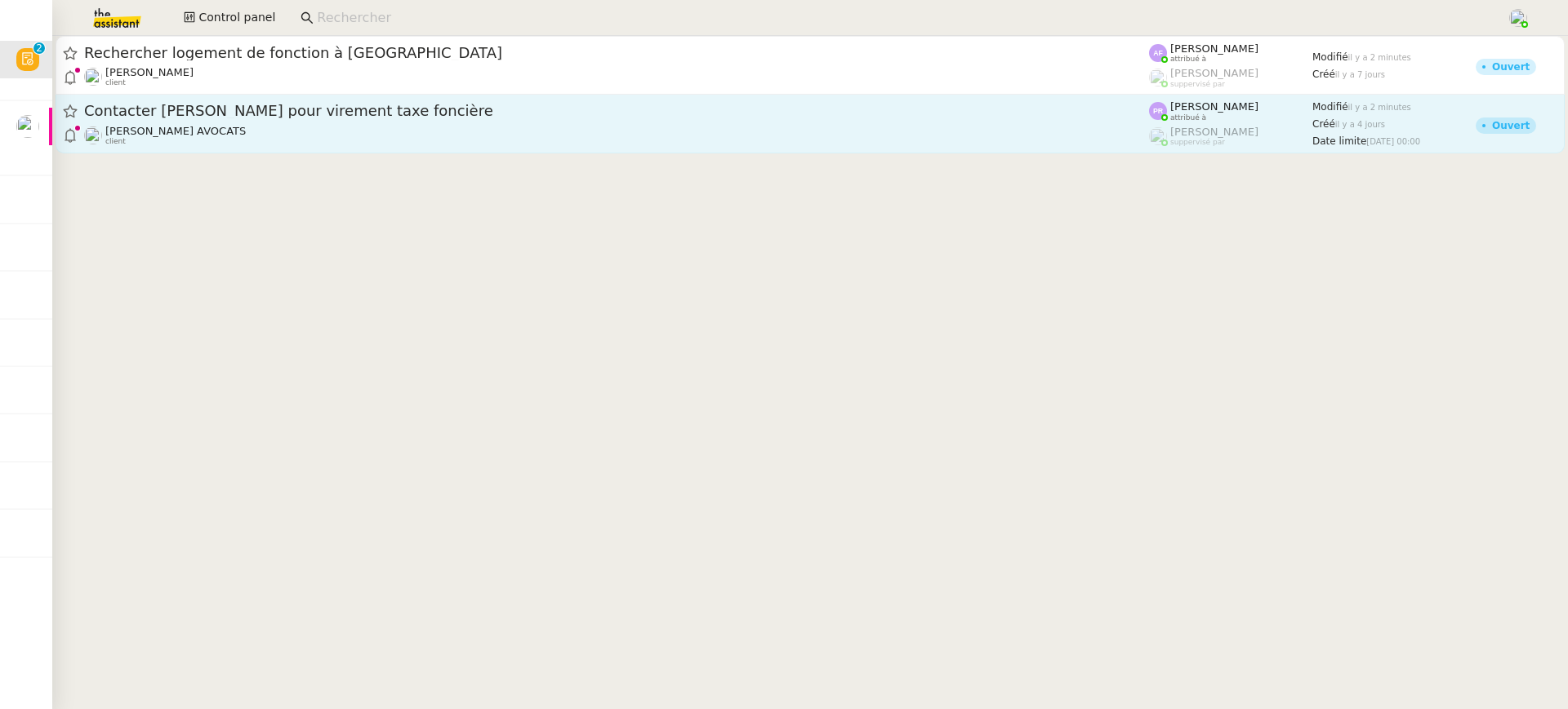
click at [327, 118] on span "Contacter [PERSON_NAME] pour virement taxe foncière" at bounding box center [616, 111] width 1065 height 14
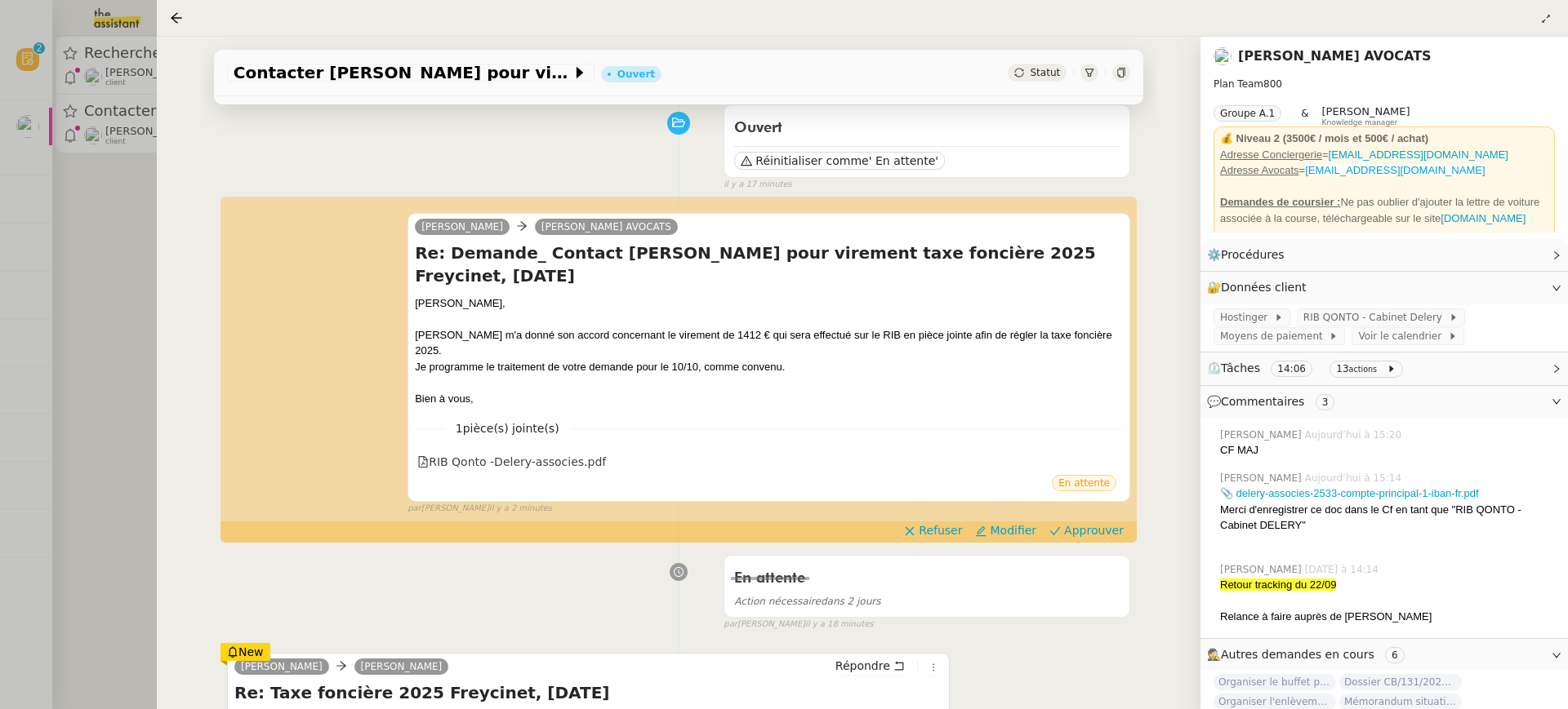
scroll to position [132, 0]
click at [637, 451] on div "RIB Qonto -Delery-associes.pdf" at bounding box center [769, 462] width 708 height 22
click at [605, 451] on div "RIB Qonto -Delery-associes.pdf" at bounding box center [769, 462] width 708 height 22
click at [582, 453] on div "RIB Qonto -Delery-associes.pdf" at bounding box center [512, 462] width 189 height 19
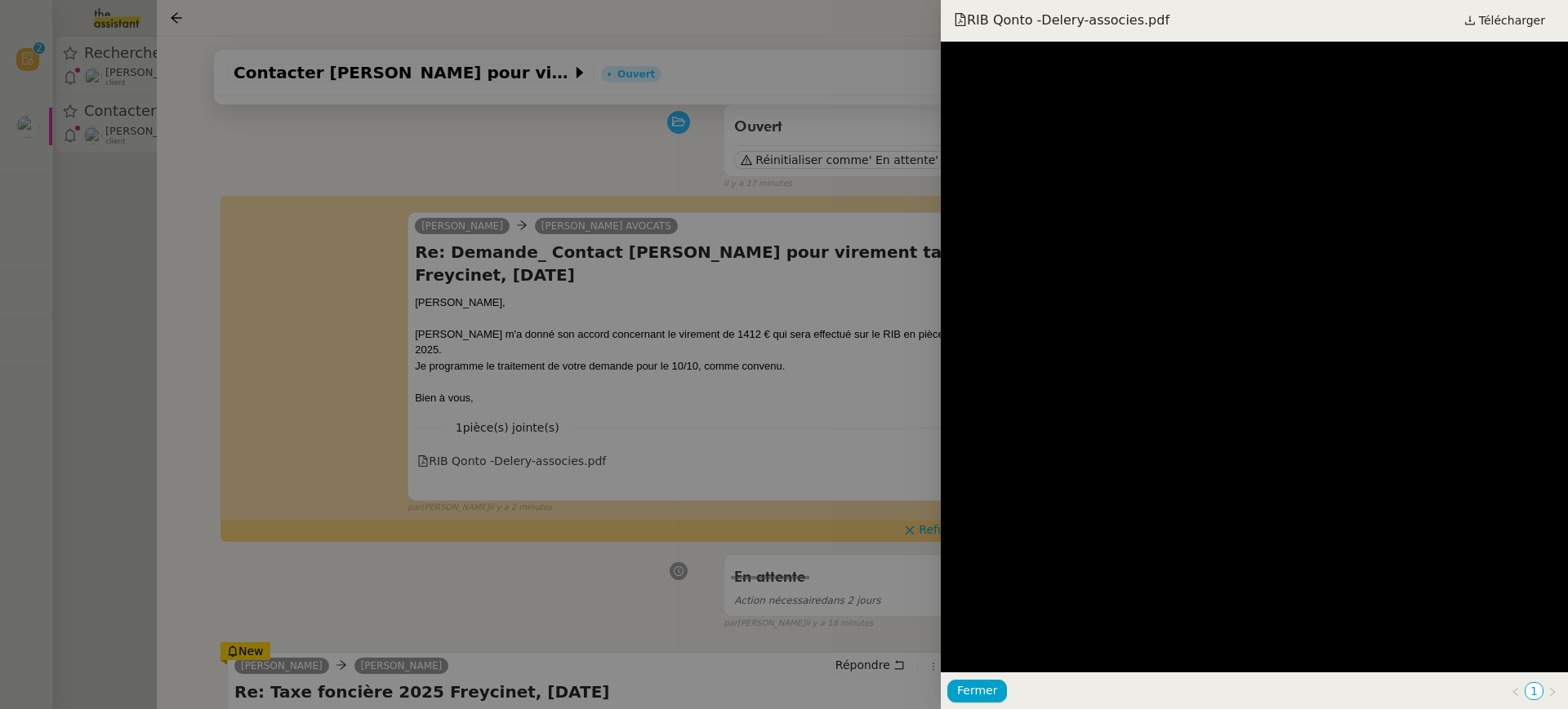
click at [835, 360] on div at bounding box center [784, 354] width 1568 height 709
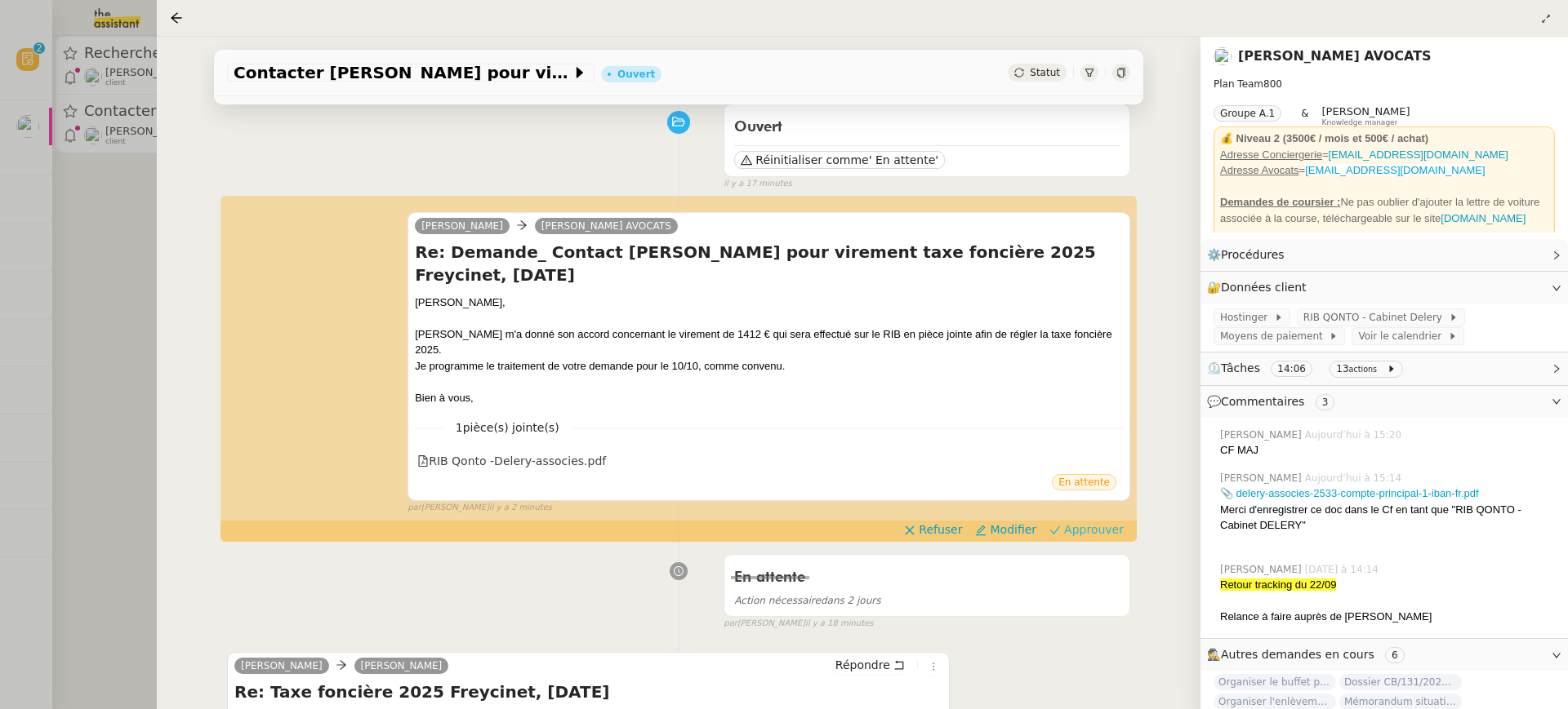
click at [1098, 522] on span "Approuver" at bounding box center [1094, 530] width 59 height 16
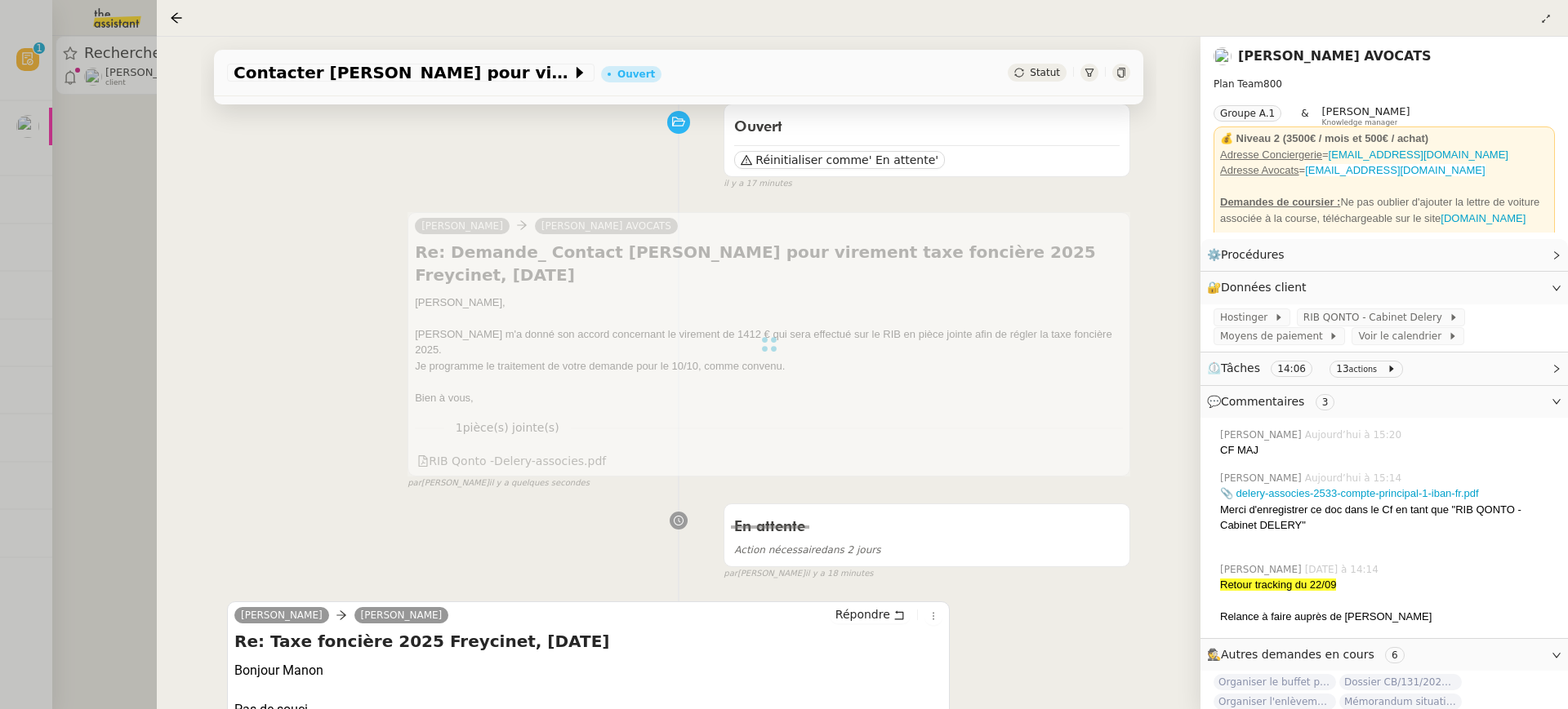
click at [109, 167] on div at bounding box center [784, 354] width 1568 height 709
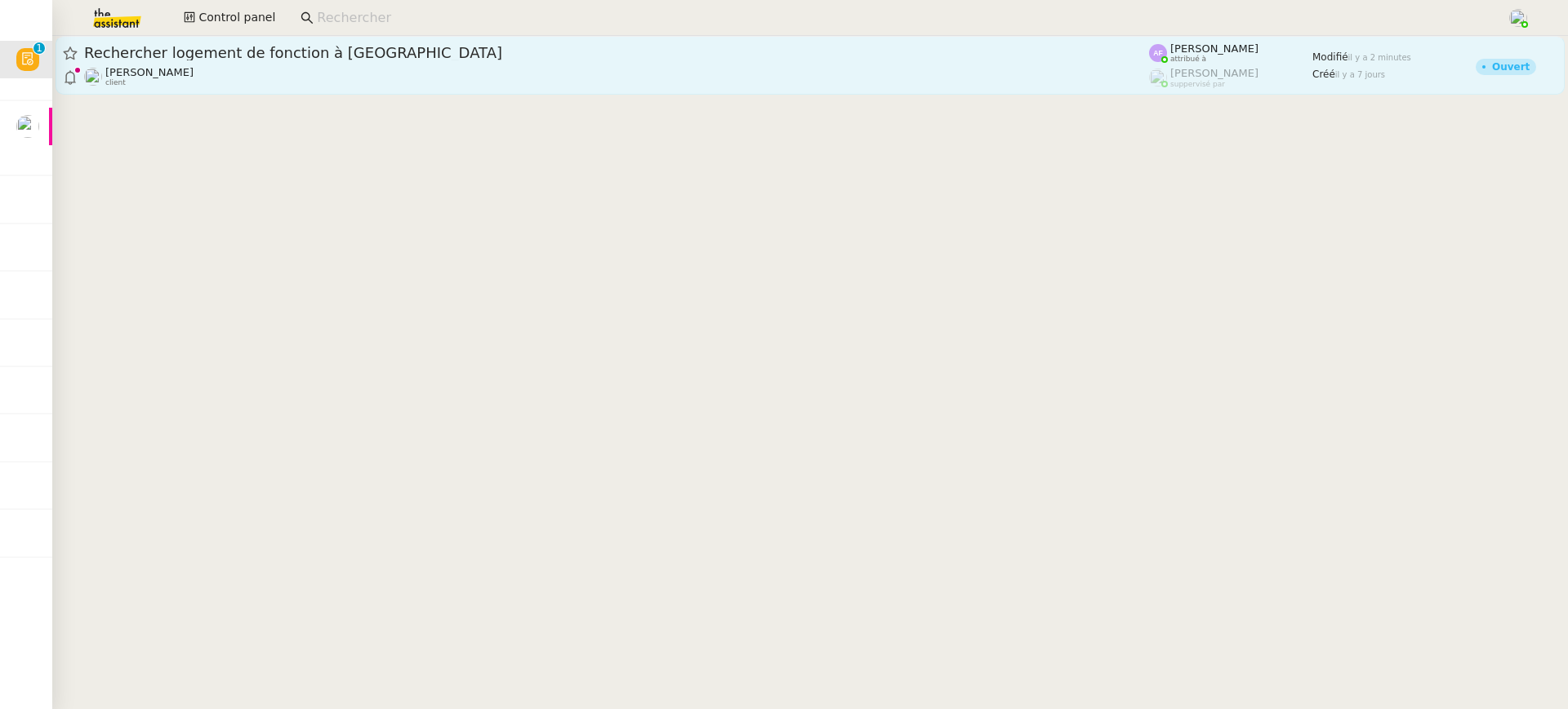
click at [190, 89] on link "Rechercher logement de fonction à Villerville Jerome Proust client Anna Florent…" at bounding box center [810, 65] width 1509 height 58
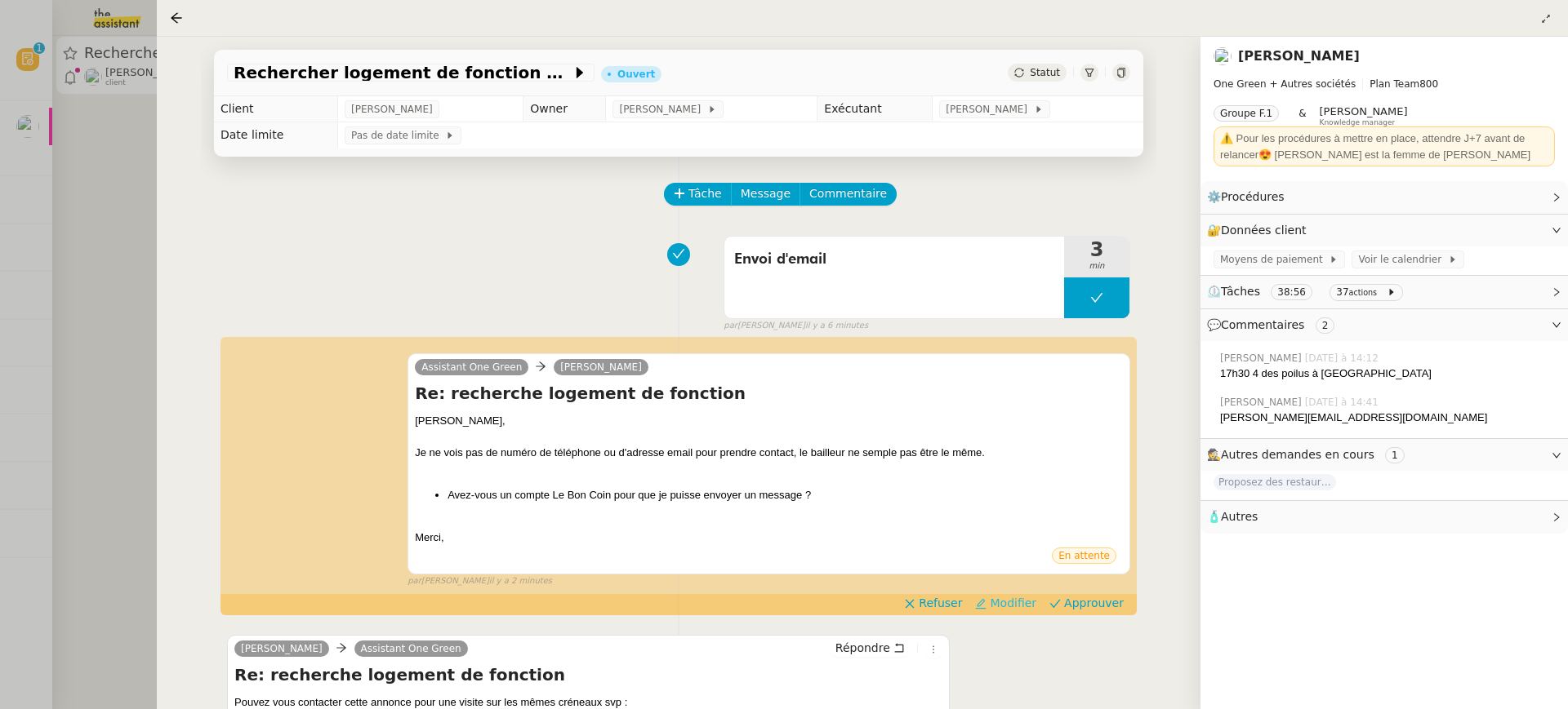
click at [1023, 603] on span "Modifier" at bounding box center [1014, 603] width 47 height 16
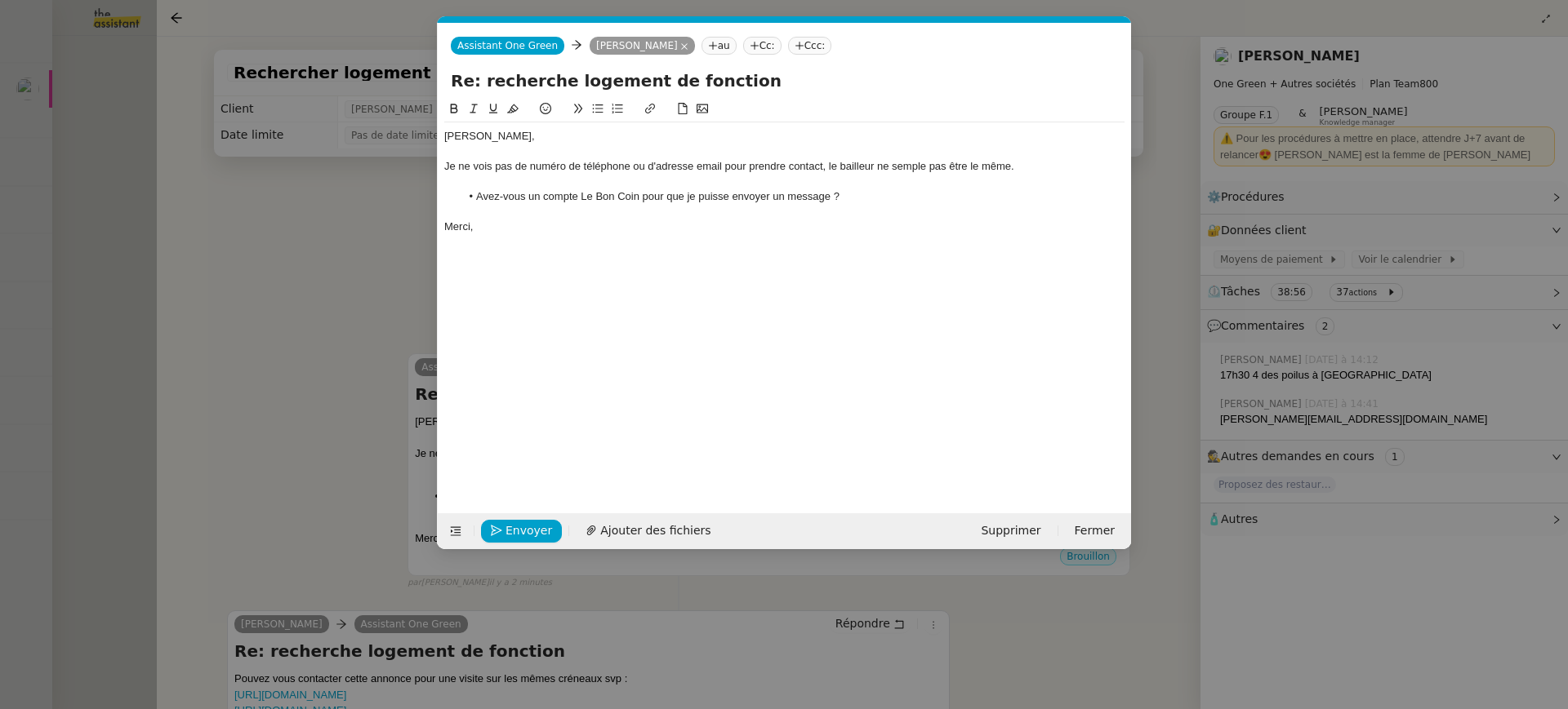
scroll to position [0, 34]
click at [916, 167] on div "Je ne vois pas de numéro de téléphone ou d'adresse email pour prendre contact, …" at bounding box center [785, 166] width 680 height 14
click at [1288, 270] on nz-modal-container "Service TA - VOYAGE - PROPOSITION GLOBALE A utiliser dans le cadre de propositi…" at bounding box center [784, 354] width 1568 height 709
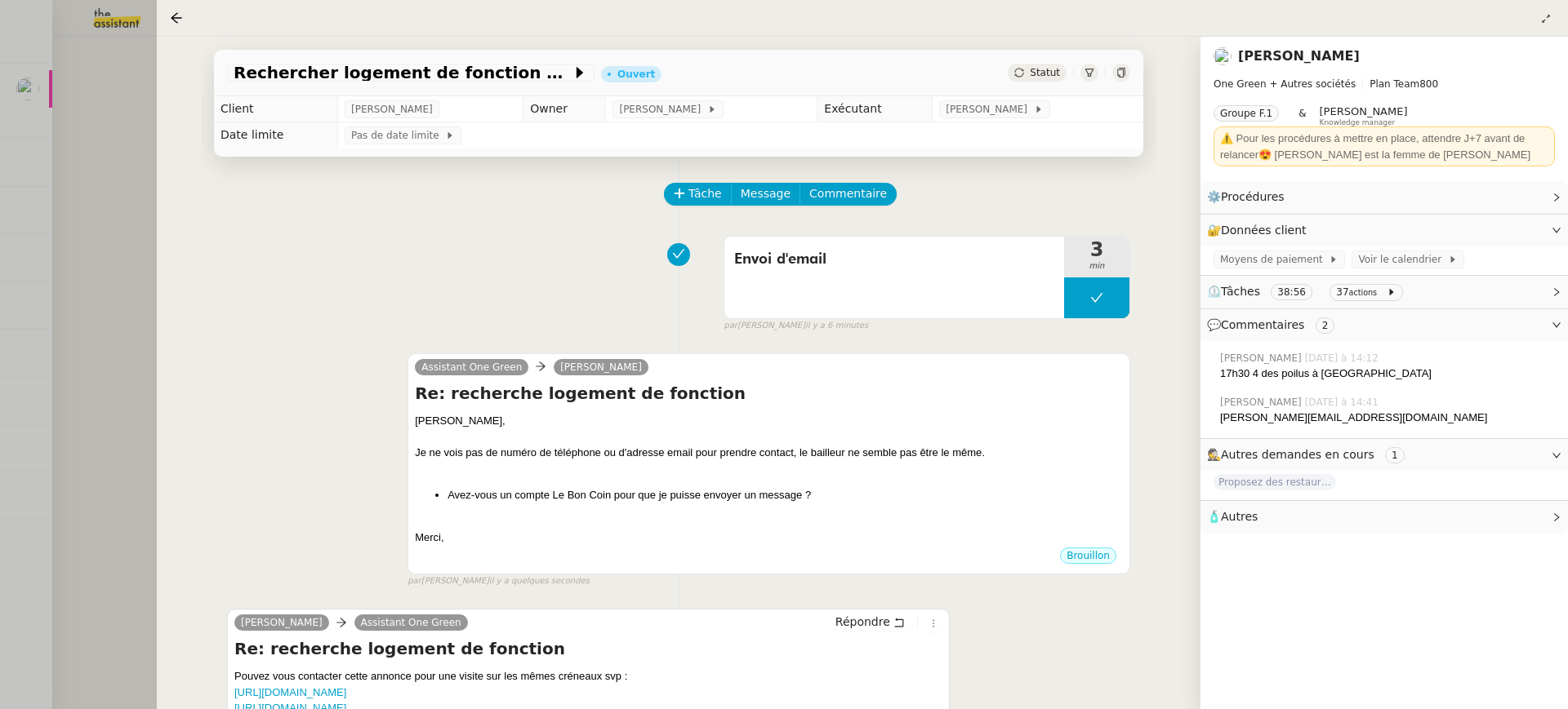
click at [1278, 61] on link "[PERSON_NAME]" at bounding box center [1298, 56] width 122 height 15
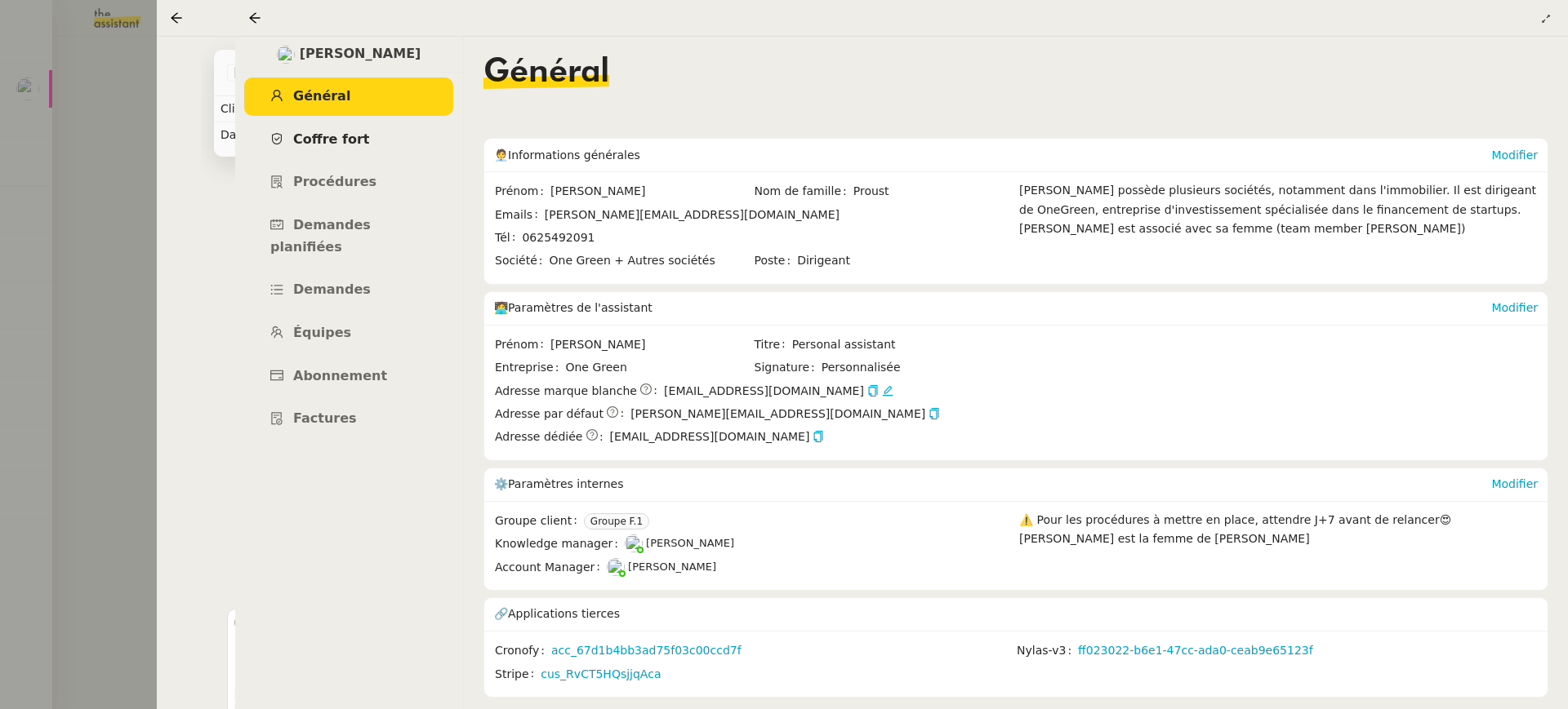
click at [338, 155] on link "Coffre fort" at bounding box center [348, 139] width 209 height 39
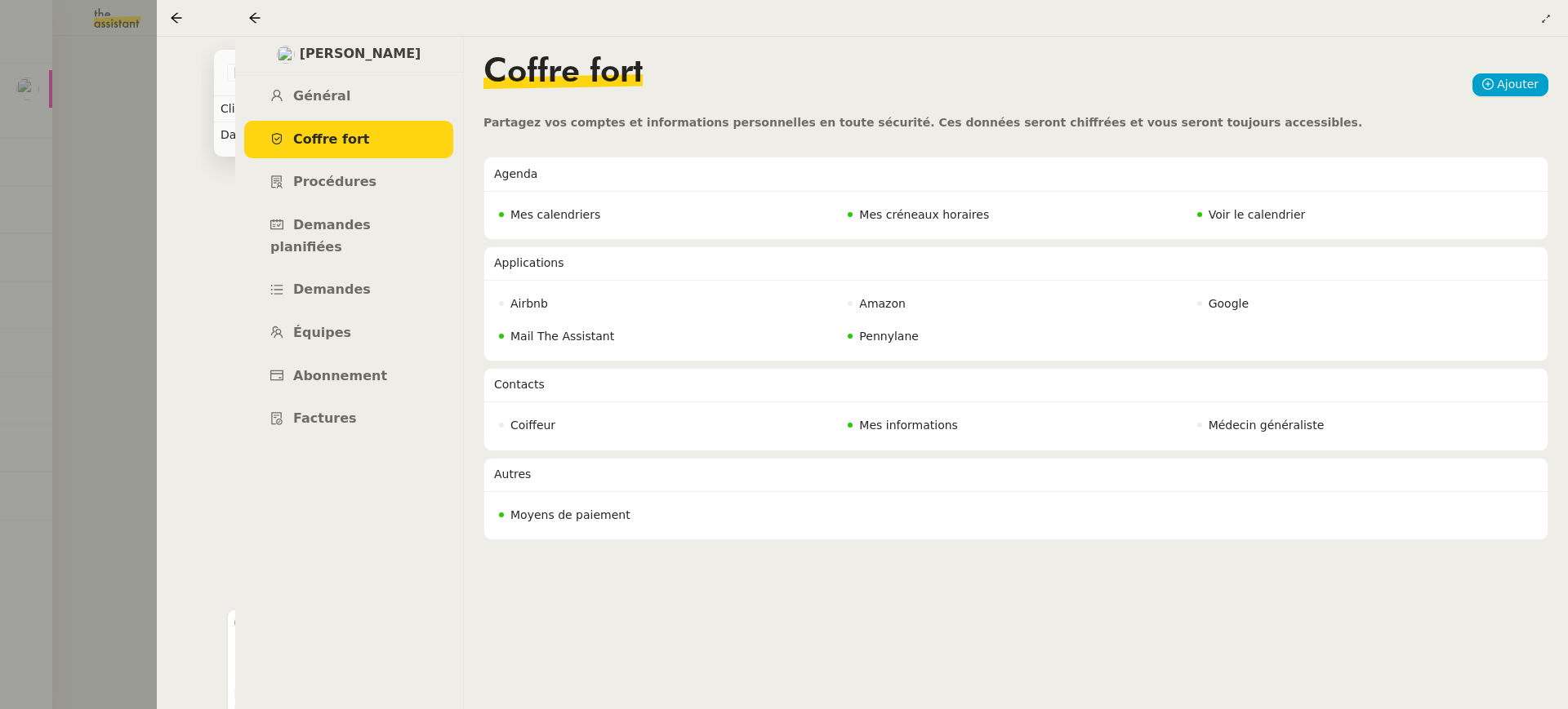
click at [261, 15] on div at bounding box center [258, 18] width 20 height 20
click at [257, 15] on icon at bounding box center [255, 18] width 14 height 13
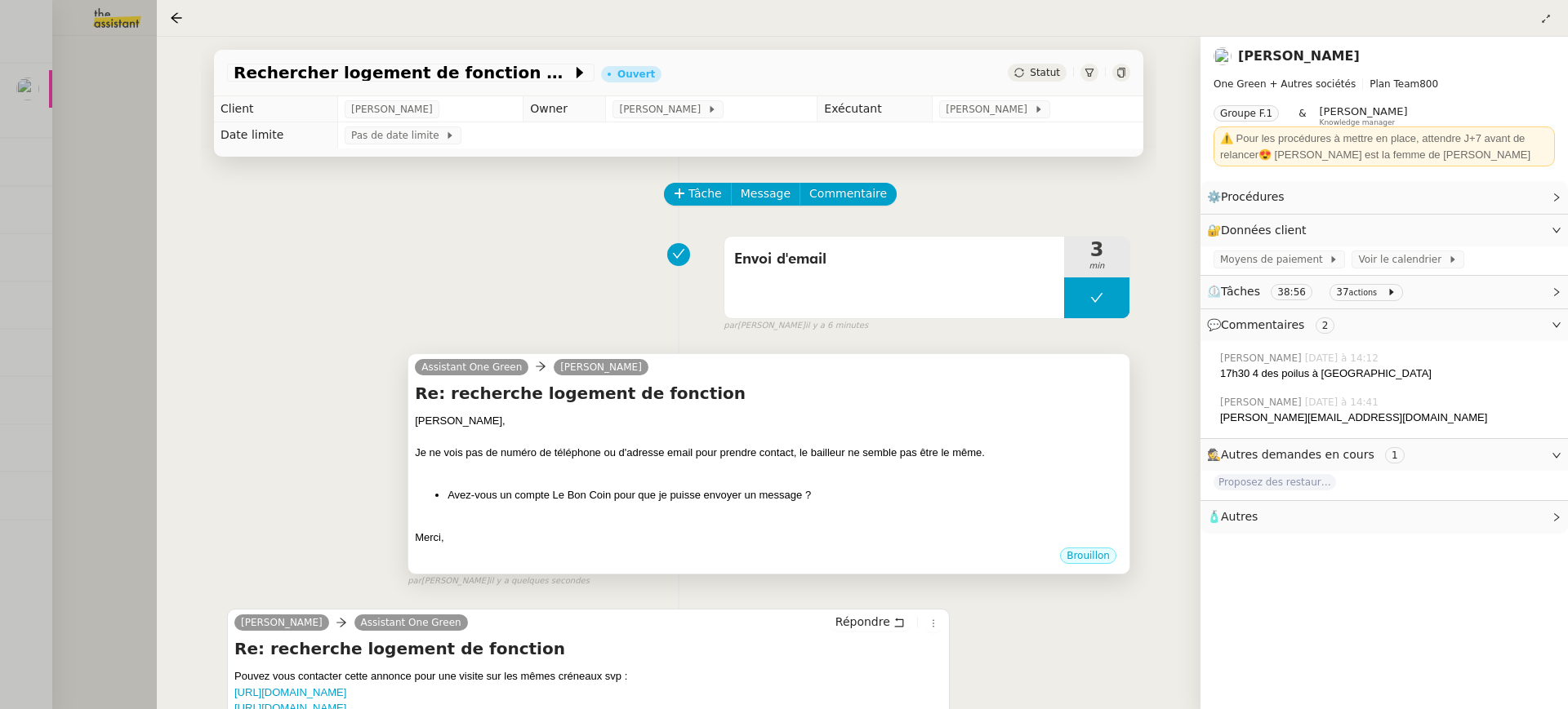
click at [572, 425] on div "Jérôme," at bounding box center [769, 421] width 708 height 16
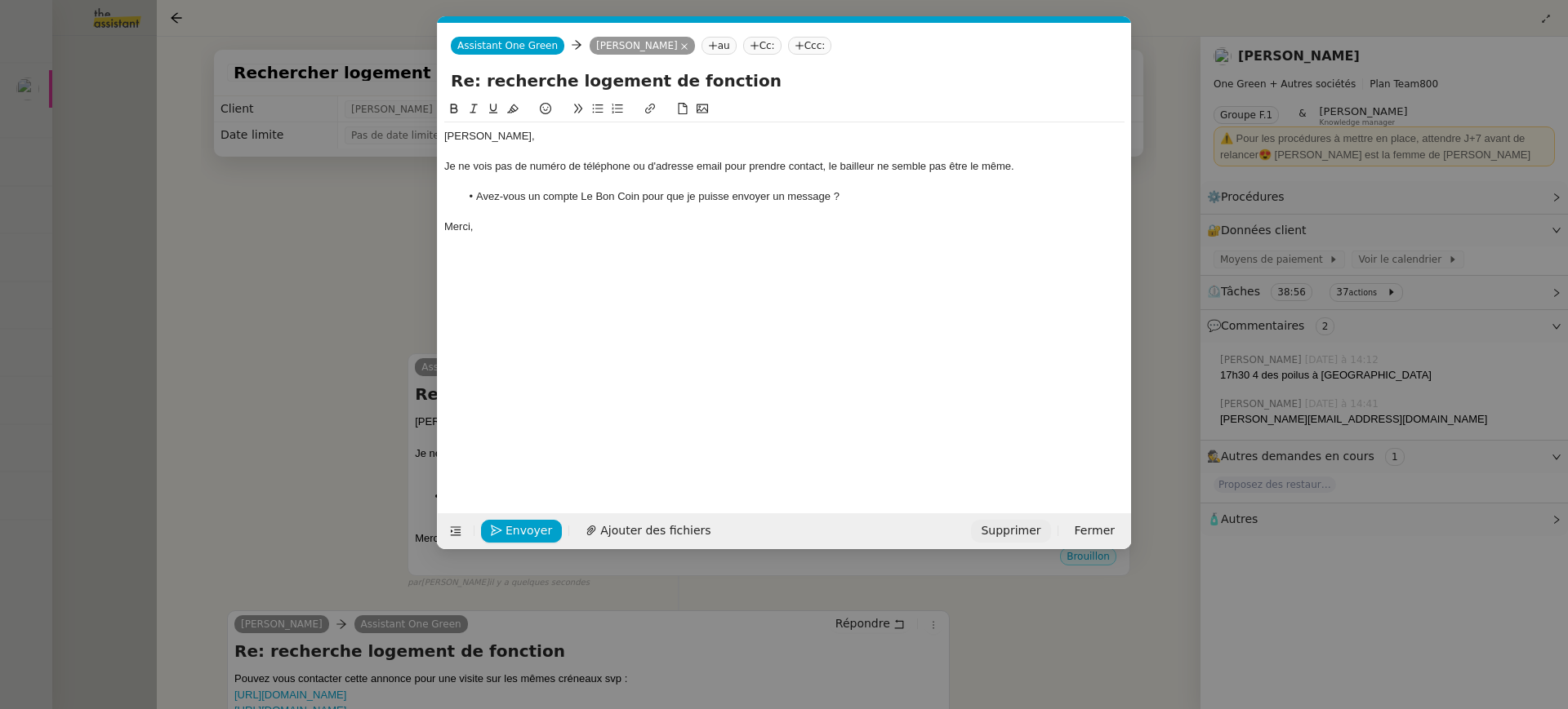
scroll to position [0, 34]
click at [528, 534] on span "Envoyer" at bounding box center [529, 531] width 47 height 19
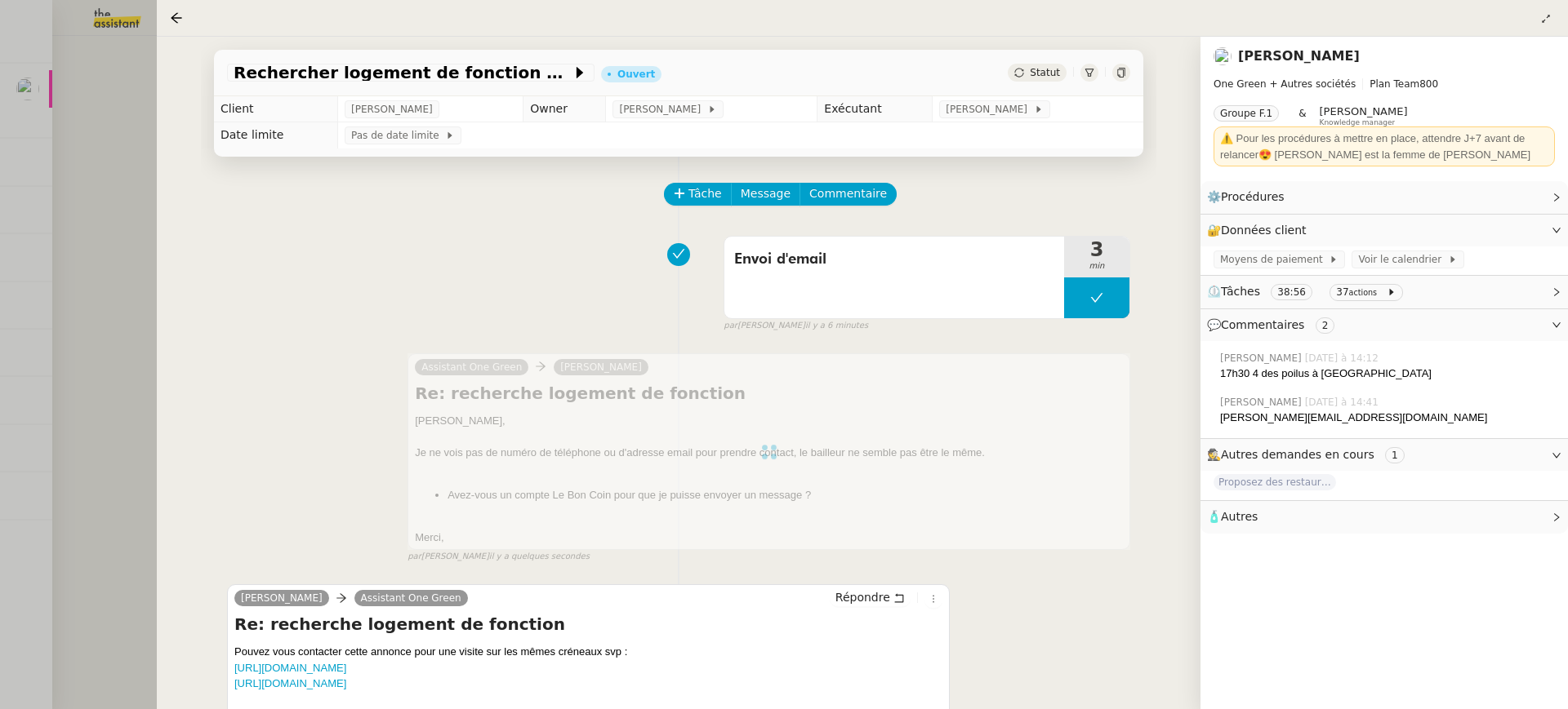
click at [58, 145] on div at bounding box center [784, 354] width 1568 height 709
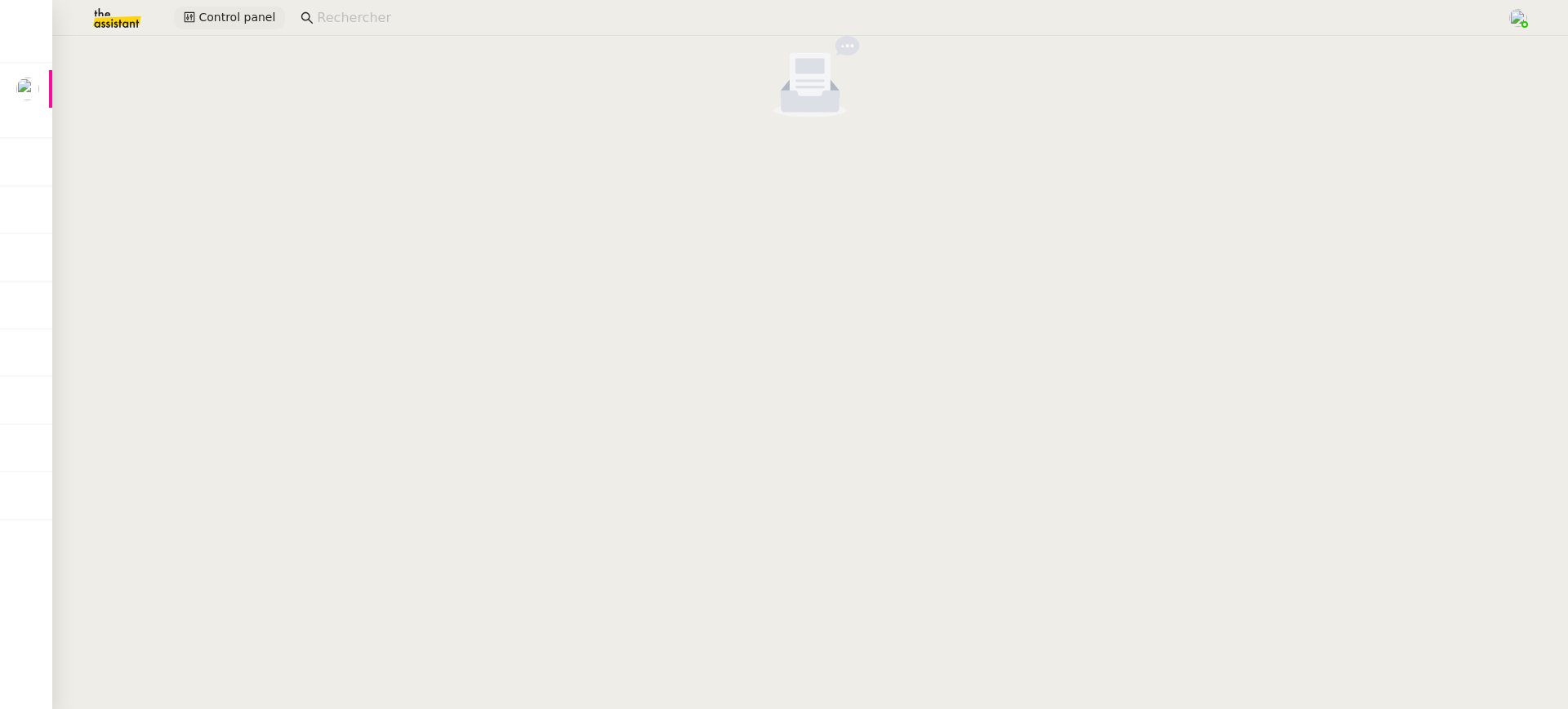
click at [230, 15] on span "Control panel" at bounding box center [236, 17] width 77 height 19
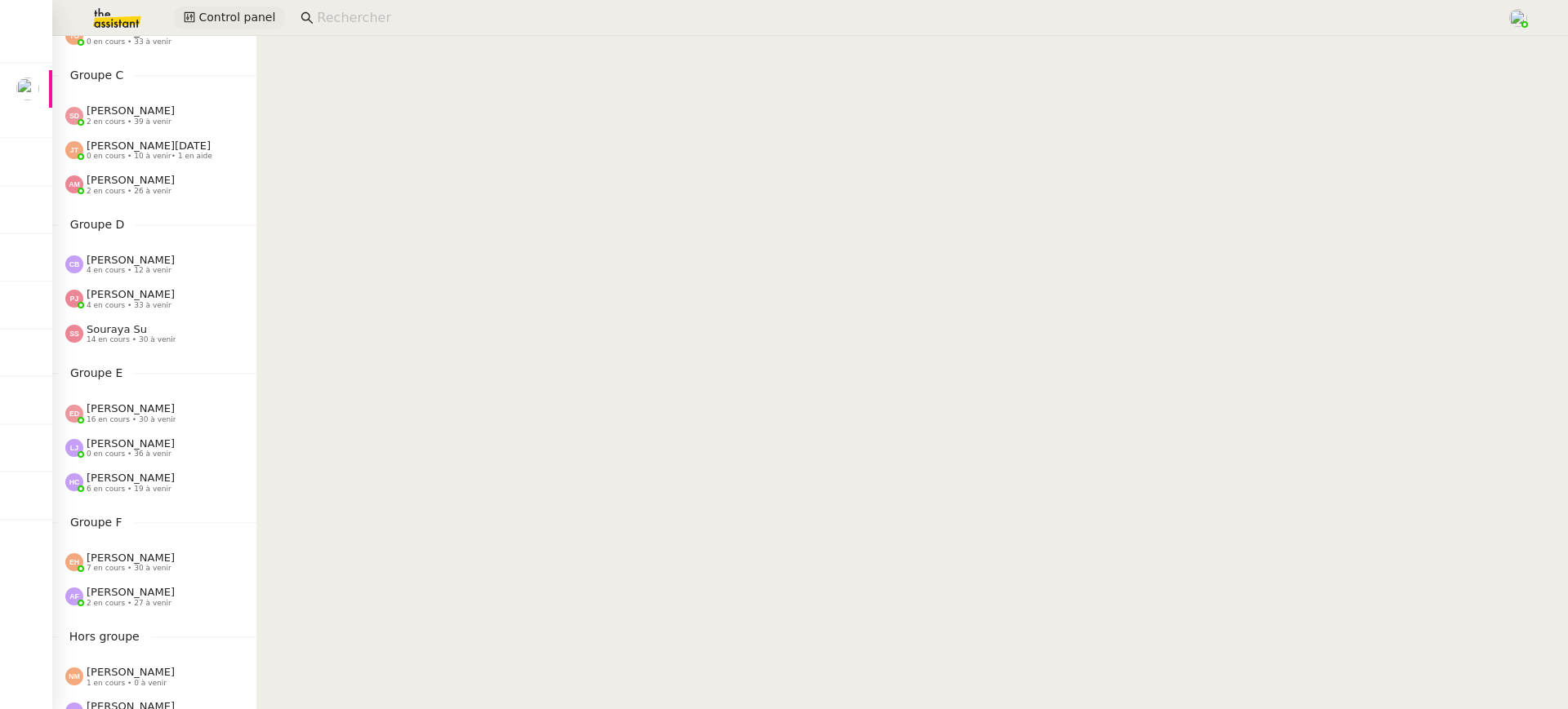
scroll to position [627, 0]
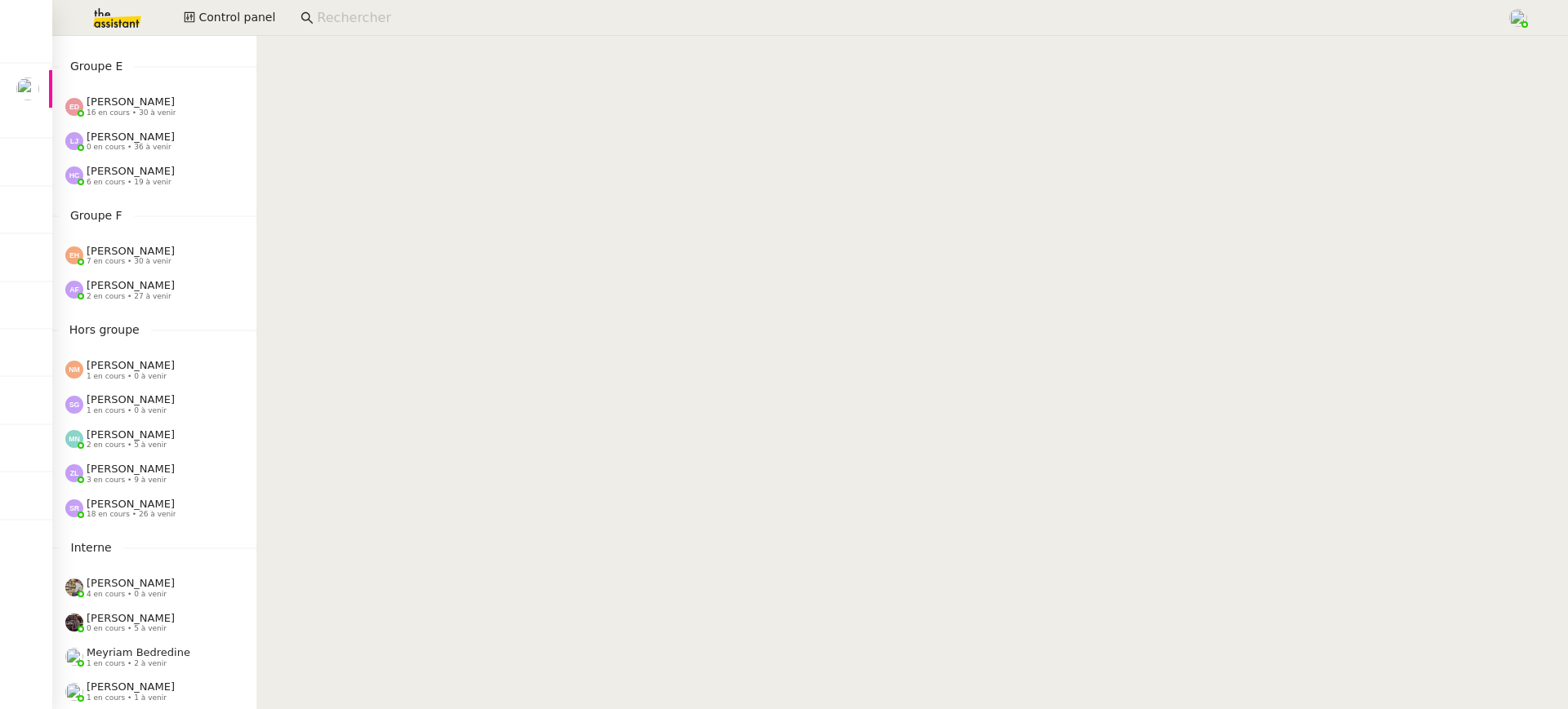
click at [126, 263] on span "7 en cours • 30 à venir" at bounding box center [129, 262] width 85 height 9
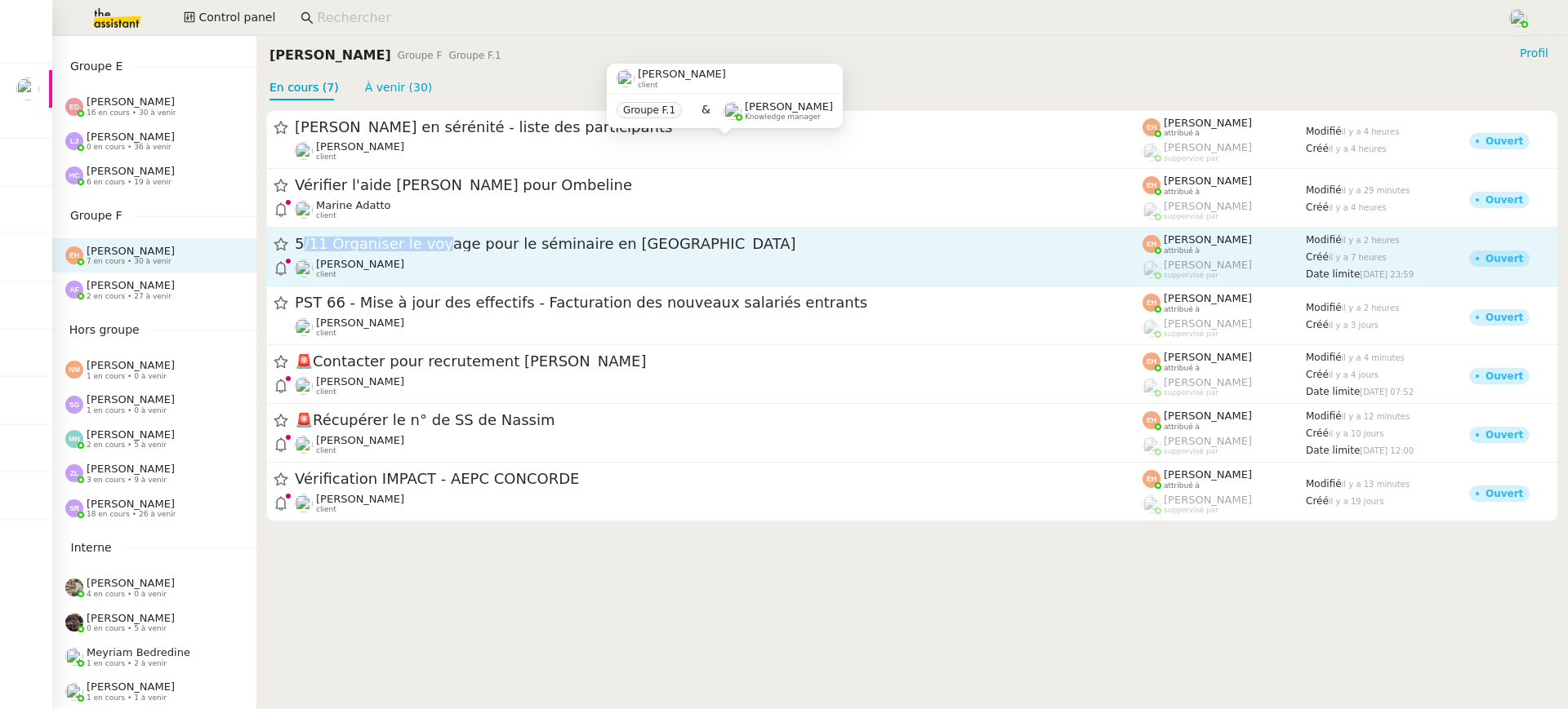
click at [430, 237] on div "5/11 Organiser le voyage pour le séminaire en [GEOGRAPHIC_DATA]" at bounding box center [719, 244] width 848 height 21
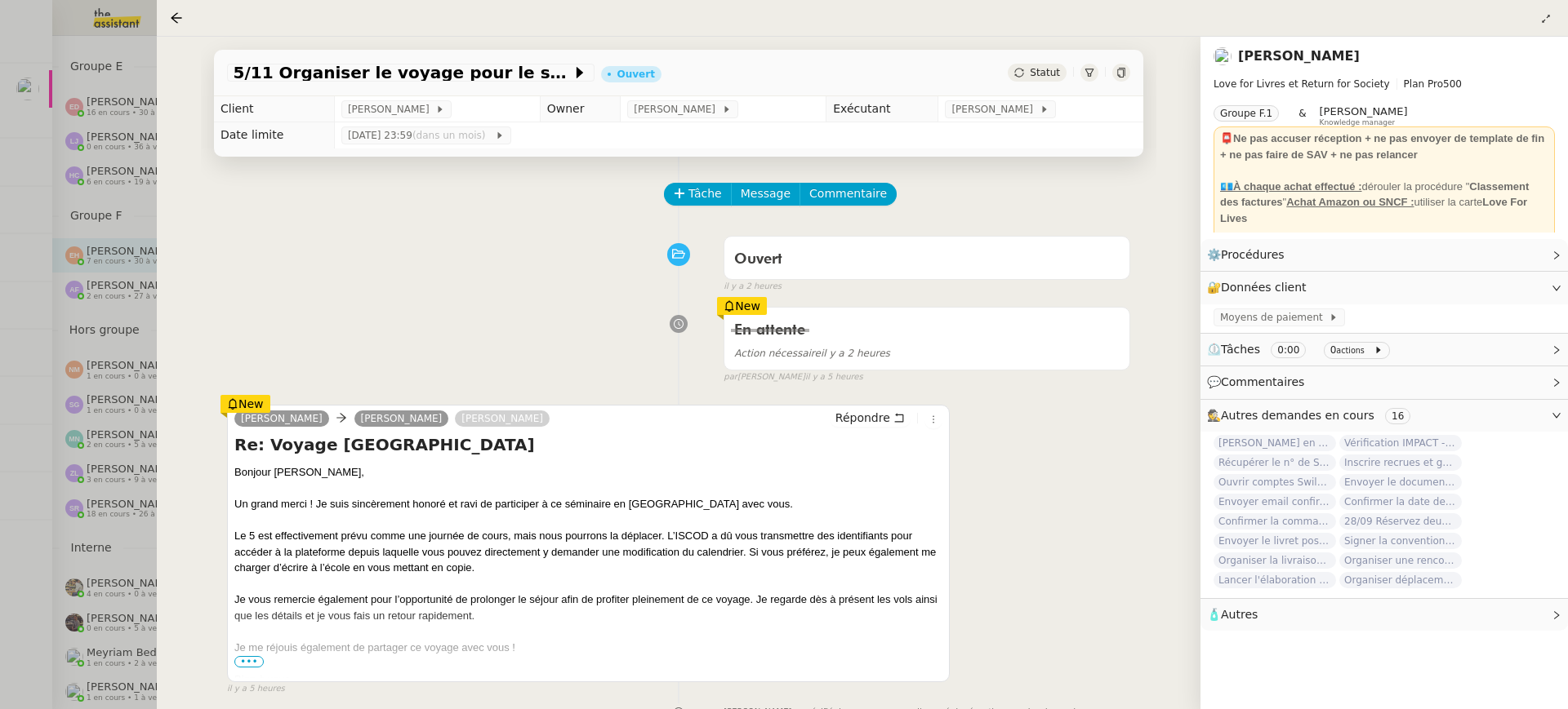
scroll to position [116, 0]
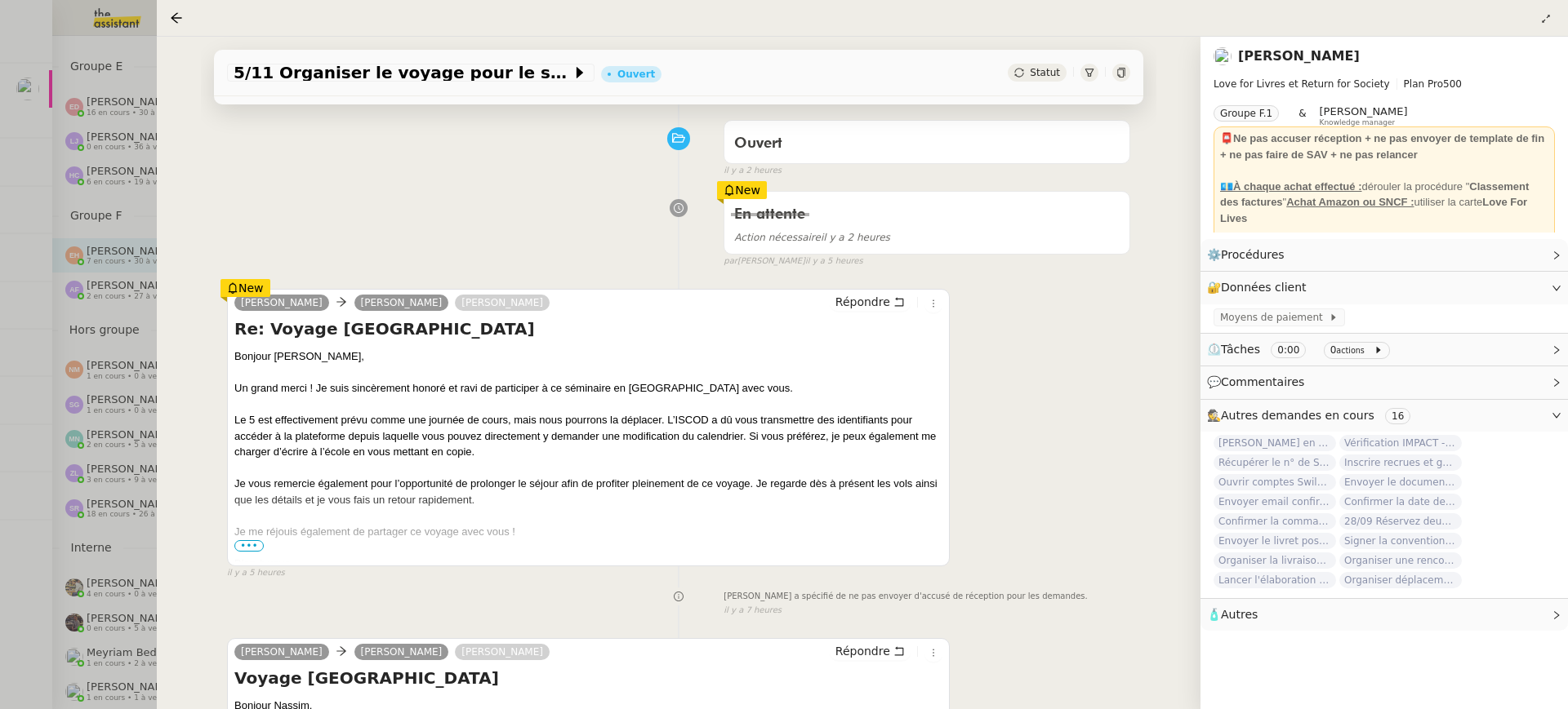
click at [67, 160] on div at bounding box center [784, 354] width 1568 height 709
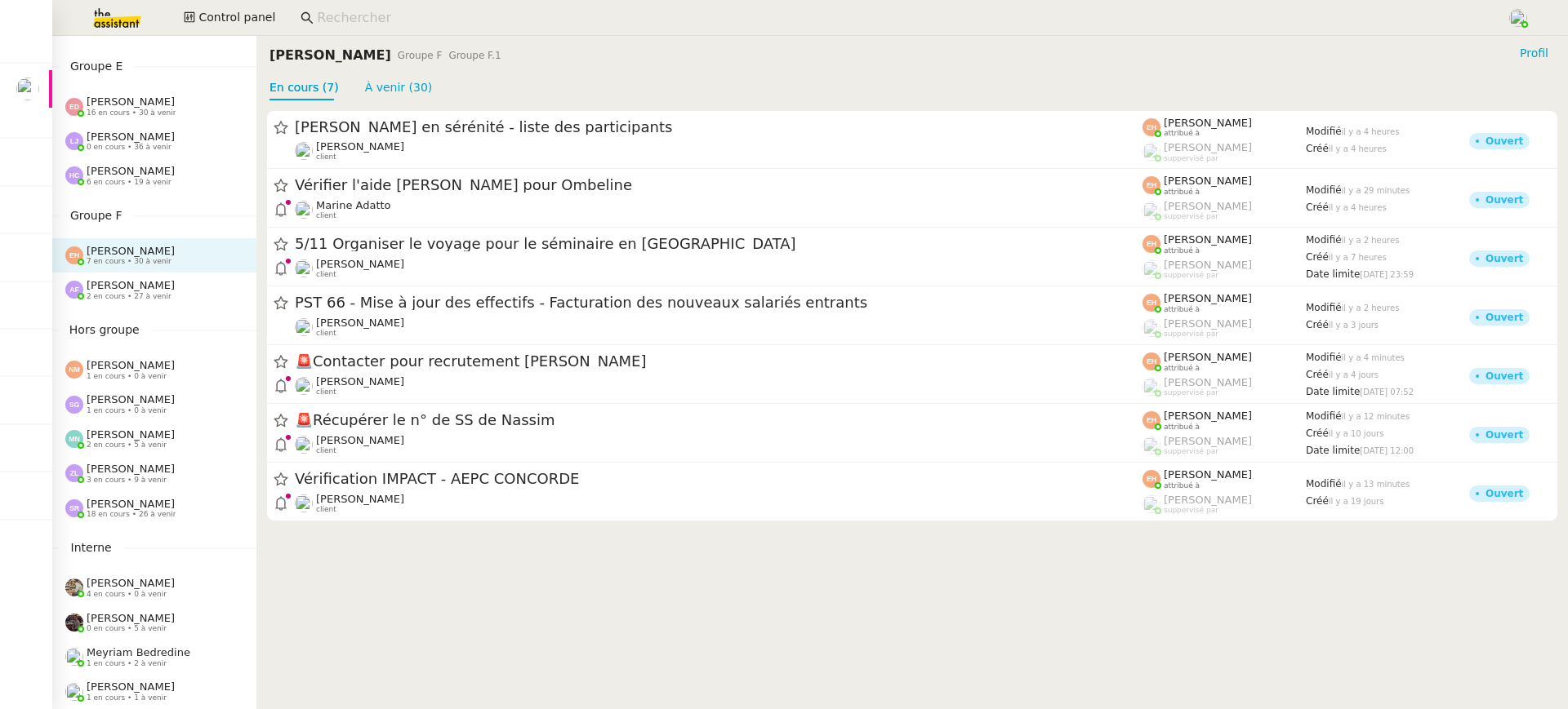
click at [180, 292] on div "[PERSON_NAME] 2 en cours • 27 à venir" at bounding box center [161, 290] width 191 height 22
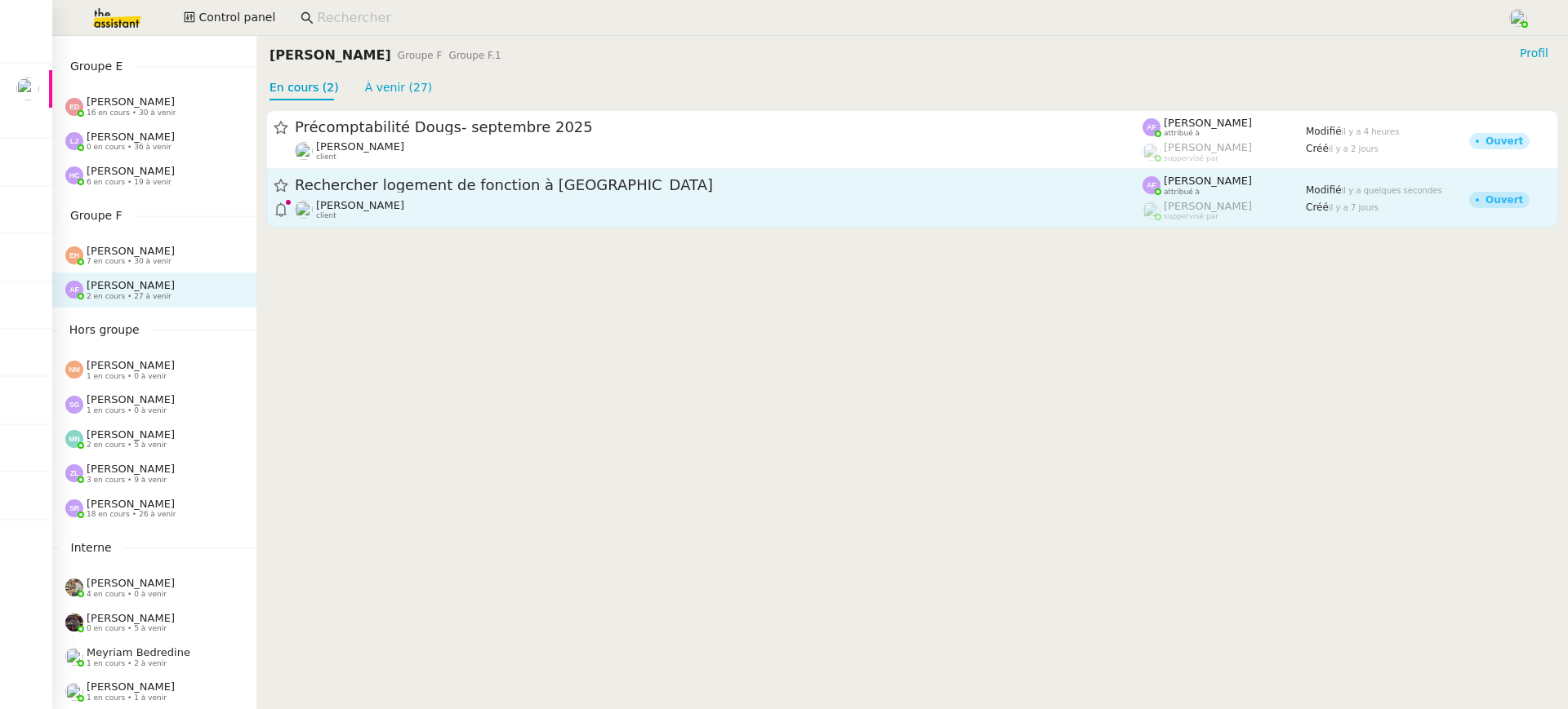
click at [402, 222] on link "Rechercher logement de fonction à Villerville Jerome Proust client Anna Florent…" at bounding box center [912, 198] width 1292 height 58
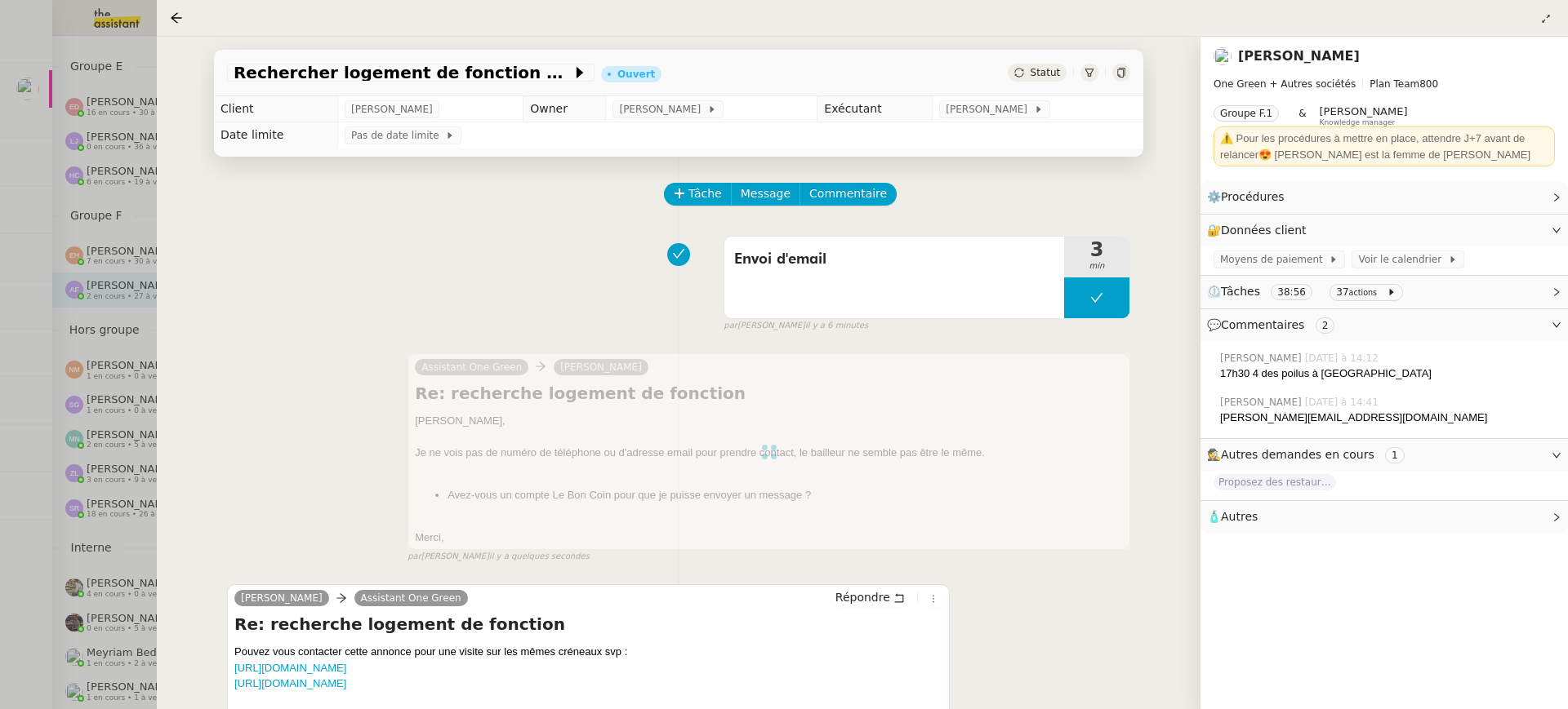
click at [107, 254] on div at bounding box center [784, 354] width 1568 height 709
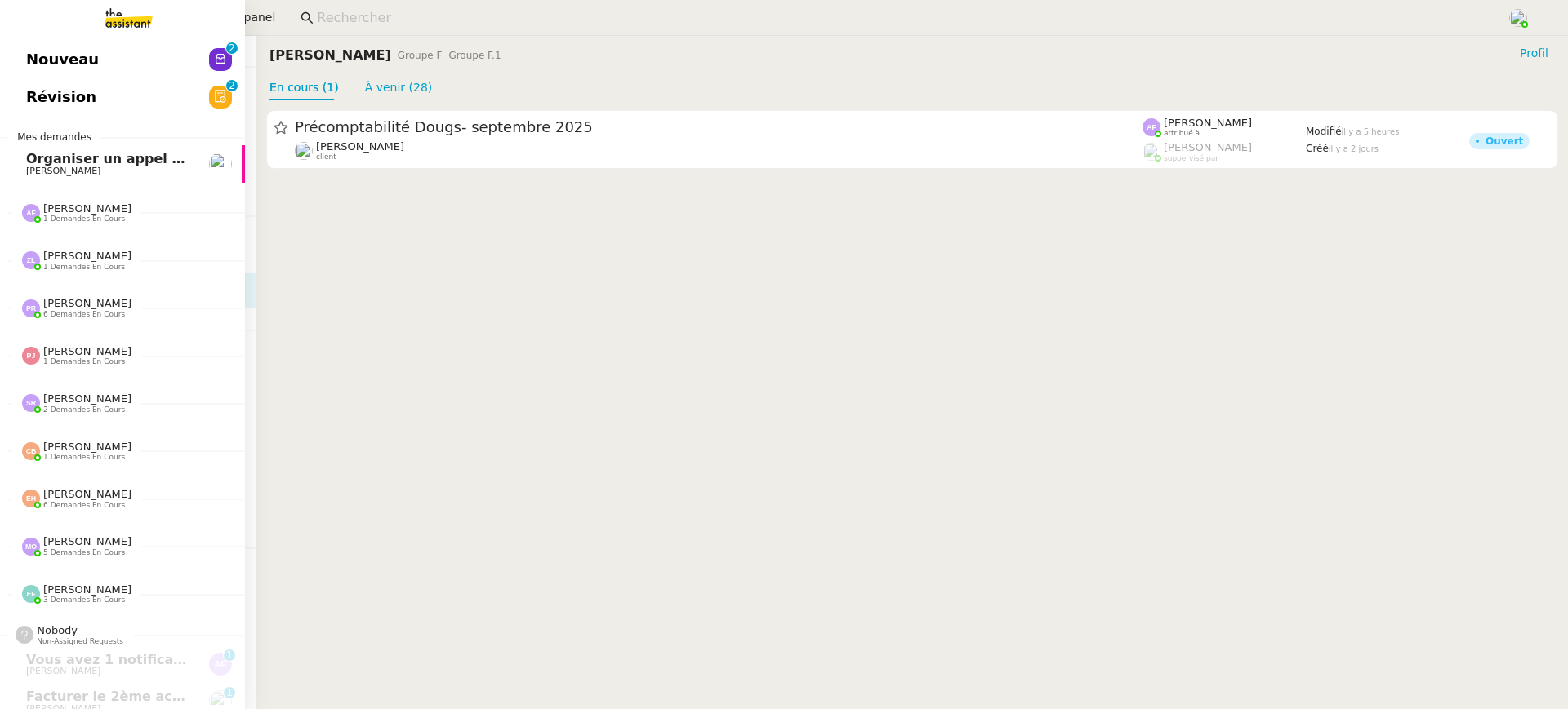
click at [65, 1] on img at bounding box center [115, 18] width 127 height 36
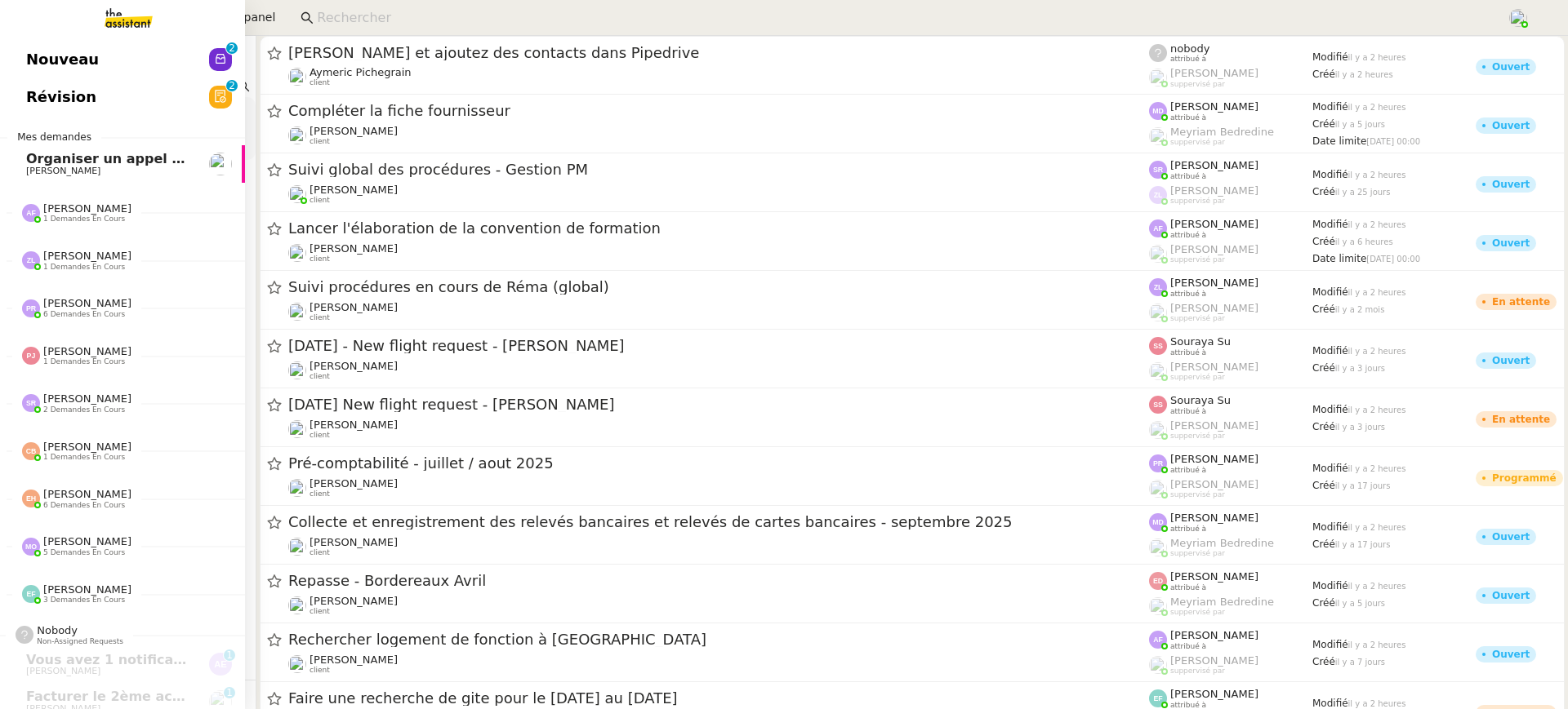
click at [65, 39] on div "Nouveau 0 1 2 3 4 5 6 7 8 9 Révision 0 1 2 3 4 5 6 7 8 9 Mes demandes Organiser…" at bounding box center [122, 372] width 245 height 673
click at [70, 43] on link "Nouveau 0 1 2 3 4 5 6 7 8 9" at bounding box center [122, 59] width 245 height 38
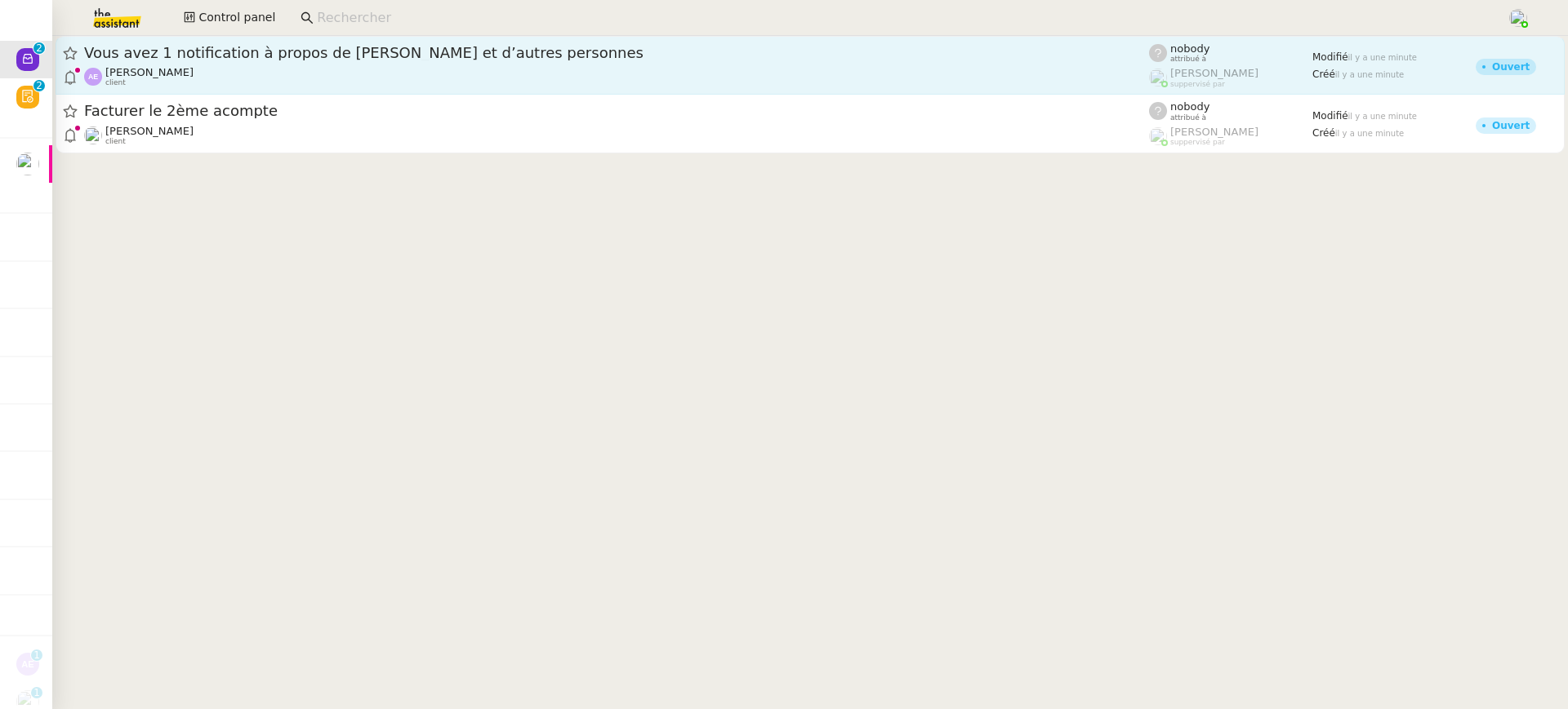
click at [412, 84] on div "Adrien Euphrasie client" at bounding box center [616, 76] width 1065 height 22
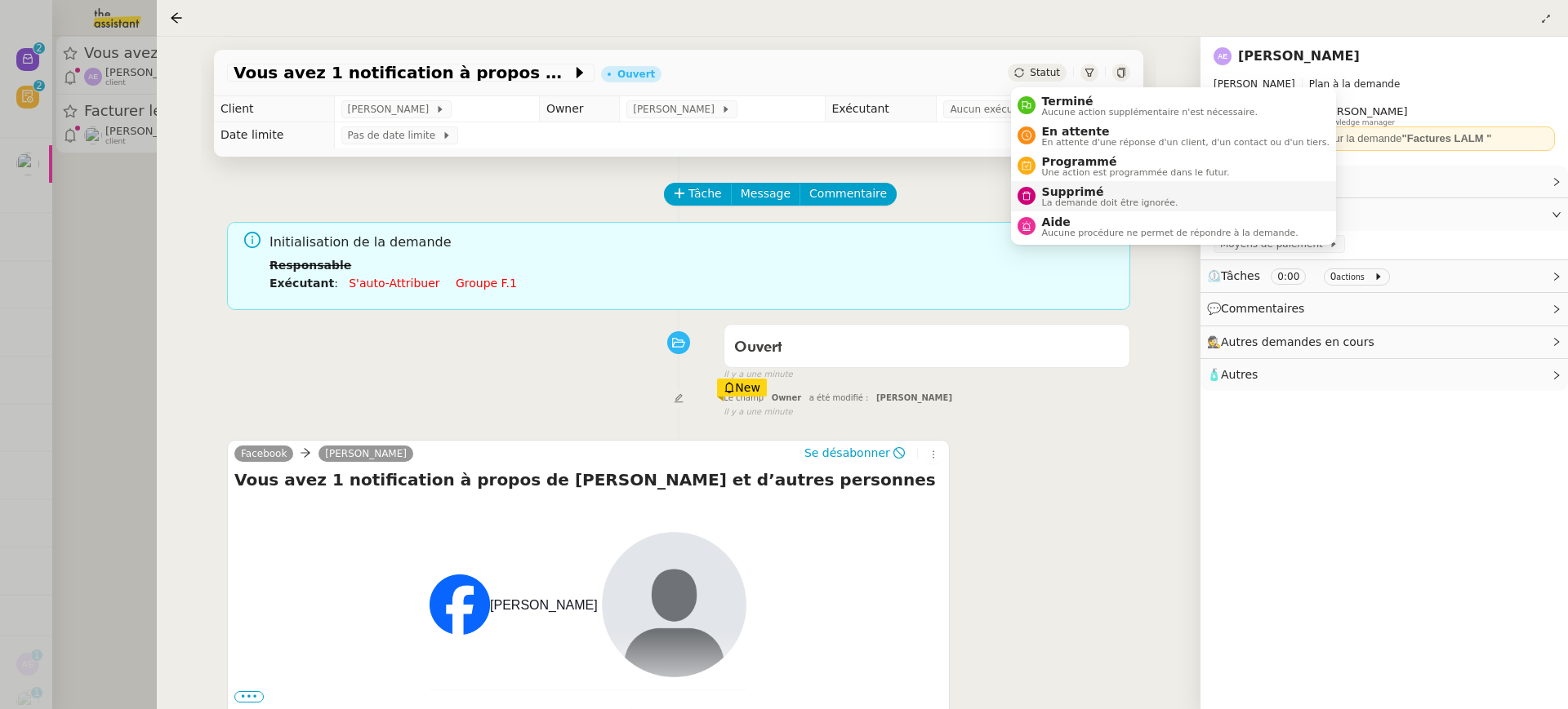
click at [1102, 192] on span "Supprimé" at bounding box center [1111, 192] width 137 height 13
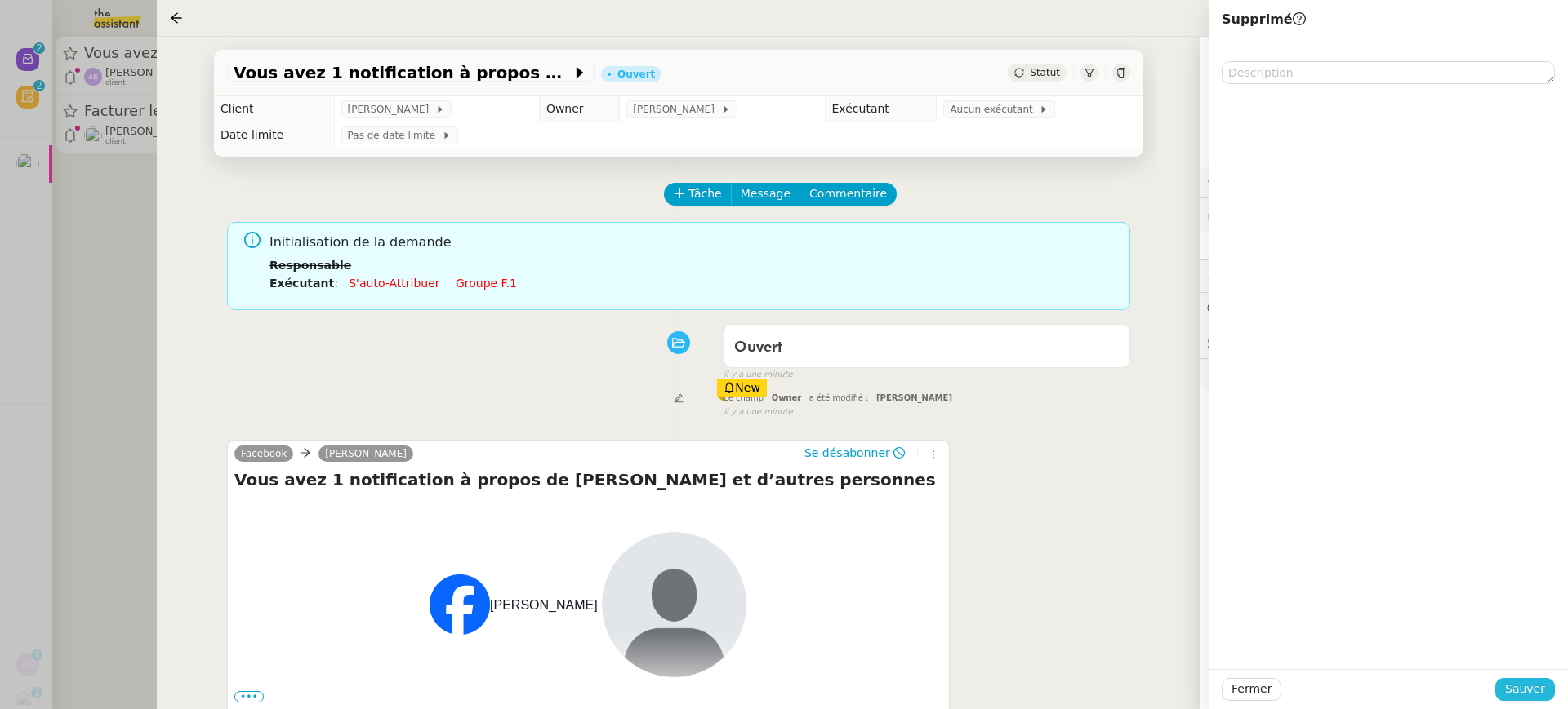
click at [1545, 694] on span "Sauver" at bounding box center [1525, 689] width 40 height 19
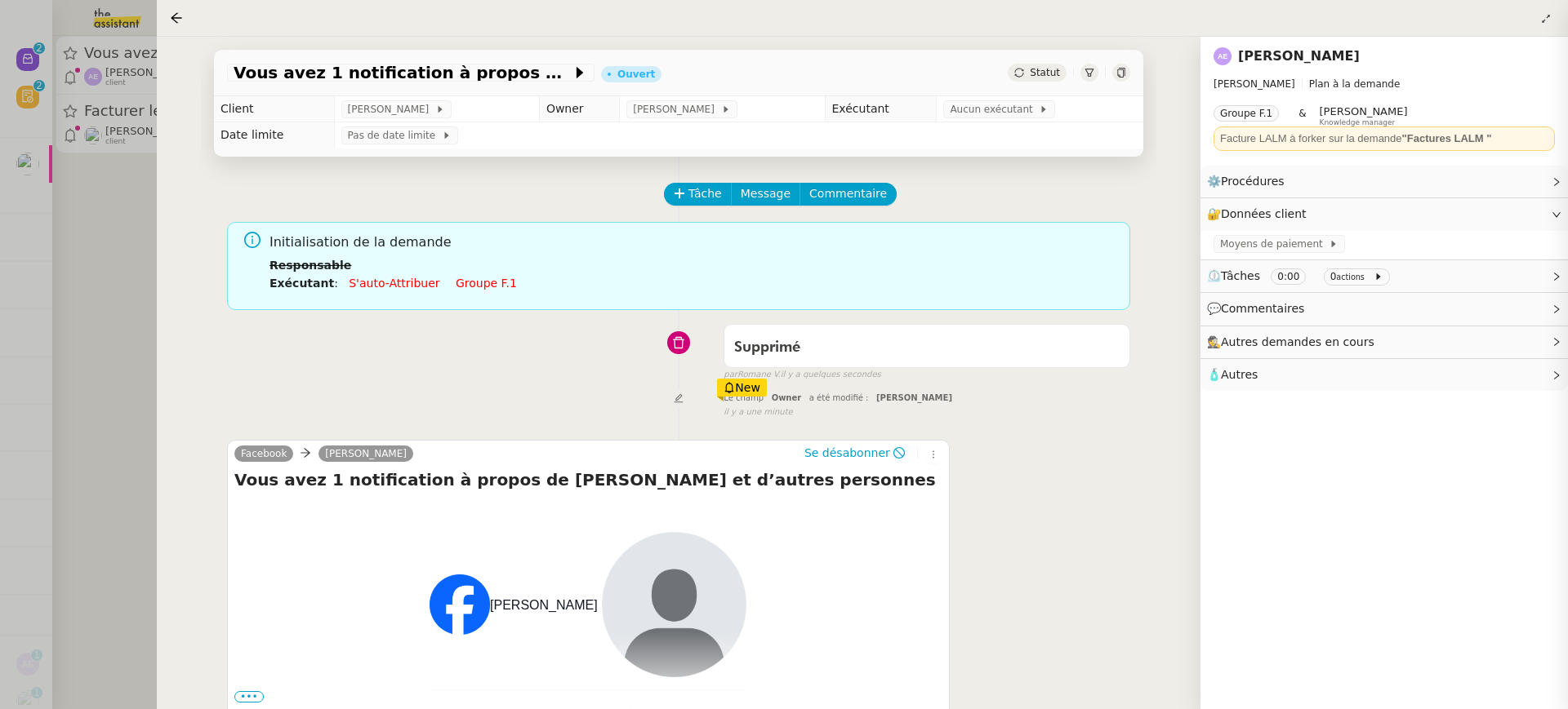
click at [98, 242] on div at bounding box center [784, 354] width 1568 height 709
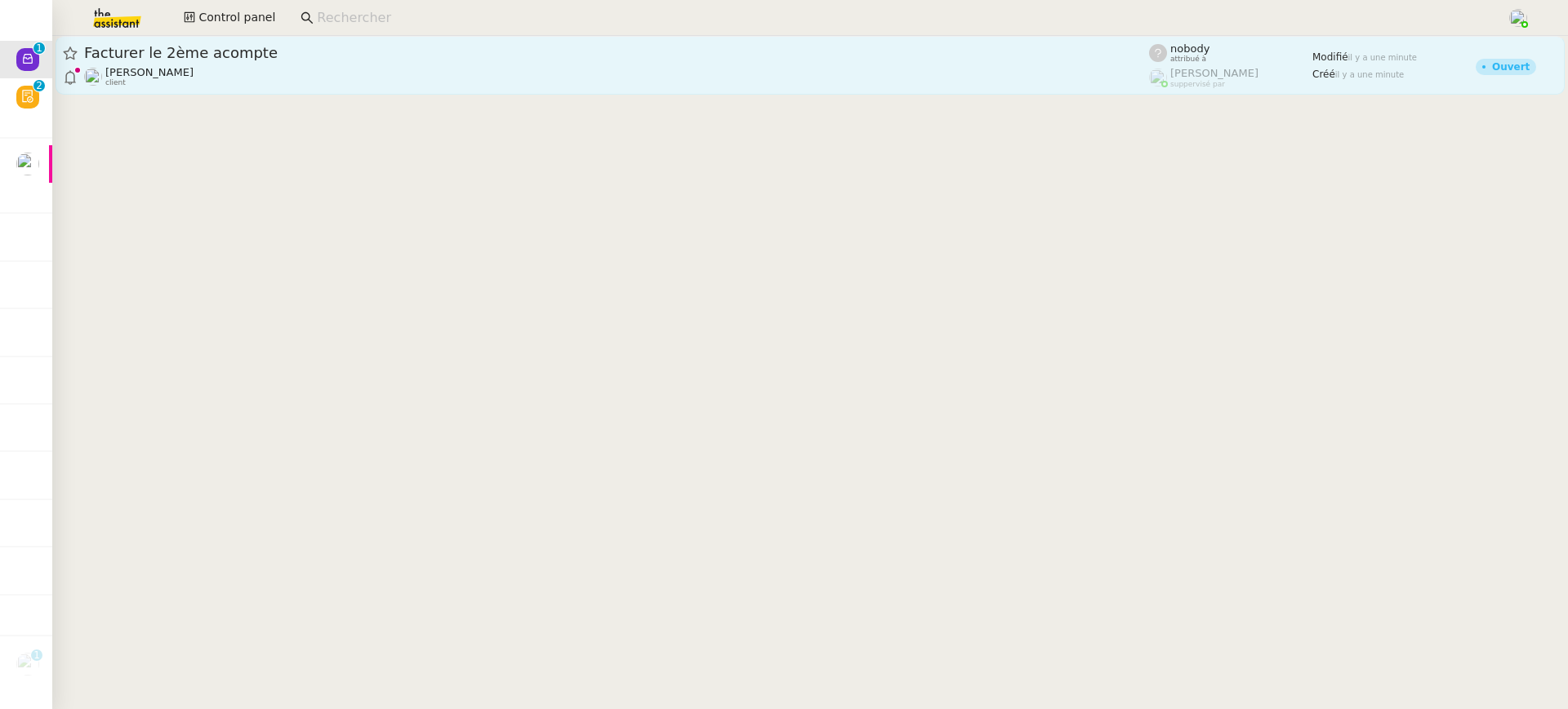
click at [230, 58] on span "Facturer le 2ème acompte" at bounding box center [616, 53] width 1065 height 14
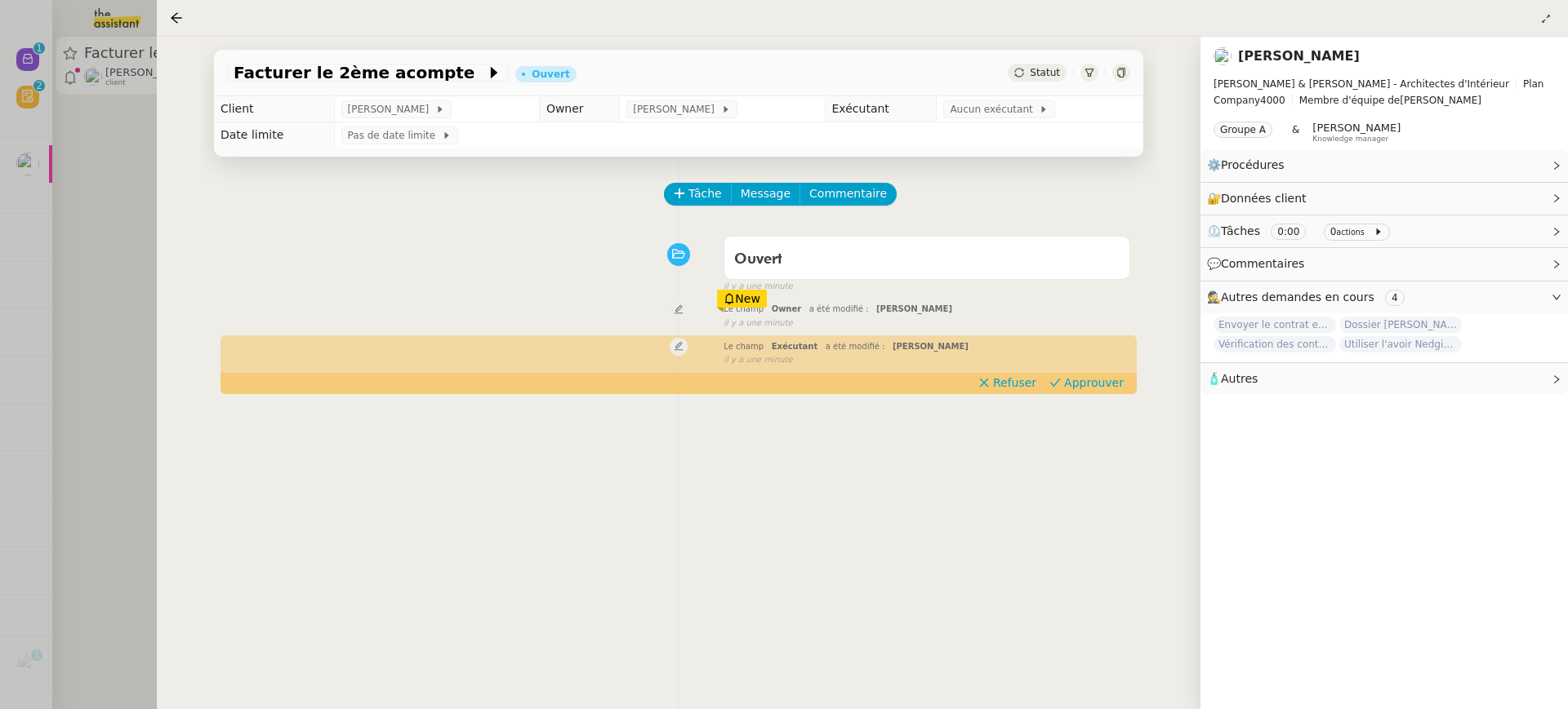
scroll to position [59, 0]
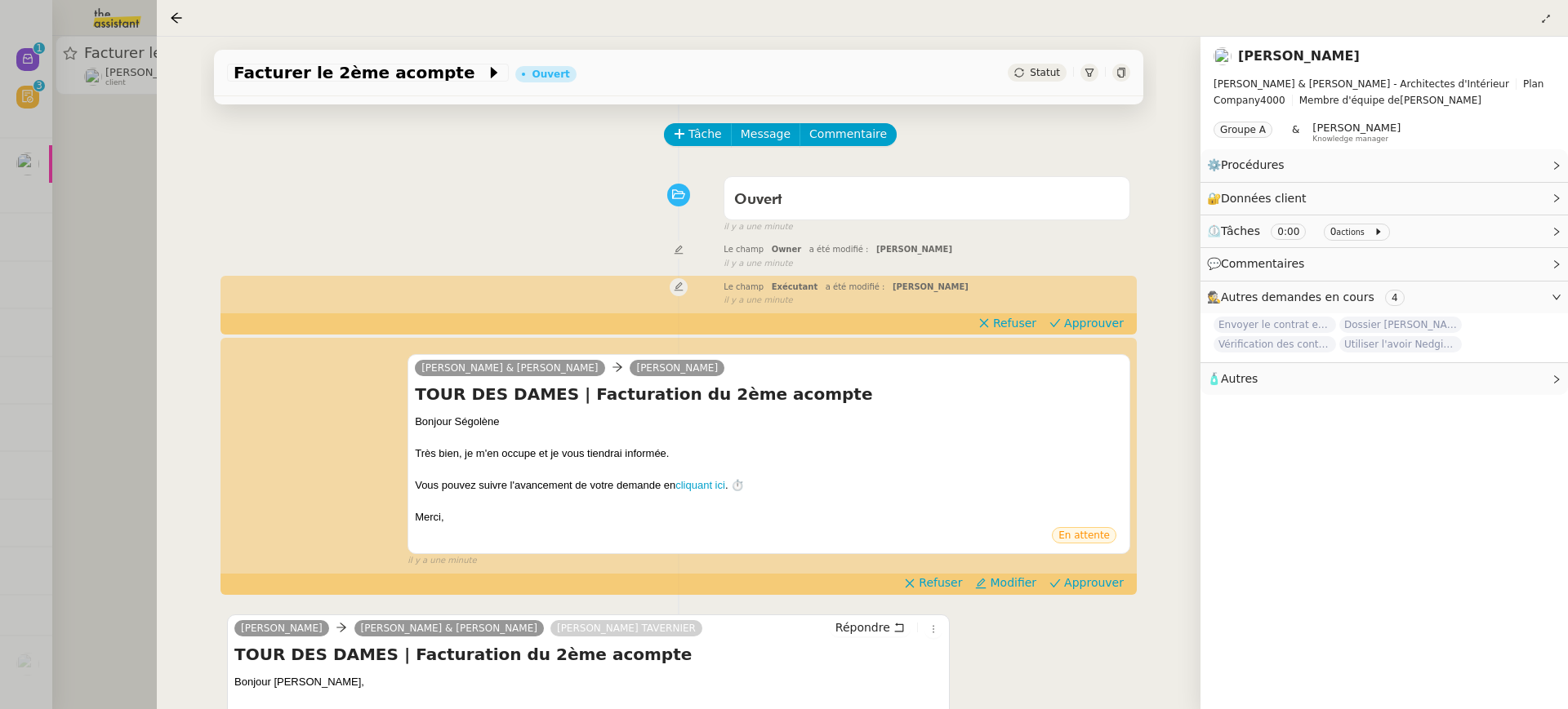
click at [22, 187] on div at bounding box center [784, 354] width 1568 height 709
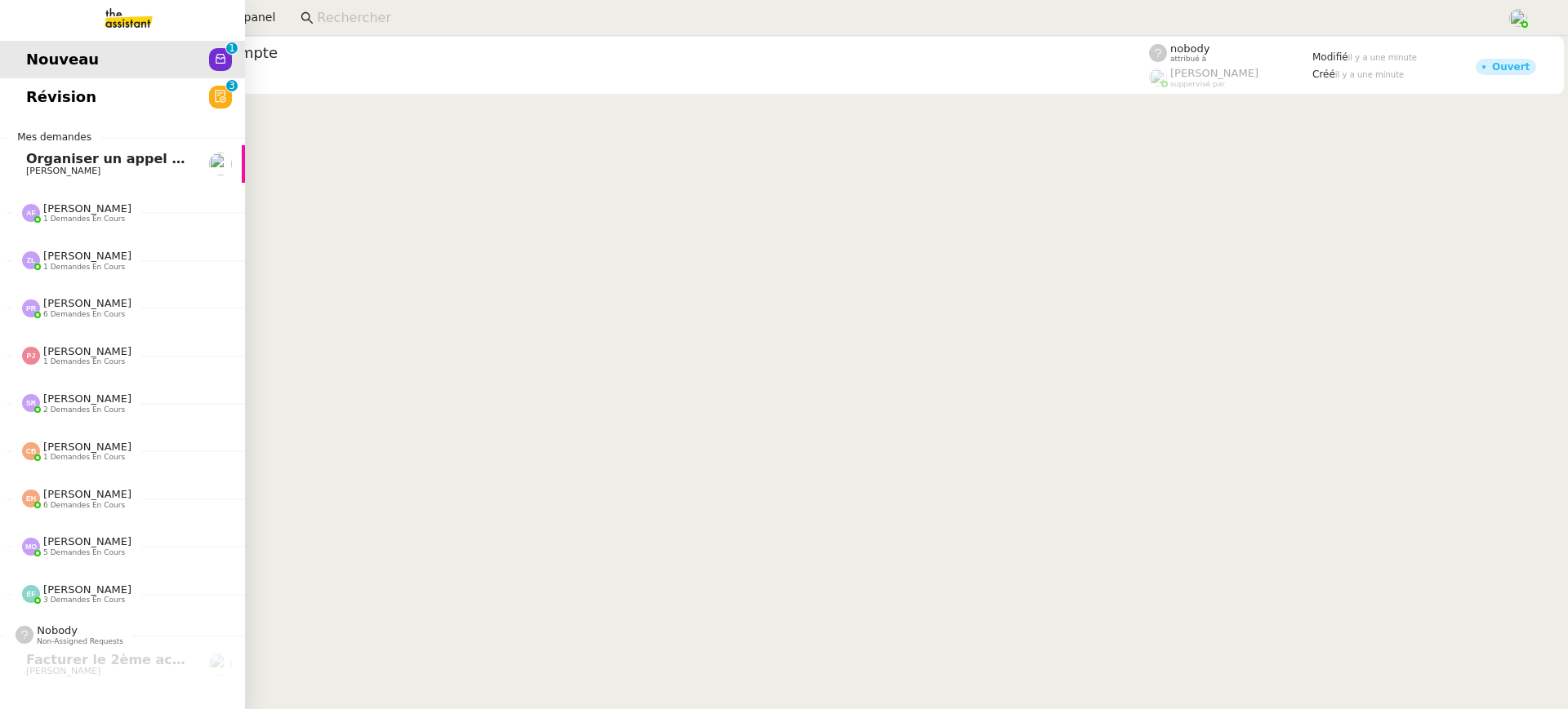
click at [40, 90] on span "Révision" at bounding box center [61, 96] width 70 height 24
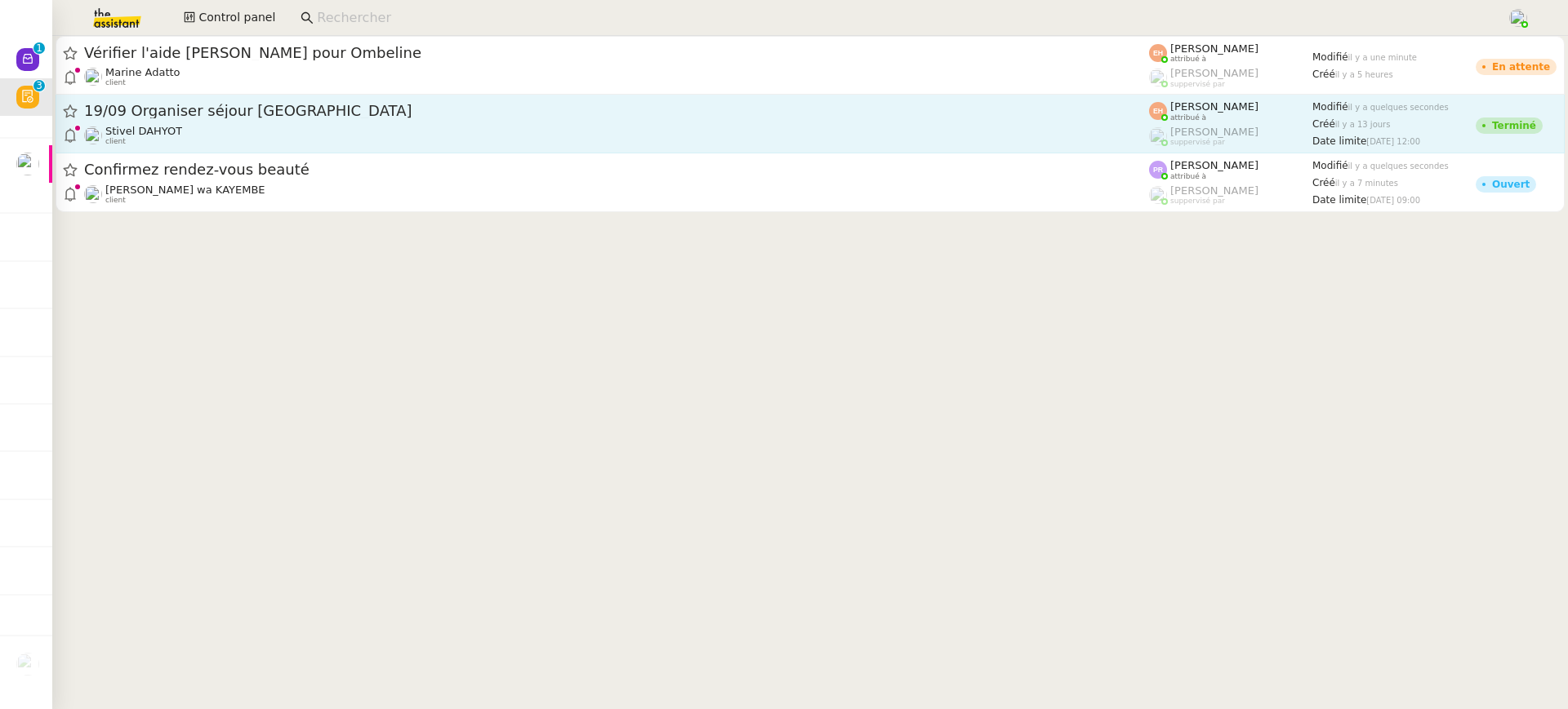
click at [361, 118] on span "19/09 Organiser séjour Paris" at bounding box center [616, 111] width 1065 height 14
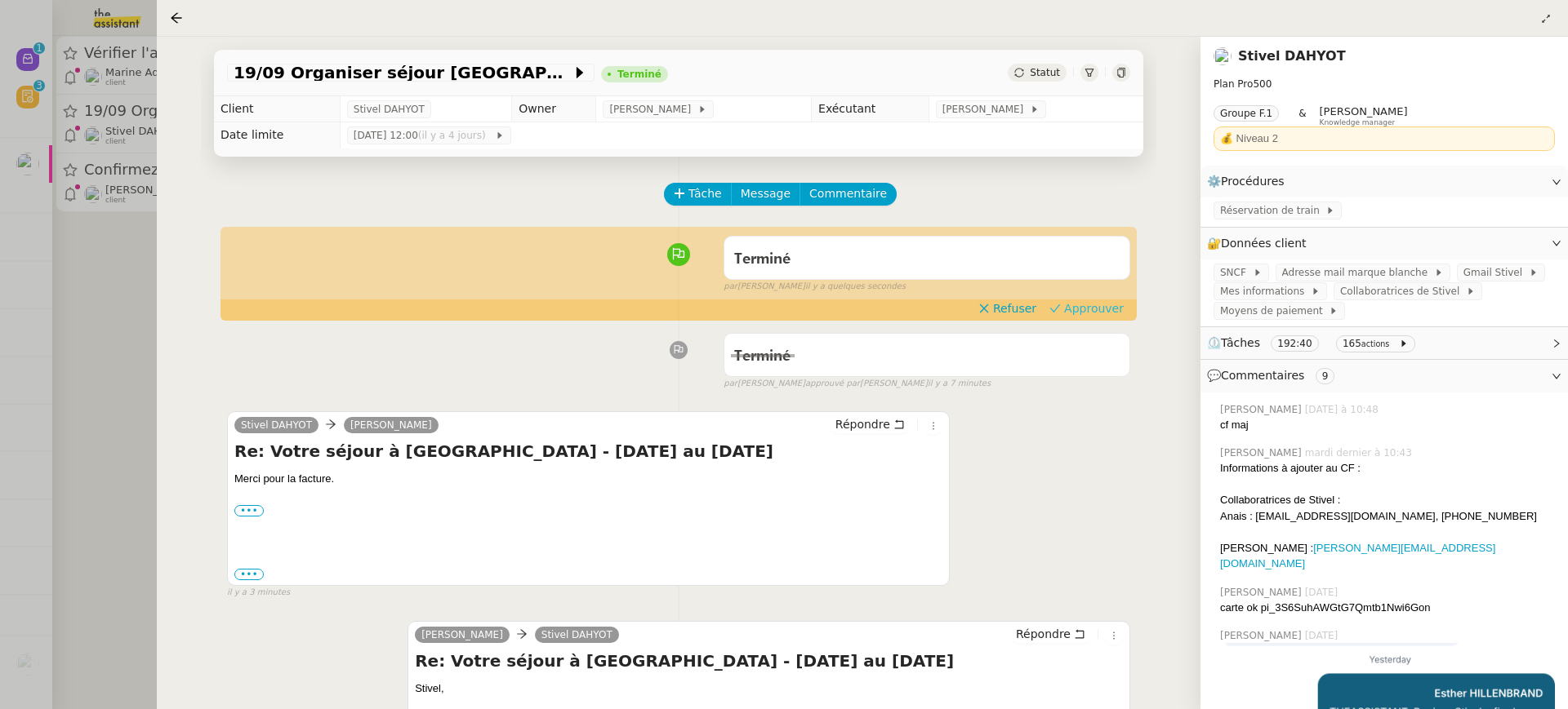
click at [1113, 301] on span "Approuver" at bounding box center [1094, 309] width 59 height 16
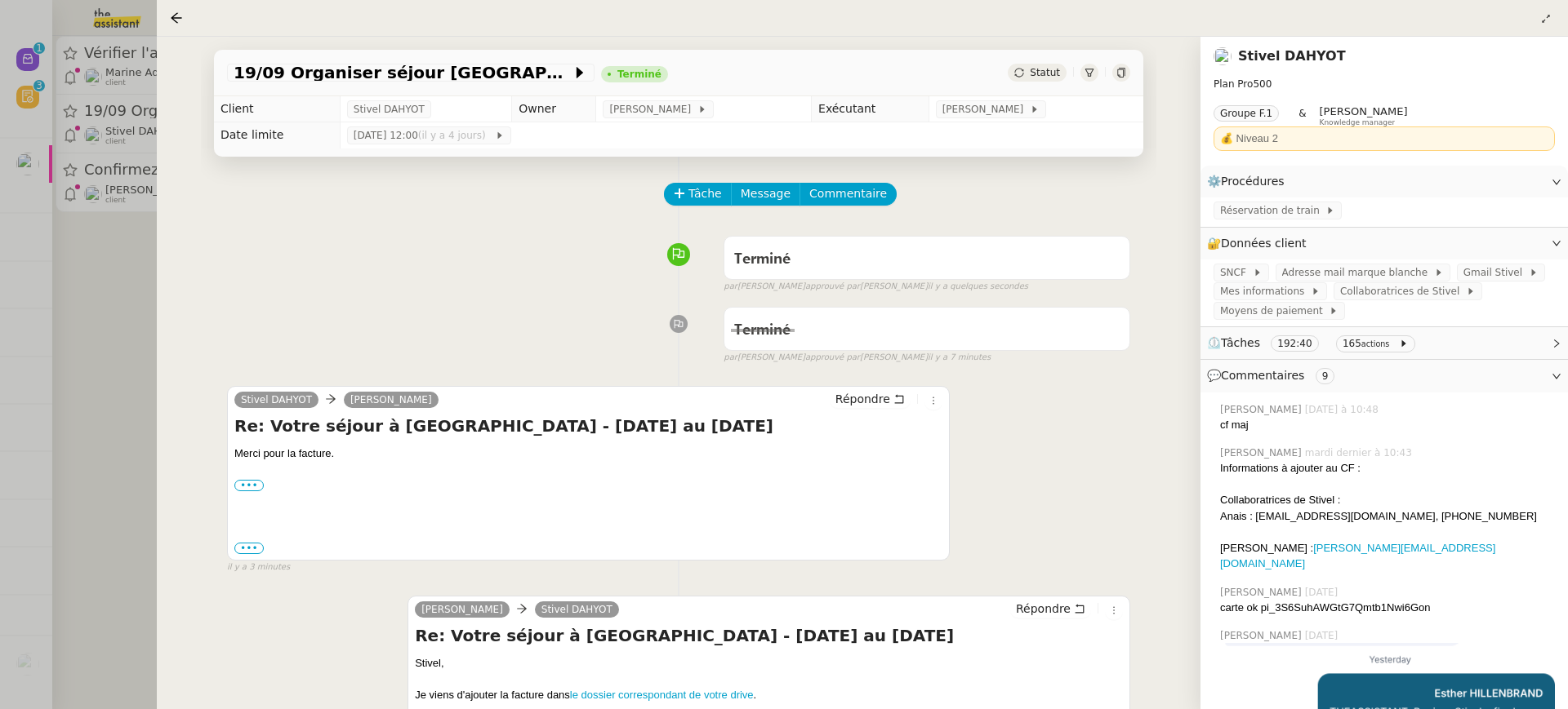
click at [128, 101] on div at bounding box center [784, 354] width 1568 height 709
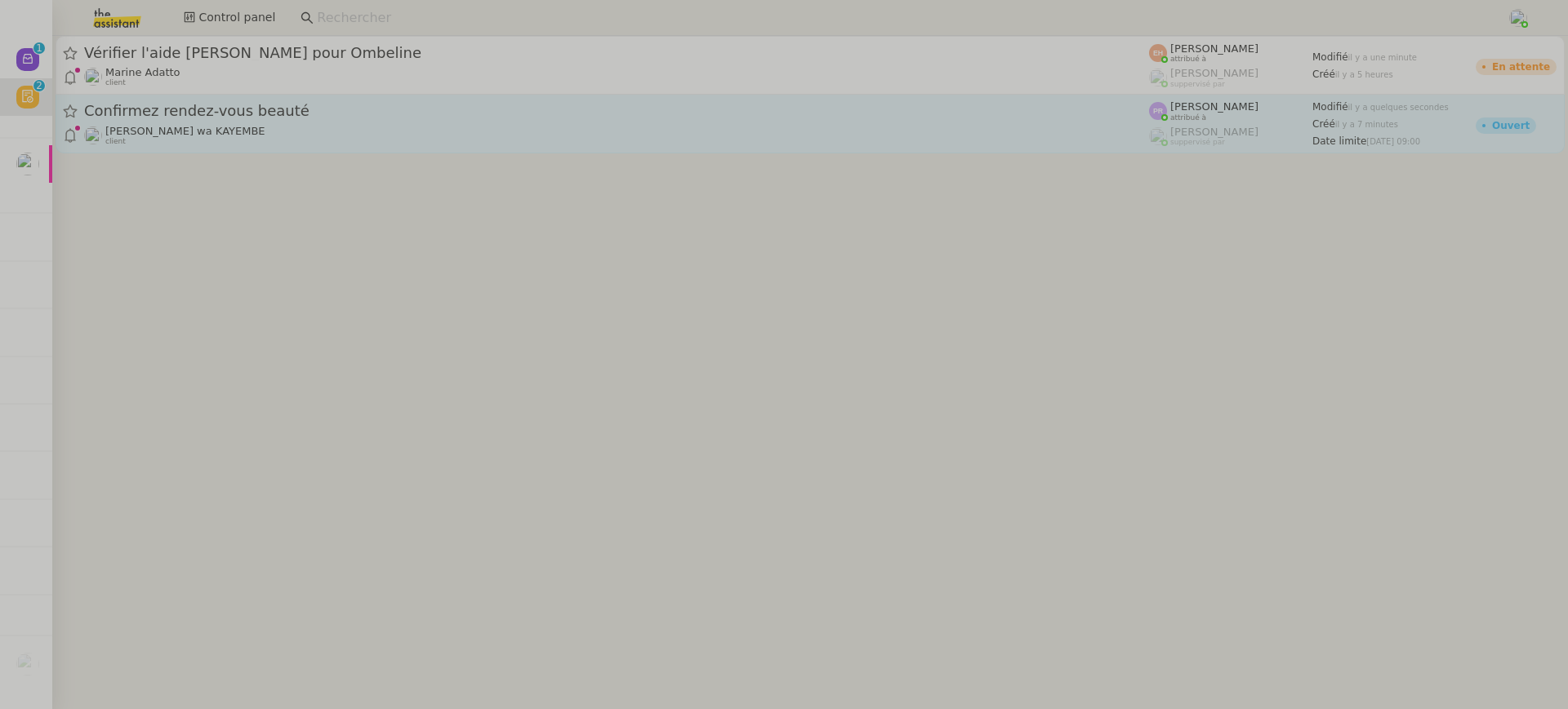
click at [217, 107] on span "Confirmez rendez-vous beauté" at bounding box center [616, 111] width 1065 height 14
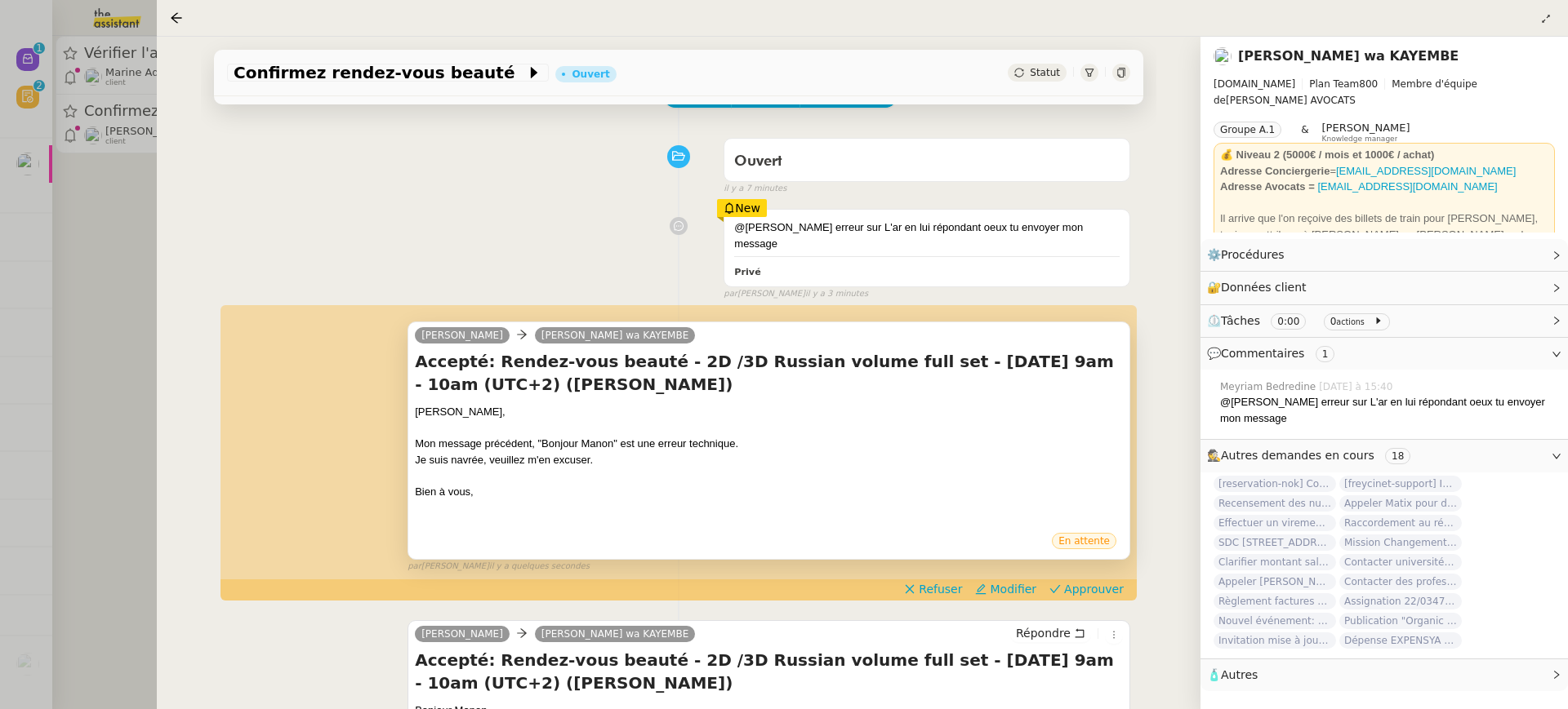
scroll to position [103, 0]
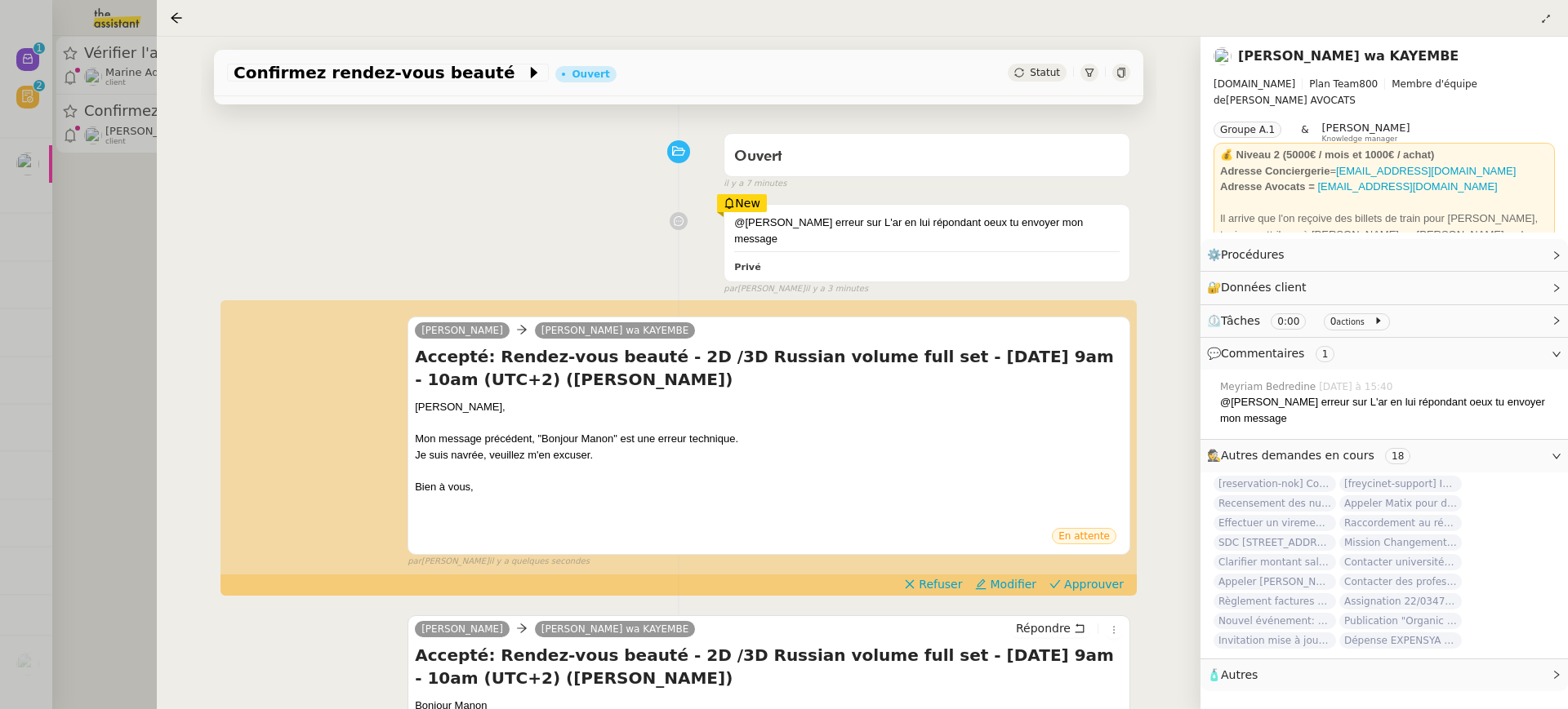
click at [200, 241] on div "Confirmez rendez-vous beauté Ouvert Statut Client [PERSON_NAME] wa KAYEMBE Owne…" at bounding box center [678, 373] width 1043 height 673
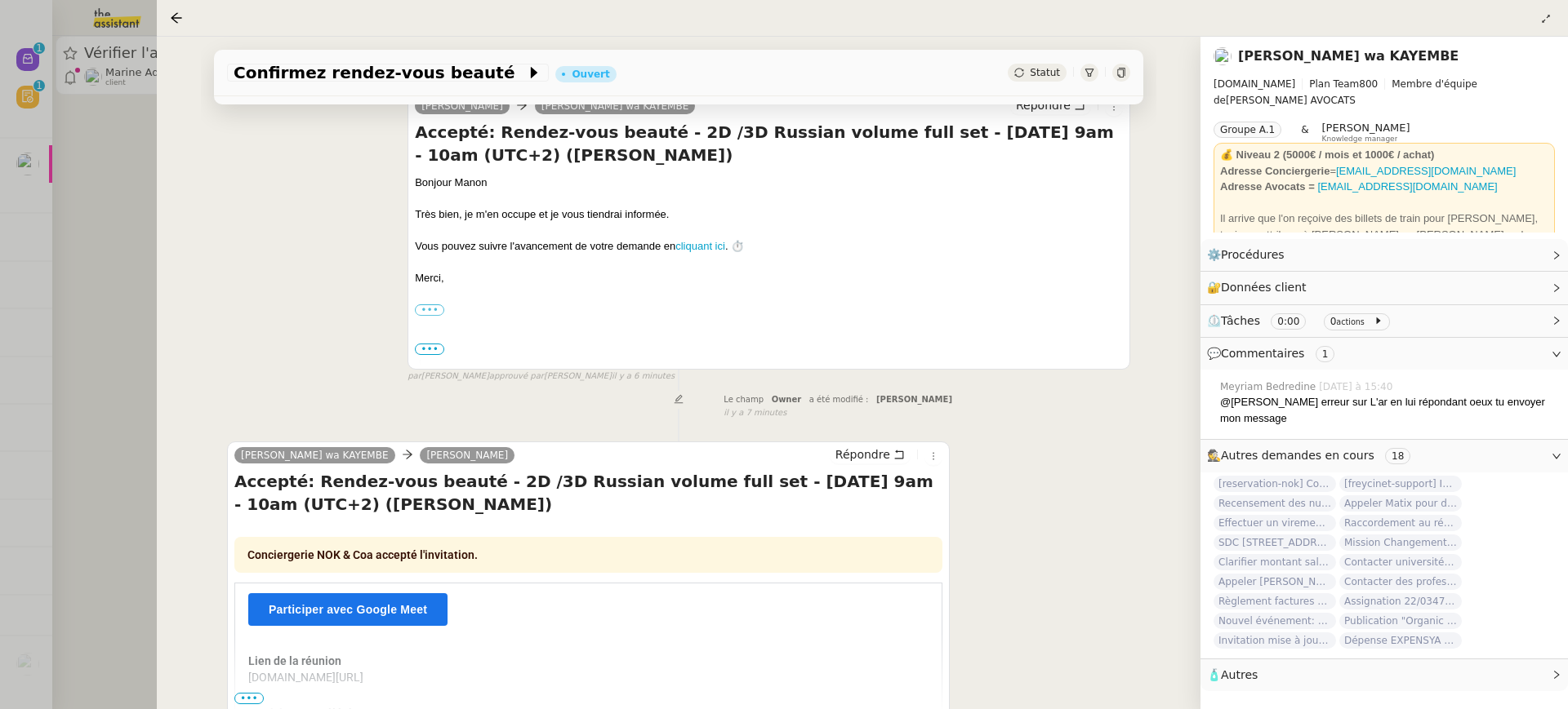
scroll to position [625, 0]
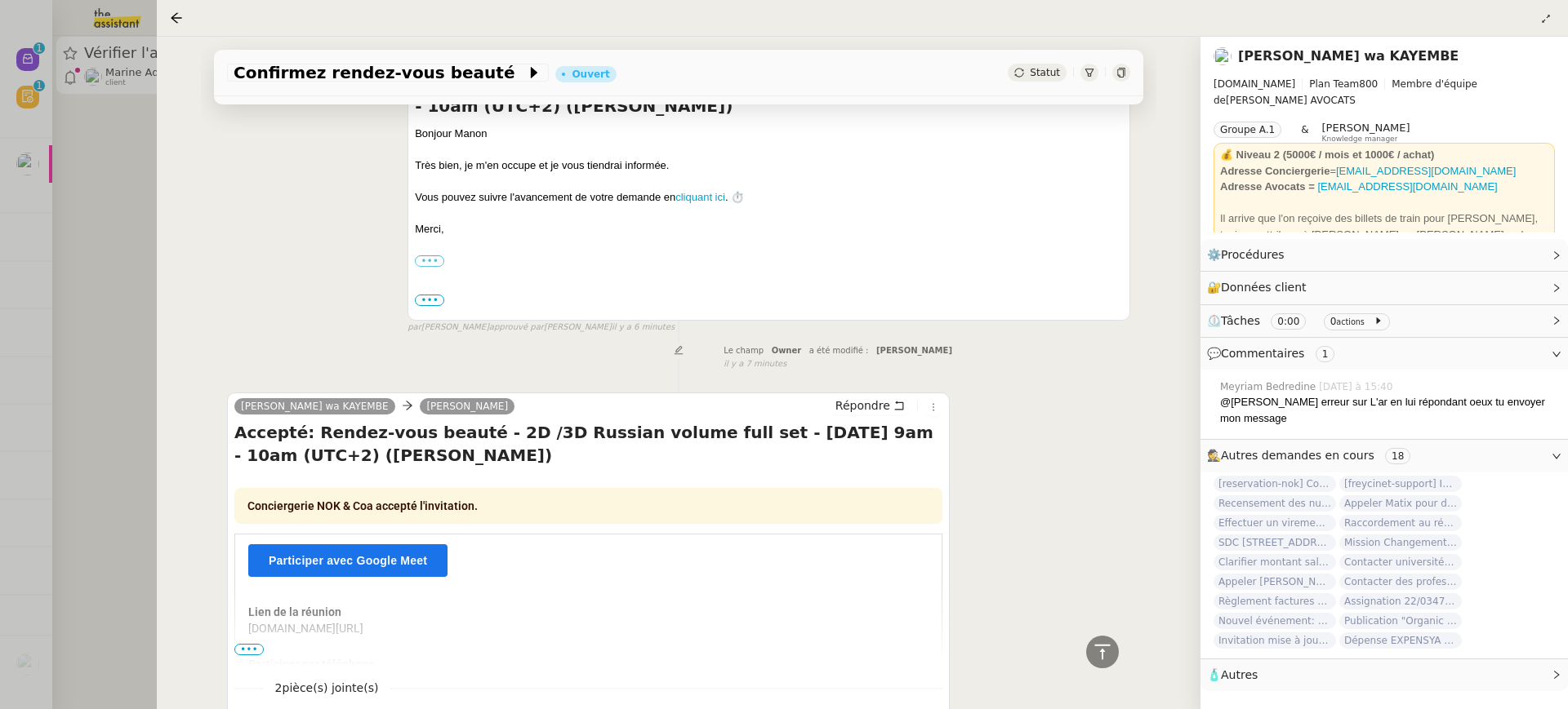
click at [126, 224] on div at bounding box center [784, 354] width 1568 height 709
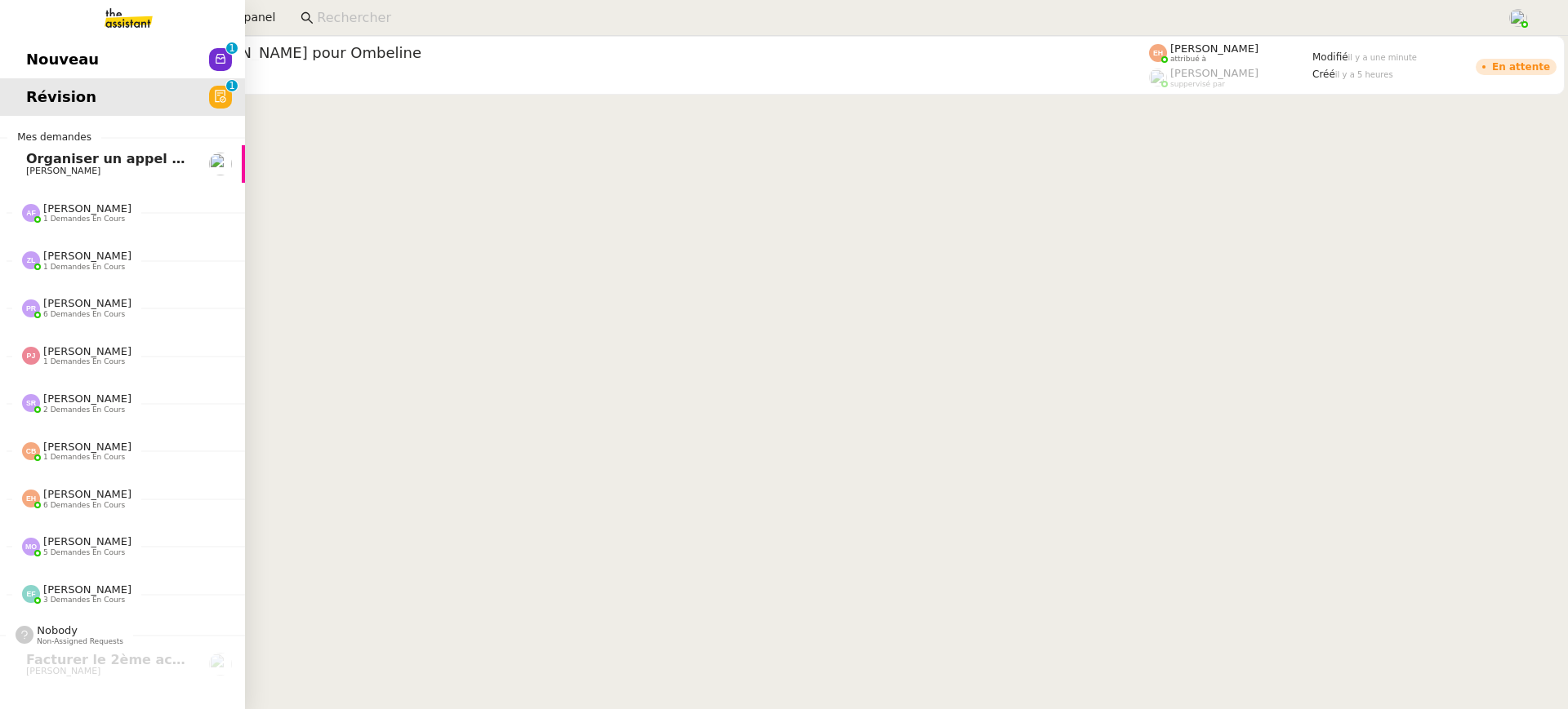
click at [31, 58] on span "Nouveau" at bounding box center [62, 59] width 73 height 24
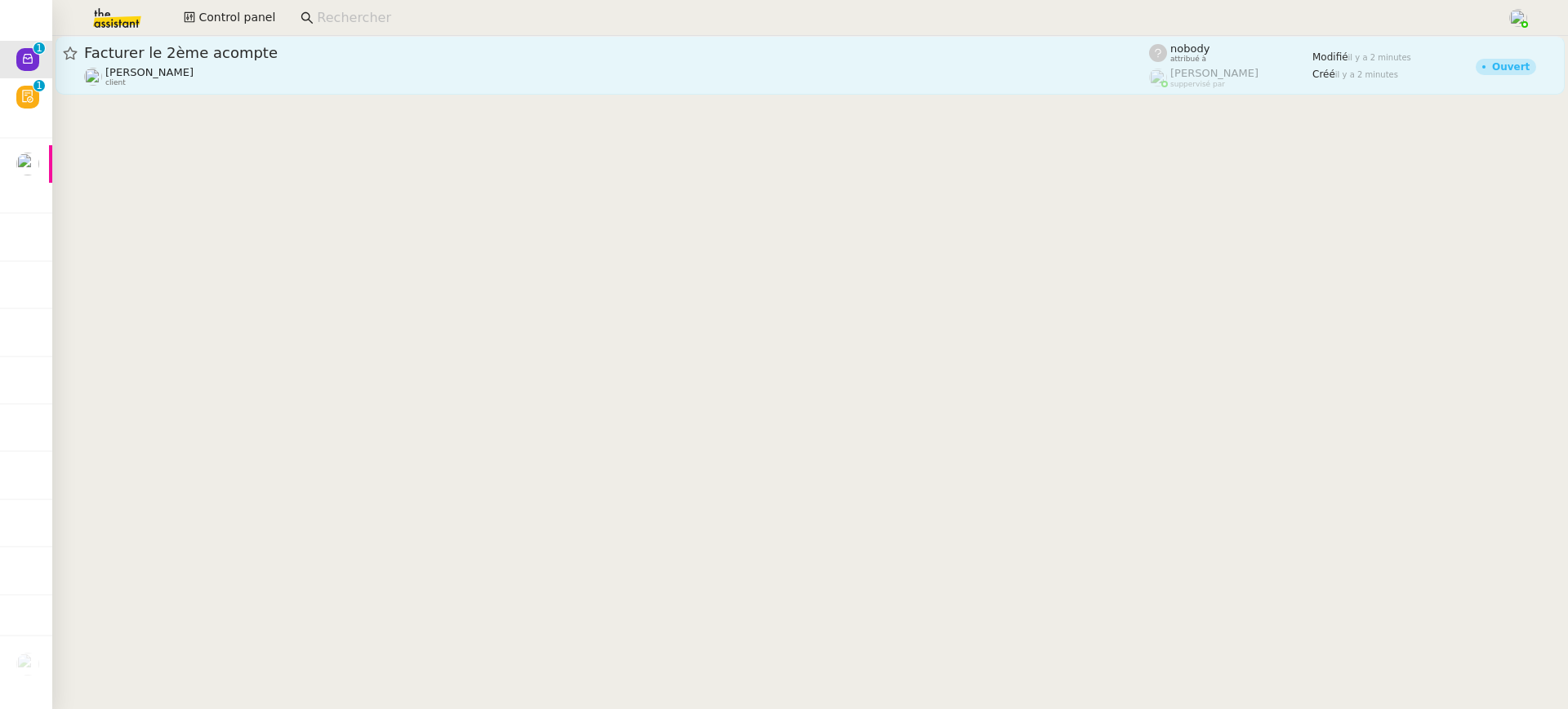
click at [494, 38] on link "Facturer le 2ème acompte [PERSON_NAME] client nobody attribué à [PERSON_NAME] s…" at bounding box center [810, 65] width 1509 height 58
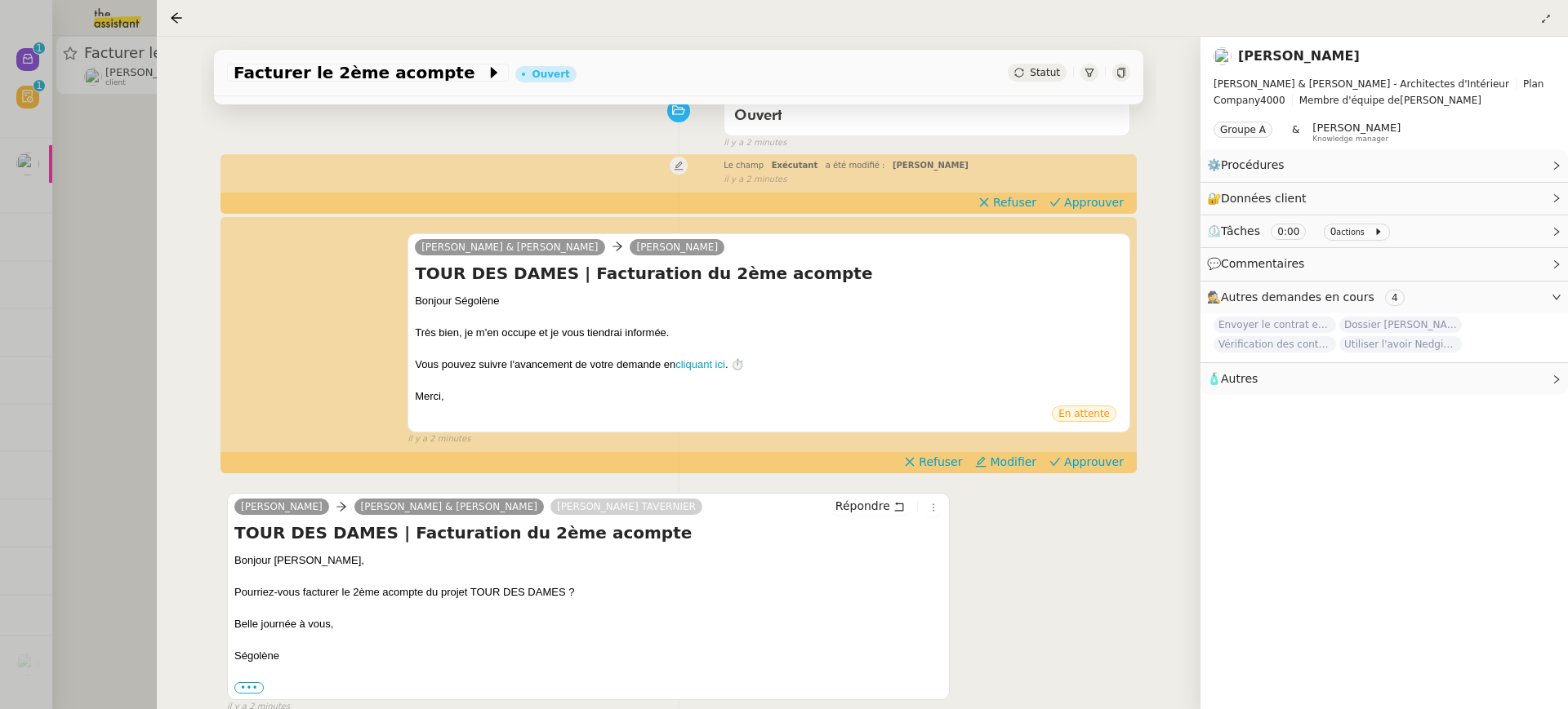
scroll to position [173, 0]
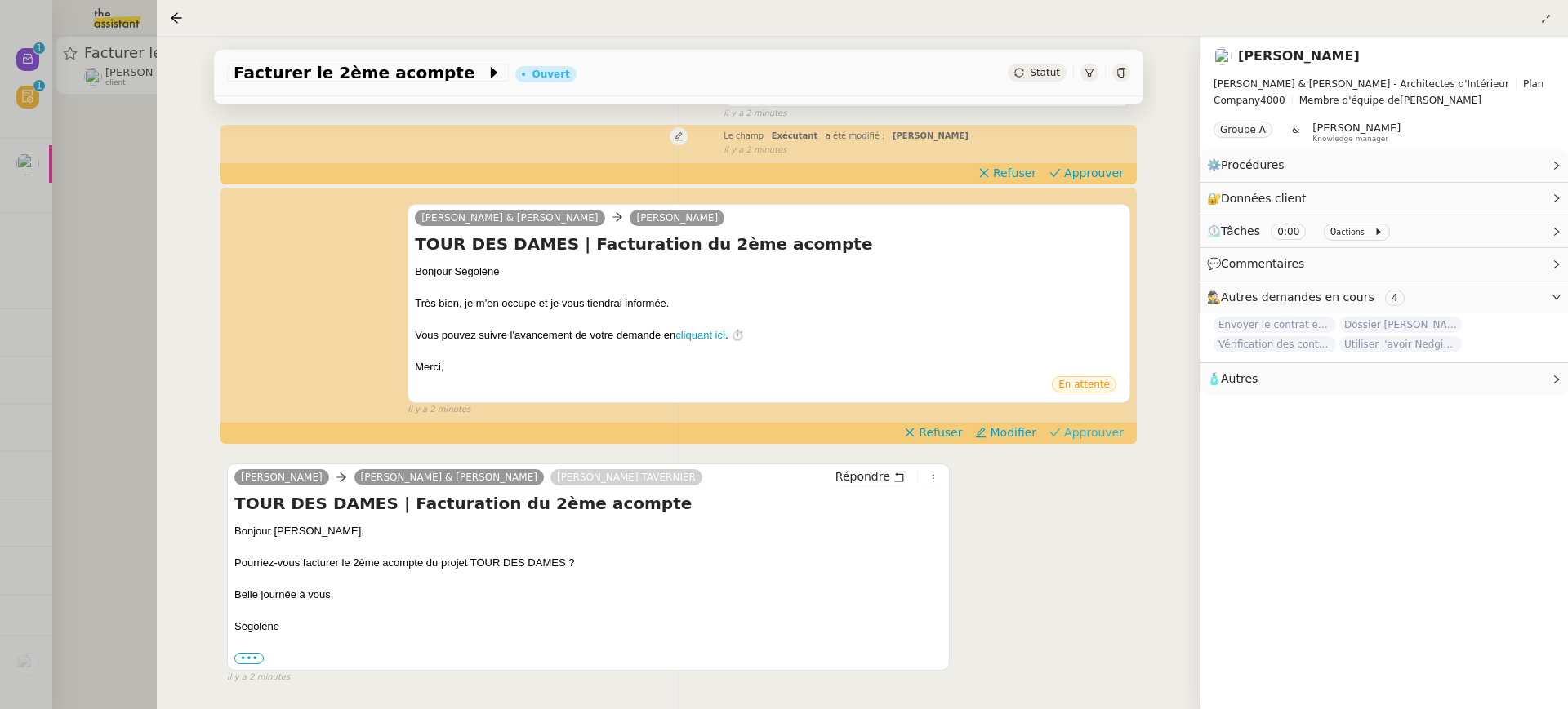
click at [1109, 441] on app-ticket-timeline-item "[PERSON_NAME] & [PERSON_NAME] TOUR DES DAMES | Facturation du 2ème acompte Bonj…" at bounding box center [678, 315] width 903 height 253
click at [129, 126] on div at bounding box center [784, 354] width 1568 height 709
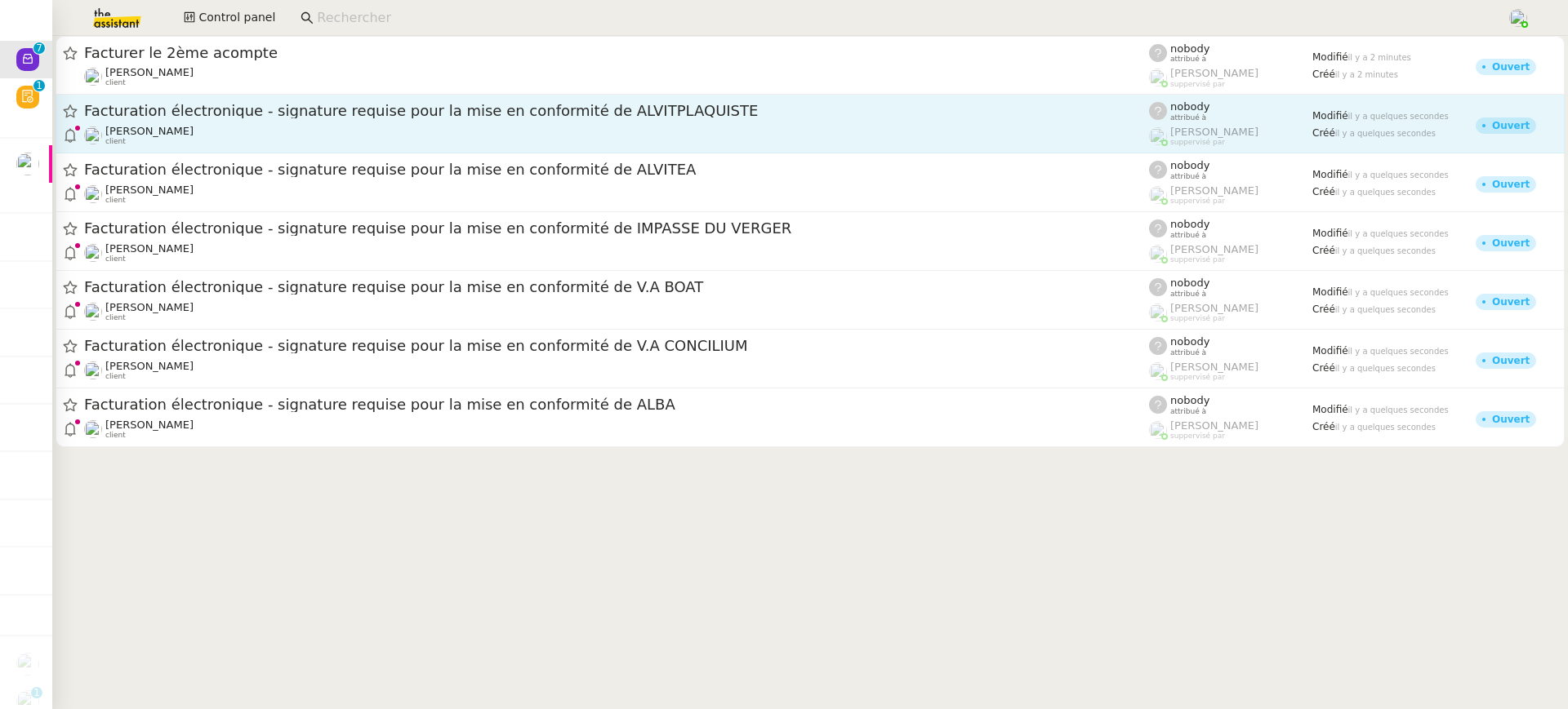
click at [392, 119] on div "Facturation électronique - signature requise pour la mise en conformité de ALVI…" at bounding box center [616, 111] width 1065 height 21
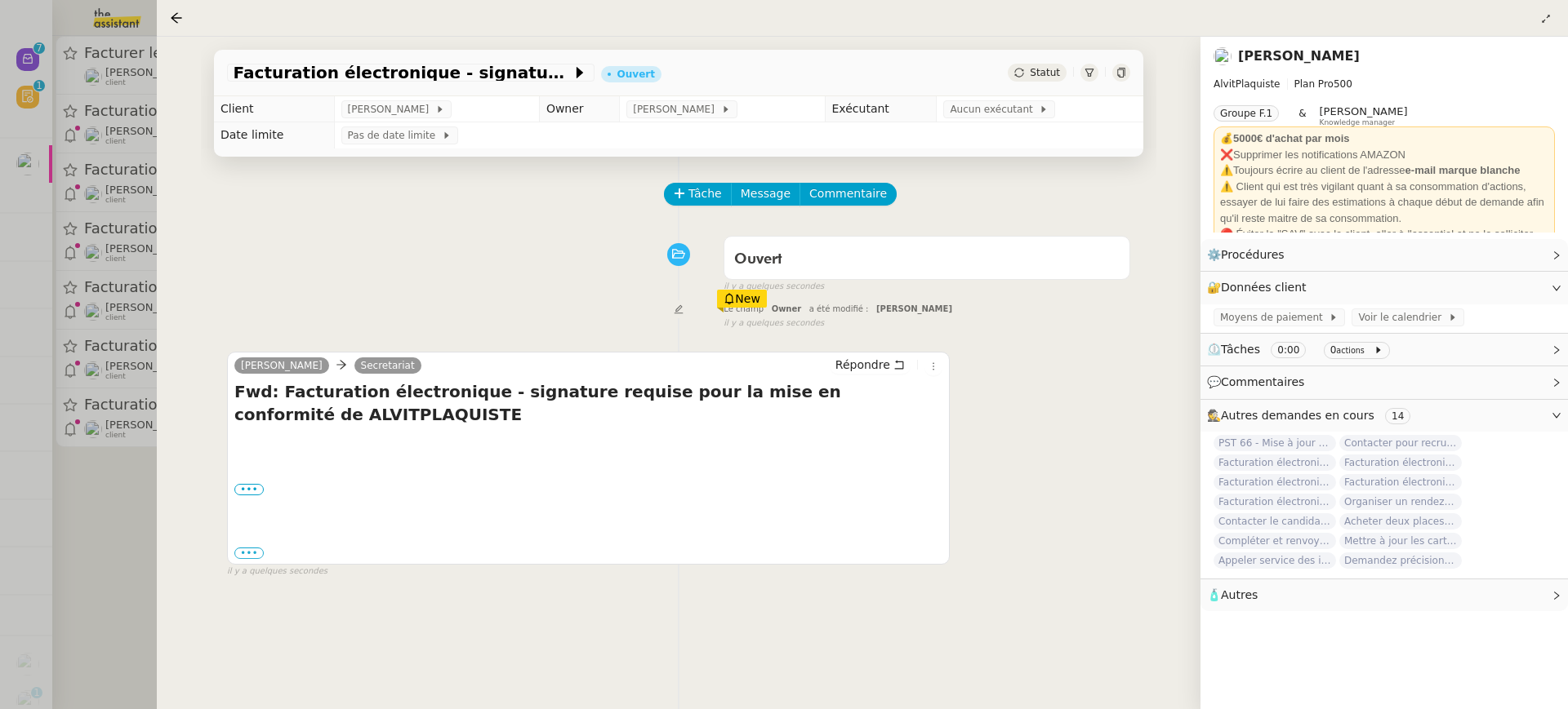
scroll to position [48, 0]
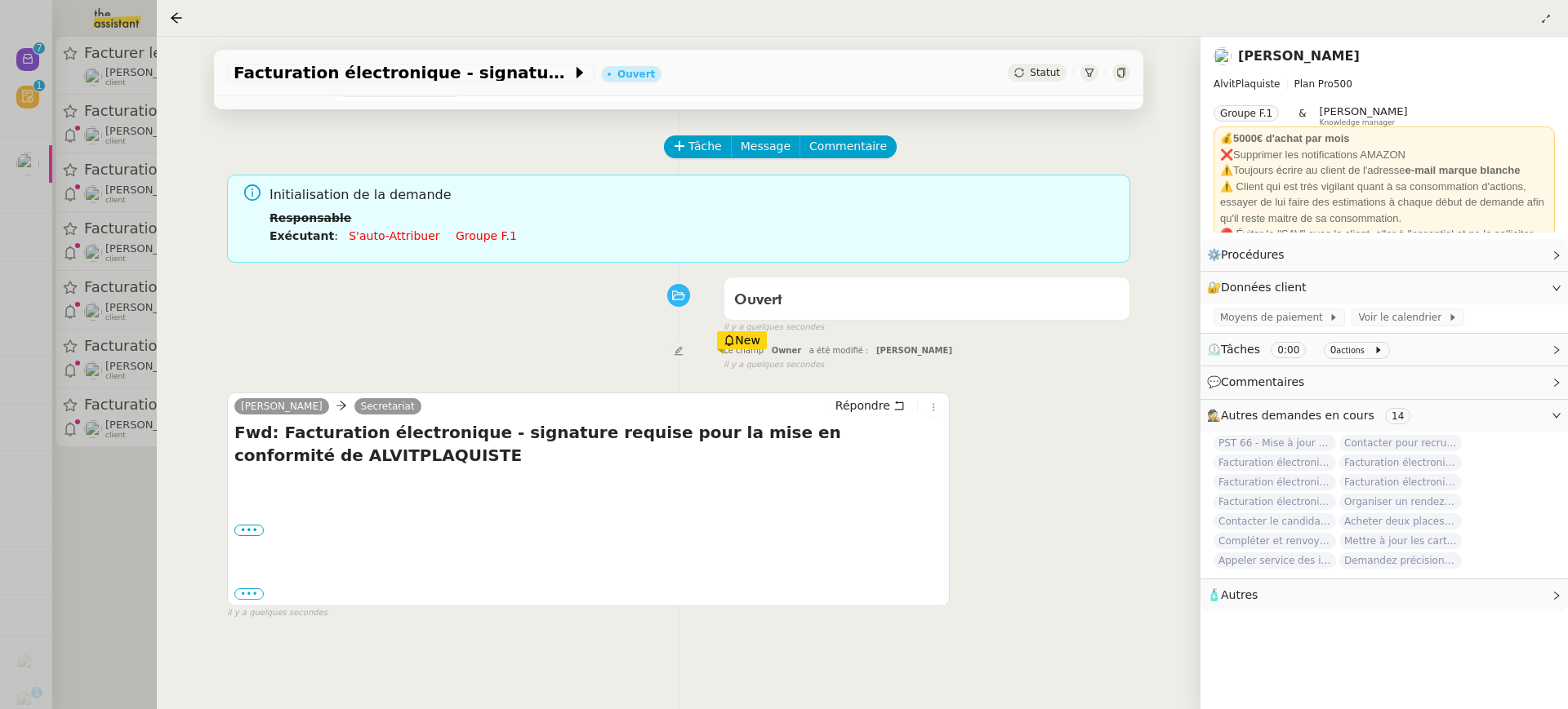
click at [29, 233] on div at bounding box center [784, 354] width 1568 height 709
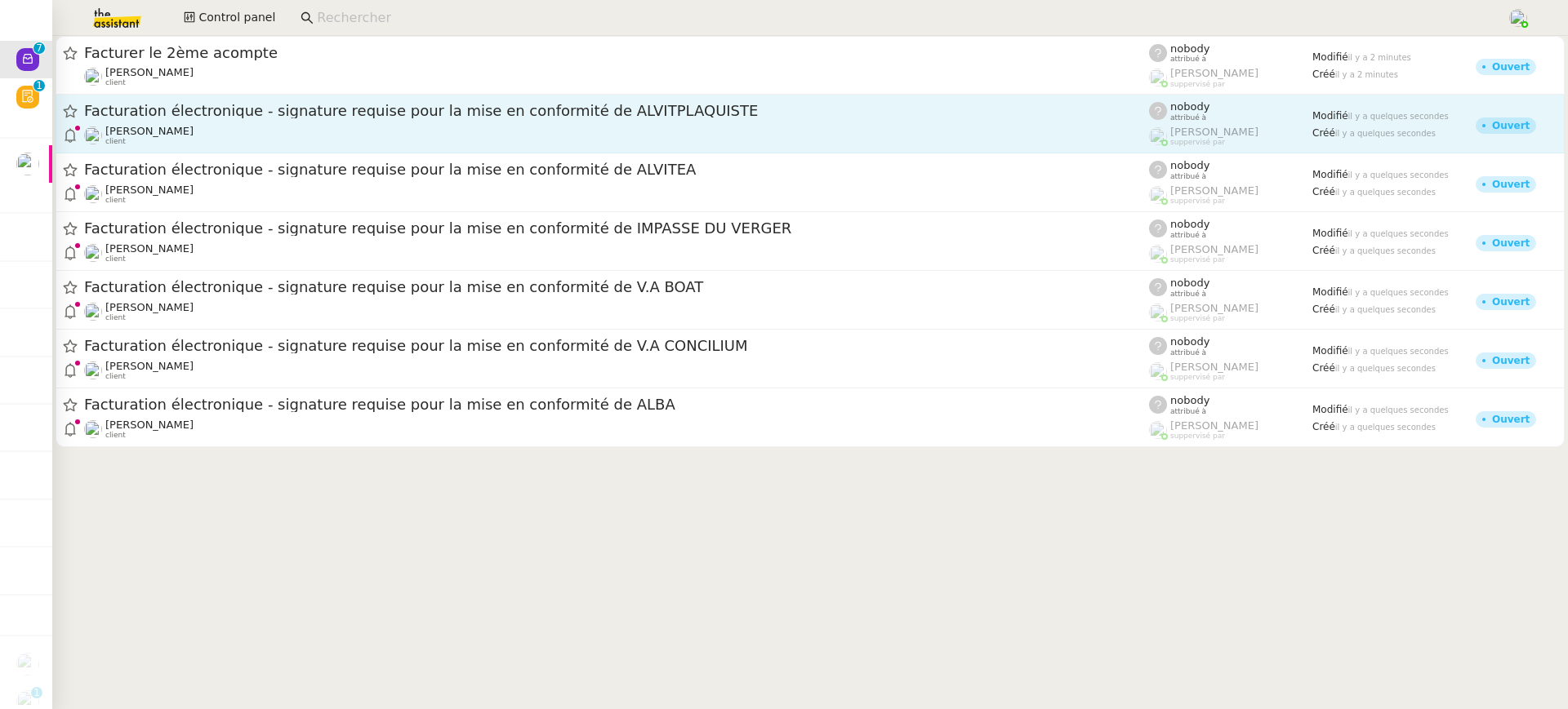
click at [293, 152] on link "Facturation électronique - signature requise pour la mise en conformité de ALVI…" at bounding box center [810, 123] width 1509 height 58
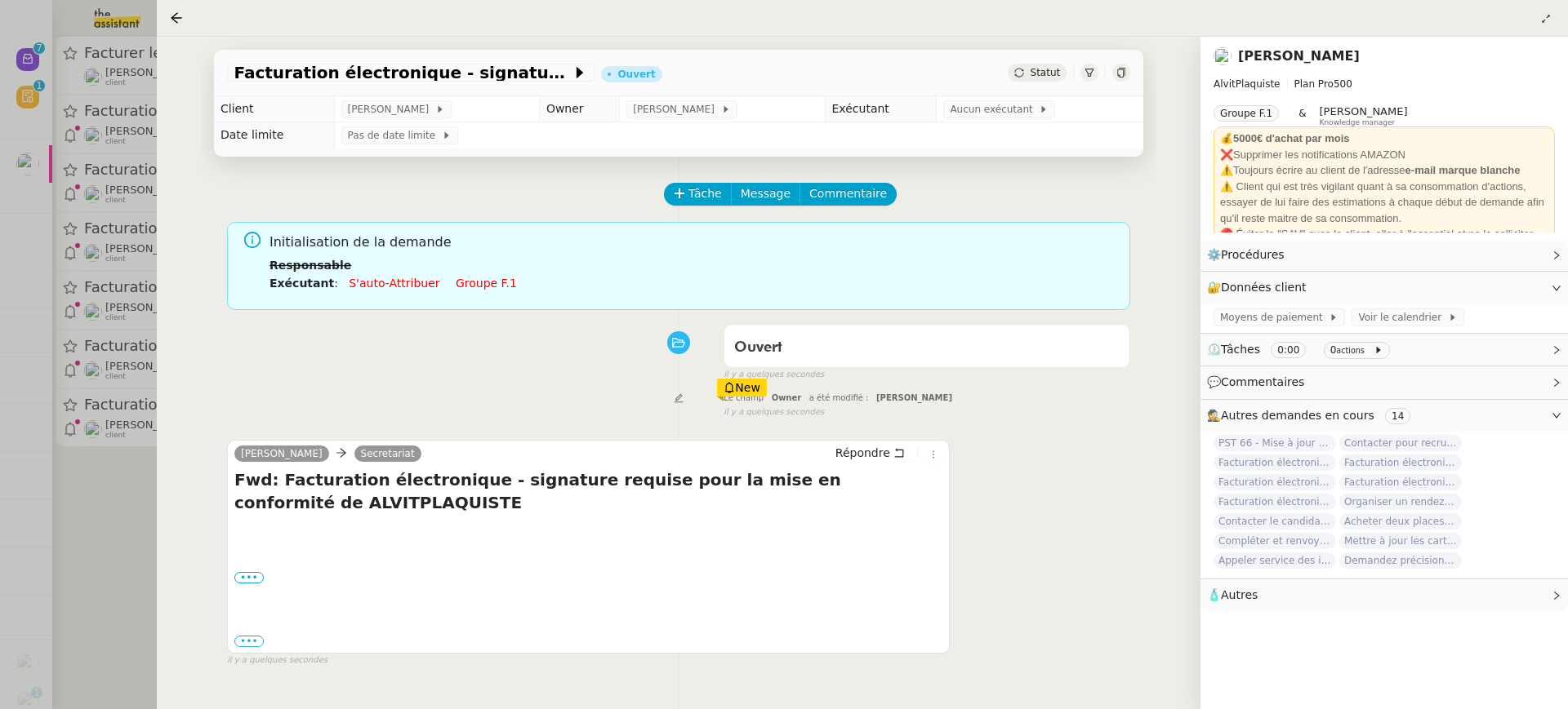
click at [474, 295] on div "Initialisation de la demande Responsable Exécutant : S'auto-attribuer Groupe f.1" at bounding box center [693, 268] width 848 height 73
click at [474, 292] on li "Exécutant : S'auto-attribuer Groupe f.1" at bounding box center [693, 283] width 848 height 18
click at [473, 281] on link "Groupe f.1" at bounding box center [486, 283] width 61 height 13
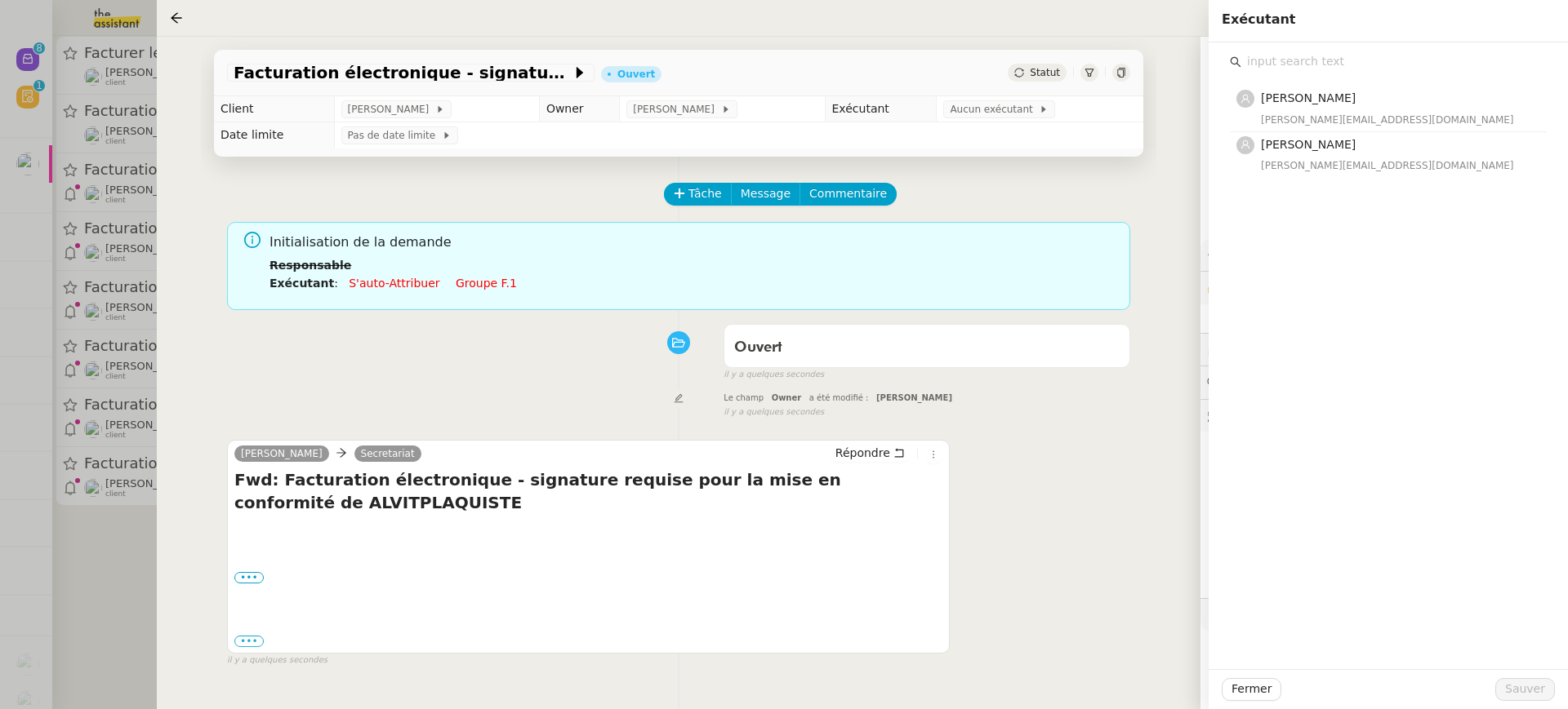
click at [156, 177] on div at bounding box center [784, 354] width 1568 height 709
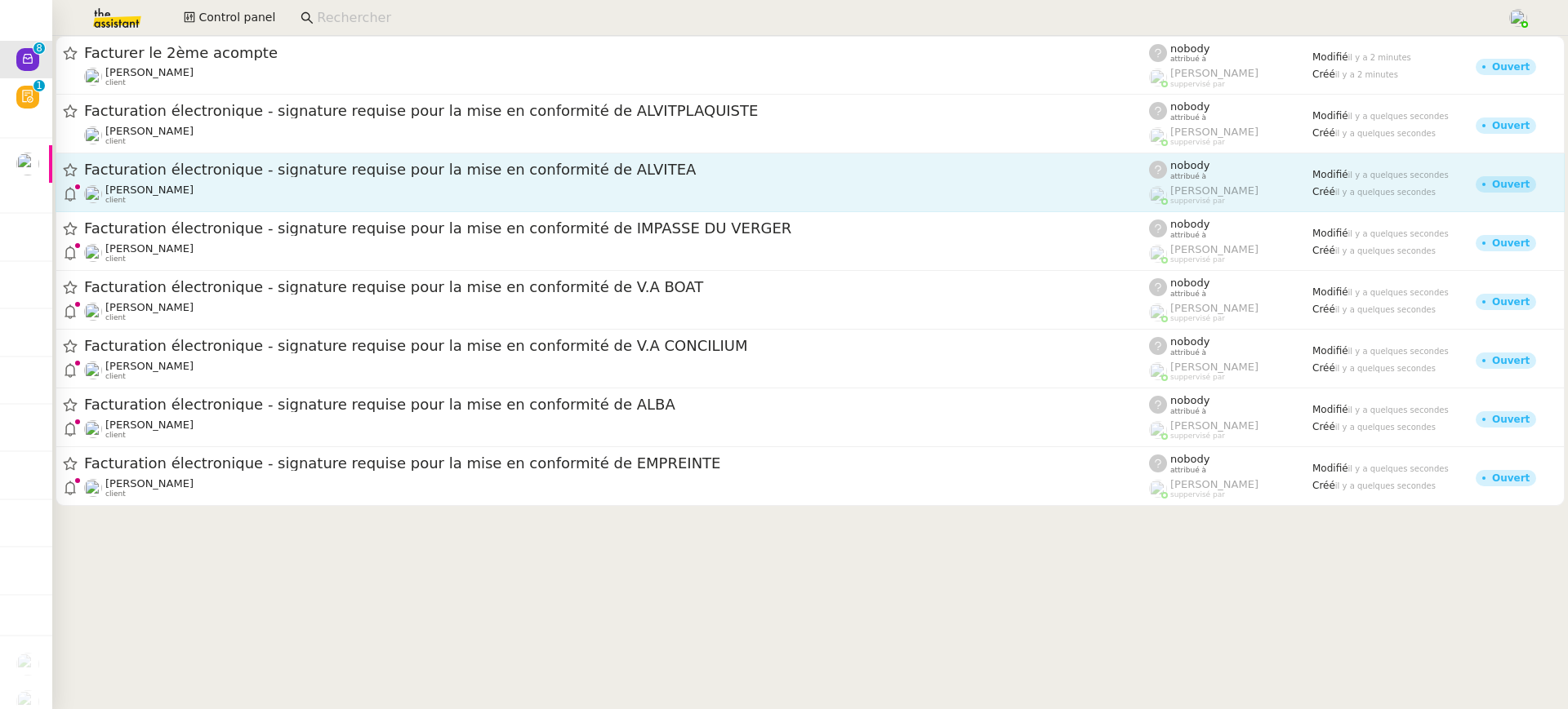
click at [446, 207] on link "Facturation électronique - signature requise pour la mise en conformité de ALVI…" at bounding box center [810, 183] width 1509 height 58
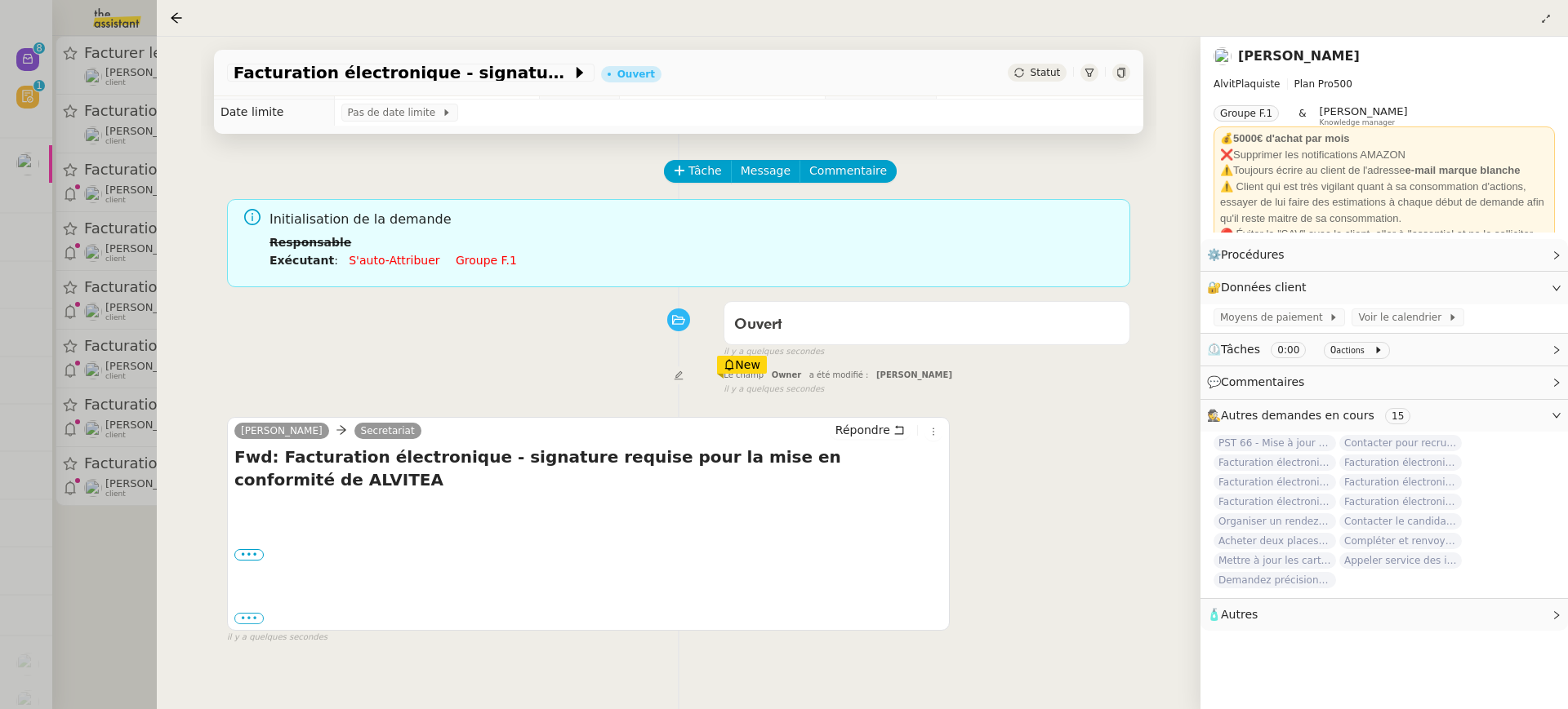
scroll to position [26, 0]
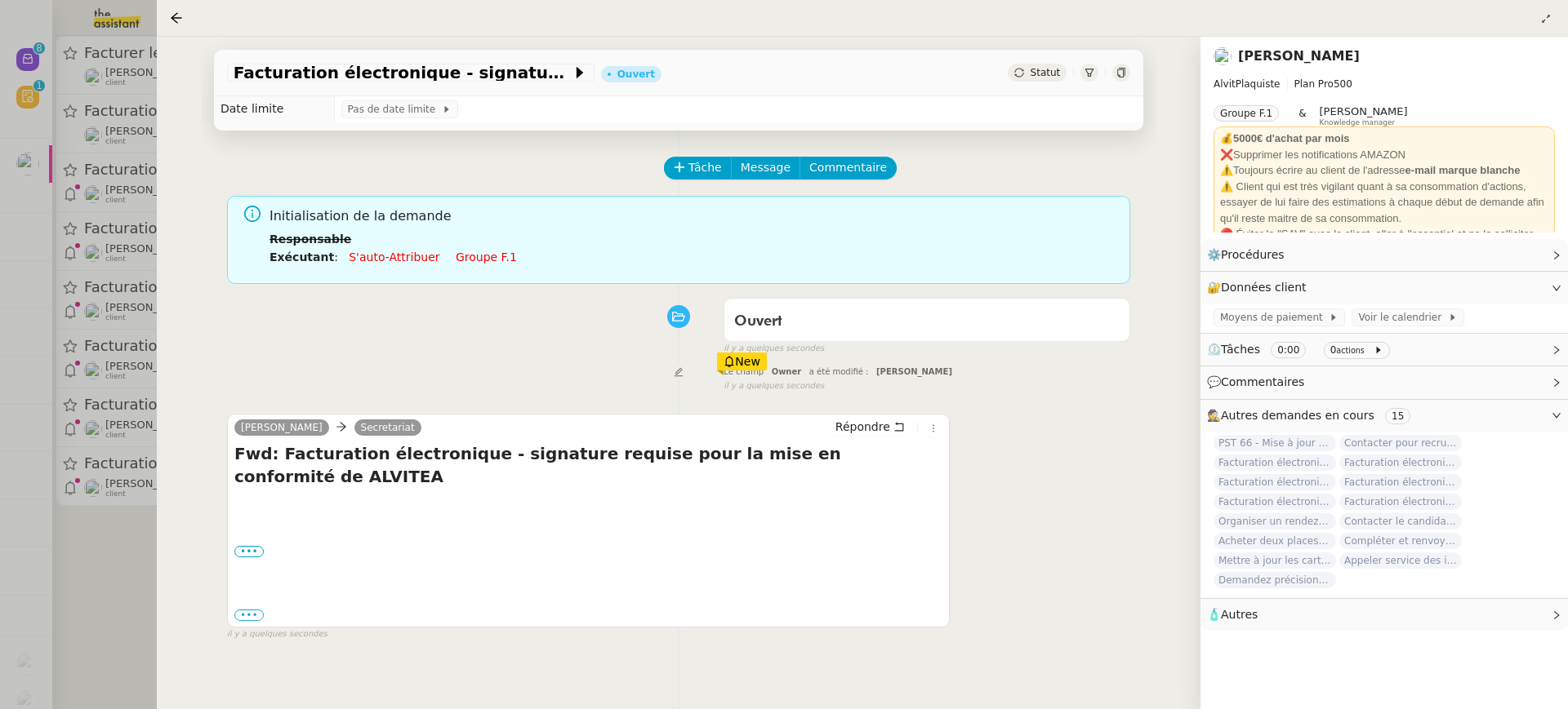
click at [455, 261] on link "Groupe f.1" at bounding box center [486, 257] width 61 height 13
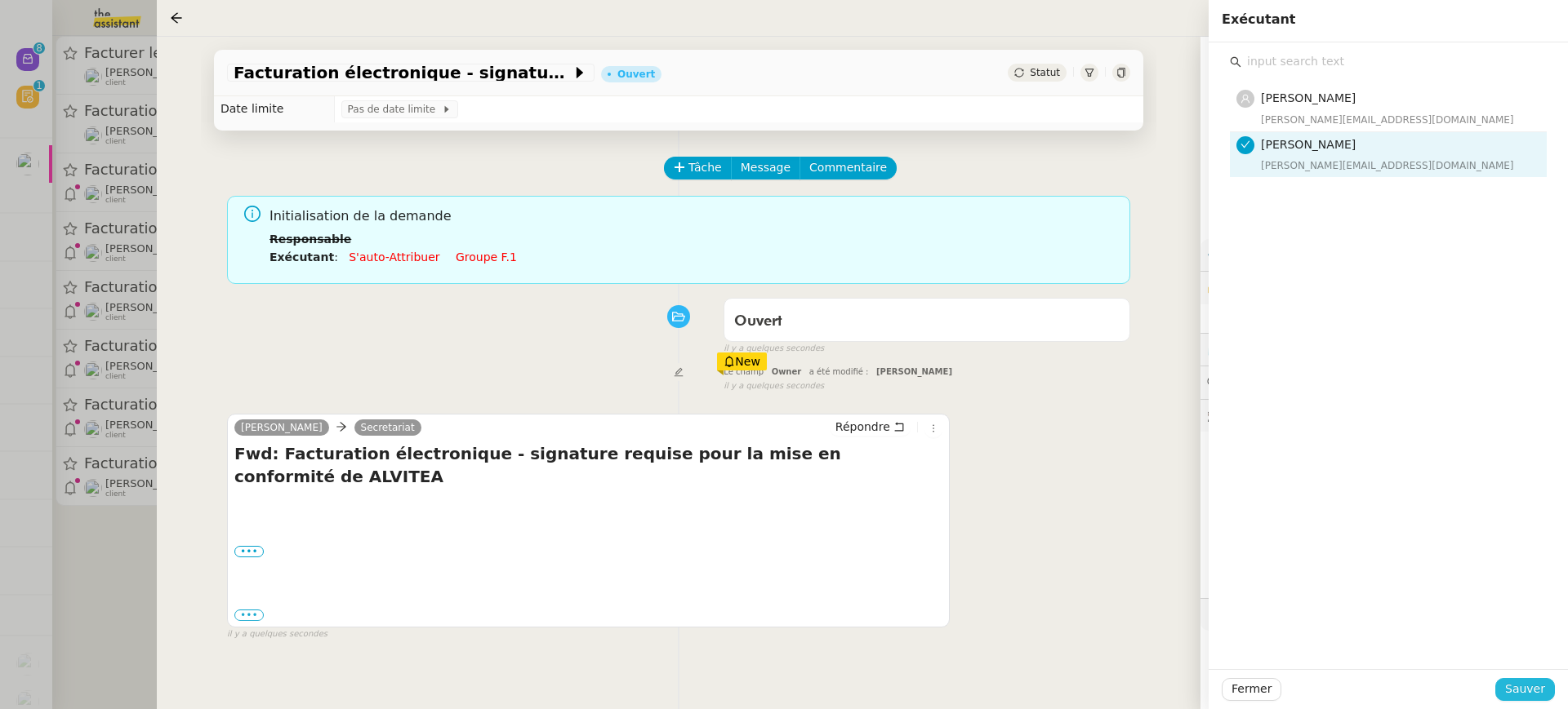
click at [1520, 700] on button "Sauver" at bounding box center [1525, 689] width 59 height 22
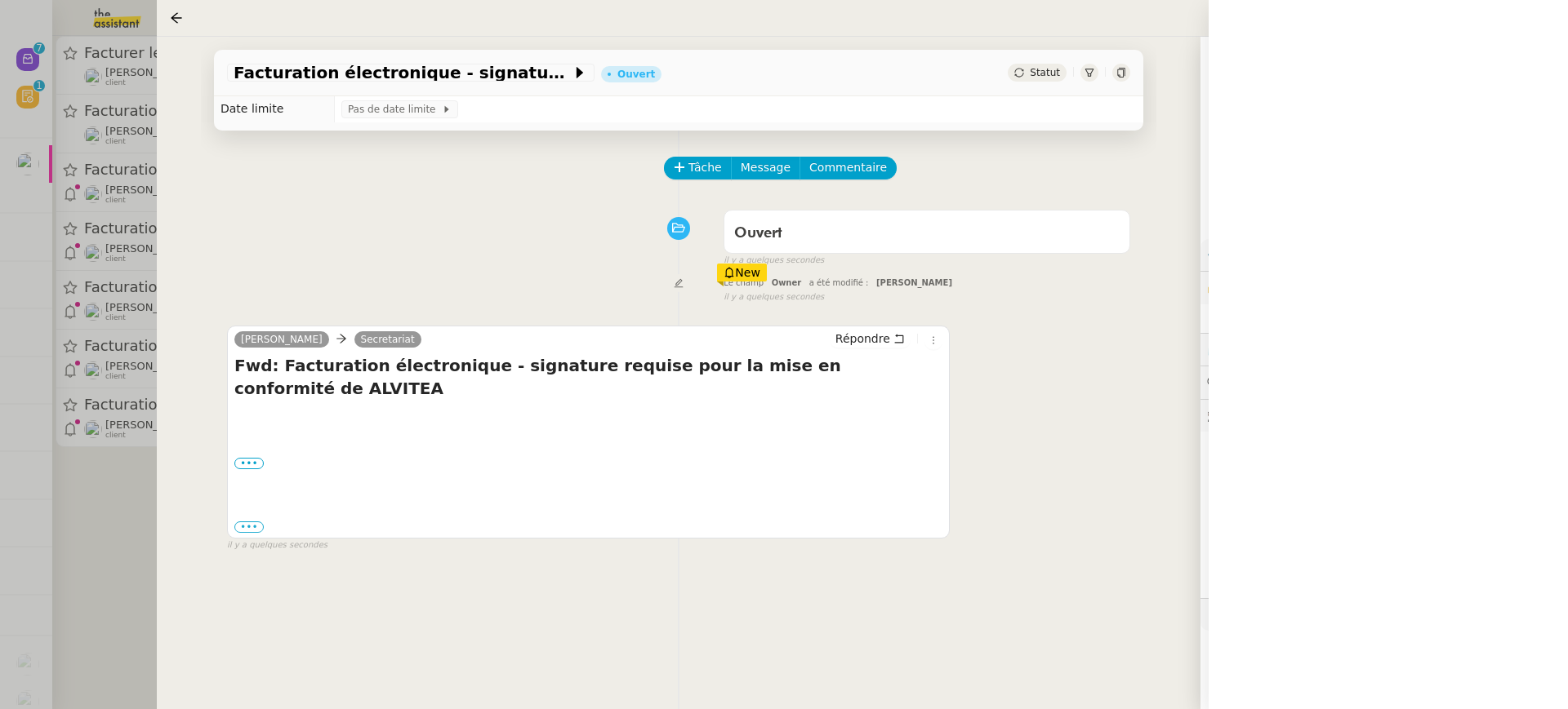
click at [131, 188] on div at bounding box center [784, 354] width 1568 height 709
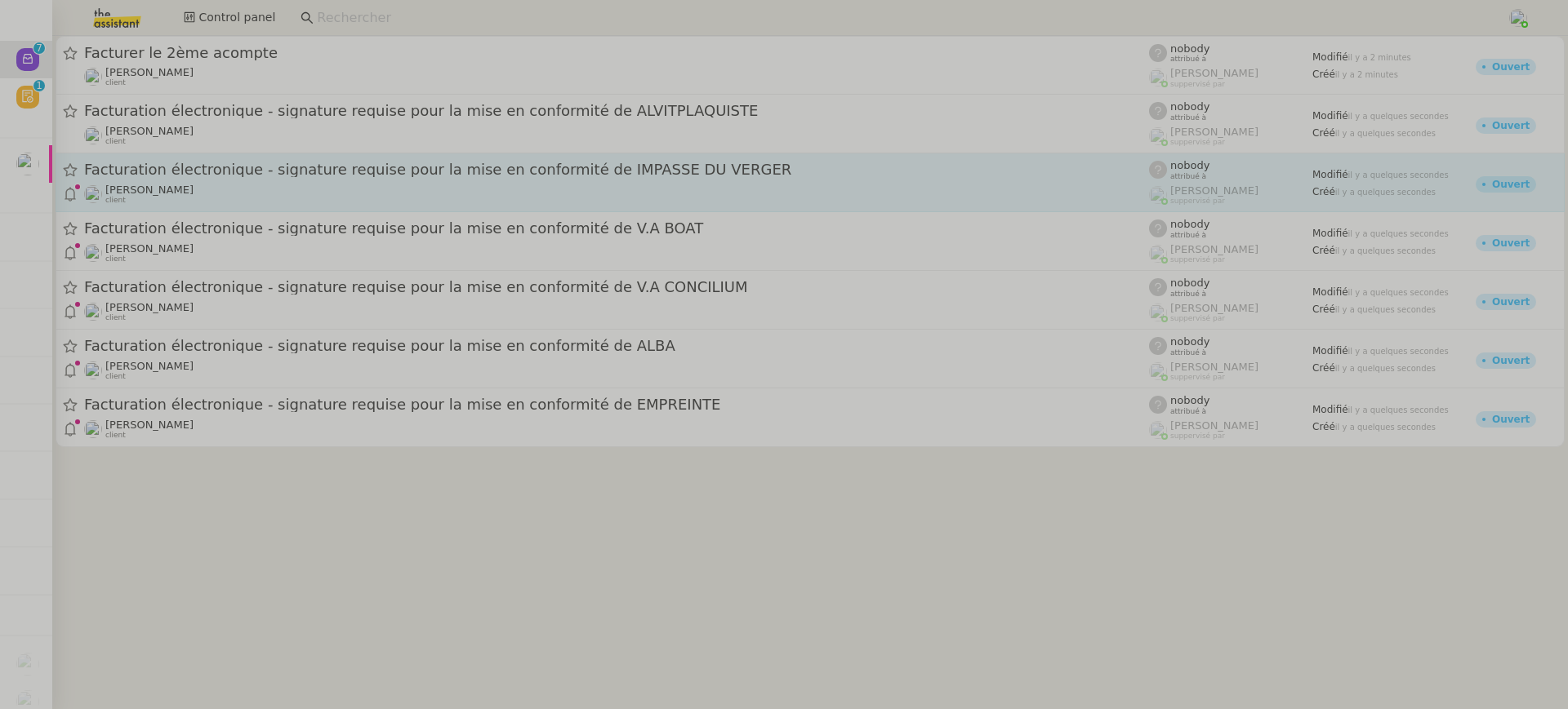
click at [217, 195] on div "[PERSON_NAME] client" at bounding box center [616, 194] width 1065 height 22
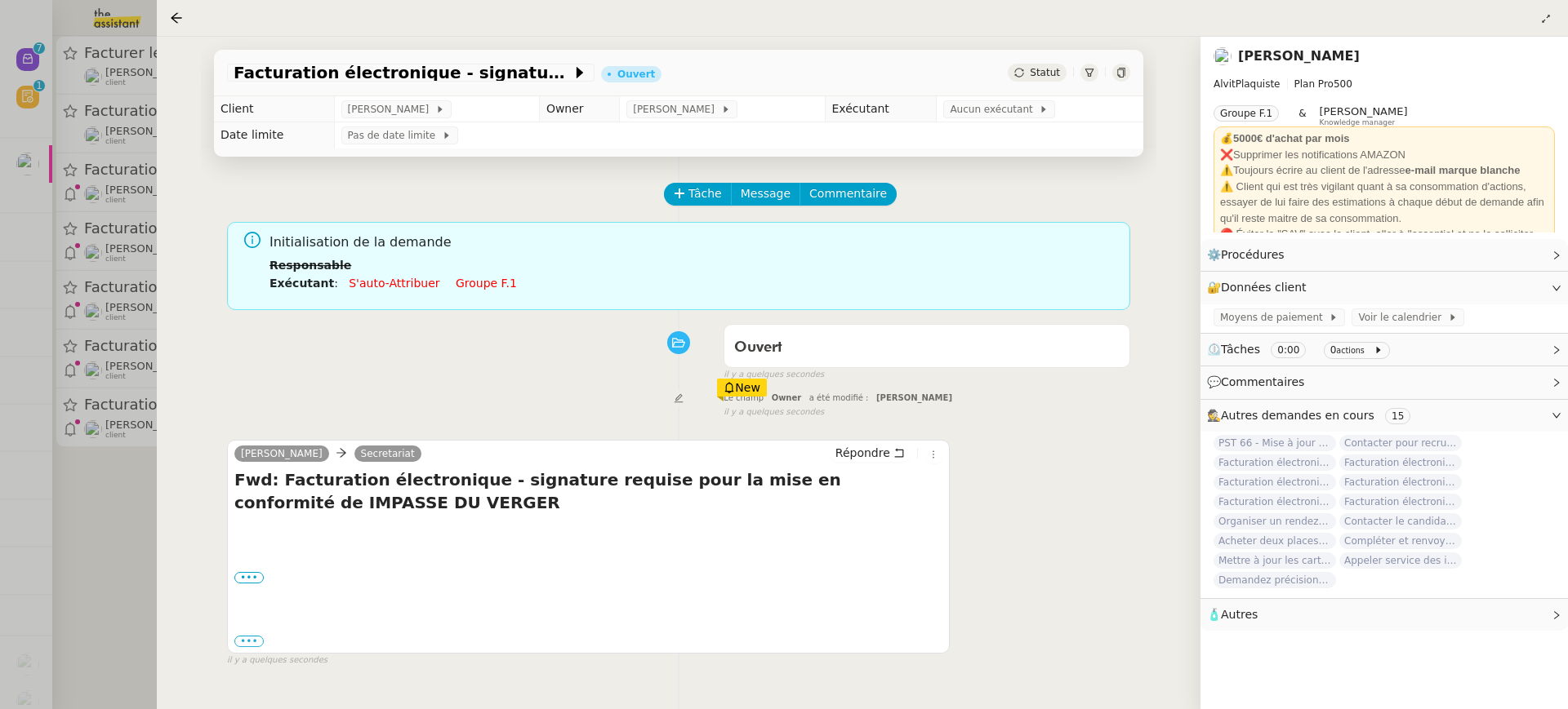
click at [456, 295] on div "Initialisation de la demande Responsable Exécutant : S'auto-attribuer Groupe f.1" at bounding box center [693, 268] width 848 height 73
click at [455, 286] on link "Groupe f.1" at bounding box center [486, 283] width 61 height 13
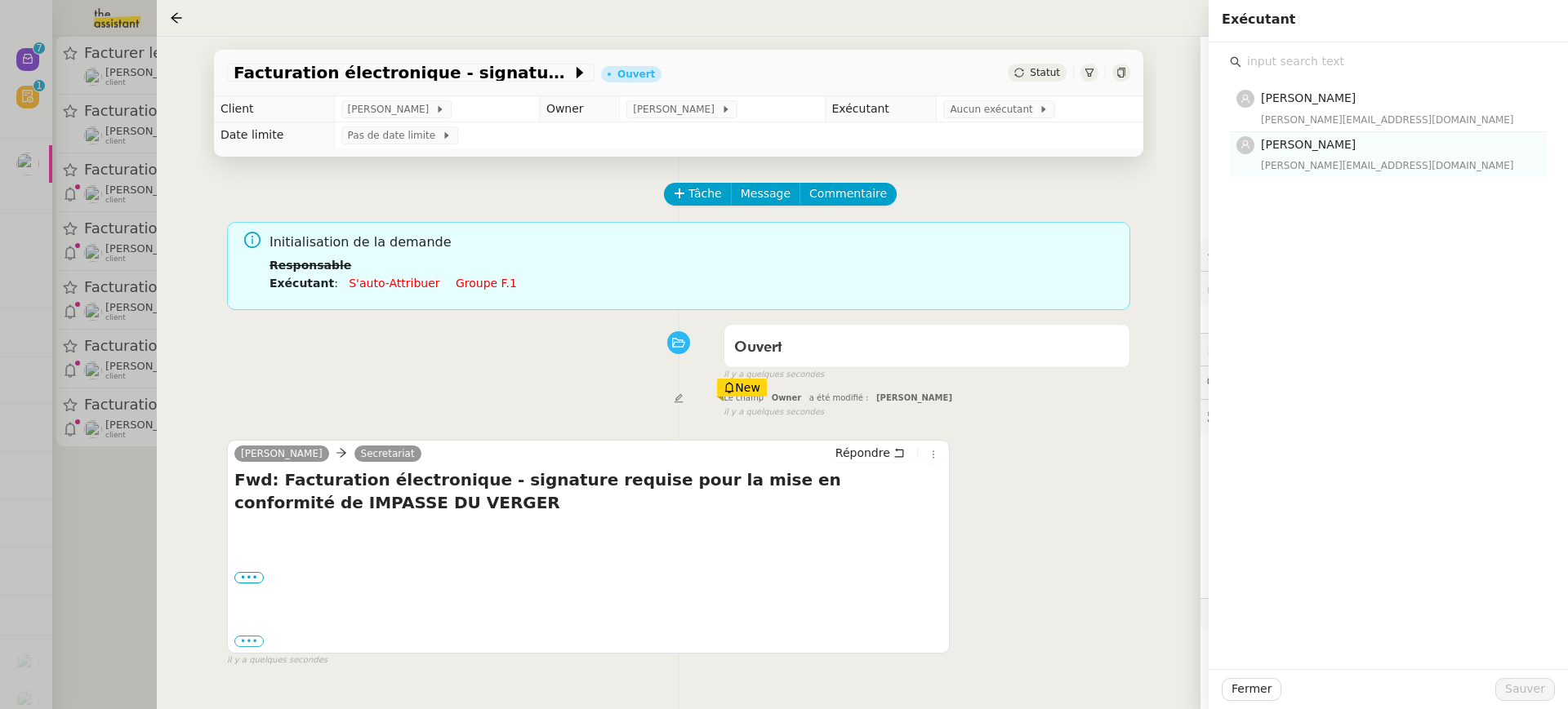
click at [1301, 147] on span "[PERSON_NAME]" at bounding box center [1308, 144] width 95 height 13
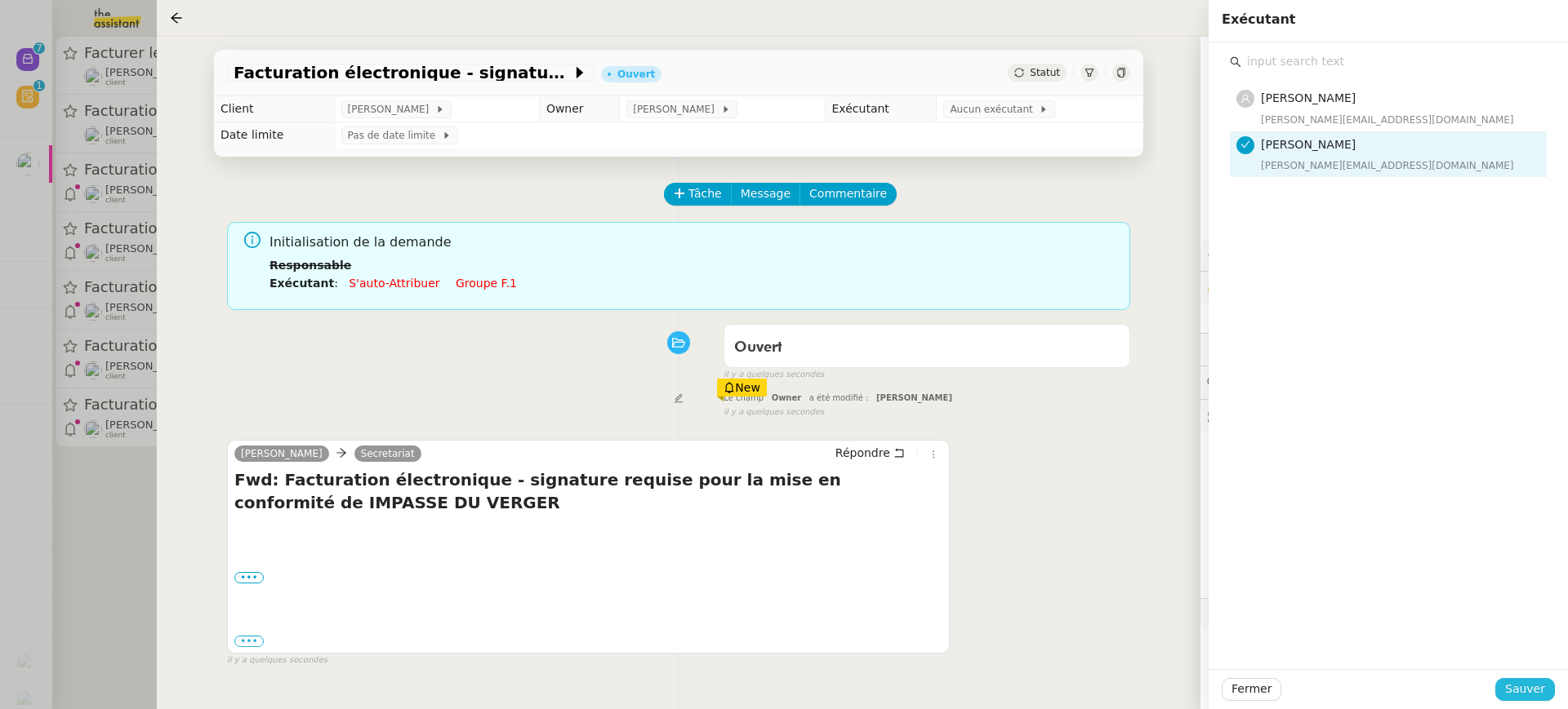
click at [1517, 699] on button "Sauver" at bounding box center [1525, 689] width 59 height 22
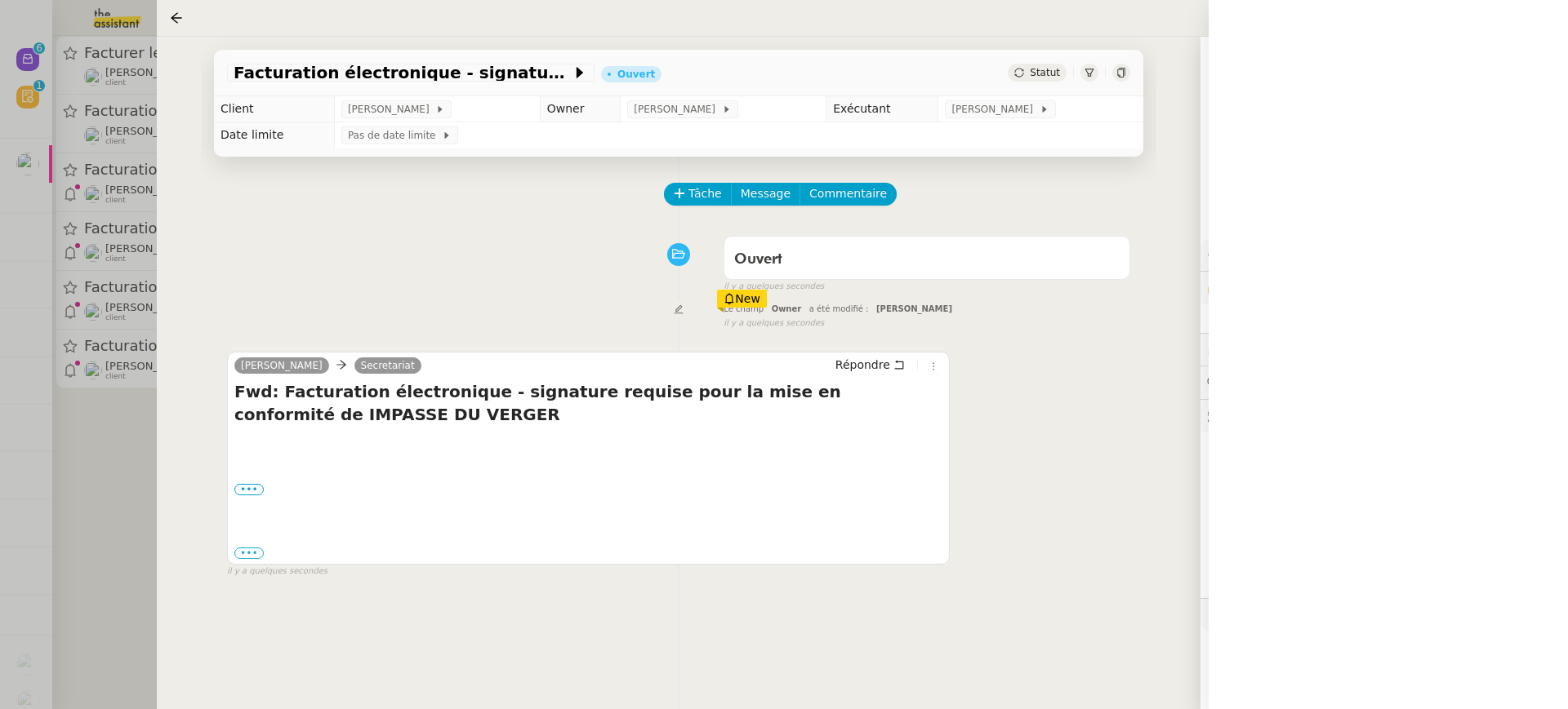
click at [104, 200] on div at bounding box center [784, 354] width 1568 height 709
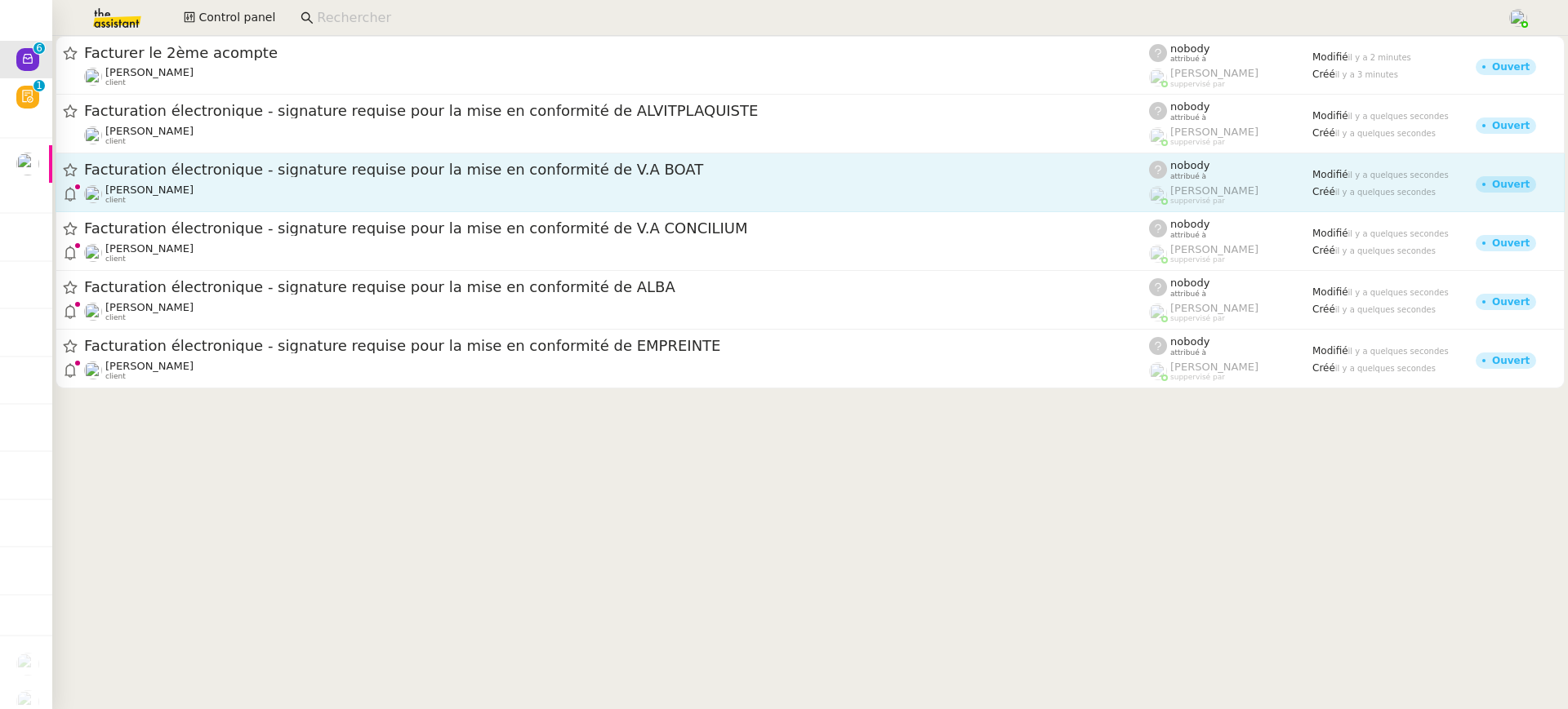
click at [234, 188] on div "[PERSON_NAME] client" at bounding box center [616, 194] width 1065 height 22
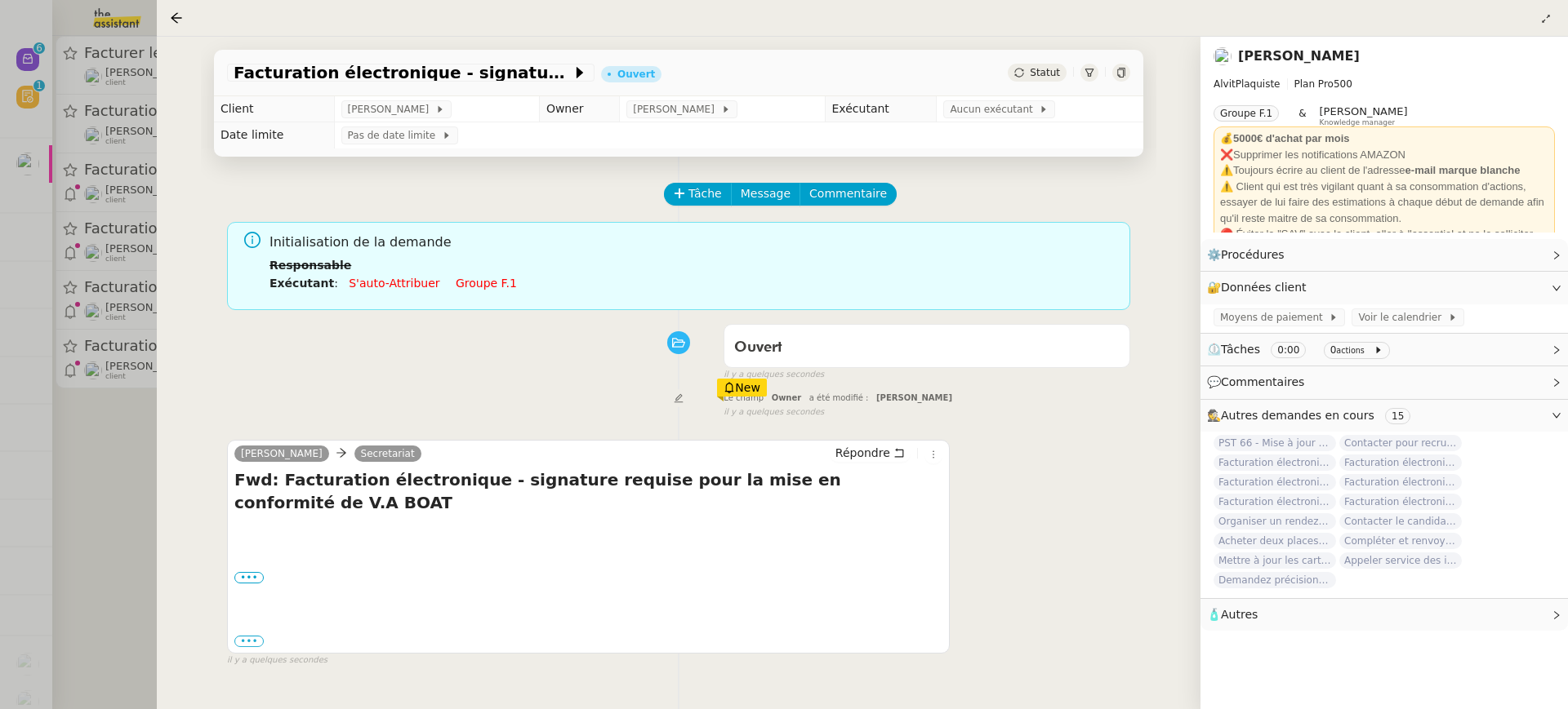
click at [475, 284] on link "Groupe f.1" at bounding box center [486, 283] width 61 height 13
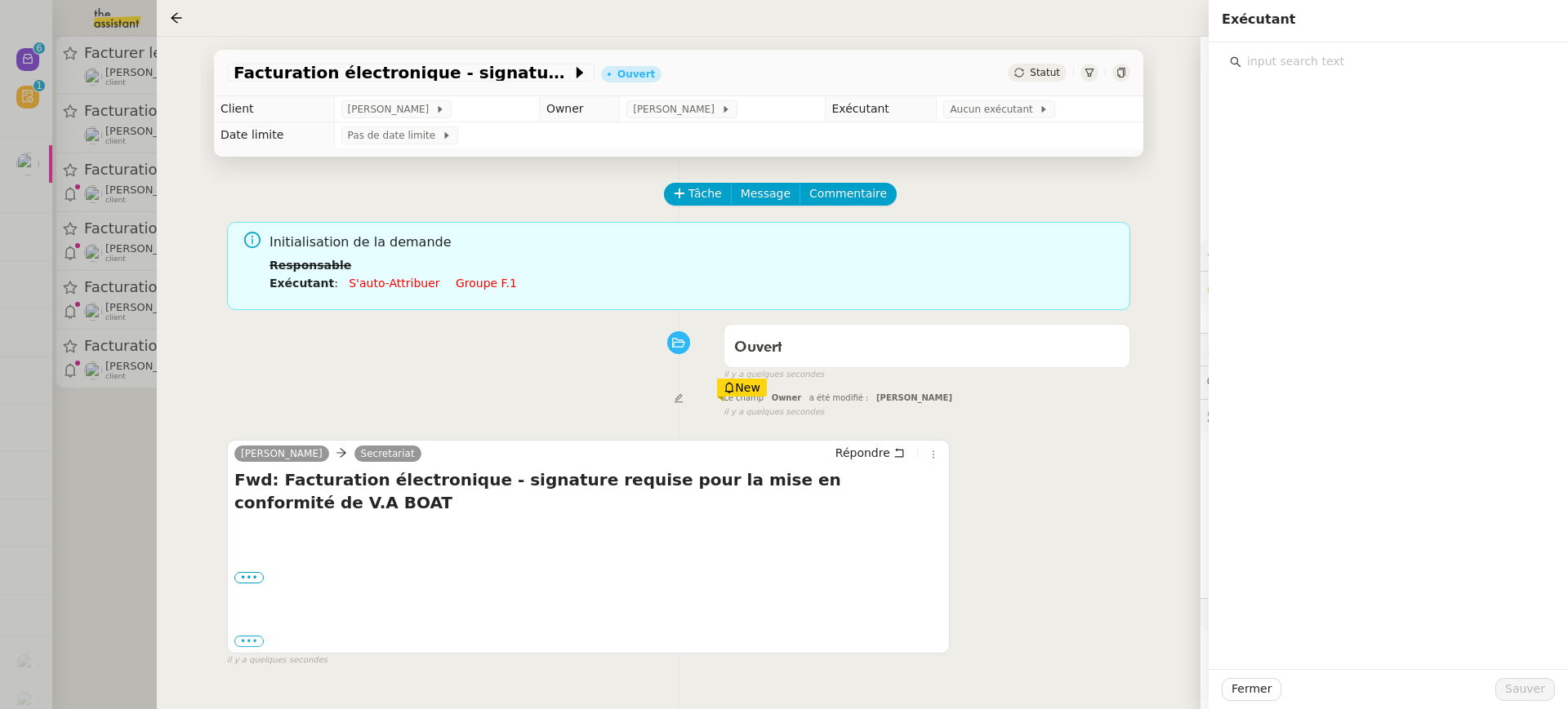
click at [1320, 131] on div at bounding box center [1388, 355] width 359 height 627
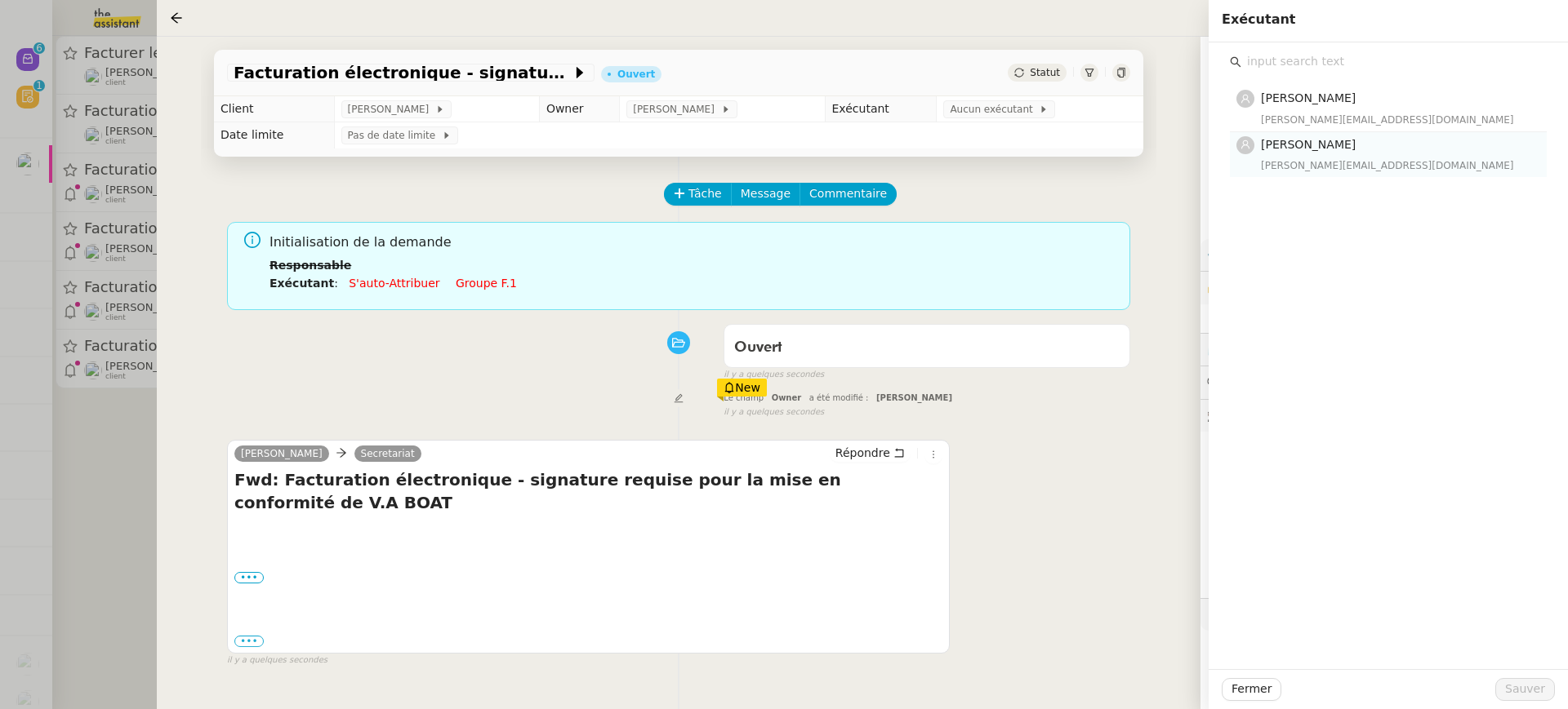
click at [1320, 157] on div "[PERSON_NAME][EMAIL_ADDRESS][DOMAIN_NAME]" at bounding box center [1399, 166] width 276 height 16
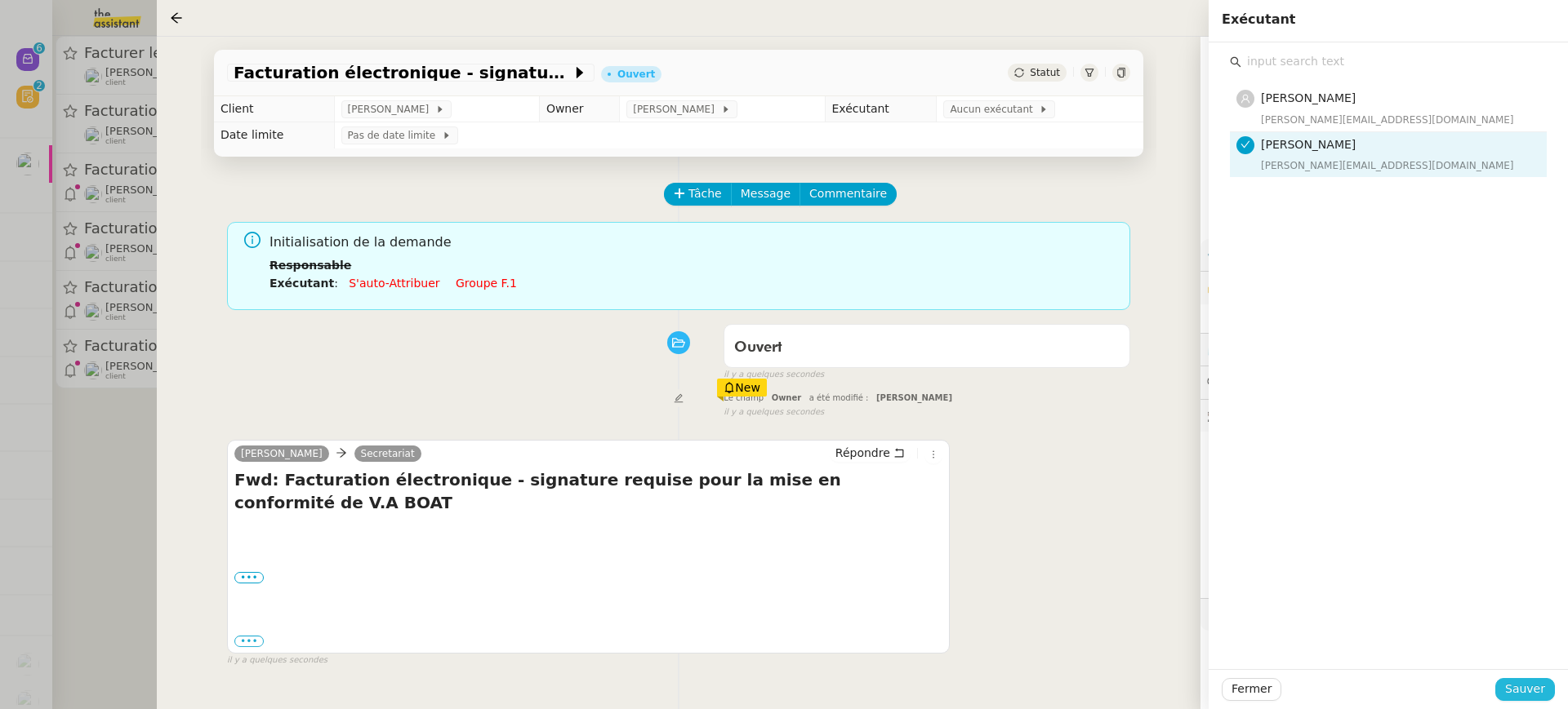
click at [1527, 693] on span "Sauver" at bounding box center [1525, 689] width 40 height 19
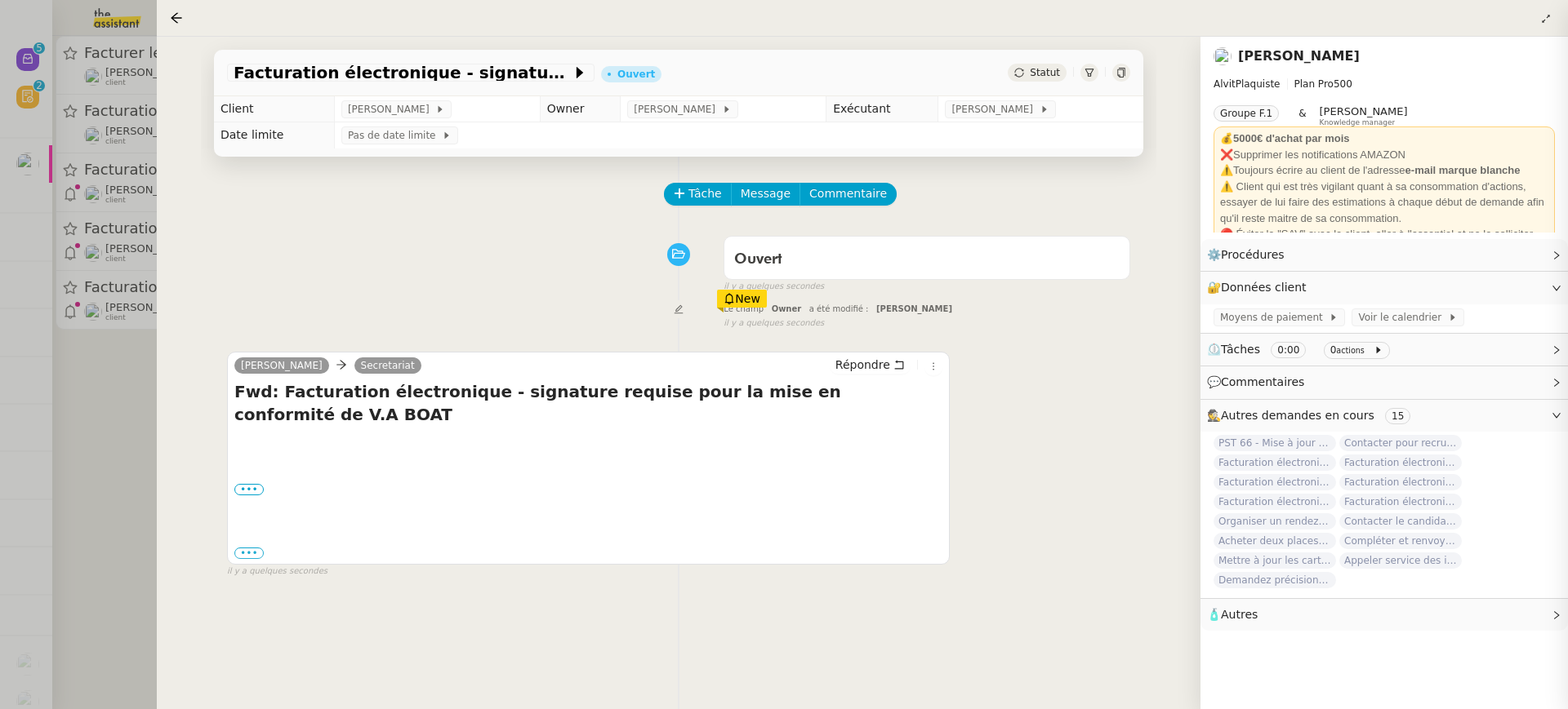
click at [112, 218] on div at bounding box center [784, 354] width 1568 height 709
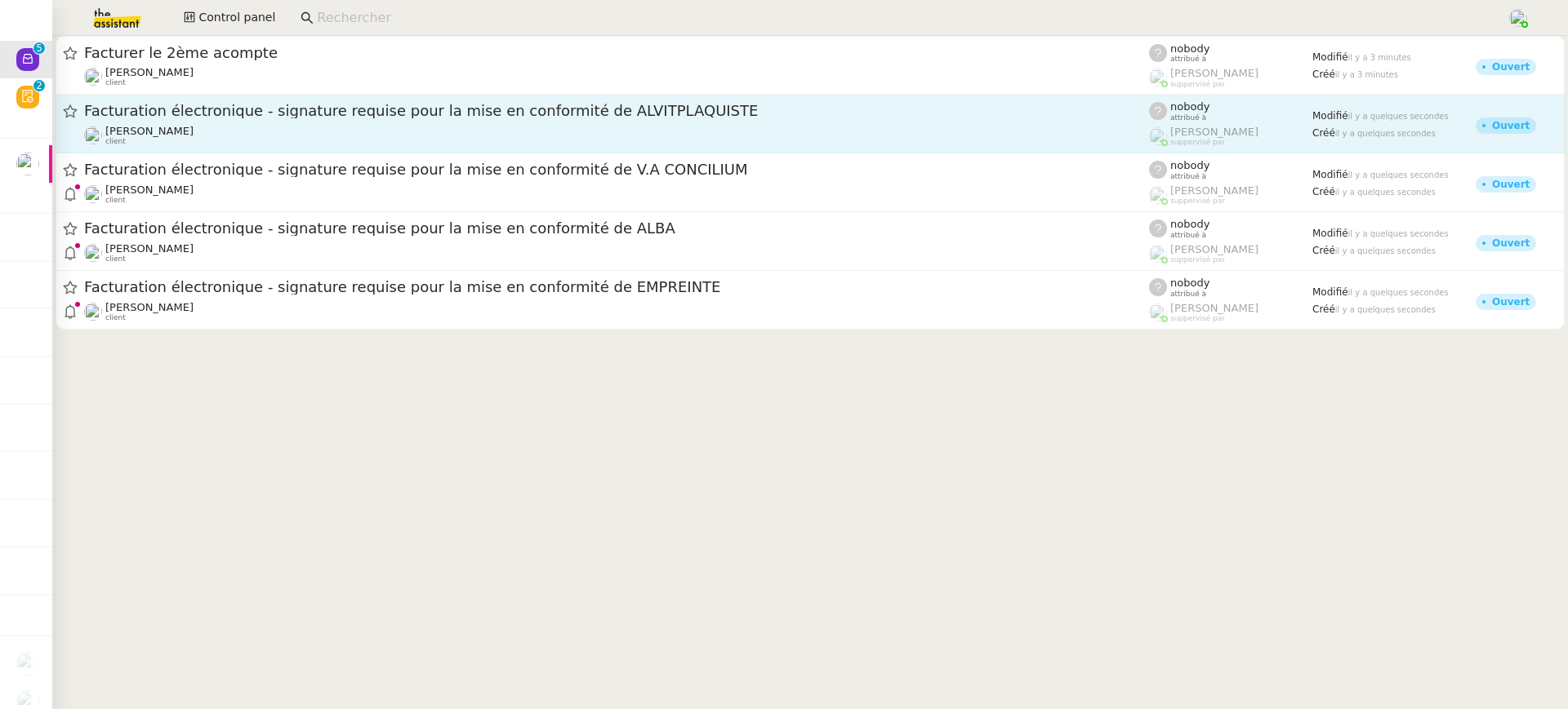
click at [198, 130] on div "[PERSON_NAME] client" at bounding box center [616, 136] width 1065 height 22
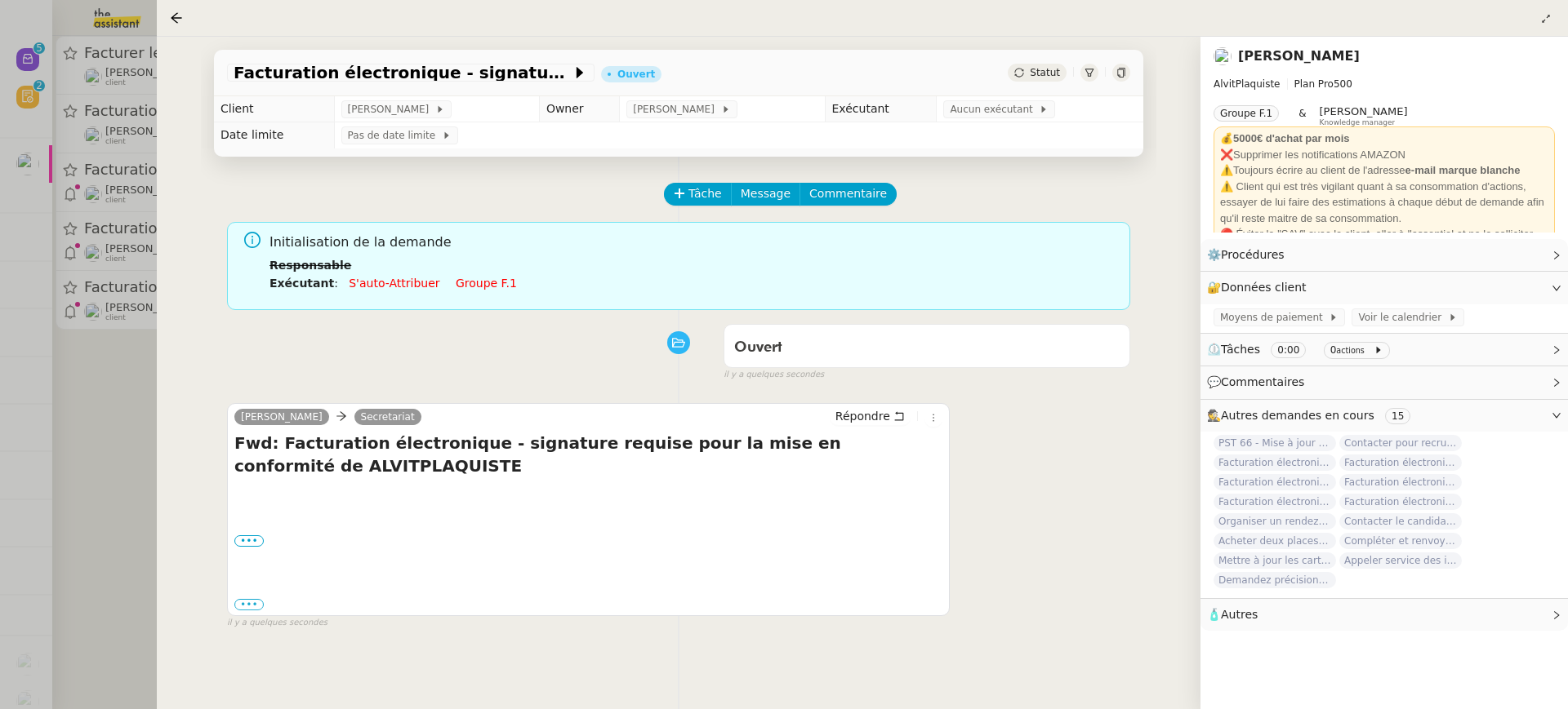
click at [471, 286] on link "Groupe f.1" at bounding box center [486, 283] width 61 height 13
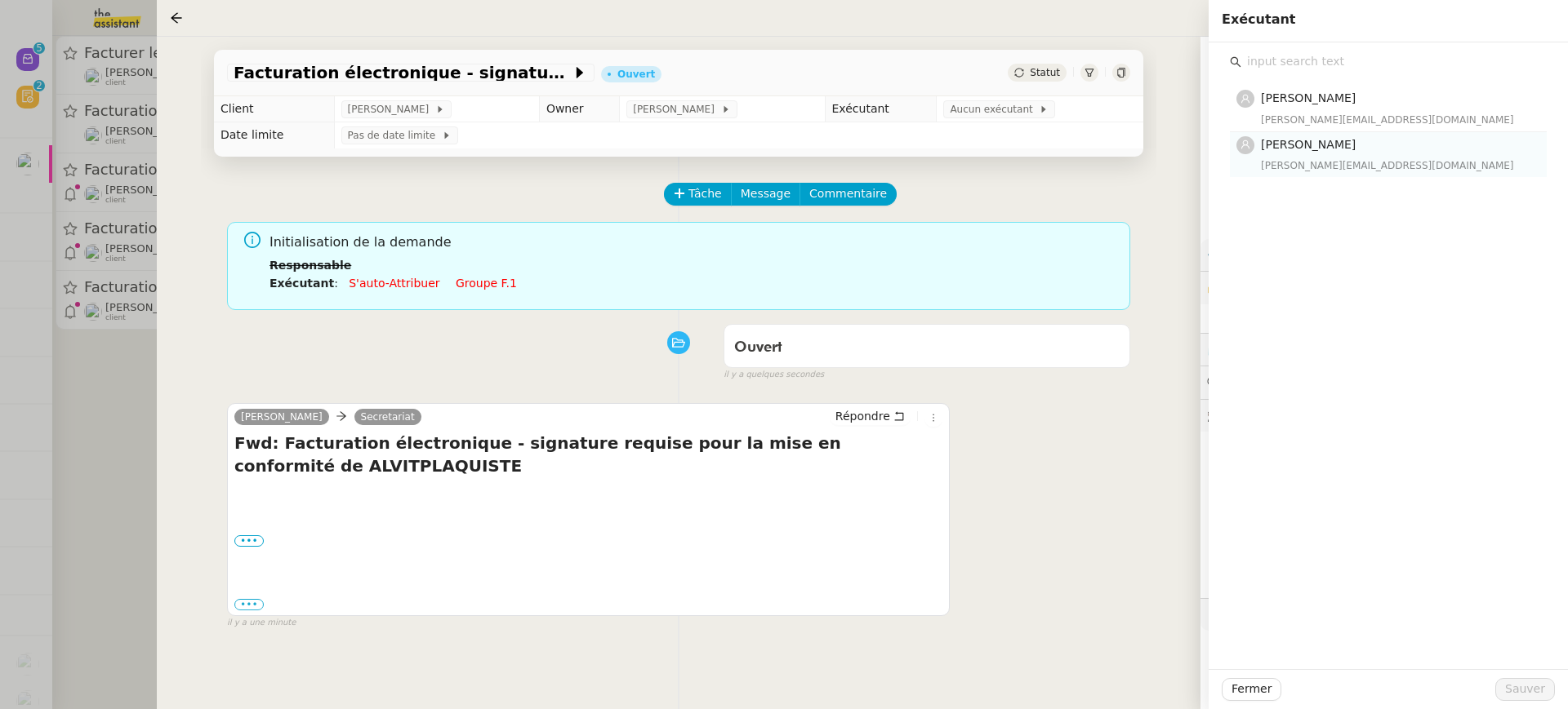
click at [1314, 172] on div "[PERSON_NAME][EMAIL_ADDRESS][DOMAIN_NAME]" at bounding box center [1399, 166] width 276 height 16
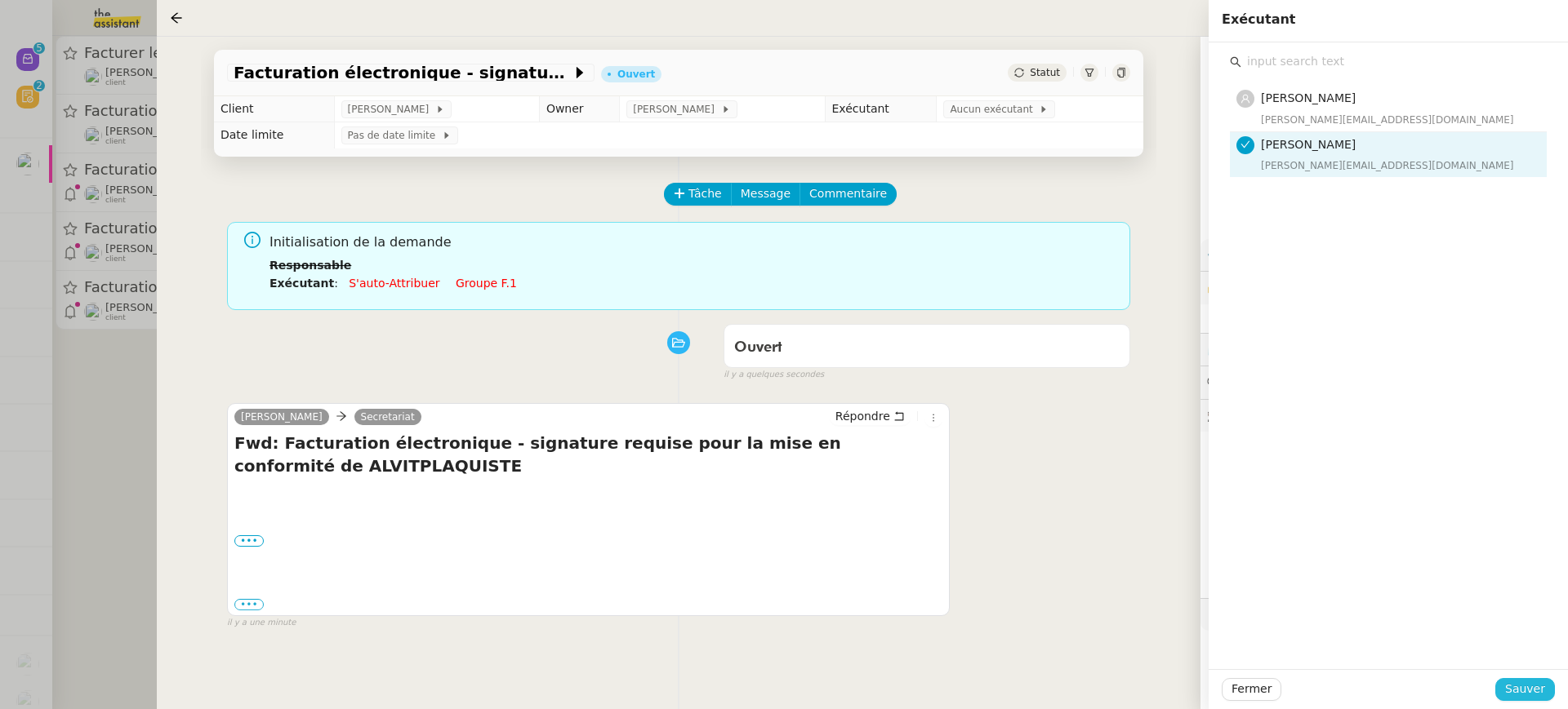
click at [1529, 699] on span "Sauver" at bounding box center [1525, 689] width 40 height 19
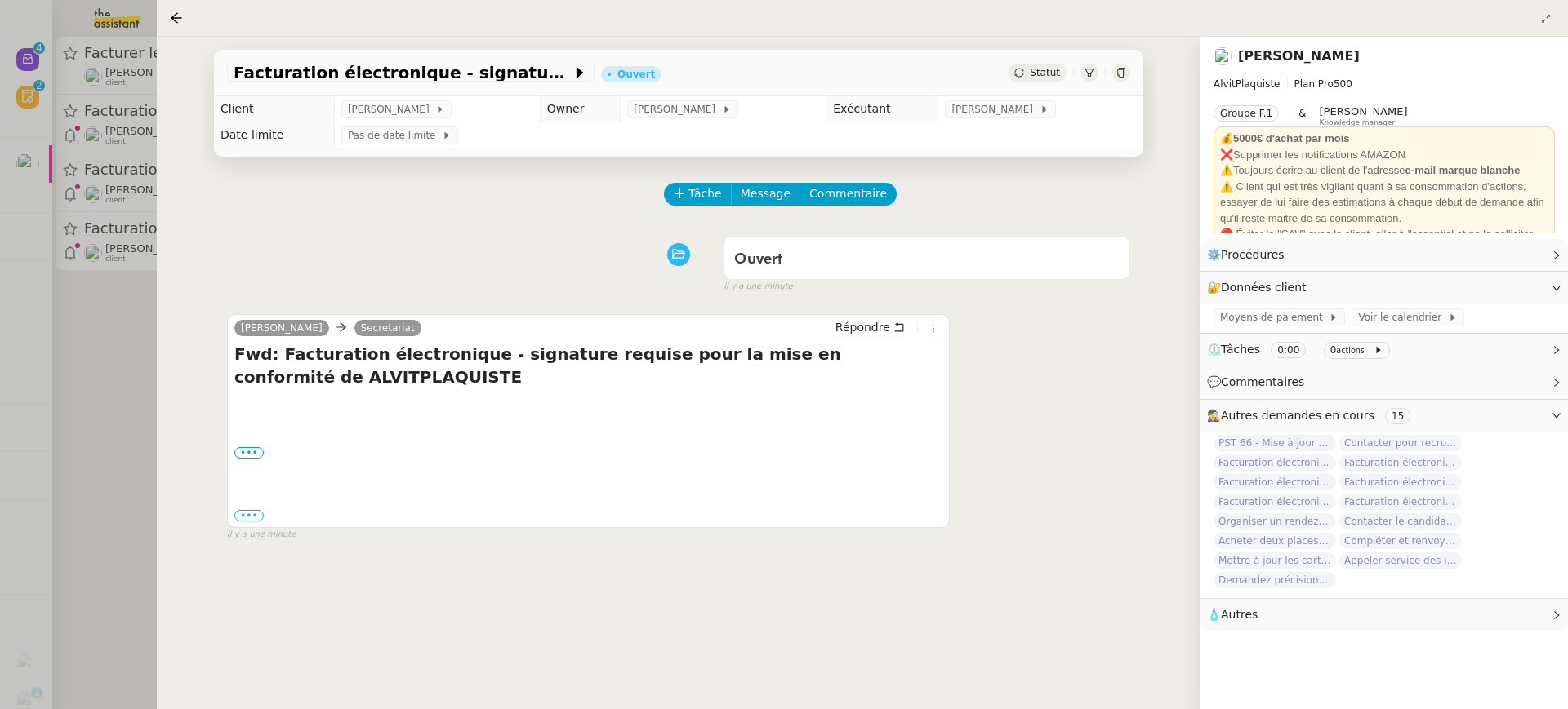
click at [32, 208] on div at bounding box center [784, 354] width 1568 height 709
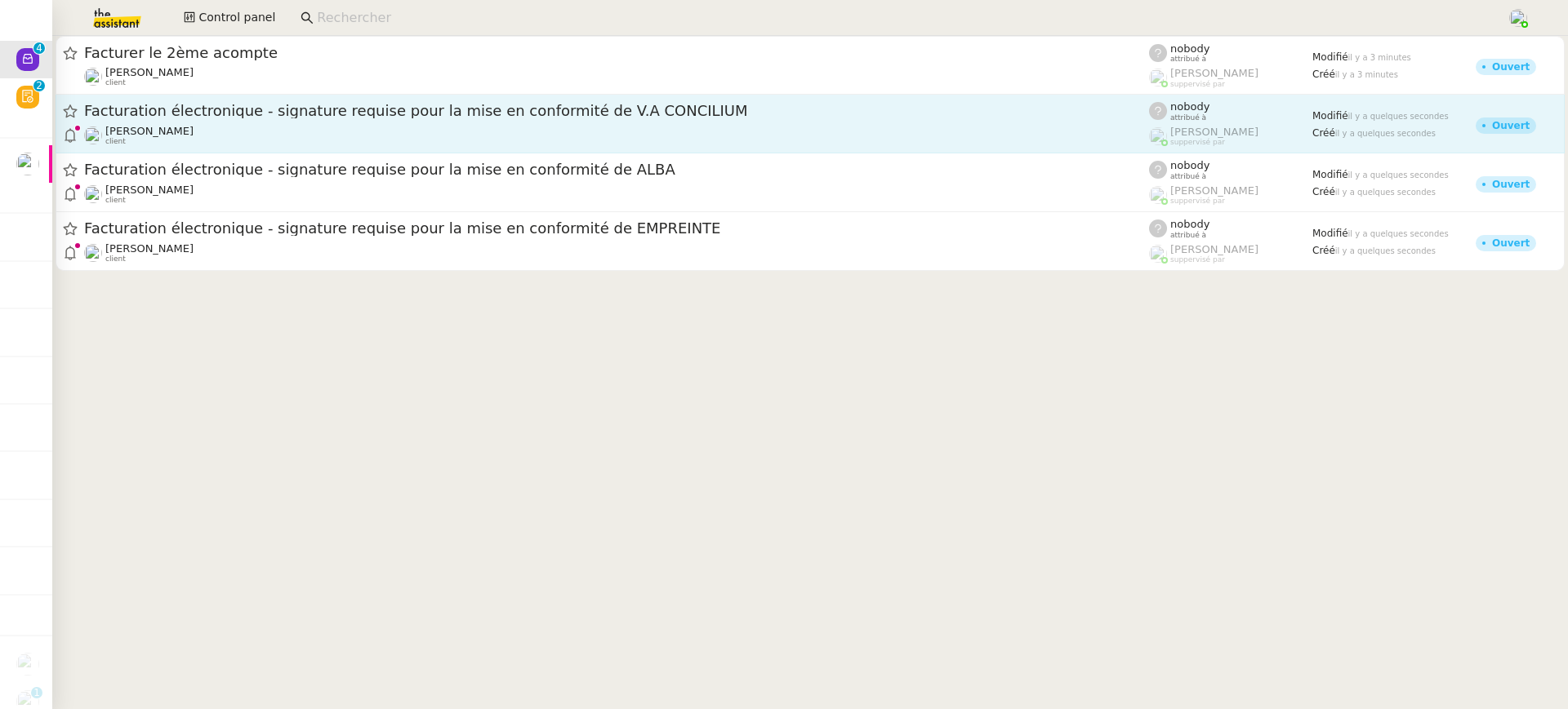
click at [239, 126] on div "[PERSON_NAME] client" at bounding box center [616, 136] width 1065 height 22
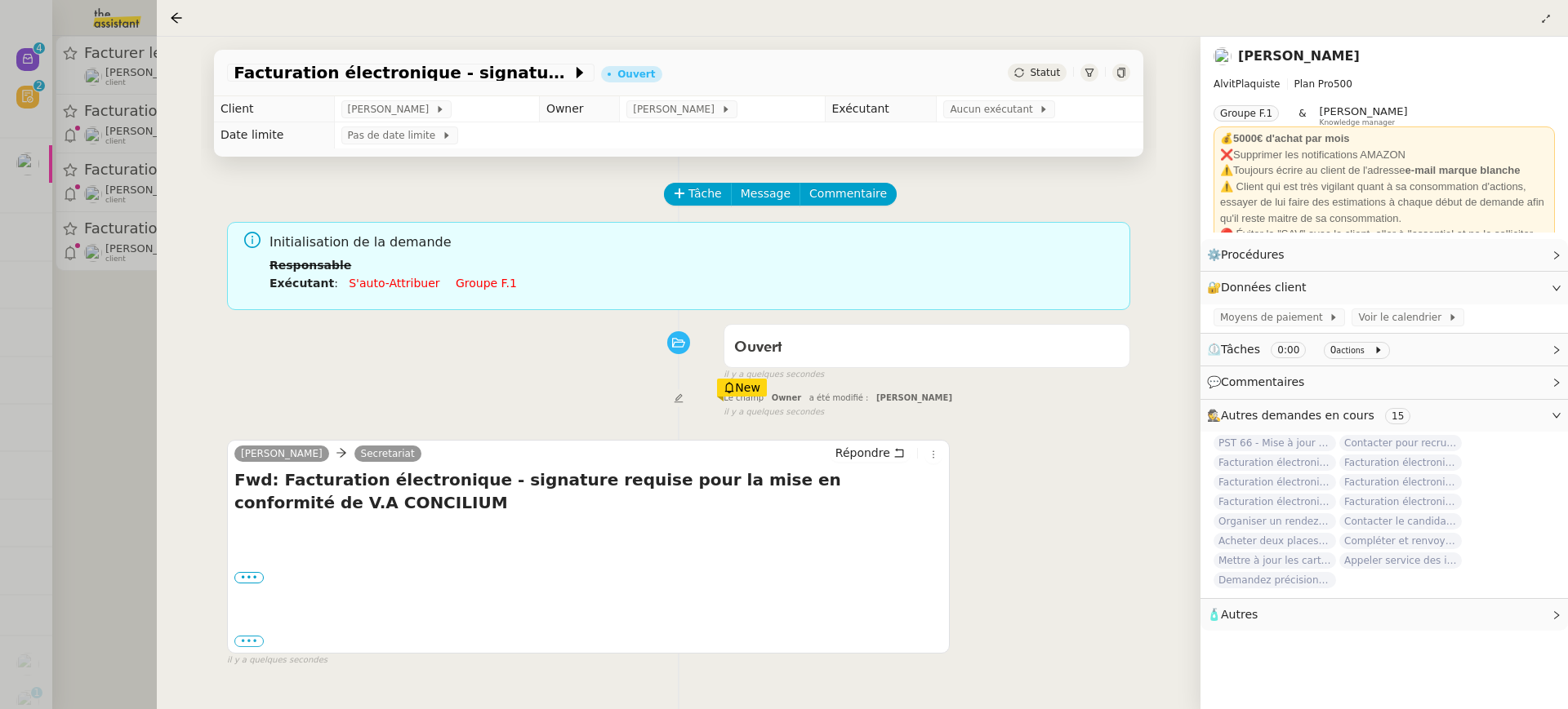
click at [476, 283] on link "Groupe f.1" at bounding box center [486, 283] width 61 height 13
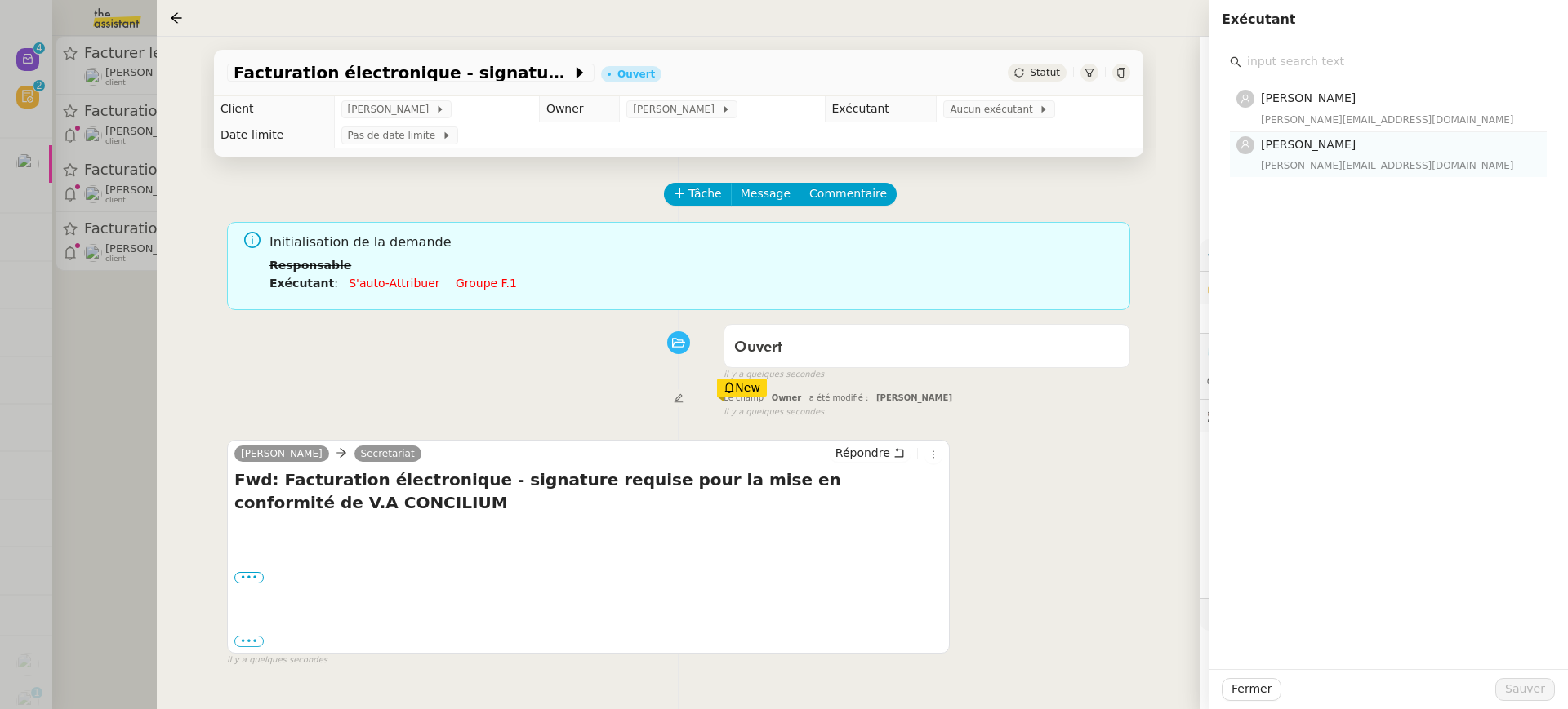
click at [1387, 164] on div "[PERSON_NAME][EMAIL_ADDRESS][DOMAIN_NAME]" at bounding box center [1399, 166] width 276 height 16
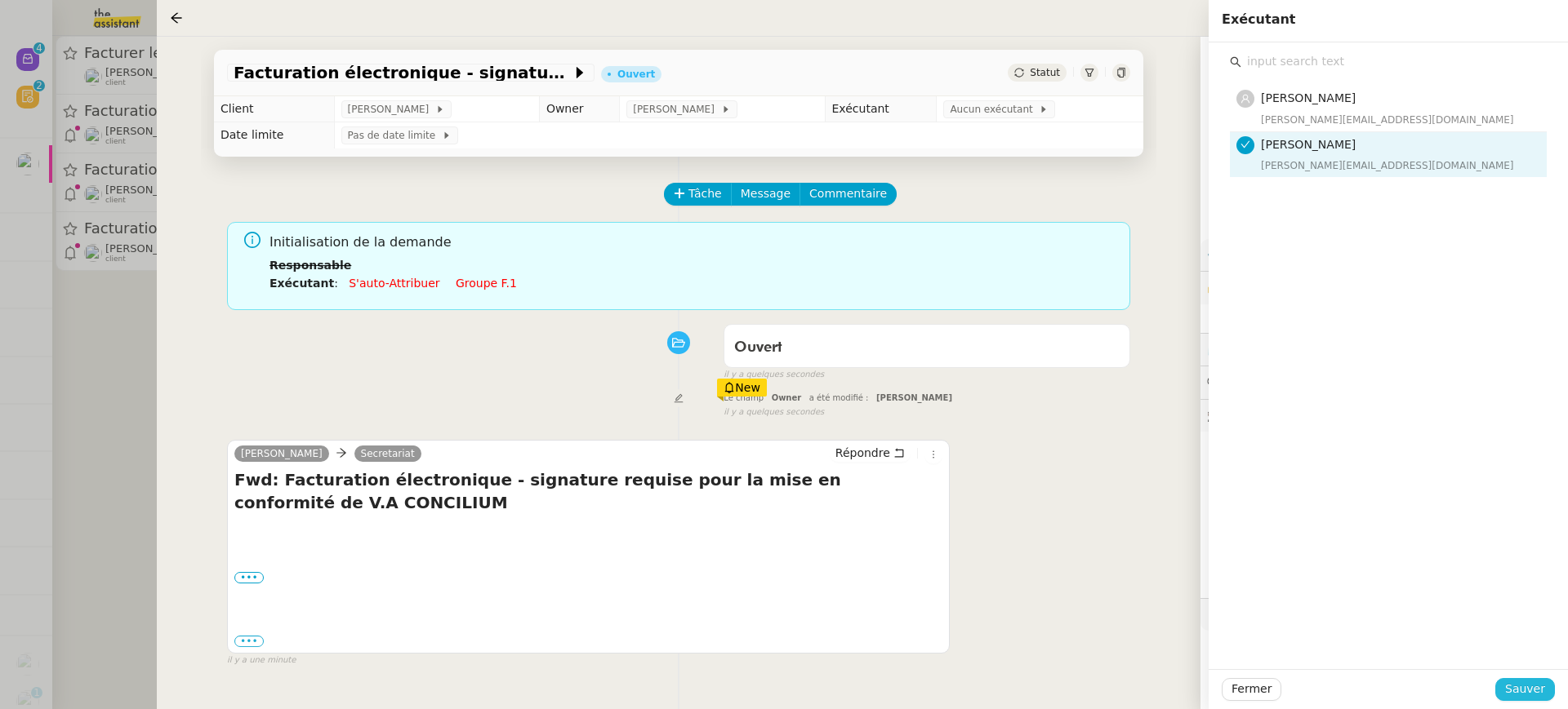
click at [1543, 682] on span "Sauver" at bounding box center [1525, 689] width 40 height 19
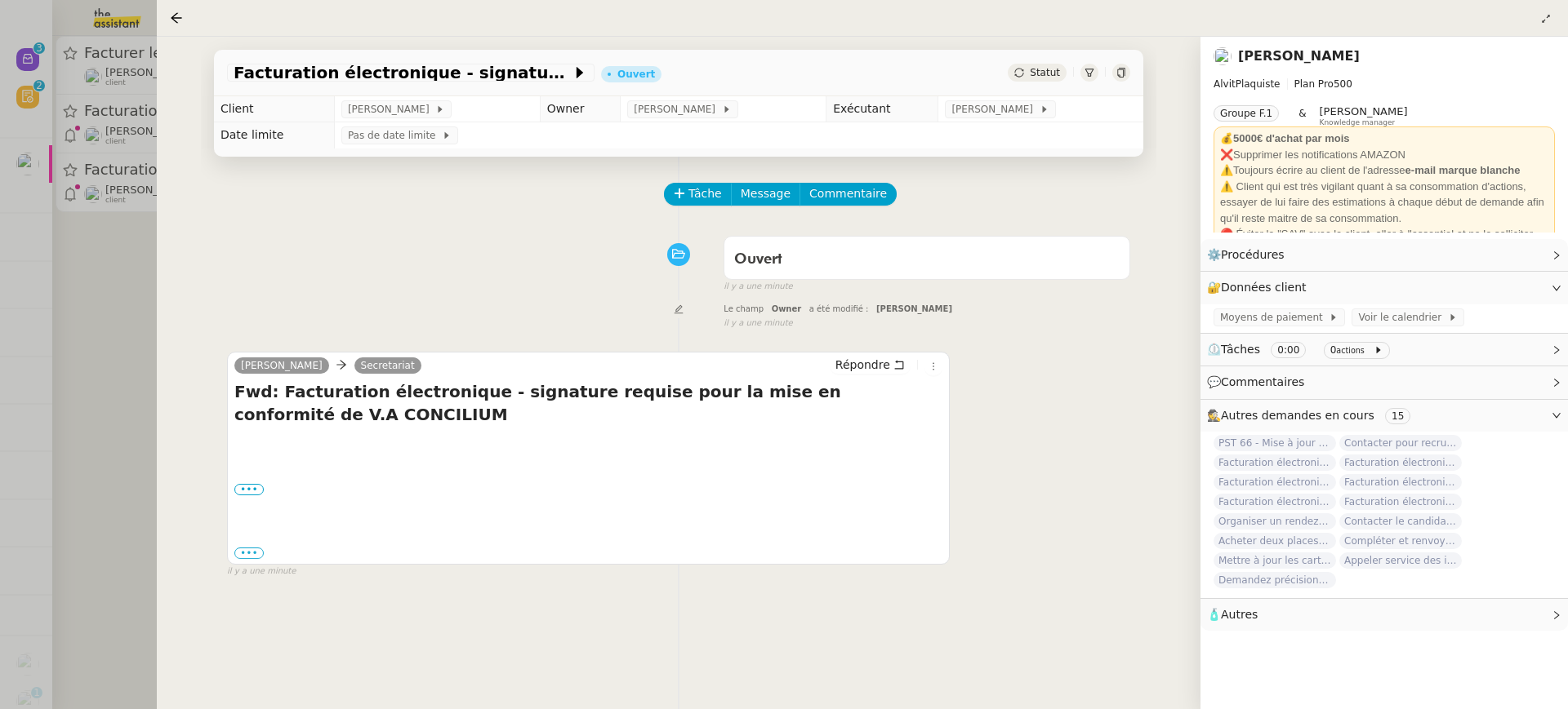
click at [60, 57] on div at bounding box center [784, 354] width 1568 height 709
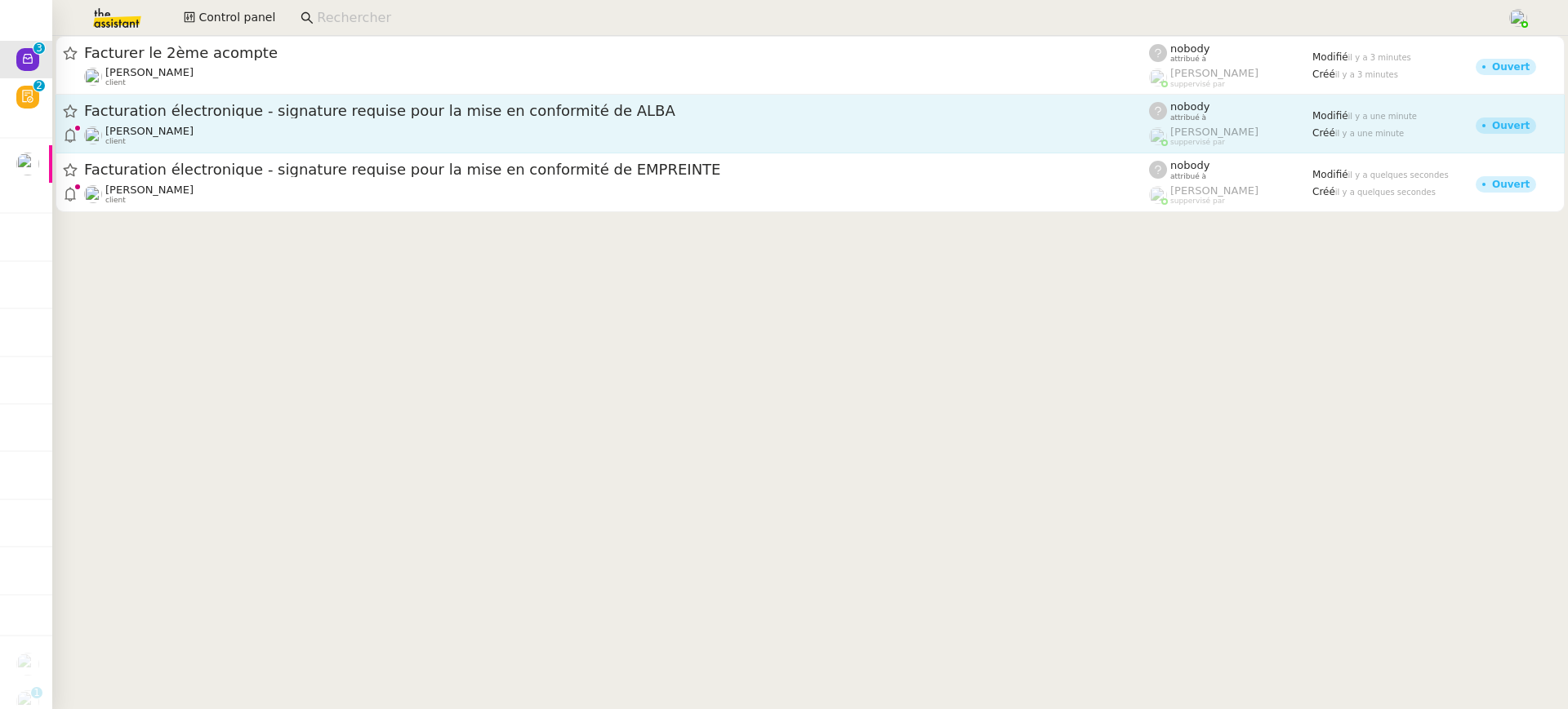
click at [237, 118] on span "Facturation électronique - signature requise pour la mise en conformité de ALBA" at bounding box center [616, 111] width 1065 height 14
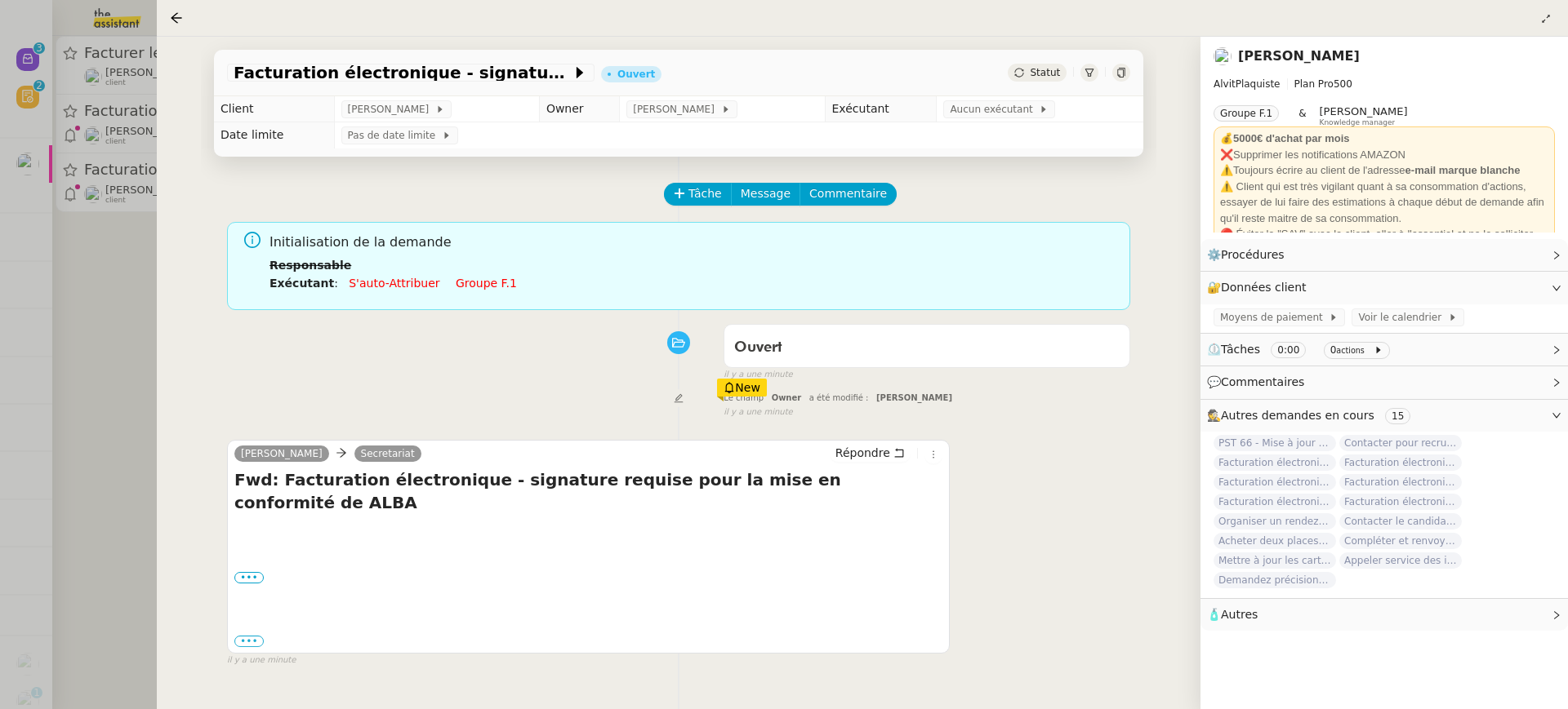
click at [470, 298] on div "Initialisation de la demande Responsable Exécutant : S'auto-attribuer Groupe f.1" at bounding box center [693, 268] width 848 height 73
click at [470, 286] on link "Groupe f.1" at bounding box center [486, 283] width 61 height 13
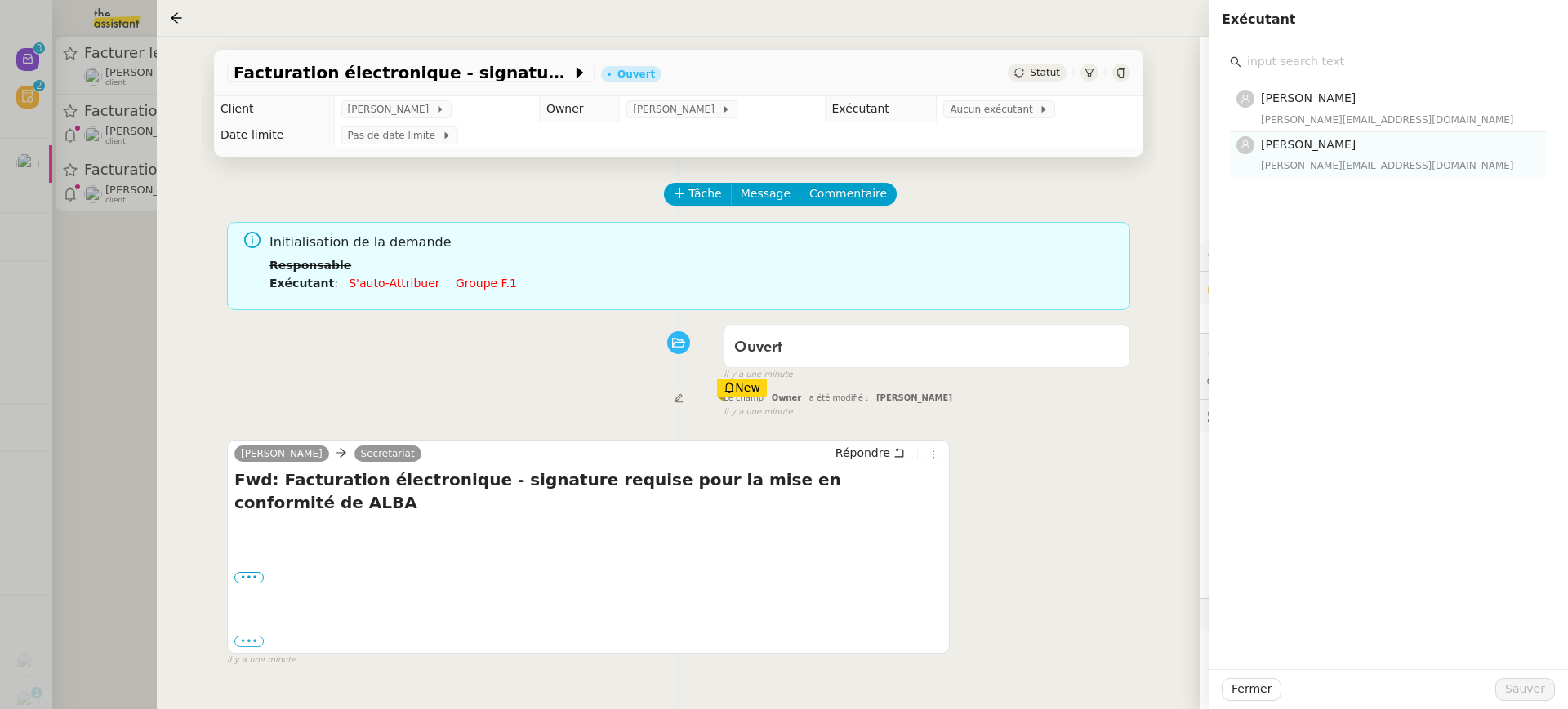
click at [1316, 175] on nz-list-item "[PERSON_NAME] [PERSON_NAME][EMAIL_ADDRESS][DOMAIN_NAME]" at bounding box center [1388, 155] width 317 height 45
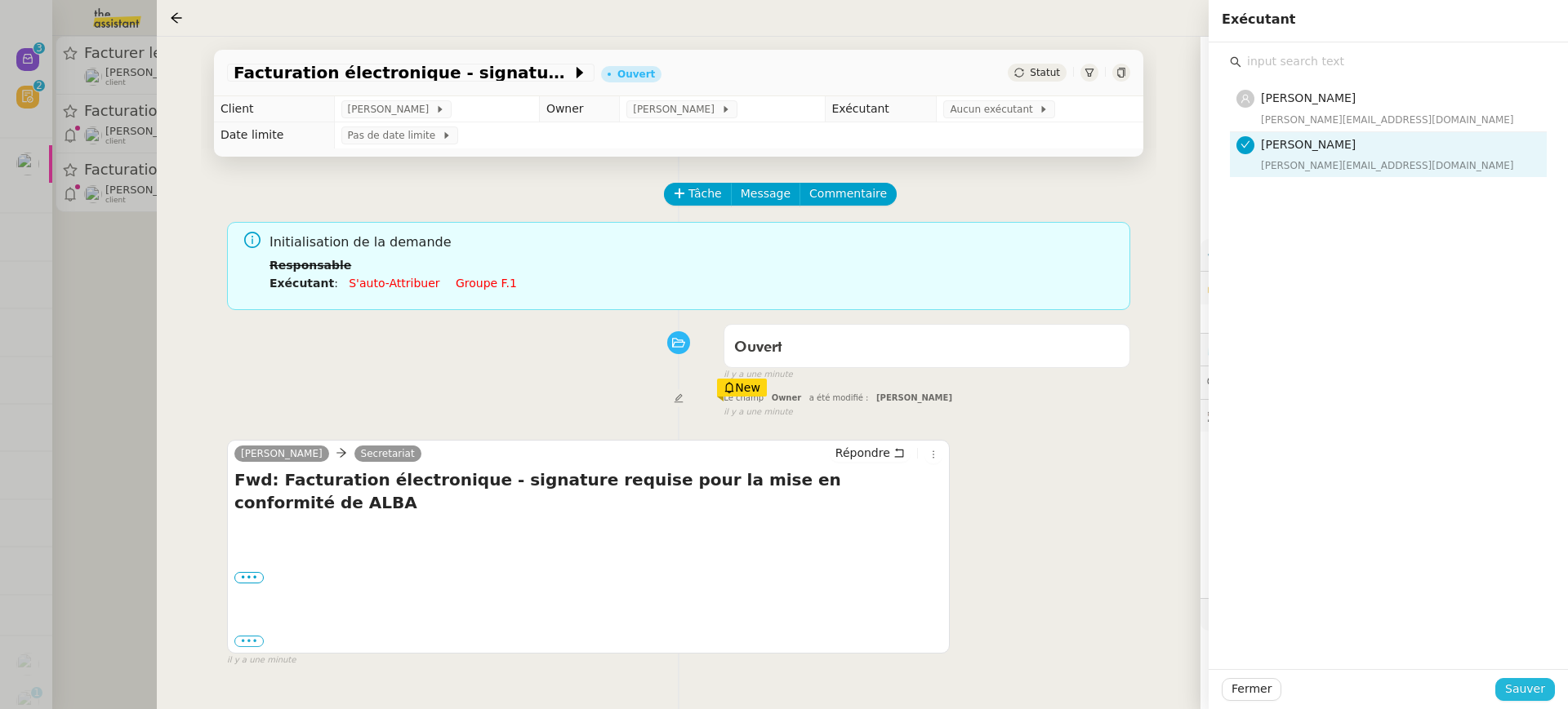
click at [1539, 690] on span "Sauver" at bounding box center [1525, 689] width 40 height 19
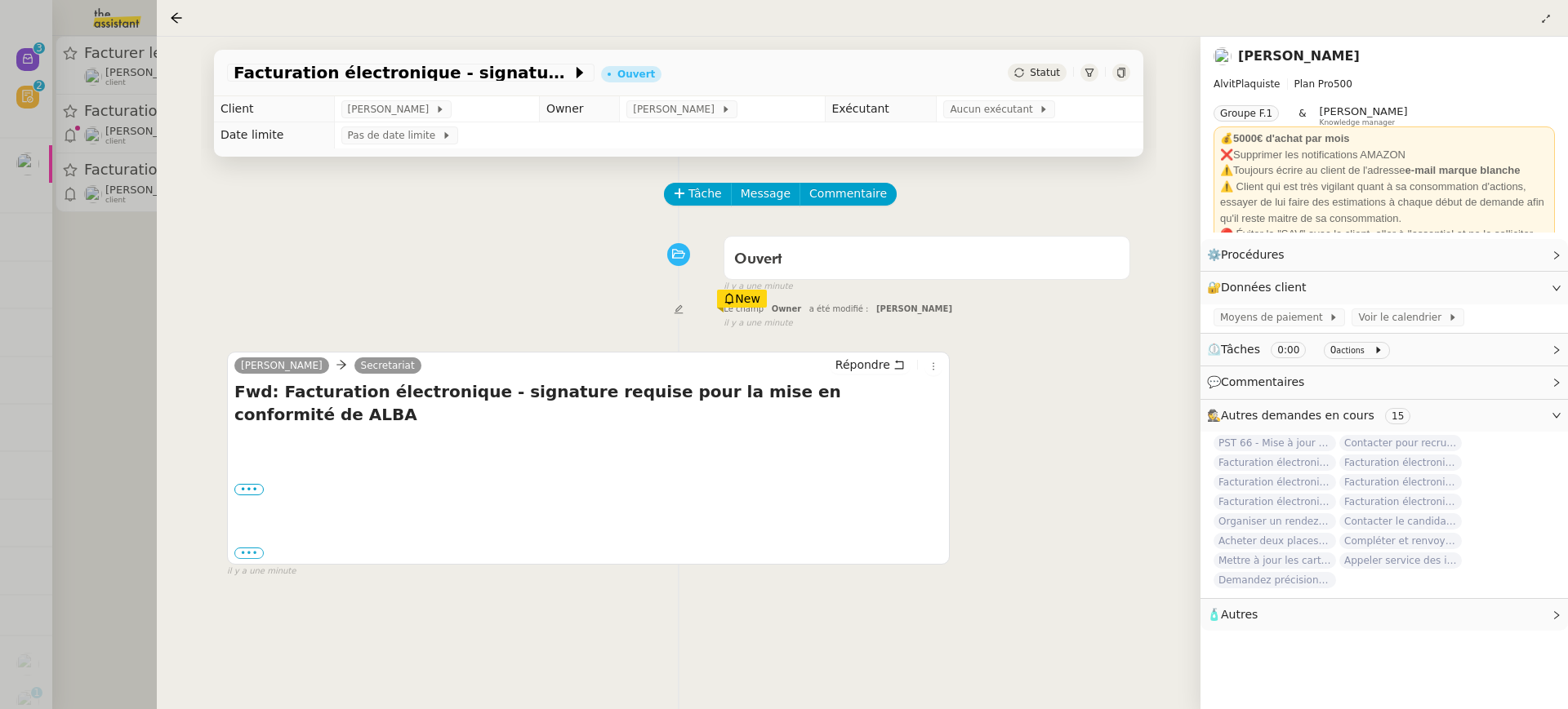
click at [49, 166] on div at bounding box center [784, 354] width 1568 height 709
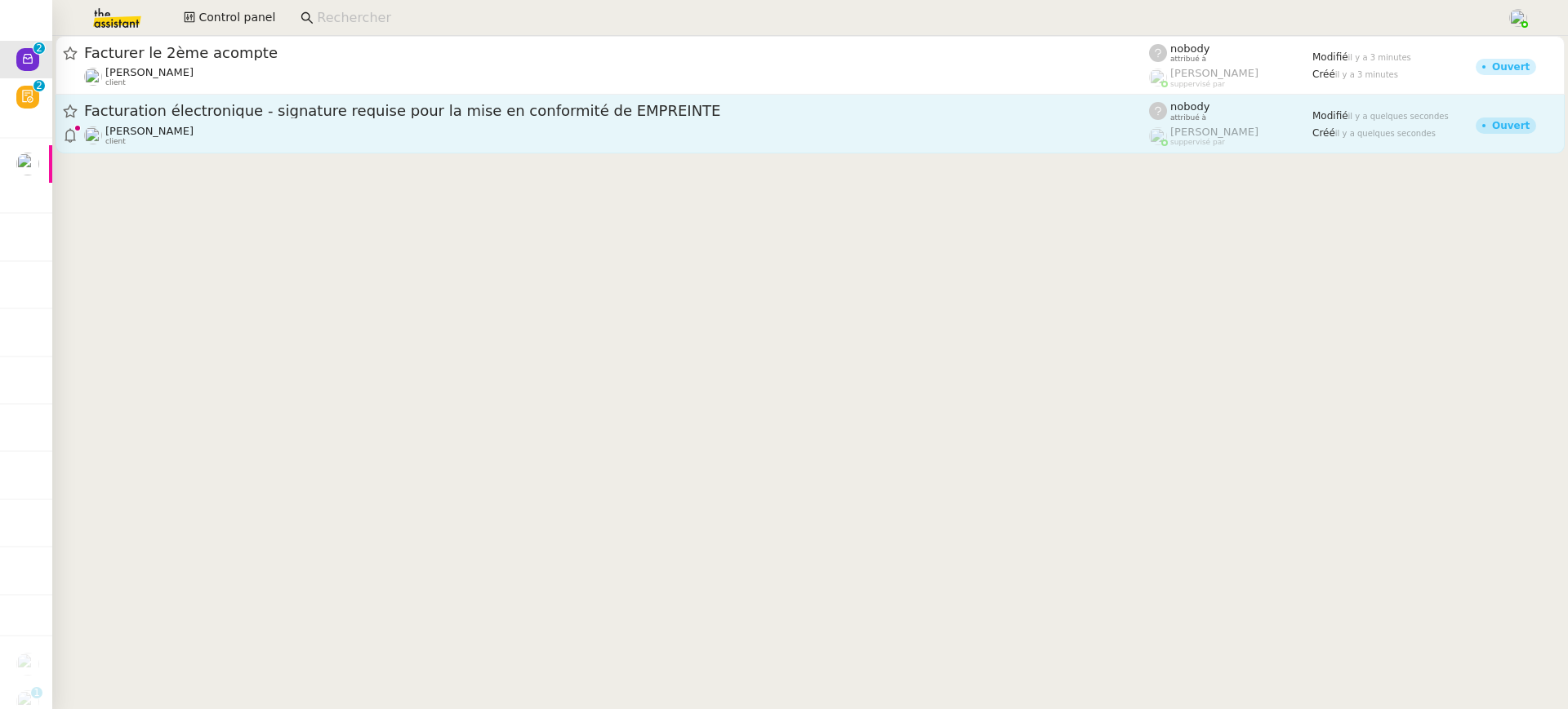
click at [233, 110] on span "Facturation électronique - signature requise pour la mise en conformité de EMPR…" at bounding box center [616, 111] width 1065 height 14
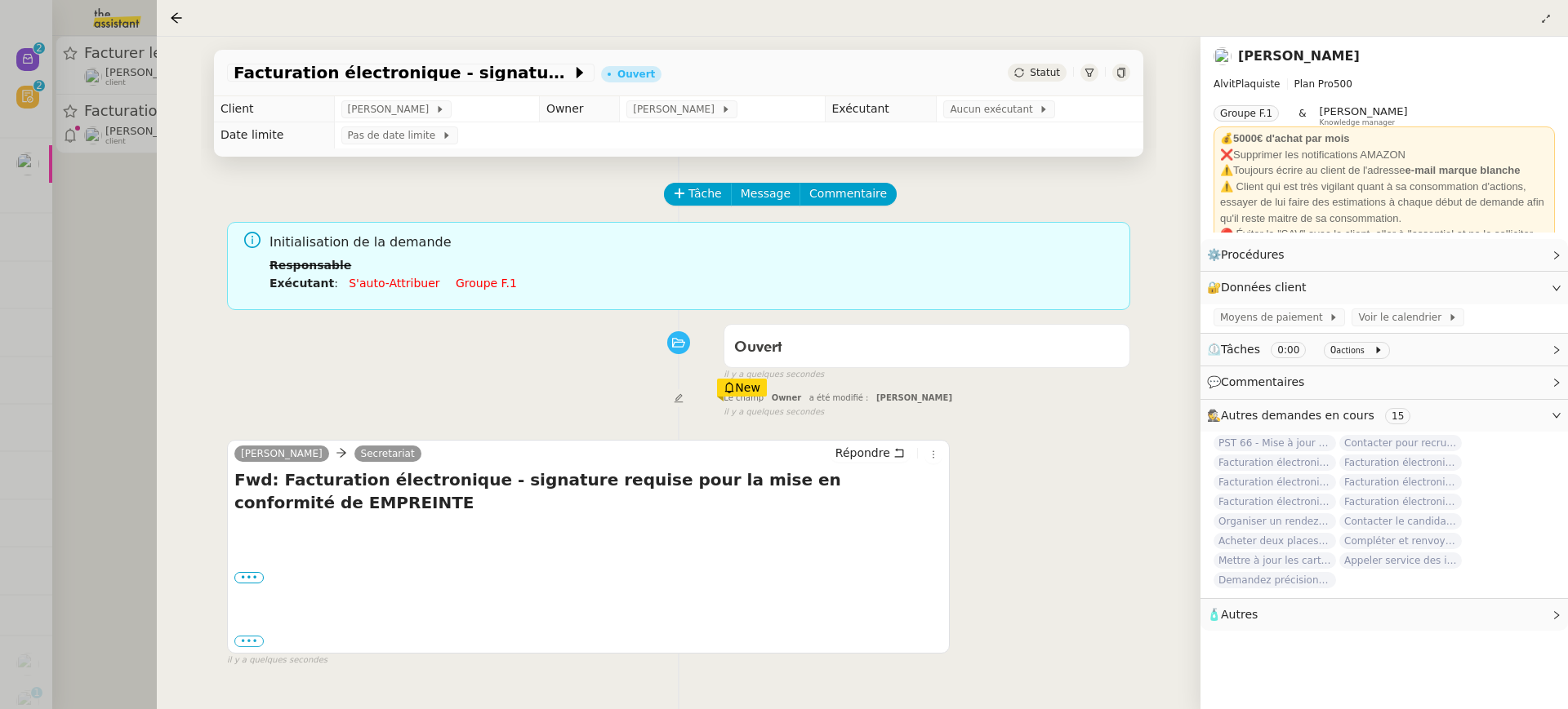
click at [465, 284] on link "Groupe f.1" at bounding box center [486, 283] width 61 height 13
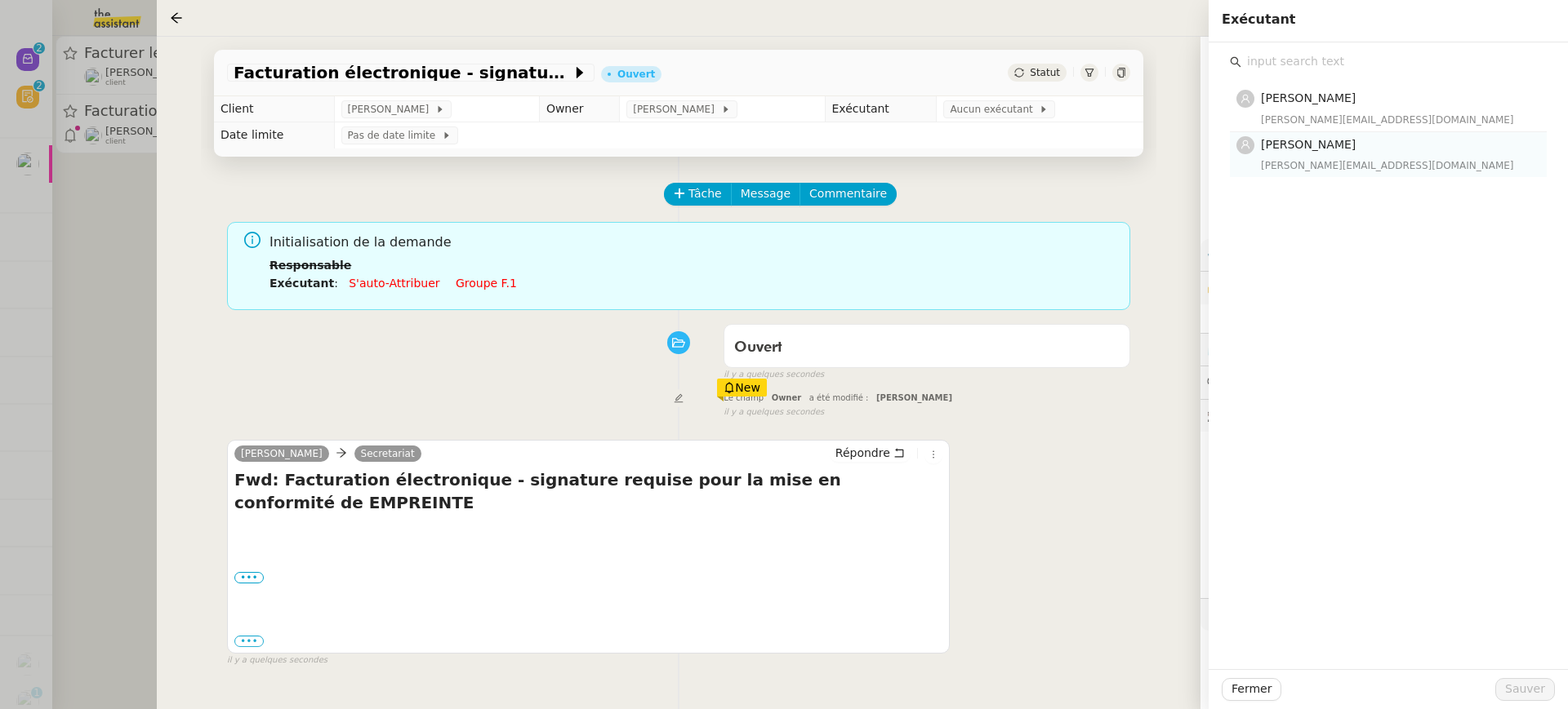
click at [1365, 154] on div "[PERSON_NAME] [PERSON_NAME][EMAIL_ADDRESS][DOMAIN_NAME]" at bounding box center [1399, 155] width 276 height 39
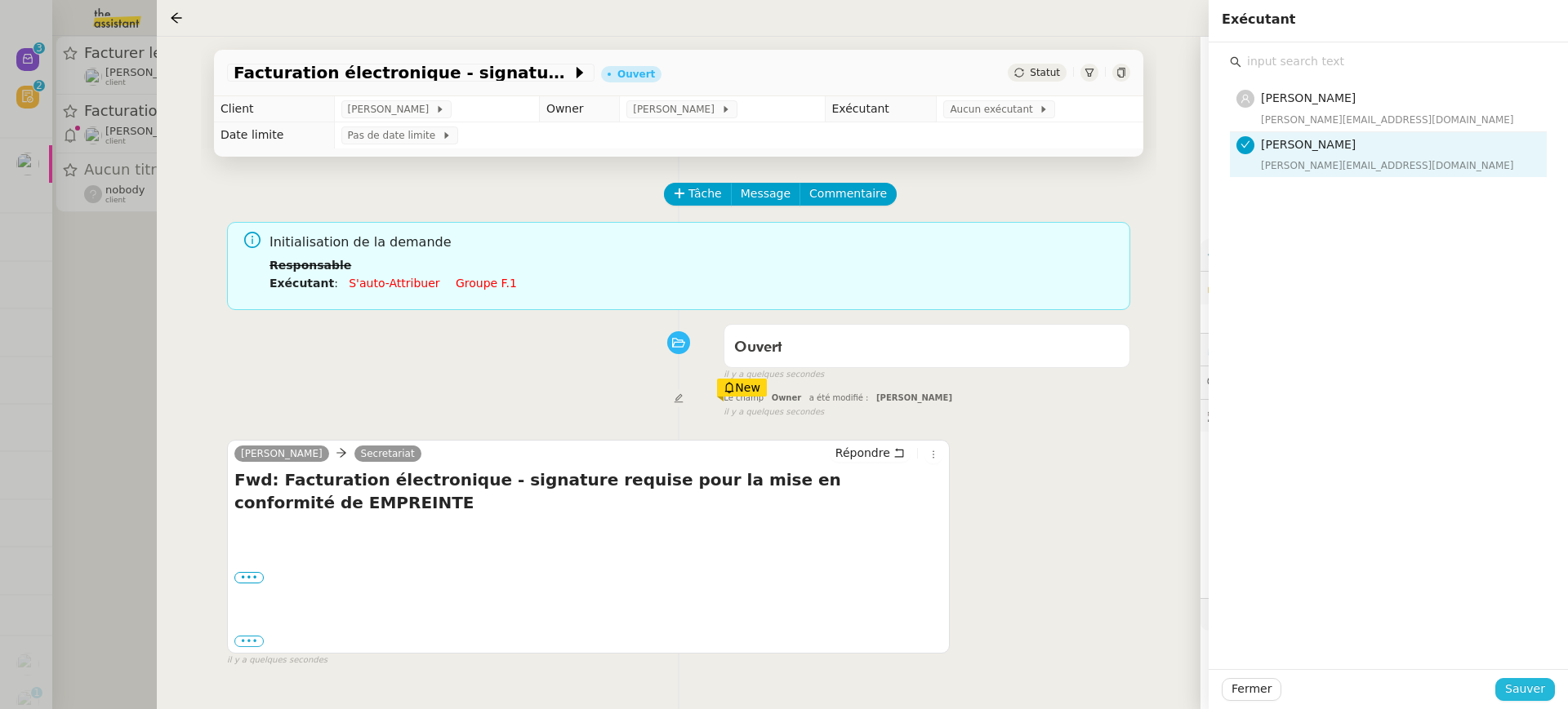
click at [1530, 695] on span "Sauver" at bounding box center [1525, 689] width 40 height 19
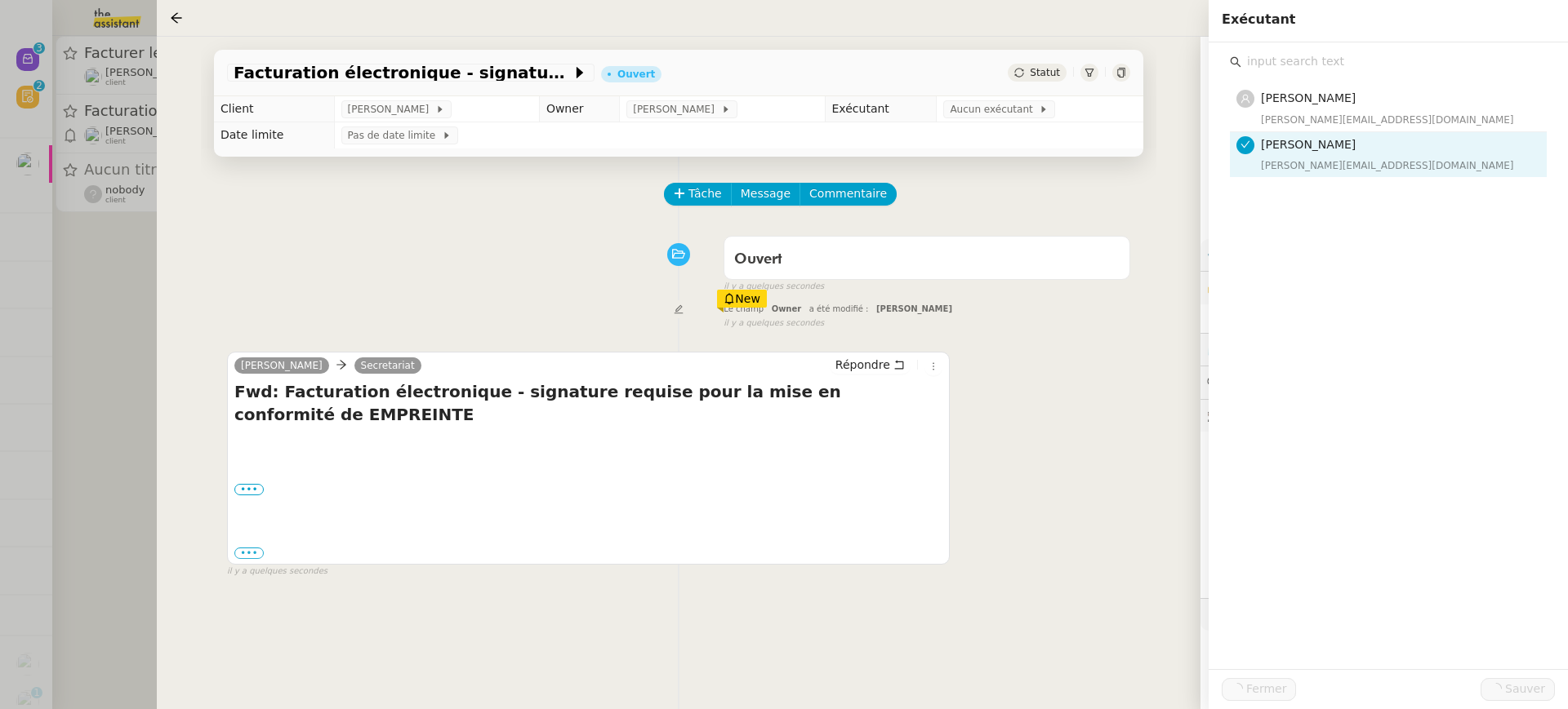
click at [58, 233] on div at bounding box center [784, 354] width 1568 height 709
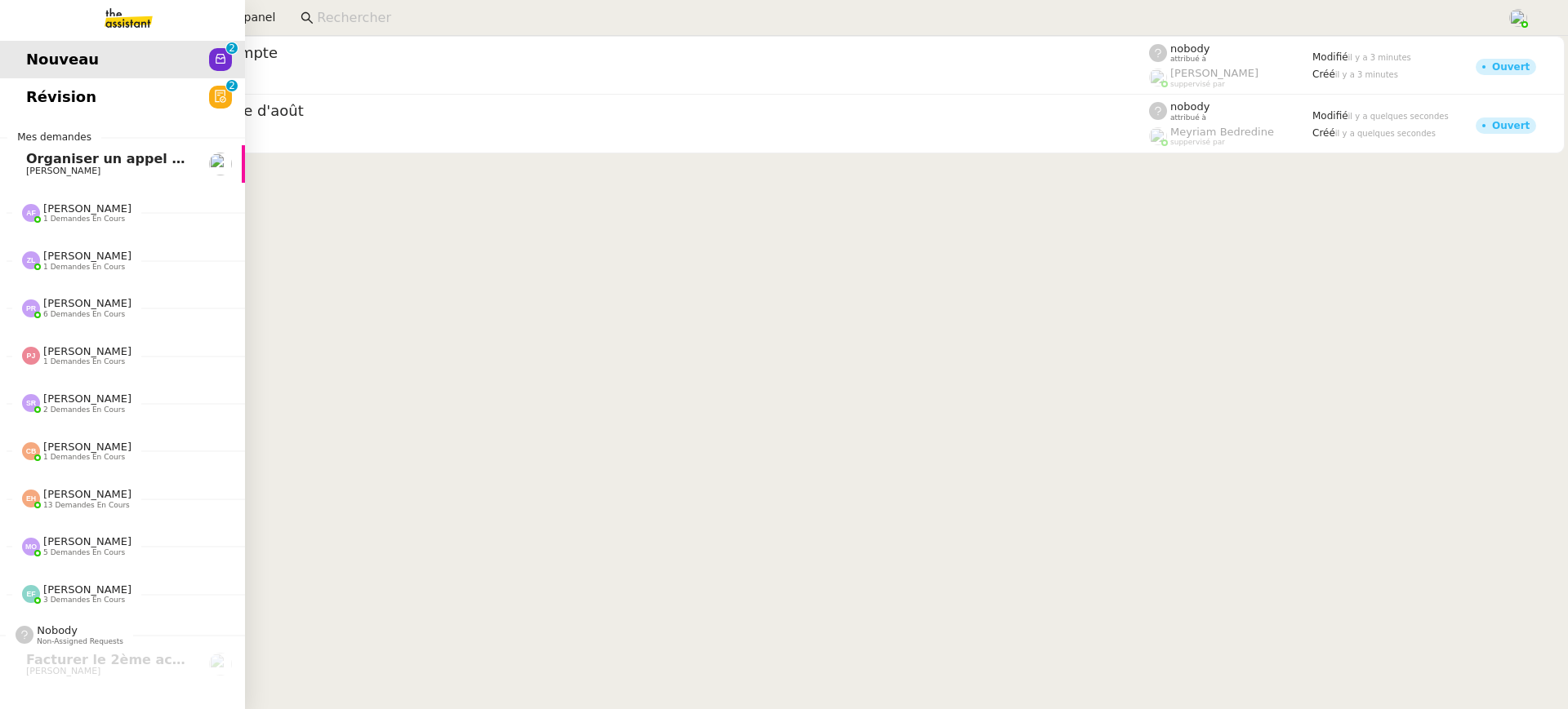
click at [54, 99] on span "Révision" at bounding box center [61, 96] width 70 height 24
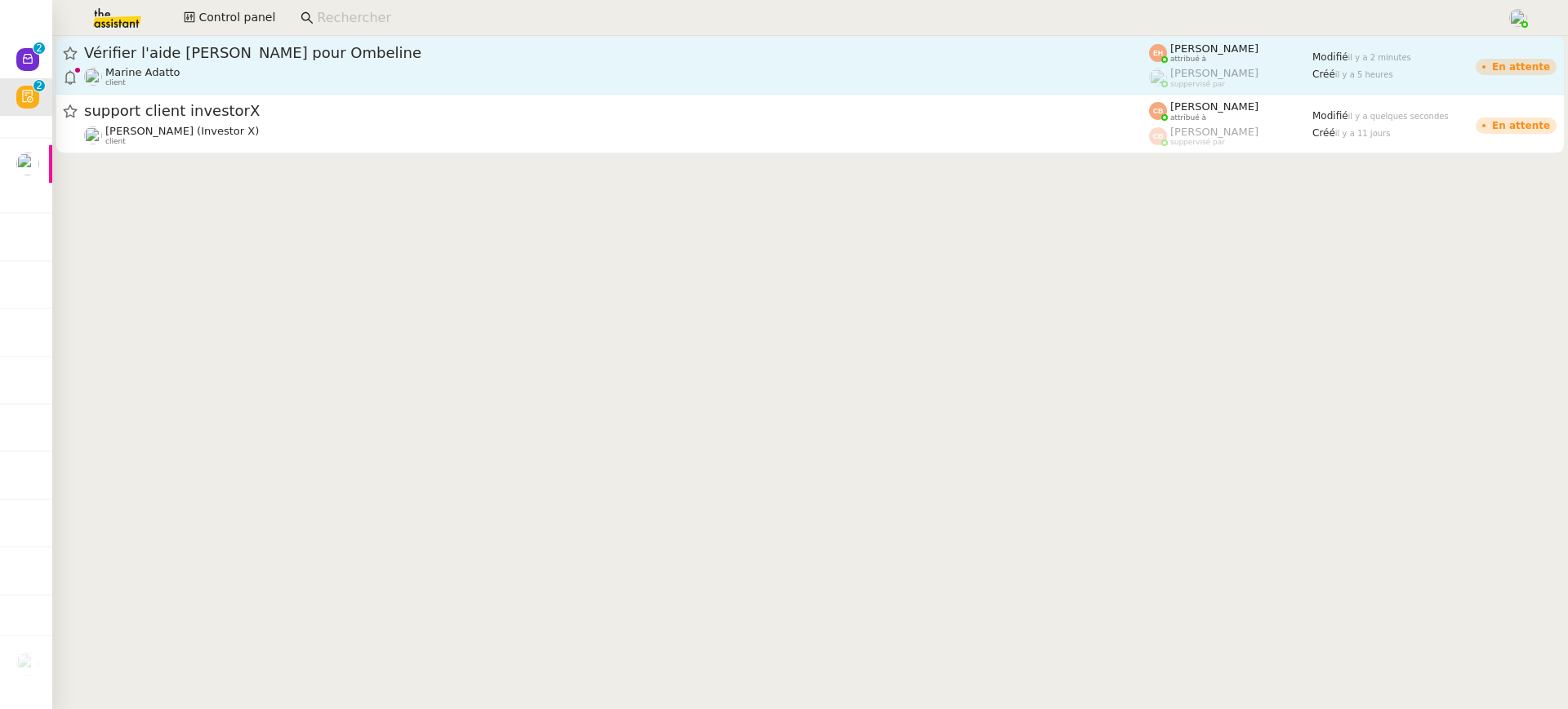
click at [462, 53] on span "Vérifier l'aide [PERSON_NAME] pour Ombeline" at bounding box center [616, 53] width 1065 height 14
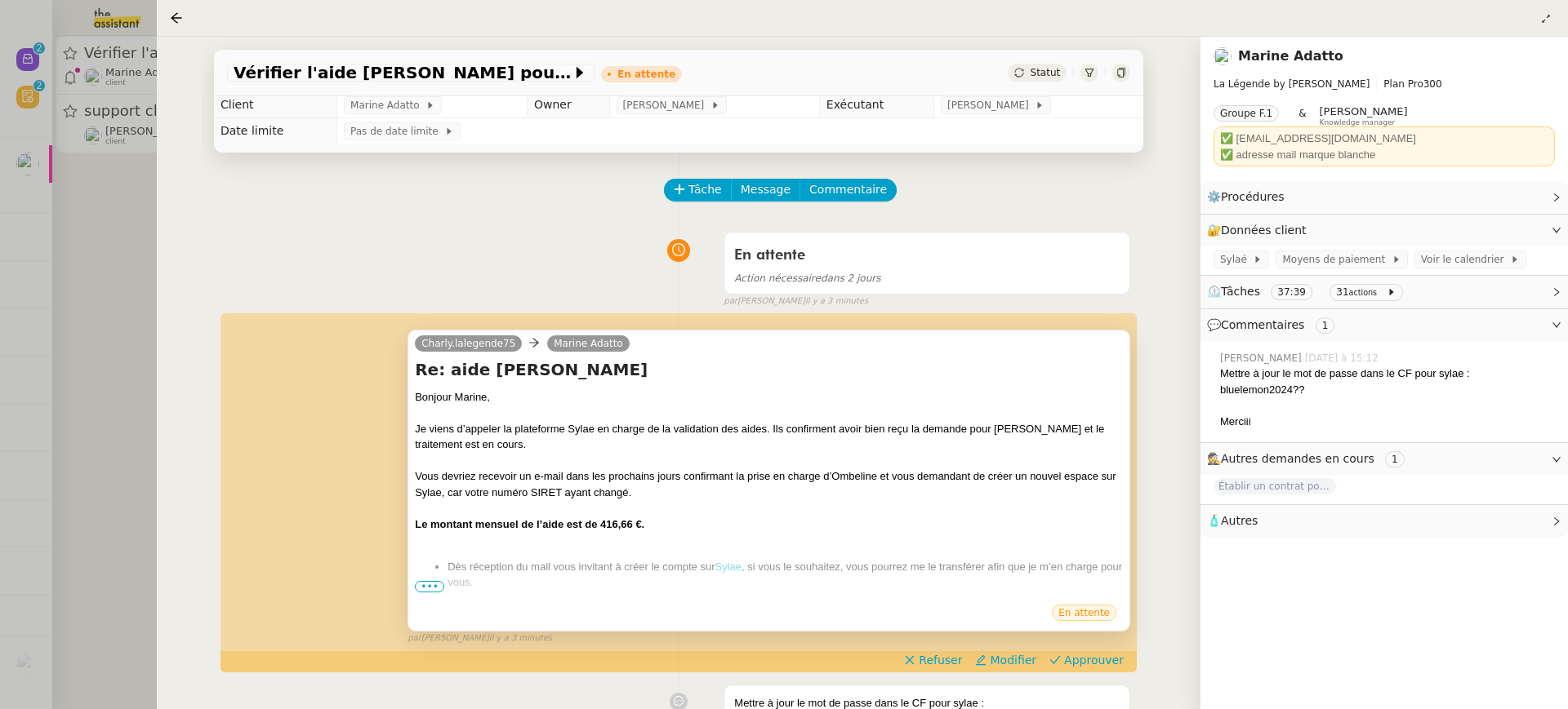
scroll to position [4, 0]
click at [429, 603] on div "En attente" at bounding box center [769, 615] width 708 height 24
click at [418, 580] on span "•••" at bounding box center [429, 586] width 30 height 12
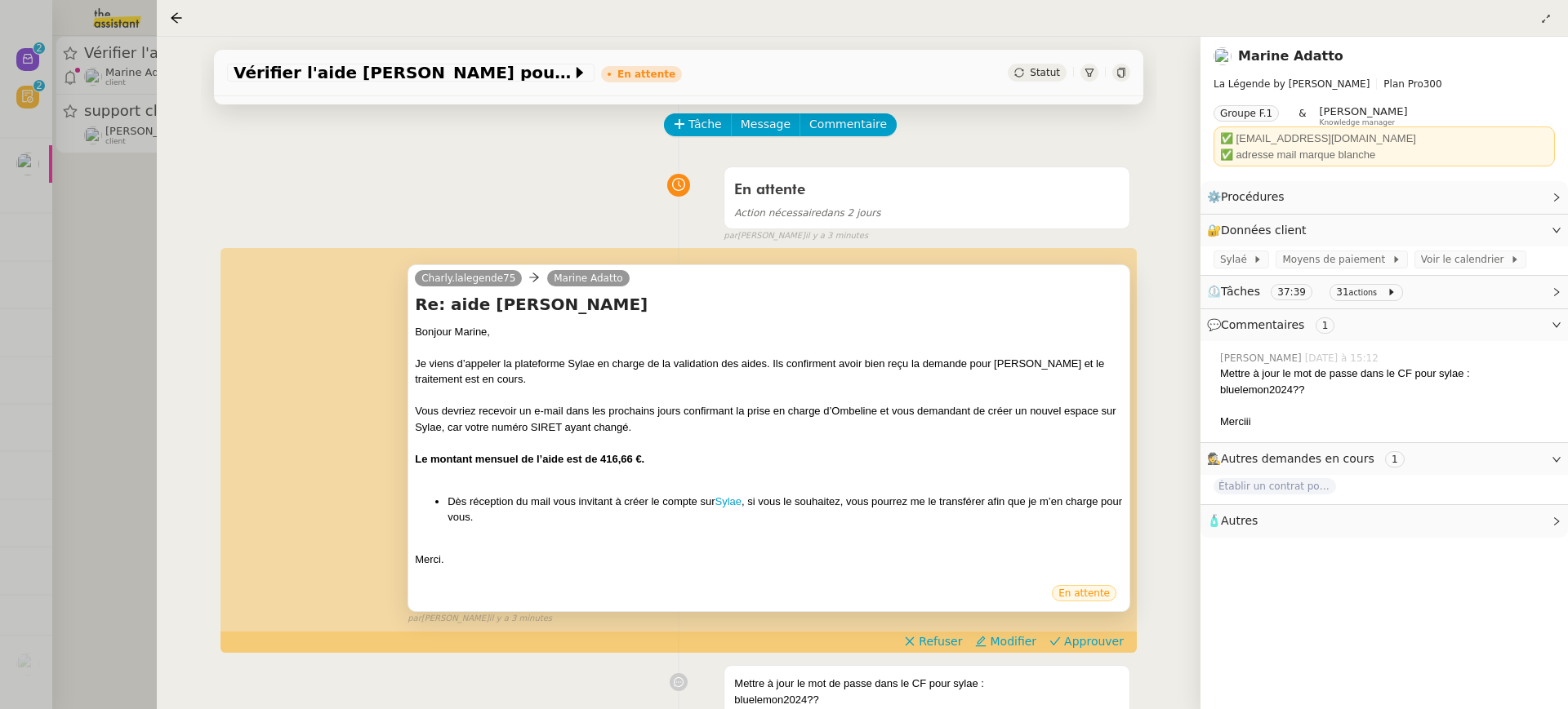
scroll to position [72, 0]
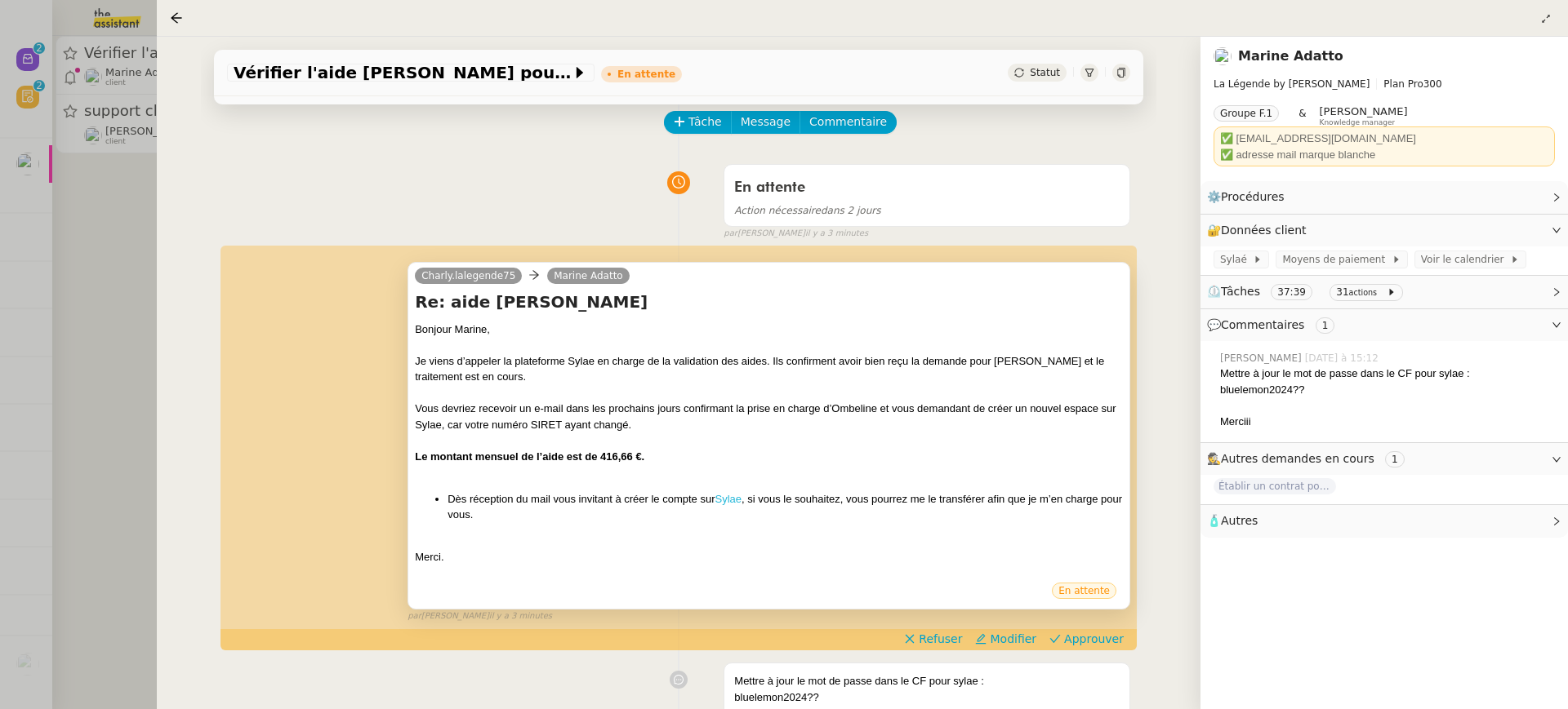
click at [734, 500] on link "Sylae" at bounding box center [729, 499] width 27 height 13
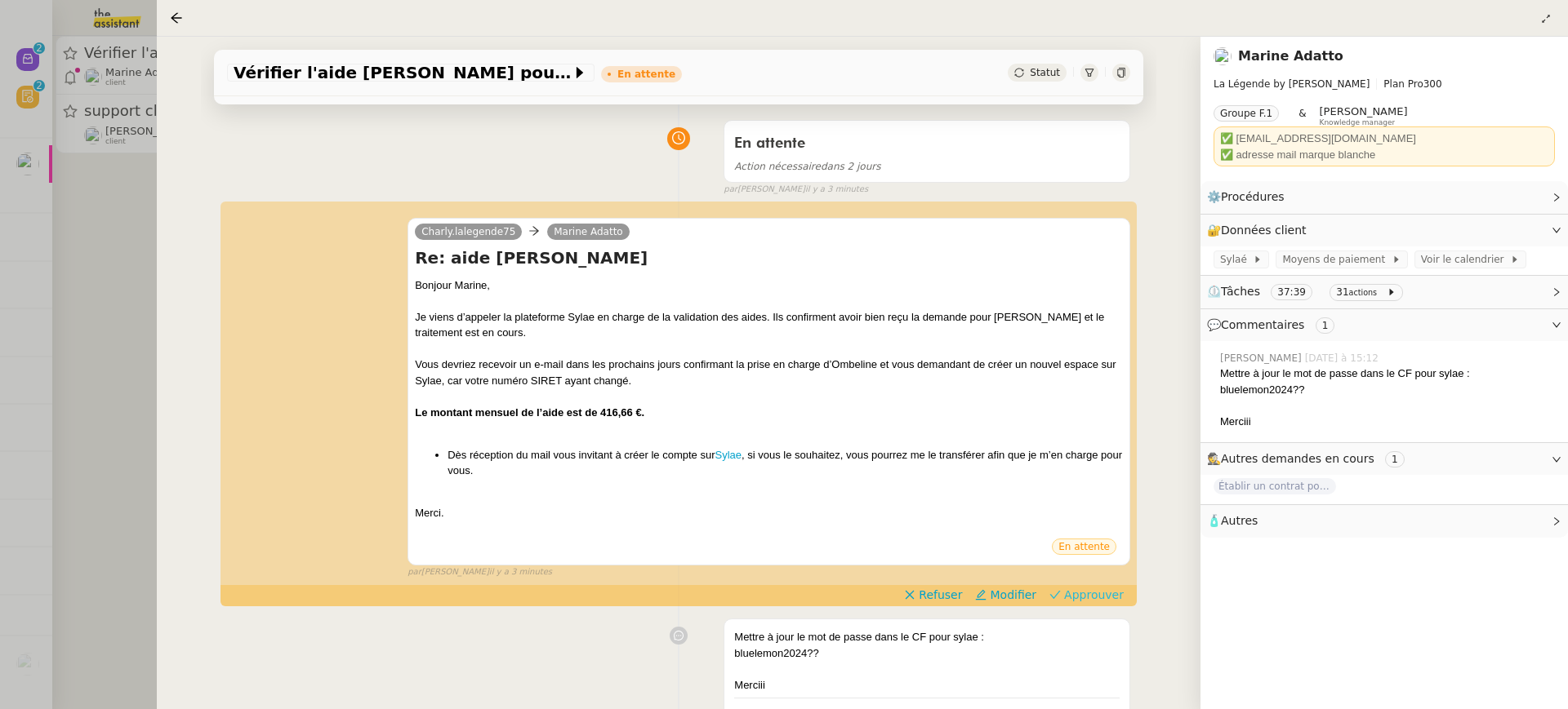
click at [1092, 595] on span "Approuver" at bounding box center [1094, 595] width 59 height 16
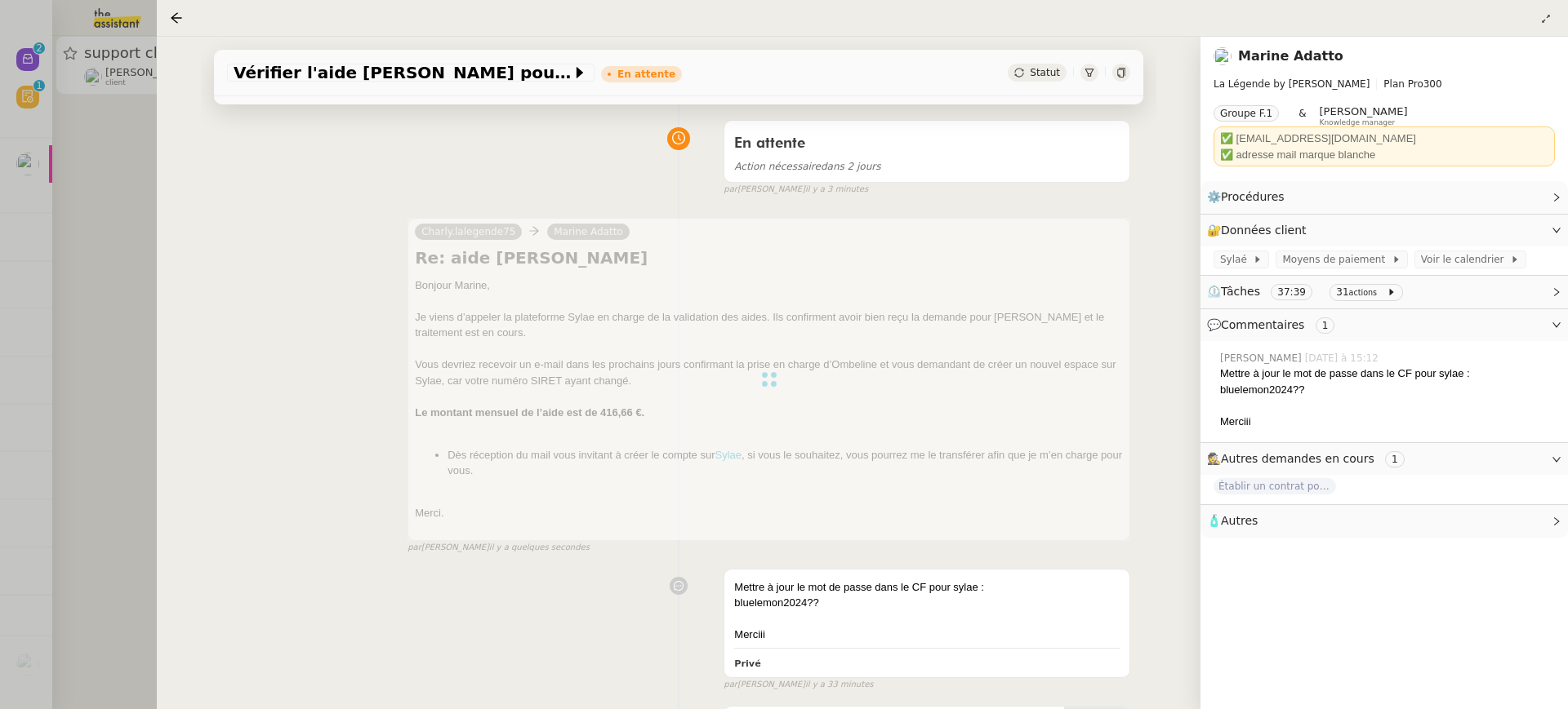
click at [73, 50] on div at bounding box center [784, 354] width 1568 height 709
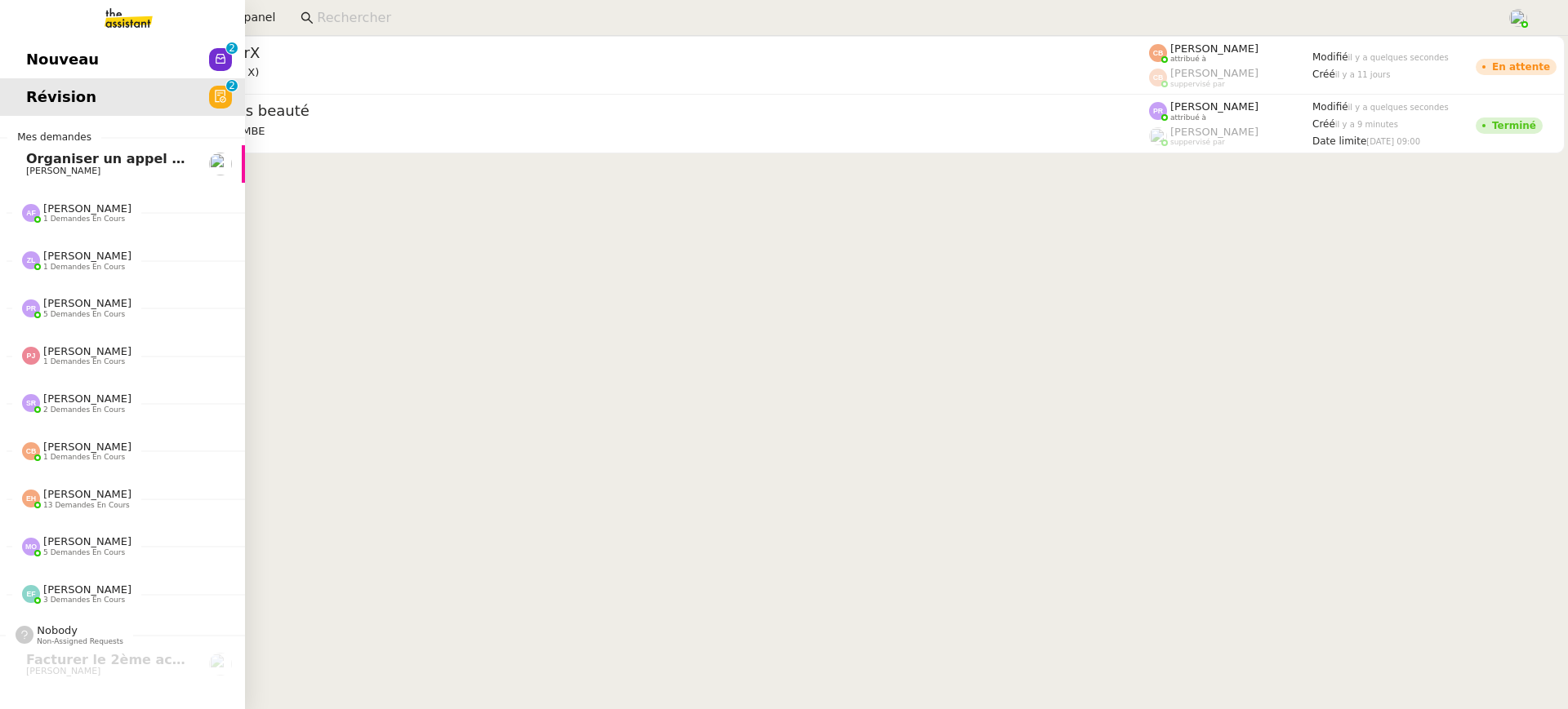
click at [46, 50] on span "Nouveau" at bounding box center [62, 59] width 73 height 24
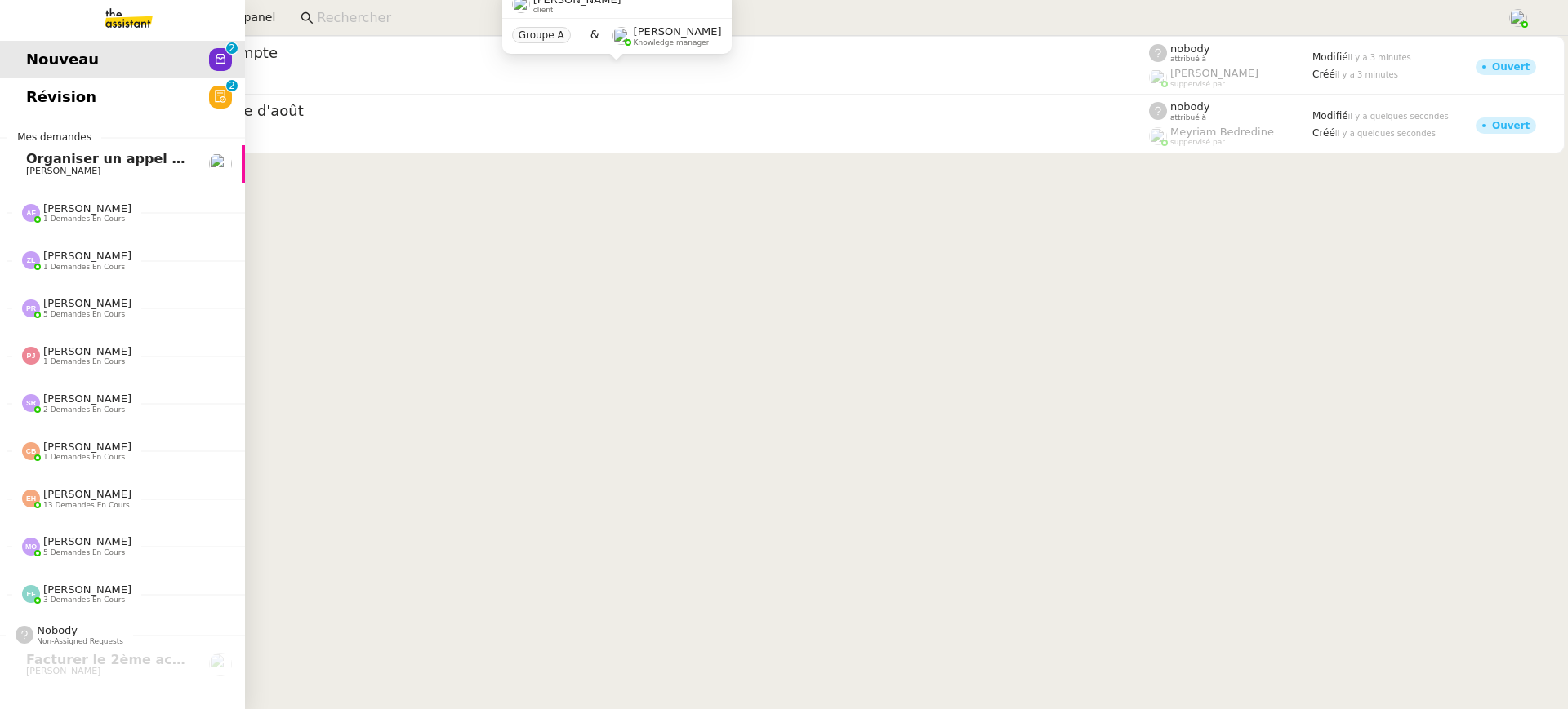
click at [176, 67] on link "Nouveau 0 1 2 3 4 5 6 7 8 9" at bounding box center [122, 59] width 245 height 38
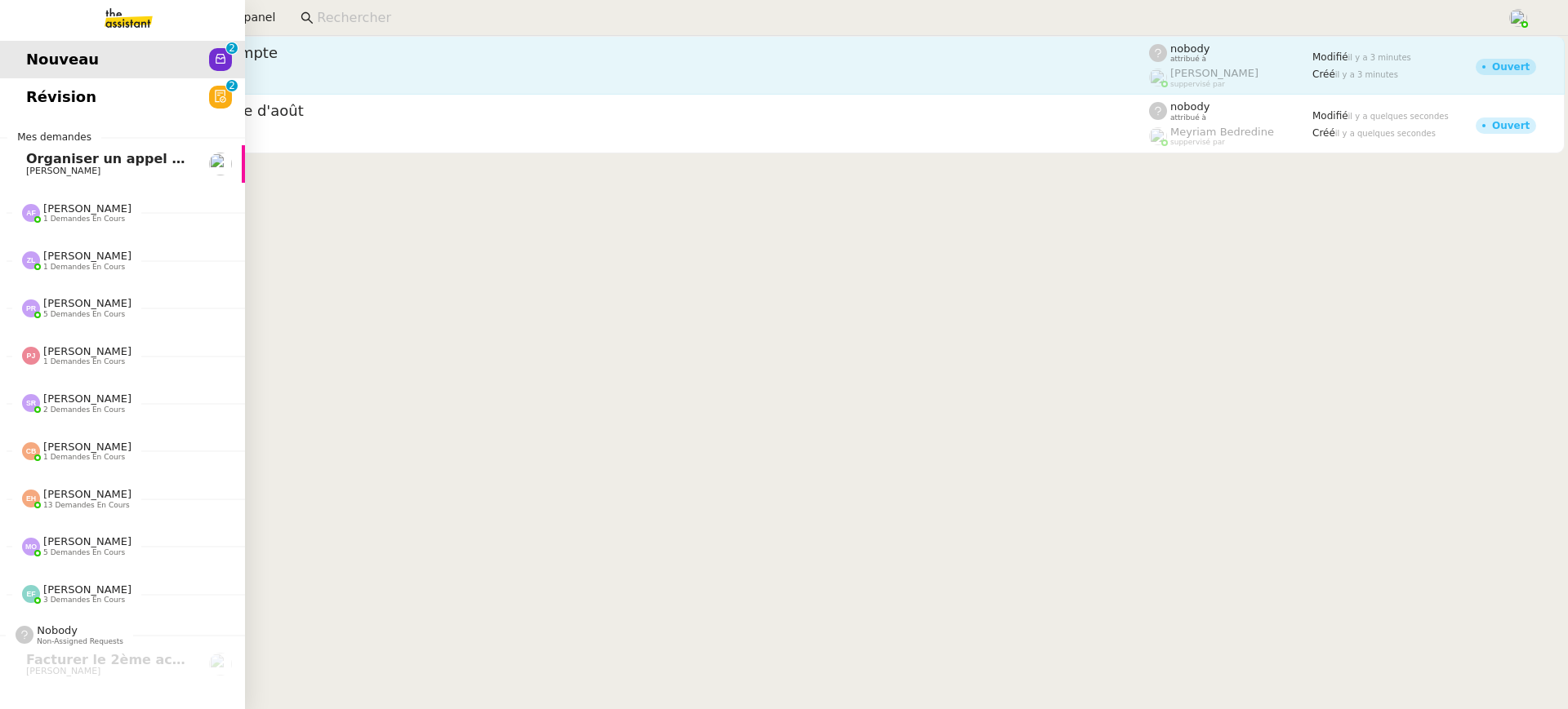
click at [317, 70] on div "Segolène Labinsky client" at bounding box center [616, 76] width 1065 height 22
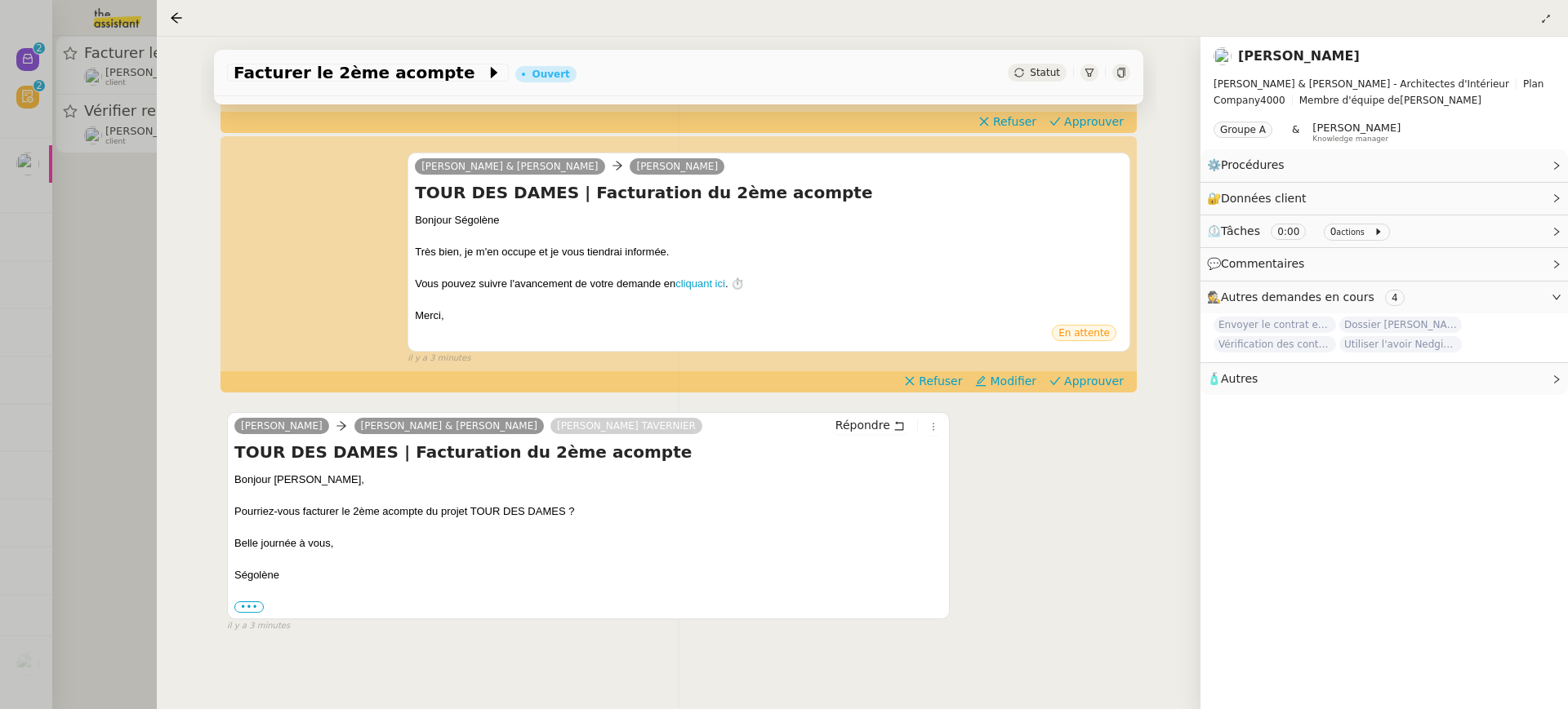
scroll to position [222, 0]
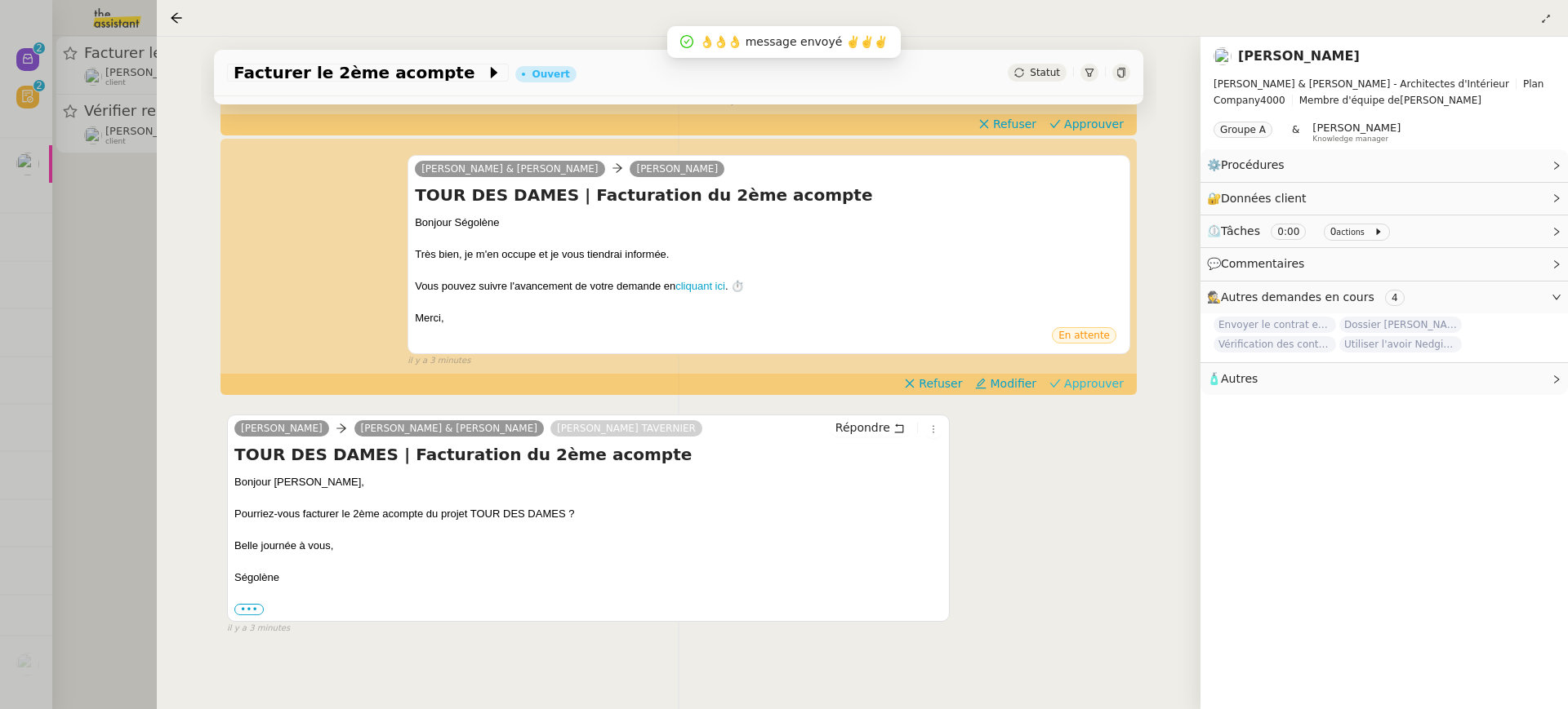
click at [1121, 383] on span "Approuver" at bounding box center [1094, 383] width 59 height 16
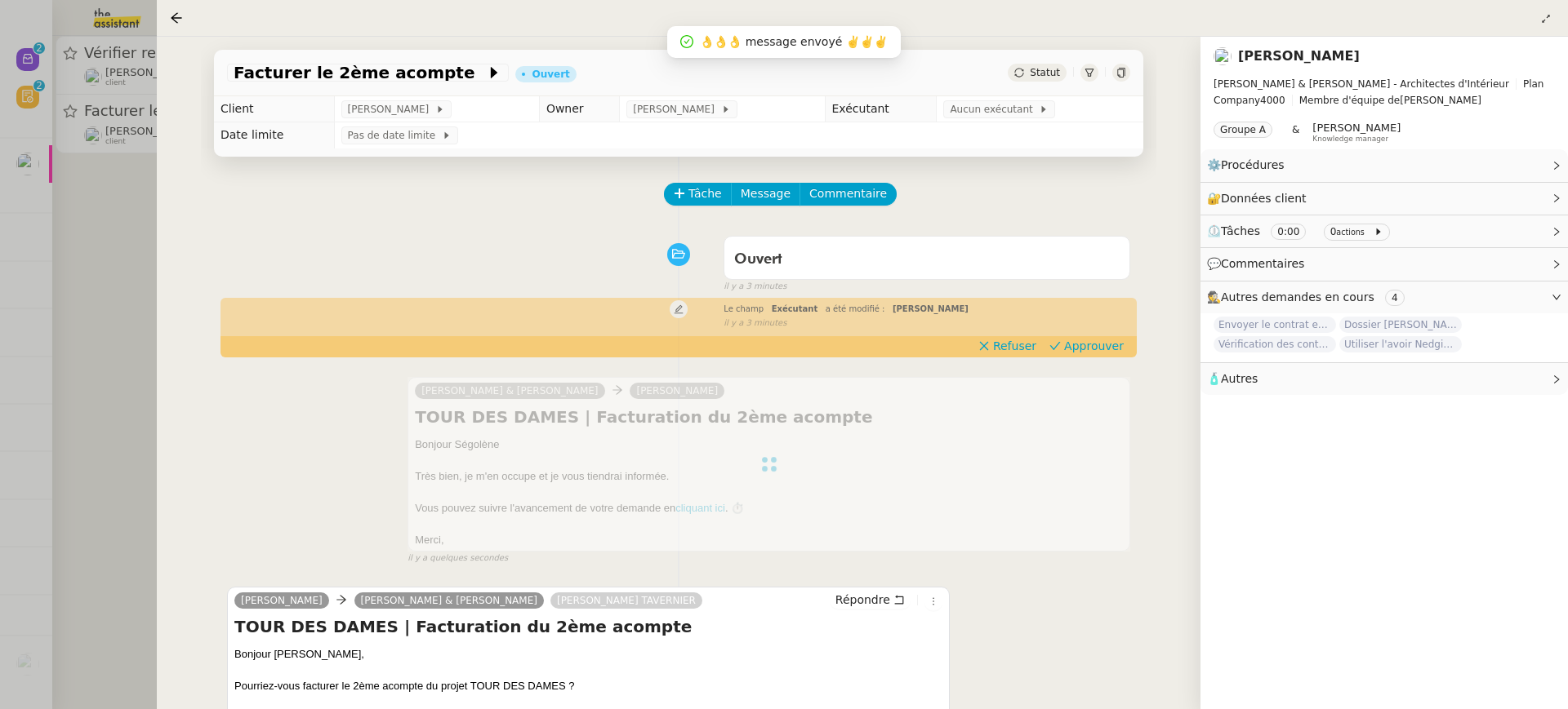
click at [1021, 121] on td "Aucun exécutant" at bounding box center [1041, 109] width 207 height 26
click at [995, 101] on div "Aucun exécutant" at bounding box center [999, 110] width 112 height 18
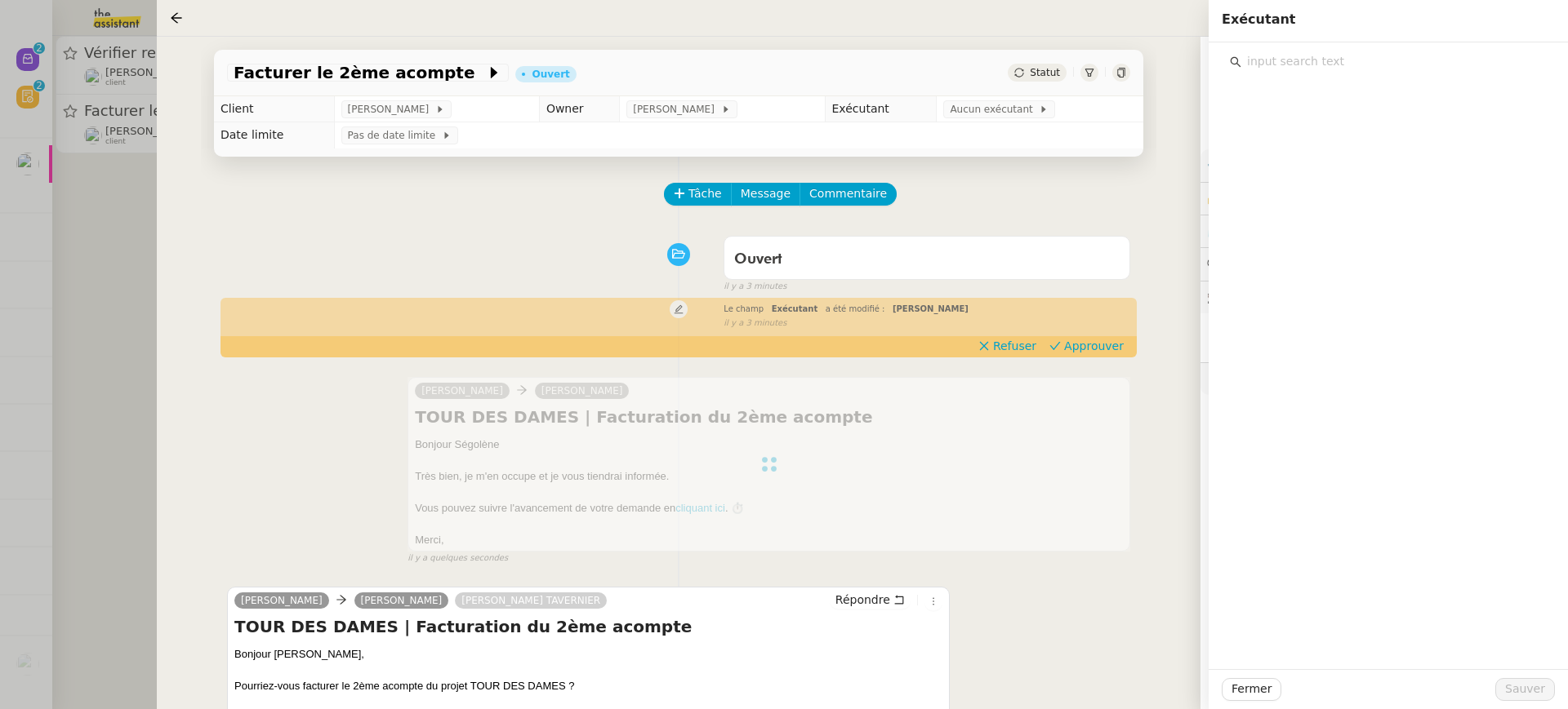
click at [1295, 67] on input "text" at bounding box center [1393, 61] width 305 height 22
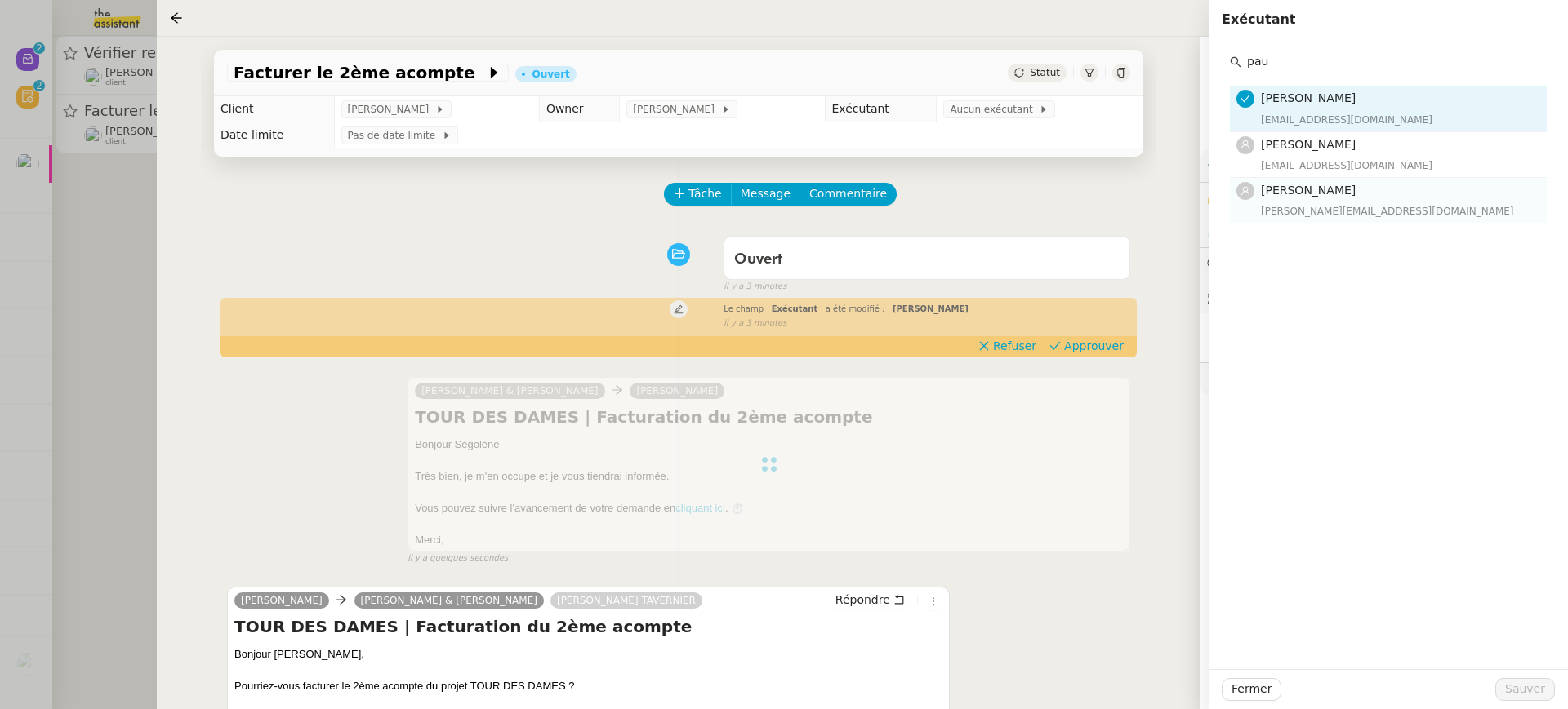
type input "pau"
click at [1290, 181] on h4 "[PERSON_NAME]" at bounding box center [1399, 190] width 276 height 19
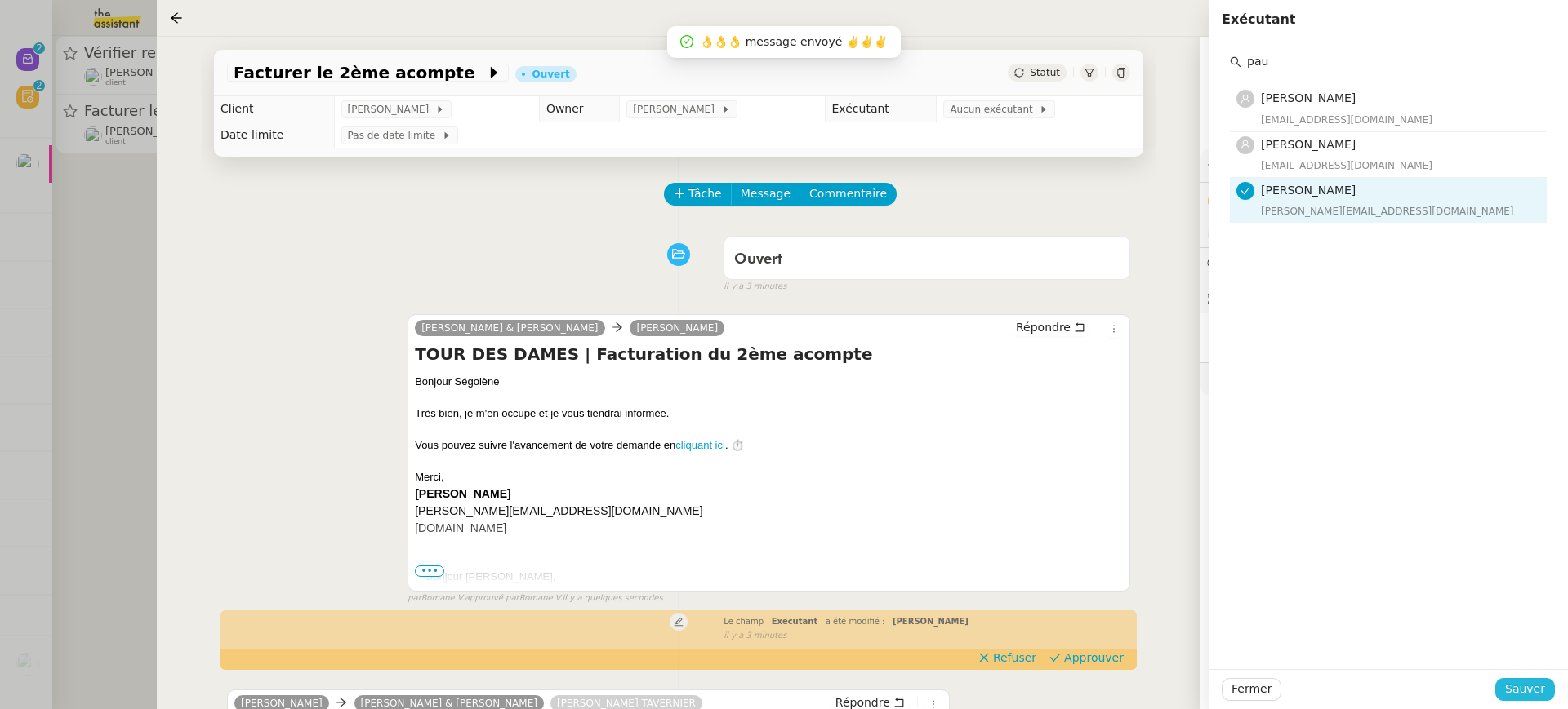
click at [1529, 690] on span "Sauver" at bounding box center [1525, 689] width 40 height 19
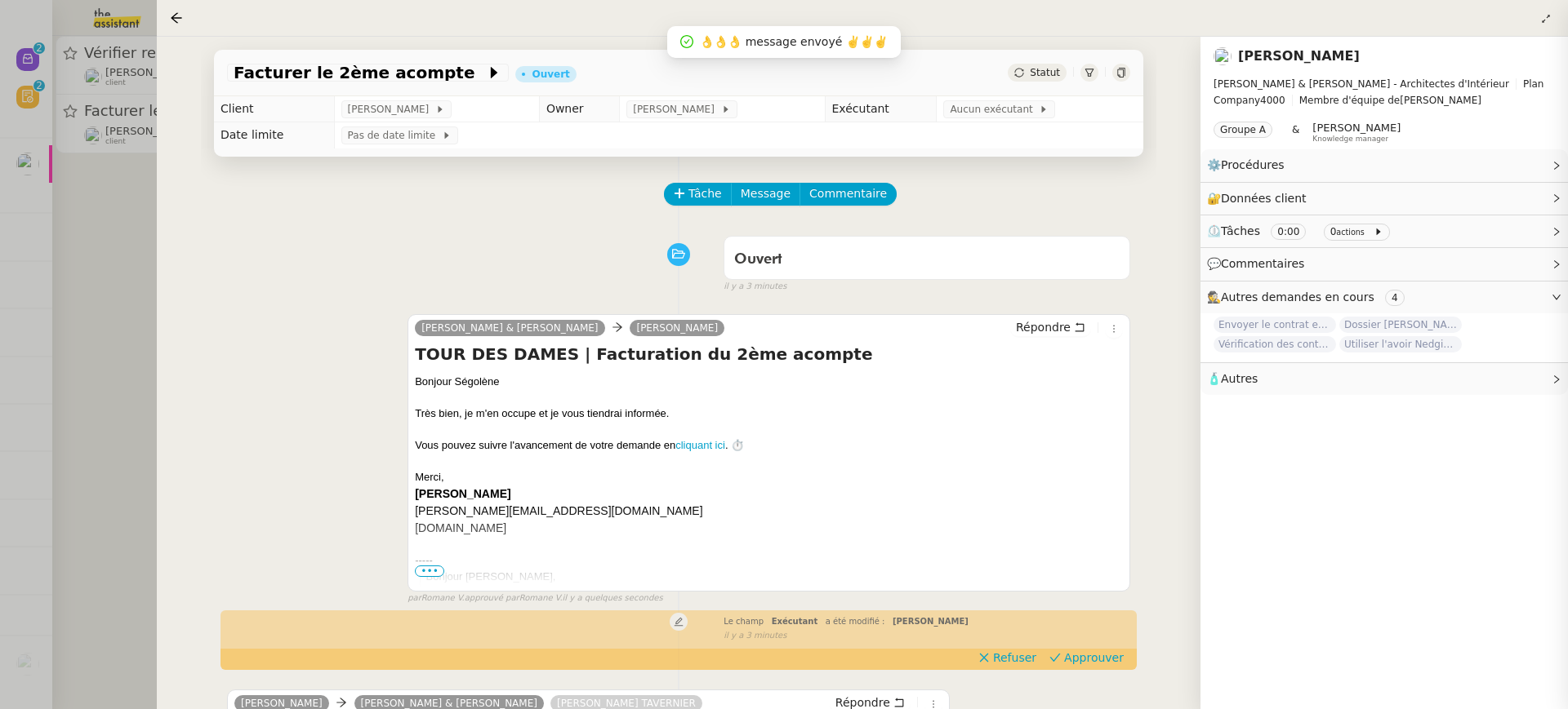
click at [87, 132] on div at bounding box center [784, 354] width 1568 height 709
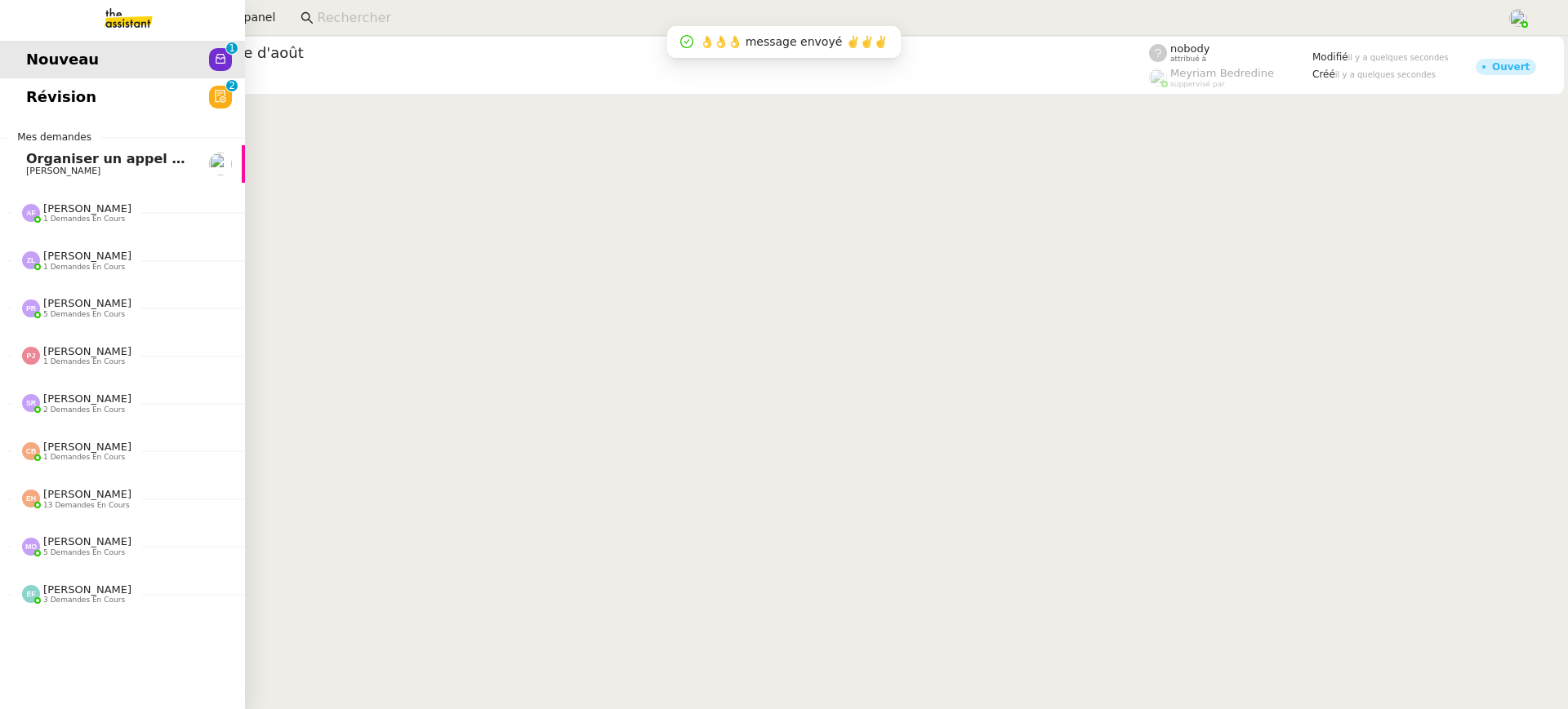
click at [26, 91] on span "Révision" at bounding box center [61, 96] width 70 height 24
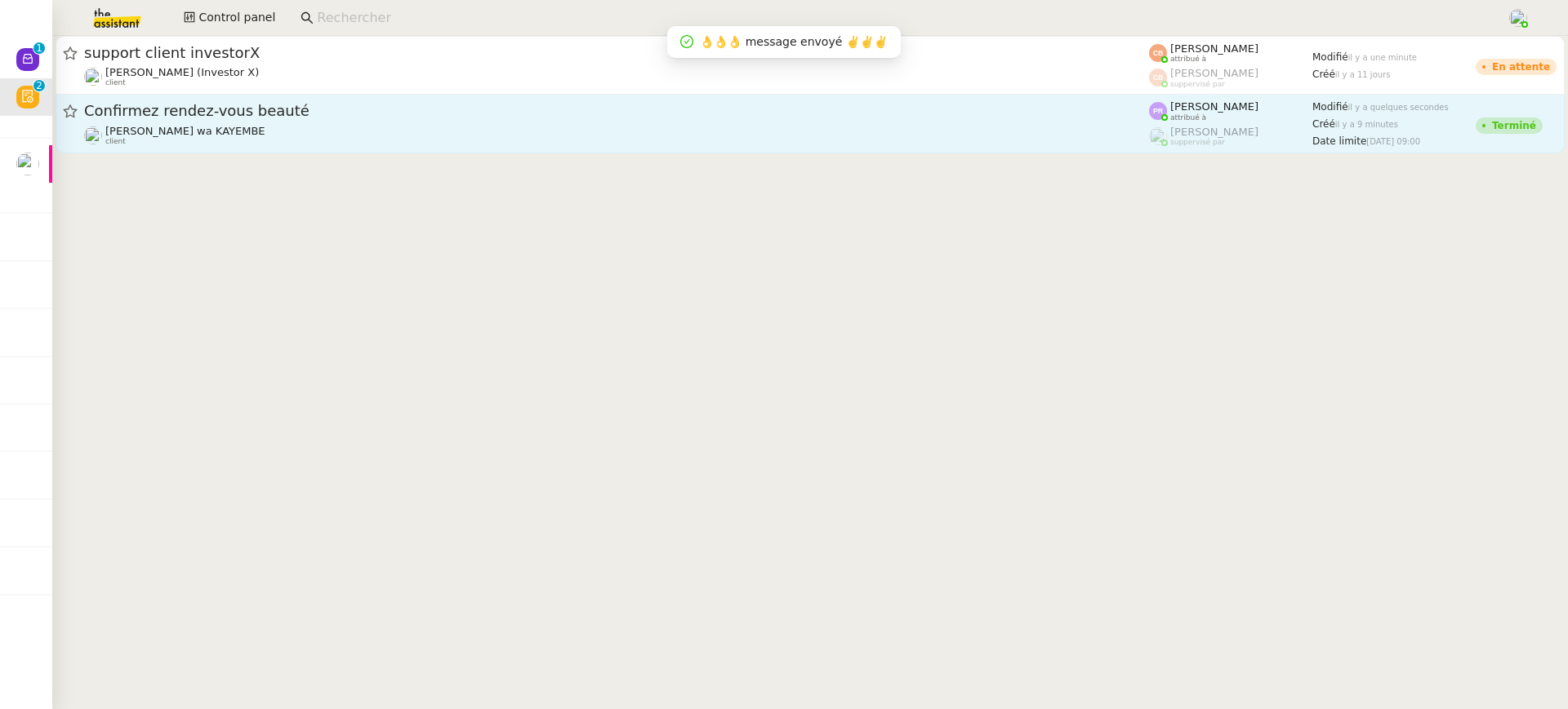
click at [612, 113] on span "Confirmez rendez-vous beauté" at bounding box center [616, 111] width 1065 height 14
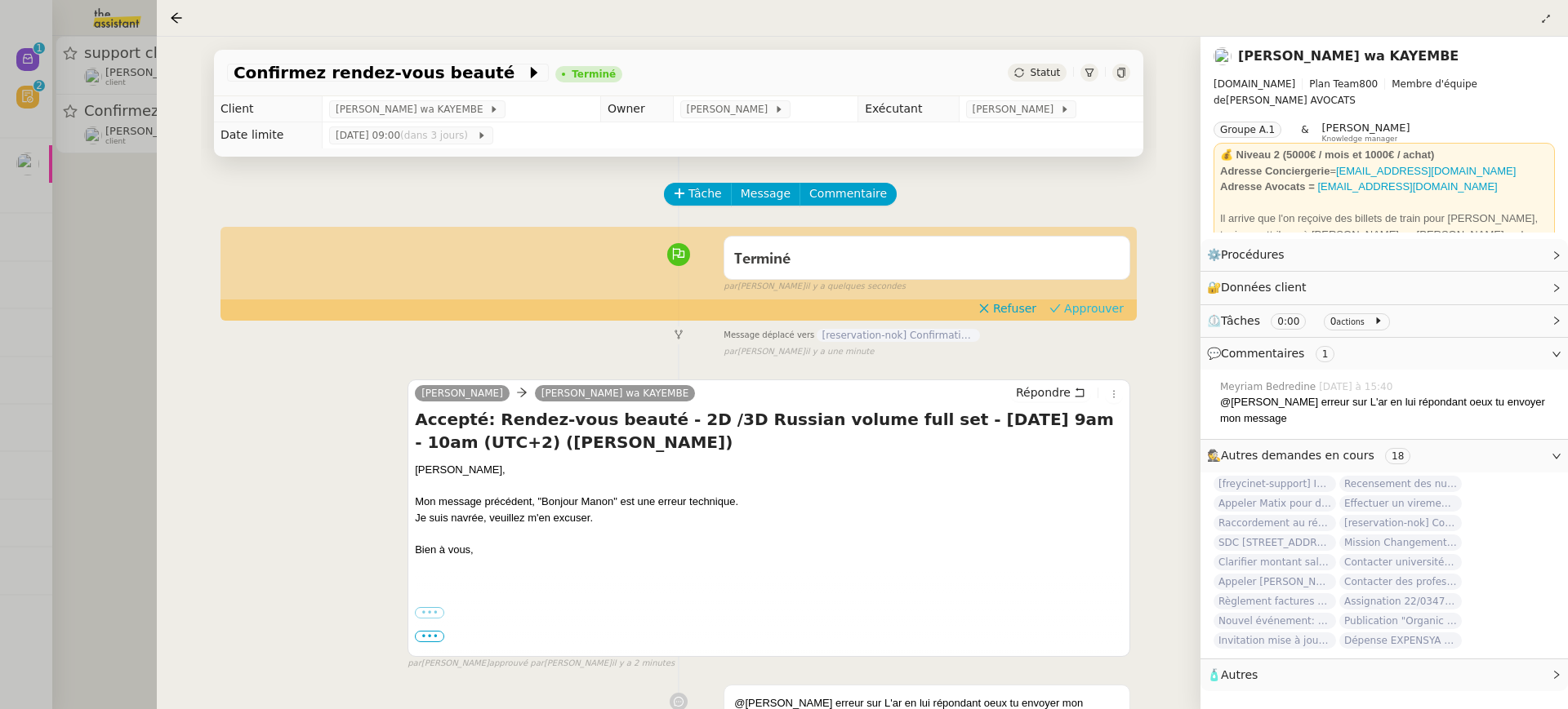
click at [1104, 305] on span "Approuver" at bounding box center [1094, 309] width 59 height 16
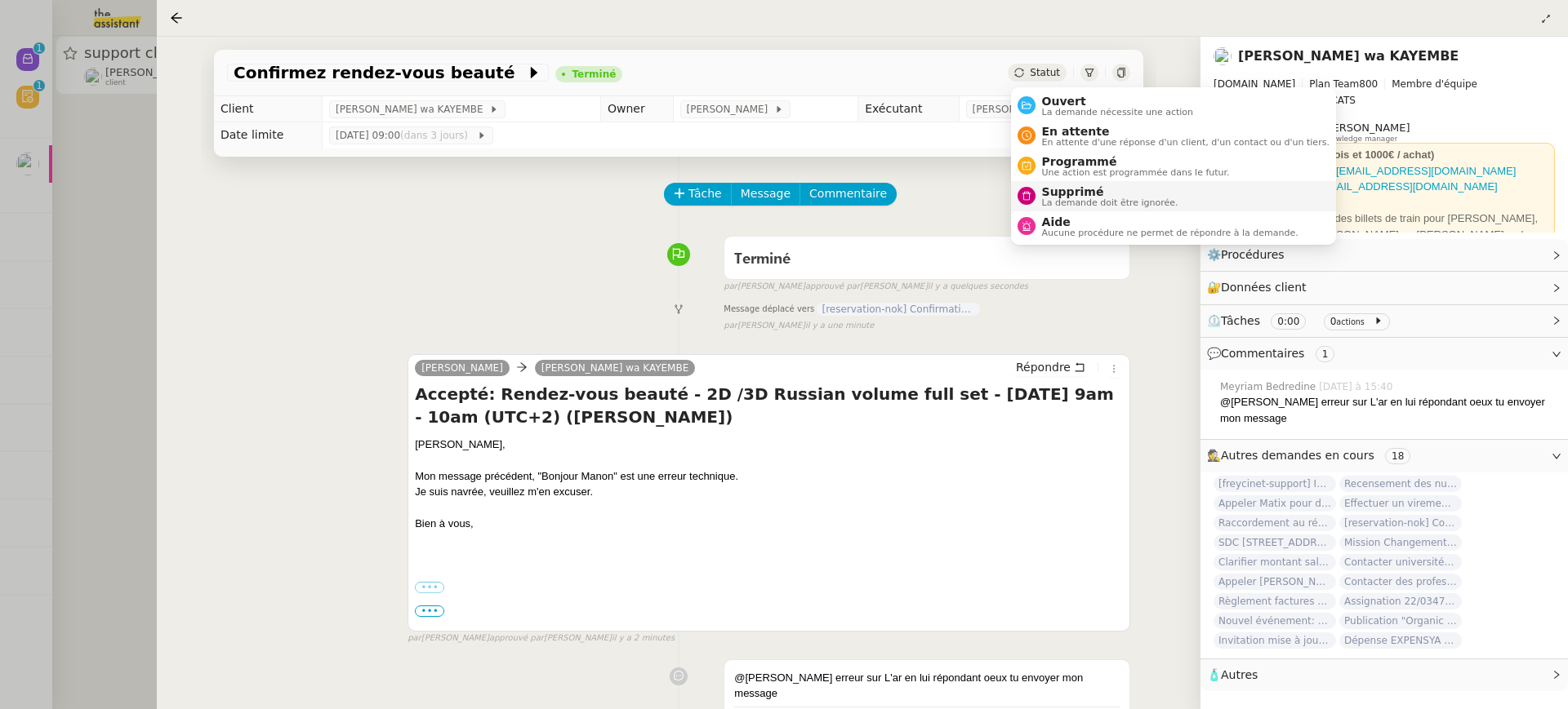
click at [1086, 200] on span "La demande doit être ignorée." at bounding box center [1111, 202] width 137 height 9
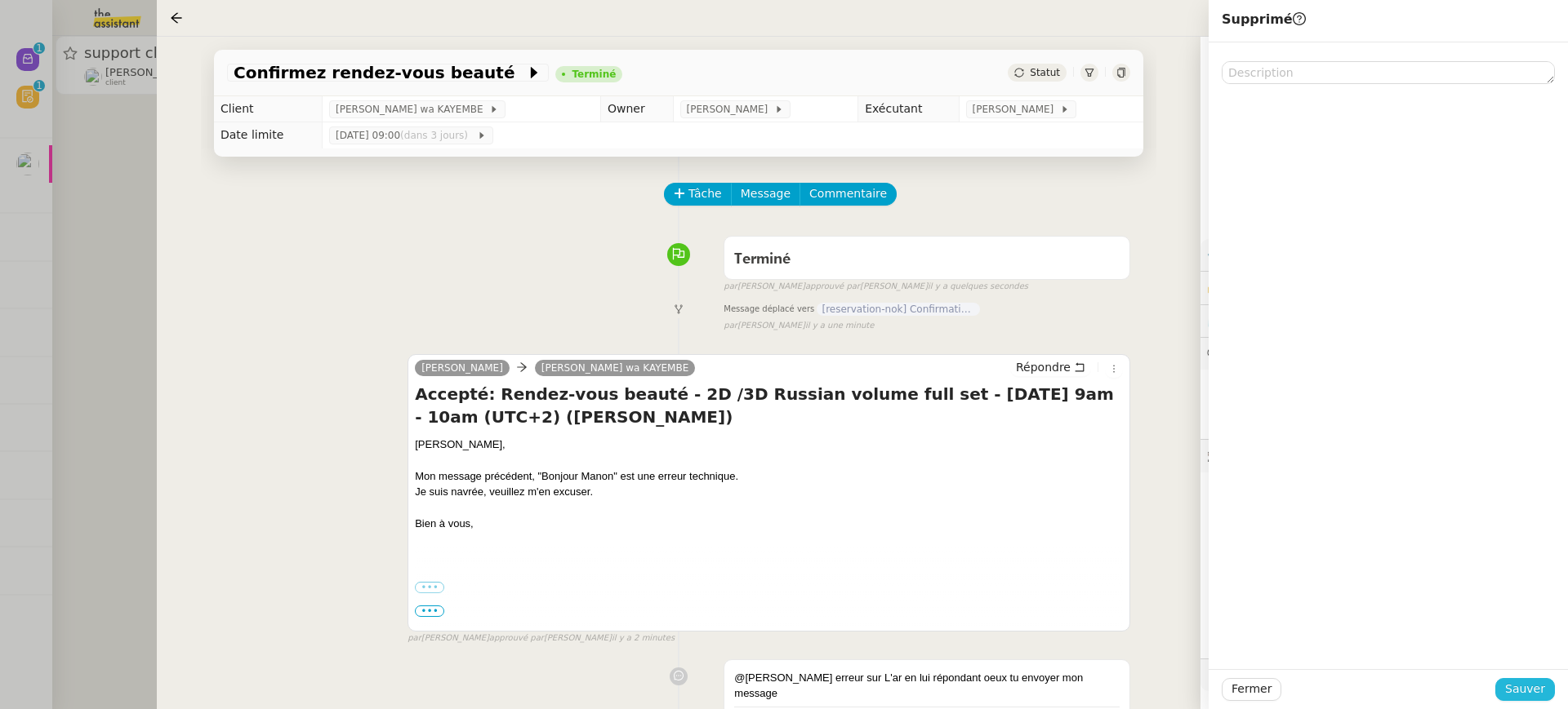
click at [1538, 696] on span "Sauver" at bounding box center [1525, 689] width 40 height 19
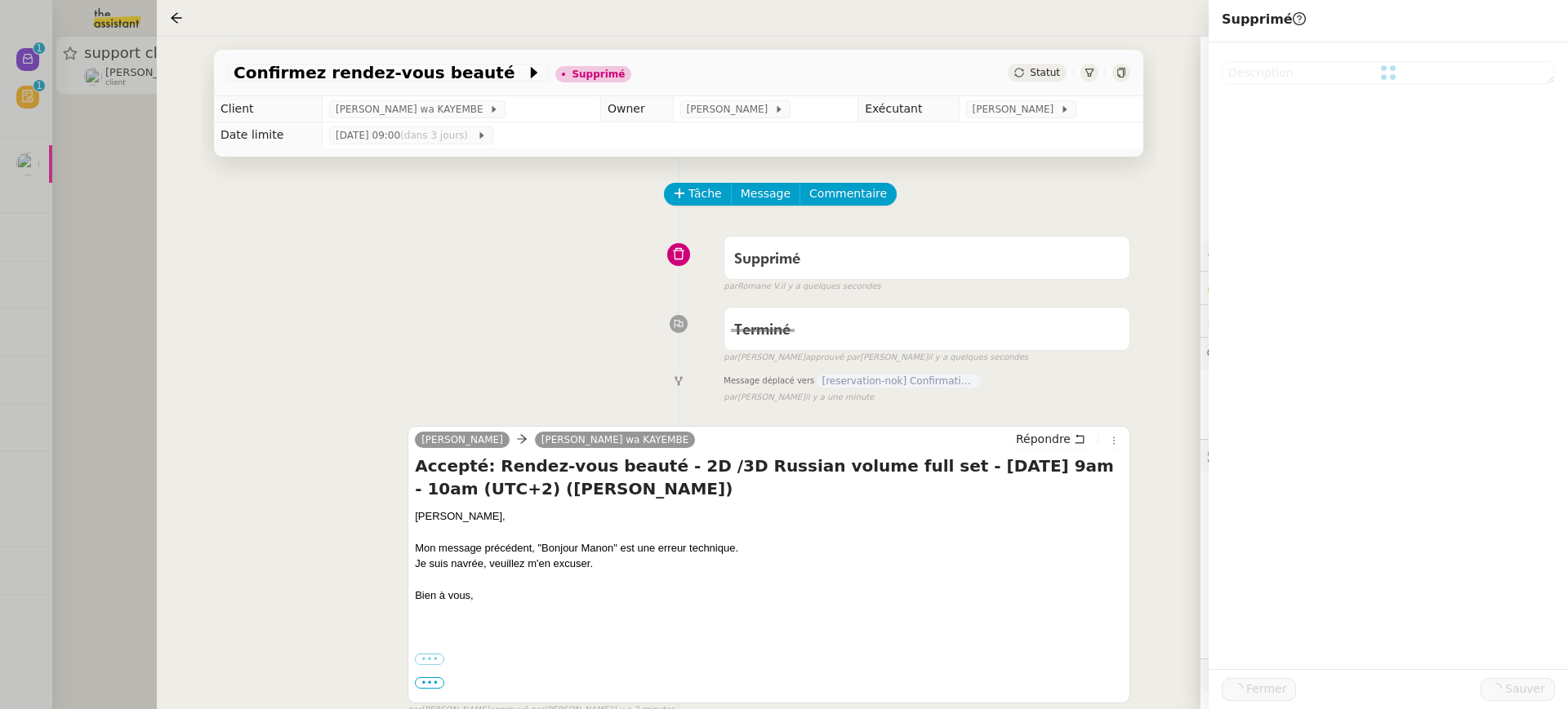
click at [47, 209] on div at bounding box center [784, 354] width 1568 height 709
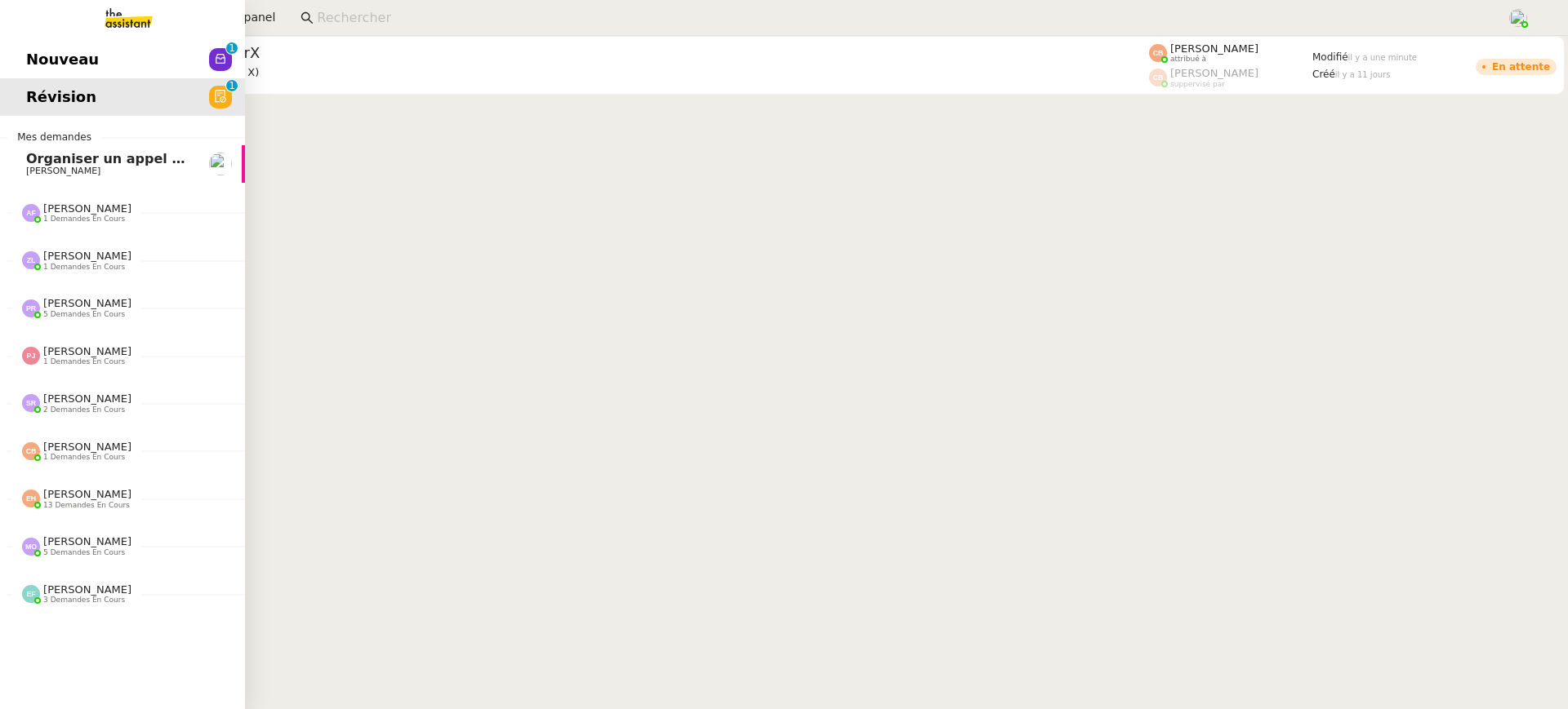
click at [43, 78] on link "Révision 0 1 2 3 4 5 6 7 8 9" at bounding box center [122, 97] width 245 height 38
click at [116, 68] on link "Nouveau 0 1 2 3 4 5 6 7 8 9" at bounding box center [122, 59] width 245 height 38
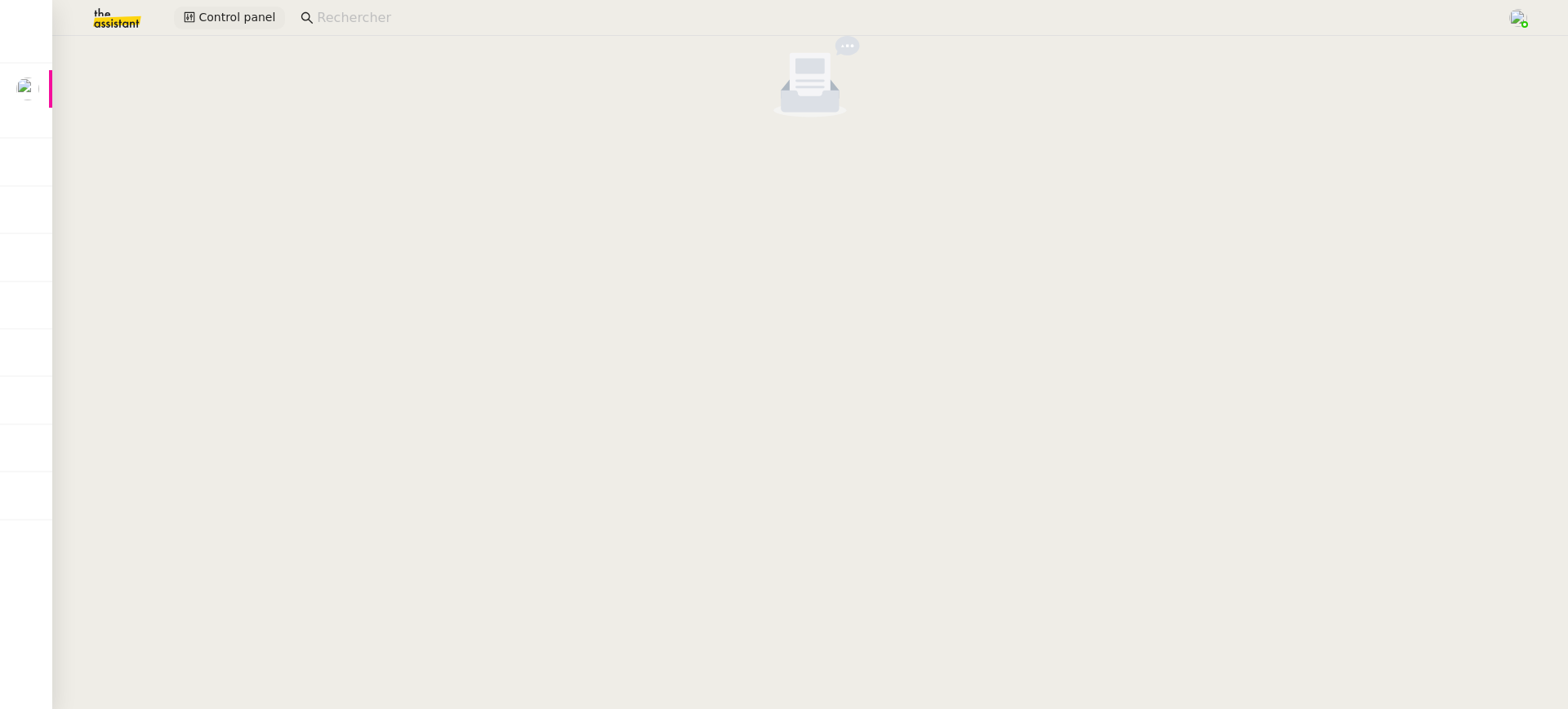
click at [245, 10] on span "Control panel" at bounding box center [236, 17] width 77 height 19
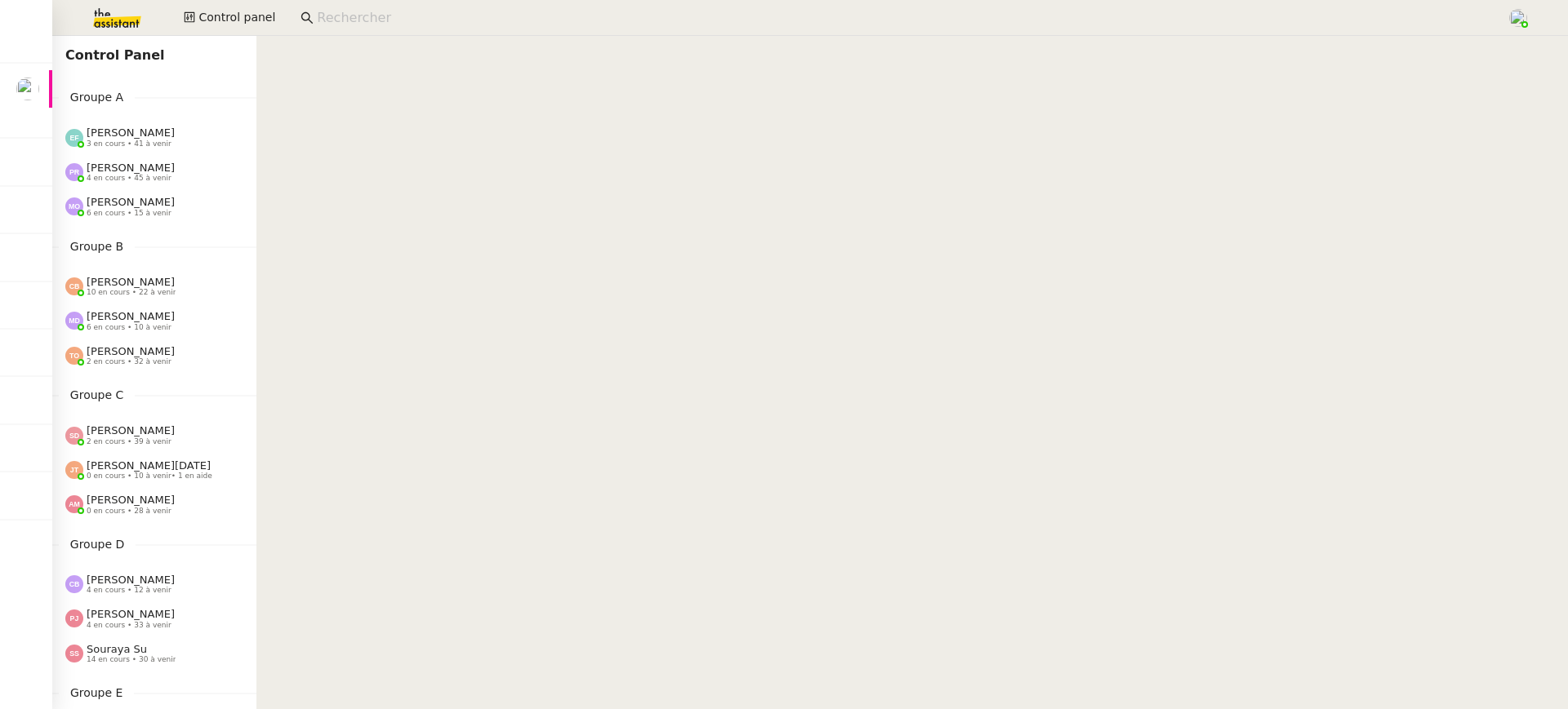
click at [224, 40] on nz-page-header "Control Panel" at bounding box center [154, 56] width 204 height 40
click at [142, 142] on span "3 en cours • 41 à venir" at bounding box center [129, 144] width 85 height 9
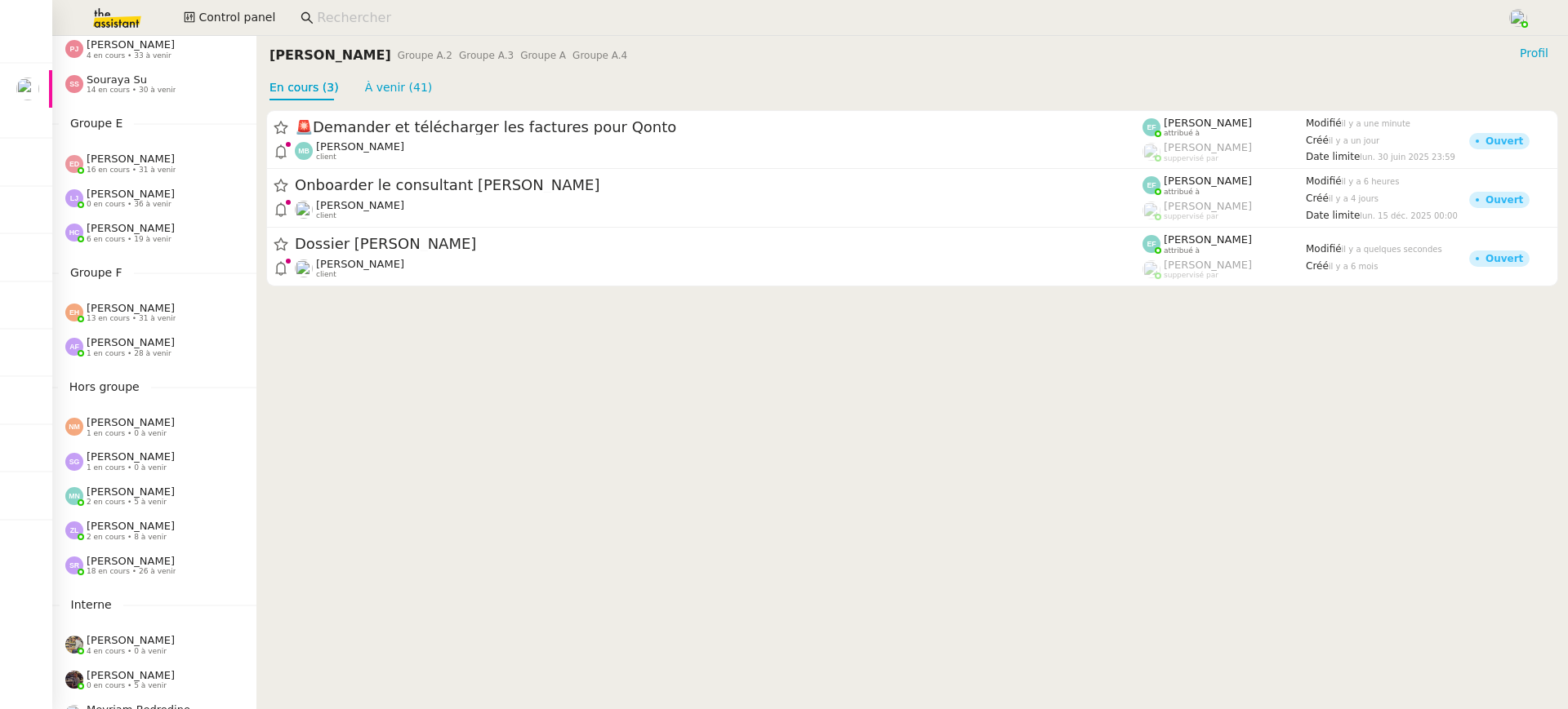
scroll to position [627, 0]
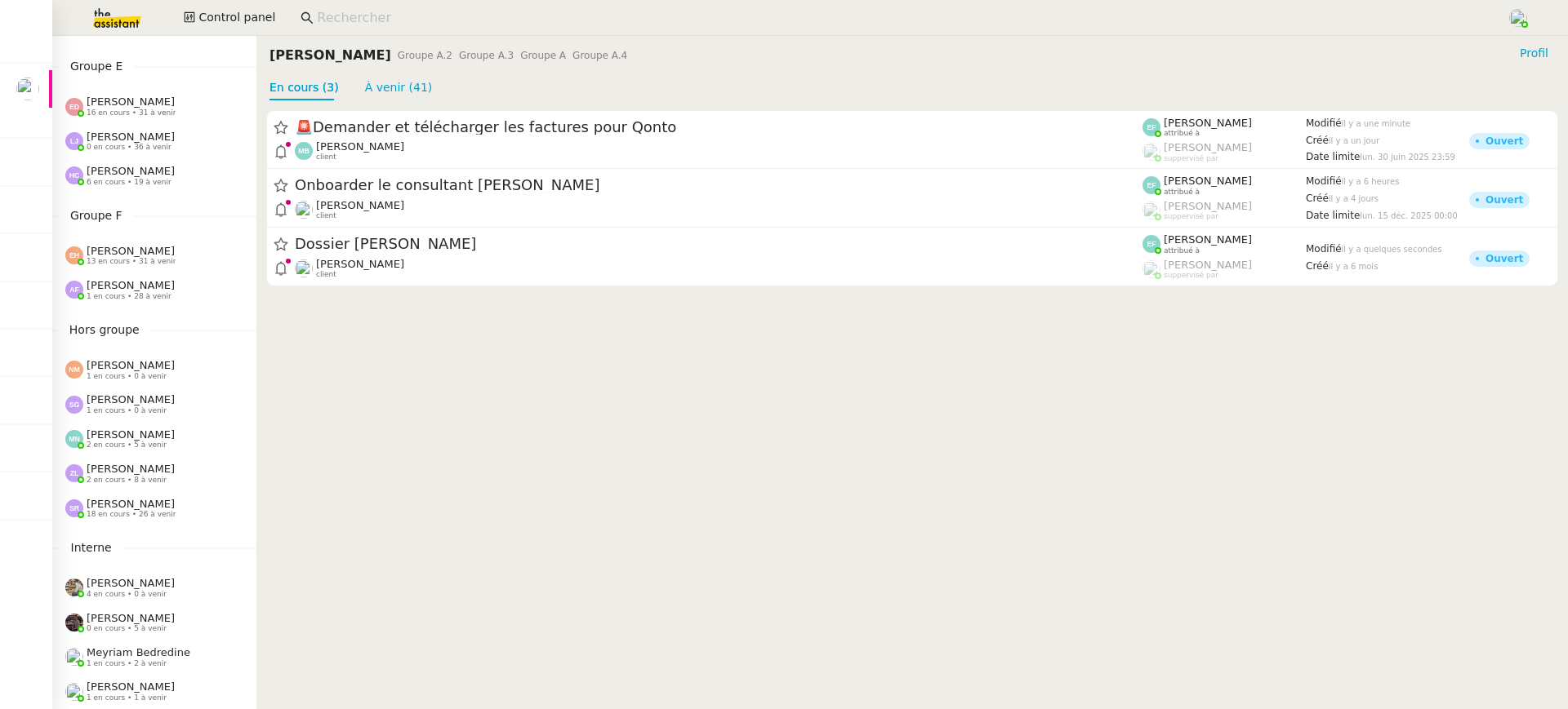
click at [146, 308] on nz-sider "Control Panel Groupe A Emelyne Foussier 3 en cours • 41 à venir Pauline Ribas 4…" at bounding box center [154, 372] width 204 height 673
click at [146, 295] on span "1 en cours • 28 à venir" at bounding box center [129, 297] width 85 height 9
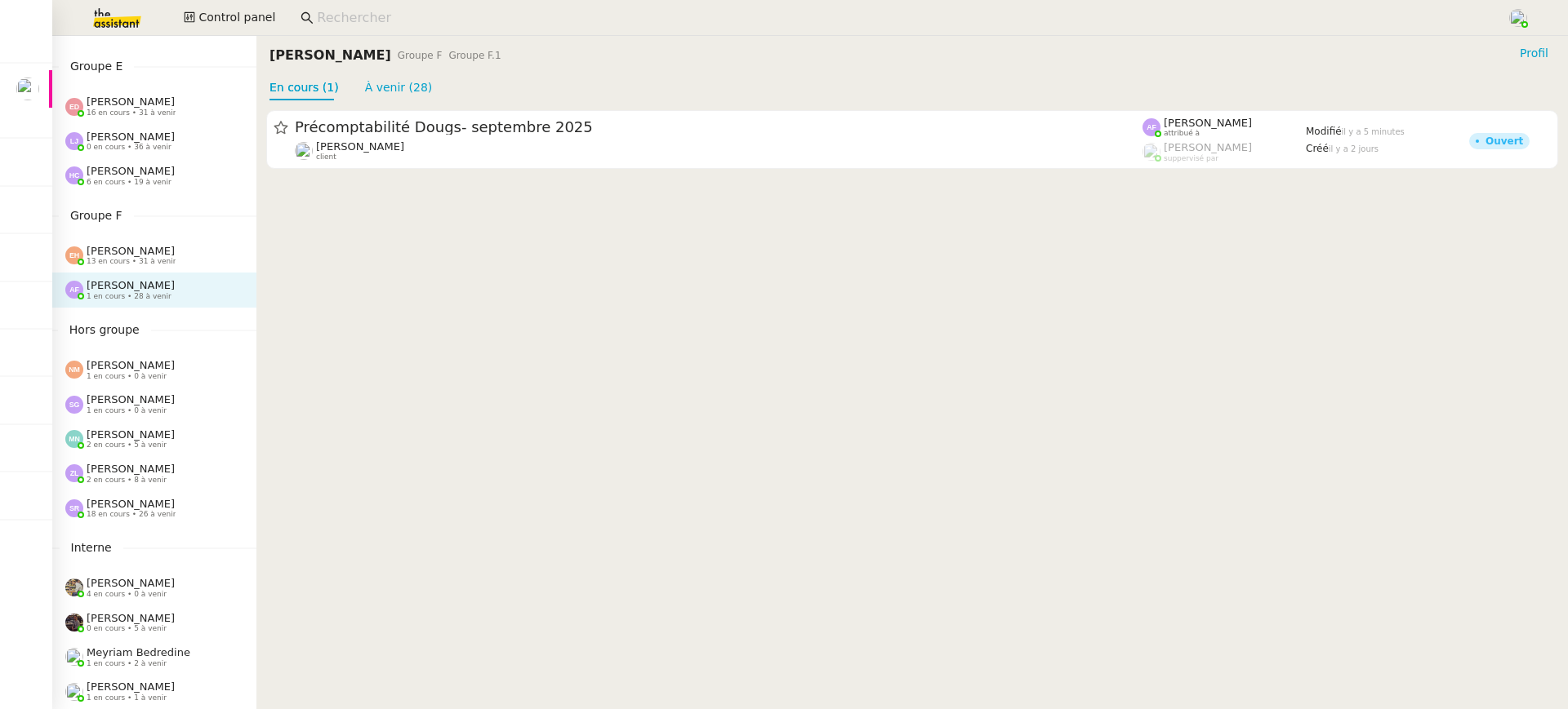
click at [149, 274] on div "Anna Florent 1 en cours • 28 à venir" at bounding box center [154, 290] width 204 height 34
click at [145, 256] on span "[PERSON_NAME]" at bounding box center [131, 251] width 88 height 13
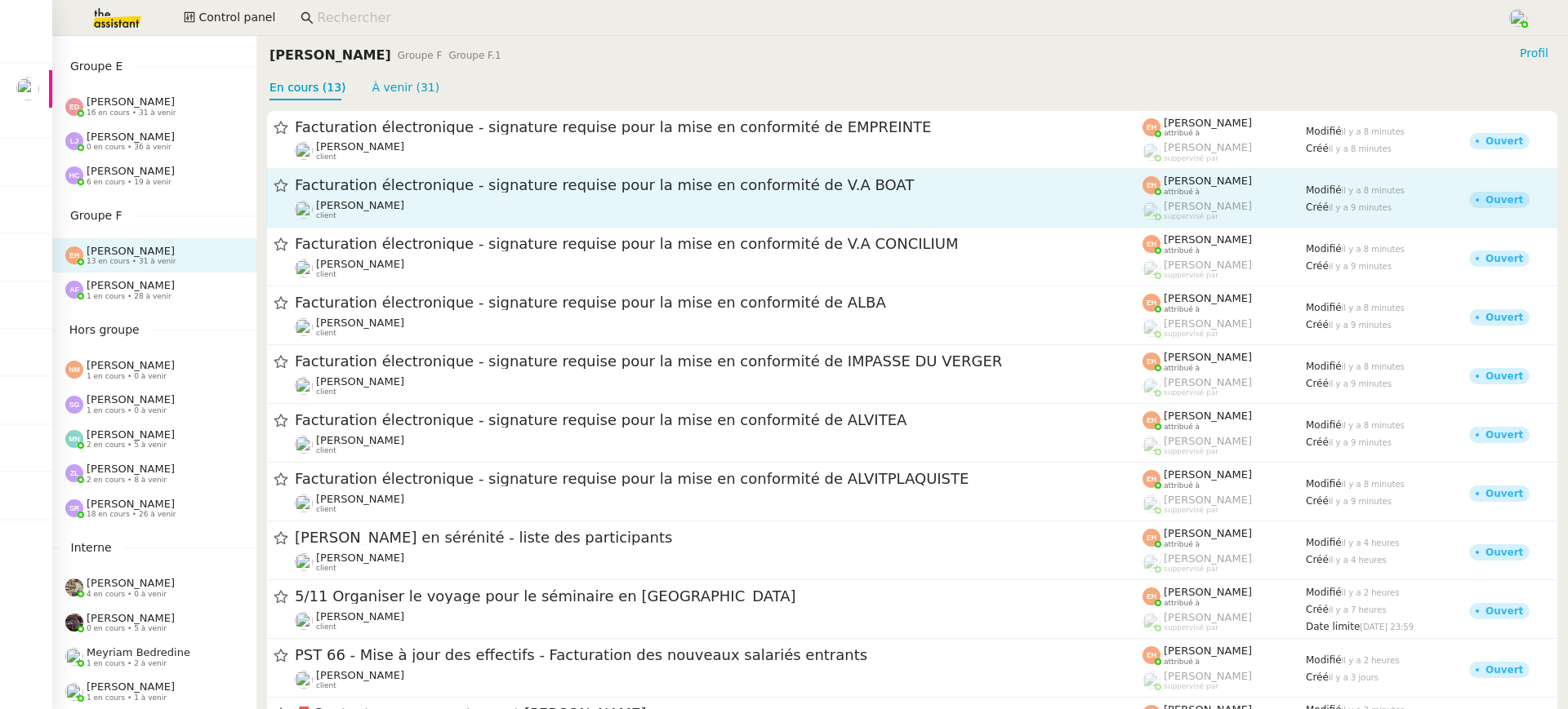
scroll to position [198, 0]
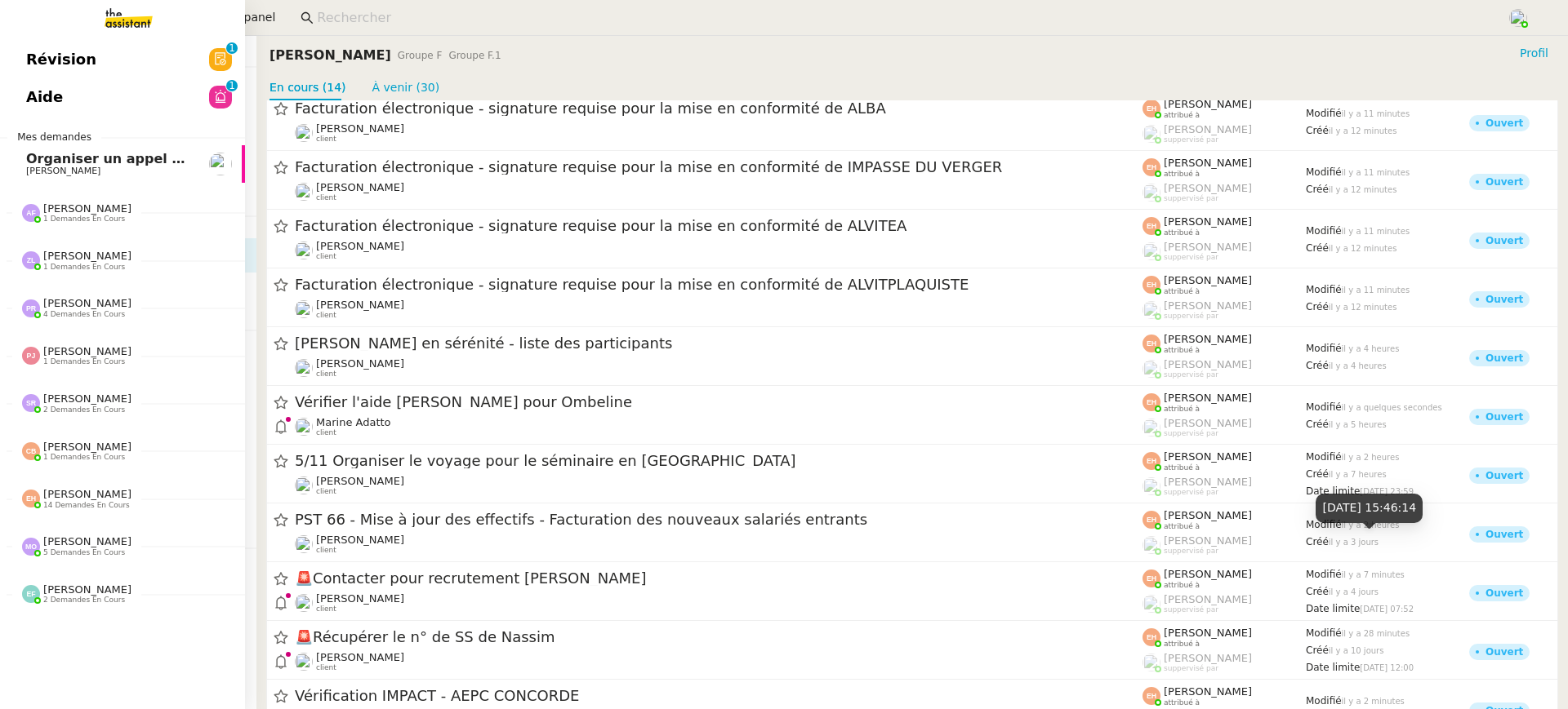
click at [30, 75] on link "Révision 0 1 2 3 4 5 6 7 8 9" at bounding box center [122, 59] width 245 height 38
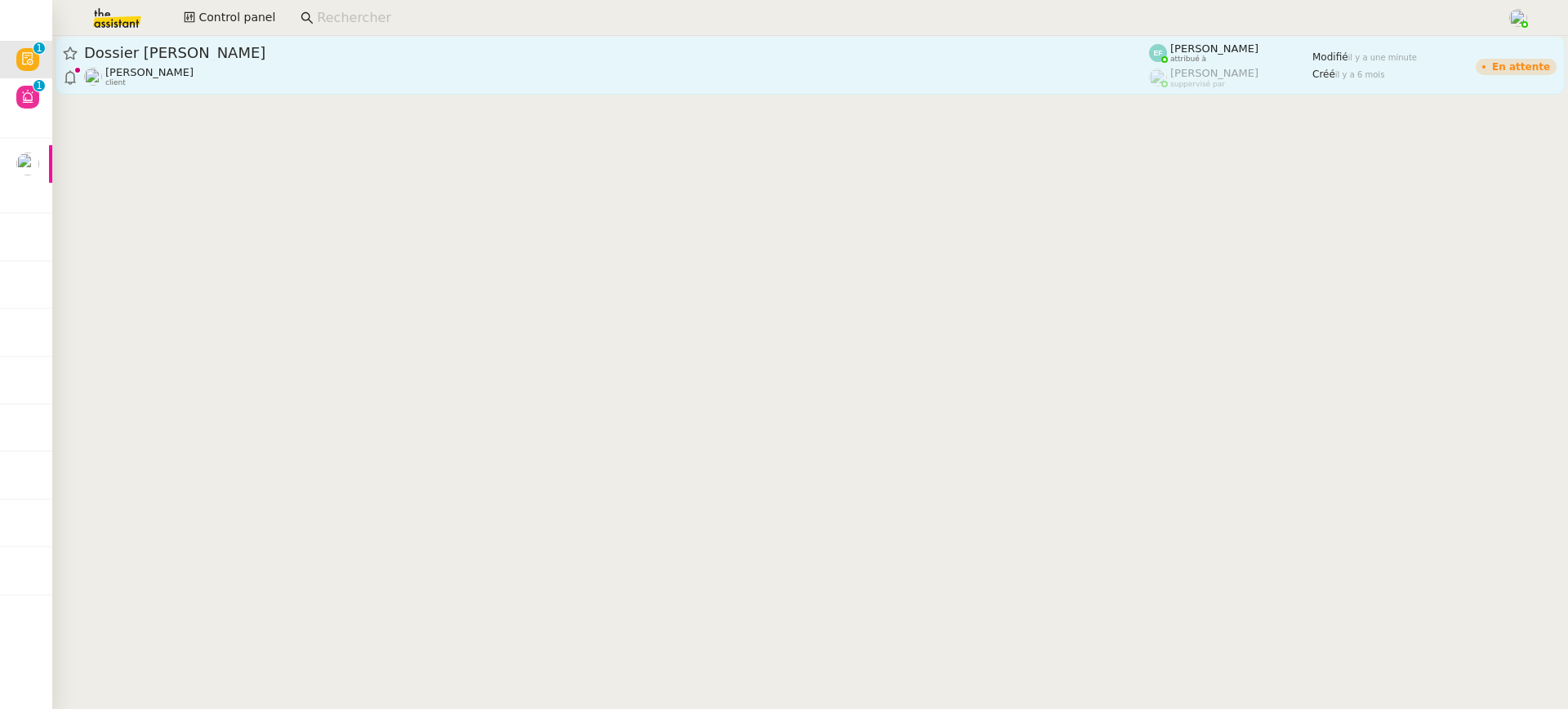
click at [396, 55] on span "Dossier Mohamed Taohid" at bounding box center [616, 53] width 1065 height 14
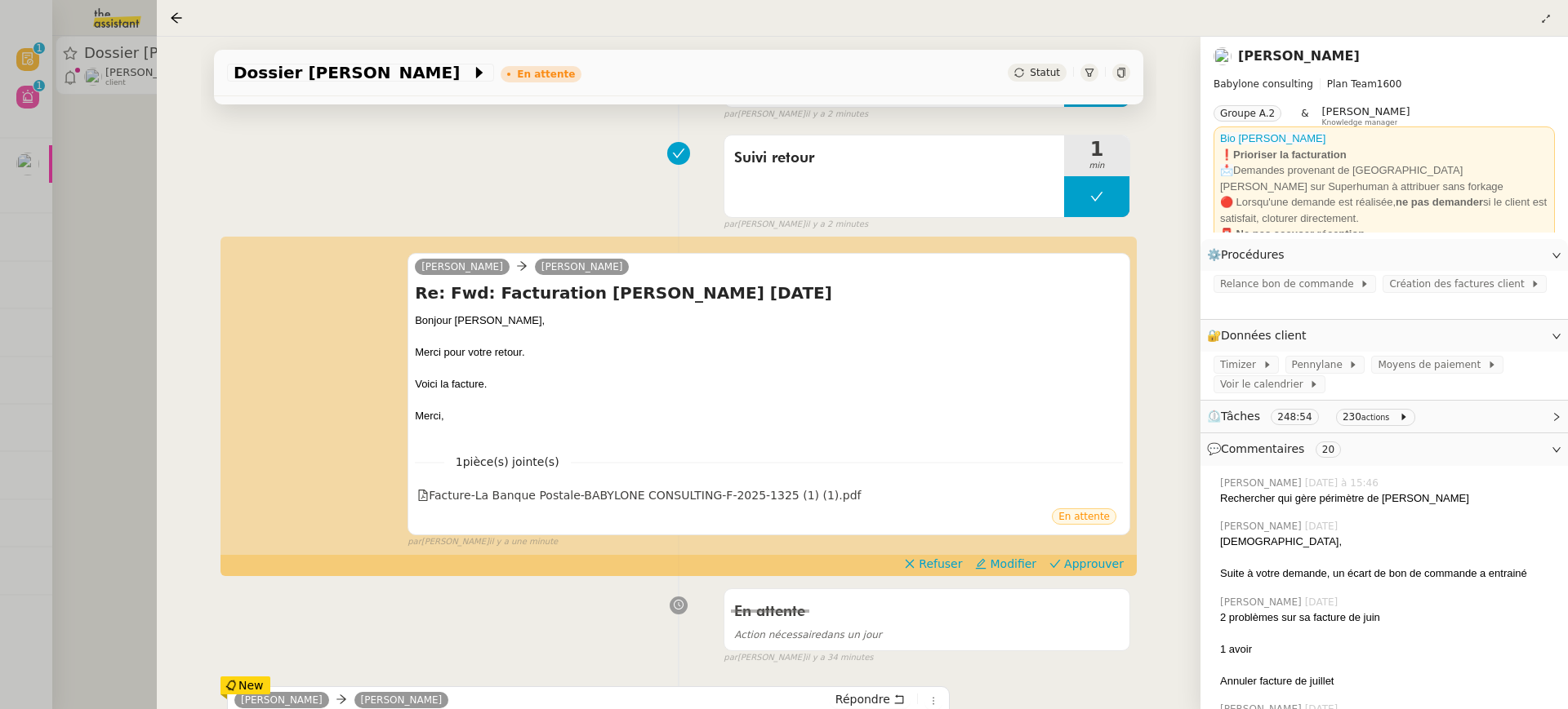
scroll to position [339, 0]
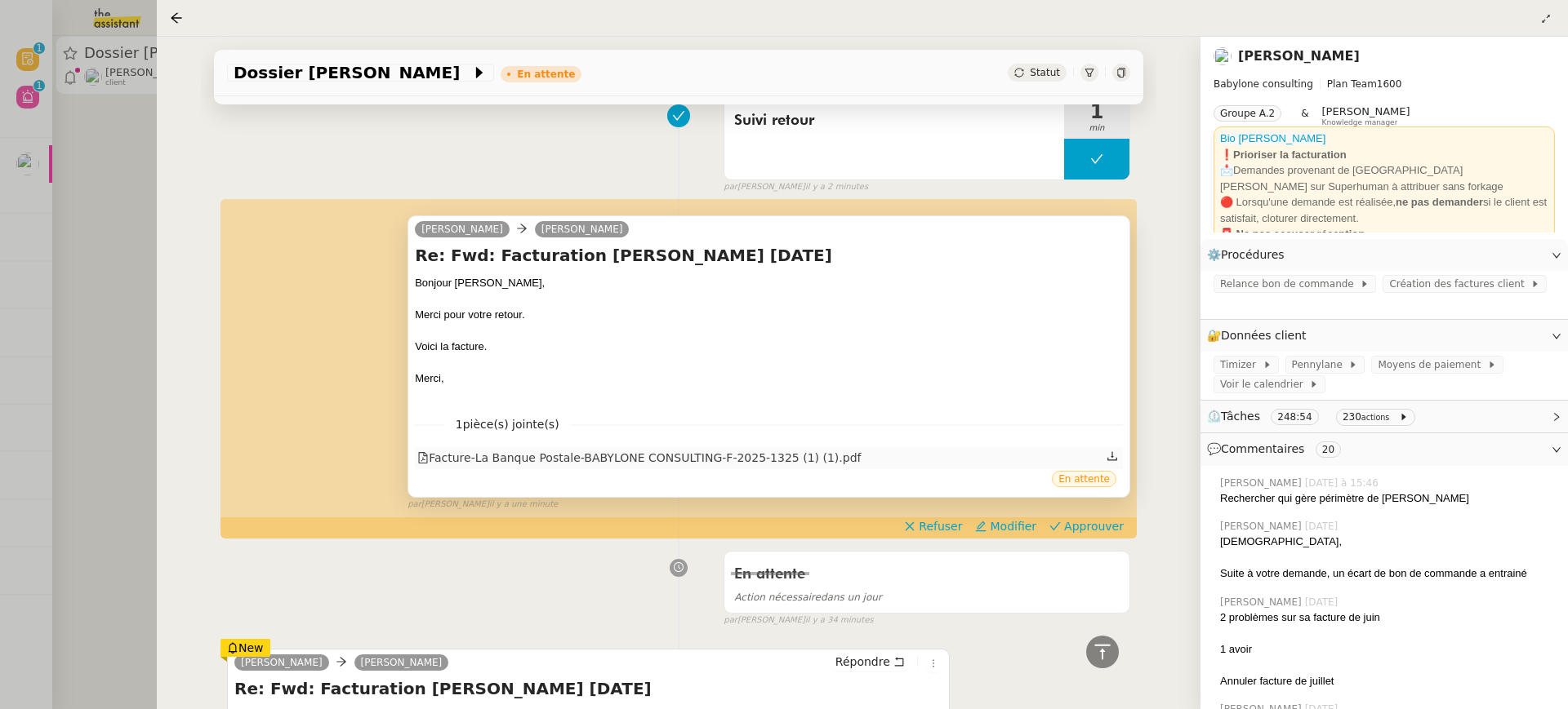
click at [527, 458] on div "Facture-La Banque Postale-BABYLONE CONSULTING-F-2025-1325 (1) (1).pdf" at bounding box center [639, 458] width 444 height 19
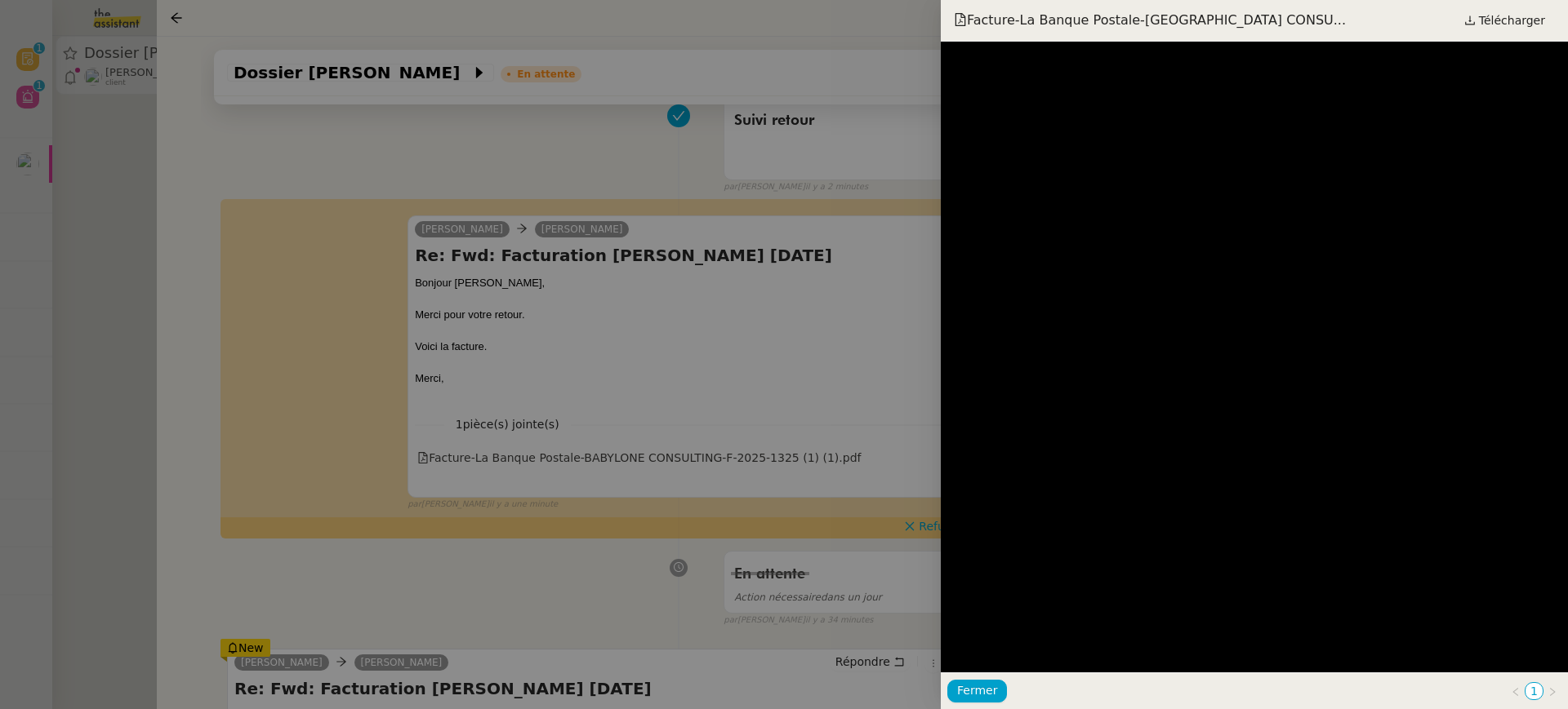
click at [580, 328] on div at bounding box center [784, 354] width 1568 height 709
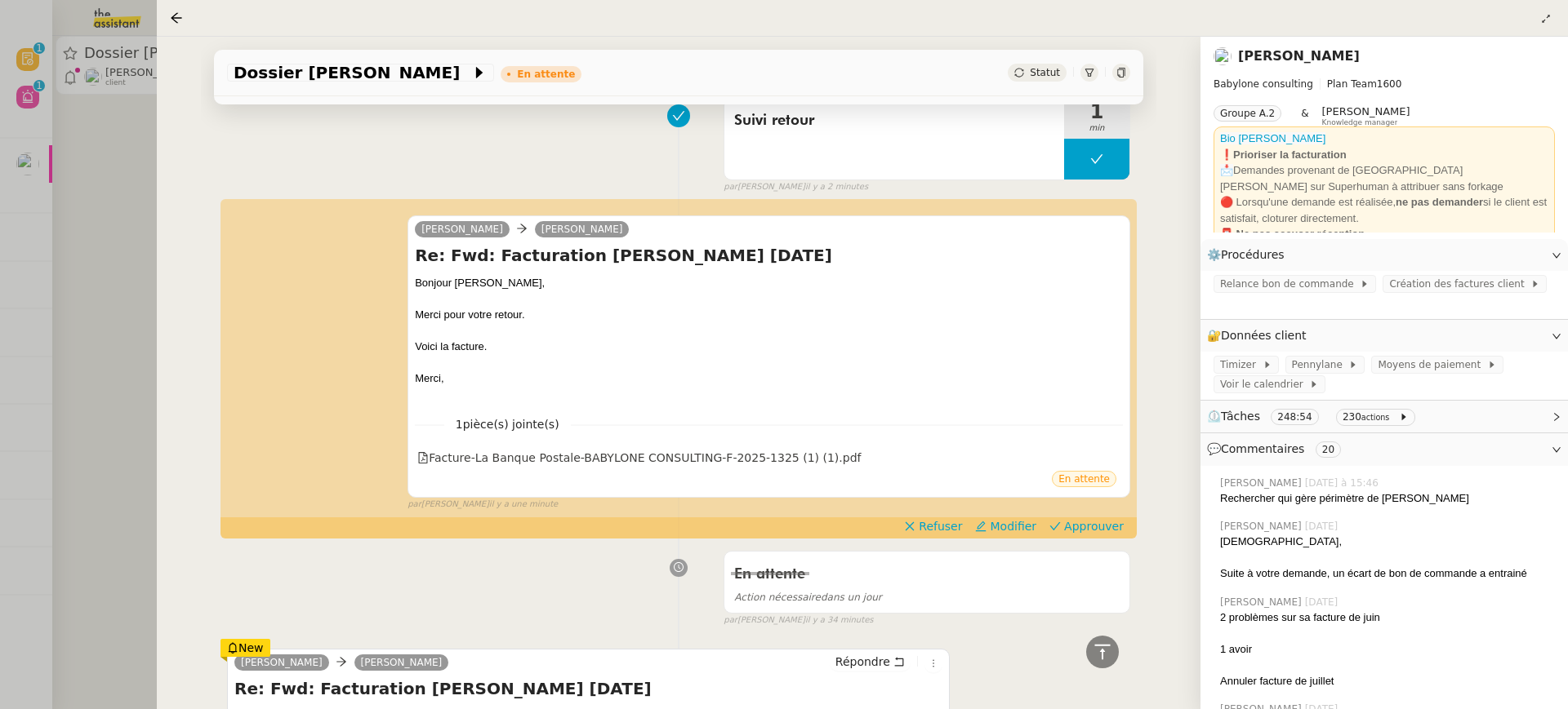
click at [1064, 511] on div "Claudine Durand Vincent Mougey Re: Fwd: Facturation Mohamed Taohid Juin 2025 Bo…" at bounding box center [678, 355] width 903 height 310
click at [1068, 522] on button "Approuver" at bounding box center [1086, 526] width 87 height 18
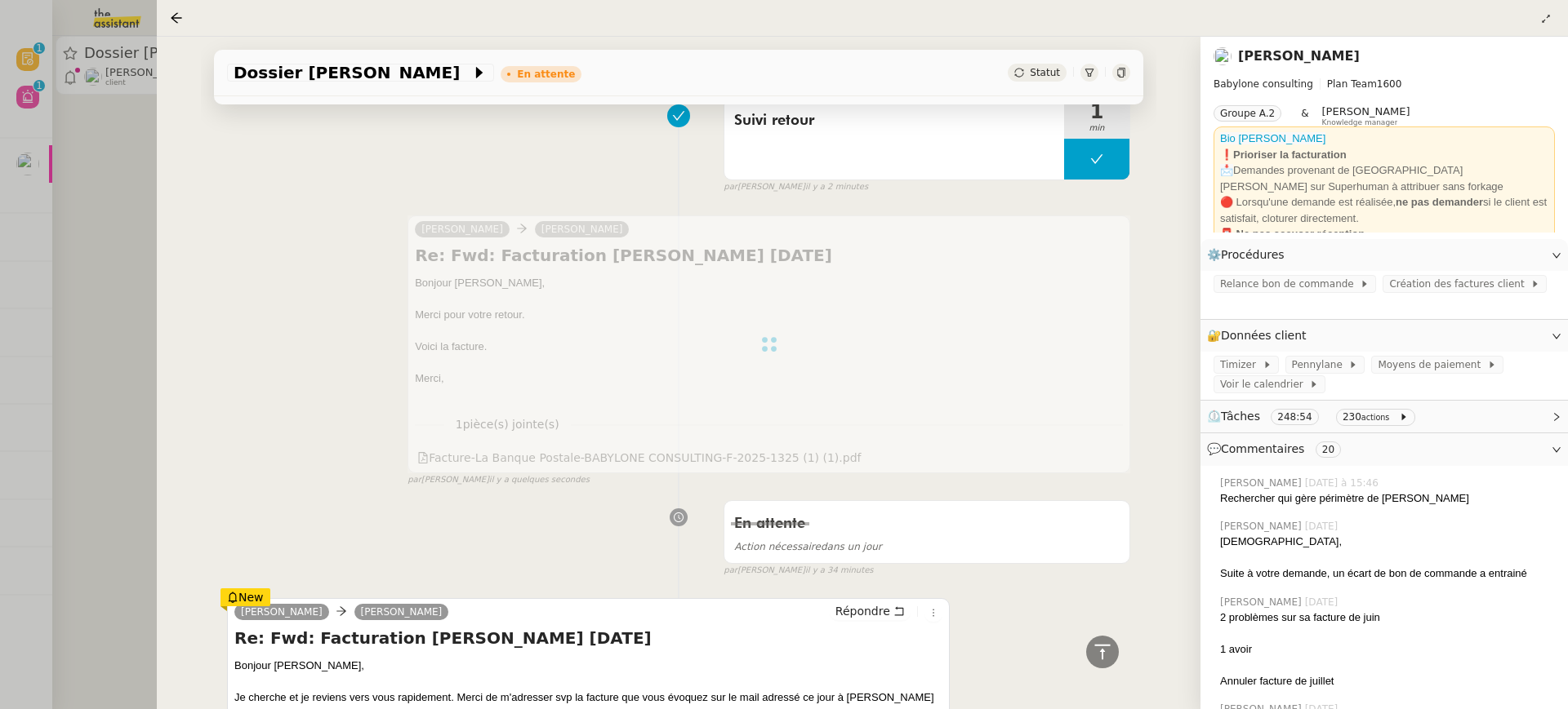
click at [112, 139] on div at bounding box center [784, 354] width 1568 height 709
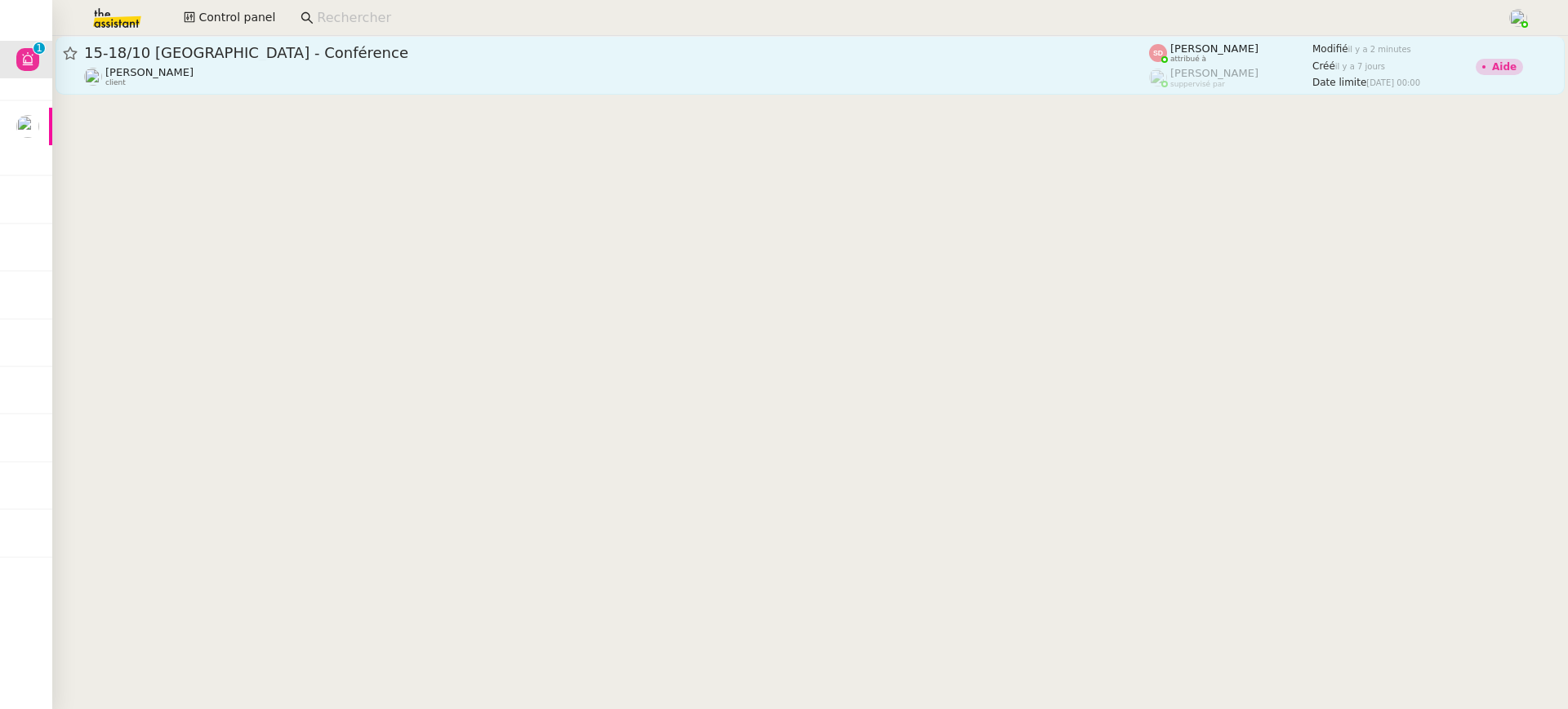
click at [446, 90] on link "15-18/10 Barcelone - Conférence Laurène Gauthier client Sheida Delpazir attribu…" at bounding box center [810, 65] width 1509 height 58
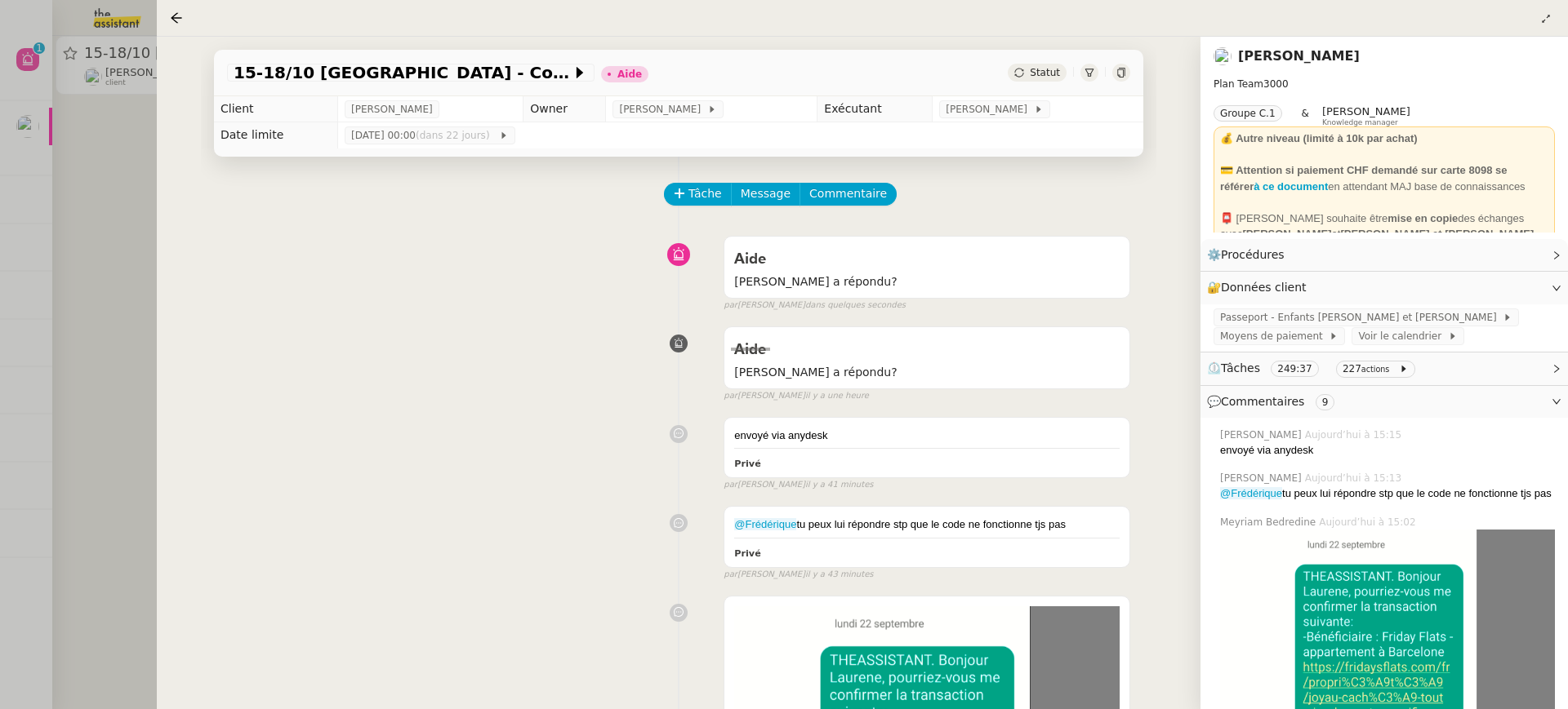
click at [533, 417] on div "envoyé via anydesk Privé false par Frédérique A. il y a 41 minutes" at bounding box center [678, 451] width 903 height 83
click at [110, 274] on div at bounding box center [784, 354] width 1568 height 709
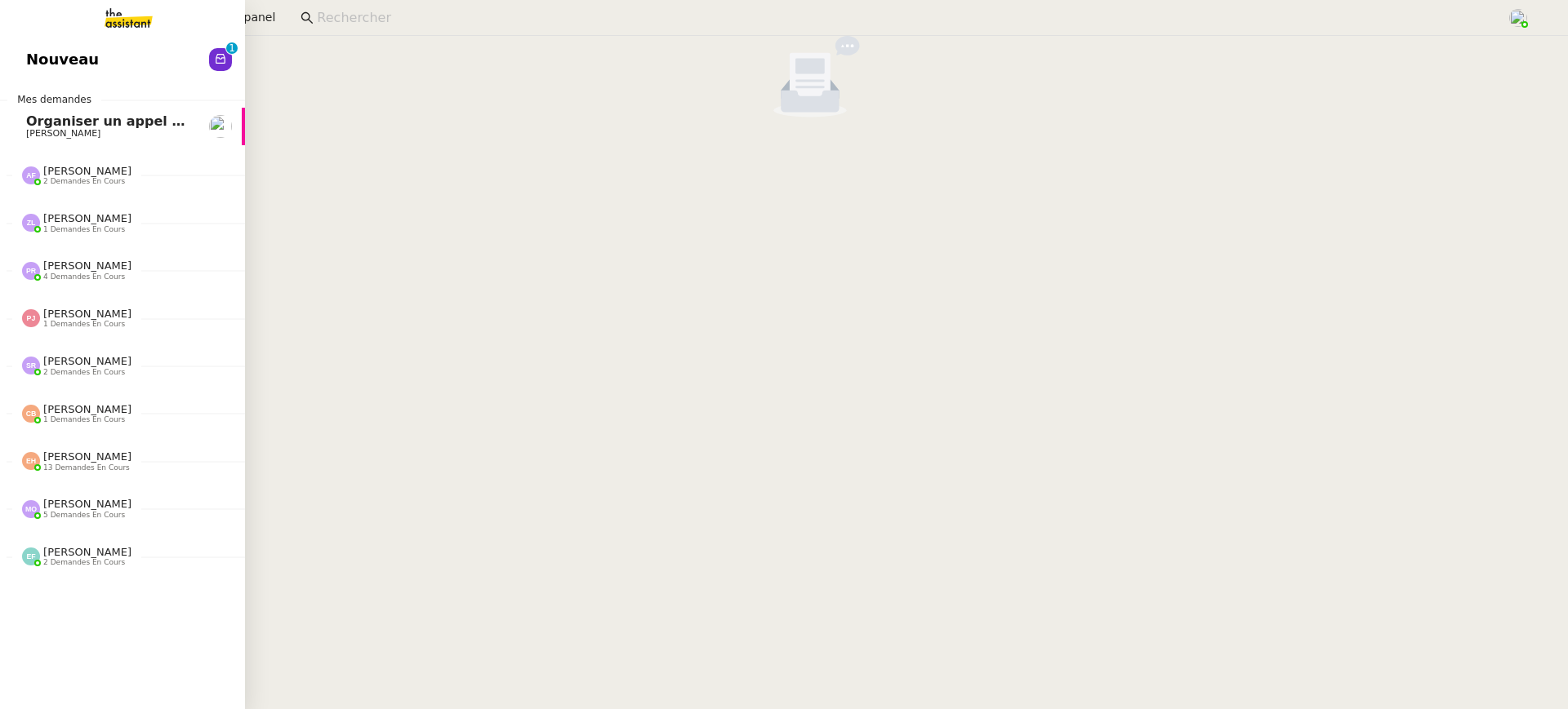
click at [40, 85] on div "Nouveau 0 1 2 3 4 5 6 7 8 9 Mes demandes Organiser un appel avec Marie Thomas S…" at bounding box center [122, 372] width 245 height 673
click at [46, 69] on span "Nouveau" at bounding box center [62, 59] width 73 height 24
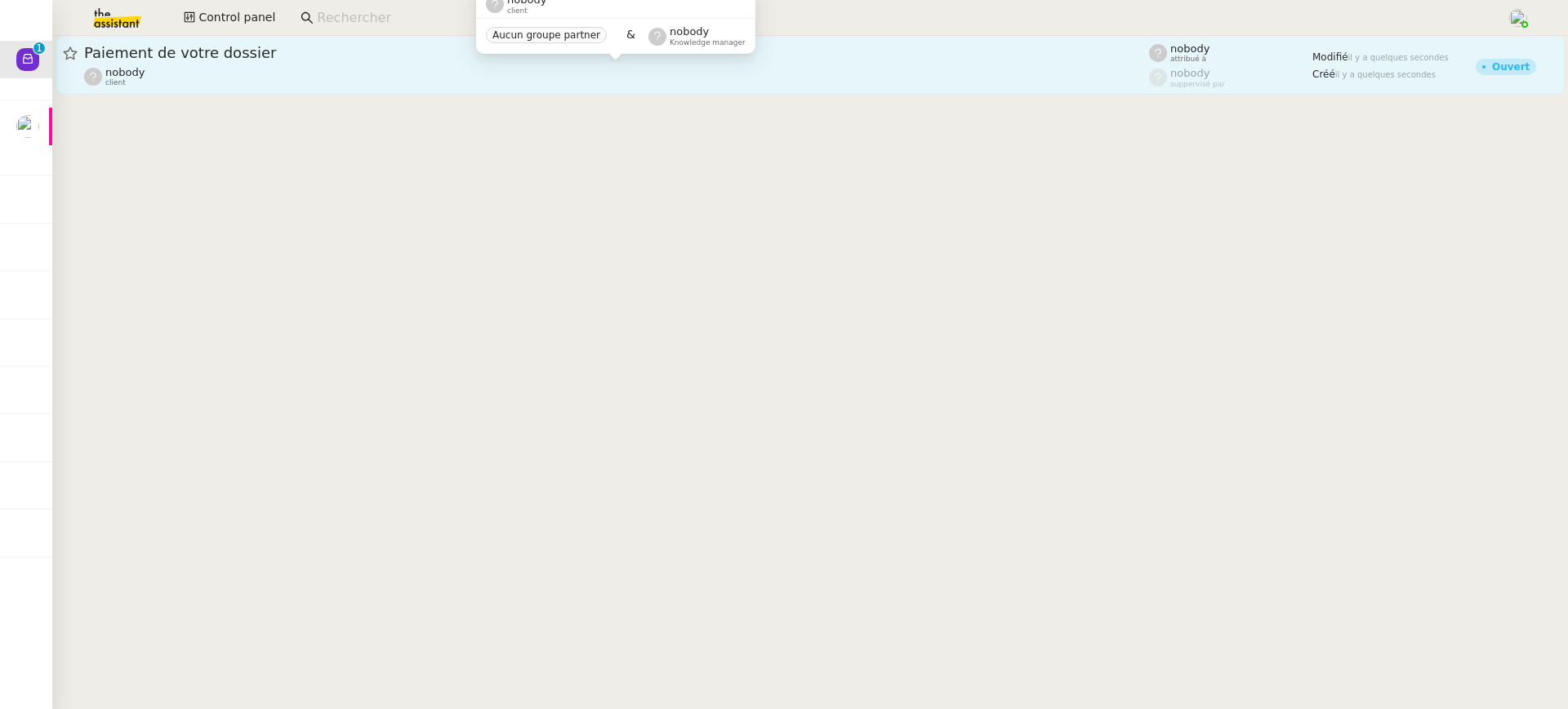
click at [598, 76] on div "nobody client" at bounding box center [616, 76] width 1065 height 22
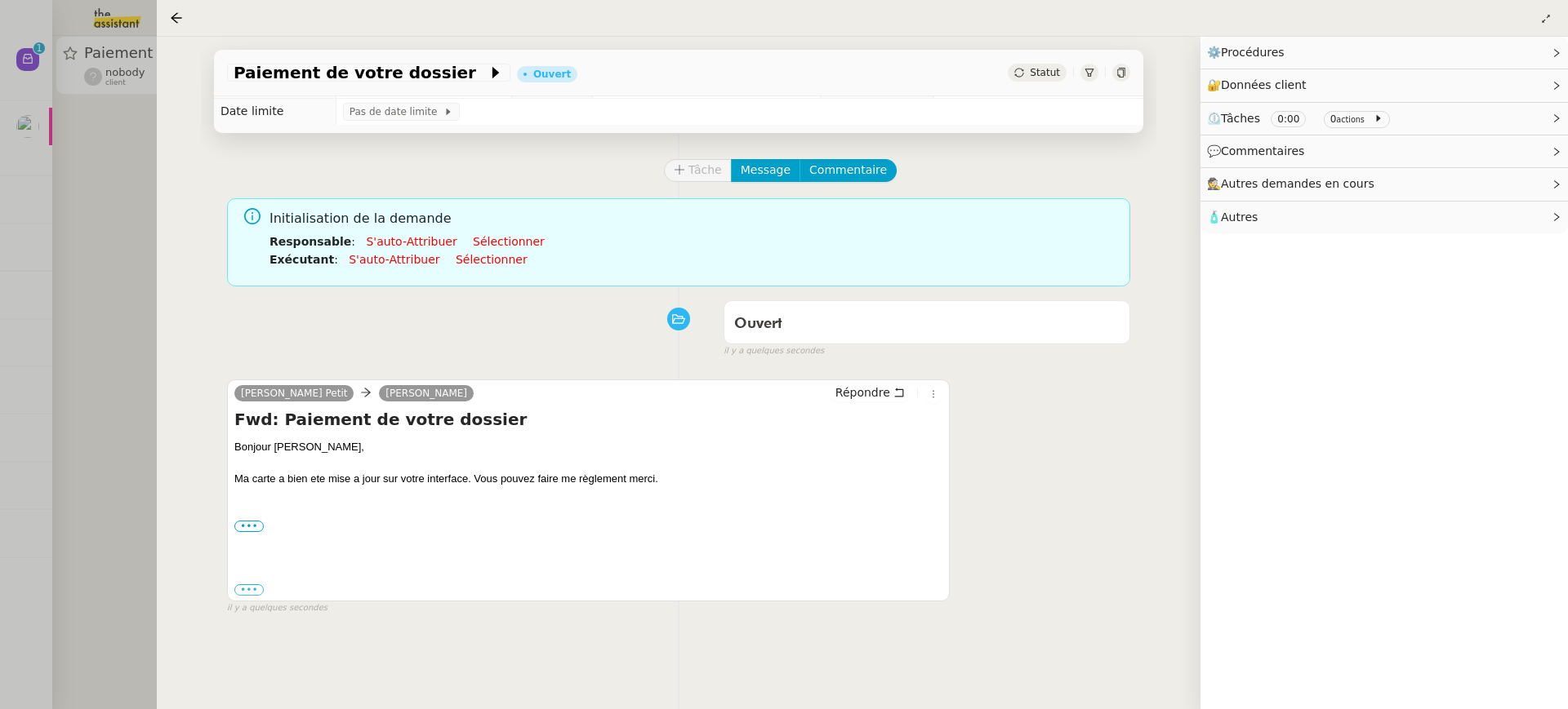
scroll to position [24, 0]
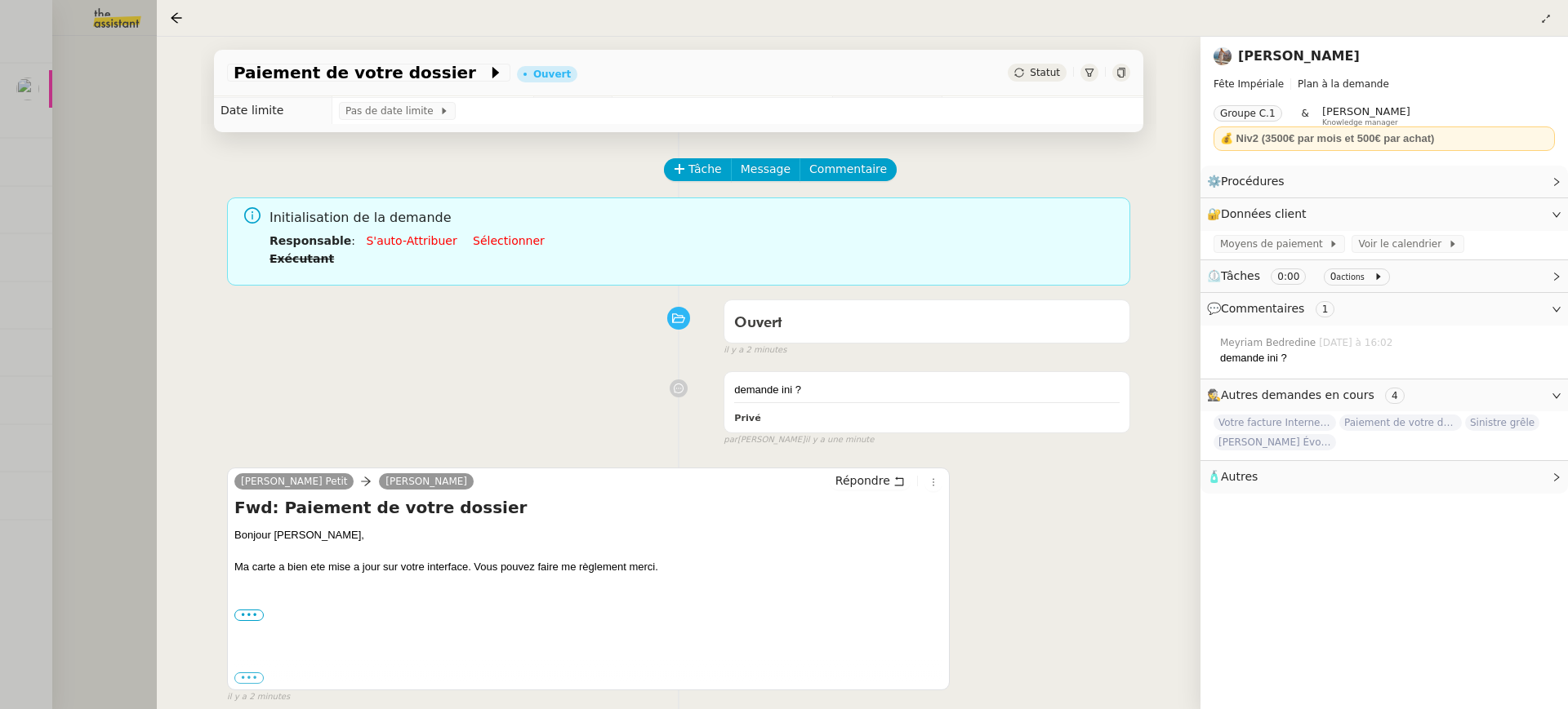
click at [109, 76] on div at bounding box center [784, 354] width 1568 height 709
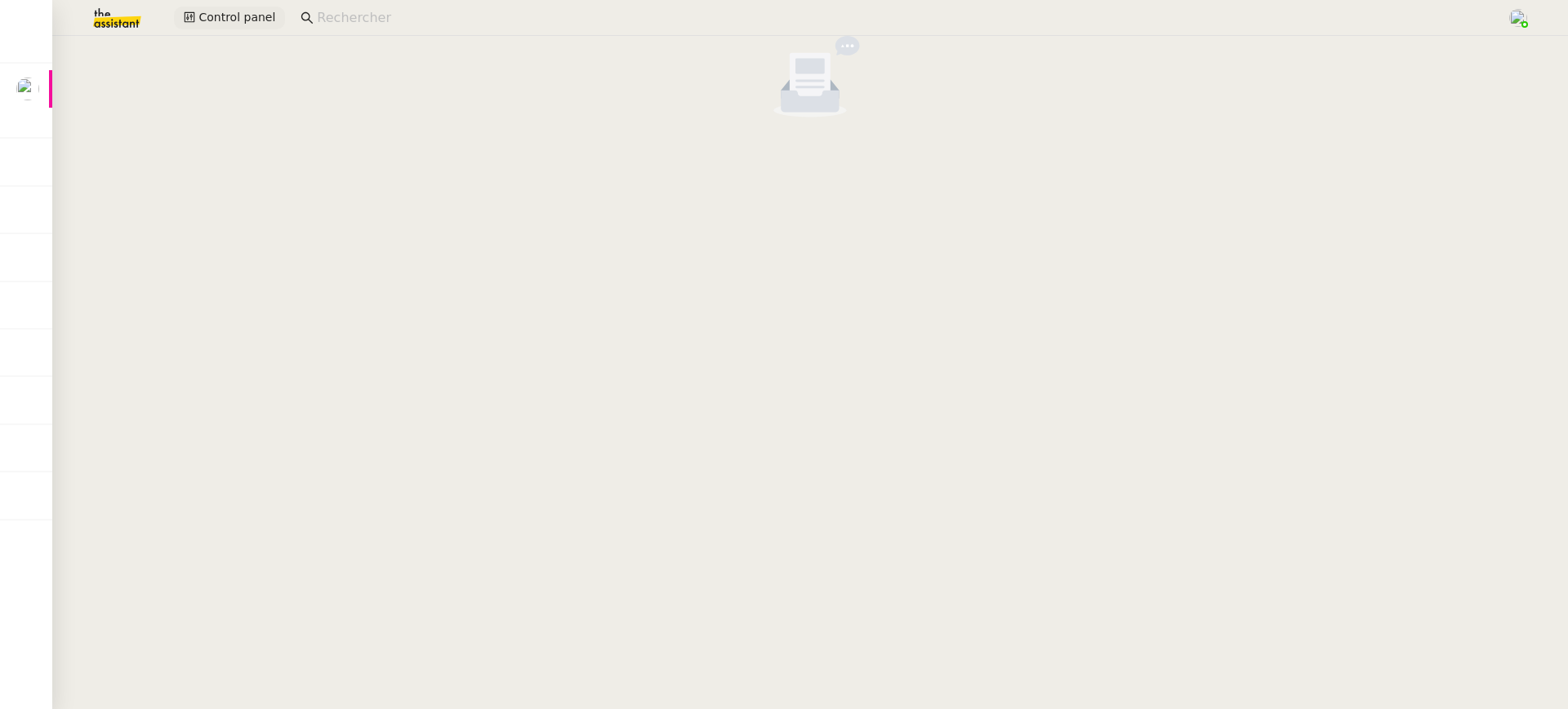
click at [244, 16] on span "Control panel" at bounding box center [236, 17] width 77 height 19
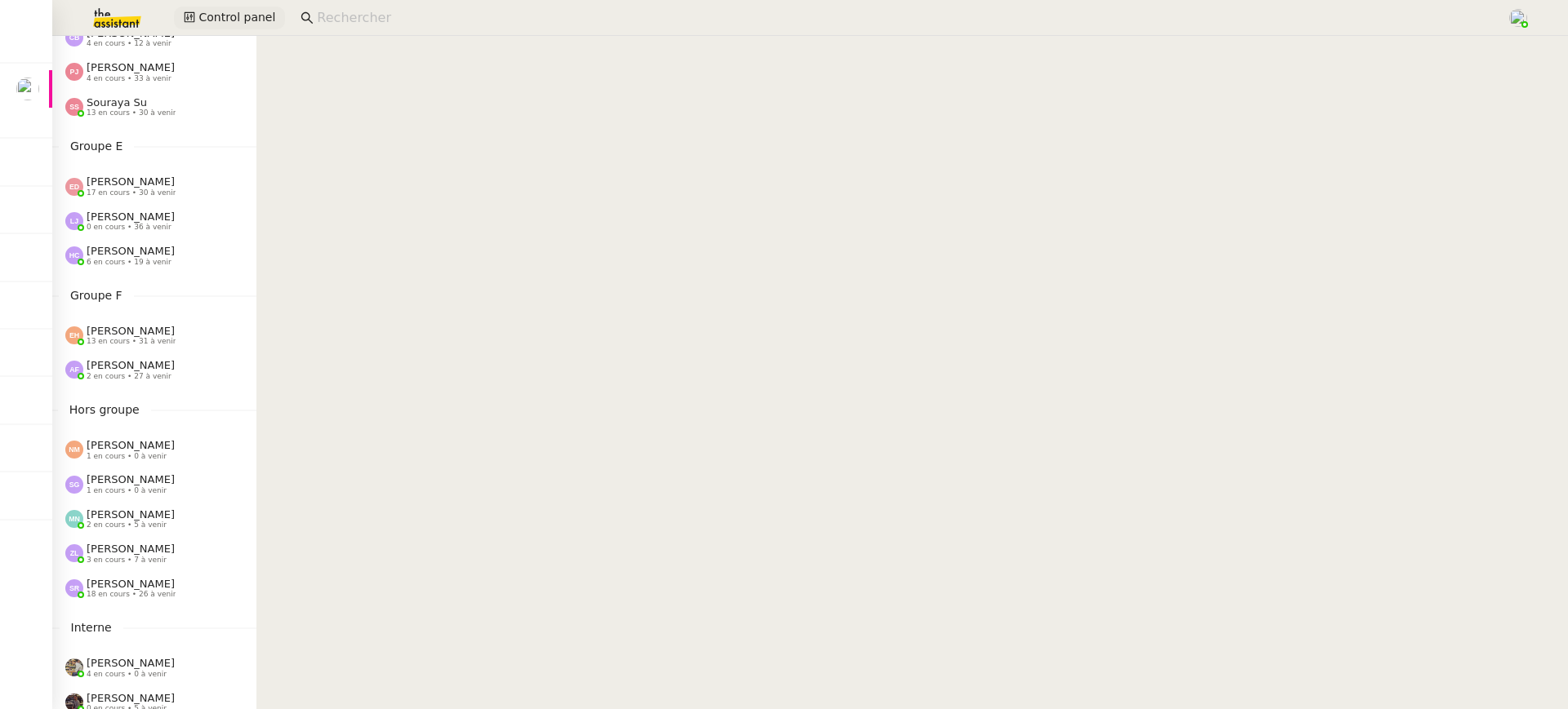
scroll to position [627, 0]
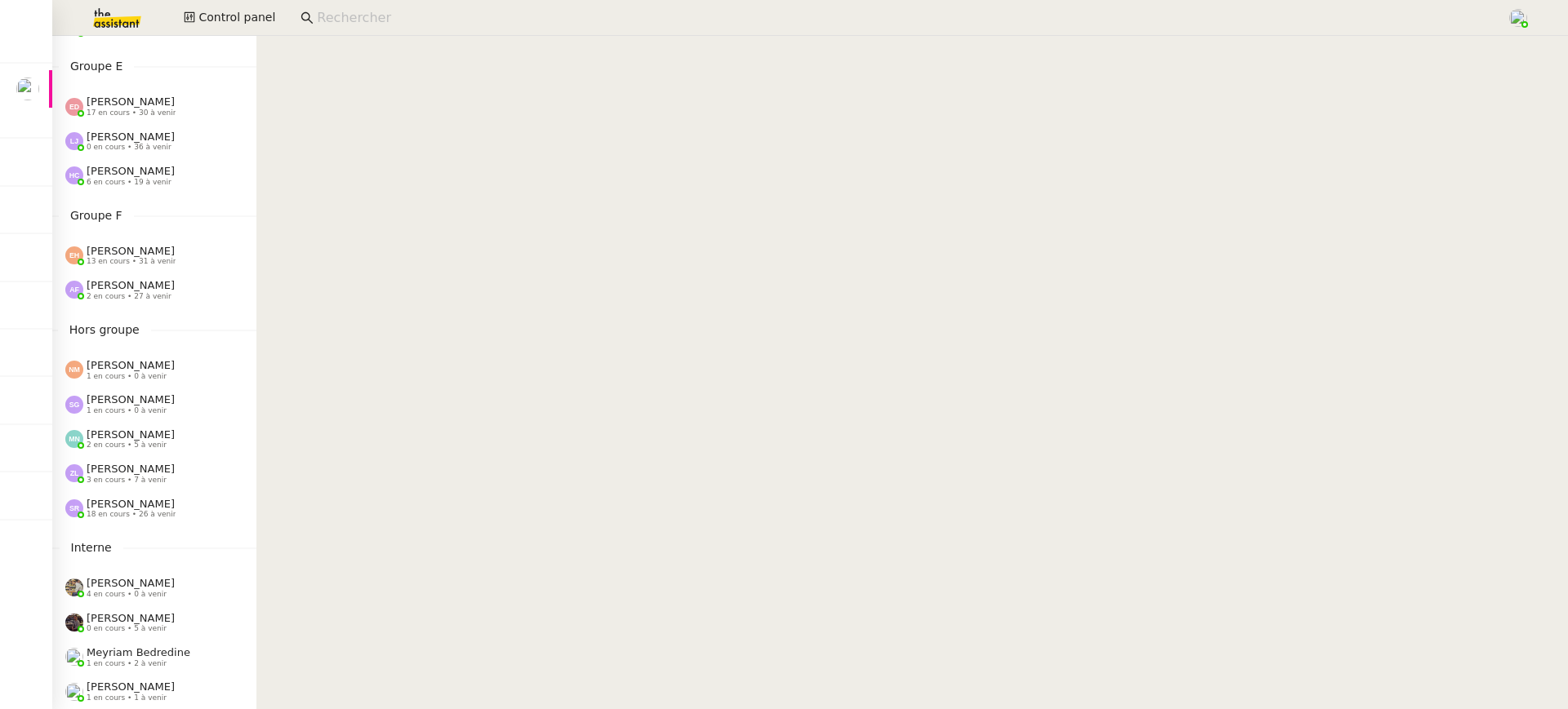
click at [154, 294] on span "2 en cours • 27 à venir" at bounding box center [129, 297] width 85 height 9
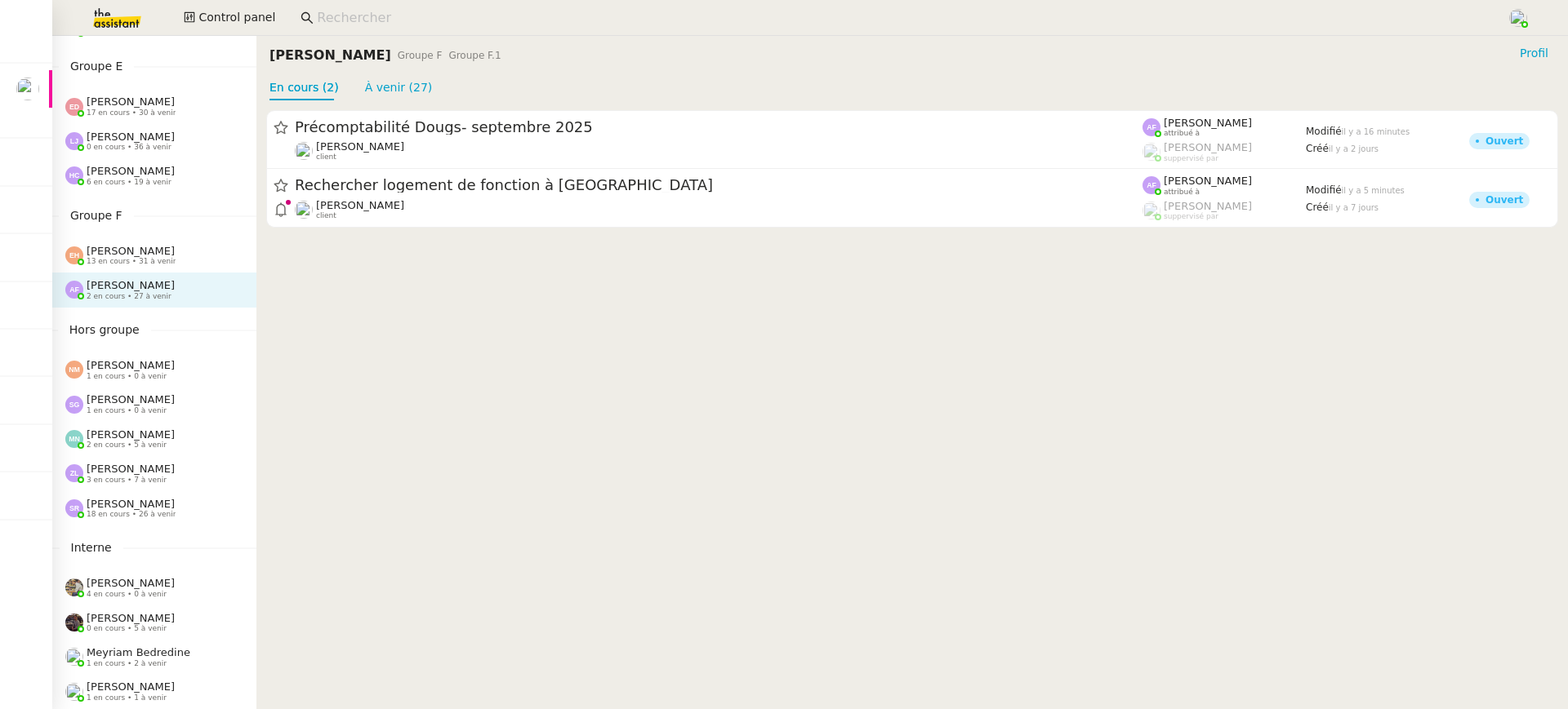
click at [149, 259] on span "13 en cours • 31 à venir" at bounding box center [131, 262] width 89 height 9
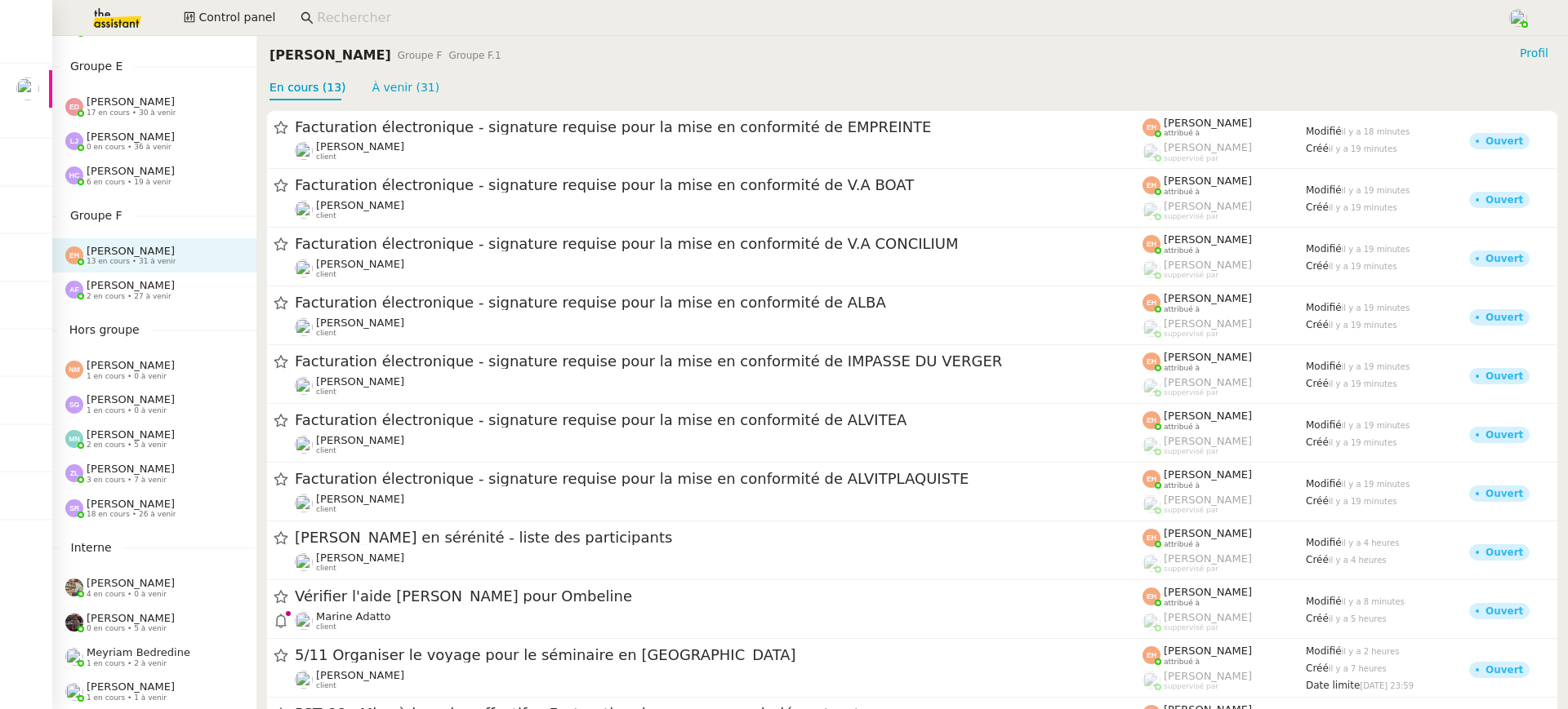
click at [145, 303] on div "Anna Florent 2 en cours • 27 à venir" at bounding box center [154, 290] width 204 height 34
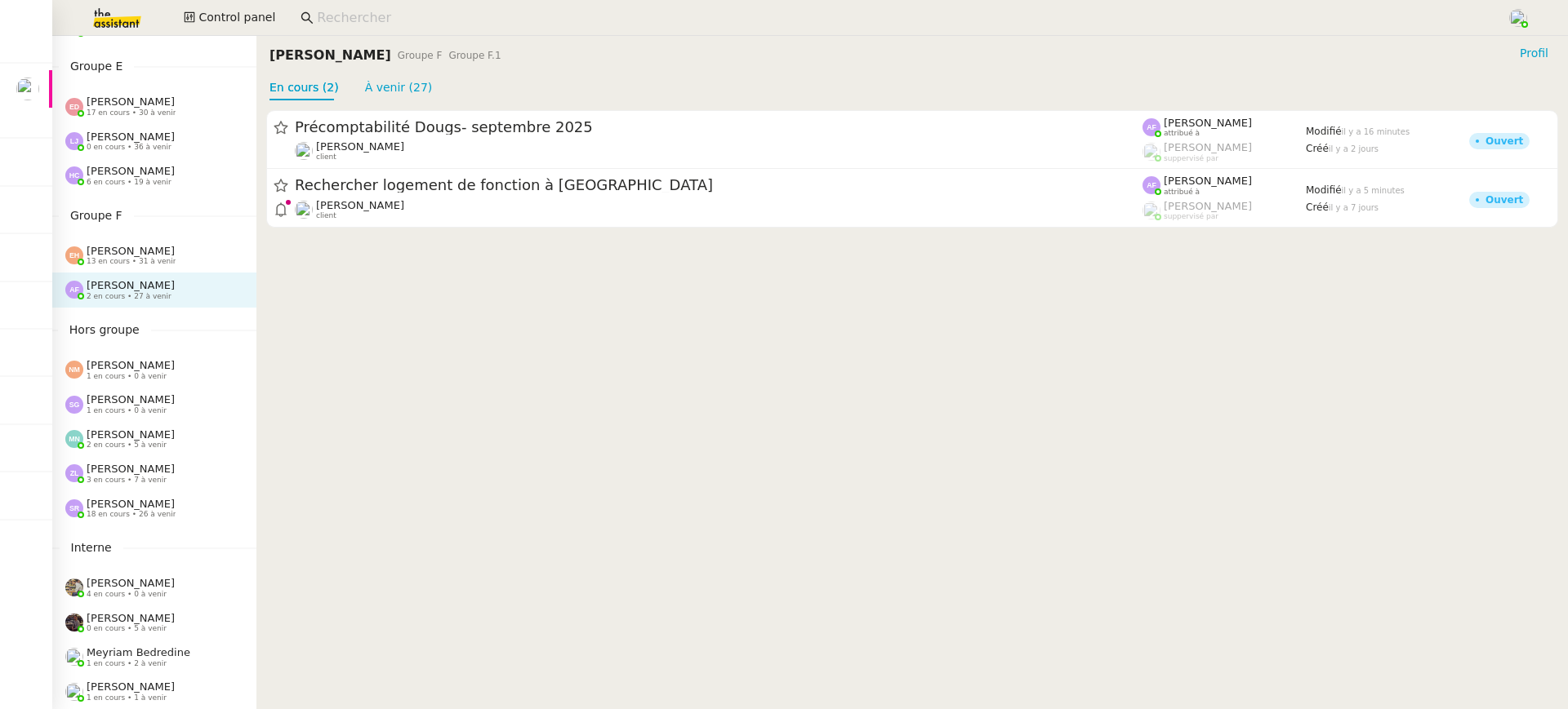
click at [140, 266] on div "Esther Hillenbrand 13 en cours • 31 à venir" at bounding box center [154, 256] width 204 height 34
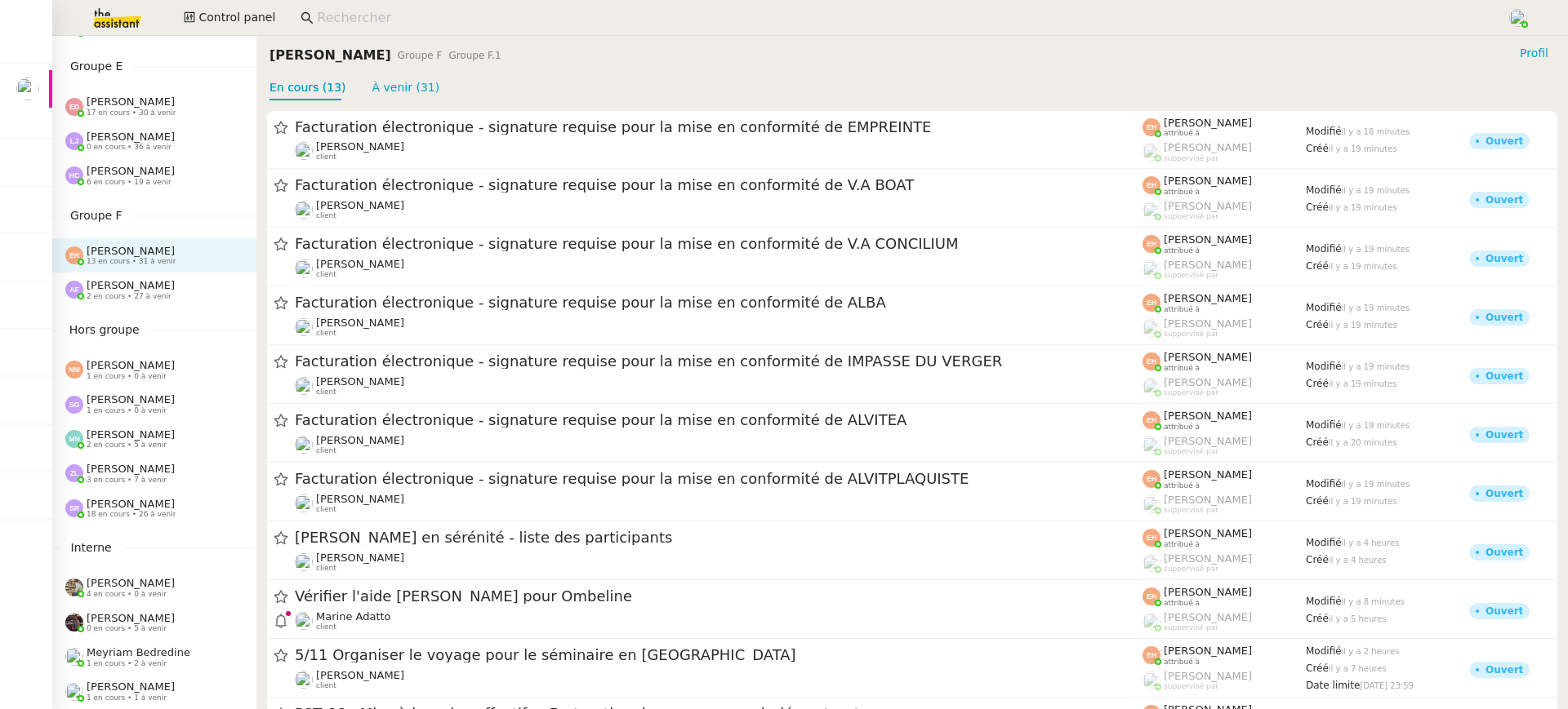
click at [142, 489] on div "Zoé Lachambre 3 en cours • 7 à venir" at bounding box center [154, 473] width 204 height 34
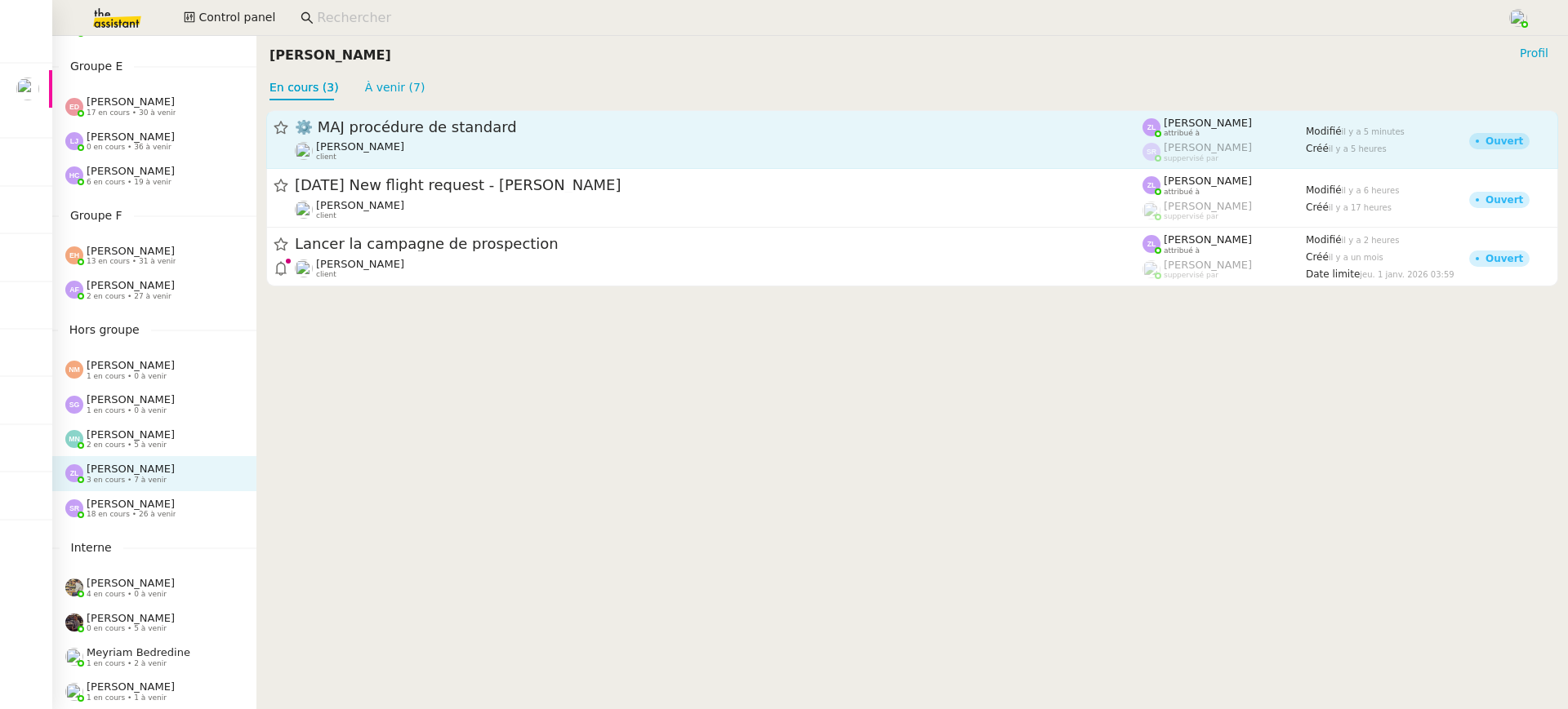
click at [505, 149] on div "Thomas SOULIER client" at bounding box center [719, 151] width 848 height 22
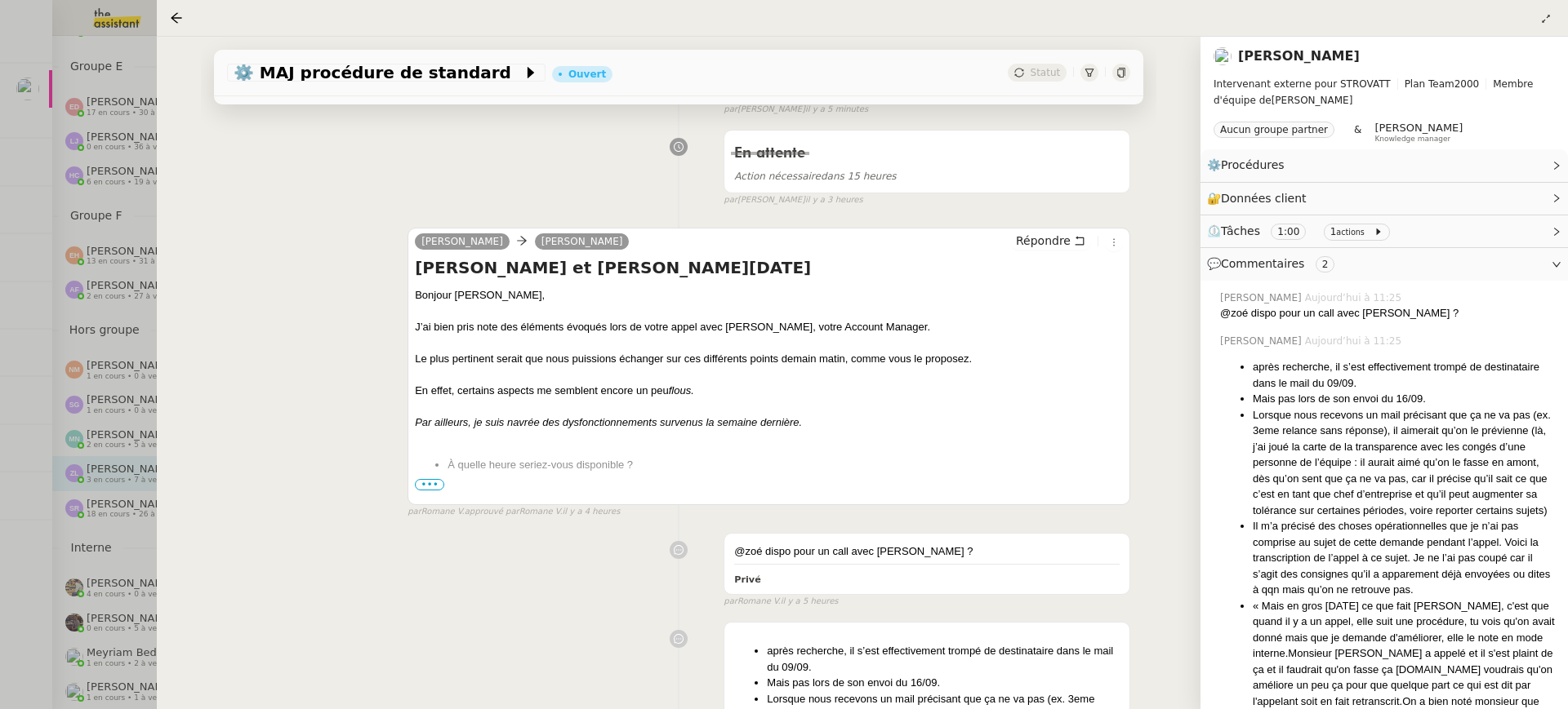
scroll to position [237, 0]
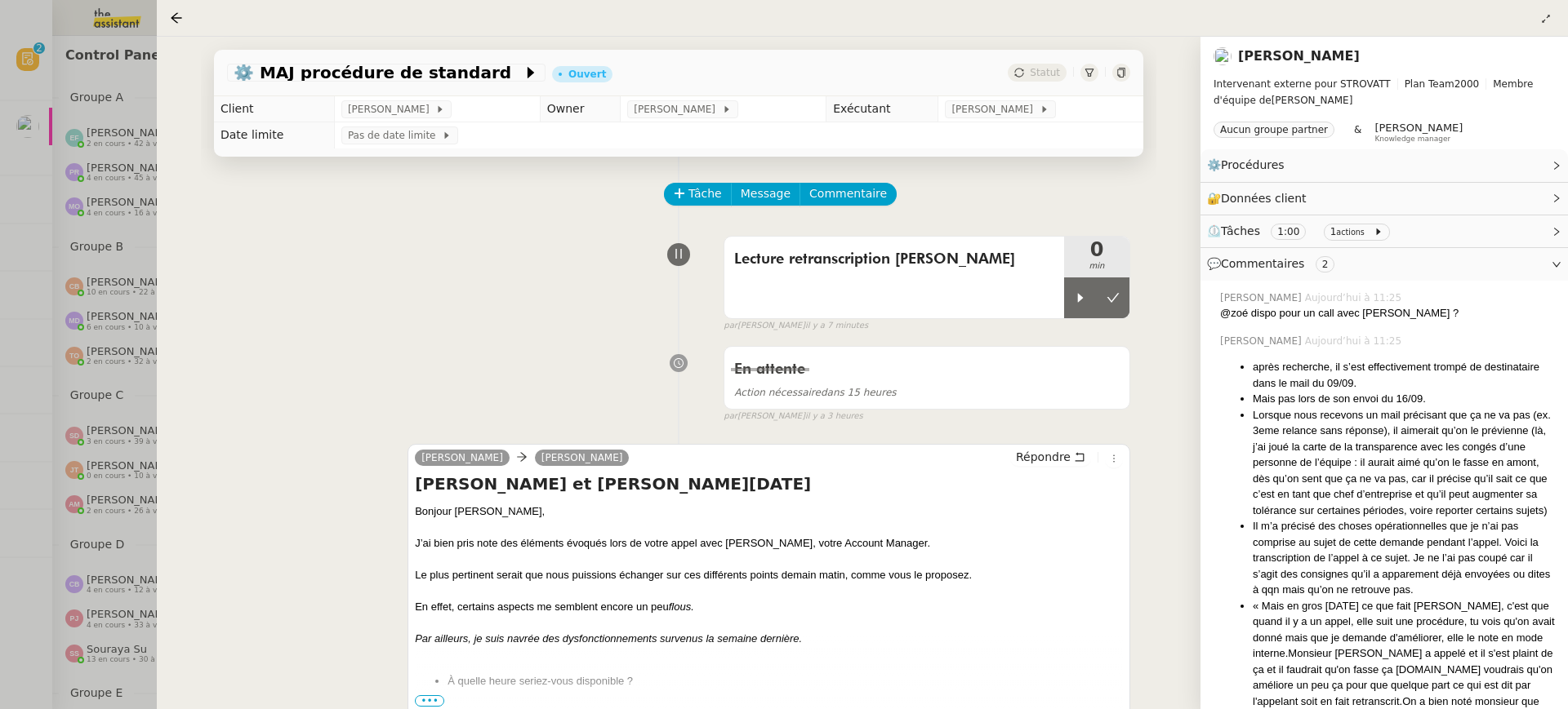
scroll to position [237, 0]
